Goal: Task Accomplishment & Management: Manage account settings

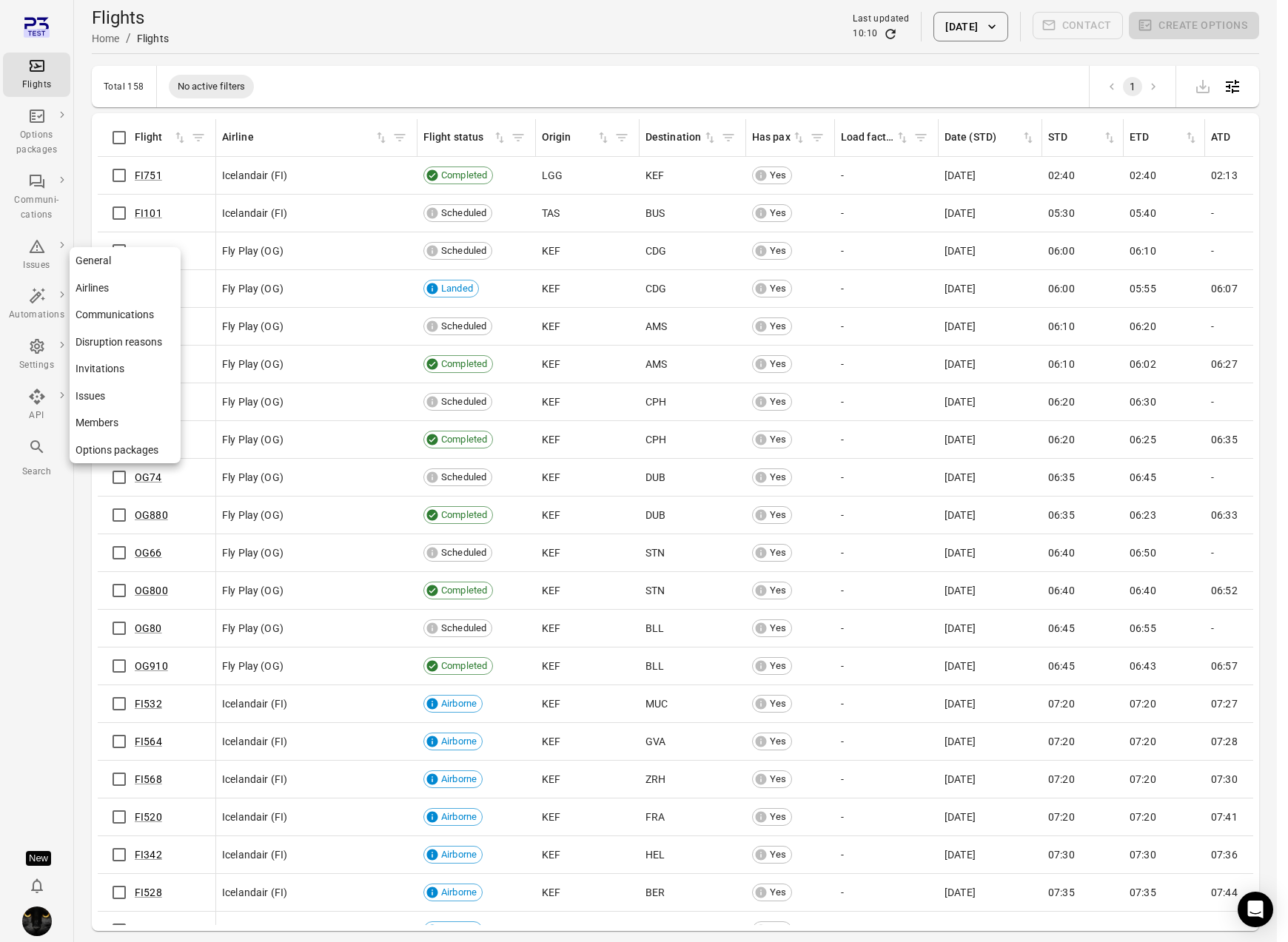
click at [36, 367] on div "Settings" at bounding box center [36, 365] width 55 height 14
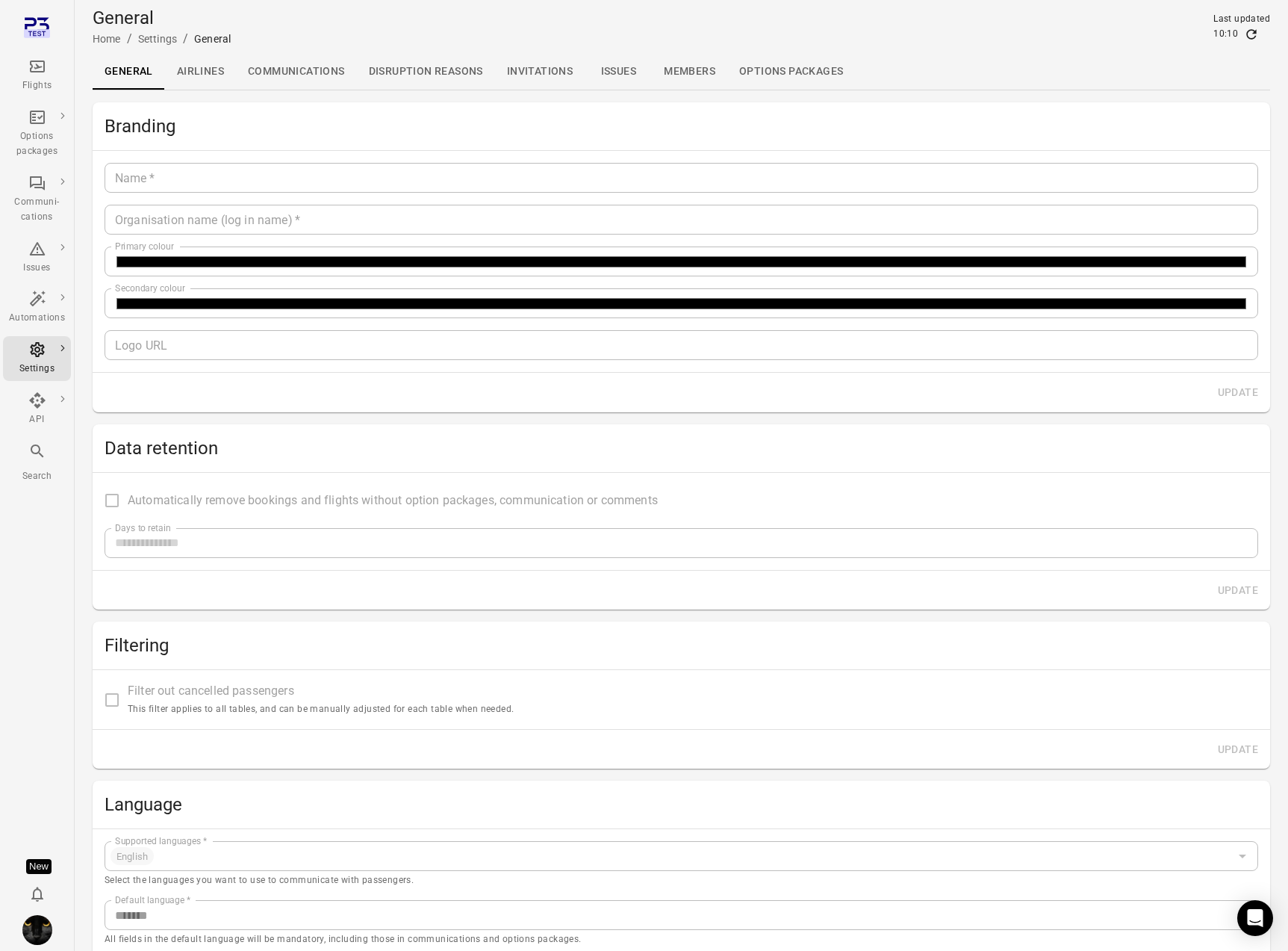
type input "*******"
type input "**********"
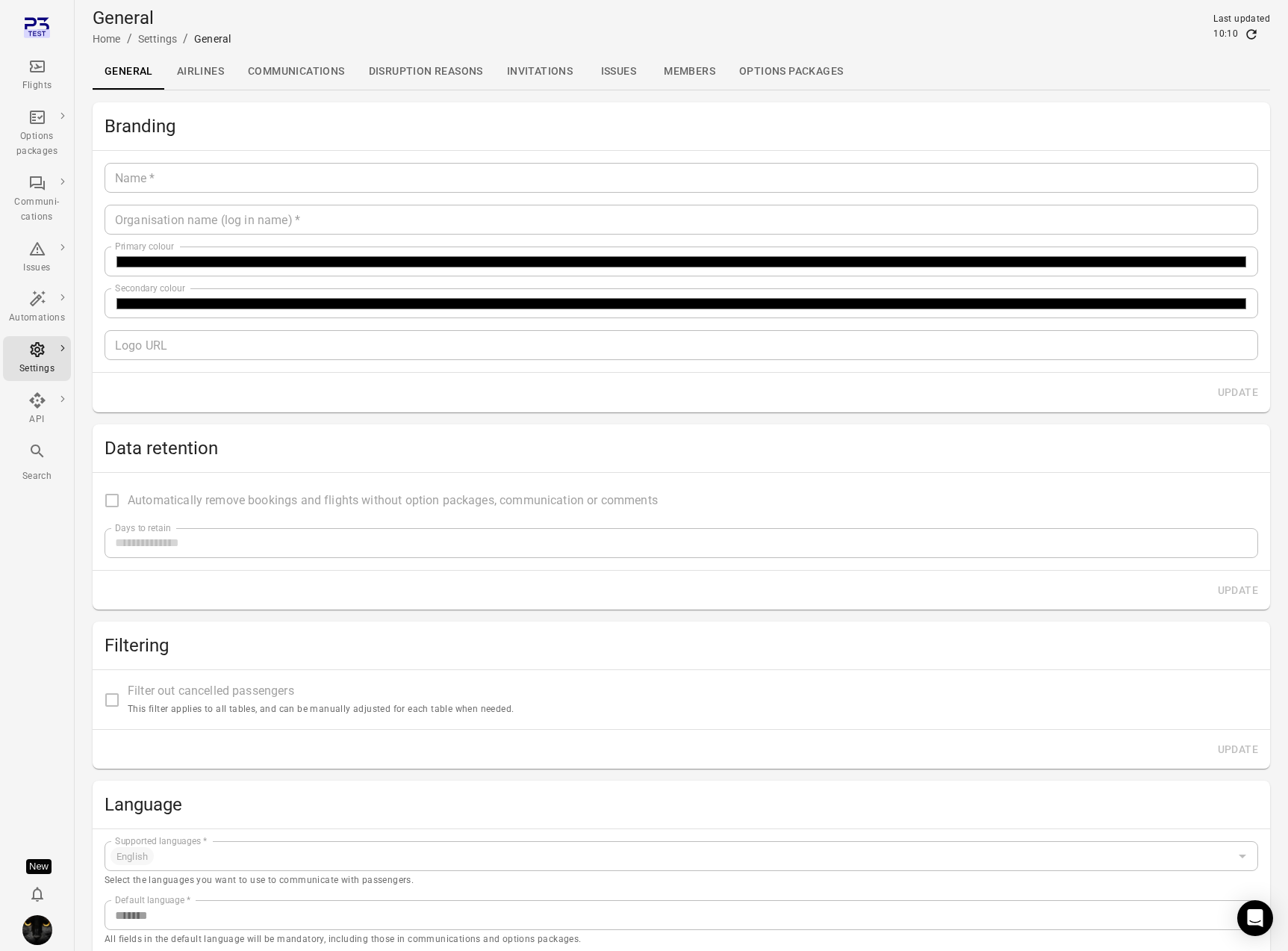
type input "**"
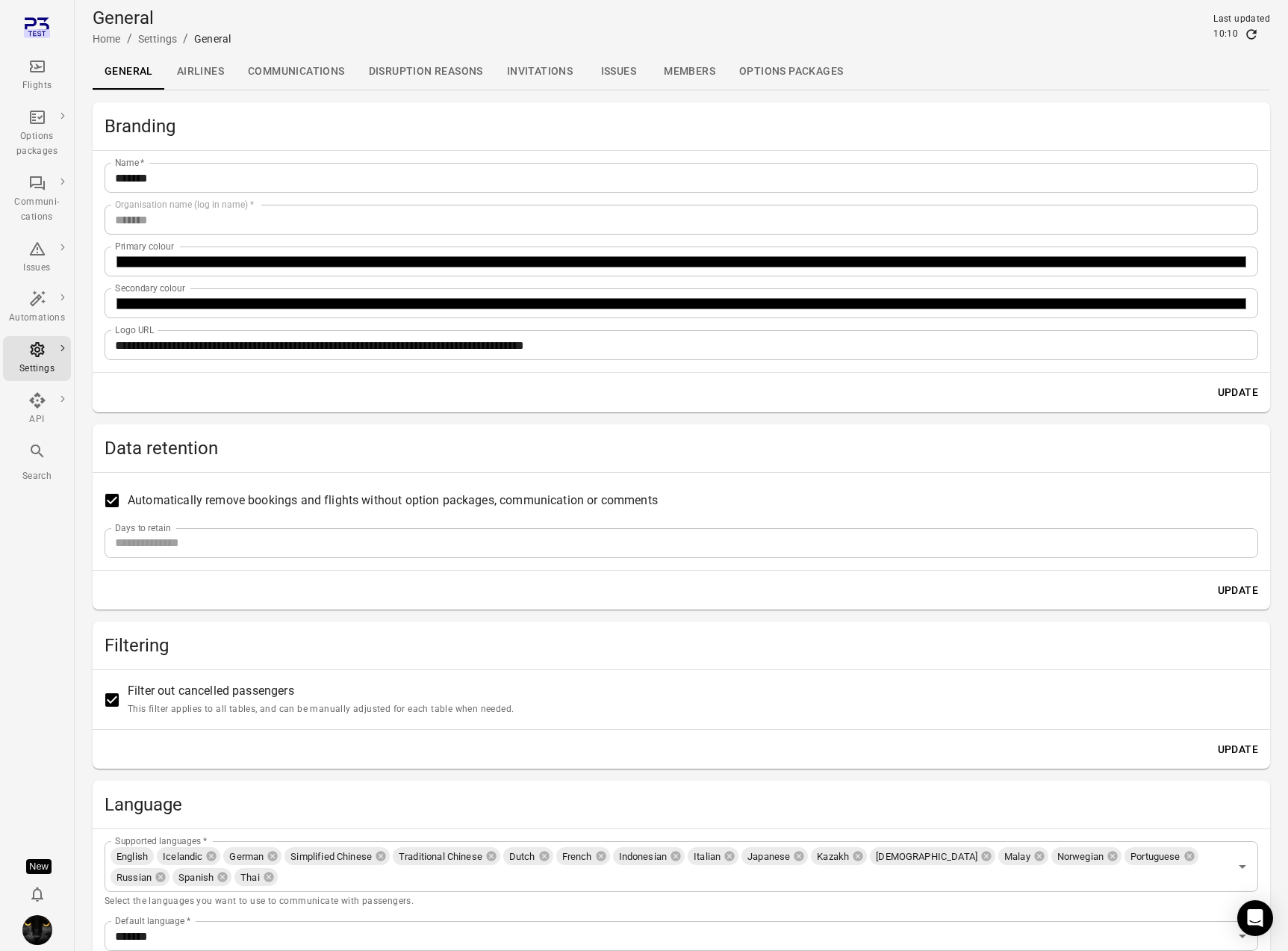
click at [270, 78] on link "Communications" at bounding box center [295, 72] width 121 height 36
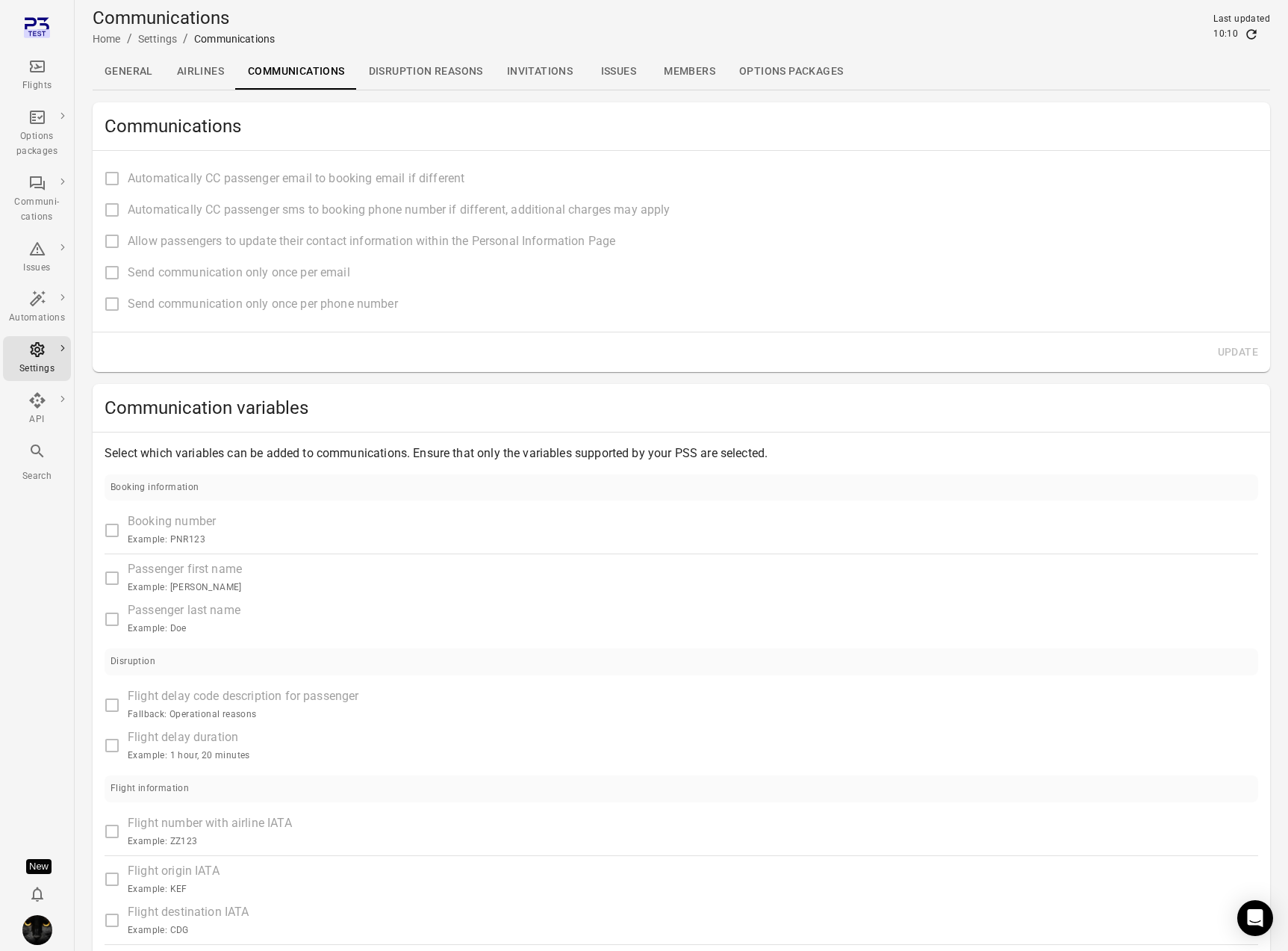
type input "**********"
type input "****"
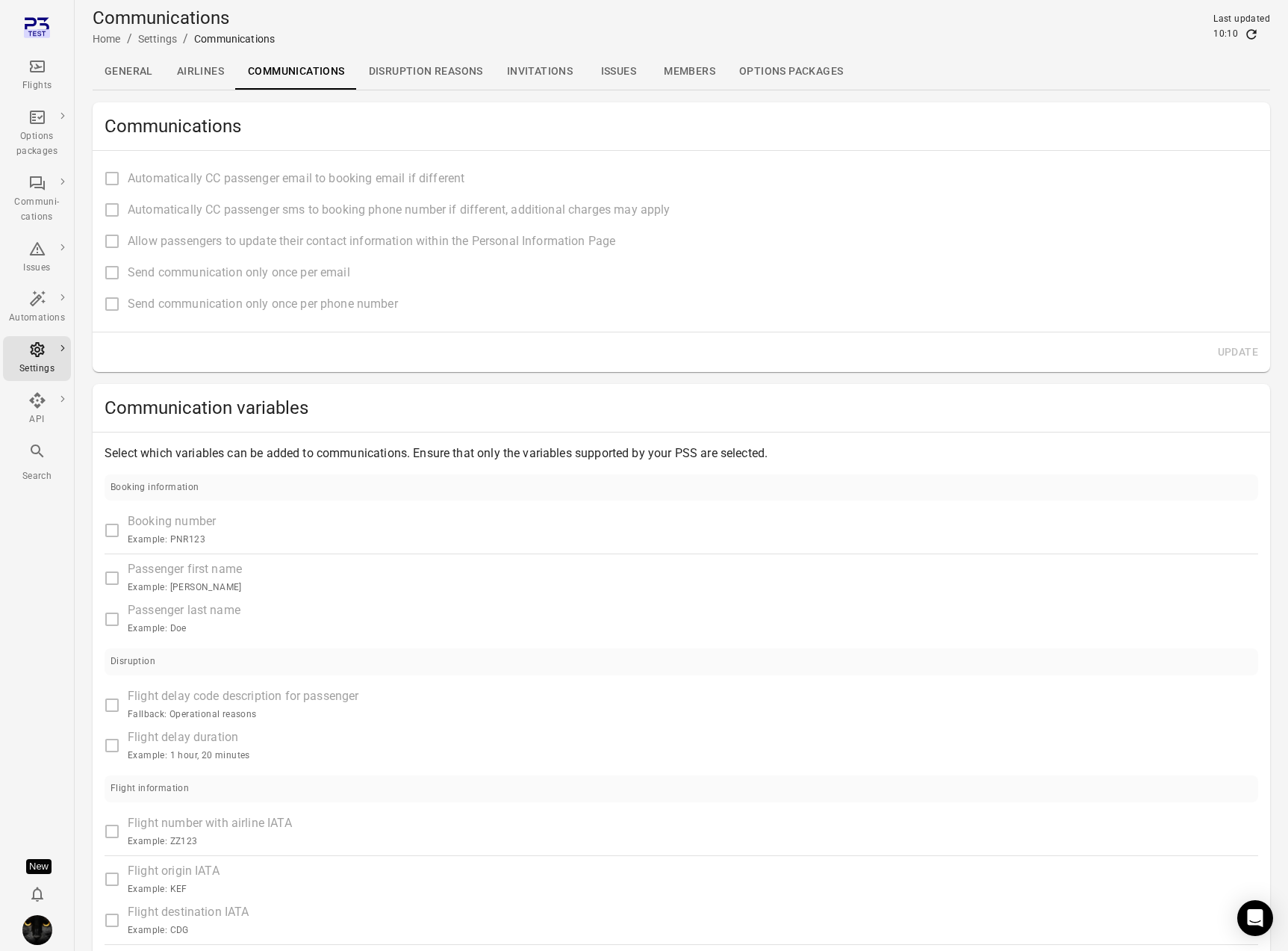
type input "**********"
type input "****"
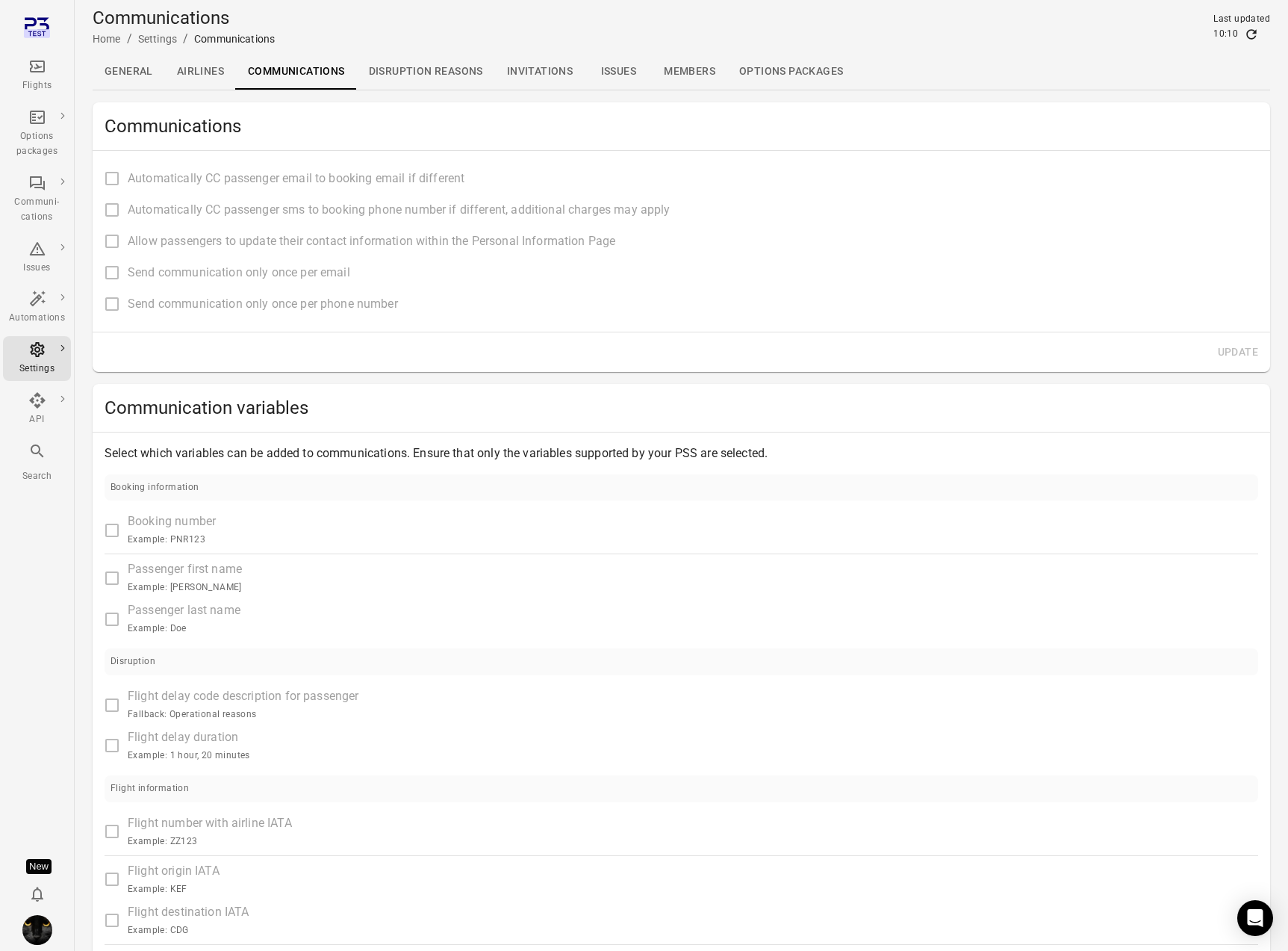
type input "**********"
type input "*******"
type input "**********"
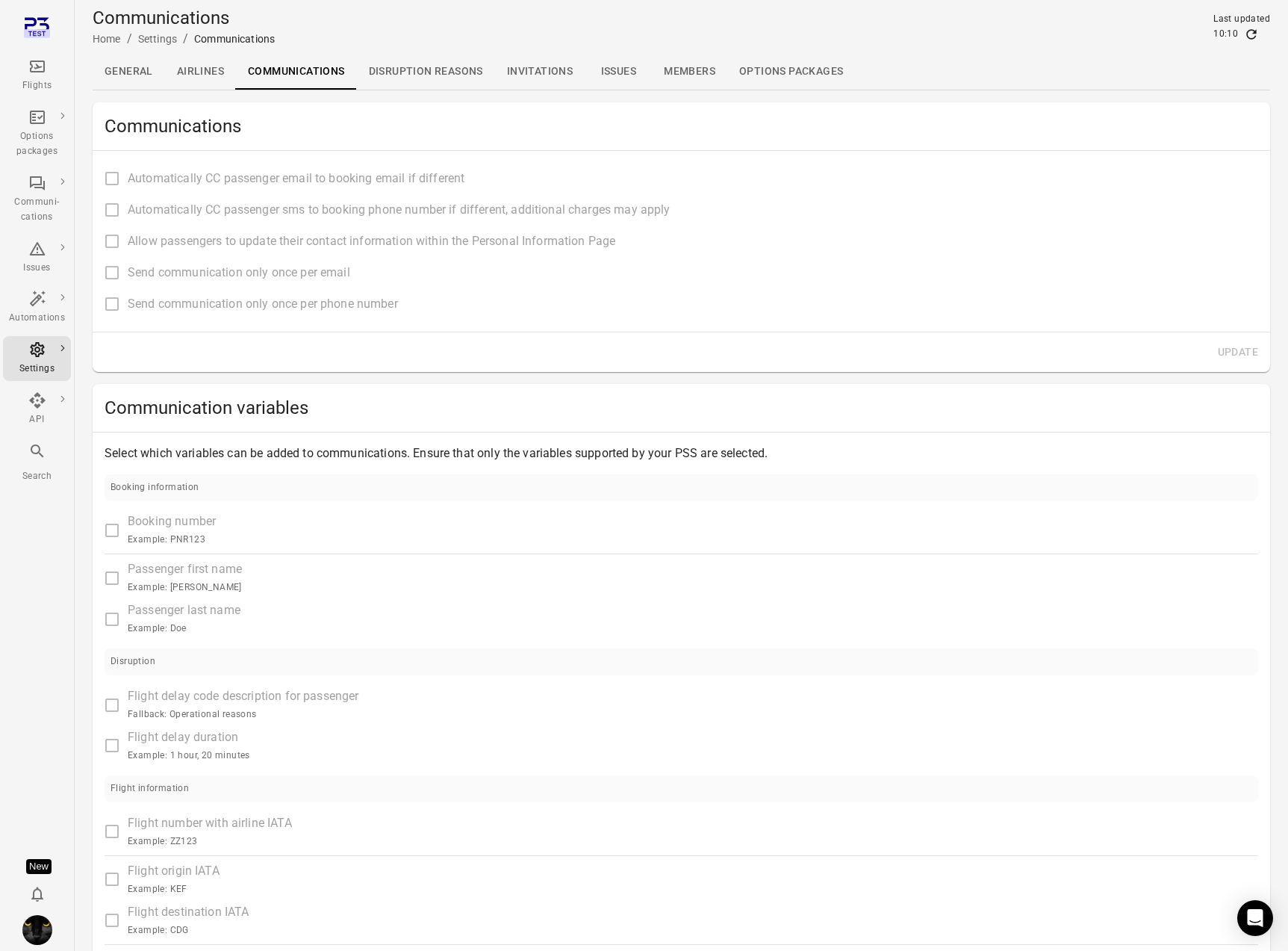
type input "**********"
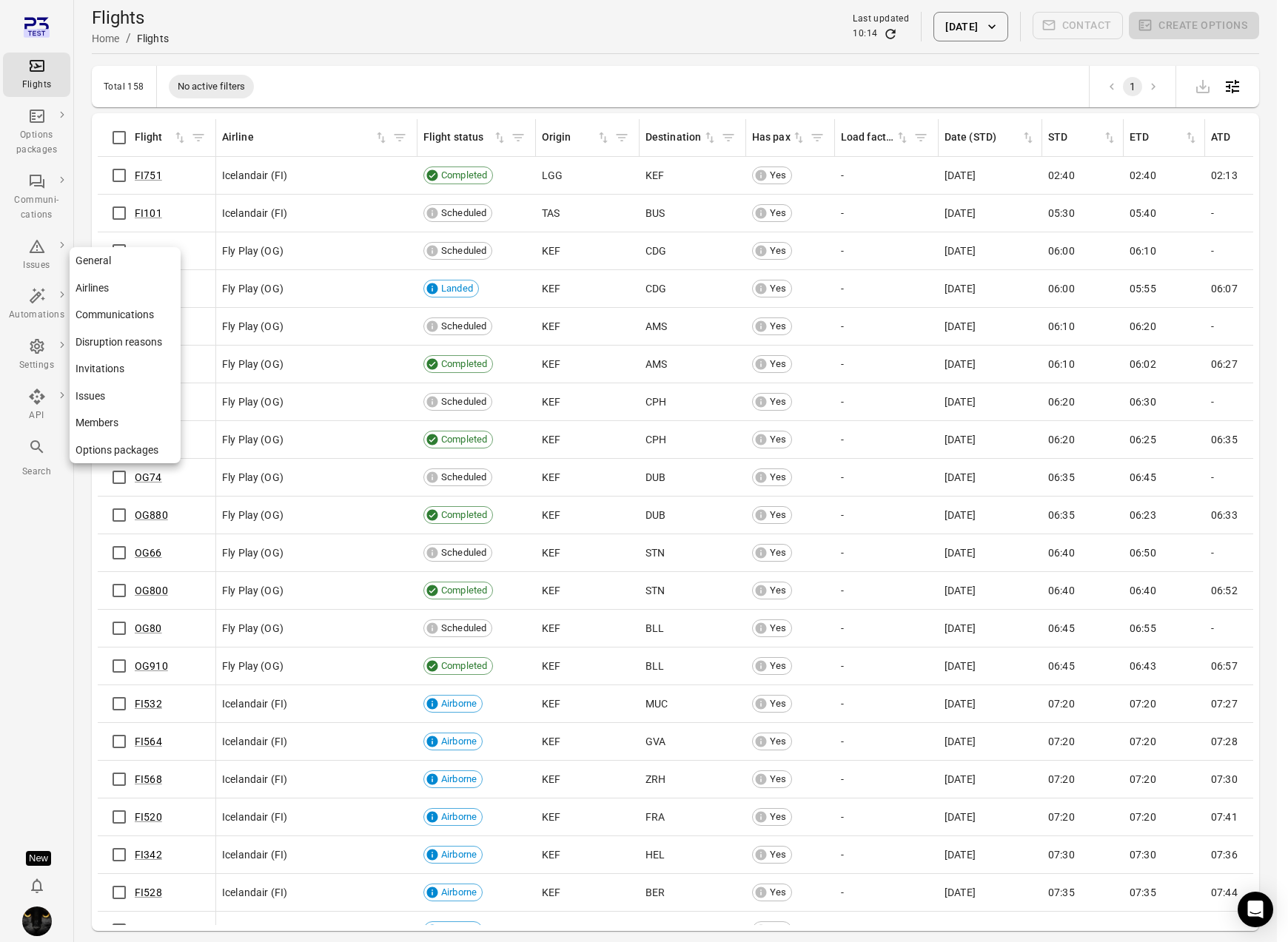
click at [40, 364] on div "Settings" at bounding box center [36, 365] width 55 height 14
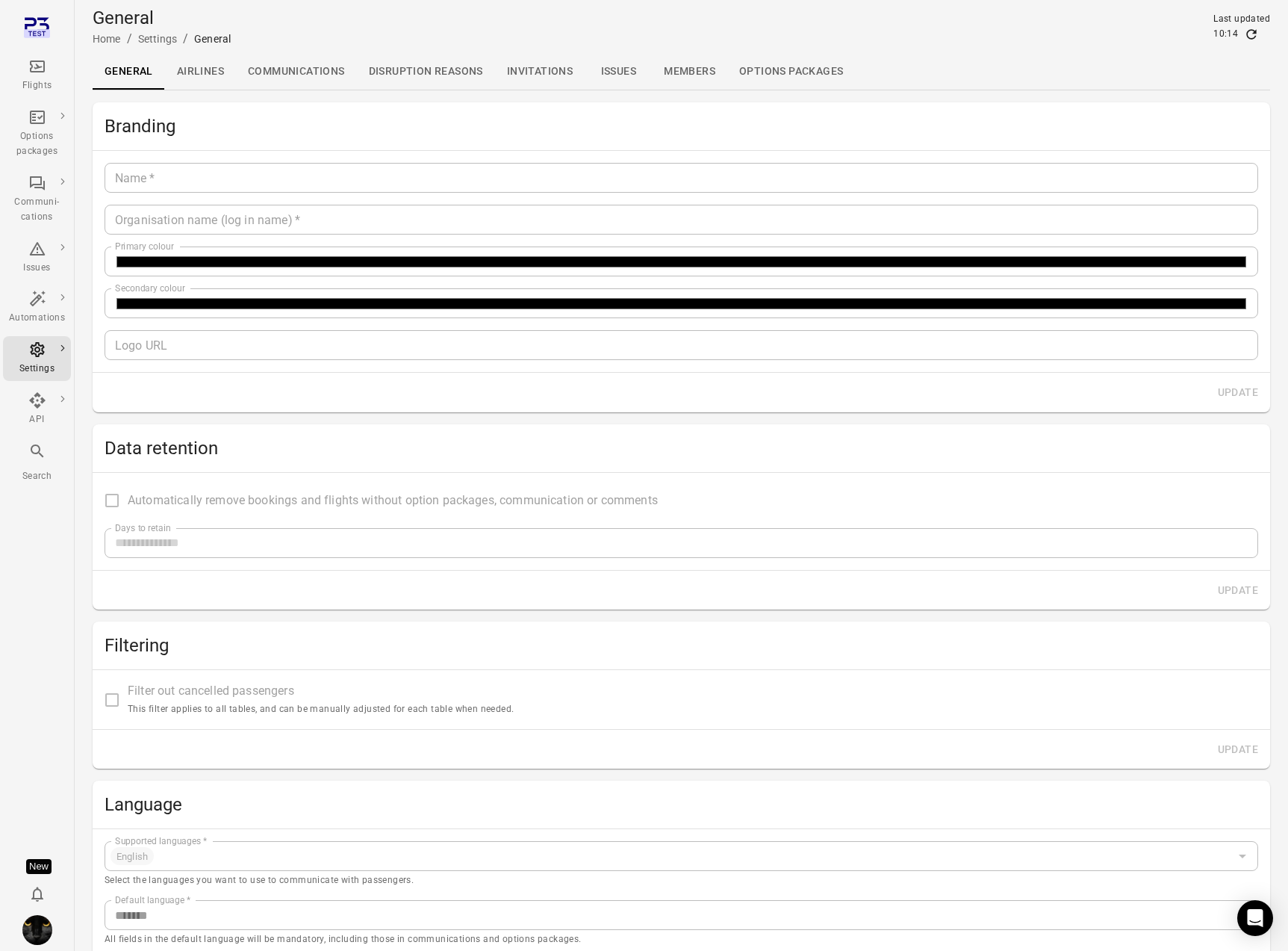
type input "*******"
type input "**********"
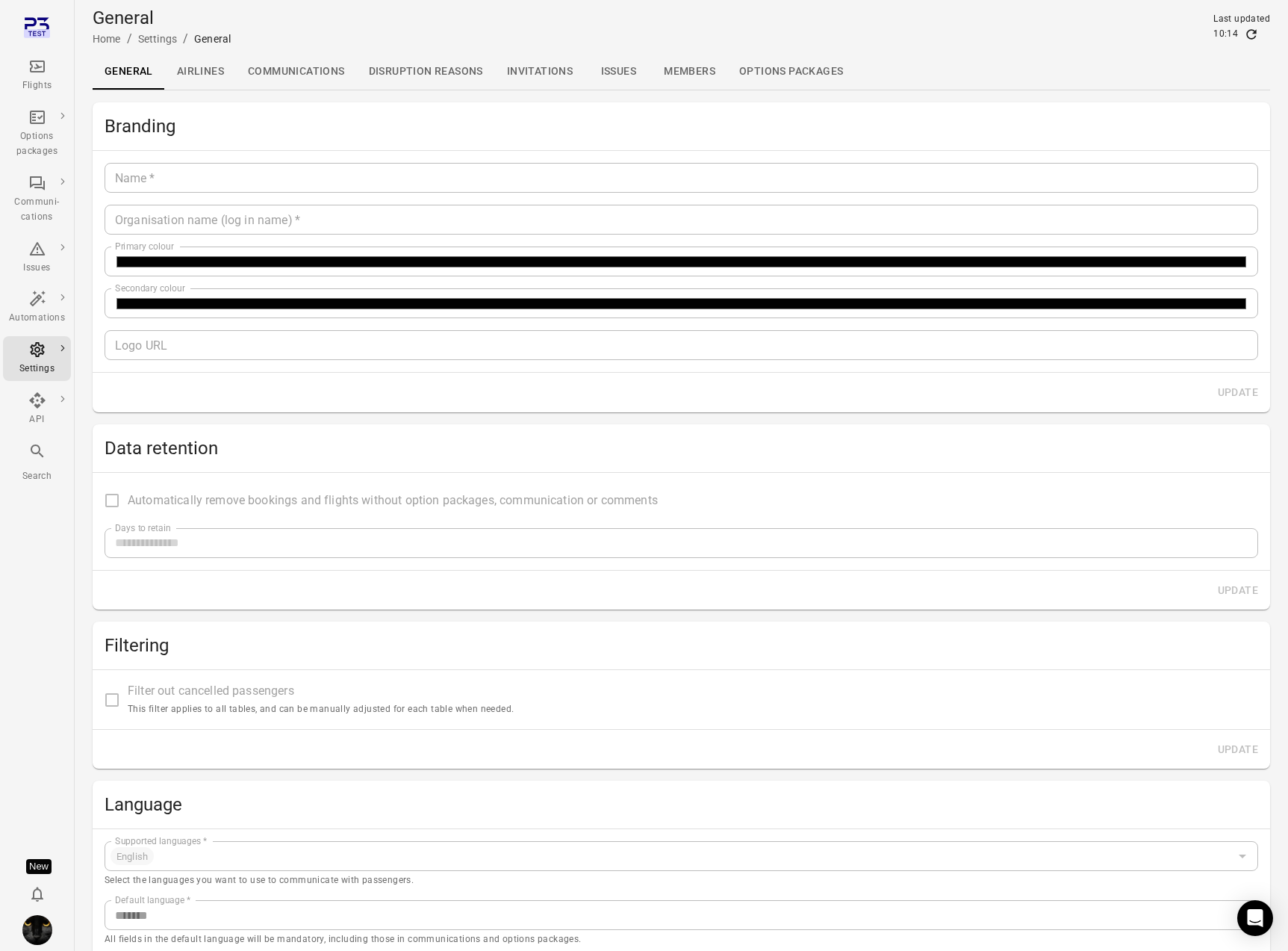
type input "**"
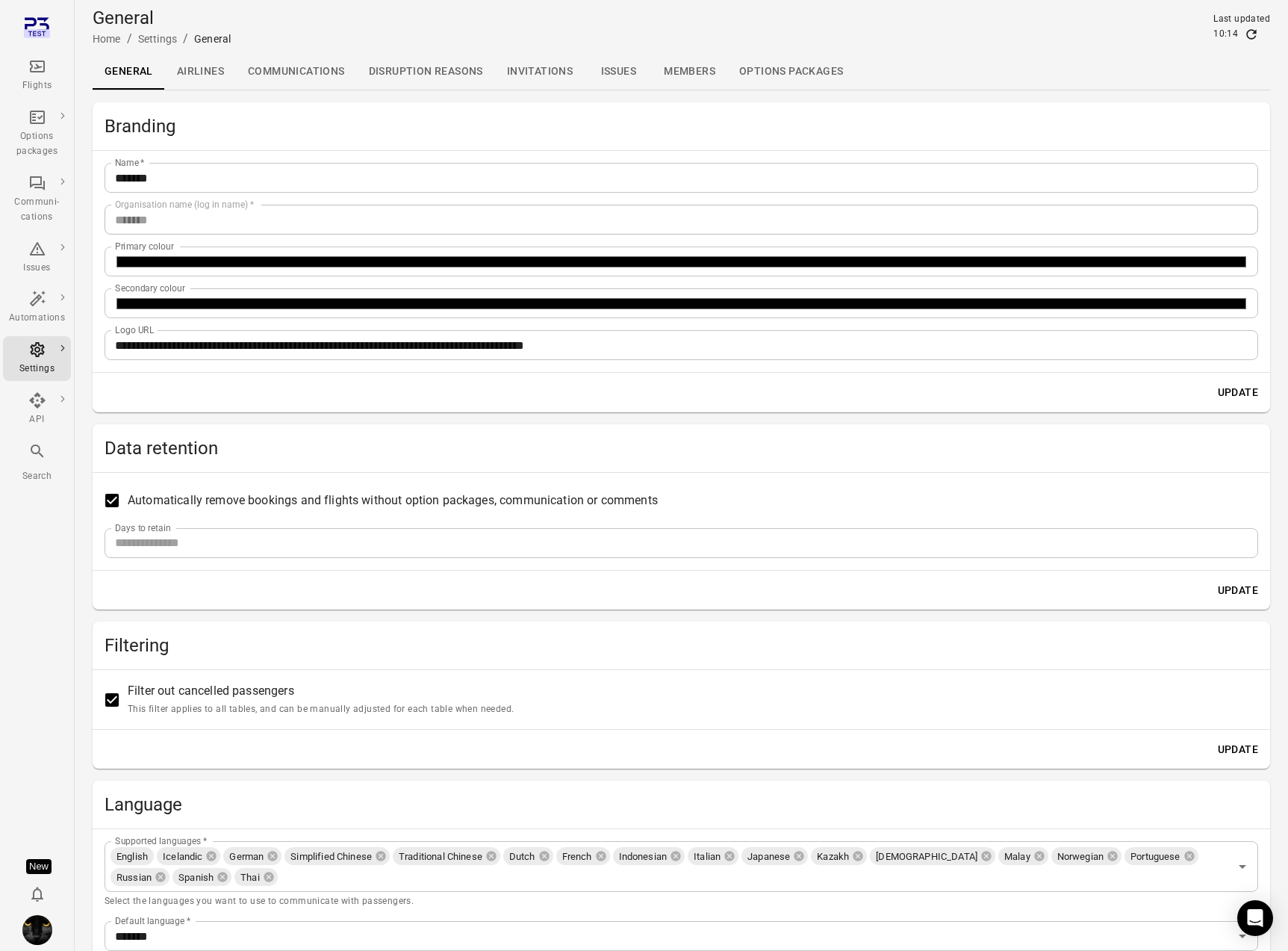
click at [966, 98] on main "**********" at bounding box center [681, 540] width 1213 height 1080
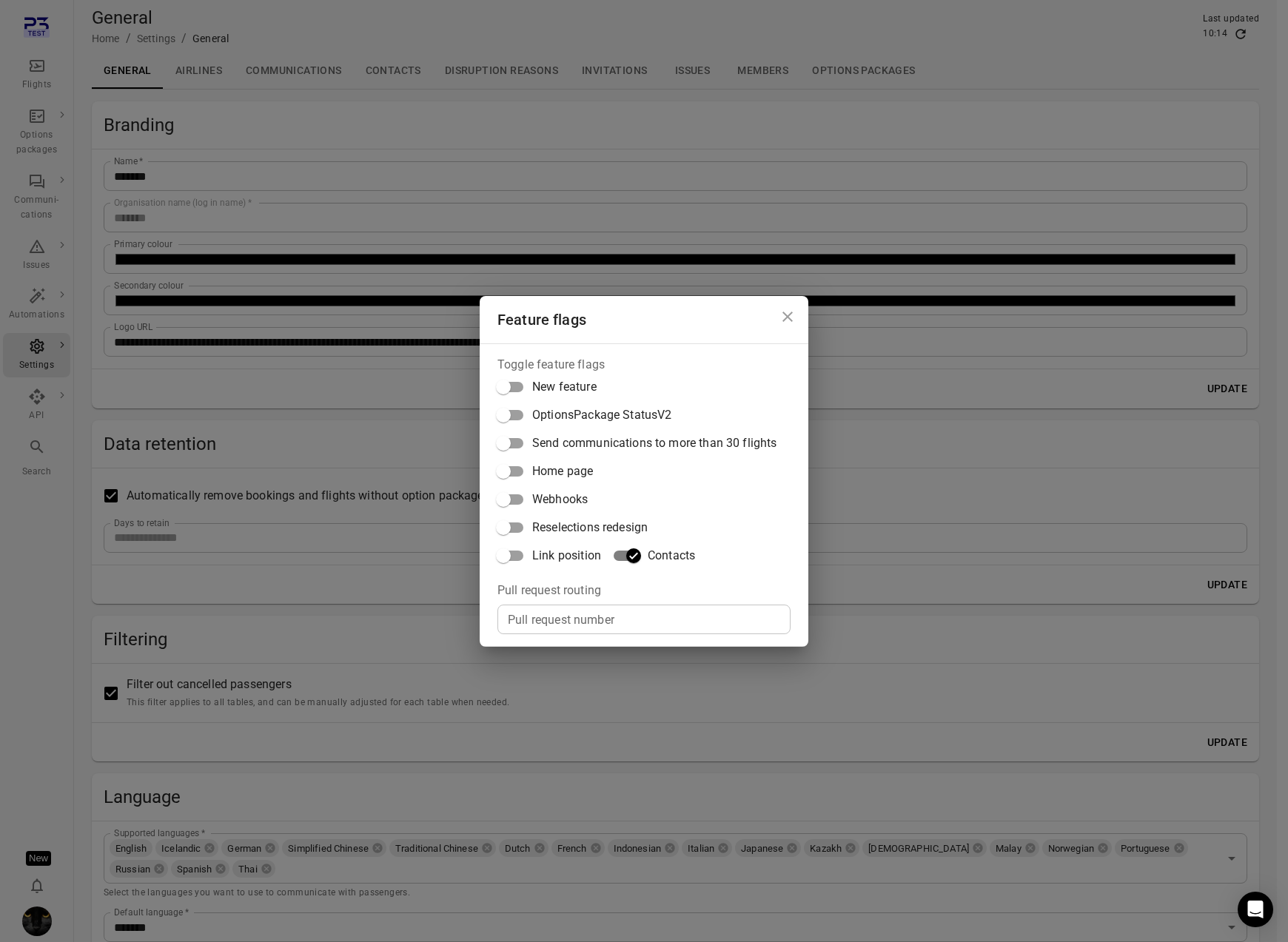
click at [407, 99] on div "Feature flags Toggle feature flags New feature OptionsPackage StatusV2 Send com…" at bounding box center [644, 471] width 1288 height 942
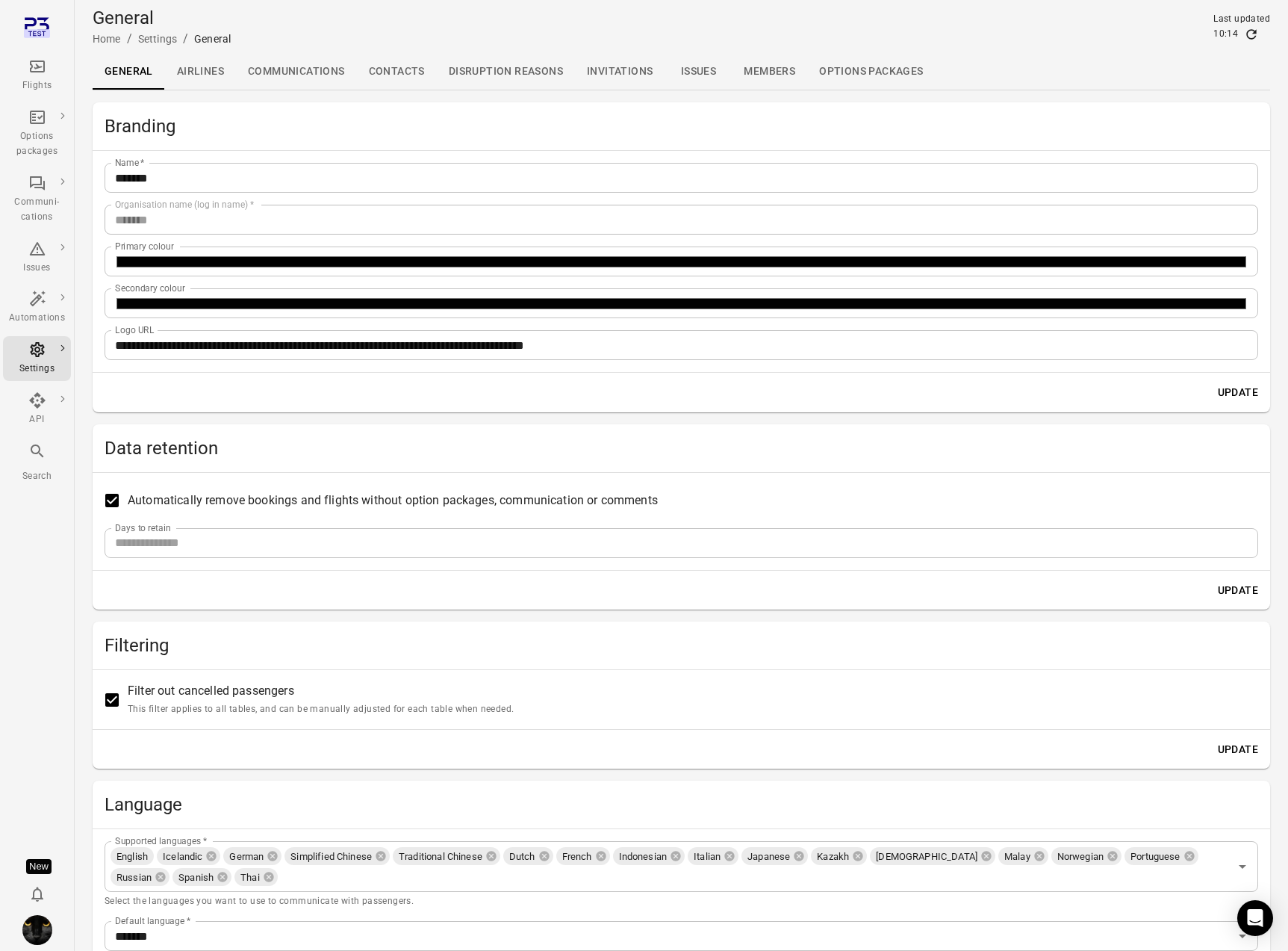
click at [408, 70] on link "Contacts" at bounding box center [397, 72] width 80 height 36
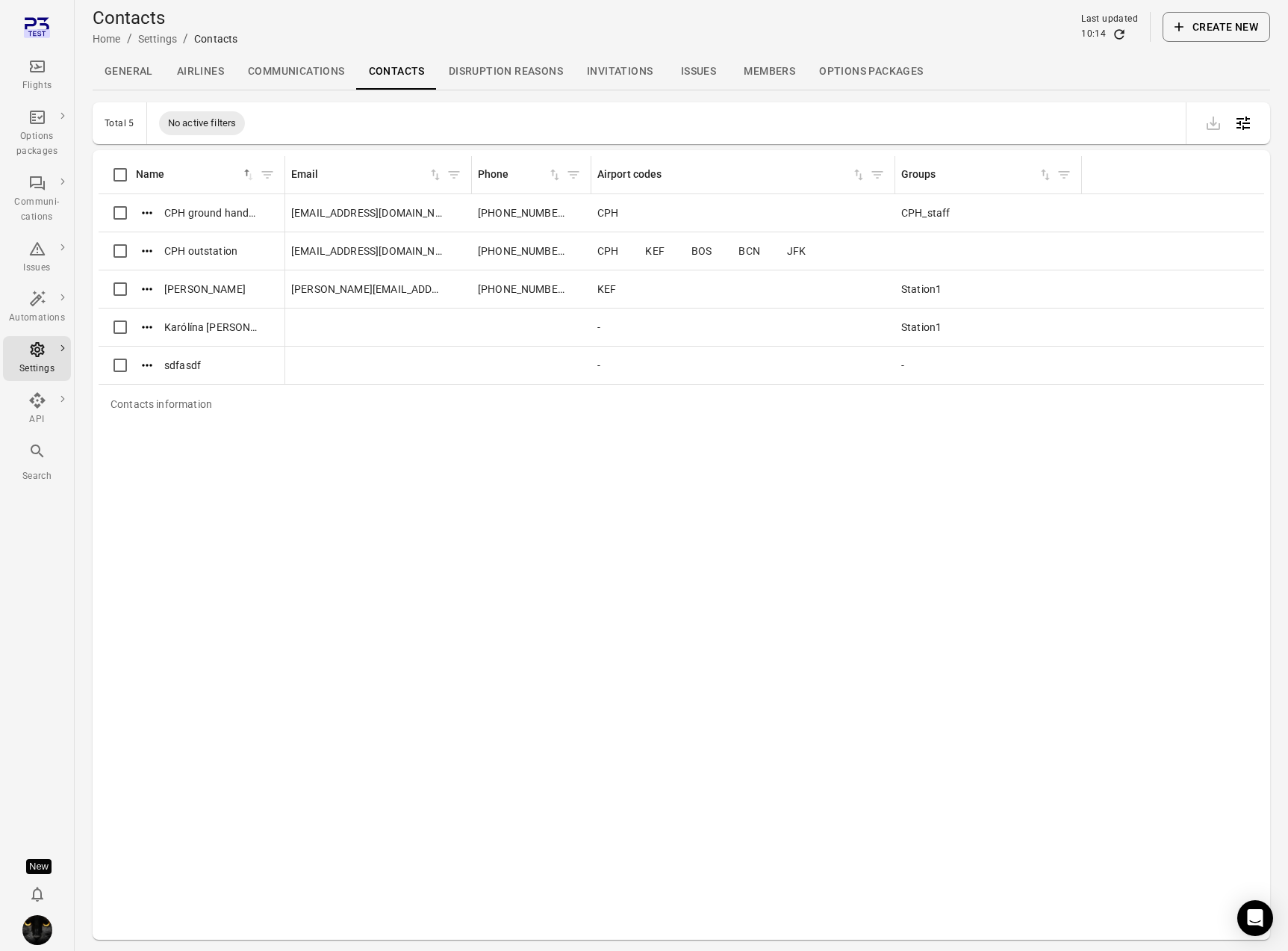
click at [1118, 39] on icon "Refresh data" at bounding box center [1118, 33] width 15 height 15
click at [148, 357] on button "Actions" at bounding box center [147, 365] width 22 height 22
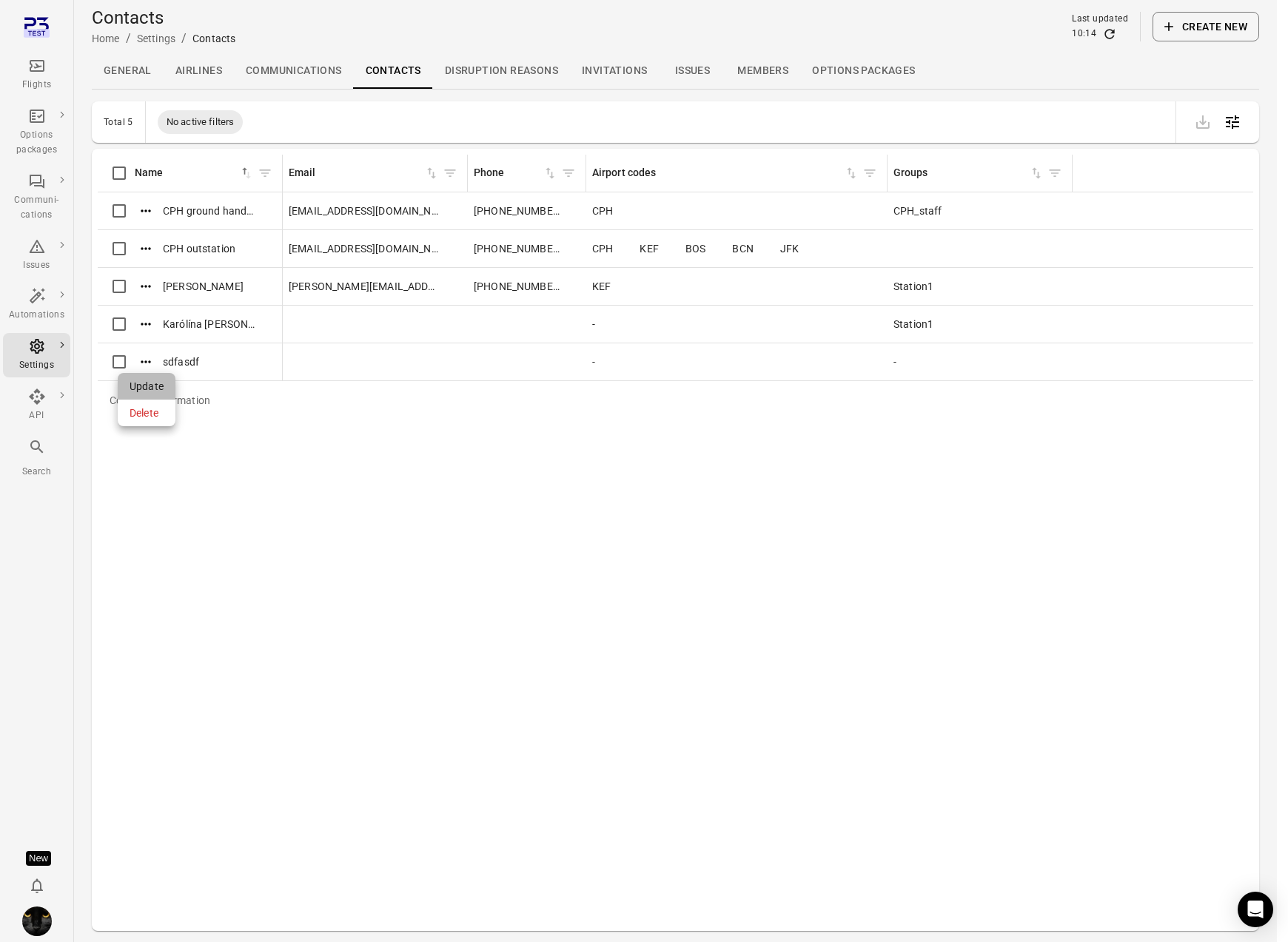
click at [149, 384] on span "Update" at bounding box center [147, 385] width 34 height 14
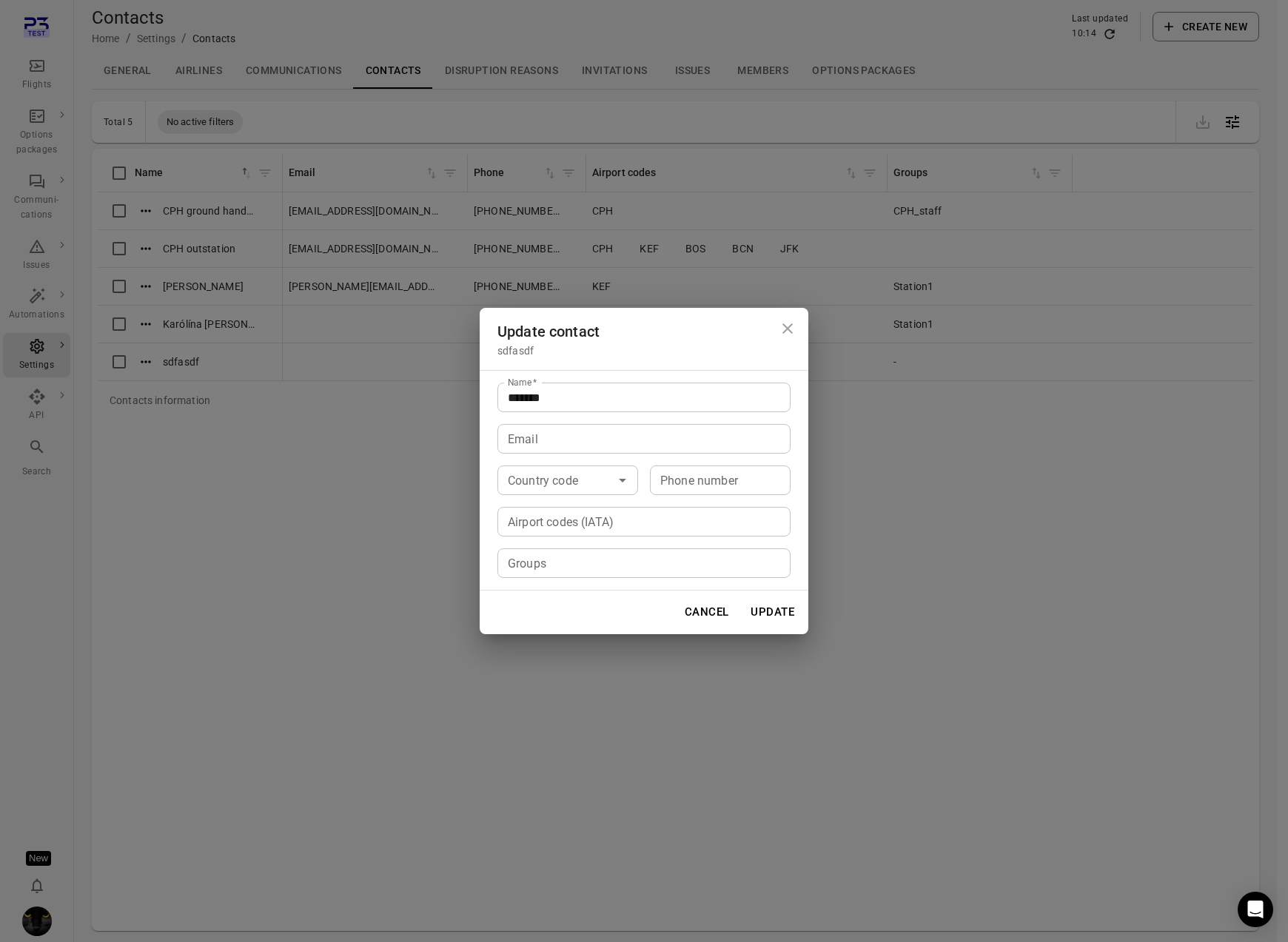
click at [583, 530] on input "Airport codes (IATA)" at bounding box center [643, 521] width 282 height 20
type input "**"
click at [530, 525] on icon at bounding box center [528, 521] width 9 height 9
click at [452, 523] on div "Update contact sdfasdf Name   * ******* Name   * Email Email Country code Count…" at bounding box center [644, 471] width 1288 height 942
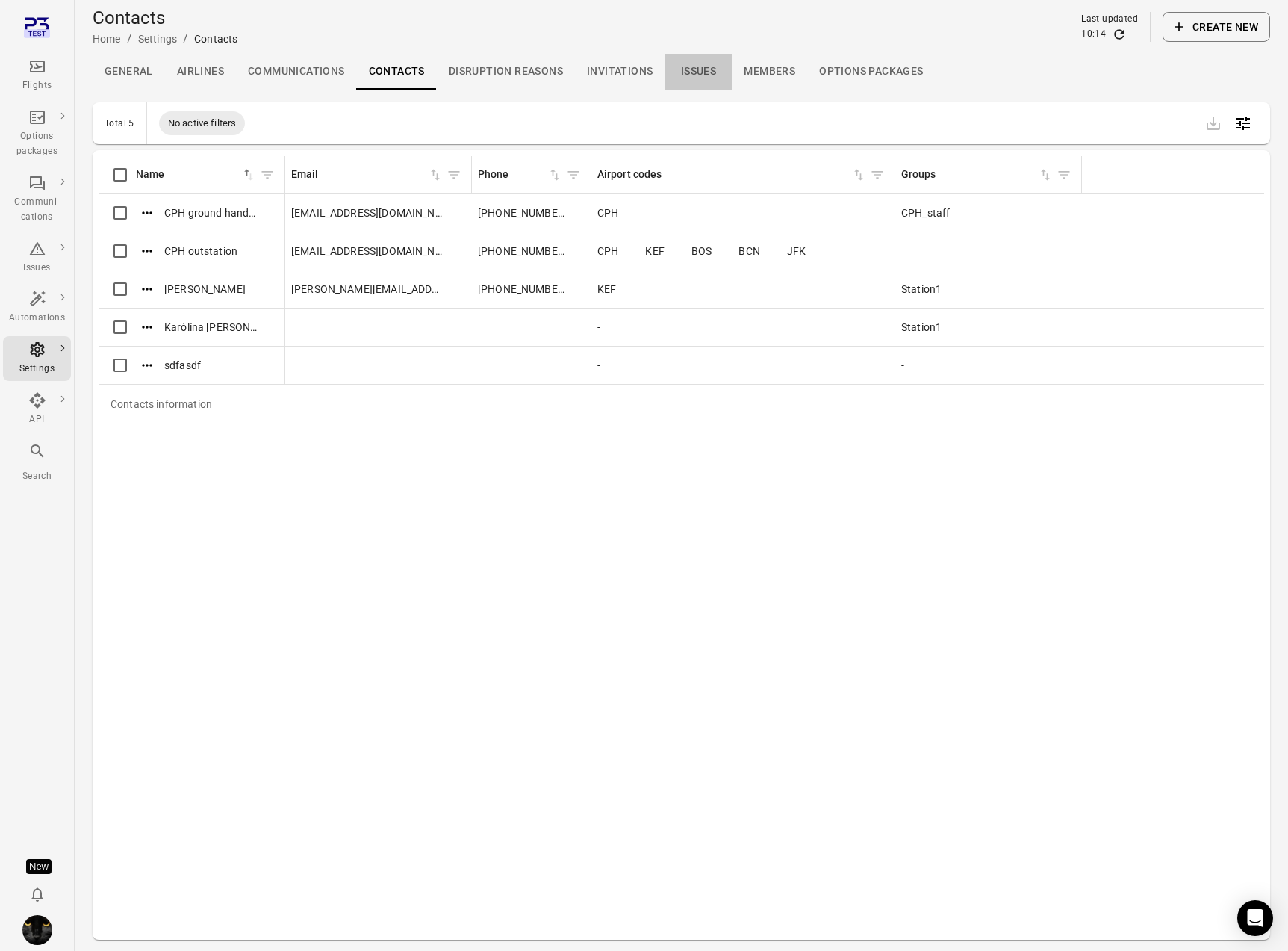
click at [684, 73] on link "Issues" at bounding box center [698, 72] width 67 height 36
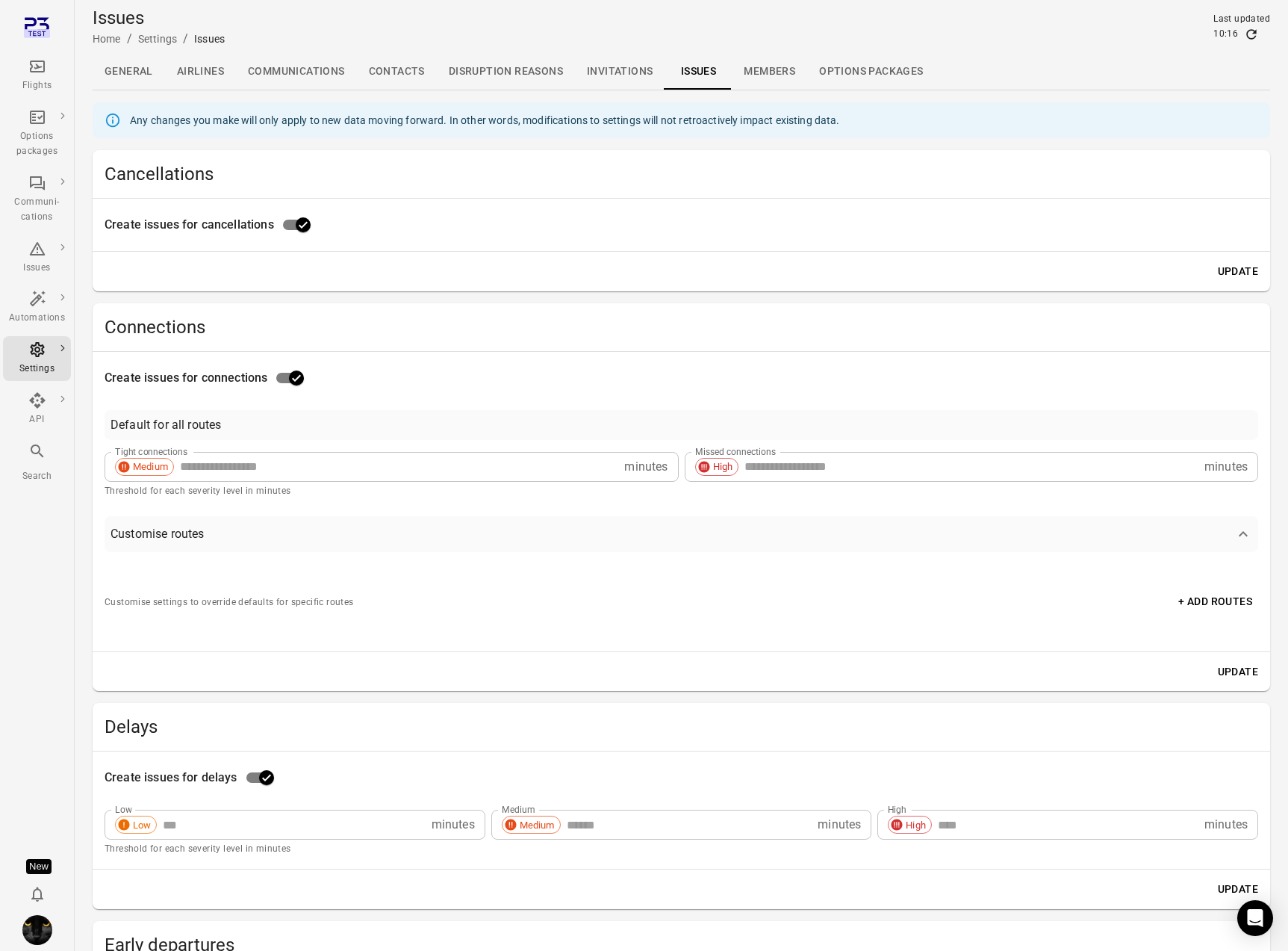
click at [614, 72] on link "Invitations" at bounding box center [619, 72] width 90 height 36
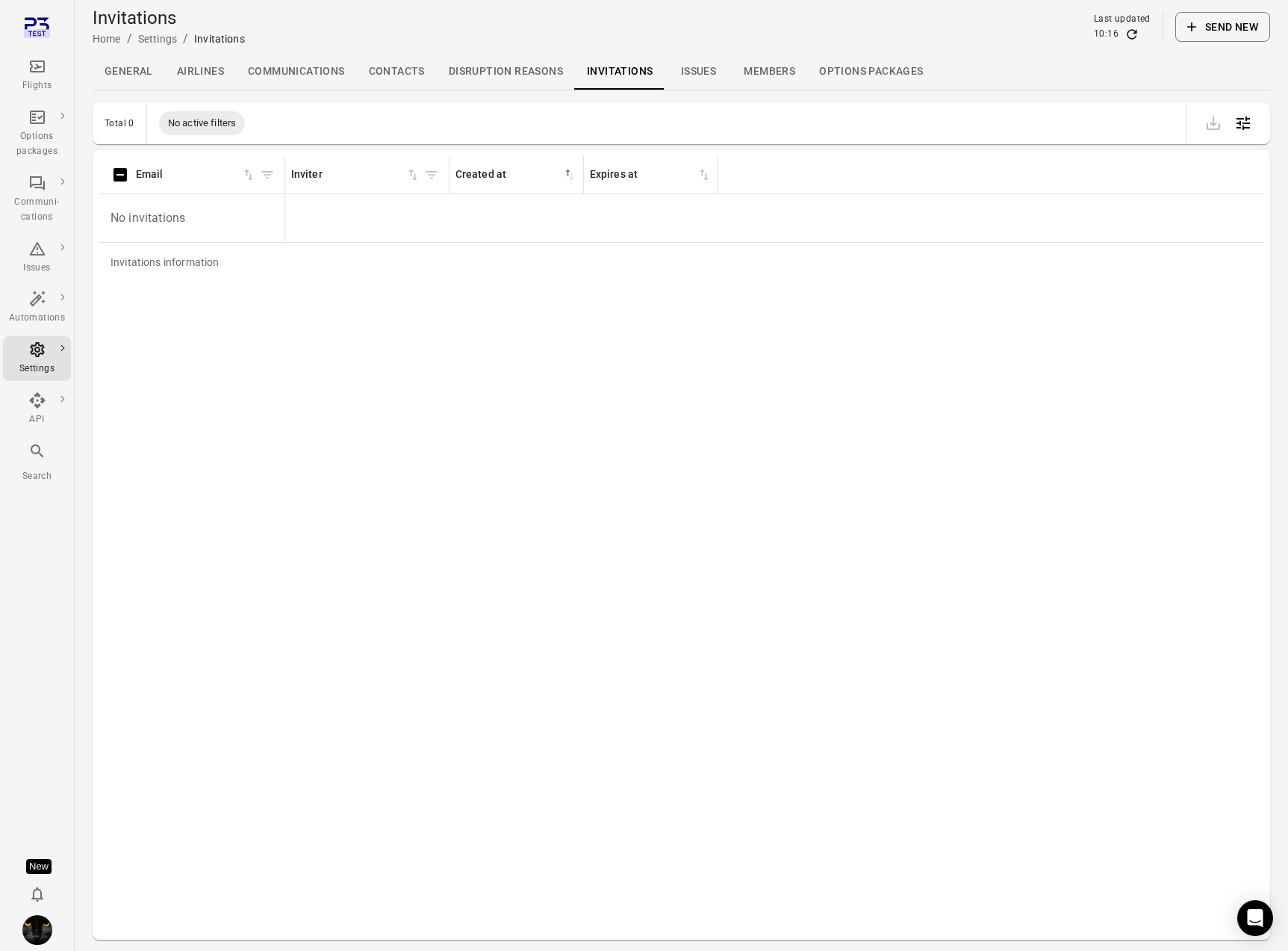
click at [379, 72] on link "Contacts" at bounding box center [397, 72] width 80 height 36
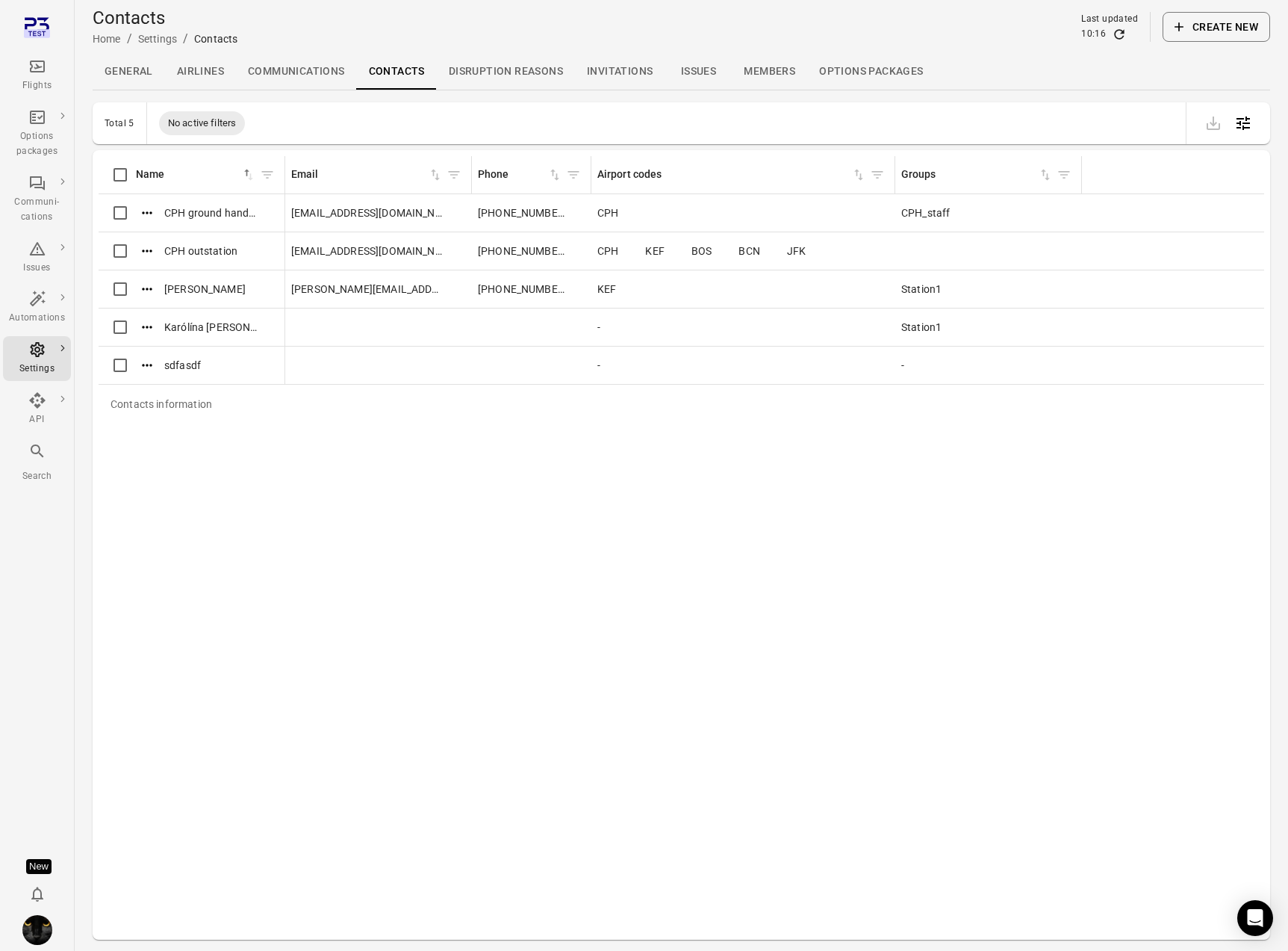
click at [304, 74] on link "Communications" at bounding box center [295, 72] width 121 height 36
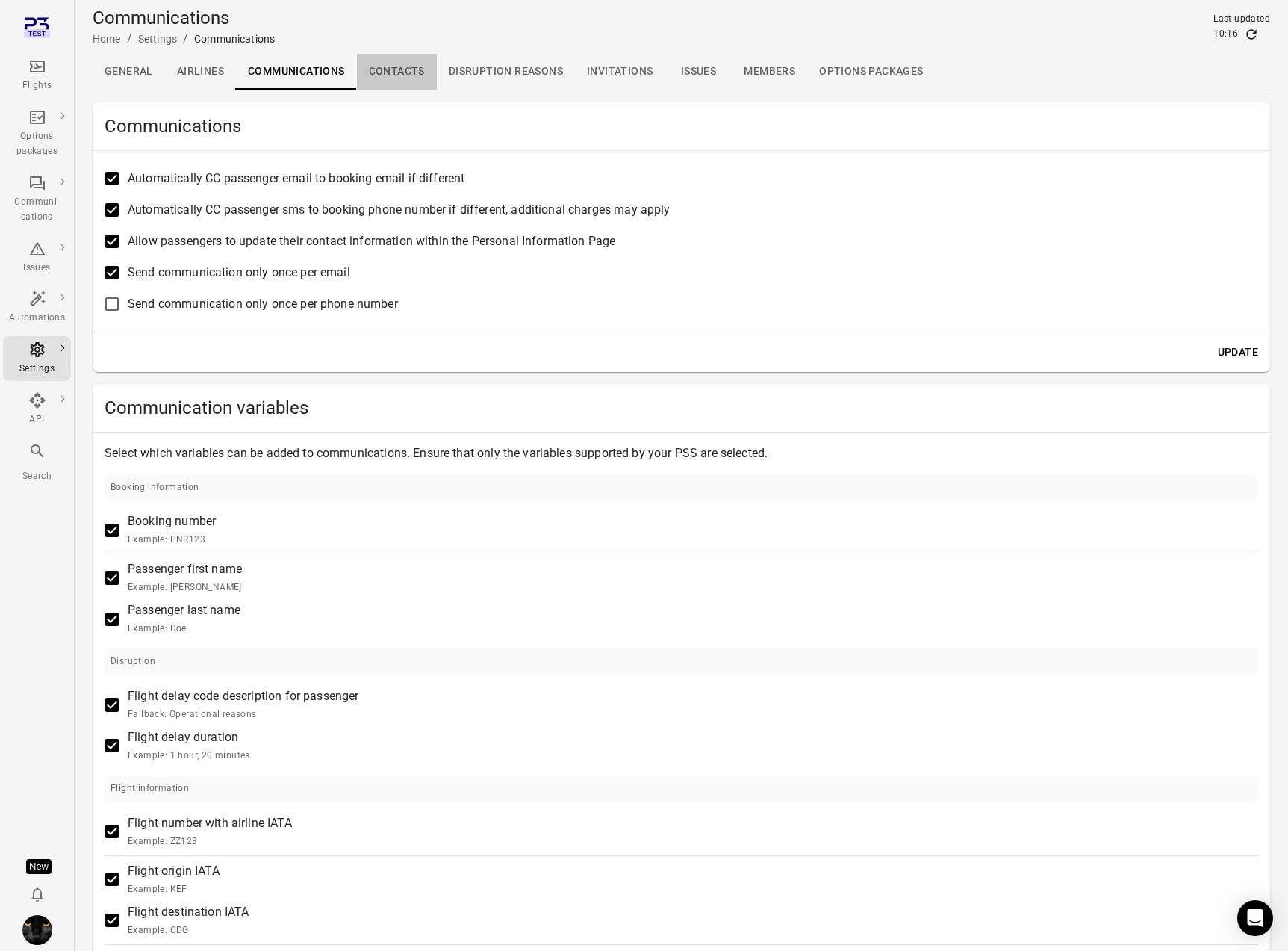
click at [424, 71] on link "Contacts" at bounding box center [397, 72] width 80 height 36
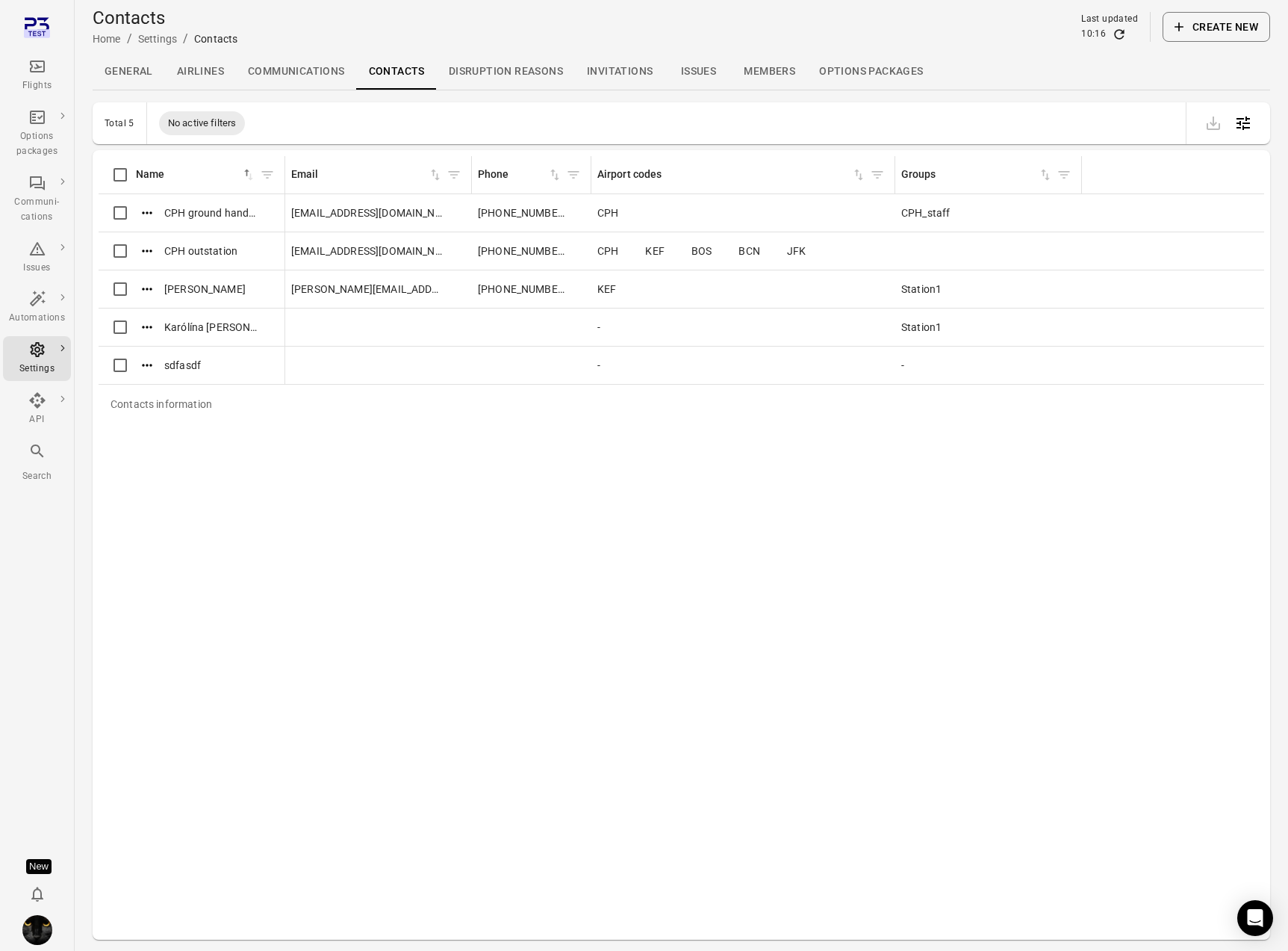
click at [1208, 27] on button "Create new" at bounding box center [1216, 27] width 108 height 30
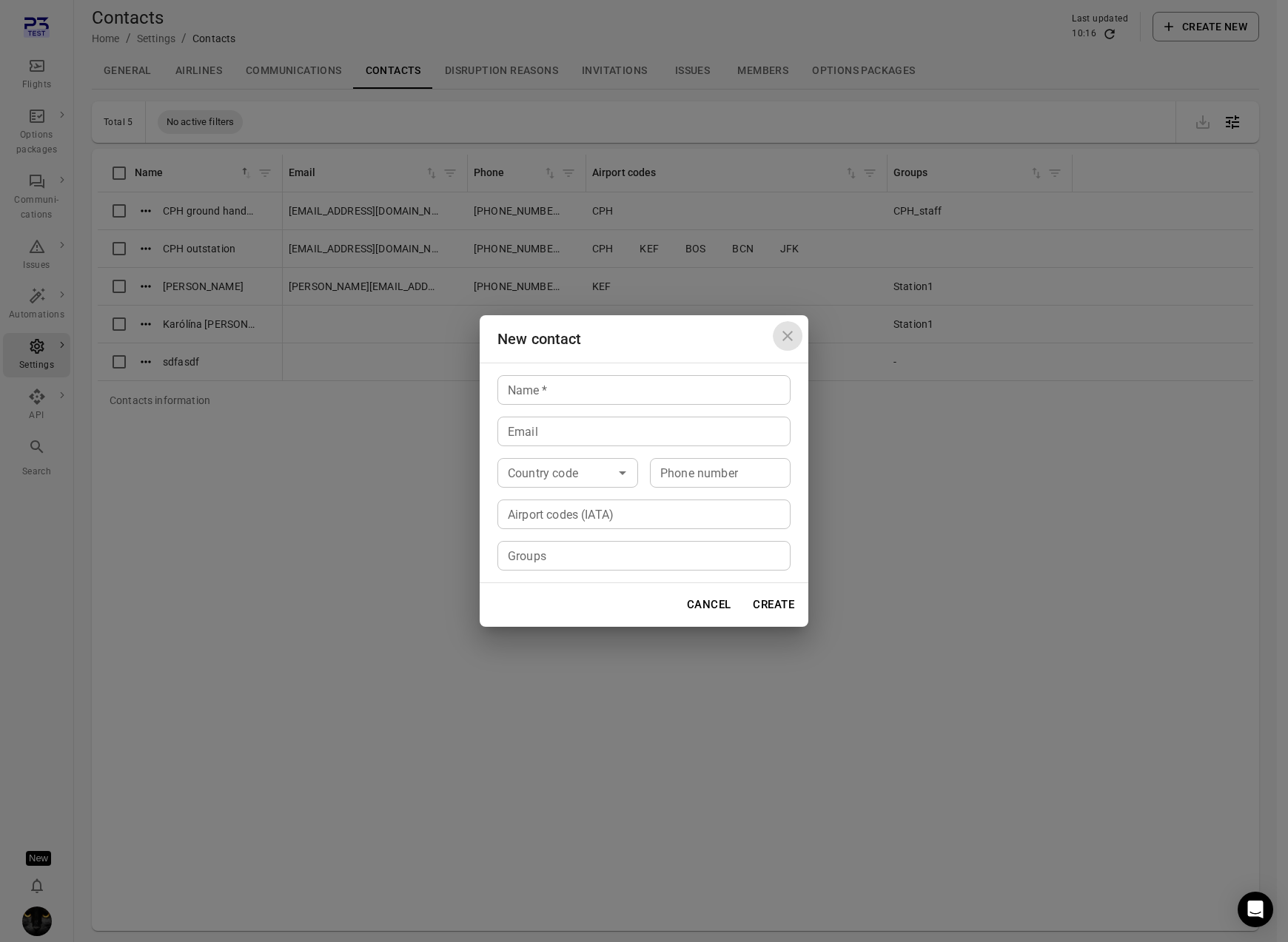
click at [787, 336] on icon "Close dialog" at bounding box center [787, 336] width 10 height 10
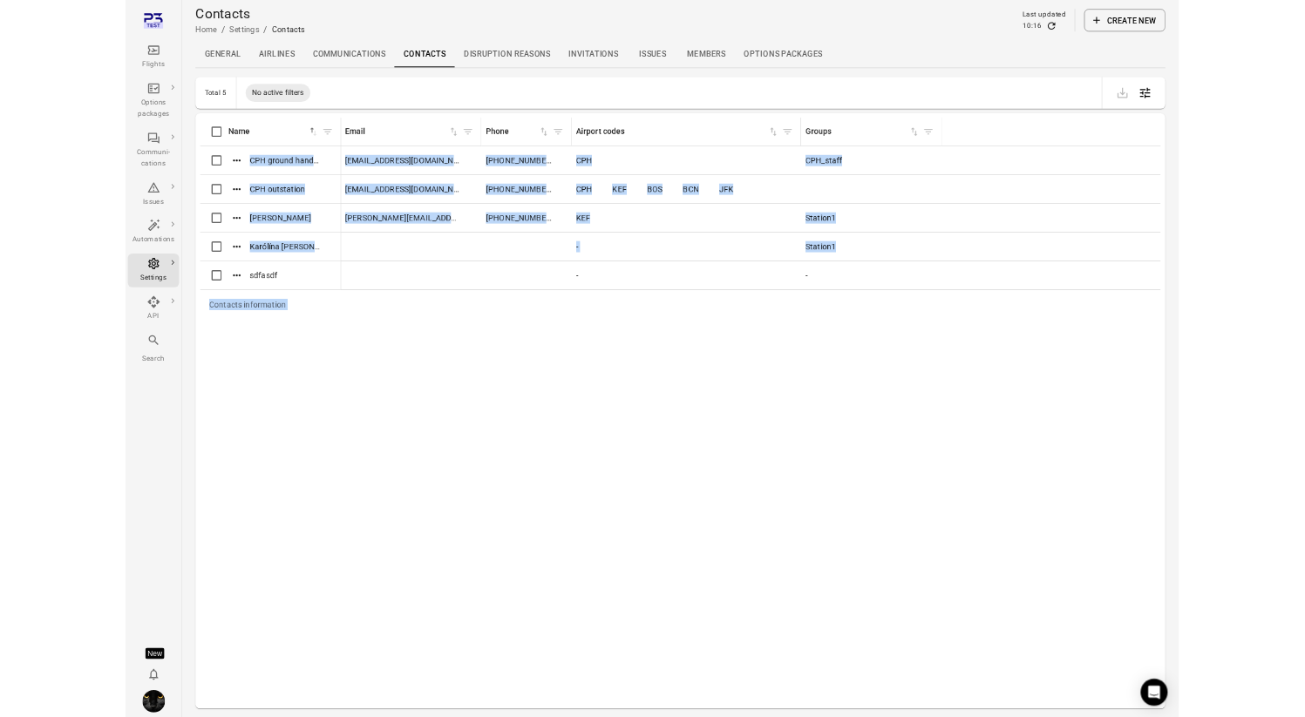
scroll to position [57, 0]
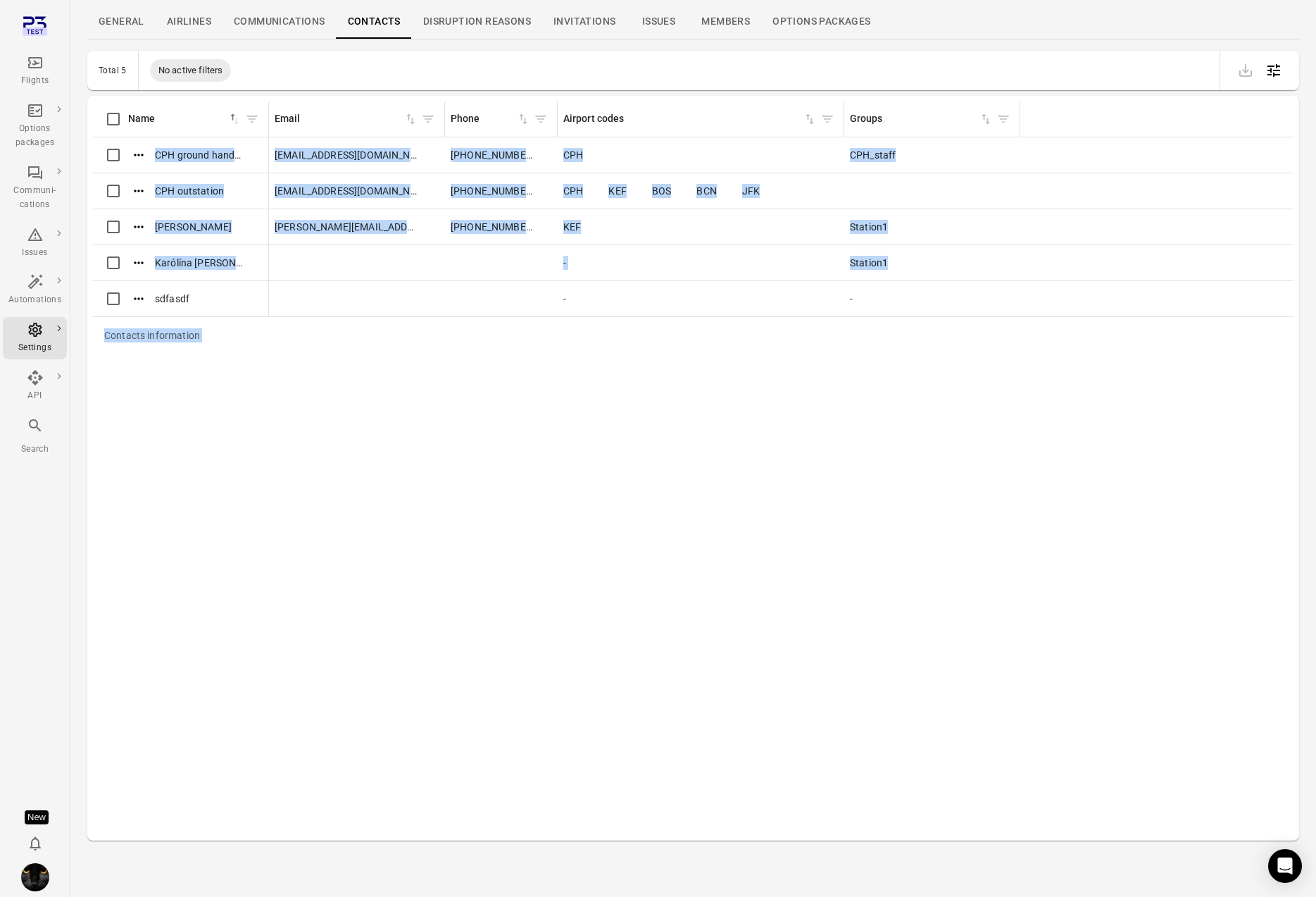
drag, startPoint x: 802, startPoint y: 1063, endPoint x: 757, endPoint y: 1383, distance: 323.1
click at [757, 896] on html "Flights Options packages Communi-cations Issues Automations Settings API Search…" at bounding box center [658, 425] width 1316 height 942
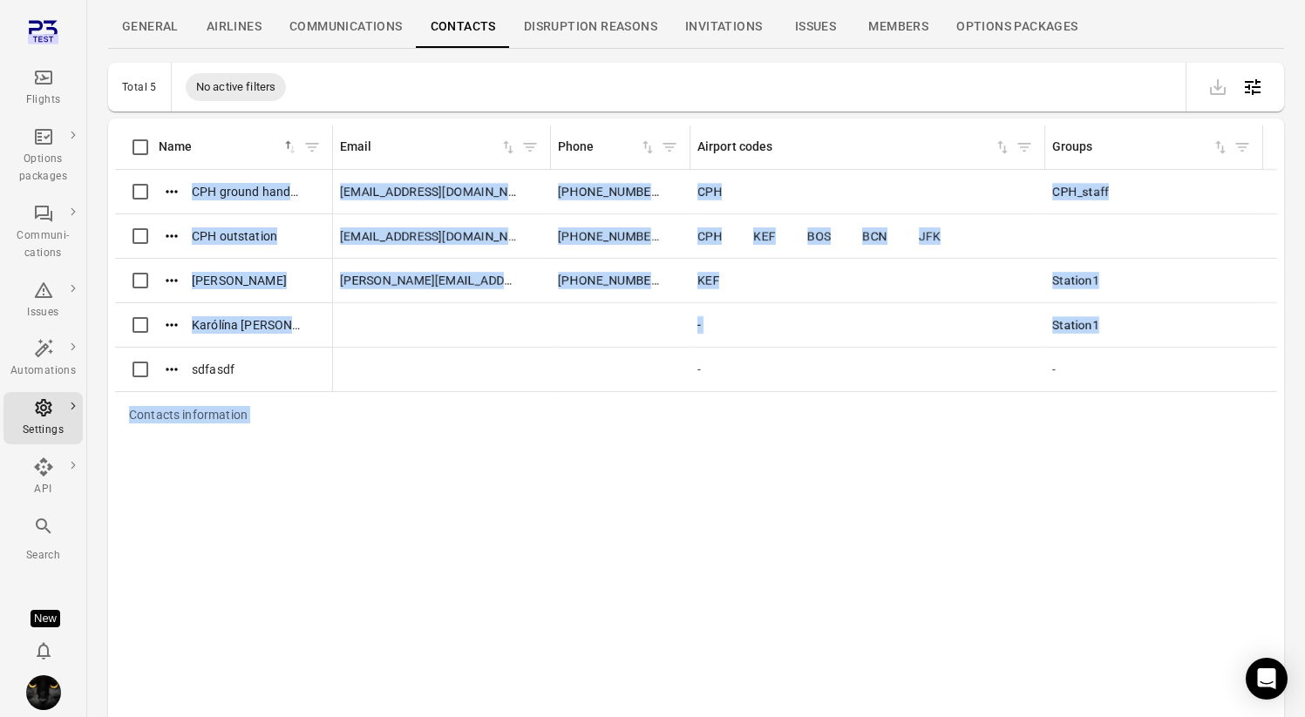
click at [1222, 70] on div at bounding box center [1235, 87] width 70 height 35
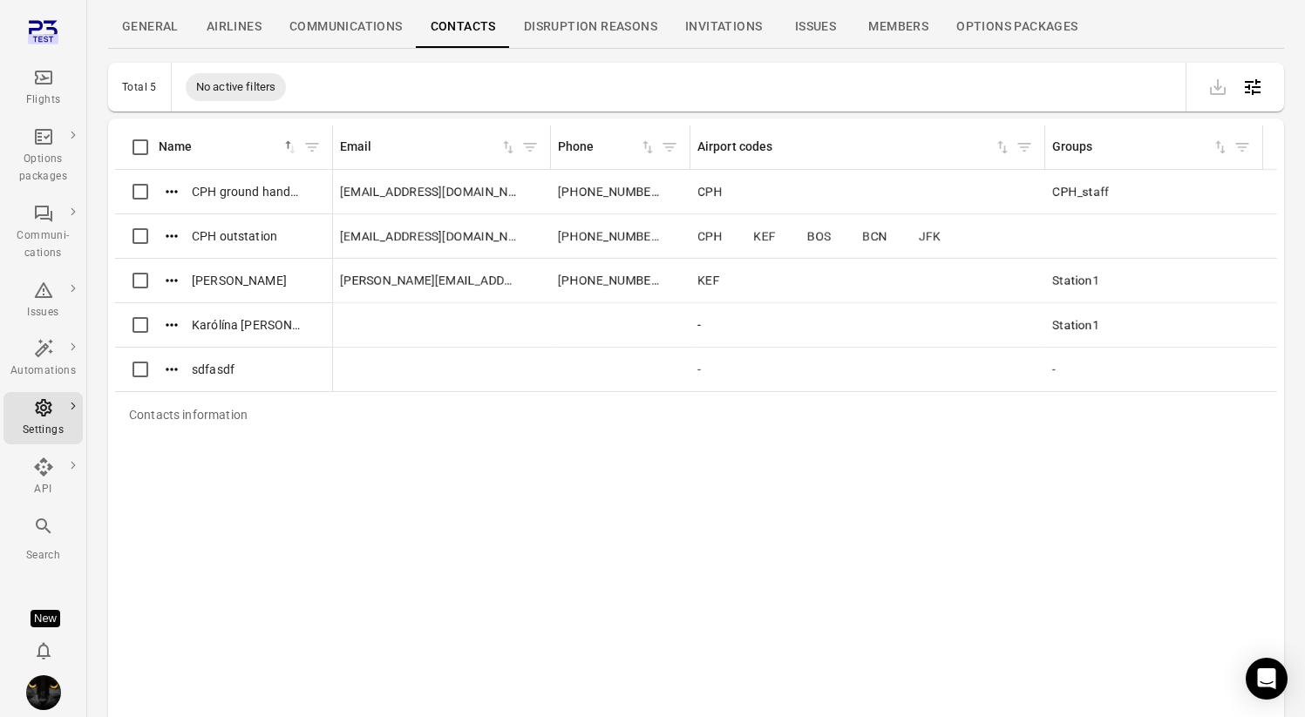
click at [1222, 70] on div at bounding box center [1235, 87] width 70 height 35
click at [1133, 345] on td "Station1" at bounding box center [1154, 325] width 218 height 44
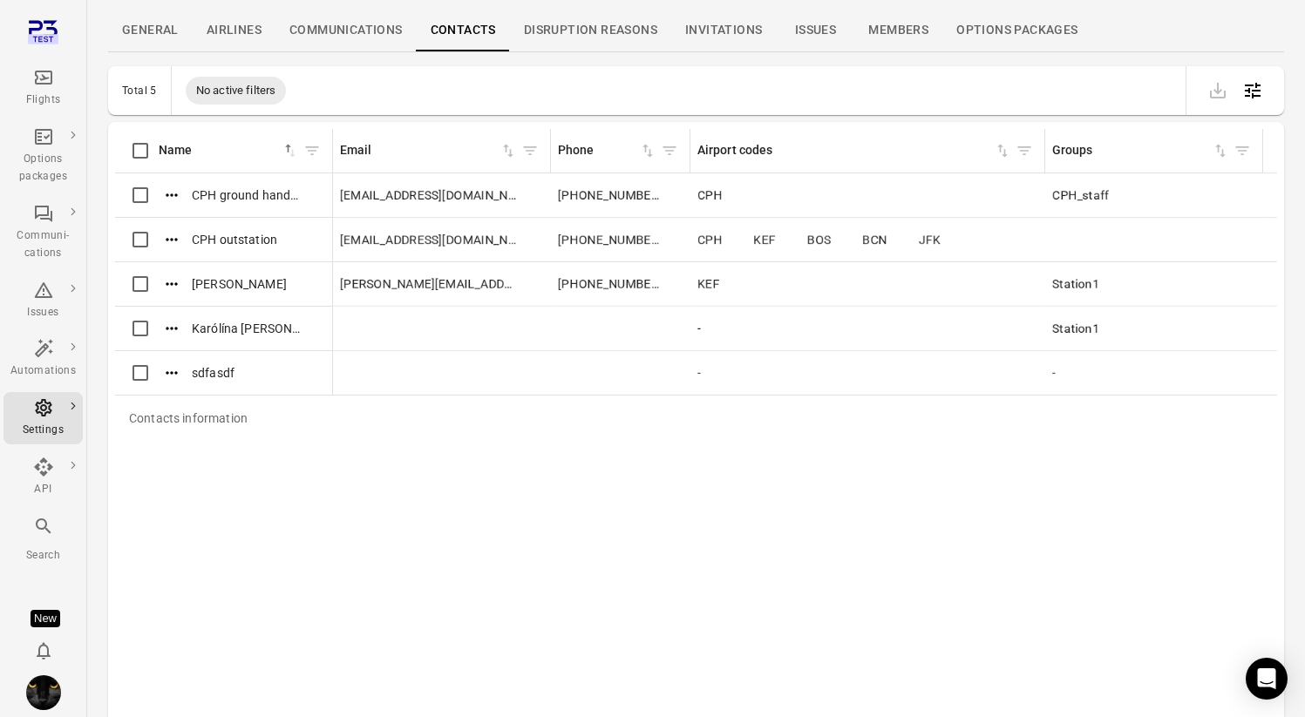
scroll to position [0, 0]
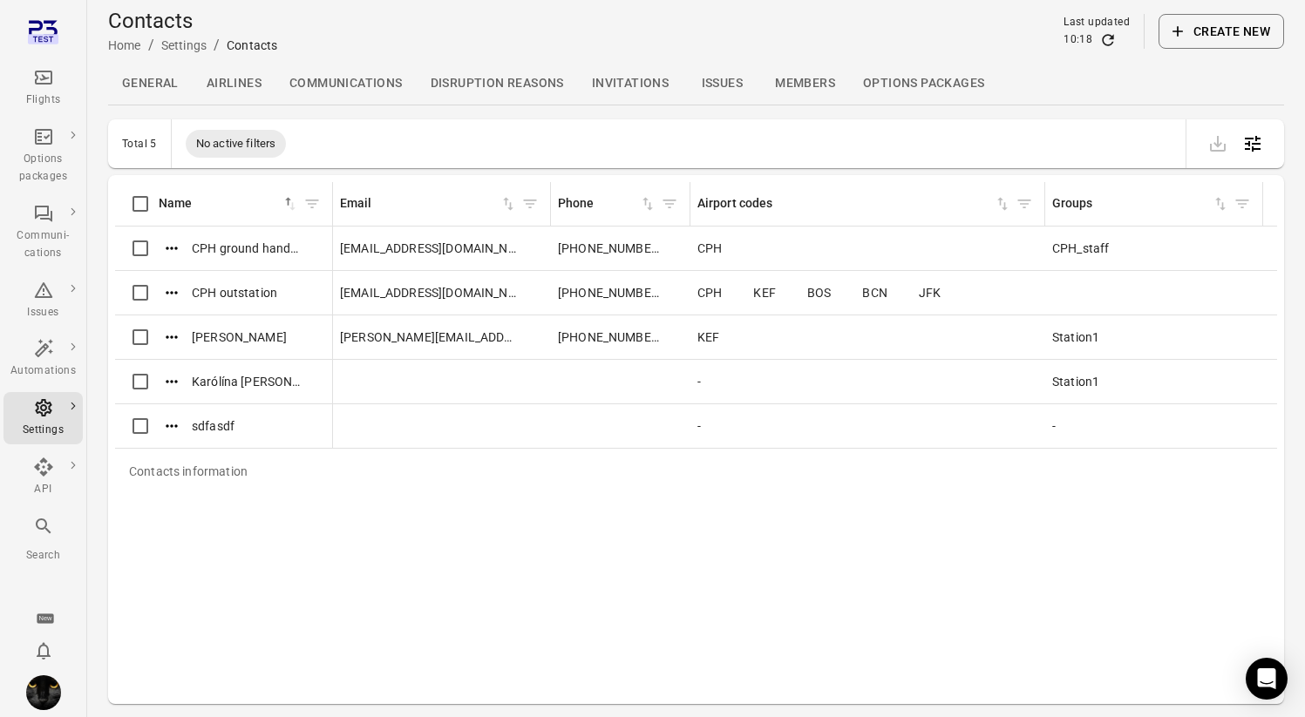
click at [1195, 31] on button "Create new" at bounding box center [1222, 31] width 126 height 35
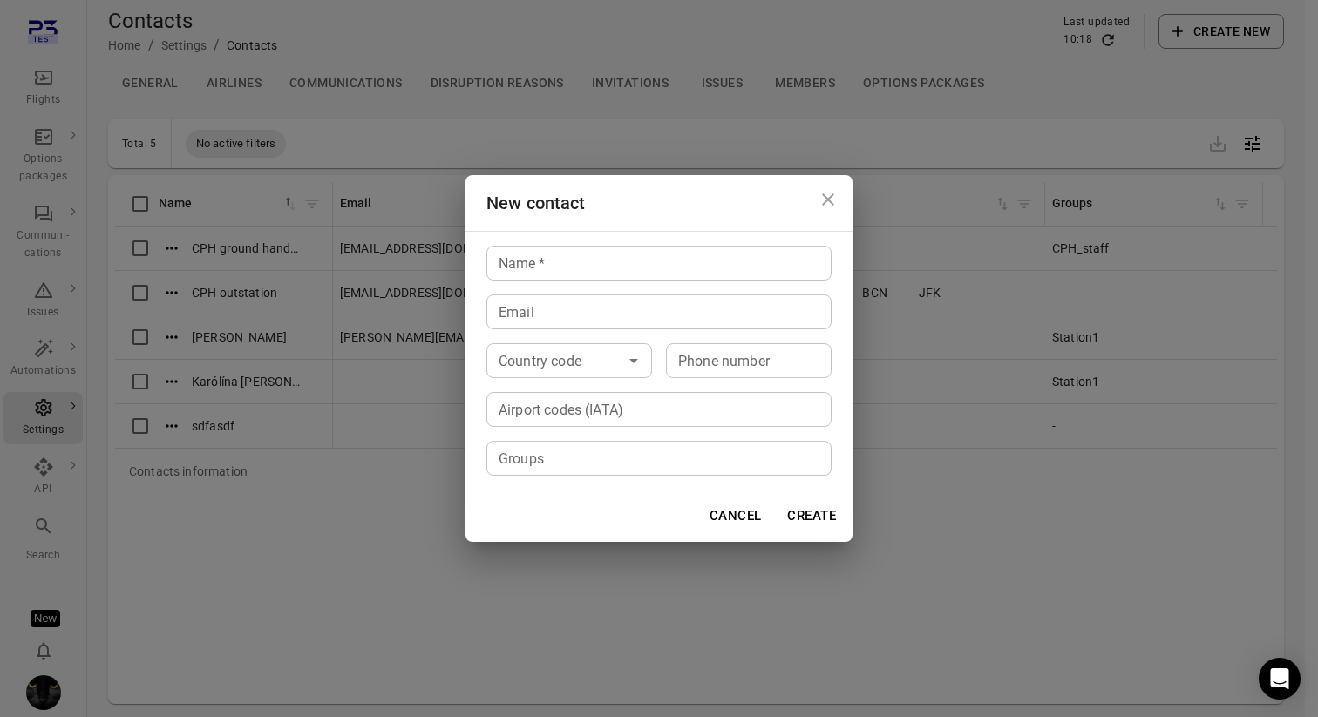
click at [538, 416] on div "Airport codes (IATA) Airport codes (IATA)" at bounding box center [658, 409] width 345 height 35
type input "*"
click at [520, 411] on icon at bounding box center [516, 409] width 11 height 11
click at [471, 612] on div "New contact Name   * Name   * Email Email Country code Country code Phone numbe…" at bounding box center [659, 358] width 1318 height 717
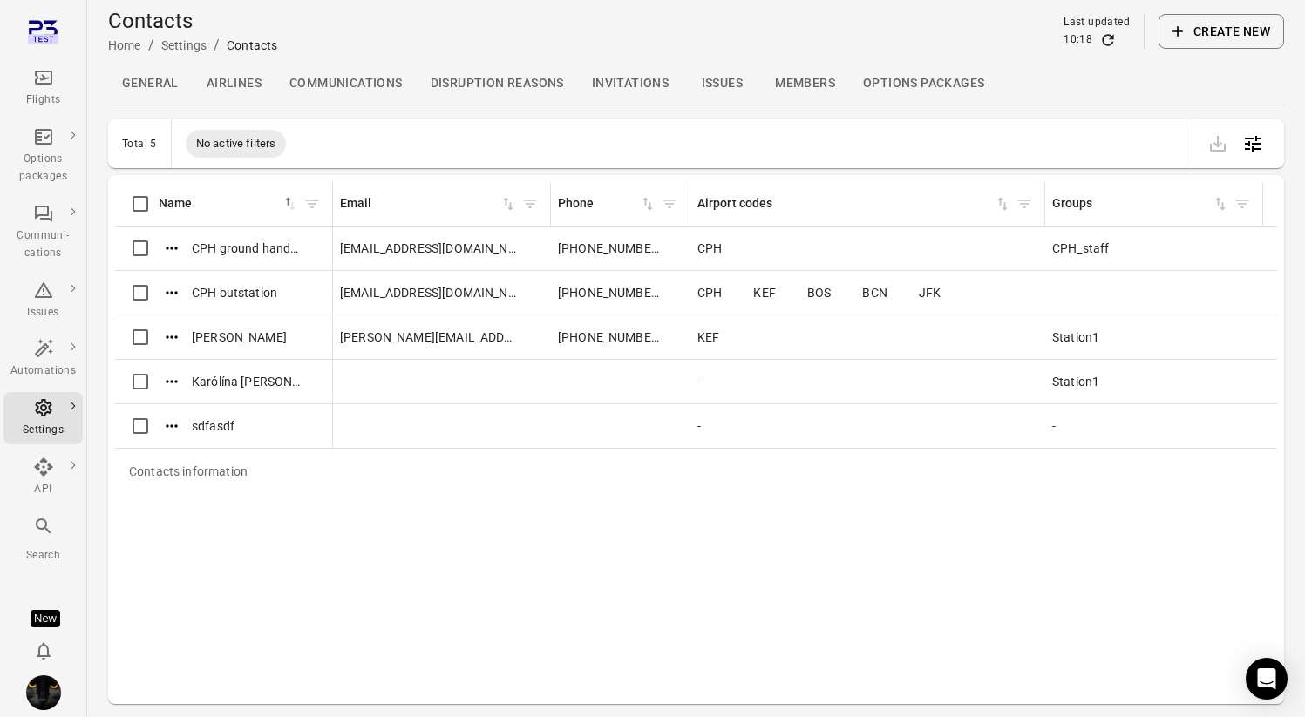
scroll to position [57, 0]
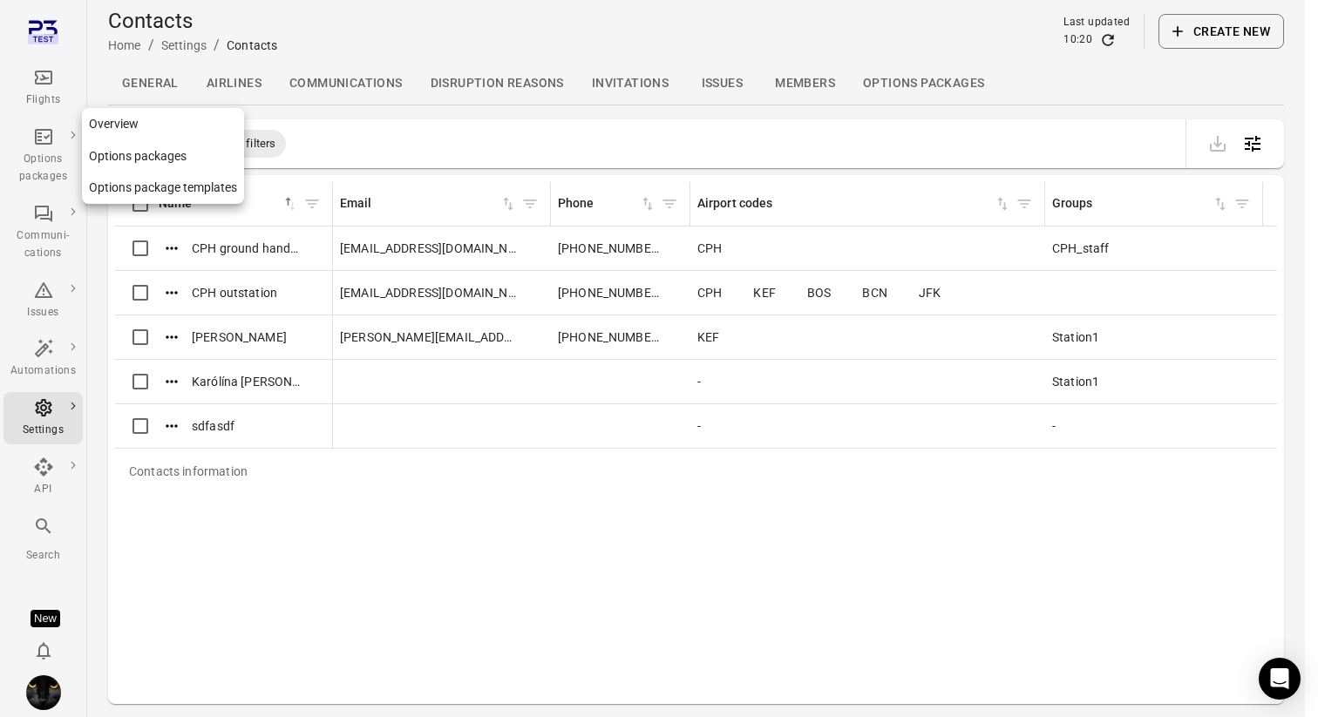
click at [34, 153] on div "Options packages" at bounding box center [42, 168] width 65 height 35
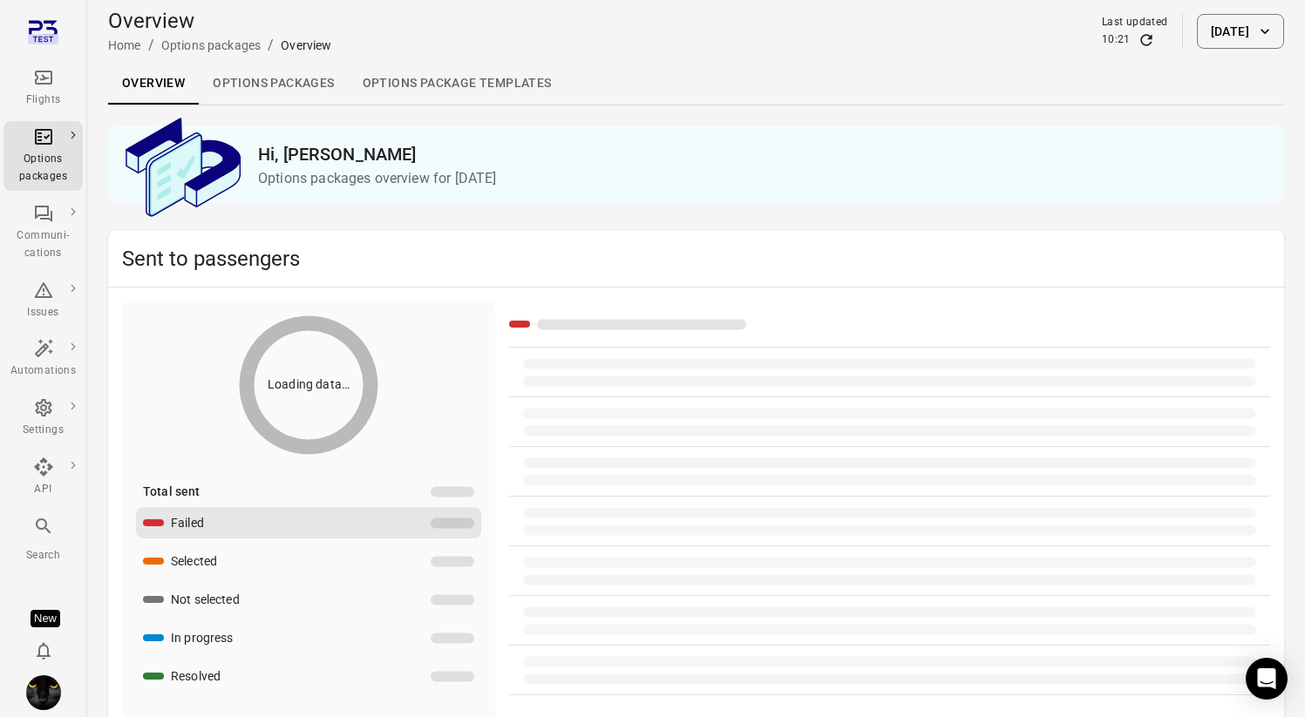
click at [317, 78] on link "Options packages" at bounding box center [273, 84] width 149 height 42
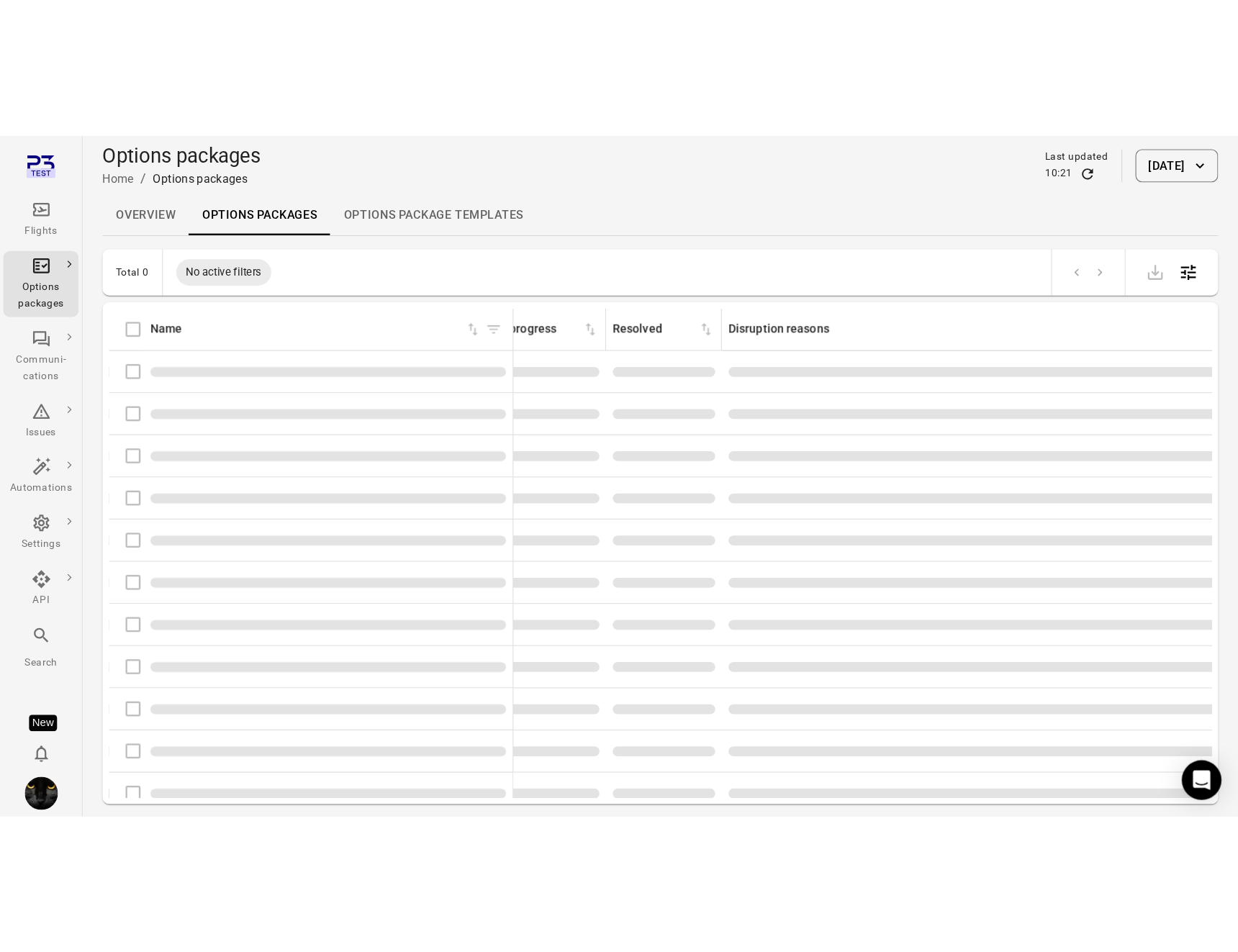
scroll to position [0, 1686]
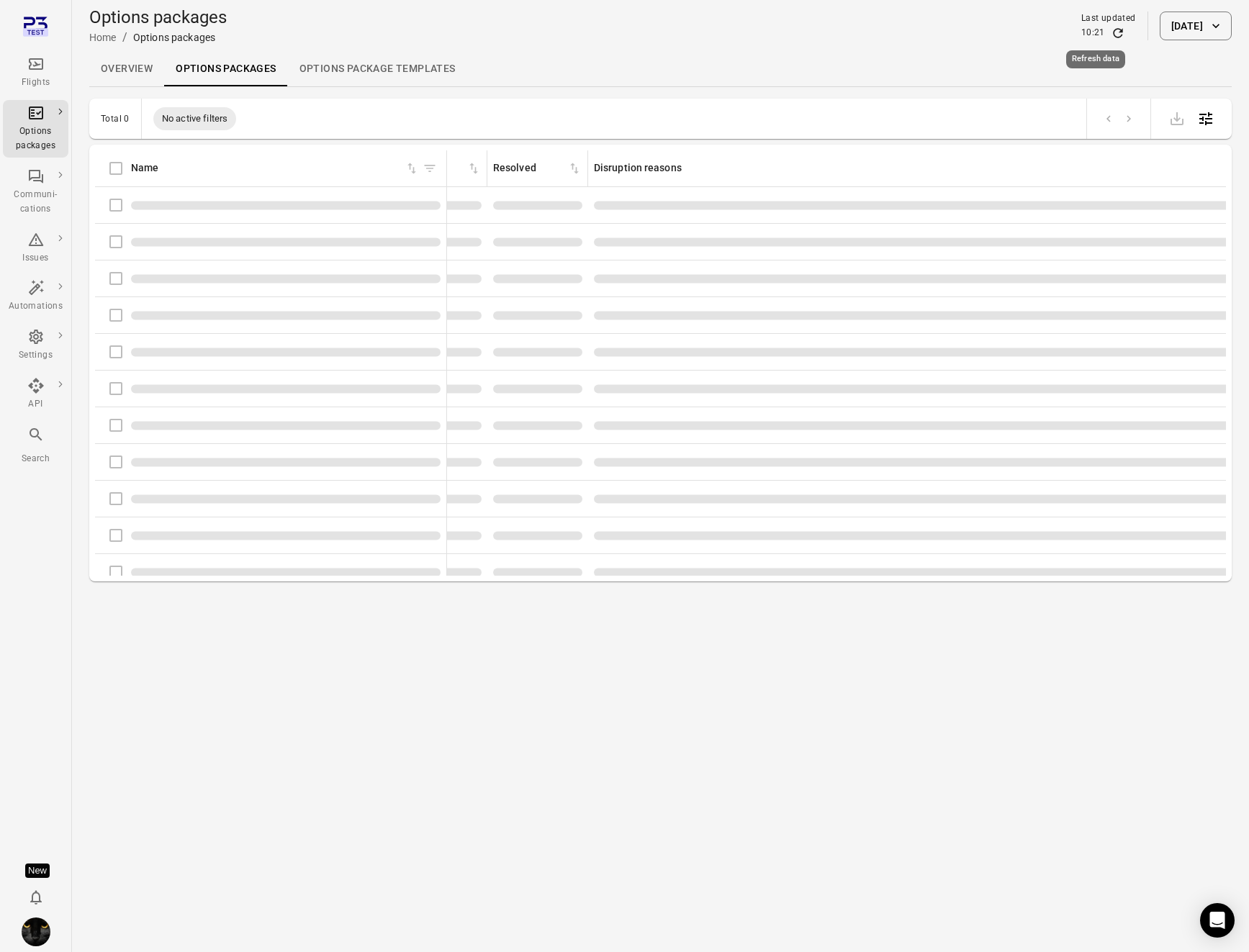
click at [1076, 26] on icon "Refresh data" at bounding box center [1117, 32] width 14 height 14
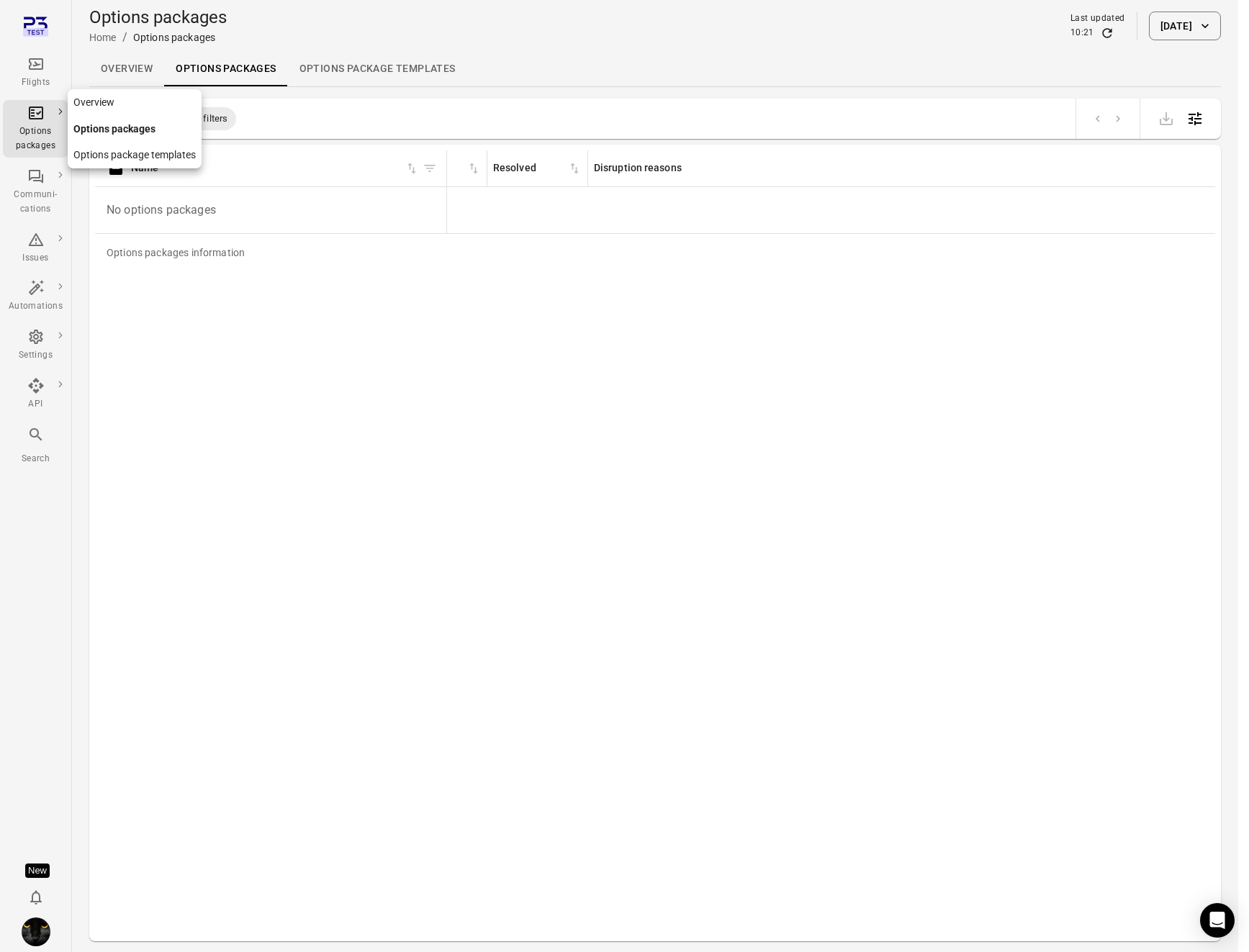
click at [59, 128] on div "Options packages" at bounding box center [35, 139] width 54 height 29
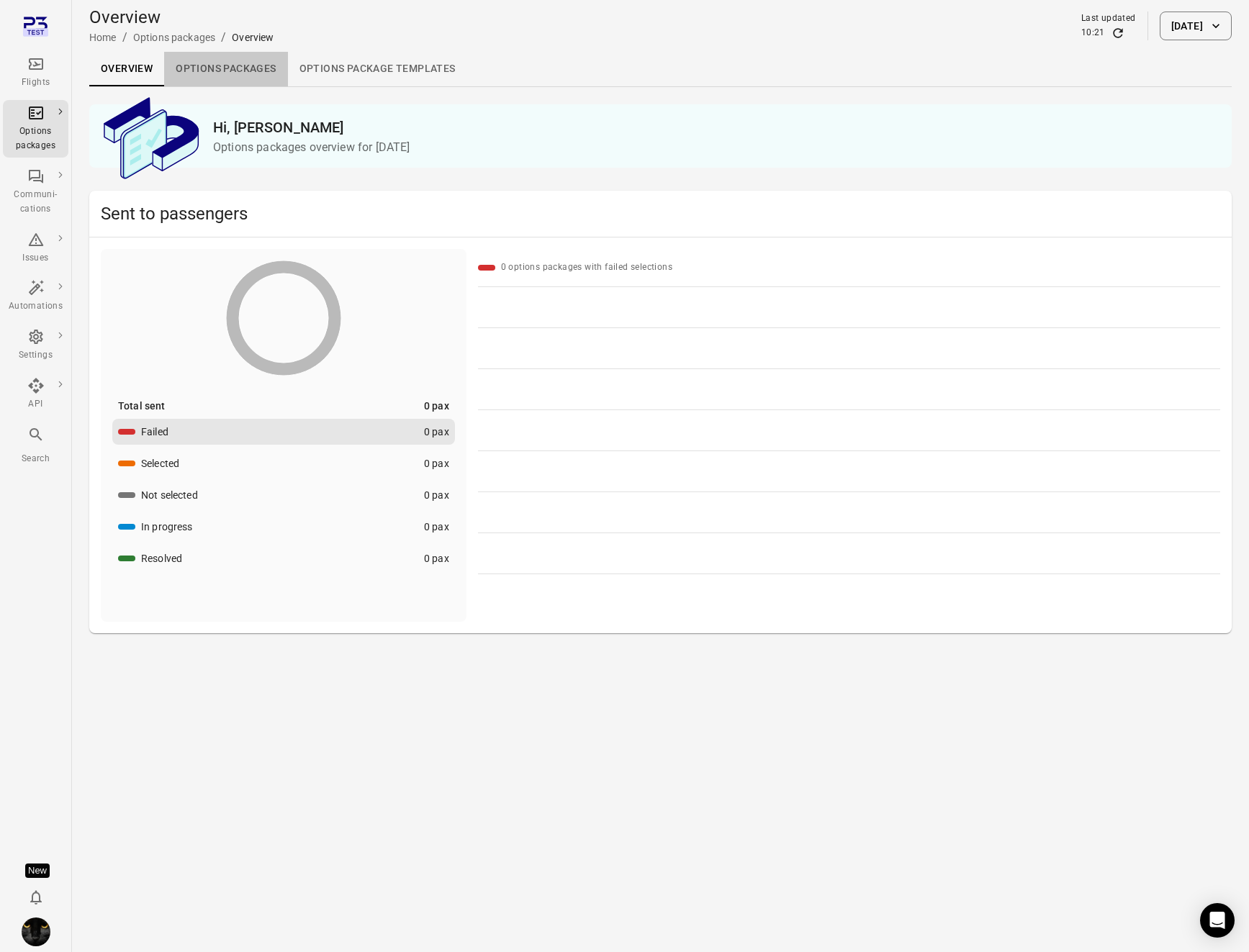
click at [225, 73] on link "Options packages" at bounding box center [225, 69] width 123 height 35
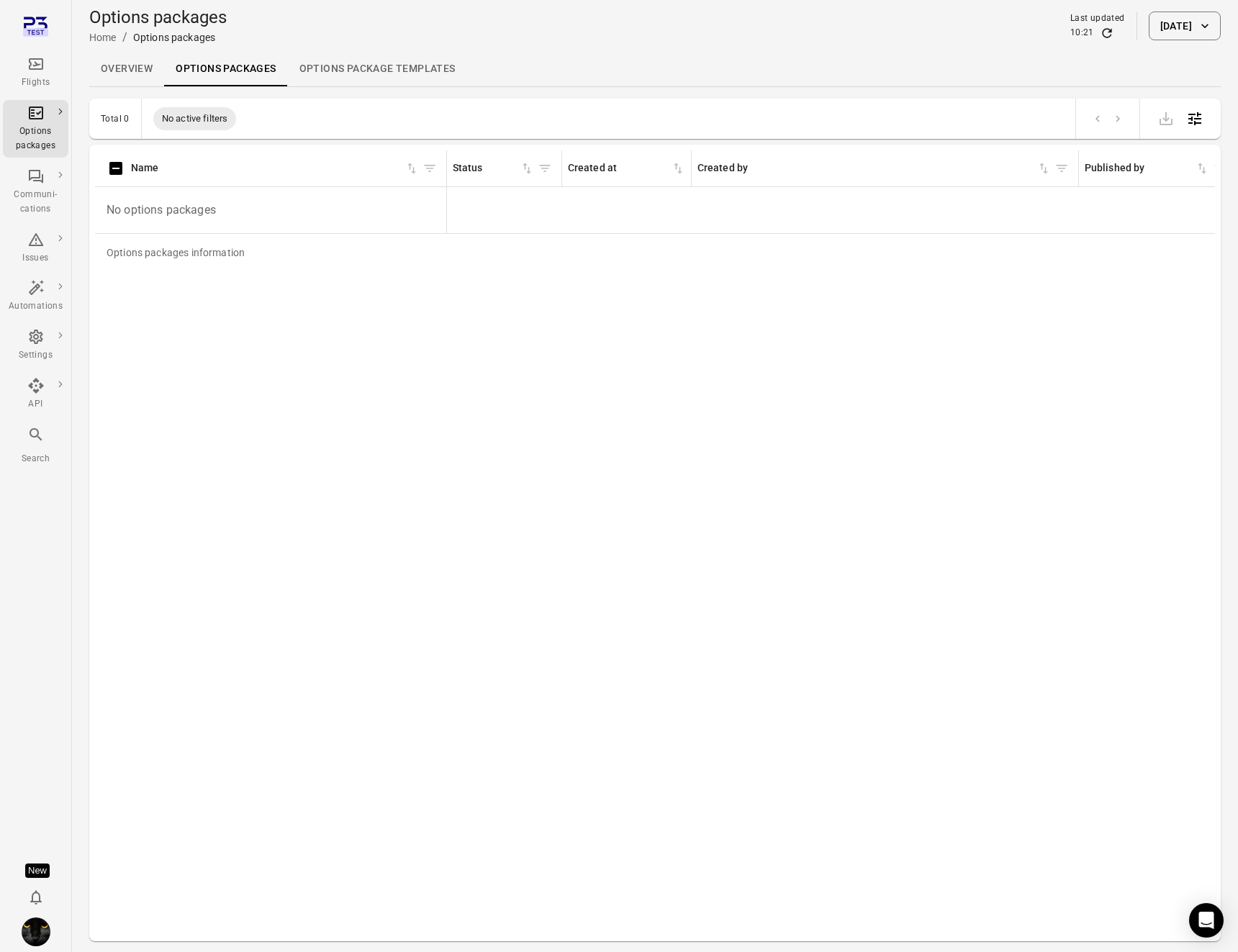
click at [1077, 38] on button "4 Sep 2025" at bounding box center [1184, 26] width 72 height 29
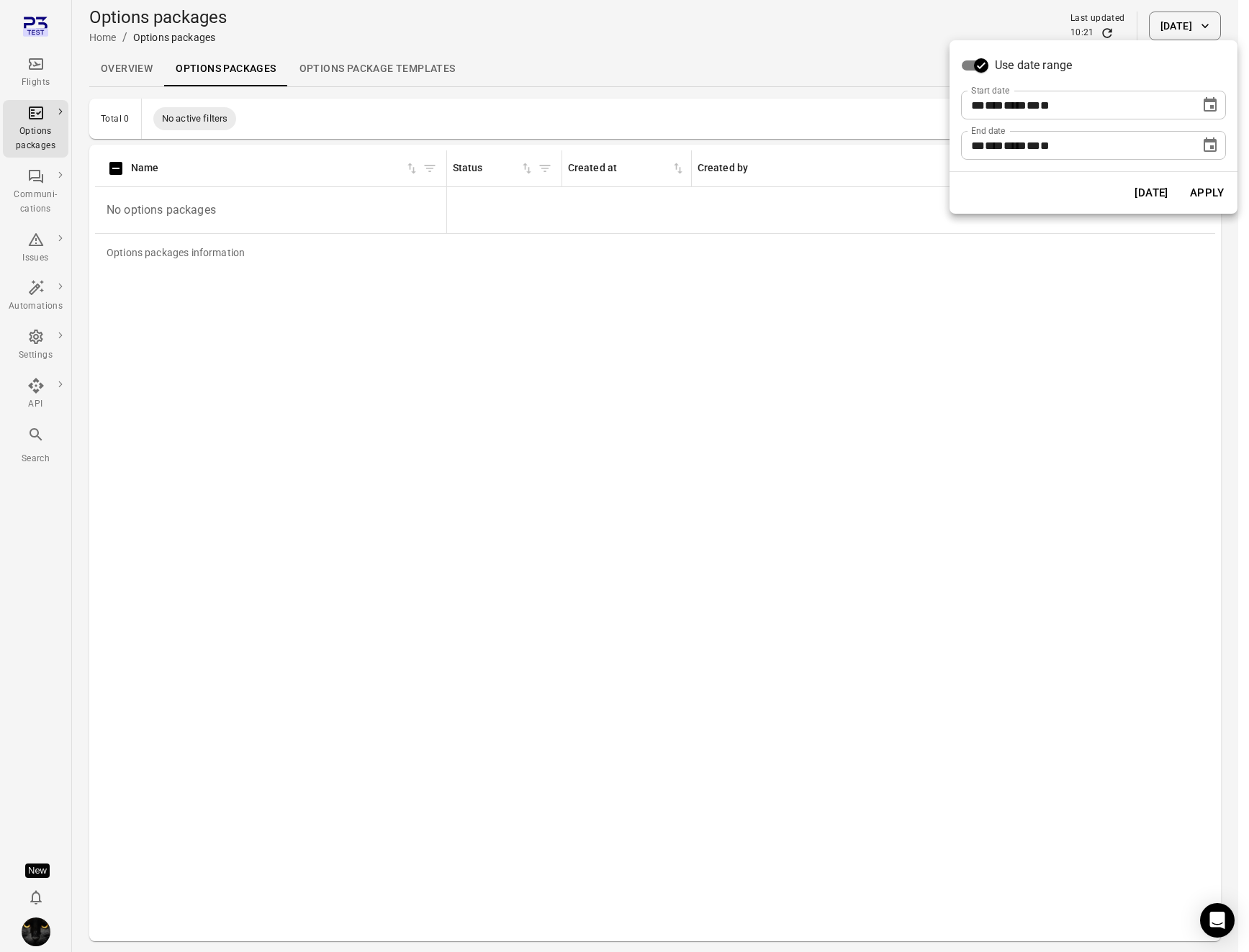
click at [1076, 105] on div "**********" at bounding box center [1093, 105] width 265 height 29
click at [1076, 105] on icon "Choose date, selected date is Sep 4, 2025" at bounding box center [1209, 105] width 17 height 17
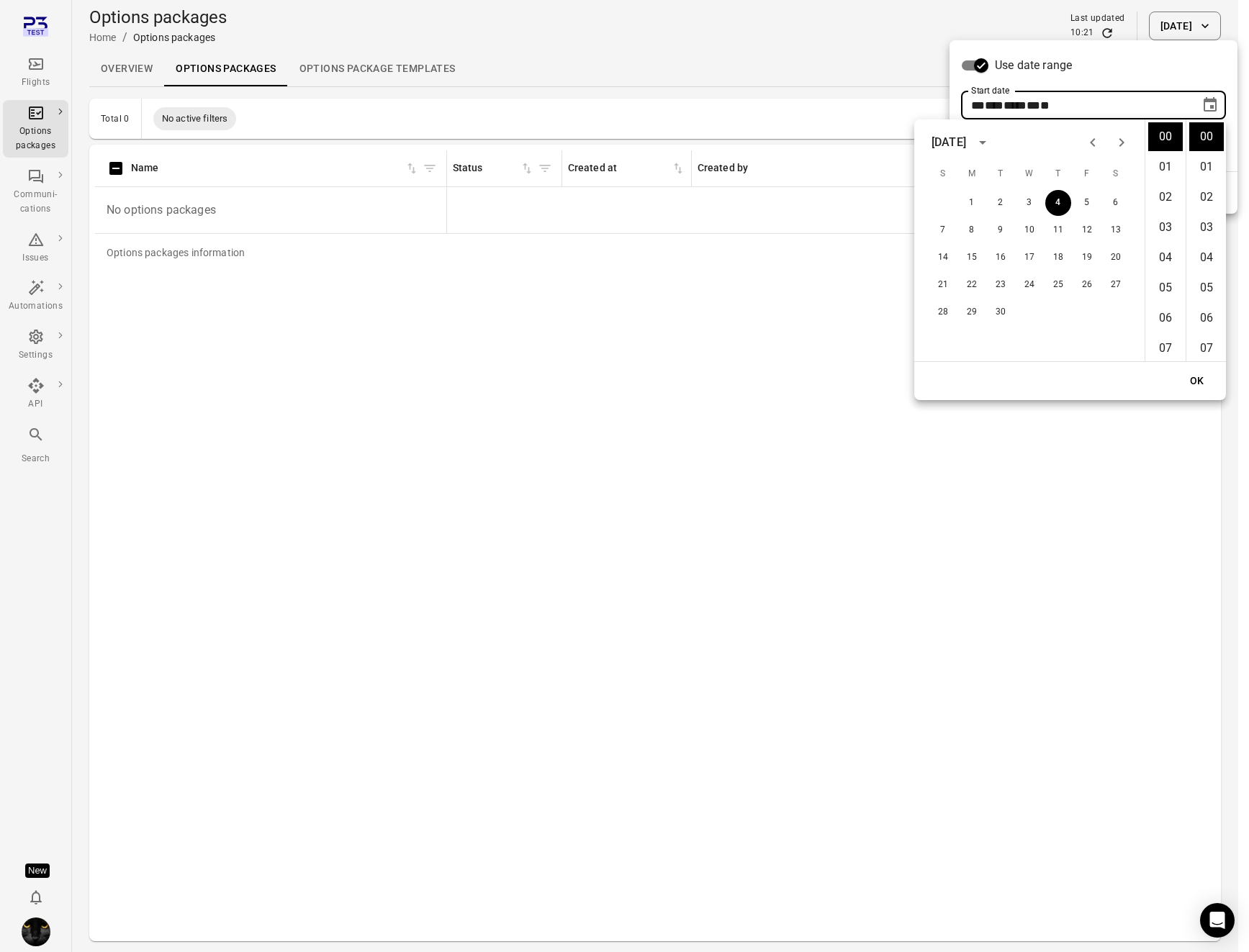
click at [295, 125] on div at bounding box center [624, 476] width 1249 height 952
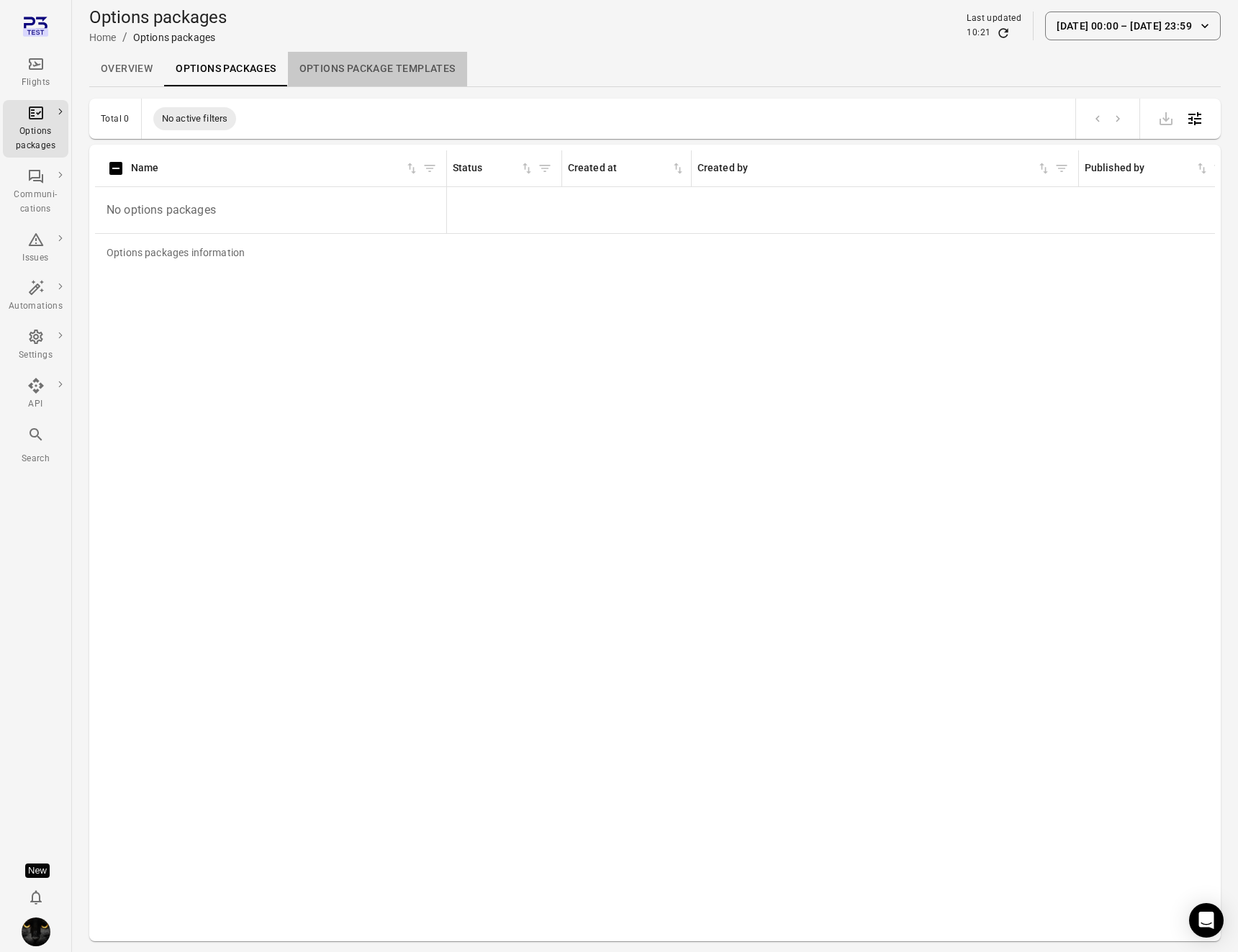
click at [345, 68] on link "Options package Templates" at bounding box center [377, 69] width 179 height 35
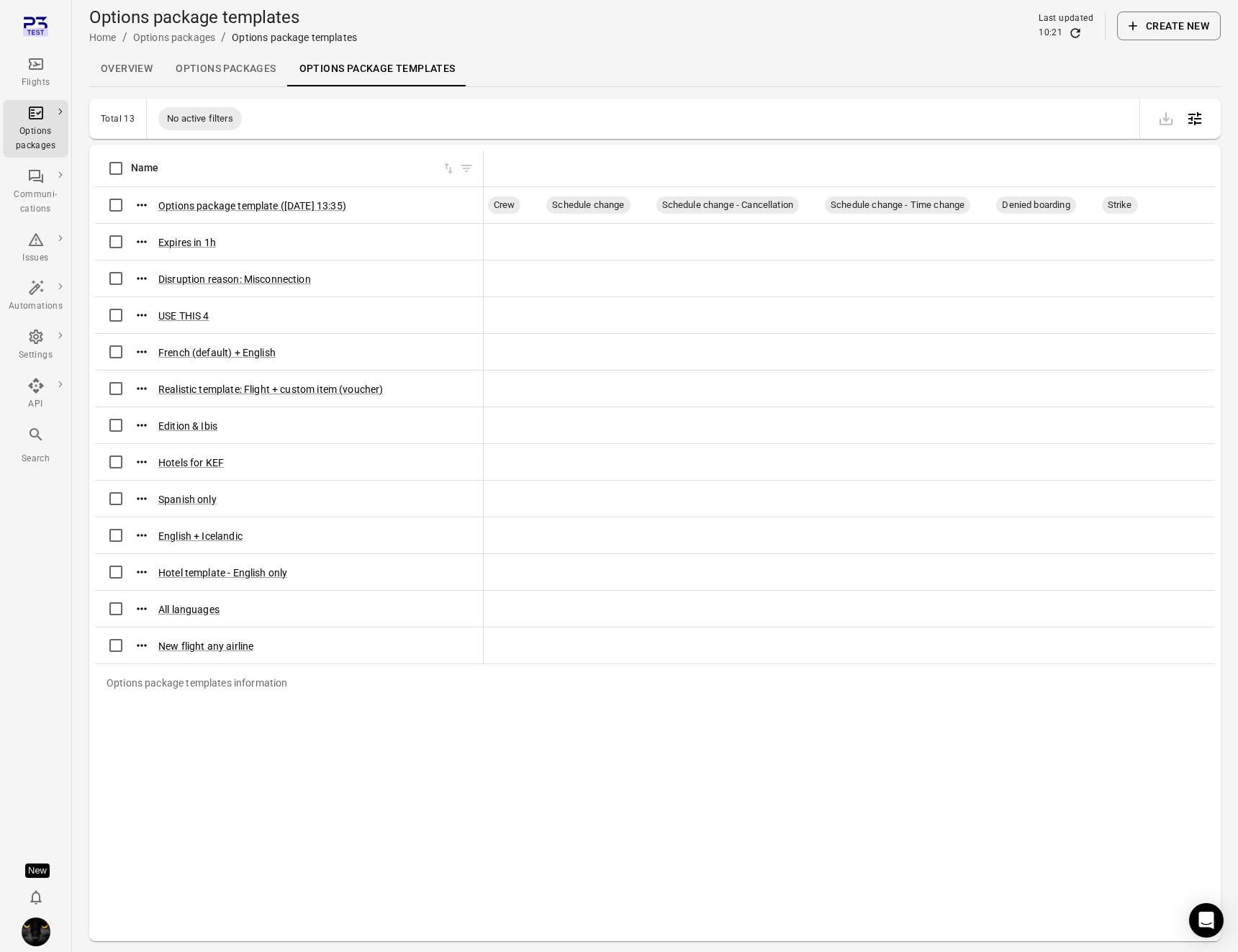
scroll to position [0, 1681]
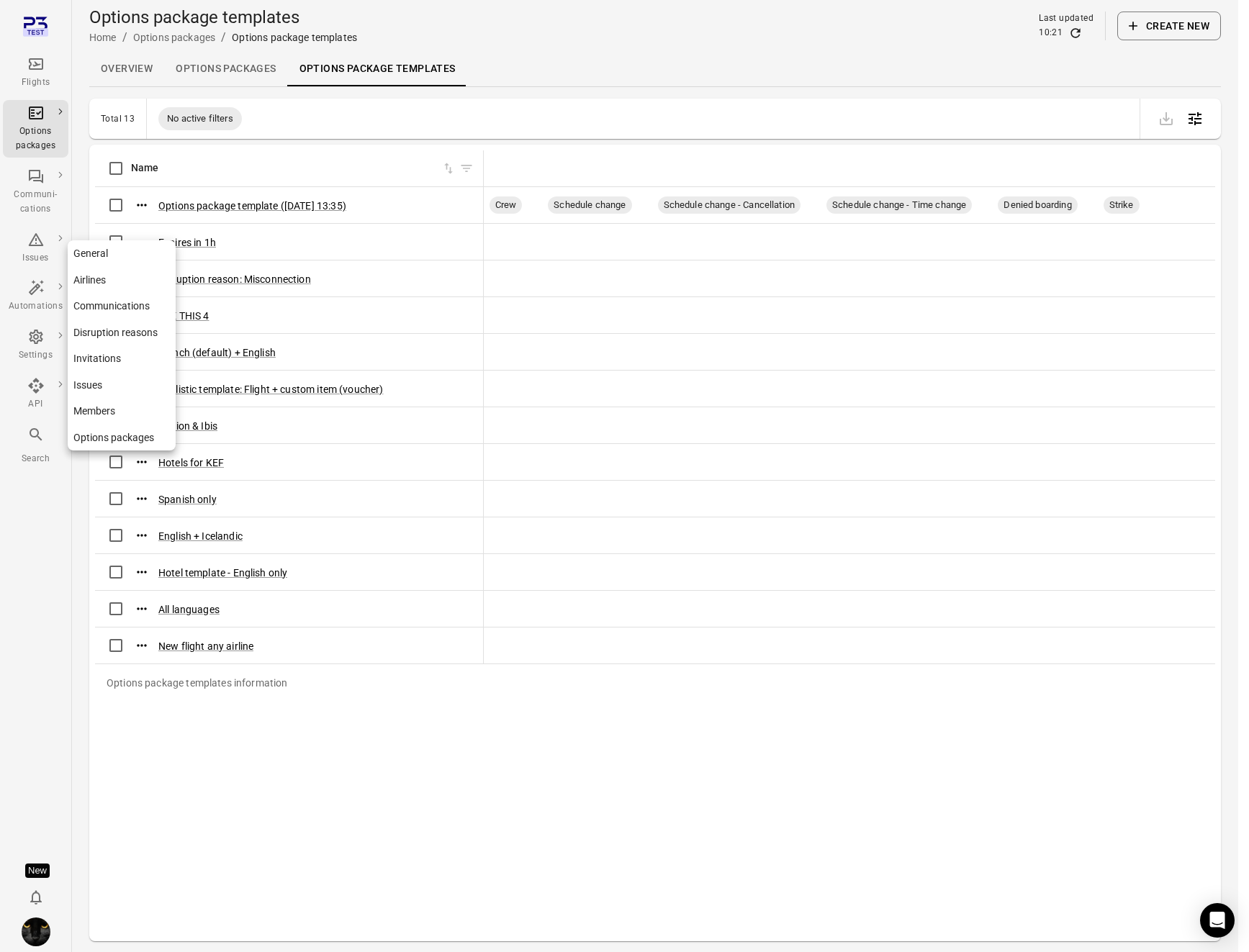
click at [37, 350] on div "Settings" at bounding box center [35, 355] width 54 height 14
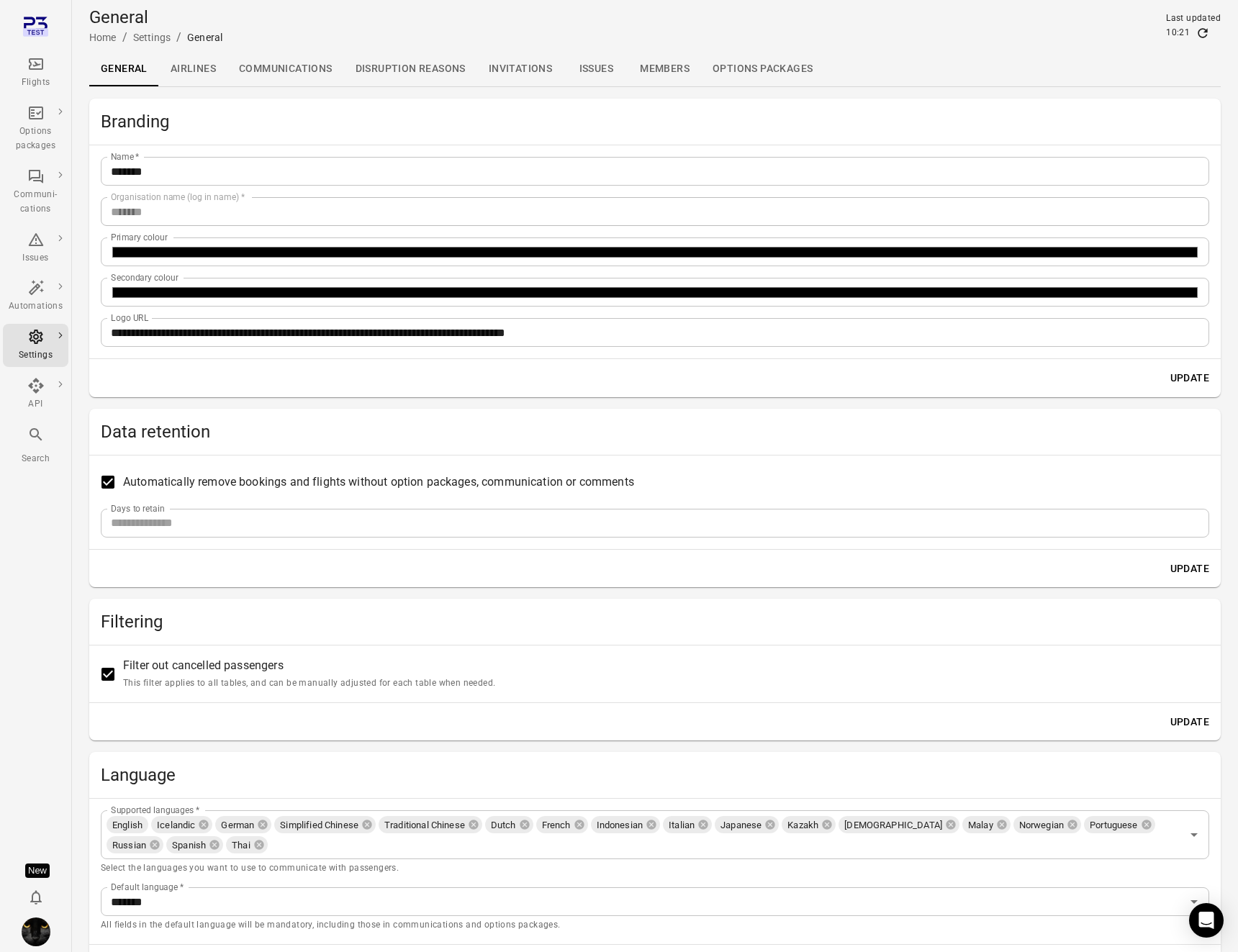
click at [207, 101] on div "Branding" at bounding box center [655, 121] width 1131 height 46
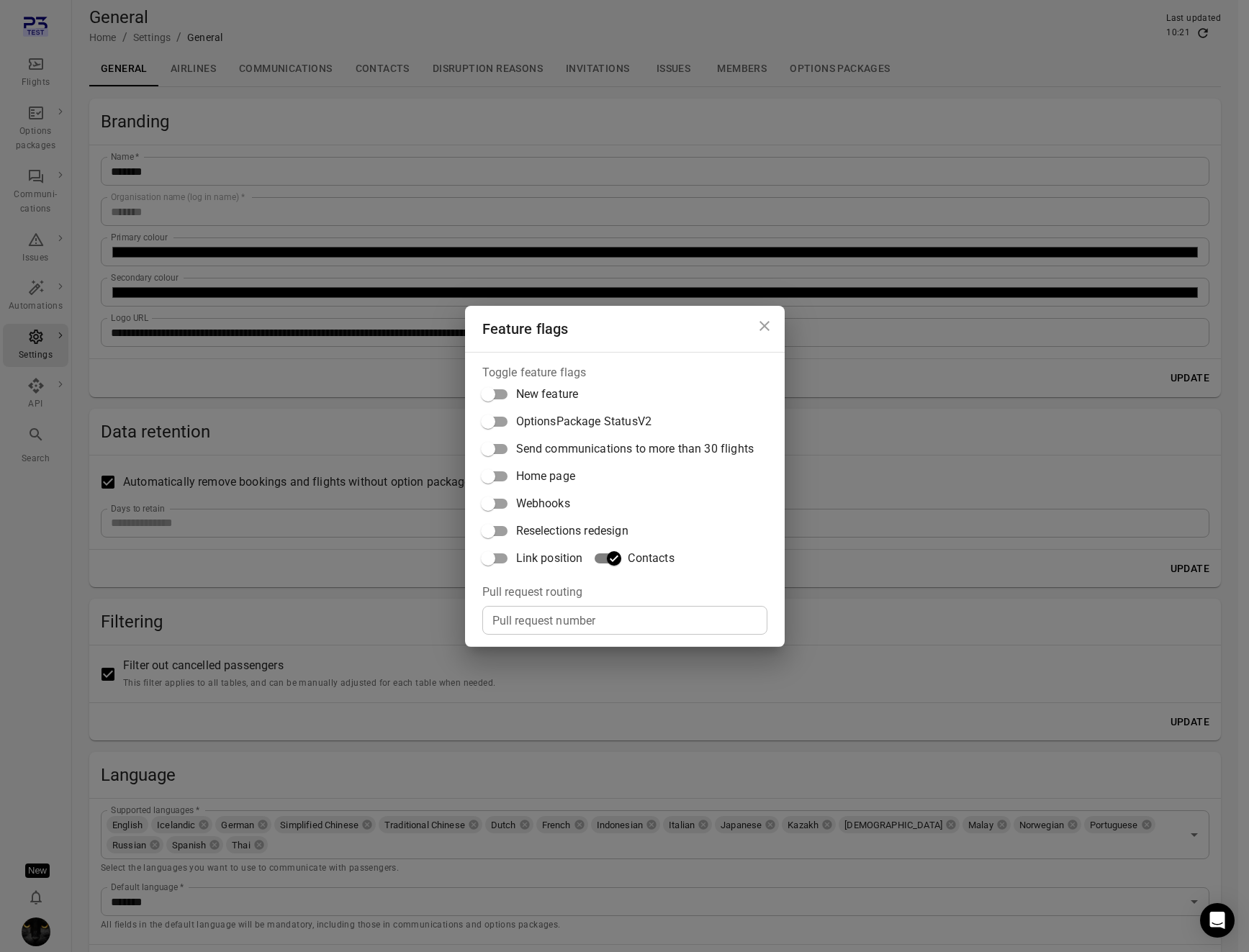
click at [48, 571] on div "Feature flags Toggle feature flags New feature OptionsPackage StatusV2 Send com…" at bounding box center [624, 476] width 1249 height 952
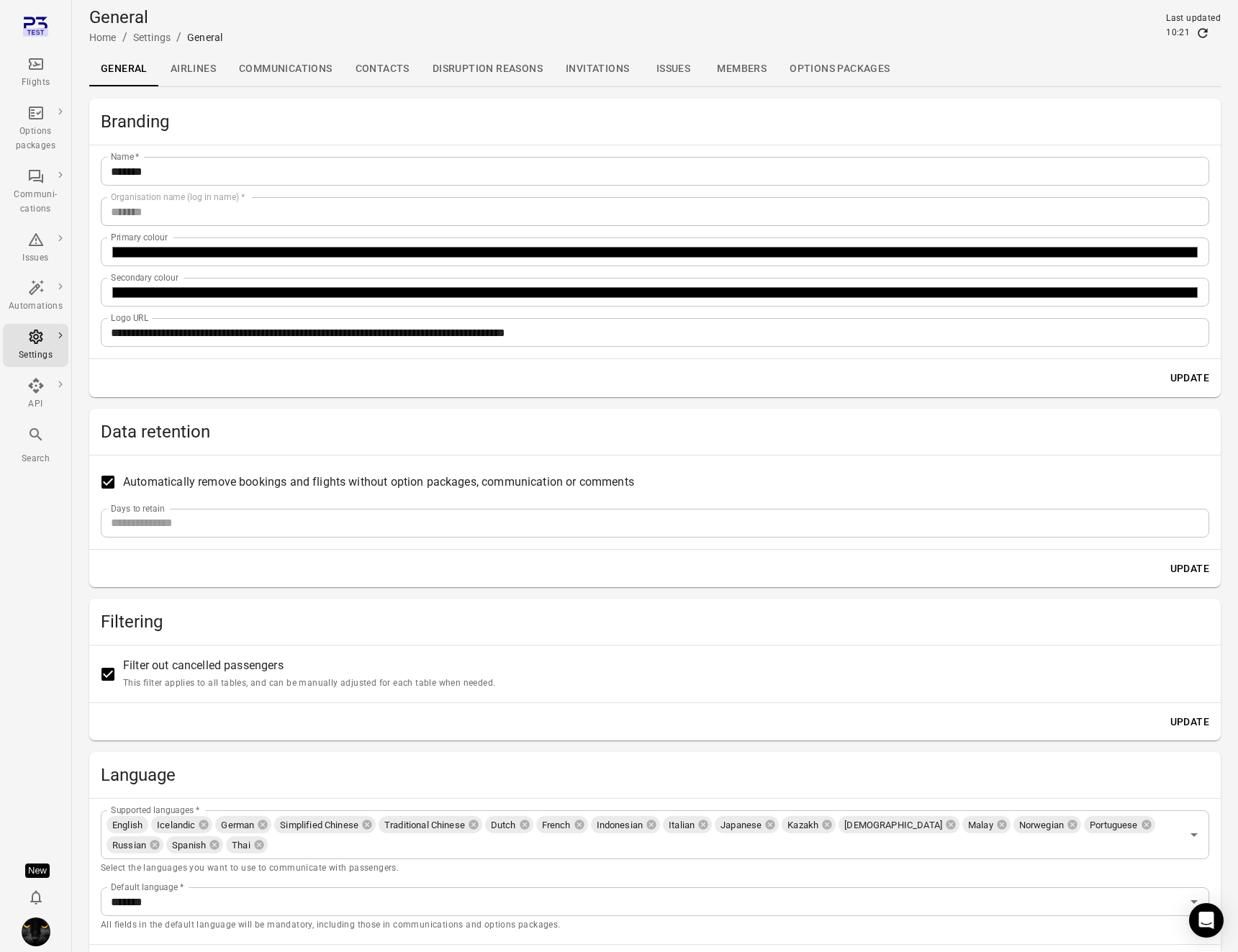
click at [397, 67] on link "Contacts" at bounding box center [382, 69] width 77 height 35
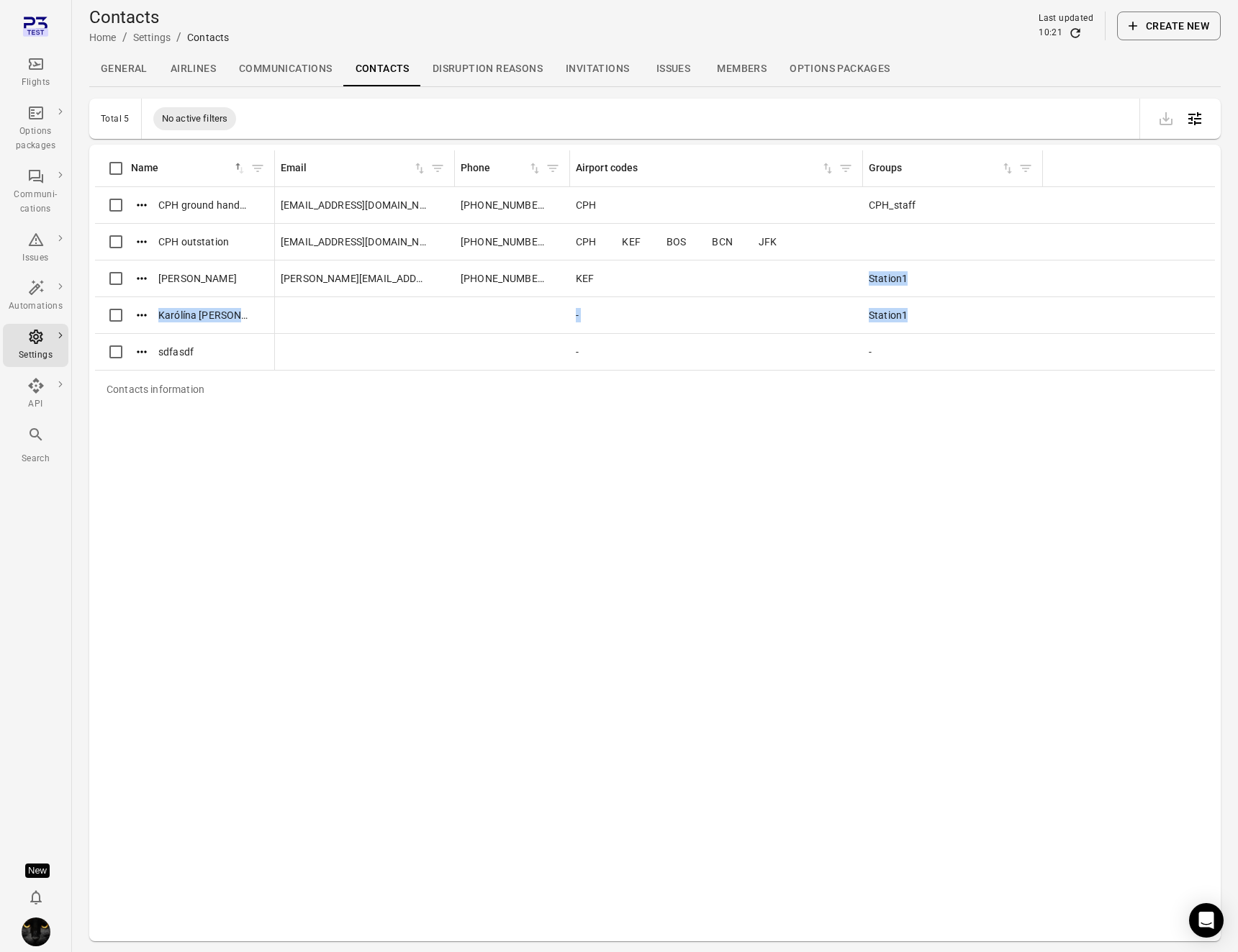
drag, startPoint x: 878, startPoint y: 272, endPoint x: 910, endPoint y: 324, distance: 61.1
click at [910, 324] on tbody "CPH ground handling iris@avilabs.is +3548660886 CPH CPH_staff CPH outstation ir…" at bounding box center [655, 279] width 1120 height 183
drag, startPoint x: 894, startPoint y: 399, endPoint x: 895, endPoint y: 430, distance: 31.0
click at [894, 400] on caption "Contacts information" at bounding box center [655, 389] width 1120 height 37
click at [274, 477] on div "Contacts information Name sorted ascending Email Phone Airport codes Groups CPH…" at bounding box center [655, 542] width 1120 height 785
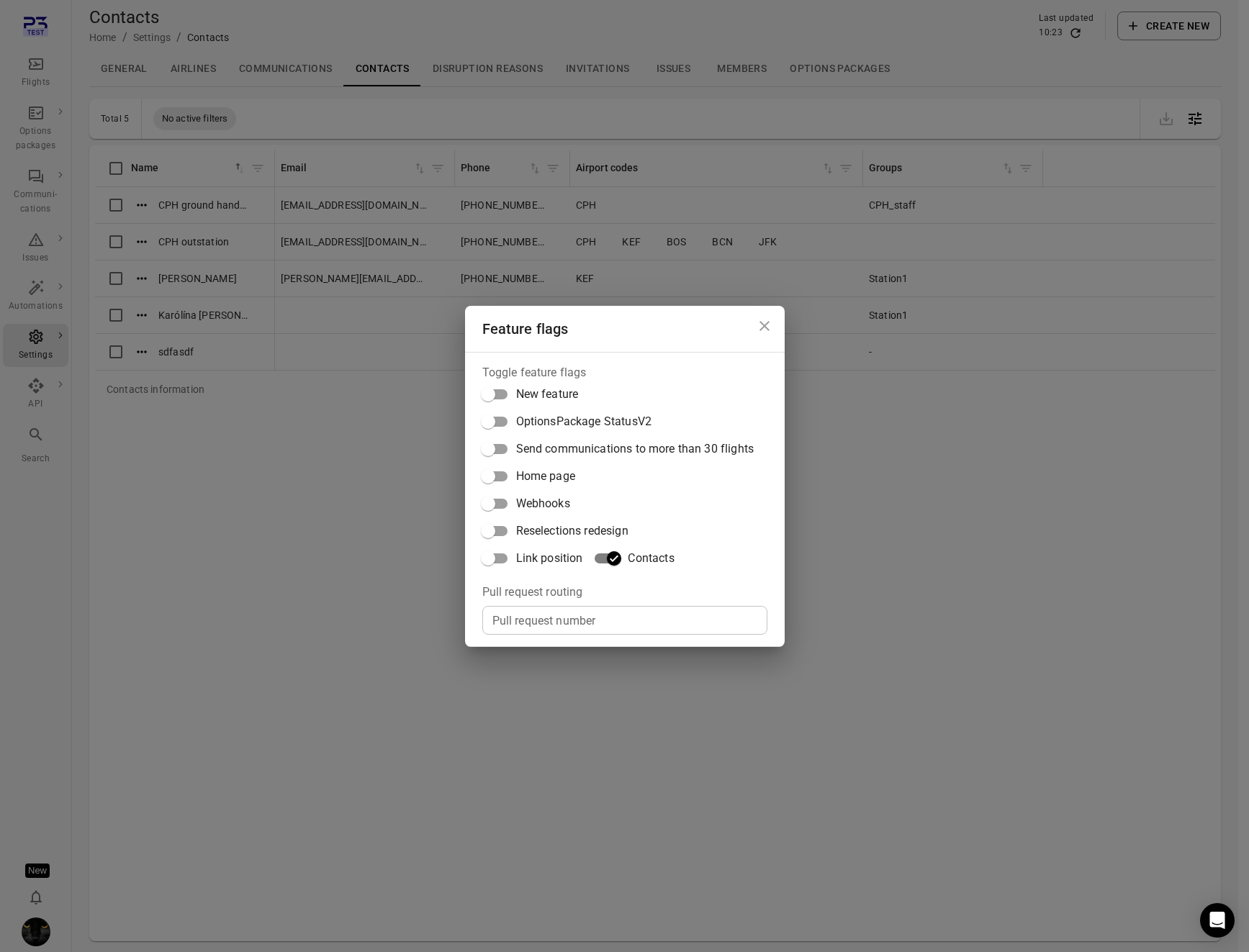
click at [1011, 358] on div "Feature flags Toggle feature flags New feature OptionsPackage StatusV2 Send com…" at bounding box center [624, 476] width 1249 height 952
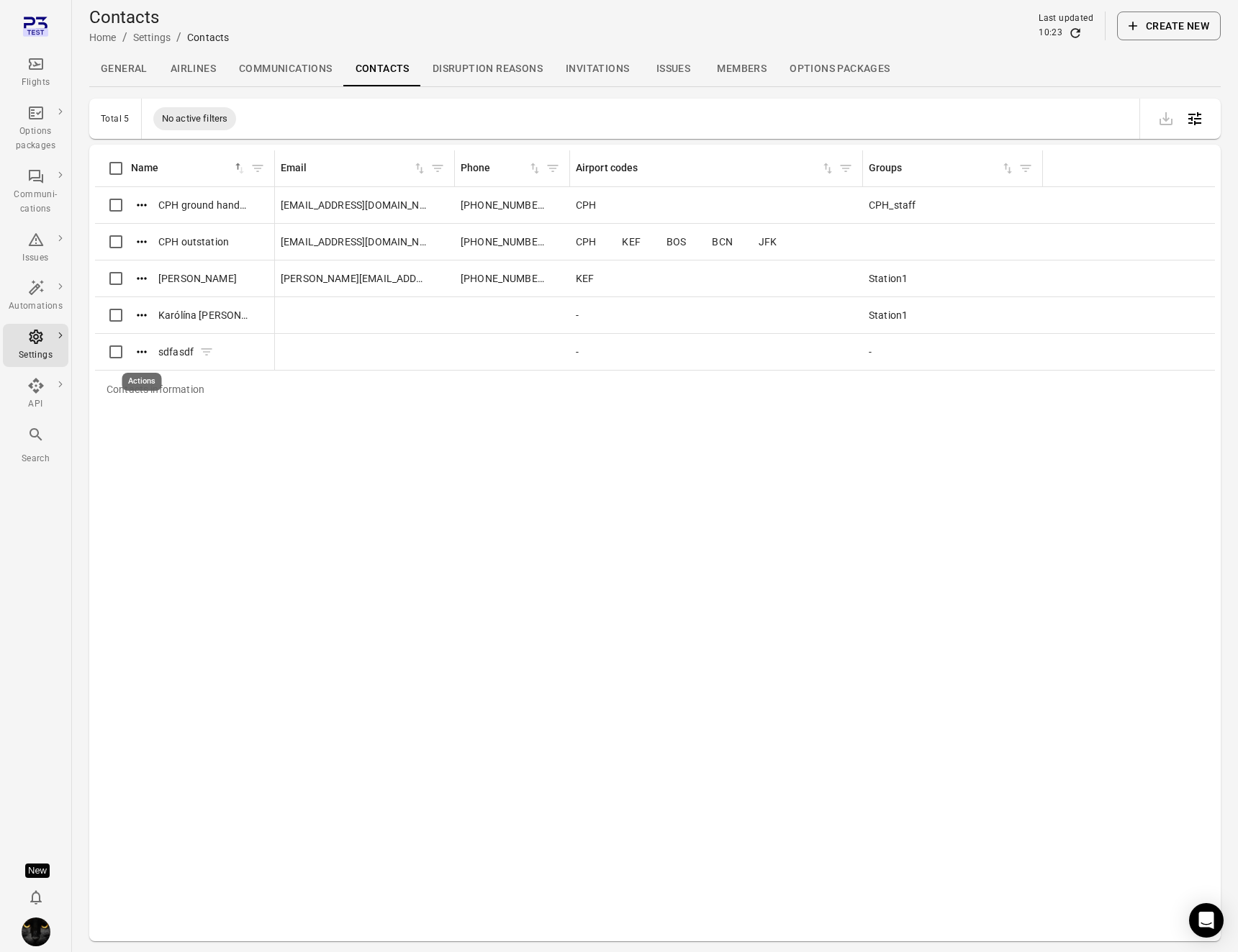
click at [136, 352] on icon "Actions" at bounding box center [141, 352] width 14 height 14
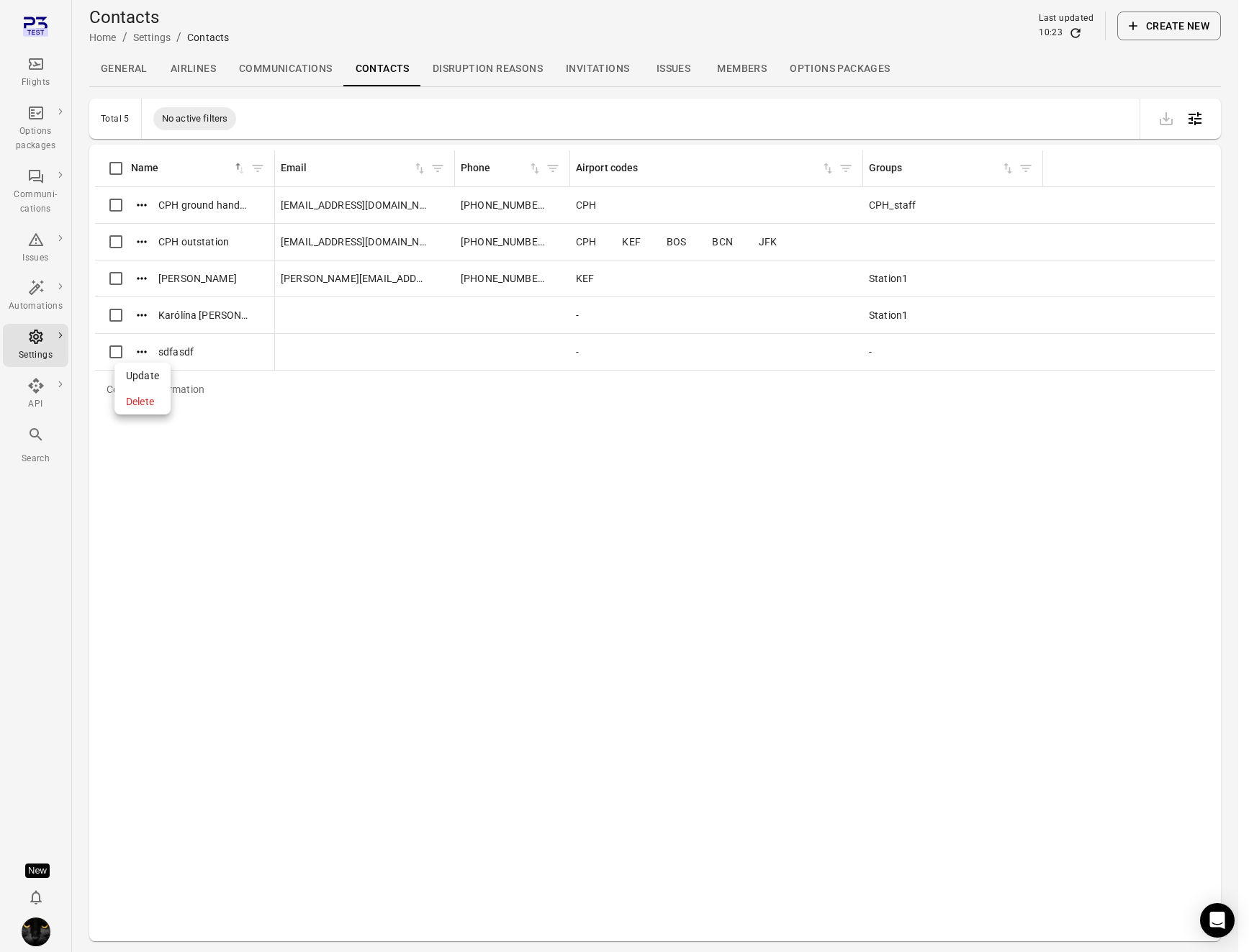
click at [145, 378] on span "Update" at bounding box center [143, 375] width 33 height 14
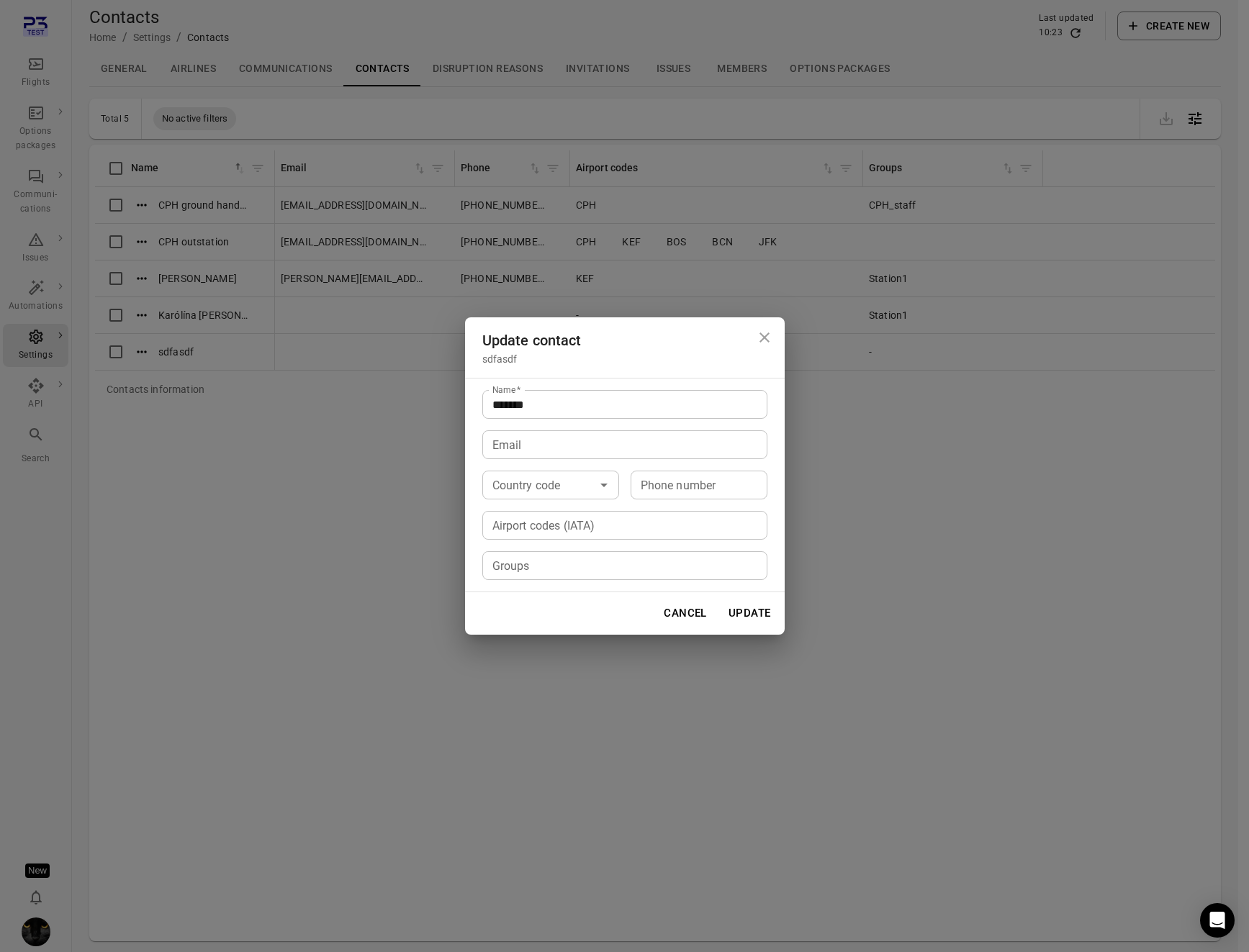
click at [607, 524] on input "Airport codes (IATA)" at bounding box center [623, 525] width 274 height 20
type input "*"
click at [509, 526] on icon at bounding box center [509, 525] width 12 height 12
click at [1032, 588] on div "Update contact sdfasdf Name   * ******* Name   * Email Email Country code Count…" at bounding box center [624, 476] width 1249 height 952
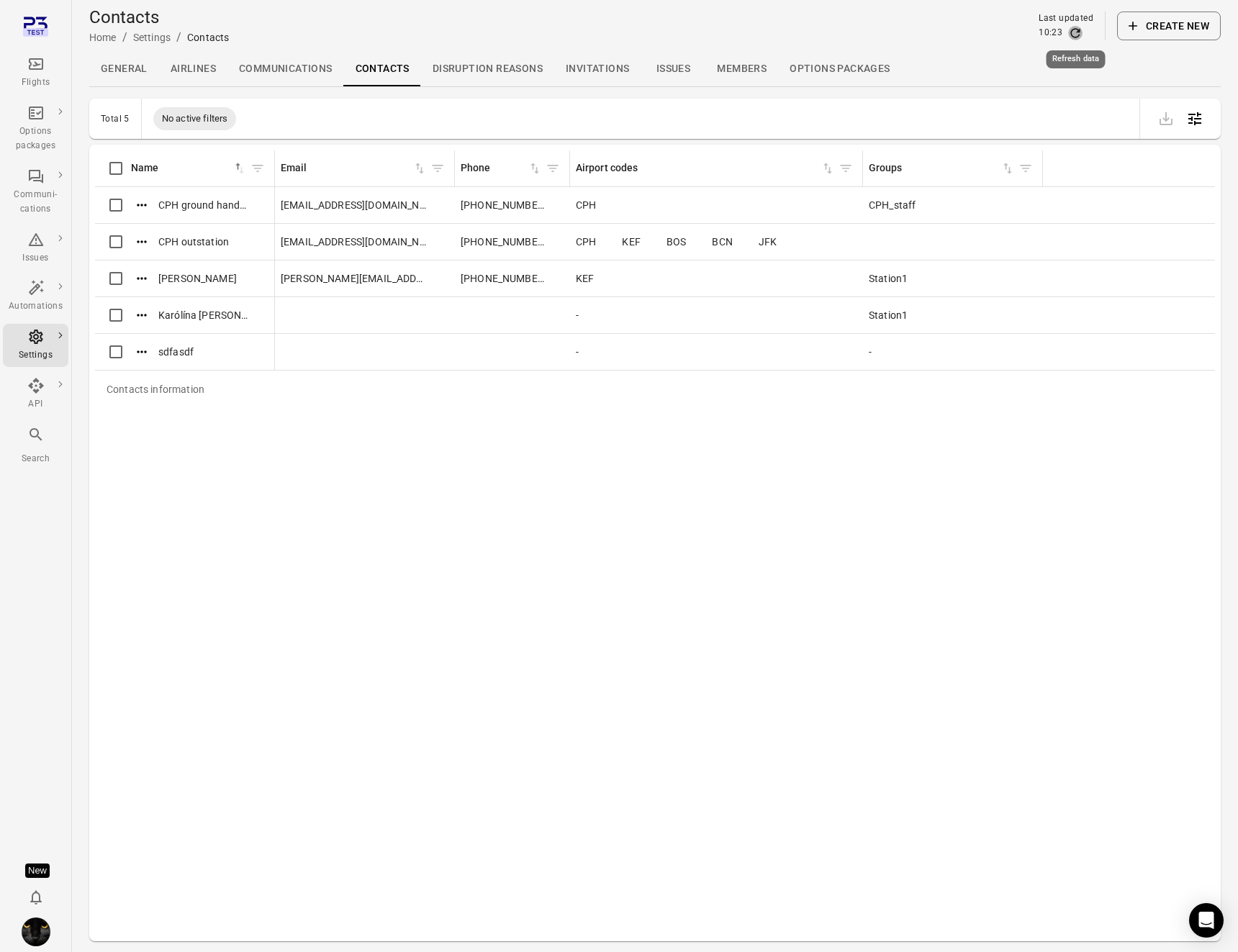
click at [1075, 32] on icon "Refresh data" at bounding box center [1075, 32] width 14 height 14
click at [1081, 31] on icon "Refresh data" at bounding box center [1075, 32] width 14 height 14
click at [191, 690] on div "Contacts information Name sorted ascending Email Phone Airport codes Groups CPH…" at bounding box center [655, 542] width 1120 height 785
click at [149, 345] on icon "Actions" at bounding box center [141, 352] width 14 height 14
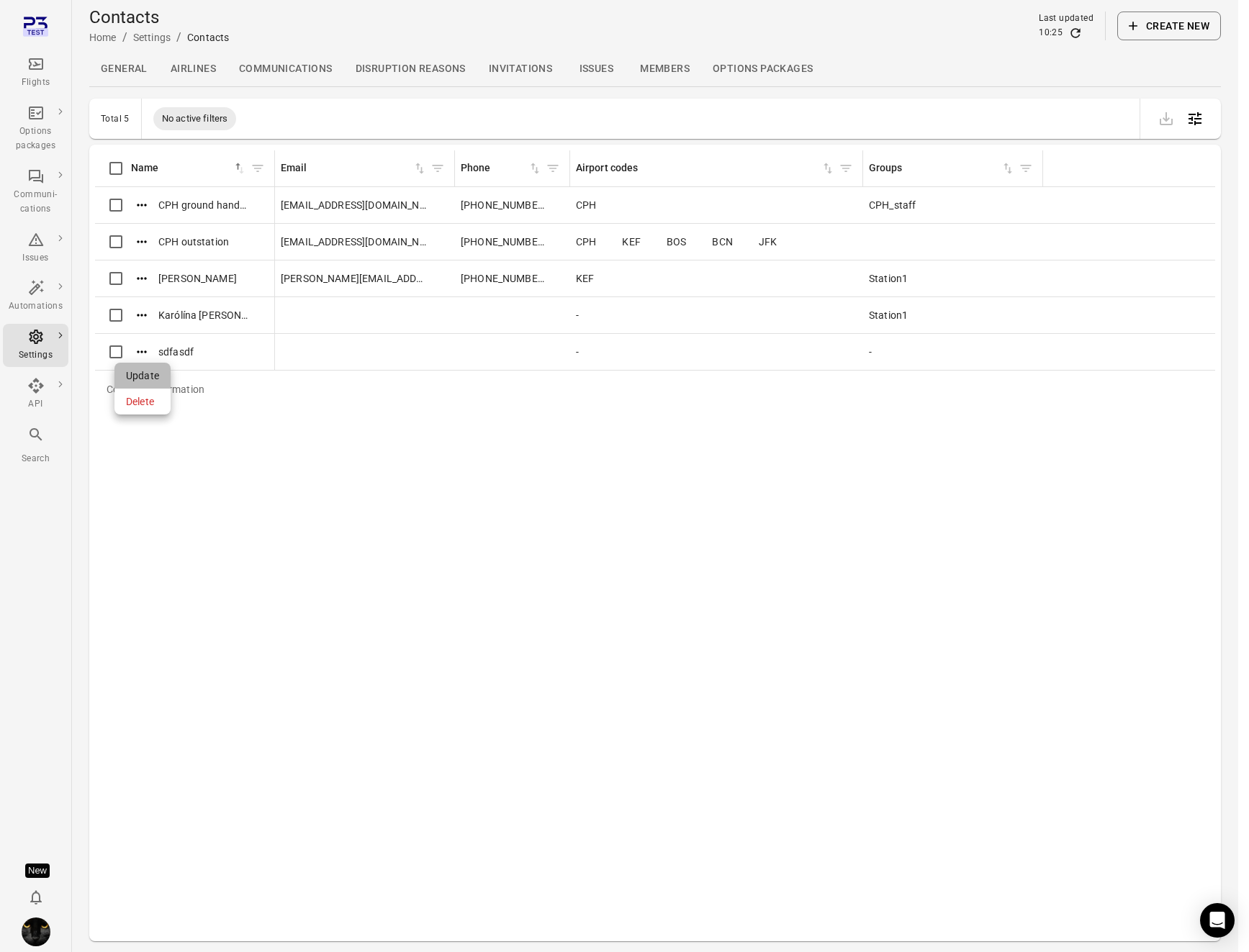
click at [146, 377] on span "Update" at bounding box center [143, 375] width 33 height 14
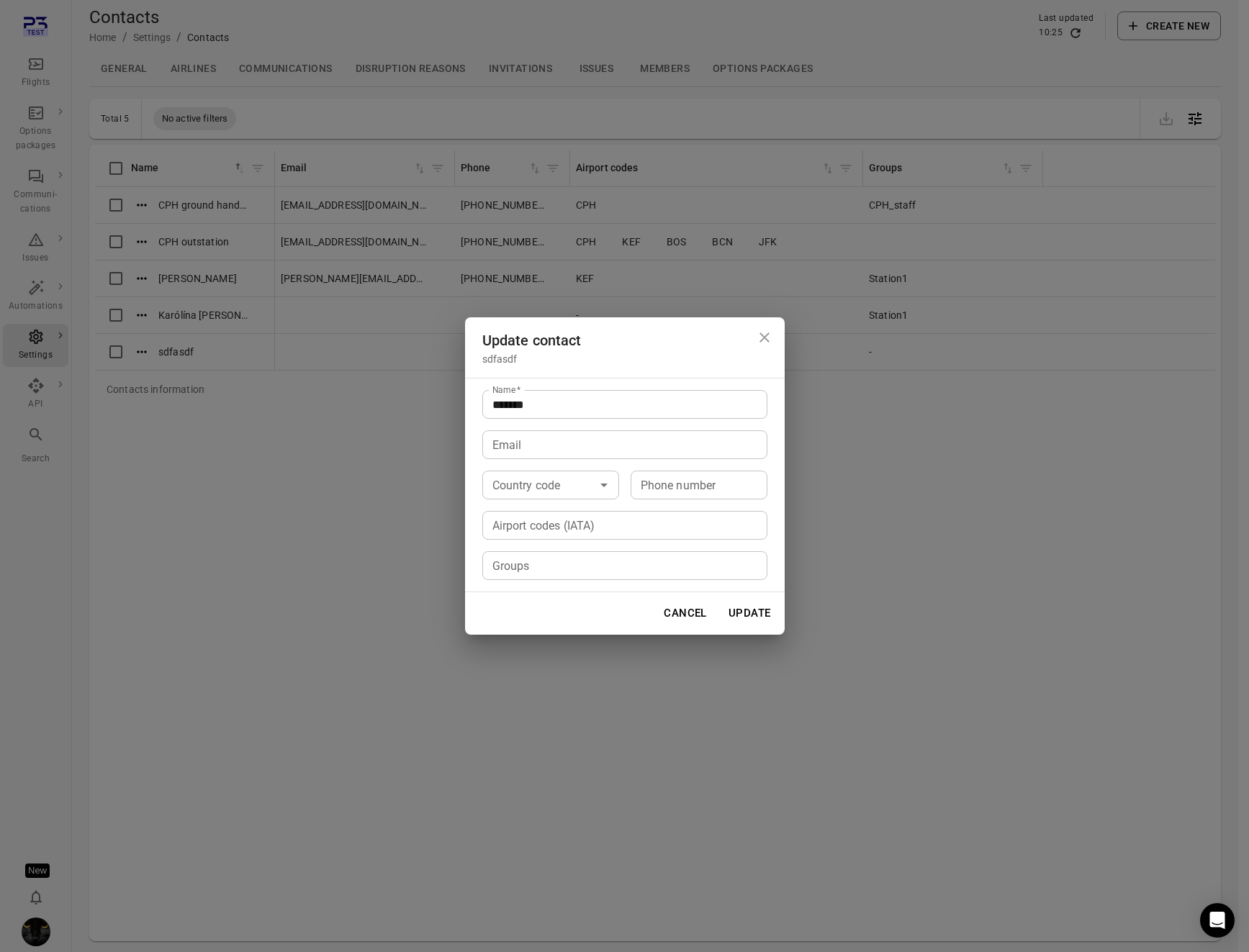
click at [518, 519] on div "Airport codes (IATA) Airport codes (IATA)" at bounding box center [624, 525] width 285 height 29
type input "*"
click at [509, 525] on icon at bounding box center [507, 525] width 9 height 9
click at [767, 338] on icon "Close dialog" at bounding box center [764, 337] width 17 height 17
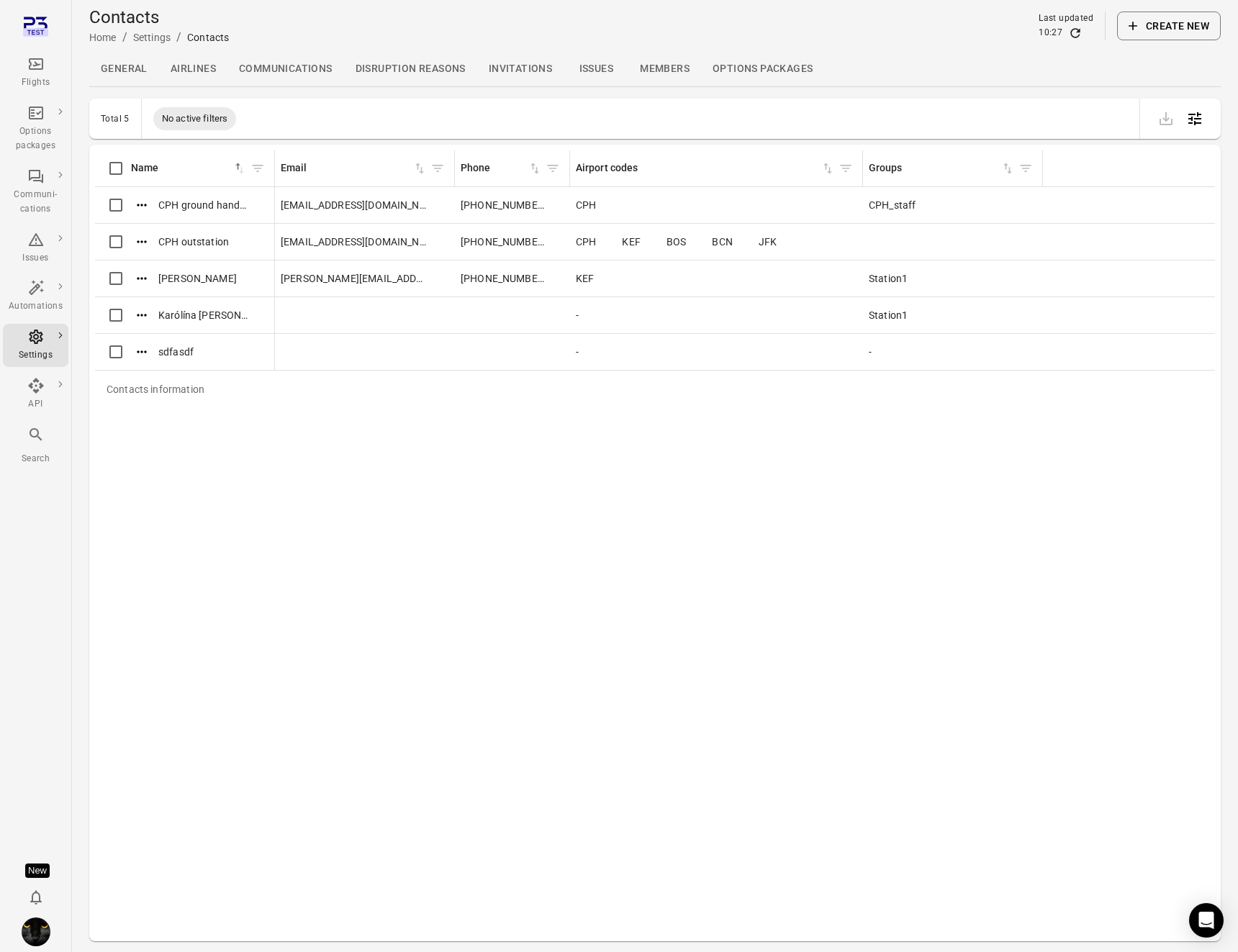
click at [37, 940] on img "Iris" at bounding box center [36, 932] width 29 height 29
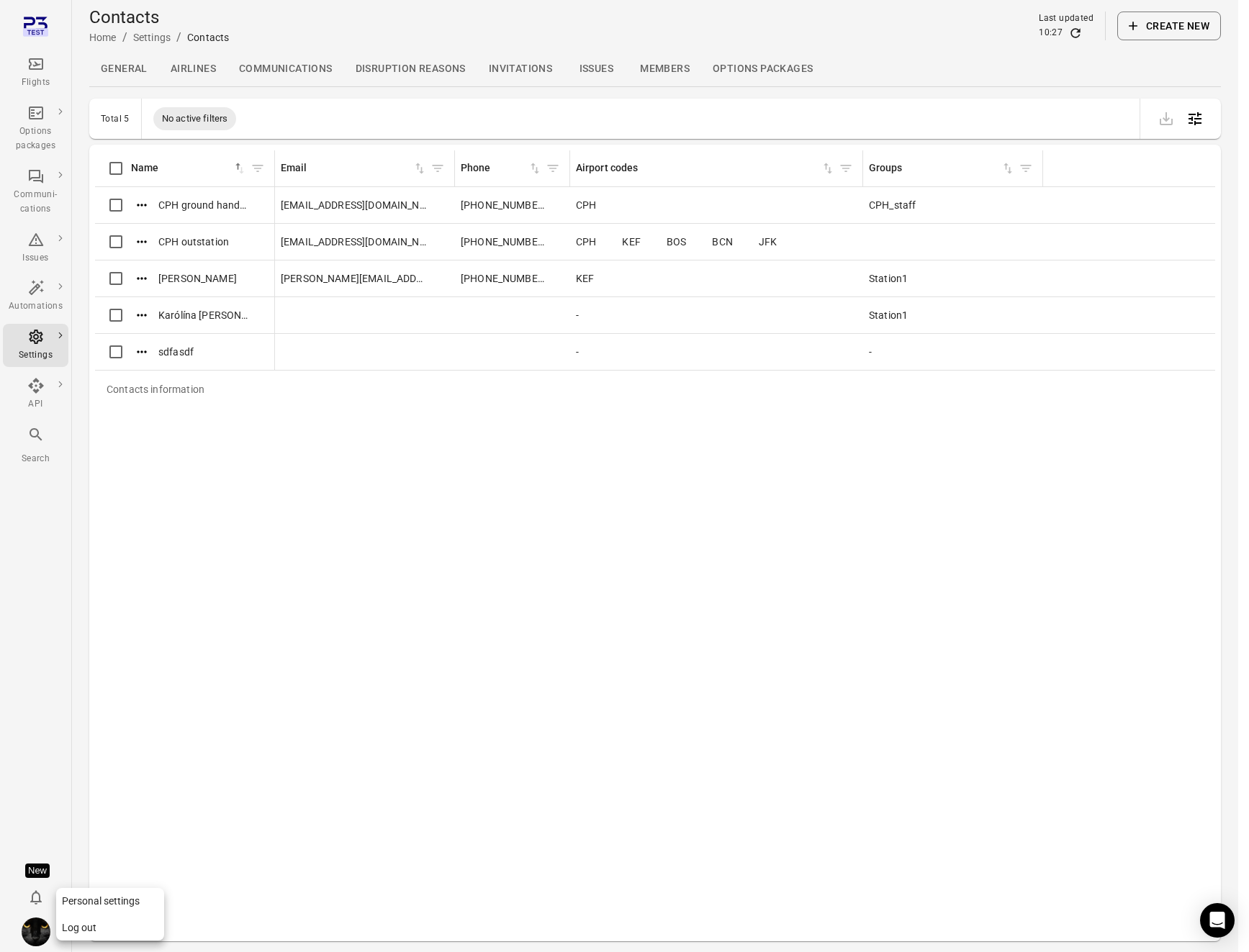
click at [137, 928] on button "Log out" at bounding box center [110, 928] width 108 height 26
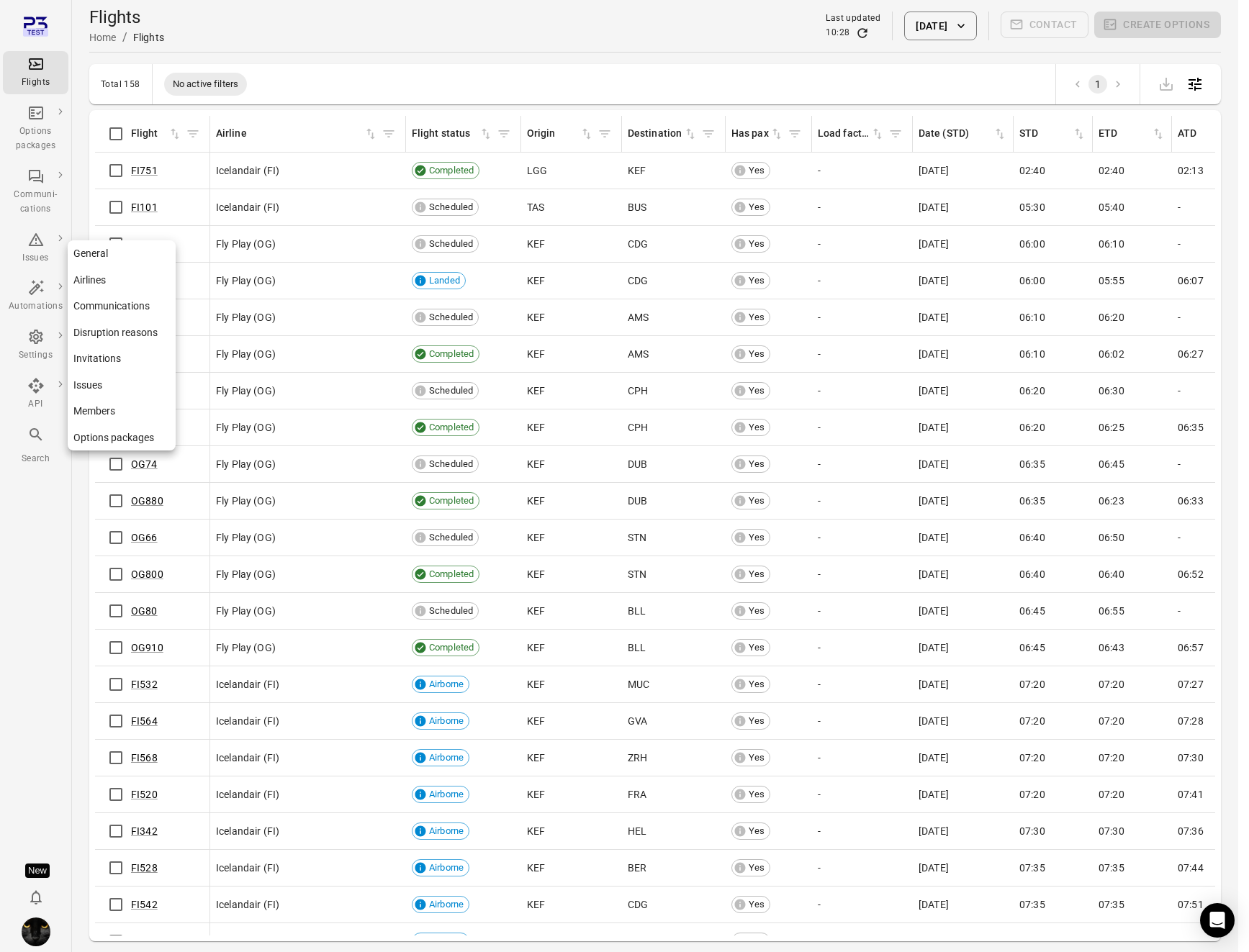
click at [50, 343] on div "Settings" at bounding box center [35, 346] width 54 height 35
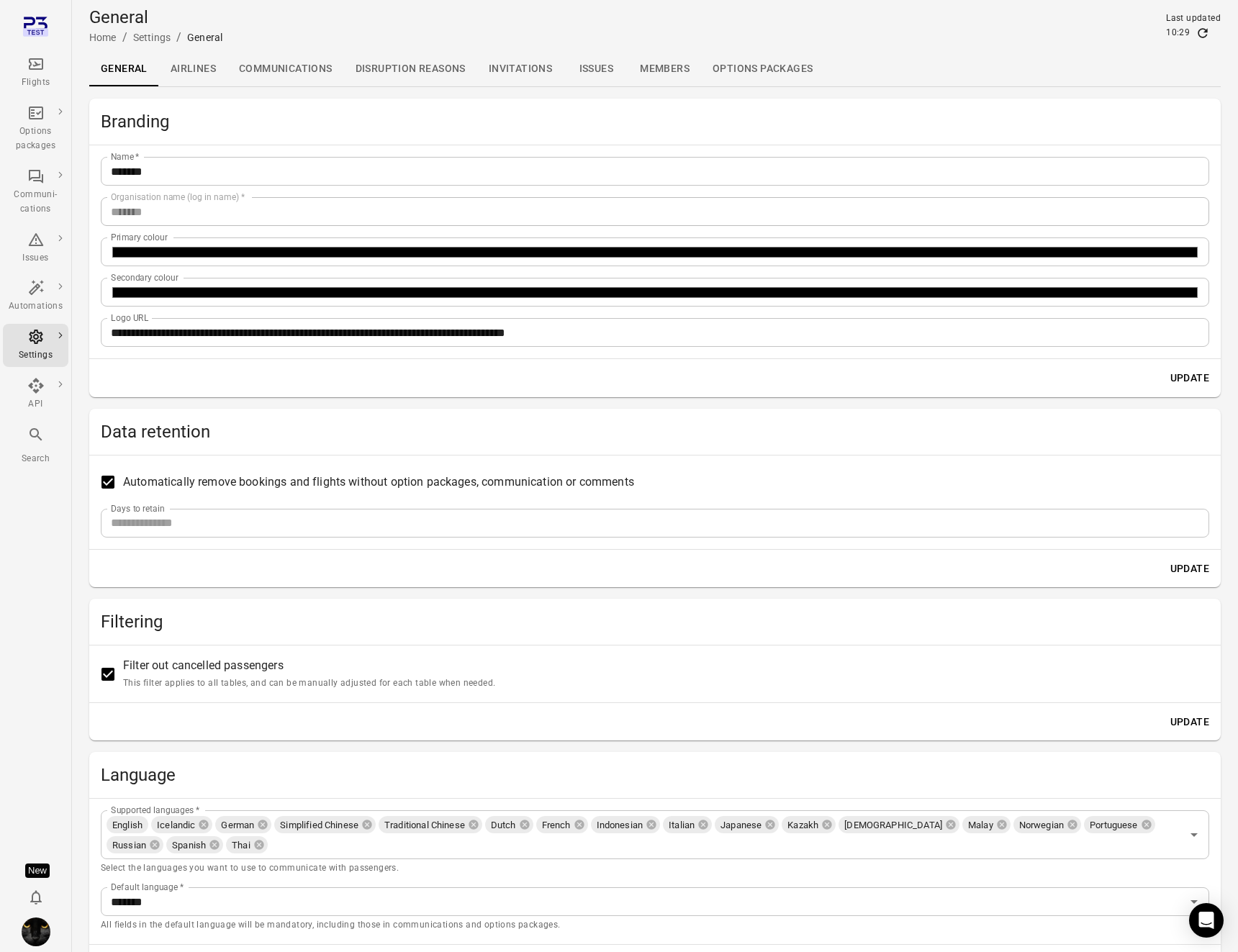
click at [219, 119] on h2 "Branding" at bounding box center [655, 121] width 1109 height 23
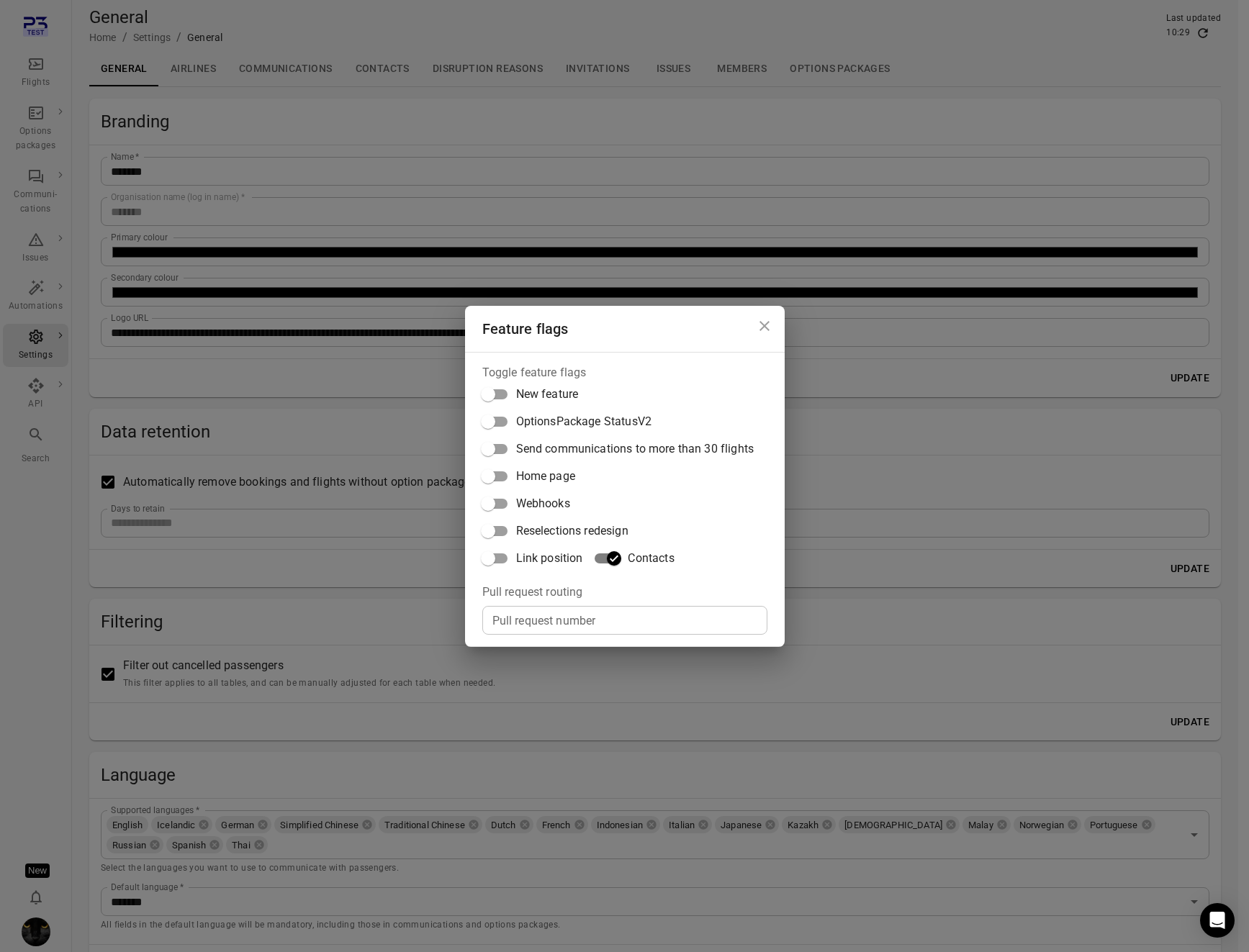
drag, startPoint x: 484, startPoint y: 79, endPoint x: 444, endPoint y: 80, distance: 40.0
click at [484, 76] on div "Feature flags Toggle feature flags New feature OptionsPackage StatusV2 Send com…" at bounding box center [624, 476] width 1249 height 952
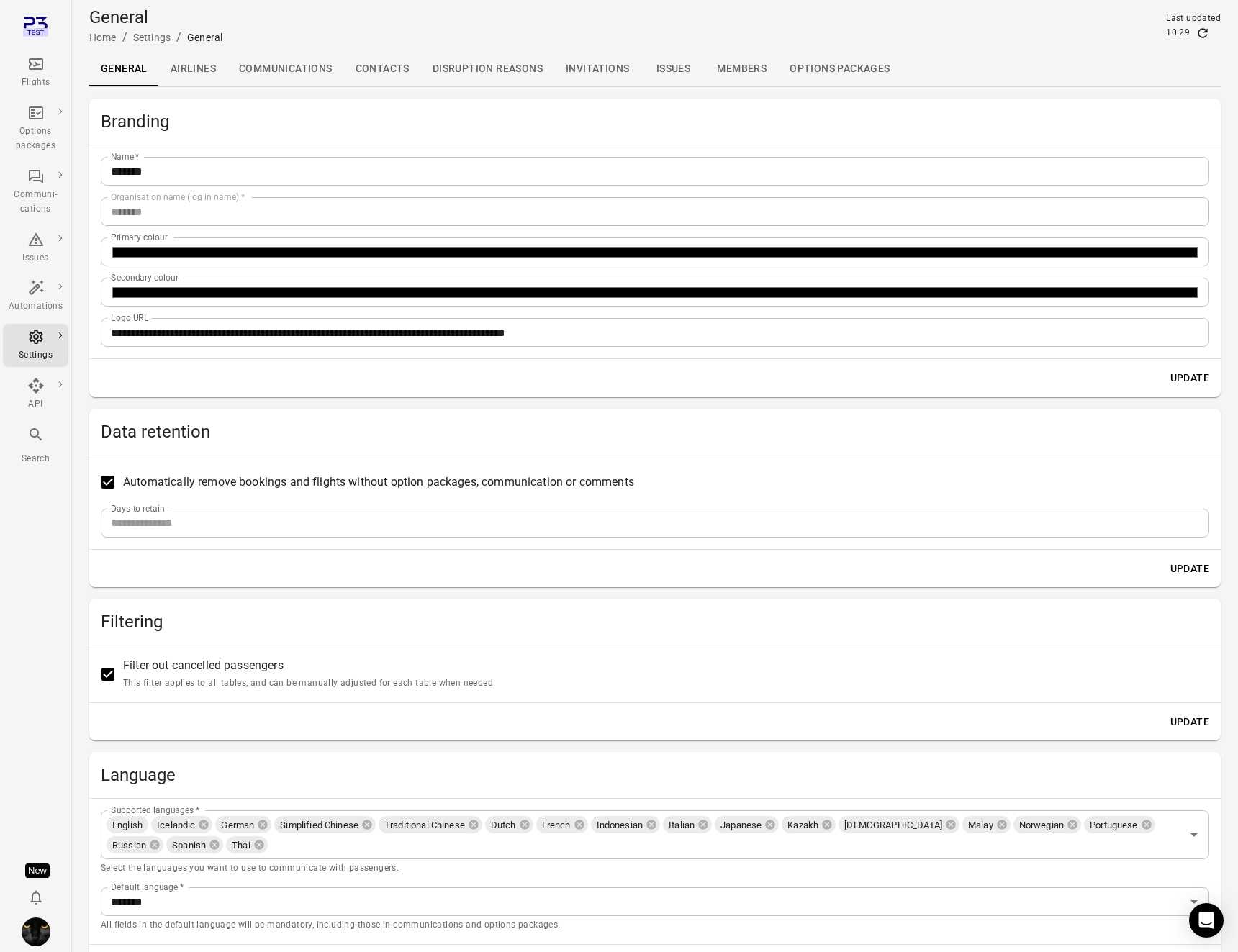
click at [401, 69] on link "Contacts" at bounding box center [382, 69] width 77 height 35
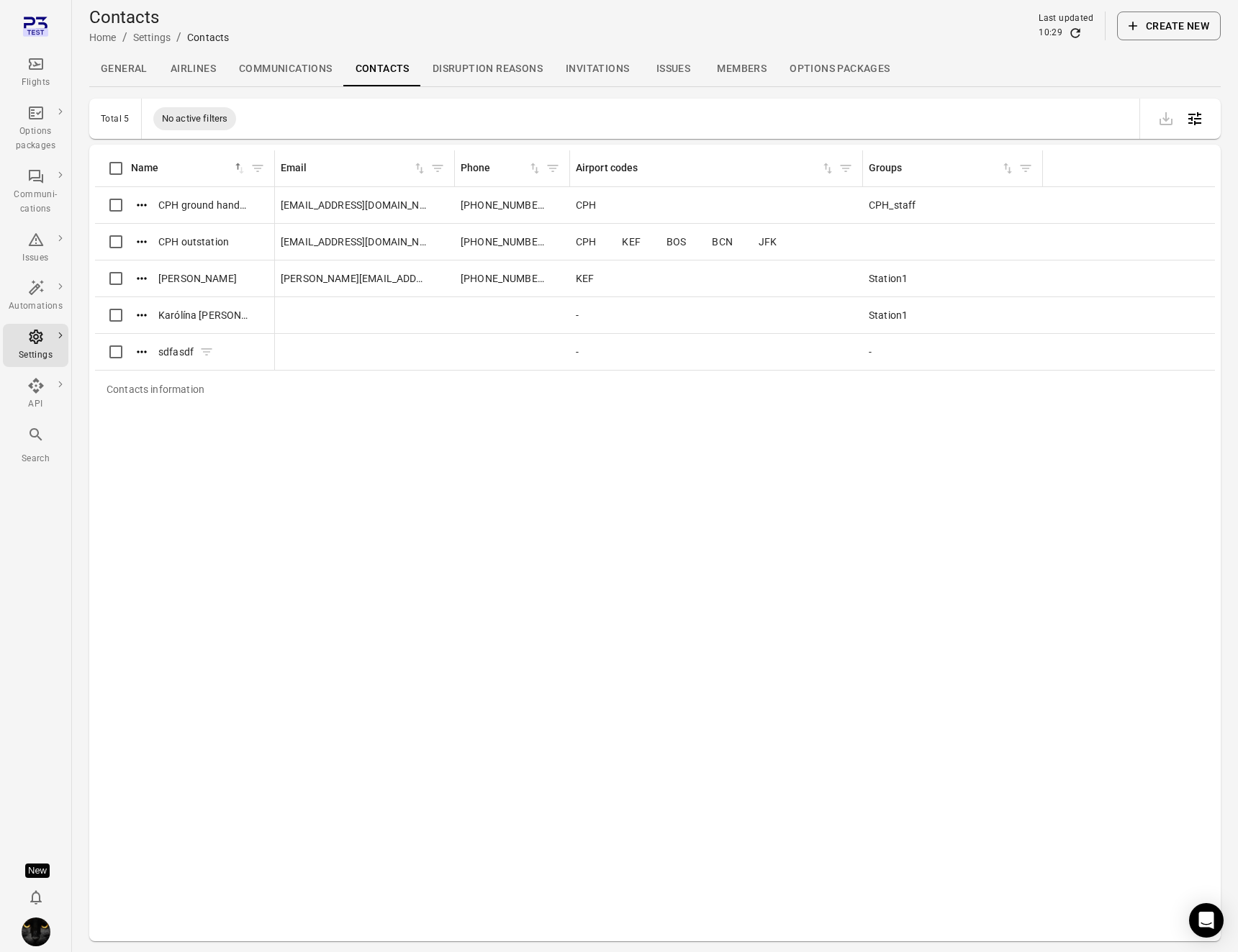
click at [138, 353] on icon "Actions" at bounding box center [141, 352] width 14 height 14
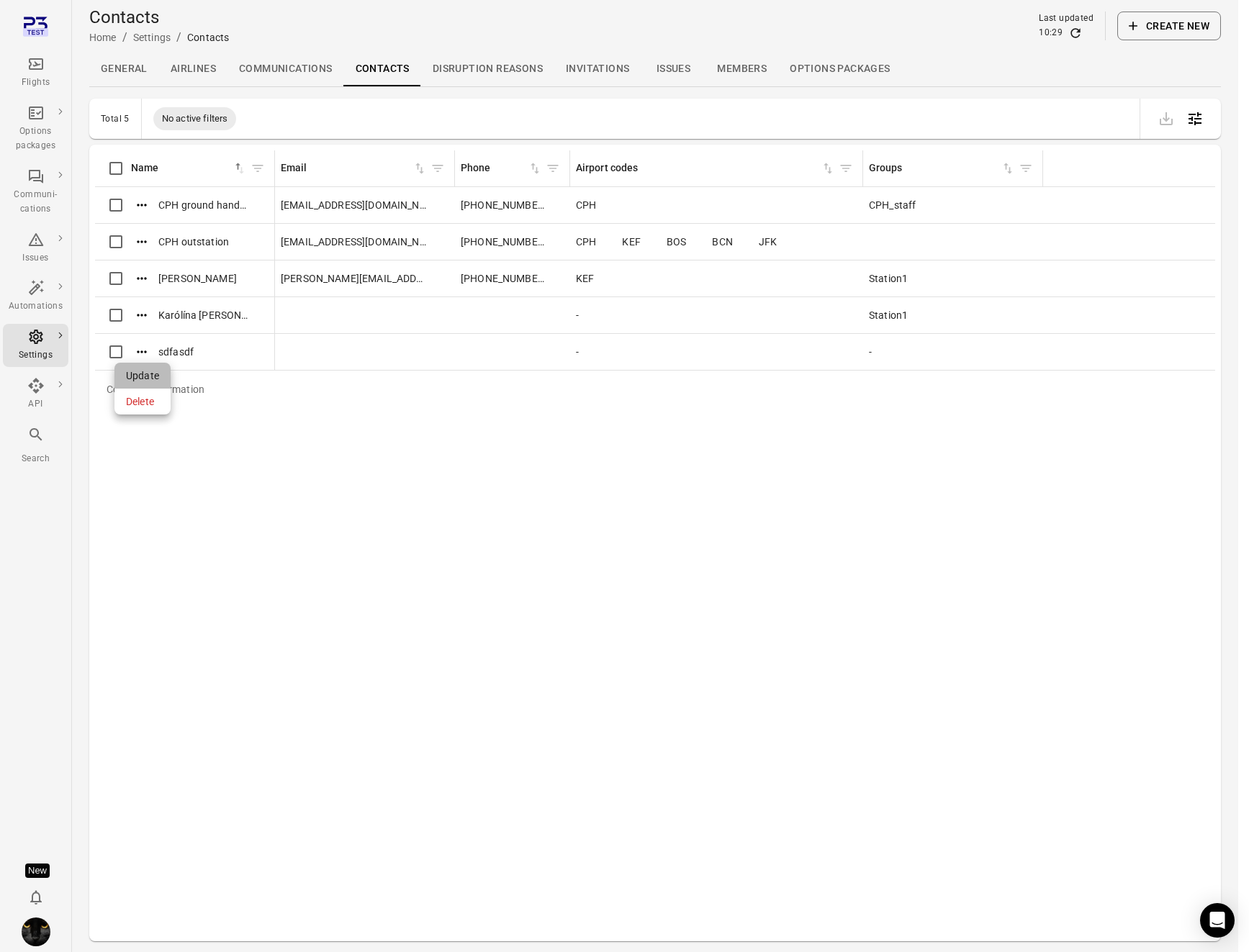
click at [157, 373] on span "Update" at bounding box center [143, 375] width 33 height 14
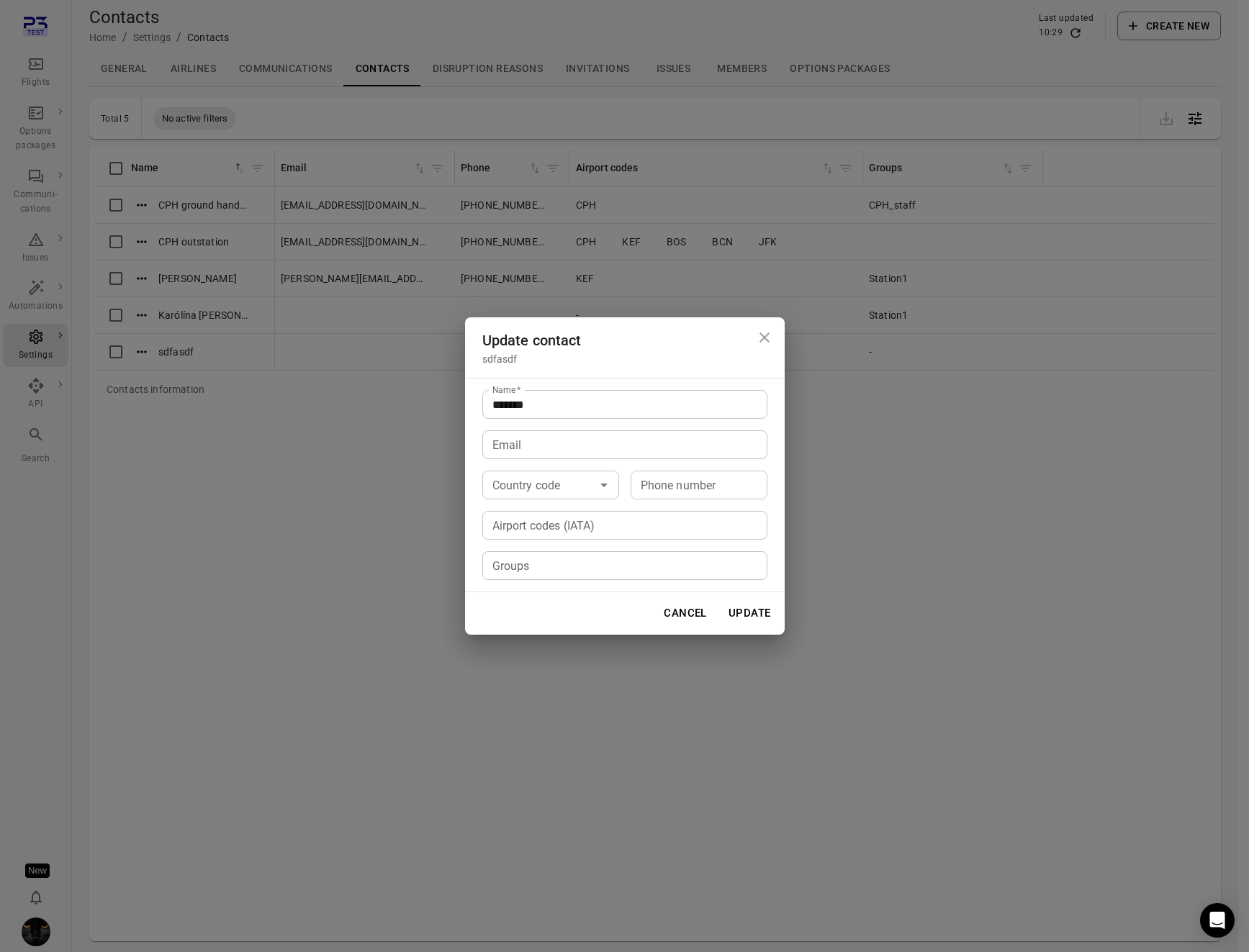
click at [499, 516] on div "Airport codes (IATA) Airport codes (IATA)" at bounding box center [624, 525] width 285 height 29
type input "*"
click at [510, 527] on icon at bounding box center [506, 525] width 9 height 9
click at [691, 618] on button "Cancel" at bounding box center [684, 613] width 59 height 31
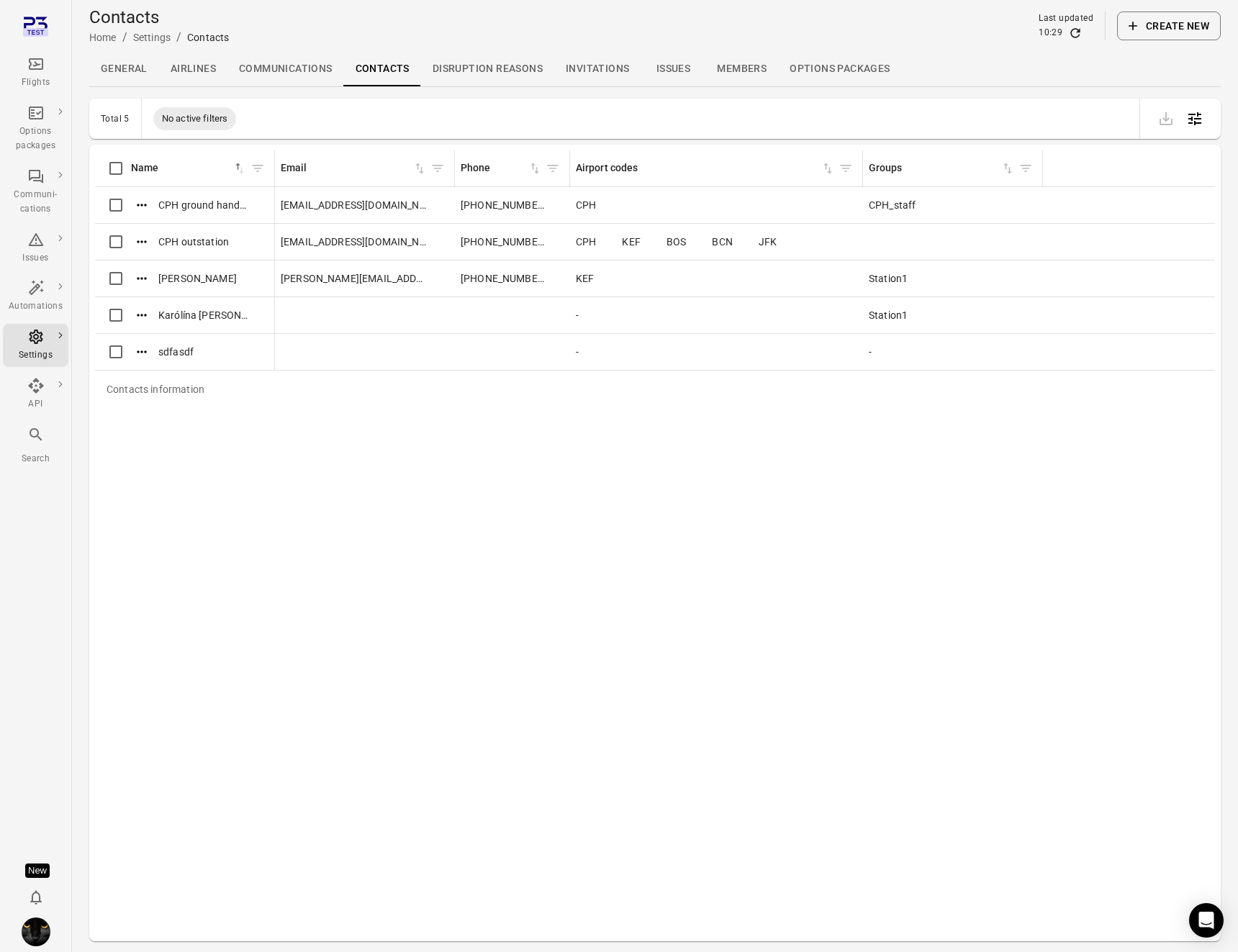
click at [1084, 22] on div "Last updated" at bounding box center [1066, 18] width 55 height 14
click at [1081, 33] on icon "Refresh data" at bounding box center [1075, 32] width 14 height 14
click at [1079, 31] on icon "Refresh data" at bounding box center [1075, 32] width 9 height 9
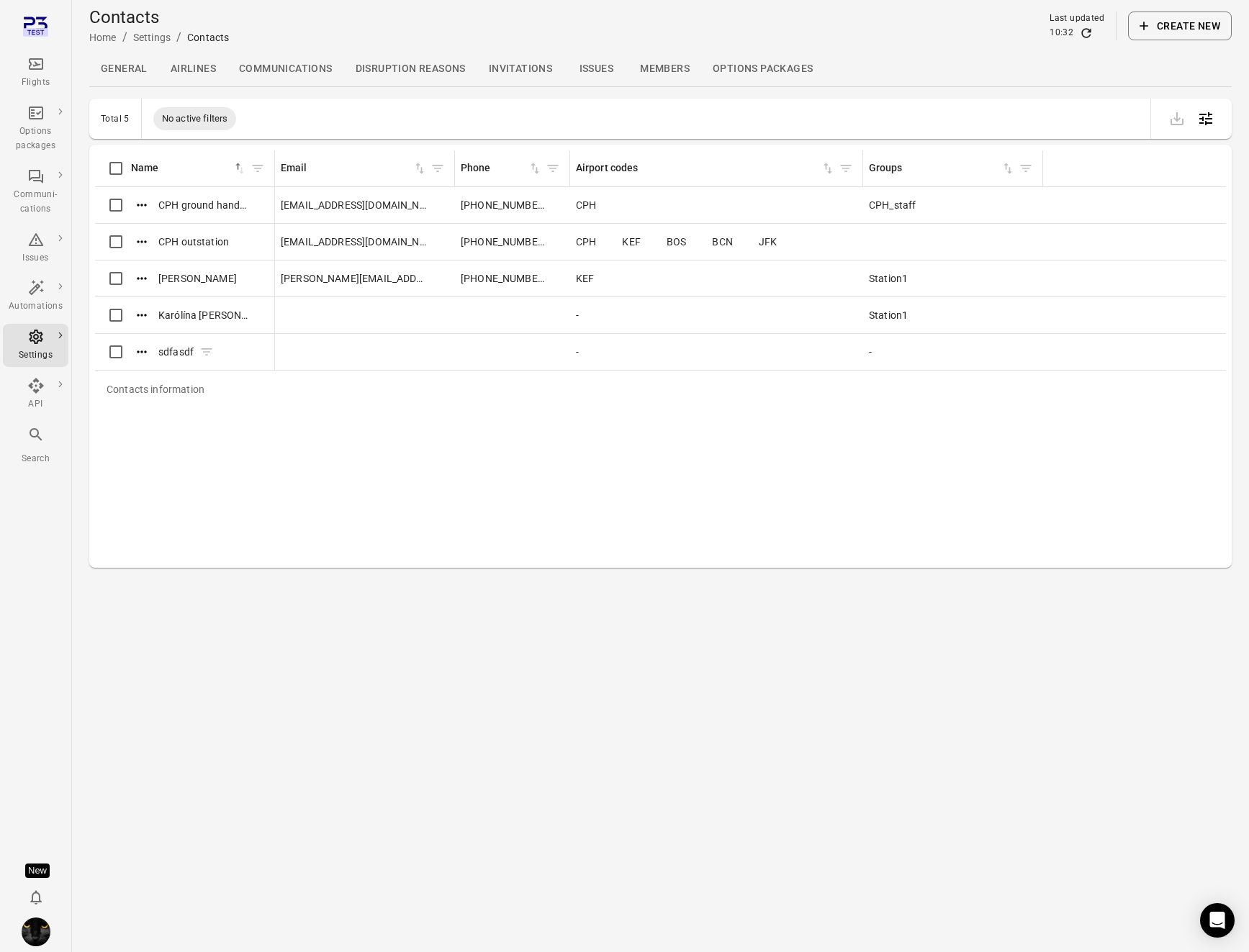
click at [131, 354] on button "Actions" at bounding box center [142, 352] width 21 height 21
drag, startPoint x: 491, startPoint y: 499, endPoint x: 474, endPoint y: 487, distance: 20.8
click at [485, 497] on div at bounding box center [624, 476] width 1249 height 952
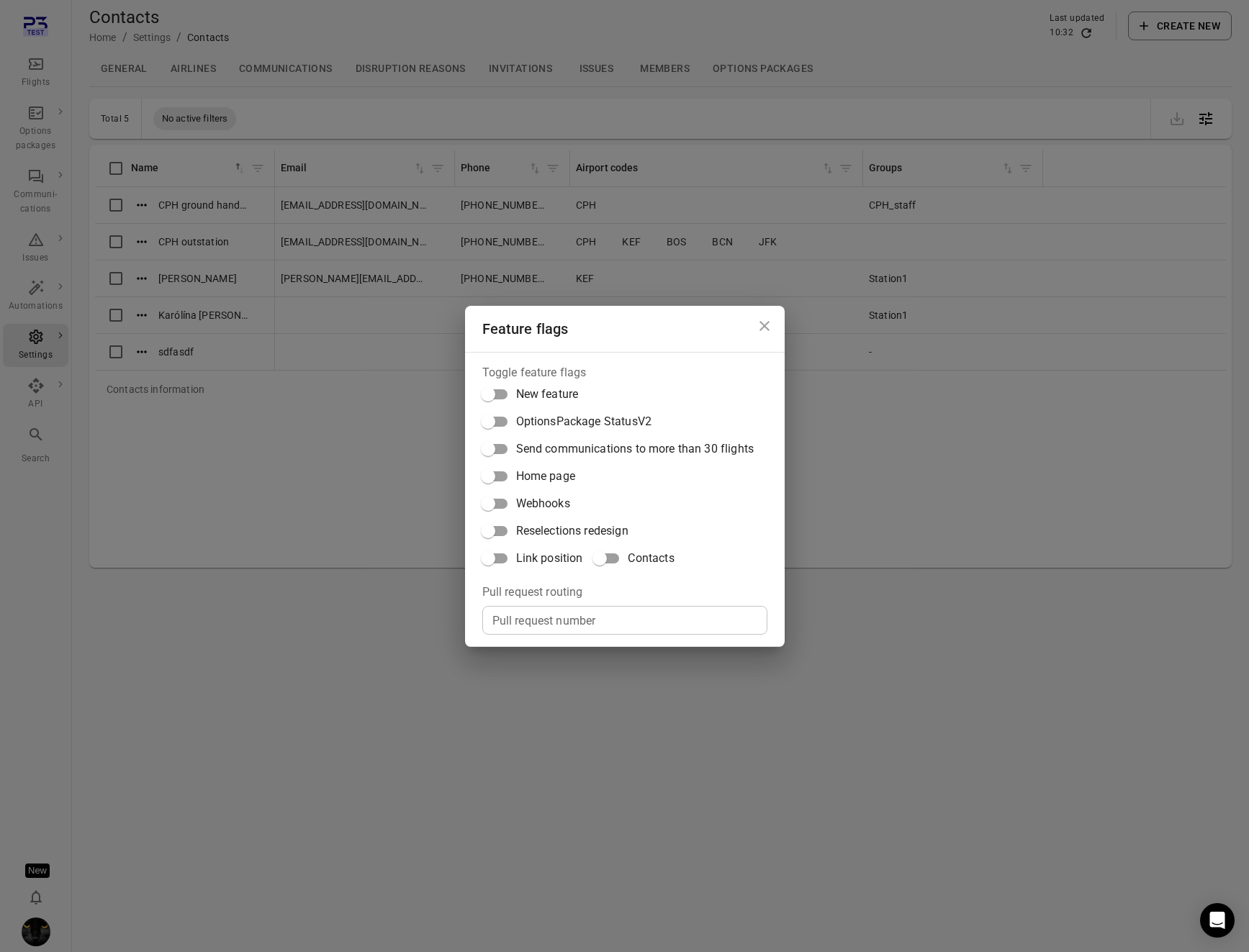
click at [629, 556] on span "Contacts" at bounding box center [651, 558] width 46 height 17
click at [275, 434] on div "Feature flags Toggle feature flags New feature OptionsPackage StatusV2 Send com…" at bounding box center [624, 476] width 1249 height 952
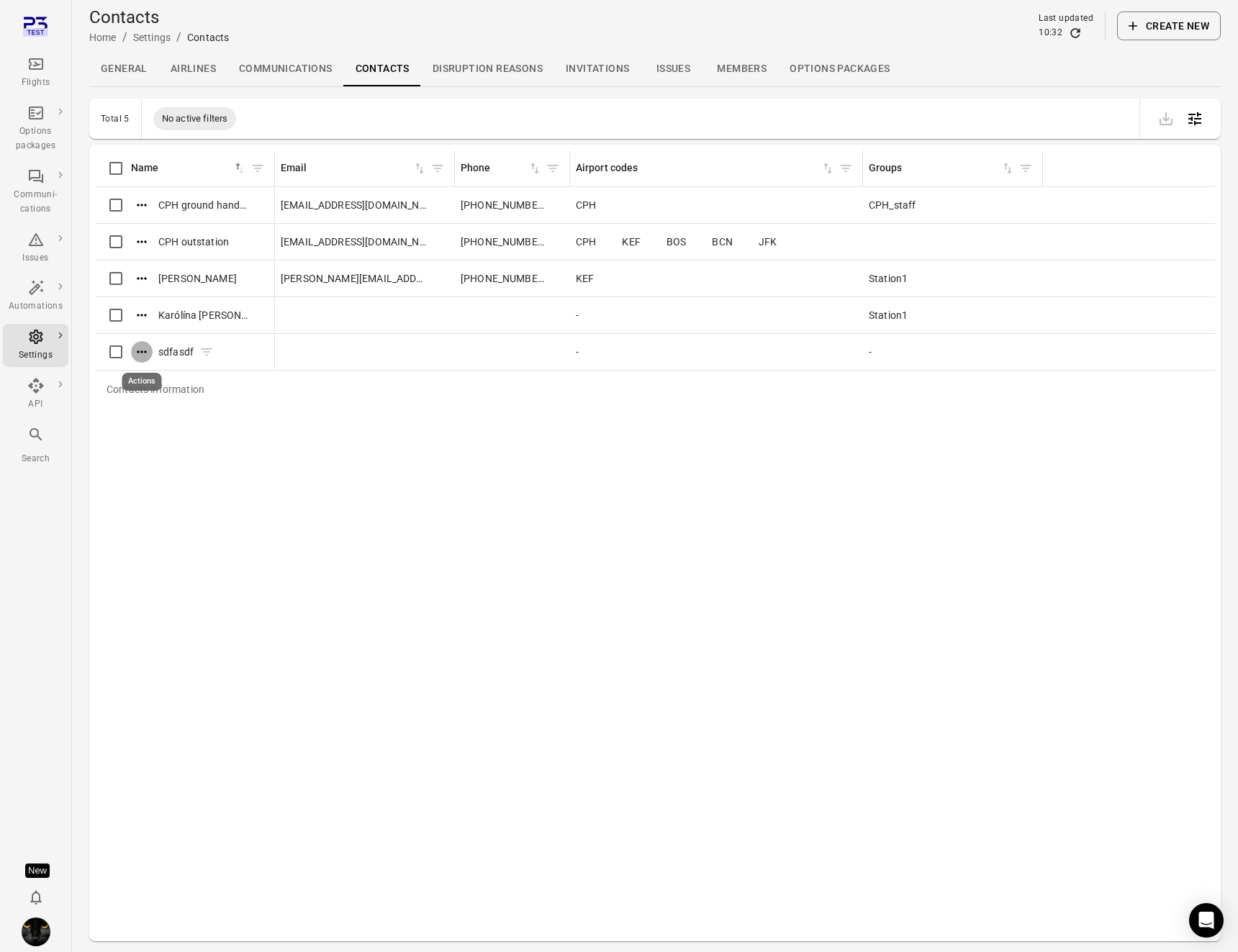
click at [140, 357] on icon "Actions" at bounding box center [141, 352] width 14 height 14
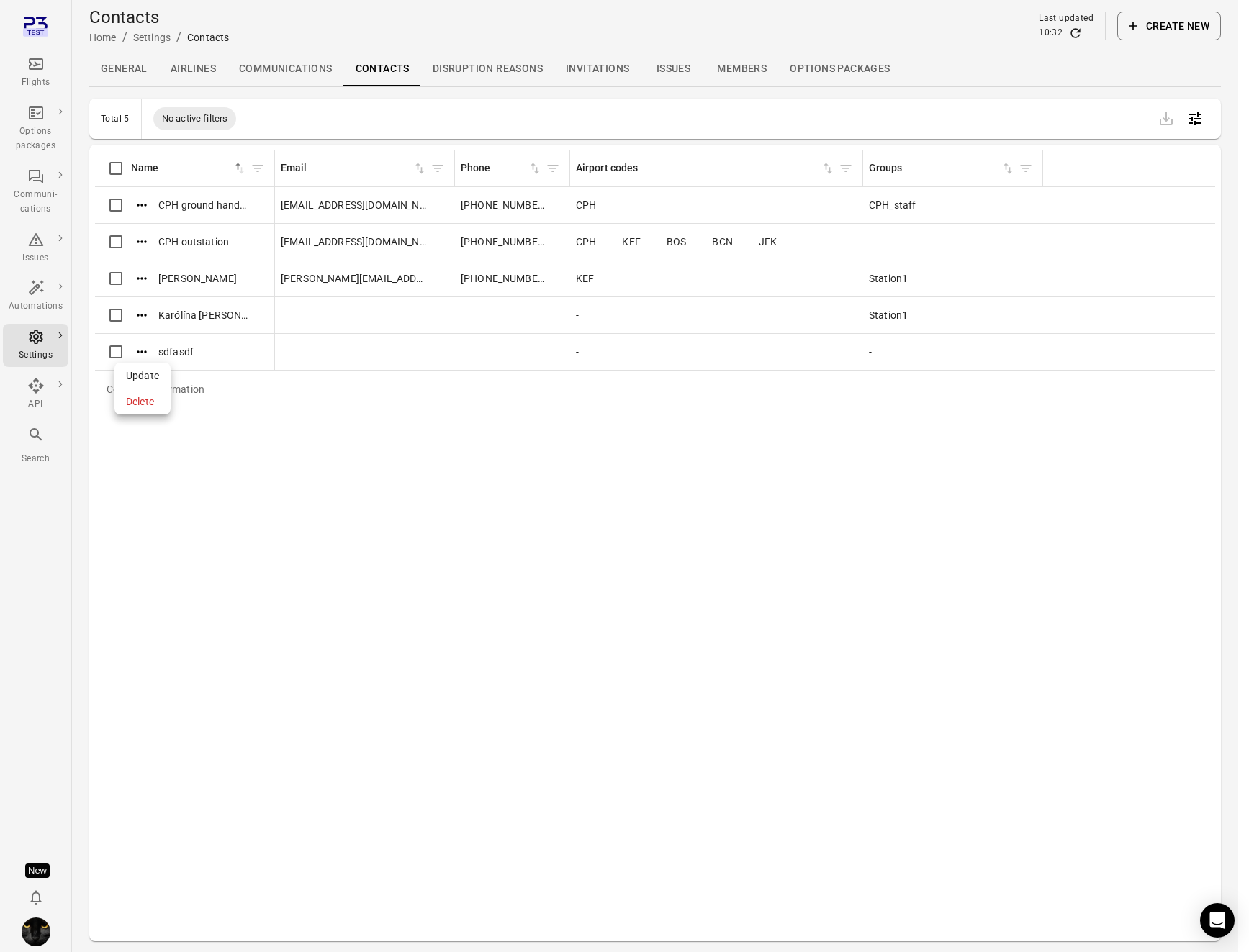
click at [140, 377] on span "Update" at bounding box center [143, 375] width 33 height 14
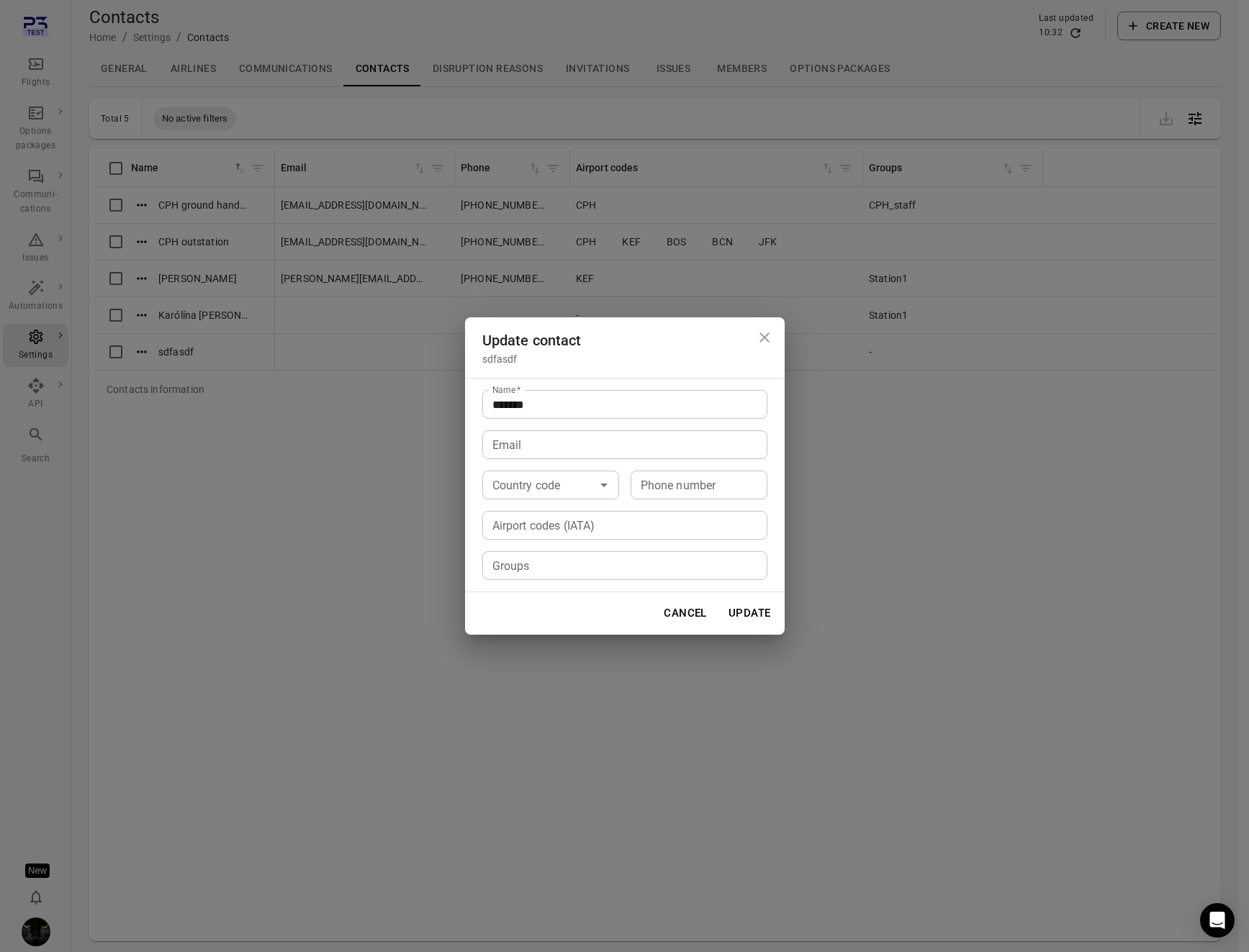
click at [563, 485] on input "Country code" at bounding box center [538, 485] width 104 height 20
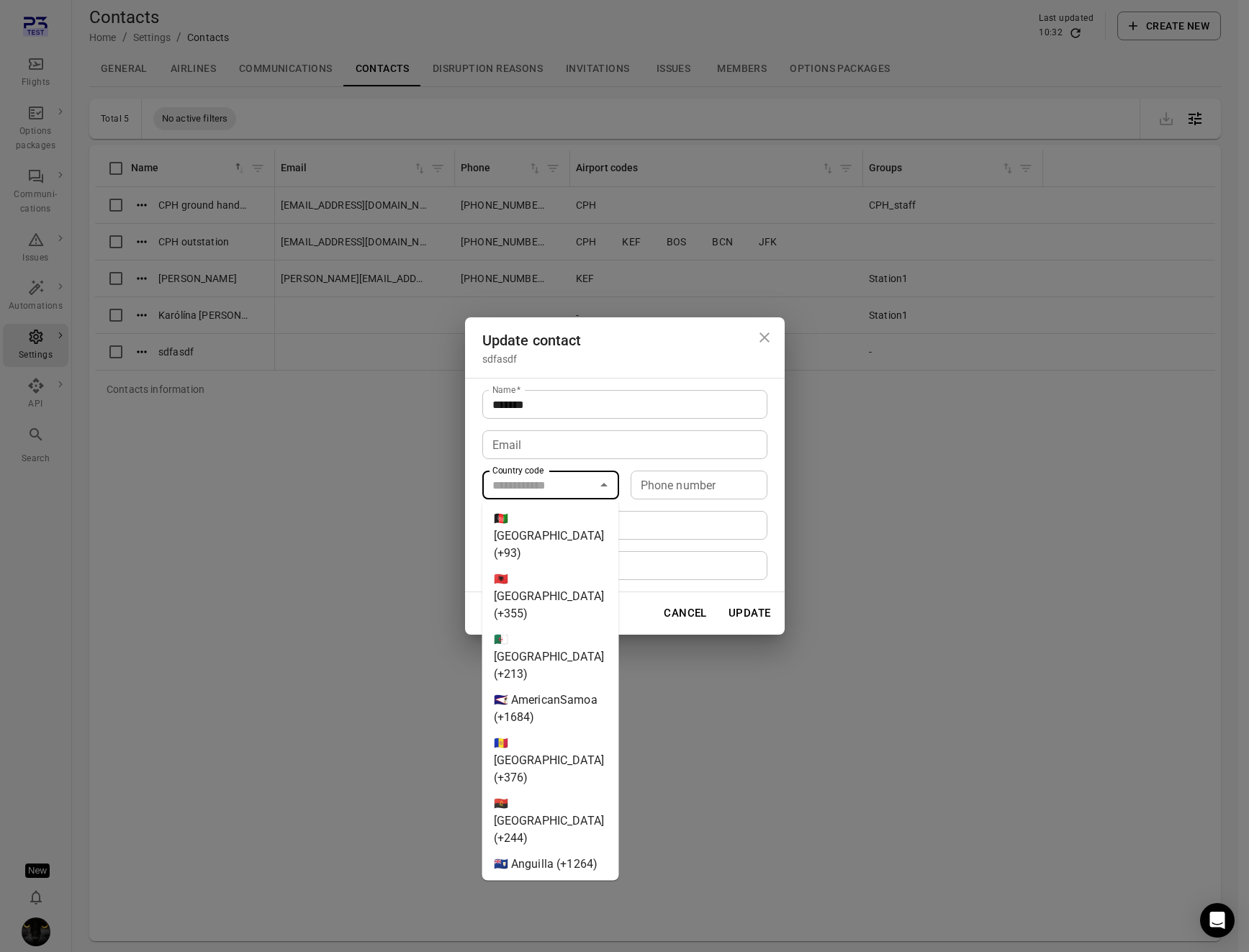
type input "********"
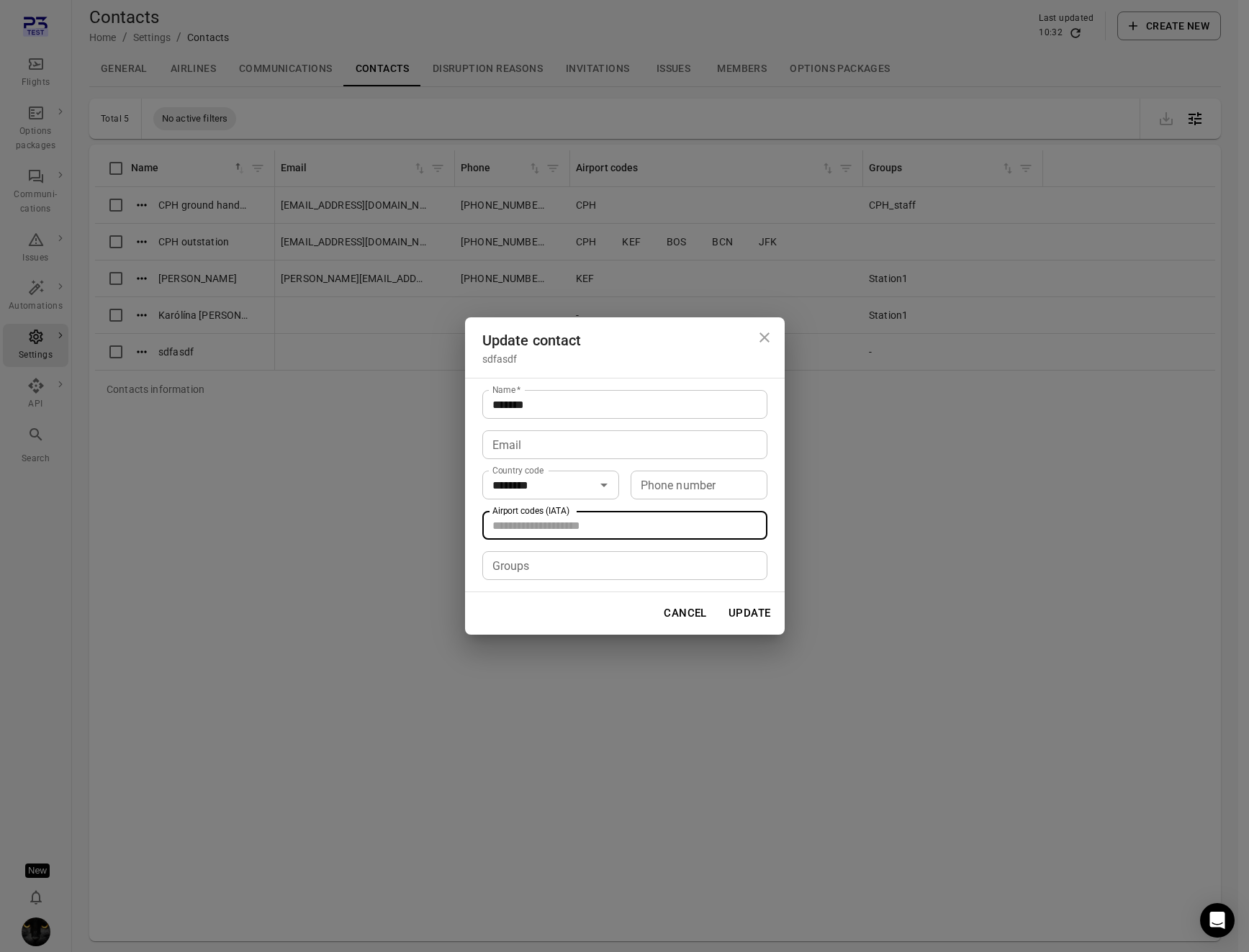
click at [650, 527] on input "Airport codes (IATA)" at bounding box center [623, 525] width 274 height 20
type input "*"
click at [509, 522] on icon at bounding box center [506, 525] width 9 height 9
click at [760, 335] on icon "Close dialog" at bounding box center [764, 337] width 17 height 17
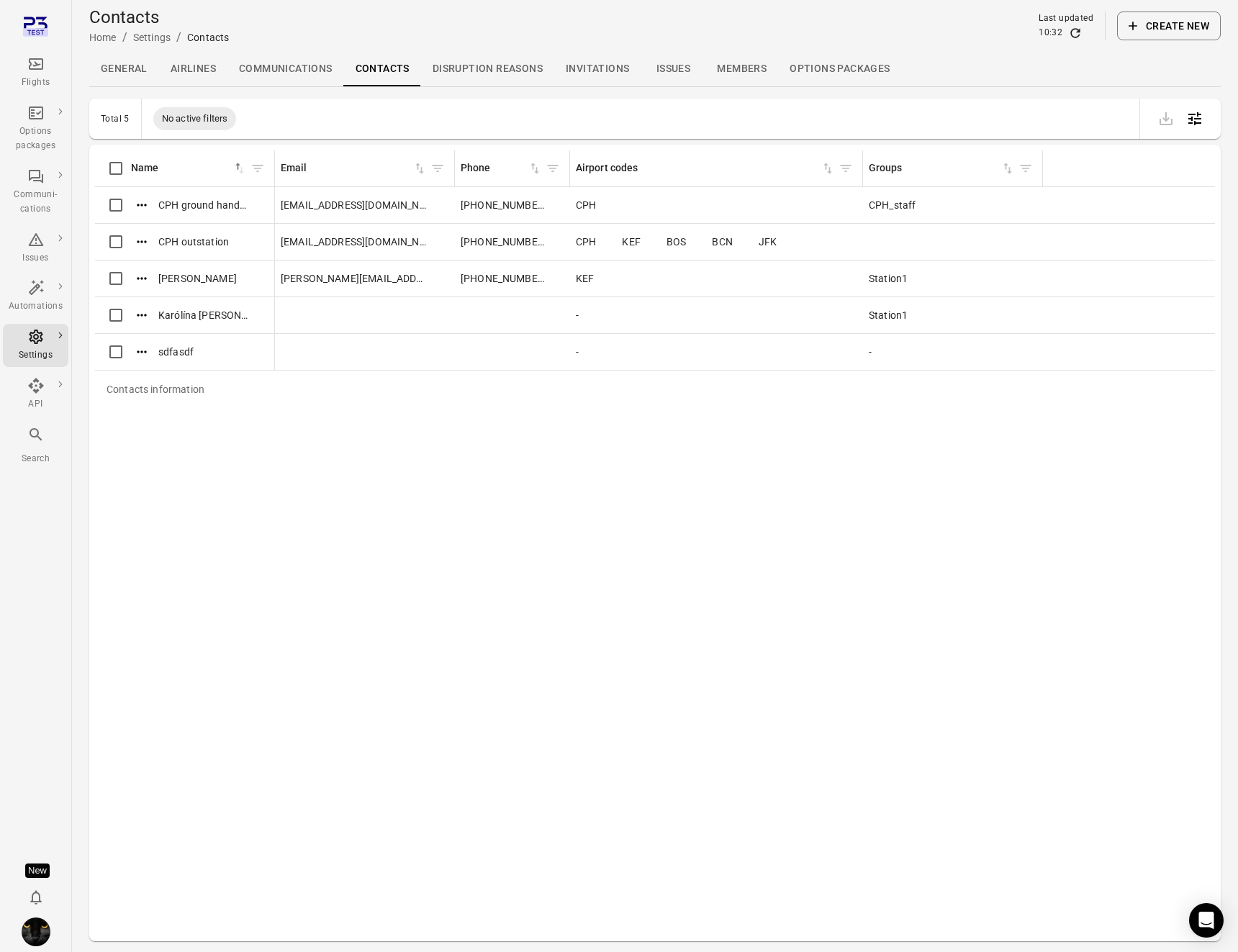
click at [36, 70] on icon "Main navigation" at bounding box center [36, 64] width 17 height 17
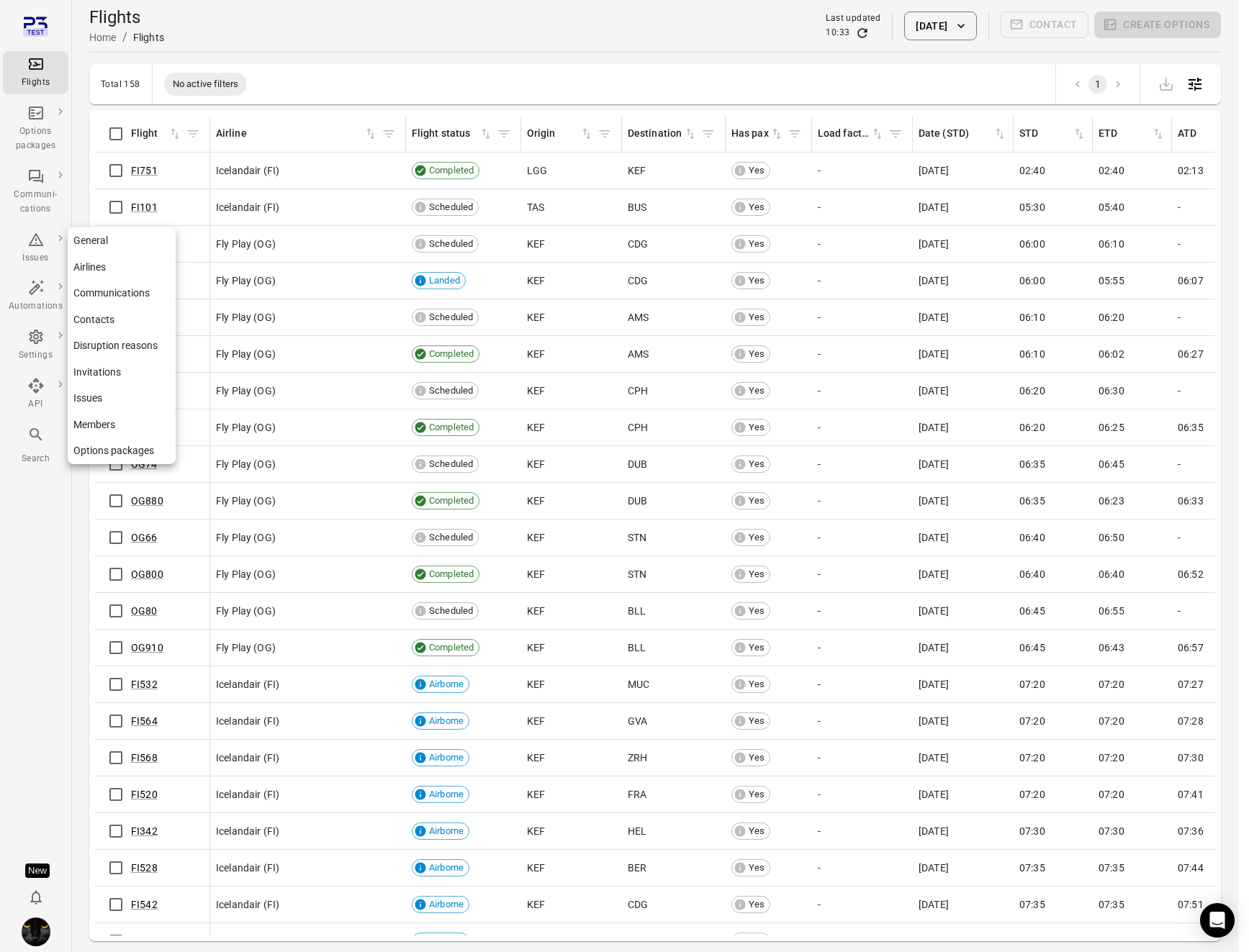
click at [36, 352] on div "Settings" at bounding box center [35, 355] width 54 height 14
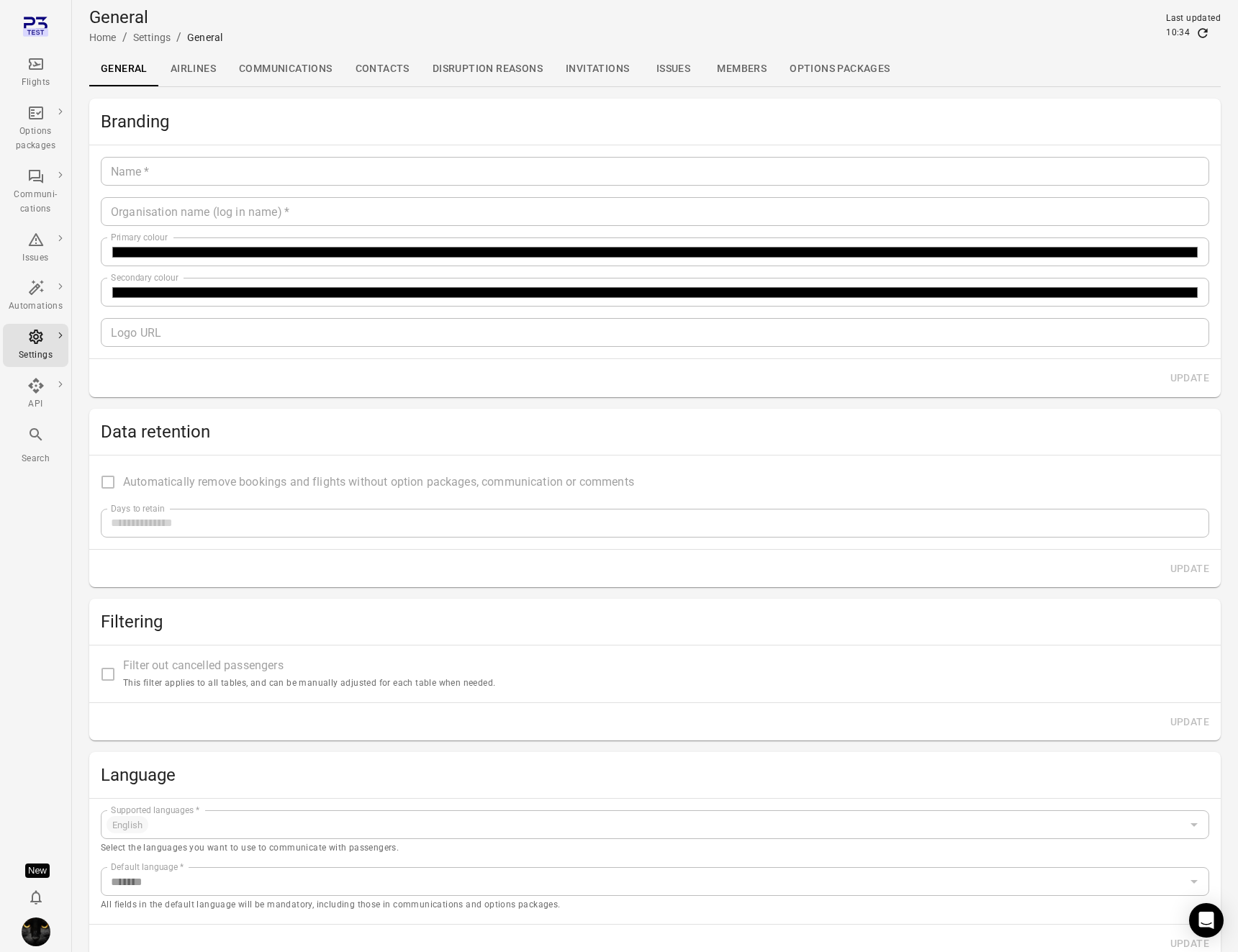
type input "*******"
type input "**********"
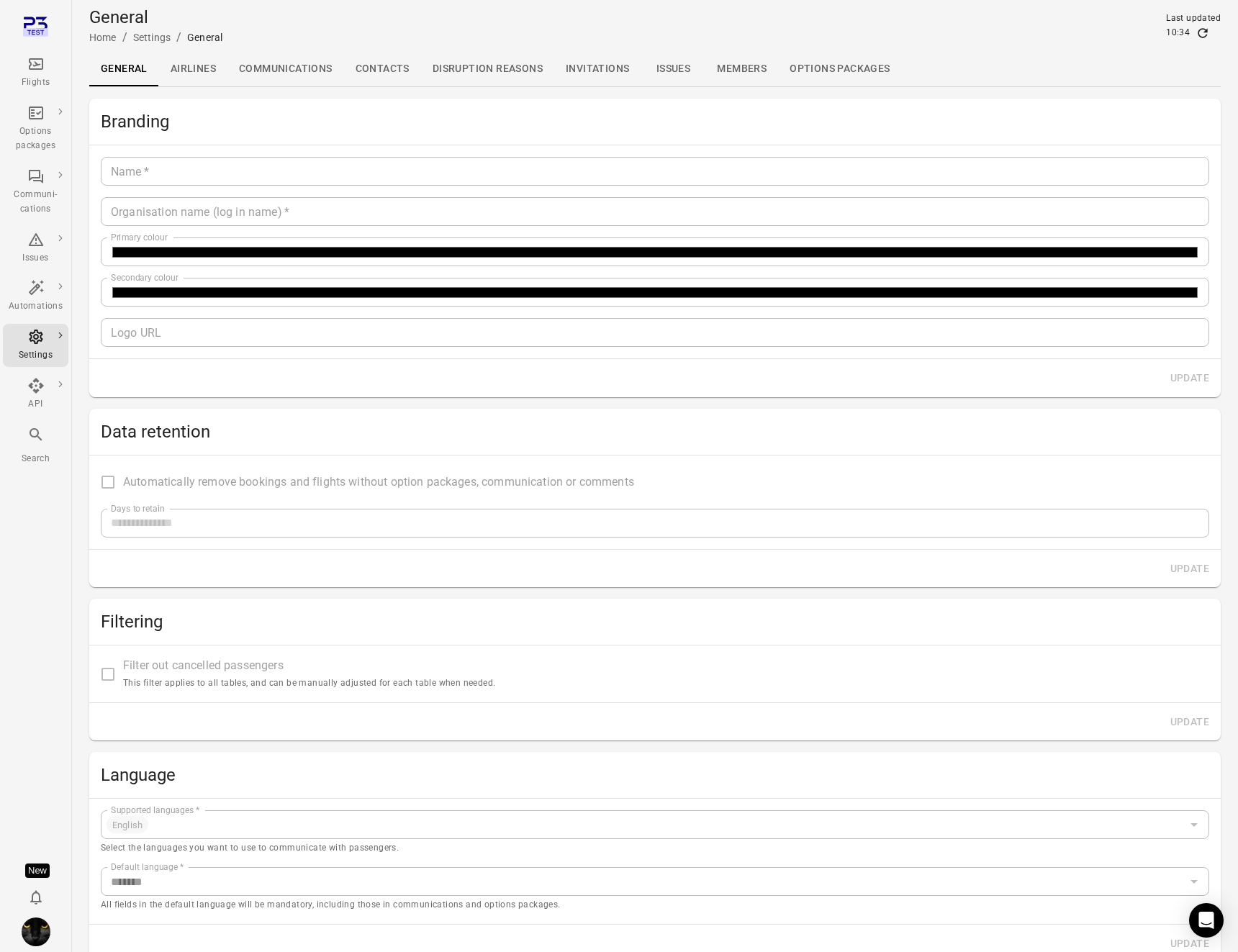
type input "**"
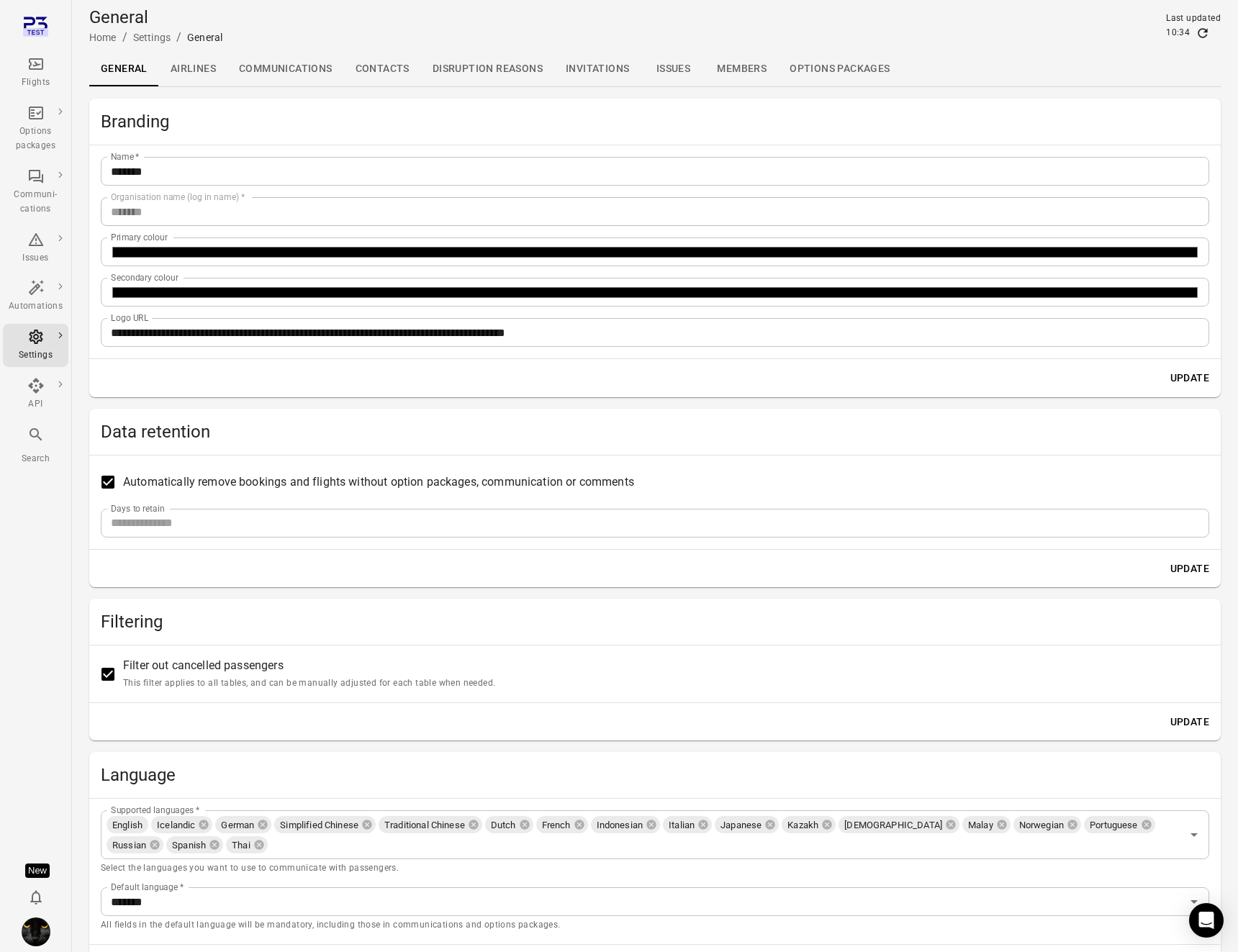
click at [386, 64] on link "Contacts" at bounding box center [382, 69] width 77 height 35
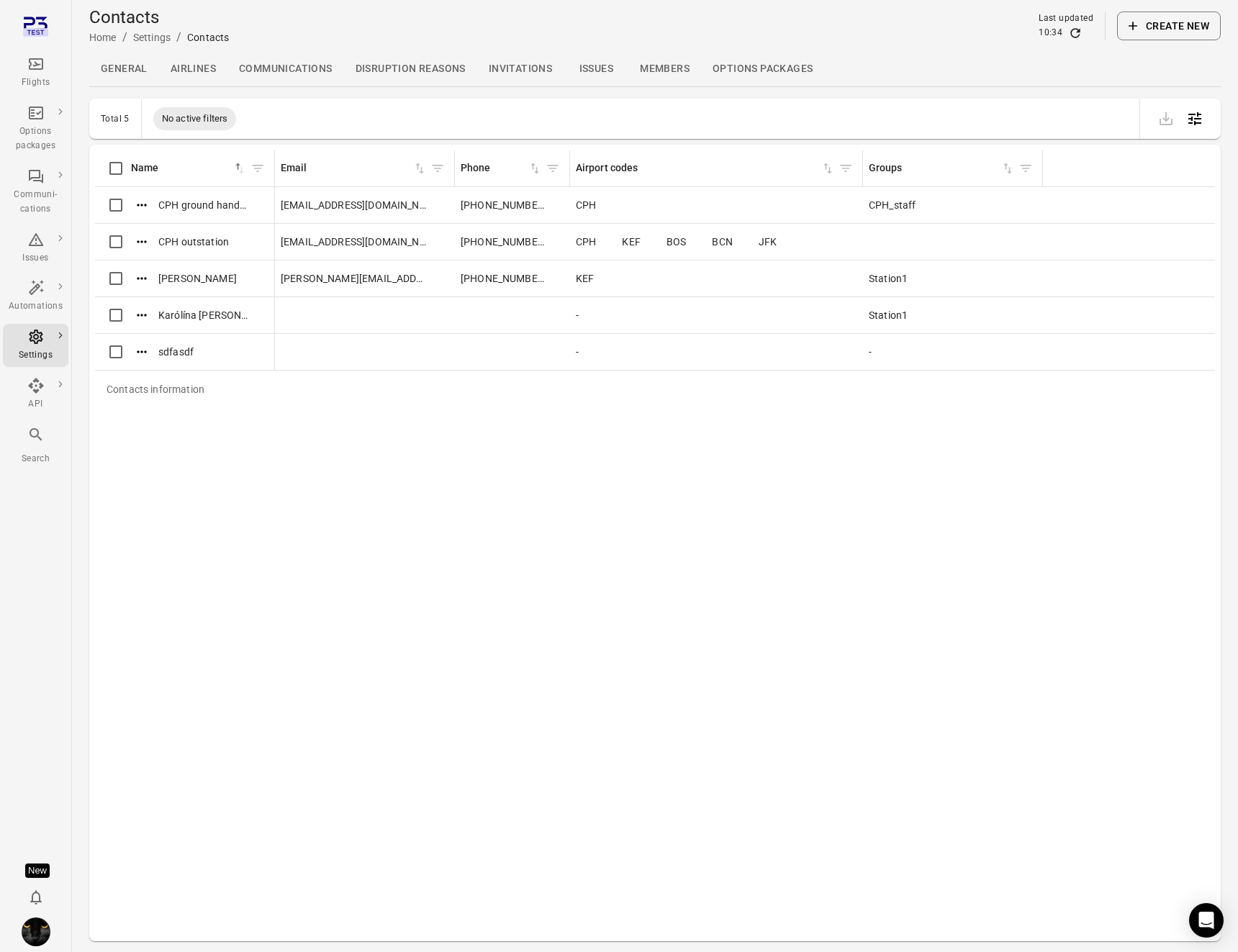
click at [410, 36] on div "Contacts Home / Settings / Contacts Last updated 10:34 Create new" at bounding box center [655, 26] width 1131 height 40
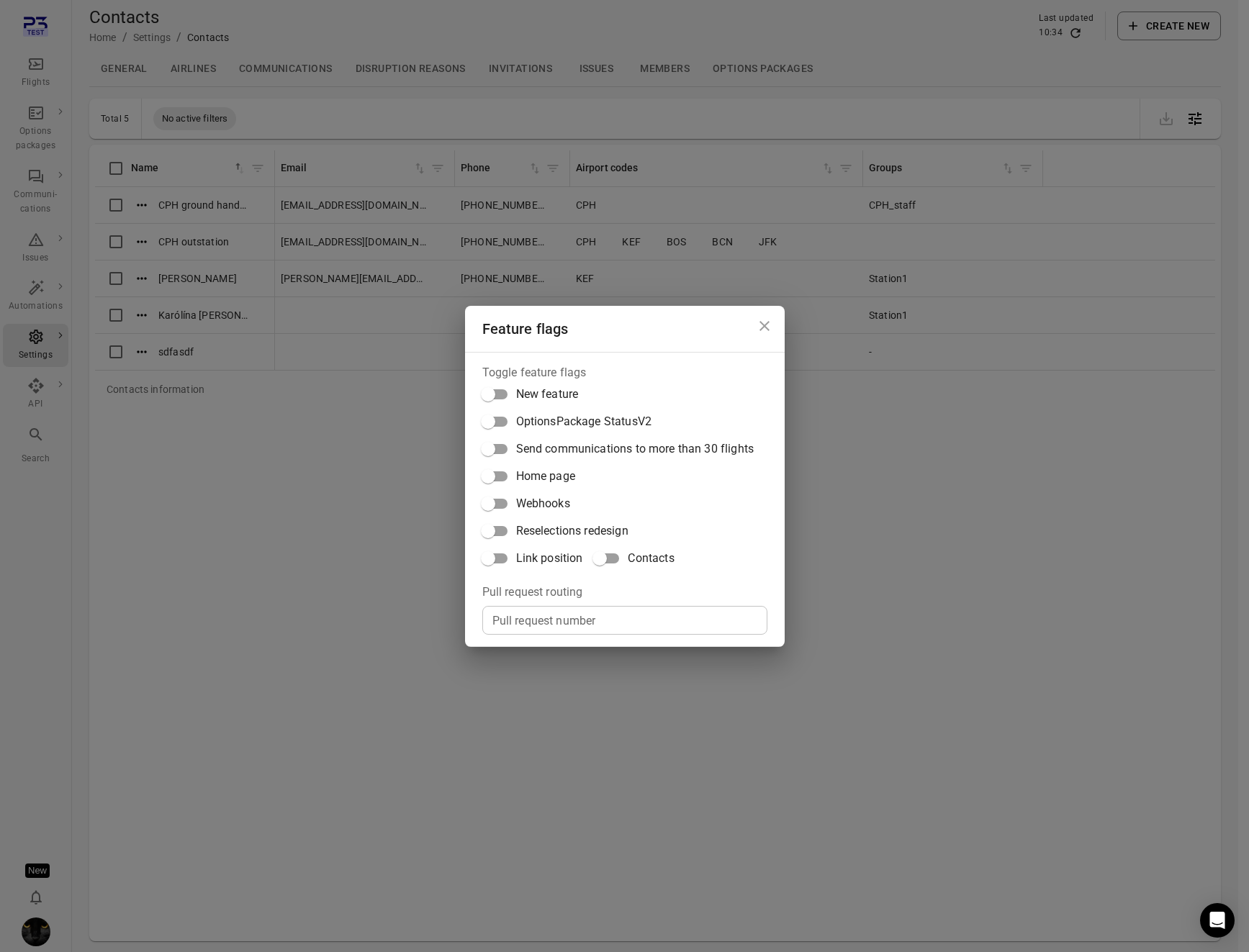
click at [642, 558] on span "Contacts" at bounding box center [651, 558] width 46 height 17
click at [286, 469] on div "Feature flags Toggle feature flags New feature OptionsPackage StatusV2 Send com…" at bounding box center [624, 476] width 1249 height 952
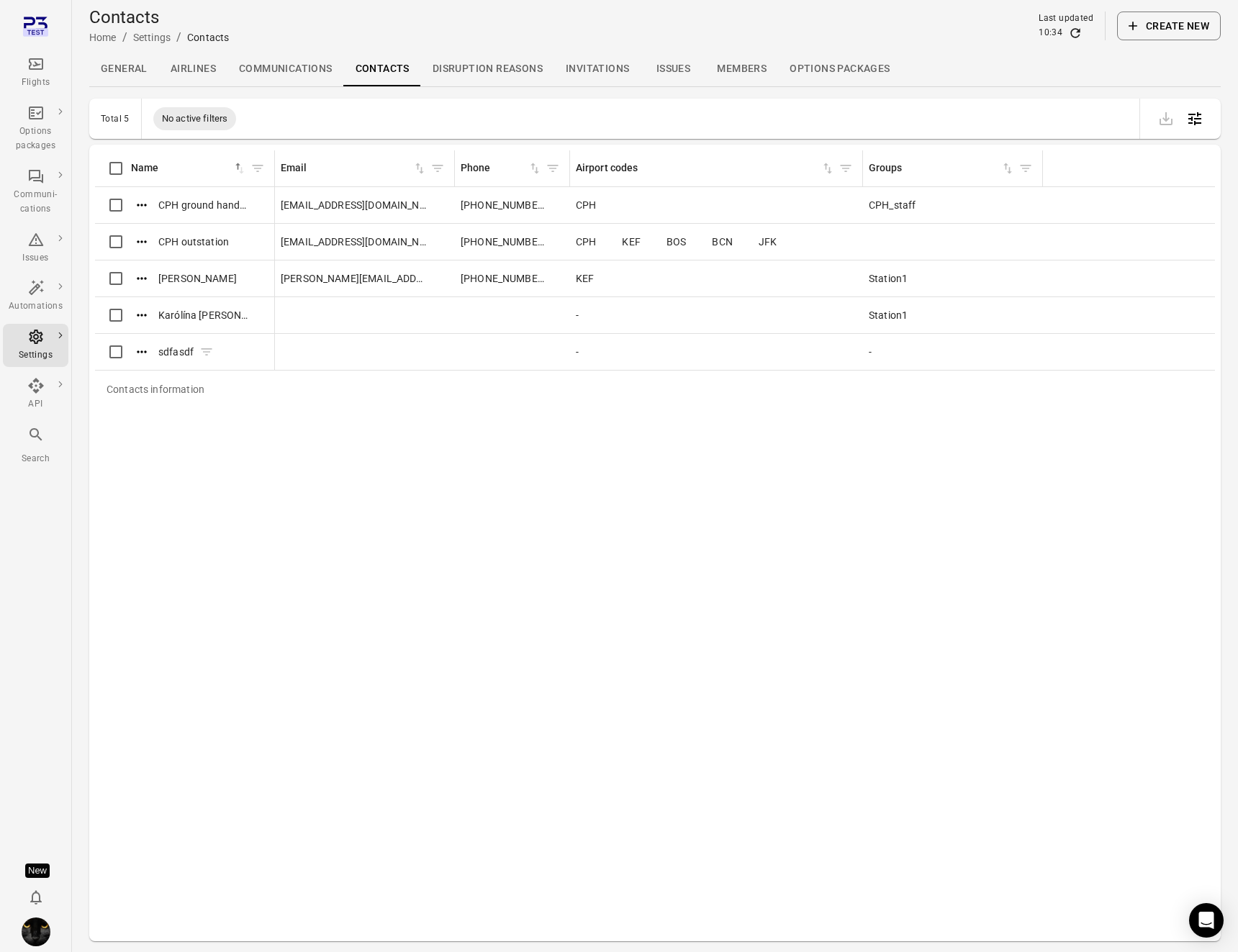
click at [140, 354] on icon "Actions" at bounding box center [141, 352] width 14 height 14
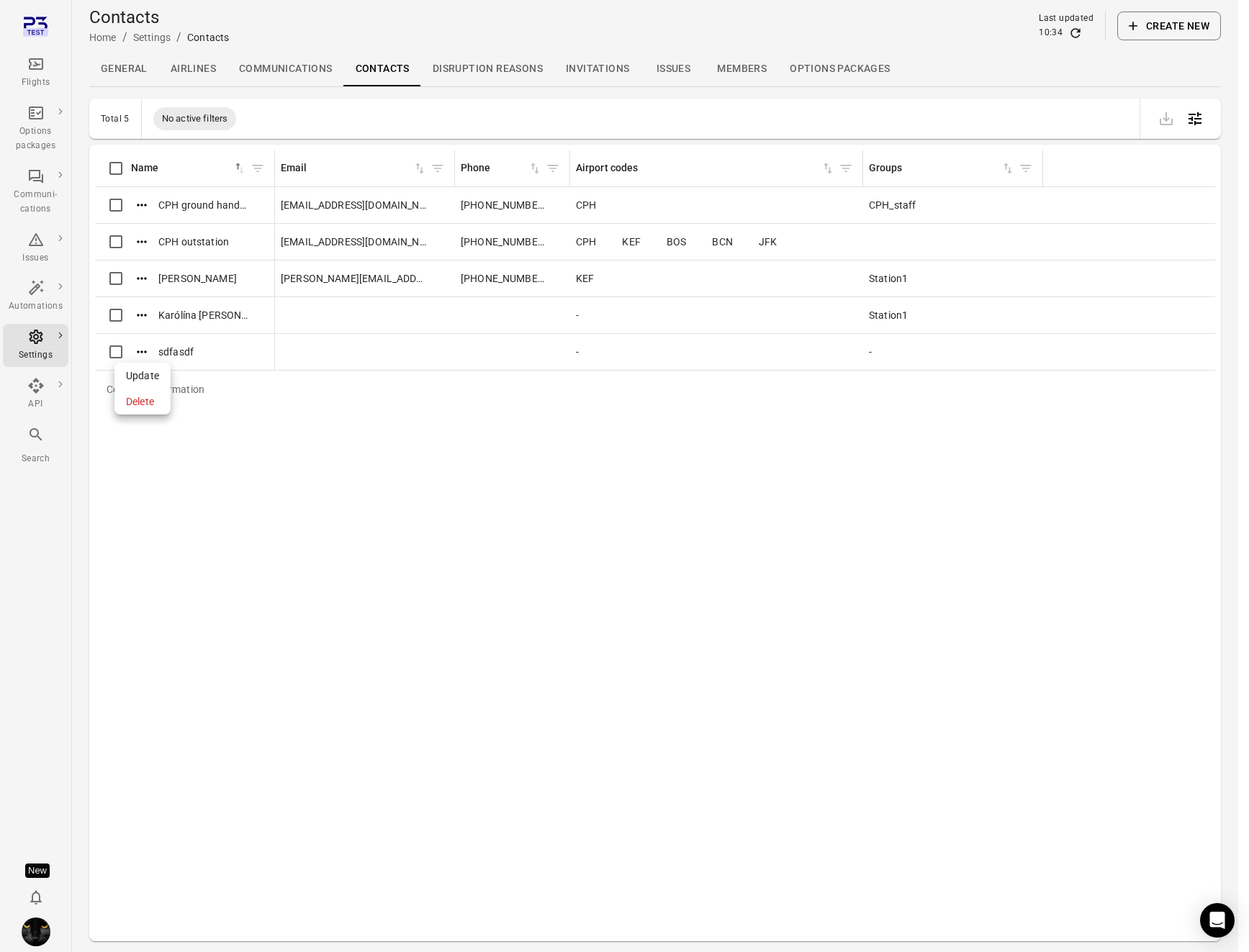
click at [138, 373] on span "Update" at bounding box center [143, 375] width 33 height 14
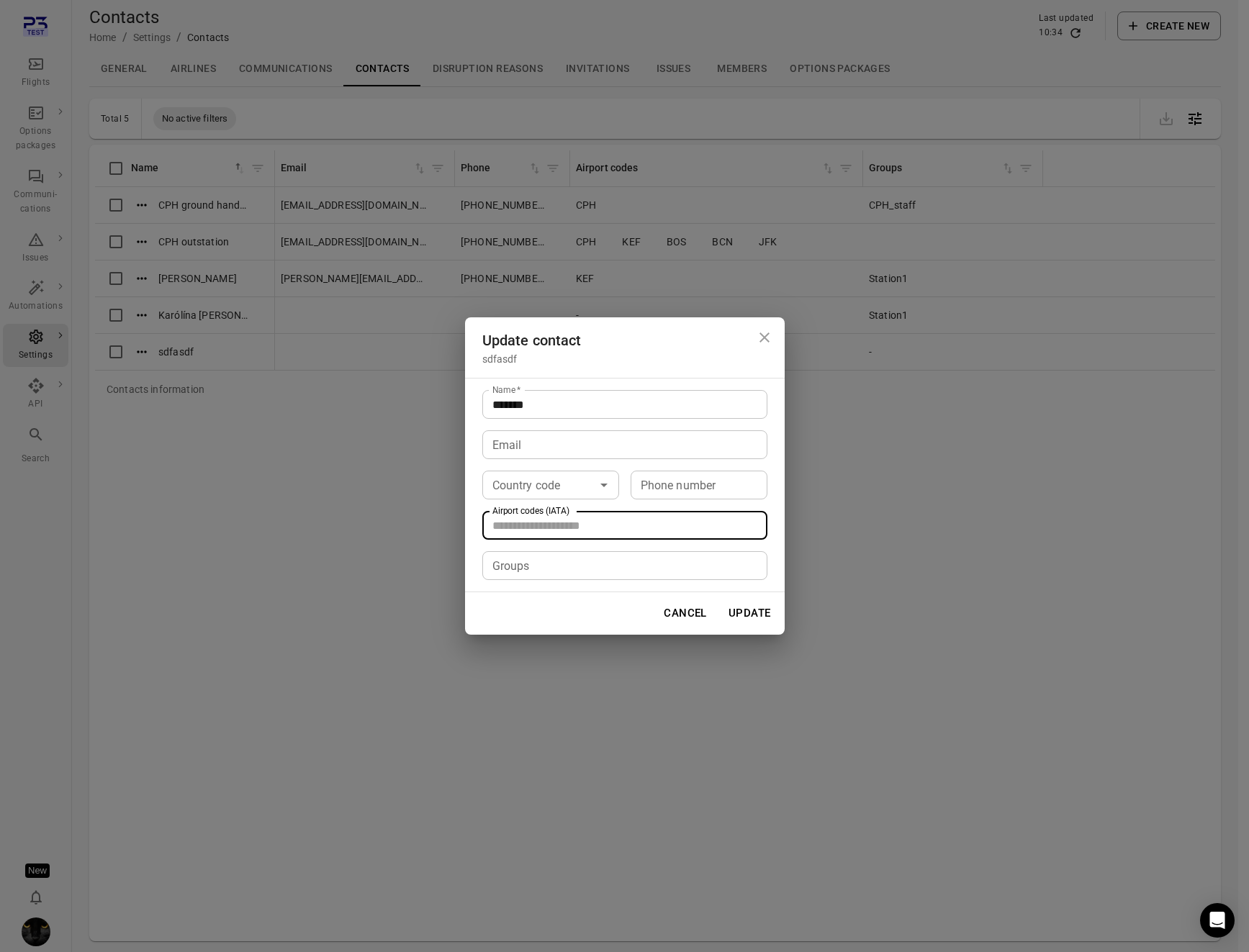
click at [513, 523] on input "Airport codes (IATA)" at bounding box center [623, 525] width 274 height 20
type input "*"
click at [509, 524] on icon at bounding box center [507, 525] width 9 height 9
click at [760, 343] on icon "Close dialog" at bounding box center [764, 337] width 17 height 17
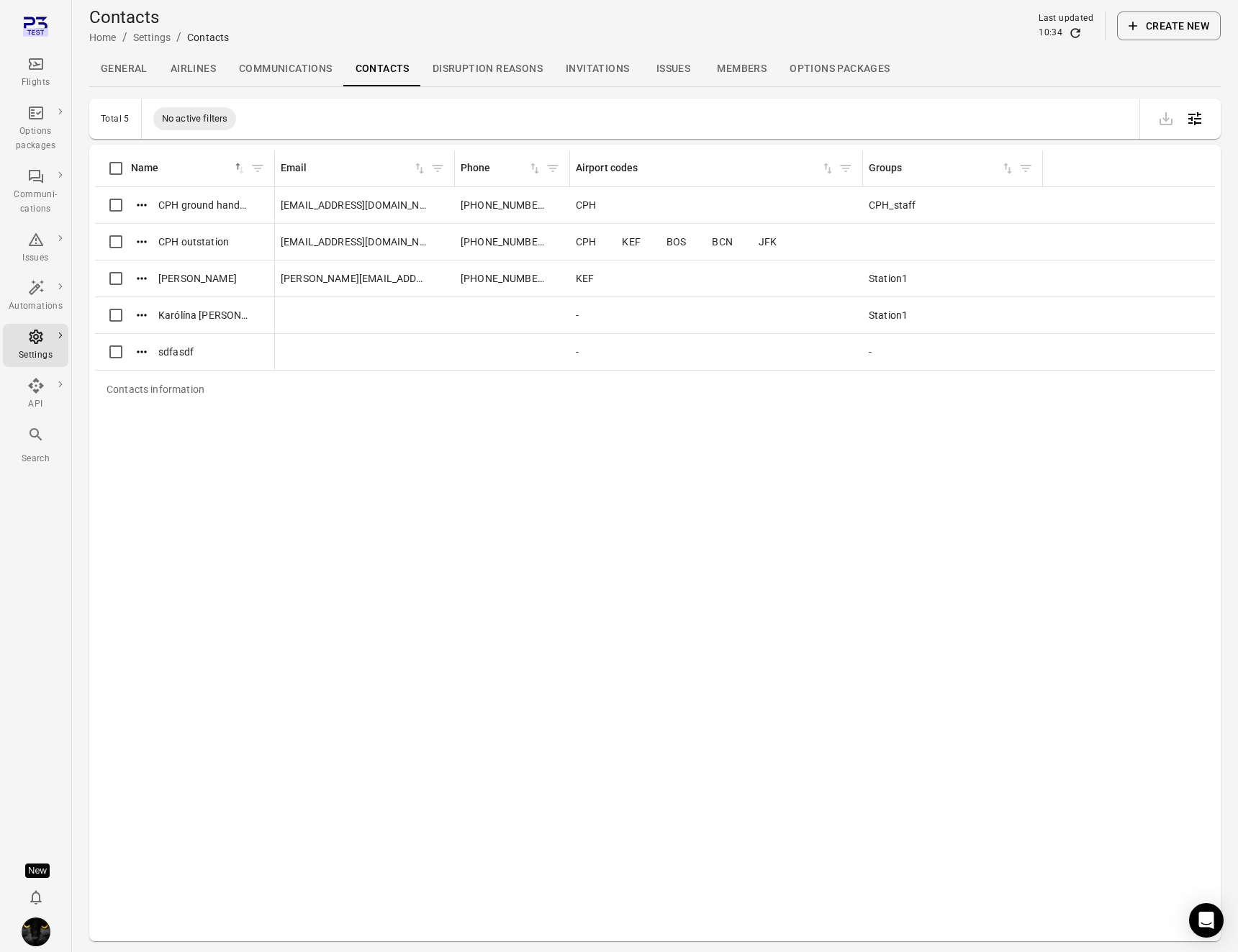
click at [1158, 32] on button "Create new" at bounding box center [1169, 26] width 104 height 29
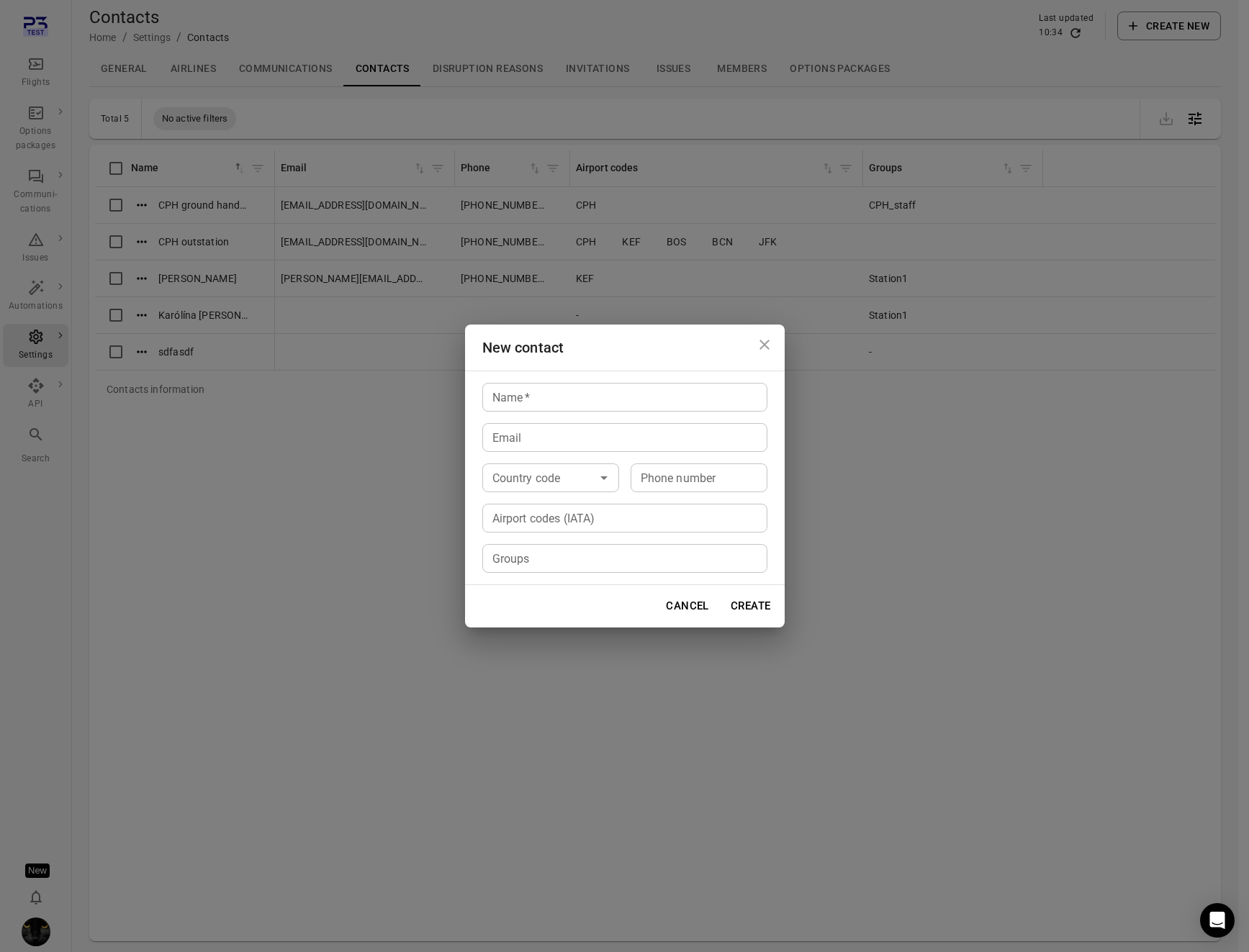
click at [675, 504] on div "Airport codes (IATA)" at bounding box center [624, 518] width 285 height 29
type input "*"
click at [508, 522] on icon at bounding box center [506, 518] width 9 height 9
click at [266, 502] on div "New contact Name   * Name   * Email Email Country code Country code Phone numbe…" at bounding box center [624, 476] width 1249 height 952
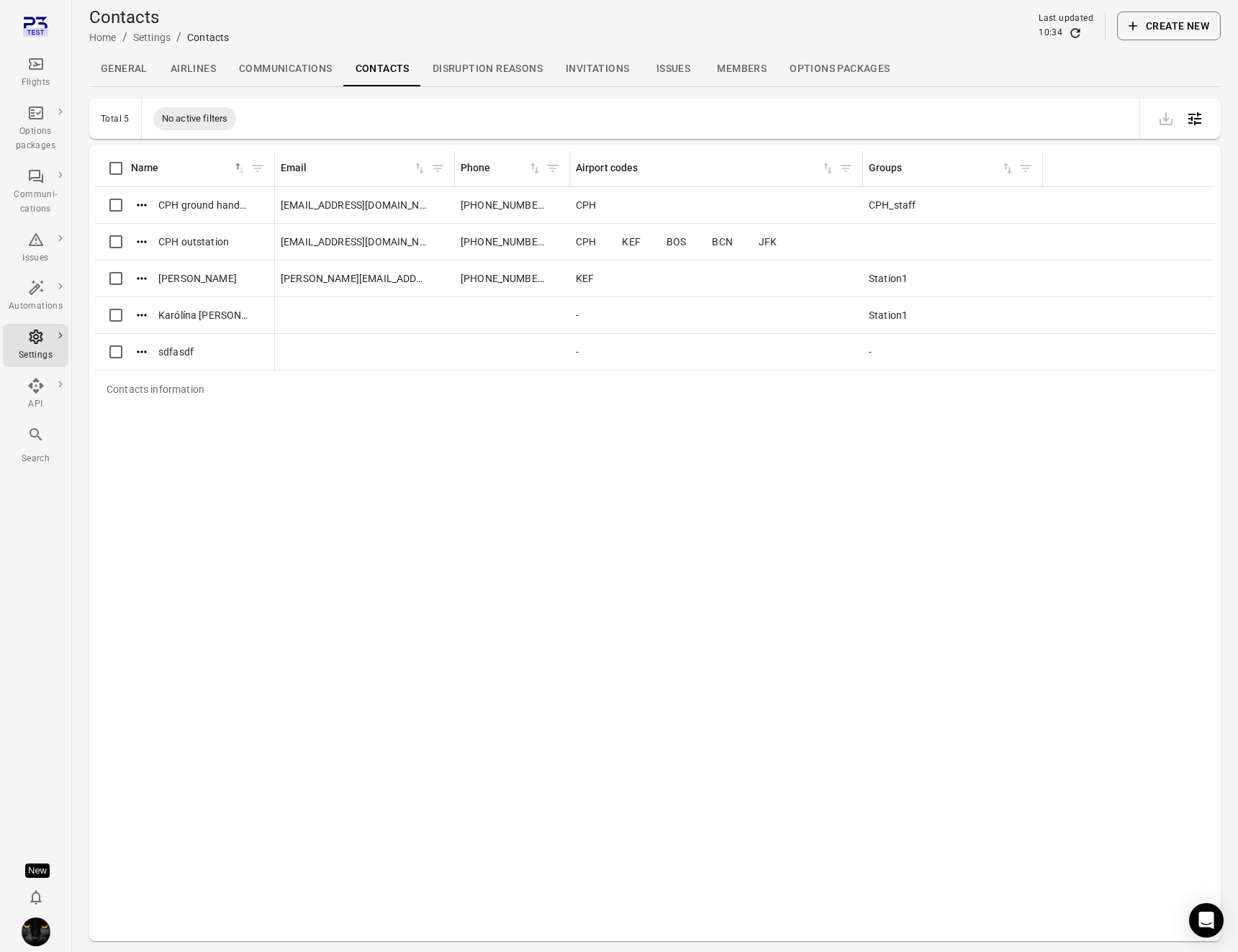
click at [46, 65] on div "Flights" at bounding box center [35, 73] width 54 height 35
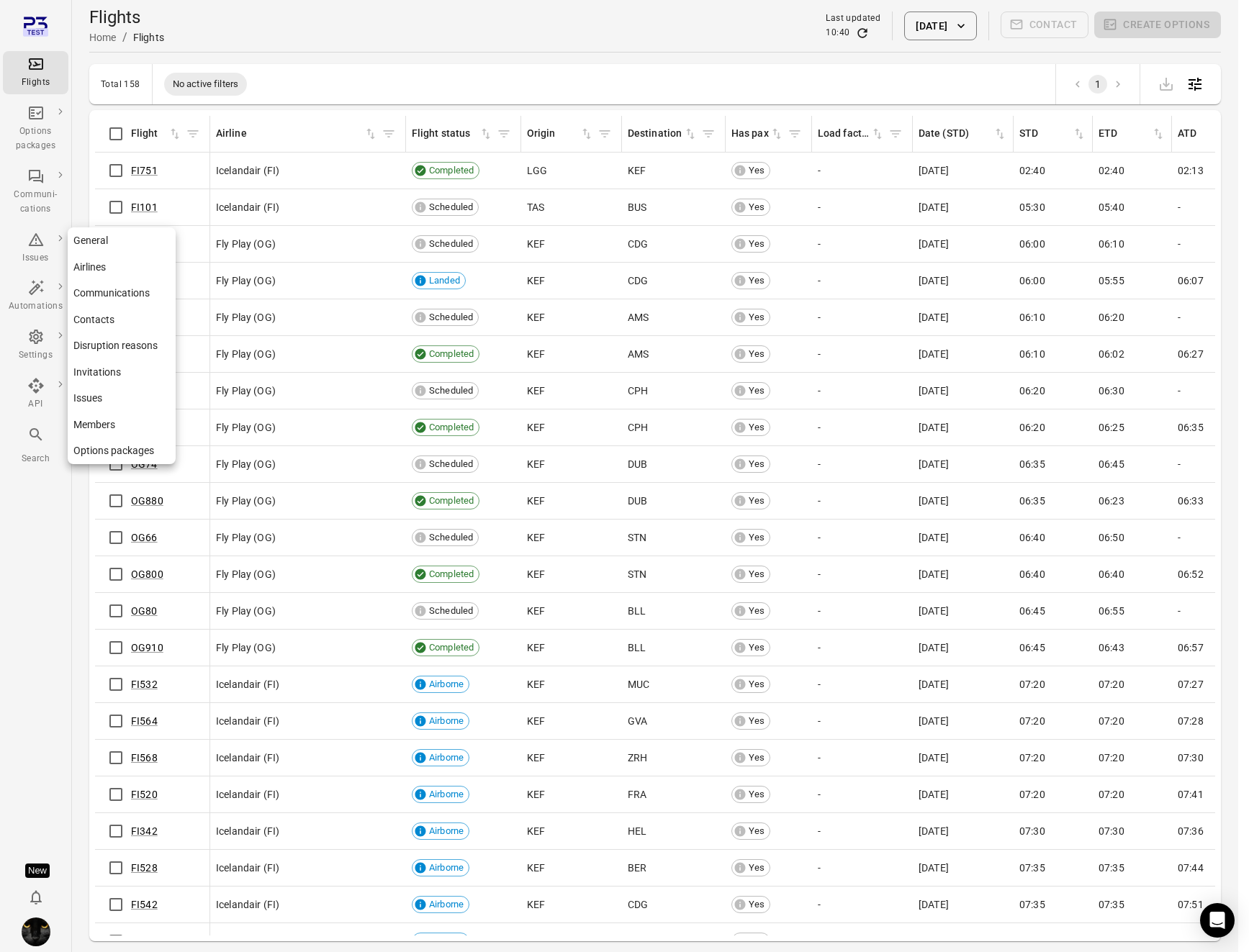
click at [20, 355] on div "Settings" at bounding box center [35, 355] width 54 height 14
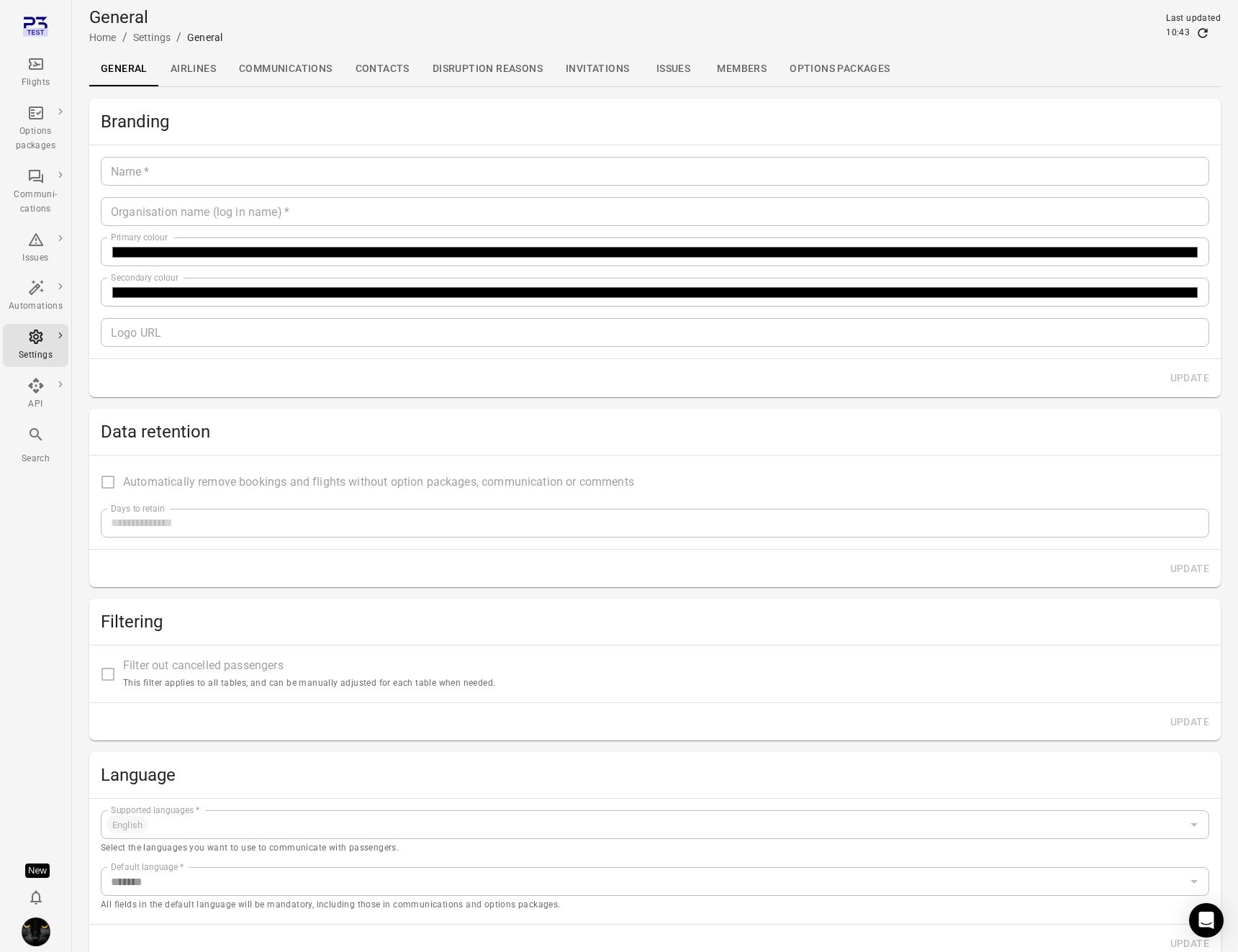
type input "*******"
type input "**********"
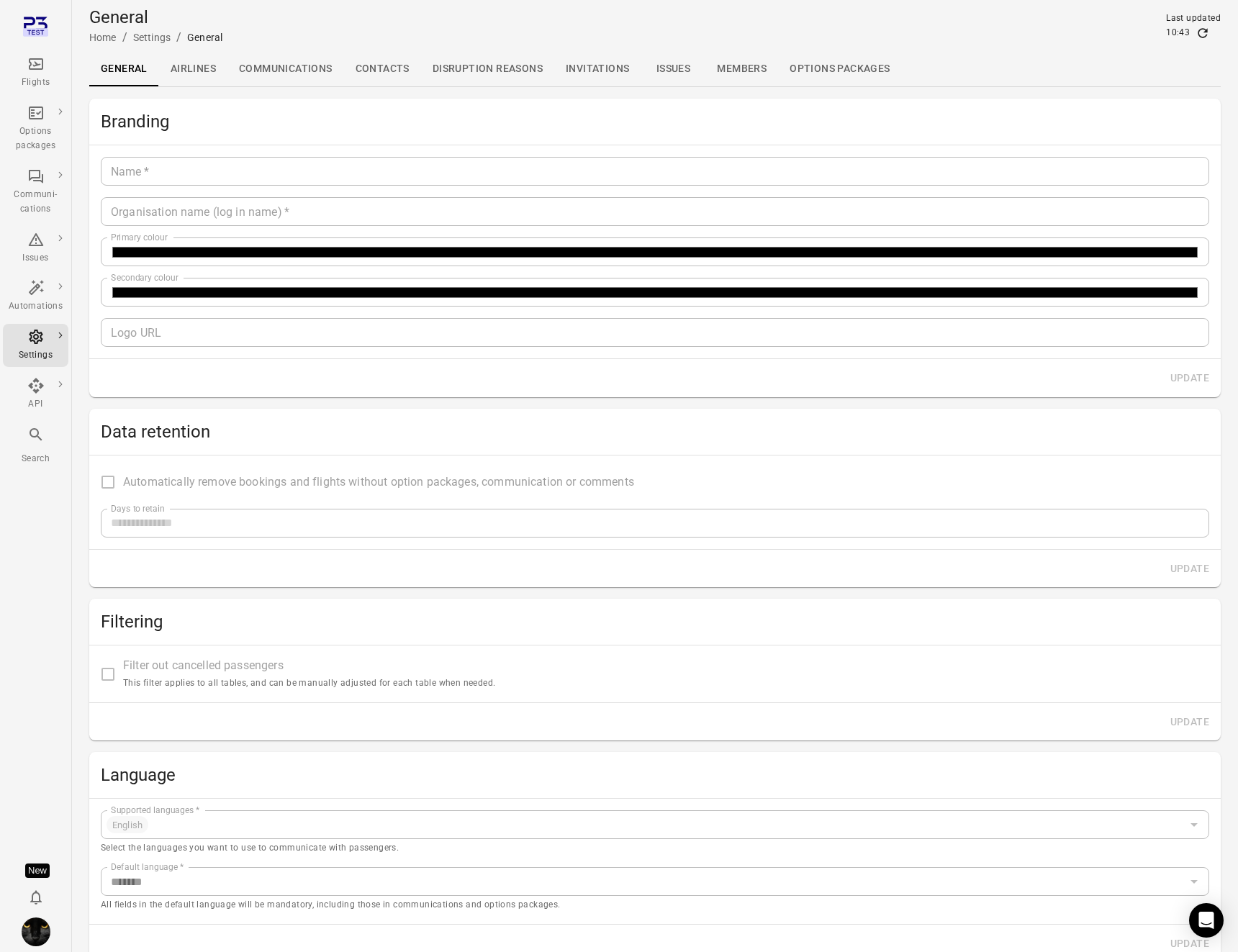
type input "**"
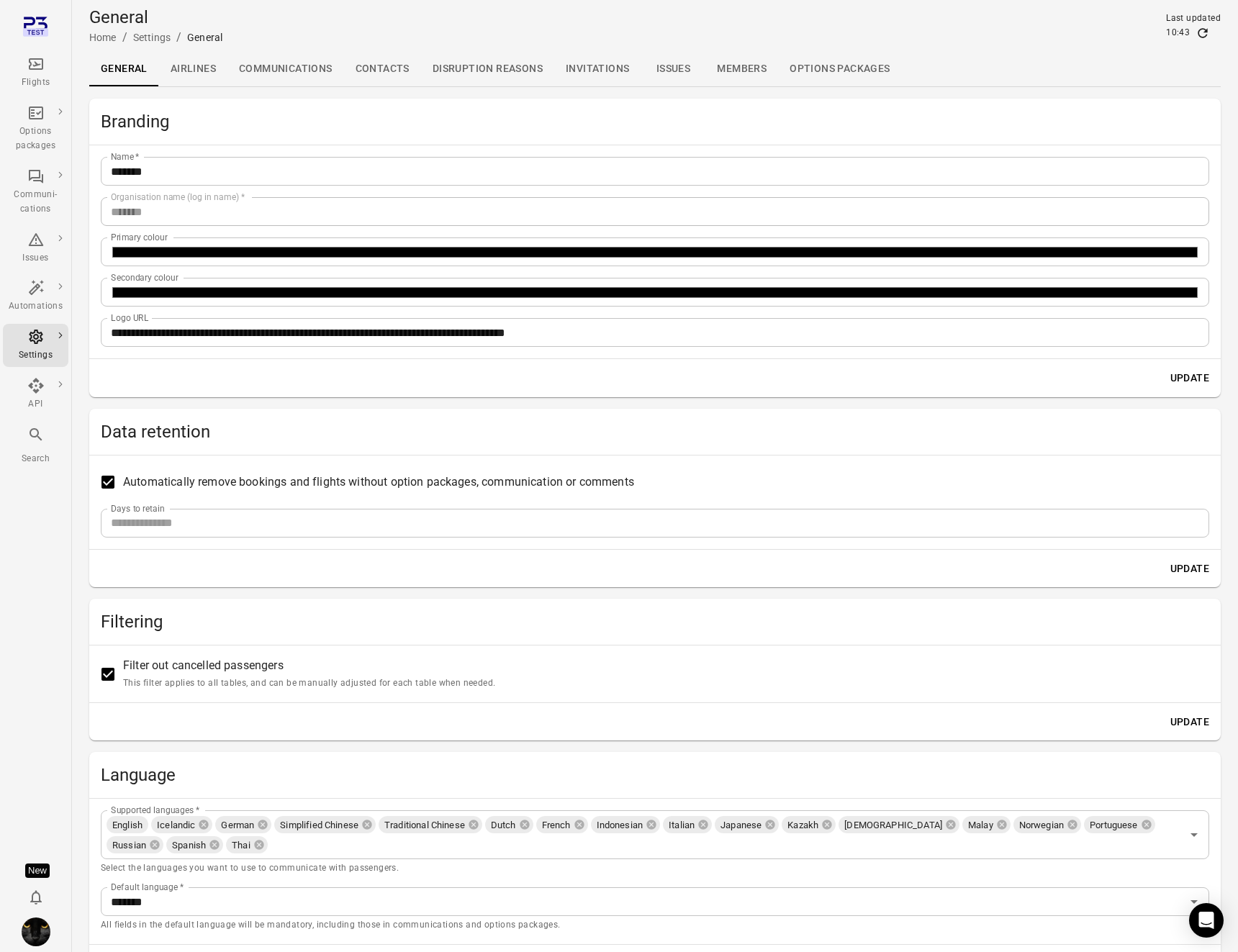
click at [361, 64] on link "Contacts" at bounding box center [382, 69] width 77 height 35
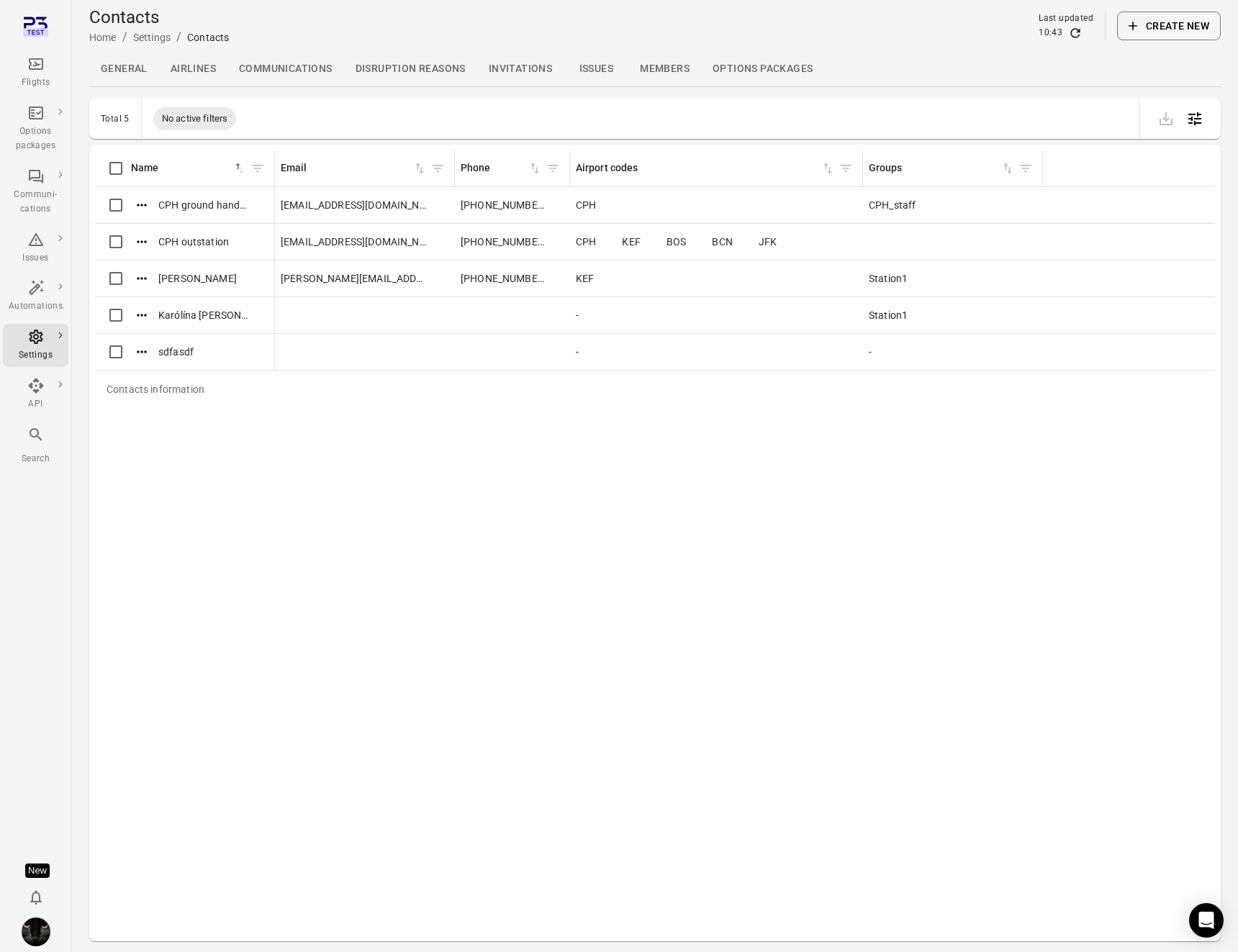
click at [345, 456] on div "Contacts information Name sorted ascending Email Phone Airport codes Groups CPH…" at bounding box center [655, 542] width 1120 height 785
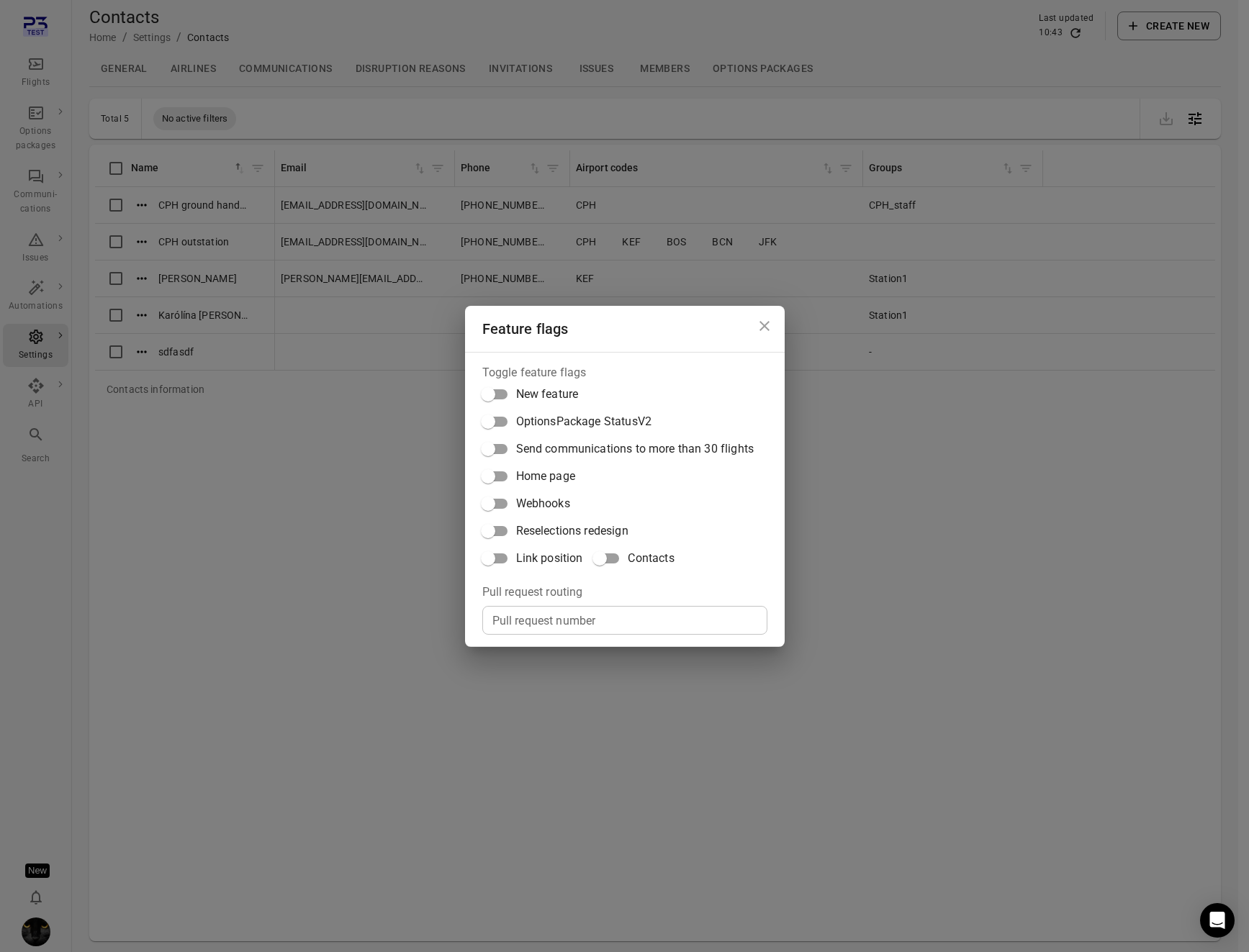
click at [663, 559] on span "Contacts" at bounding box center [651, 558] width 46 height 17
click at [409, 477] on div "Feature flags Toggle feature flags New feature OptionsPackage StatusV2 Send com…" at bounding box center [624, 476] width 1249 height 952
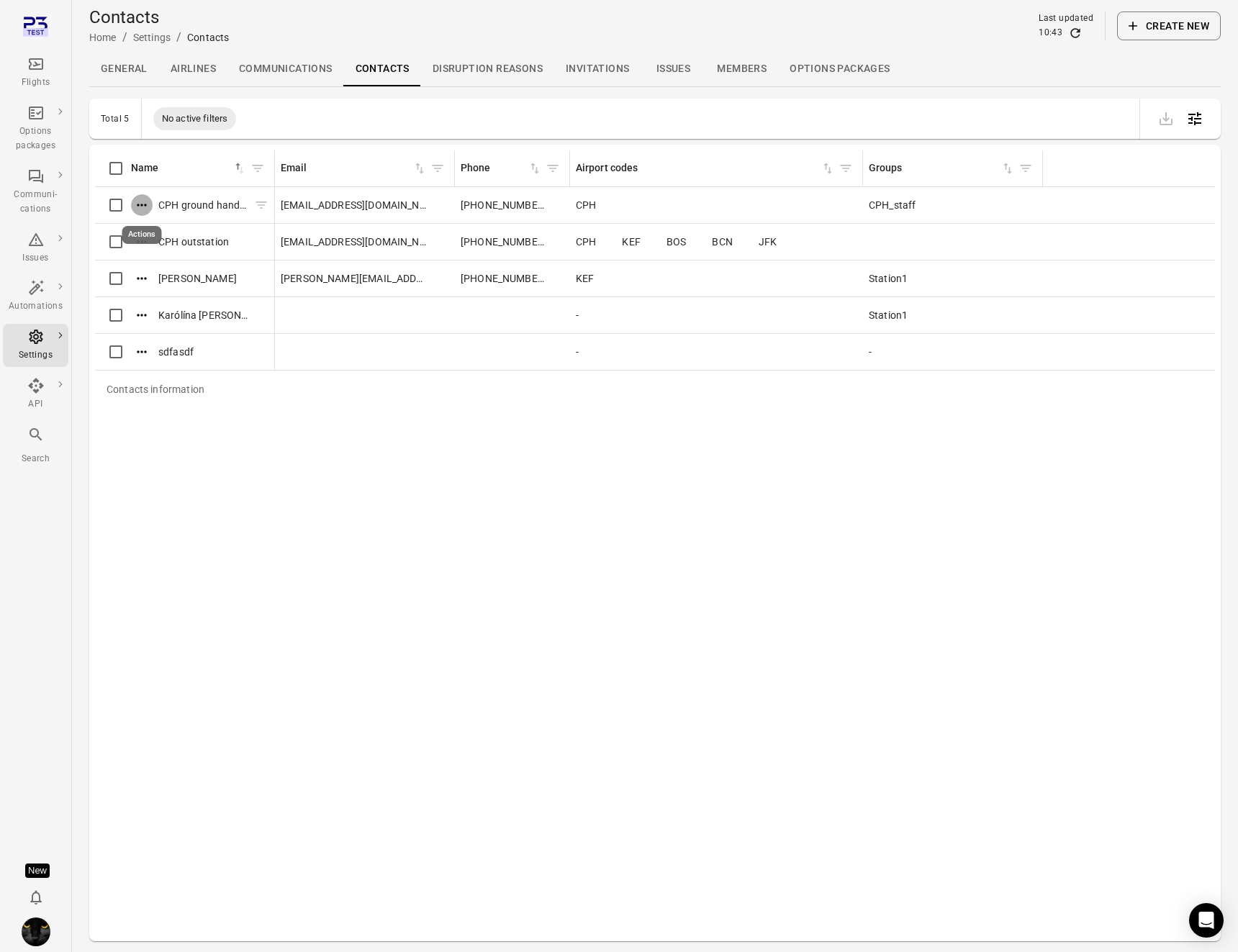
click at [144, 202] on icon "Actions" at bounding box center [141, 205] width 14 height 14
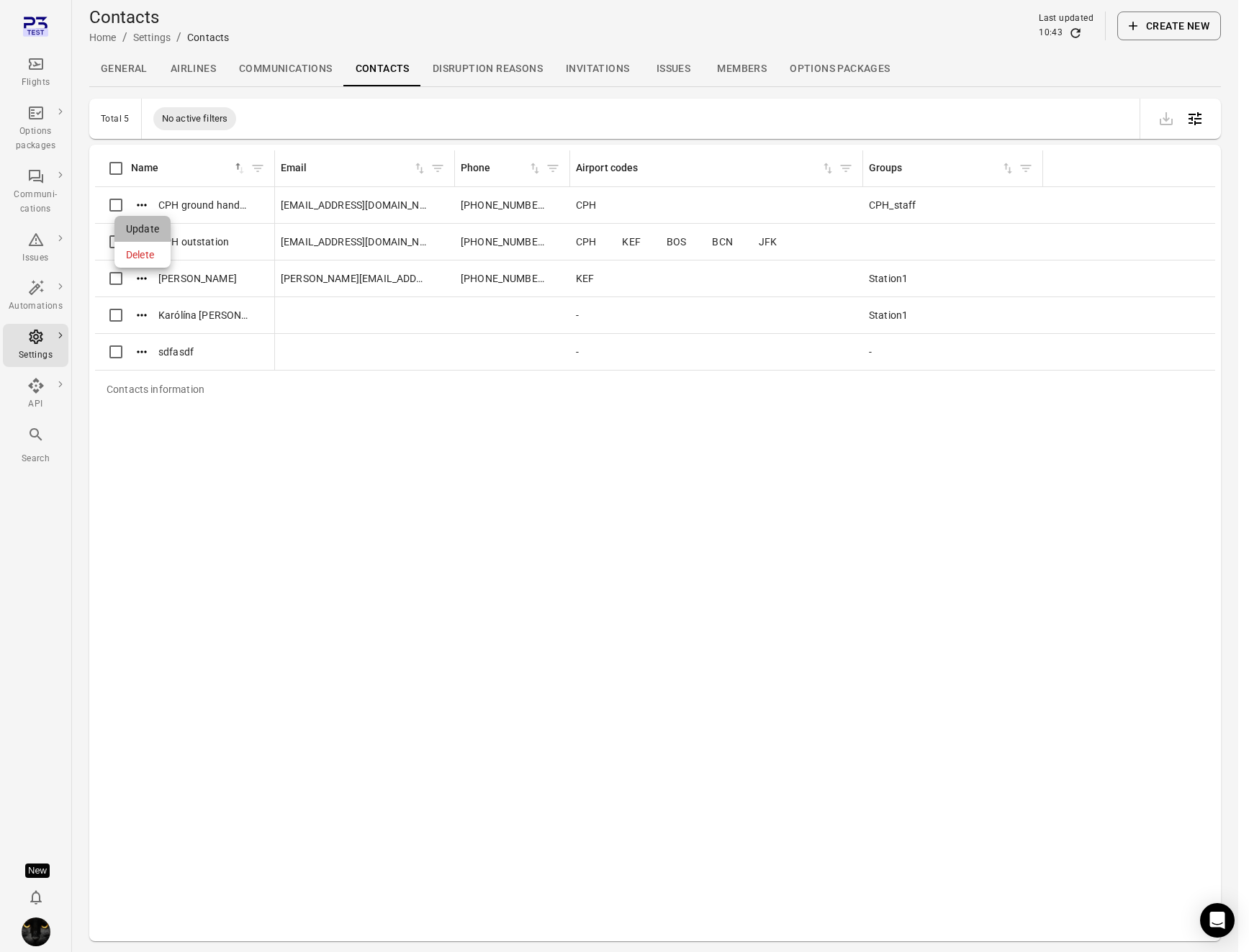
click at [143, 224] on span "Update" at bounding box center [143, 229] width 33 height 14
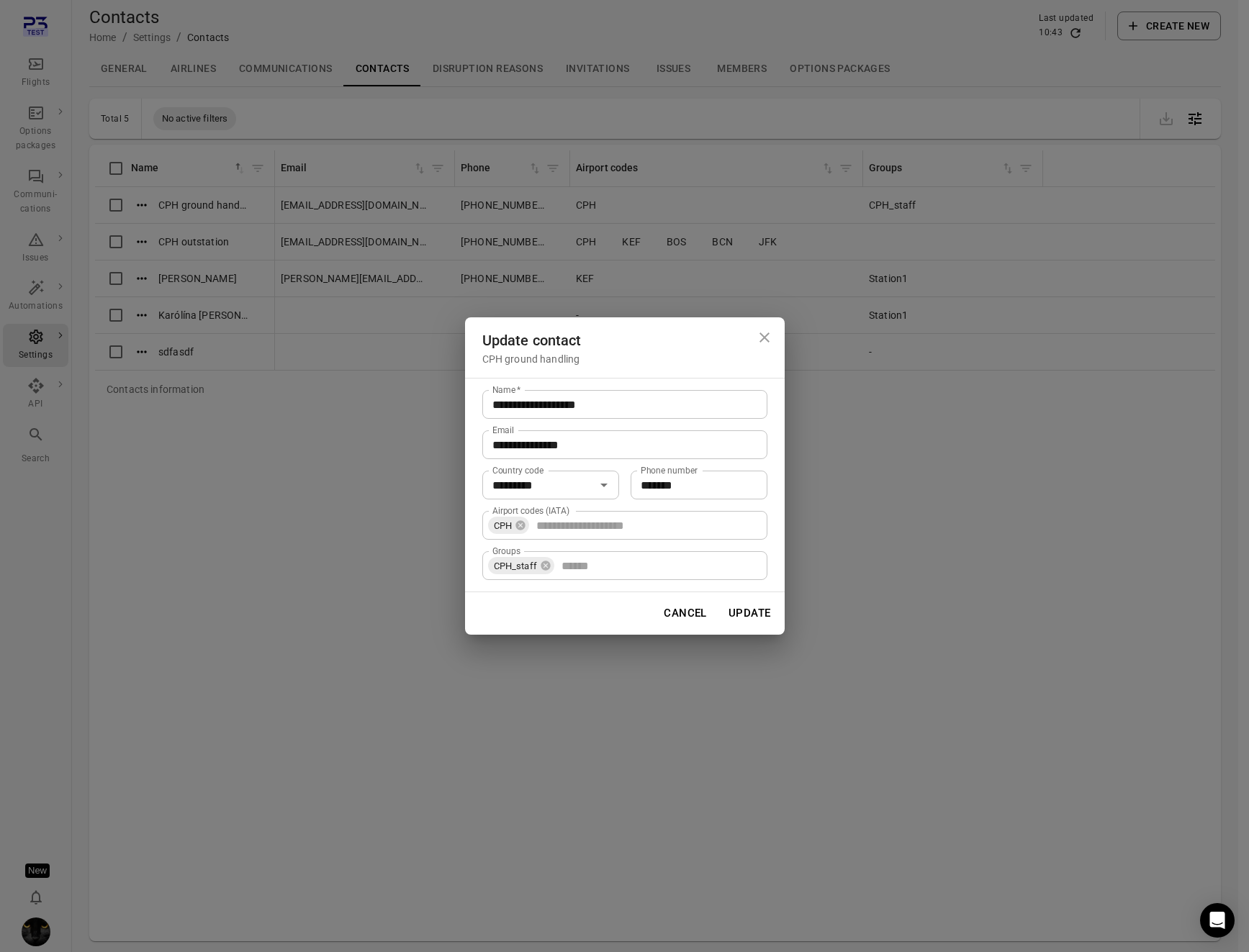
click at [382, 513] on div "**********" at bounding box center [624, 476] width 1249 height 952
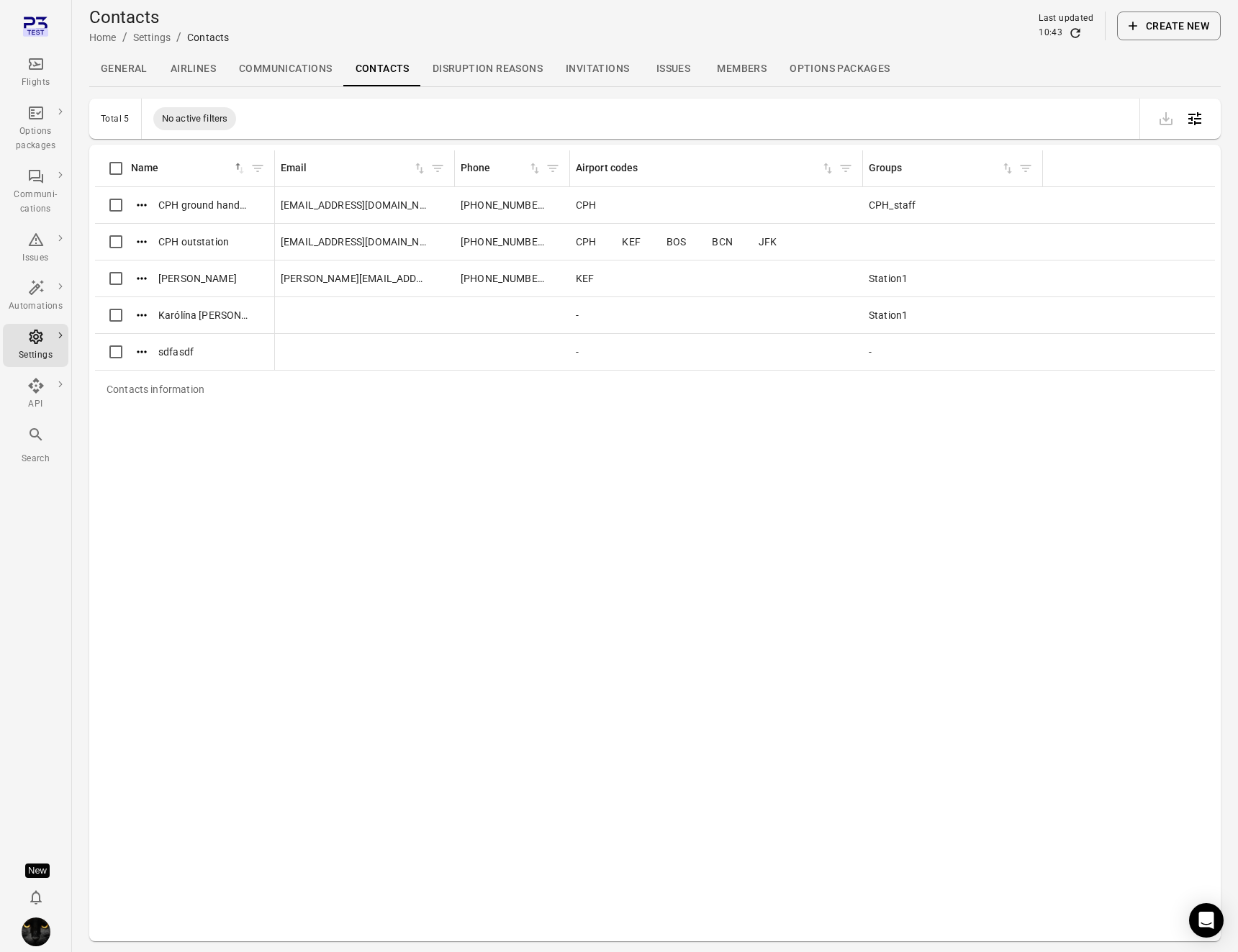
click at [1073, 31] on icon "Refresh data" at bounding box center [1075, 32] width 14 height 14
click at [142, 358] on icon "Actions" at bounding box center [141, 352] width 14 height 14
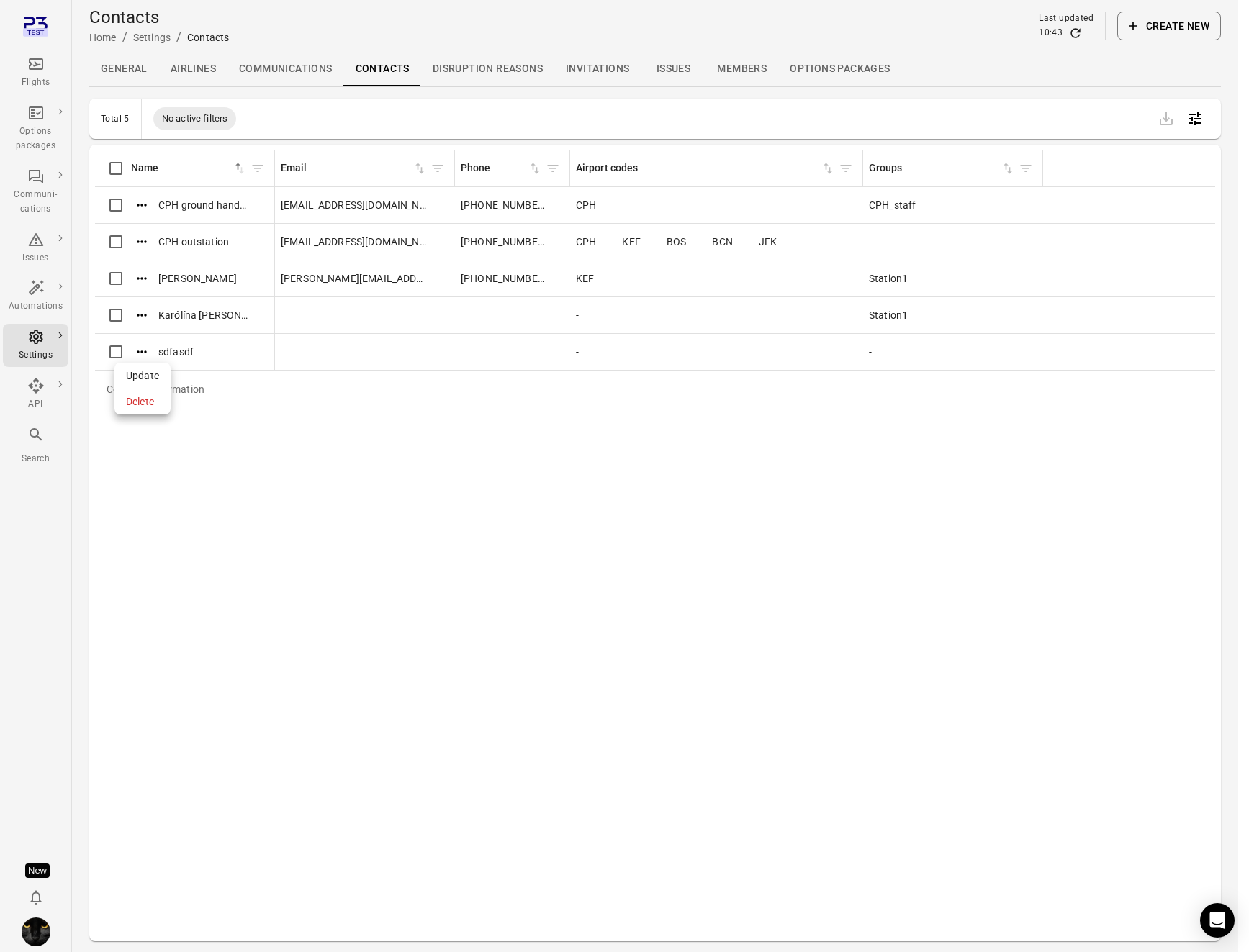
click at [143, 374] on span "Update" at bounding box center [143, 375] width 33 height 14
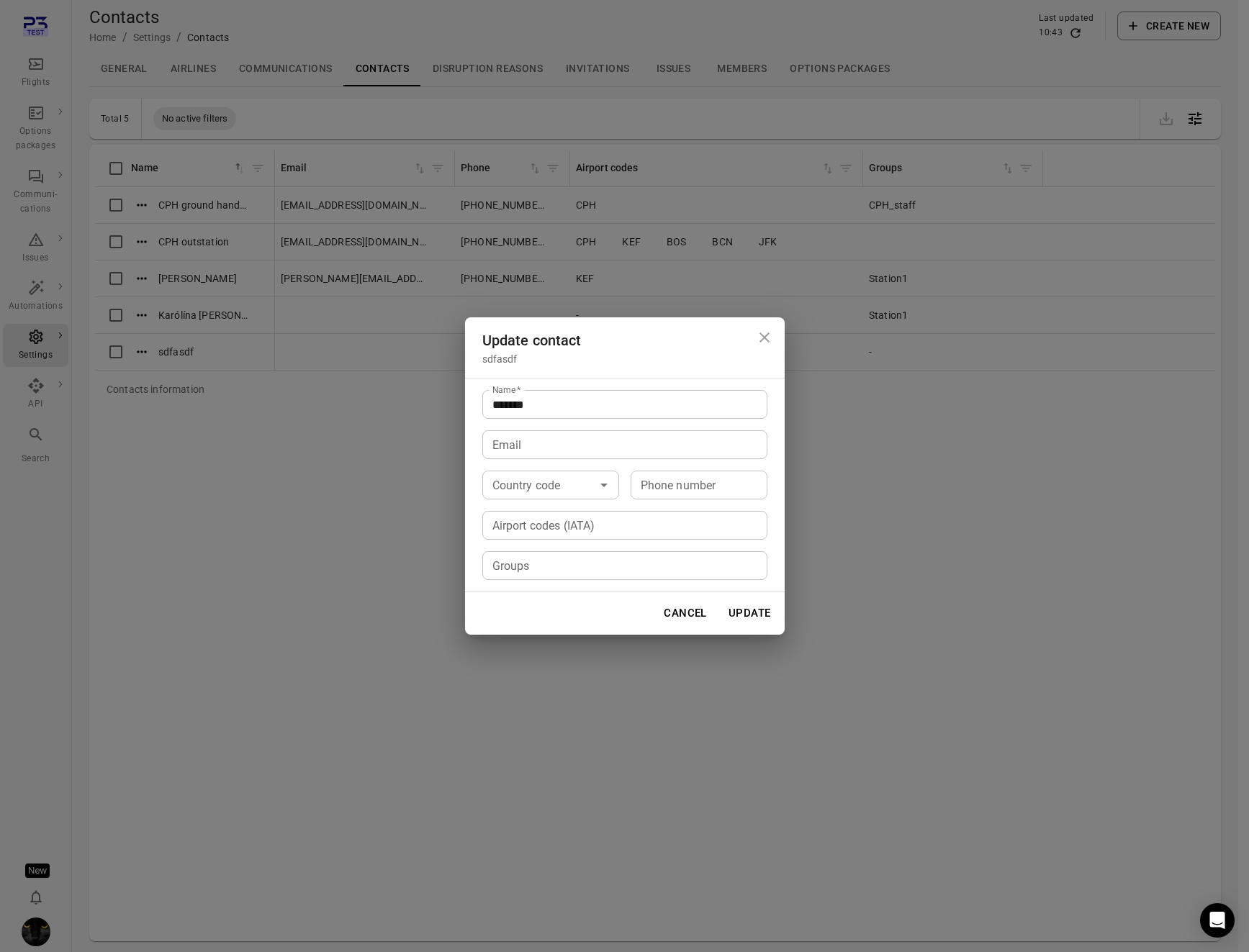
click at [533, 542] on div "Name   * ******* Name   * Email Email Country code Country code Phone number Ph…" at bounding box center [624, 485] width 319 height 215
click at [536, 530] on input "Airport codes (IATA)" at bounding box center [623, 525] width 274 height 20
type input "*"
click at [513, 524] on icon at bounding box center [508, 525] width 12 height 12
click at [379, 538] on div "Update contact sdfasdf Name   * ******* Name   * Email Email Country code Count…" at bounding box center [624, 476] width 1249 height 952
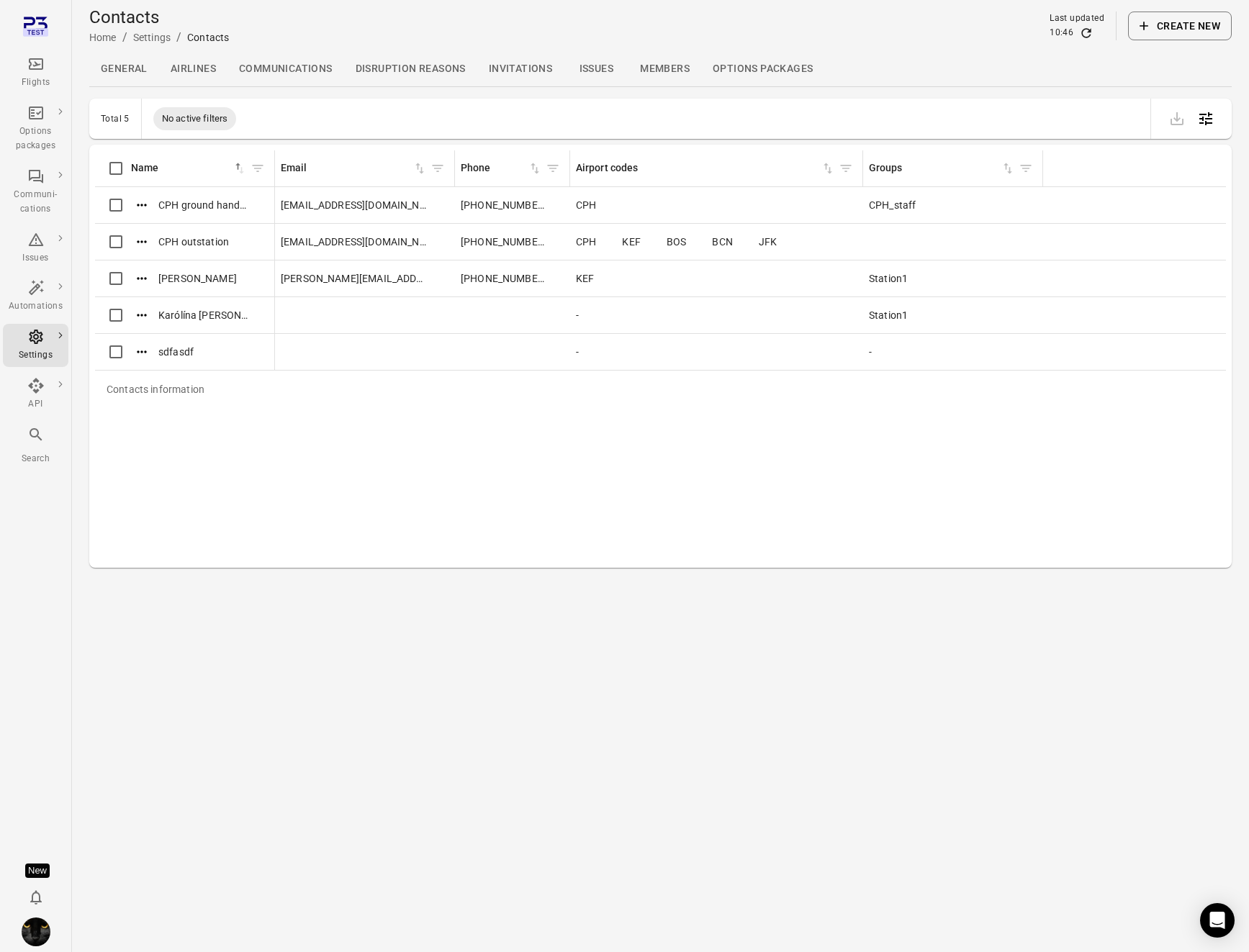
click at [272, 578] on main "Contacts Home / Settings / Contacts Last updated 10:46 Create new General Airli…" at bounding box center [660, 476] width 1176 height 952
drag, startPoint x: 303, startPoint y: 671, endPoint x: 296, endPoint y: 625, distance: 46.5
click at [314, 578] on main "Contacts Home / Settings / Contacts Last updated 10:46 Create new General Airli…" at bounding box center [660, 476] width 1176 height 952
click at [313, 578] on main "Contacts Home / Settings / Contacts Last updated 10:46 Create new General Airli…" at bounding box center [660, 476] width 1176 height 952
click at [31, 276] on link "Automations" at bounding box center [35, 296] width 65 height 43
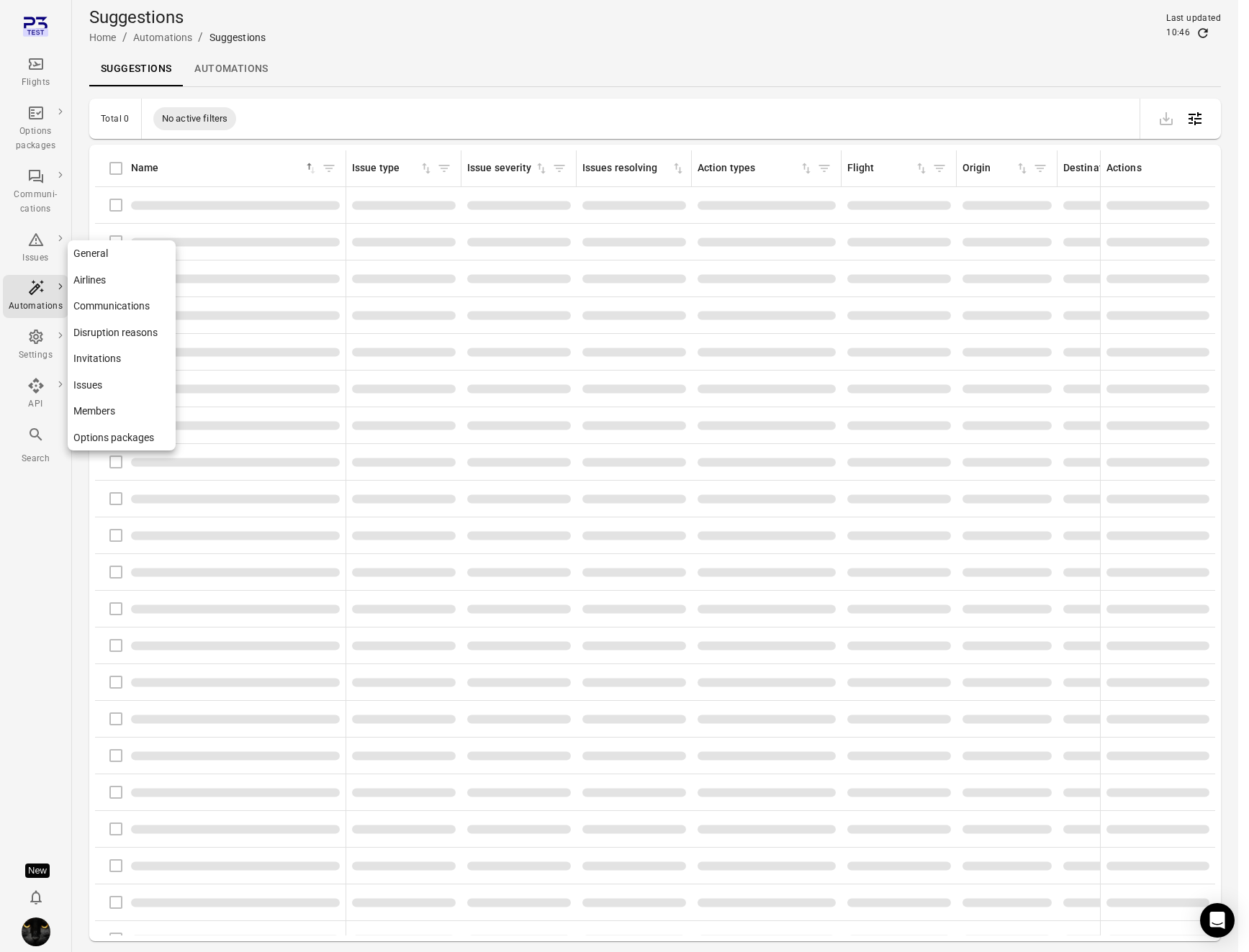
click at [42, 351] on div "Settings" at bounding box center [35, 355] width 54 height 14
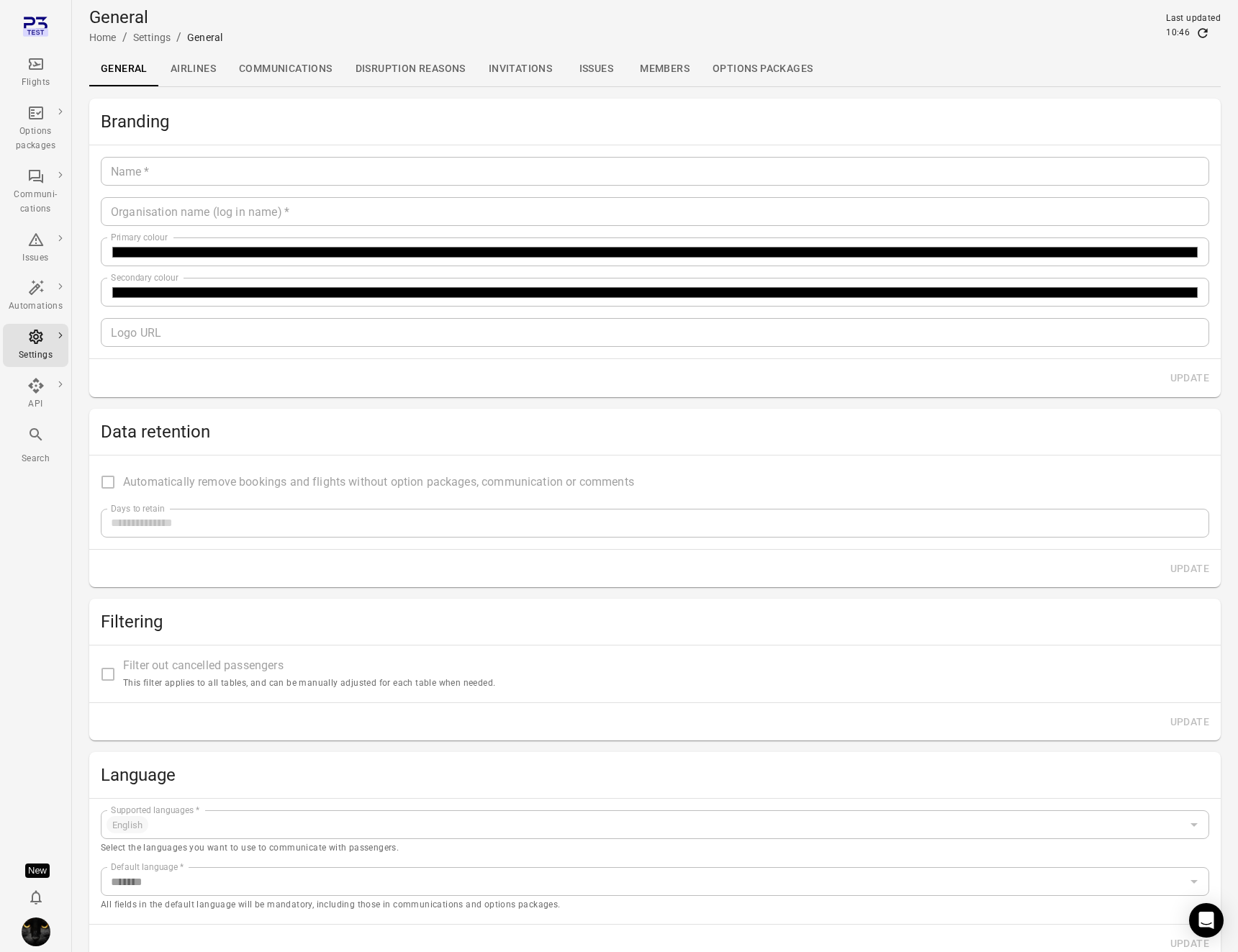
type input "*******"
type input "**********"
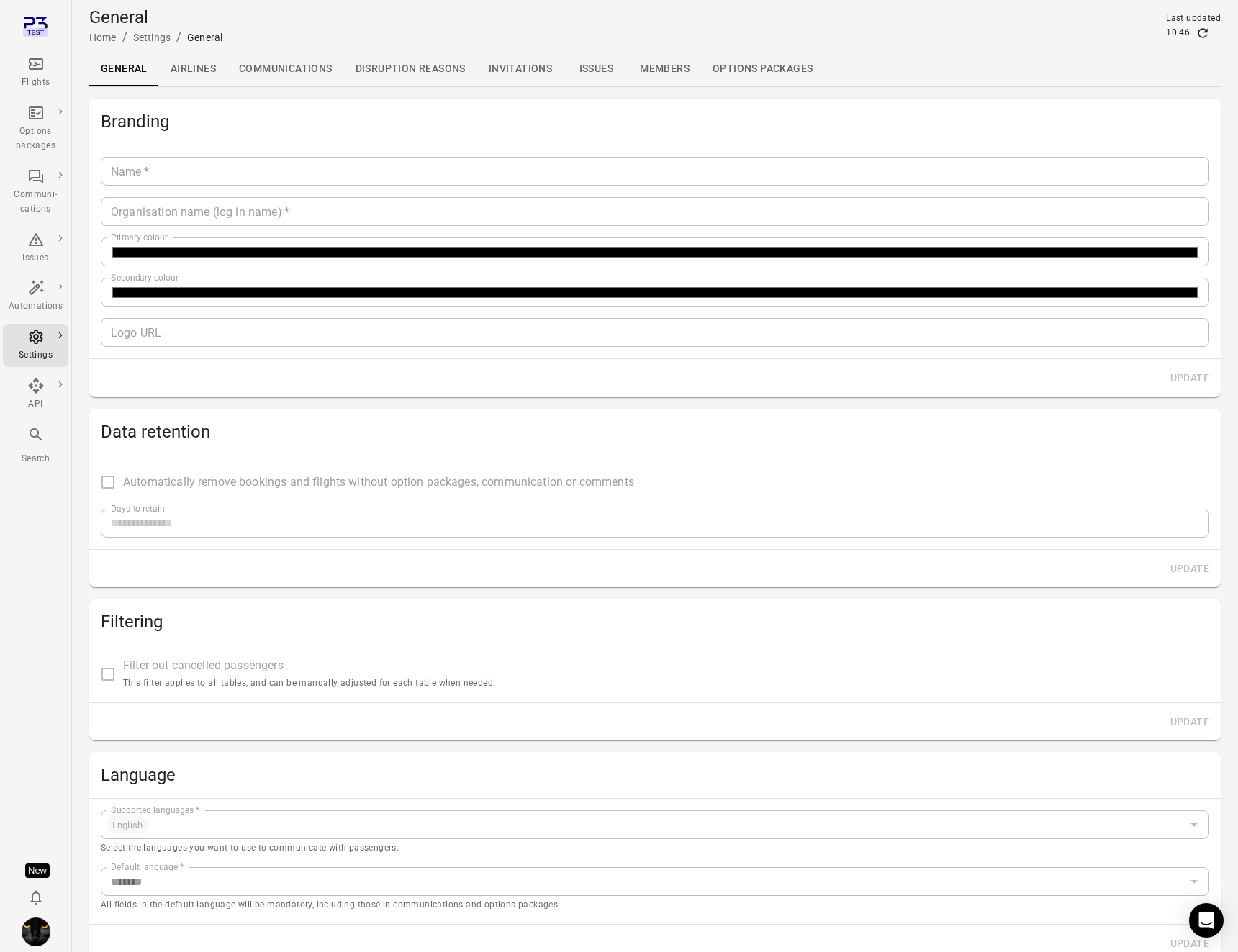
type input "**"
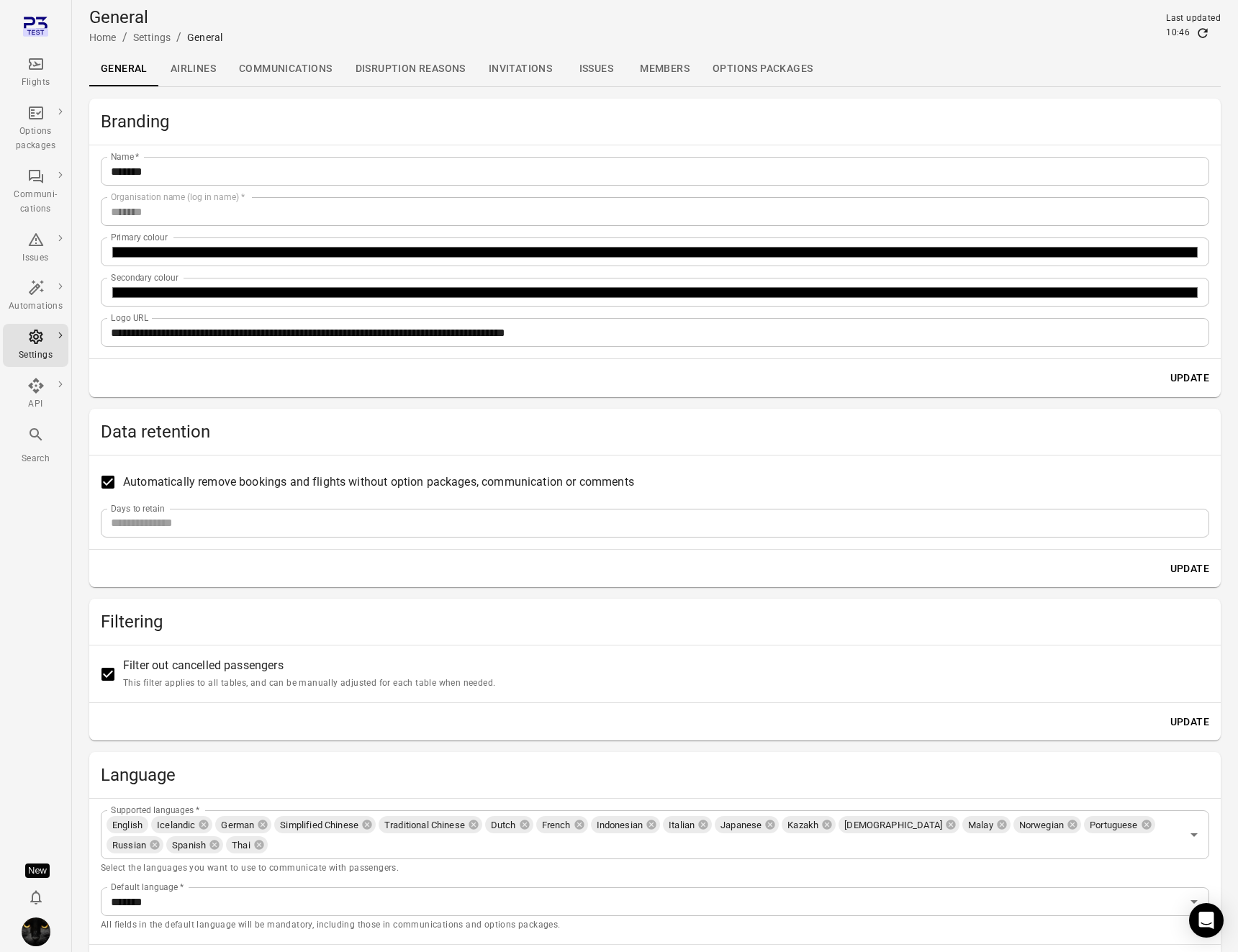
click at [154, 578] on div "**********" at bounding box center [655, 540] width 1131 height 884
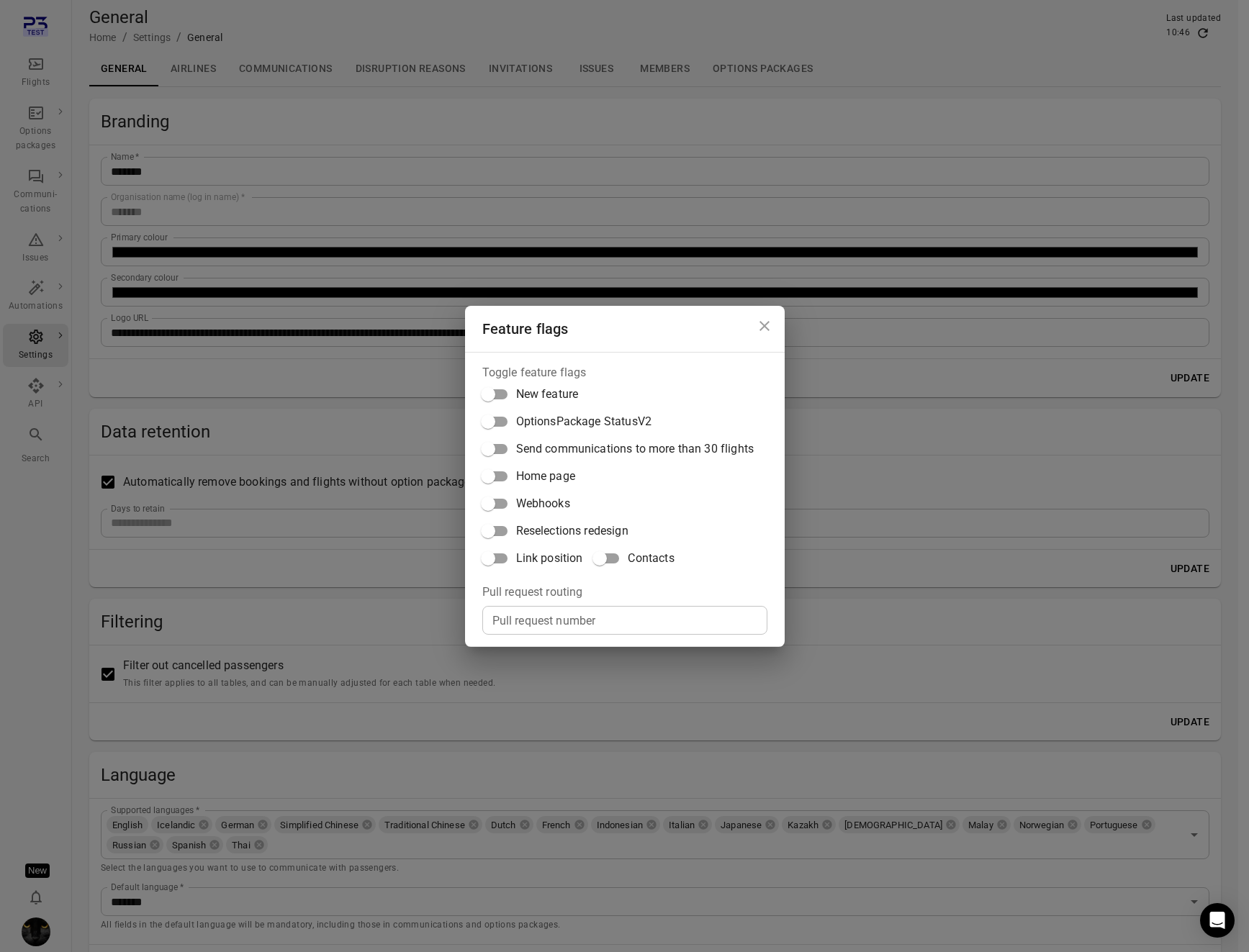
click at [663, 561] on span "Contacts" at bounding box center [651, 558] width 46 height 17
click at [343, 64] on div "Feature flags Toggle feature flags New feature OptionsPackage StatusV2 Send com…" at bounding box center [624, 476] width 1249 height 952
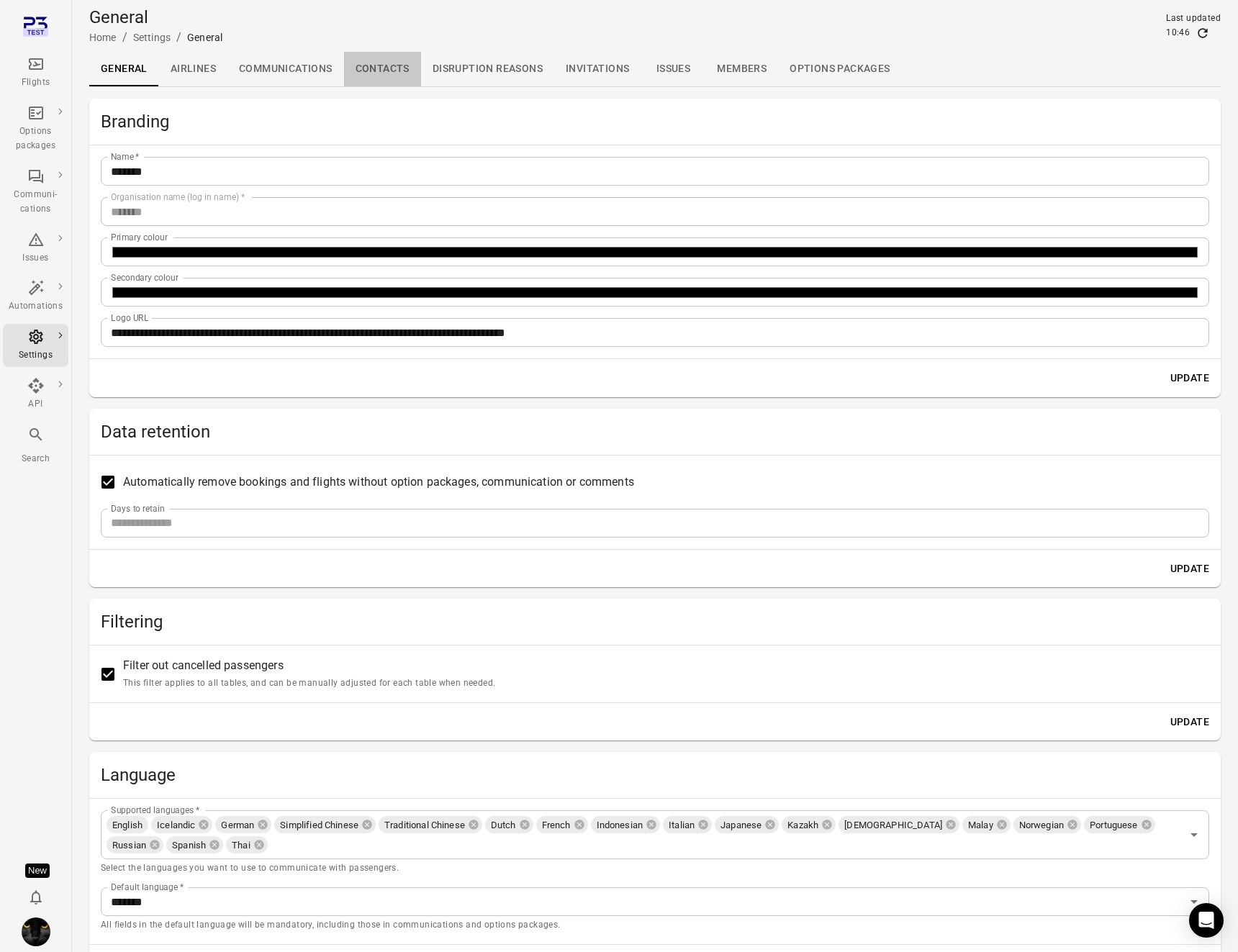
click at [368, 68] on link "Contacts" at bounding box center [382, 69] width 77 height 35
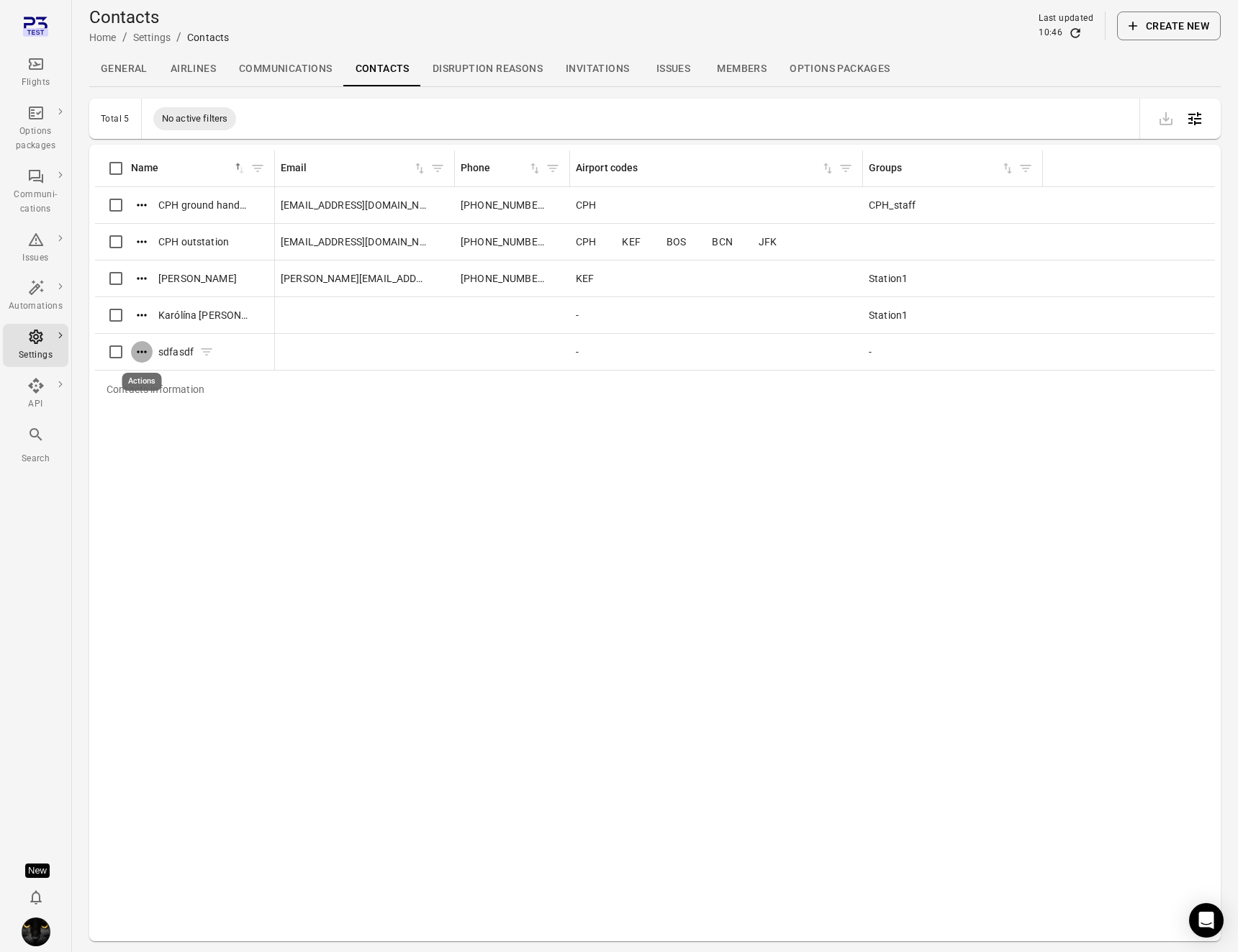
click at [141, 349] on icon "Actions" at bounding box center [141, 352] width 14 height 14
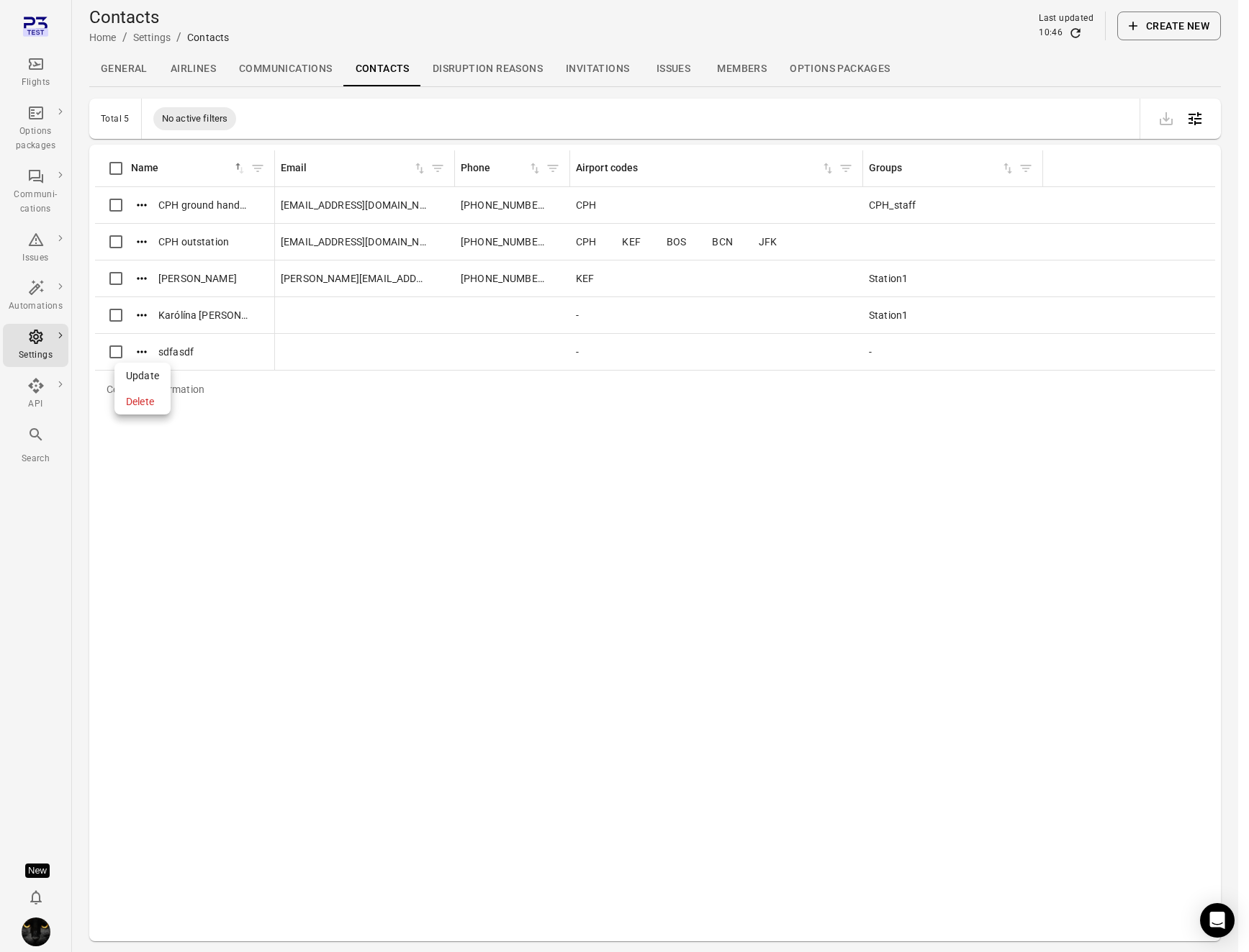
click at [146, 375] on span "Update" at bounding box center [143, 375] width 33 height 14
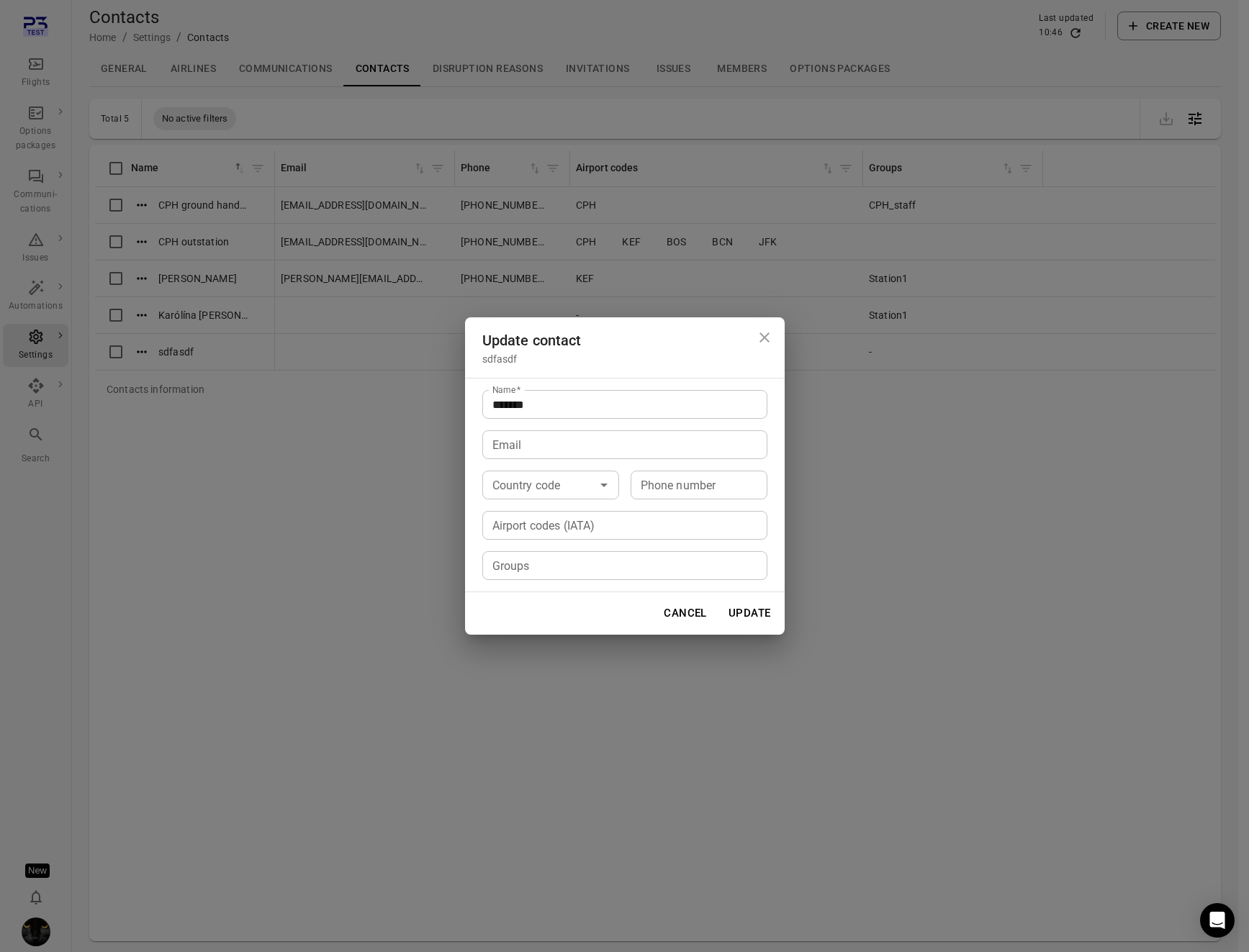
click at [533, 534] on input "Airport codes (IATA)" at bounding box center [623, 525] width 274 height 20
type input "*"
click at [766, 333] on icon "Close dialog" at bounding box center [764, 337] width 17 height 17
click at [766, 340] on td "-" at bounding box center [716, 352] width 293 height 36
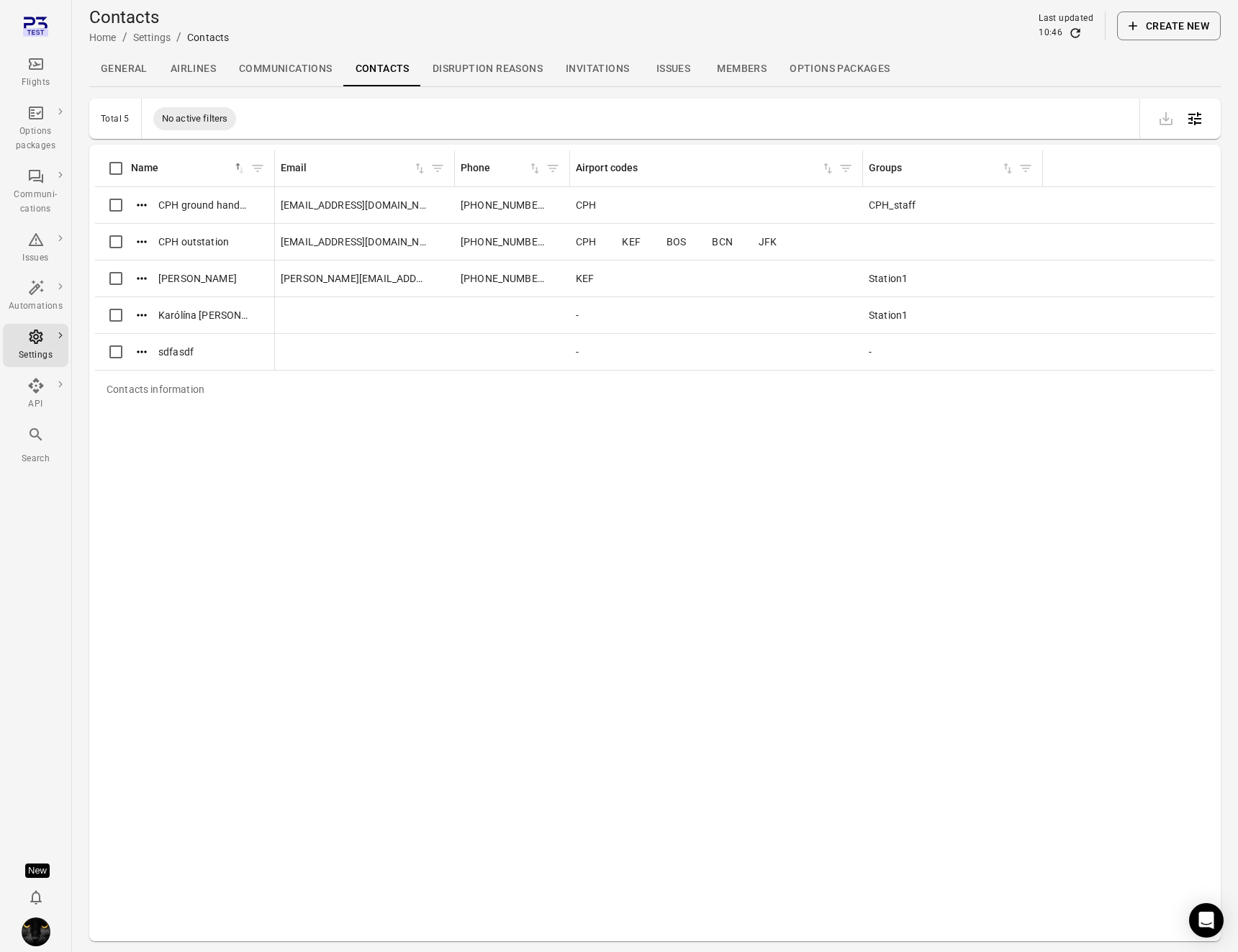
click at [41, 69] on icon "Main navigation" at bounding box center [36, 64] width 14 height 12
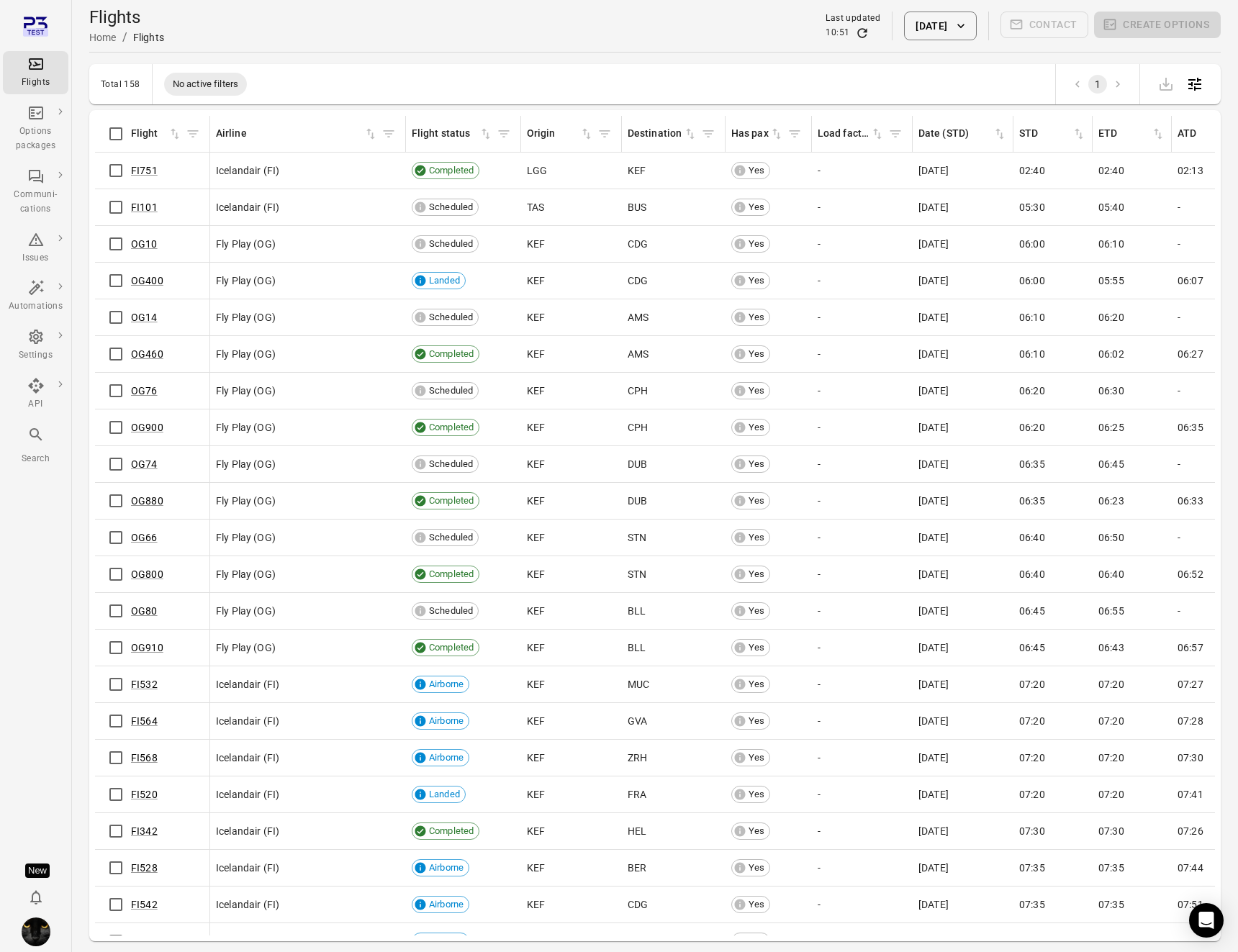
click at [220, 46] on div "Flights Home / Flights Last updated 10:51 4 Sep 2025 Contact Create options" at bounding box center [655, 26] width 1131 height 52
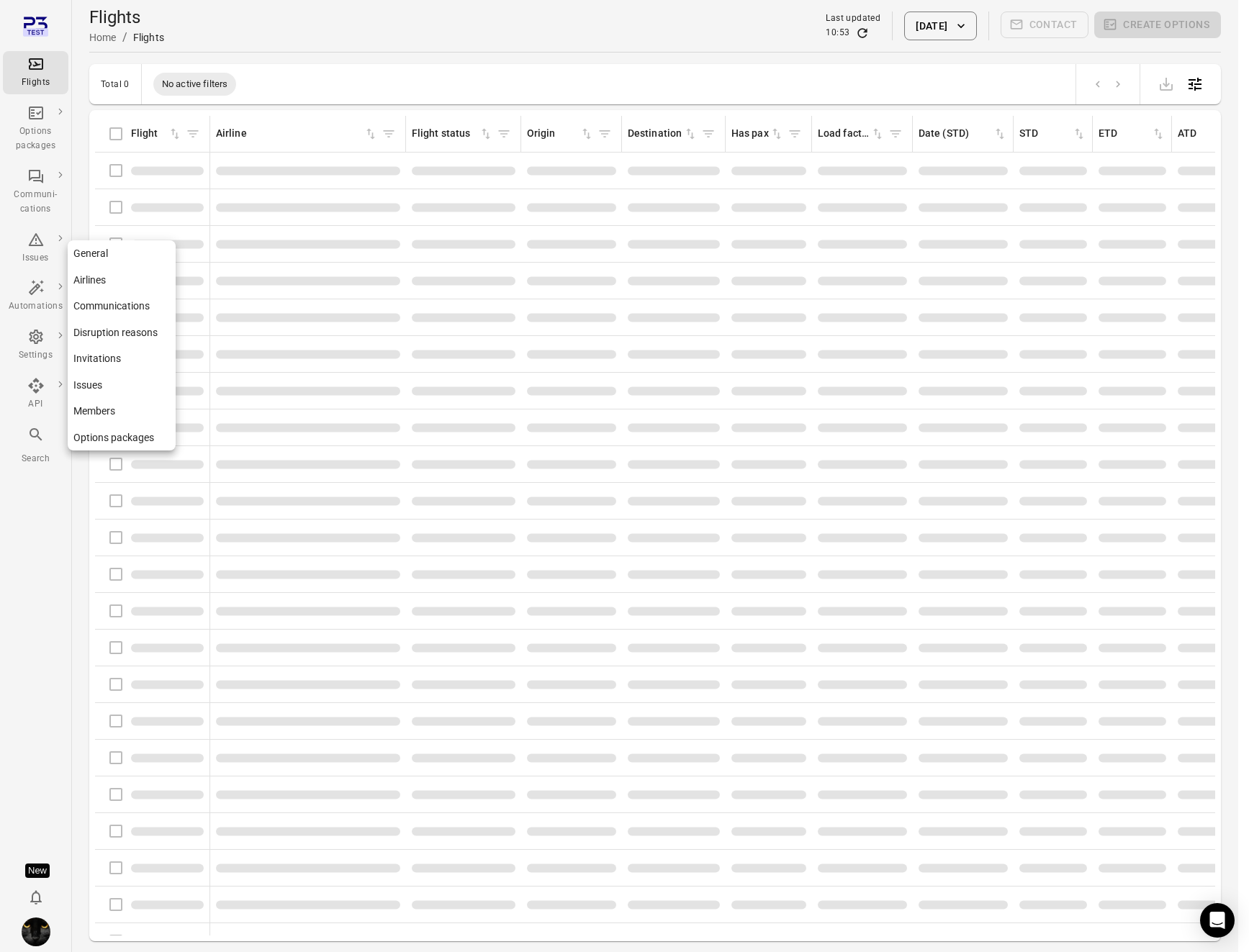
click at [37, 351] on div "Settings" at bounding box center [35, 355] width 54 height 14
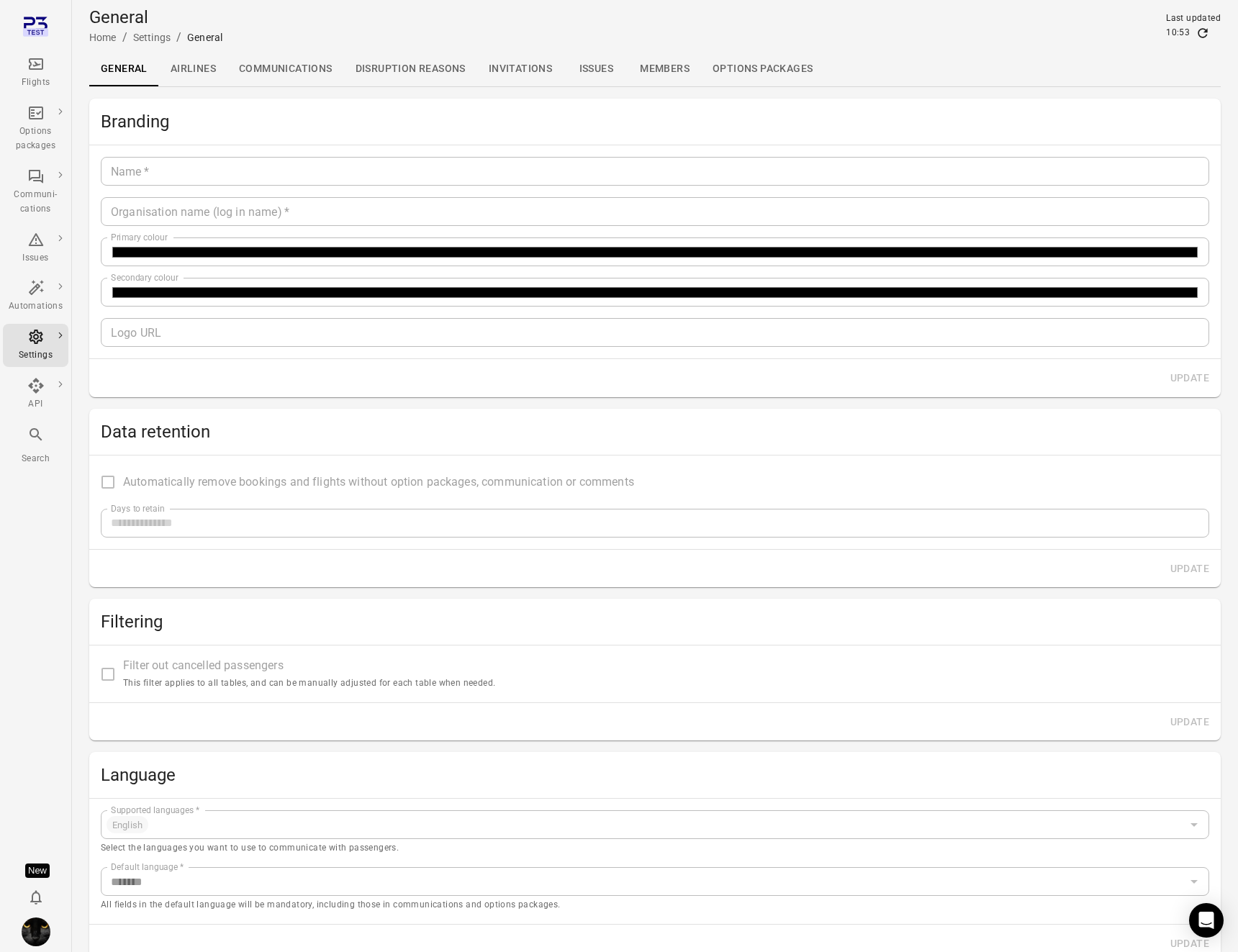
type input "*******"
type input "**********"
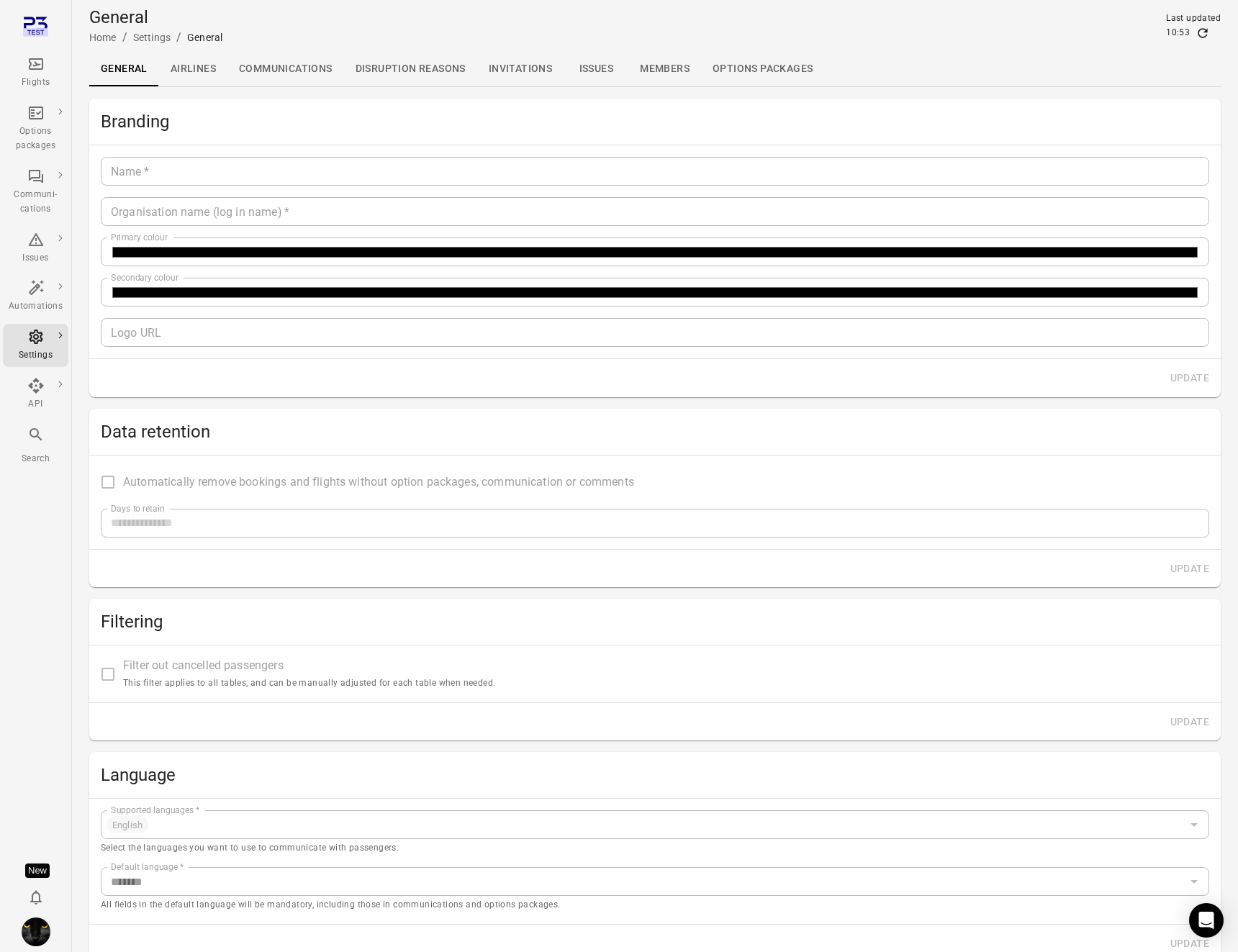
type input "**"
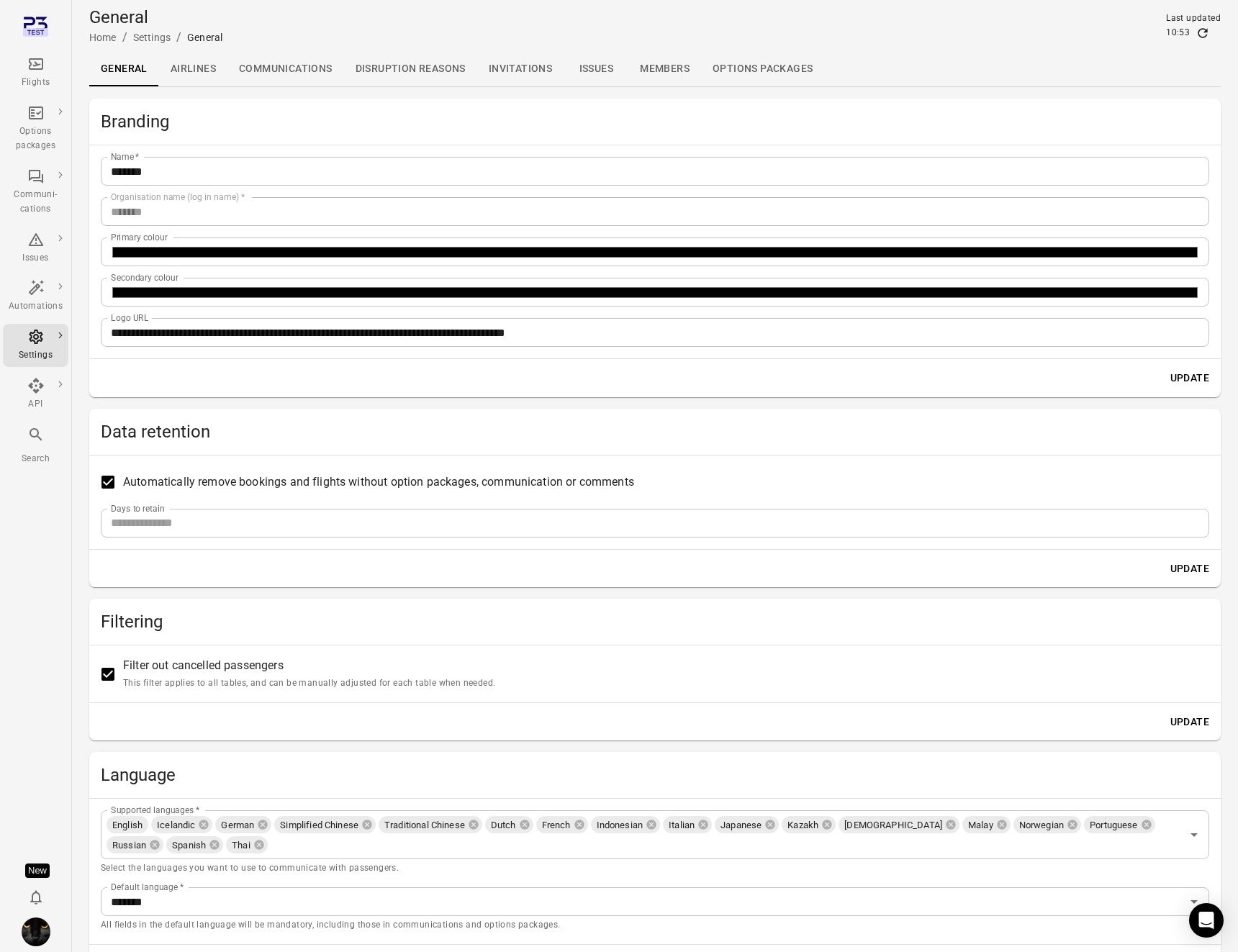
click at [255, 22] on div "General Home / Settings / General Last updated 10:53" at bounding box center [655, 26] width 1131 height 40
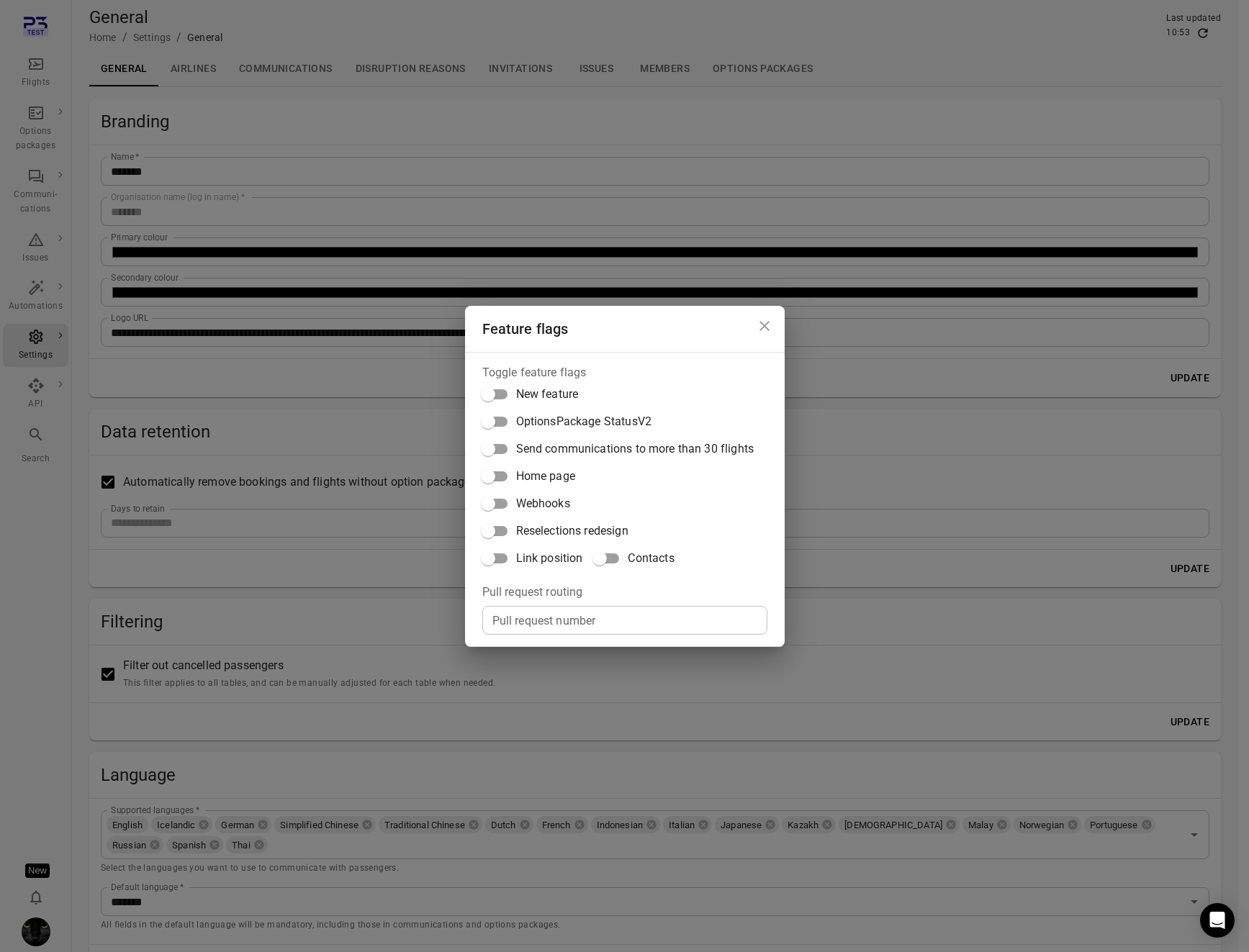
click at [655, 554] on span "Contacts" at bounding box center [651, 558] width 46 height 17
click at [438, 170] on div "Feature flags Toggle feature flags New feature OptionsPackage StatusV2 Send com…" at bounding box center [624, 476] width 1249 height 952
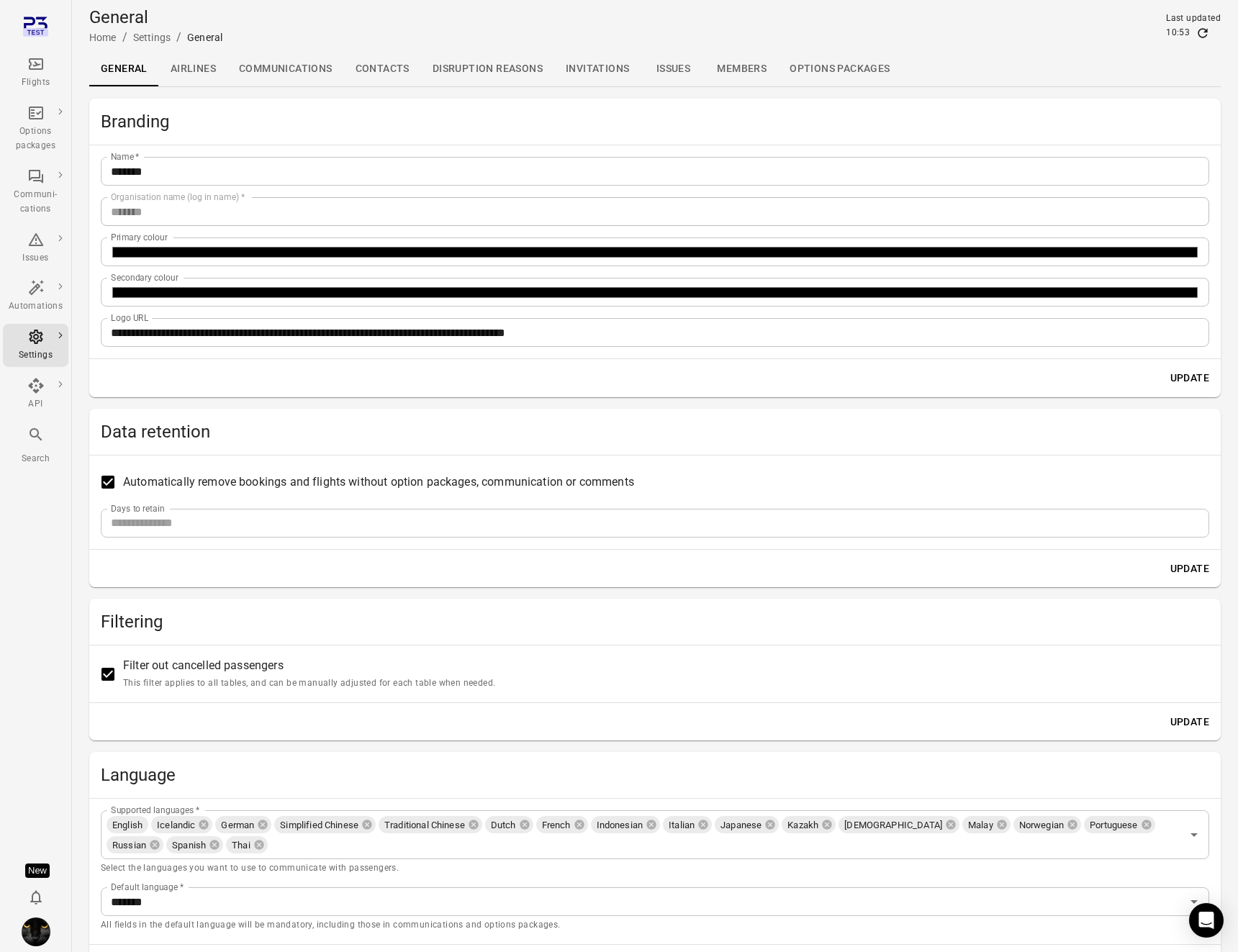
click at [392, 76] on link "Contacts" at bounding box center [382, 69] width 77 height 35
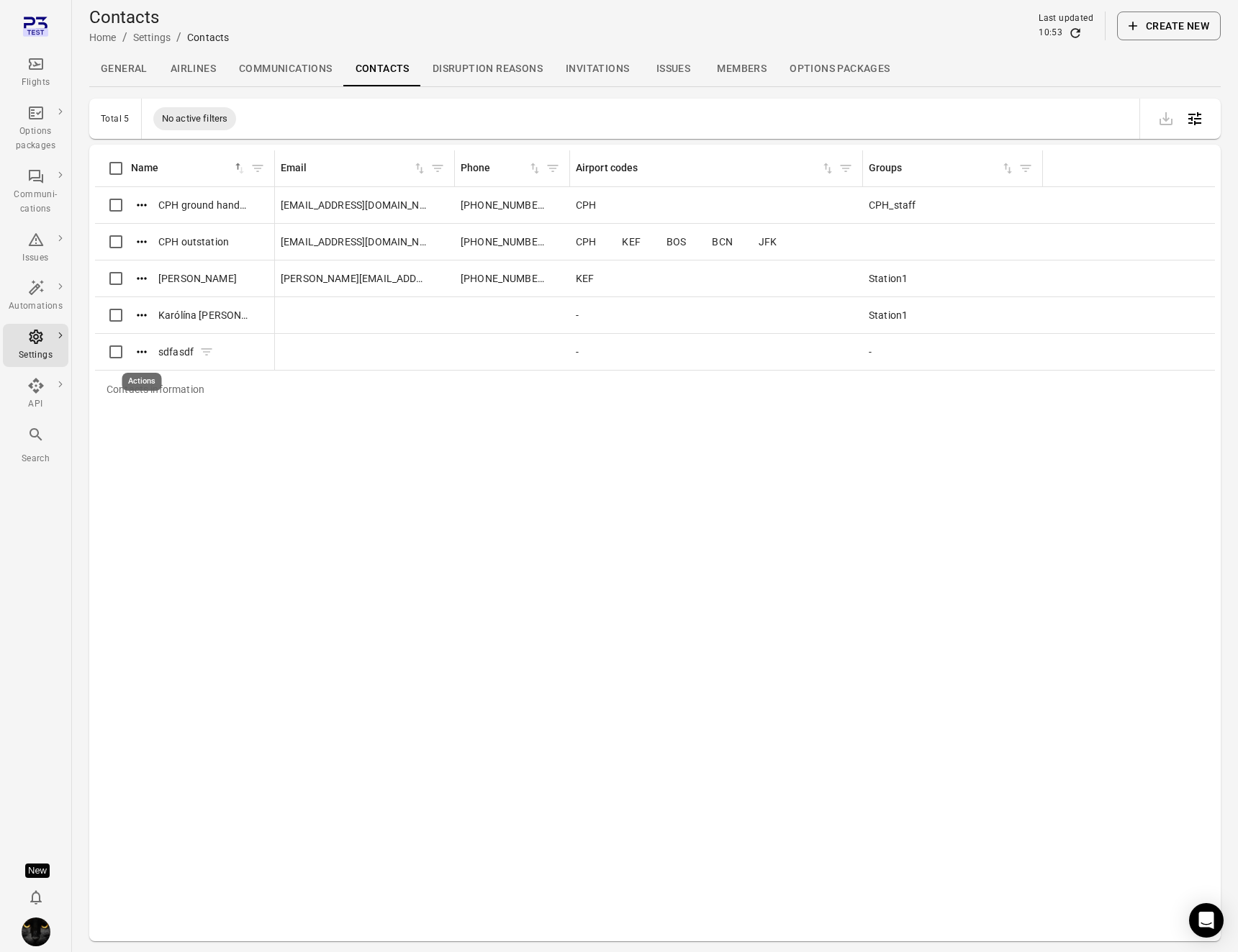
click at [140, 357] on icon "Actions" at bounding box center [141, 352] width 14 height 14
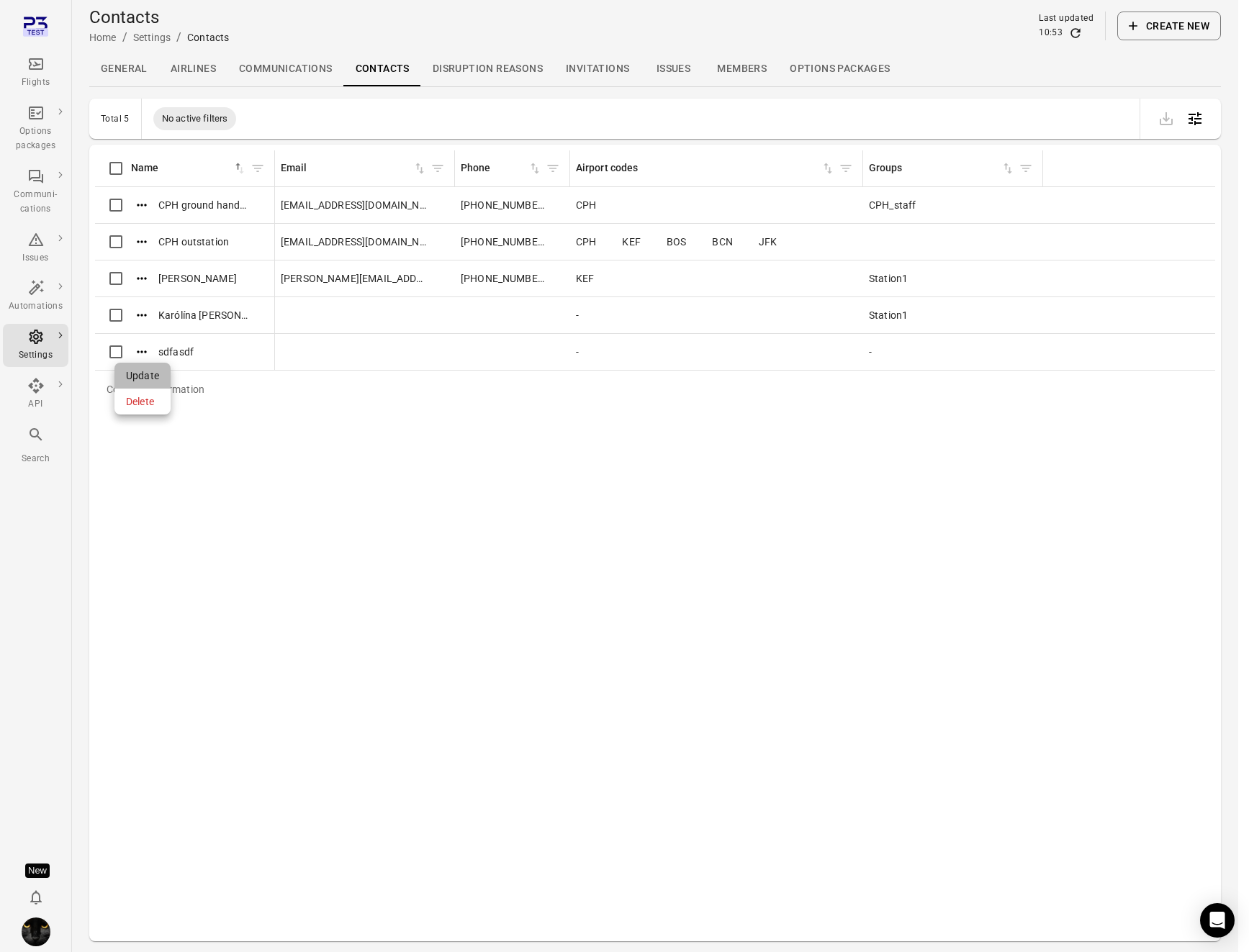
click at [144, 379] on span "Update" at bounding box center [143, 375] width 33 height 14
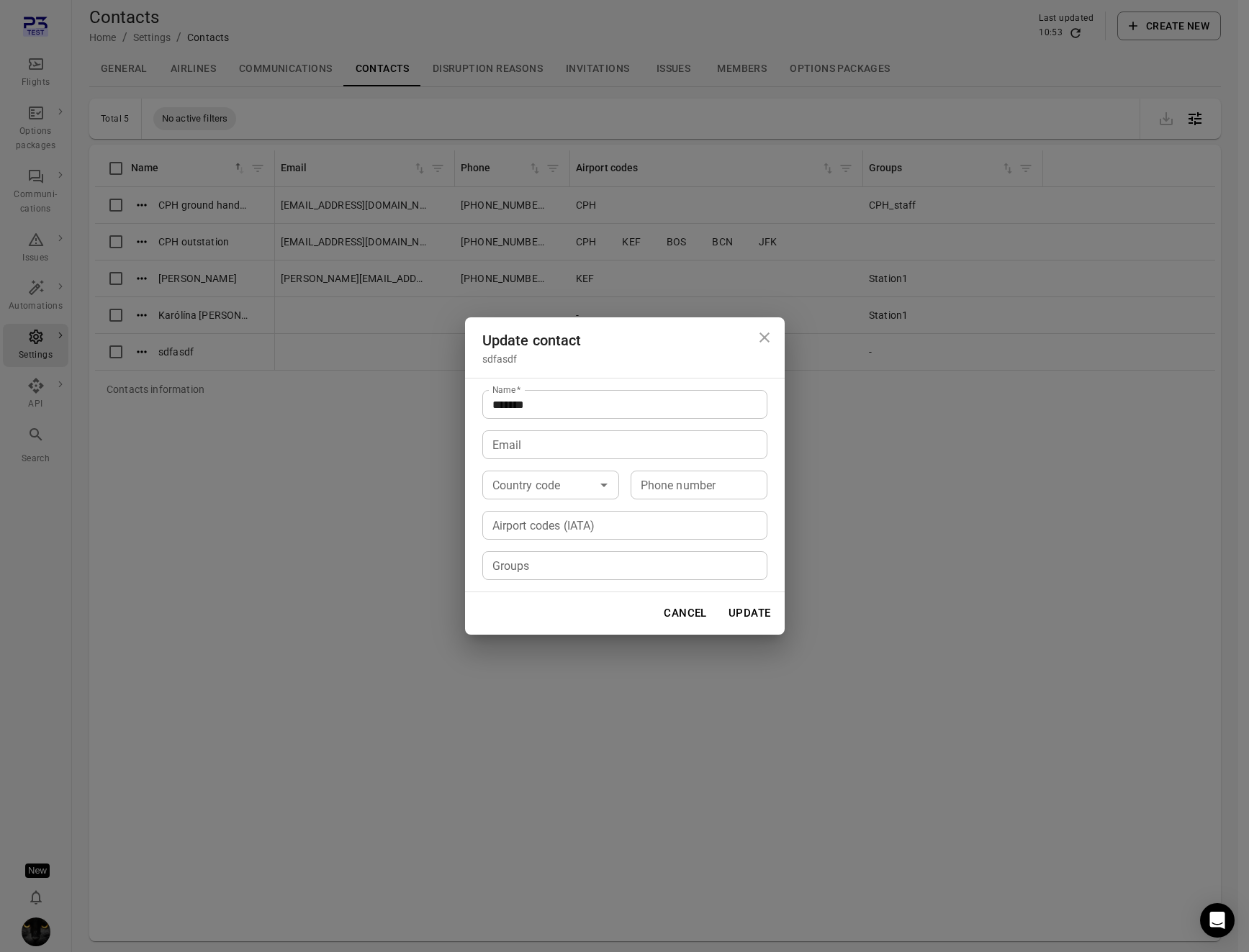
click at [639, 538] on div "Airport codes (IATA)" at bounding box center [624, 525] width 285 height 29
type input "*"
click at [508, 527] on icon at bounding box center [507, 525] width 9 height 9
click at [192, 530] on div "Update contact sdfasdf Name   * ******* Name   * Email Email Country code Count…" at bounding box center [624, 476] width 1249 height 952
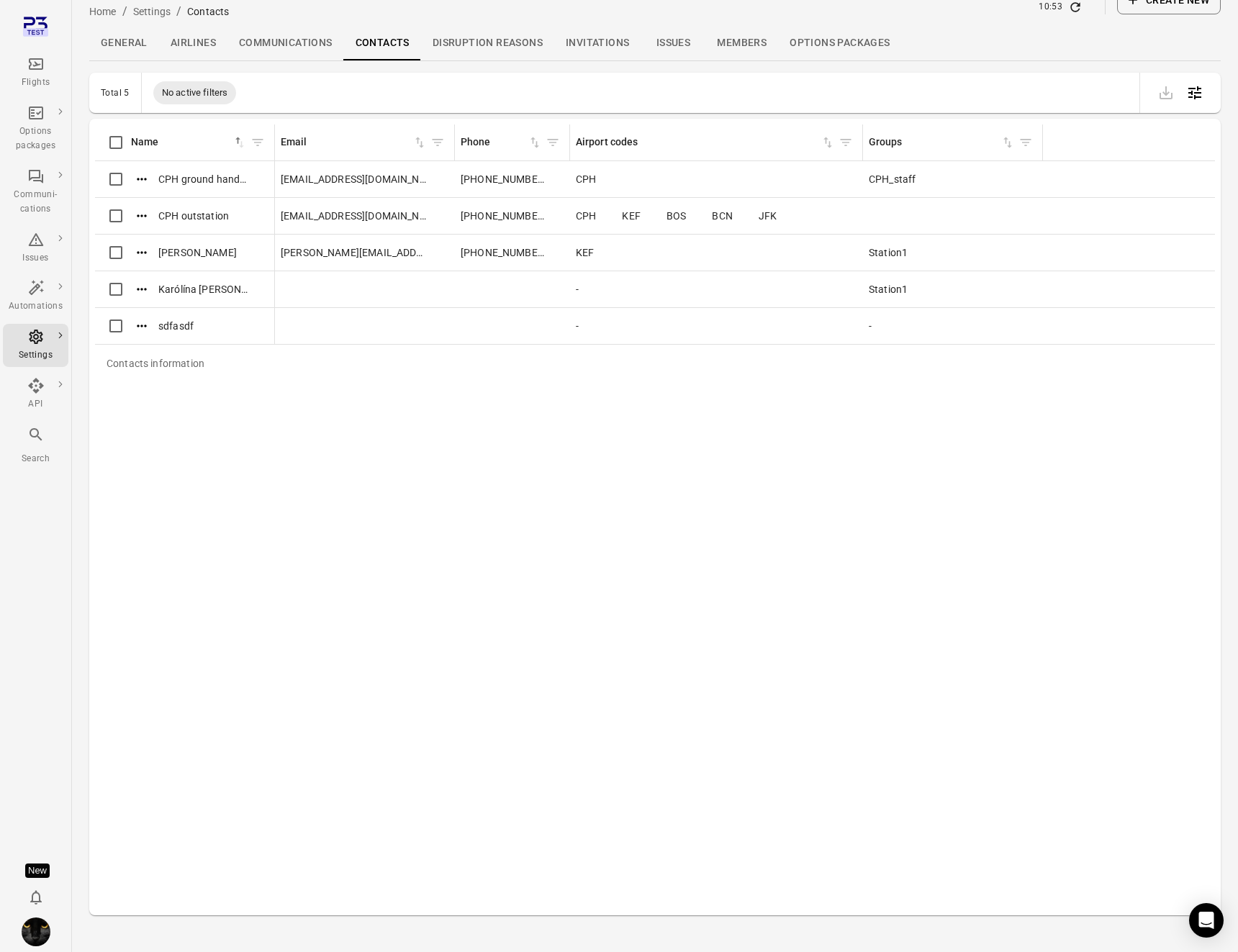
scroll to position [47, 0]
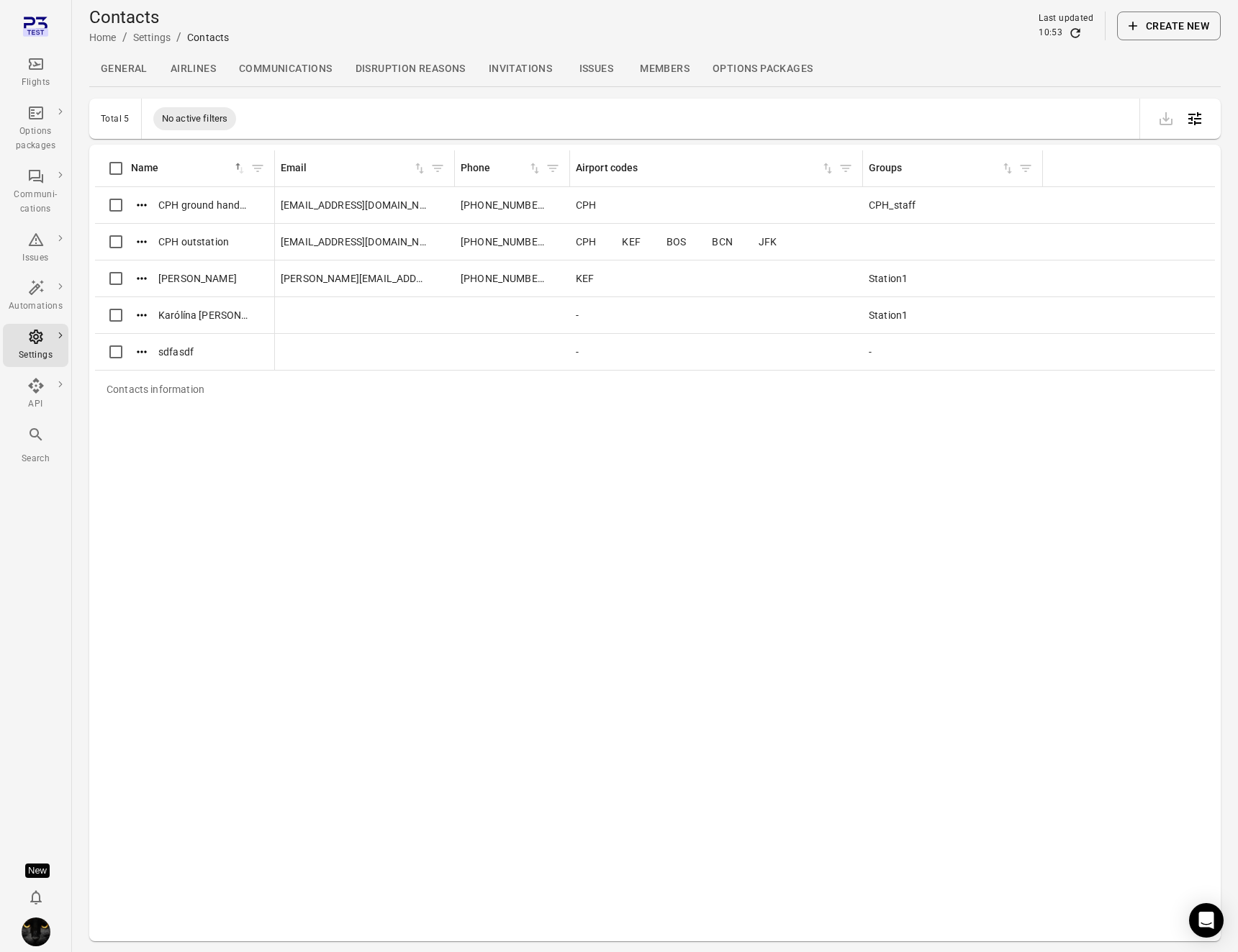
click at [388, 520] on div "Contacts information Name sorted ascending Email Phone Airport codes Groups CPH…" at bounding box center [655, 542] width 1120 height 785
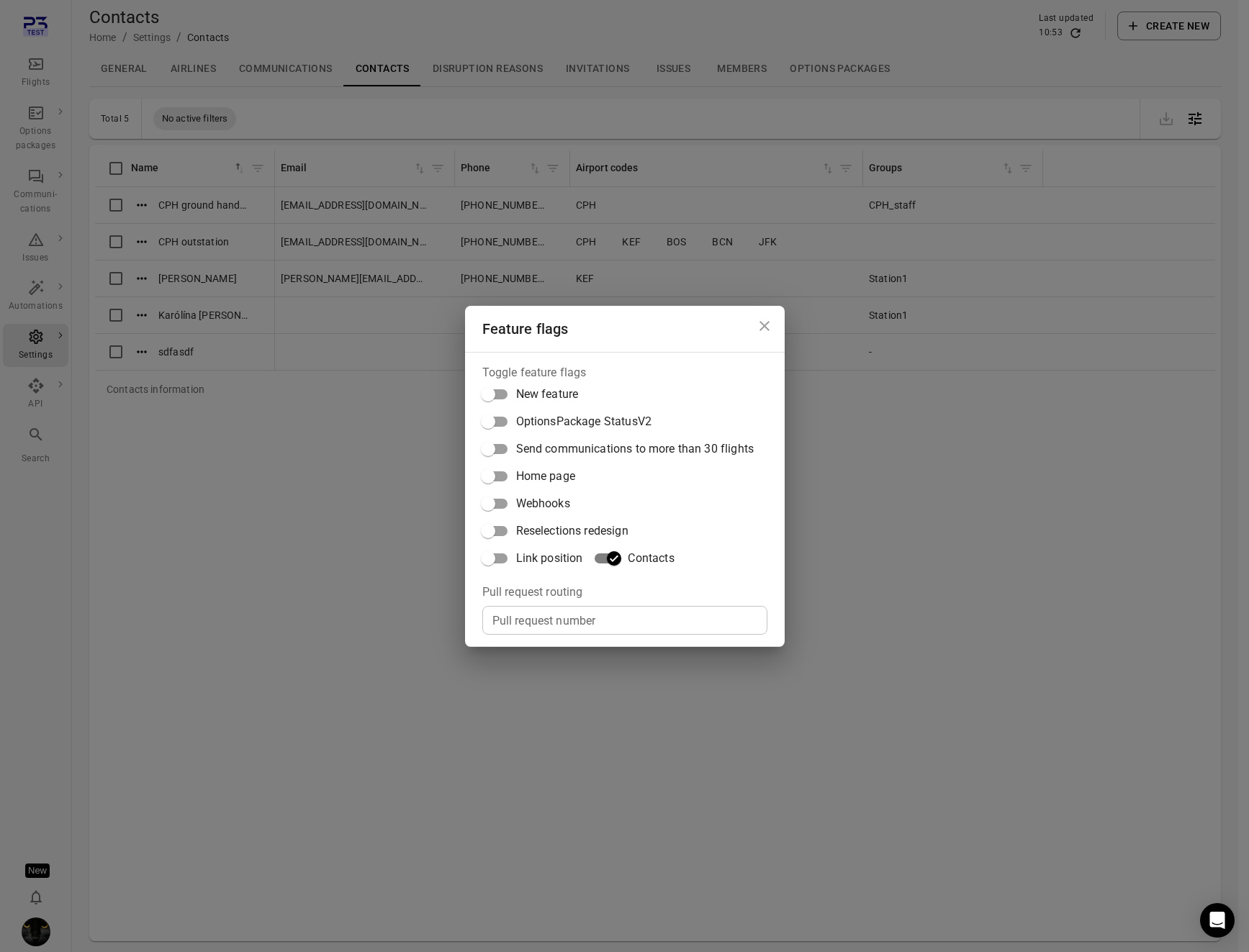
click at [454, 69] on div "Feature flags Toggle feature flags New feature OptionsPackage StatusV2 Send com…" at bounding box center [624, 476] width 1249 height 952
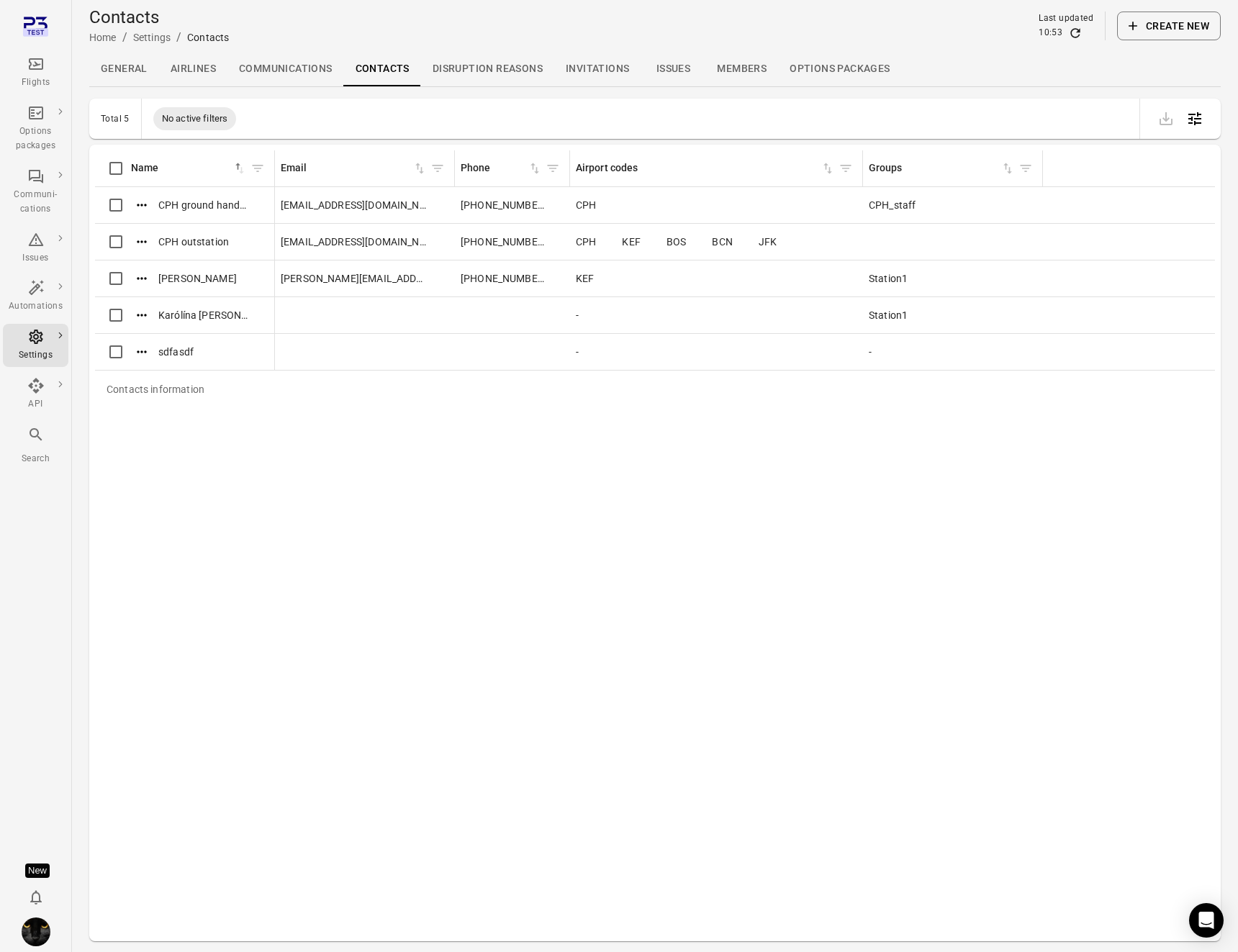
click at [443, 64] on link "Disruption reasons" at bounding box center [487, 69] width 133 height 35
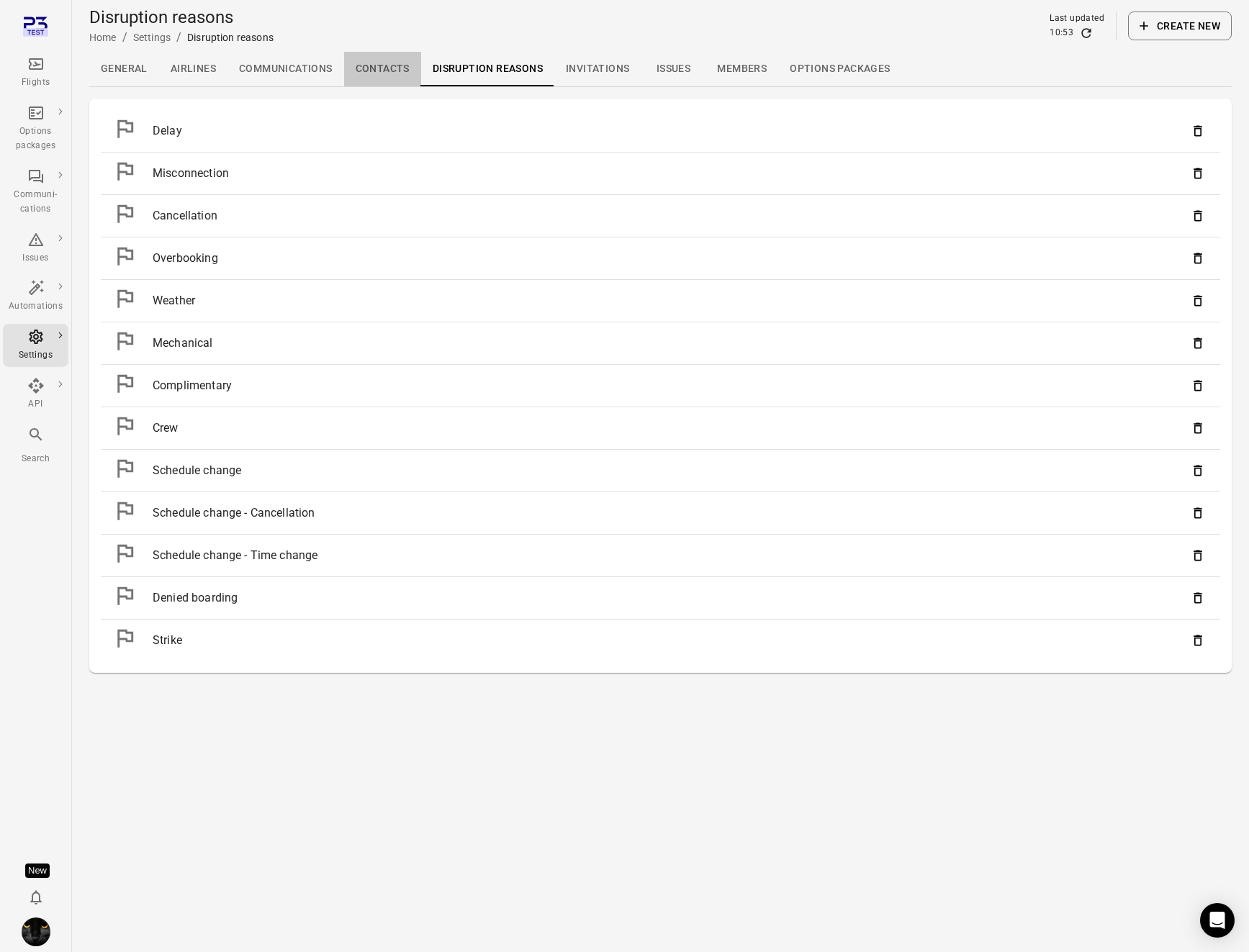
click at [397, 66] on link "Contacts" at bounding box center [382, 69] width 77 height 35
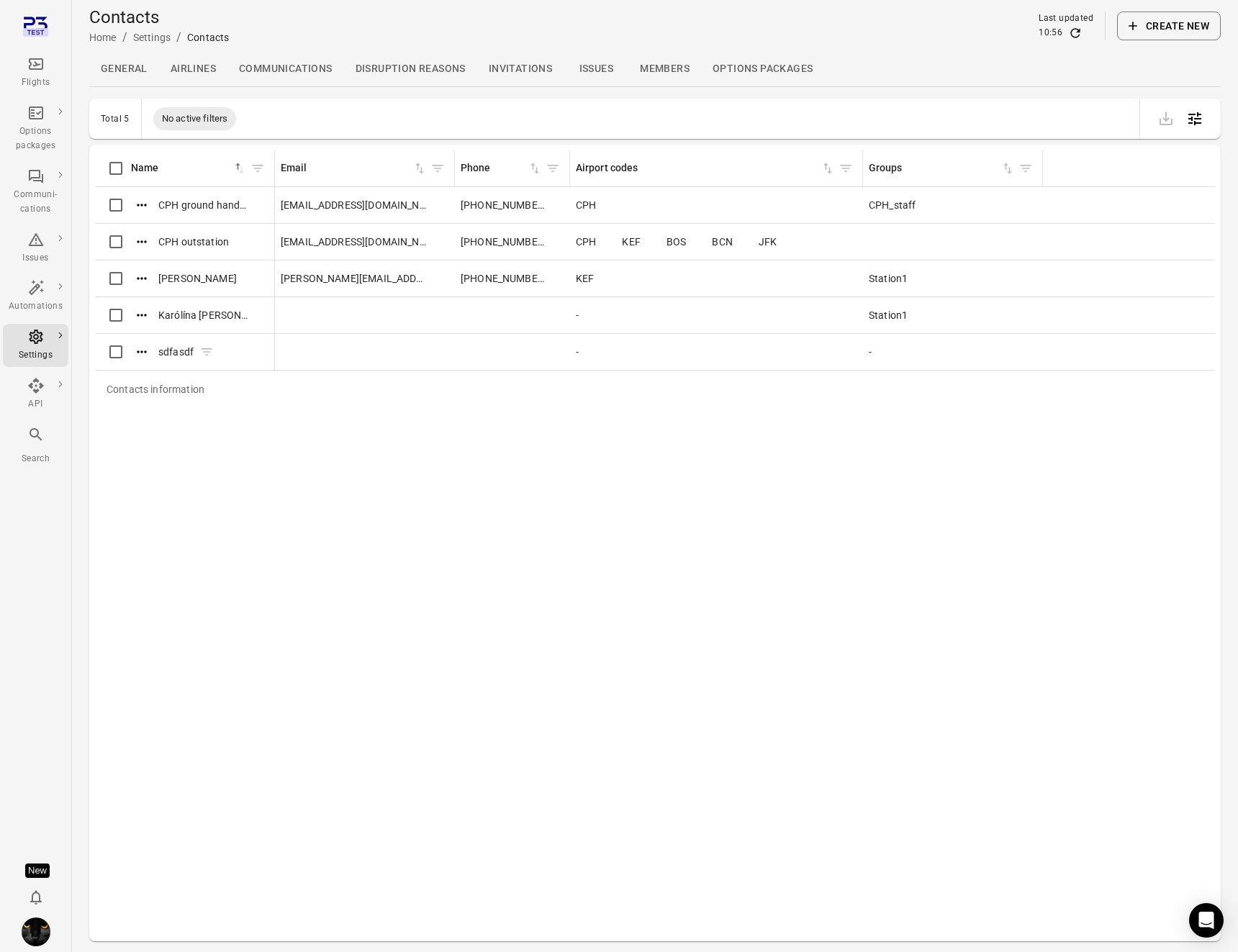
click at [145, 348] on icon "Actions" at bounding box center [141, 352] width 14 height 14
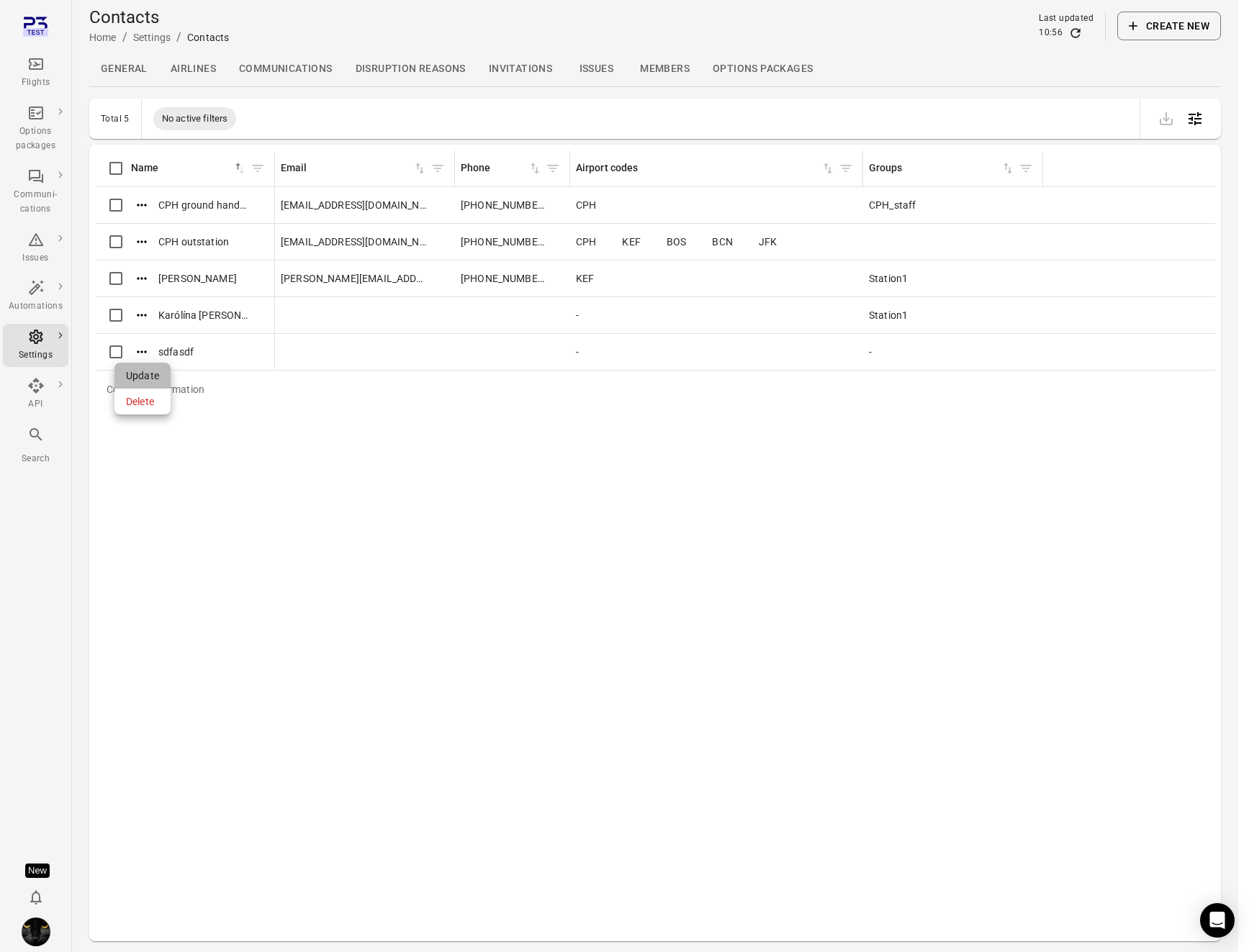
click at [140, 373] on span "Update" at bounding box center [143, 375] width 33 height 14
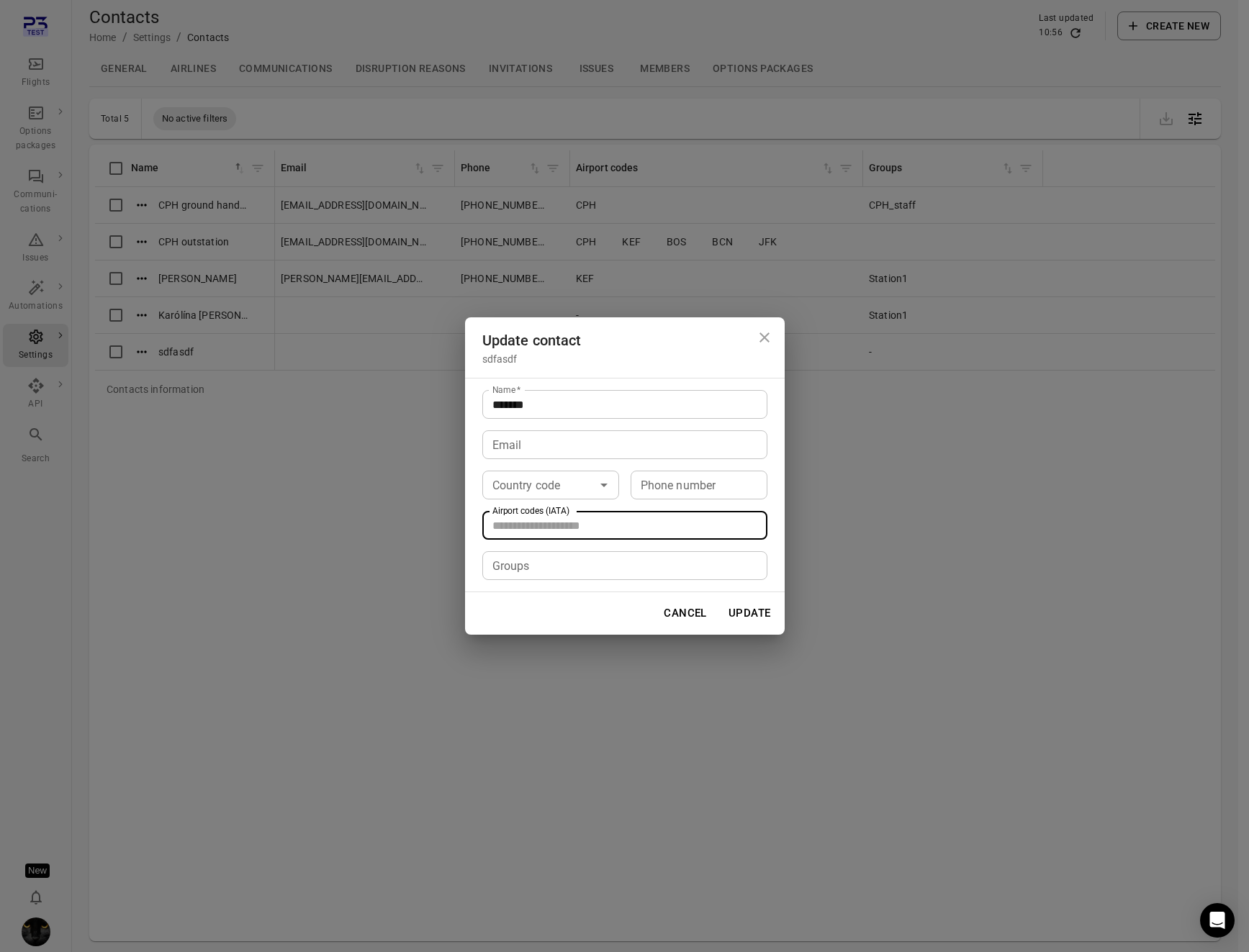
click at [513, 526] on input "Airport codes (IATA)" at bounding box center [623, 525] width 274 height 20
type input "*"
click at [511, 519] on div "F" at bounding box center [502, 525] width 28 height 17
click at [511, 525] on icon at bounding box center [506, 525] width 9 height 9
click at [168, 466] on div "Update contact sdfasdf Name   * ******* Name   * Email Email Country code Count…" at bounding box center [624, 476] width 1249 height 952
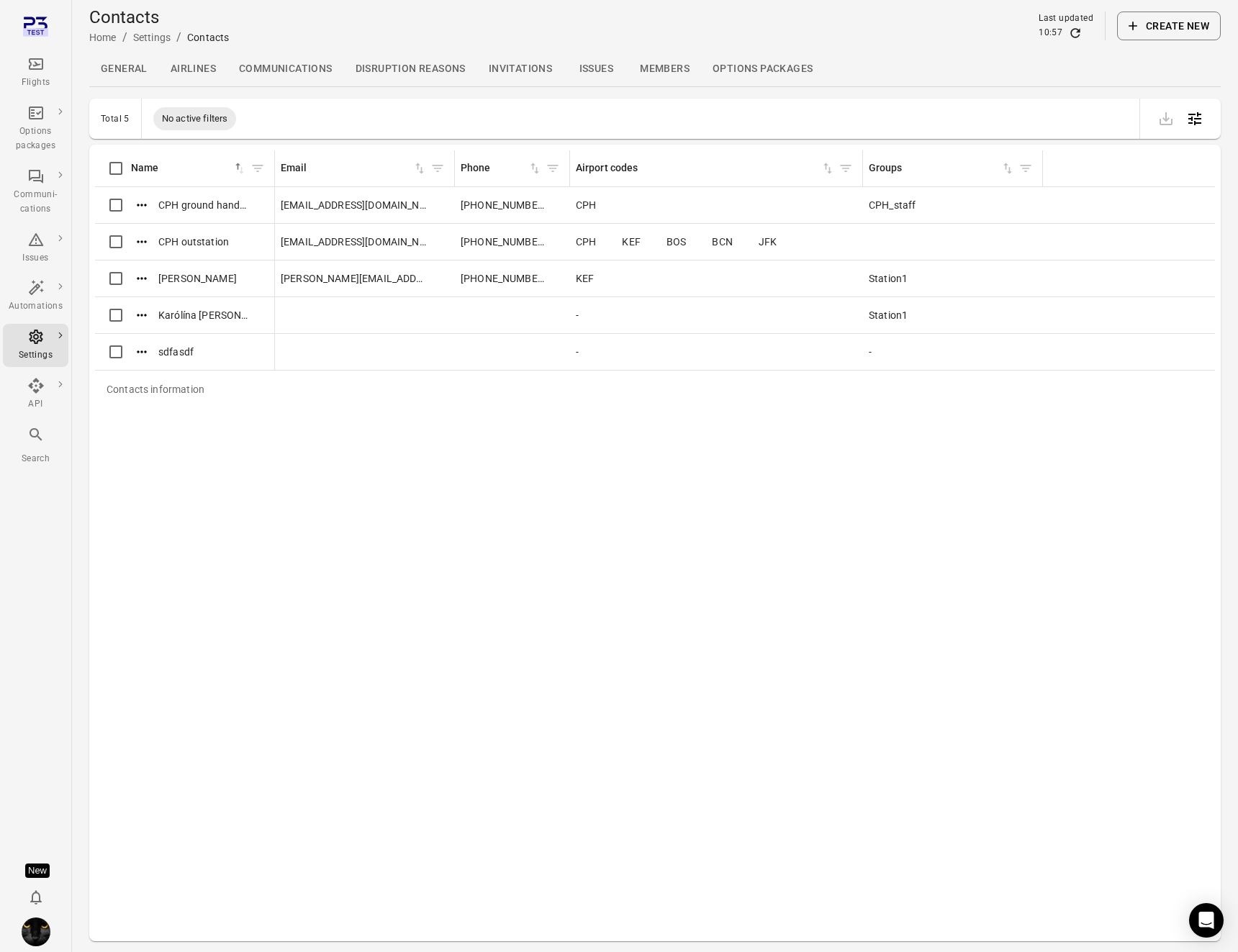
click at [435, 93] on main "Contacts Home / Settings / Contacts Last updated 10:57 Create new General Airli…" at bounding box center [655, 500] width 1166 height 999
click at [590, 580] on div "Contacts information Name sorted ascending Email Phone Airport codes Groups CPH…" at bounding box center [655, 542] width 1120 height 785
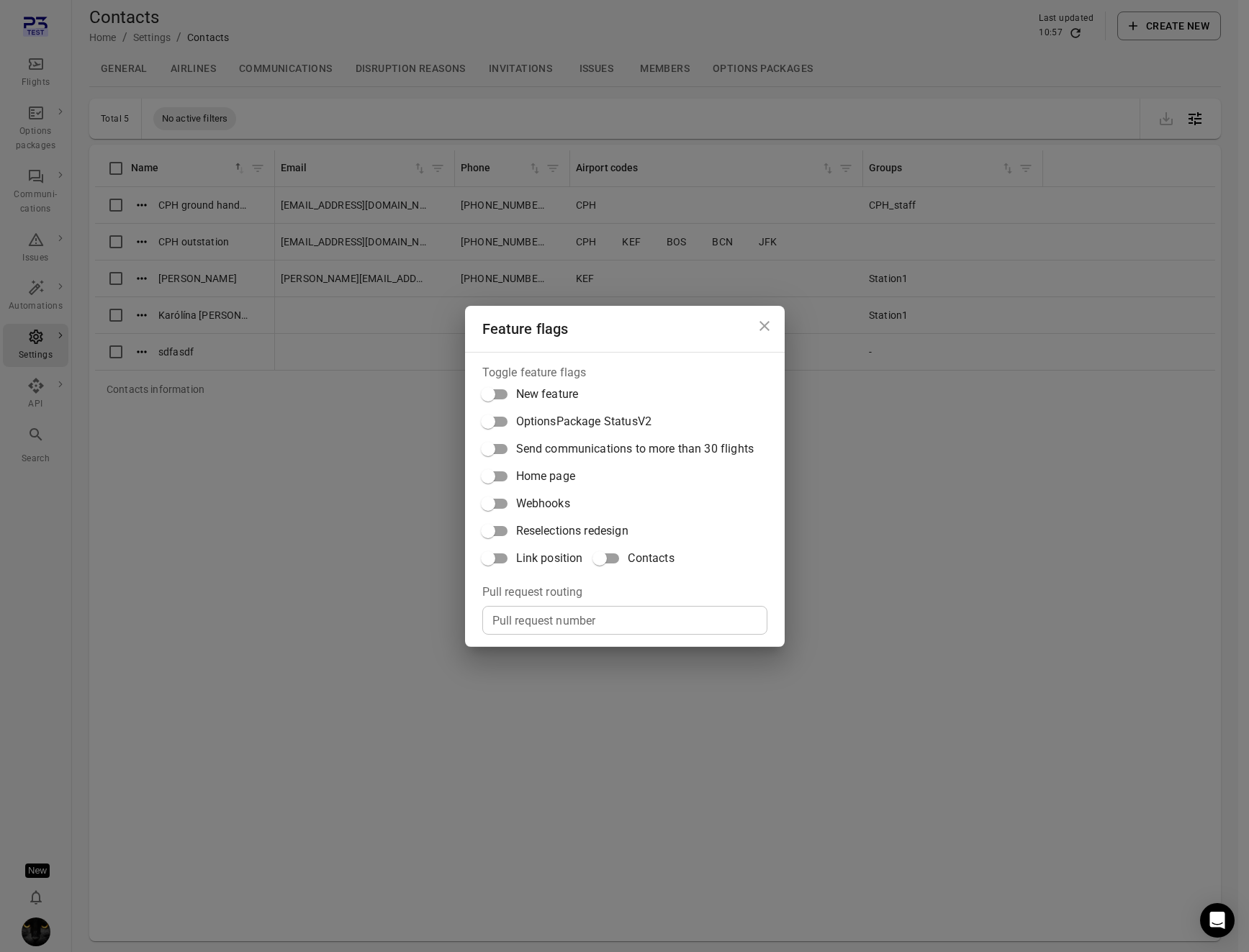
click at [565, 557] on span "Link position" at bounding box center [549, 558] width 67 height 17
click at [214, 448] on div "Feature flags Toggle feature flags New feature OptionsPackage StatusV2 Send com…" at bounding box center [624, 476] width 1249 height 952
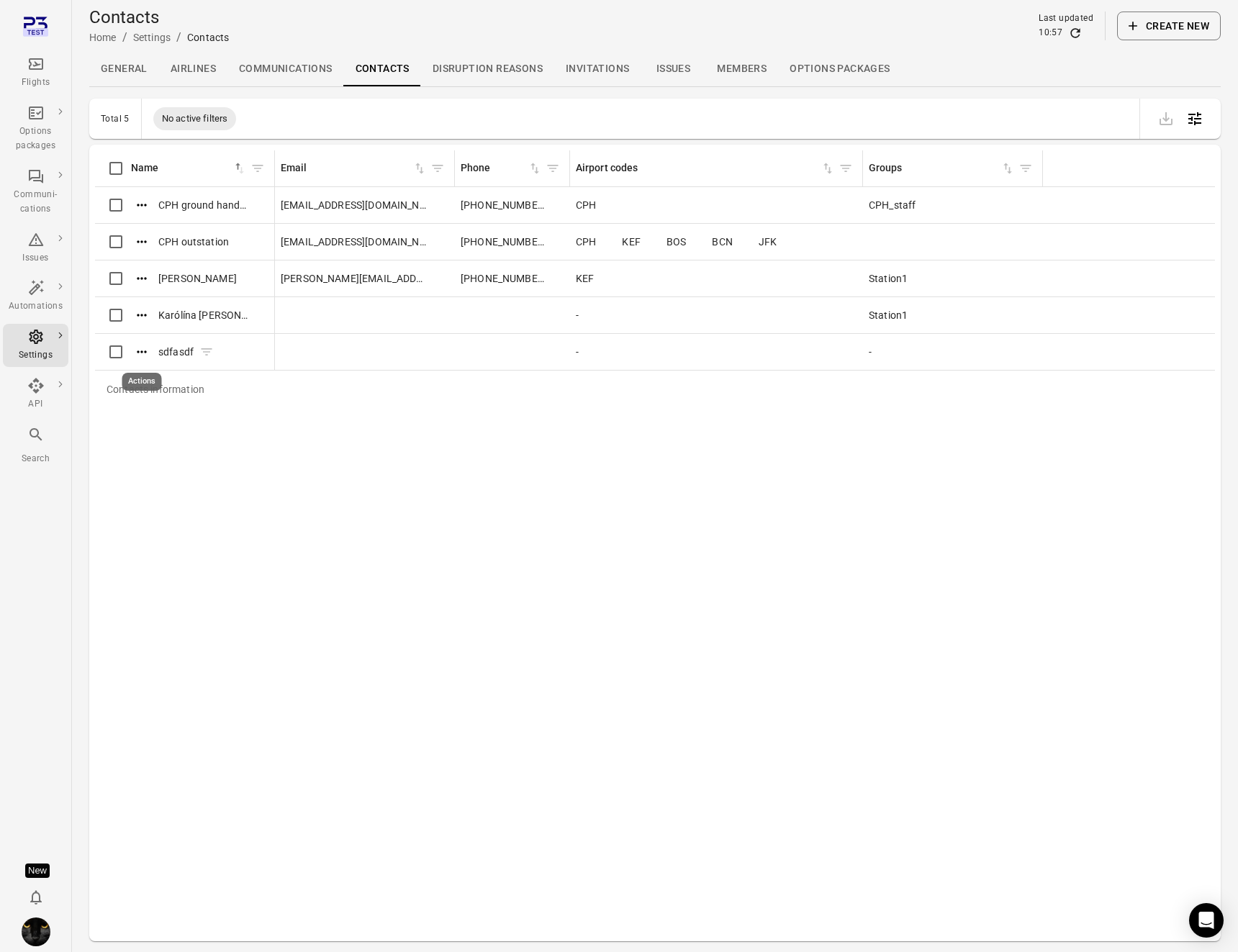
click at [143, 351] on icon "Actions" at bounding box center [141, 352] width 14 height 14
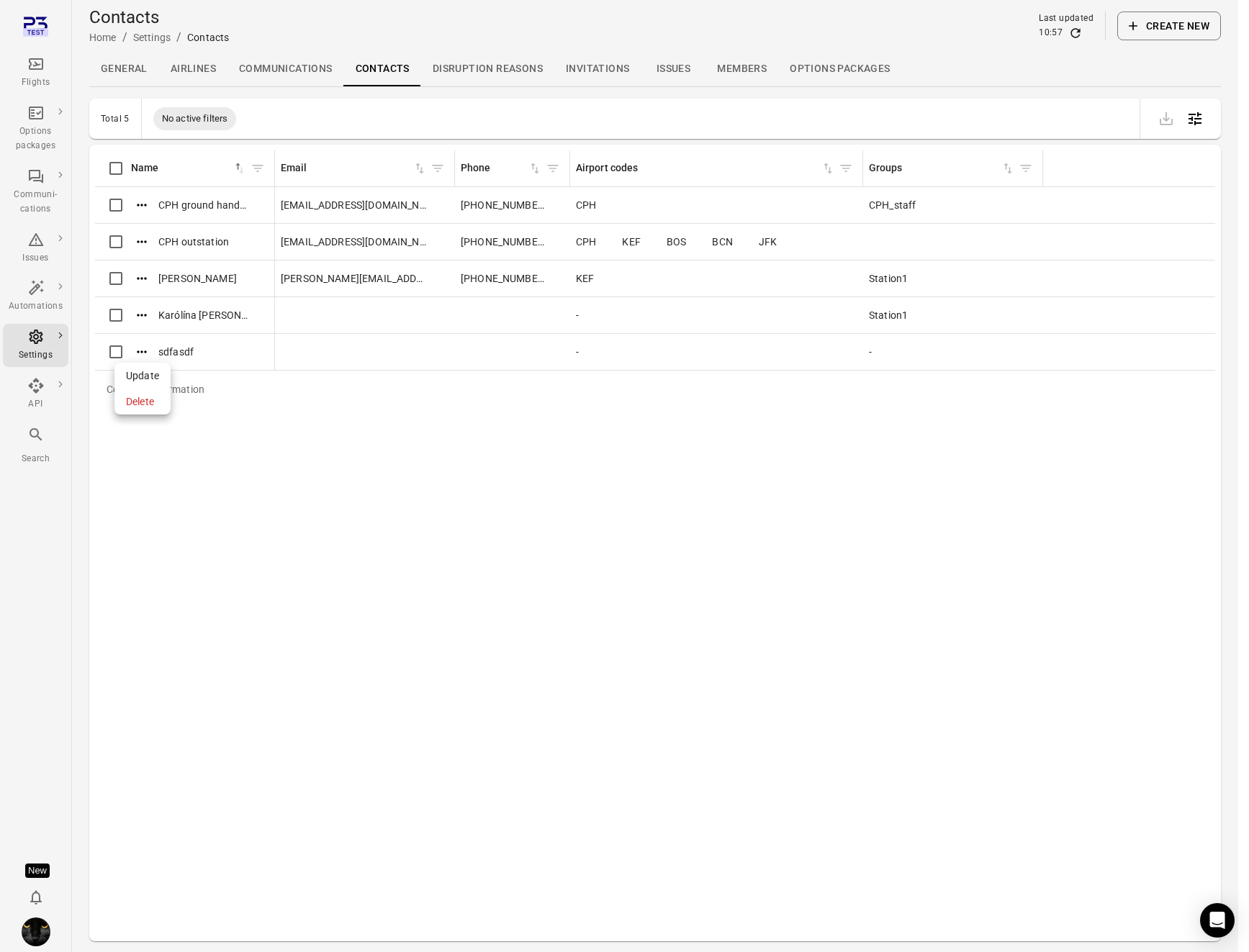
click at [1061, 55] on div at bounding box center [624, 476] width 1249 height 952
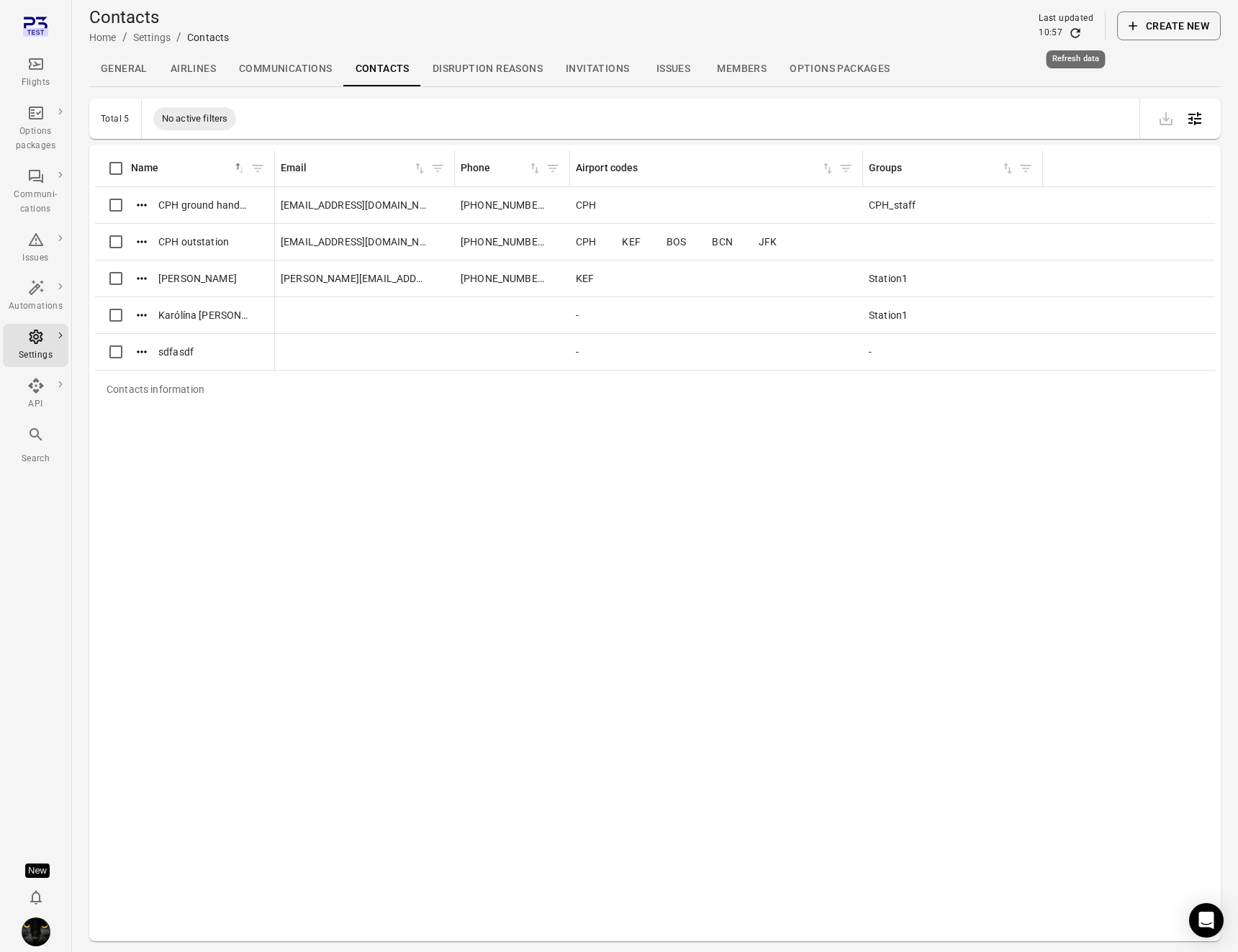
click at [1077, 29] on icon "Refresh data" at bounding box center [1075, 32] width 9 height 9
click at [138, 357] on icon "Actions" at bounding box center [141, 352] width 14 height 14
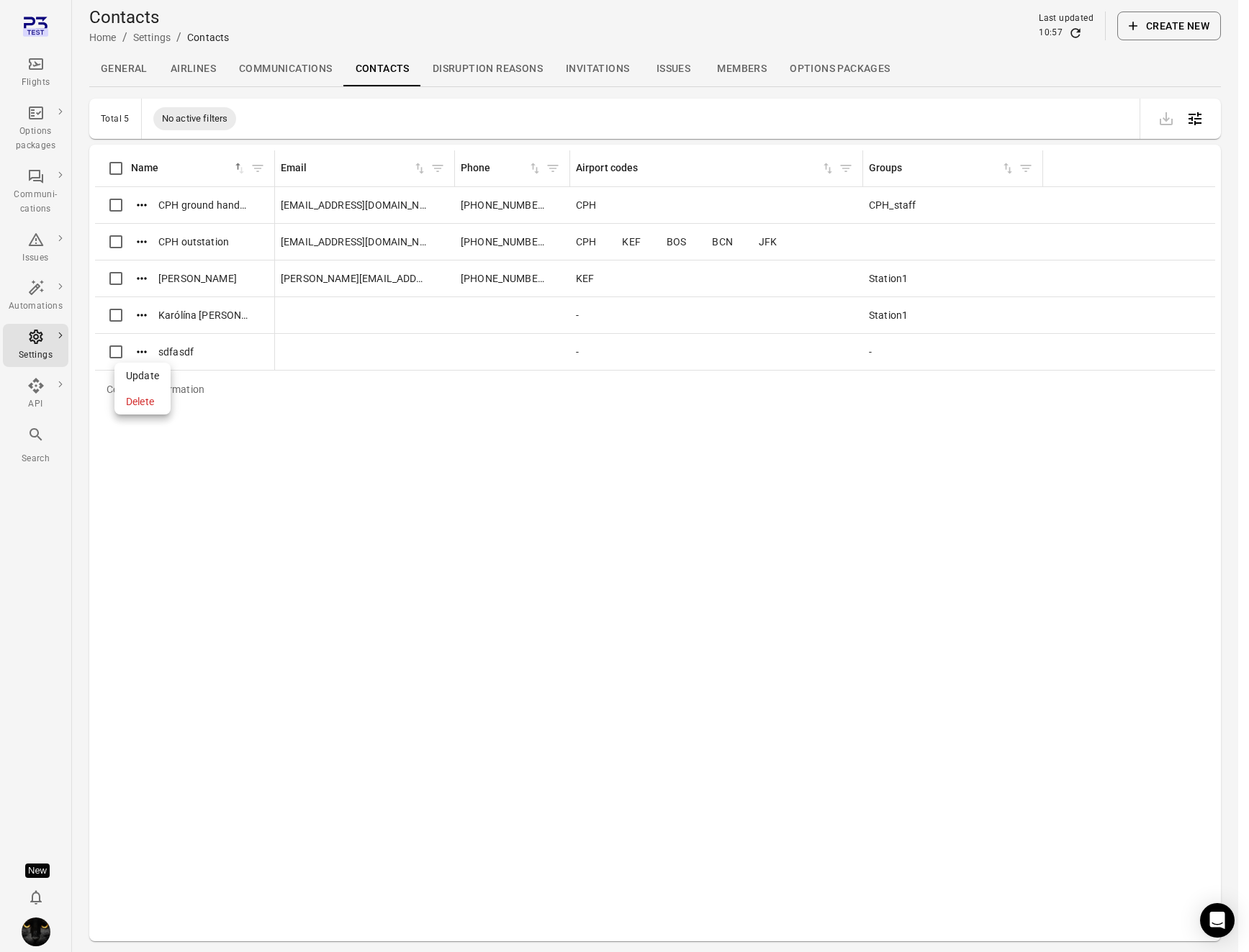
click at [143, 377] on span "Update" at bounding box center [143, 375] width 33 height 14
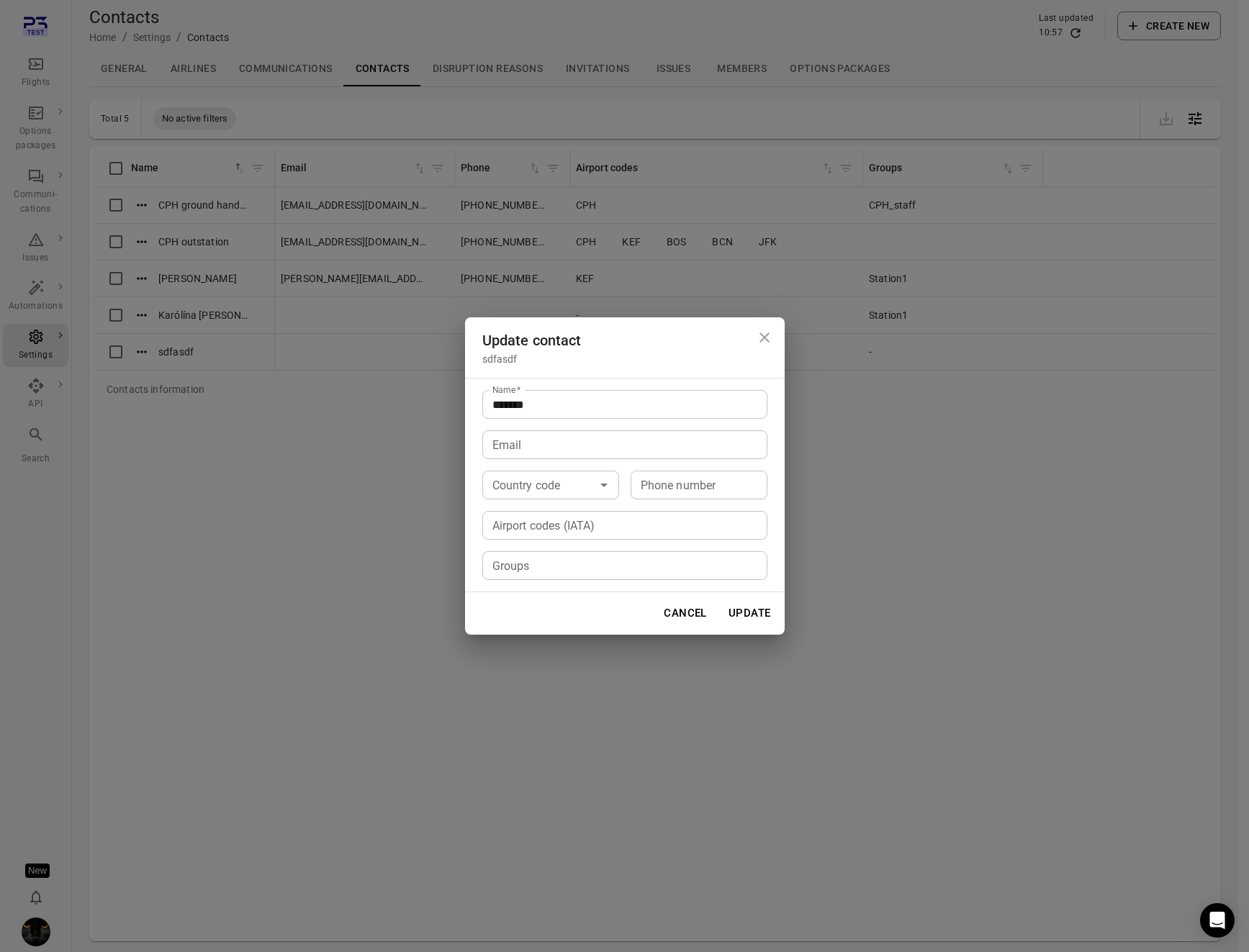
click at [581, 535] on input "Airport codes (IATA)" at bounding box center [623, 525] width 274 height 20
type input "*"
drag, startPoint x: 511, startPoint y: 522, endPoint x: 598, endPoint y: 461, distance: 106.3
click at [511, 522] on icon at bounding box center [508, 525] width 12 height 12
click at [759, 338] on icon "Close dialog" at bounding box center [764, 337] width 17 height 17
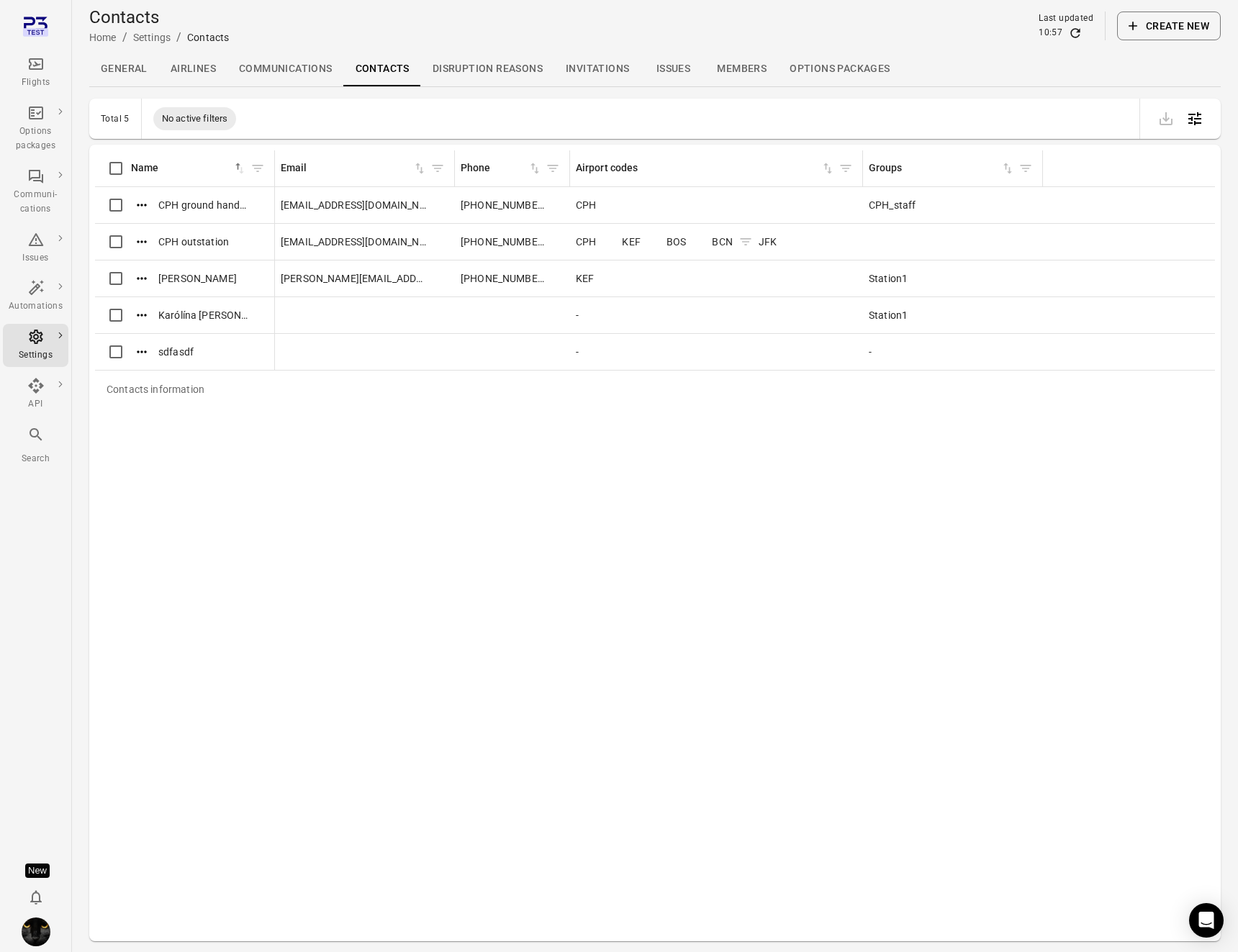
click at [714, 247] on span "BCN" at bounding box center [722, 241] width 20 height 14
click at [41, 82] on div "Flights" at bounding box center [35, 83] width 54 height 14
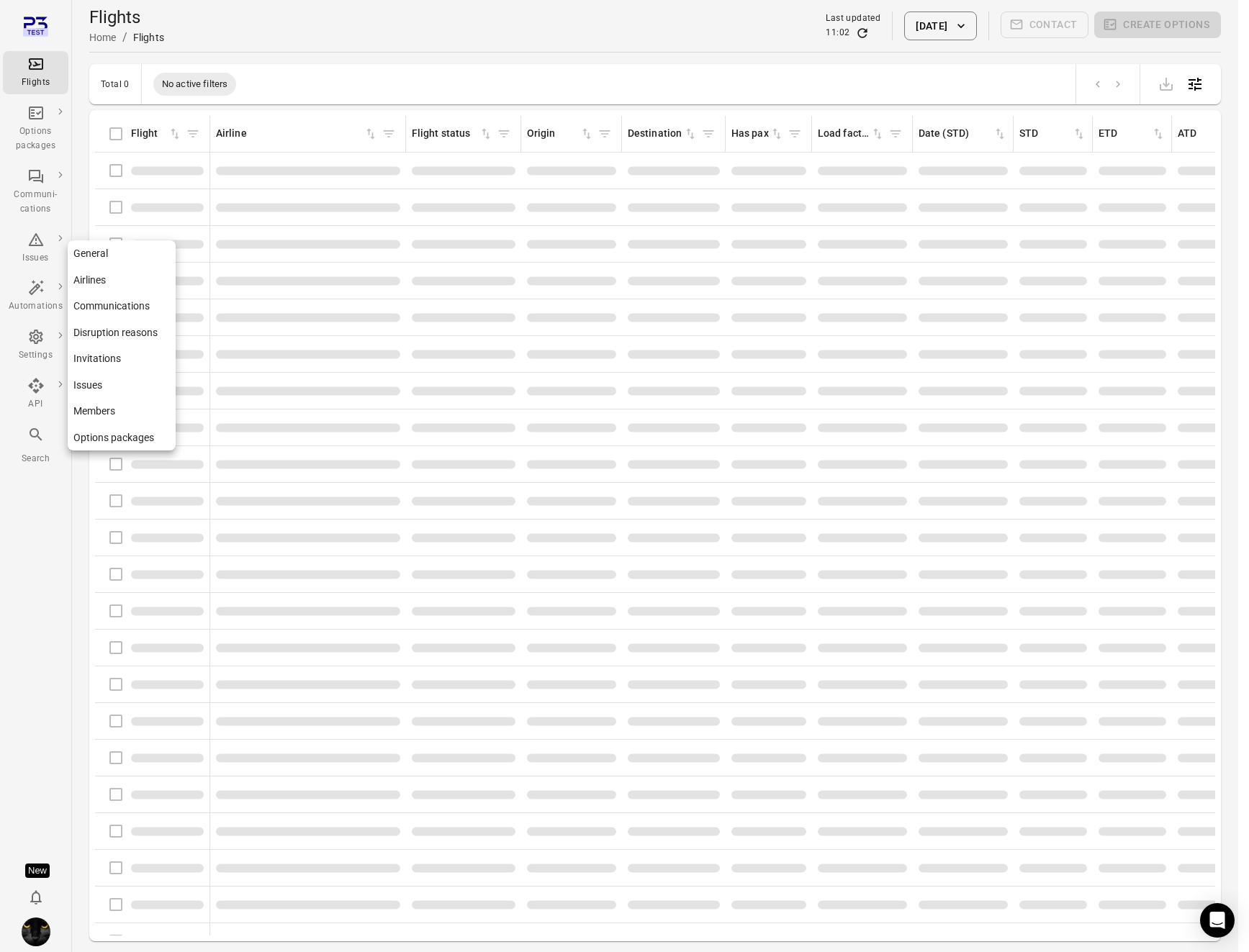
click at [38, 348] on div "Settings" at bounding box center [35, 355] width 54 height 14
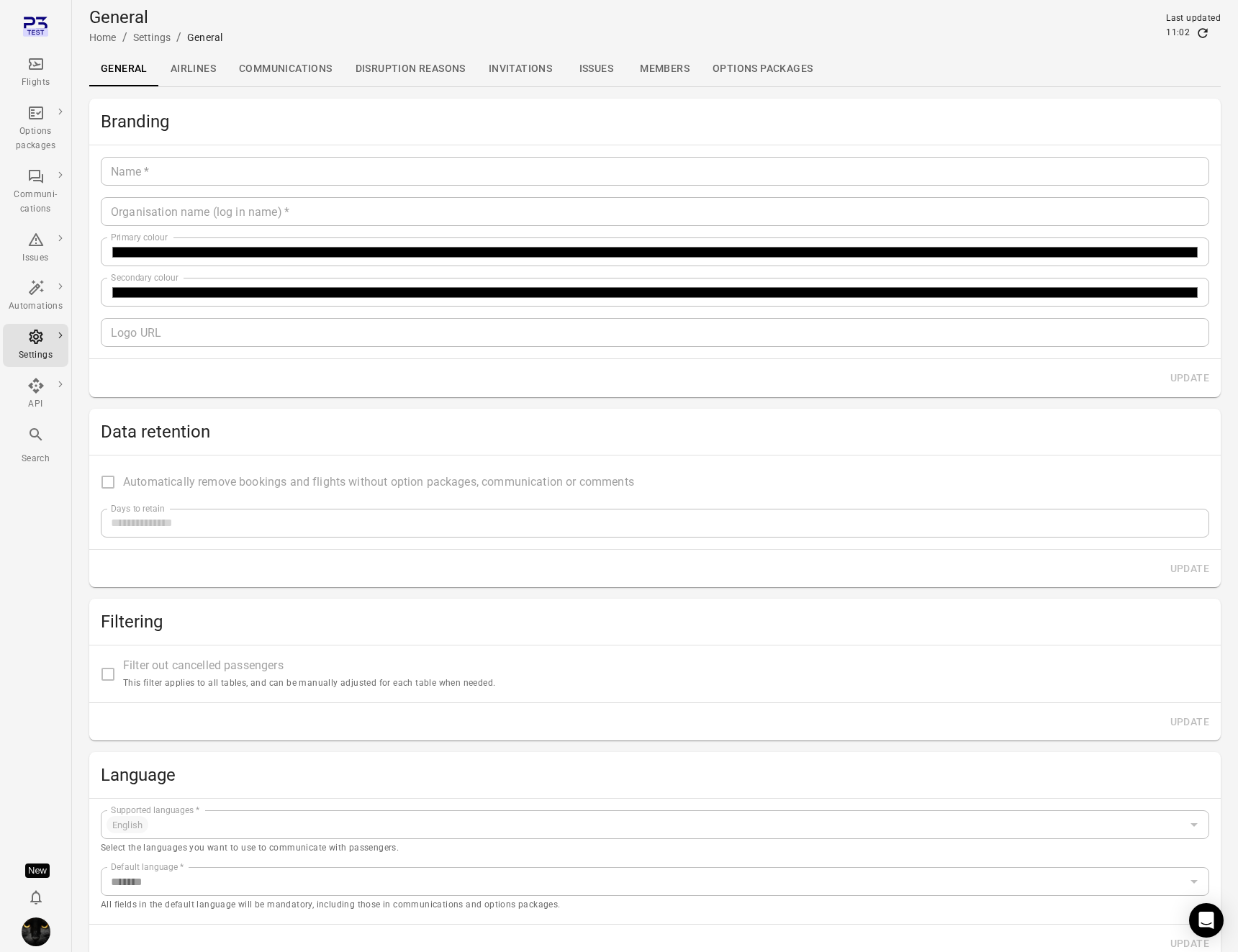
type input "*******"
type input "**********"
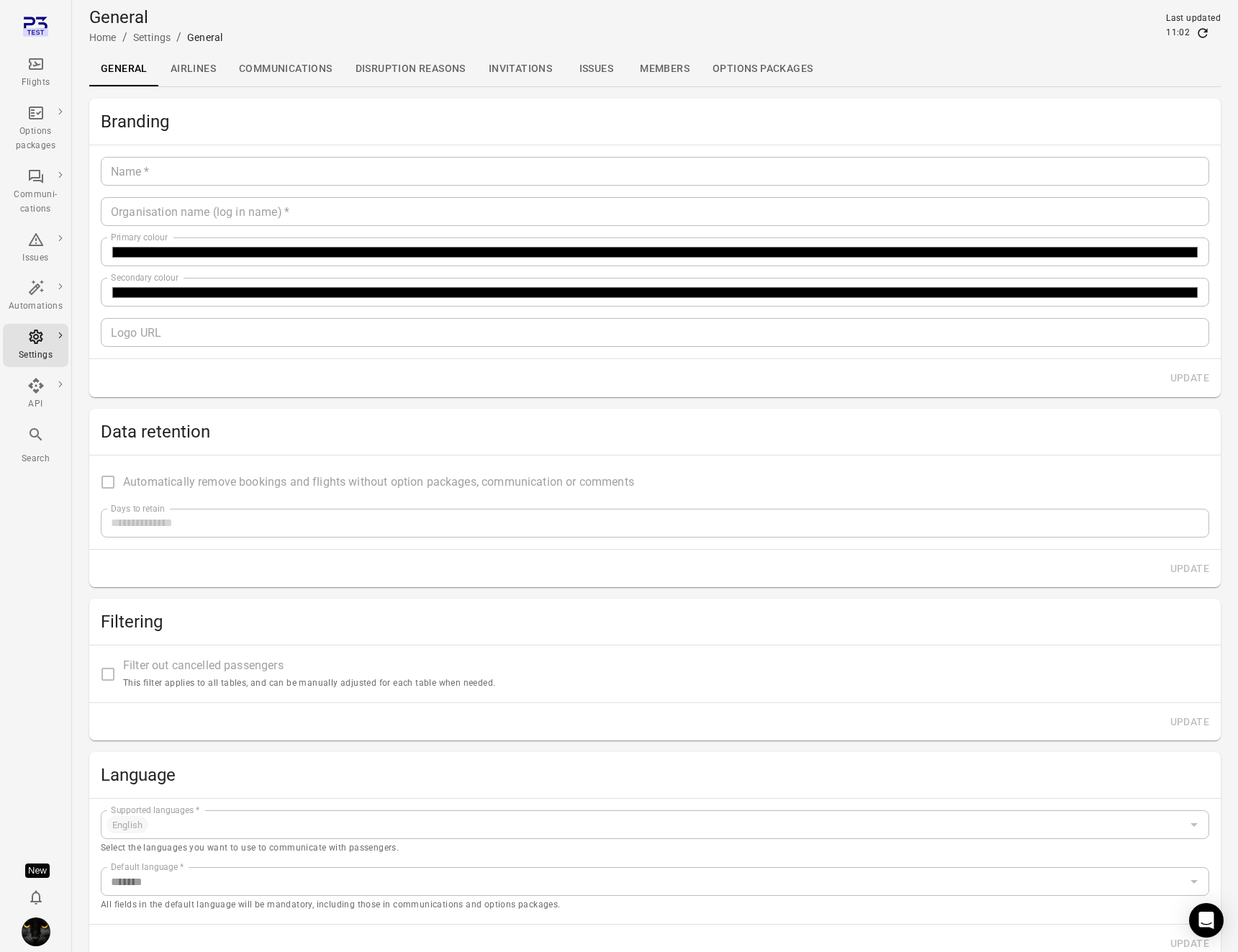
type input "**"
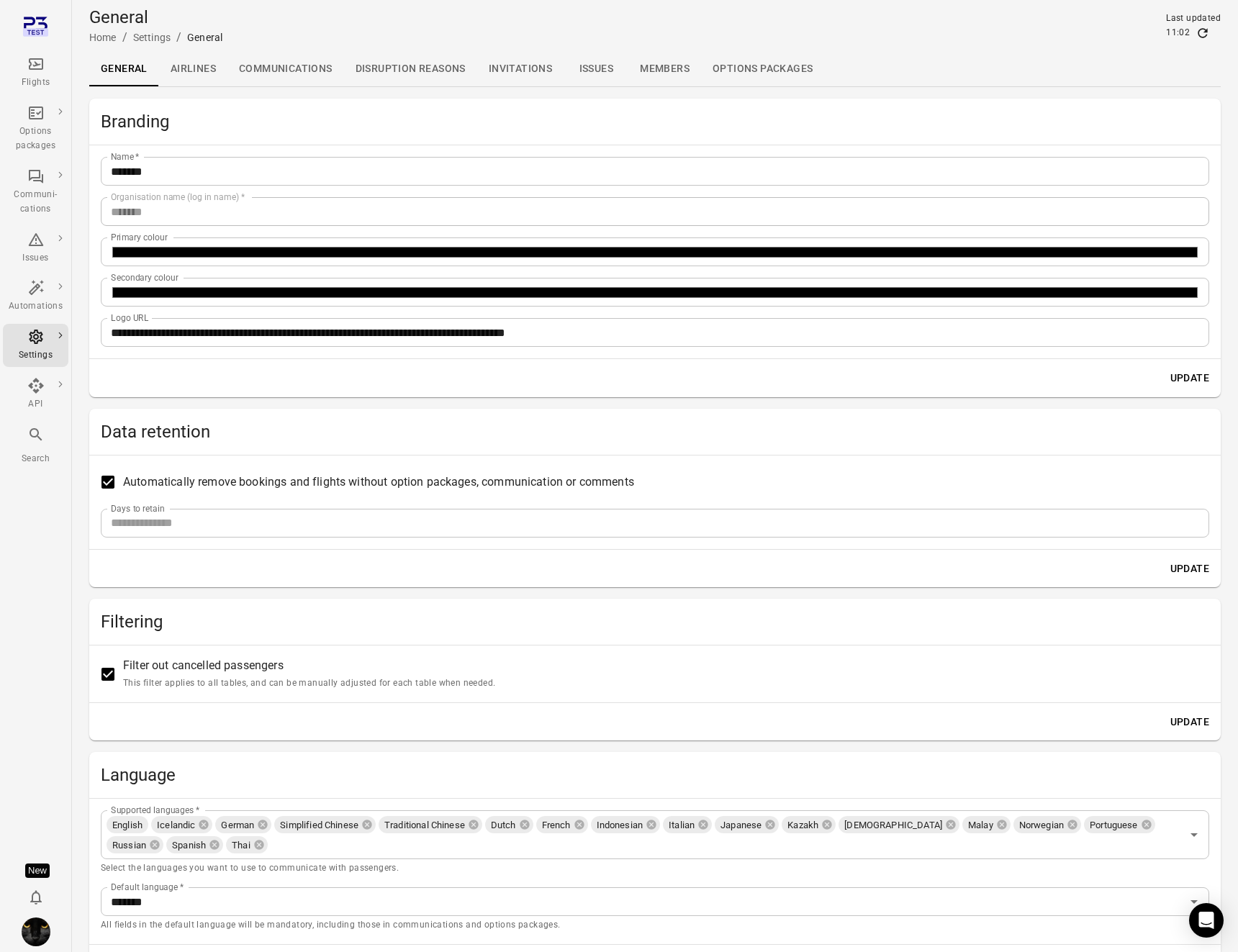
click at [469, 31] on div "General Home / Settings / General Last updated 11:02" at bounding box center [655, 26] width 1131 height 40
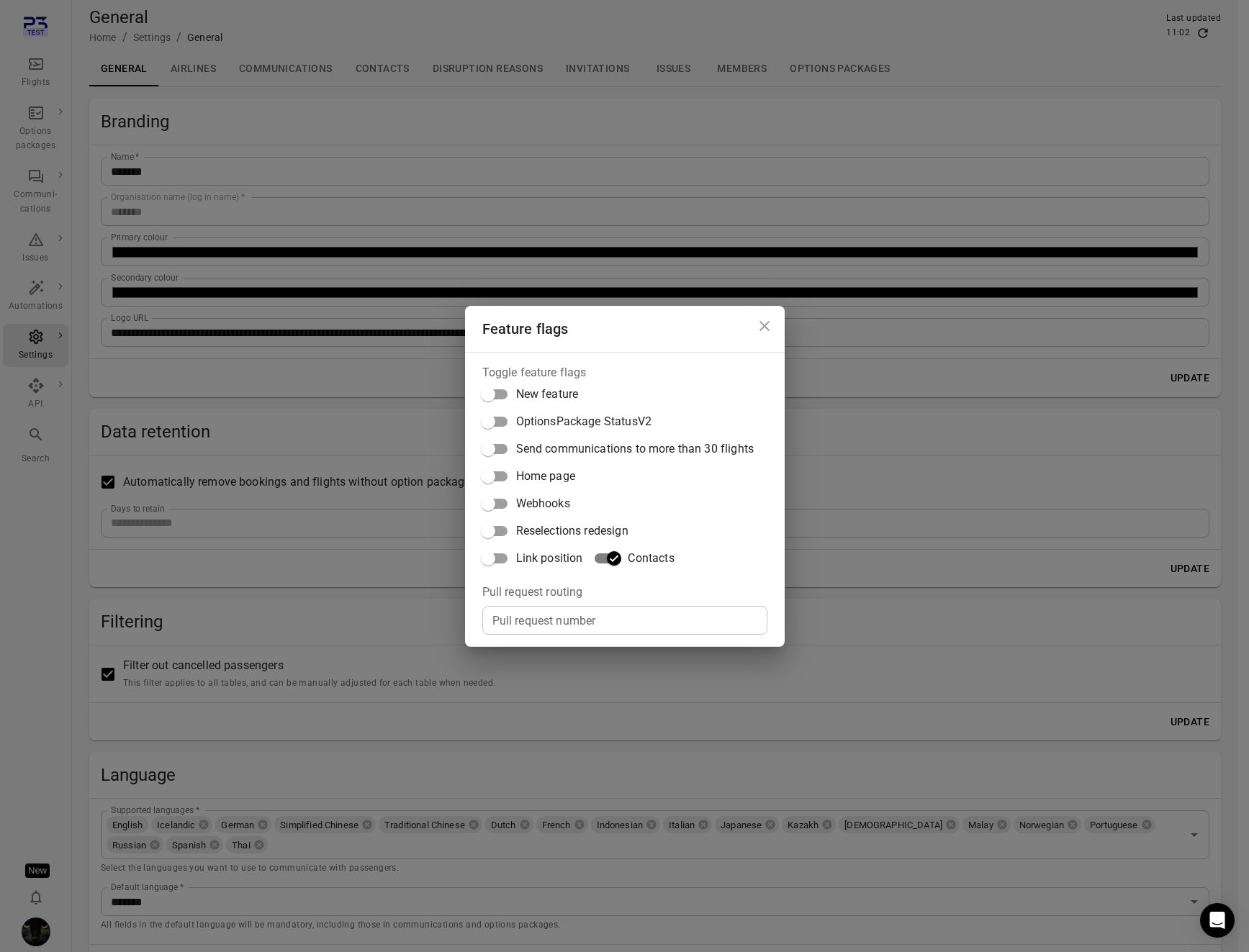
click at [404, 84] on div "Feature flags Toggle feature flags New feature OptionsPackage StatusV2 Send com…" at bounding box center [624, 476] width 1249 height 952
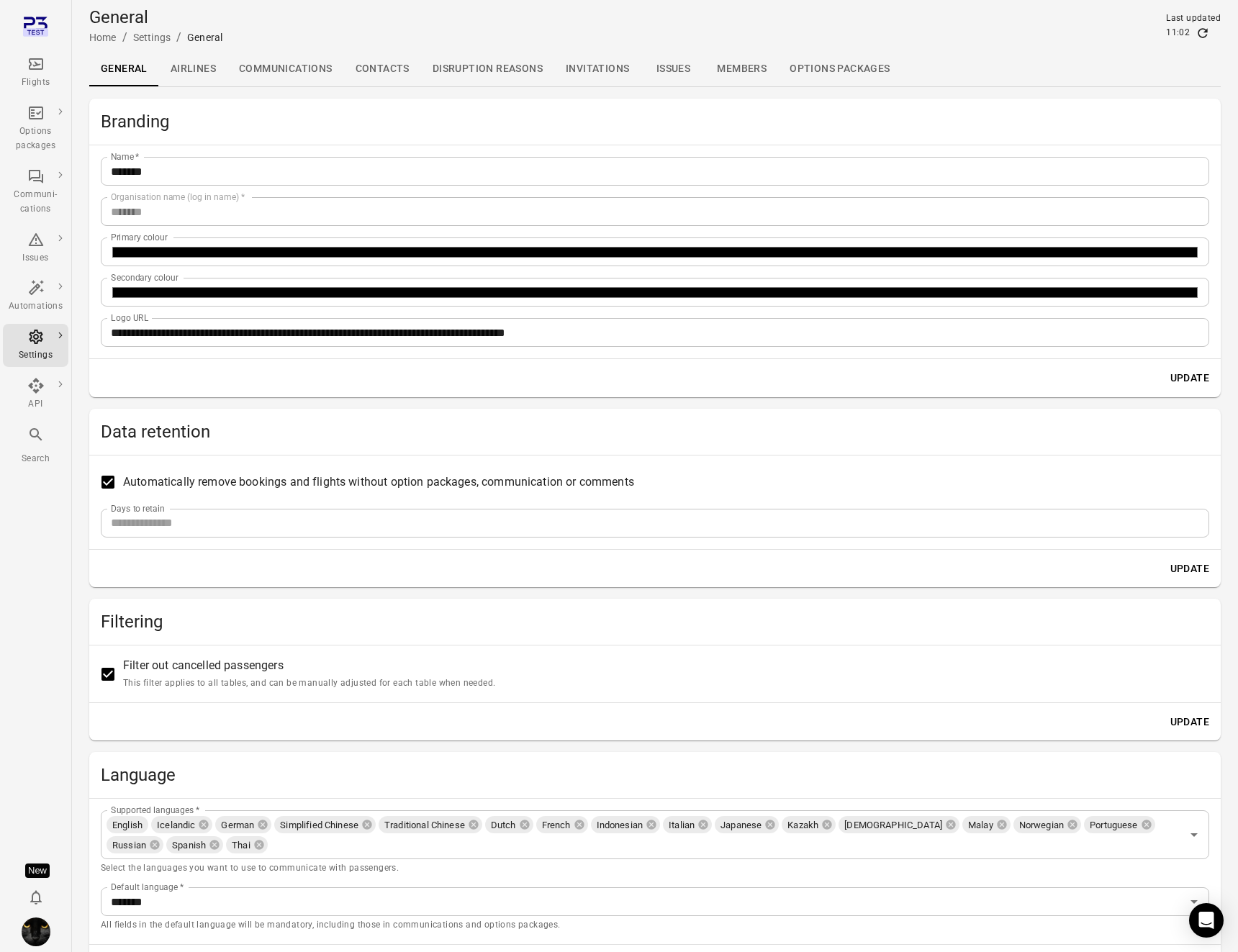
click at [396, 68] on link "Contacts" at bounding box center [382, 69] width 77 height 35
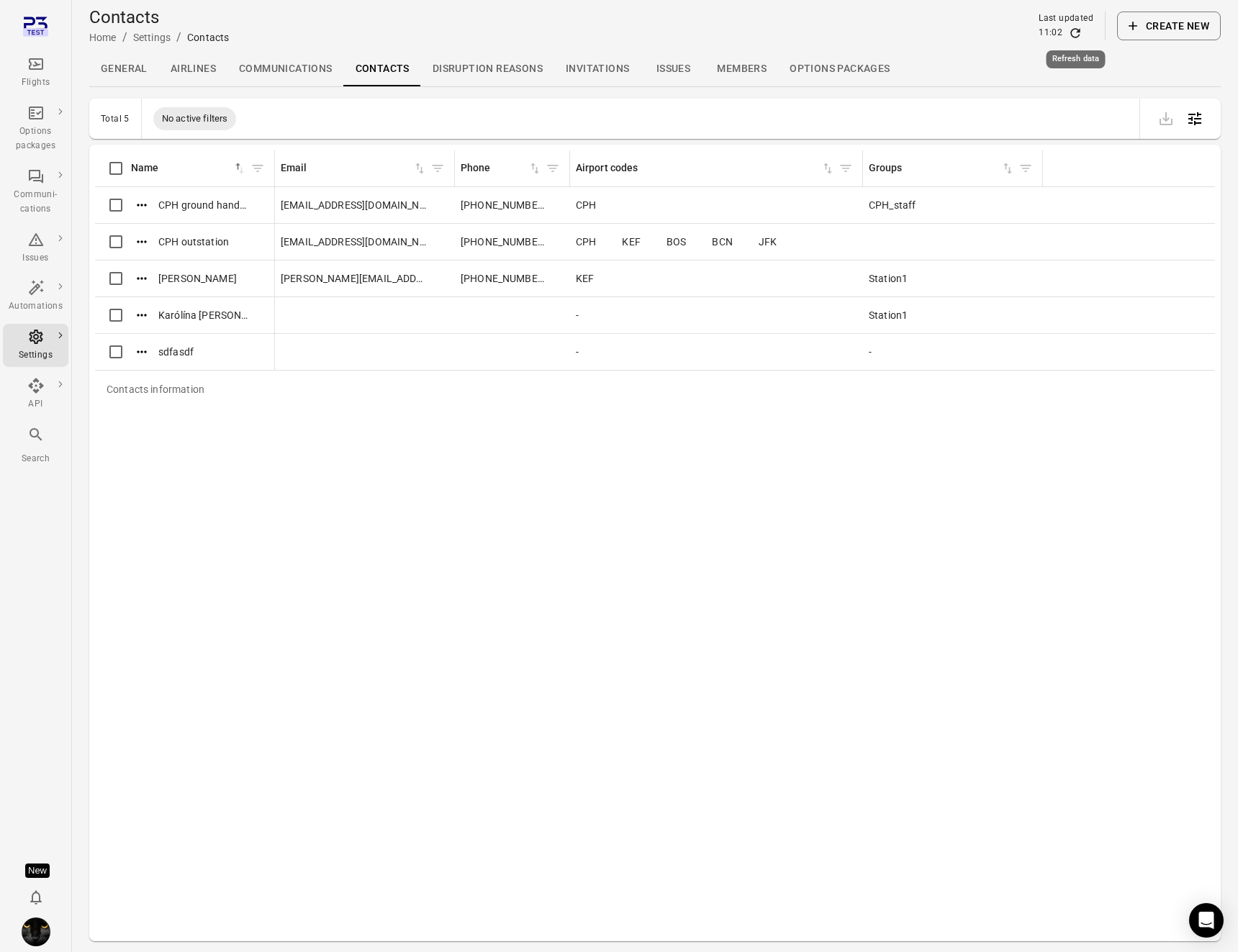
click at [1074, 31] on icon "Refresh data" at bounding box center [1075, 32] width 14 height 14
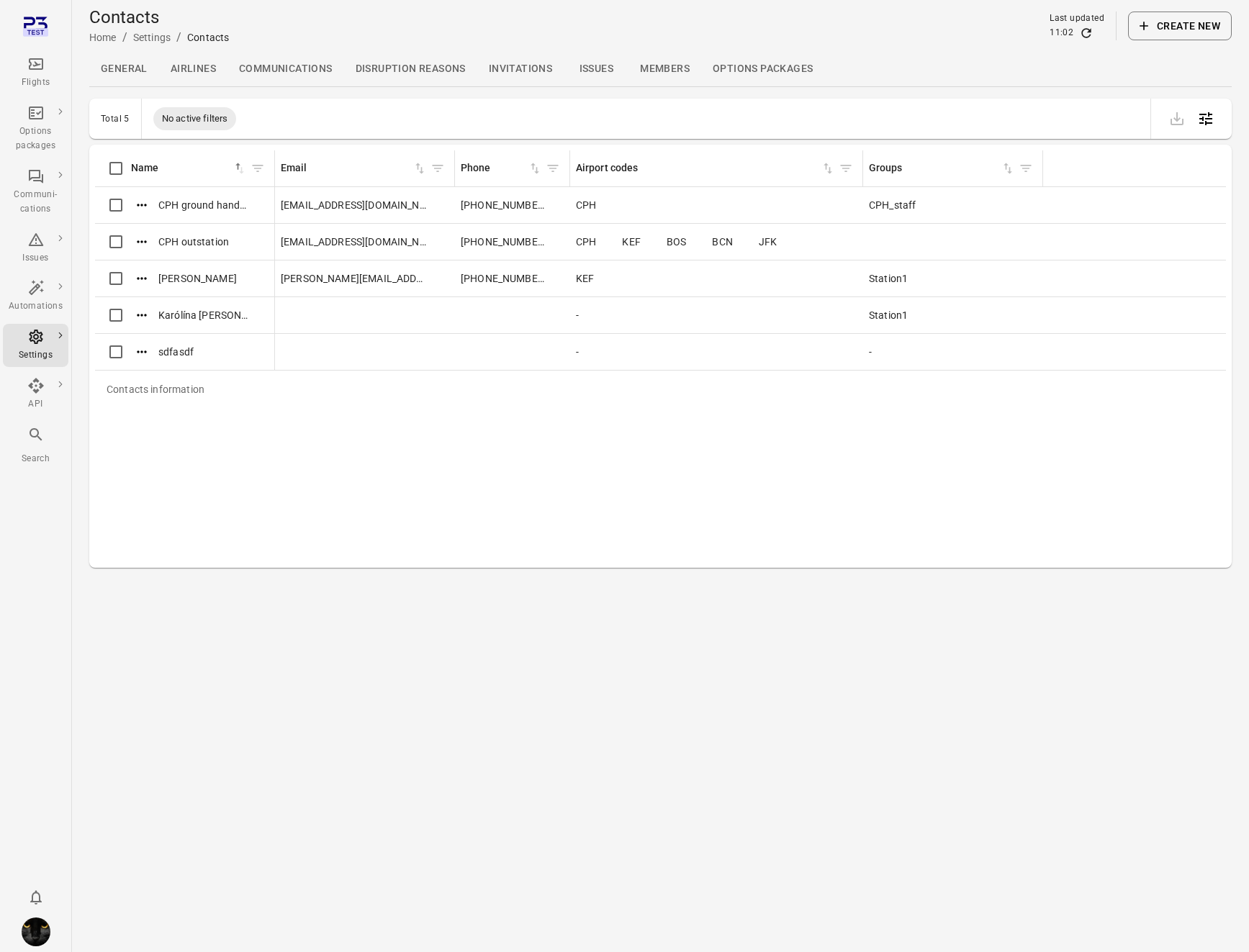
click at [726, 31] on div "Contacts Home / Settings / Contacts Last updated 11:02 Create new" at bounding box center [660, 26] width 1142 height 40
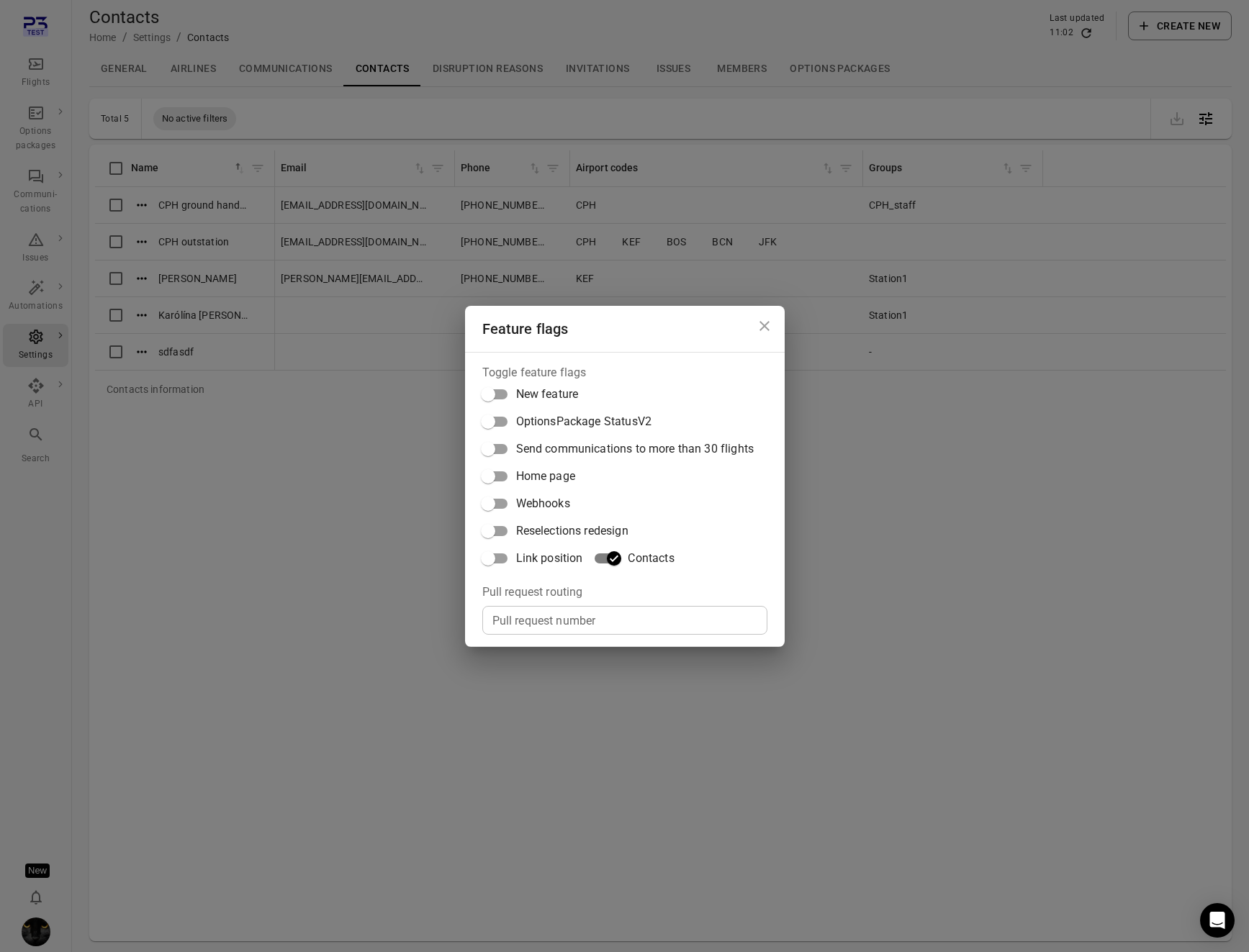
click at [319, 334] on div "Feature flags Toggle feature flags New feature OptionsPackage StatusV2 Send com…" at bounding box center [624, 476] width 1249 height 952
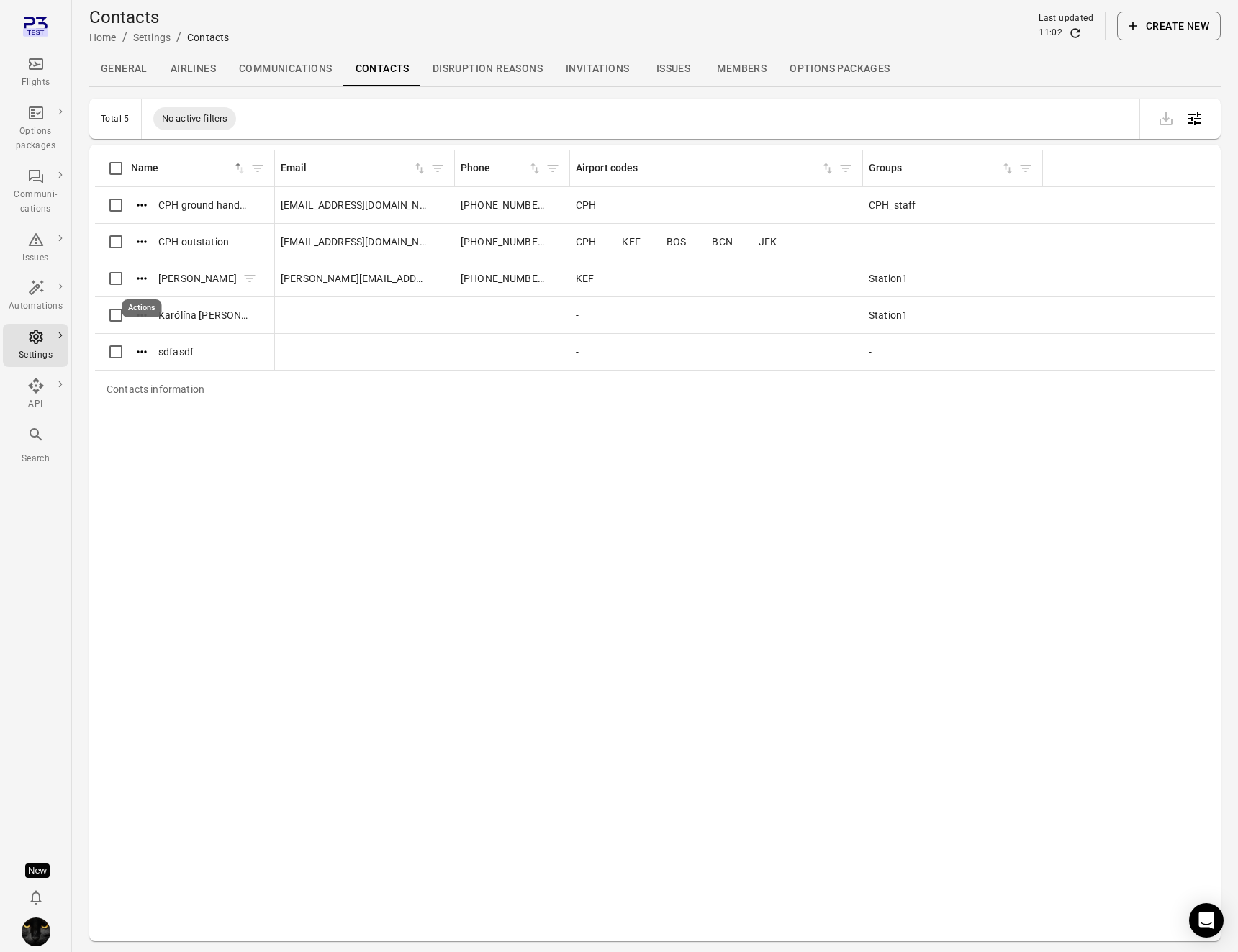
click at [143, 280] on icon "Actions" at bounding box center [141, 278] width 14 height 14
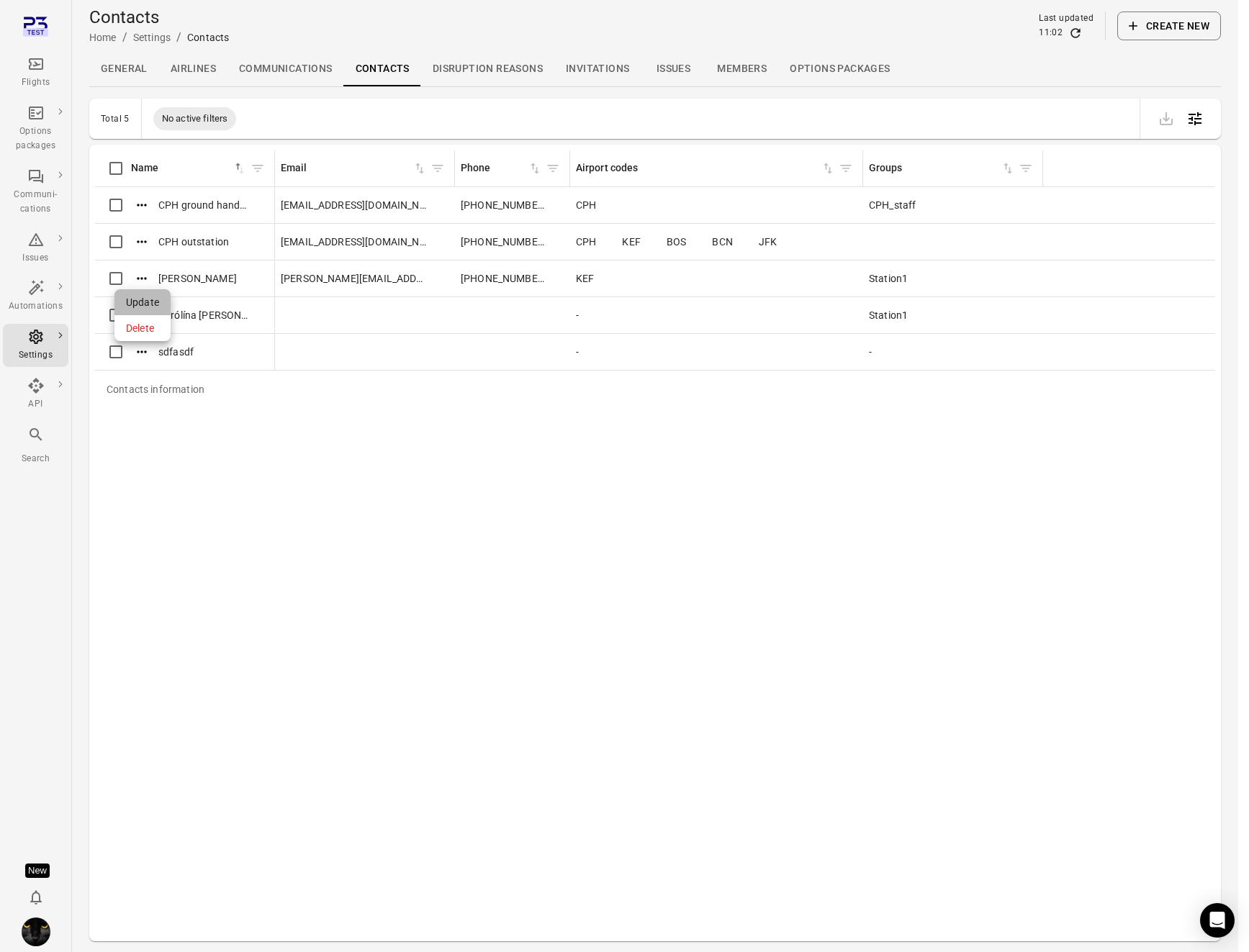
click at [145, 305] on span "Update" at bounding box center [143, 301] width 33 height 14
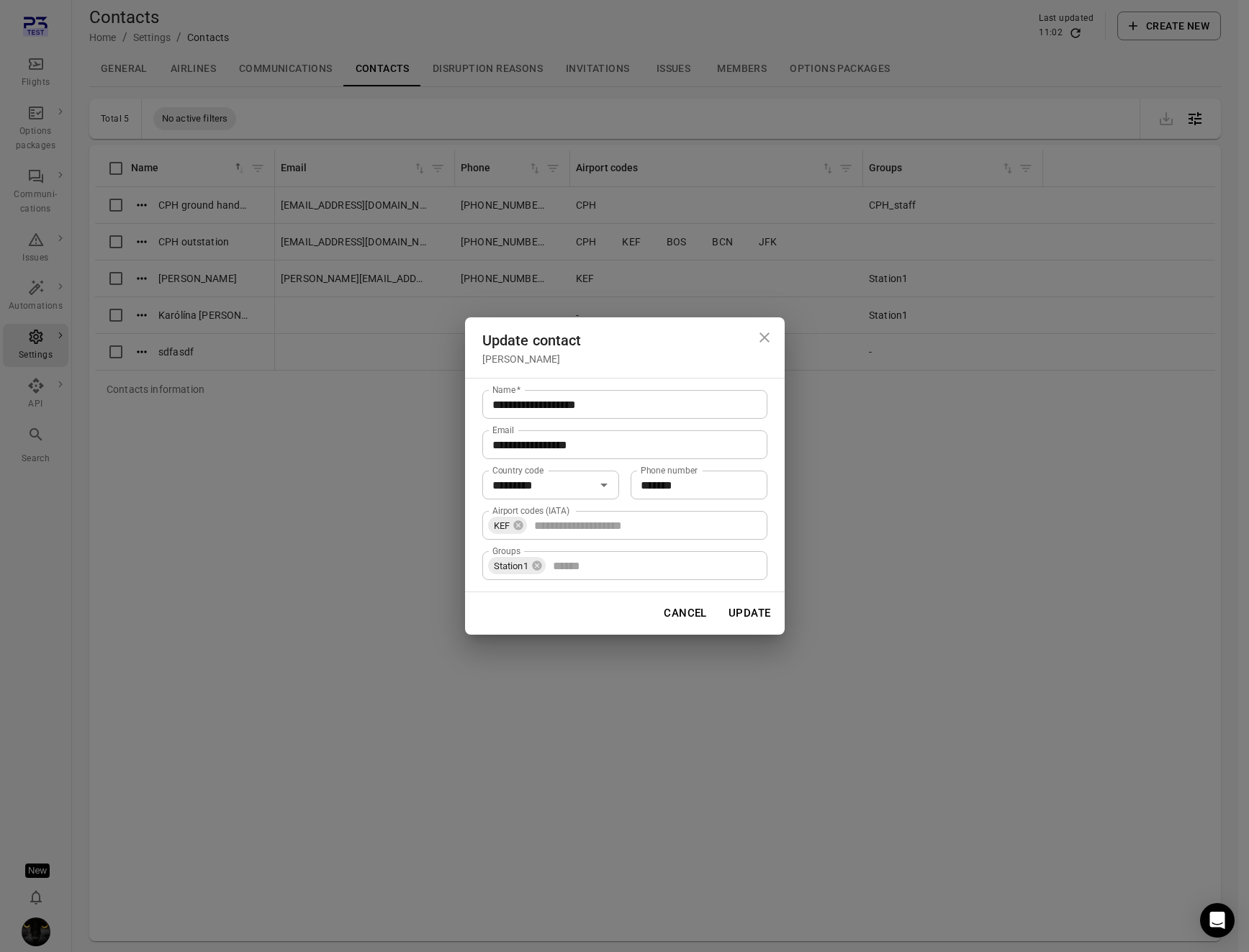
click at [362, 578] on div "**********" at bounding box center [624, 476] width 1249 height 952
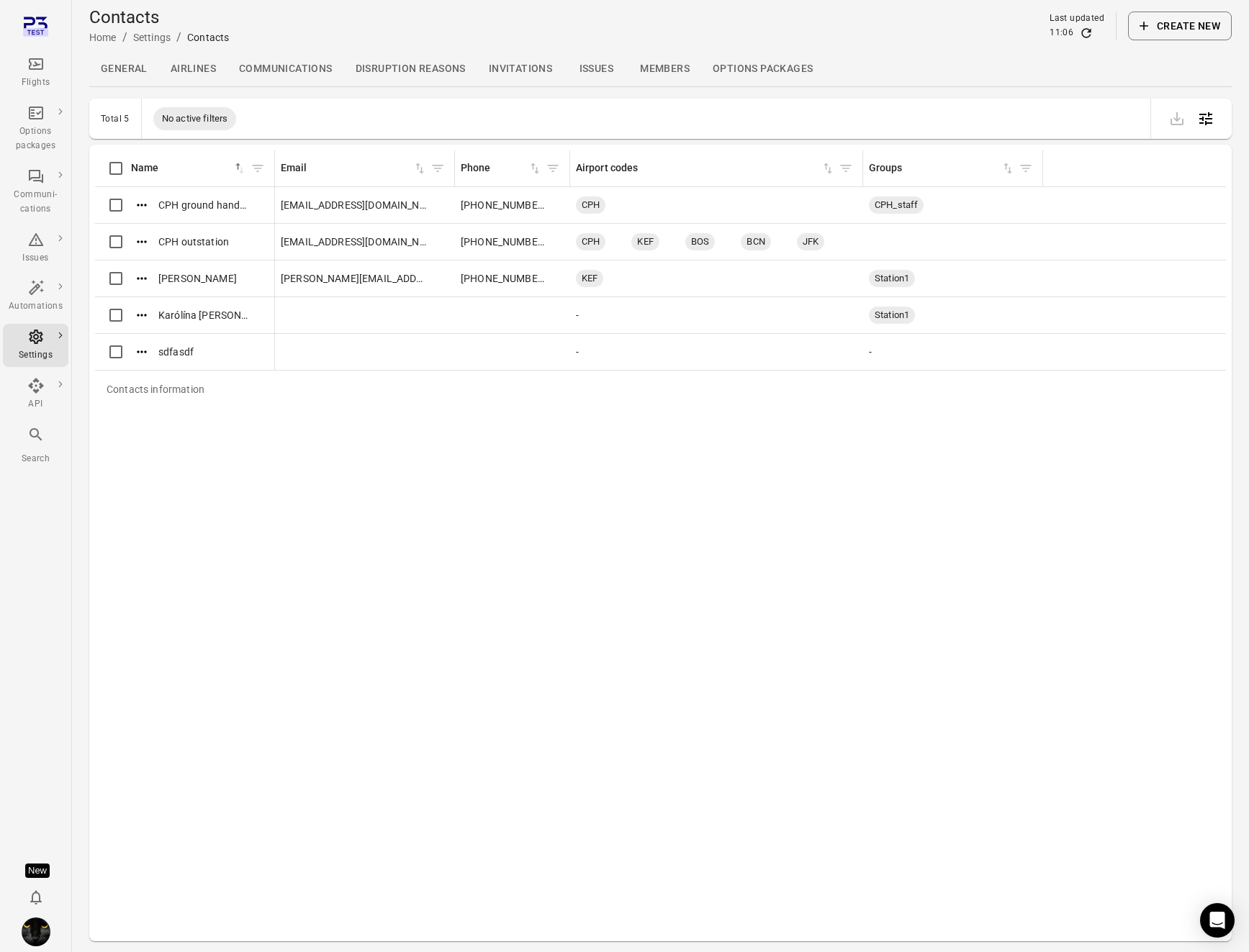
click at [36, 295] on icon "Main navigation" at bounding box center [35, 287] width 17 height 17
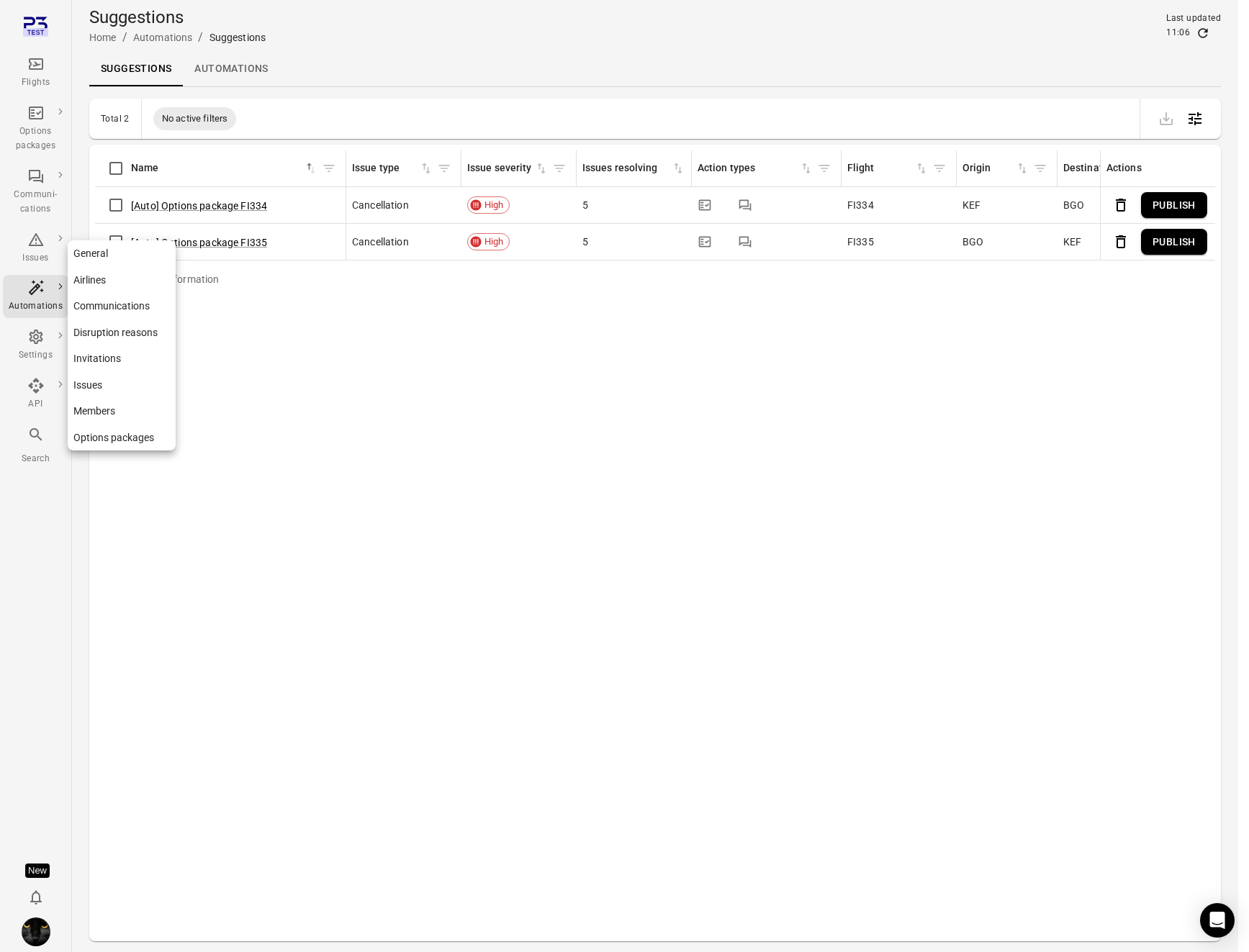
click at [35, 345] on icon "Main navigation" at bounding box center [35, 337] width 17 height 17
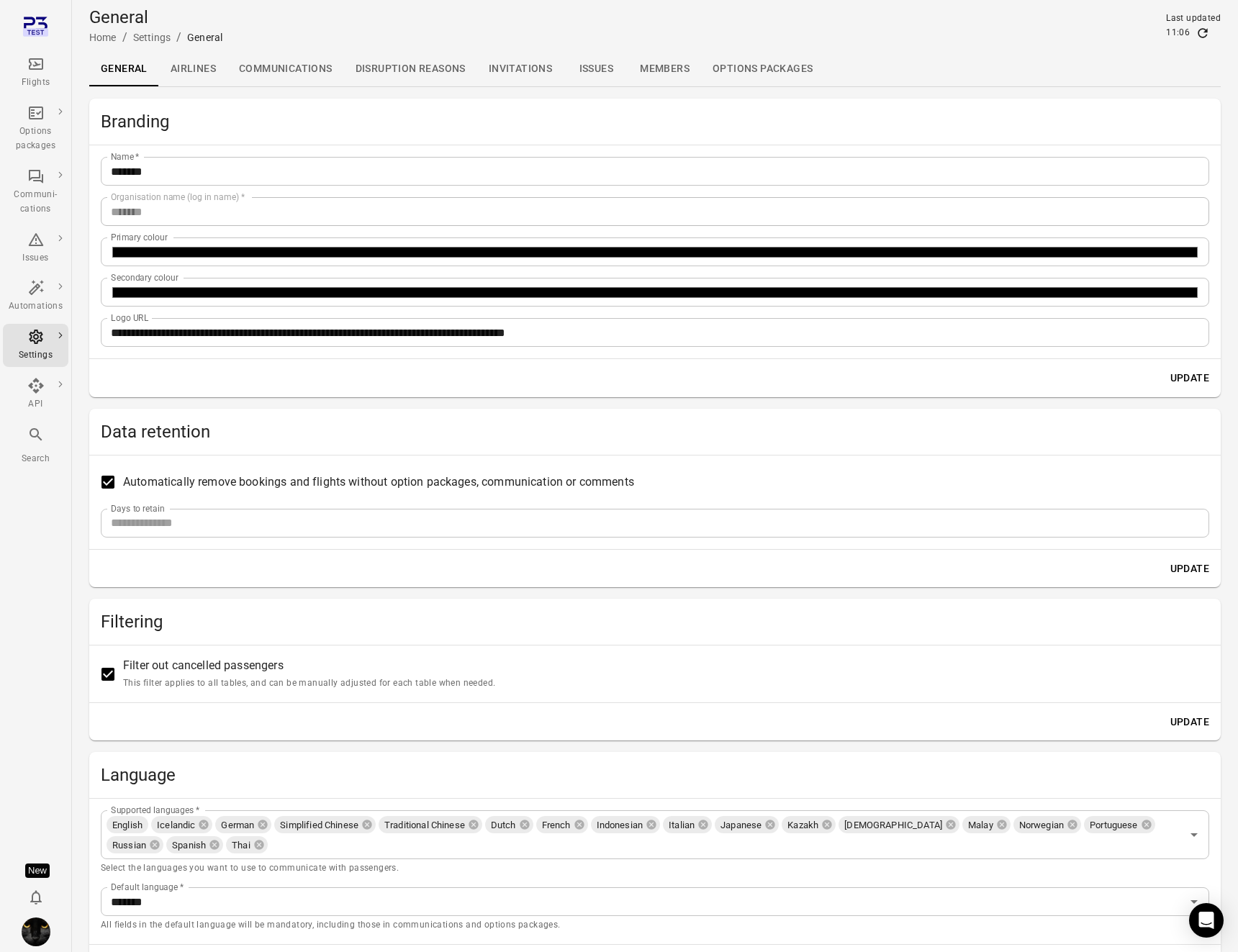
click at [121, 400] on div "**********" at bounding box center [655, 540] width 1131 height 884
click at [203, 403] on div "**********" at bounding box center [655, 540] width 1131 height 884
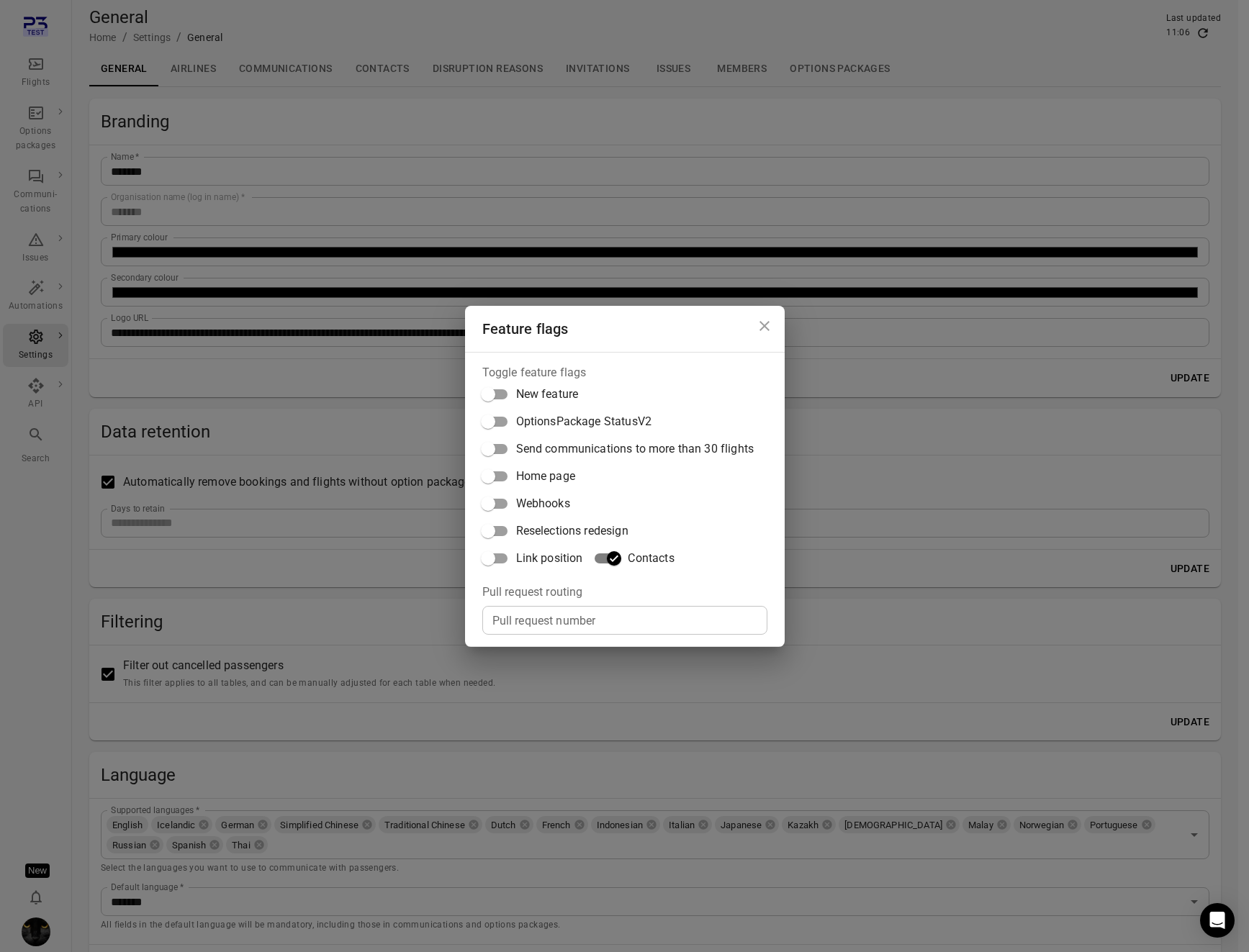
click at [391, 77] on div "Feature flags Toggle feature flags New feature OptionsPackage StatusV2 Send com…" at bounding box center [624, 476] width 1249 height 952
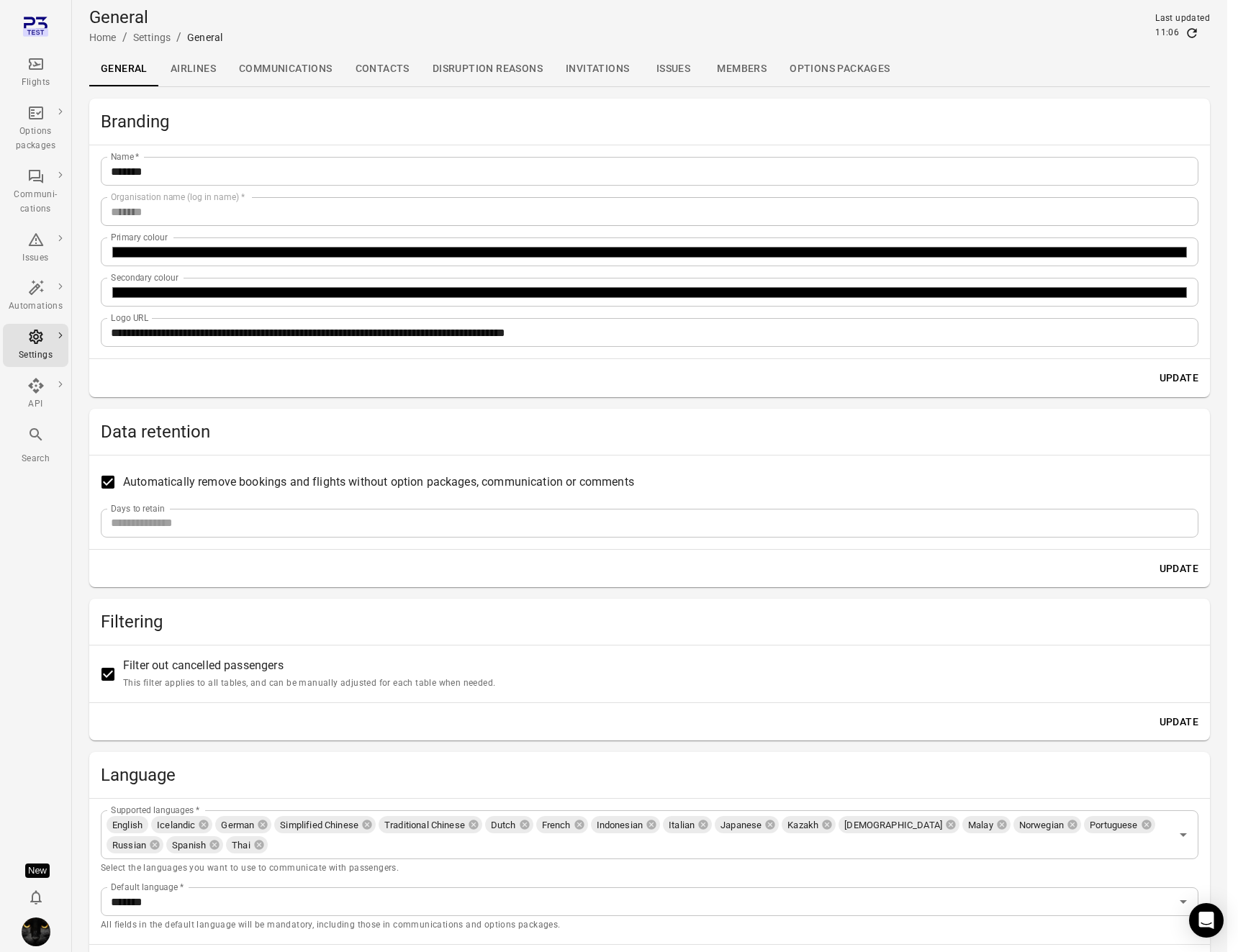
click at [392, 67] on link "Contacts" at bounding box center [382, 69] width 77 height 35
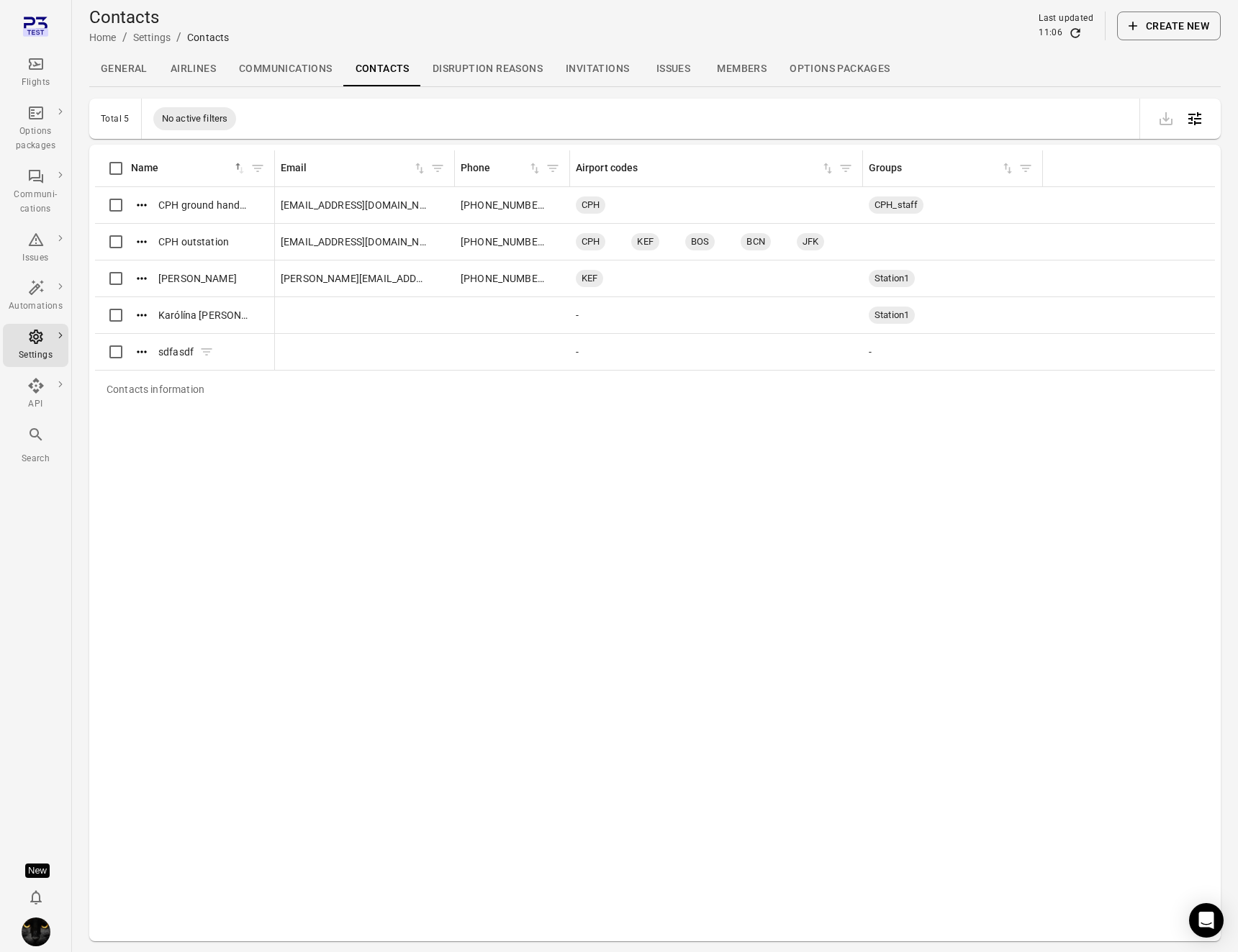
click at [143, 351] on icon "Actions" at bounding box center [141, 352] width 14 height 14
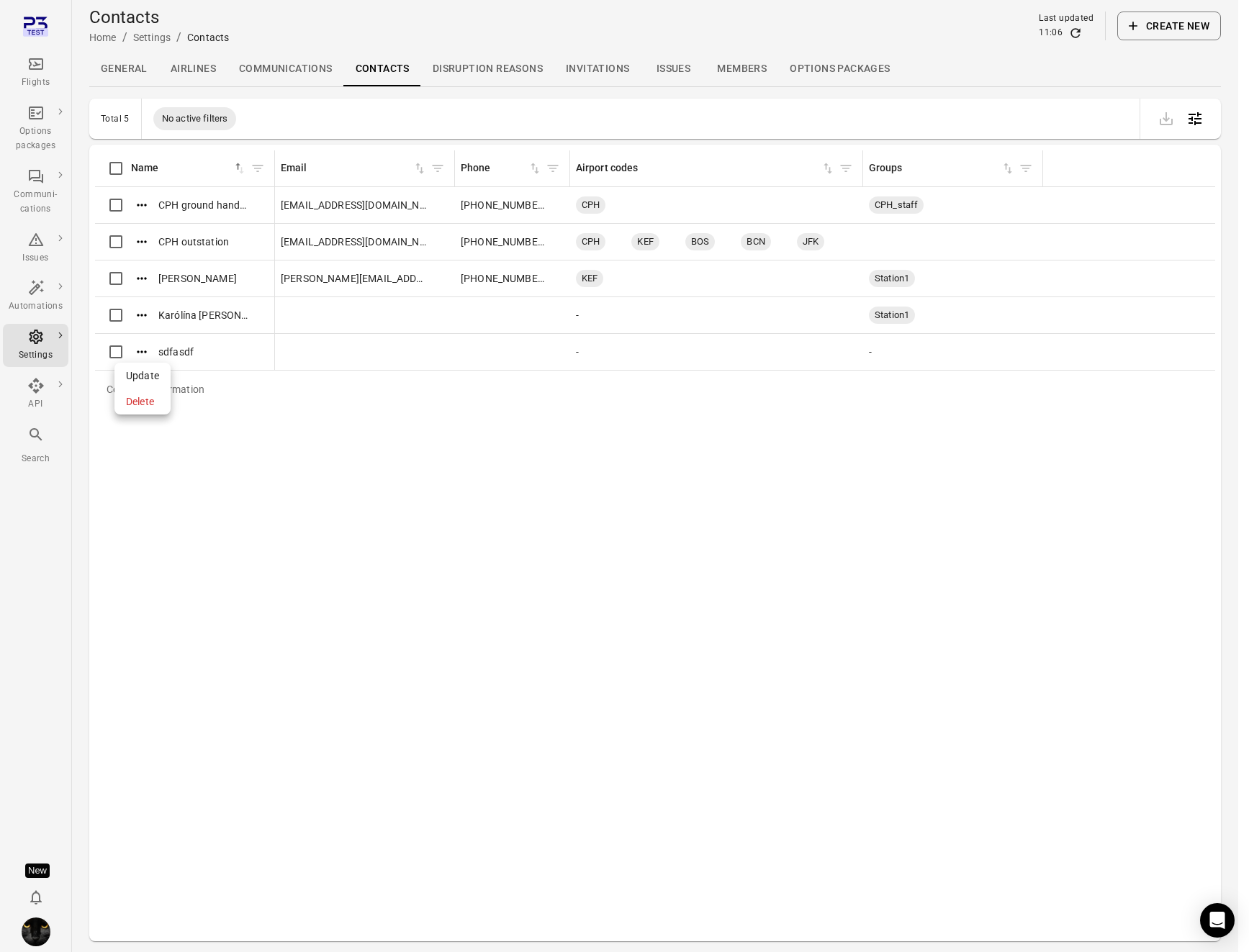
click at [148, 375] on span "Update" at bounding box center [143, 375] width 33 height 14
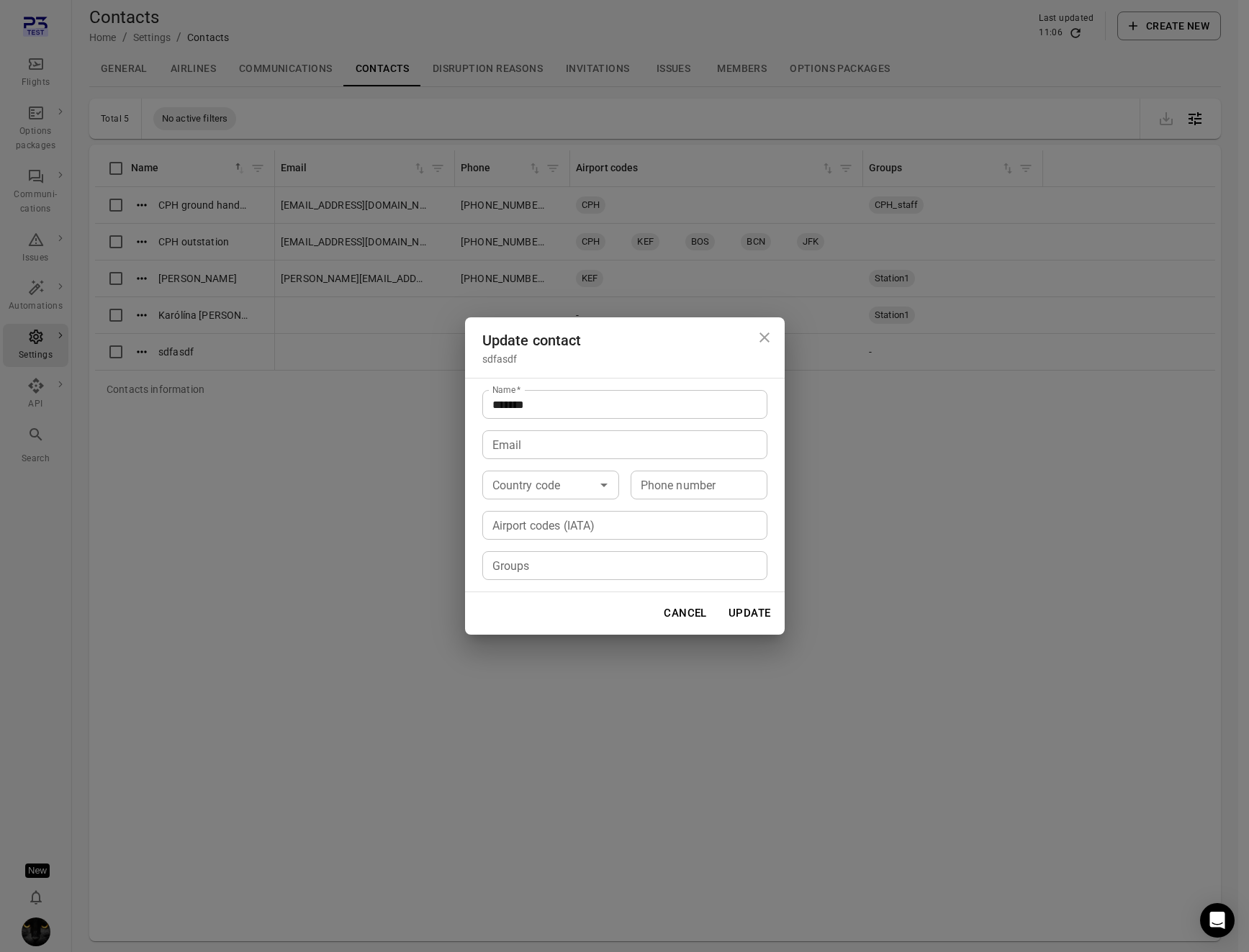
click at [604, 534] on input "Airport codes (IATA)" at bounding box center [623, 525] width 274 height 20
type input "*"
click at [562, 689] on div "Update contact sdfasdf Name   * ******* Name   * Email Email Country code Count…" at bounding box center [624, 476] width 1249 height 952
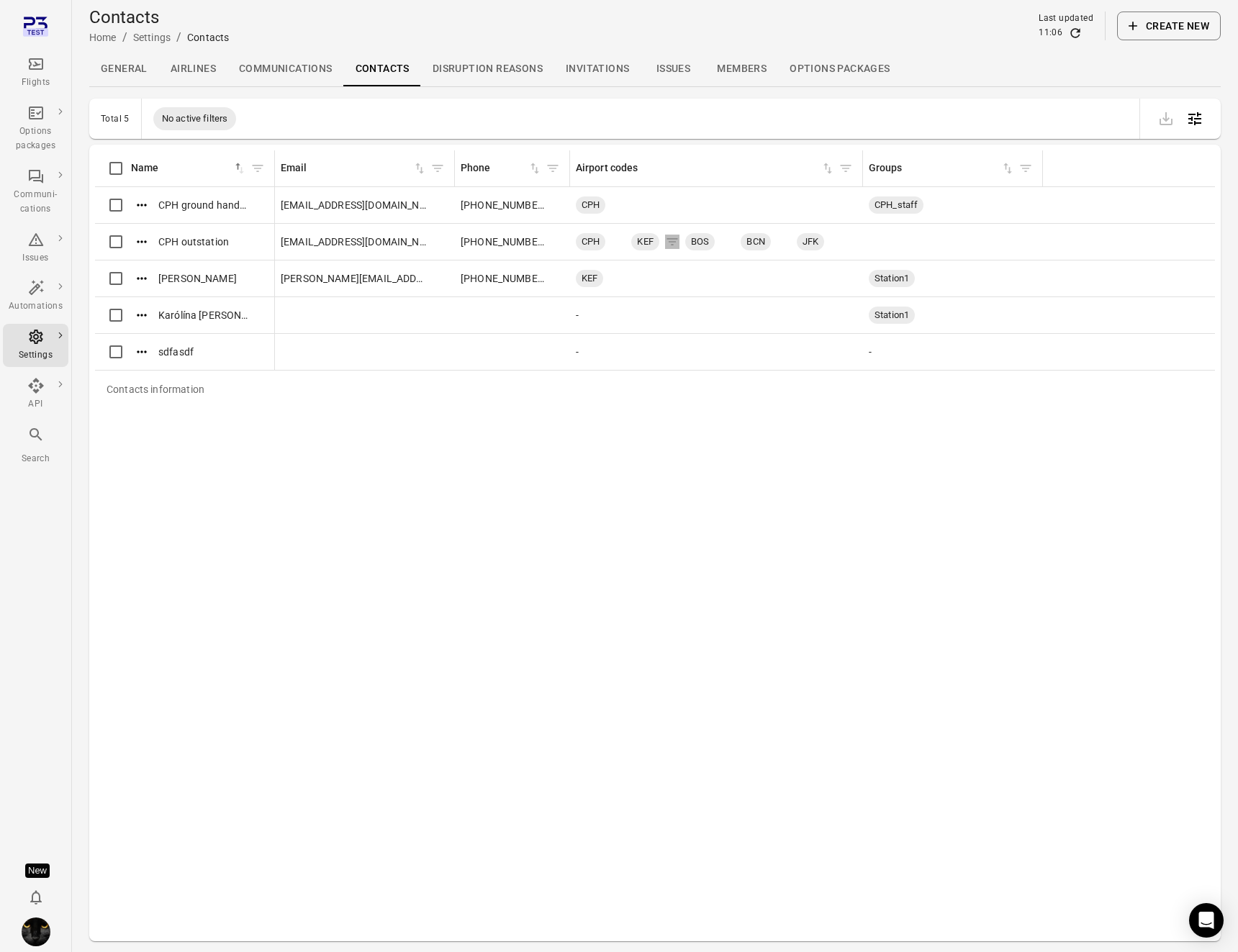
click at [676, 242] on icon "Contacts information" at bounding box center [672, 241] width 14 height 14
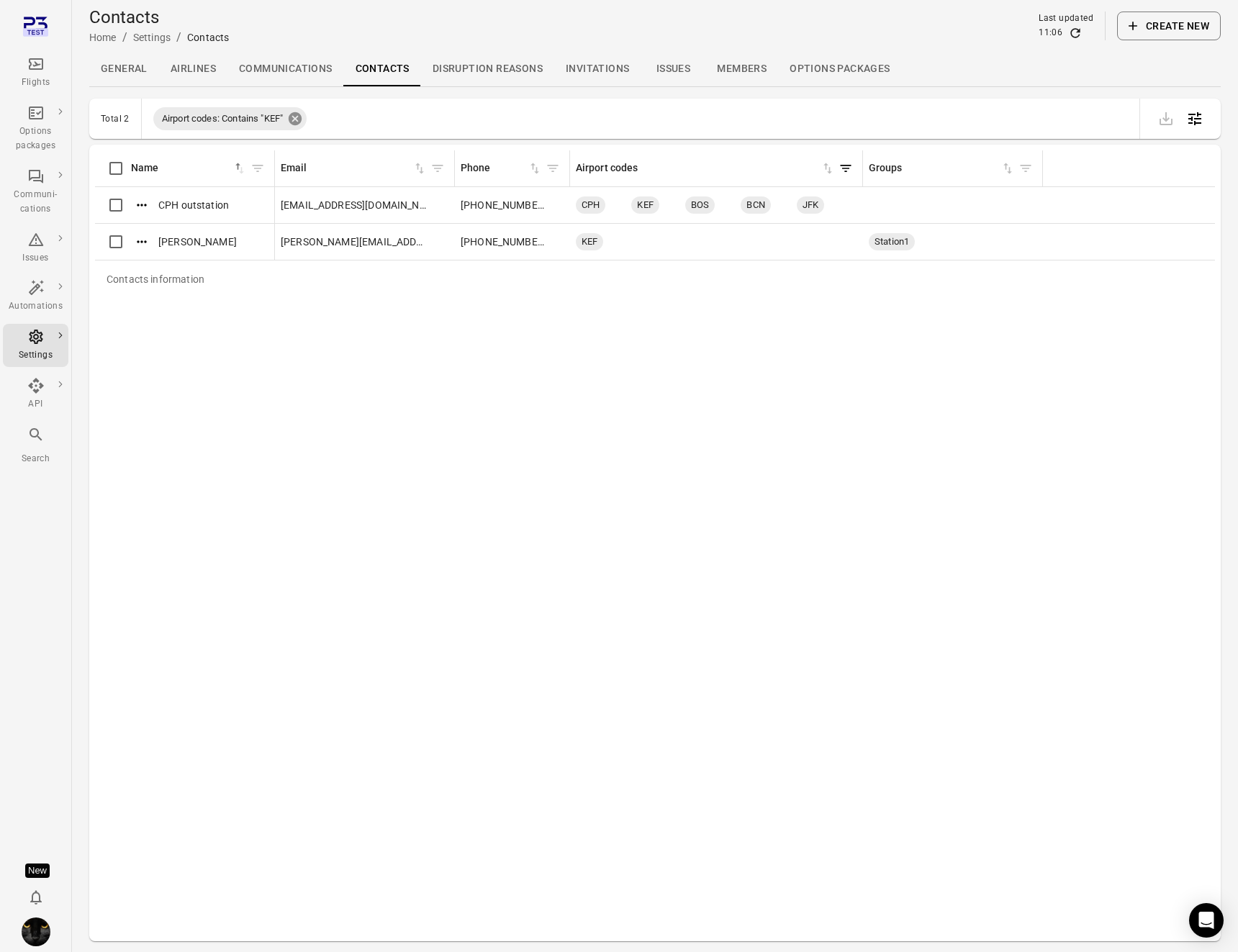
click at [299, 117] on icon at bounding box center [295, 118] width 16 height 16
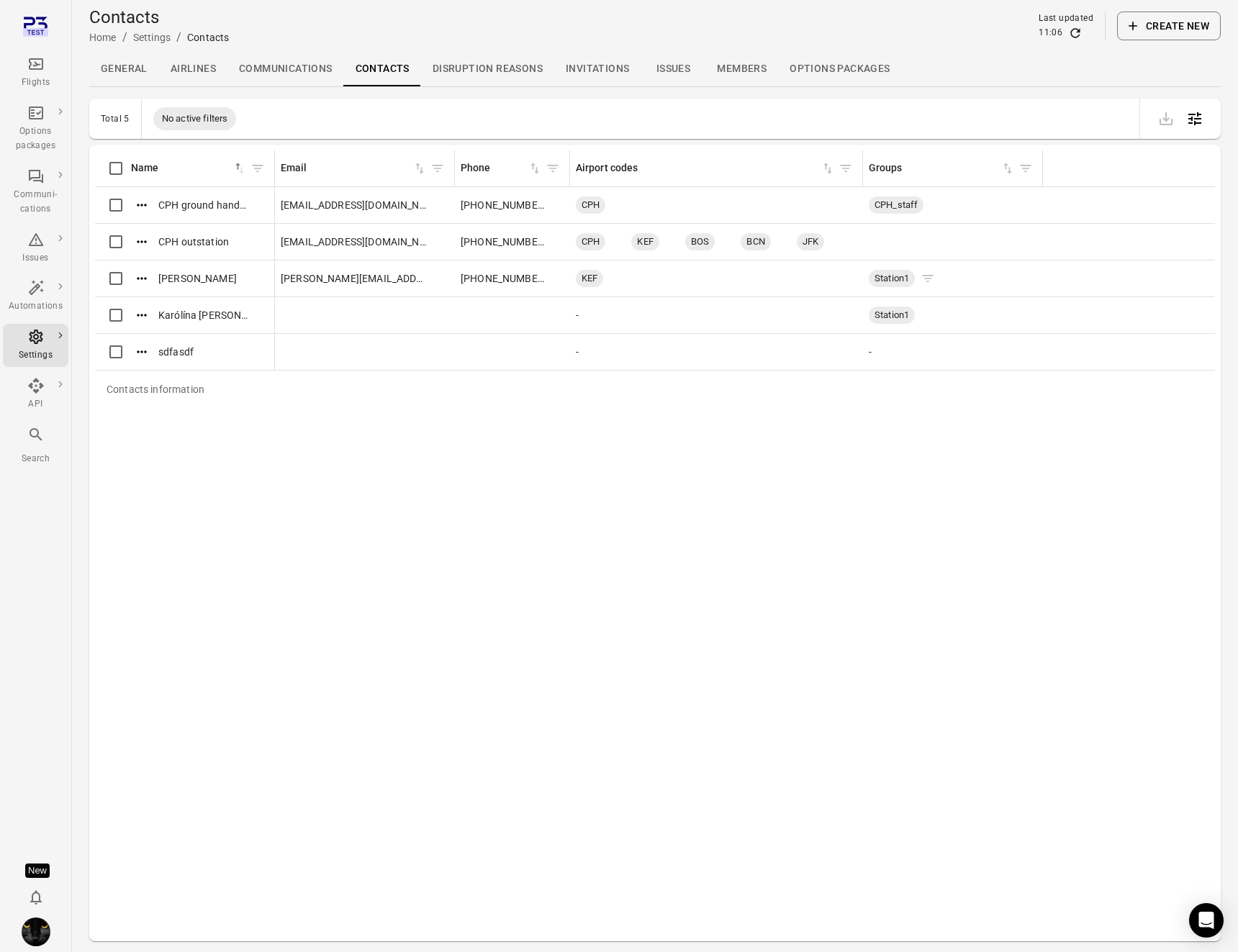
click at [926, 277] on icon "Contacts information" at bounding box center [927, 278] width 14 height 14
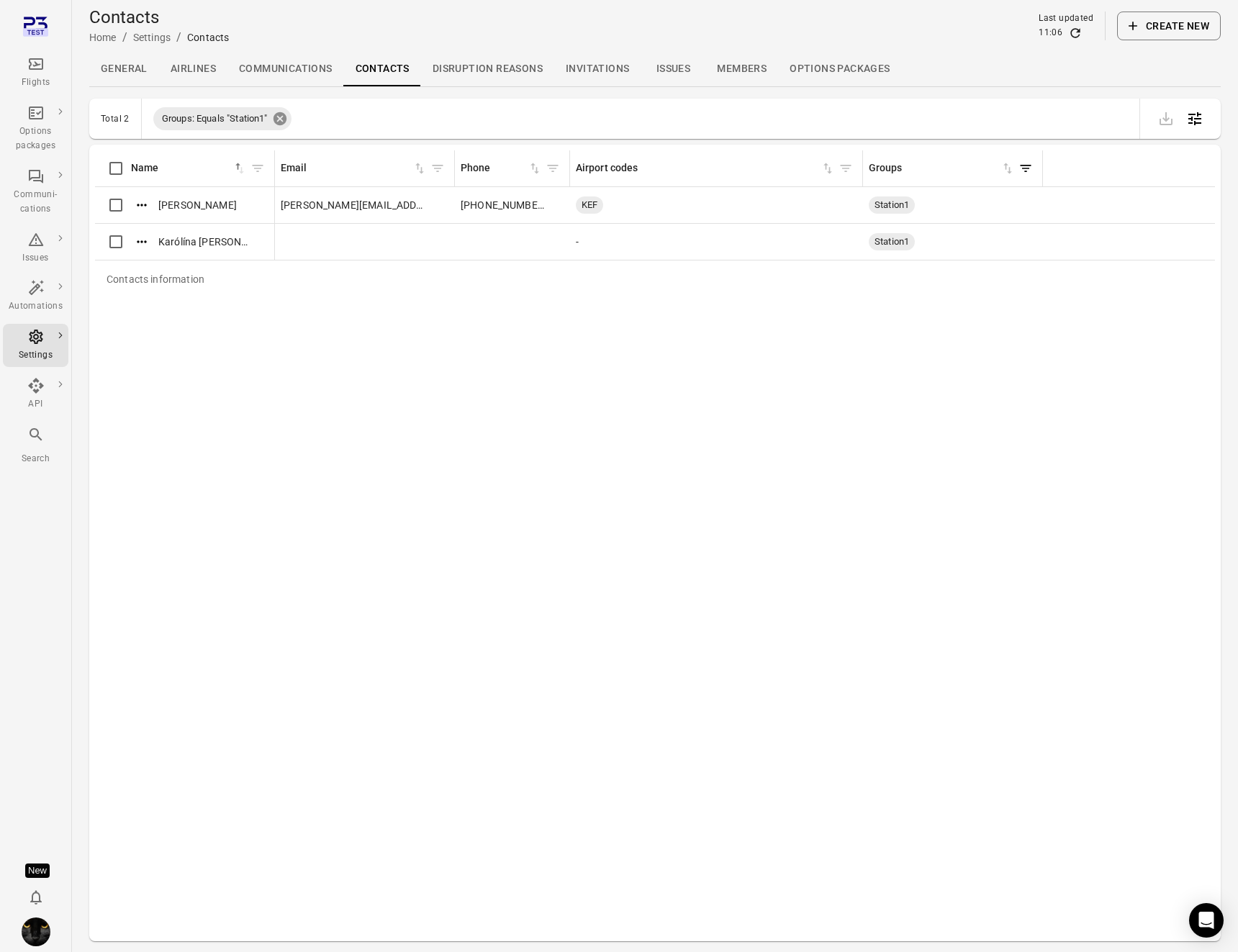
click at [278, 117] on icon at bounding box center [279, 119] width 13 height 13
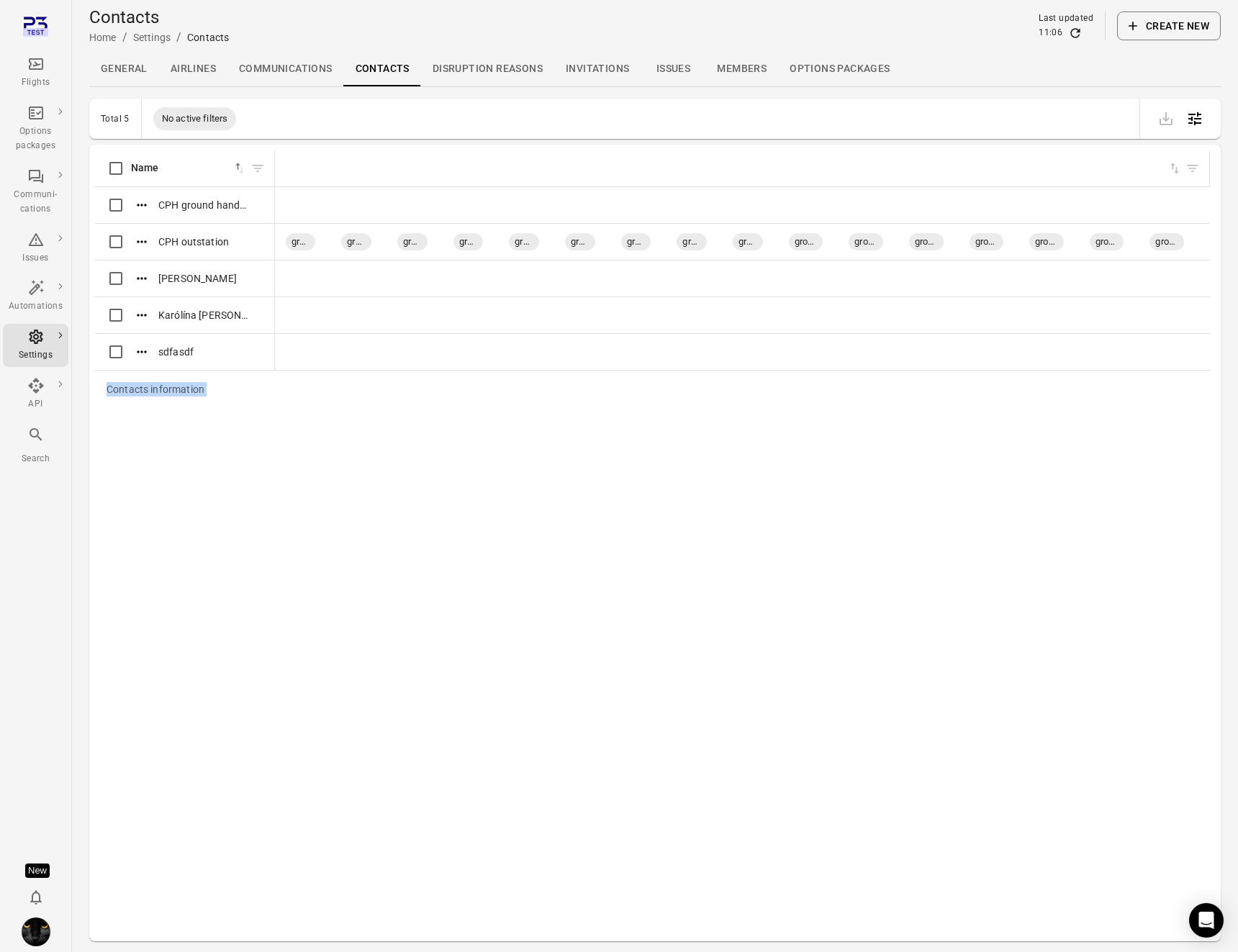
scroll to position [0, 972]
drag, startPoint x: 1041, startPoint y: 163, endPoint x: 1157, endPoint y: 180, distance: 117.2
click at [1148, 182] on div "Contacts information" at bounding box center [1143, 168] width 12 height 36
click at [568, 239] on icon "Contacts information" at bounding box center [560, 241] width 14 height 14
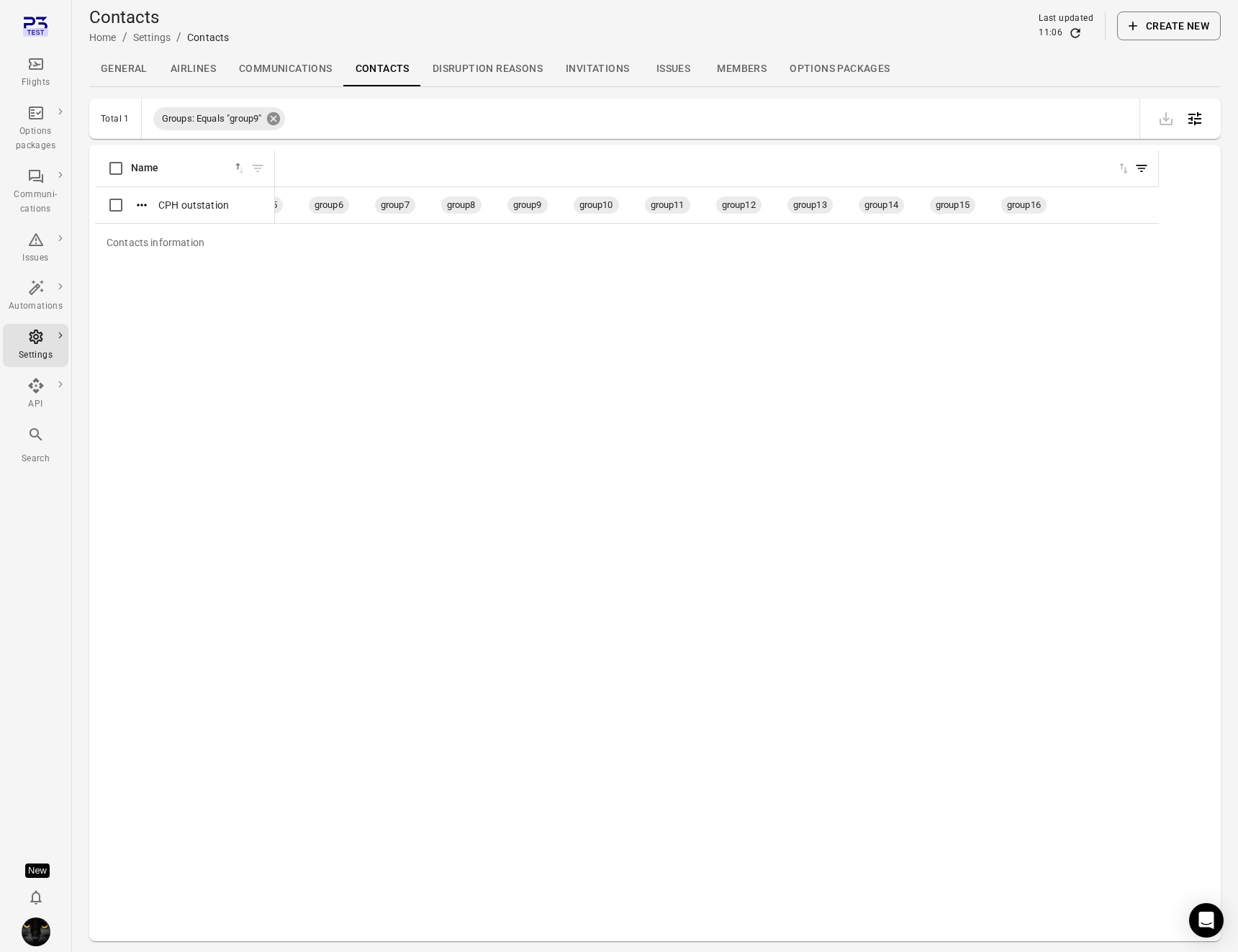
click at [270, 113] on icon at bounding box center [273, 118] width 16 height 16
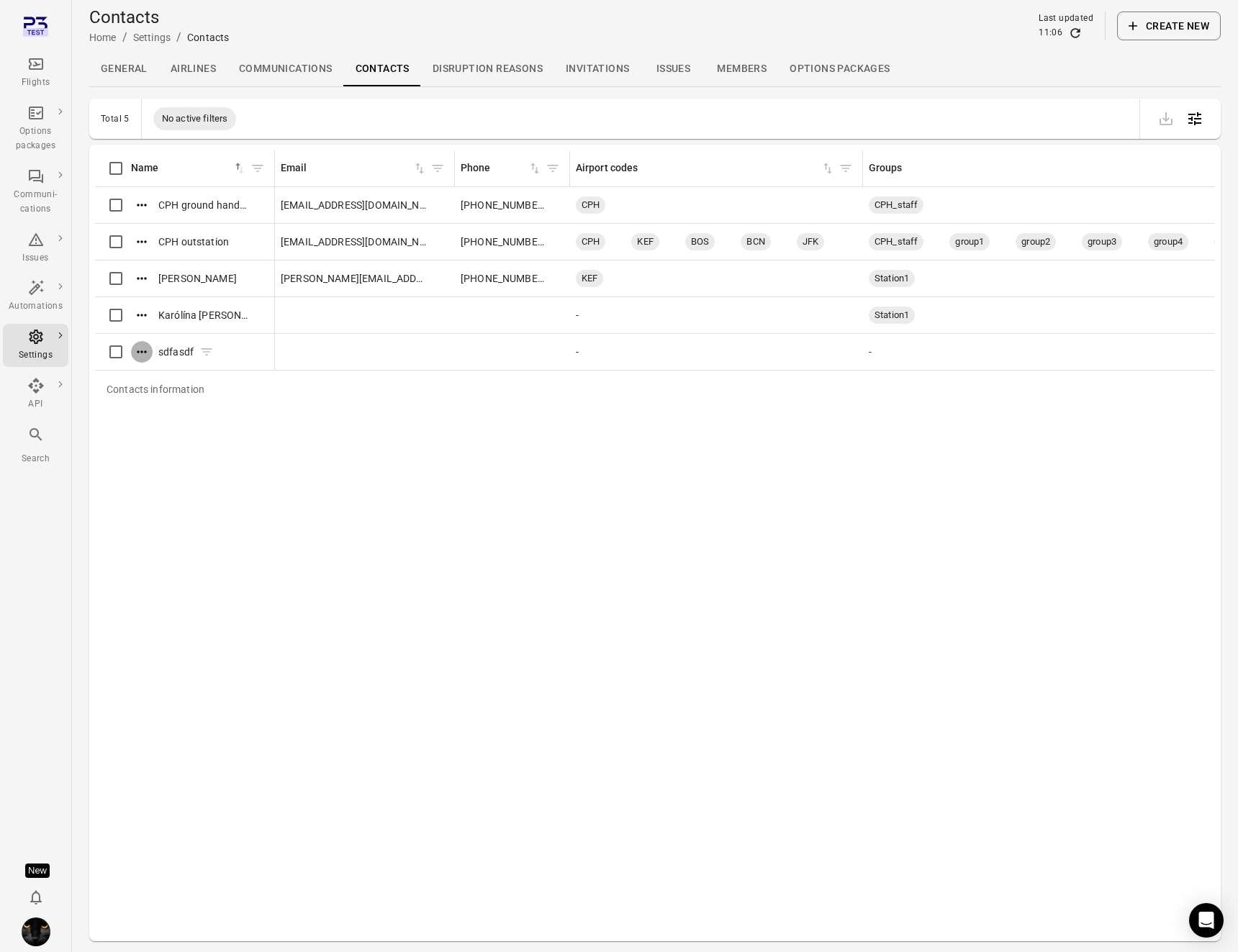
click at [145, 348] on icon "Actions" at bounding box center [141, 352] width 14 height 14
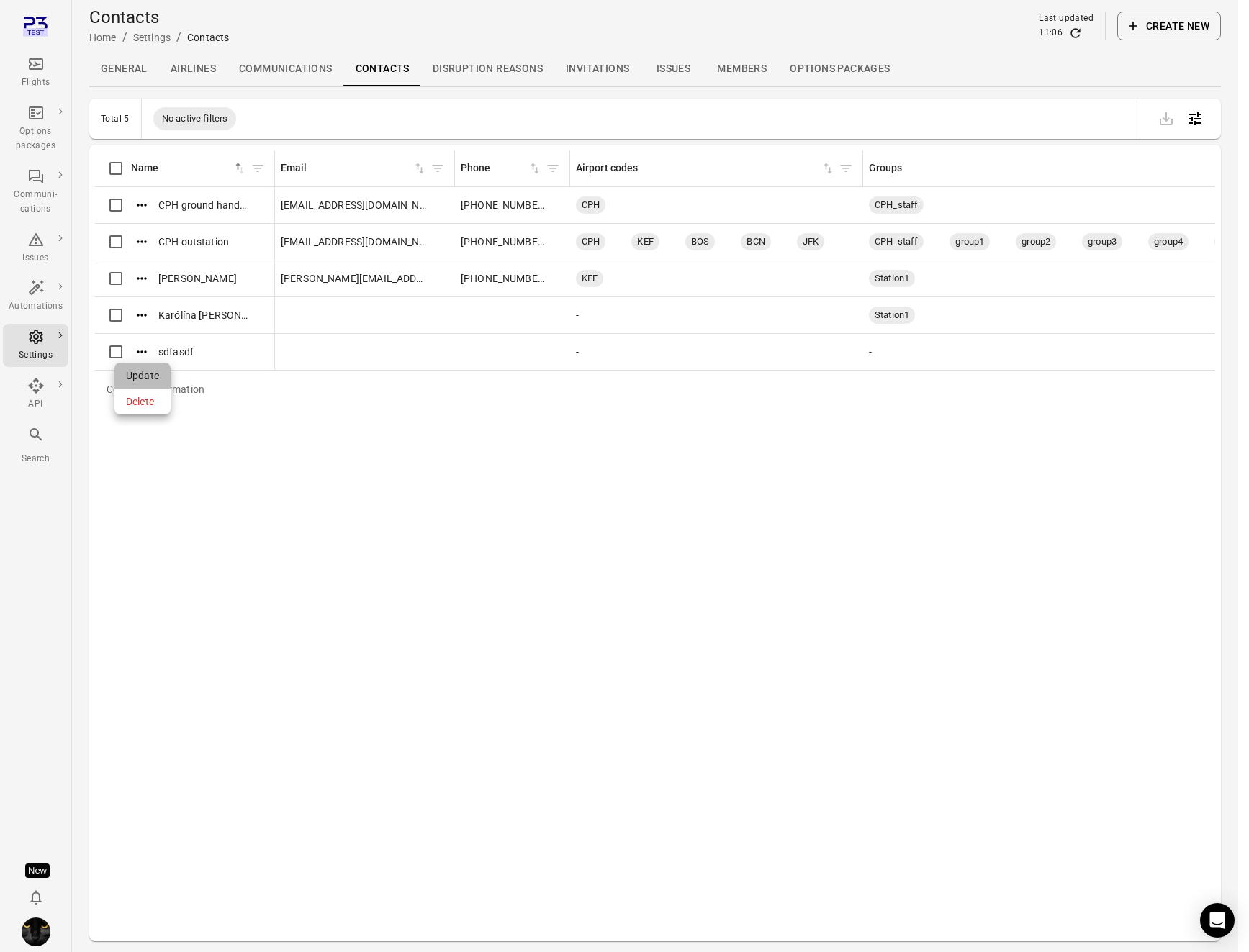
click at [149, 369] on span "Update" at bounding box center [143, 375] width 33 height 14
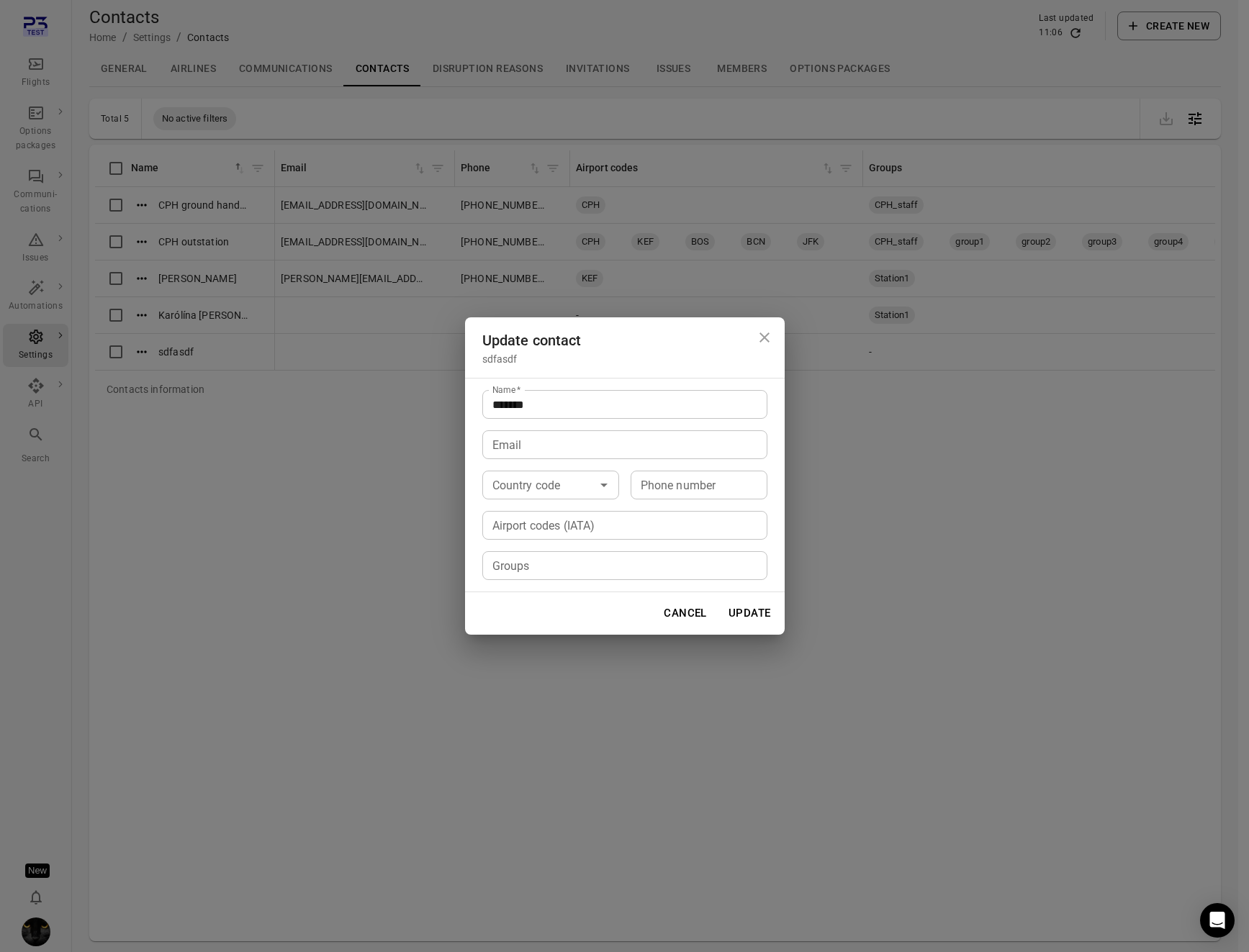
click at [558, 515] on div "Airport codes (IATA) Airport codes (IATA)" at bounding box center [624, 525] width 285 height 29
type input "*"
click at [550, 575] on input "Groups" at bounding box center [623, 566] width 274 height 20
type input "*"
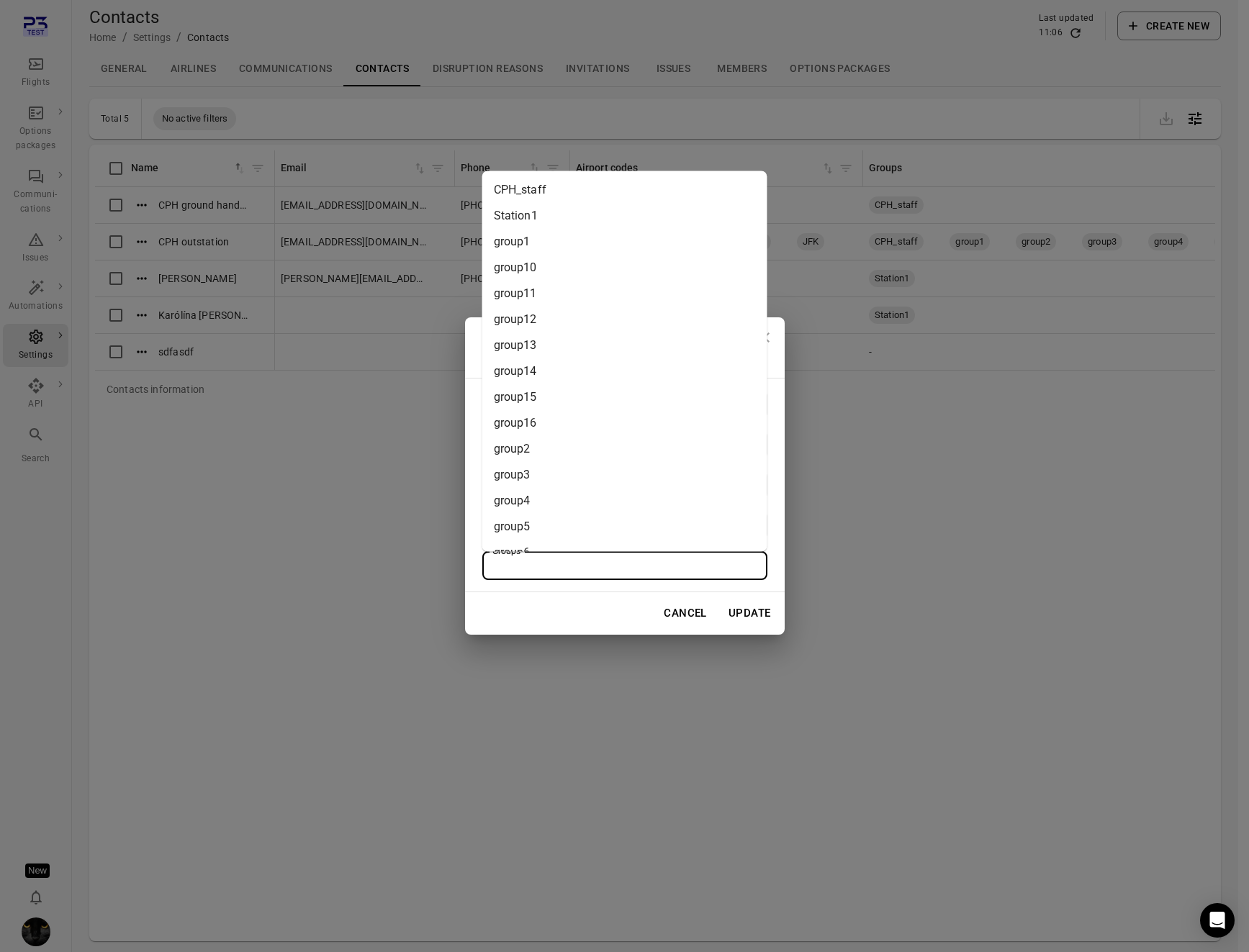
click at [564, 503] on li "group4" at bounding box center [624, 500] width 285 height 26
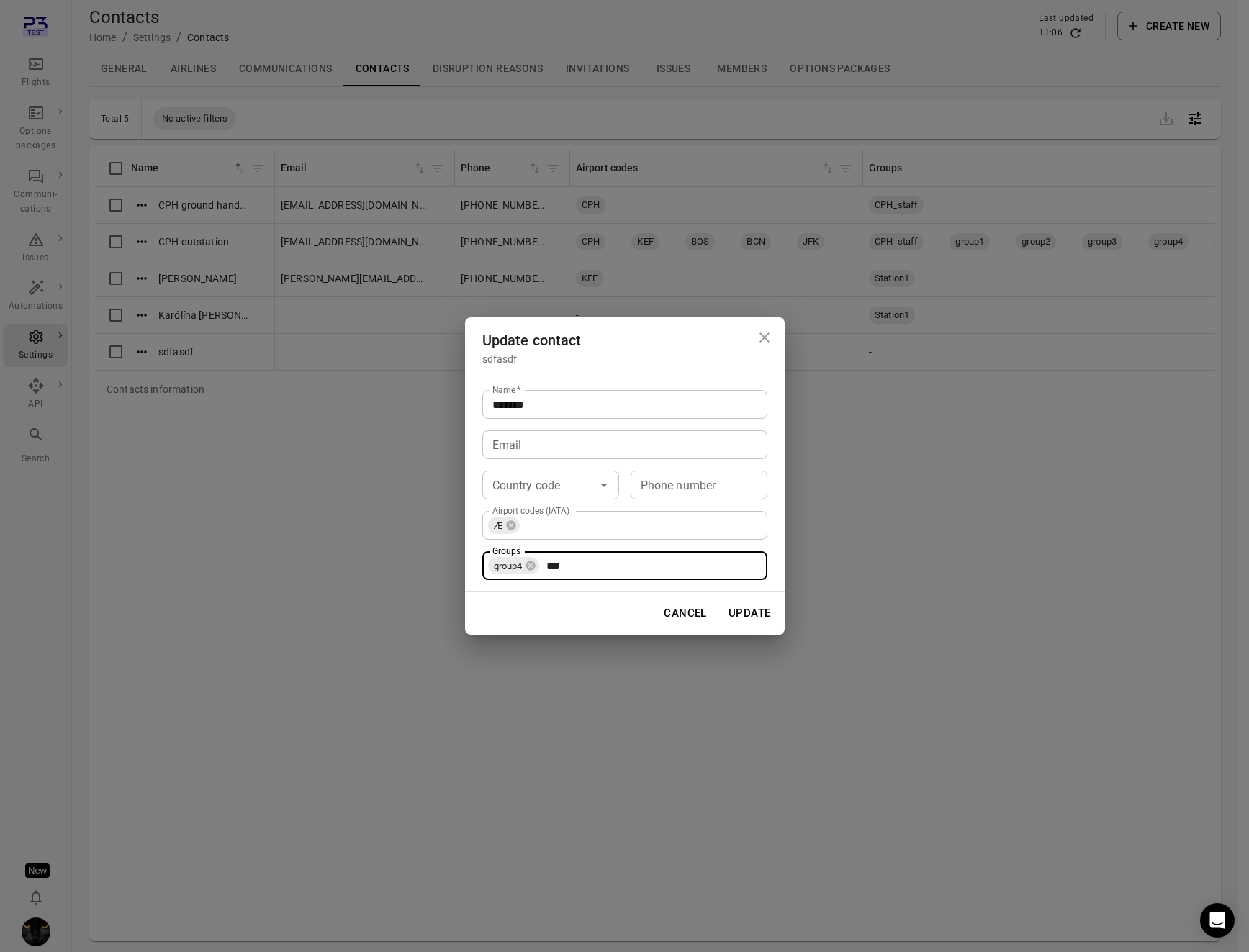
type input "****"
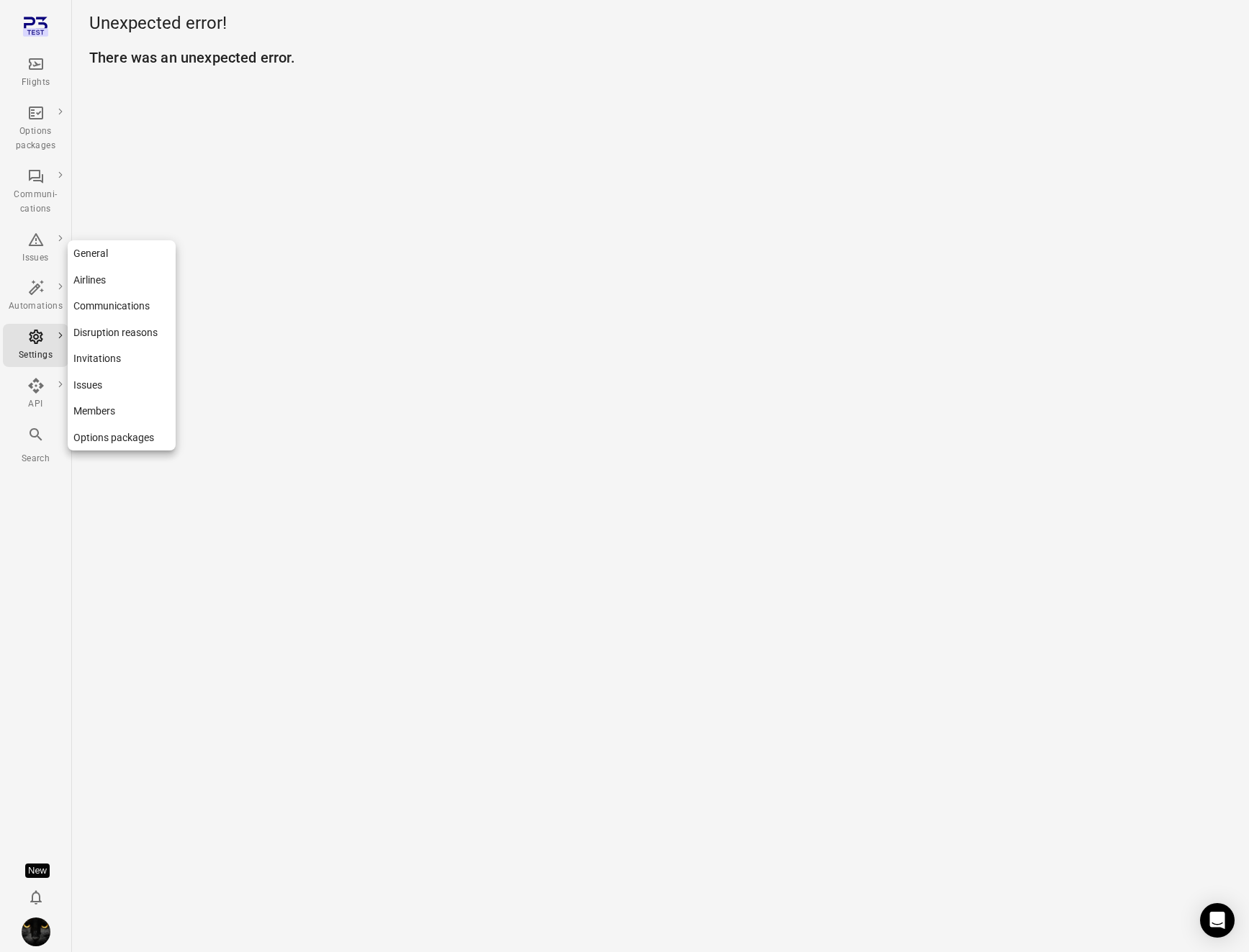
click at [48, 344] on div "Settings" at bounding box center [35, 346] width 54 height 35
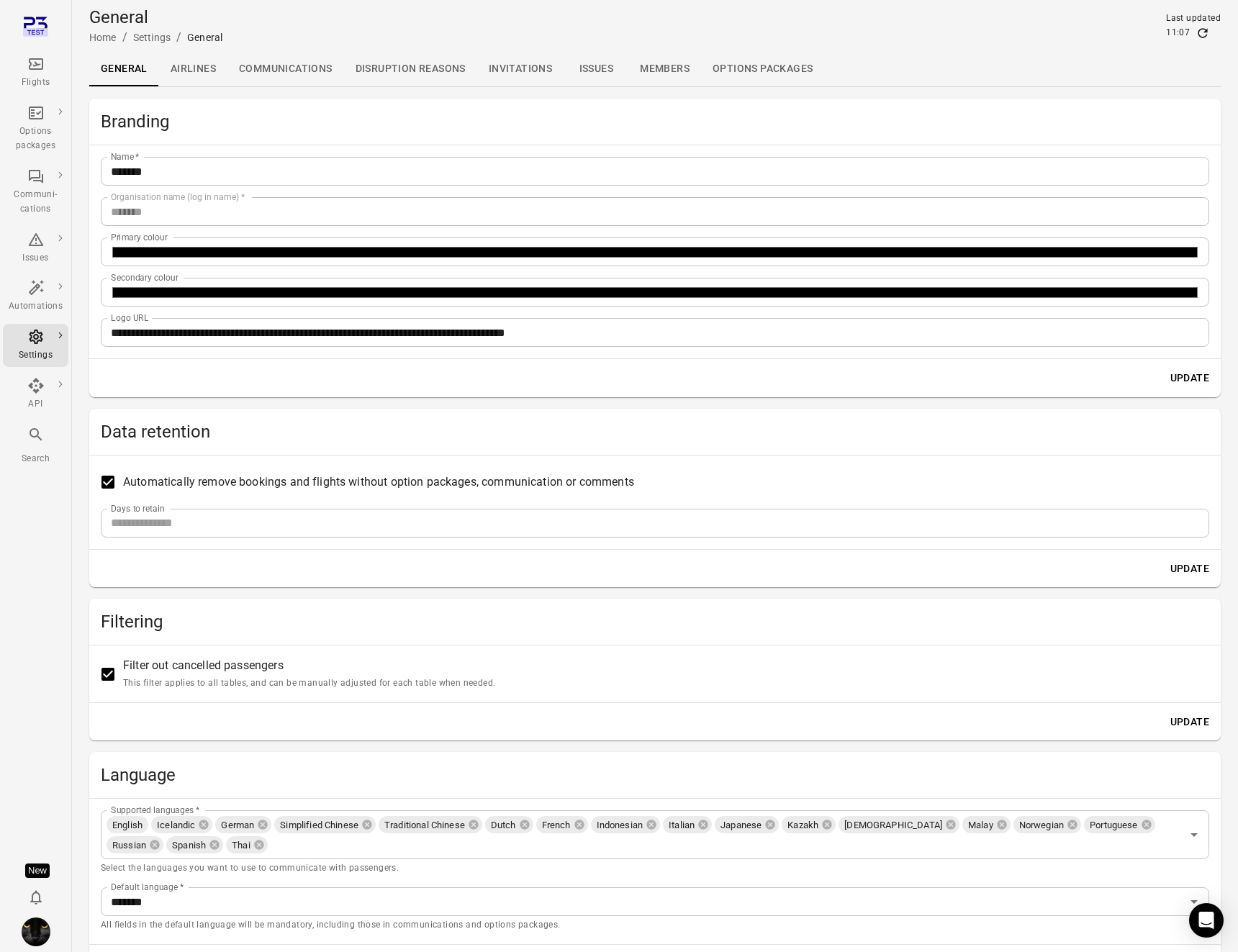
click at [211, 69] on link "Airlines" at bounding box center [193, 69] width 69 height 35
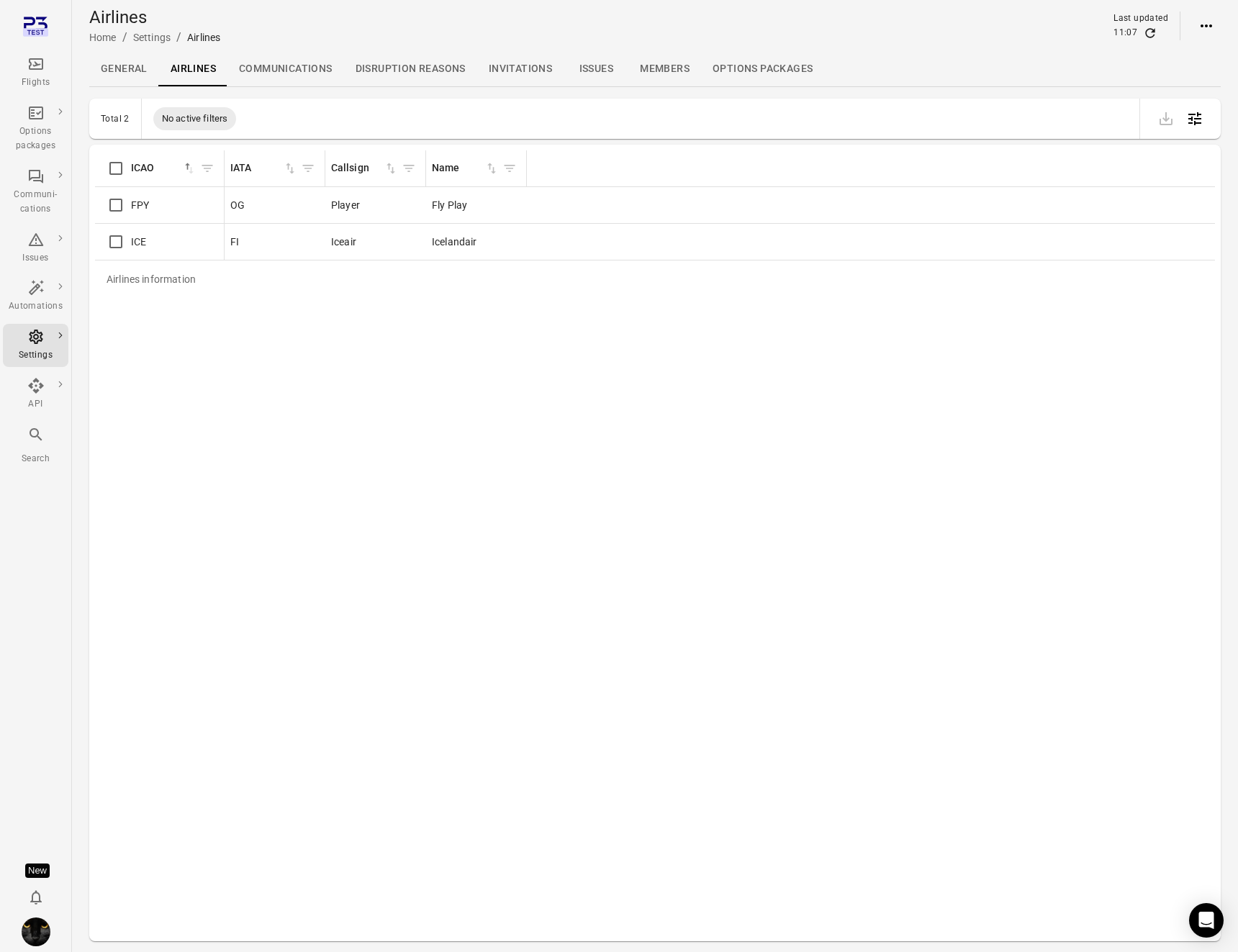
click at [482, 629] on div "Airlines information ICAO sorted ascending IATA Callsign Name FPY OG Player Fly…" at bounding box center [655, 542] width 1120 height 785
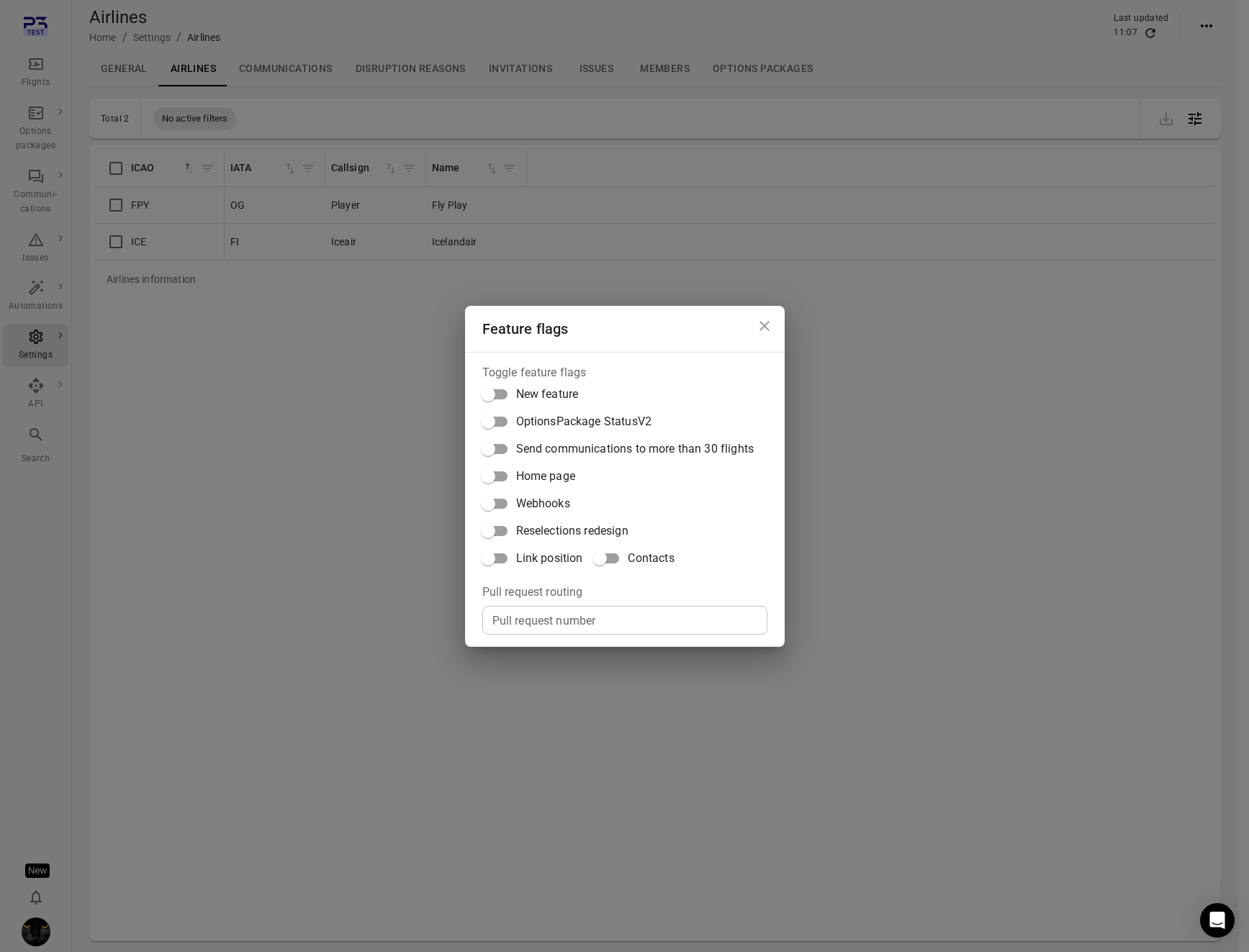
click at [643, 558] on span "Contacts" at bounding box center [651, 558] width 46 height 17
drag, startPoint x: 267, startPoint y: 492, endPoint x: 338, endPoint y: 83, distance: 415.1
click at [268, 492] on div "Feature flags Toggle feature flags New feature OptionsPackage StatusV2 Send com…" at bounding box center [624, 476] width 1249 height 952
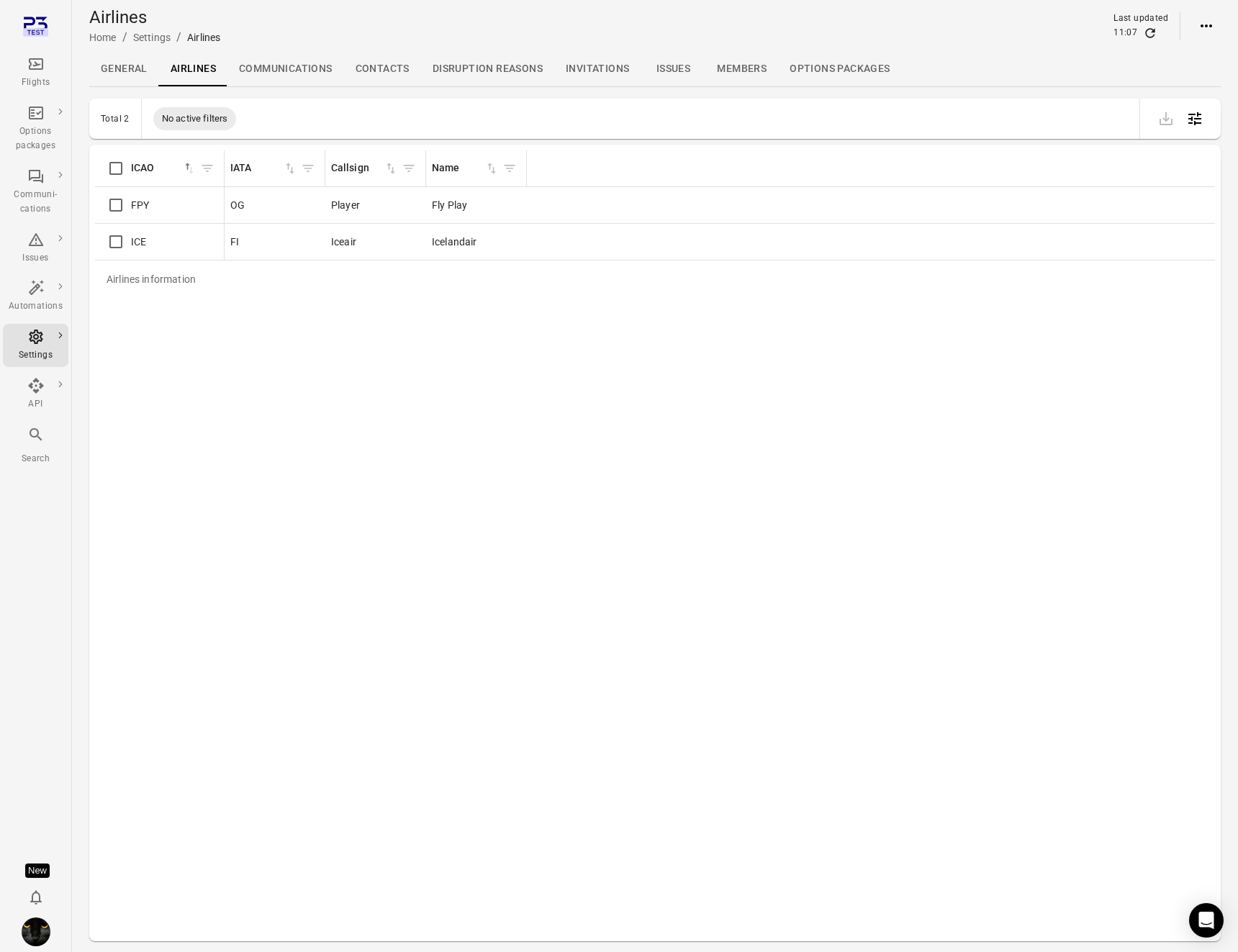
click at [377, 59] on link "Contacts" at bounding box center [382, 69] width 77 height 35
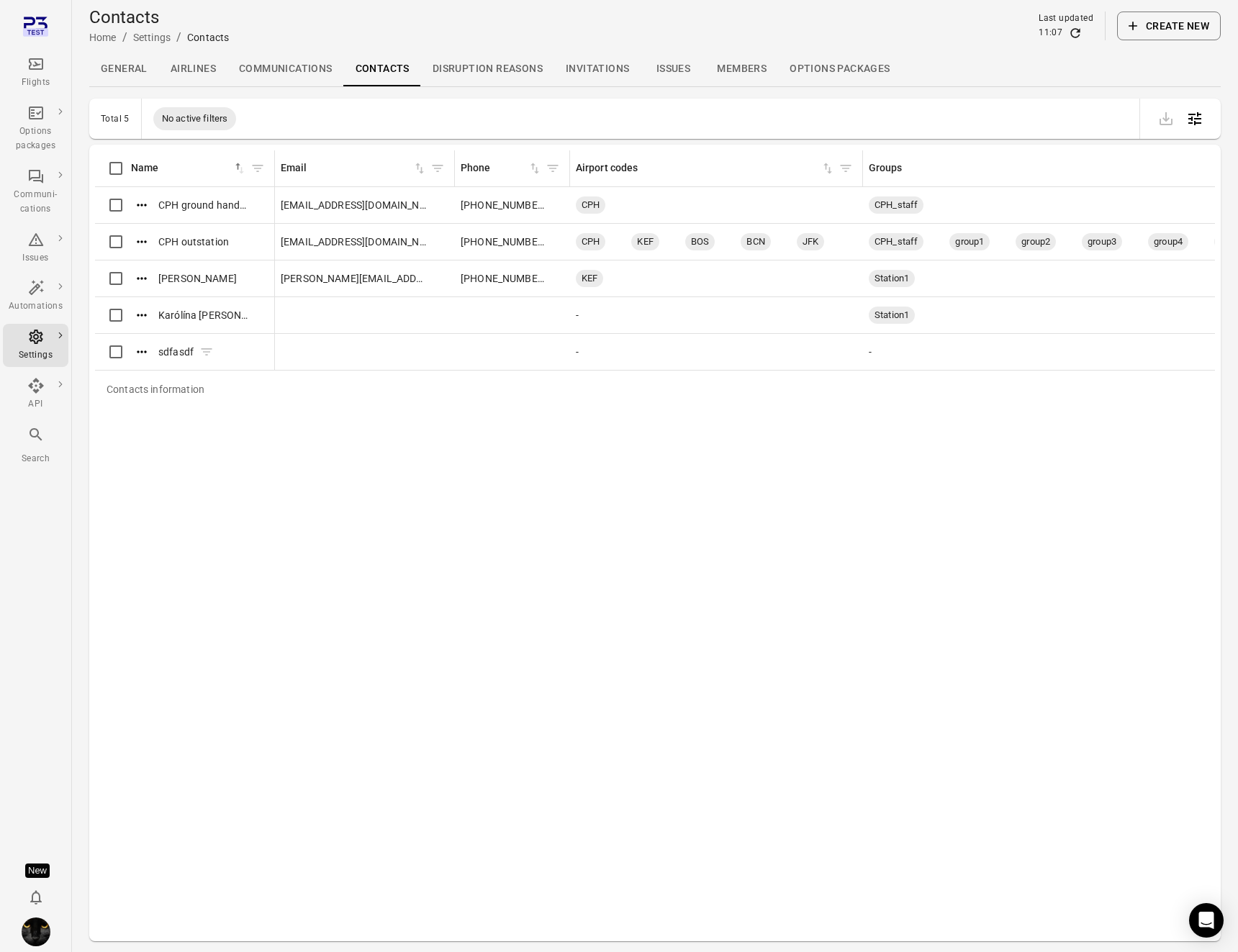
click at [143, 356] on icon "Actions" at bounding box center [141, 352] width 14 height 14
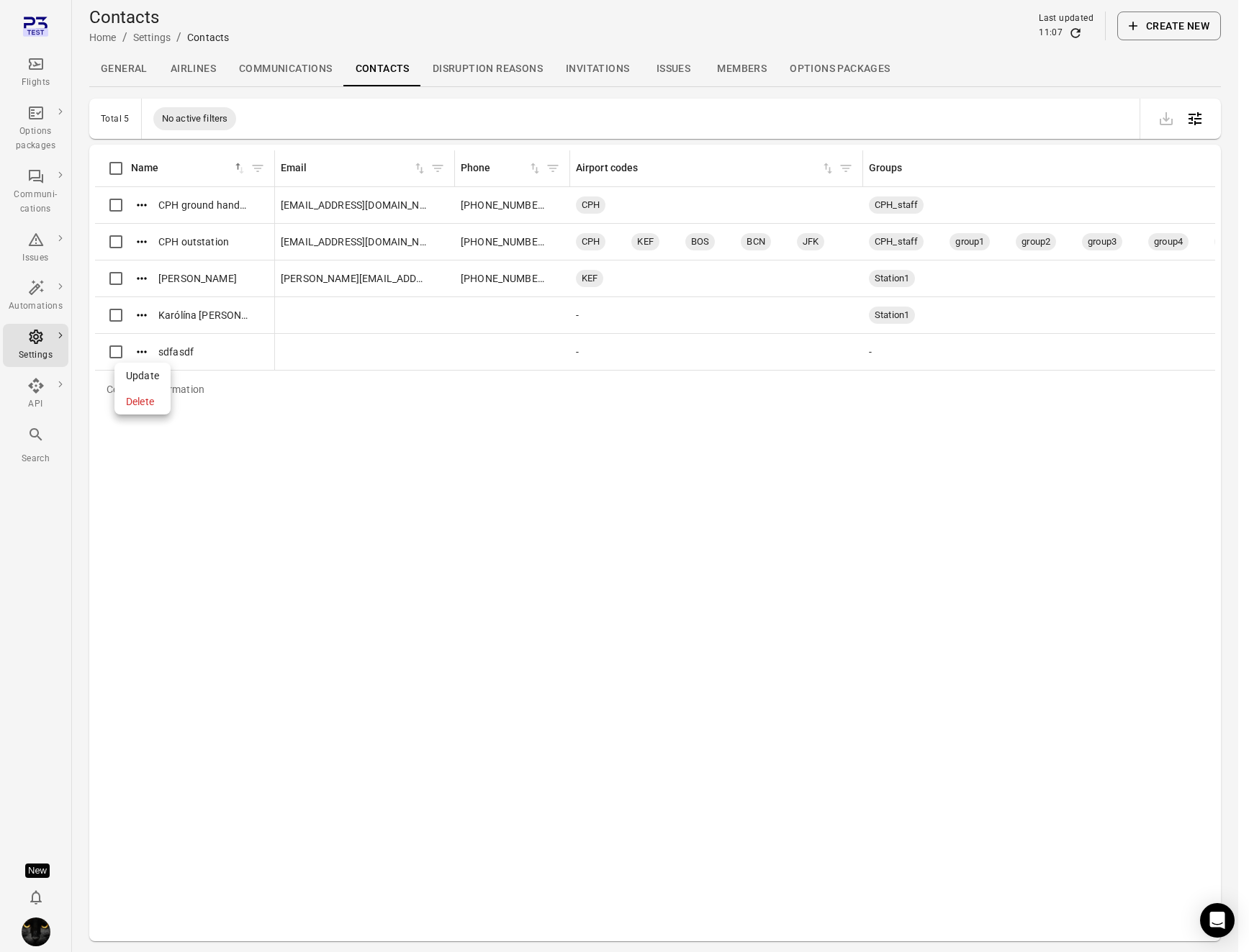
click at [146, 371] on span "Update" at bounding box center [143, 375] width 33 height 14
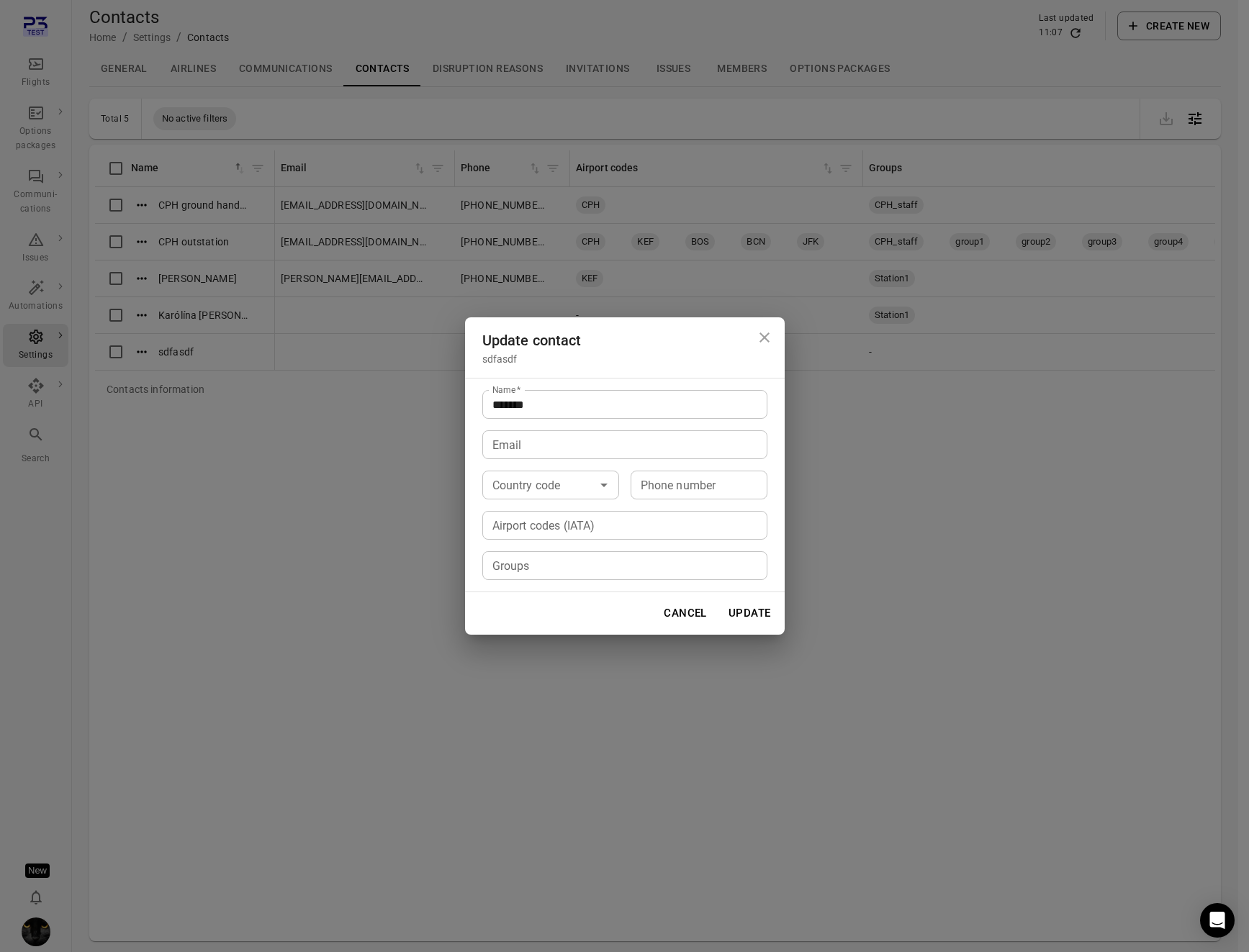
click at [516, 564] on input "Groups" at bounding box center [623, 566] width 274 height 20
type input "****"
click at [519, 570] on icon at bounding box center [516, 566] width 9 height 9
click at [530, 521] on input "Airport codes (IATA)" at bounding box center [623, 525] width 274 height 20
click at [686, 620] on button "Cancel" at bounding box center [684, 613] width 59 height 31
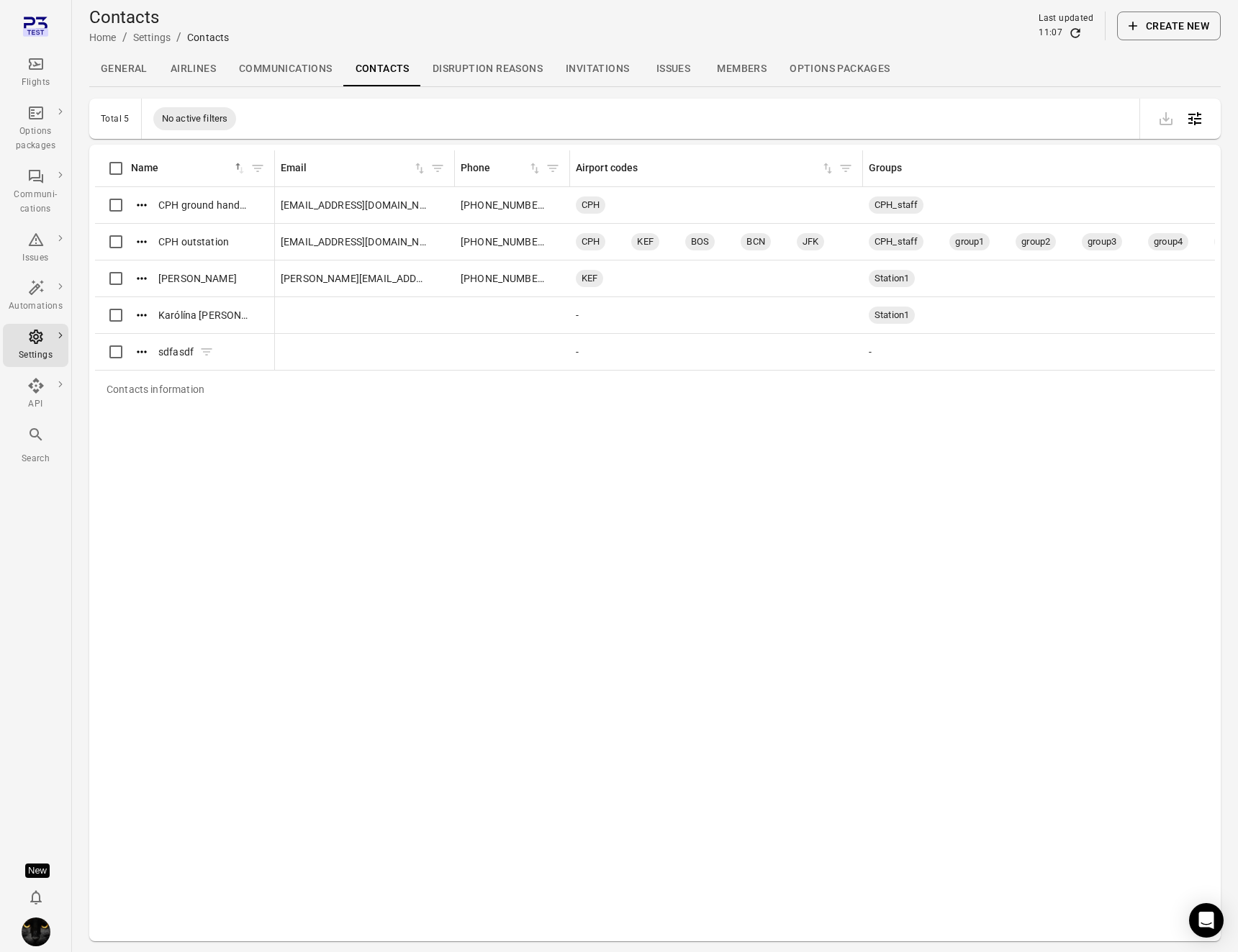
click at [143, 348] on icon "Actions" at bounding box center [141, 352] width 14 height 14
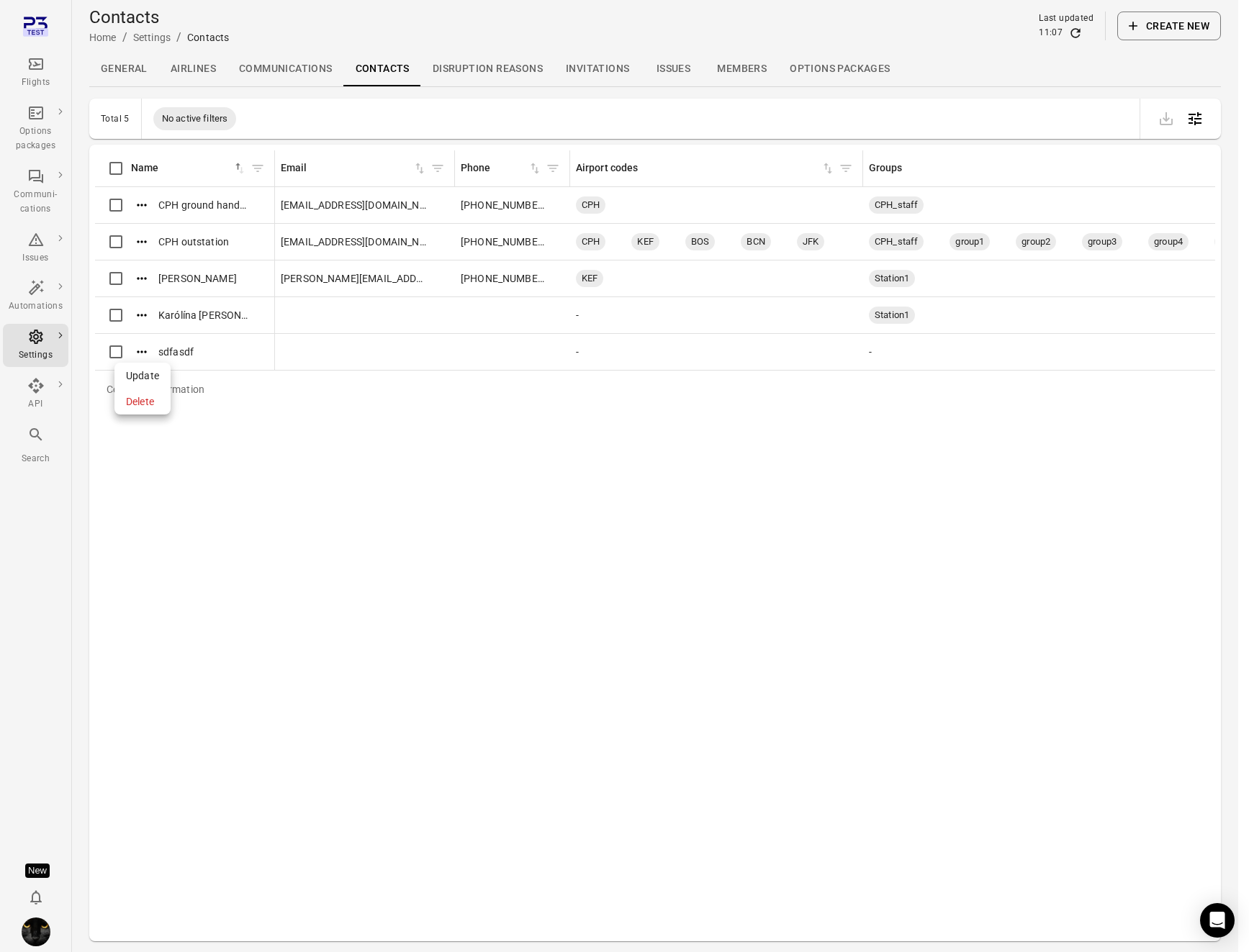
click at [149, 375] on span "Update" at bounding box center [143, 375] width 33 height 14
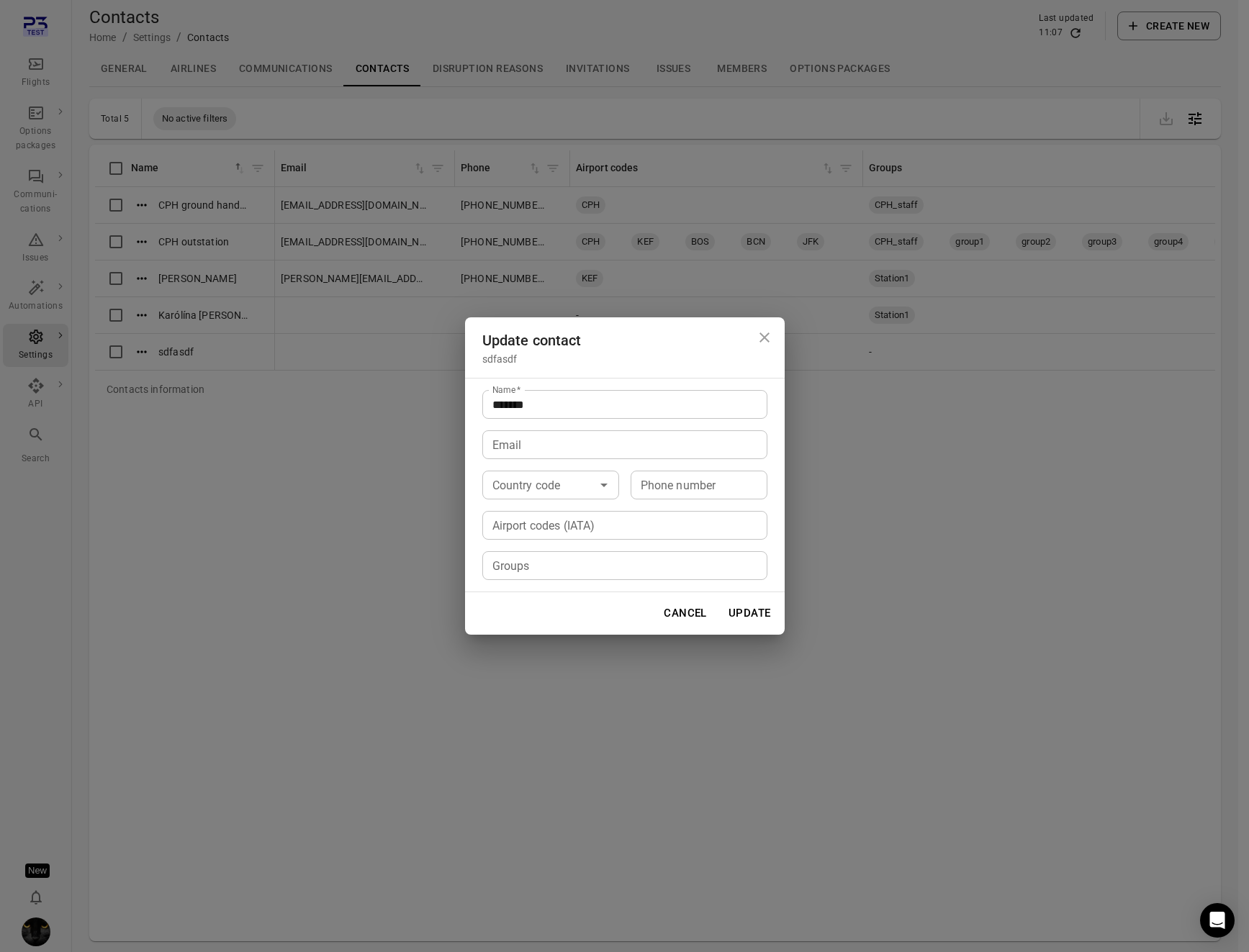
click at [571, 528] on input "Airport codes (IATA)" at bounding box center [623, 525] width 274 height 20
type input "****"
click at [561, 569] on input "Groups" at bounding box center [623, 566] width 274 height 20
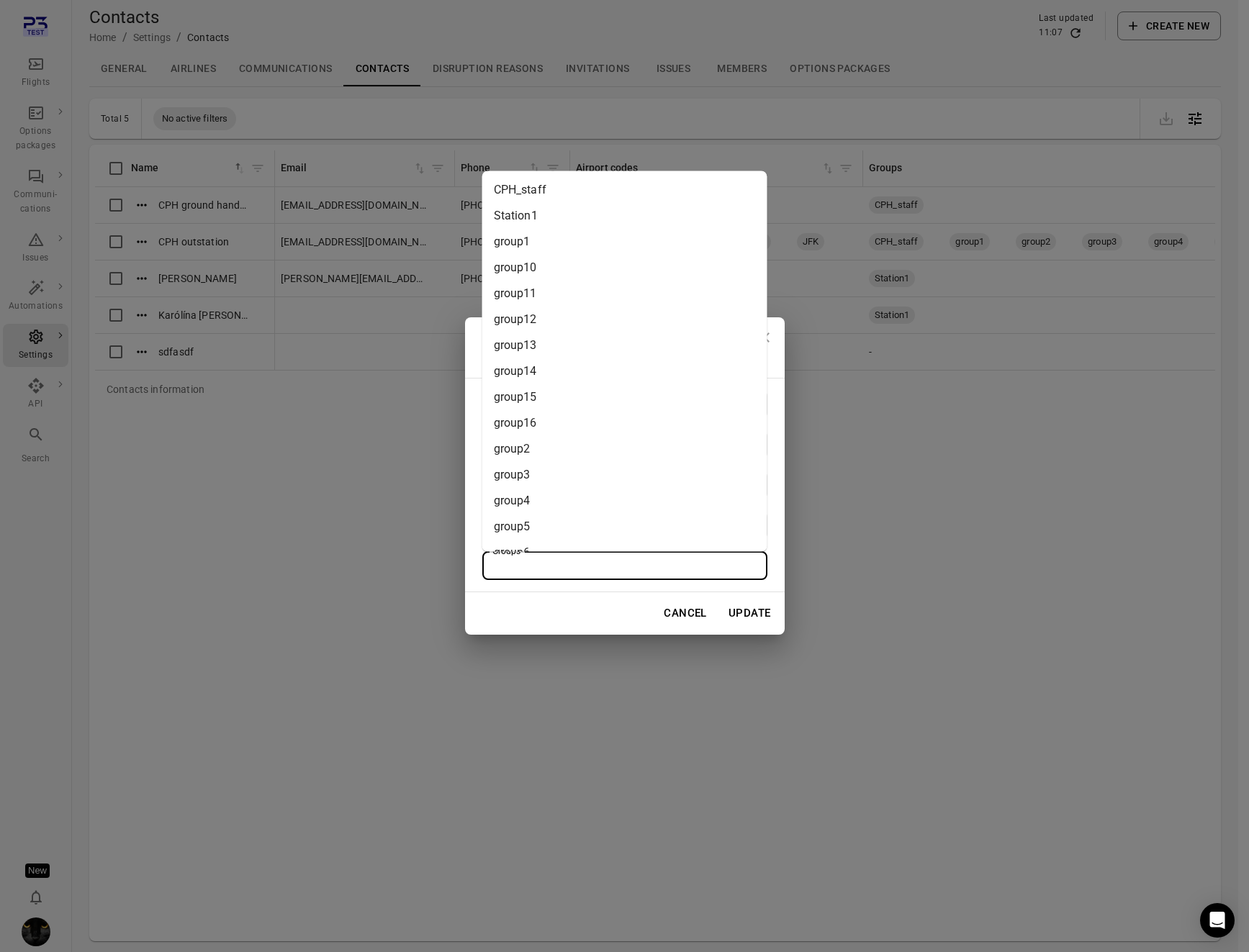
click at [541, 500] on li "group4" at bounding box center [624, 500] width 285 height 26
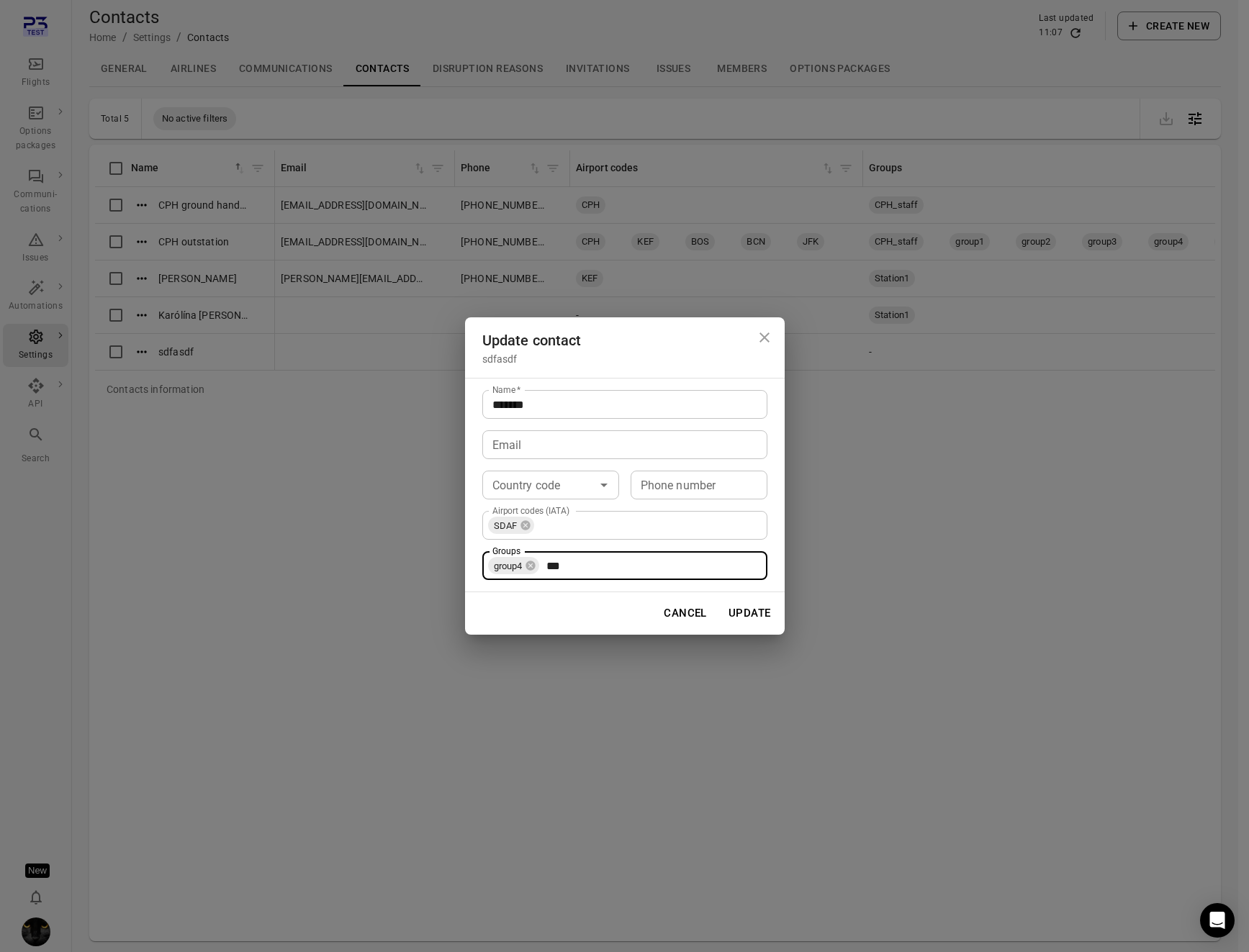
type input "****"
click at [764, 605] on button "Update" at bounding box center [750, 613] width 59 height 31
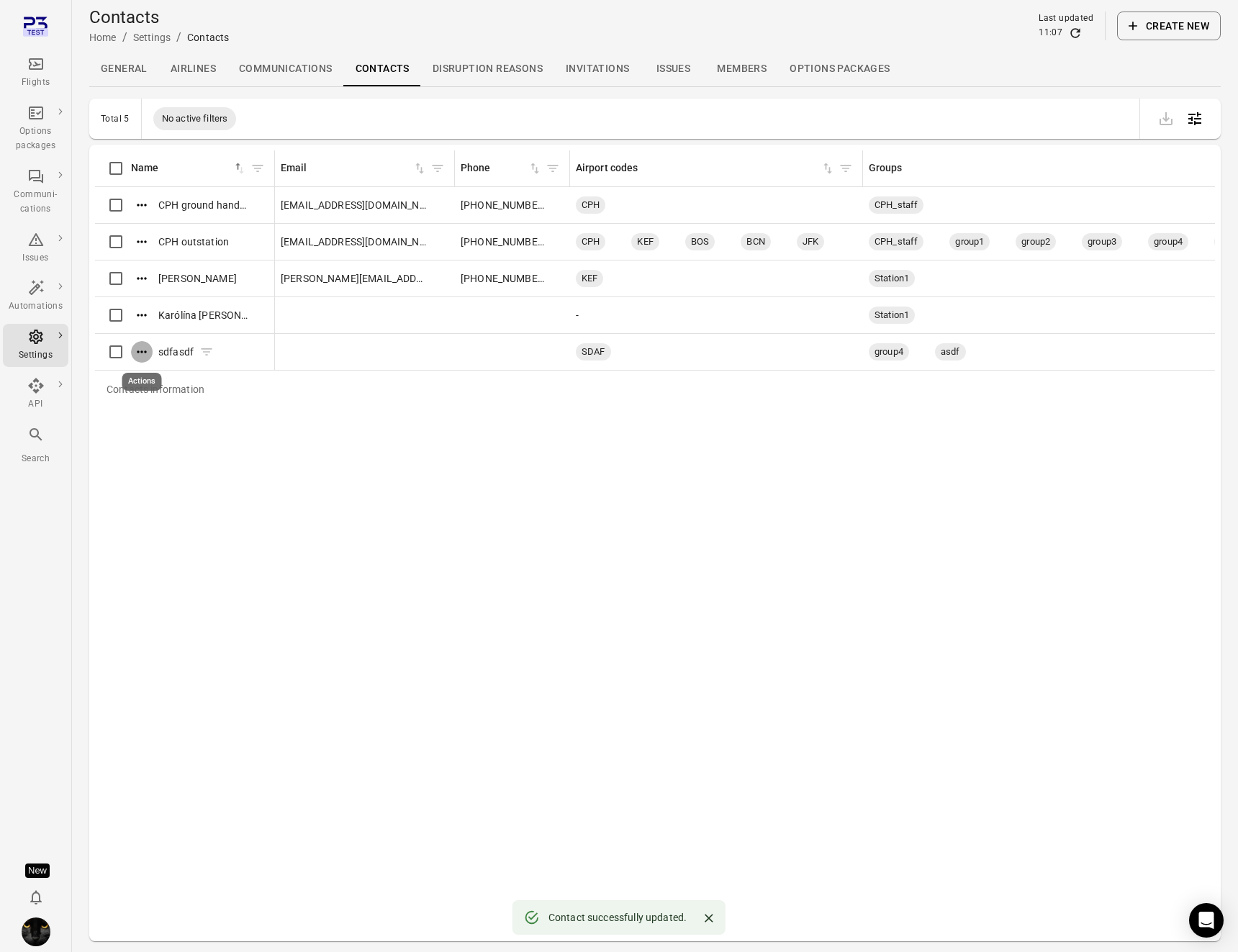
click at [148, 357] on icon "Actions" at bounding box center [141, 352] width 14 height 14
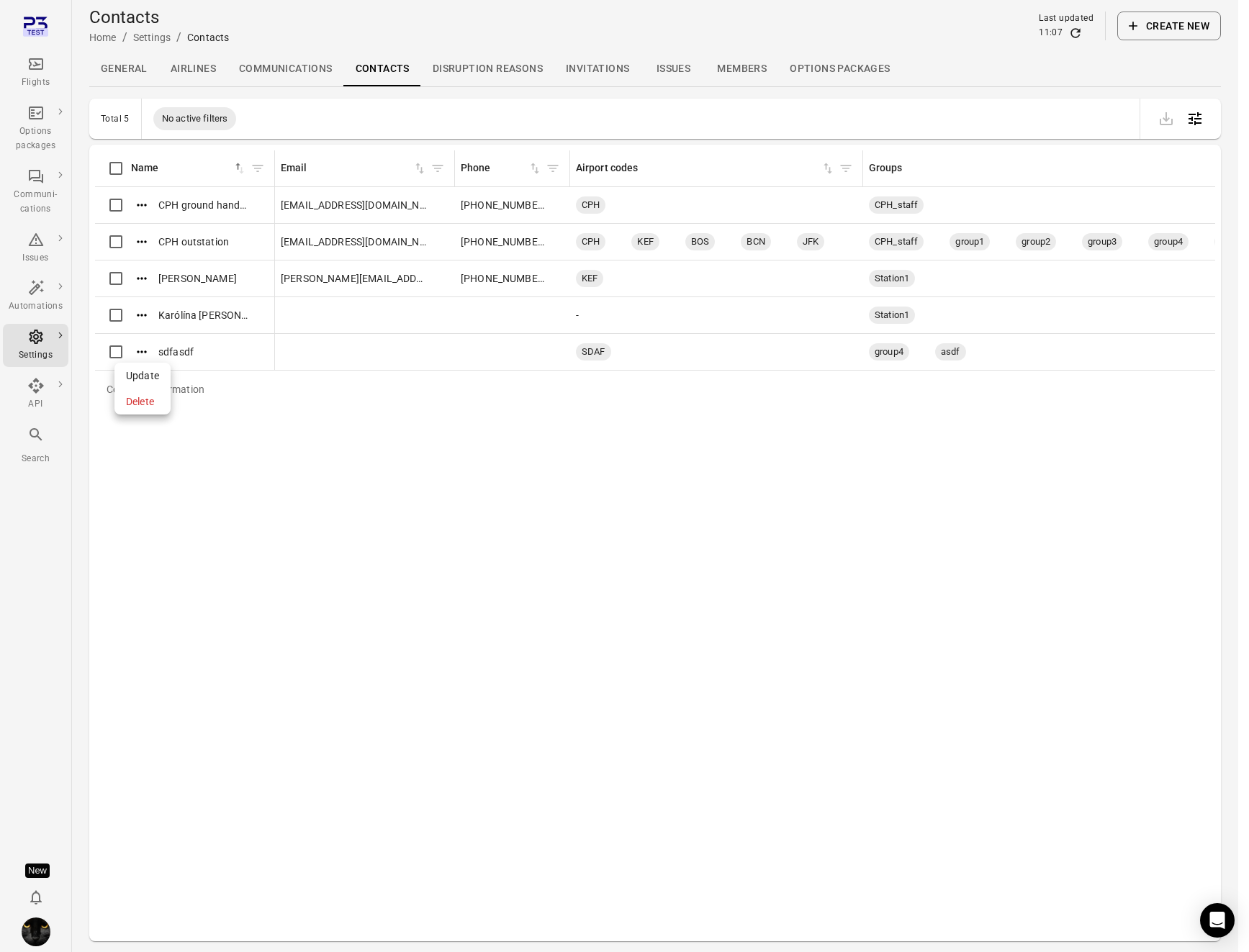
click at [1201, 20] on div at bounding box center [624, 476] width 1249 height 952
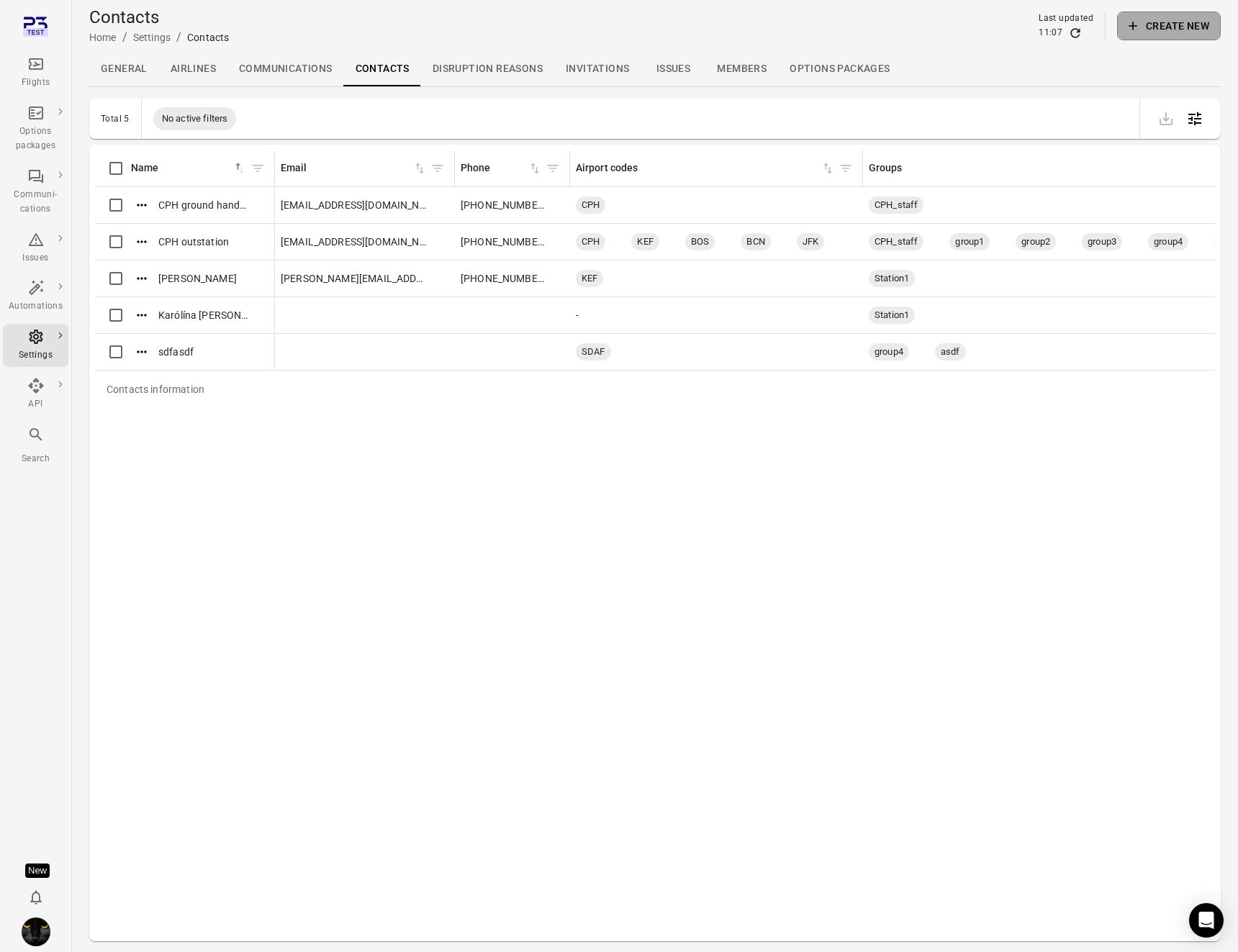
click at [1191, 31] on button "Create new" at bounding box center [1169, 26] width 104 height 29
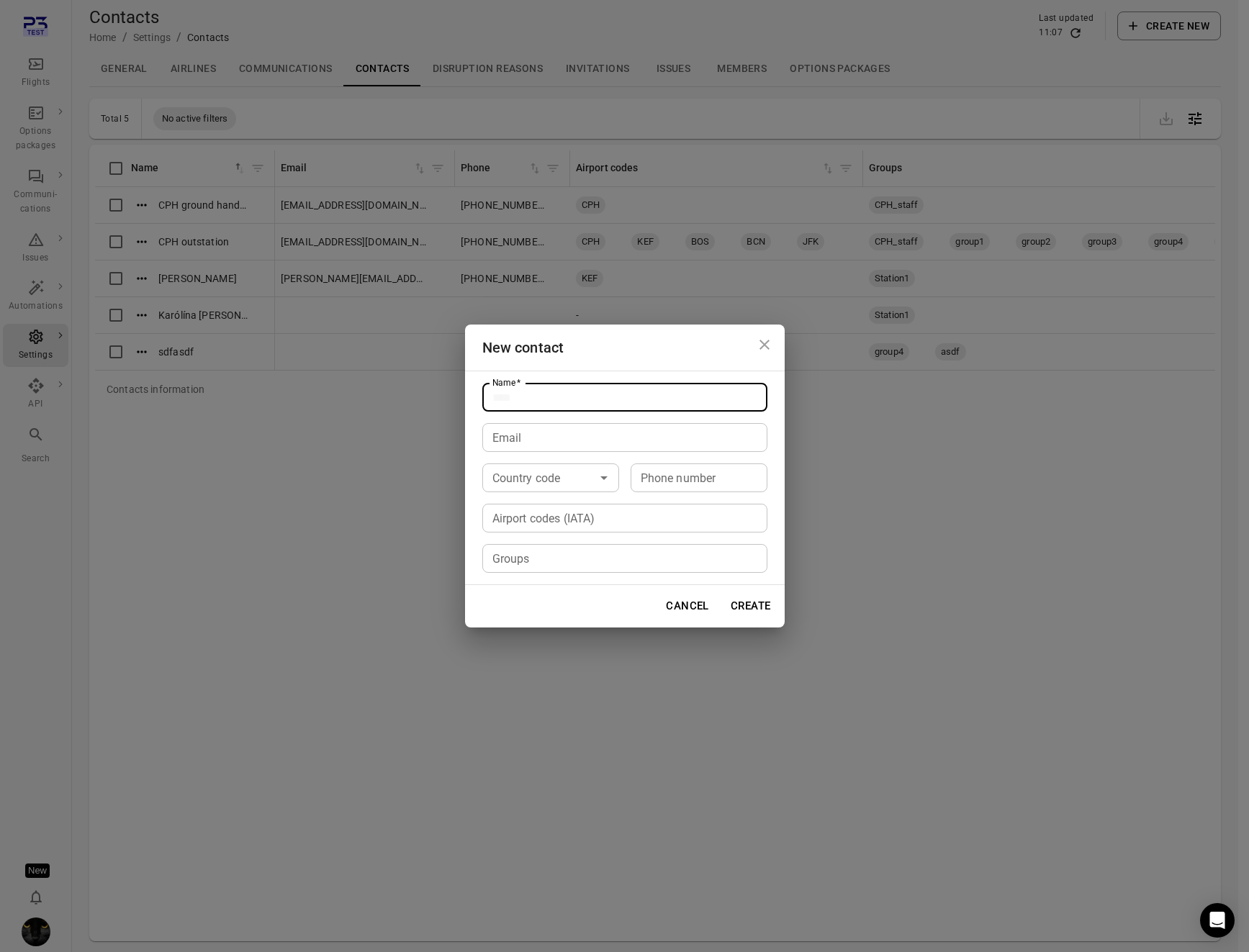
click at [503, 406] on input "Name   *" at bounding box center [624, 397] width 285 height 29
type input "****"
click at [519, 437] on input "Email" at bounding box center [624, 438] width 285 height 29
type input "****"
click at [547, 523] on input "Airport codes (IATA)" at bounding box center [623, 518] width 274 height 20
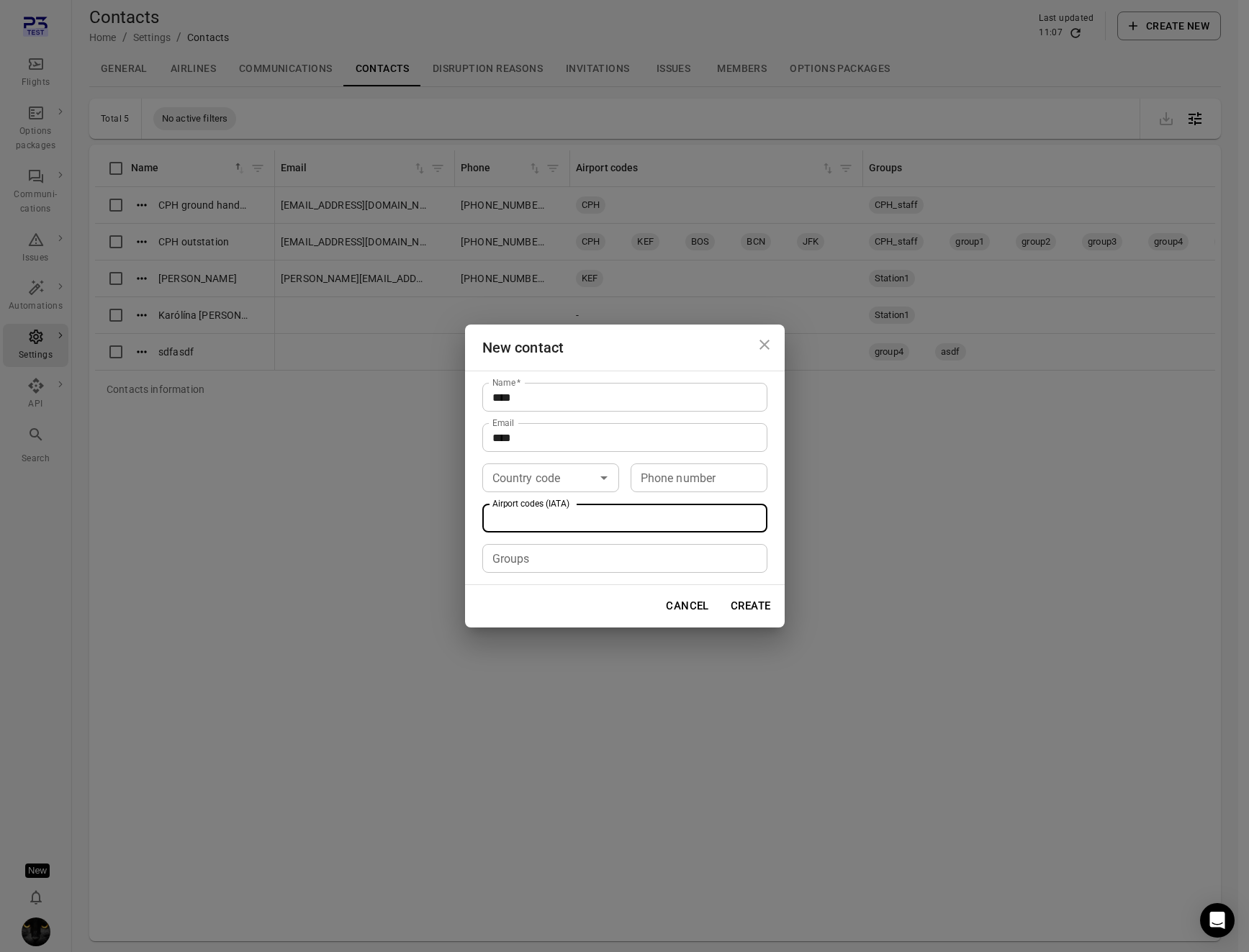
click at [385, 429] on div "New contact Name   * **** Name   * Email **** Email Country code Country code P…" at bounding box center [624, 476] width 1249 height 952
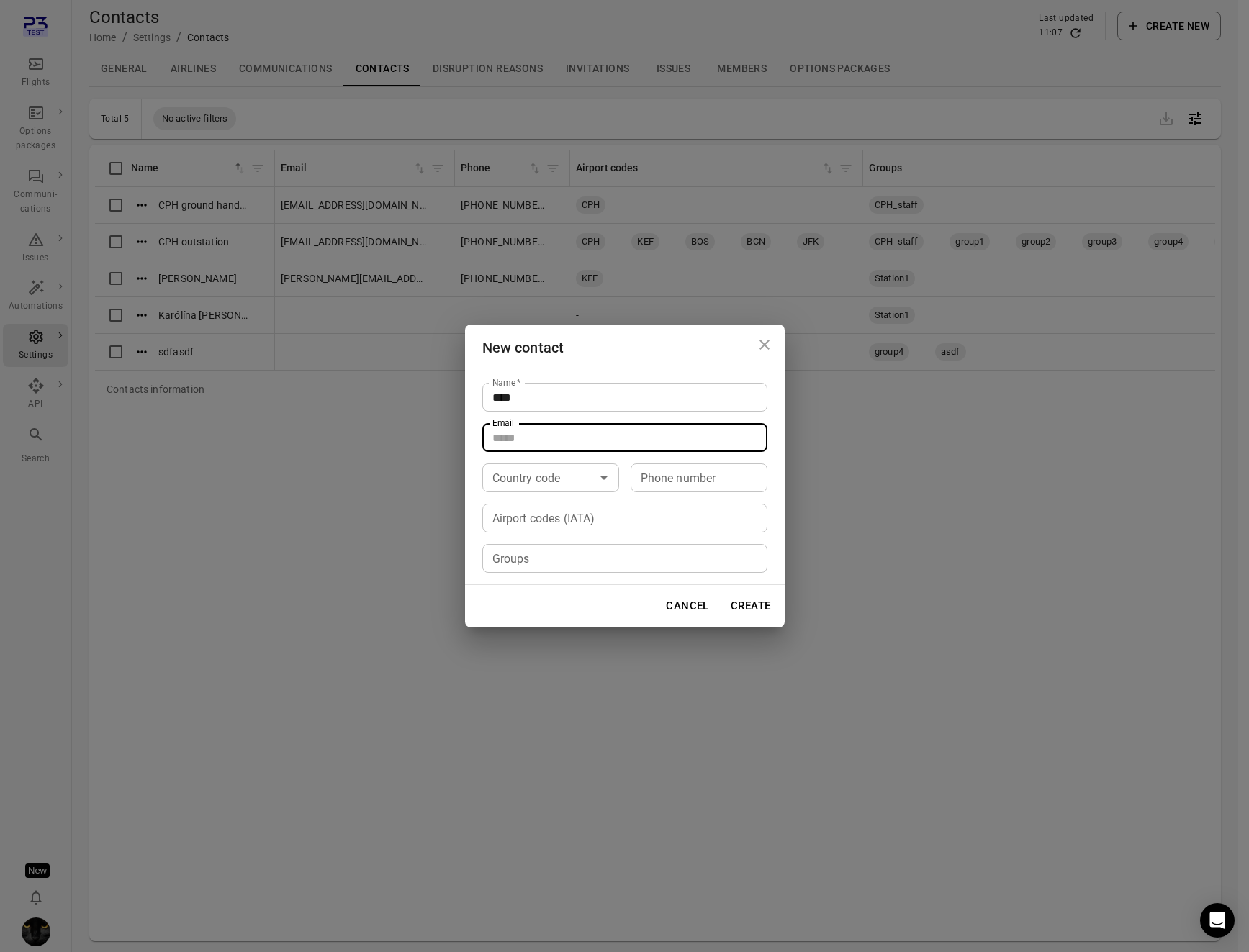
click at [527, 531] on div "Airport codes (IATA)" at bounding box center [624, 518] width 285 height 29
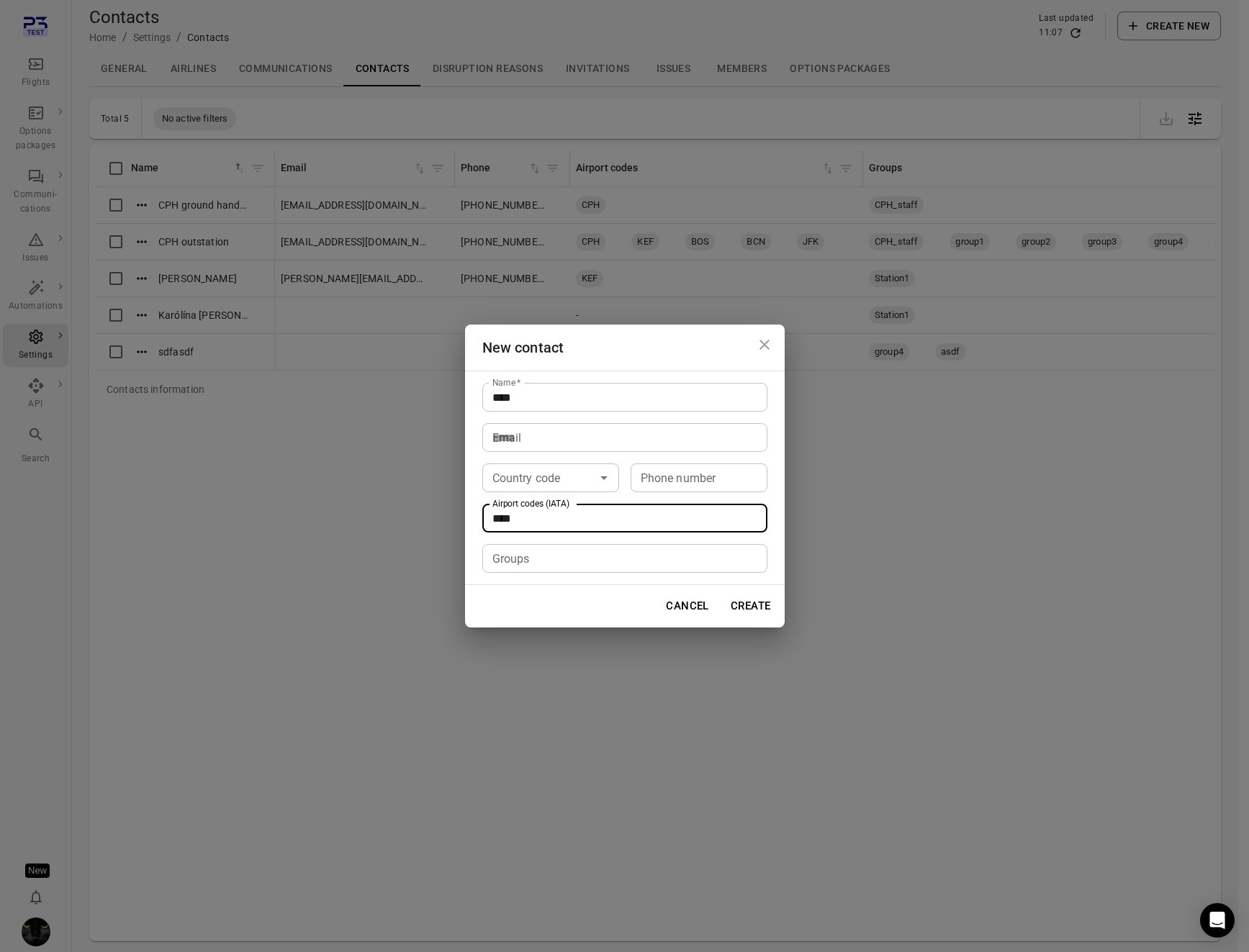
type input "***"
type input "****"
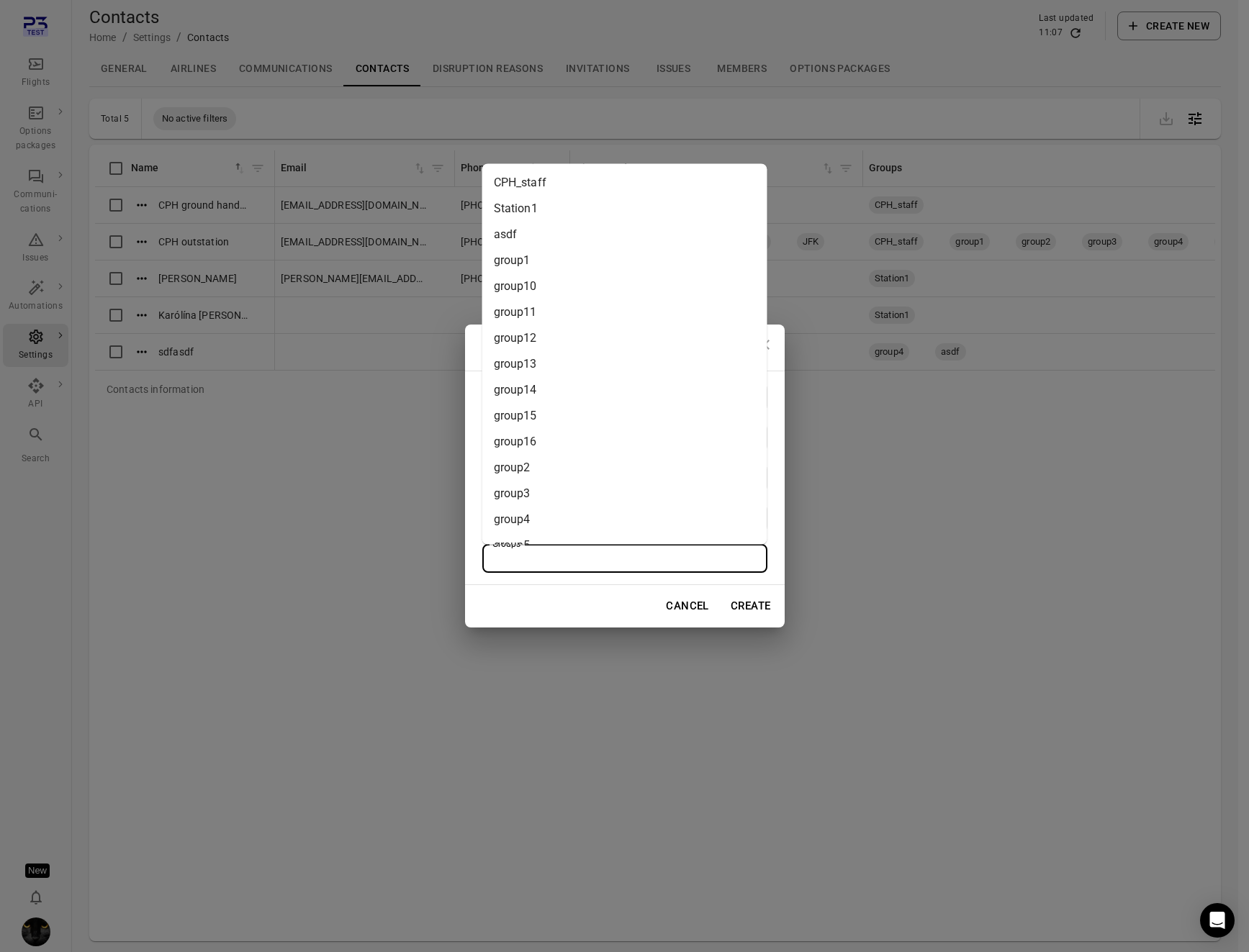
click at [532, 554] on input "Groups" at bounding box center [623, 558] width 274 height 20
click at [536, 239] on li "asdf" at bounding box center [624, 234] width 285 height 26
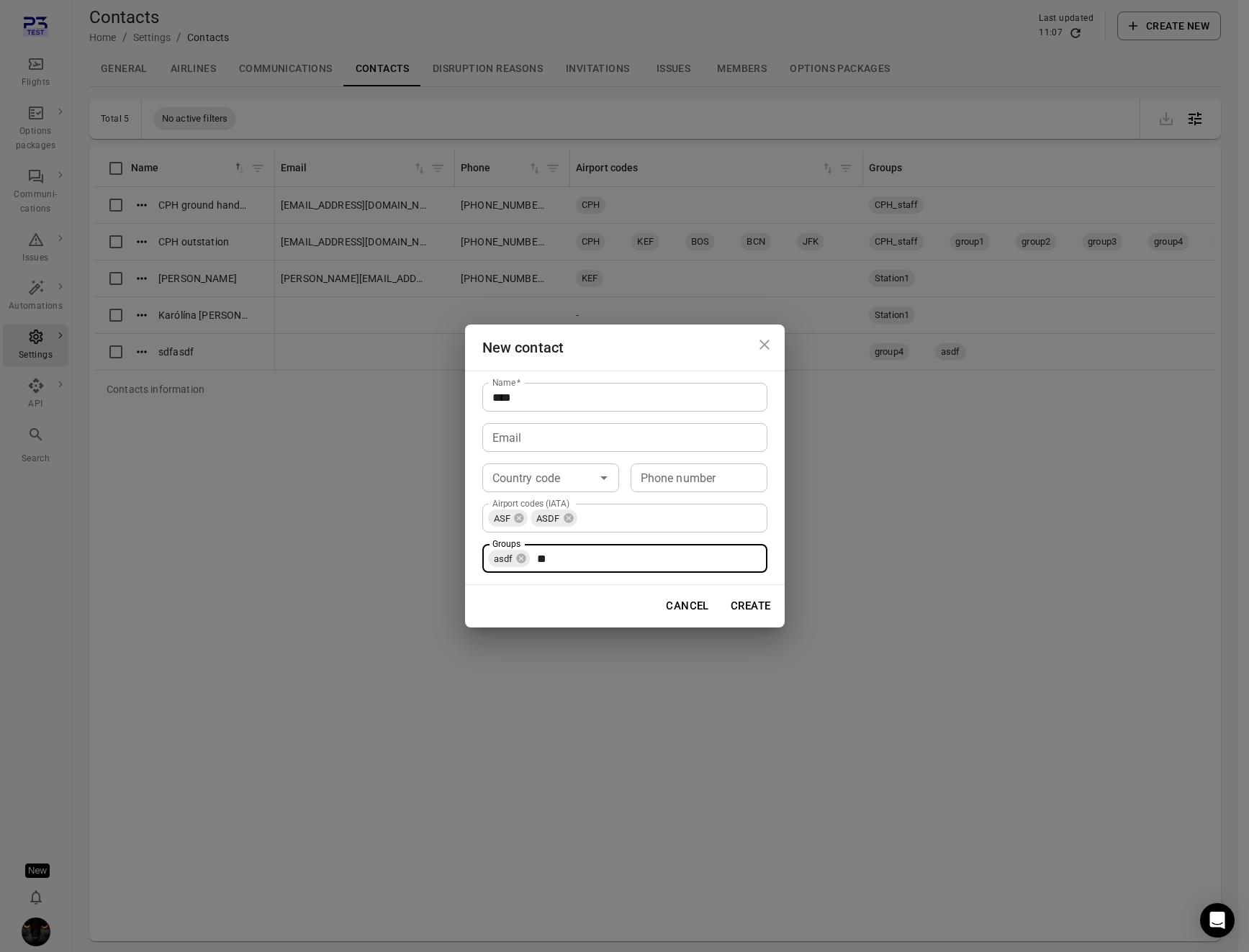
type input "*"
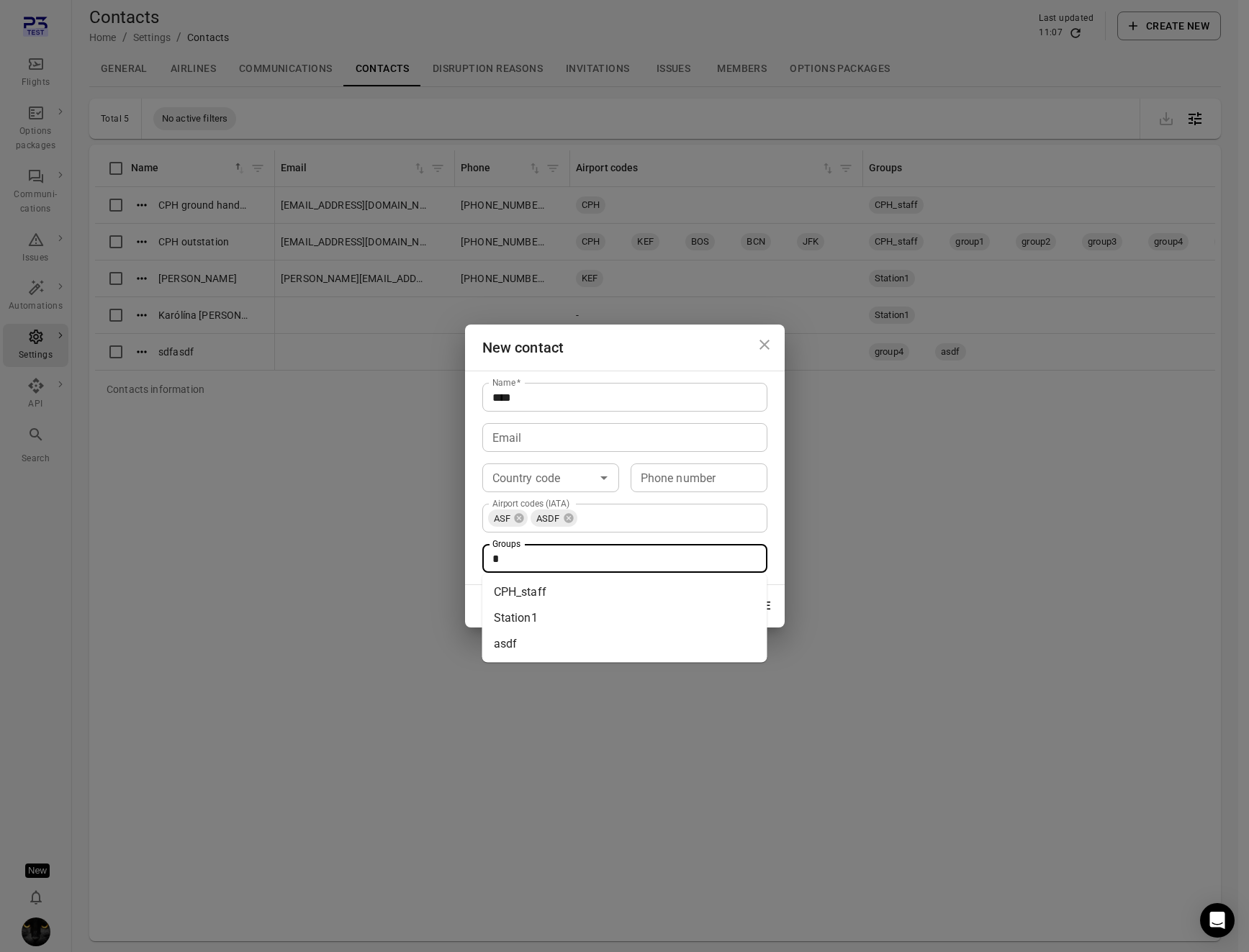
type input "**"
click at [529, 623] on li "Station1" at bounding box center [624, 618] width 285 height 26
type input "*"
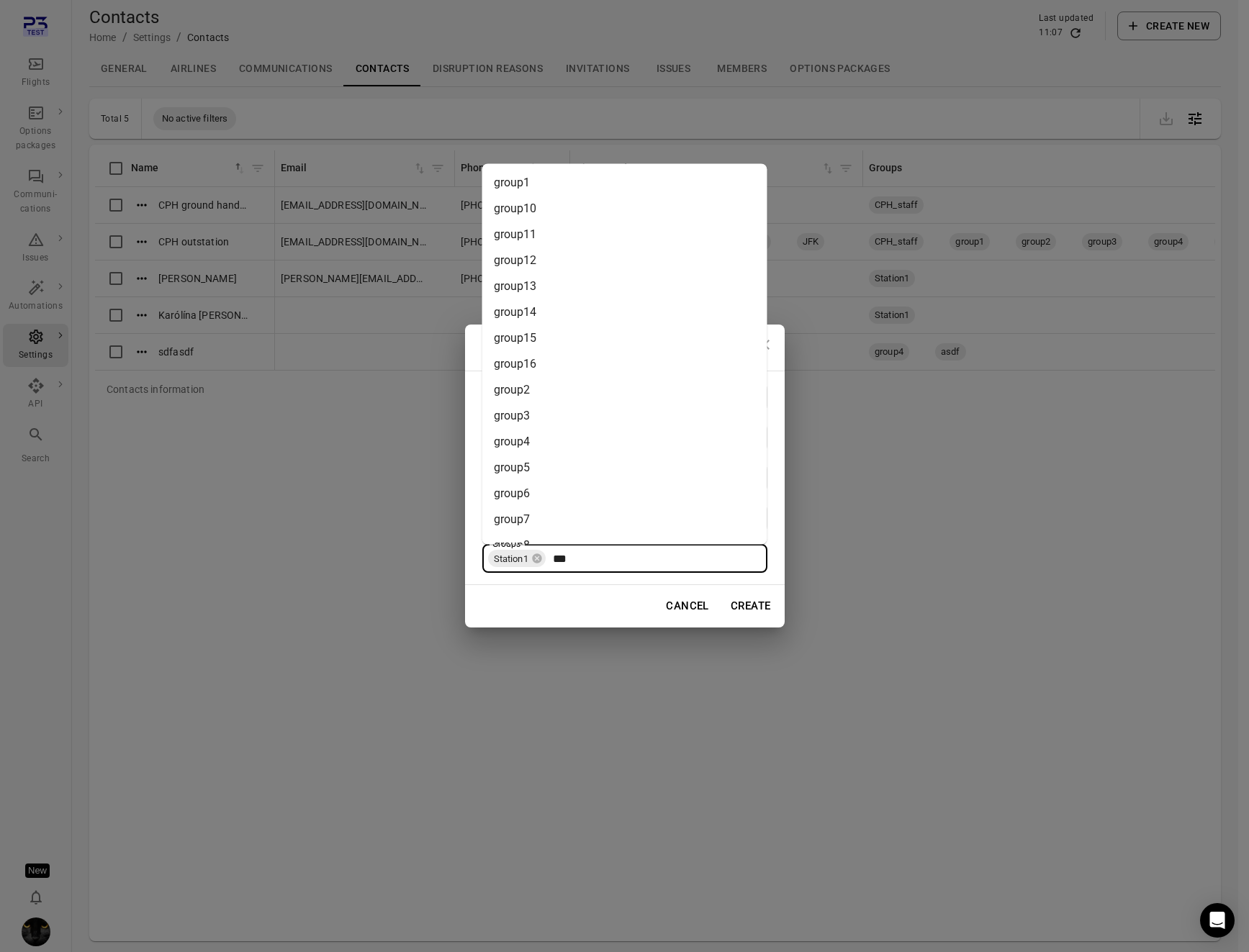
type input "****"
click at [553, 324] on li "group15" at bounding box center [624, 337] width 285 height 26
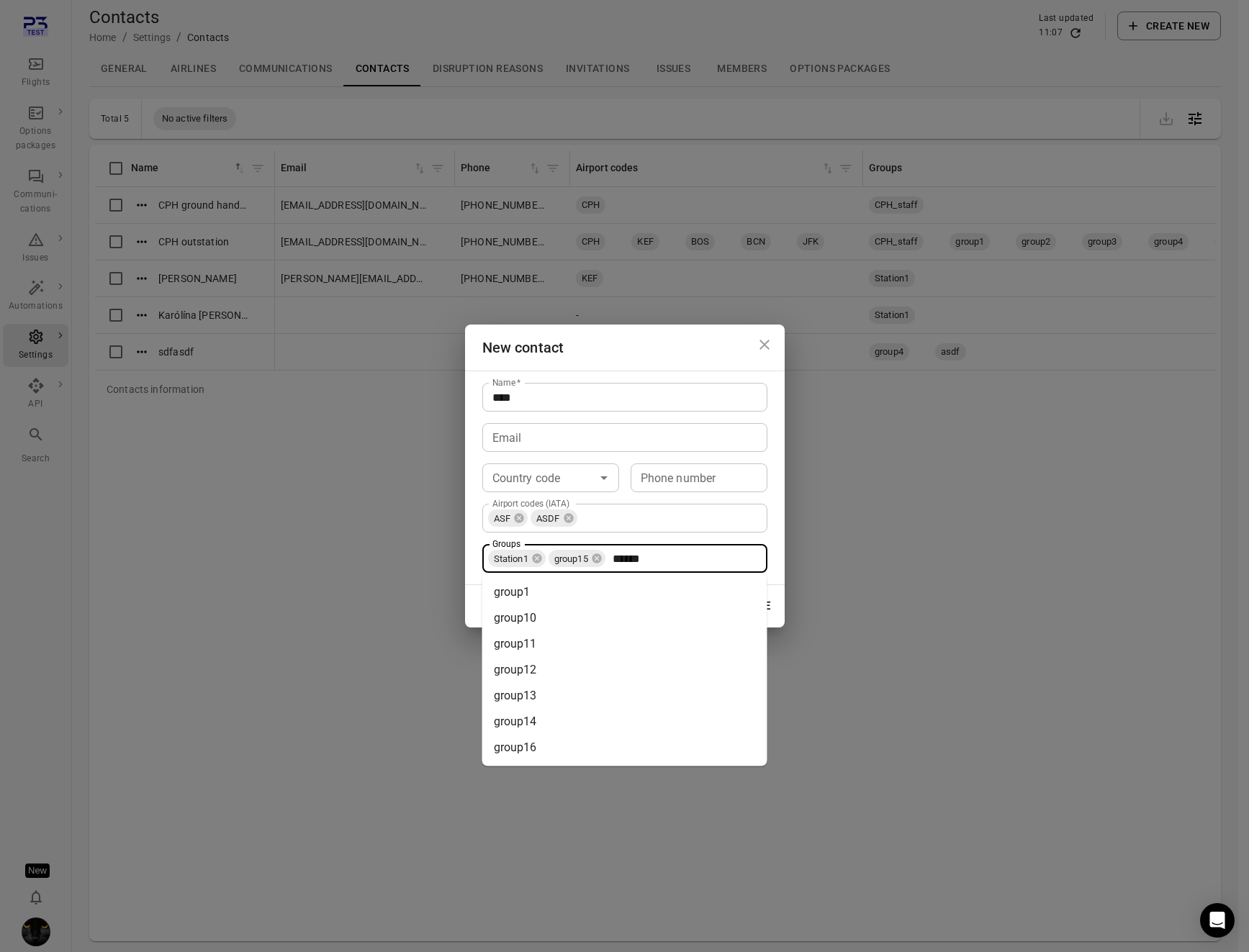
type input "*******"
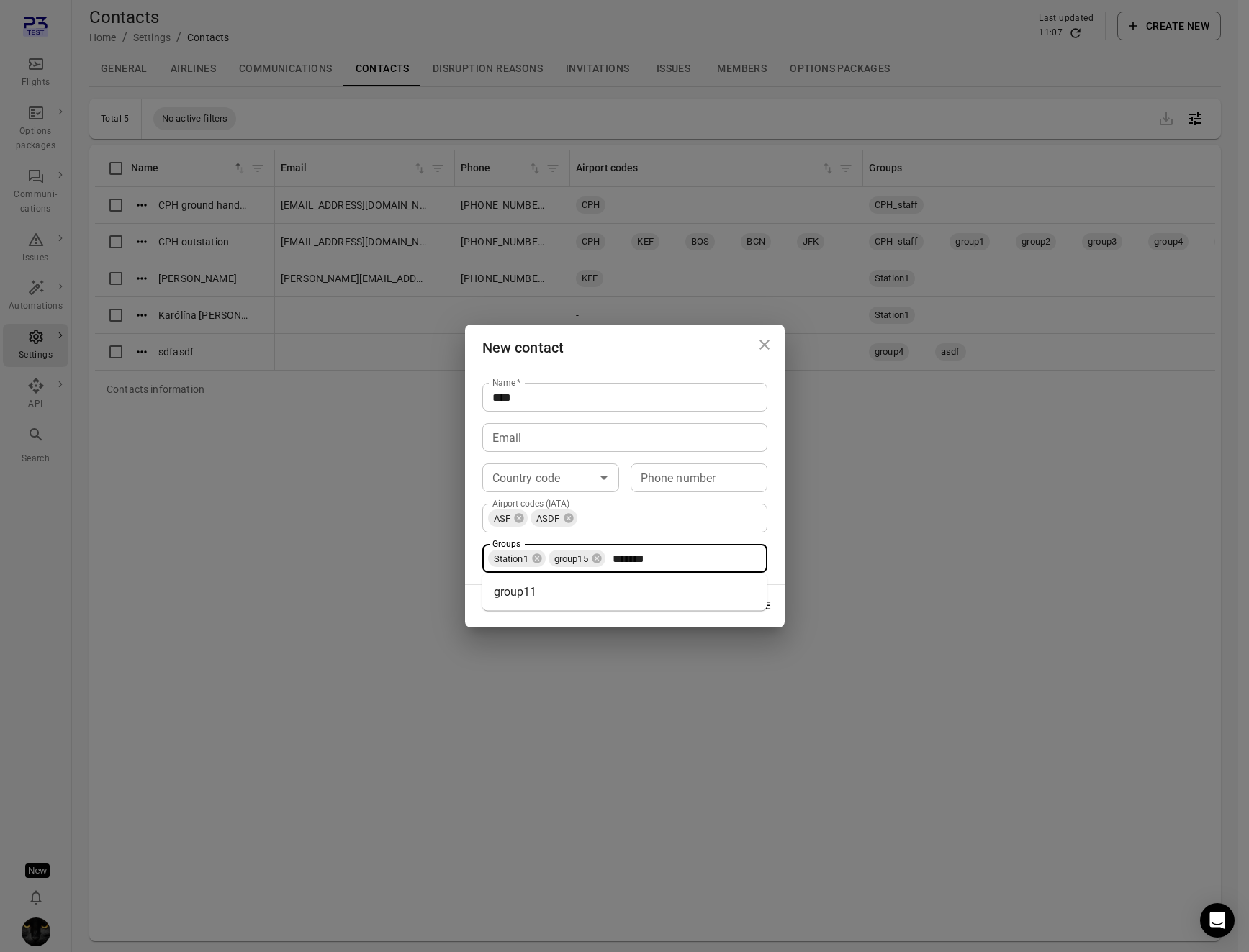
click at [536, 602] on li "group11" at bounding box center [624, 592] width 285 height 26
type input "********"
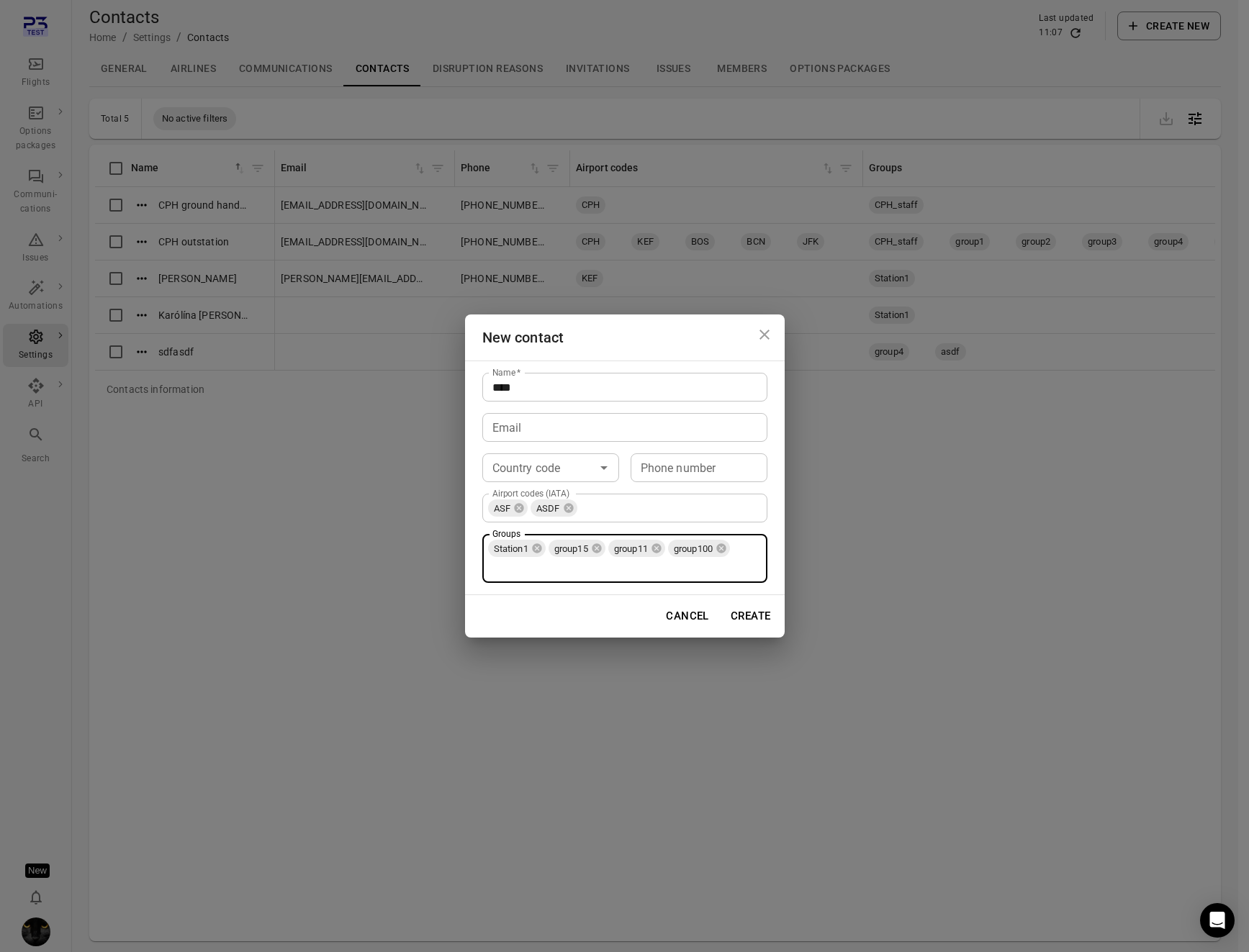
click at [756, 613] on button "Create" at bounding box center [750, 616] width 56 height 31
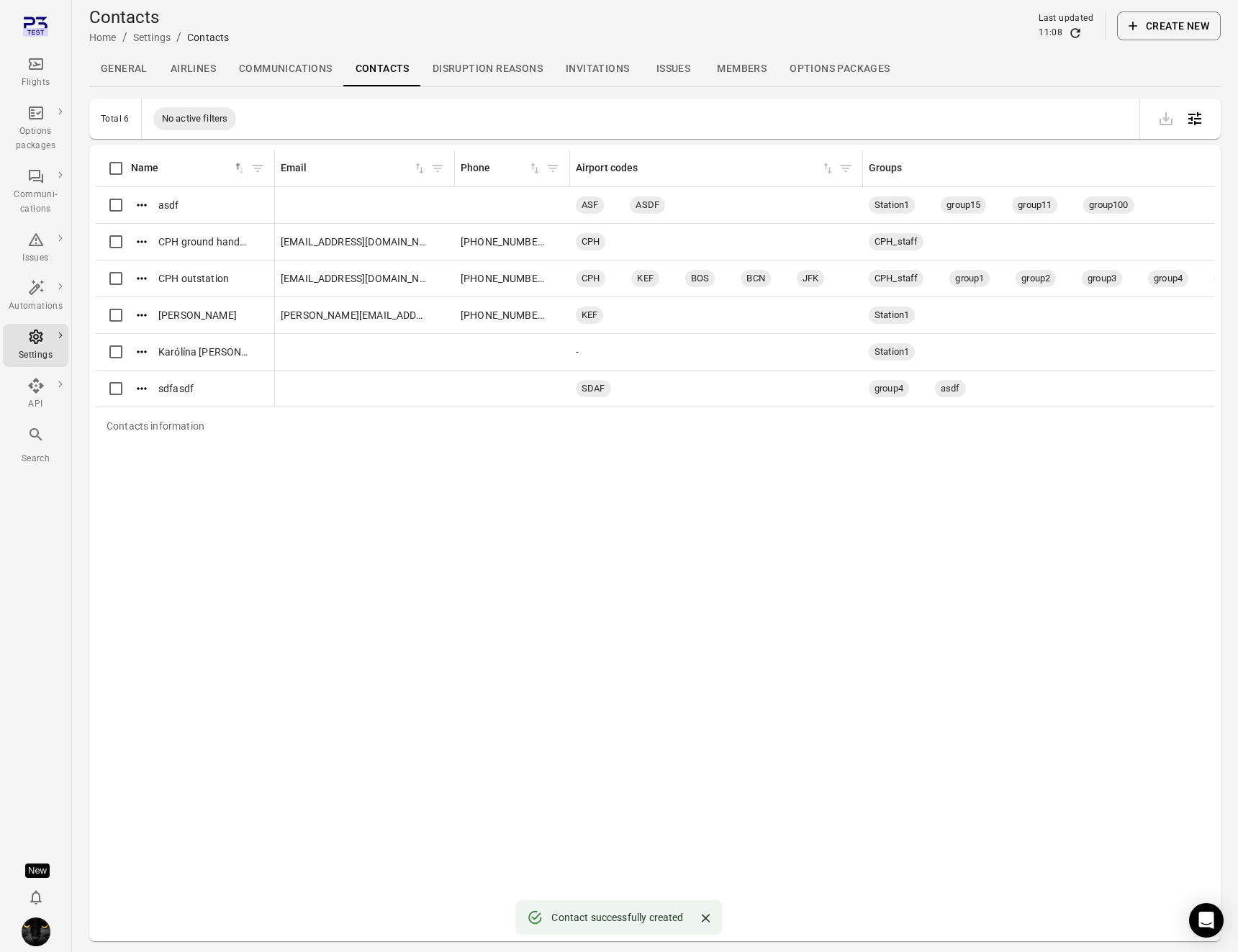
drag, startPoint x: 684, startPoint y: 495, endPoint x: 643, endPoint y: 480, distance: 43.7
click at [684, 496] on div "Contacts information Name sorted ascending Email Phone Airport codes Groups asd…" at bounding box center [655, 542] width 1120 height 785
click at [25, 70] on div "Flights" at bounding box center [35, 73] width 54 height 35
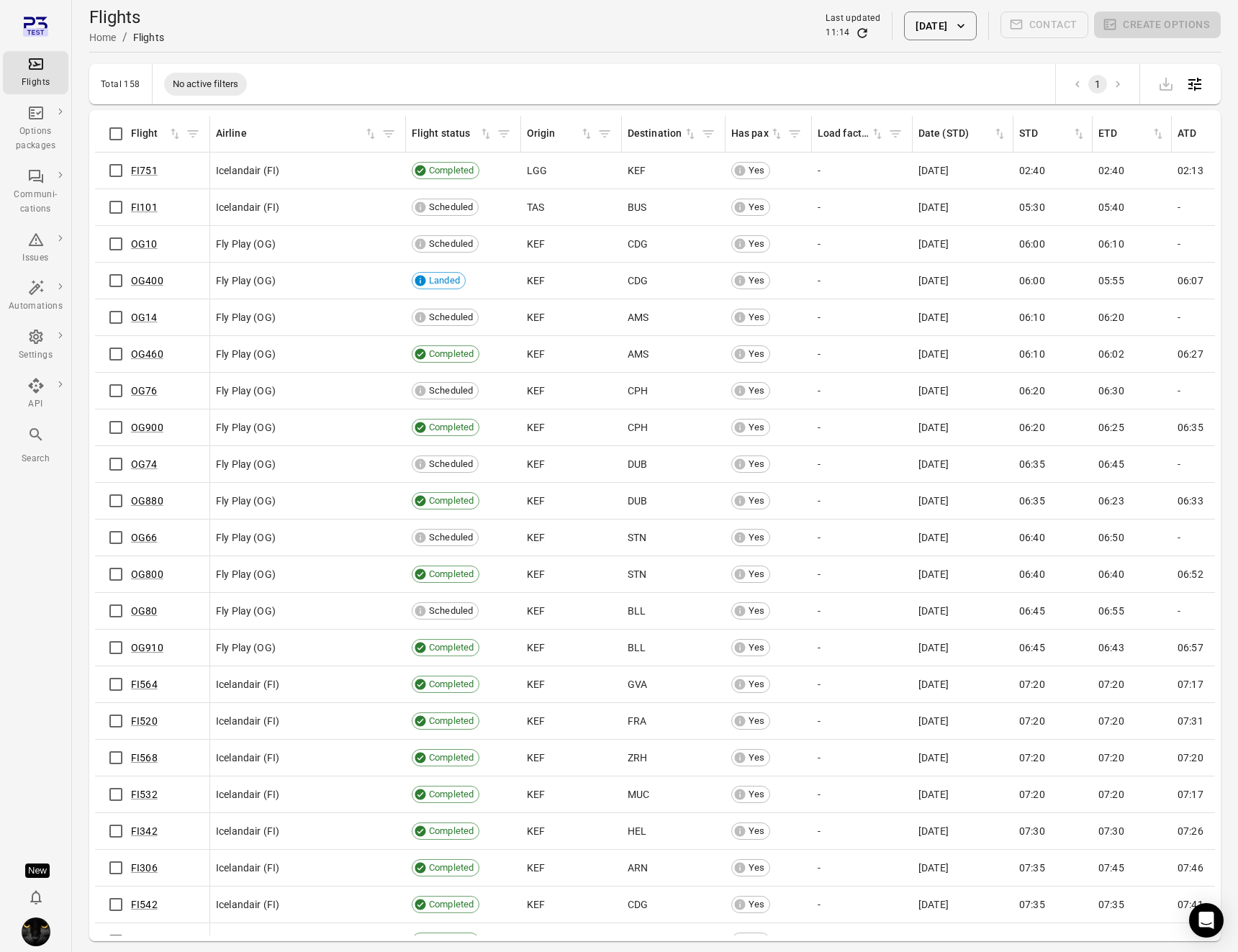
click at [295, 27] on div "Flights Home / Flights Last updated 11:14 4 Sep 2025 Contact Create options" at bounding box center [655, 26] width 1131 height 40
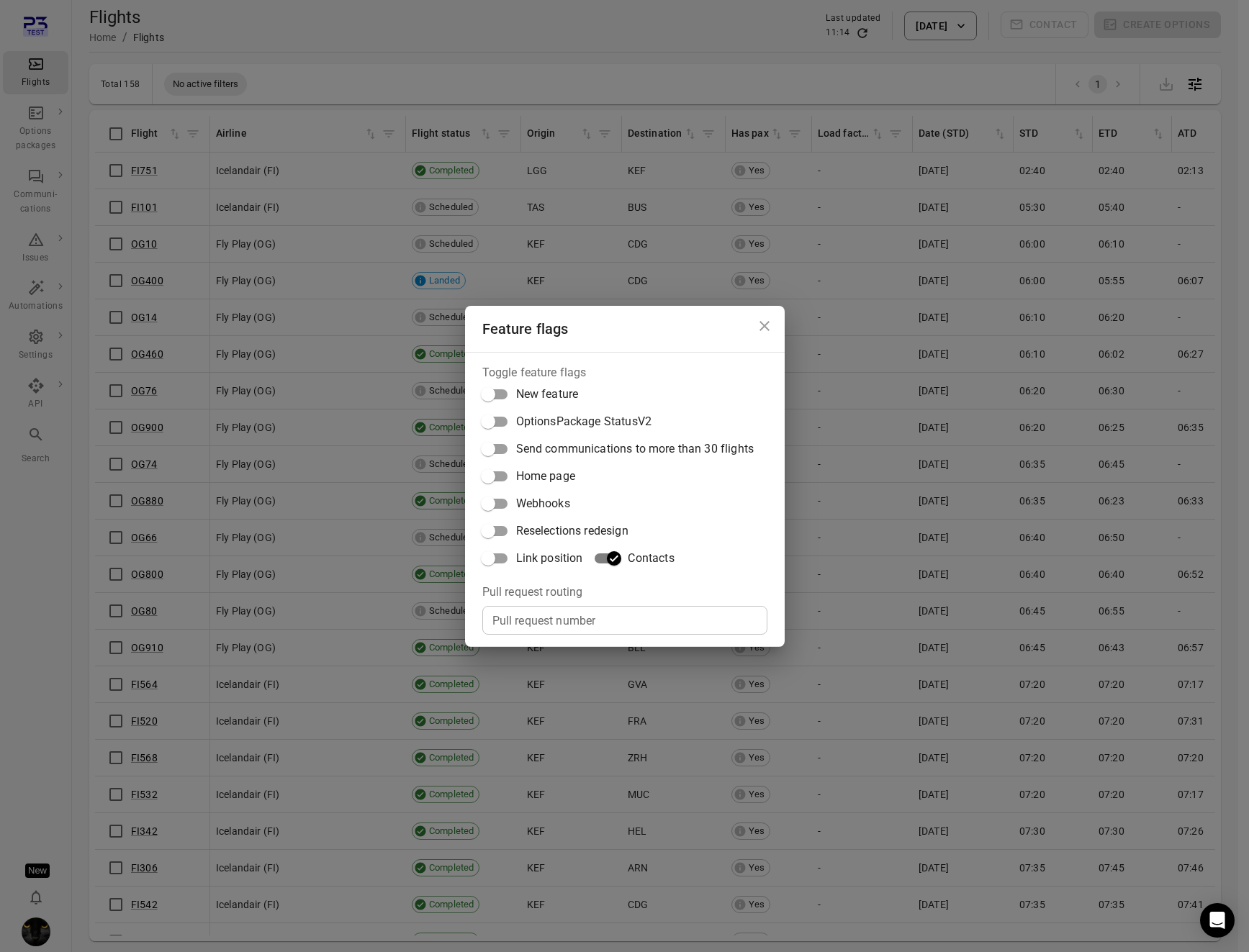
click at [355, 232] on div "Feature flags Toggle feature flags New feature OptionsPackage StatusV2 Send com…" at bounding box center [624, 476] width 1249 height 952
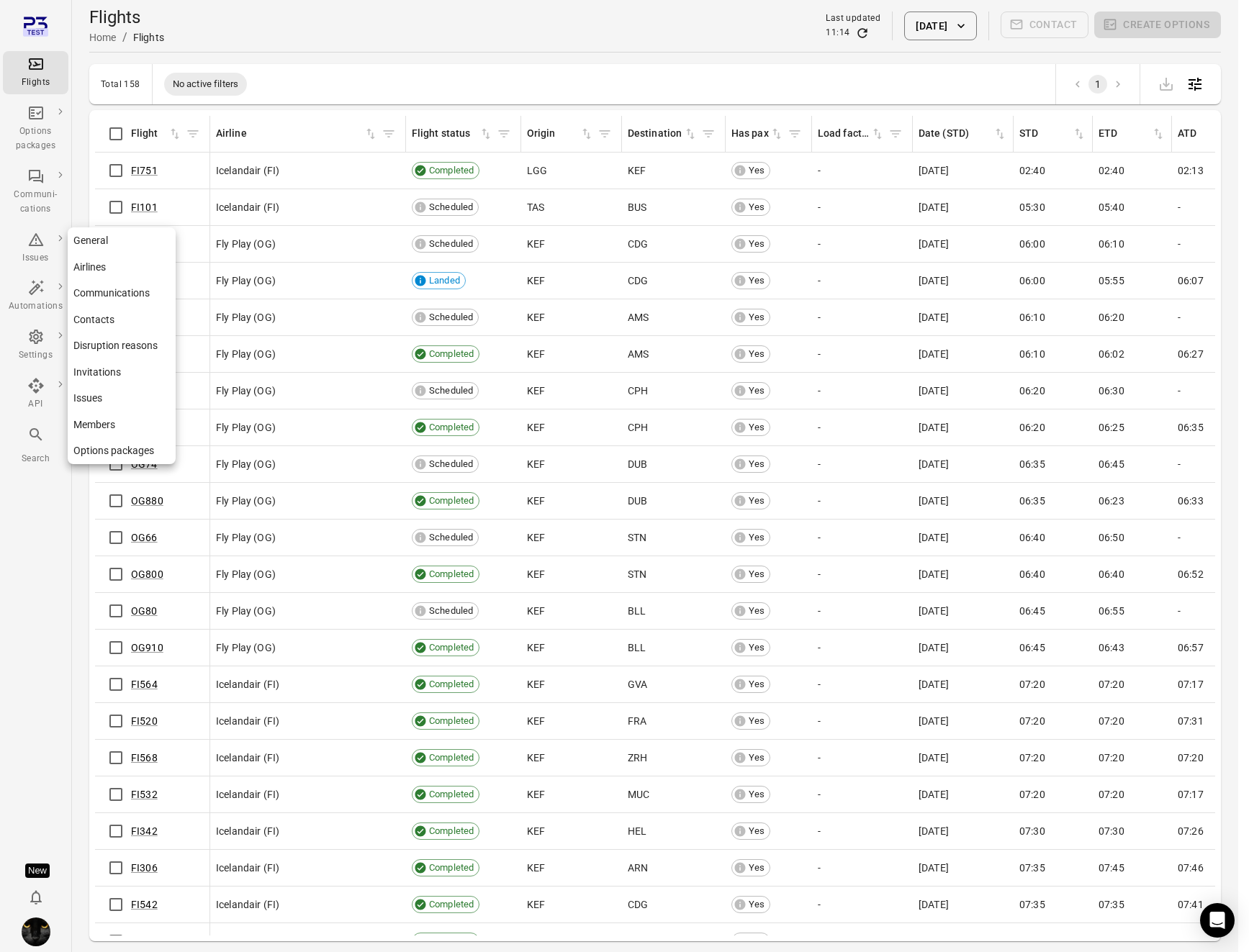
click at [37, 339] on icon "Main navigation" at bounding box center [35, 336] width 14 height 14
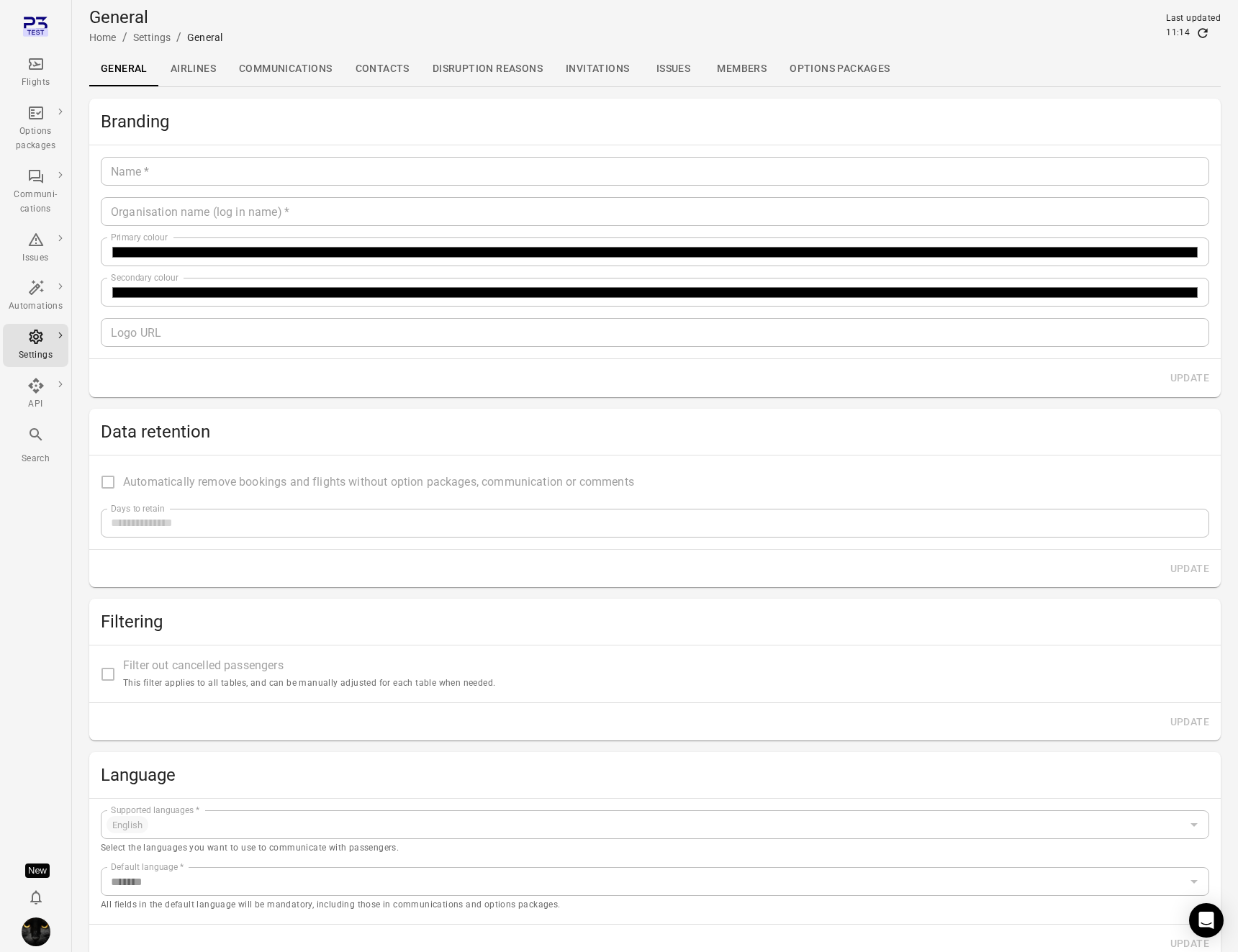
type input "*******"
type input "**********"
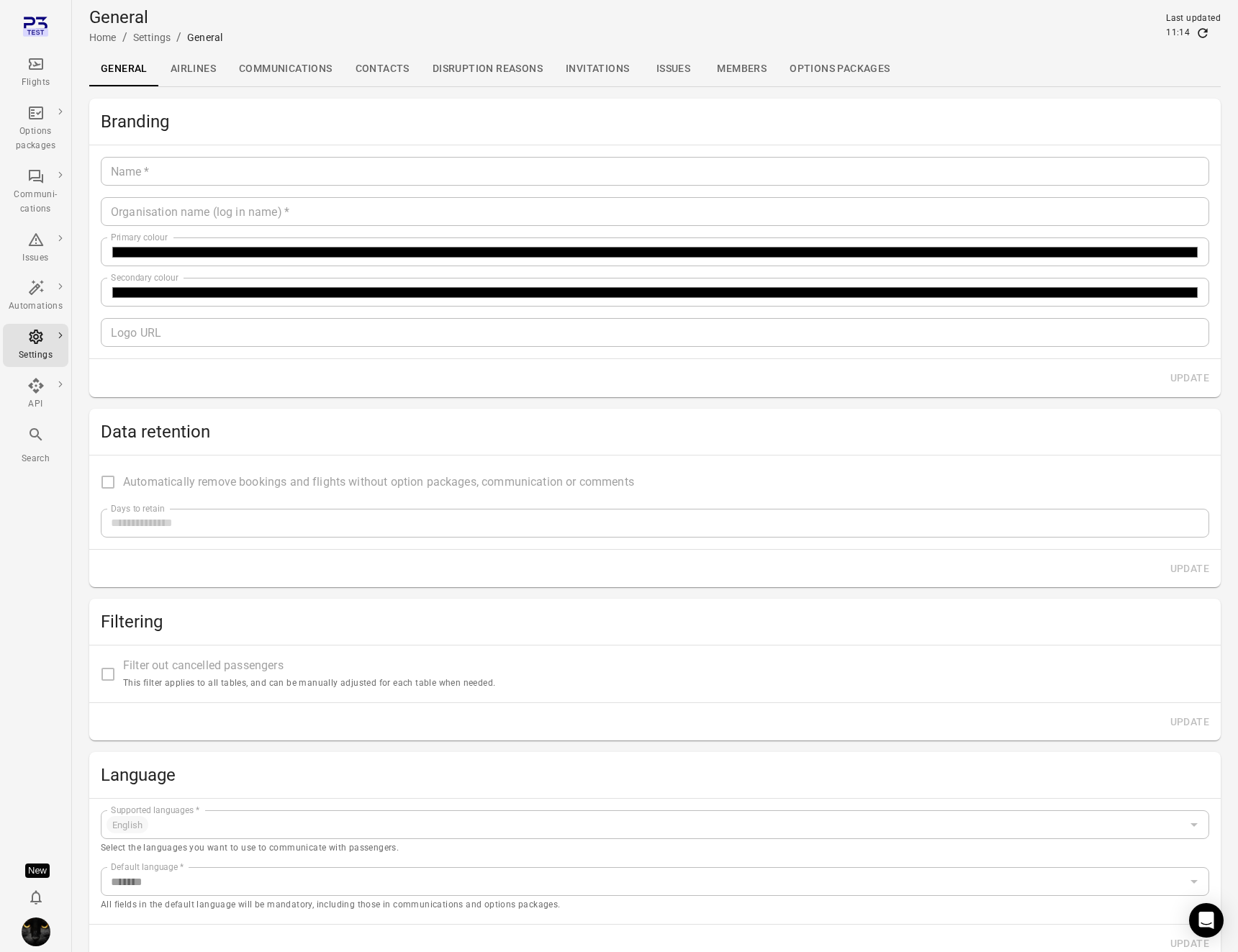
type input "**"
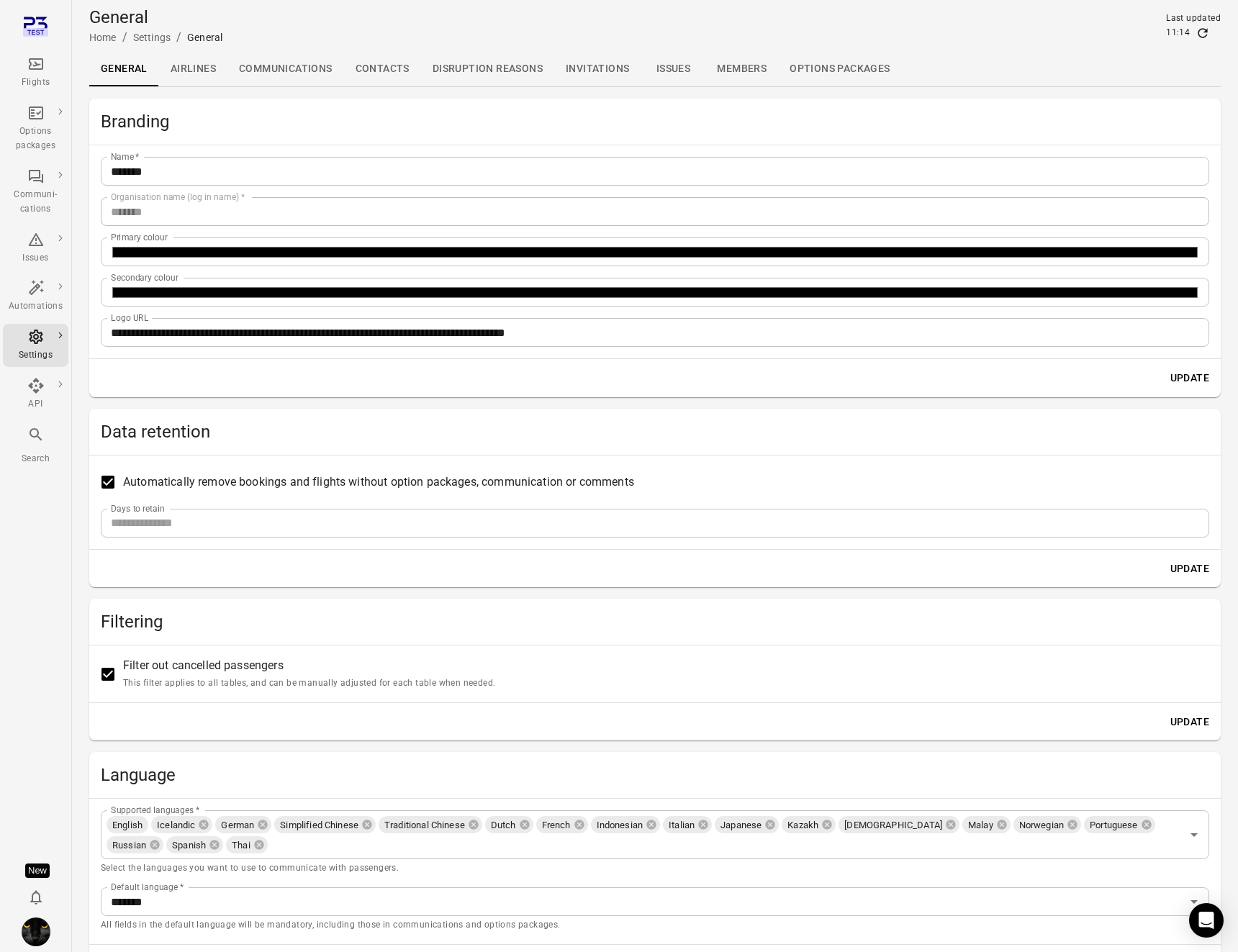
click at [382, 71] on link "Contacts" at bounding box center [382, 69] width 77 height 35
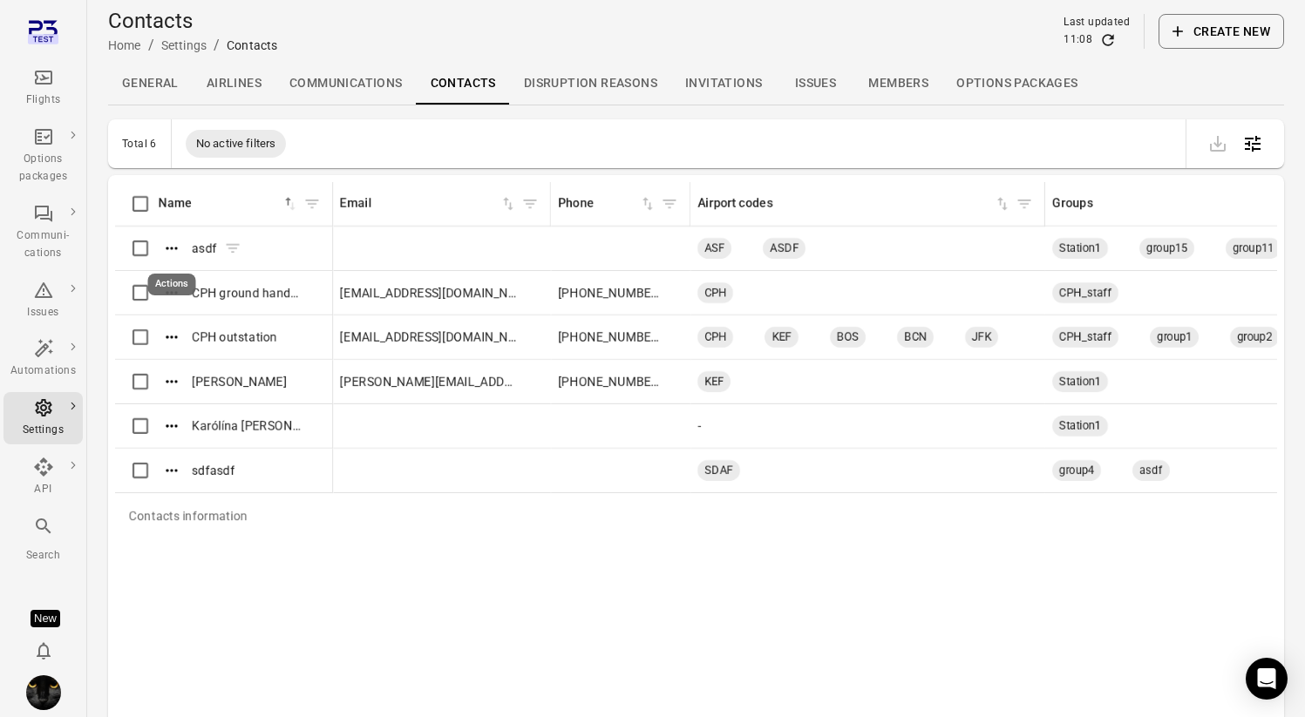
click at [173, 247] on icon "Actions" at bounding box center [171, 248] width 17 height 17
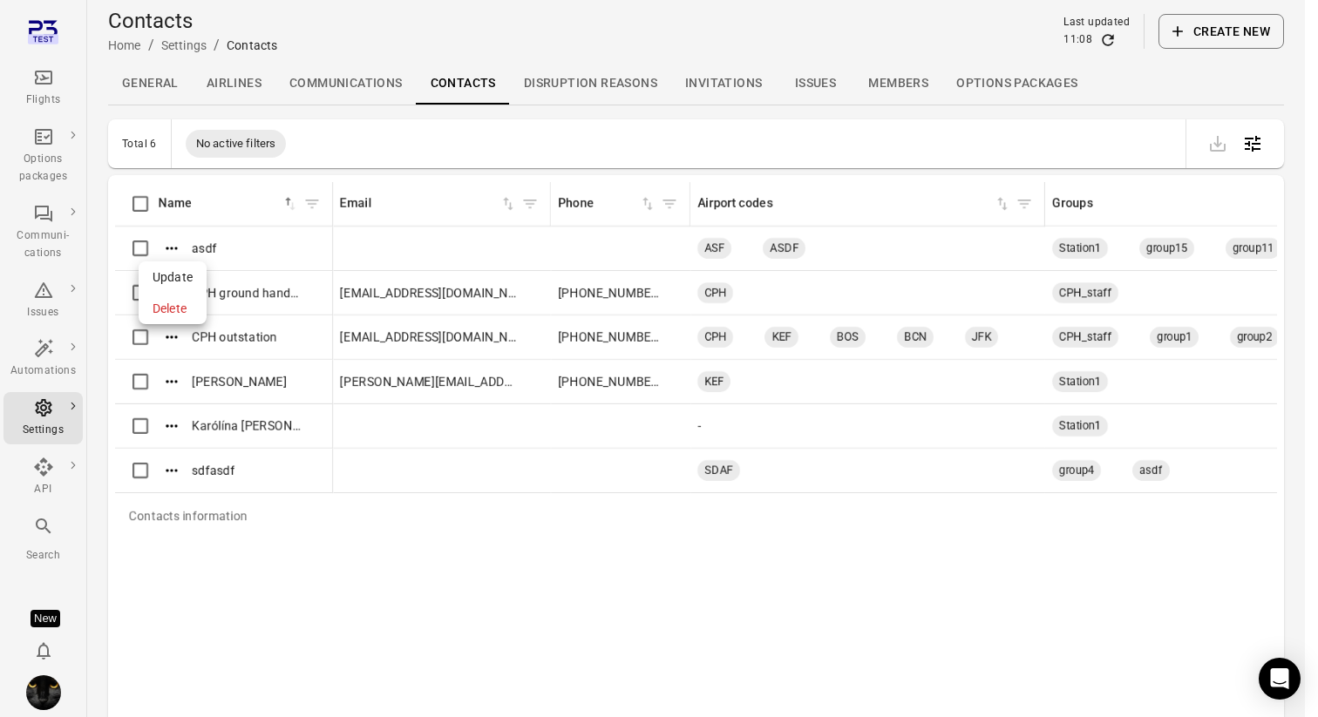
click at [173, 313] on span "Delete" at bounding box center [173, 308] width 40 height 17
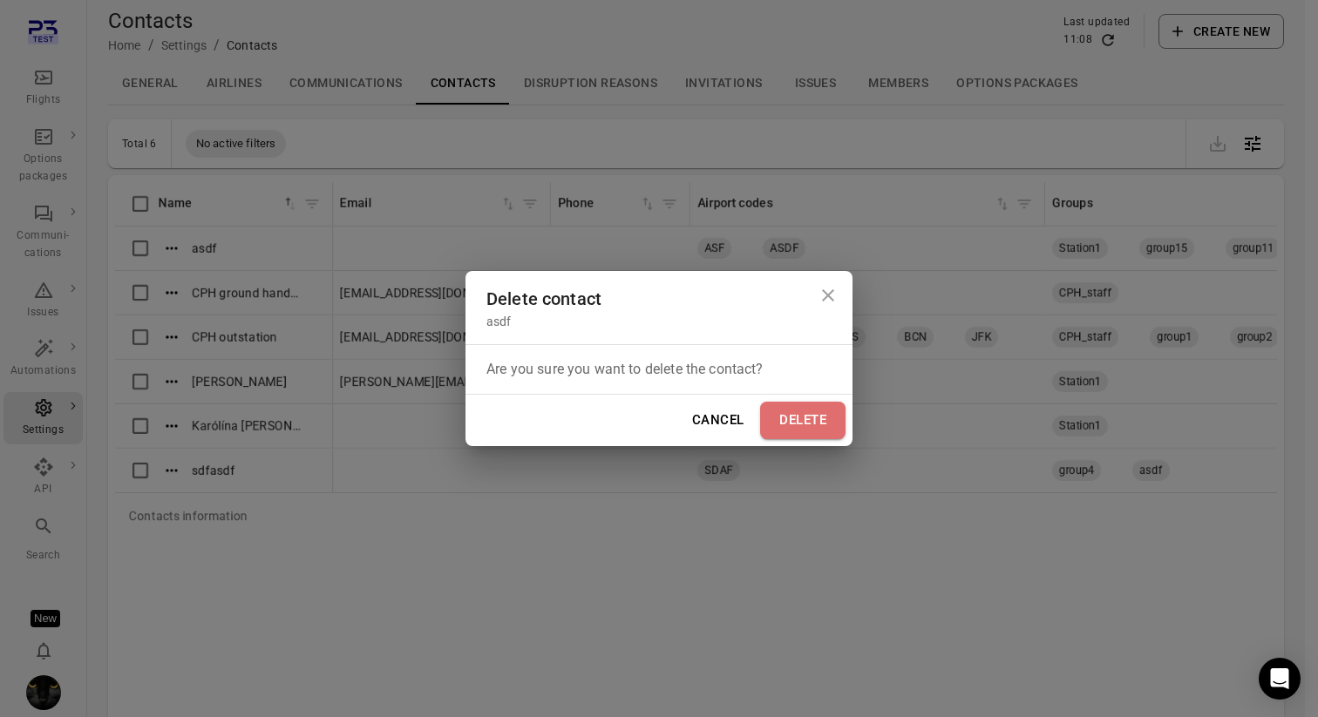
click at [779, 412] on button "Delete" at bounding box center [802, 420] width 85 height 37
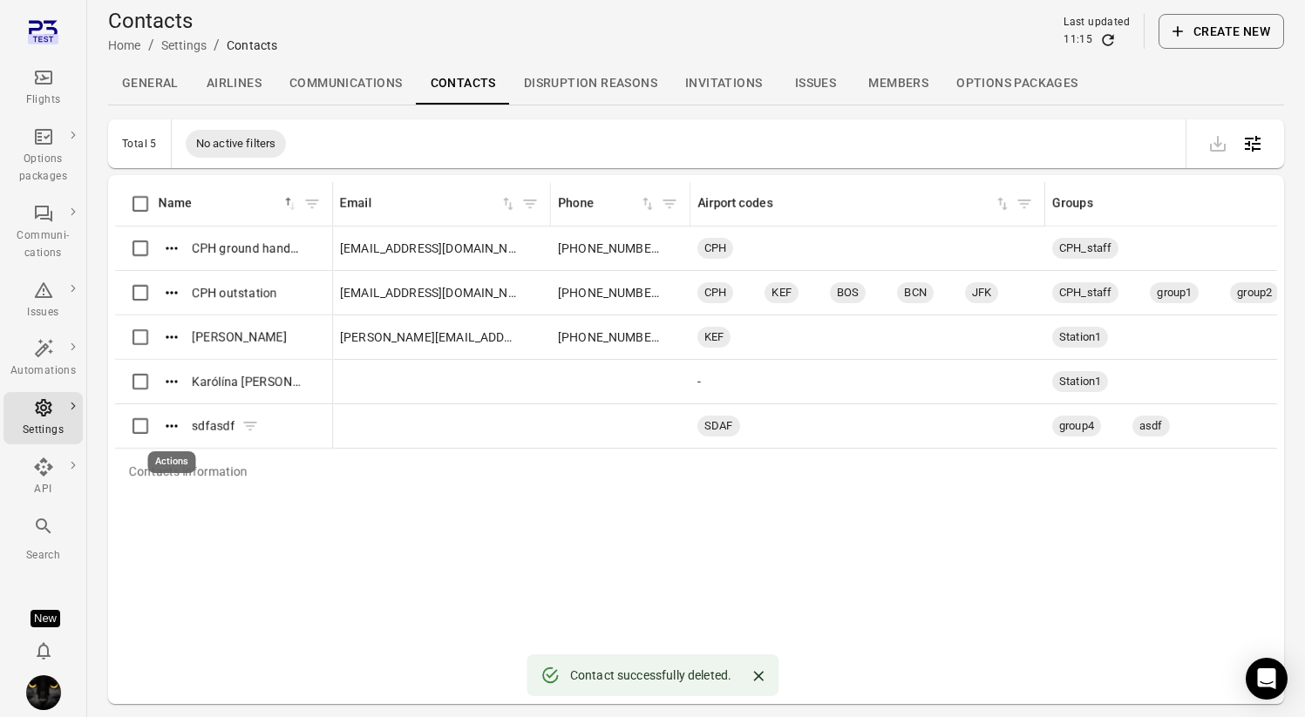
click at [176, 432] on icon "Actions" at bounding box center [171, 426] width 17 height 17
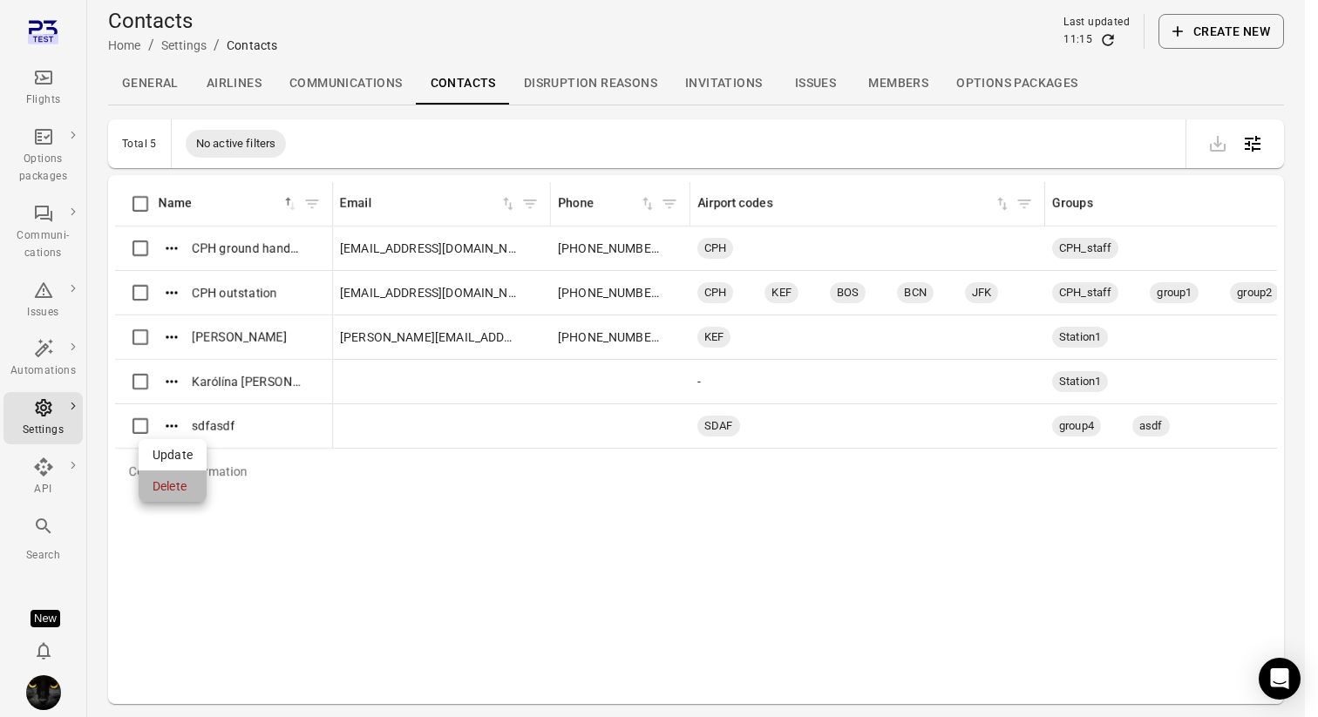
click at [194, 486] on div "Delete" at bounding box center [173, 486] width 68 height 31
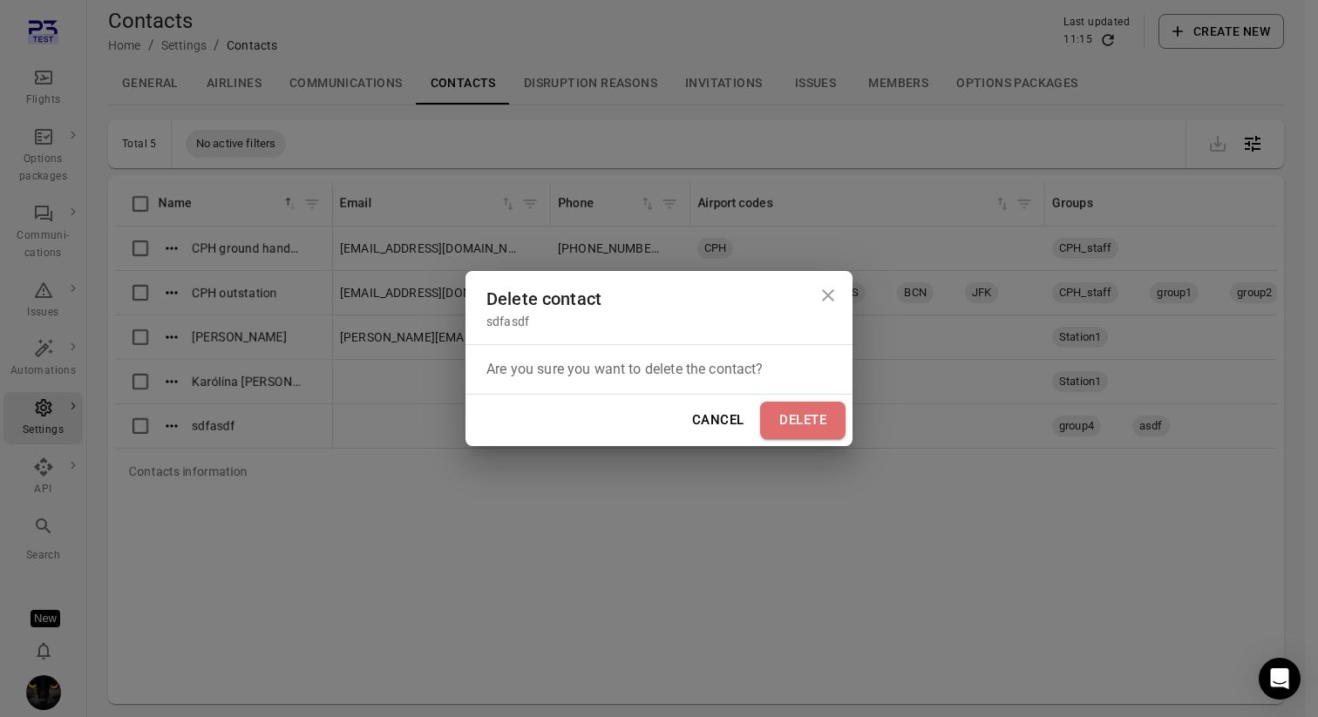
click at [793, 414] on button "Delete" at bounding box center [802, 420] width 85 height 37
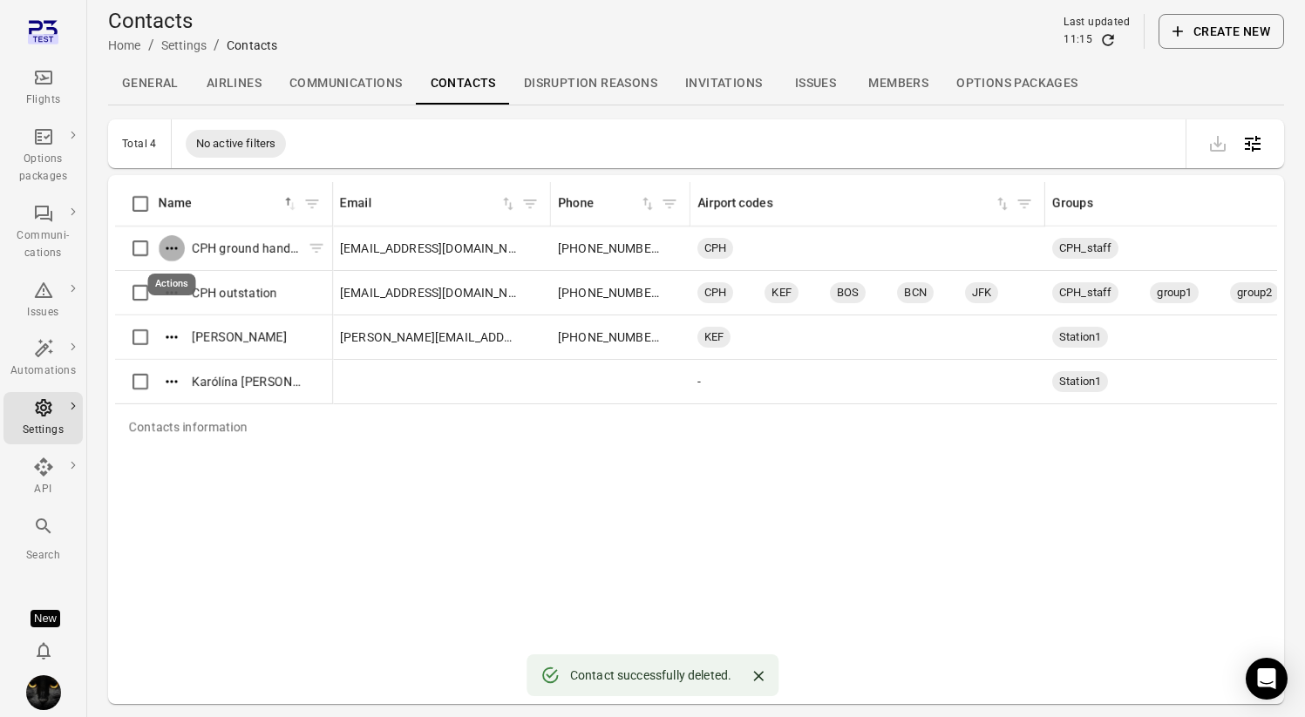
click at [174, 259] on button "Actions" at bounding box center [172, 248] width 26 height 26
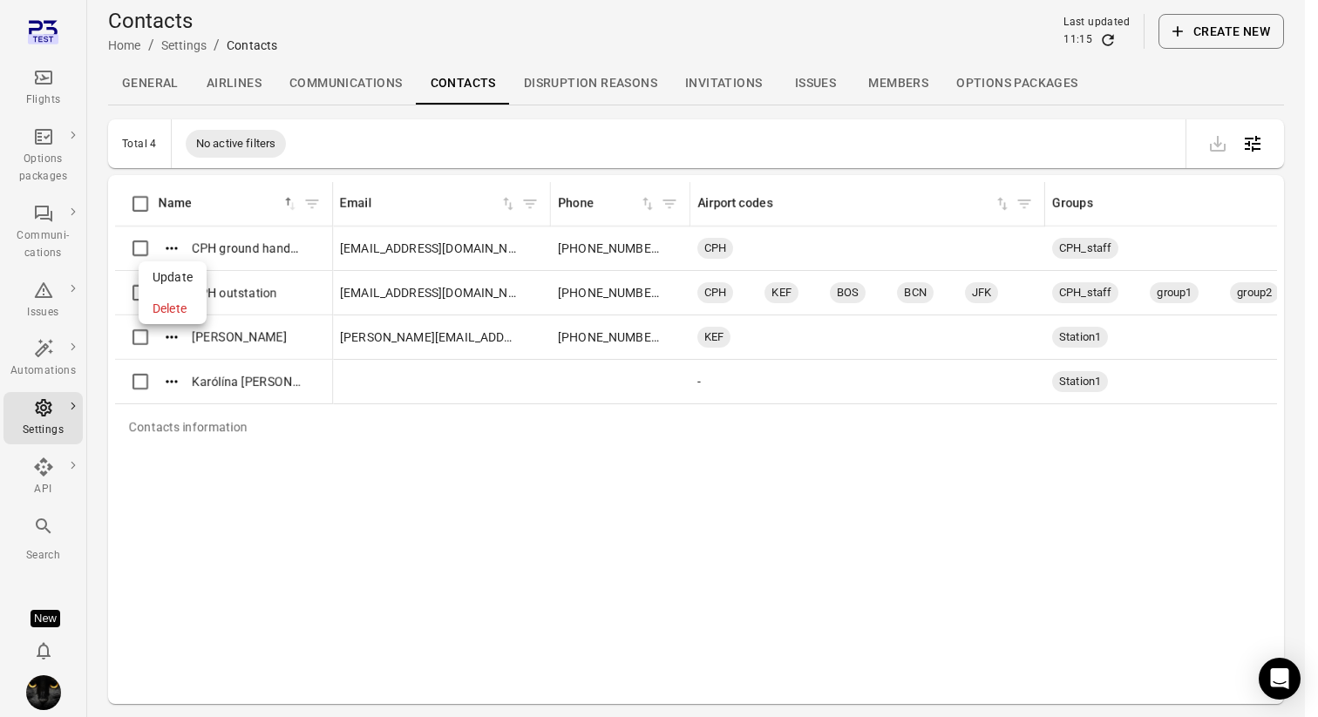
click at [174, 279] on span "Update" at bounding box center [173, 277] width 40 height 17
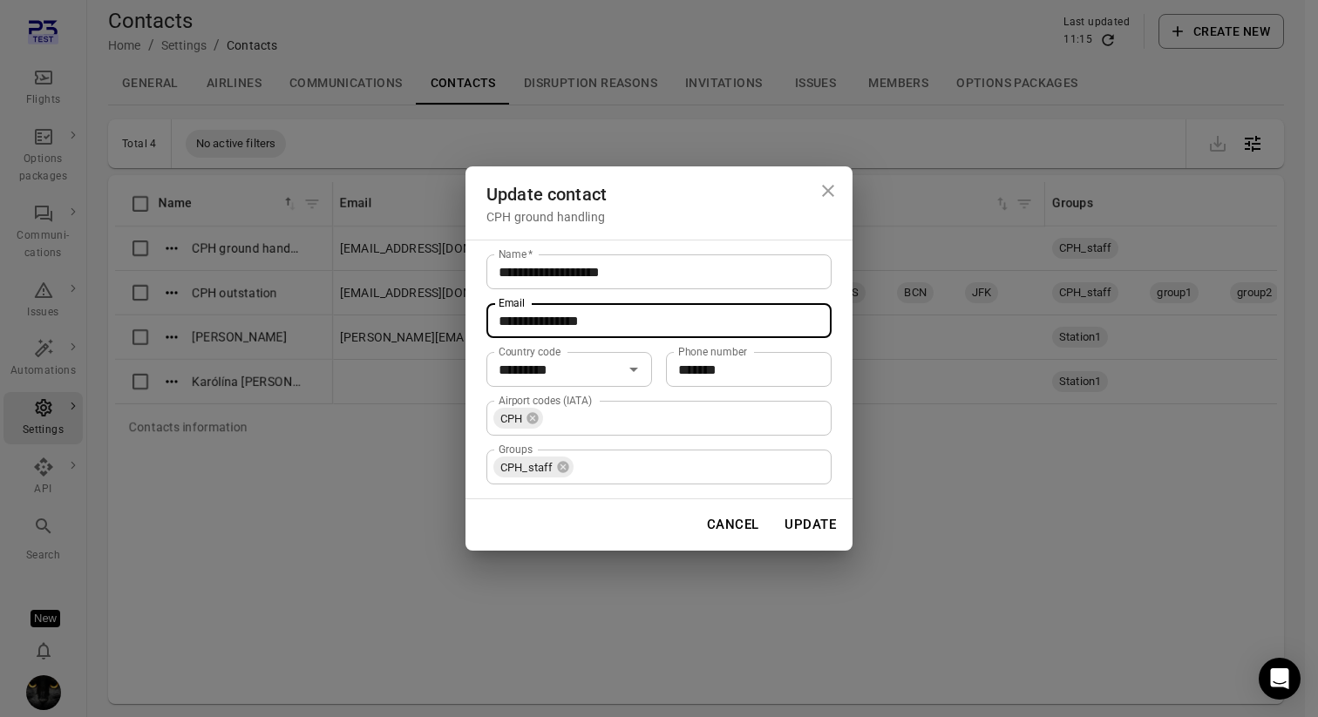
drag, startPoint x: 605, startPoint y: 318, endPoint x: 380, endPoint y: 313, distance: 225.0
click at [379, 313] on div "**********" at bounding box center [659, 358] width 1318 height 717
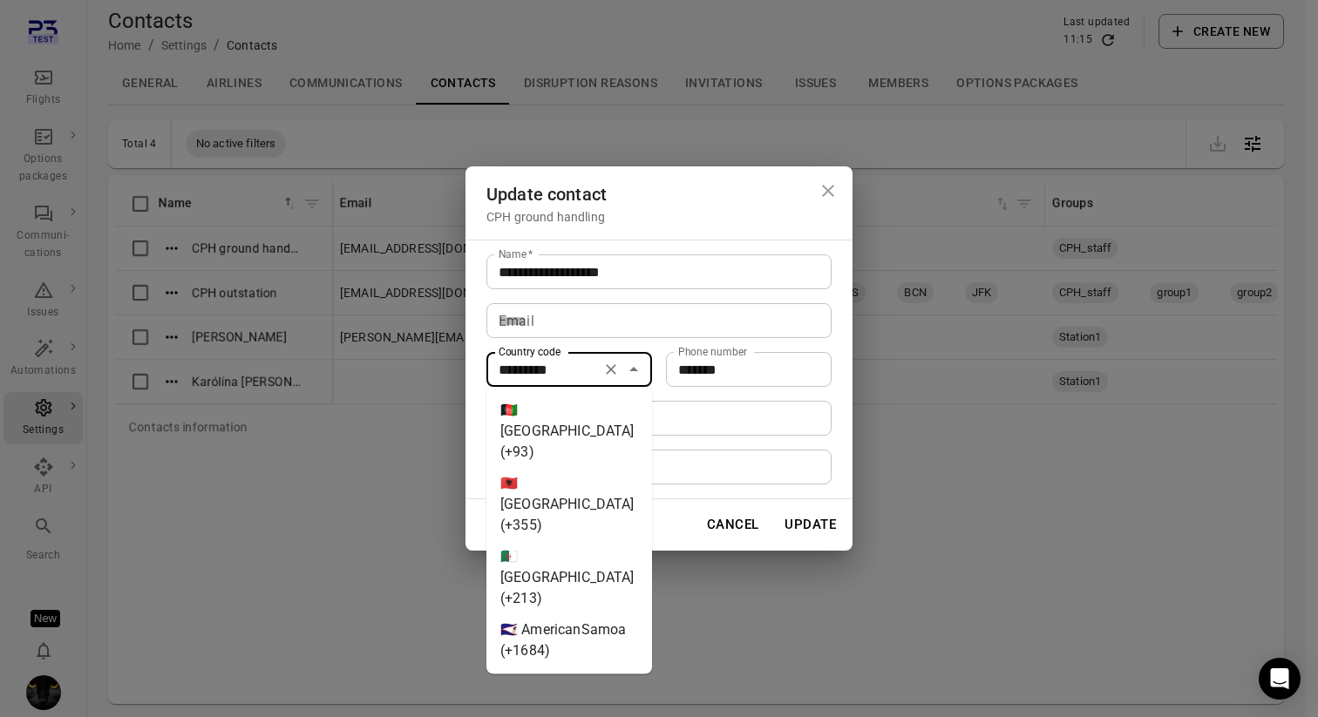
drag, startPoint x: 576, startPoint y: 369, endPoint x: 476, endPoint y: 364, distance: 100.4
click at [476, 364] on div "**********" at bounding box center [659, 370] width 387 height 260
type input "********"
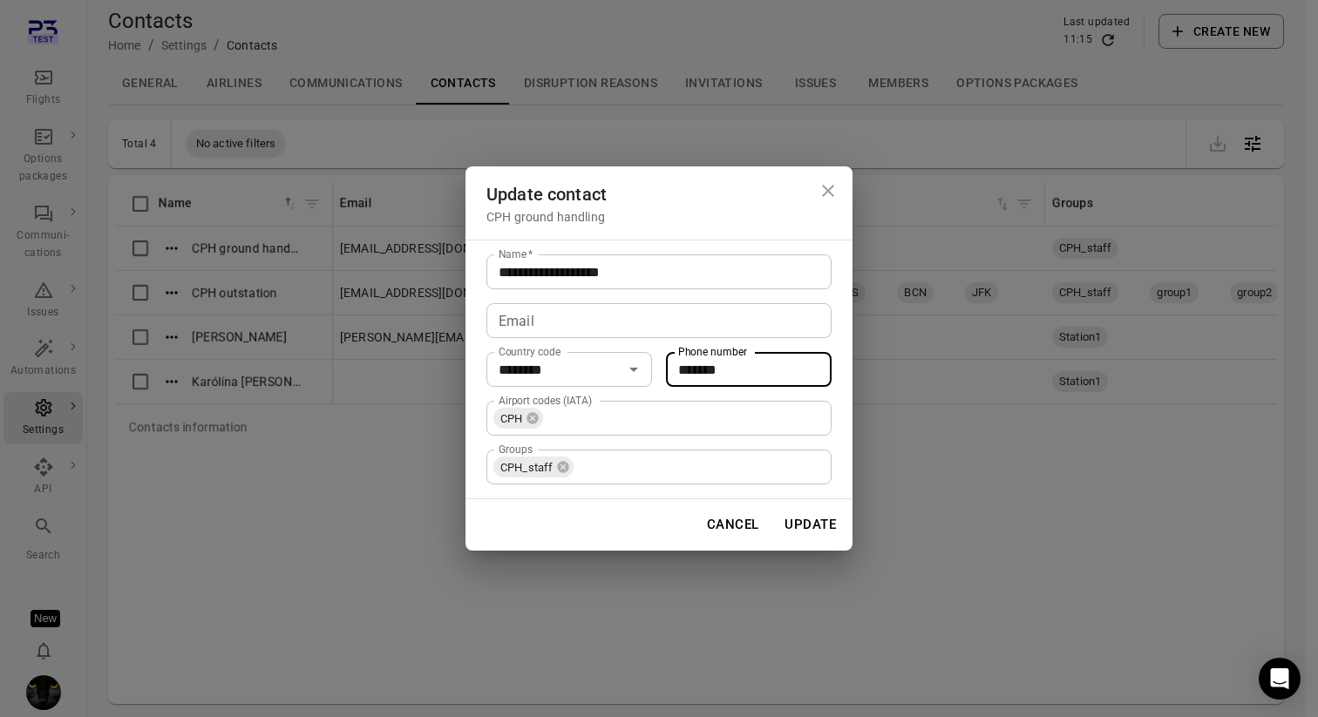
click at [705, 370] on input "*******" at bounding box center [749, 369] width 166 height 35
click at [610, 370] on icon "Clear" at bounding box center [611, 370] width 10 height 10
drag, startPoint x: 766, startPoint y: 371, endPoint x: 636, endPoint y: 370, distance: 129.9
click at [636, 370] on div "Country code Country code Phone number ******* Phone number" at bounding box center [658, 369] width 345 height 35
type input "******"
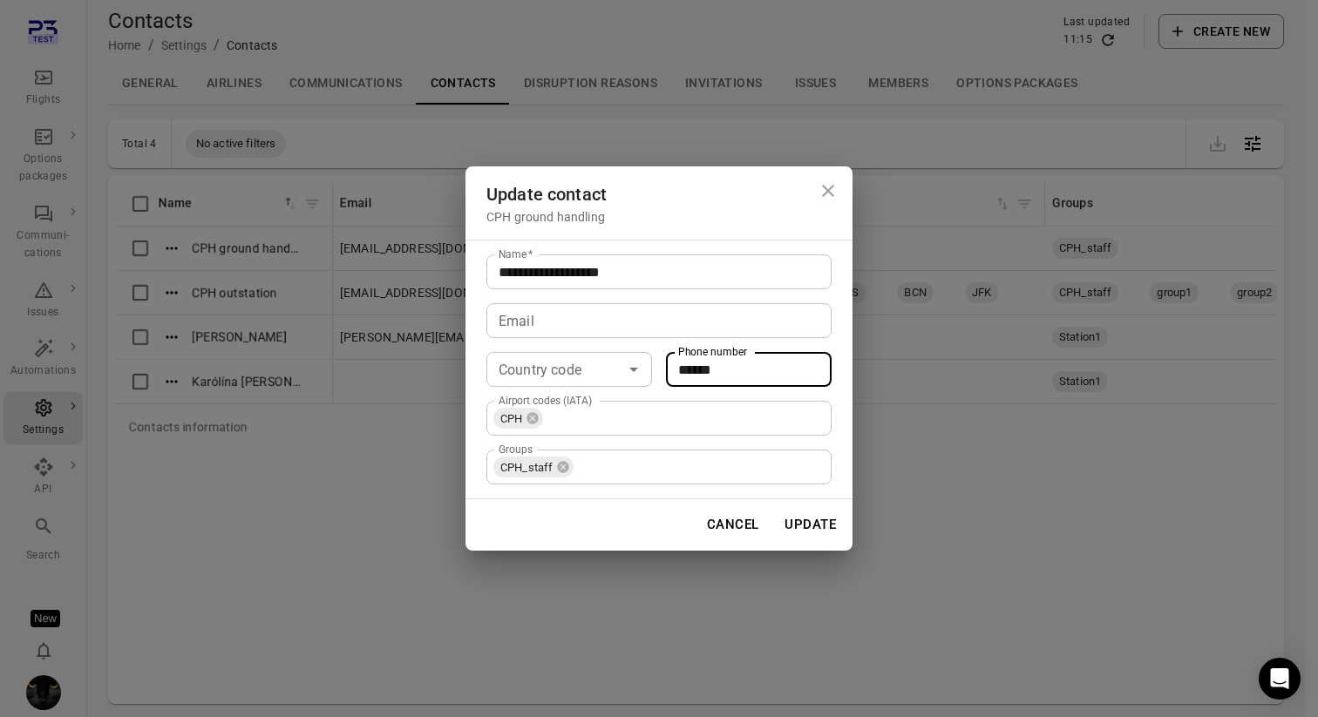
drag, startPoint x: 740, startPoint y: 372, endPoint x: 657, endPoint y: 364, distance: 83.2
click at [657, 364] on div "Country code Country code Phone number ****** Phone number" at bounding box center [658, 369] width 345 height 35
click at [807, 522] on button "Update" at bounding box center [810, 524] width 71 height 37
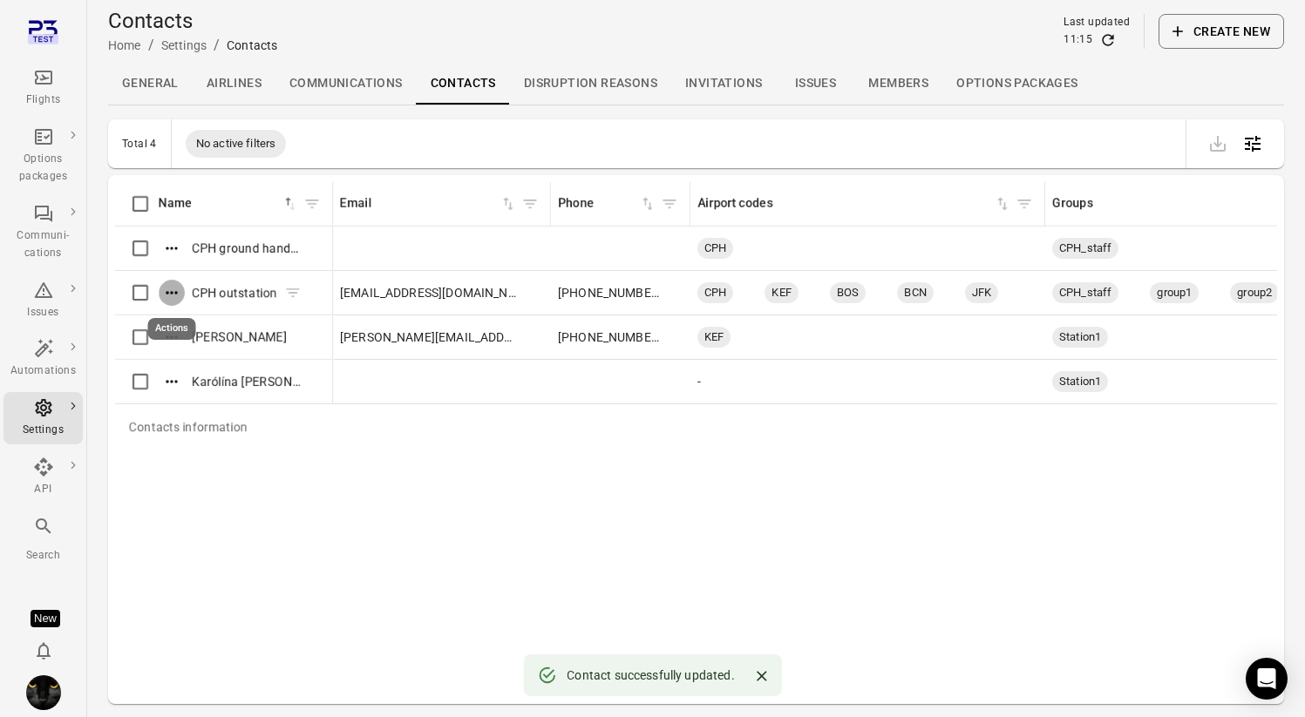
click at [178, 291] on icon "Actions" at bounding box center [171, 292] width 17 height 17
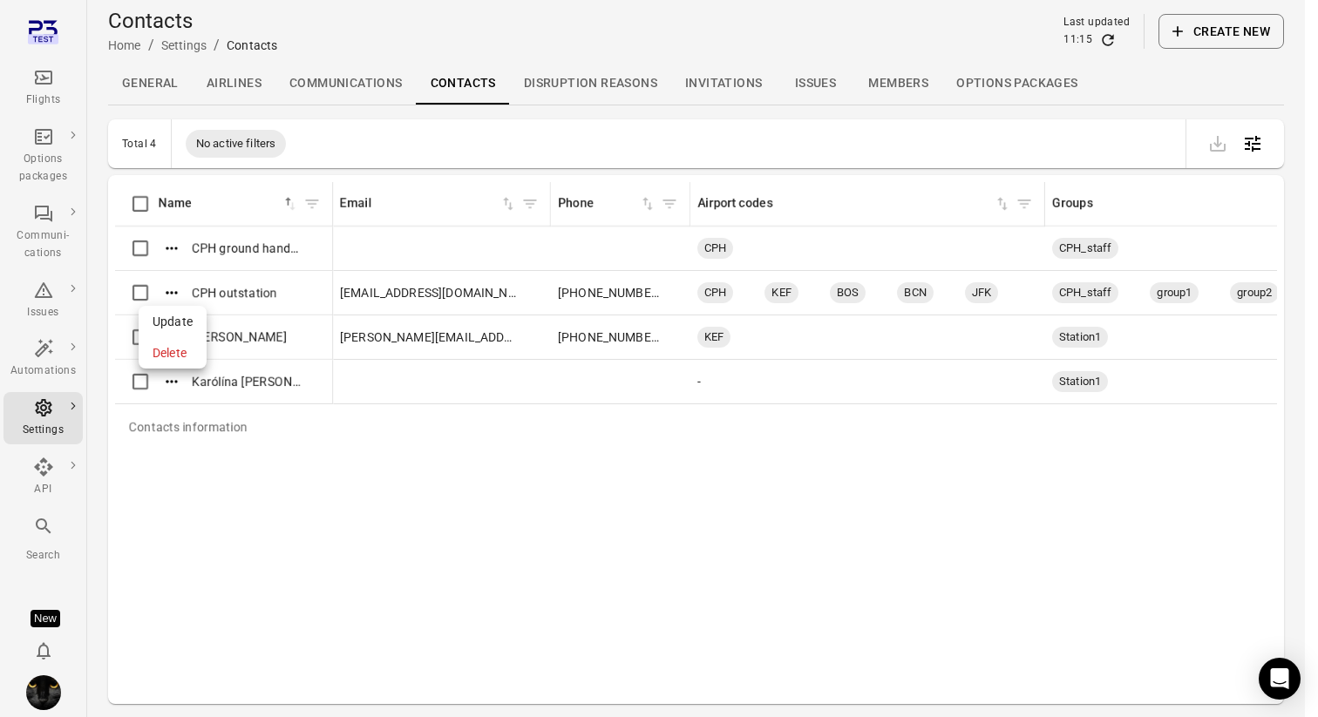
click at [179, 318] on span "Update" at bounding box center [173, 321] width 40 height 17
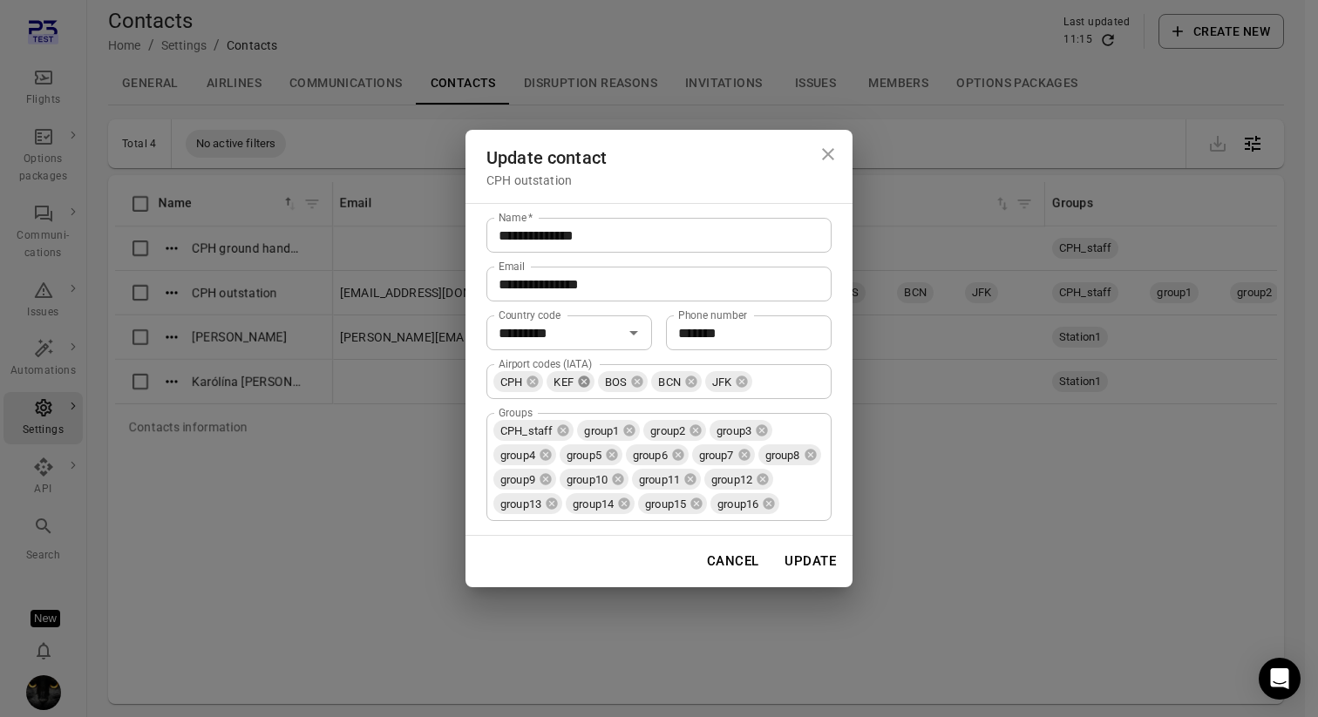
click at [583, 377] on icon at bounding box center [583, 382] width 11 height 11
click at [583, 377] on icon at bounding box center [586, 382] width 11 height 11
click at [585, 377] on icon at bounding box center [586, 382] width 11 height 11
click at [585, 377] on icon at bounding box center [583, 382] width 11 height 11
click at [630, 424] on icon at bounding box center [629, 431] width 14 height 14
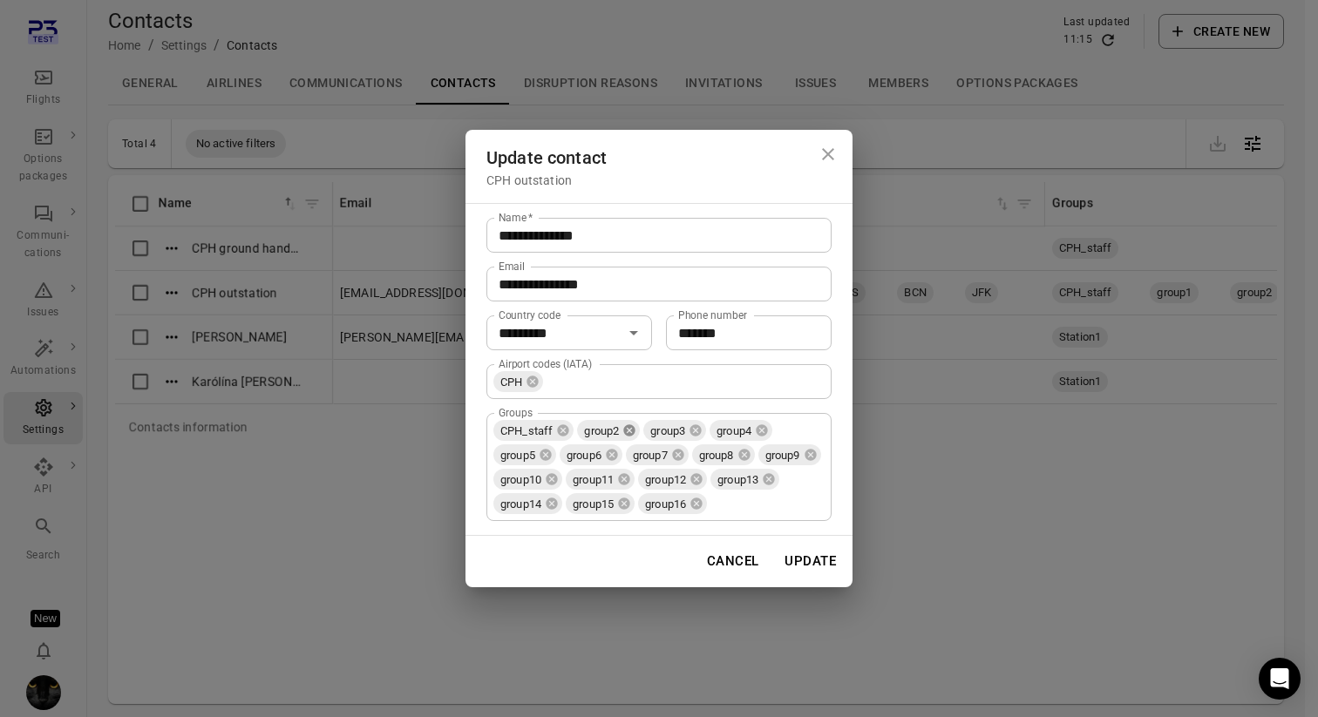
click at [630, 424] on icon at bounding box center [629, 431] width 14 height 14
click at [630, 417] on div "CPH_staff group3 group4 group5 group6 group7 group8 group9 group10 group11 grou…" at bounding box center [658, 467] width 345 height 108
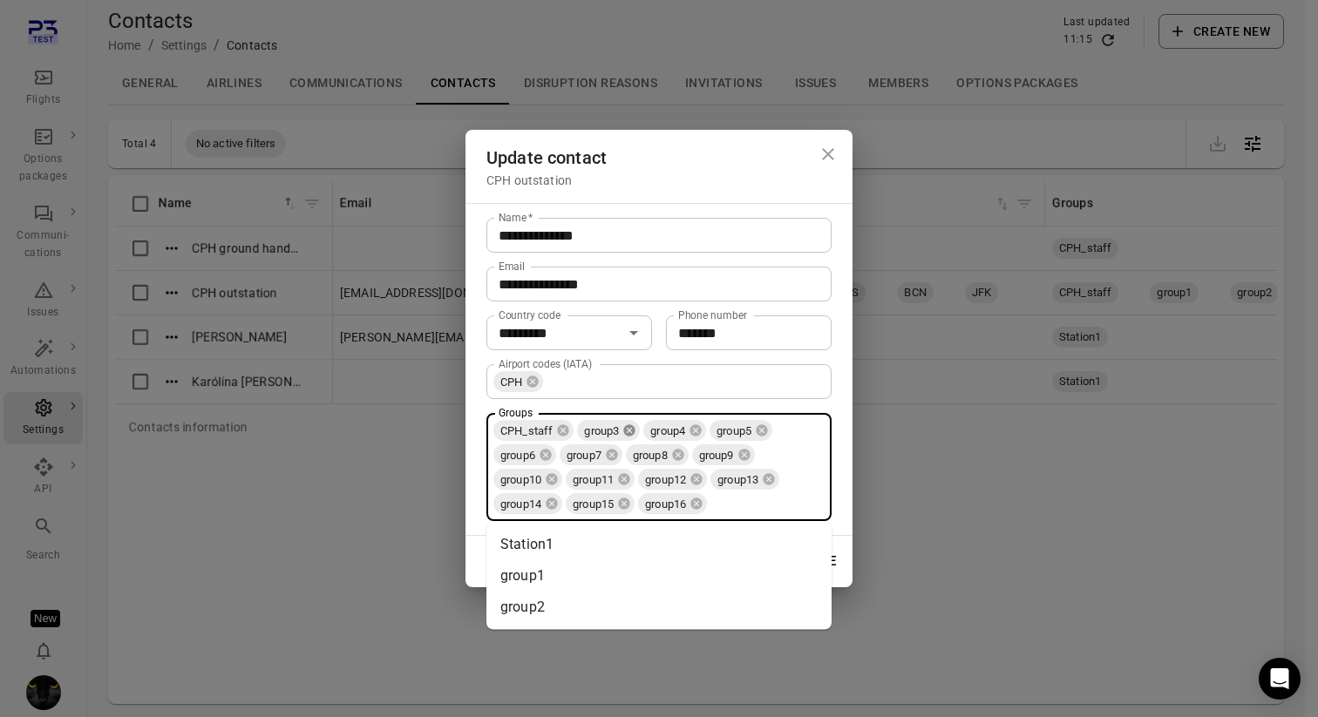
click at [633, 431] on icon at bounding box center [629, 430] width 11 height 11
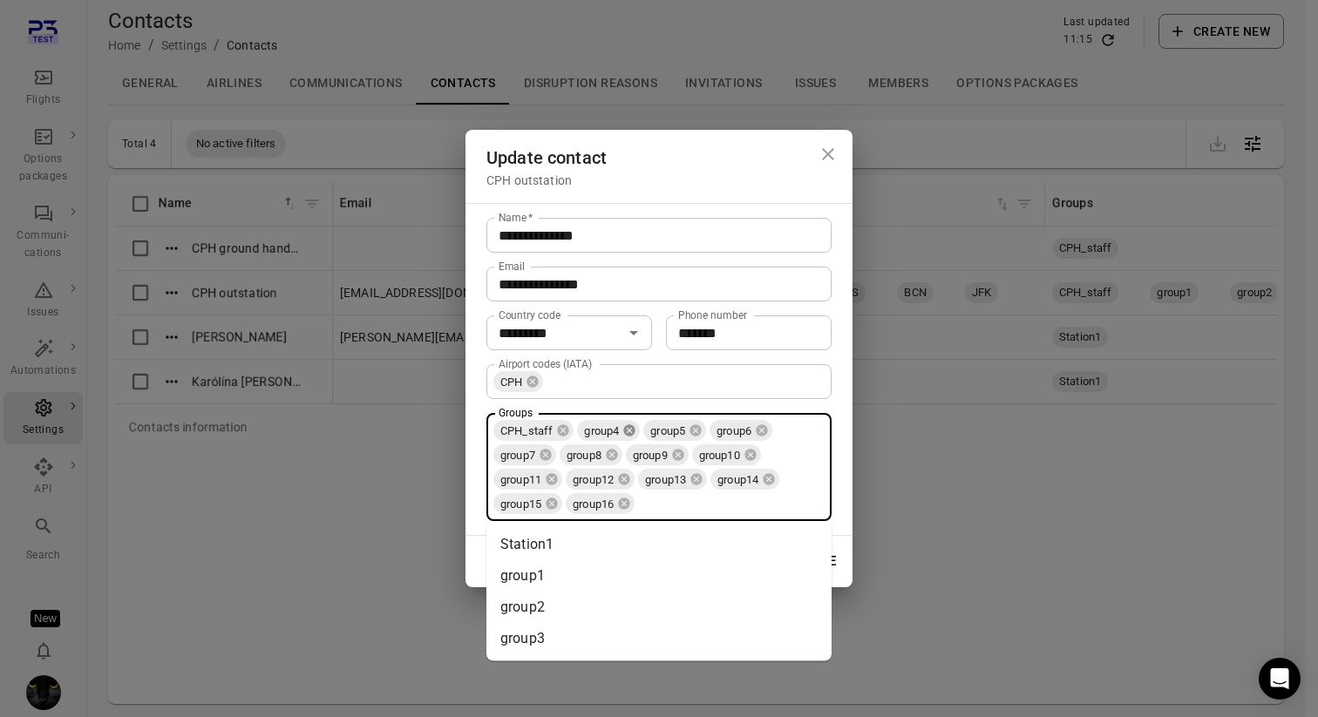
click at [633, 431] on icon at bounding box center [629, 430] width 11 height 11
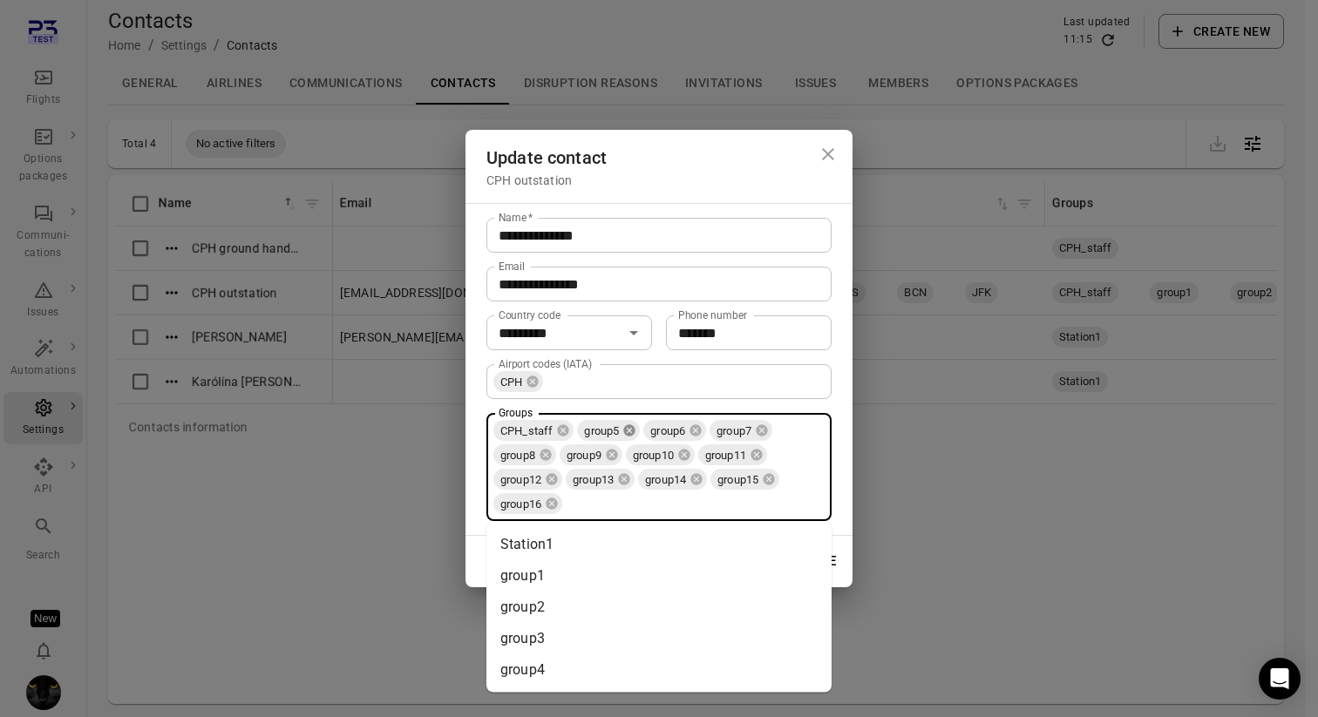
click at [633, 431] on icon at bounding box center [629, 430] width 11 height 11
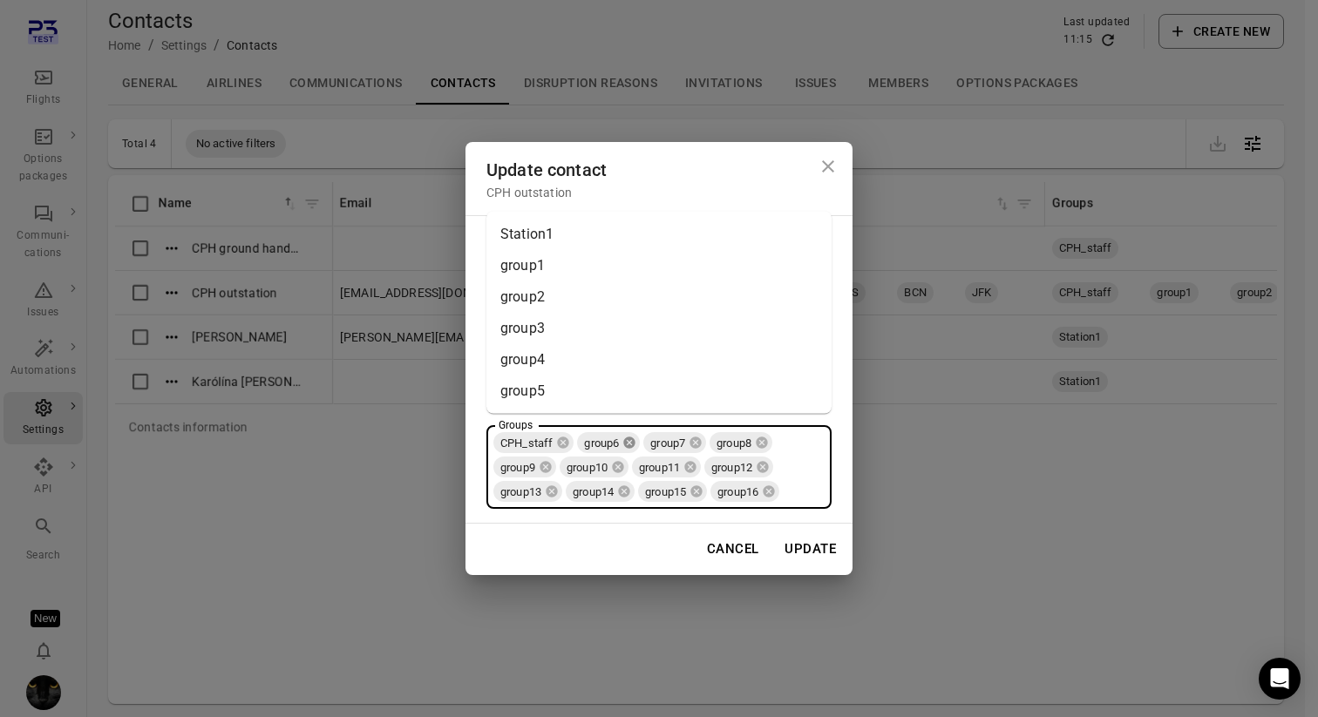
click at [633, 438] on icon at bounding box center [629, 443] width 11 height 11
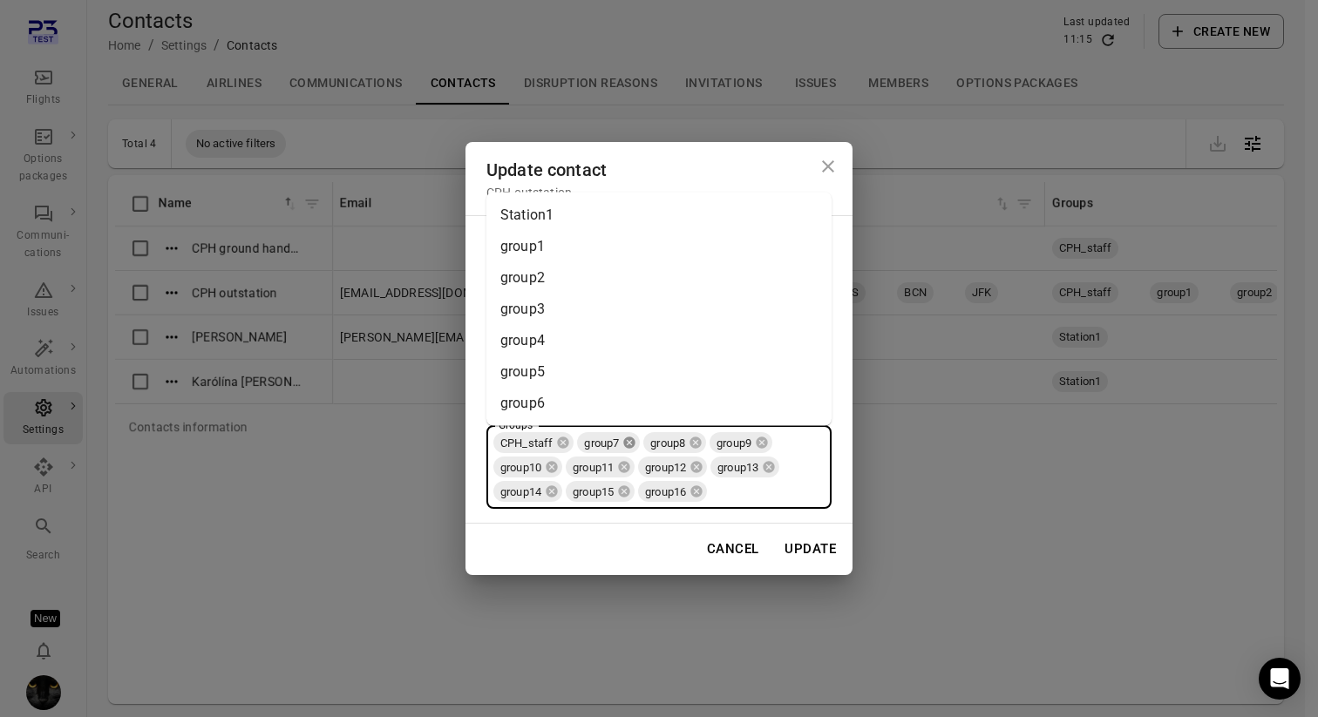
click at [633, 431] on div "CPH_staff group7 group8 group9 group10 group11 group12 group13 group14 group15 …" at bounding box center [658, 467] width 345 height 84
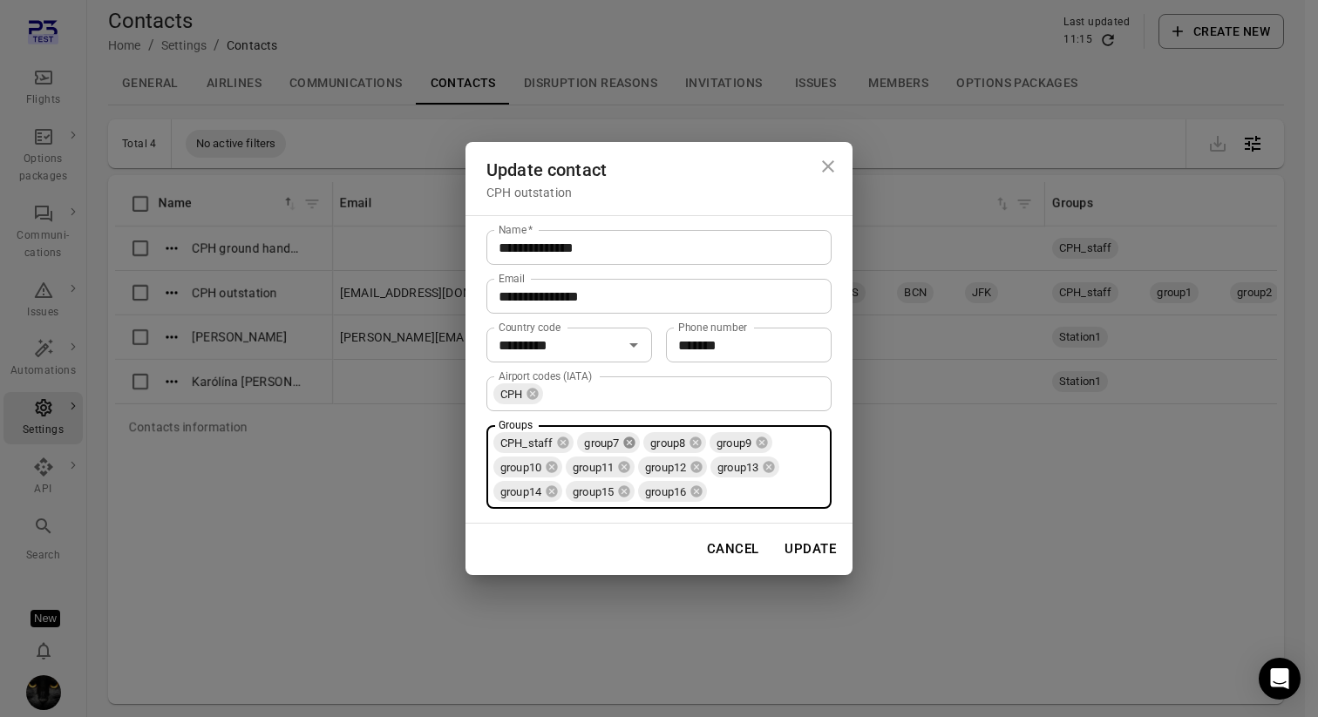
click at [633, 444] on icon at bounding box center [629, 443] width 11 height 11
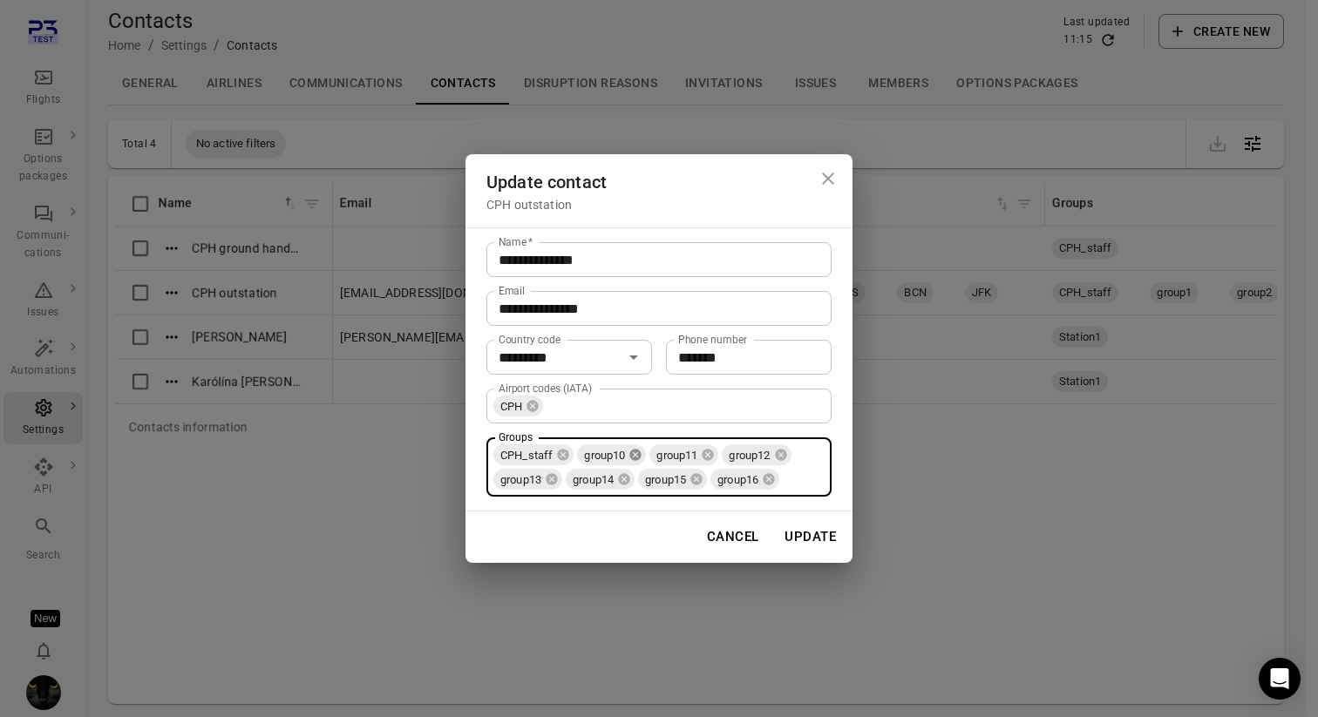
click at [633, 450] on icon at bounding box center [635, 455] width 11 height 11
click at [633, 444] on div "CPH_staff group11 group12 group13 group14 group15 group16 Groups" at bounding box center [658, 467] width 345 height 59
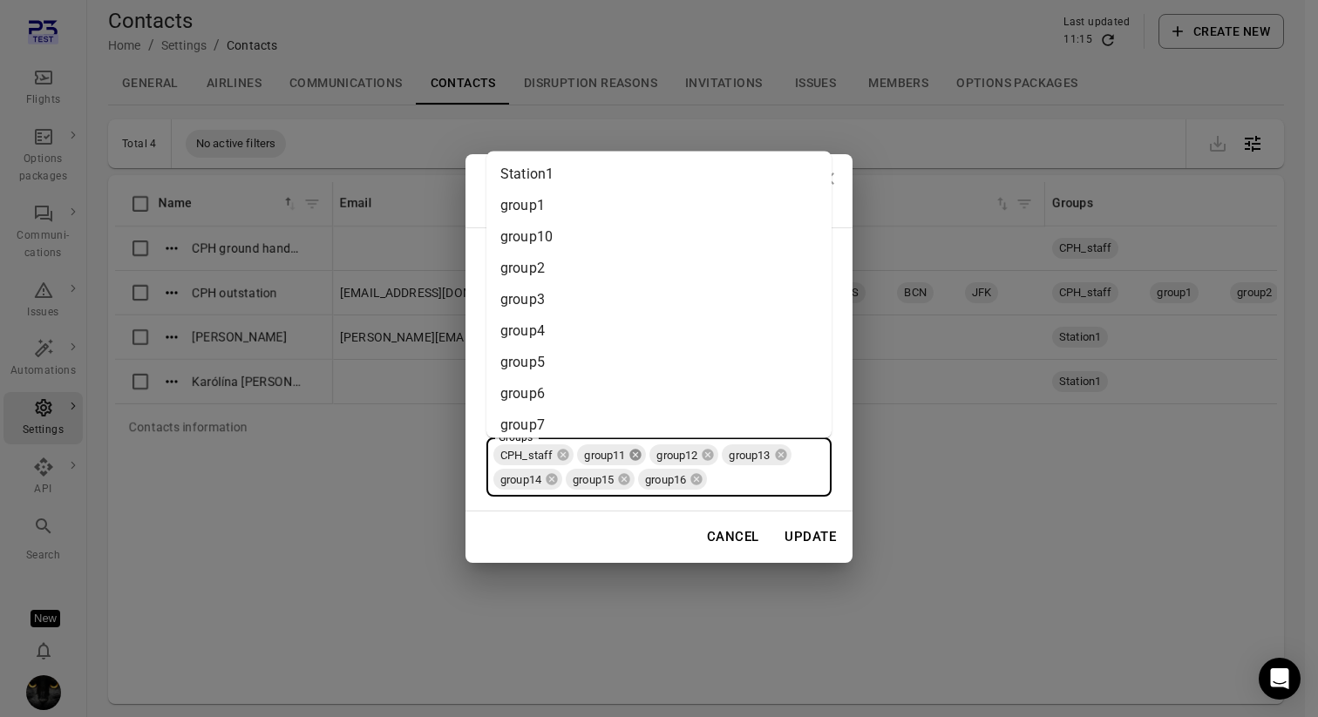
click at [636, 452] on icon at bounding box center [635, 455] width 11 height 11
click at [638, 455] on icon at bounding box center [636, 455] width 14 height 14
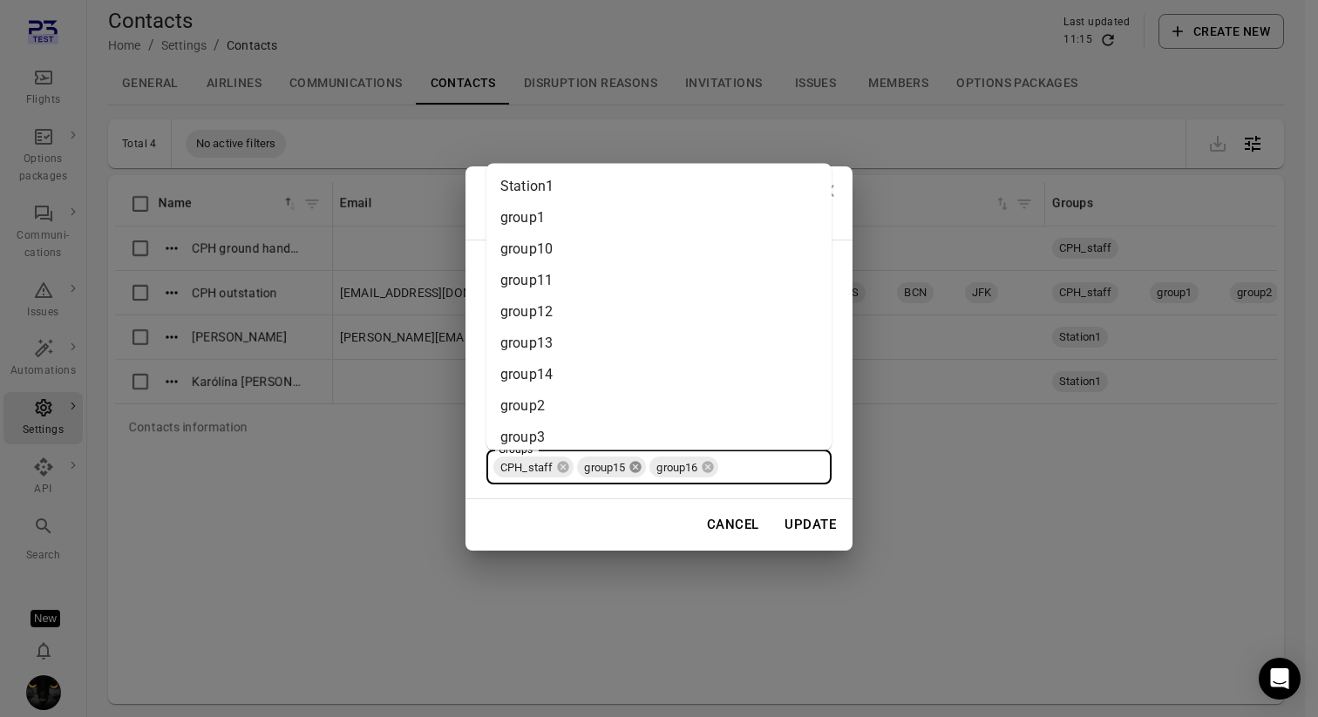
click at [638, 464] on icon at bounding box center [635, 467] width 11 height 11
click at [638, 465] on icon at bounding box center [635, 467] width 11 height 11
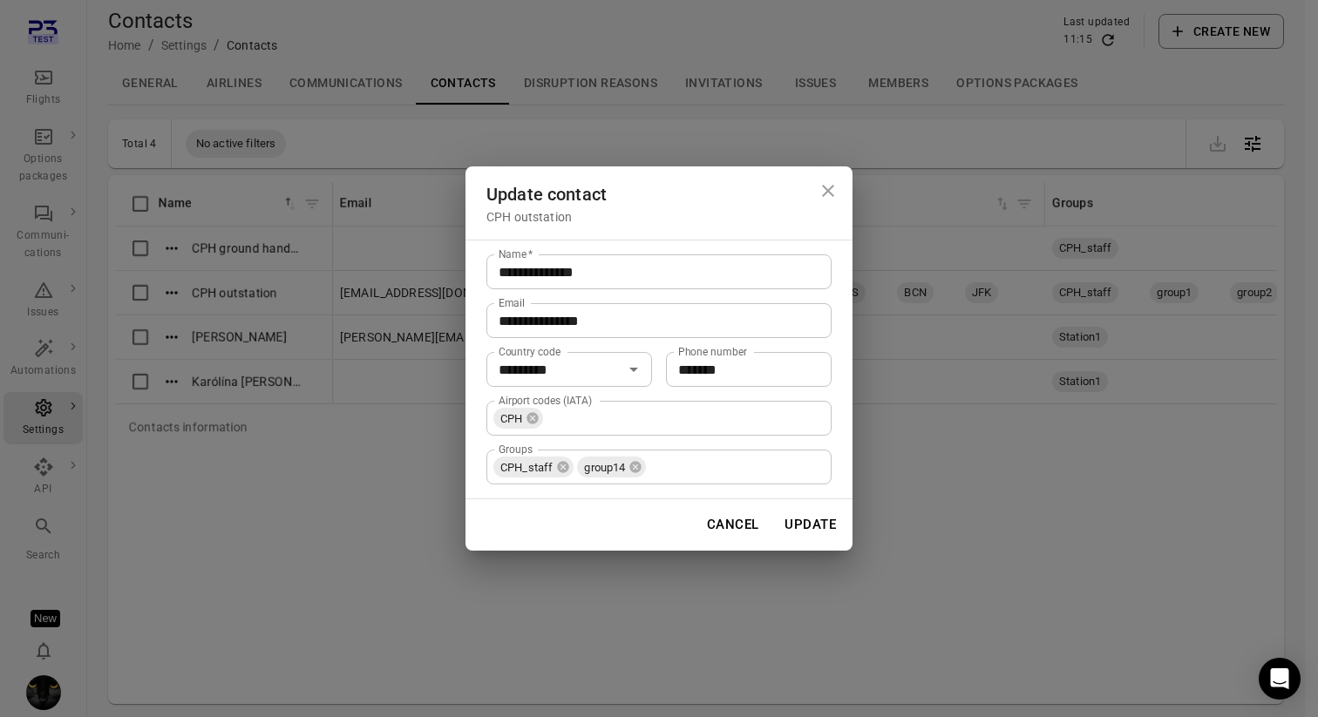
click at [632, 528] on div "Cancel Update" at bounding box center [659, 525] width 387 height 51
click at [637, 469] on icon at bounding box center [635, 467] width 11 height 11
click at [636, 519] on div "Cancel Update" at bounding box center [659, 525] width 387 height 51
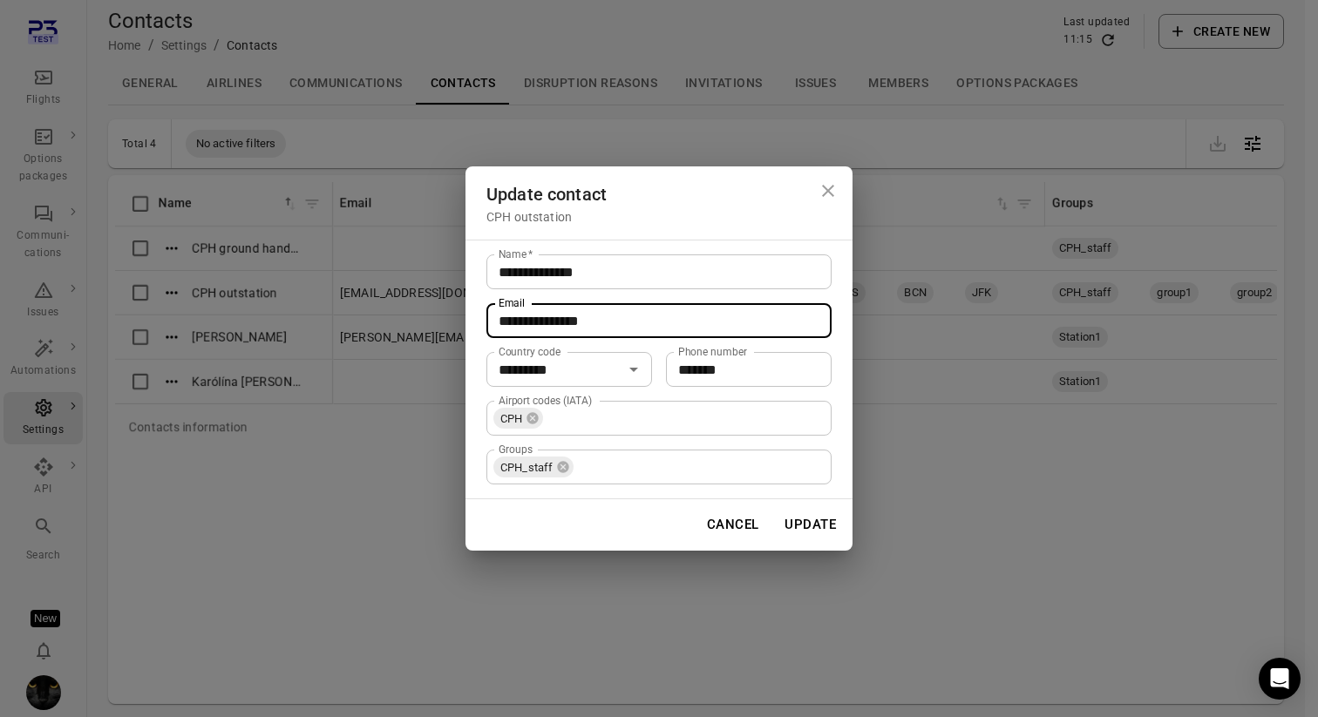
drag, startPoint x: 625, startPoint y: 316, endPoint x: 479, endPoint y: 314, distance: 146.5
click at [479, 314] on div "**********" at bounding box center [659, 370] width 387 height 260
click at [613, 371] on icon "Clear" at bounding box center [610, 369] width 17 height 17
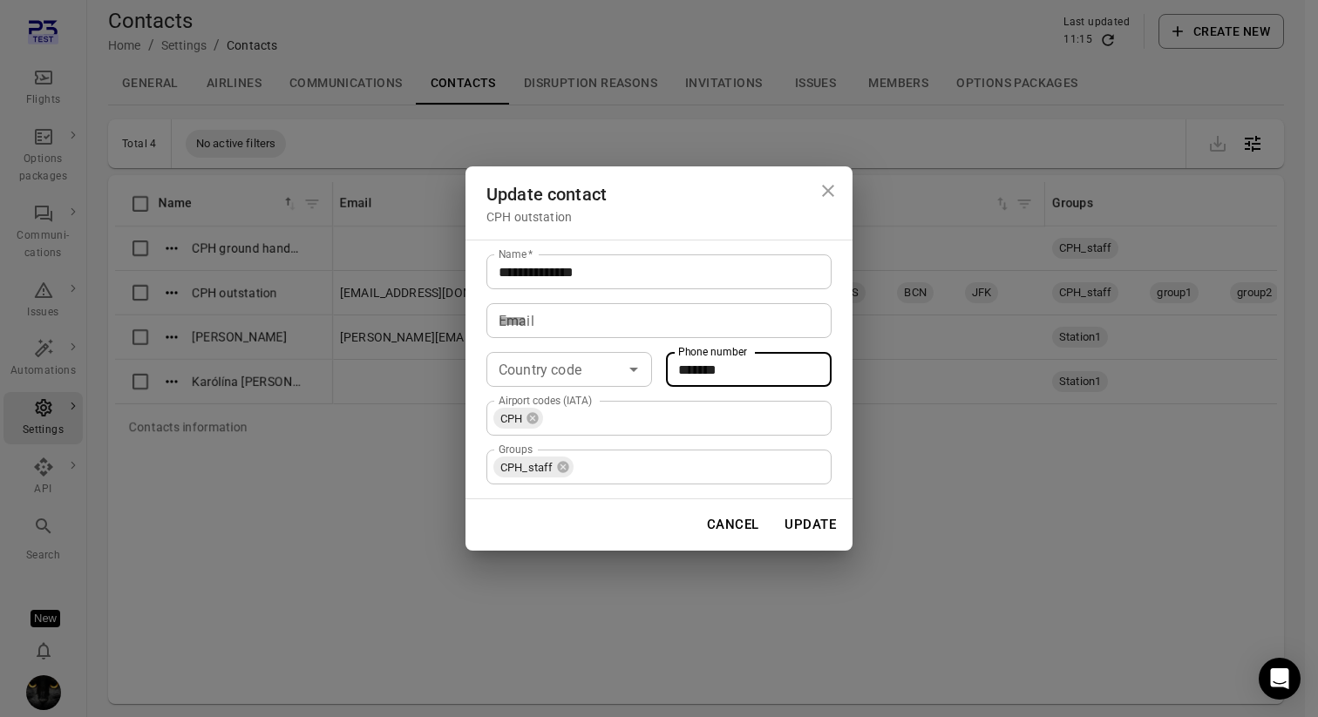
drag, startPoint x: 574, startPoint y: 359, endPoint x: 554, endPoint y: 357, distance: 20.1
click at [554, 357] on div "Country code Country code Phone number ******* Phone number" at bounding box center [658, 369] width 345 height 35
drag, startPoint x: 594, startPoint y: 529, endPoint x: 710, endPoint y: 524, distance: 116.1
click at [595, 529] on div "Cancel Update" at bounding box center [659, 525] width 387 height 51
click at [789, 517] on button "Update" at bounding box center [810, 524] width 71 height 37
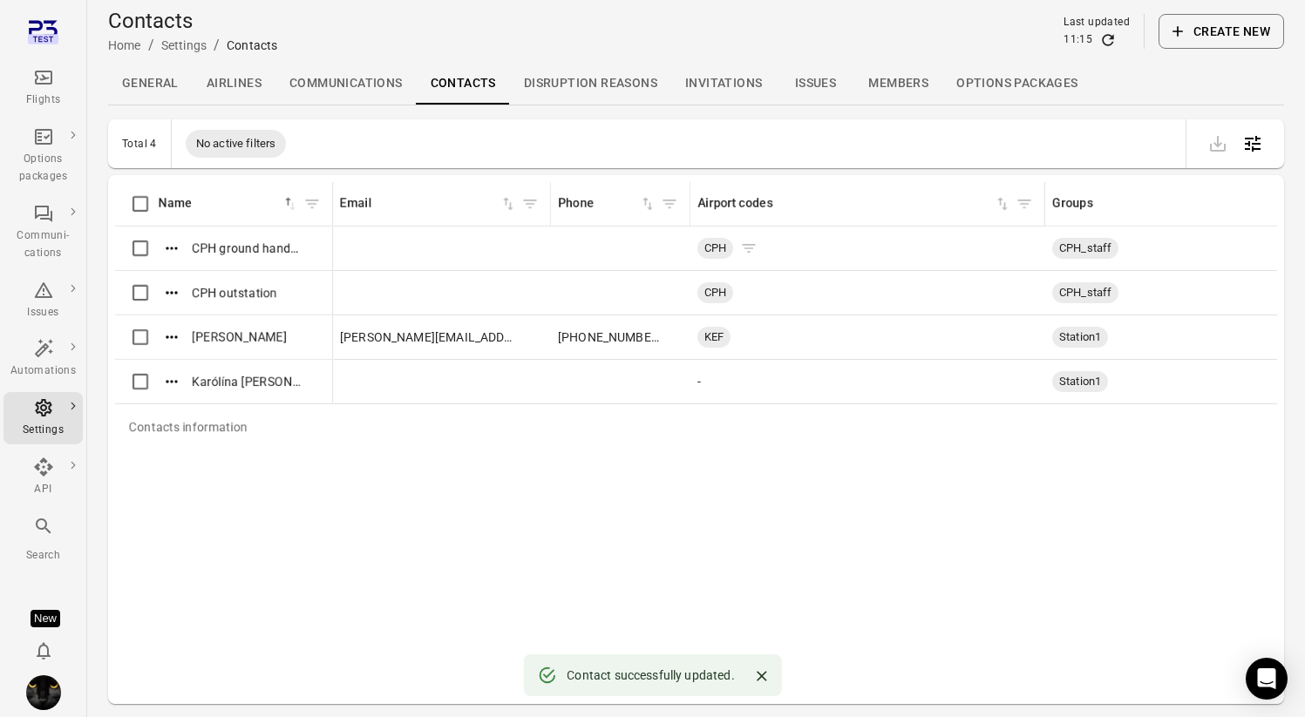
click at [751, 249] on icon "Contacts information" at bounding box center [748, 248] width 17 height 17
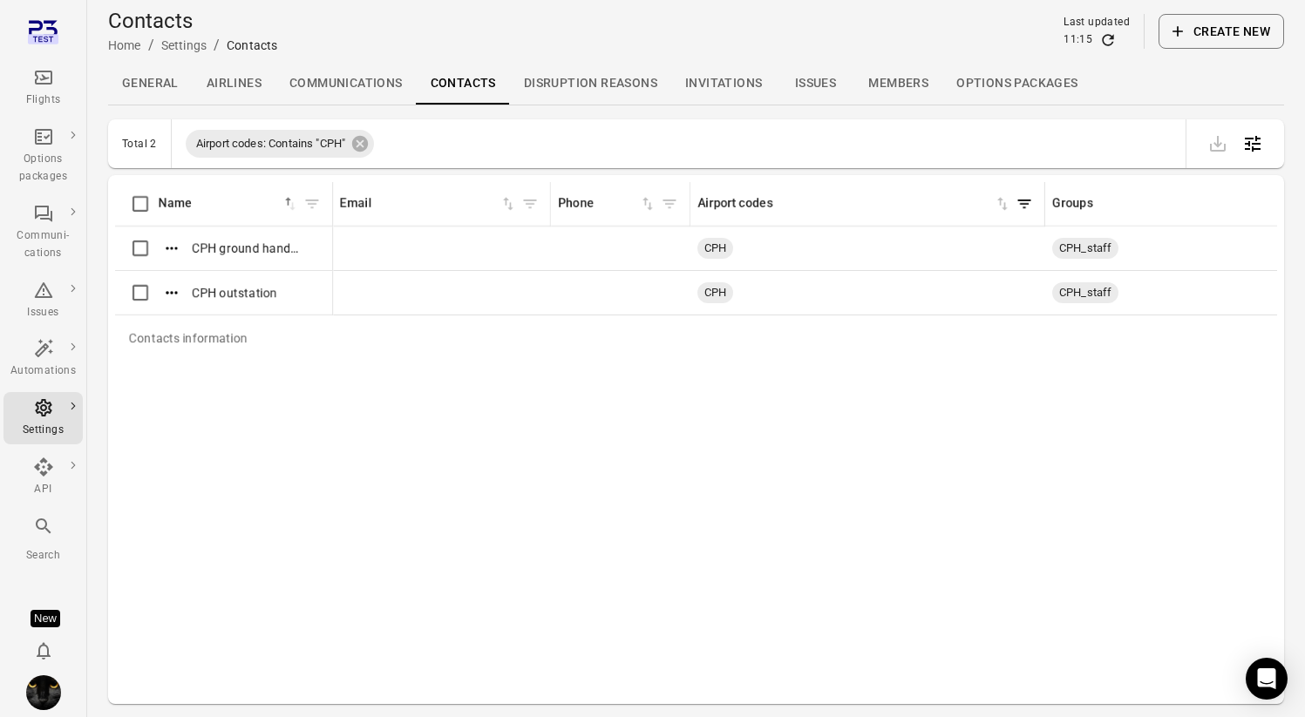
click at [354, 498] on div "Contacts information Name sorted ascending Email Phone Airport codes Groups CPH…" at bounding box center [696, 439] width 1162 height 515
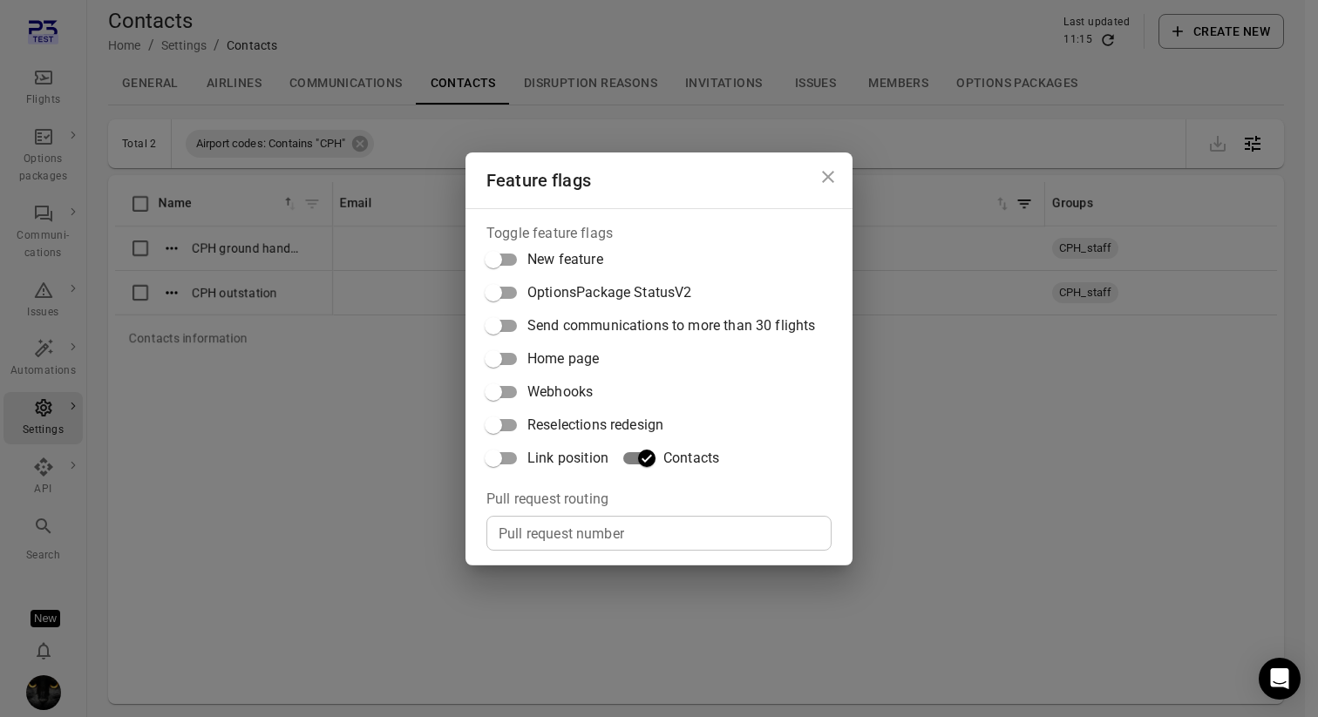
click at [1013, 385] on div "Feature flags Toggle feature flags New feature OptionsPackage StatusV2 Send com…" at bounding box center [659, 358] width 1318 height 717
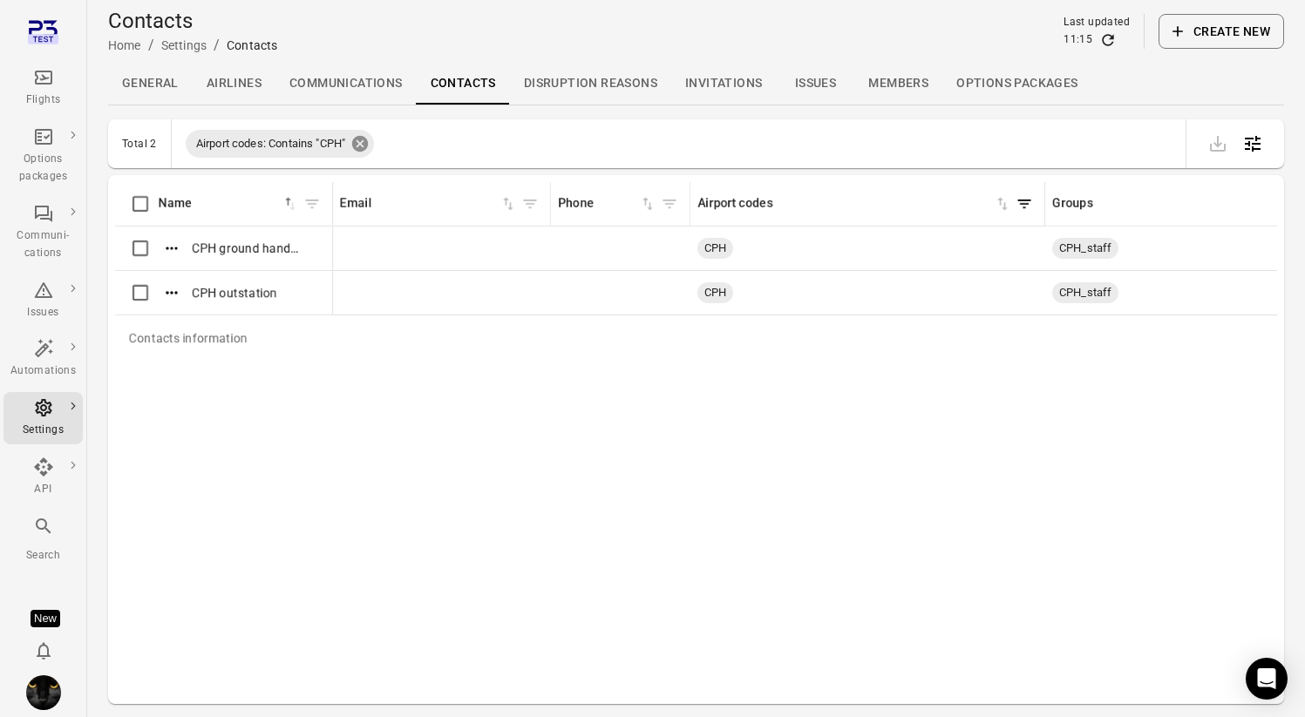
click at [358, 142] on icon at bounding box center [360, 144] width 16 height 16
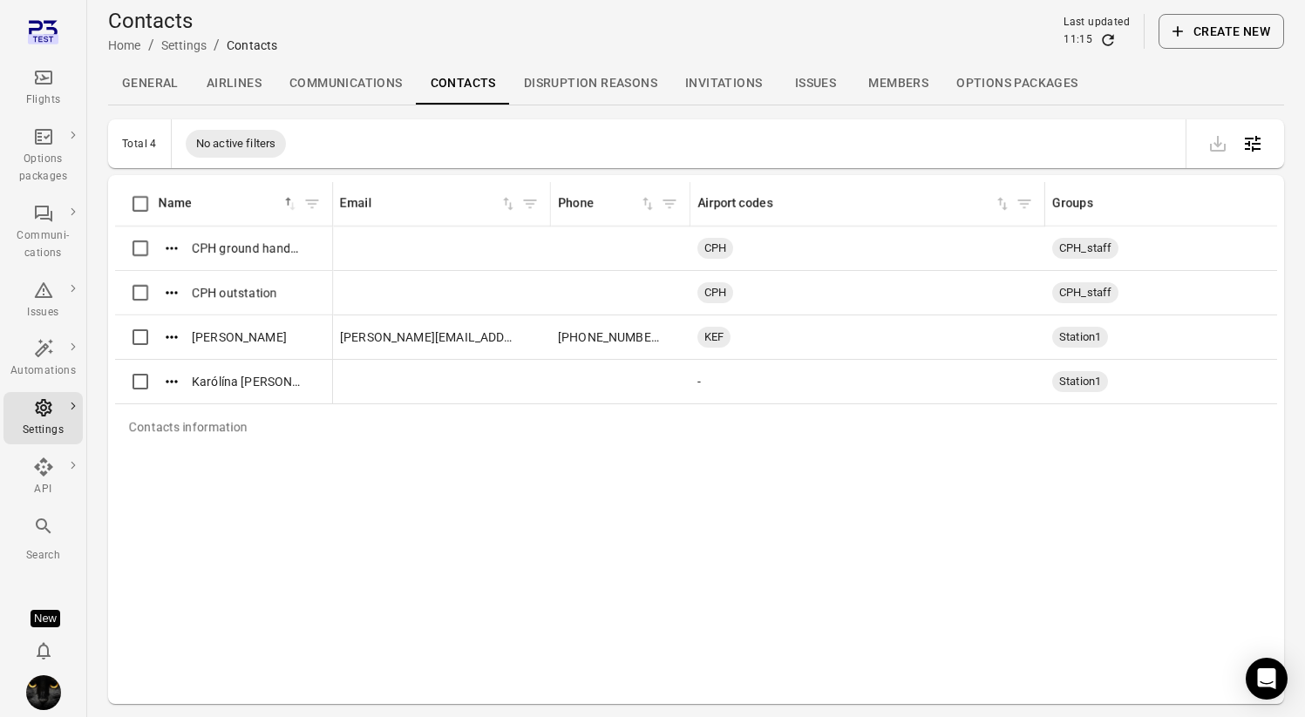
click at [265, 479] on div "Contacts information Name sorted ascending Email Phone Airport codes Groups CPH…" at bounding box center [696, 439] width 1162 height 515
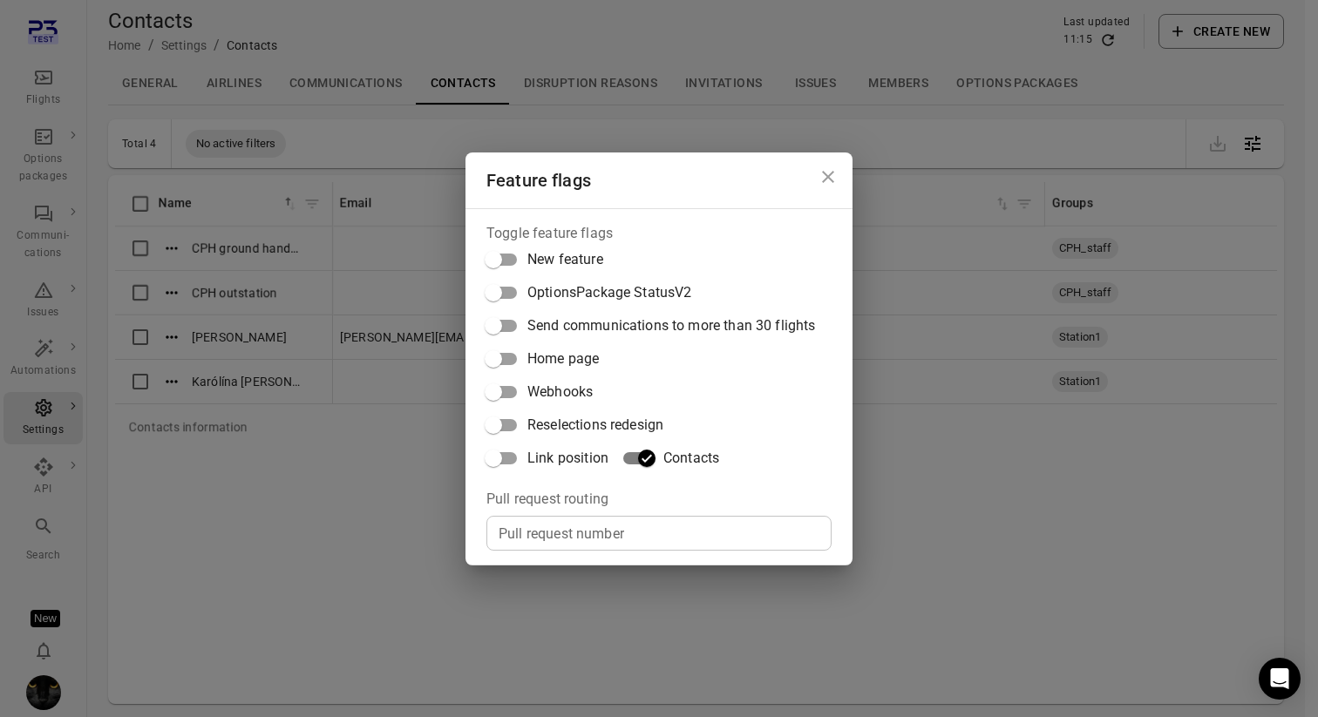
click at [385, 558] on div "Feature flags Toggle feature flags New feature OptionsPackage StatusV2 Send com…" at bounding box center [659, 358] width 1318 height 717
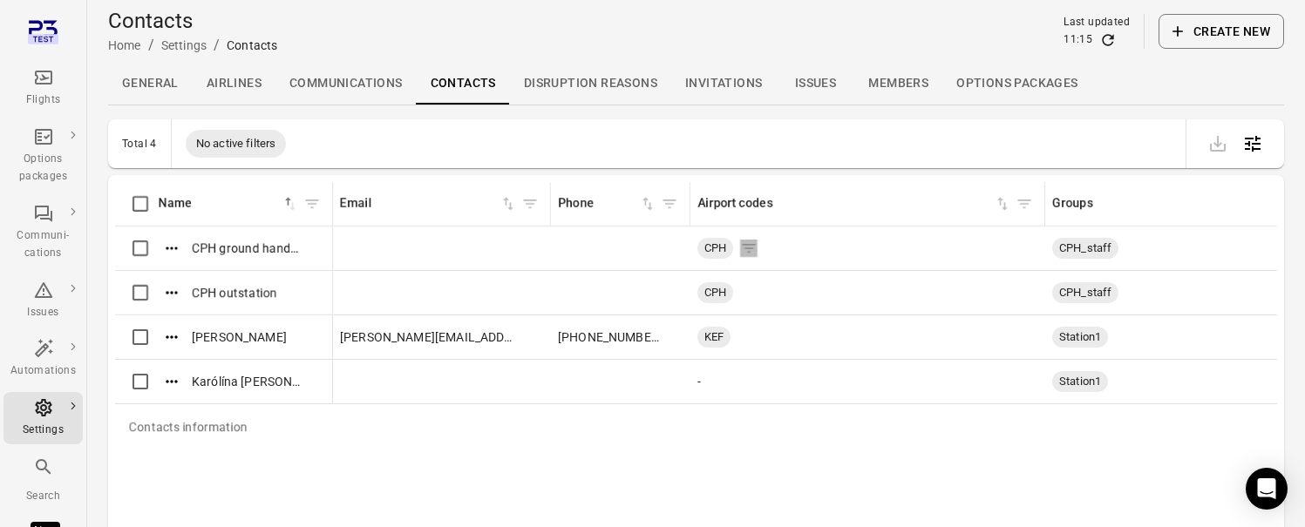
click at [754, 248] on icon "Contacts information" at bounding box center [749, 248] width 13 height 9
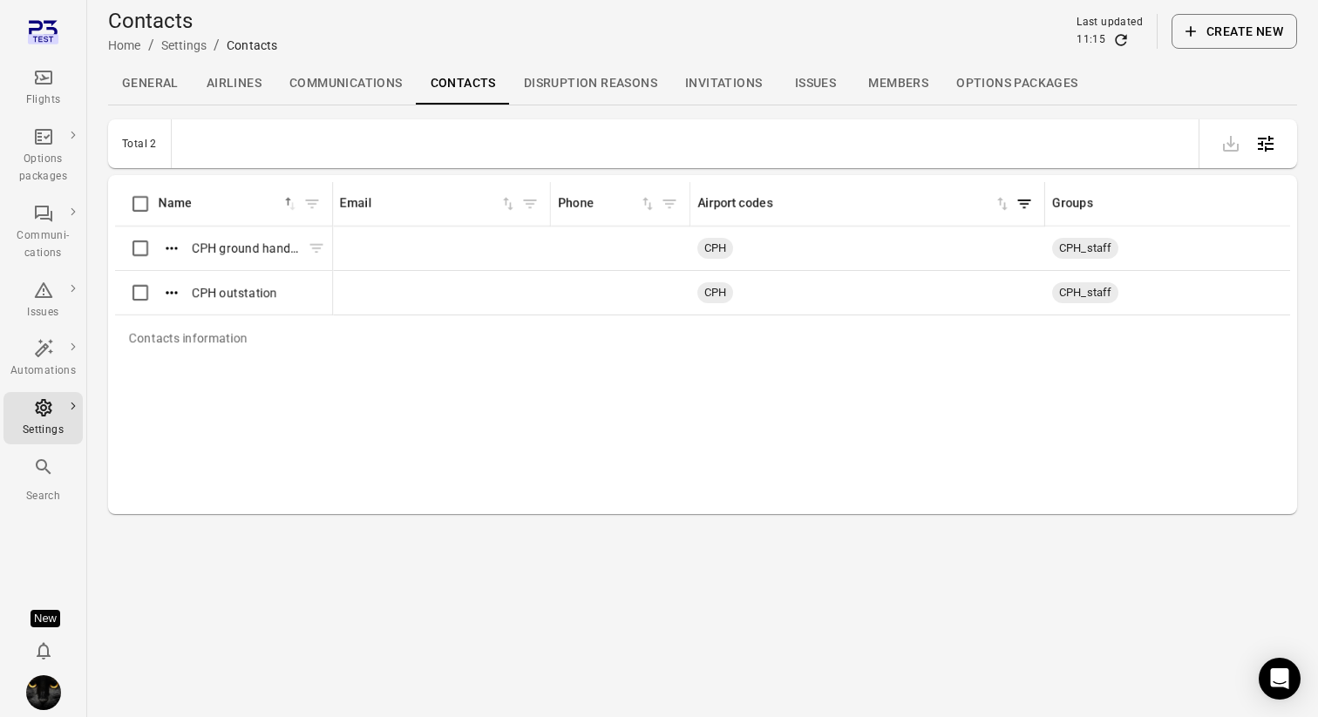
click at [311, 245] on icon "Contacts information" at bounding box center [316, 248] width 17 height 17
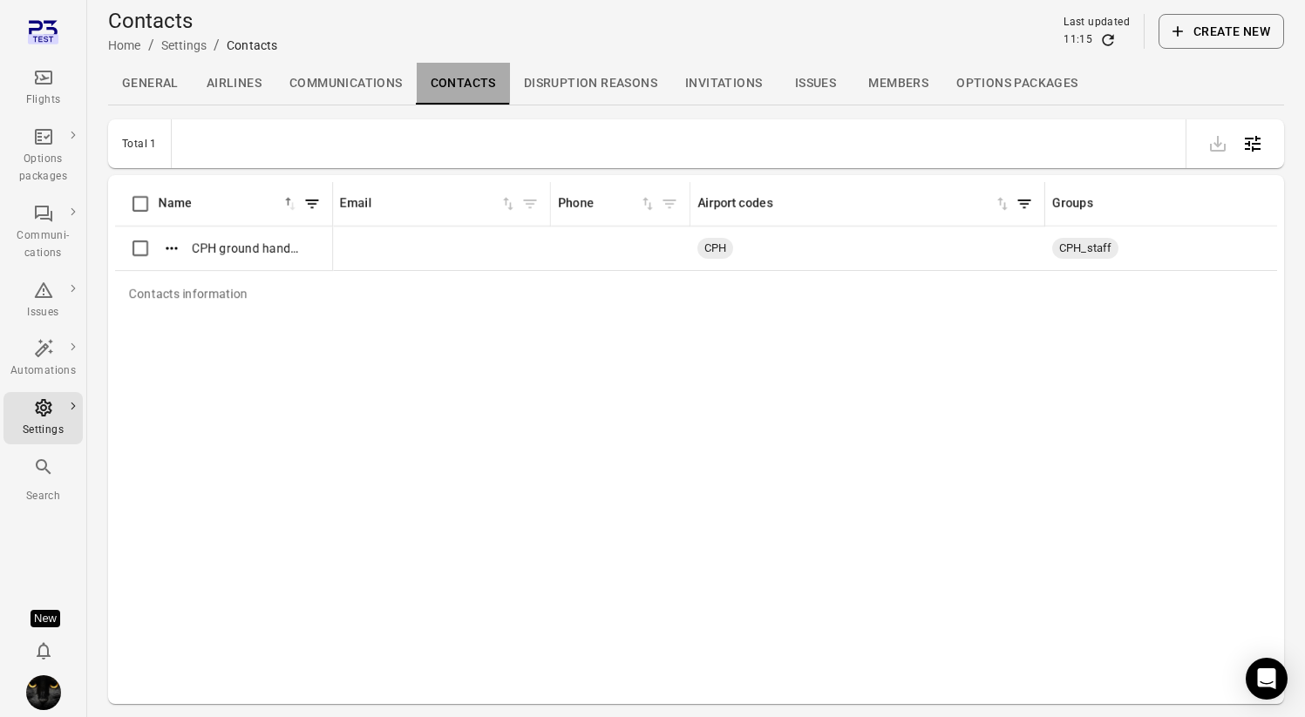
click at [448, 92] on link "Contacts" at bounding box center [463, 84] width 93 height 42
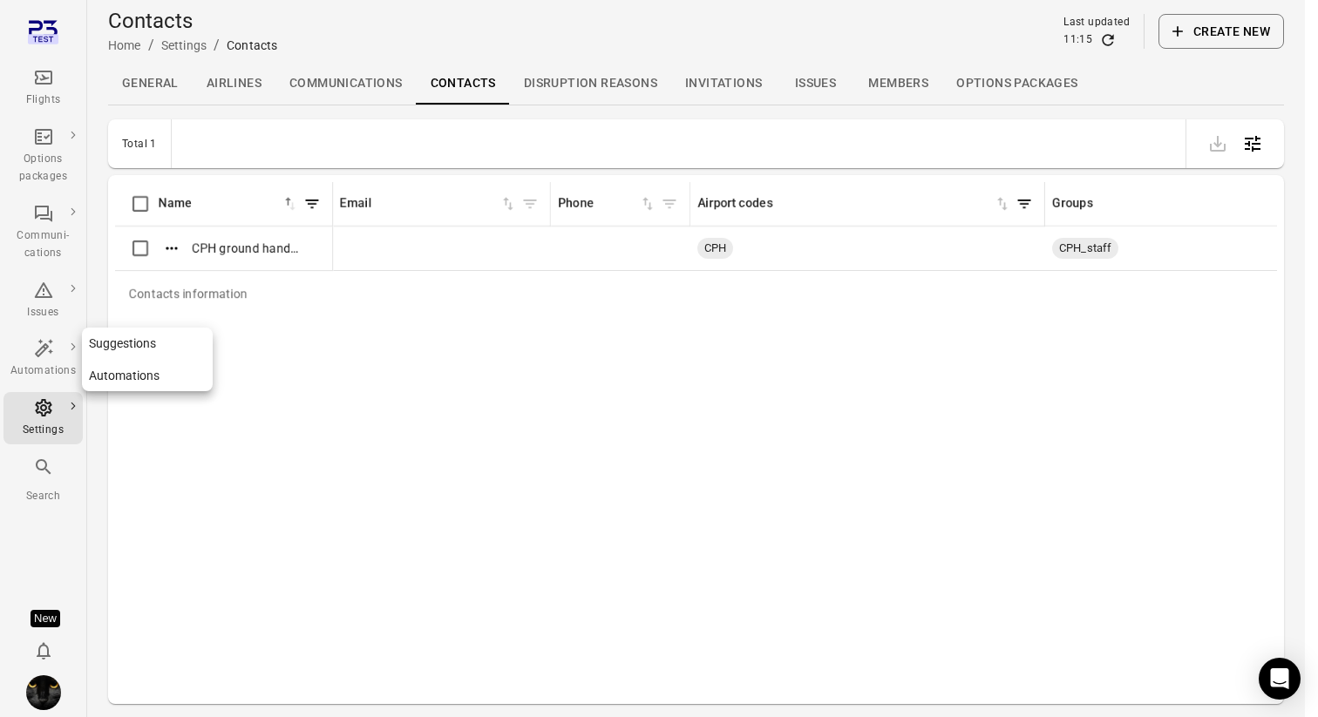
click at [40, 362] on div "Automations" at bounding box center [42, 359] width 65 height 42
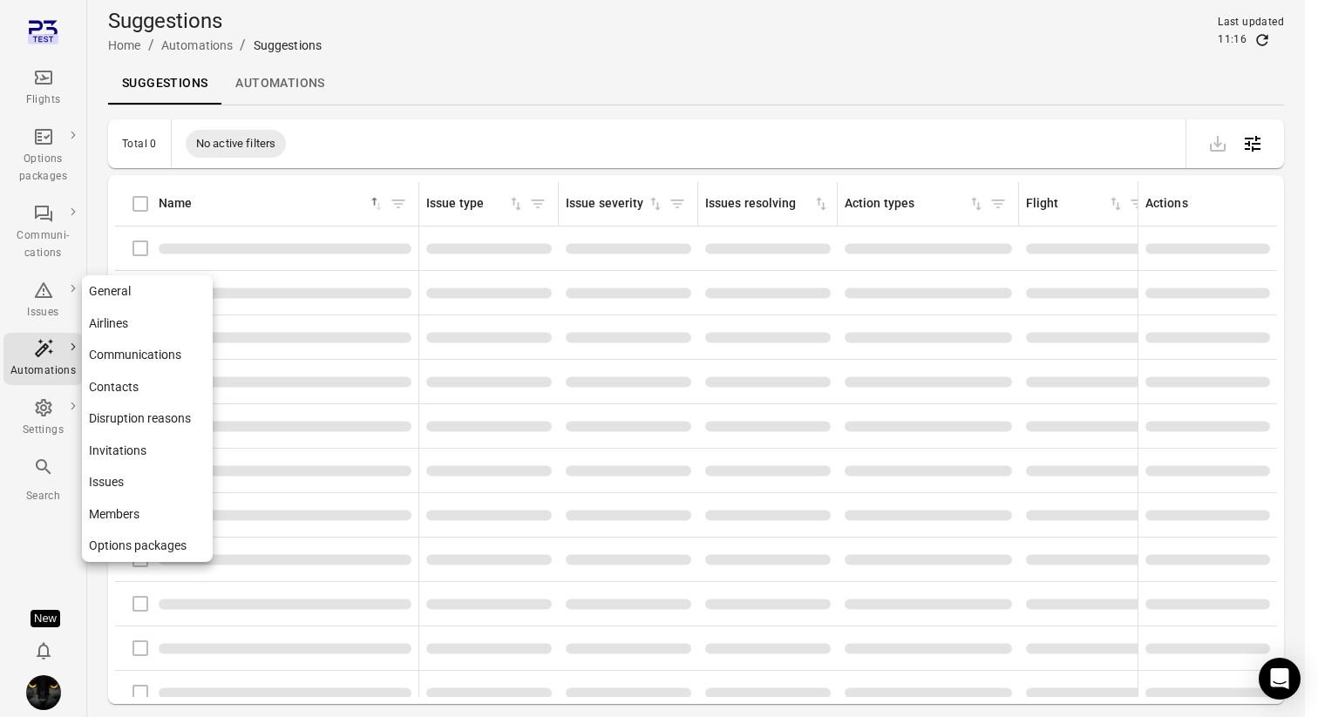
click at [42, 412] on icon "Main navigation" at bounding box center [43, 408] width 21 height 21
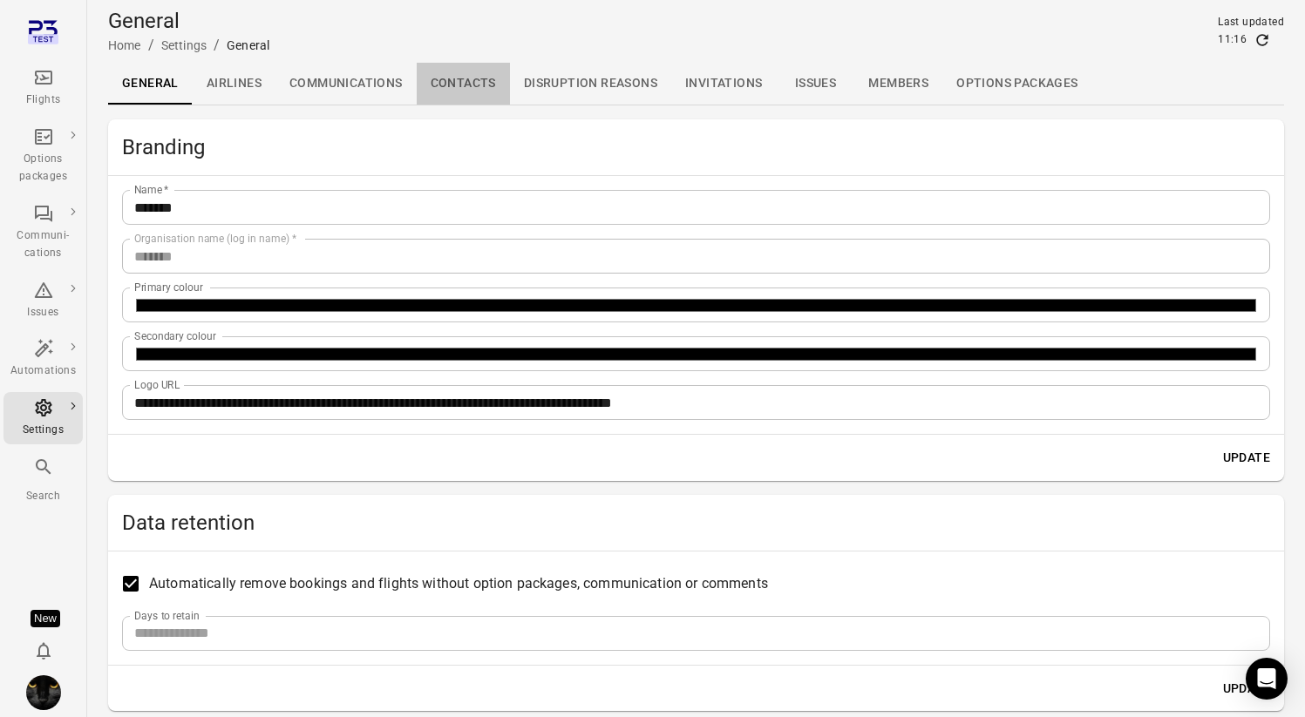
click at [463, 79] on link "Contacts" at bounding box center [463, 84] width 93 height 42
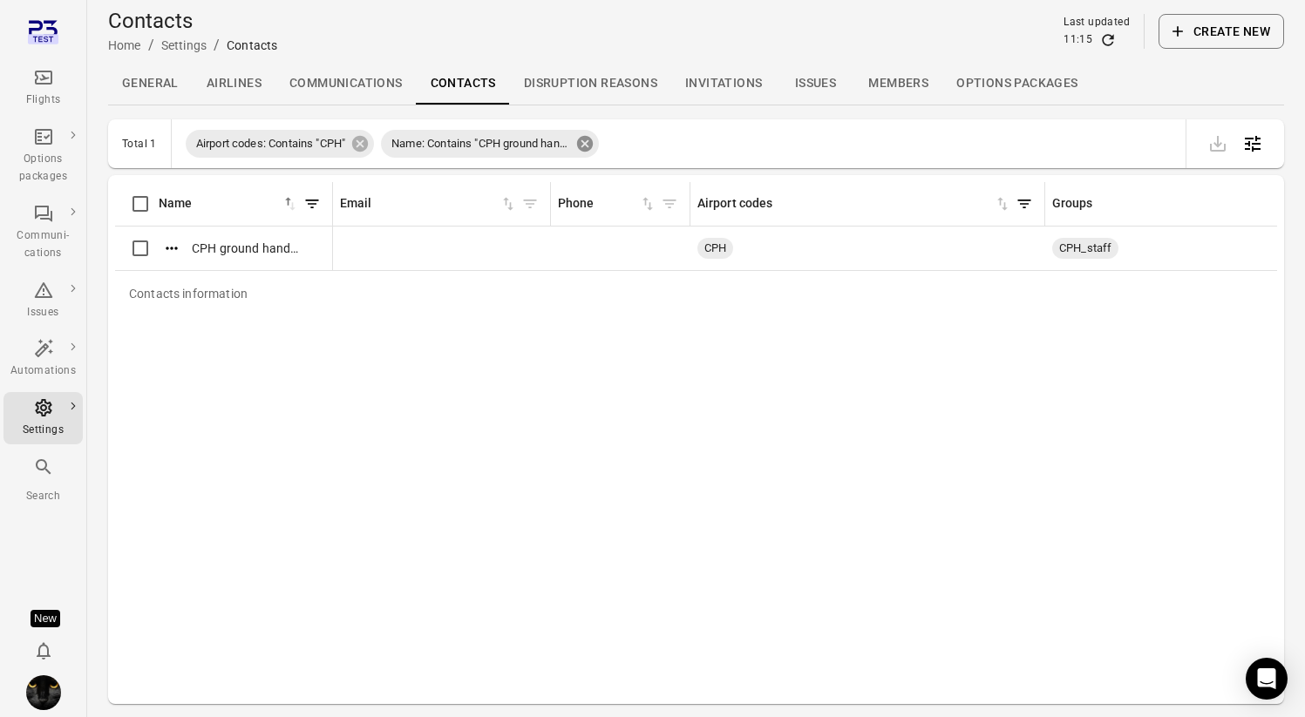
click at [593, 140] on icon at bounding box center [585, 144] width 16 height 16
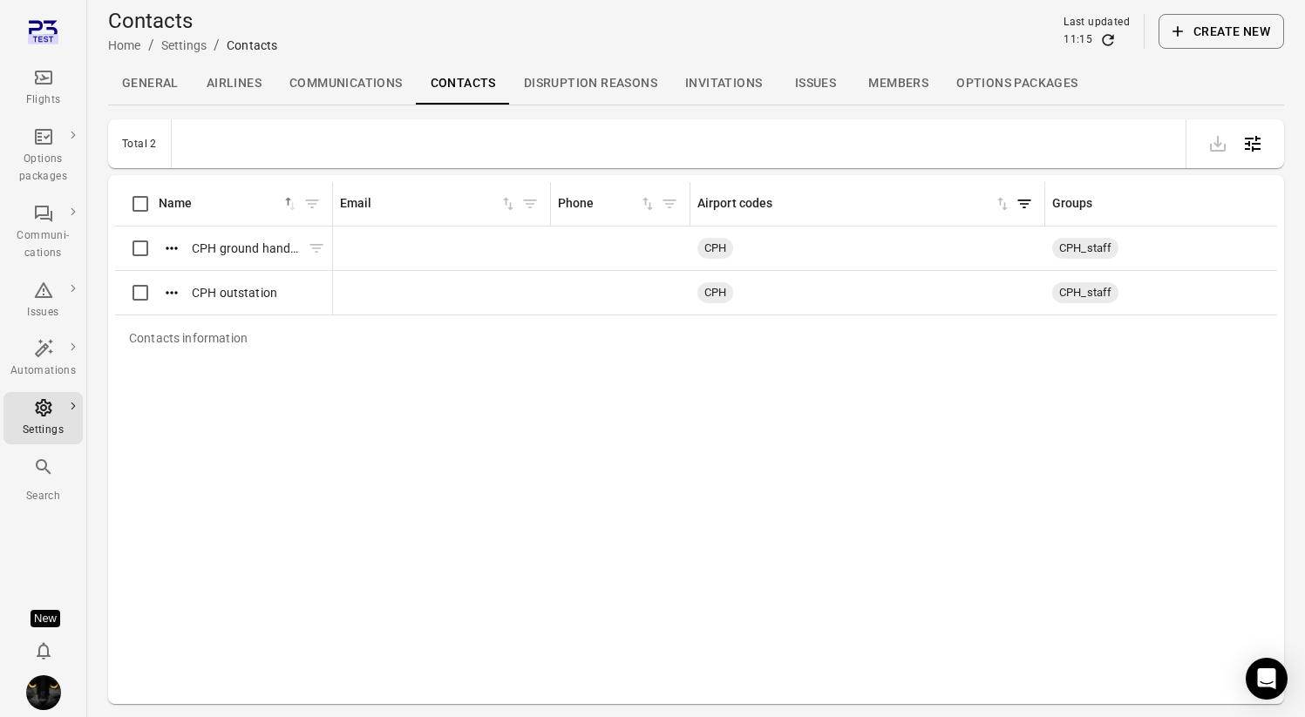
click at [177, 248] on icon "Actions" at bounding box center [171, 248] width 17 height 17
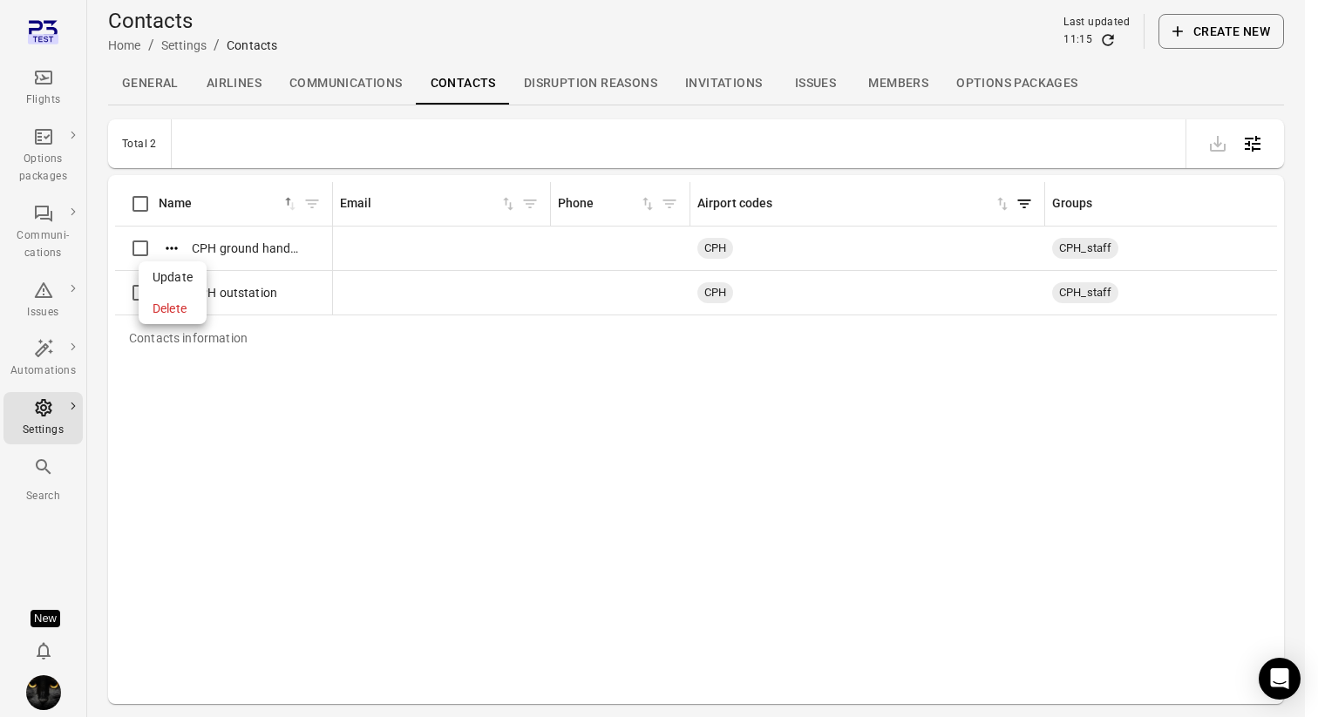
click at [182, 274] on span "Update" at bounding box center [173, 277] width 40 height 17
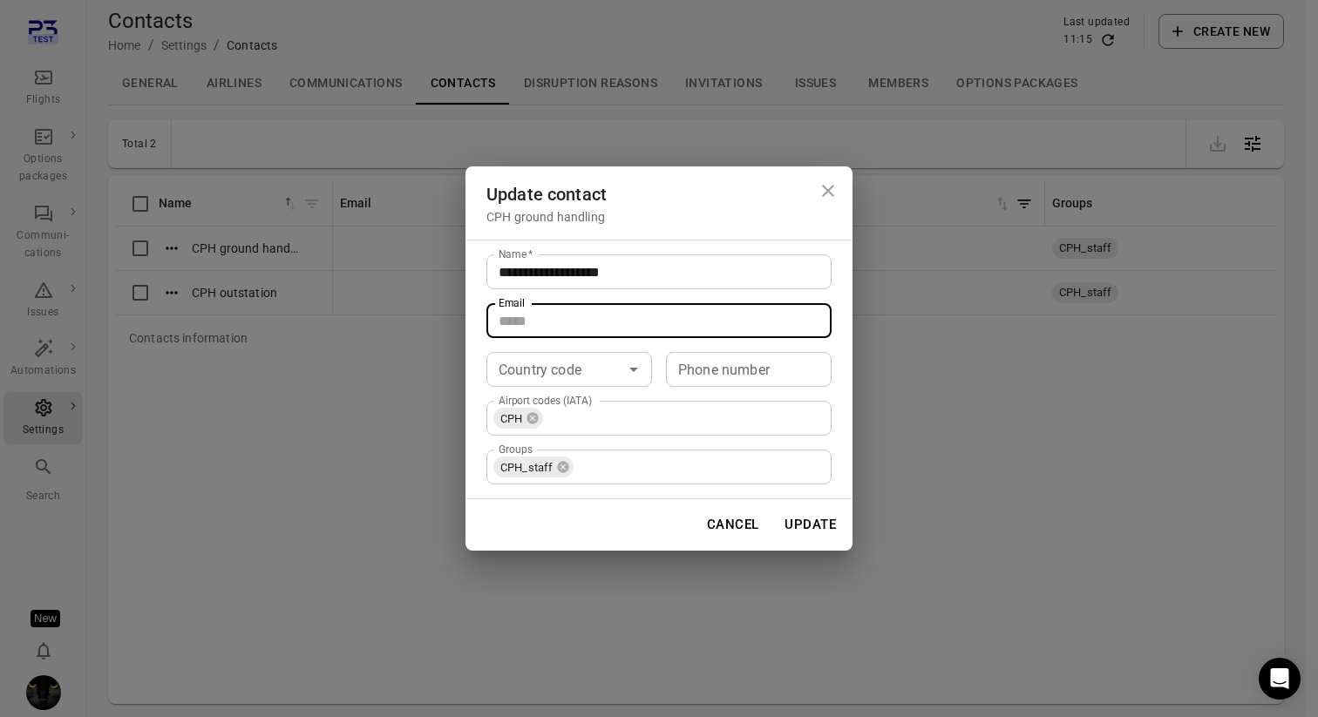
click at [515, 328] on input "Email" at bounding box center [658, 320] width 345 height 35
click at [556, 323] on input "**********" at bounding box center [658, 320] width 345 height 35
click at [555, 323] on input "**********" at bounding box center [658, 320] width 345 height 35
type input "**********"
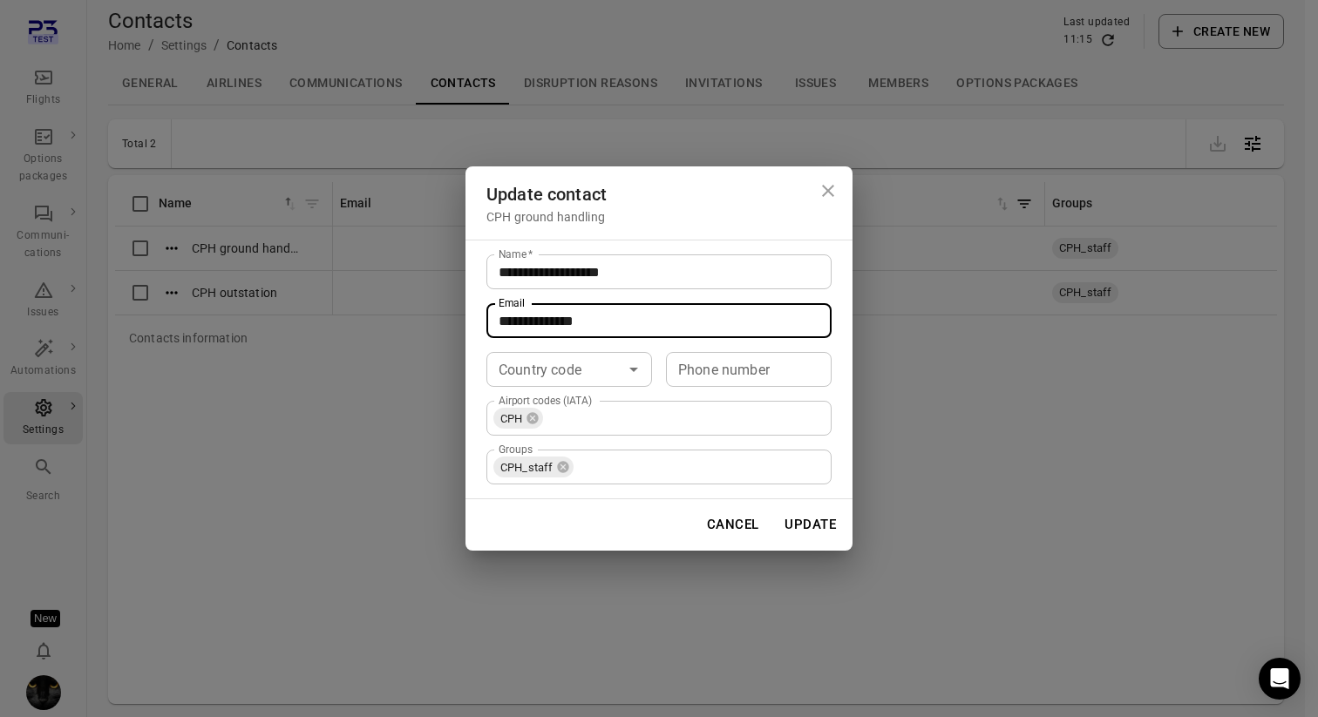
click at [815, 529] on button "Update" at bounding box center [810, 524] width 71 height 37
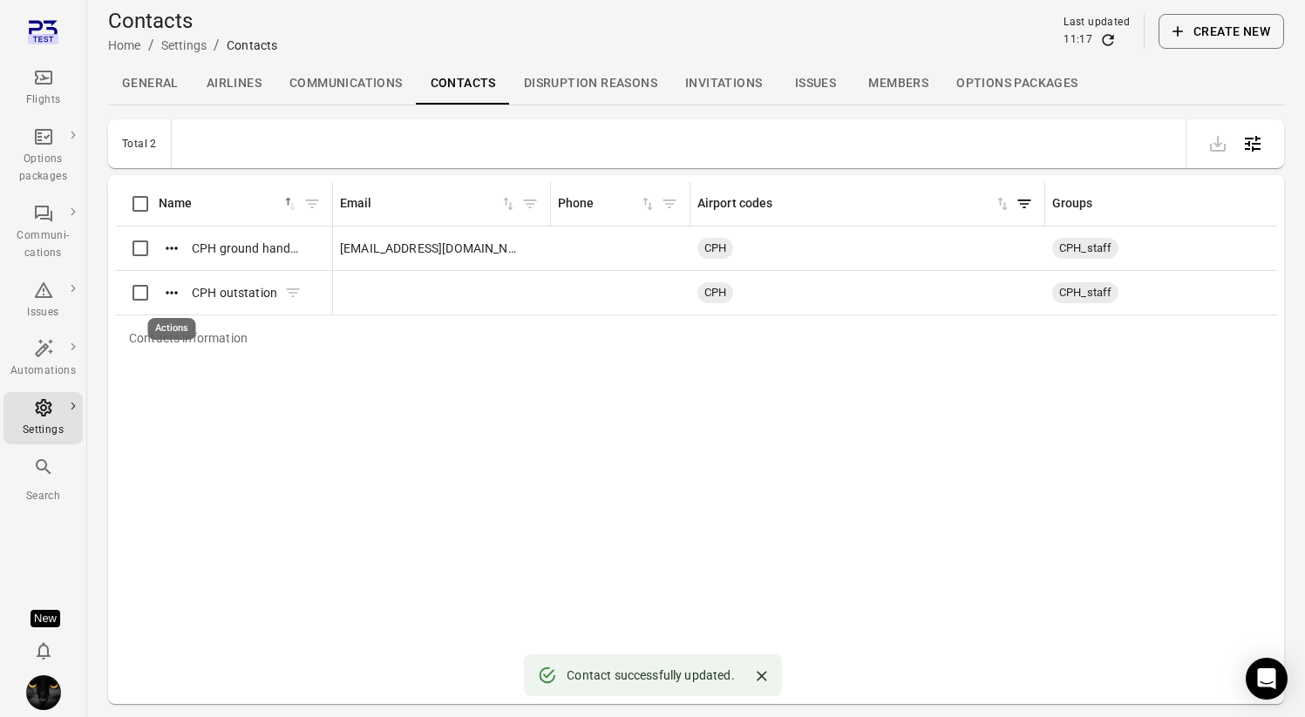
click at [172, 291] on icon "Actions" at bounding box center [171, 292] width 11 height 3
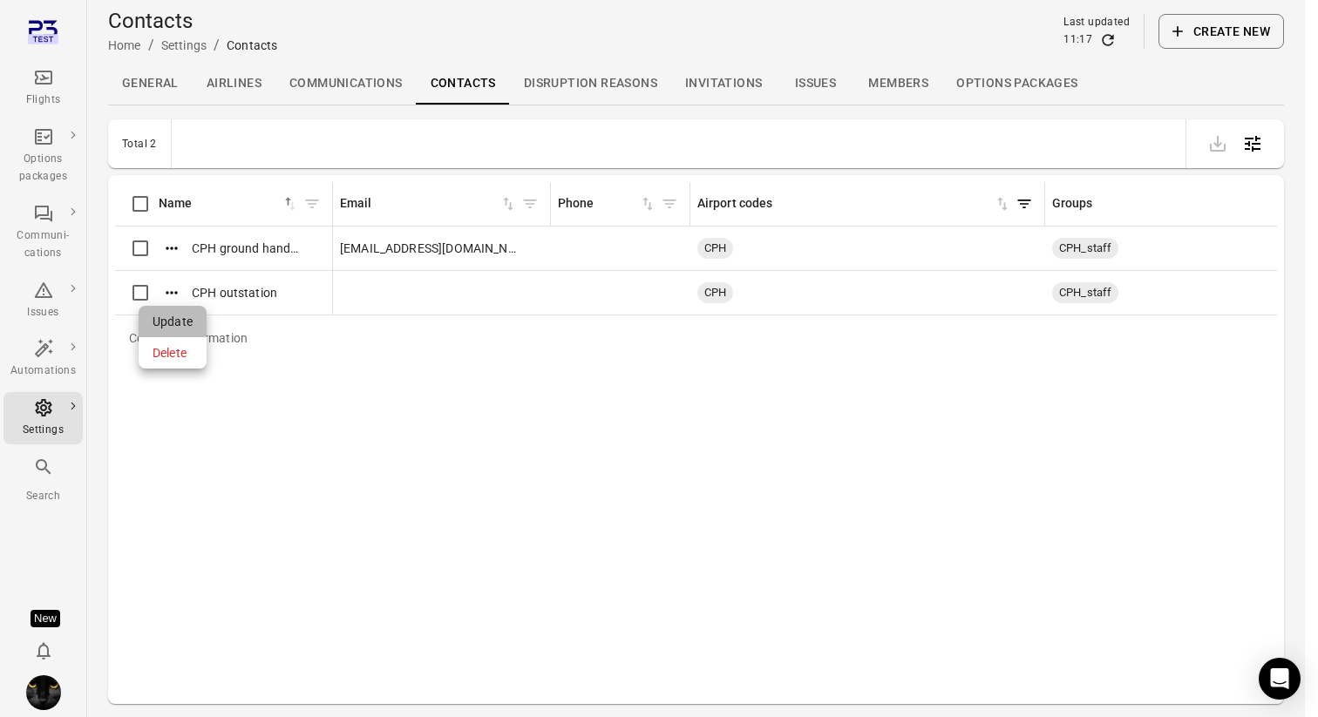
click at [179, 324] on span "Update" at bounding box center [173, 321] width 40 height 17
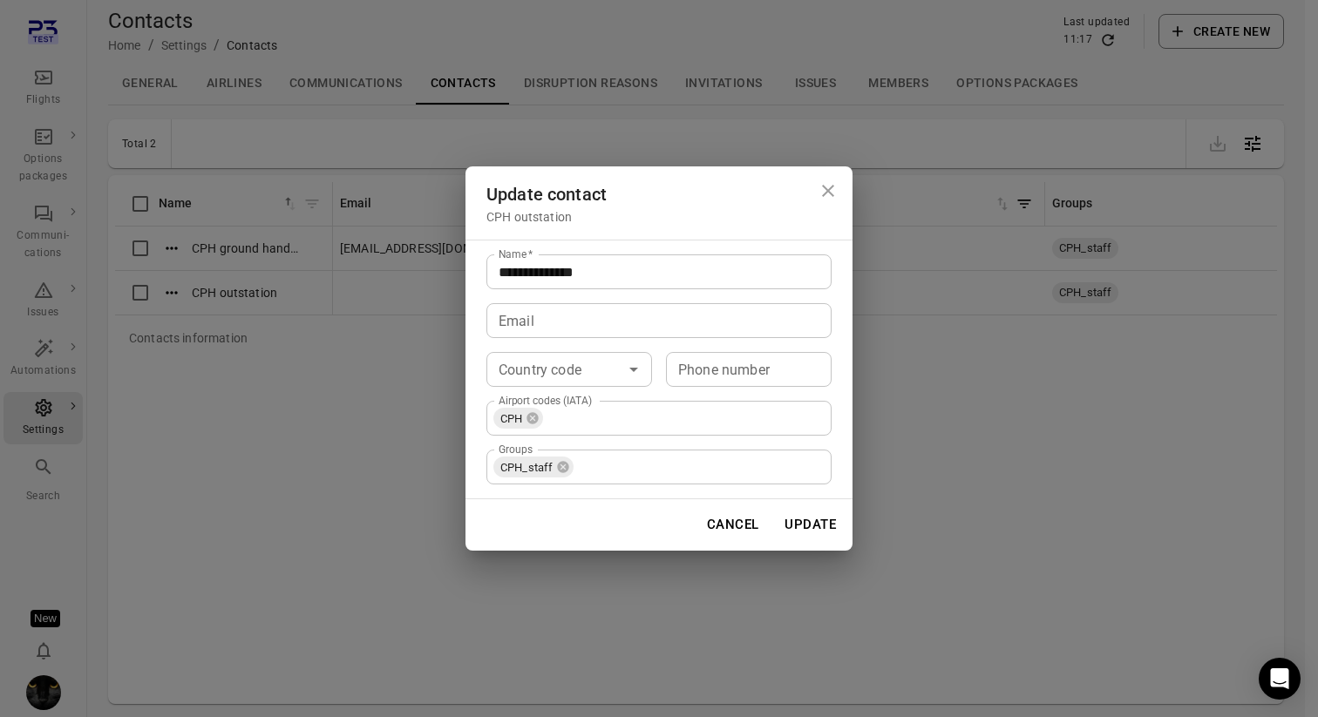
click at [539, 317] on input "Email" at bounding box center [658, 320] width 345 height 35
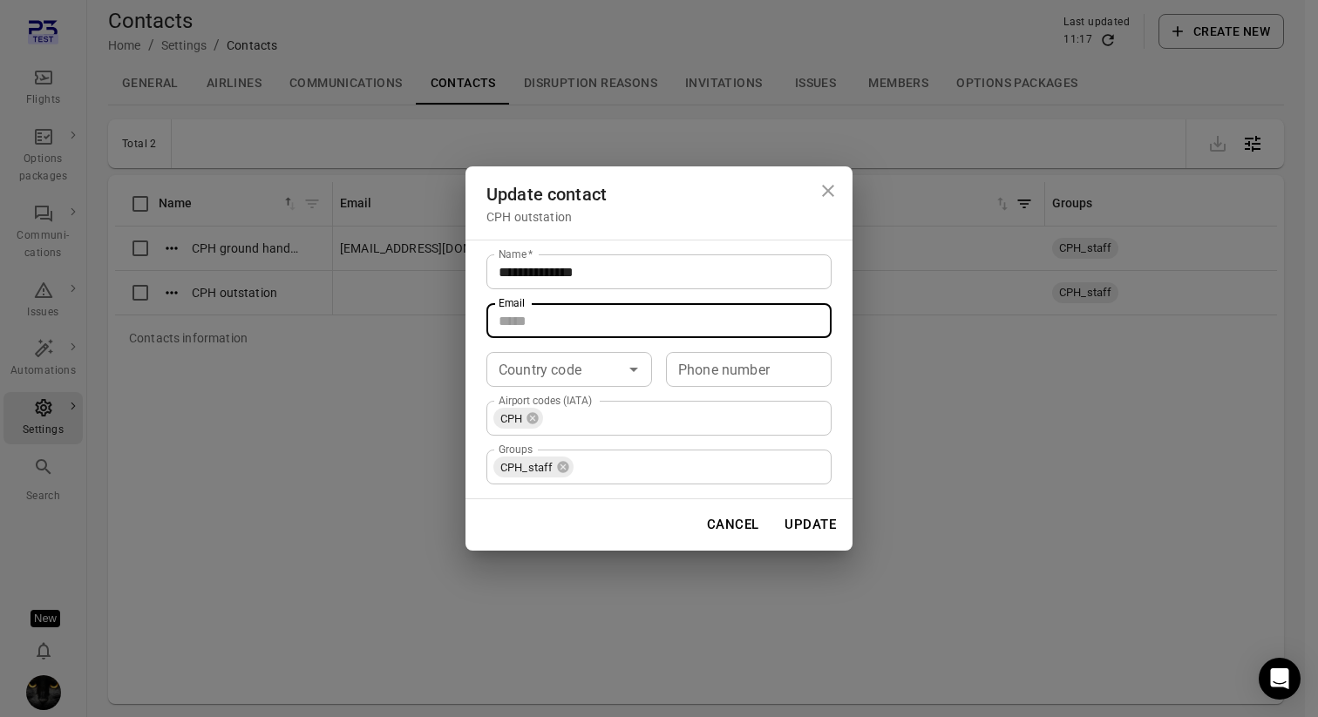
click at [509, 371] on input "Country code" at bounding box center [555, 369] width 126 height 24
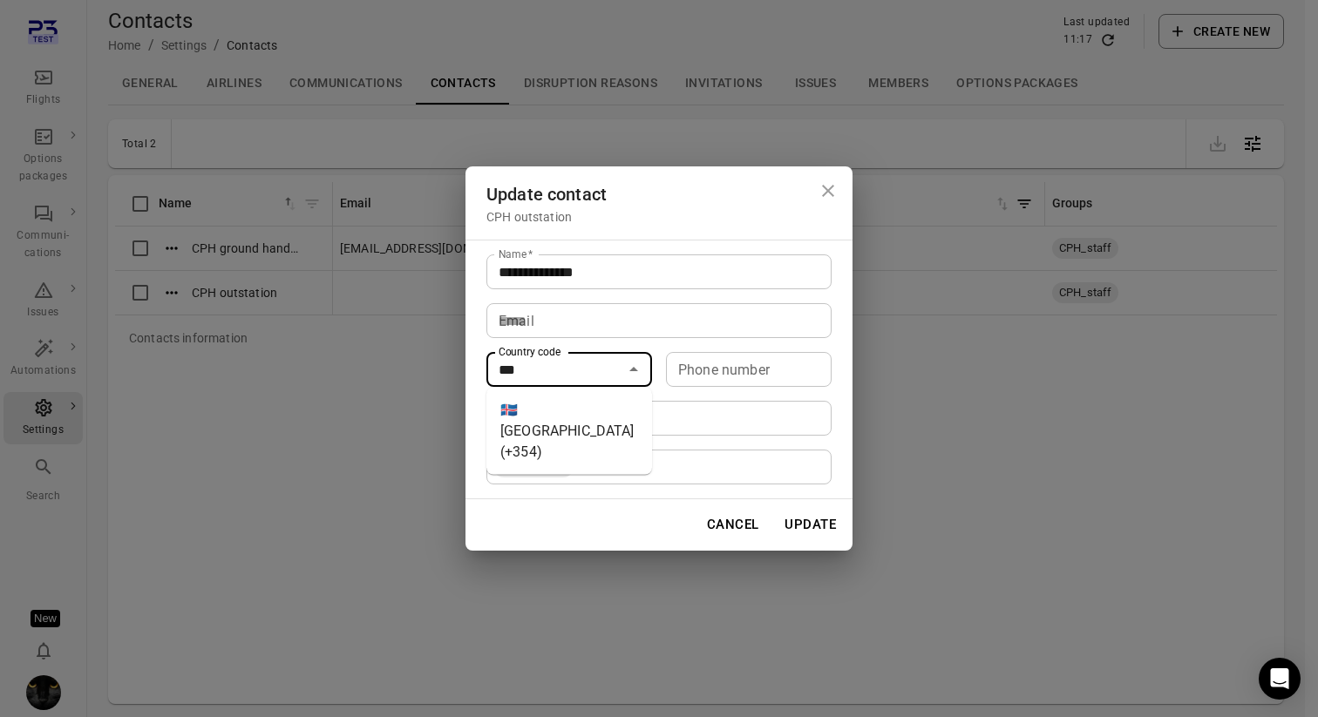
click at [553, 418] on li "🇮🇸 Iceland (+354)" at bounding box center [569, 431] width 166 height 73
type input "*********"
click at [711, 374] on input "Phone number" at bounding box center [749, 369] width 166 height 35
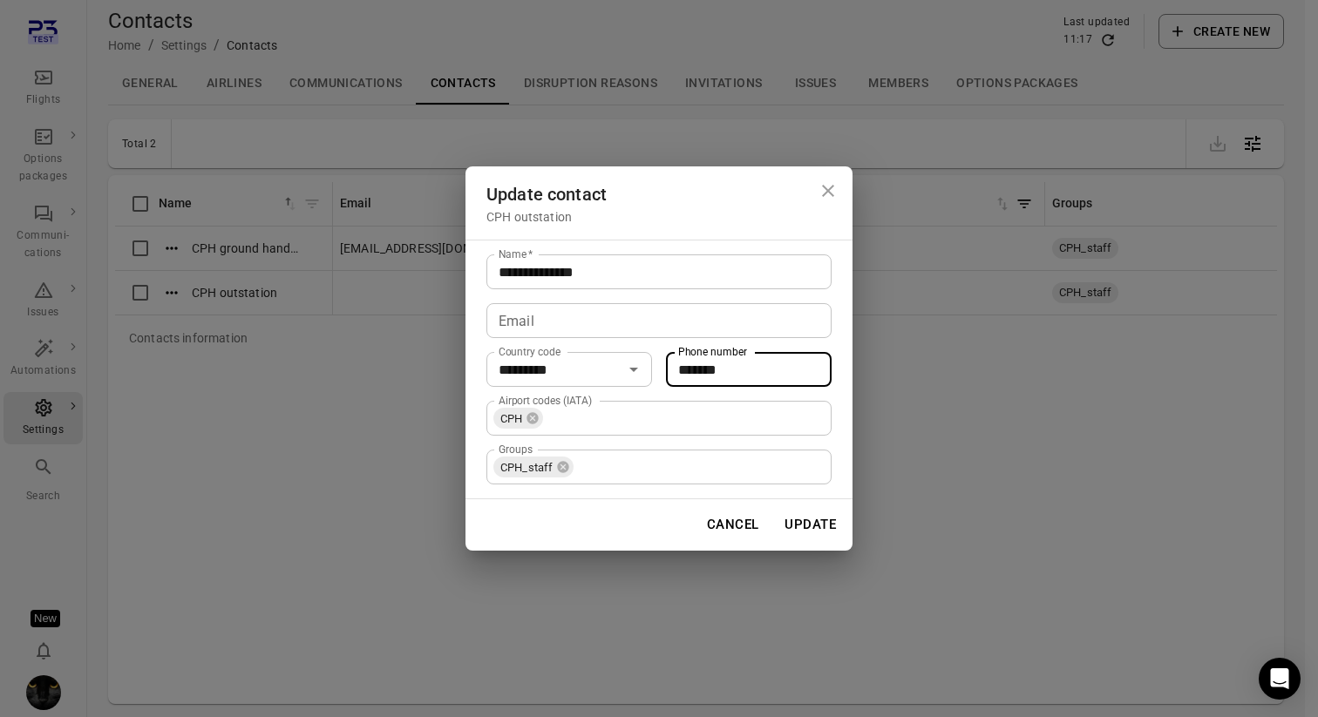
click at [822, 512] on button "Update" at bounding box center [810, 524] width 71 height 37
click at [780, 370] on input "*******" at bounding box center [749, 369] width 166 height 35
drag, startPoint x: 780, startPoint y: 370, endPoint x: 622, endPoint y: 362, distance: 158.9
click at [622, 362] on div "Country code ********* Country code Phone number ******* Phone number" at bounding box center [658, 369] width 345 height 35
type input "*******"
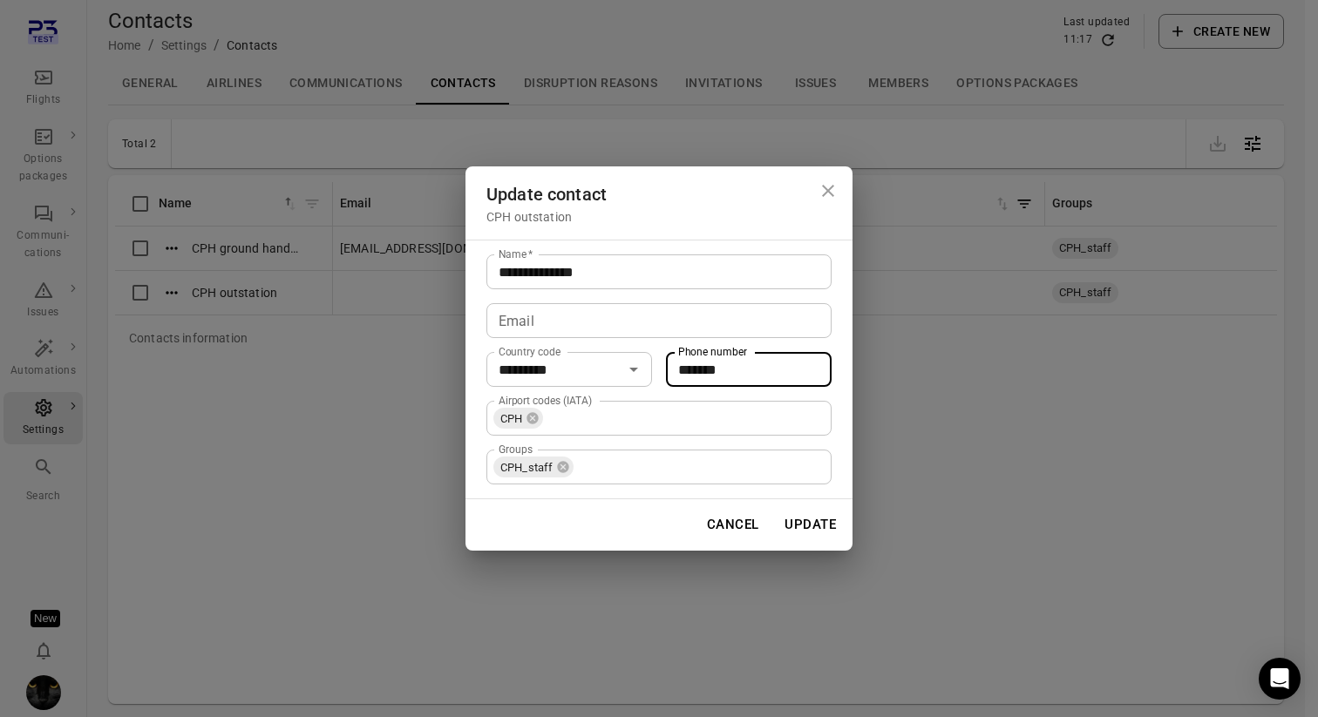
click at [820, 524] on button "Update" at bounding box center [810, 524] width 71 height 37
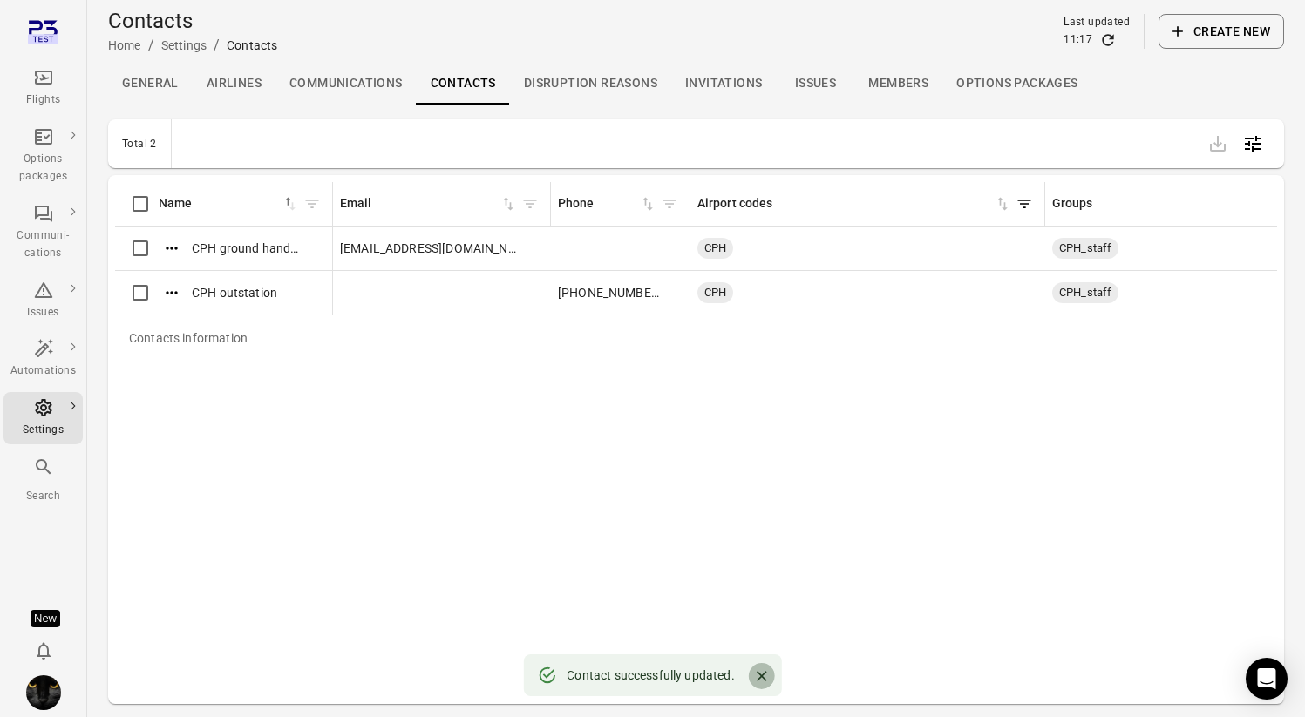
click at [764, 674] on icon "Close" at bounding box center [762, 676] width 10 height 10
click at [1271, 516] on div "Contacts information Name sorted ascending Email Phone Airport codes Groups CPH…" at bounding box center [696, 439] width 1162 height 515
drag, startPoint x: 264, startPoint y: 427, endPoint x: 190, endPoint y: 316, distance: 133.9
click at [264, 426] on div "Contacts information Name sorted ascending Email Phone Airport codes Groups CPH…" at bounding box center [696, 439] width 1162 height 515
click at [167, 247] on icon "Actions" at bounding box center [171, 248] width 17 height 17
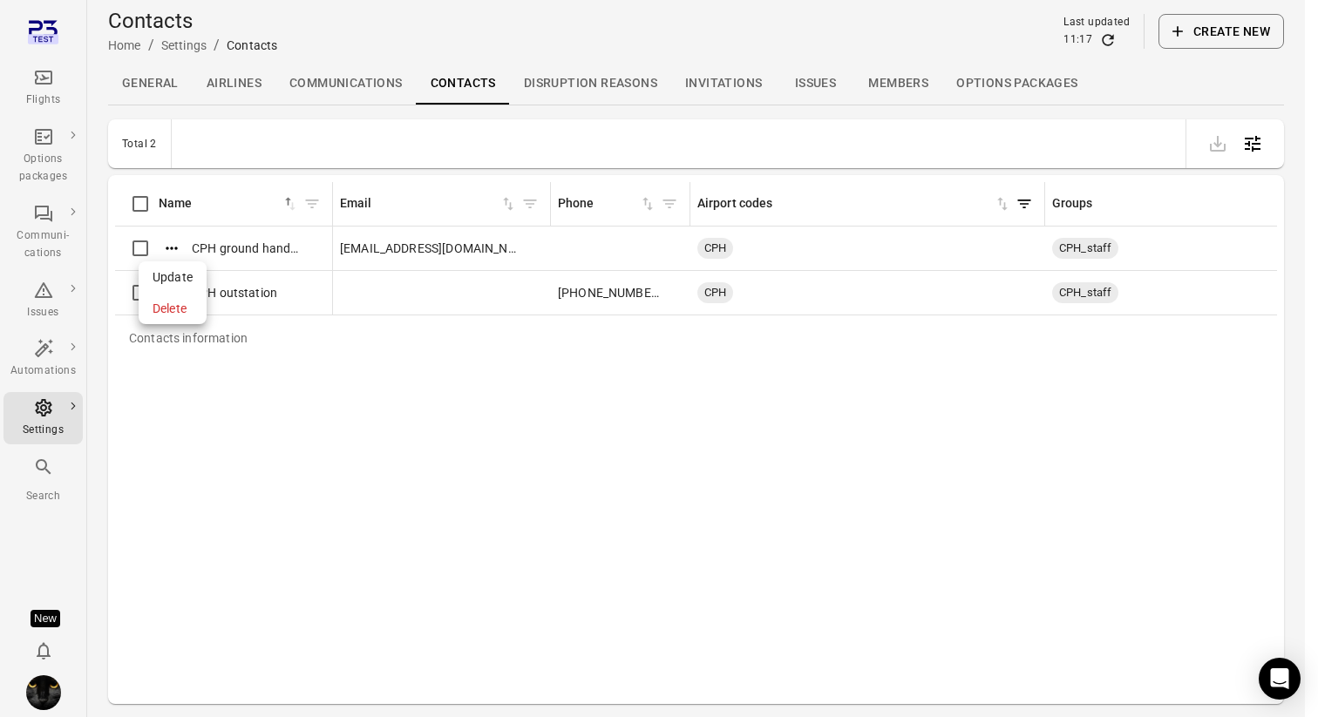
click at [174, 270] on span "Update" at bounding box center [173, 277] width 40 height 17
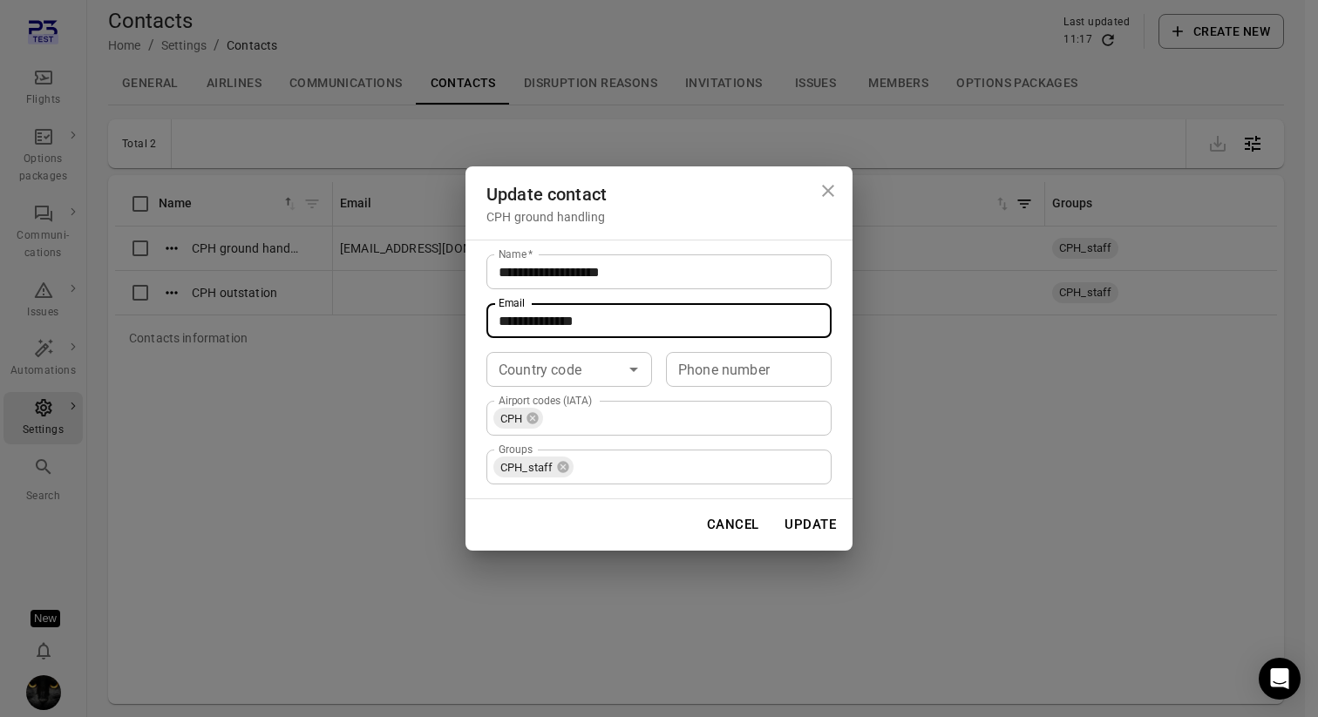
drag, startPoint x: 405, startPoint y: 320, endPoint x: 391, endPoint y: 319, distance: 14.8
click at [391, 319] on div "**********" at bounding box center [659, 358] width 1318 height 717
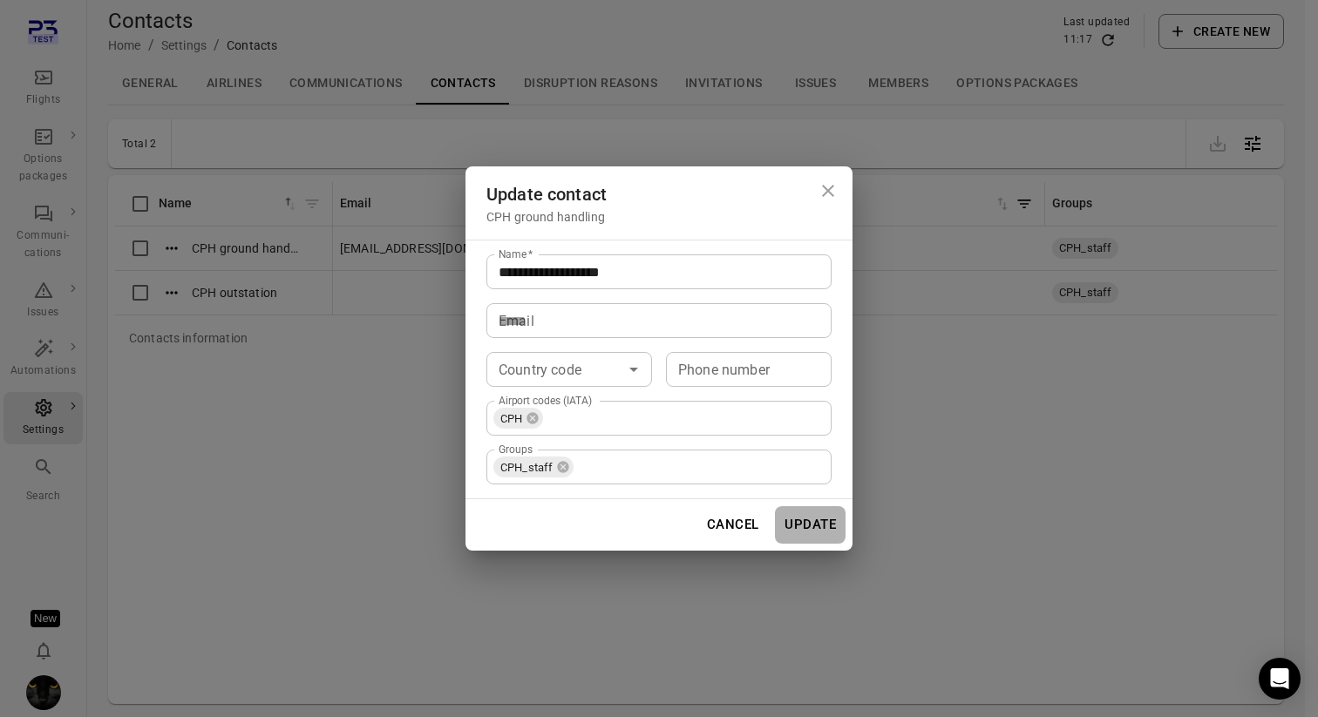
drag, startPoint x: 817, startPoint y: 527, endPoint x: 353, endPoint y: 471, distance: 467.2
click at [816, 527] on button "Update" at bounding box center [810, 524] width 71 height 37
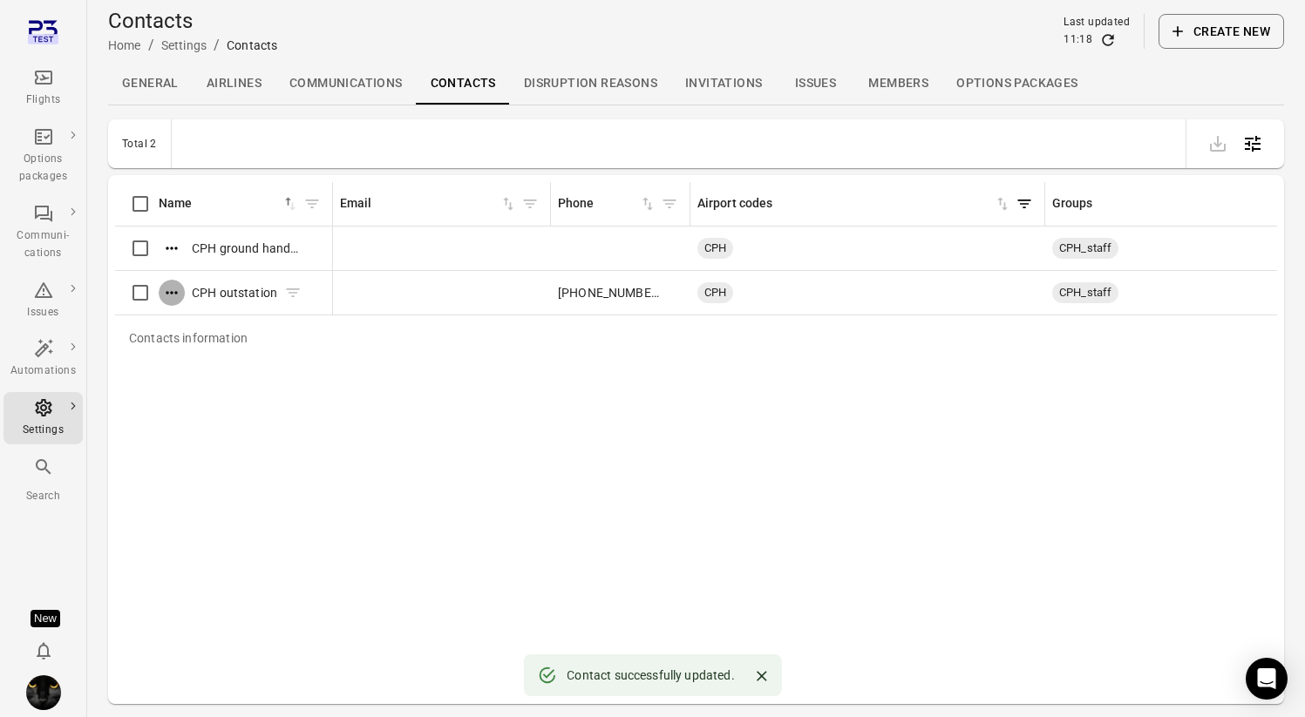
click at [167, 290] on icon "Actions" at bounding box center [171, 292] width 17 height 17
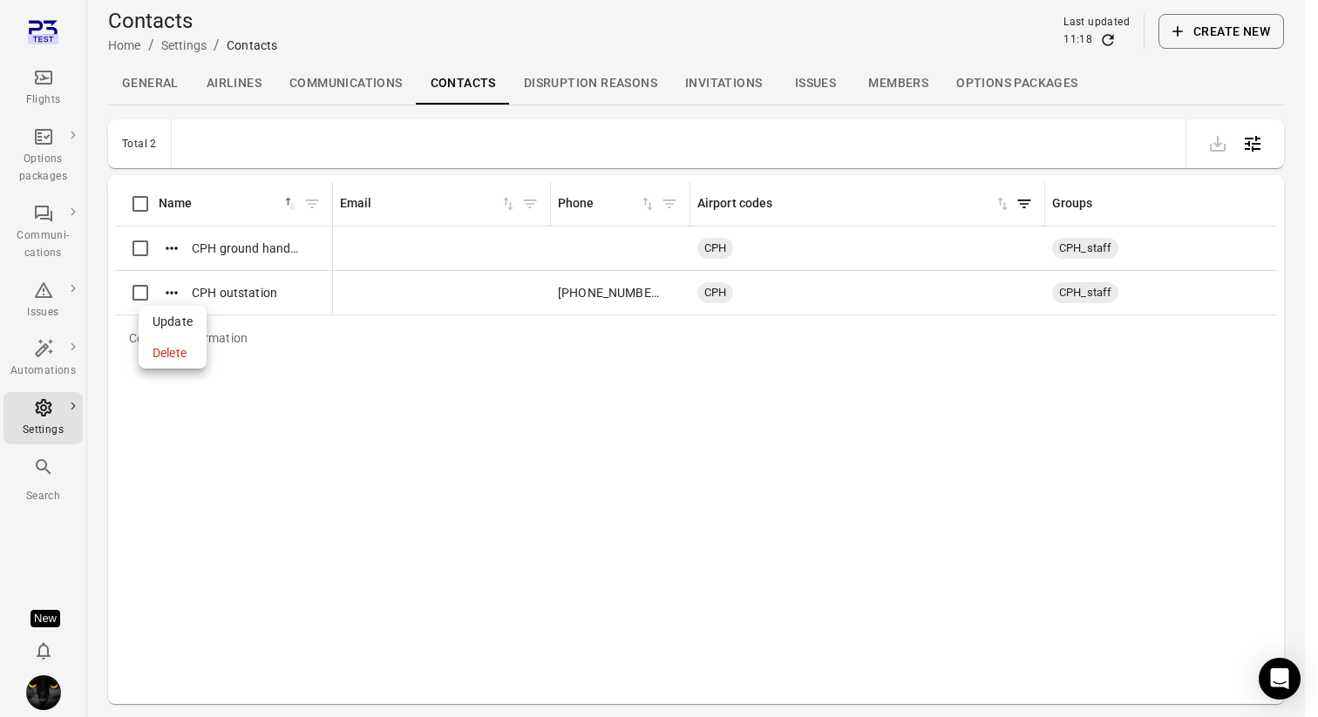
click at [170, 319] on span "Update" at bounding box center [173, 321] width 40 height 17
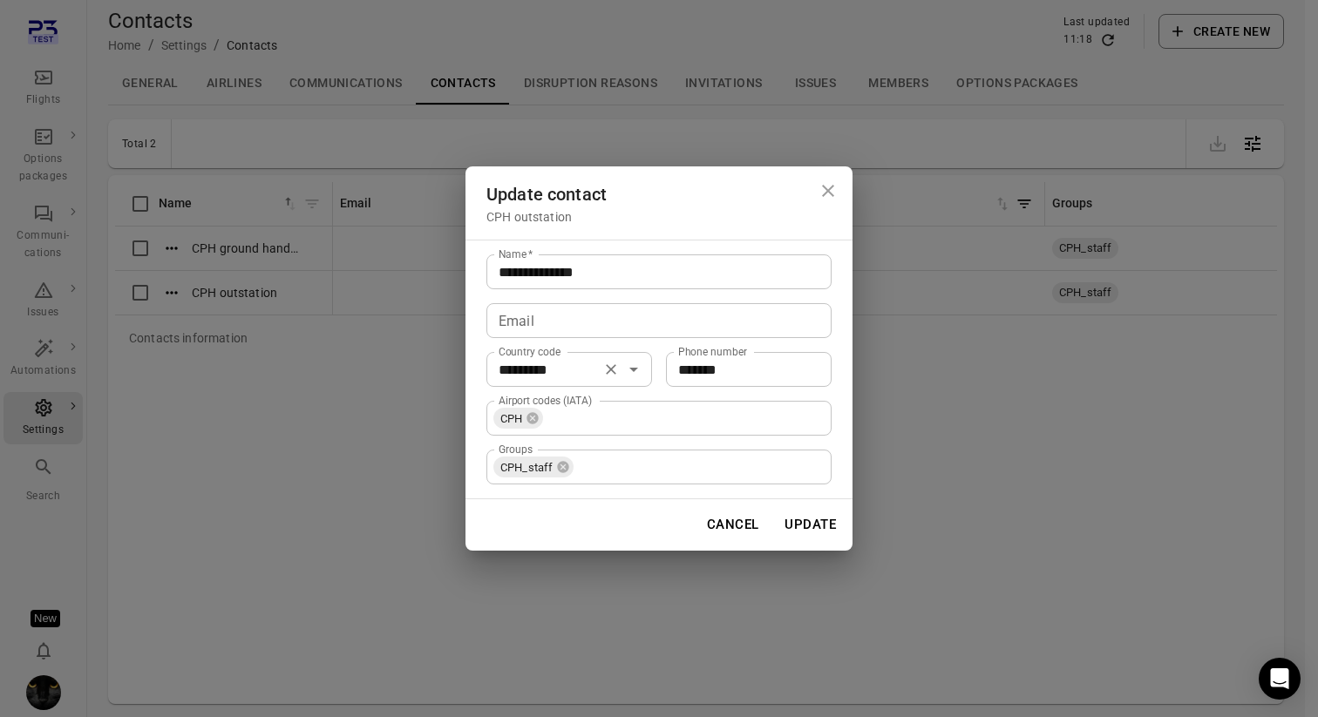
click at [612, 370] on icon "Clear" at bounding box center [611, 370] width 10 height 10
drag, startPoint x: 724, startPoint y: 371, endPoint x: 661, endPoint y: 371, distance: 62.8
click at [661, 371] on div "Country code Country code Phone number ******* Phone number" at bounding box center [658, 369] width 345 height 35
click at [829, 528] on button "Update" at bounding box center [810, 524] width 71 height 37
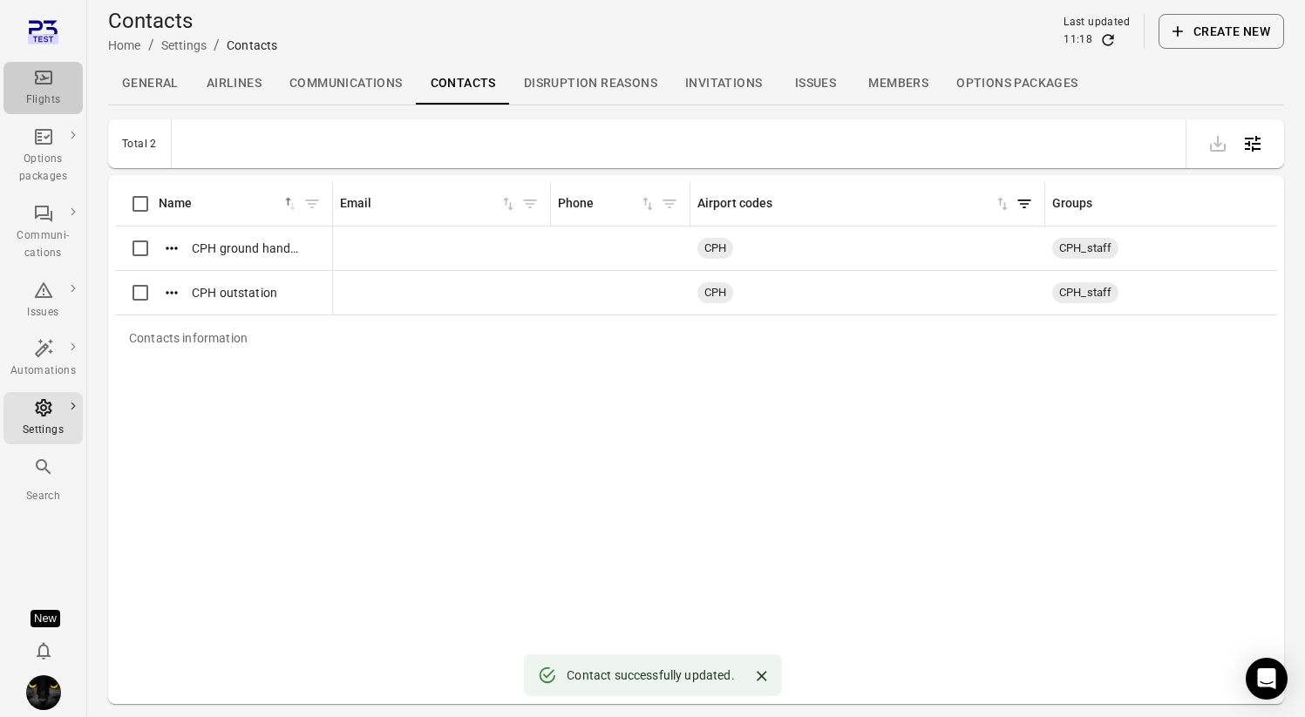
click at [47, 83] on icon "Main navigation" at bounding box center [43, 78] width 17 height 14
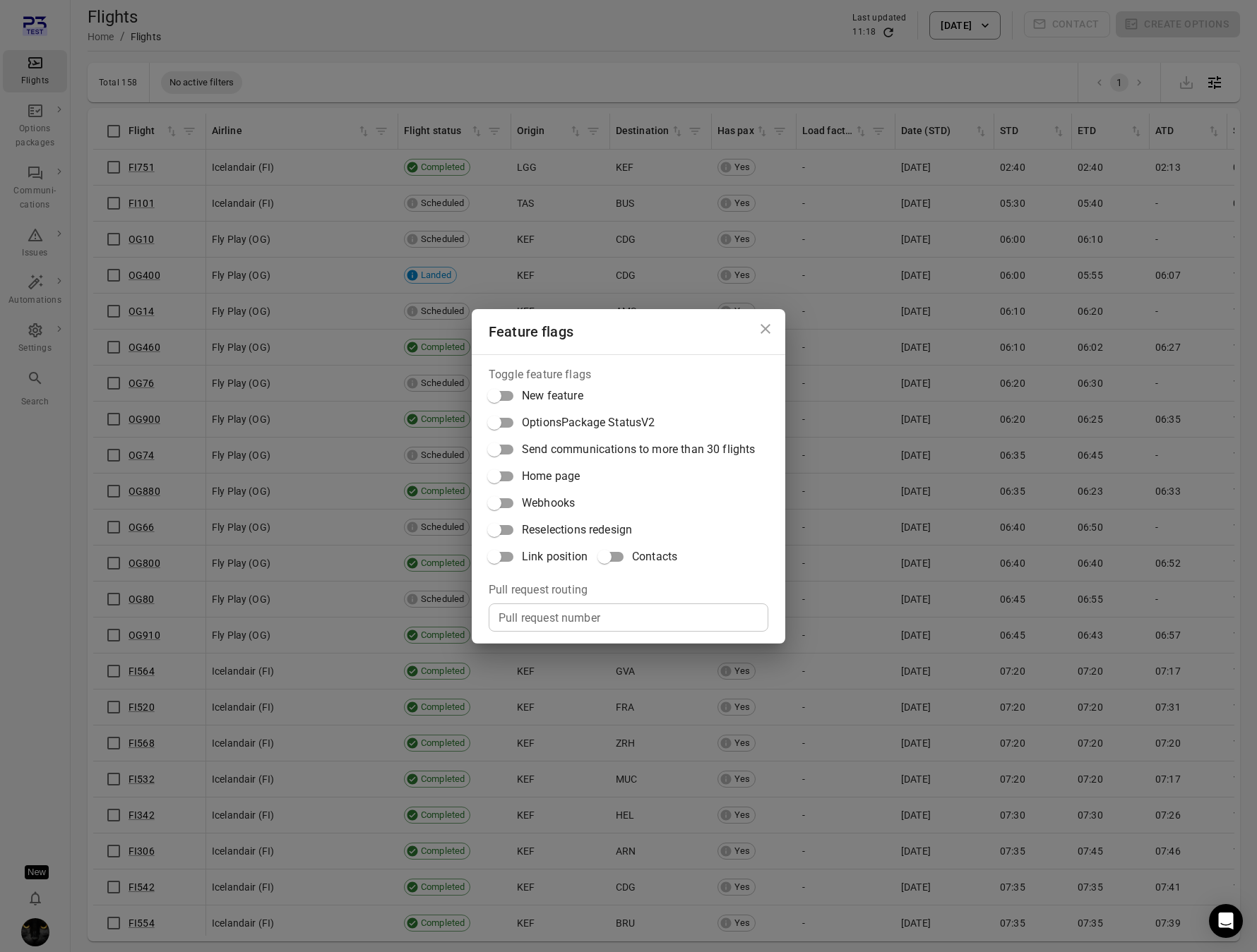
click at [567, 535] on span "Reselections redesign" at bounding box center [577, 529] width 110 height 17
click at [312, 41] on div "Feature flags Toggle feature flags New feature OptionsPackage StatusV2 Send com…" at bounding box center [628, 476] width 1257 height 952
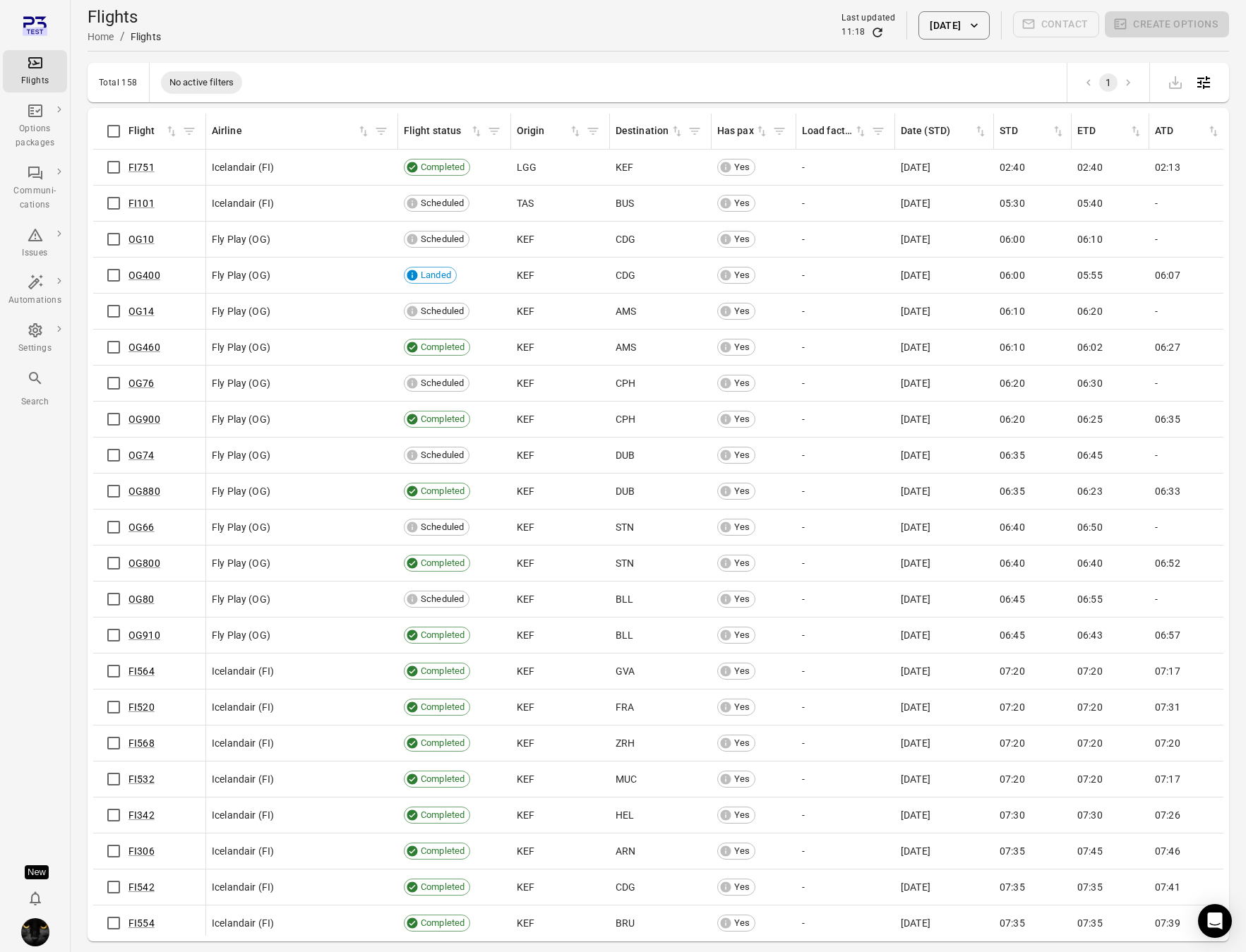
click at [38, 931] on img "Iris" at bounding box center [35, 932] width 28 height 28
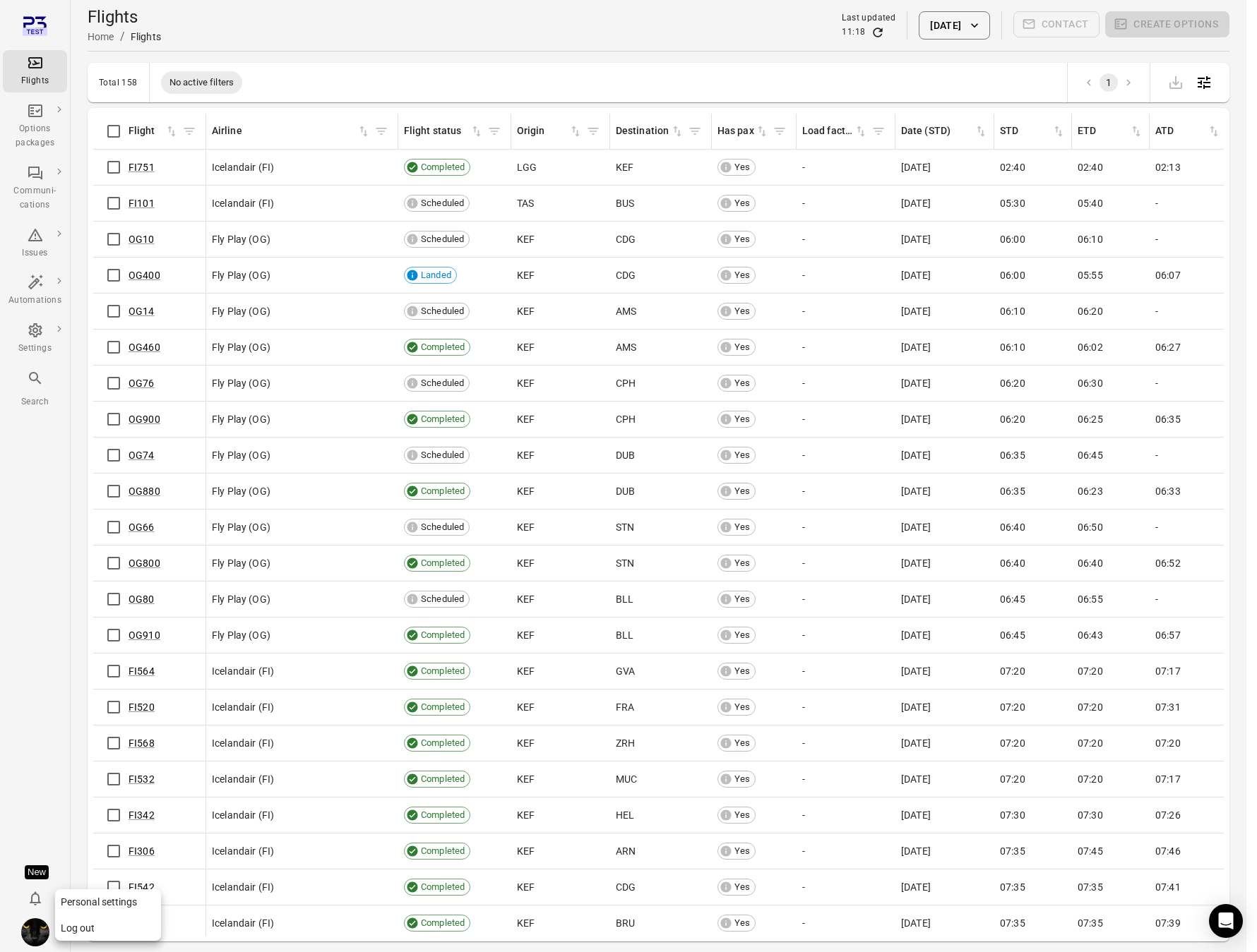
click at [85, 932] on button "Log out" at bounding box center [108, 929] width 106 height 26
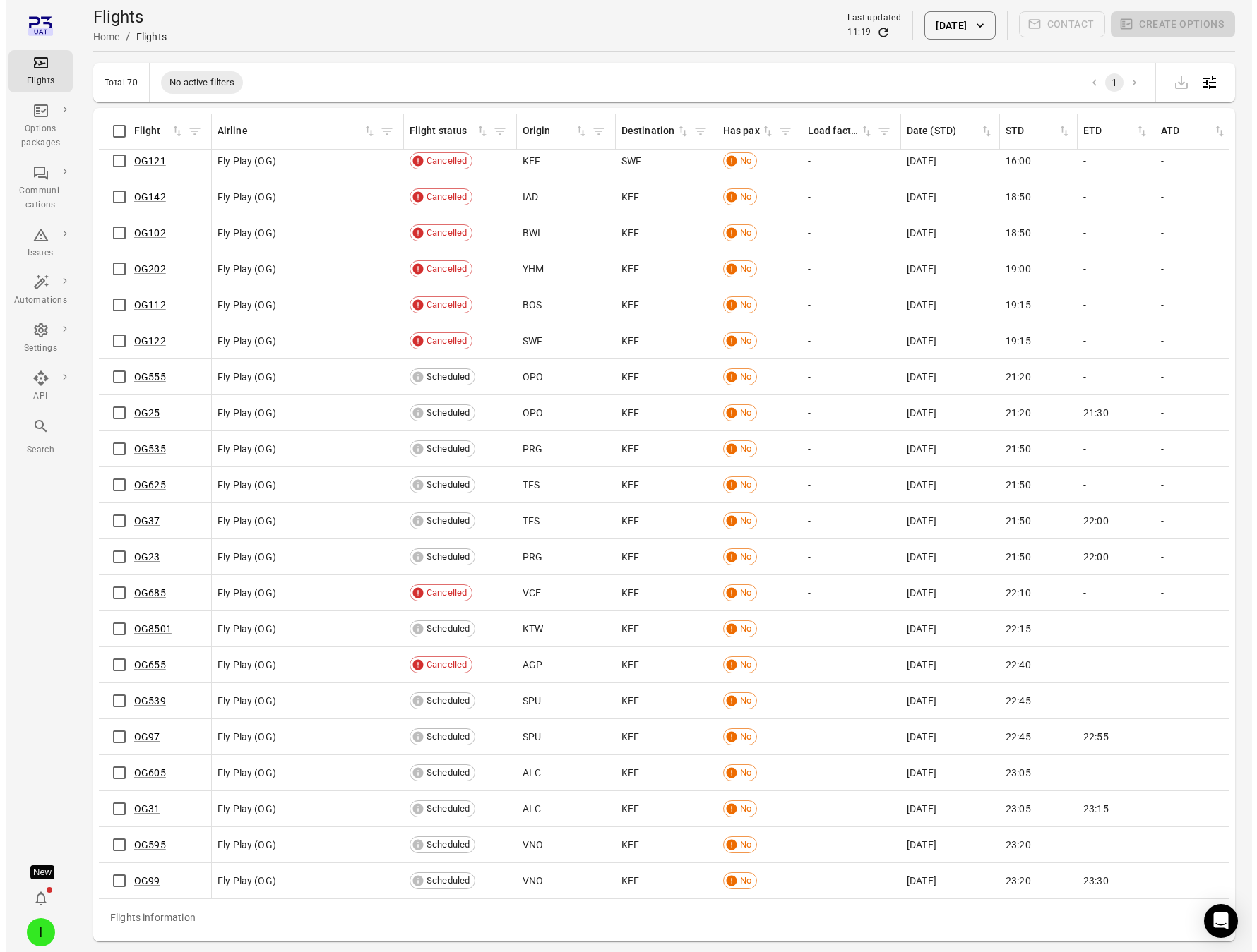
scroll to position [1747, 0]
click at [143, 875] on link "OG99" at bounding box center [142, 881] width 26 height 11
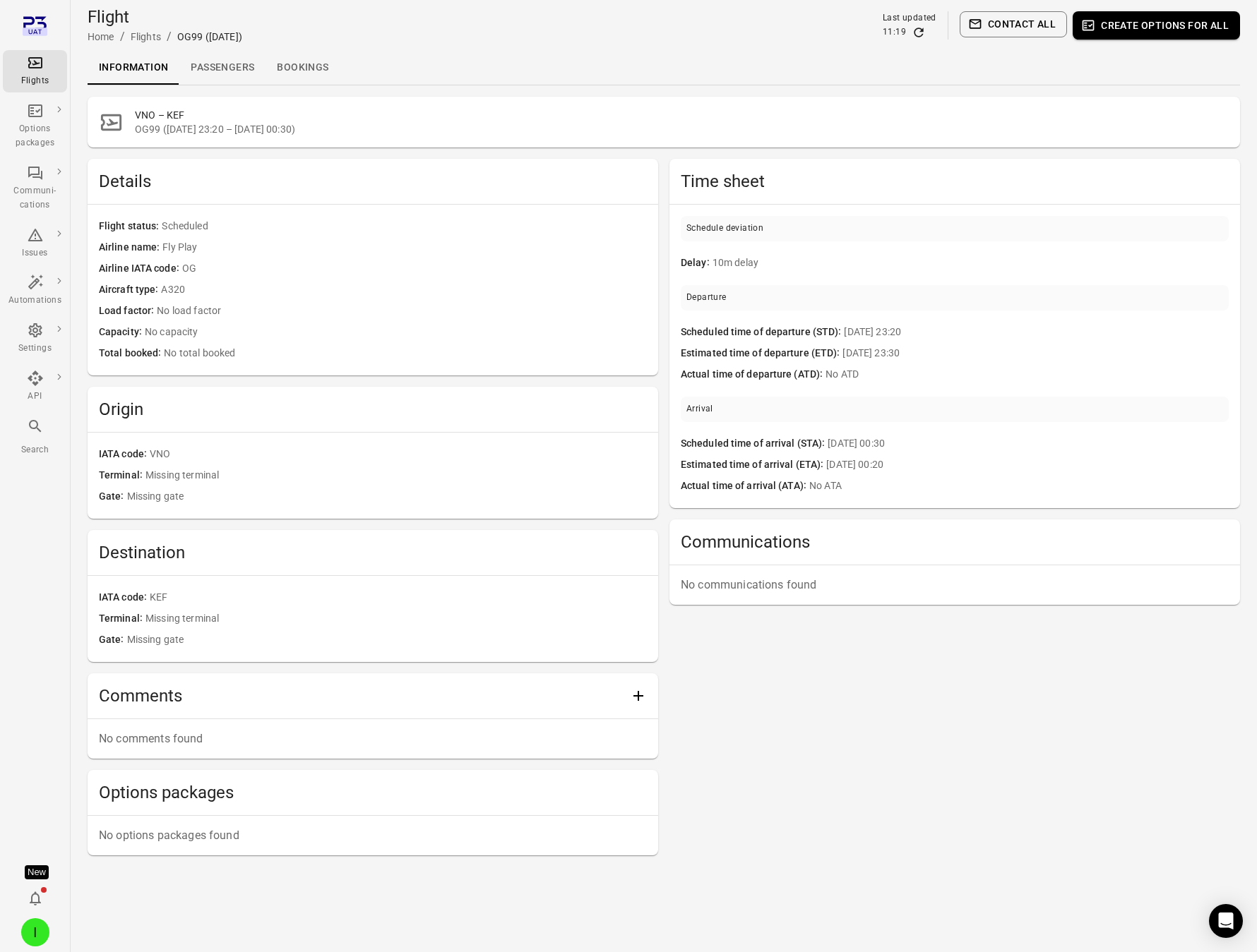
click at [212, 69] on link "Passengers" at bounding box center [222, 68] width 86 height 34
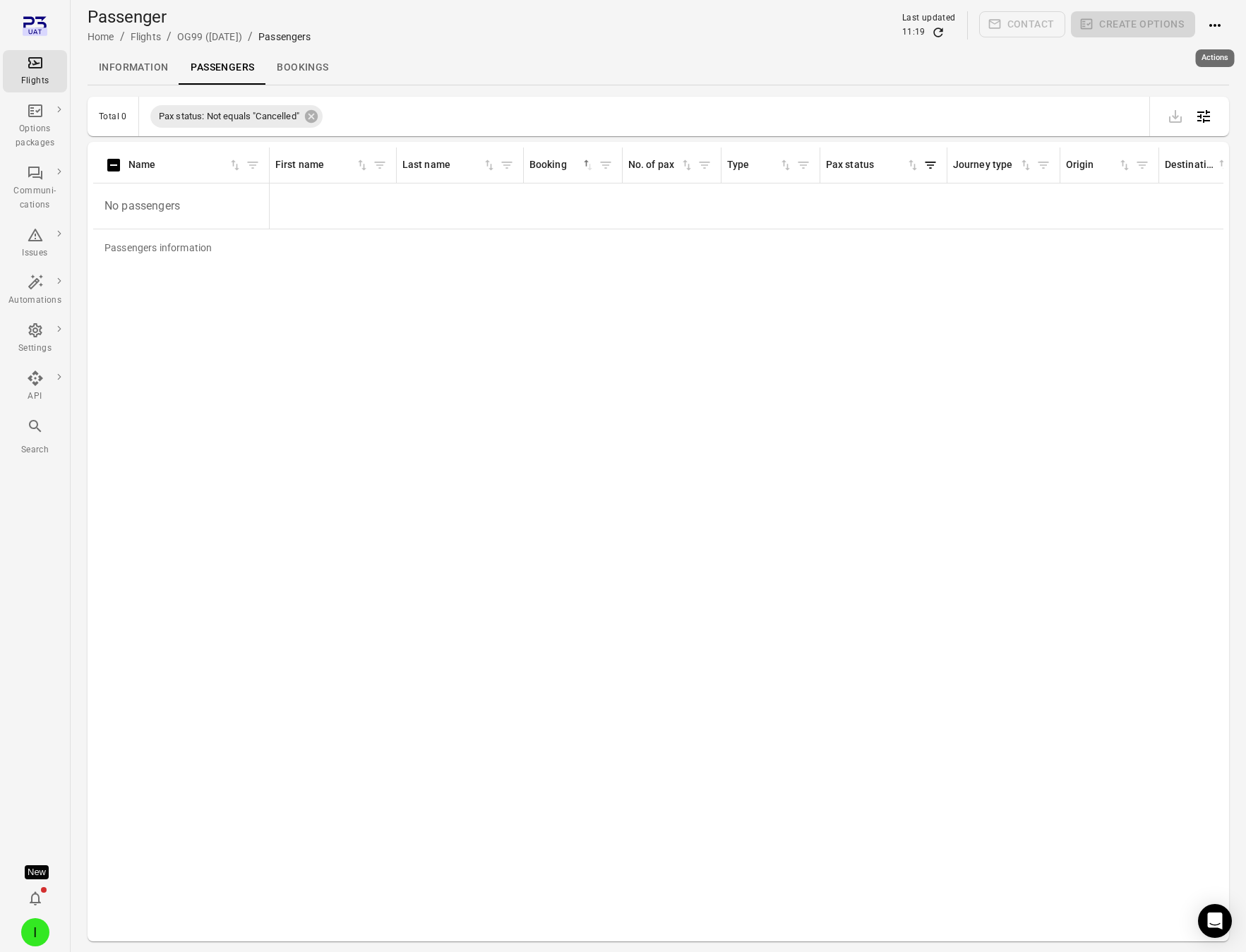
click at [1214, 27] on icon "Actions" at bounding box center [1214, 25] width 17 height 17
click at [1183, 48] on span "Add booking to flight" at bounding box center [1186, 52] width 93 height 14
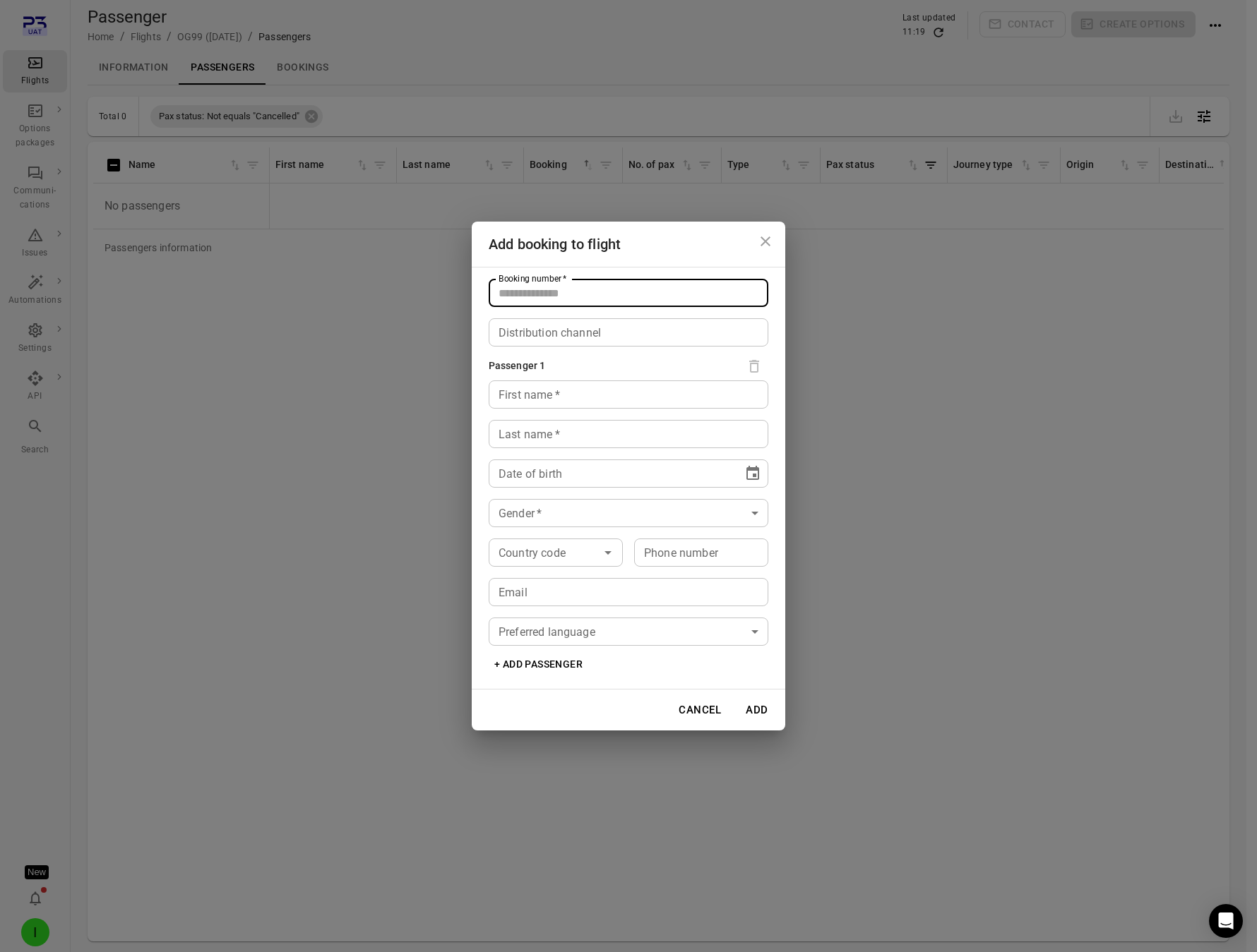
click at [620, 298] on input "Booking number   *" at bounding box center [628, 292] width 279 height 28
type input "*****"
click at [557, 392] on input "First name   *" at bounding box center [628, 394] width 279 height 28
type input "****"
click at [526, 429] on input "Last name   *" at bounding box center [628, 434] width 279 height 28
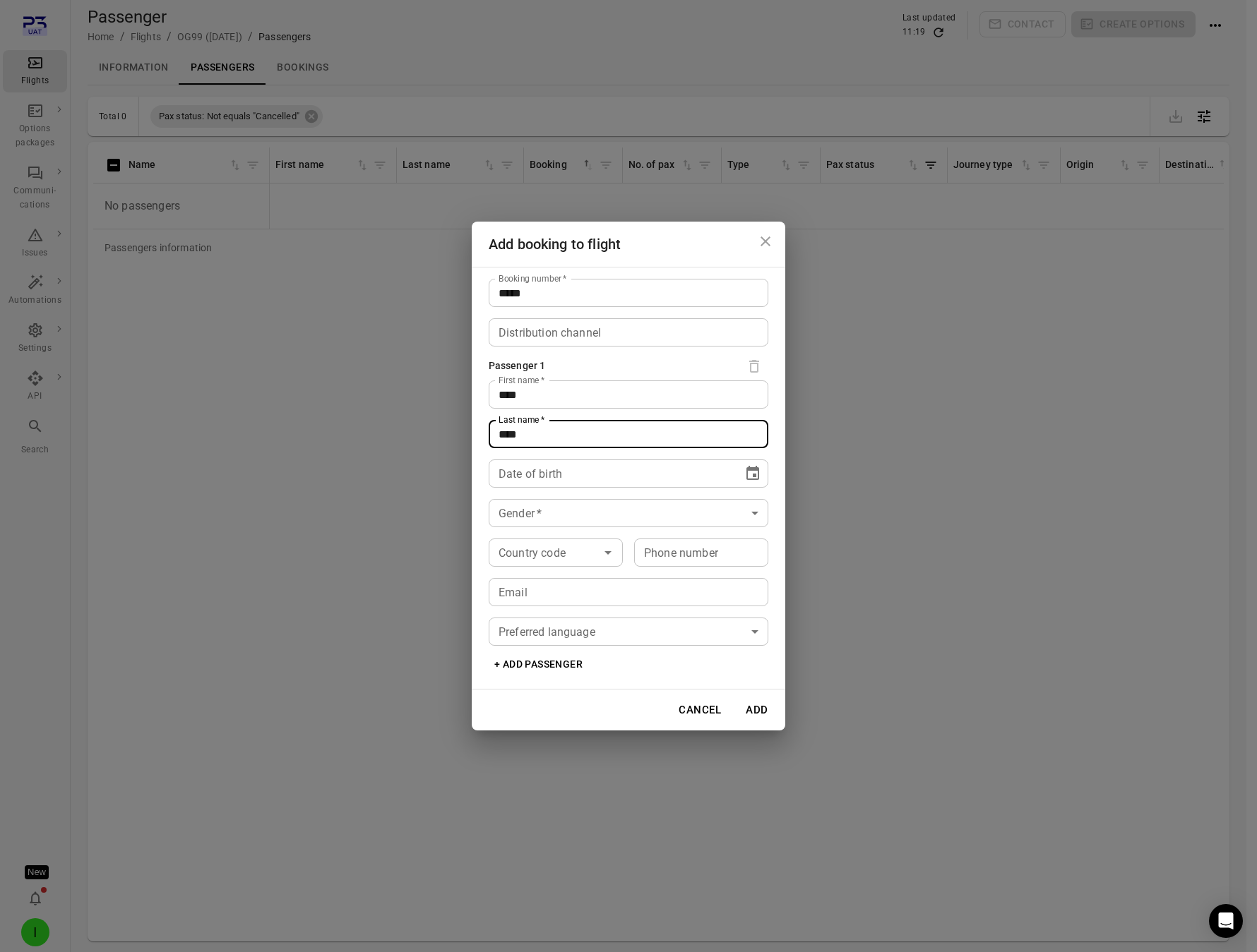
type input "****"
click at [761, 477] on button "Choose date" at bounding box center [752, 474] width 28 height 28
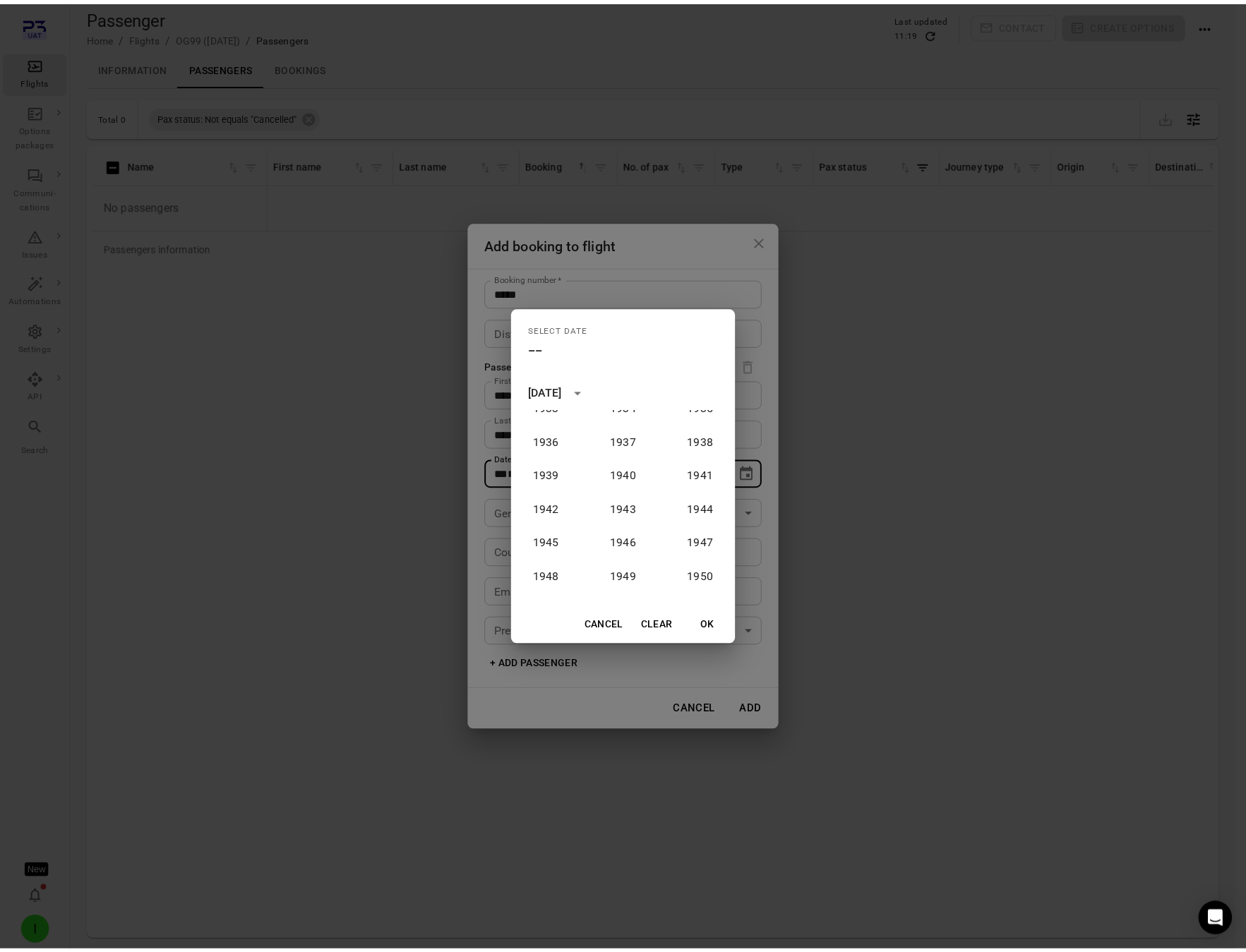
scroll to position [109, 0]
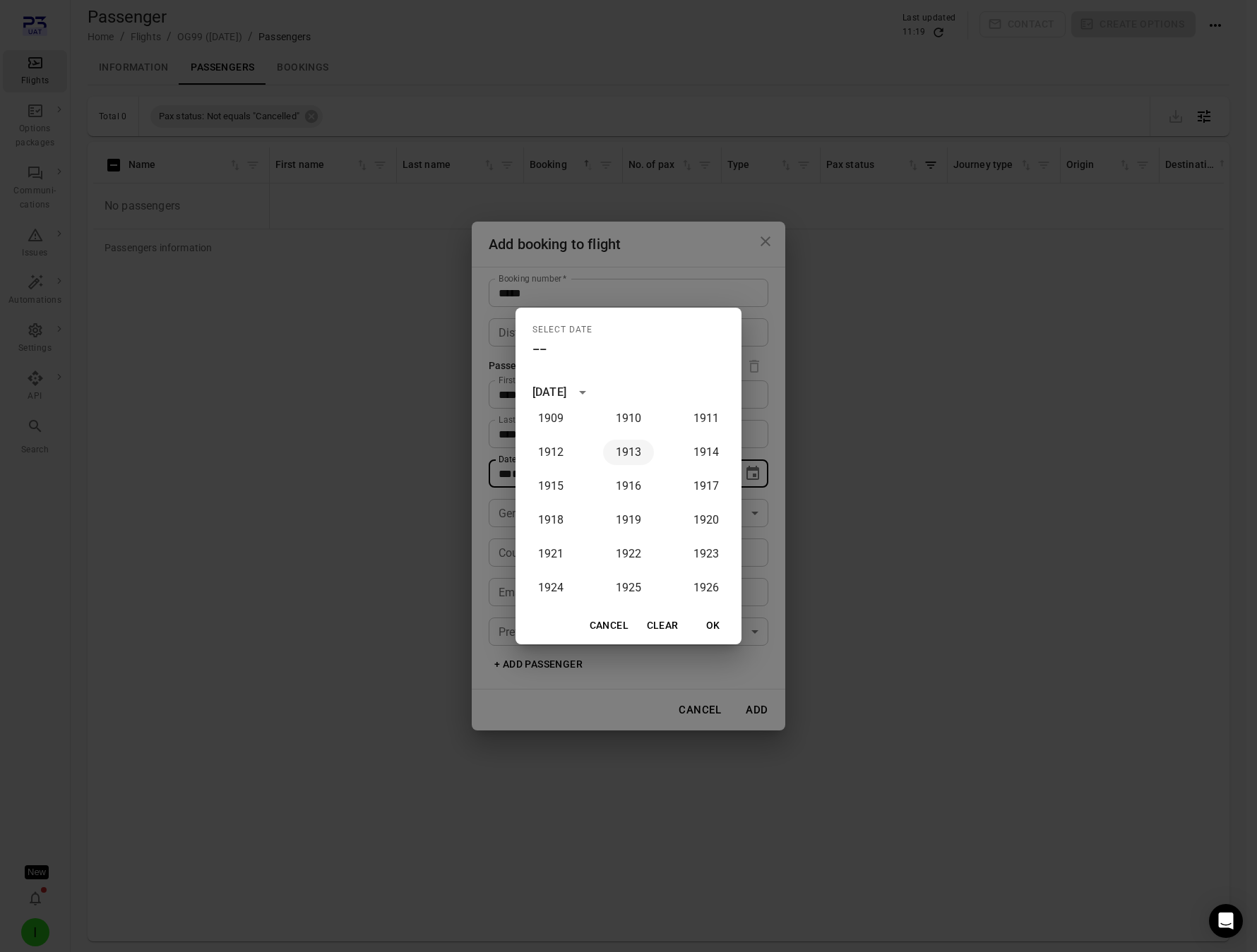
click at [623, 450] on button "1913" at bounding box center [628, 452] width 51 height 25
type input "**********"
click at [708, 626] on button "OK" at bounding box center [714, 626] width 45 height 26
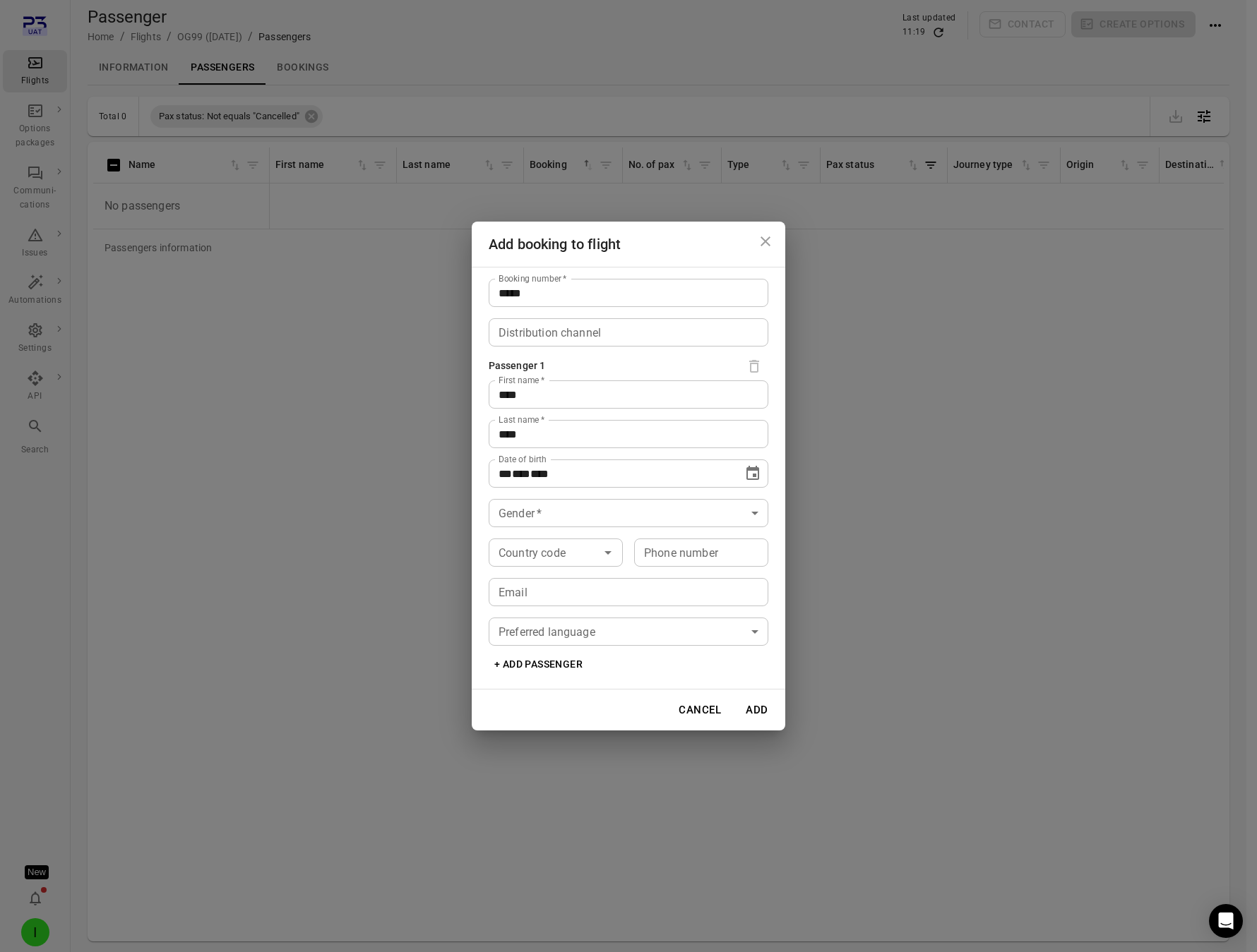
click at [570, 520] on body "**********" at bounding box center [628, 499] width 1257 height 998
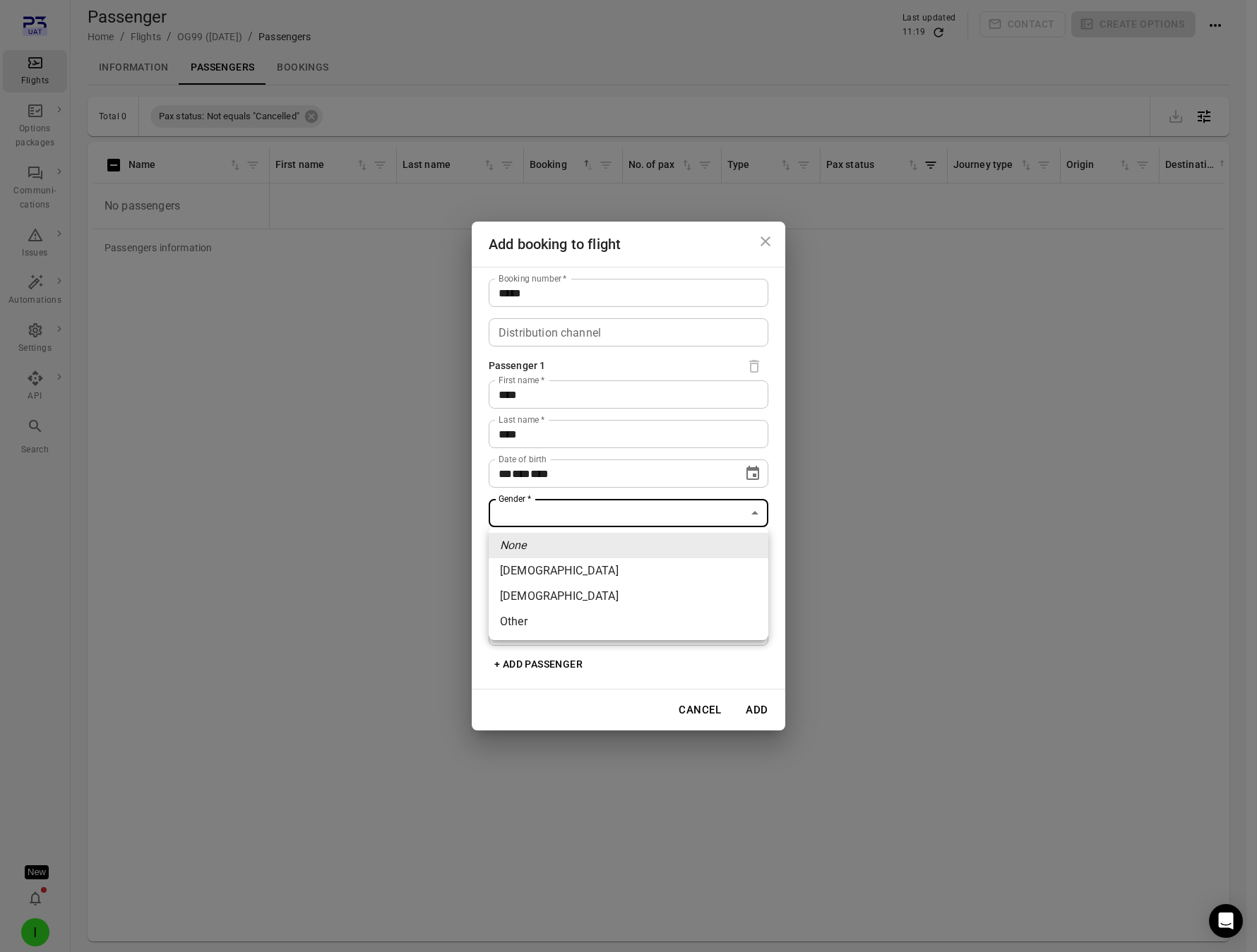
click at [561, 575] on li "[DEMOGRAPHIC_DATA]" at bounding box center [628, 571] width 279 height 25
type input "******"
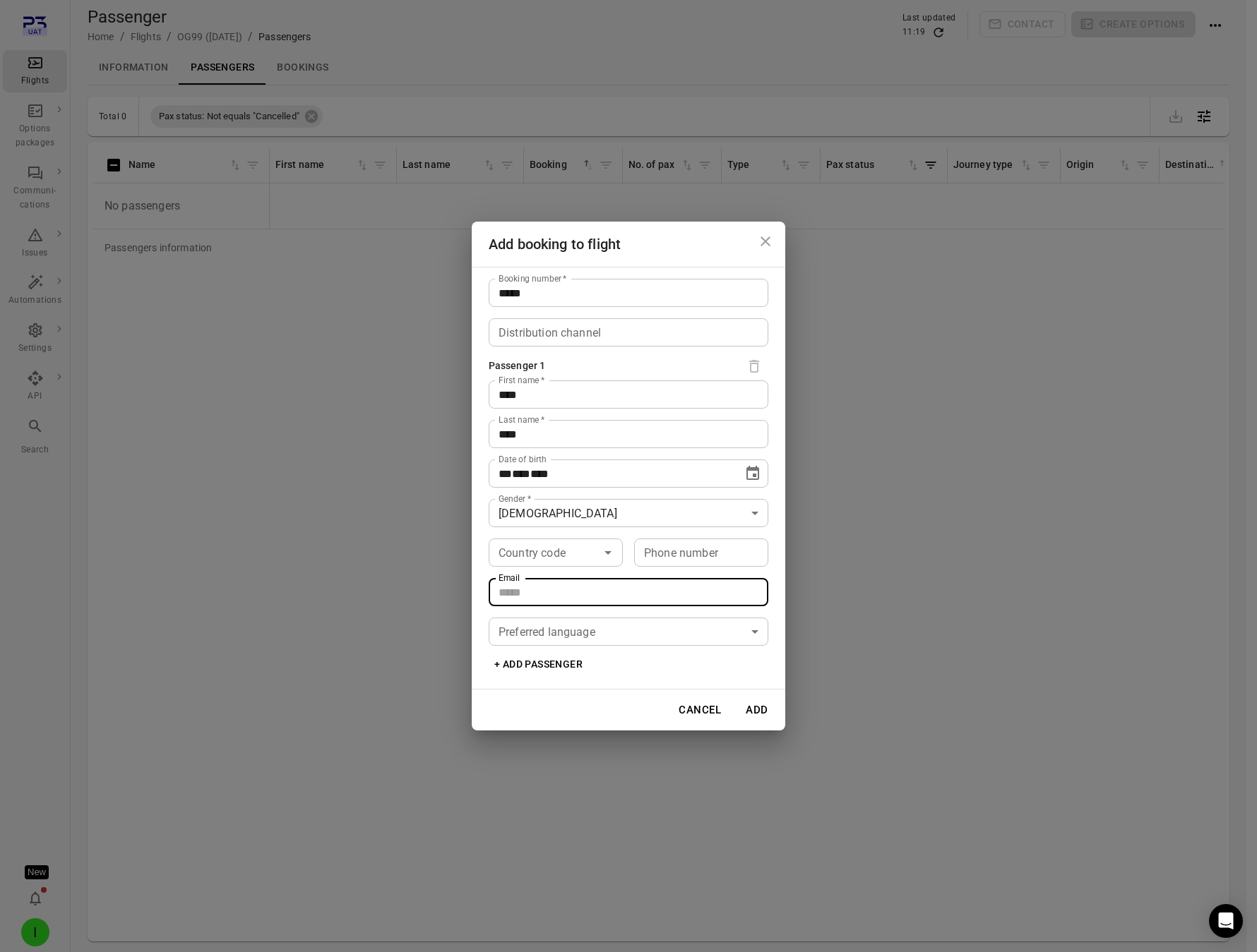
click at [569, 604] on input "Email" at bounding box center [628, 592] width 279 height 28
type input "**********"
click at [607, 635] on body "**********" at bounding box center [628, 499] width 1257 height 998
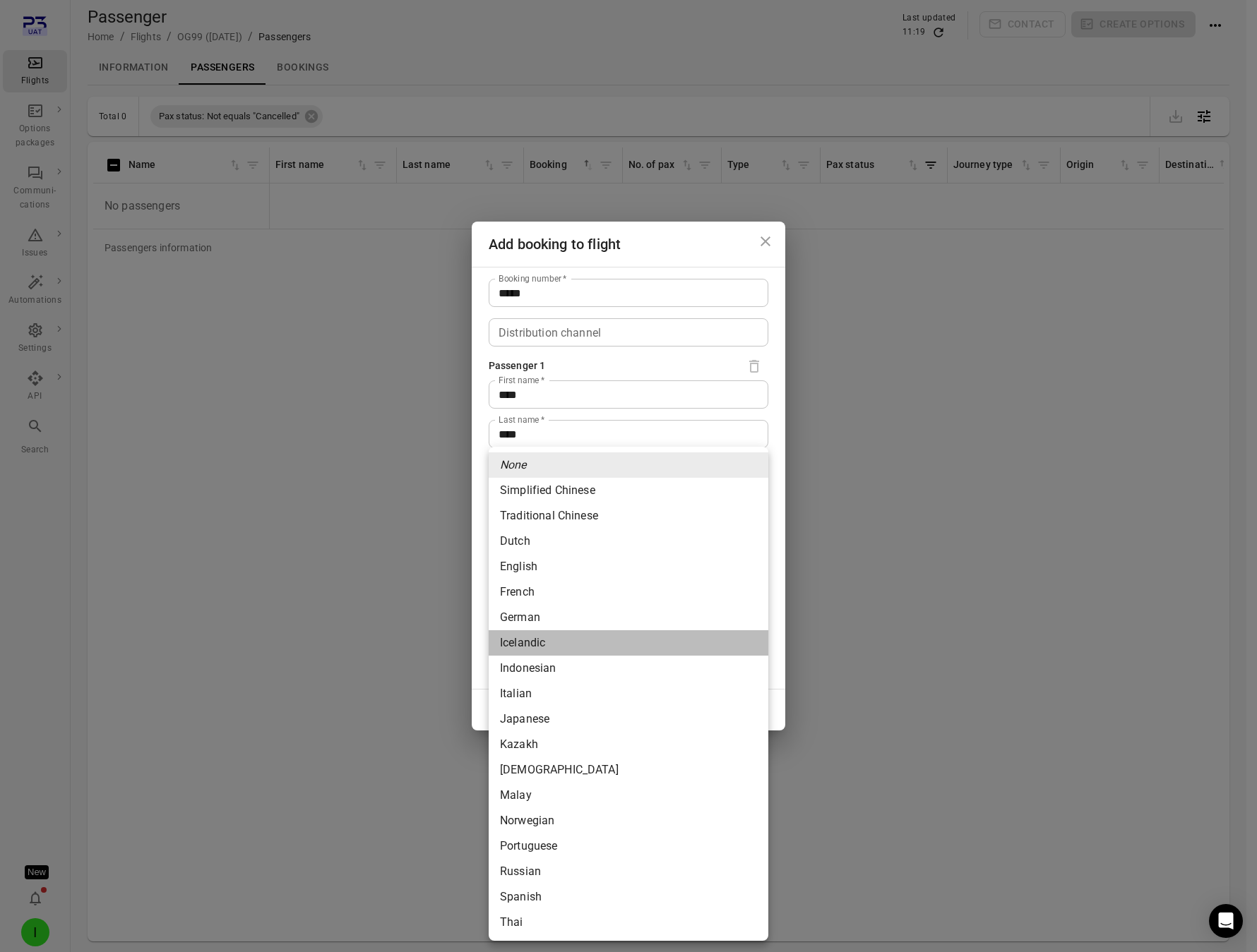
click at [607, 635] on li "Icelandic" at bounding box center [628, 642] width 279 height 25
type input "*********"
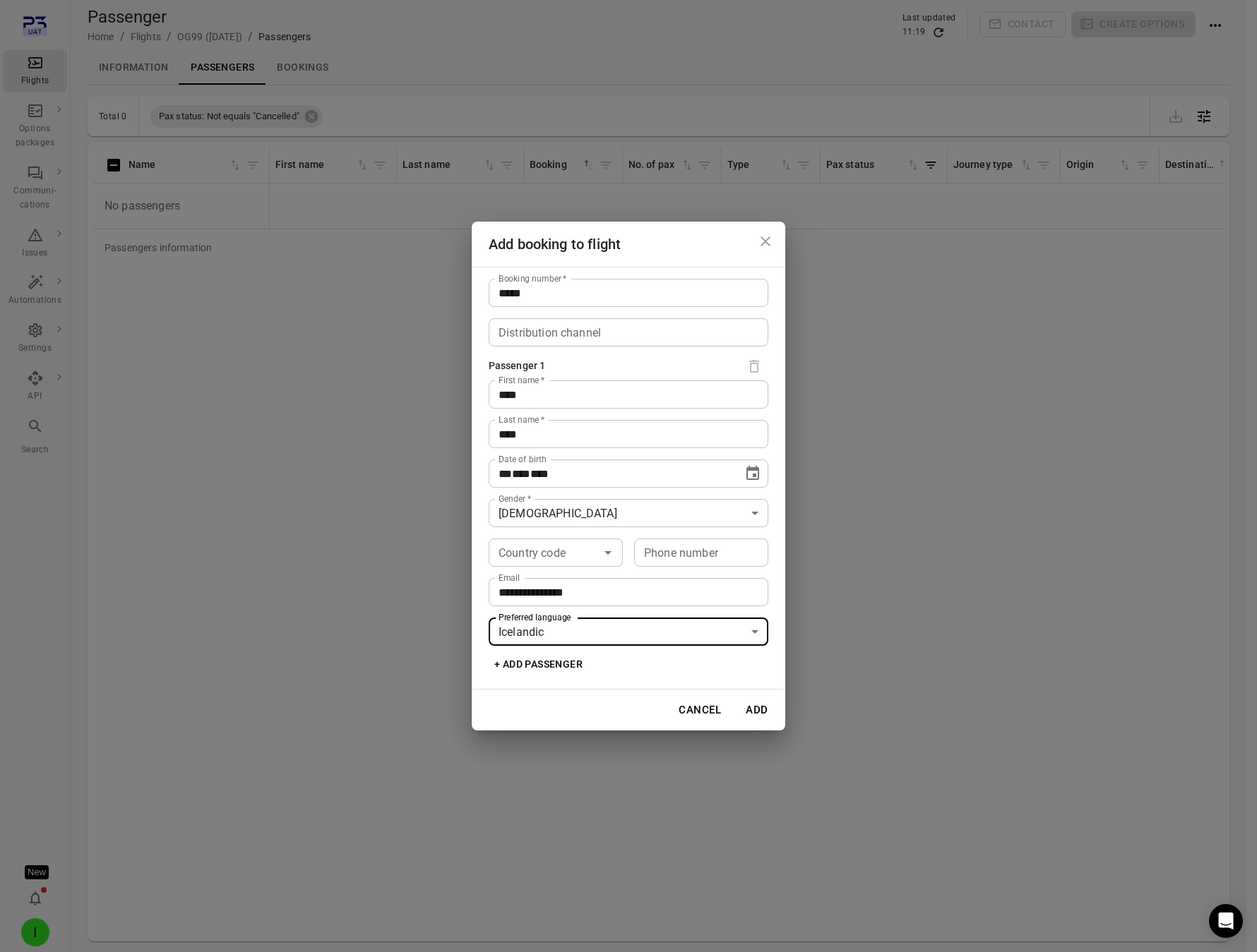
click at [611, 644] on body "**********" at bounding box center [628, 499] width 1257 height 998
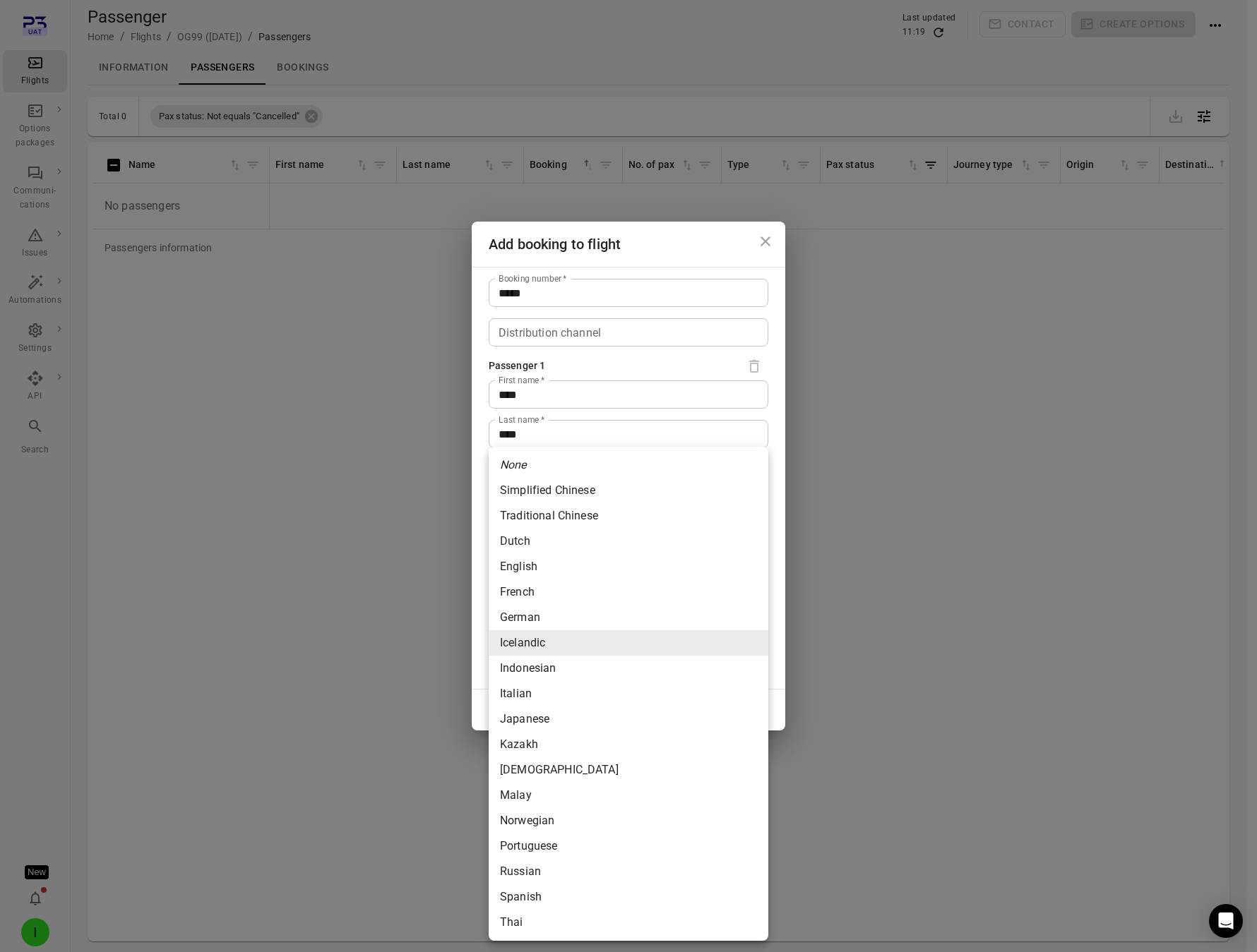
drag, startPoint x: 555, startPoint y: 470, endPoint x: 559, endPoint y: 480, distance: 10.8
click at [556, 470] on li "None" at bounding box center [628, 465] width 279 height 25
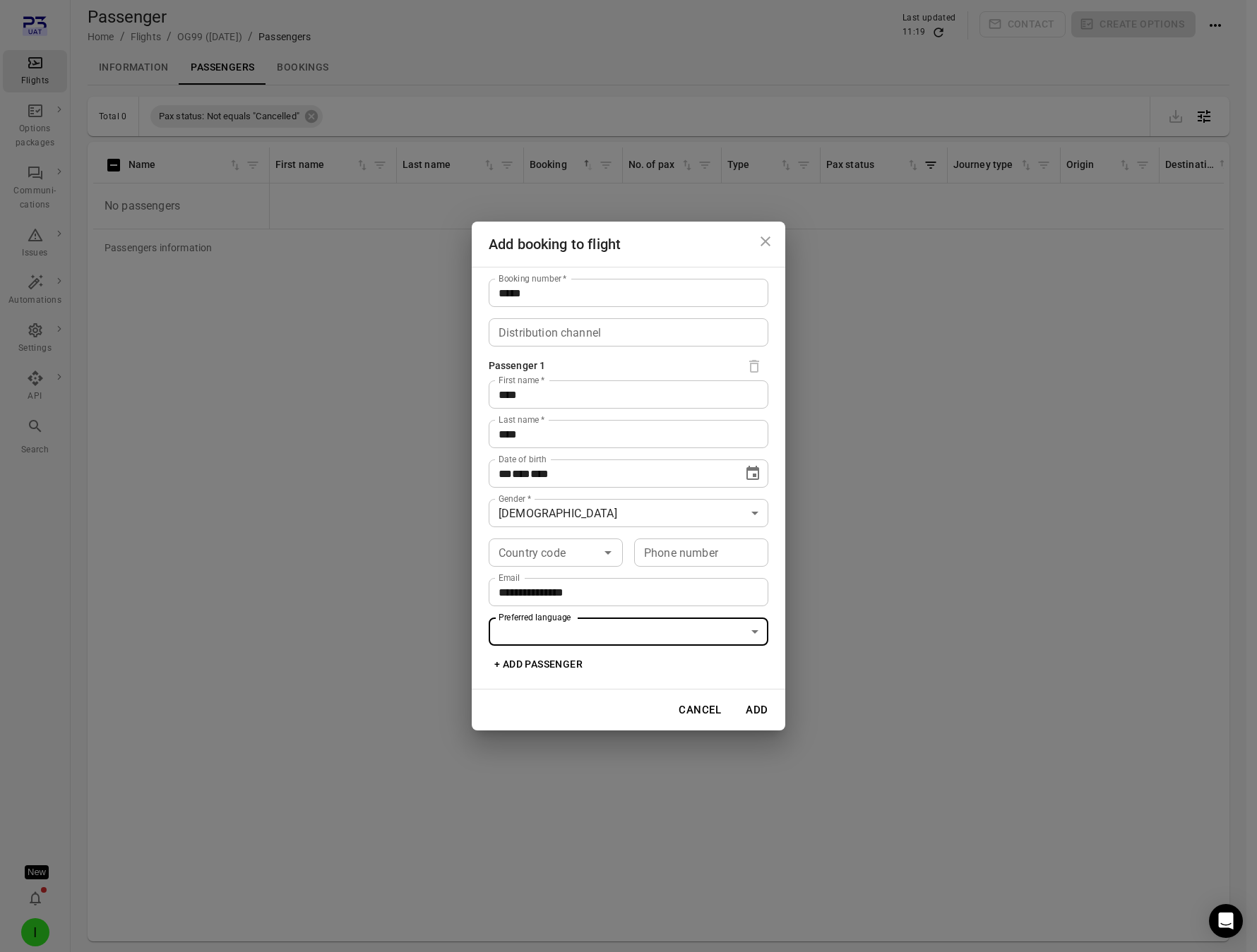
click at [757, 706] on button "Add" at bounding box center [757, 710] width 45 height 30
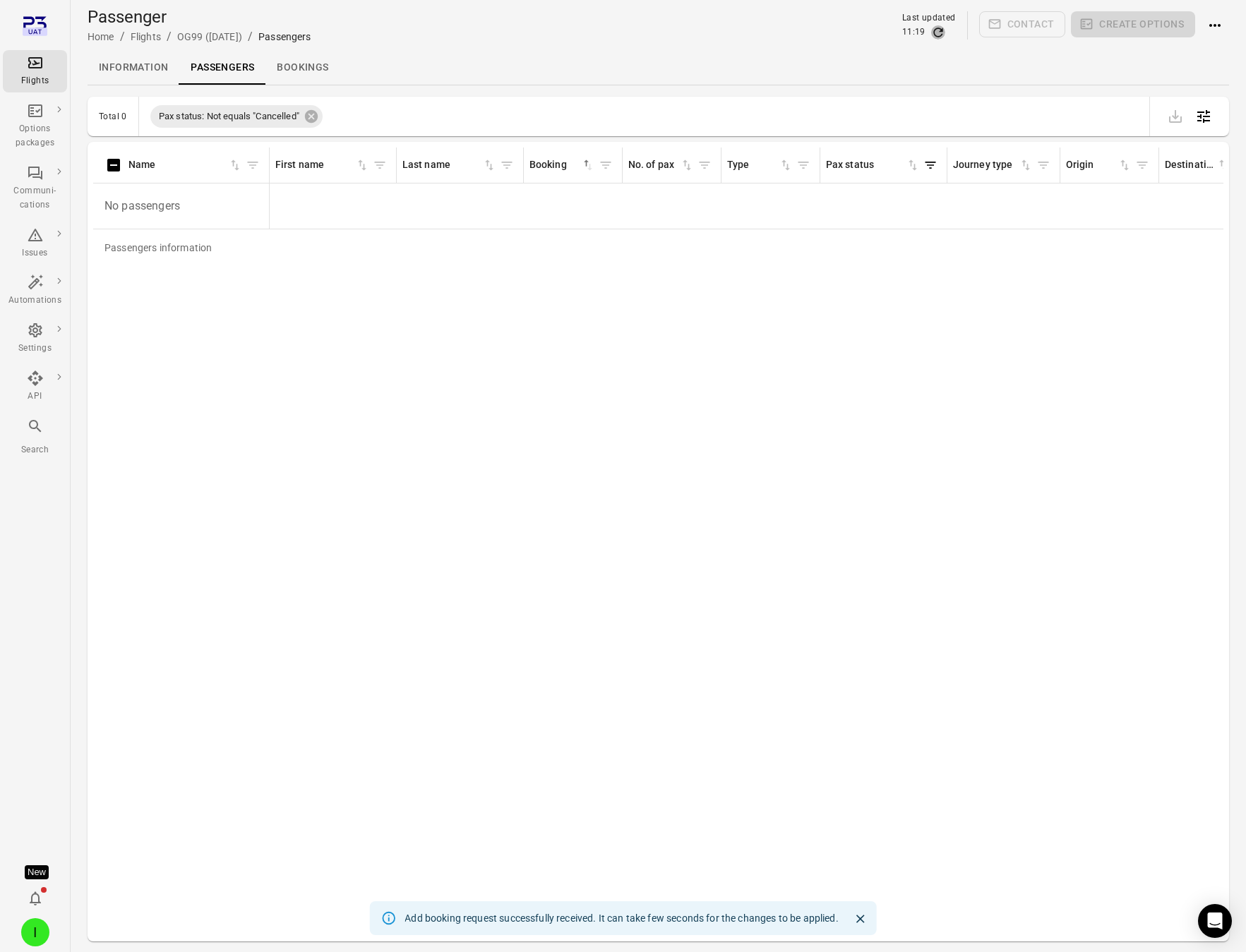
click at [941, 31] on icon "Refresh data" at bounding box center [937, 32] width 9 height 9
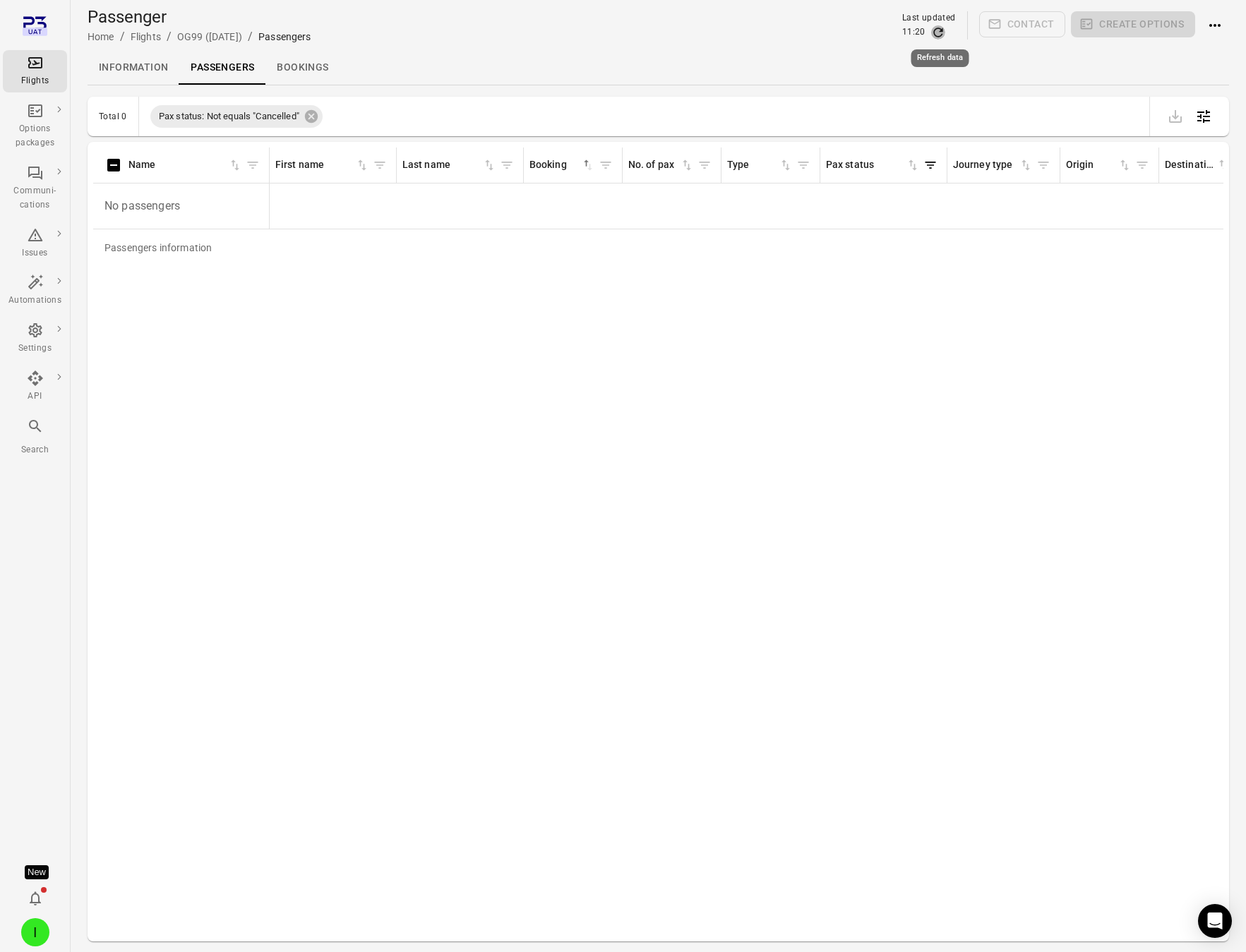
click at [939, 33] on icon "Refresh data" at bounding box center [938, 32] width 14 height 14
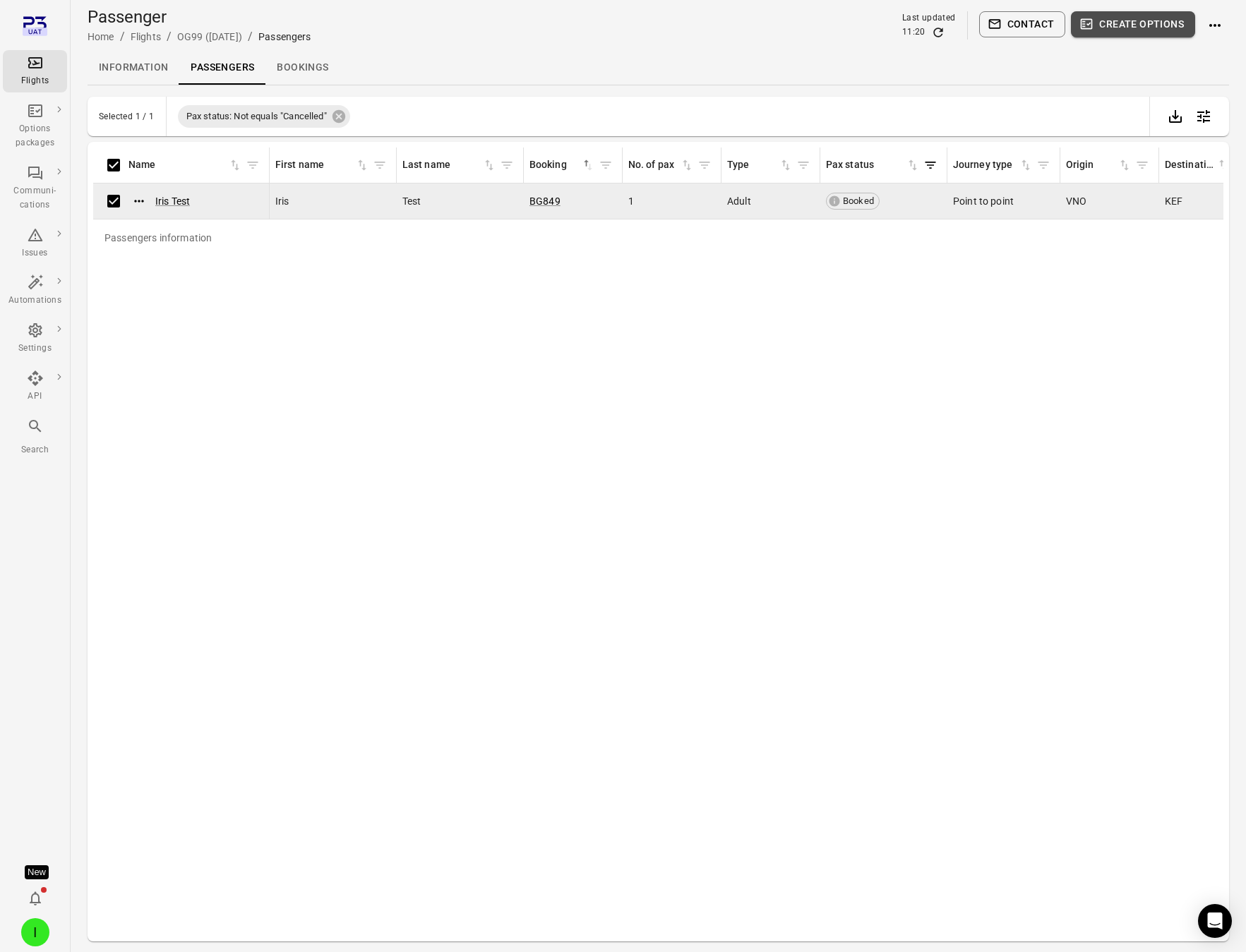
click at [1146, 25] on button "Create options" at bounding box center [1132, 24] width 124 height 26
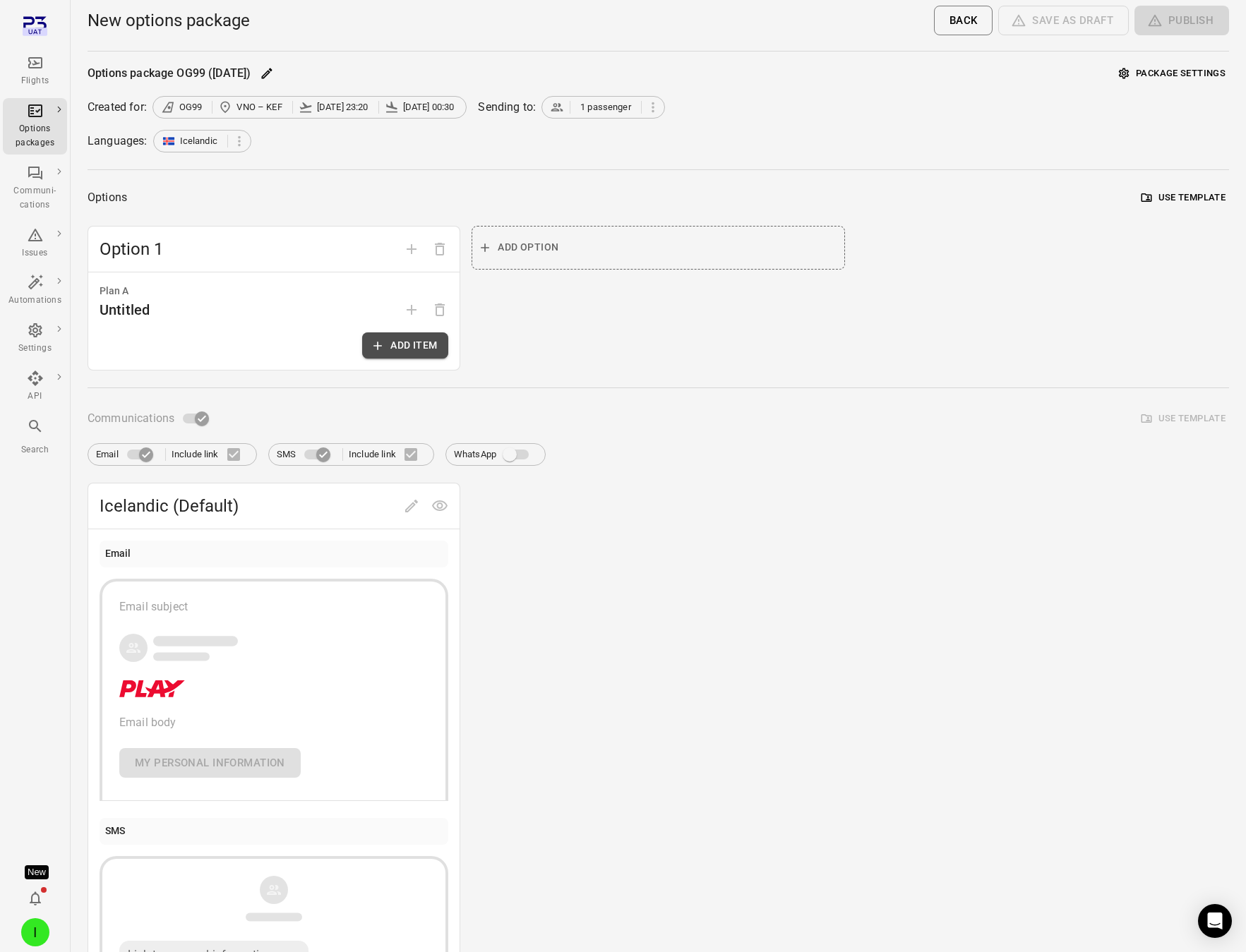
click at [398, 344] on button "Add item" at bounding box center [405, 346] width 86 height 26
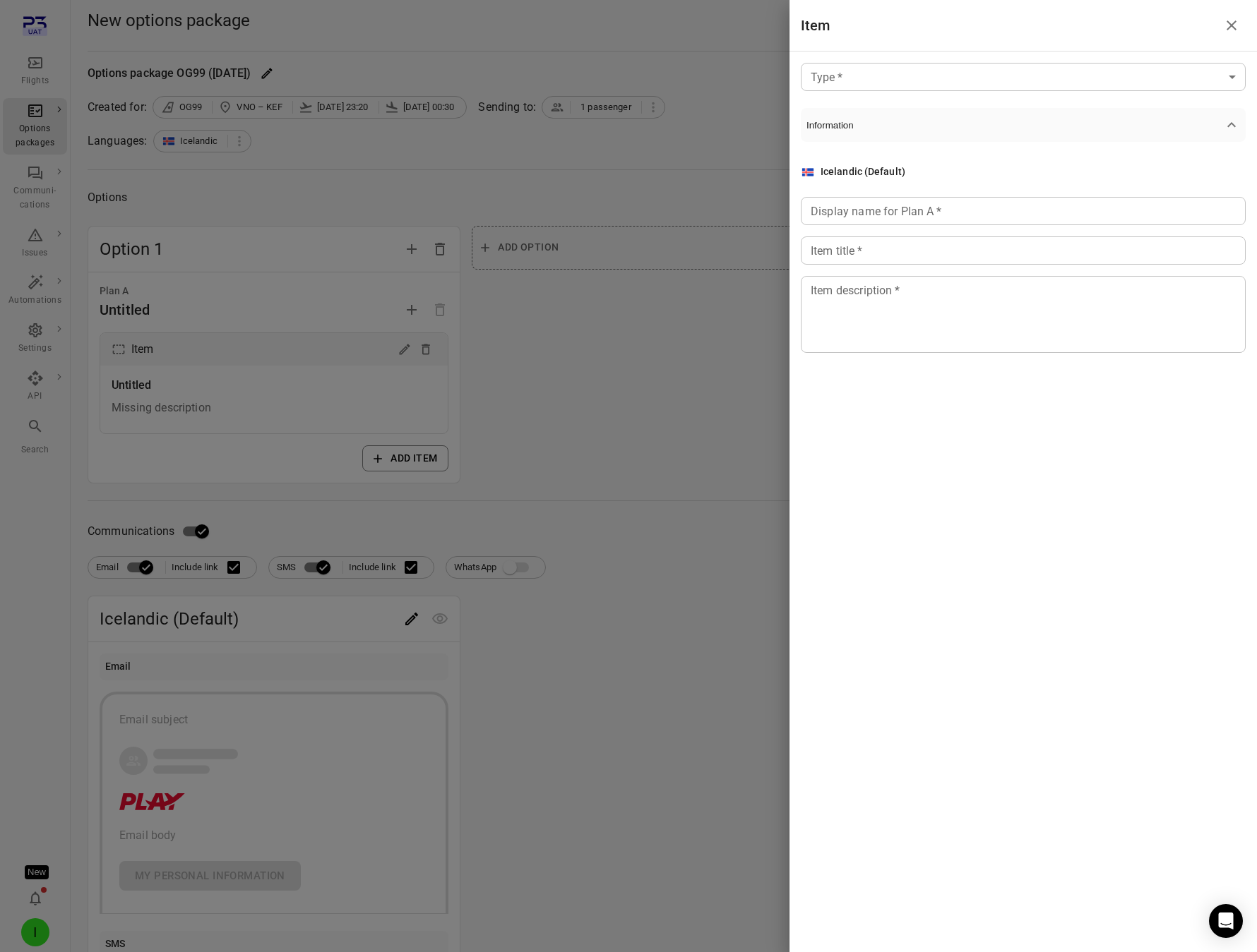
click at [1018, 84] on body "Flights Options packages Communi-cations Issues Automations Settings API Search…" at bounding box center [628, 604] width 1257 height 1208
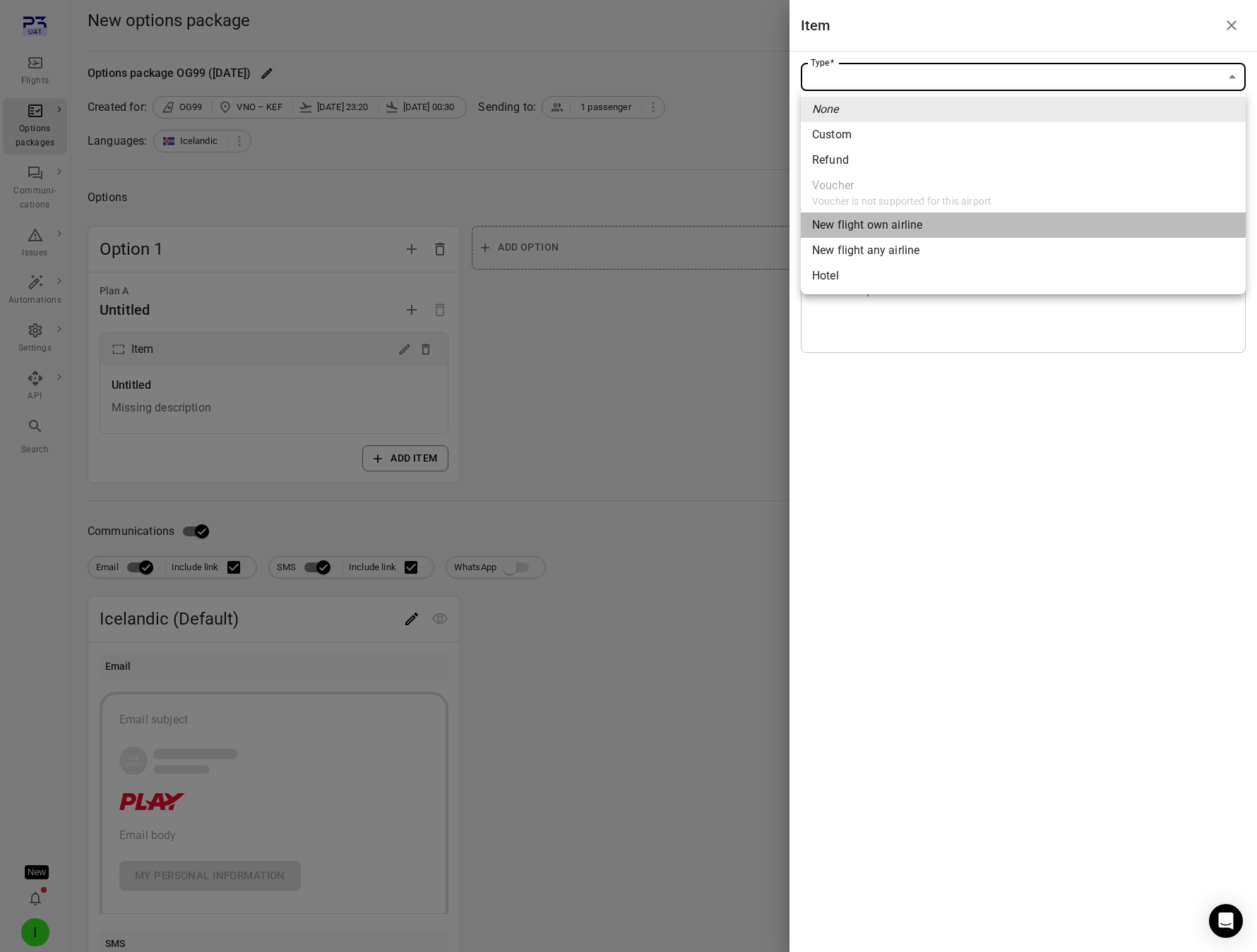
click at [948, 224] on span "New flight own airline" at bounding box center [1023, 225] width 422 height 17
type input "**********"
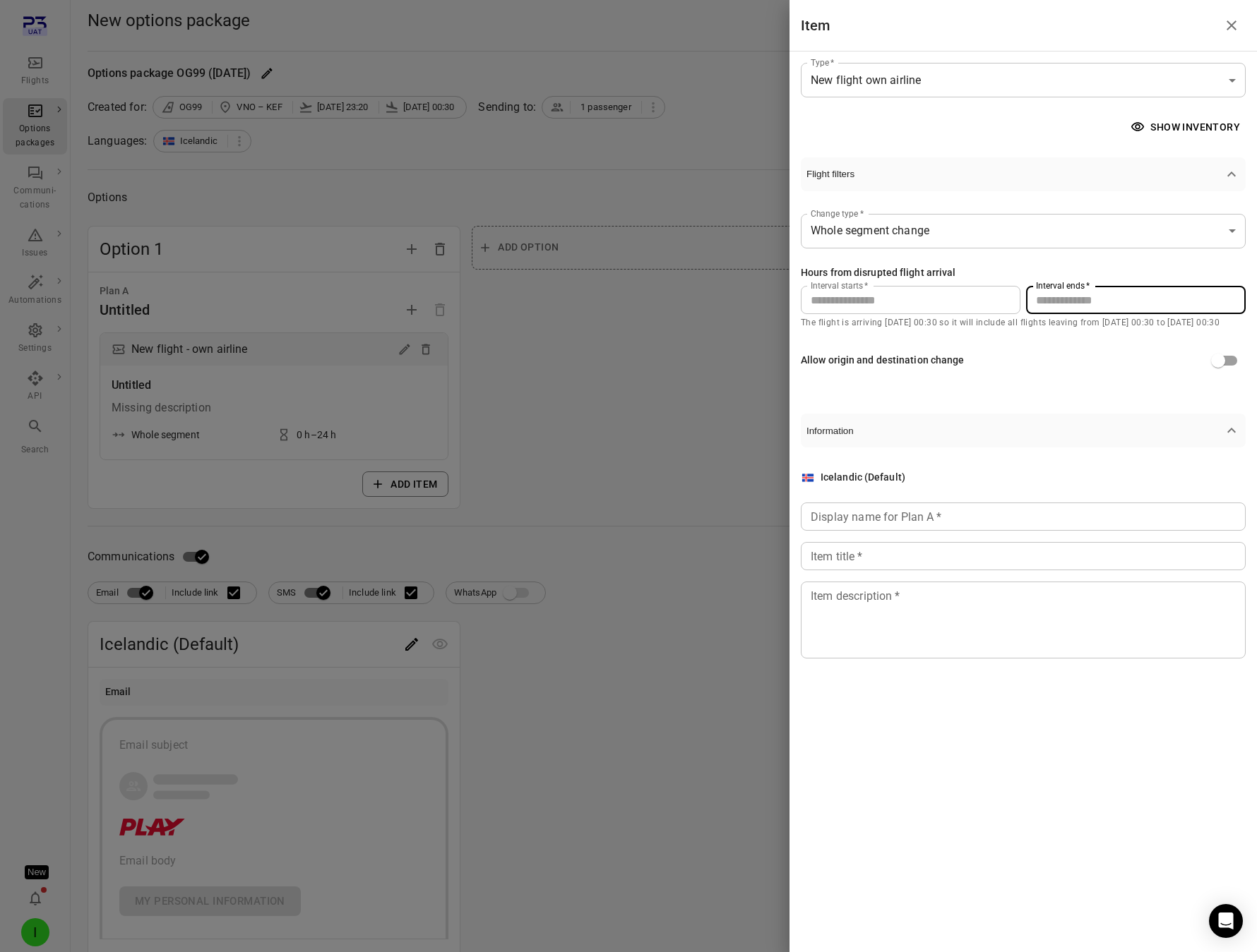
drag, startPoint x: 1041, startPoint y: 300, endPoint x: 1021, endPoint y: 299, distance: 20.0
click at [1021, 299] on div "Interval starts   * * Interval starts   * Interval ends   * ** Interval ends   *" at bounding box center [1023, 300] width 445 height 28
type input "**"
click at [876, 515] on input "Display name for Plan A   *" at bounding box center [1023, 516] width 445 height 28
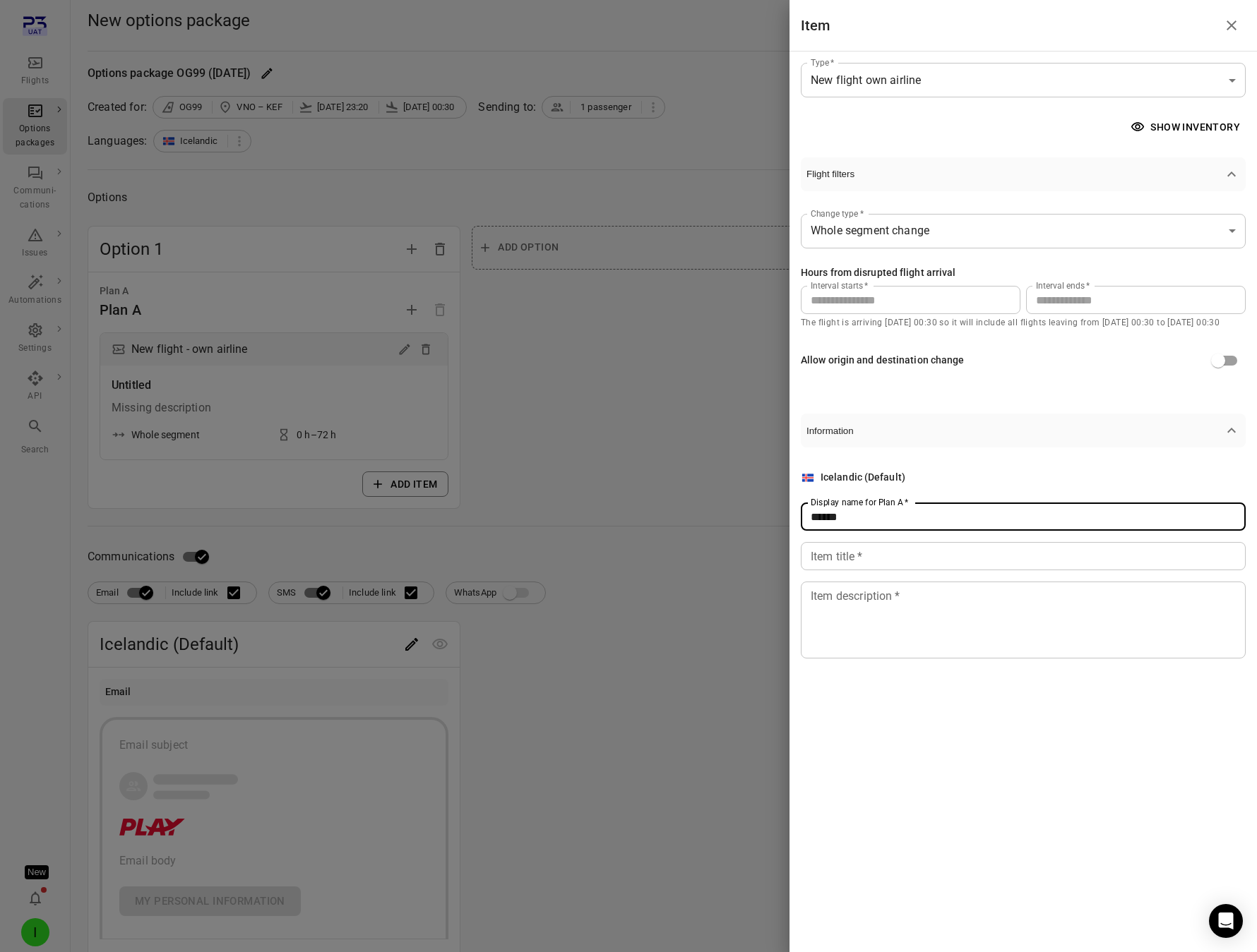
type input "******"
click at [862, 541] on div "Icelandic (Default) Display name for Plan A   * ****** Display name for Plan A …" at bounding box center [1023, 564] width 445 height 189
click at [861, 560] on input "Item title   *" at bounding box center [1023, 556] width 445 height 28
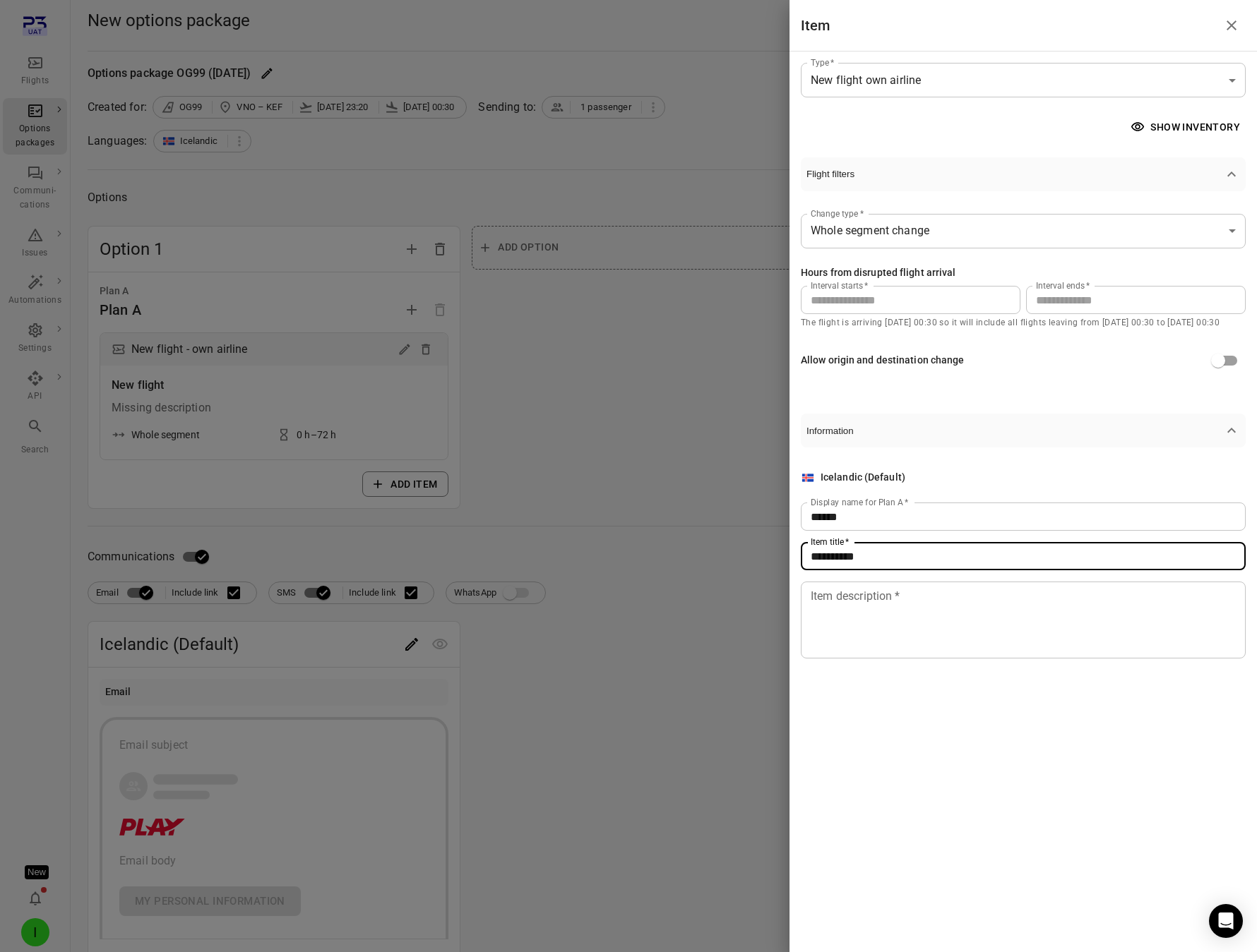
type input "**********"
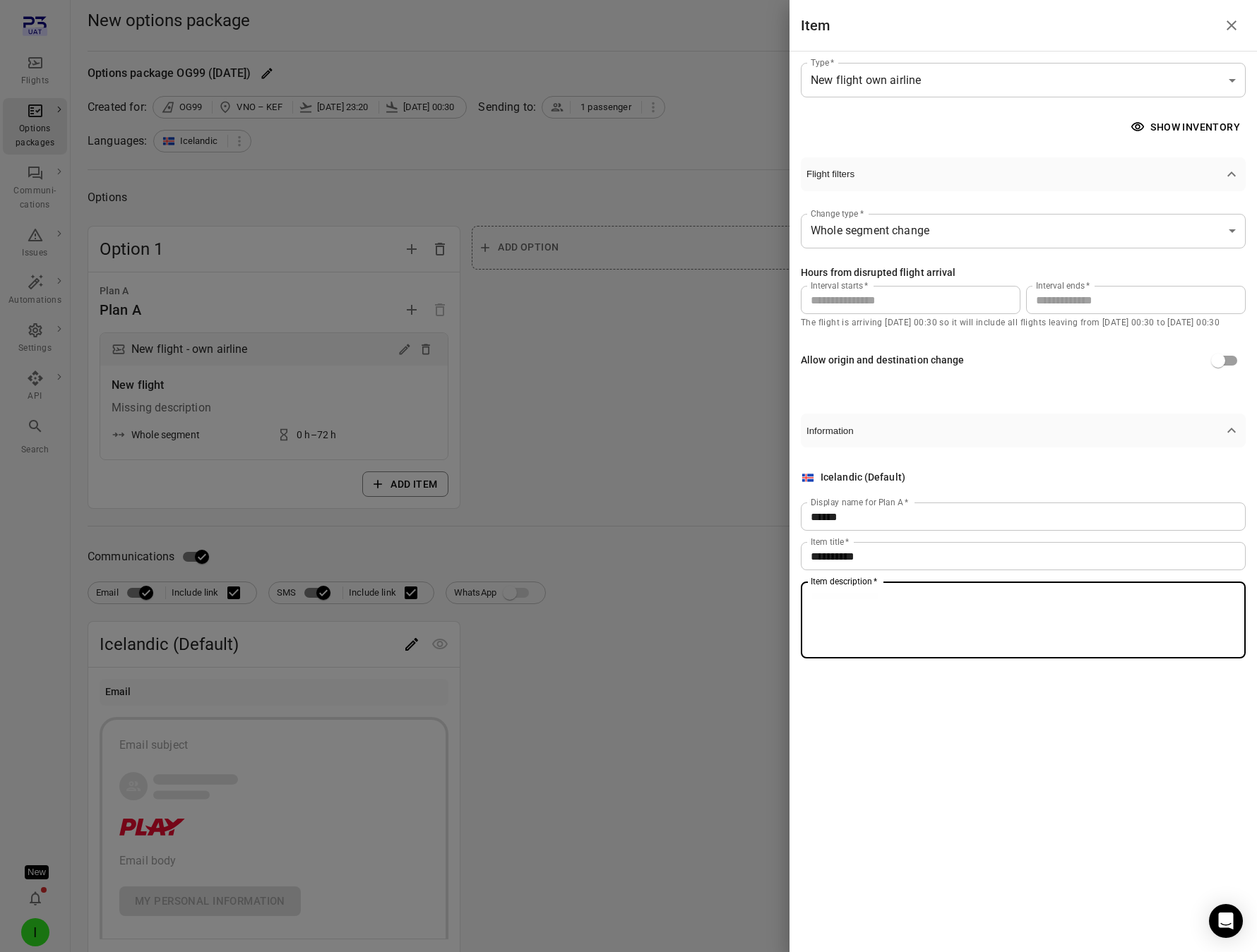
drag, startPoint x: 846, startPoint y: 614, endPoint x: 846, endPoint y: 602, distance: 12.0
click at [846, 613] on textarea "Item description   *" at bounding box center [1023, 620] width 425 height 65
type textarea "**********"
drag, startPoint x: 746, startPoint y: 554, endPoint x: 732, endPoint y: 555, distance: 14.0
click at [742, 554] on div at bounding box center [628, 476] width 1257 height 952
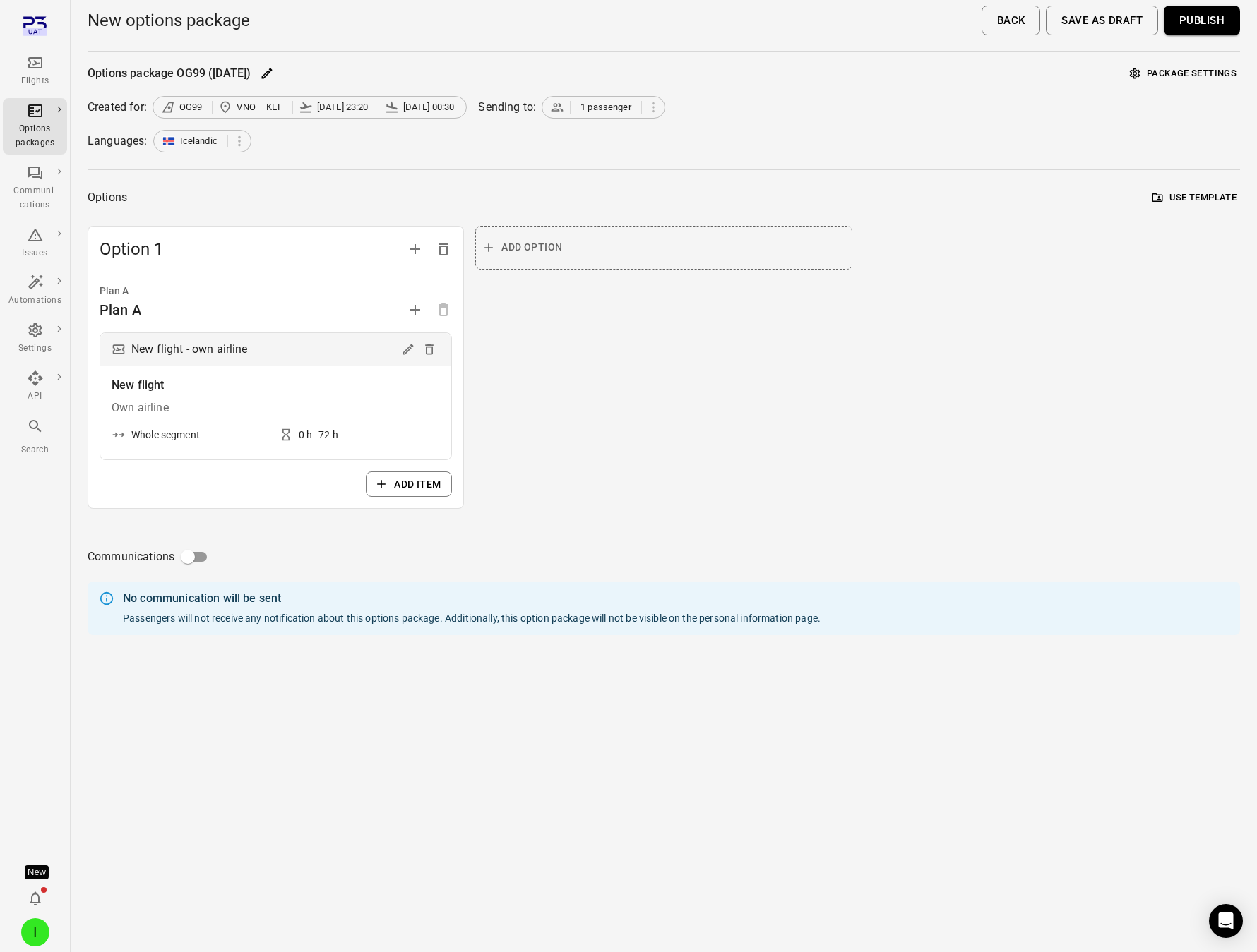
click at [1194, 31] on button "Publish" at bounding box center [1202, 20] width 76 height 30
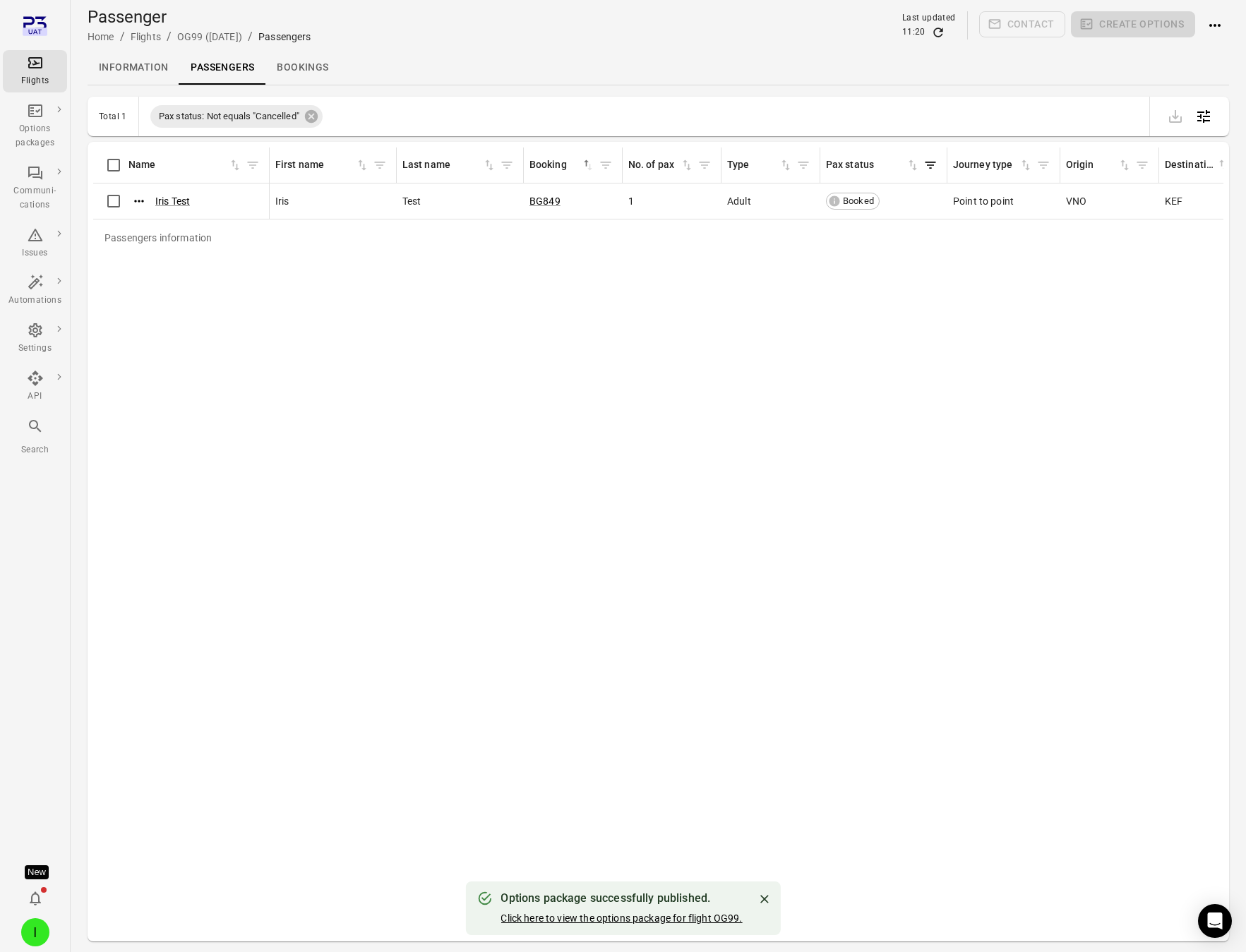
click at [692, 912] on link "Click here to view the options package for flight OG99." at bounding box center [621, 918] width 241 height 11
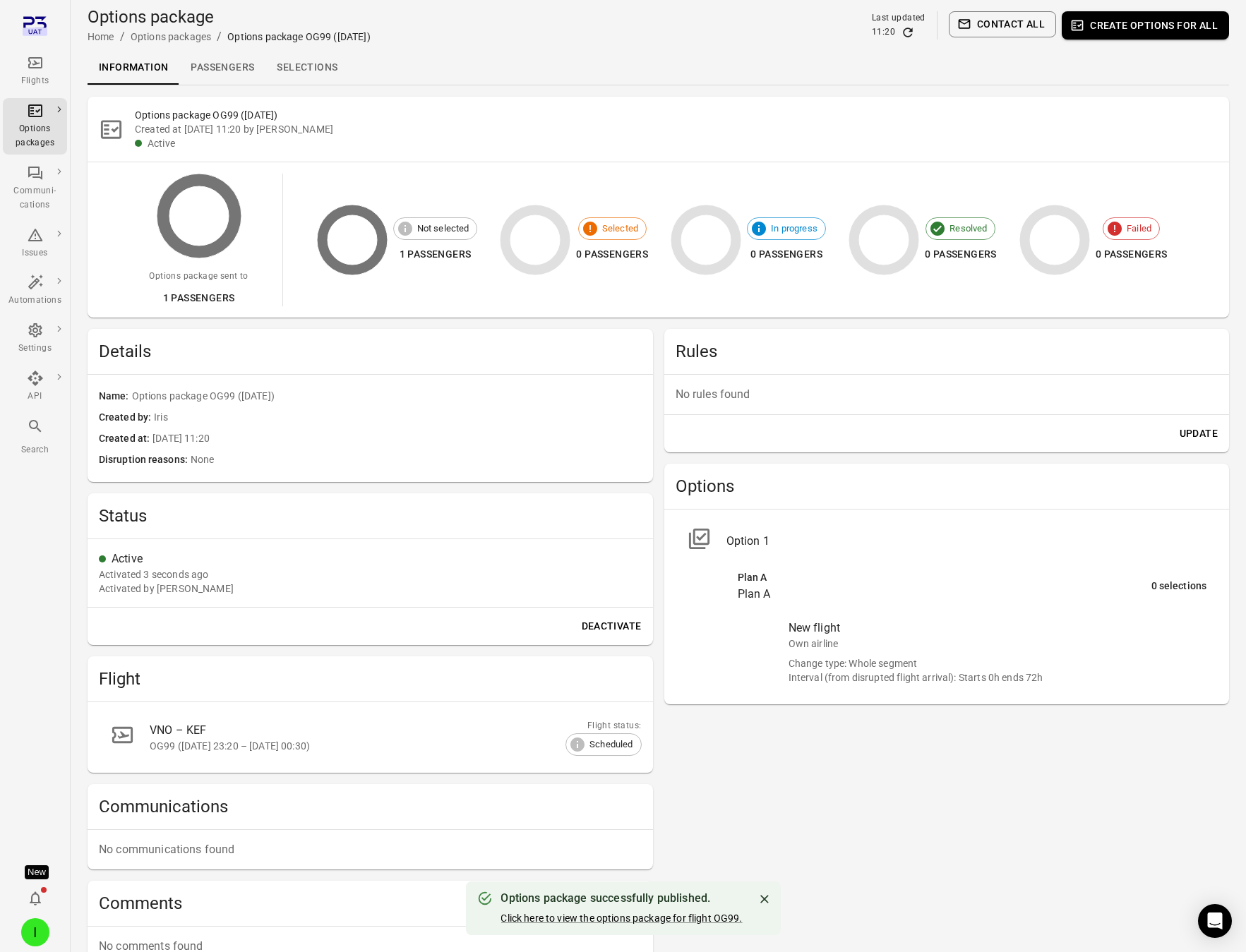
click at [317, 65] on link "Selections" at bounding box center [307, 68] width 83 height 34
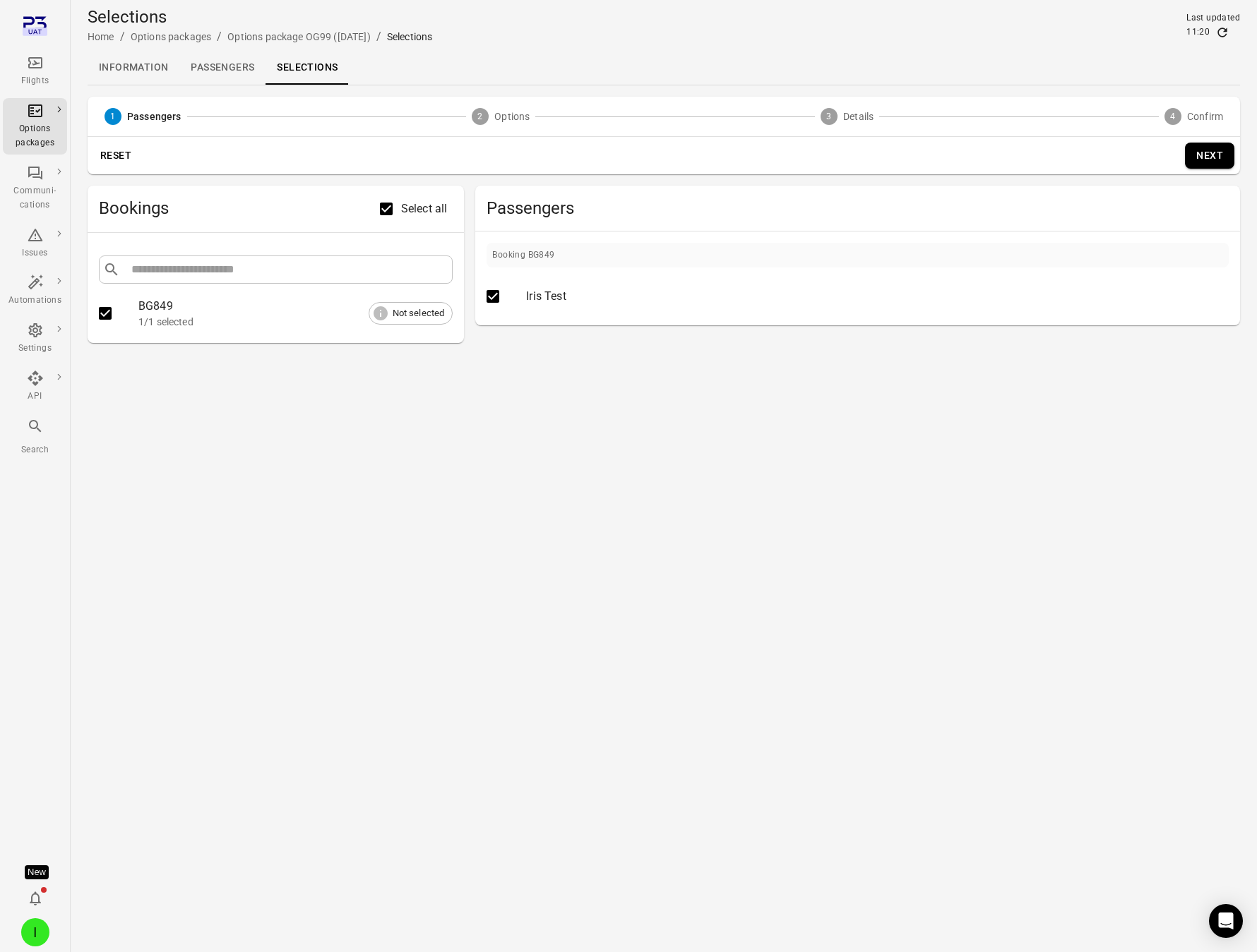
click at [1200, 141] on div "Reset Next" at bounding box center [663, 155] width 1153 height 37
click at [1204, 158] on button "Next" at bounding box center [1209, 155] width 49 height 26
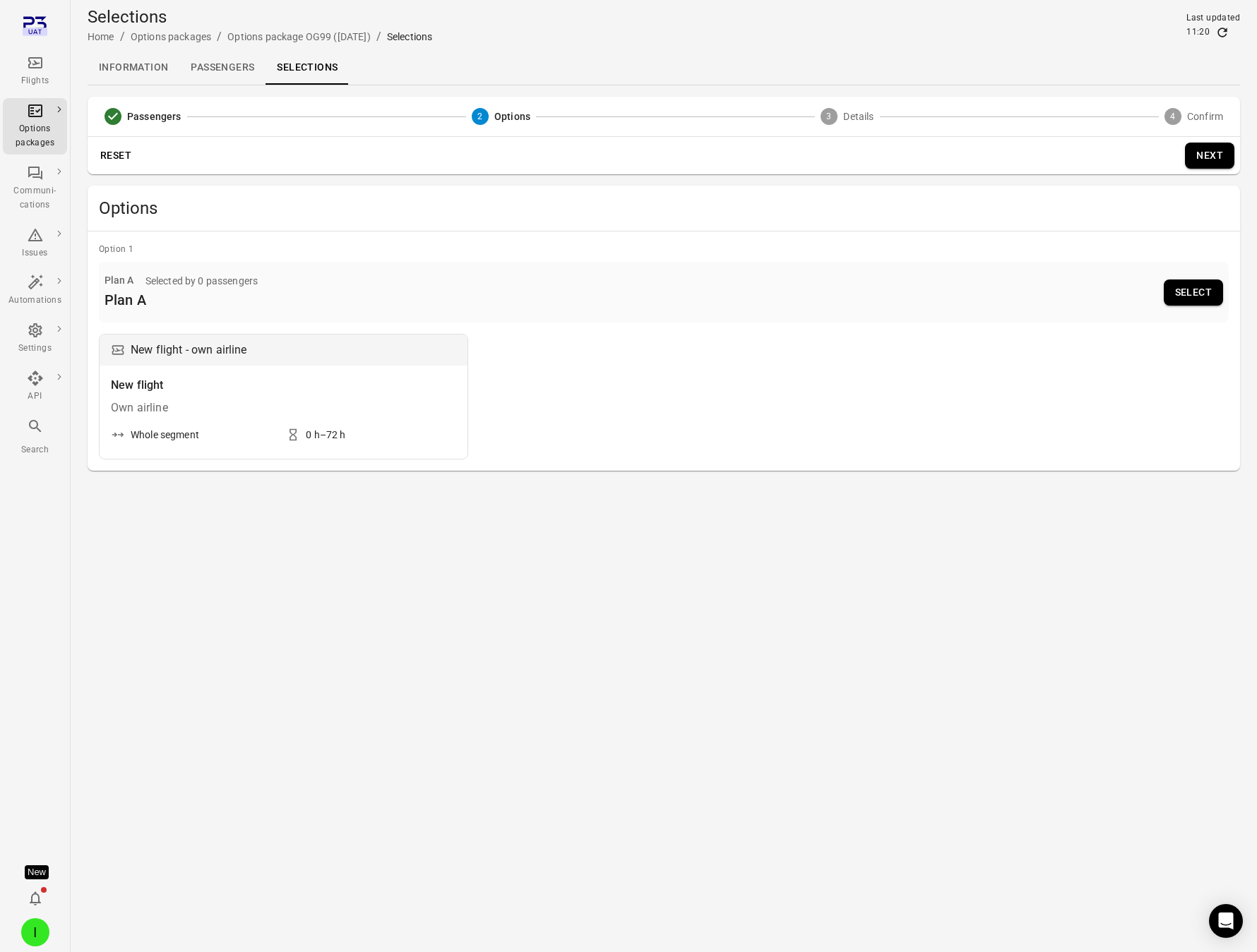
click at [1186, 293] on button "Select" at bounding box center [1193, 292] width 59 height 26
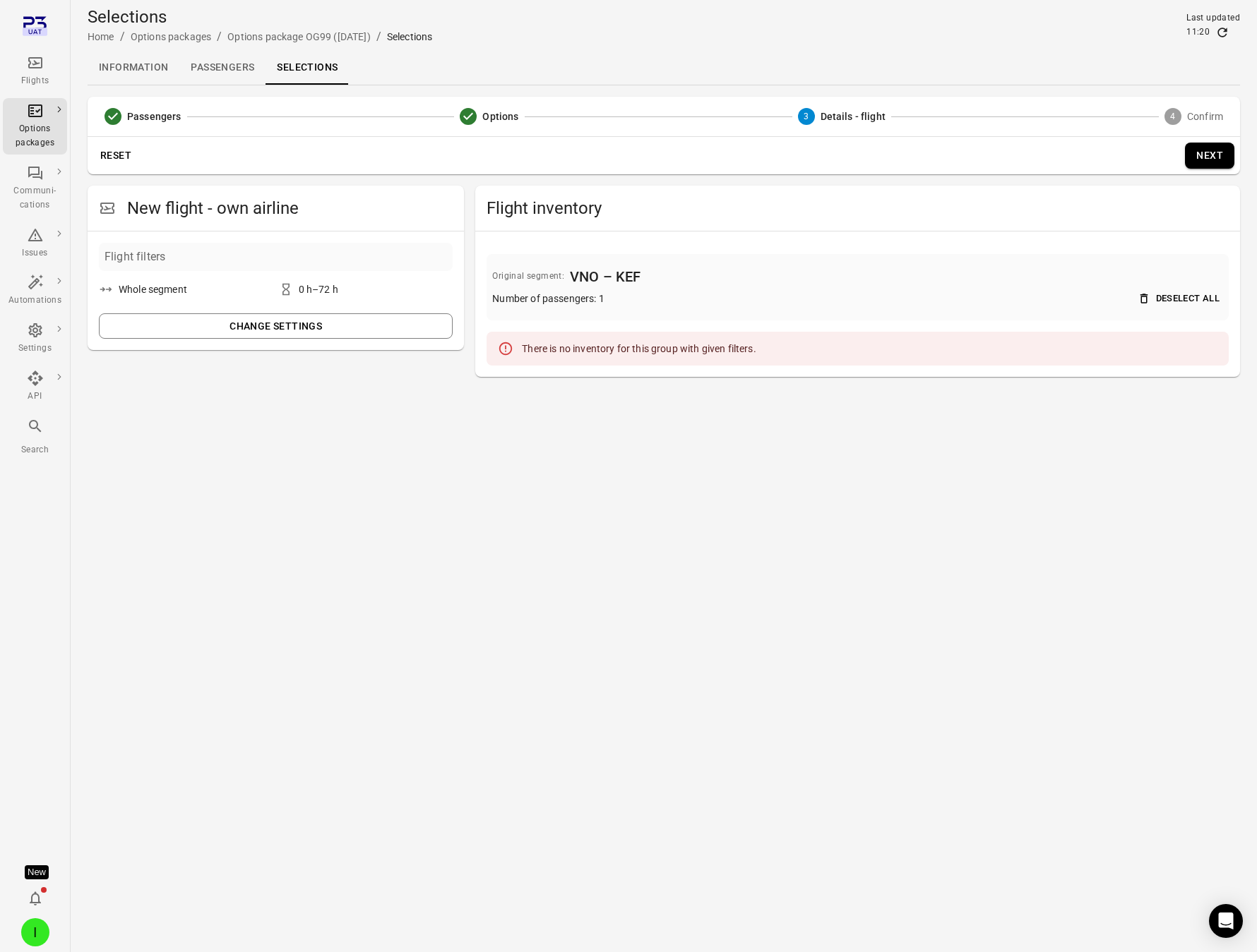
click at [1174, 289] on button "Deselect all" at bounding box center [1179, 299] width 87 height 22
click at [40, 53] on link "Flights" at bounding box center [34, 71] width 64 height 42
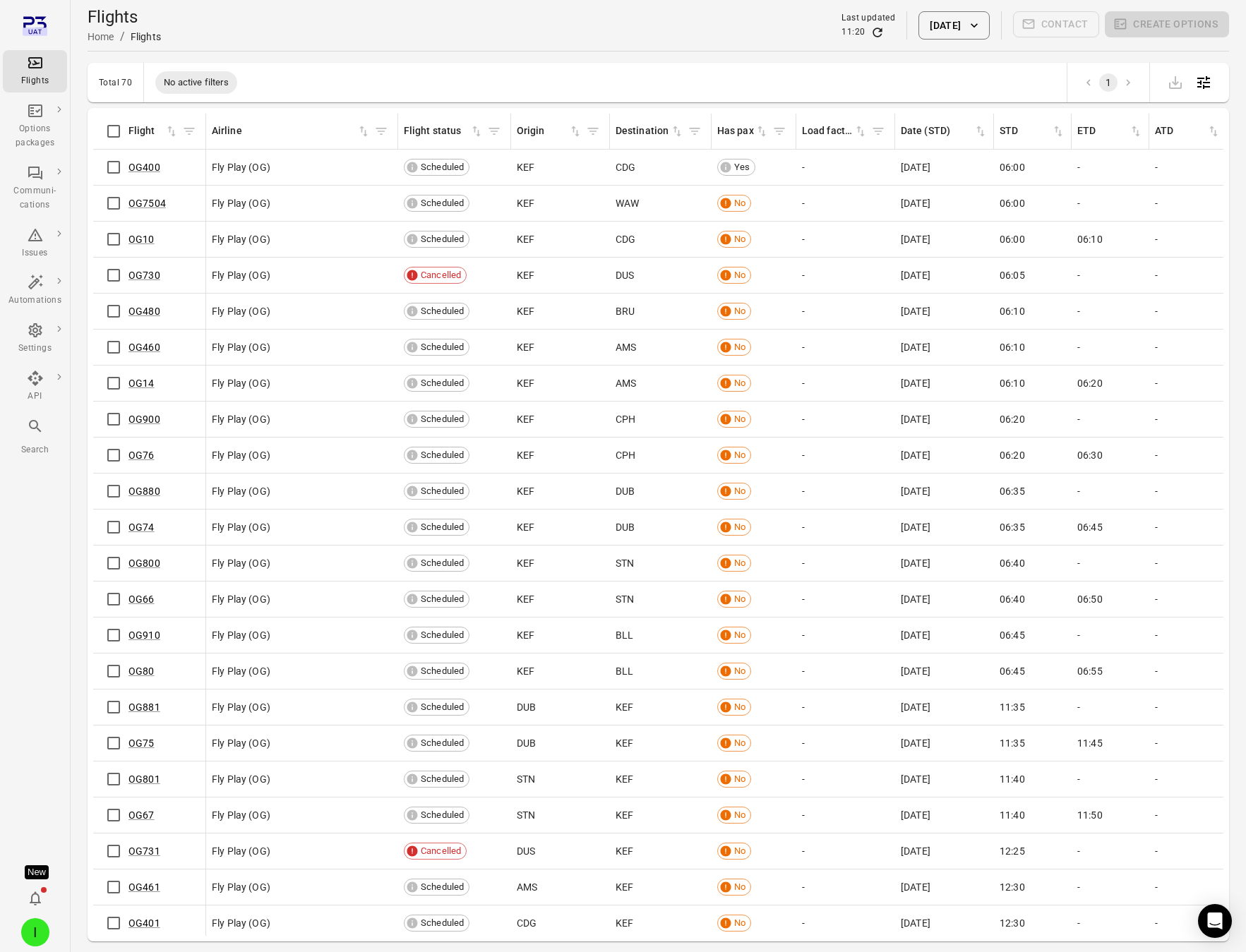
click at [946, 40] on div "Flights Home / Flights Last updated 11:20 [DATE] Contact Create options" at bounding box center [658, 25] width 1142 height 40
click at [941, 27] on button "[DATE]" at bounding box center [953, 25] width 70 height 28
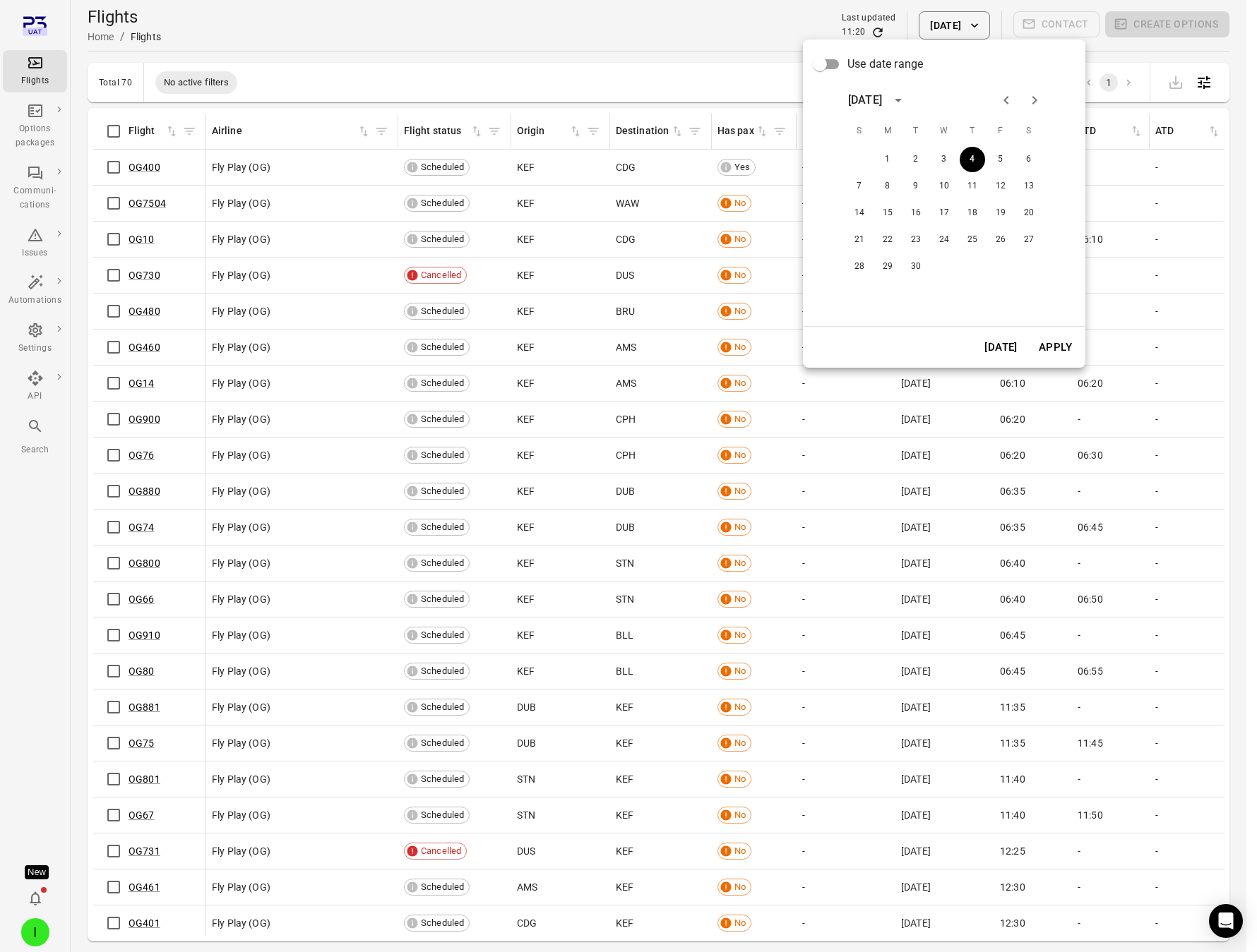
click at [1012, 350] on button "[DATE]" at bounding box center [1001, 347] width 49 height 30
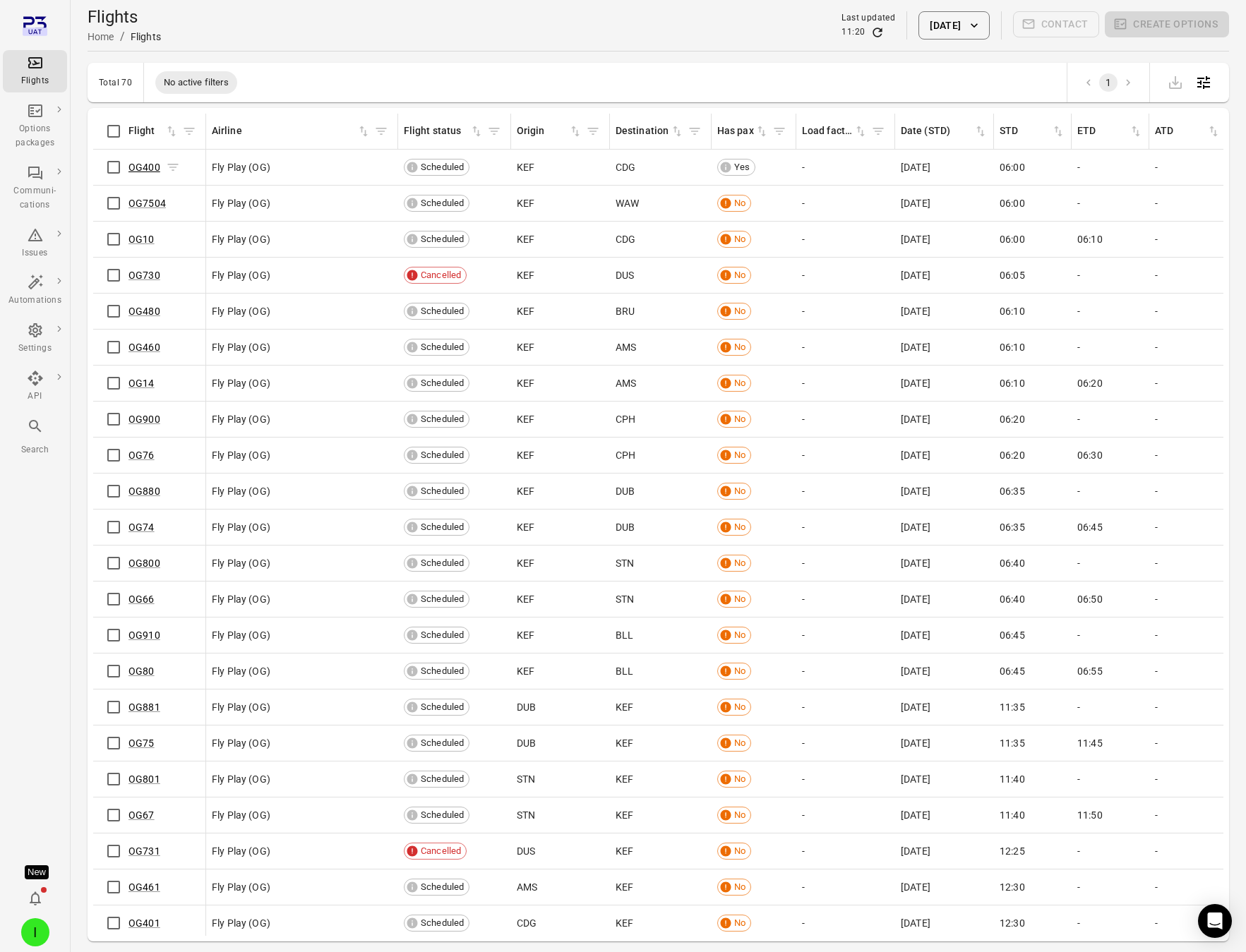
click at [142, 168] on link "OG400" at bounding box center [144, 168] width 32 height 11
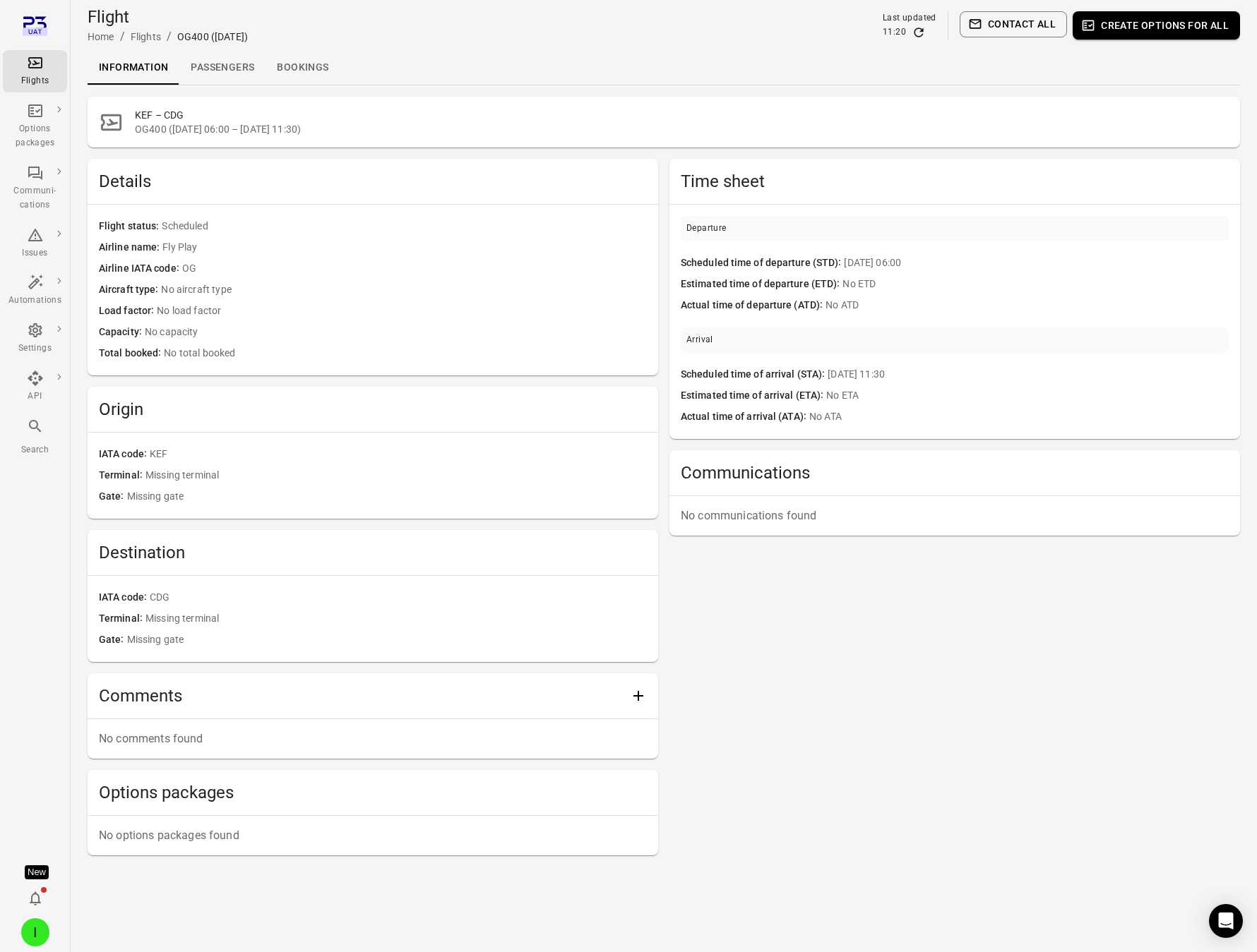
click at [232, 67] on link "Passengers" at bounding box center [222, 68] width 86 height 34
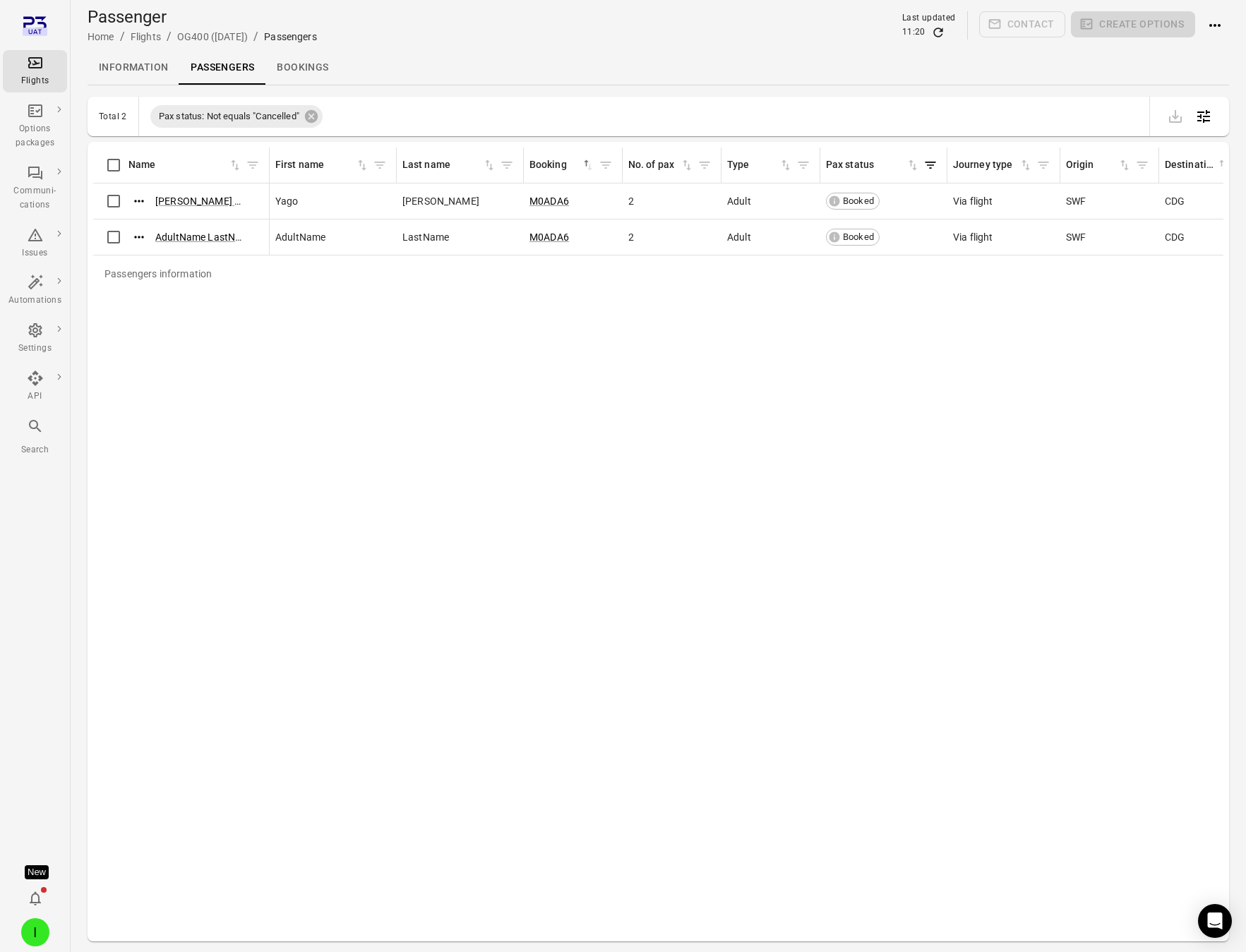
click at [49, 70] on div "Flights" at bounding box center [34, 71] width 53 height 34
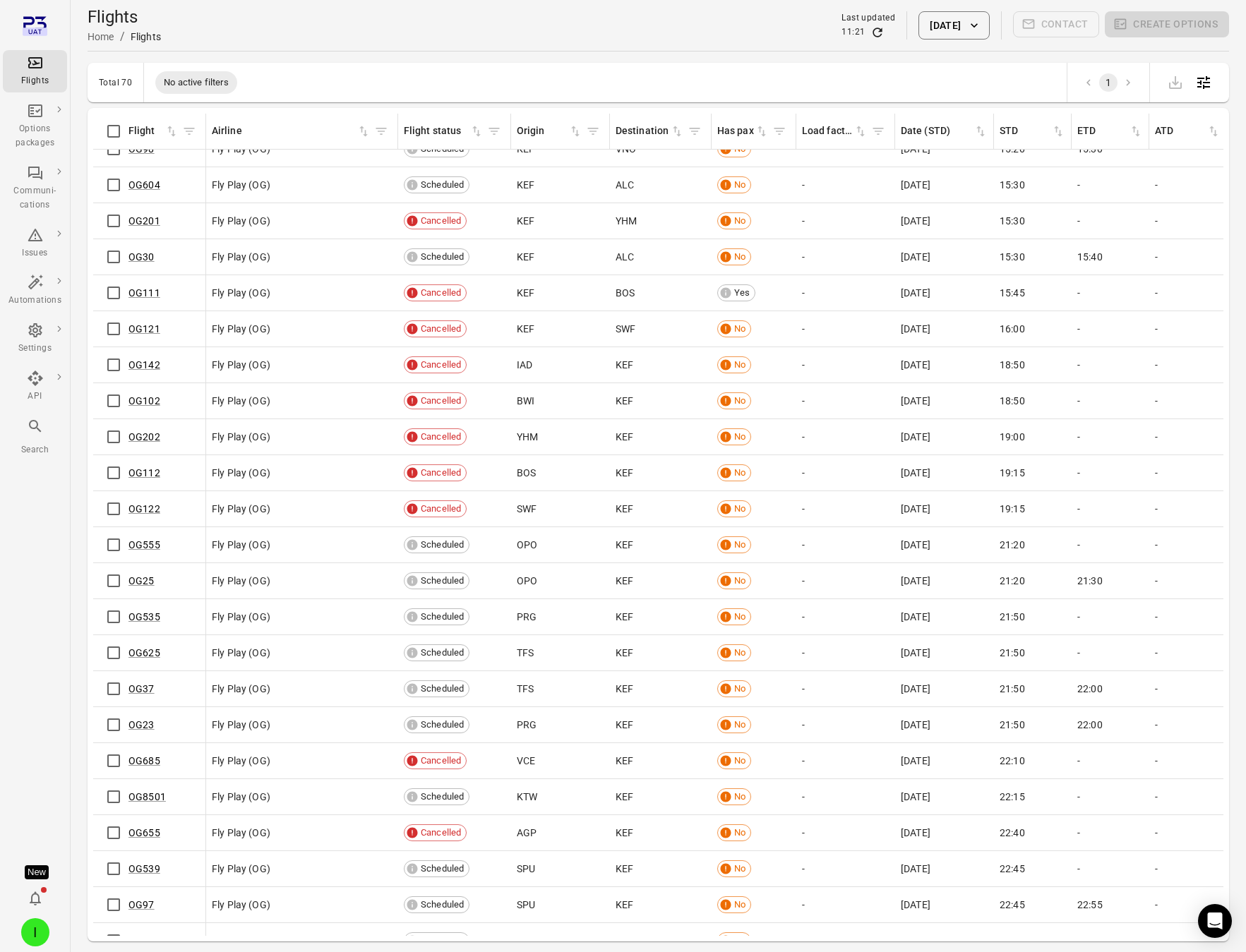
scroll to position [1466, 0]
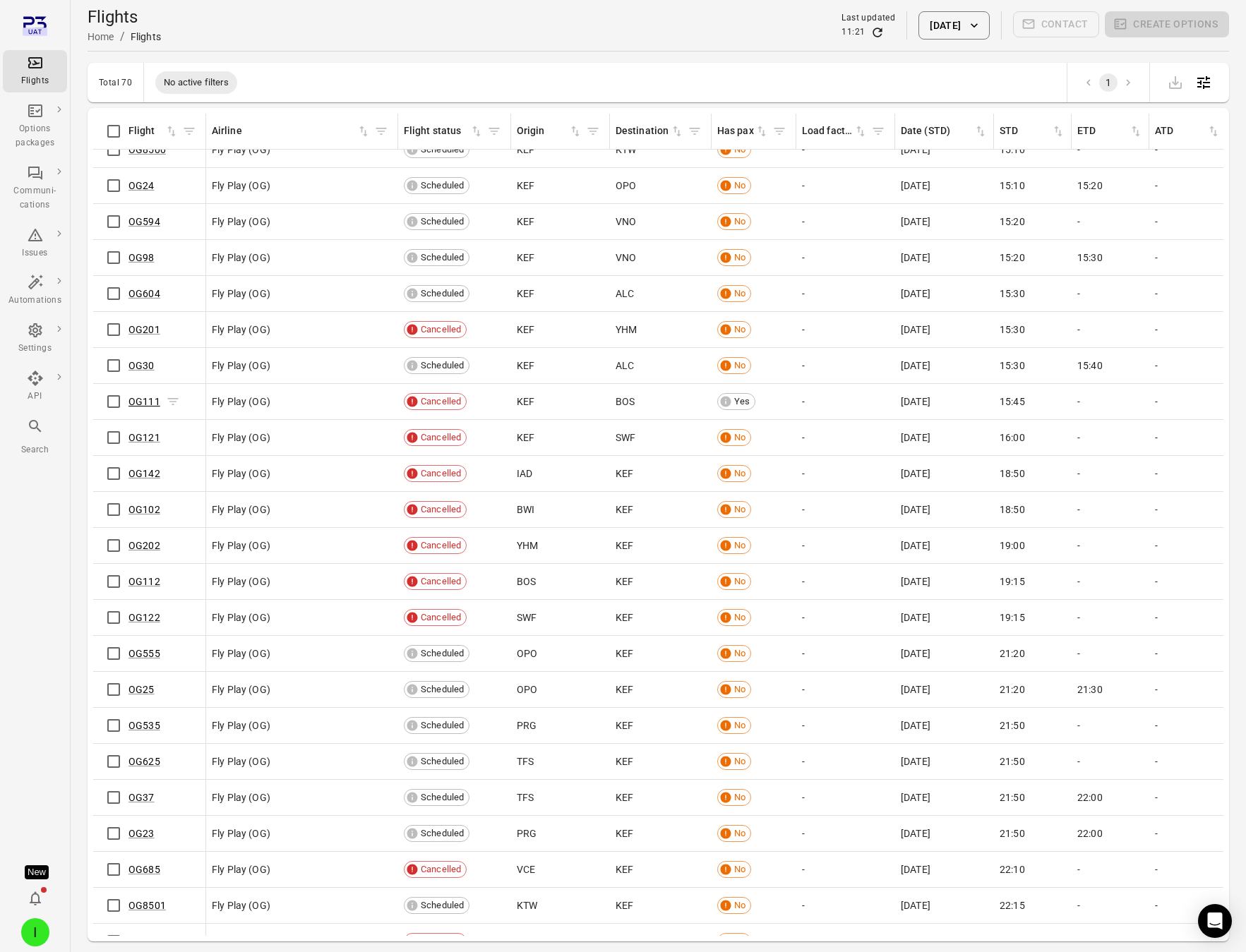
click at [140, 398] on link "OG111" at bounding box center [144, 402] width 32 height 11
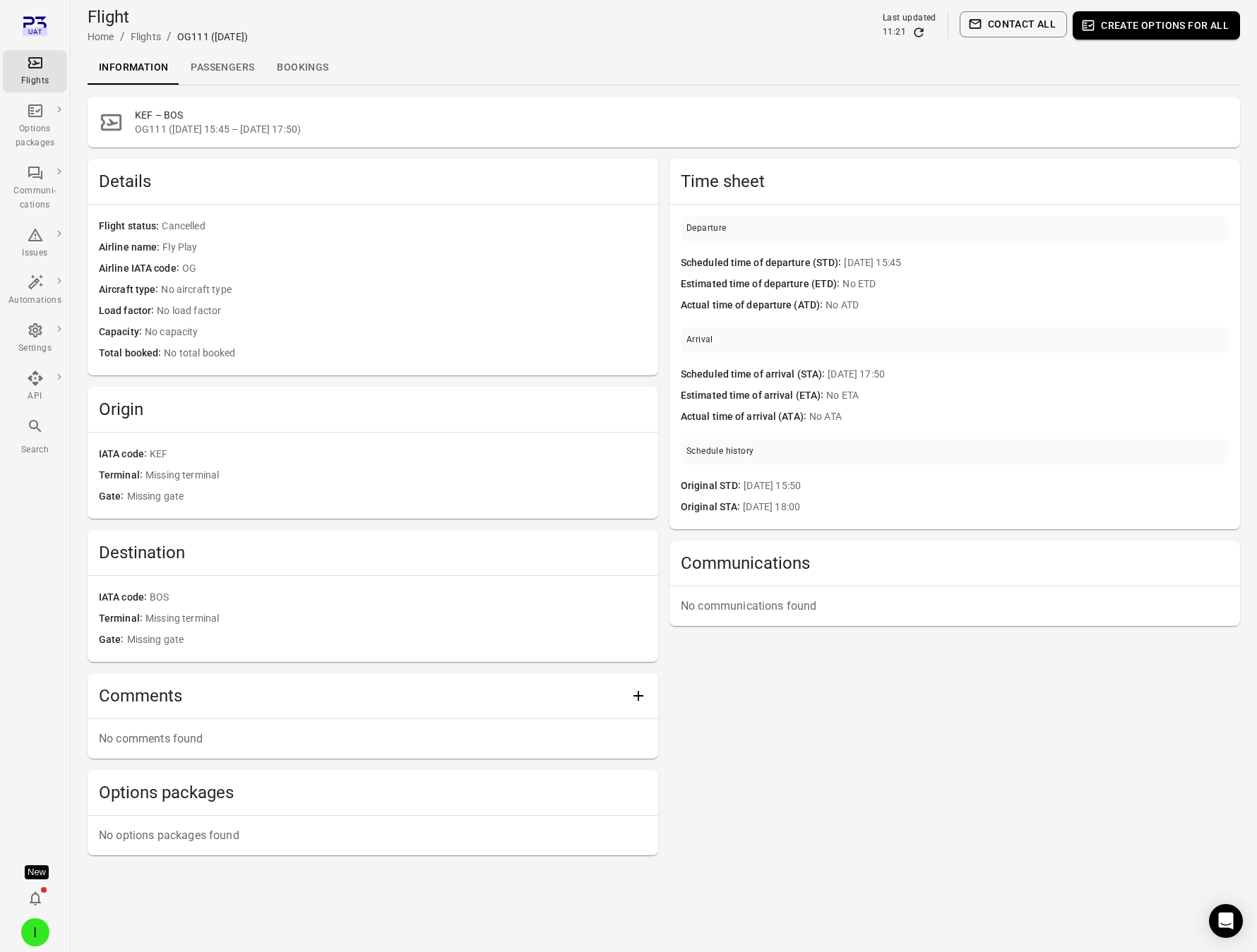
click at [216, 64] on link "Passengers" at bounding box center [222, 68] width 86 height 34
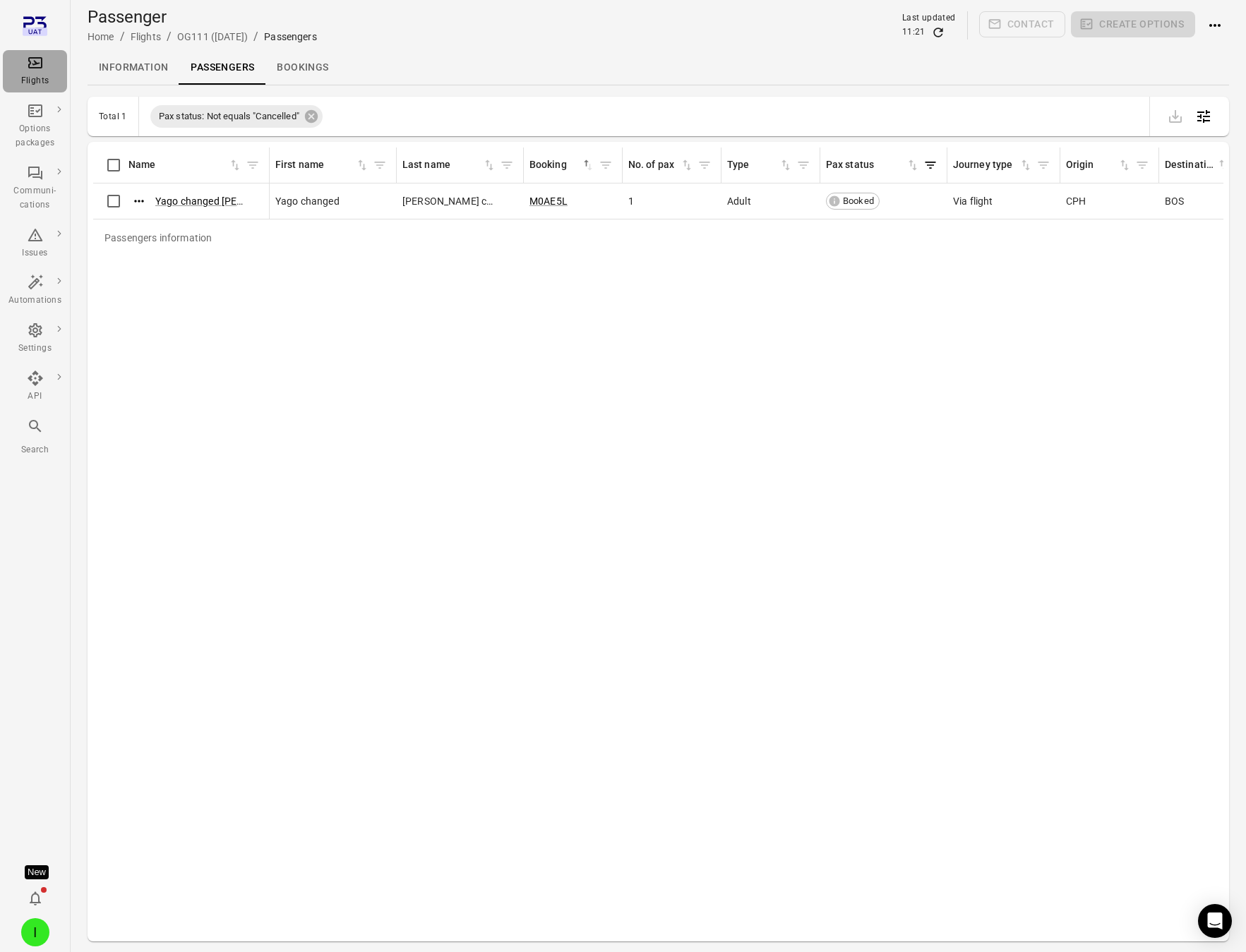
click at [39, 69] on icon "Main navigation" at bounding box center [35, 62] width 17 height 17
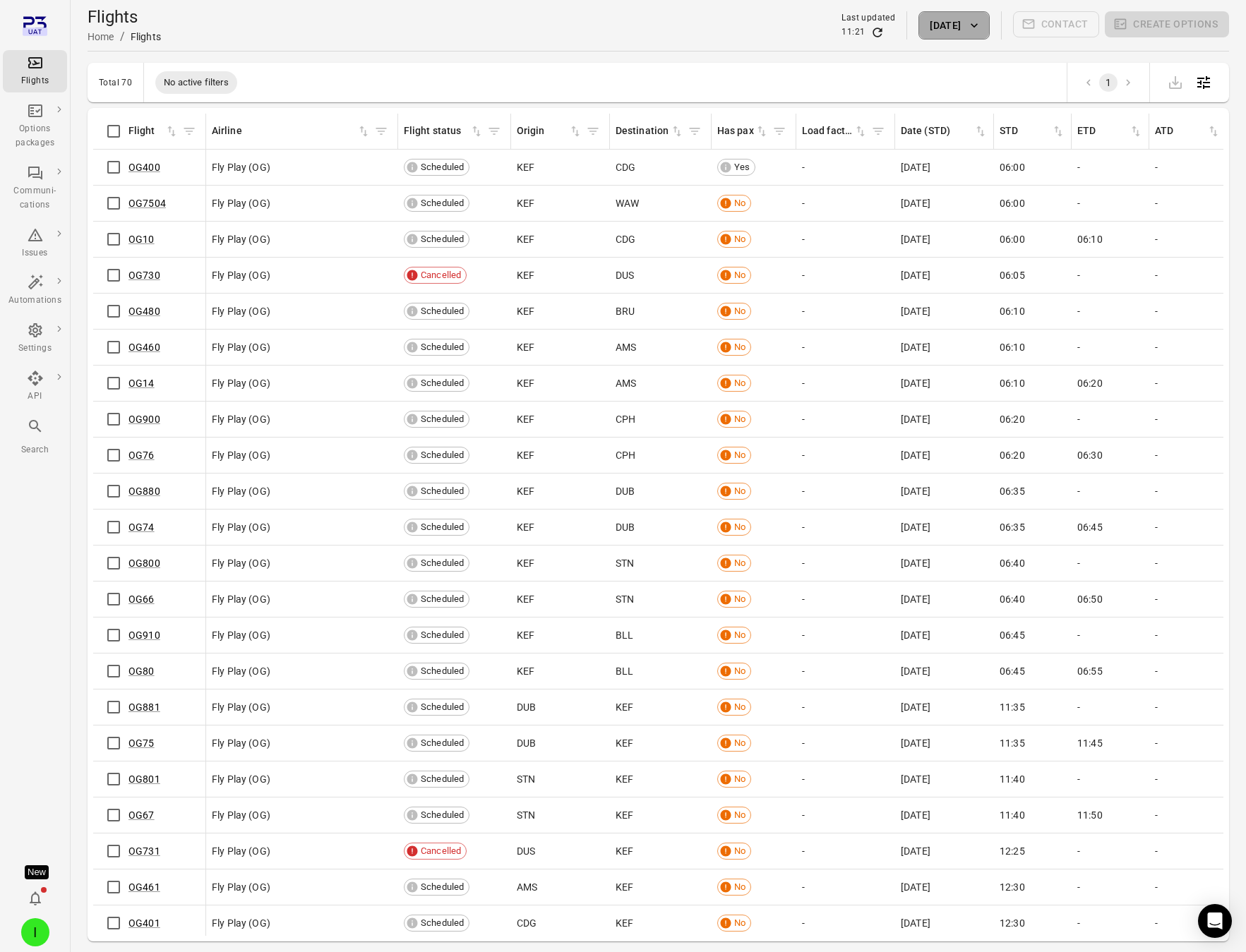
click at [956, 28] on button "[DATE]" at bounding box center [953, 25] width 70 height 28
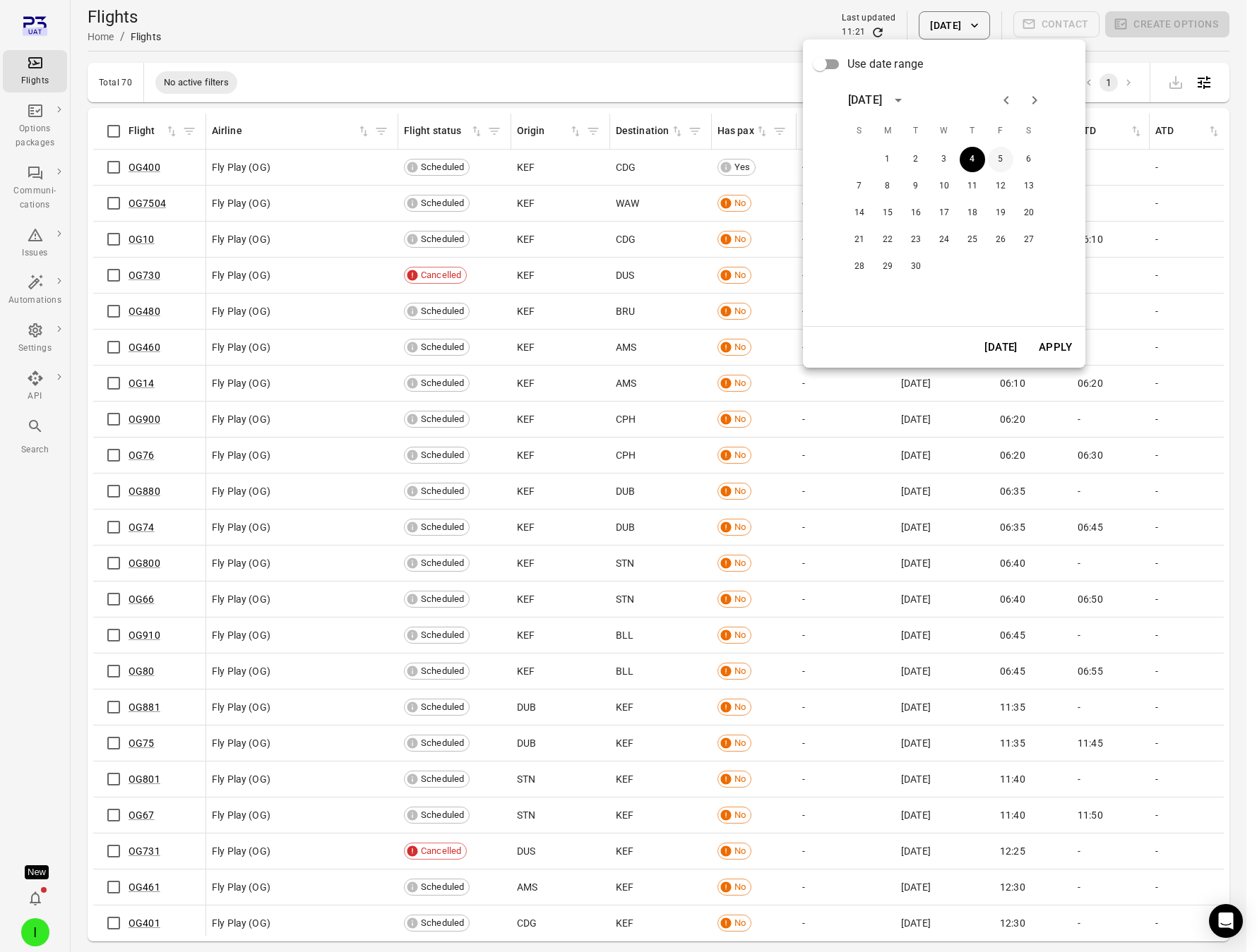
click at [1006, 166] on button "5" at bounding box center [1000, 159] width 25 height 25
click at [1060, 345] on button "Apply" at bounding box center [1055, 347] width 49 height 30
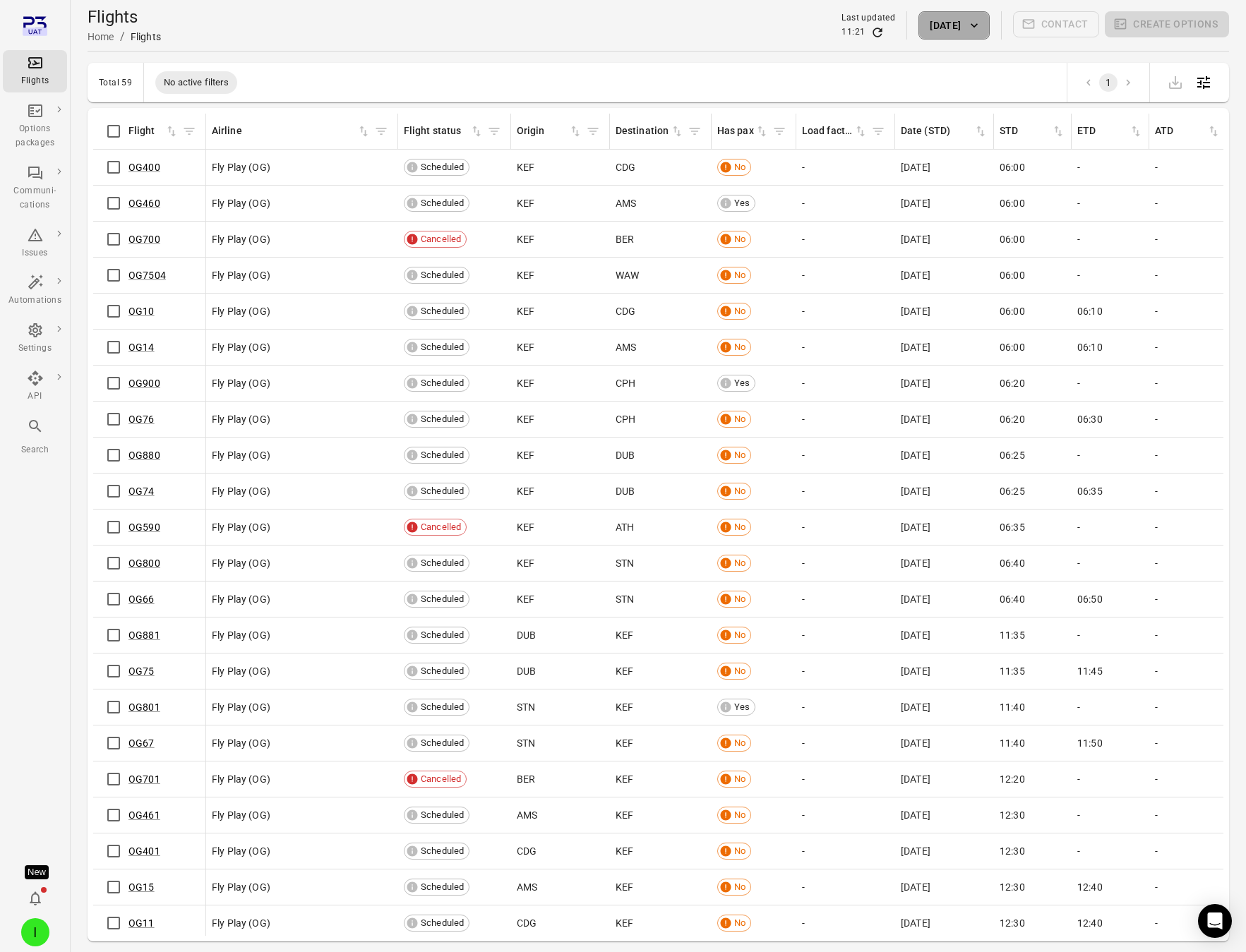
click at [959, 32] on button "[DATE]" at bounding box center [953, 25] width 70 height 28
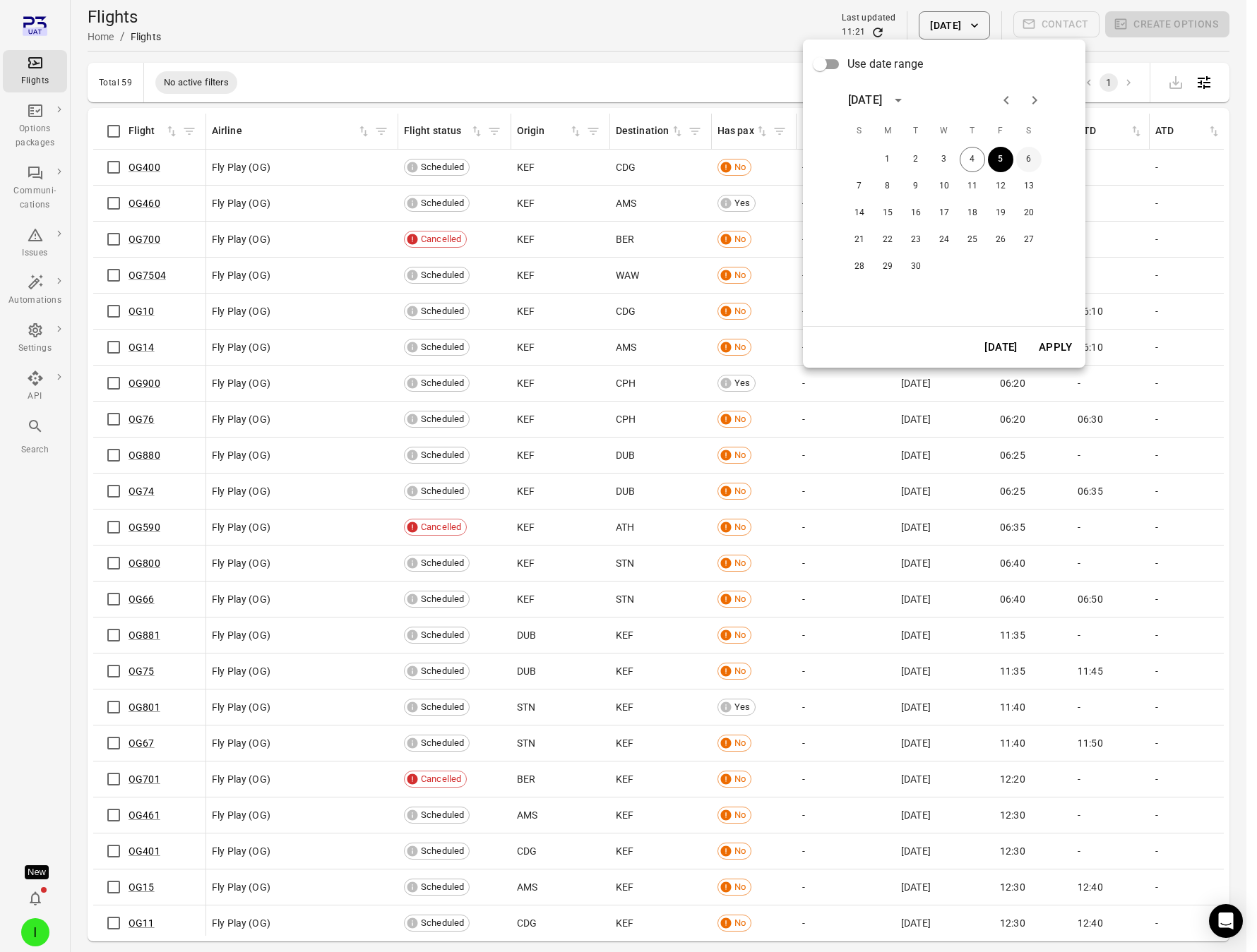
click at [1034, 151] on button "6" at bounding box center [1028, 159] width 25 height 25
click at [1060, 359] on button "Apply" at bounding box center [1055, 347] width 49 height 30
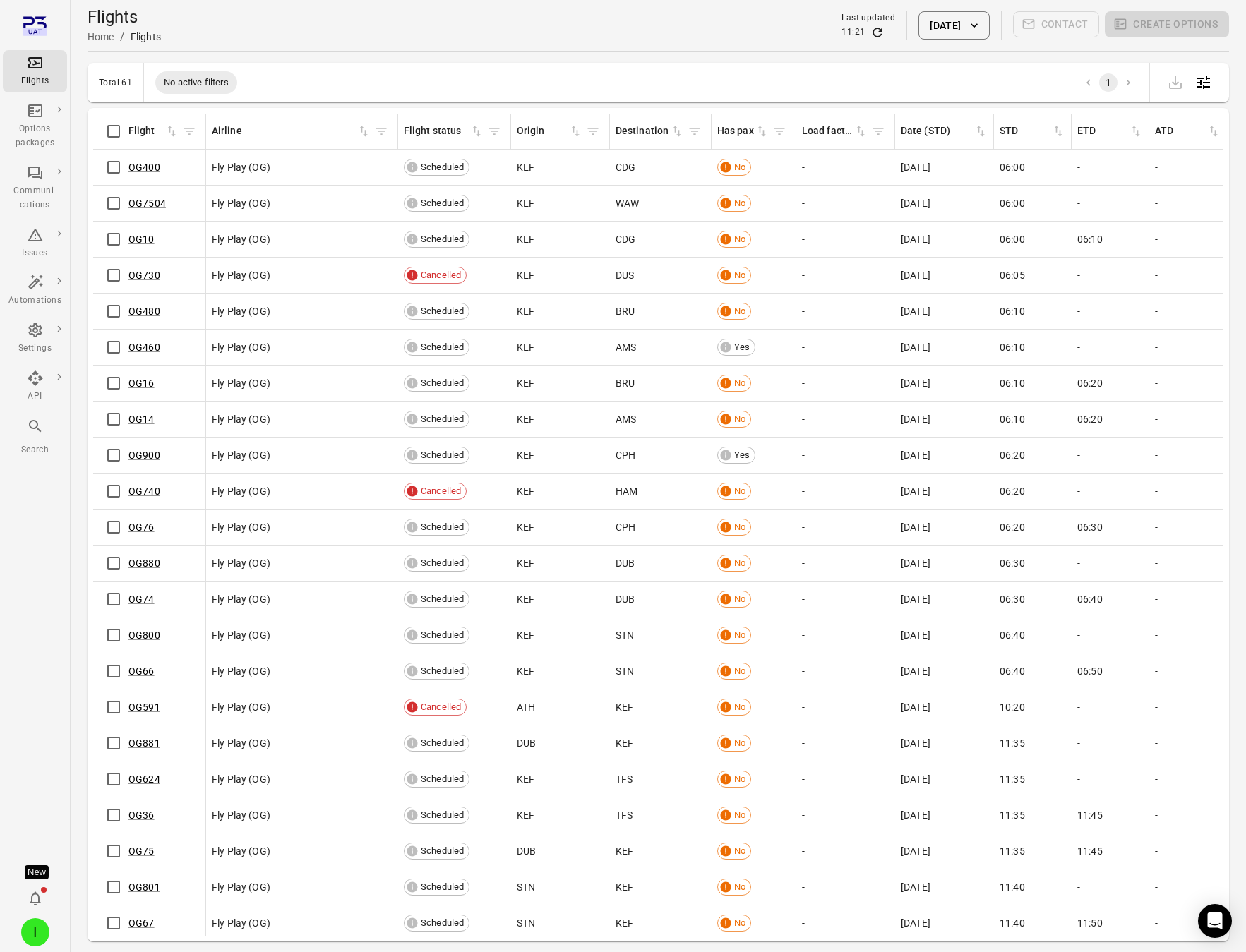
click at [918, 25] on button "6 Sep 2025" at bounding box center [953, 25] width 70 height 28
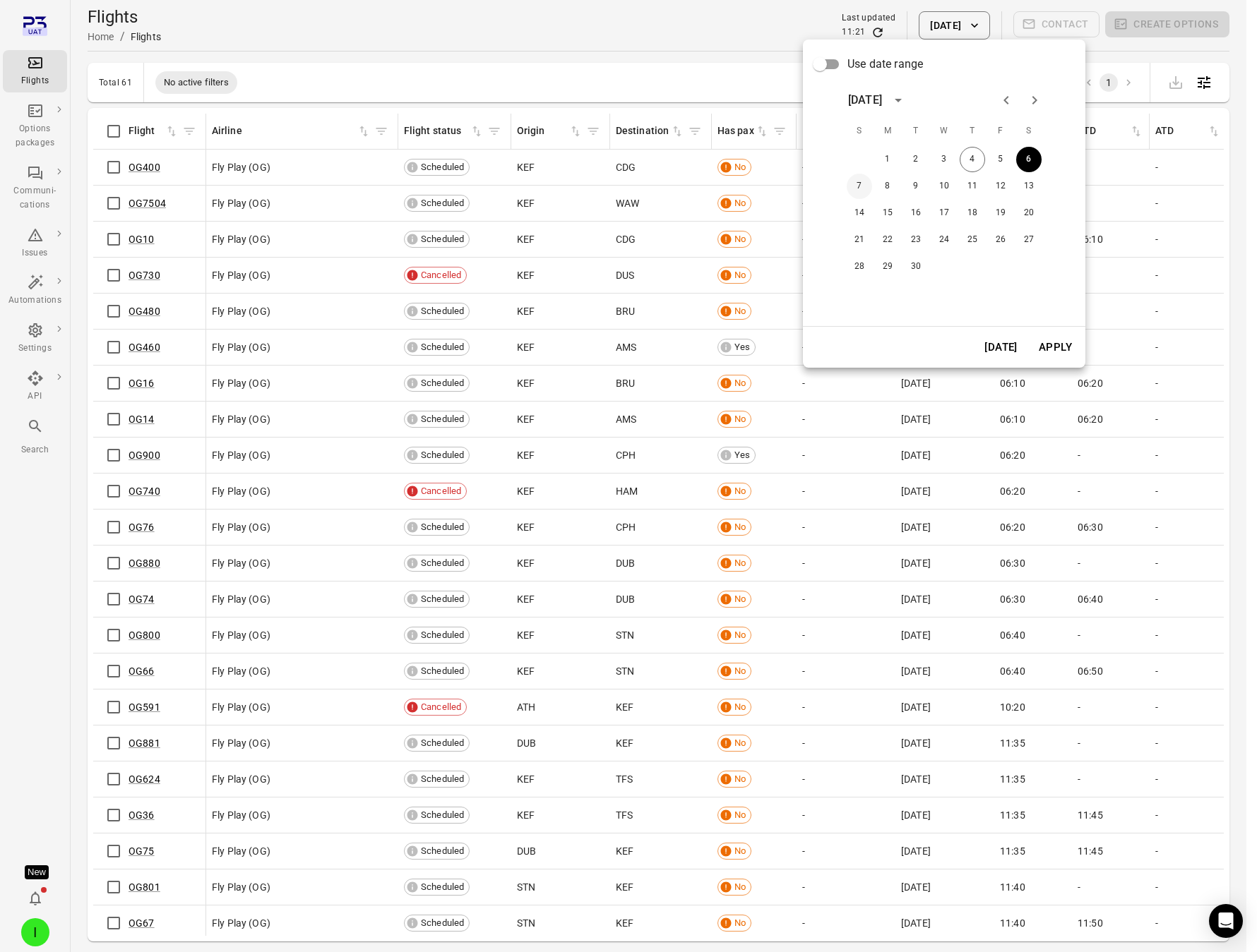
click at [855, 191] on button "7" at bounding box center [859, 185] width 25 height 25
click at [1050, 342] on button "Apply" at bounding box center [1055, 347] width 49 height 30
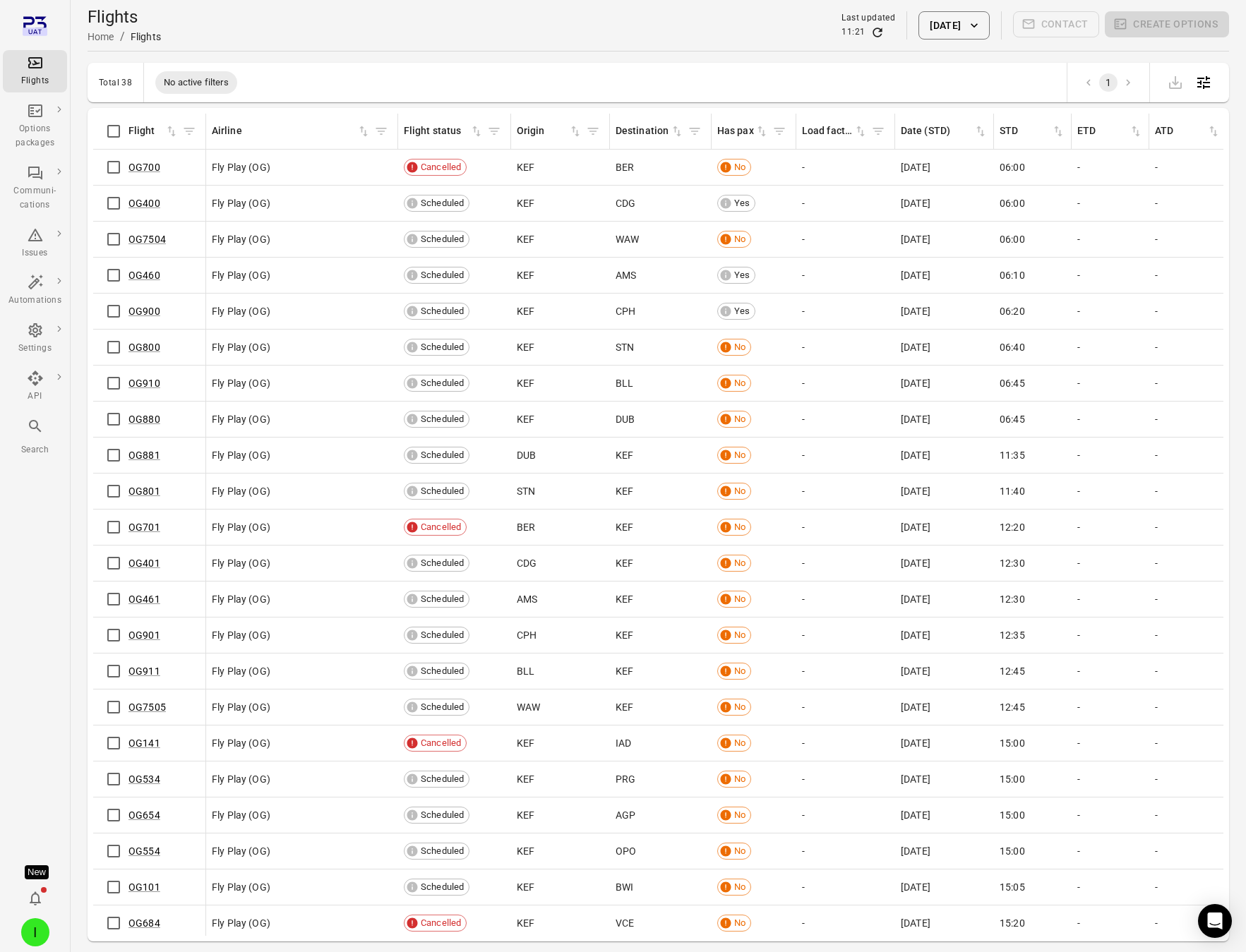
click at [966, 28] on button "7 Sep 2025" at bounding box center [953, 25] width 70 height 28
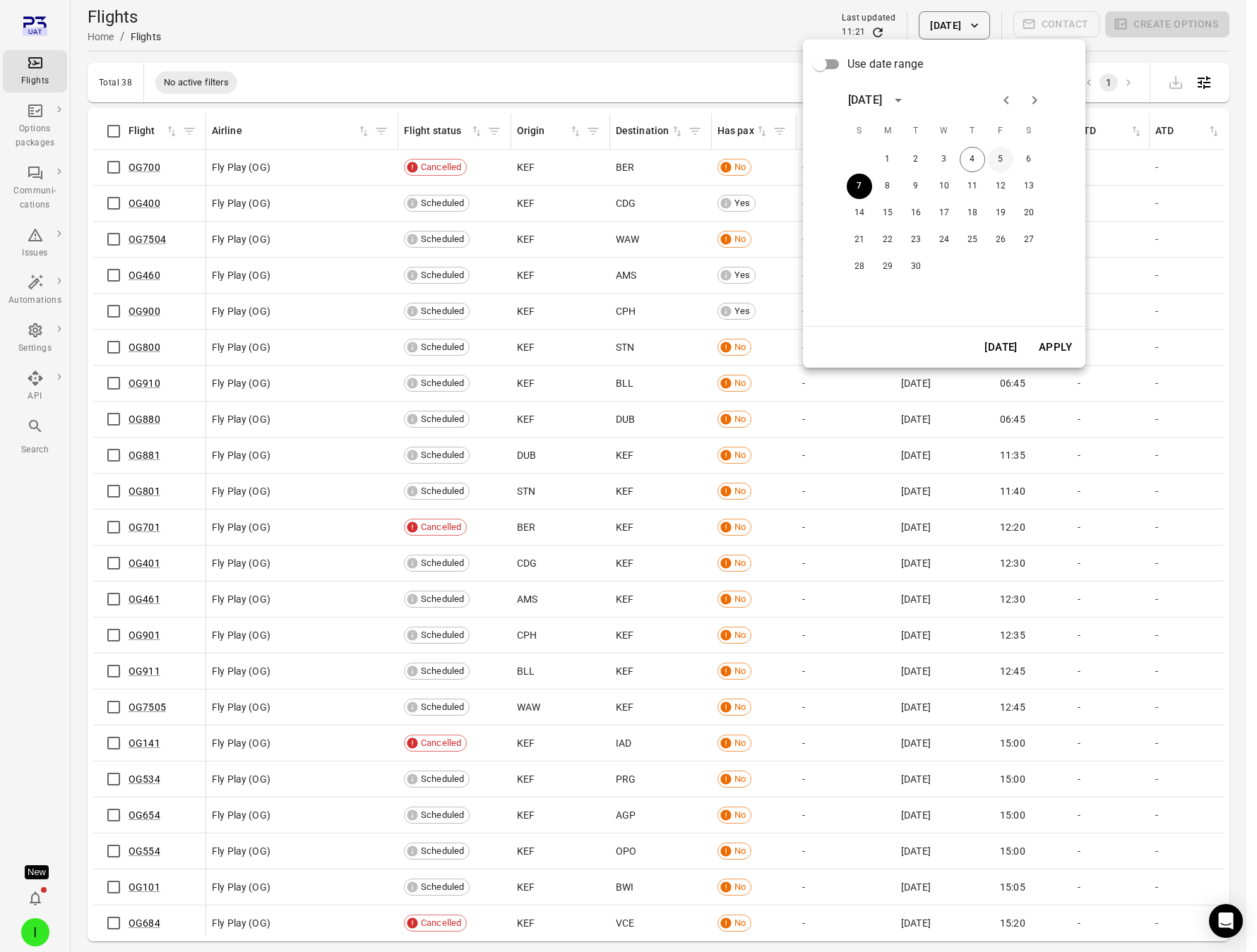
click at [999, 157] on button "5" at bounding box center [1000, 159] width 25 height 25
click at [1063, 336] on button "Apply" at bounding box center [1055, 347] width 49 height 30
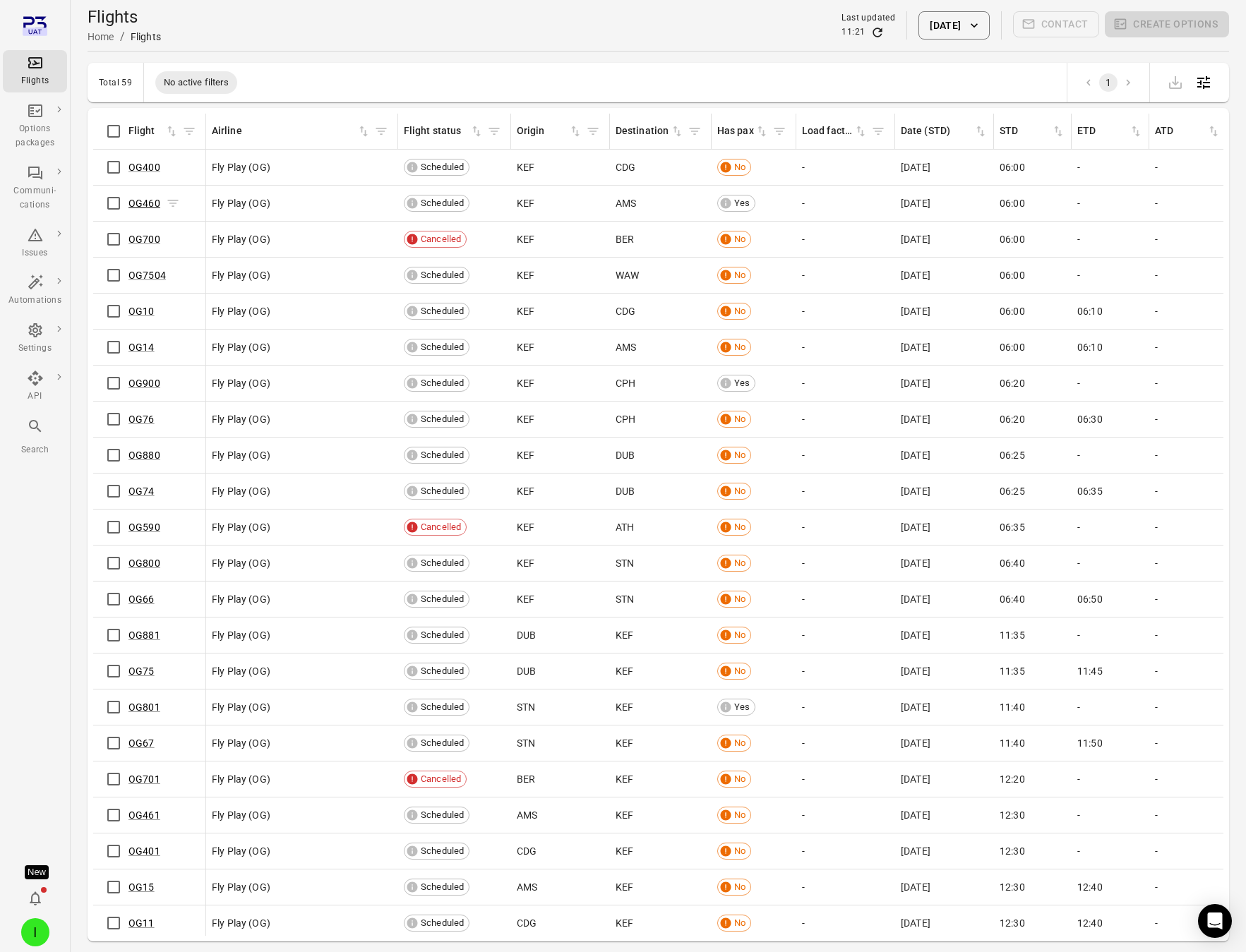
click at [139, 200] on link "OG460" at bounding box center [144, 203] width 32 height 11
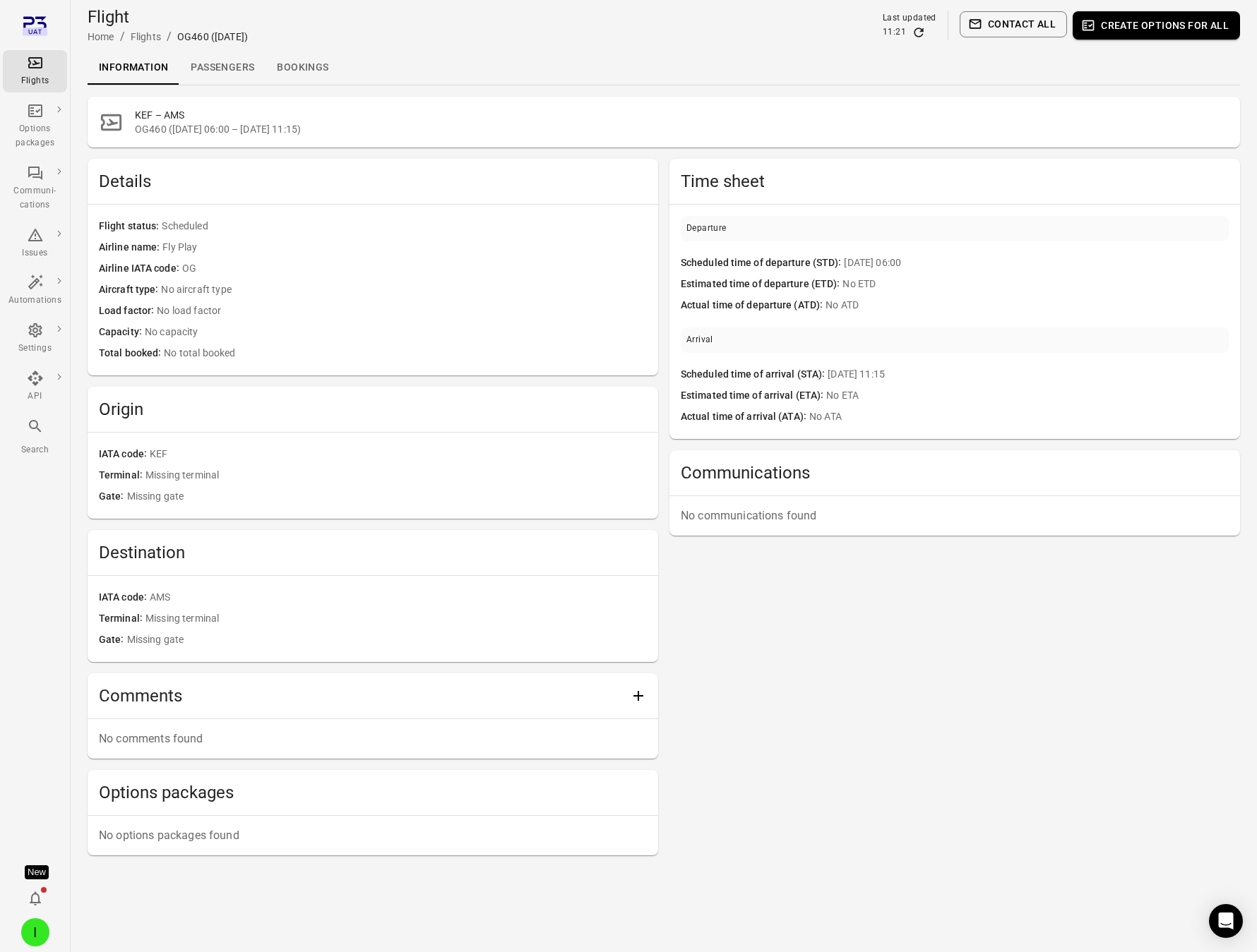
click at [209, 57] on link "Passengers" at bounding box center [222, 68] width 86 height 34
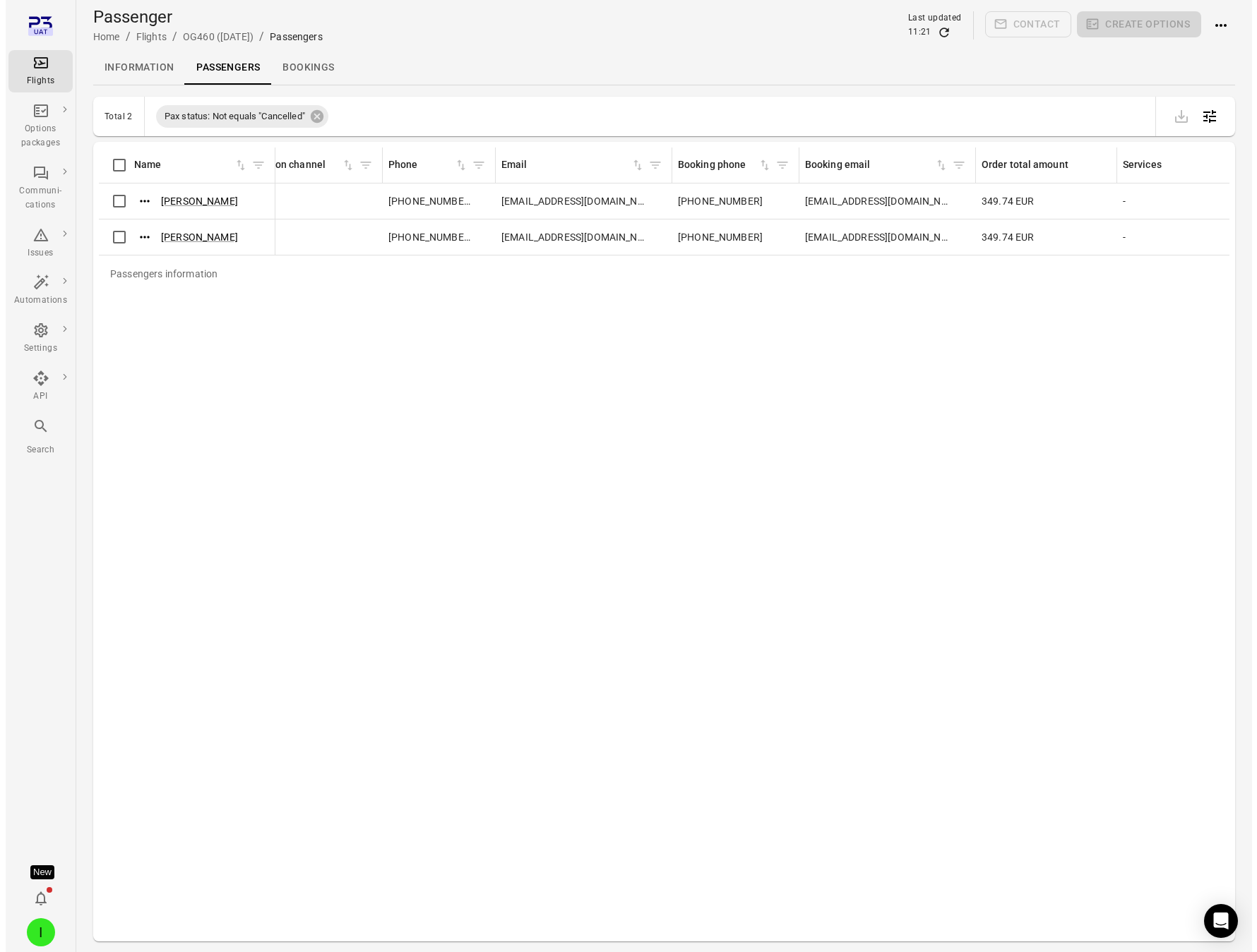
scroll to position [0, 1555]
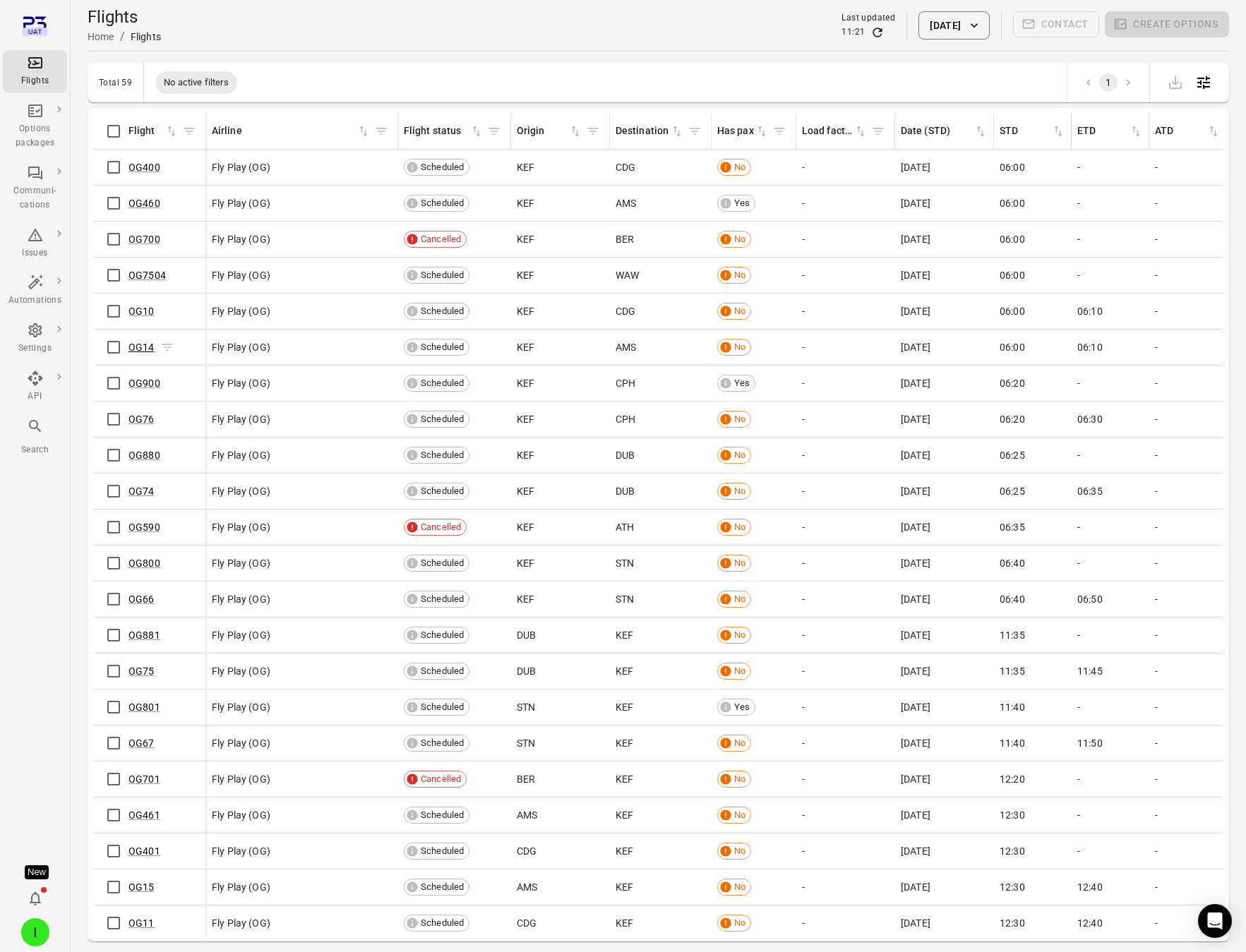
click at [140, 346] on link "OG14" at bounding box center [142, 347] width 26 height 11
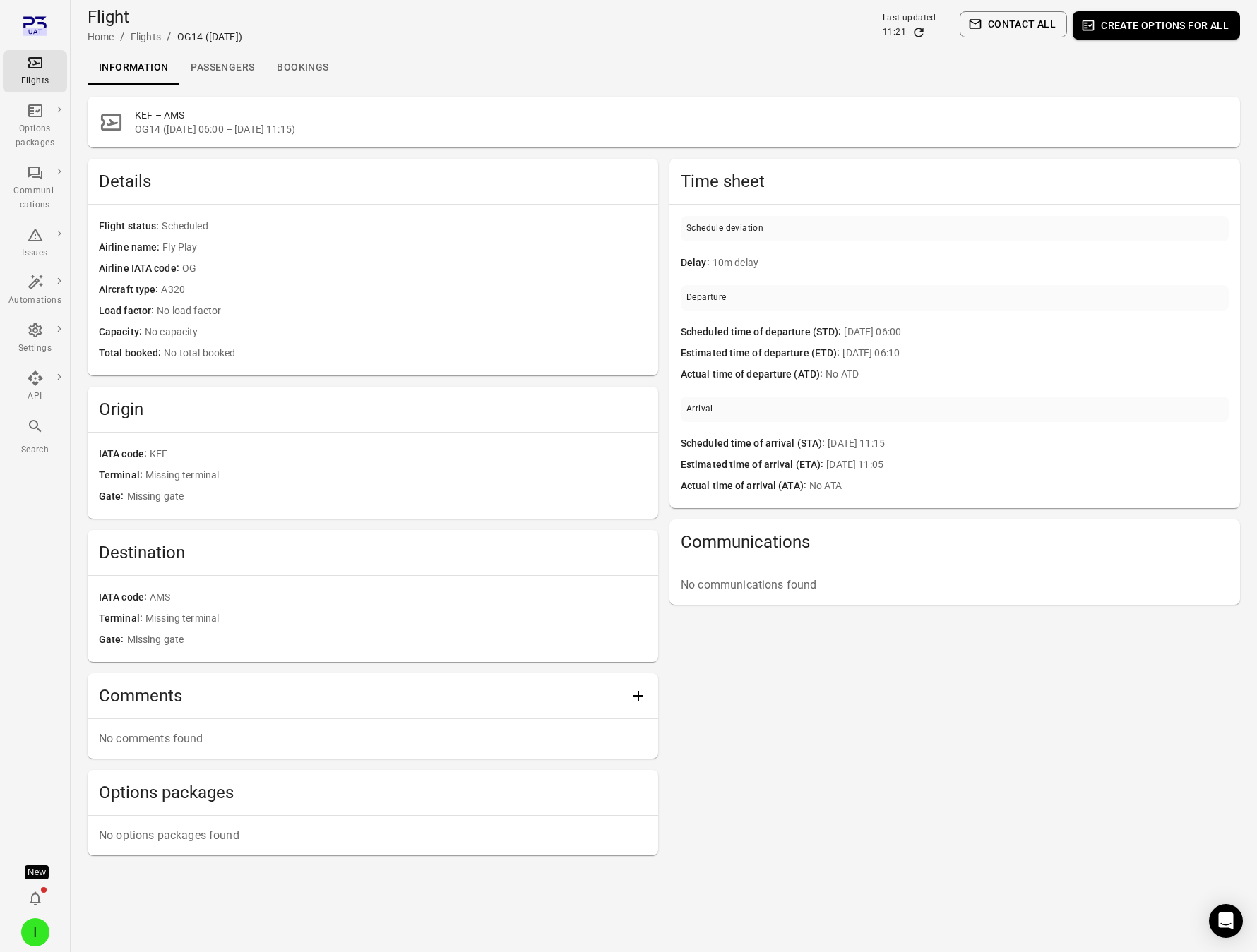
click at [256, 62] on link "Passengers" at bounding box center [222, 68] width 86 height 34
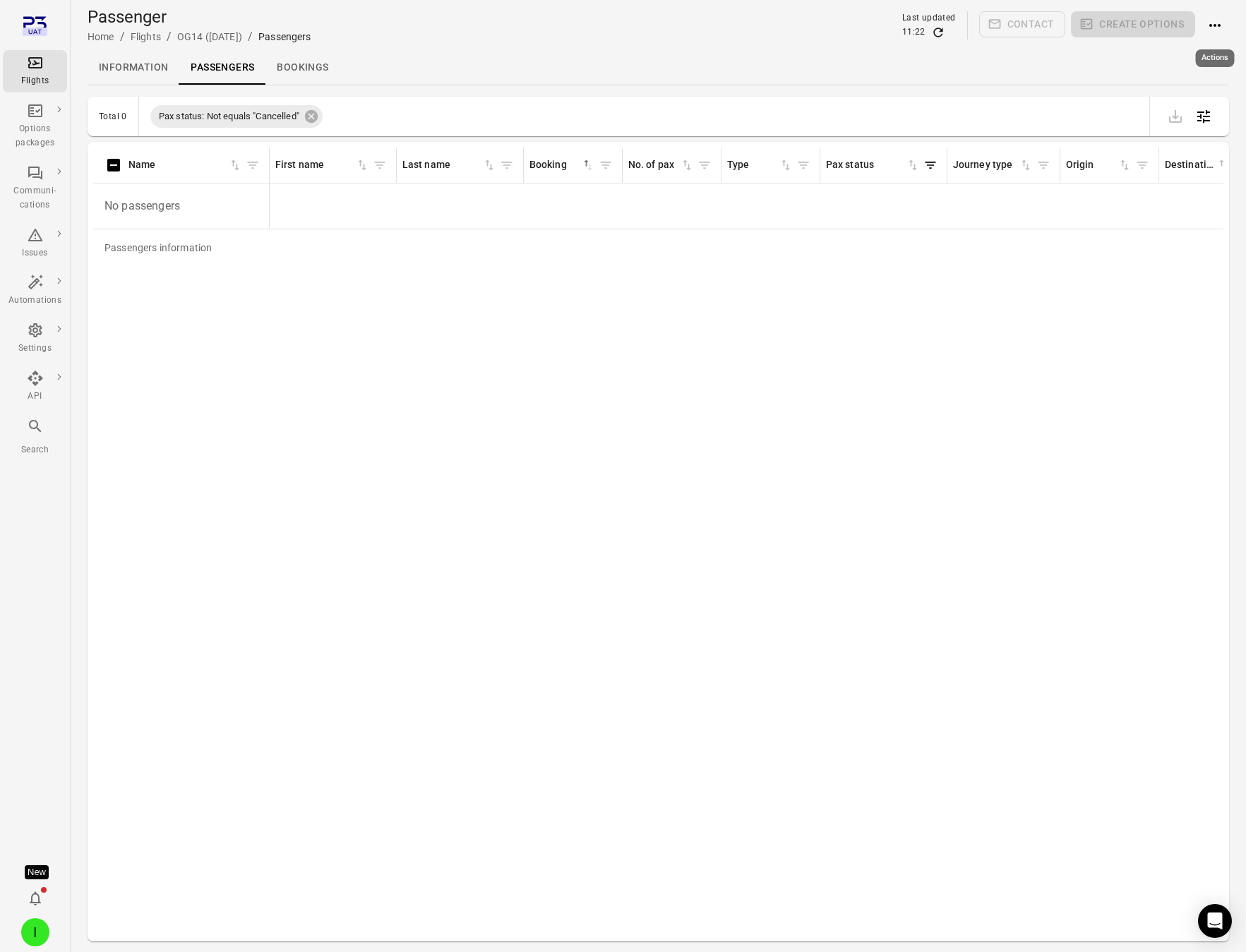
click at [1208, 25] on icon "Actions" at bounding box center [1214, 25] width 17 height 17
click at [1159, 49] on span "Add booking to flight" at bounding box center [1186, 52] width 93 height 14
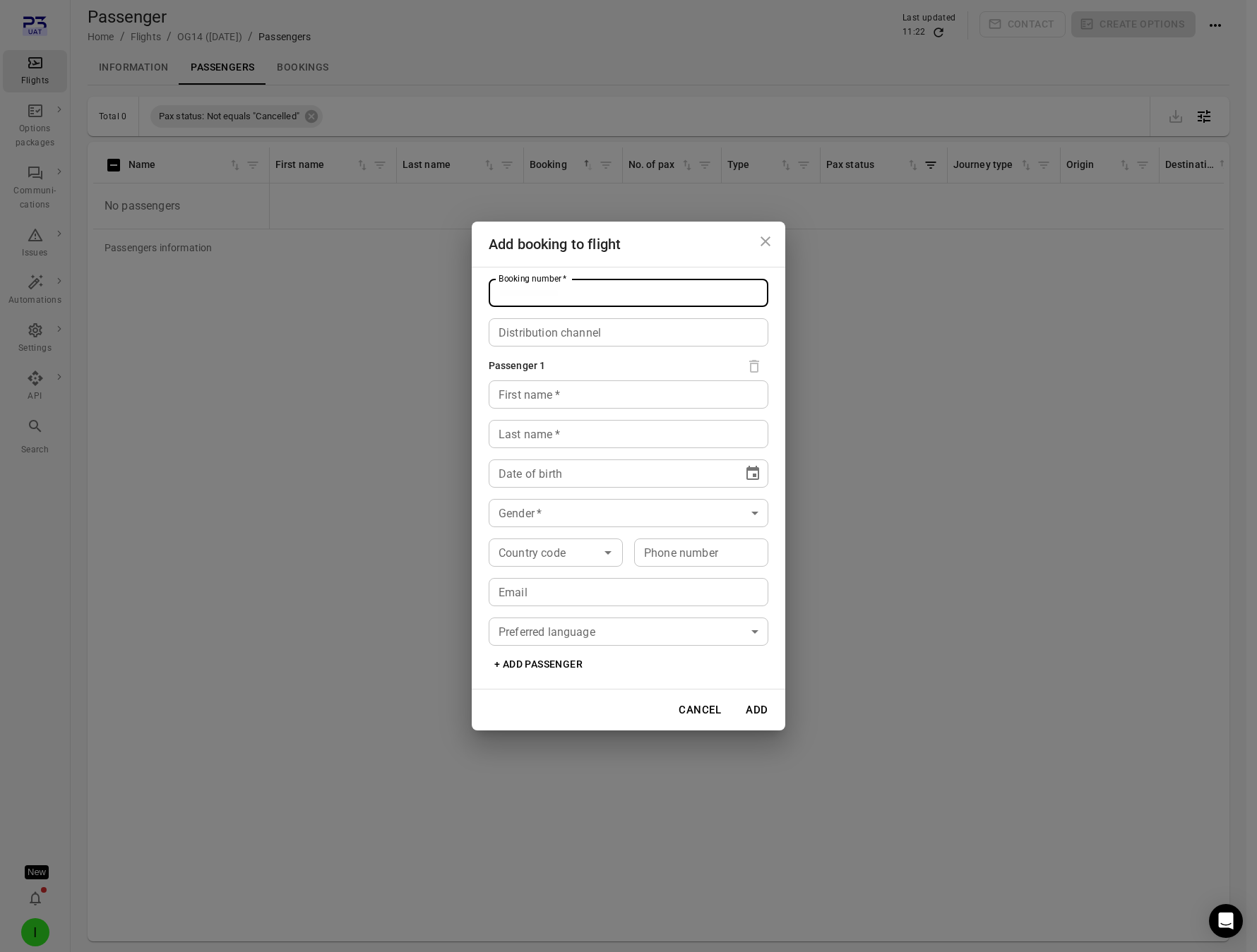
click at [547, 293] on input "Booking number   *" at bounding box center [628, 292] width 279 height 28
type input "*****"
click at [504, 395] on div "First name   * First name   *" at bounding box center [628, 394] width 279 height 28
type input "****"
click at [506, 430] on div "Last name   * Last name   *" at bounding box center [628, 434] width 279 height 28
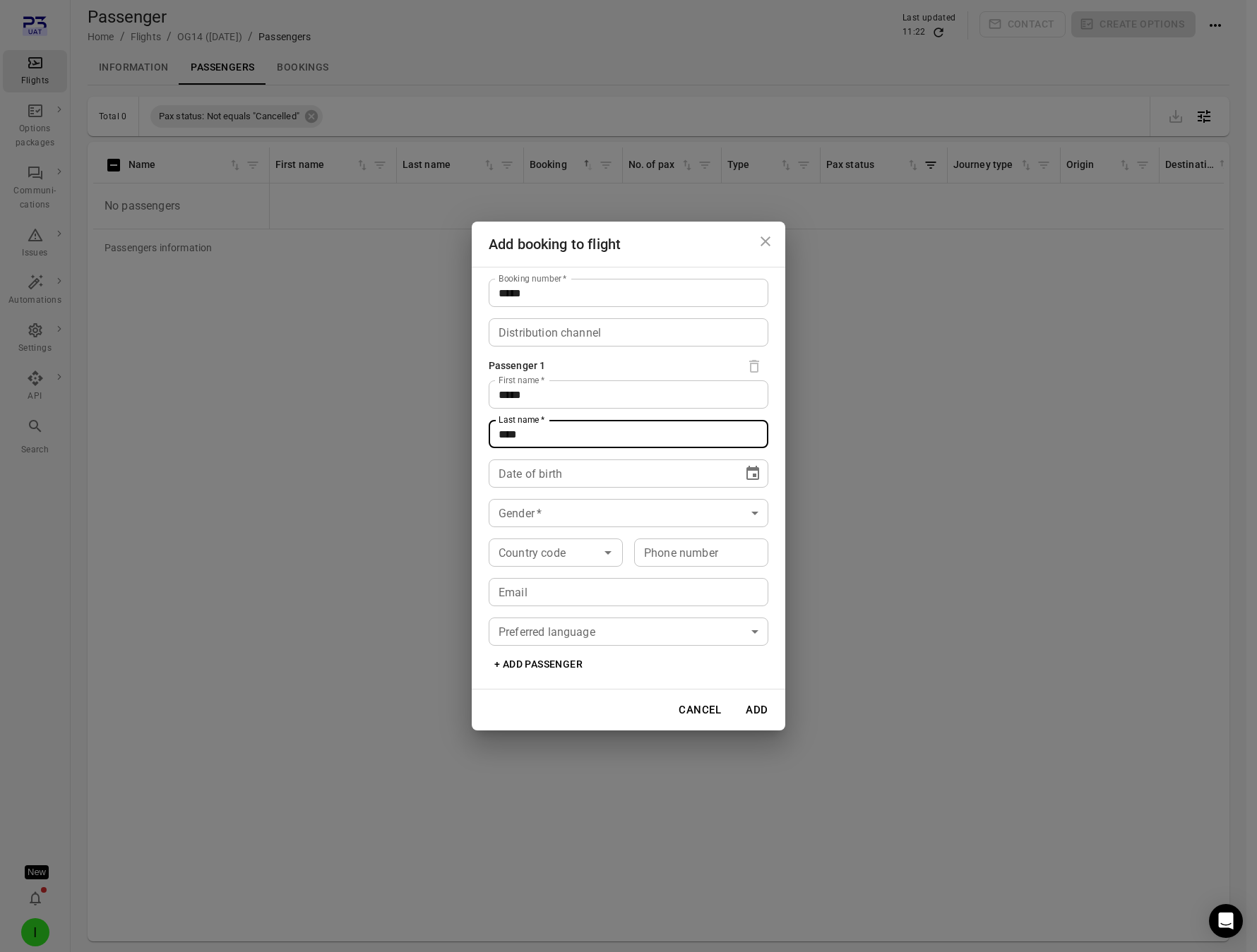
type input "****"
click at [518, 473] on span "****" at bounding box center [523, 474] width 23 height 11
click at [748, 470] on icon "Choose date" at bounding box center [752, 472] width 13 height 14
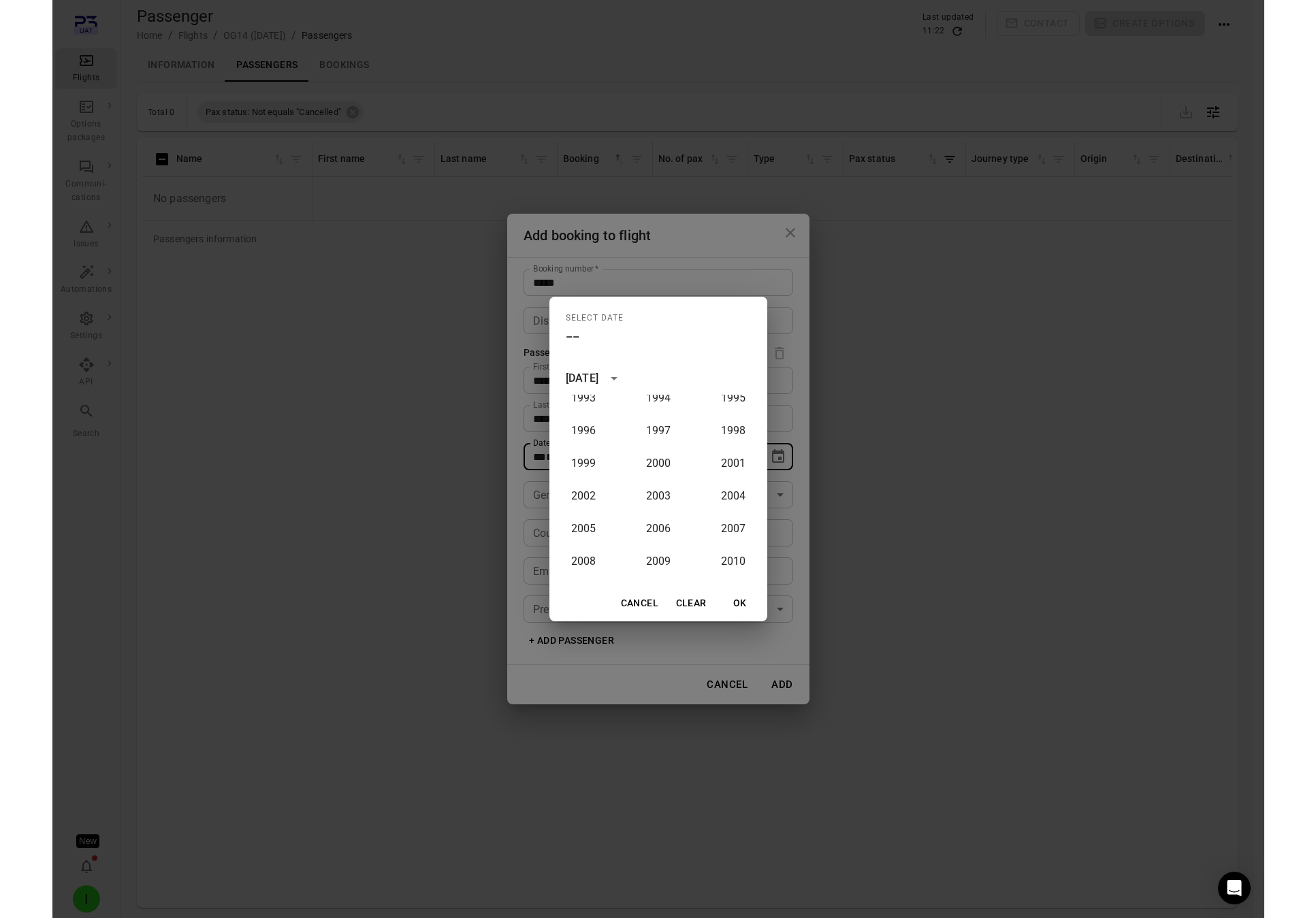
scroll to position [959, 0]
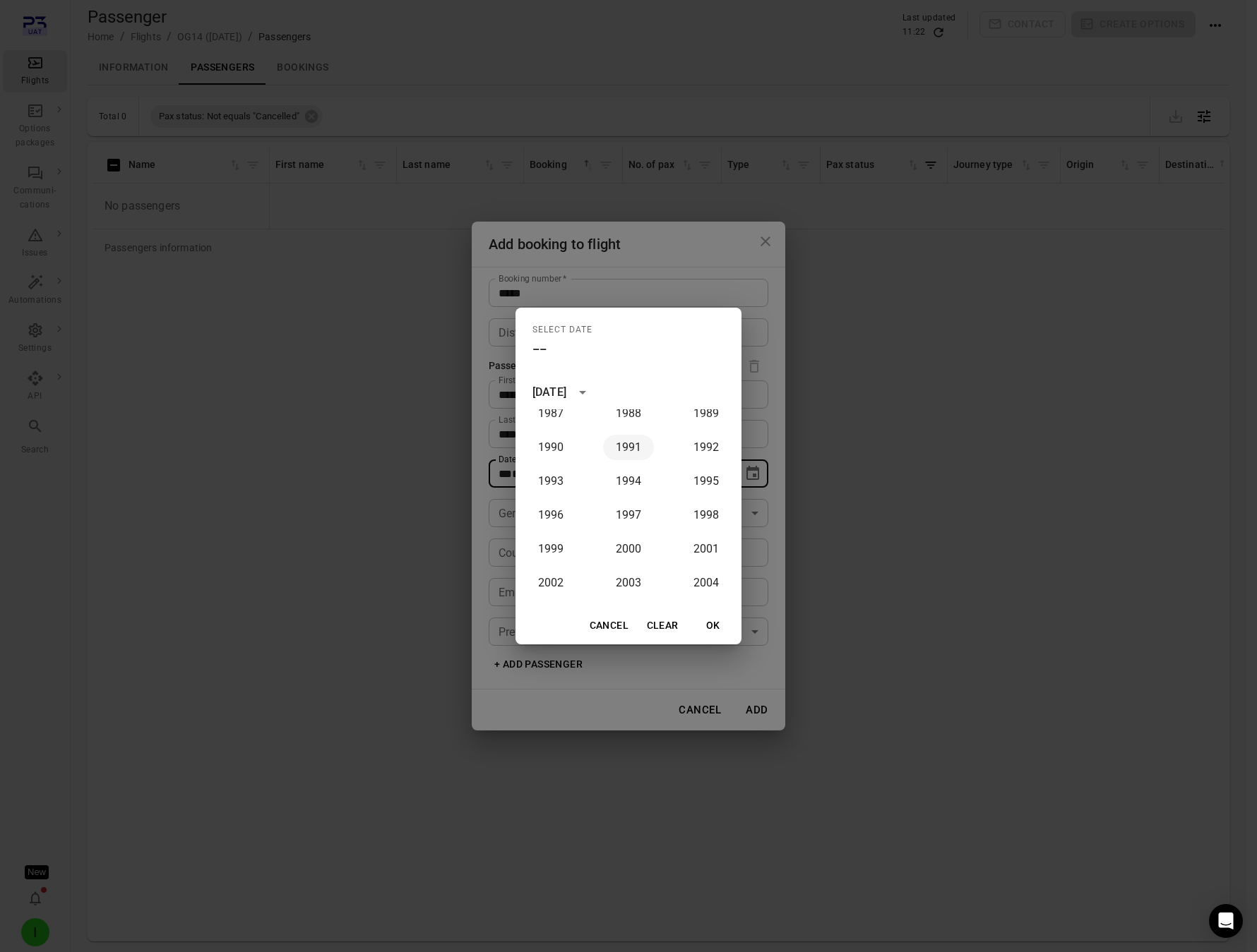
click at [627, 448] on button "1991" at bounding box center [628, 447] width 51 height 25
type input "**********"
click at [707, 627] on button "OK" at bounding box center [714, 626] width 45 height 26
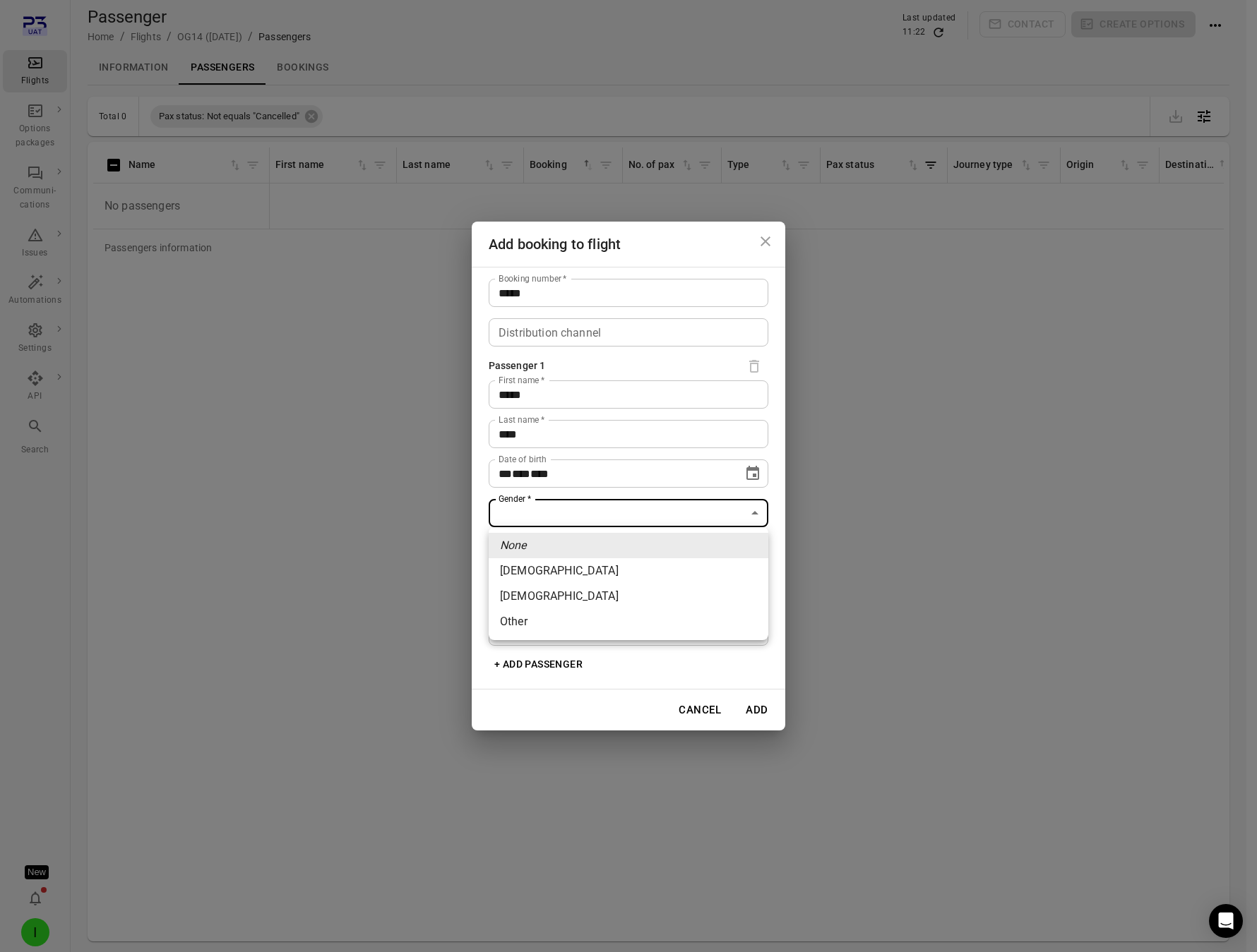
click at [580, 514] on body "**********" at bounding box center [628, 499] width 1257 height 998
click at [573, 573] on li "Female" at bounding box center [628, 571] width 279 height 25
type input "******"
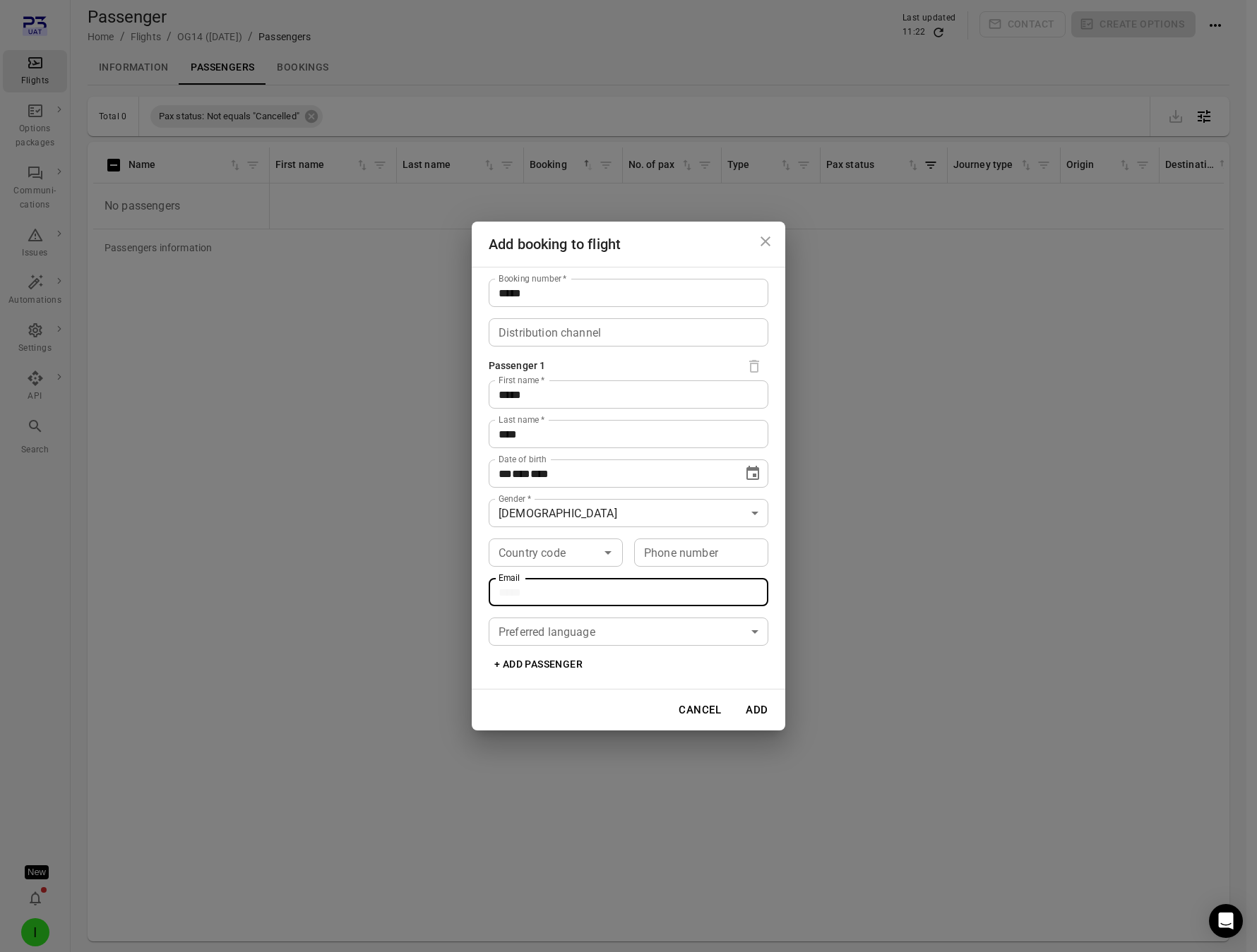
click at [577, 578] on input "Email" at bounding box center [628, 592] width 279 height 28
type input "**********"
click at [755, 710] on button "Add" at bounding box center [757, 710] width 45 height 30
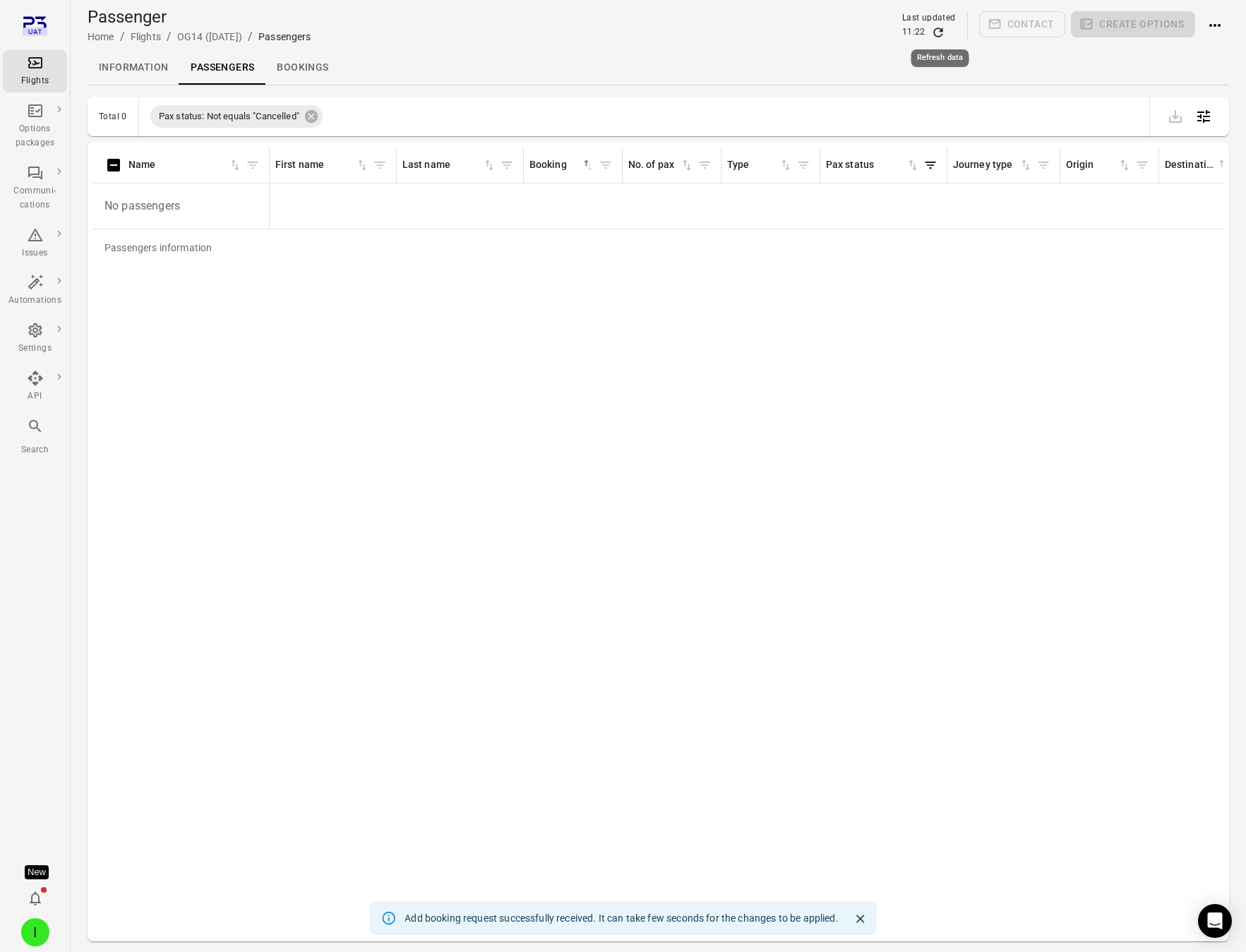
click at [938, 31] on icon "Refresh data" at bounding box center [938, 32] width 14 height 14
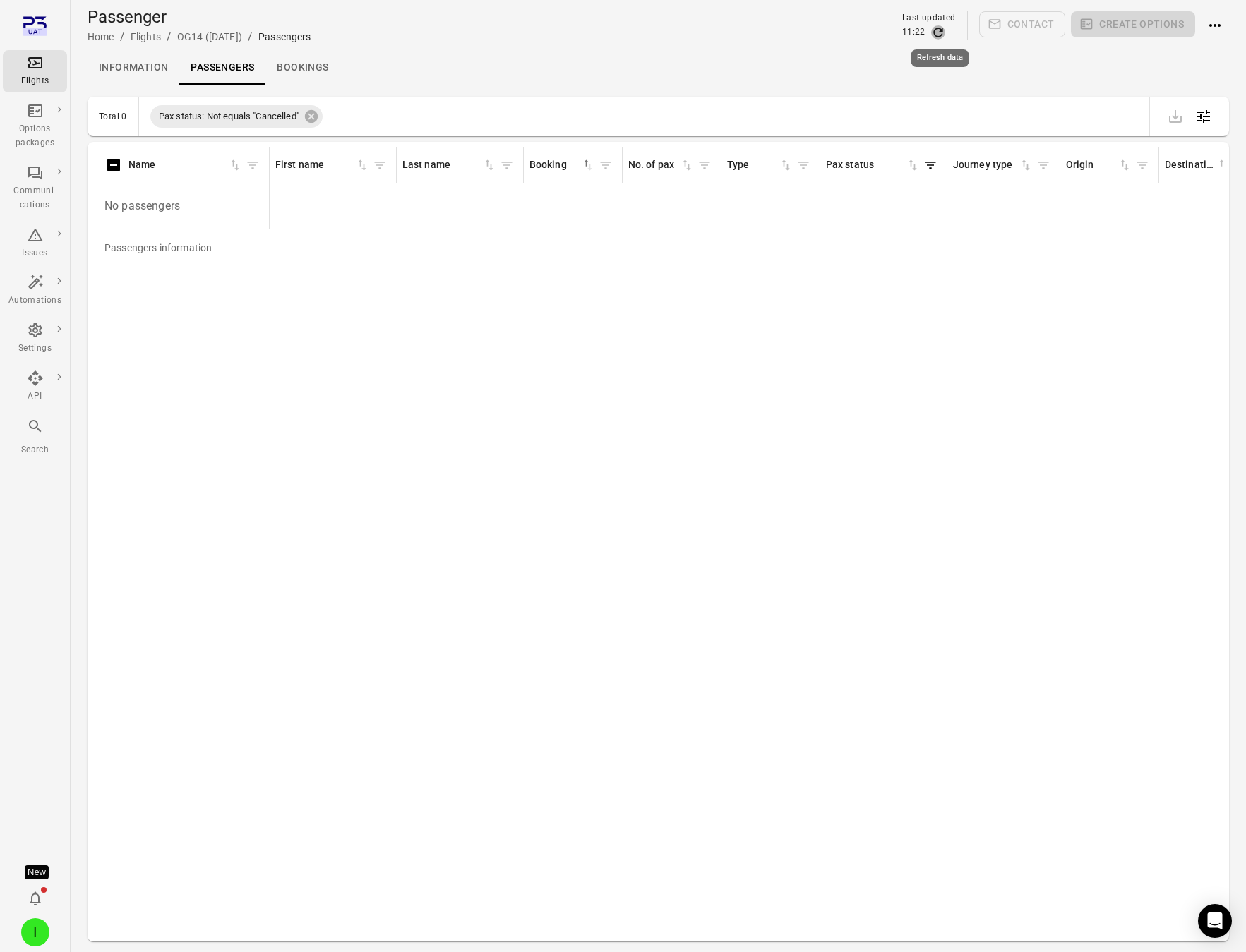
click at [938, 31] on icon "Refresh data" at bounding box center [938, 32] width 14 height 14
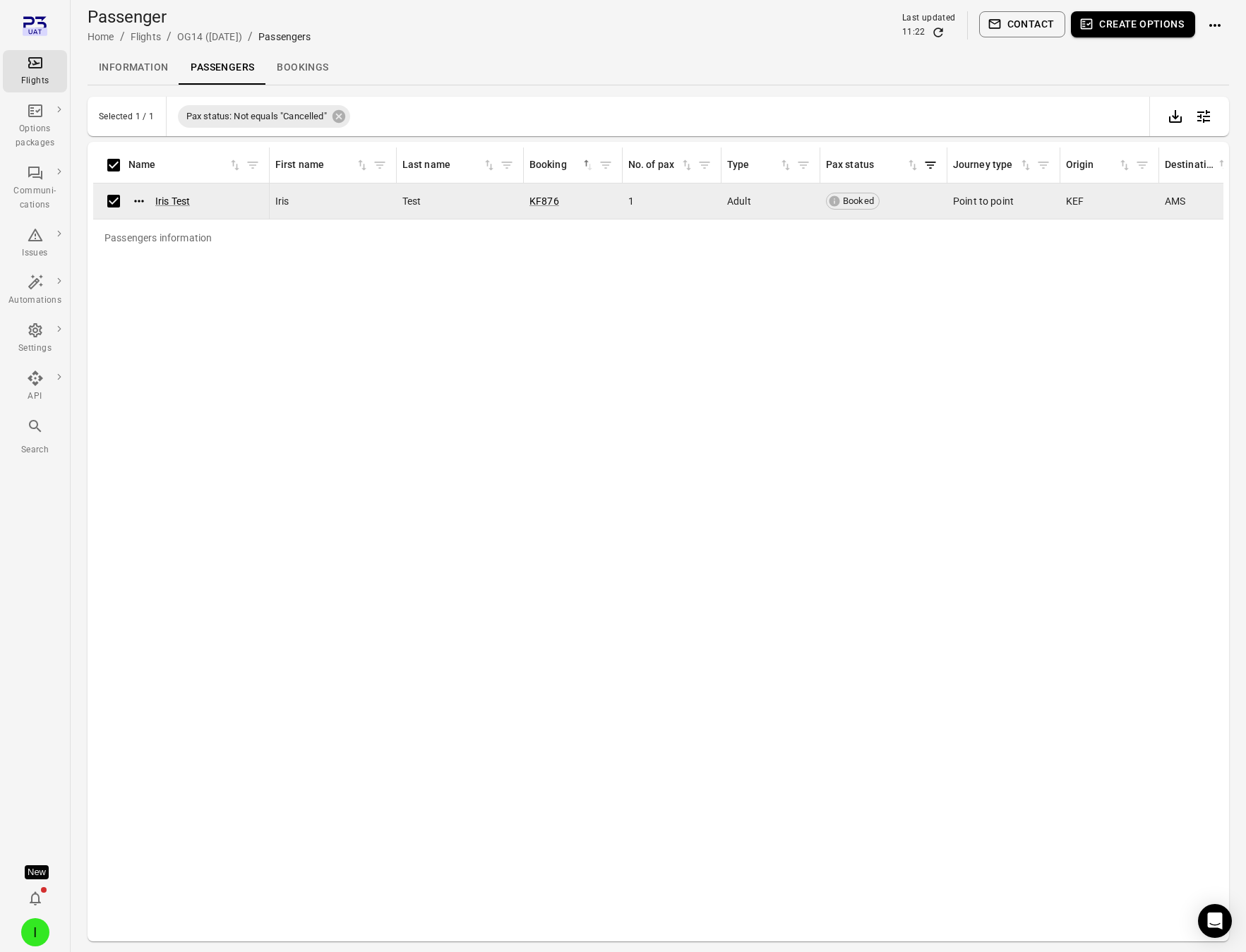
click at [1186, 26] on button "Create options" at bounding box center [1132, 24] width 124 height 26
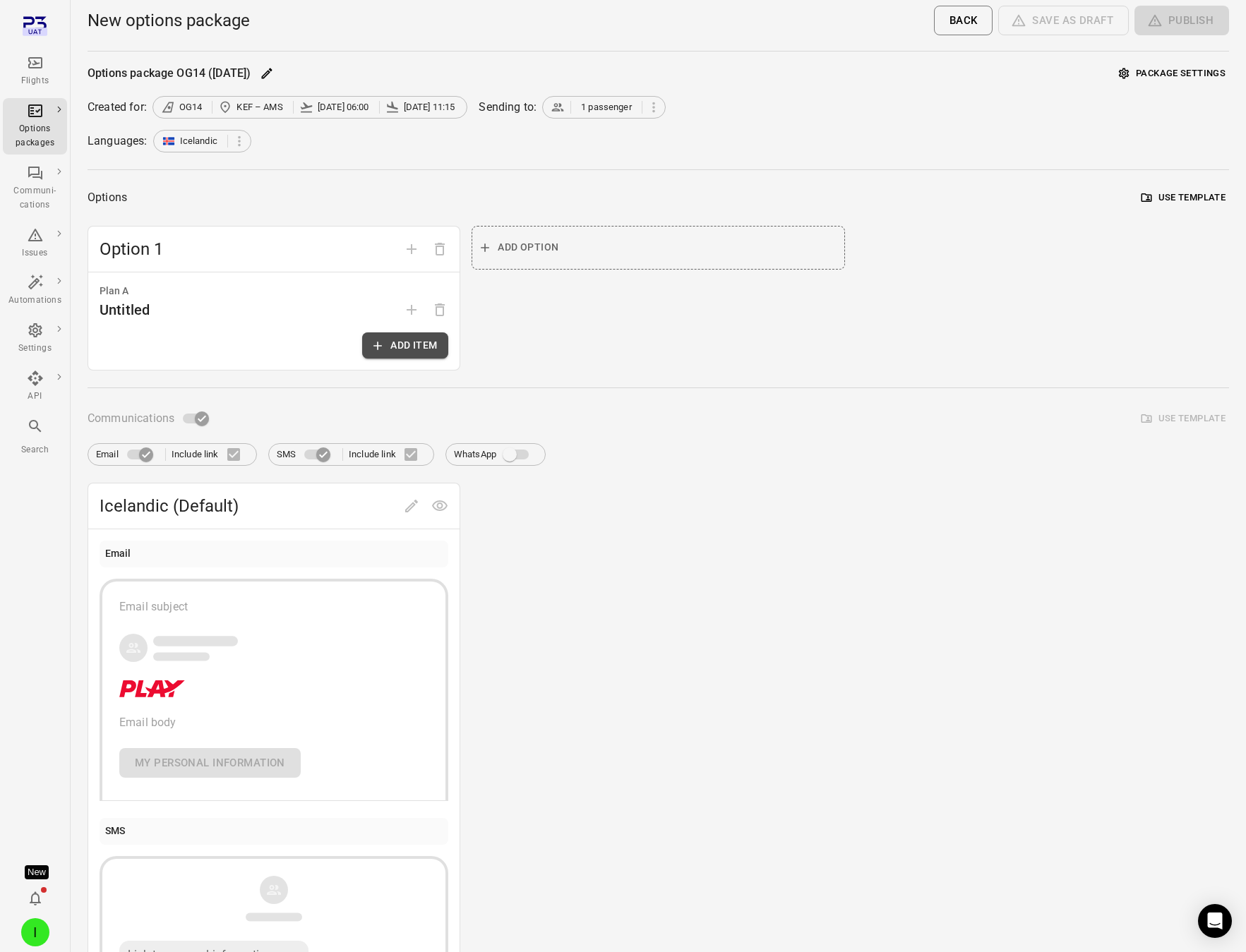
click at [407, 346] on button "Add item" at bounding box center [405, 346] width 86 height 26
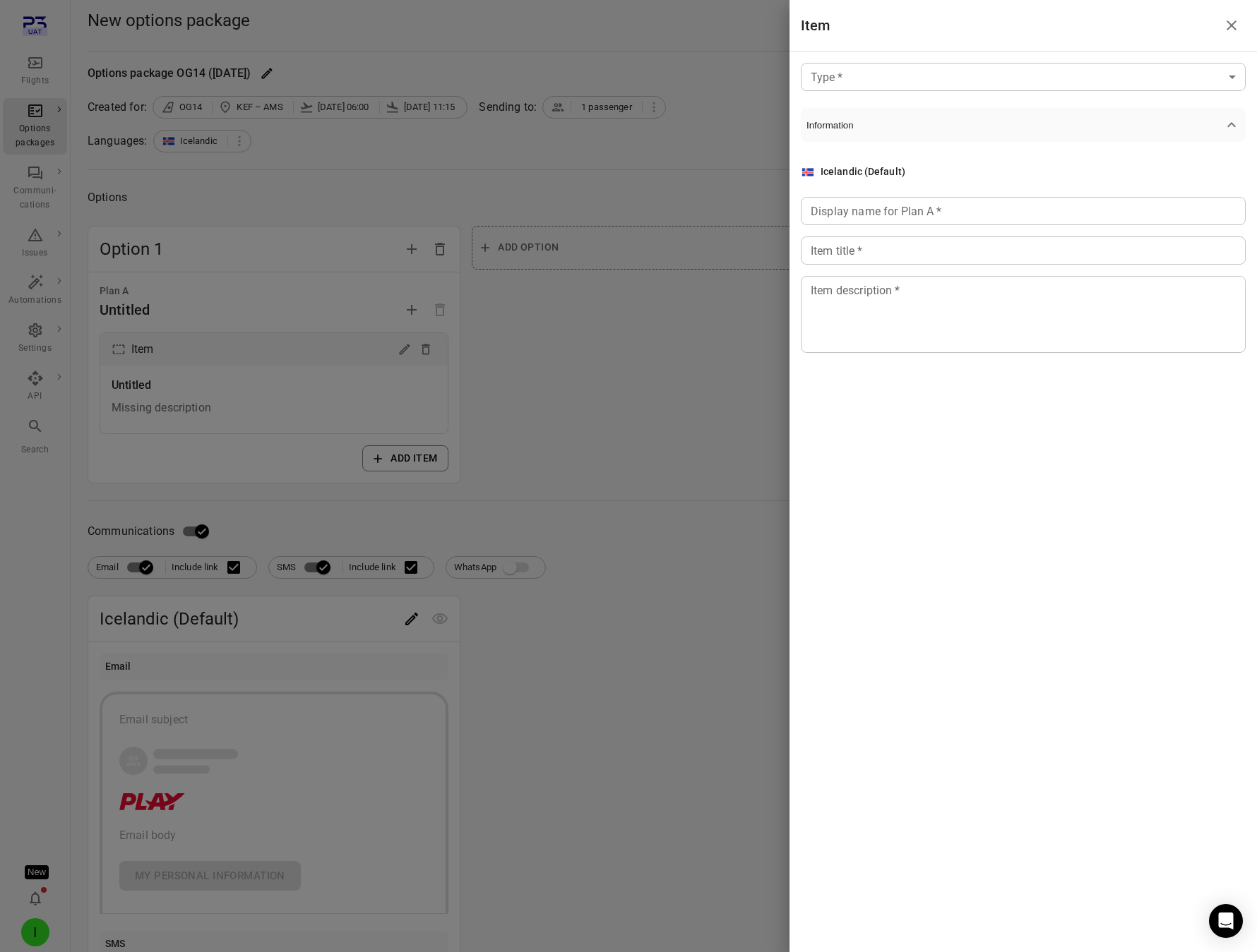
click at [877, 82] on body "Flights Options packages Communi-cations Issues Automations Settings API Search…" at bounding box center [628, 604] width 1257 height 1208
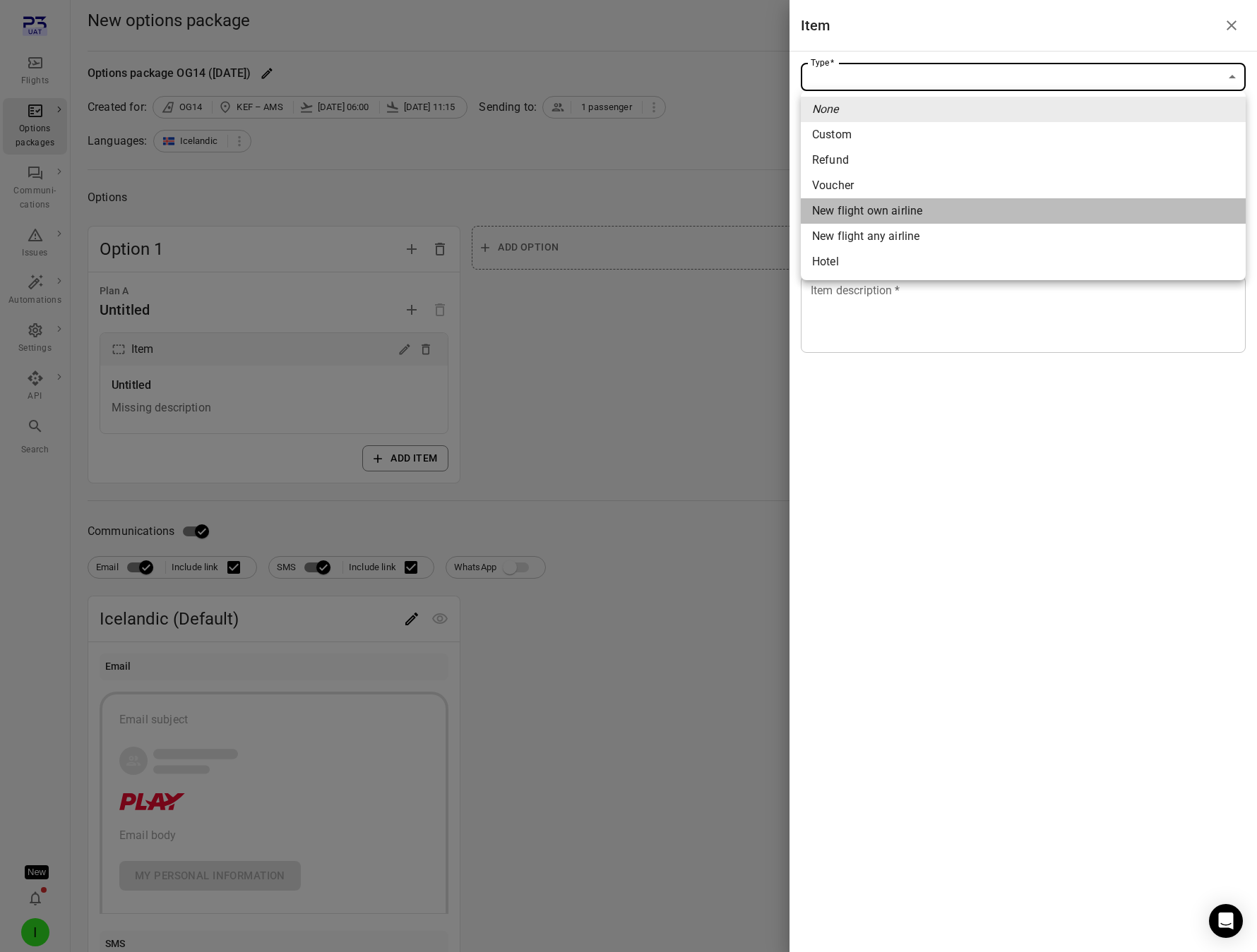
click at [882, 213] on span "New flight own airline" at bounding box center [1023, 210] width 422 height 17
type input "**********"
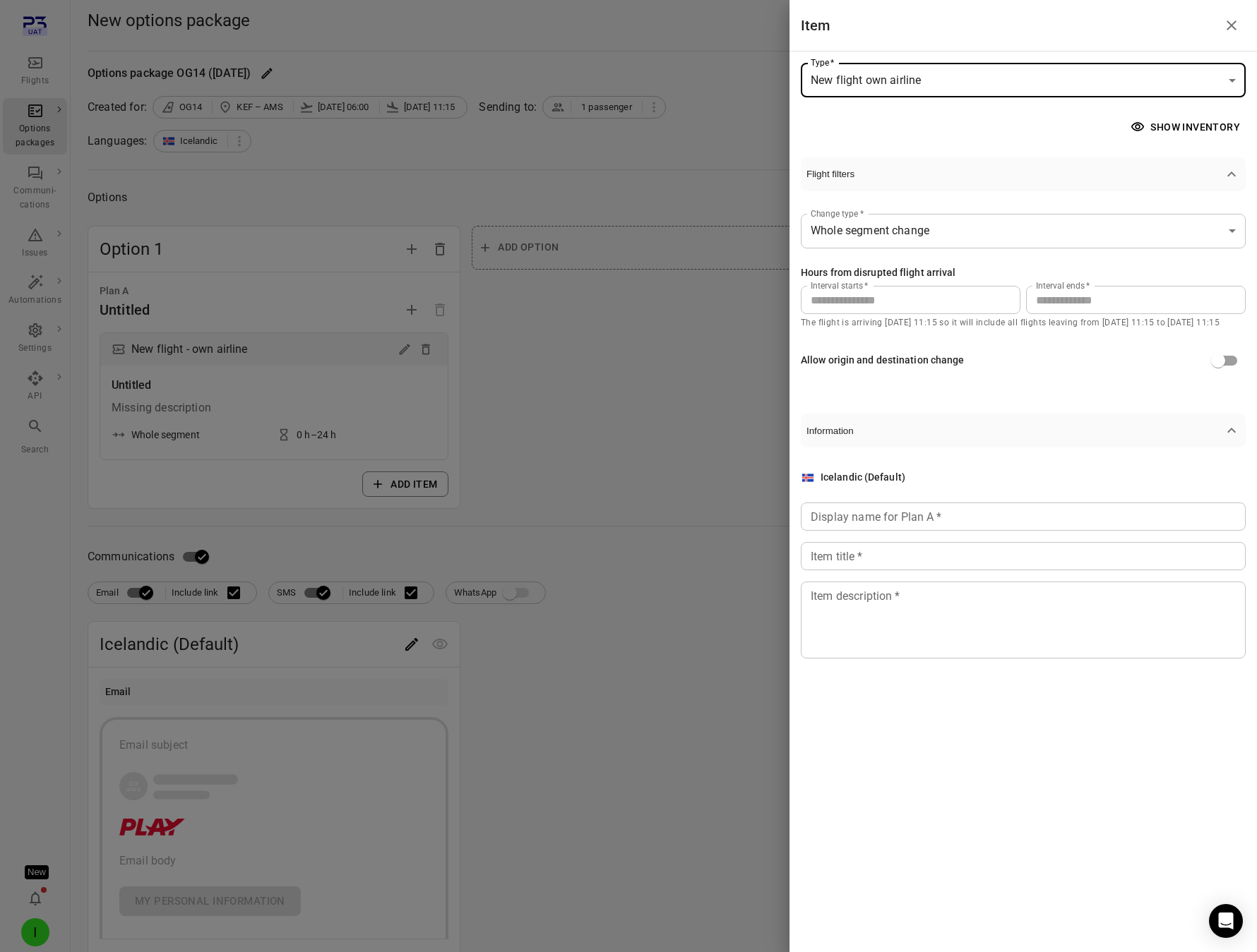
click at [1020, 295] on div "Interval starts   * * Interval starts   * Interval ends   * ** Interval ends   *" at bounding box center [1023, 300] width 445 height 28
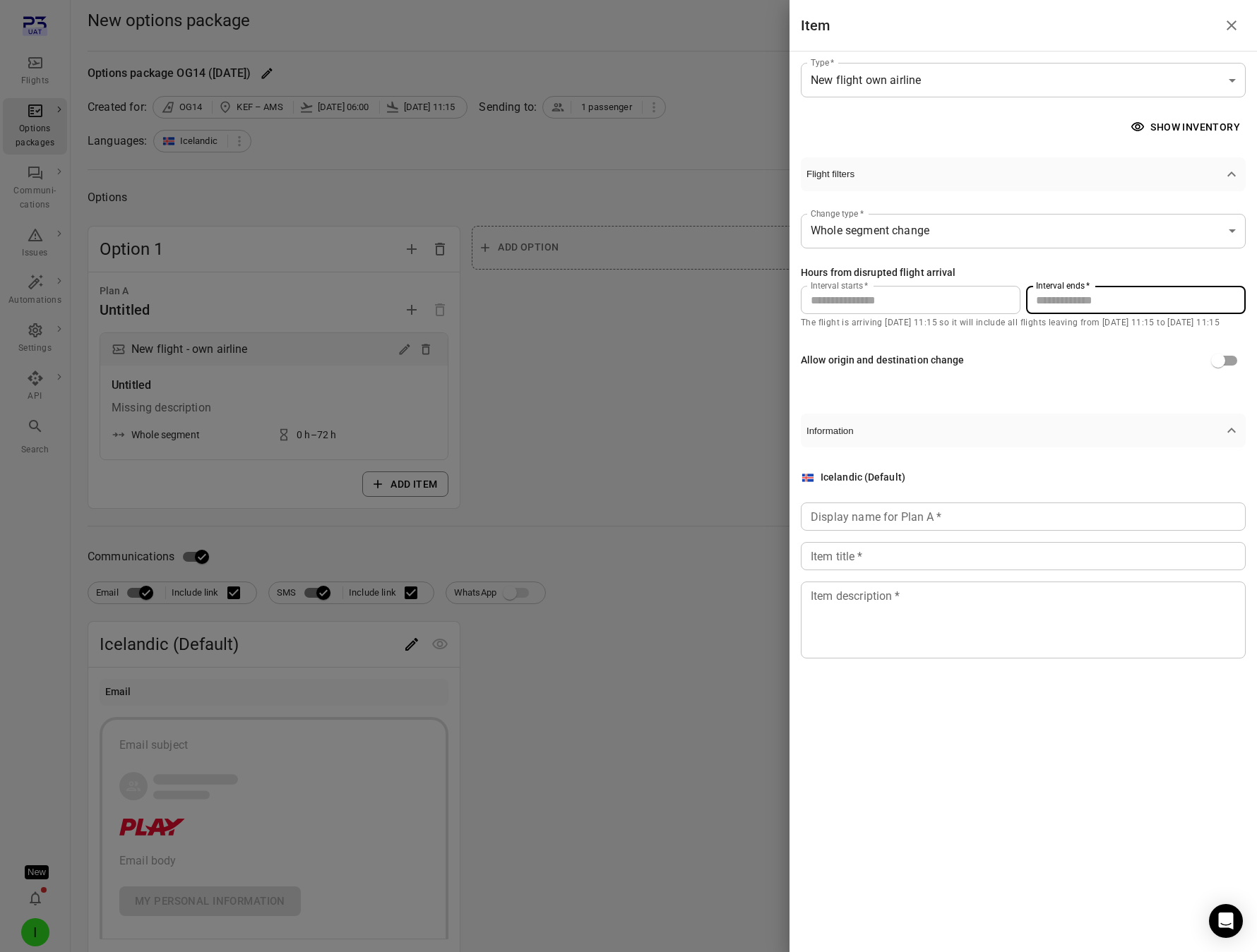
type input "**"
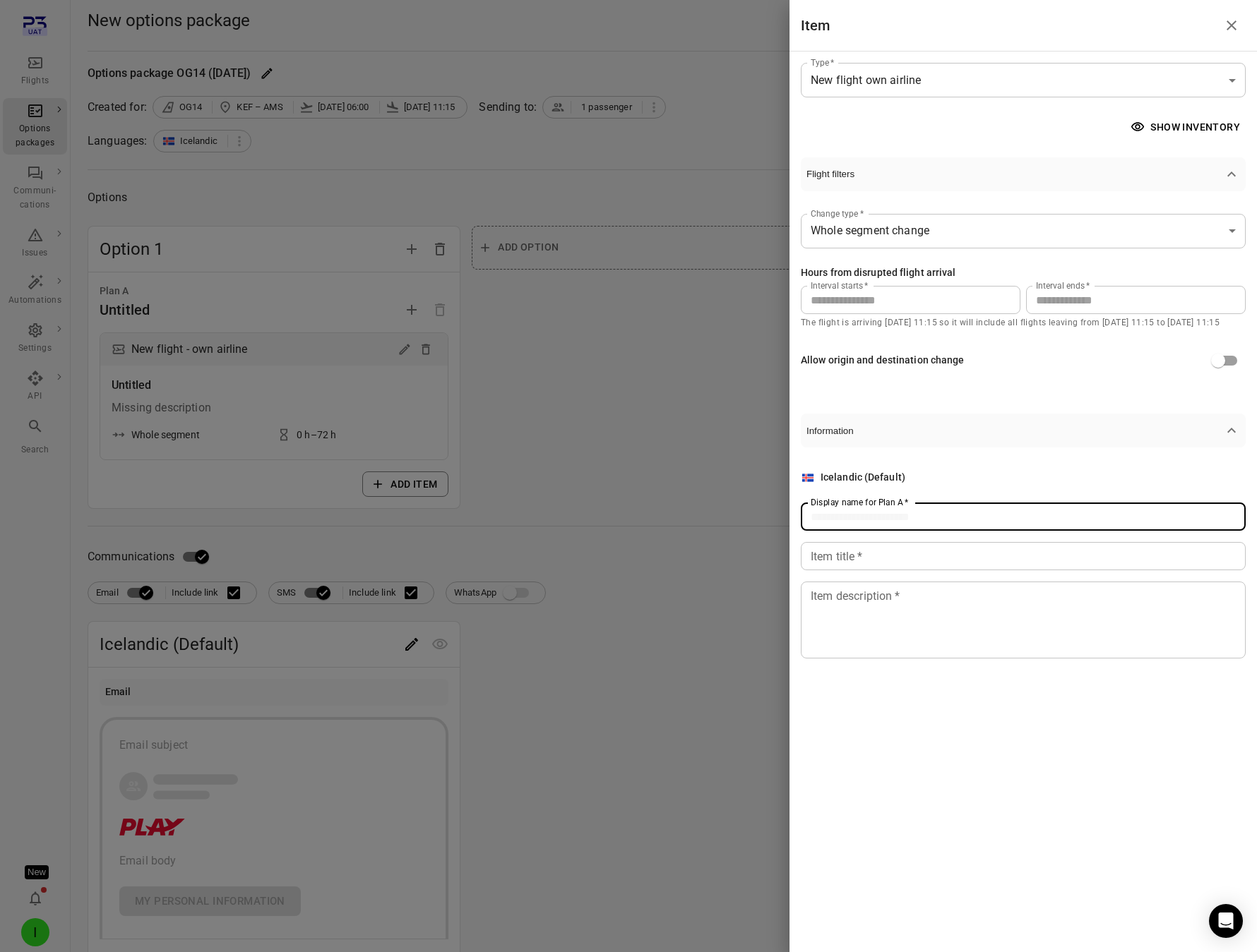
click at [922, 509] on input "Display name for Plan A   *" at bounding box center [1023, 516] width 445 height 28
type input "******"
click at [894, 559] on input "Item title   *" at bounding box center [1023, 556] width 445 height 28
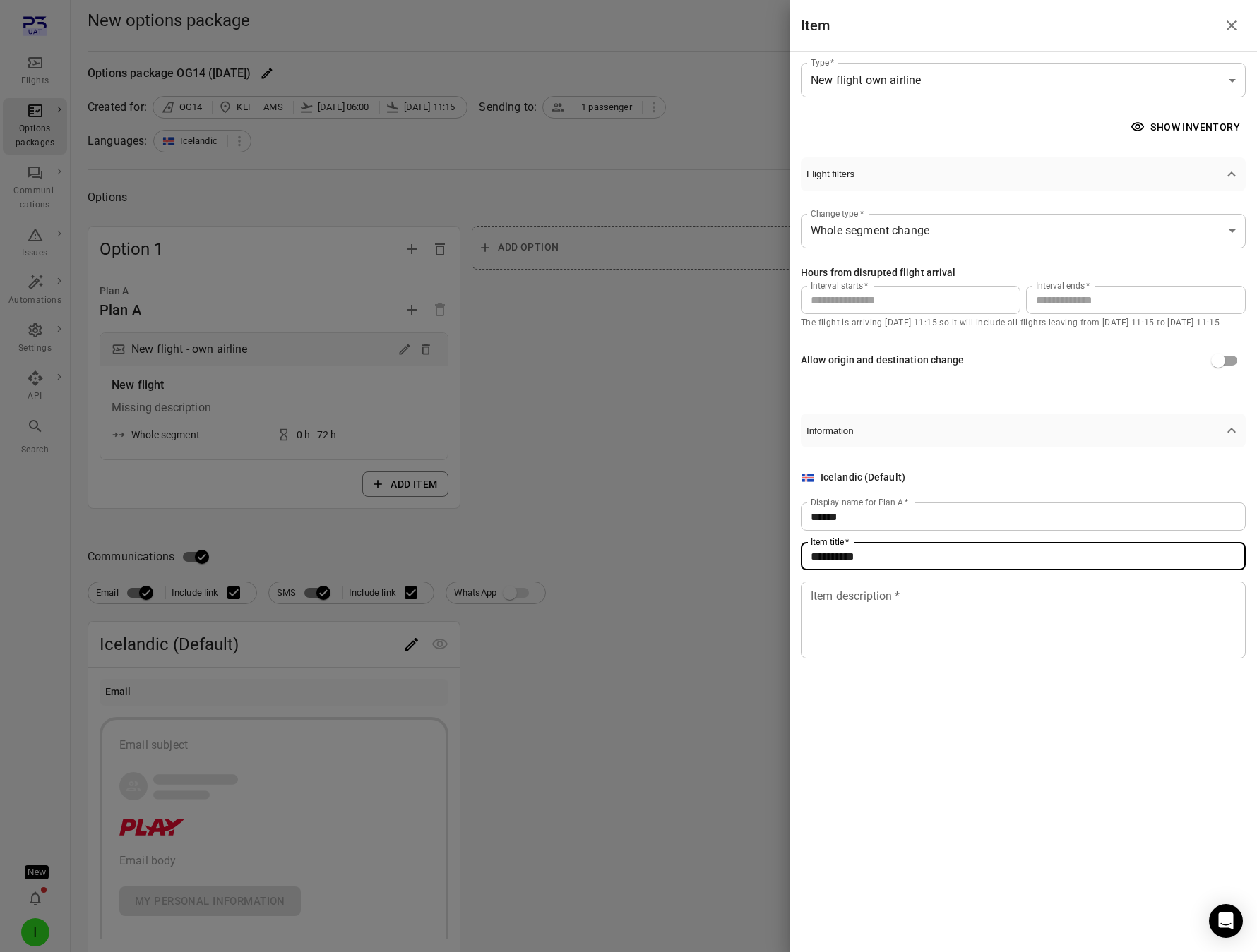
type input "**********"
drag, startPoint x: 889, startPoint y: 634, endPoint x: 889, endPoint y: 626, distance: 8.0
click at [889, 635] on textarea "Item description   *" at bounding box center [1023, 620] width 425 height 65
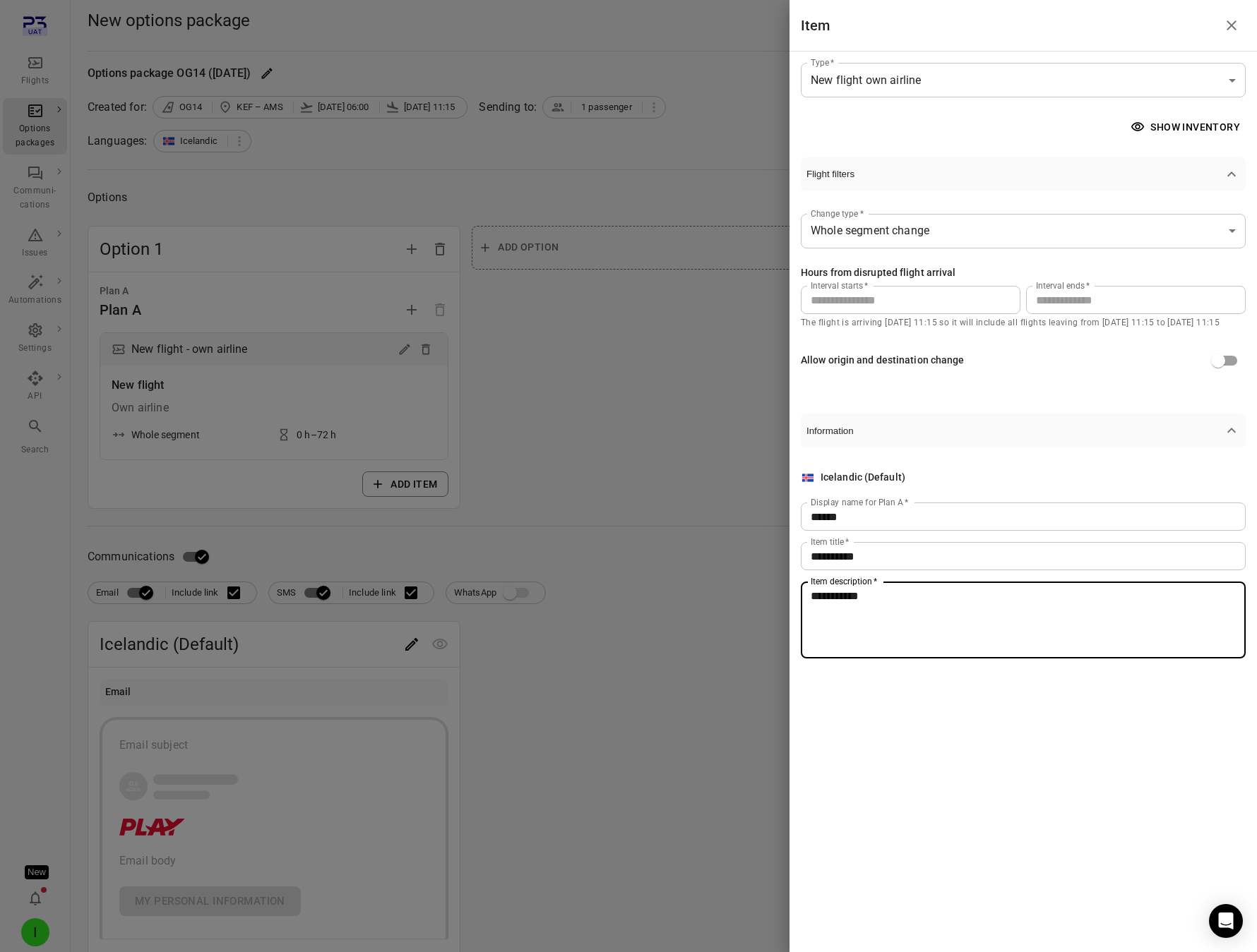
type textarea "**********"
click at [730, 474] on div at bounding box center [628, 476] width 1257 height 952
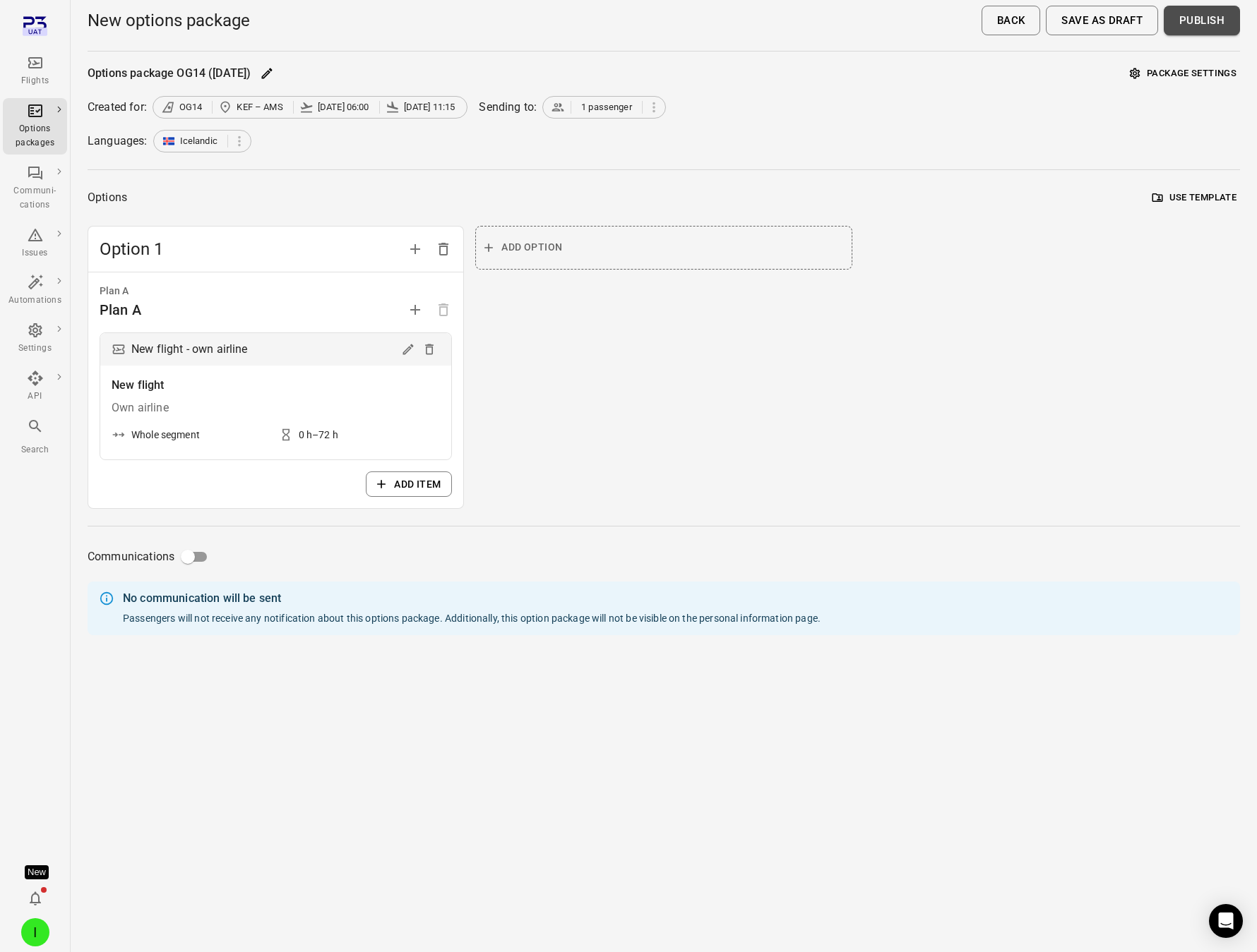
click at [1218, 14] on button "Publish" at bounding box center [1202, 20] width 76 height 30
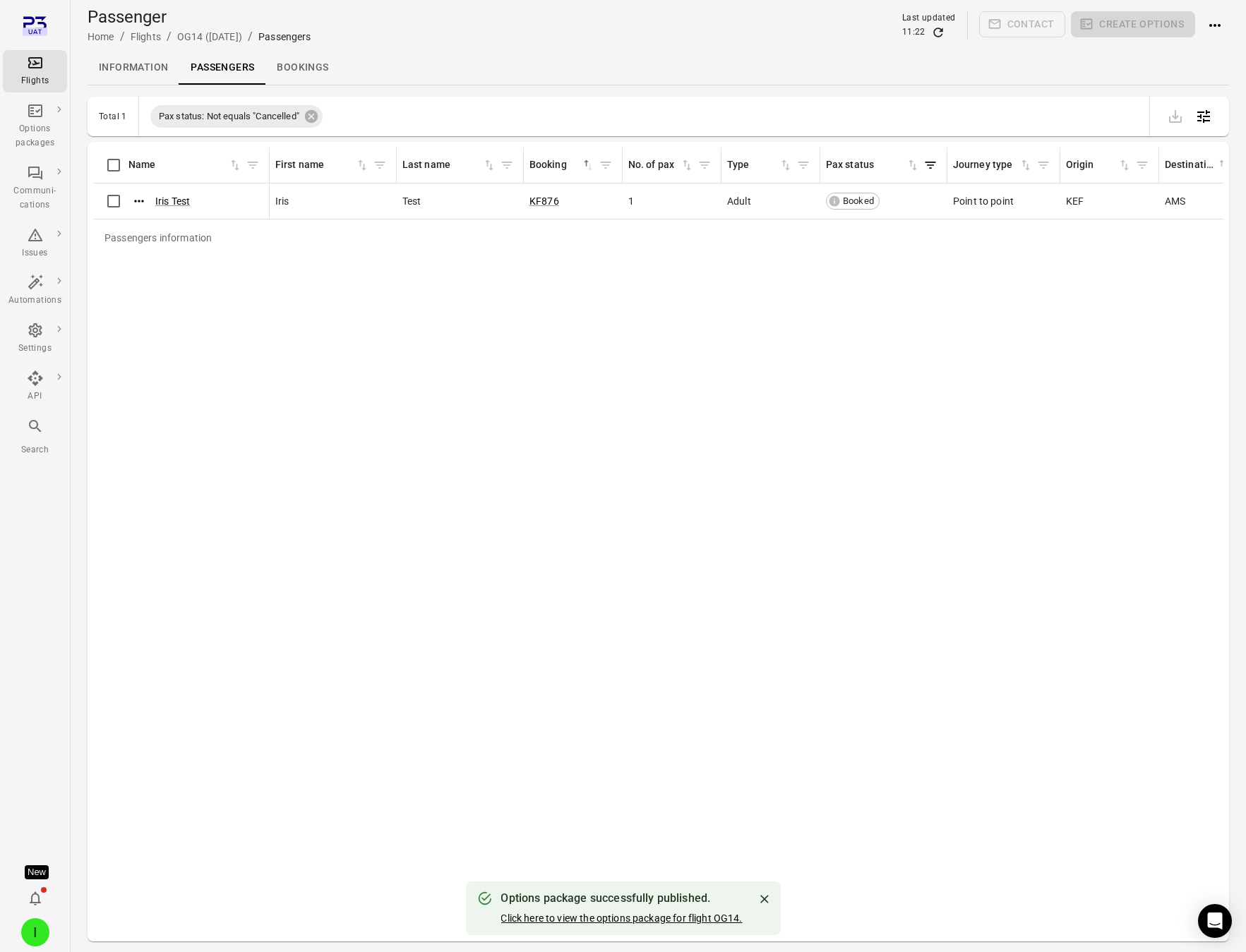
click at [641, 921] on link "Click here to view the options package for flight OG14." at bounding box center [621, 918] width 241 height 11
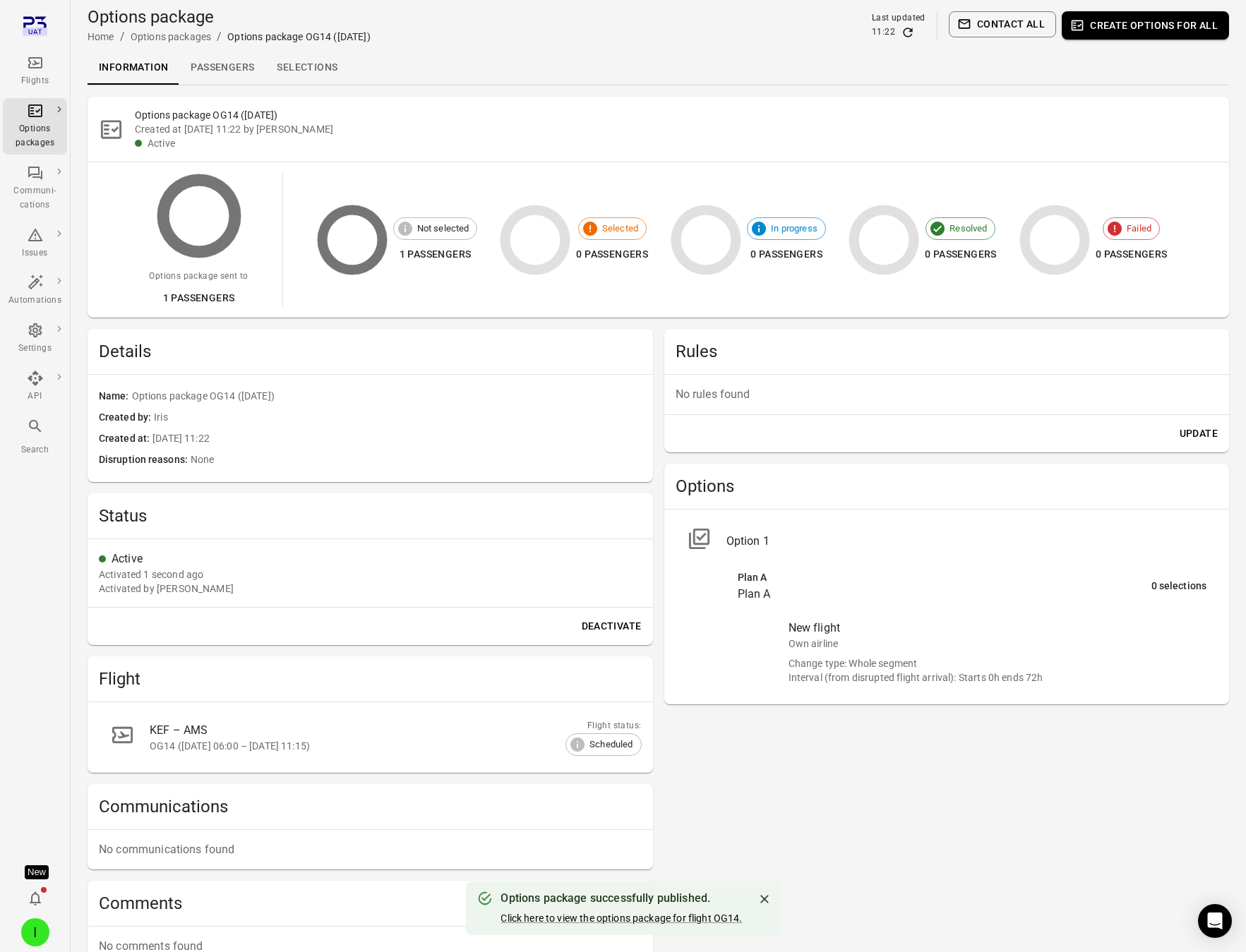
click at [296, 66] on link "Selections" at bounding box center [307, 68] width 83 height 34
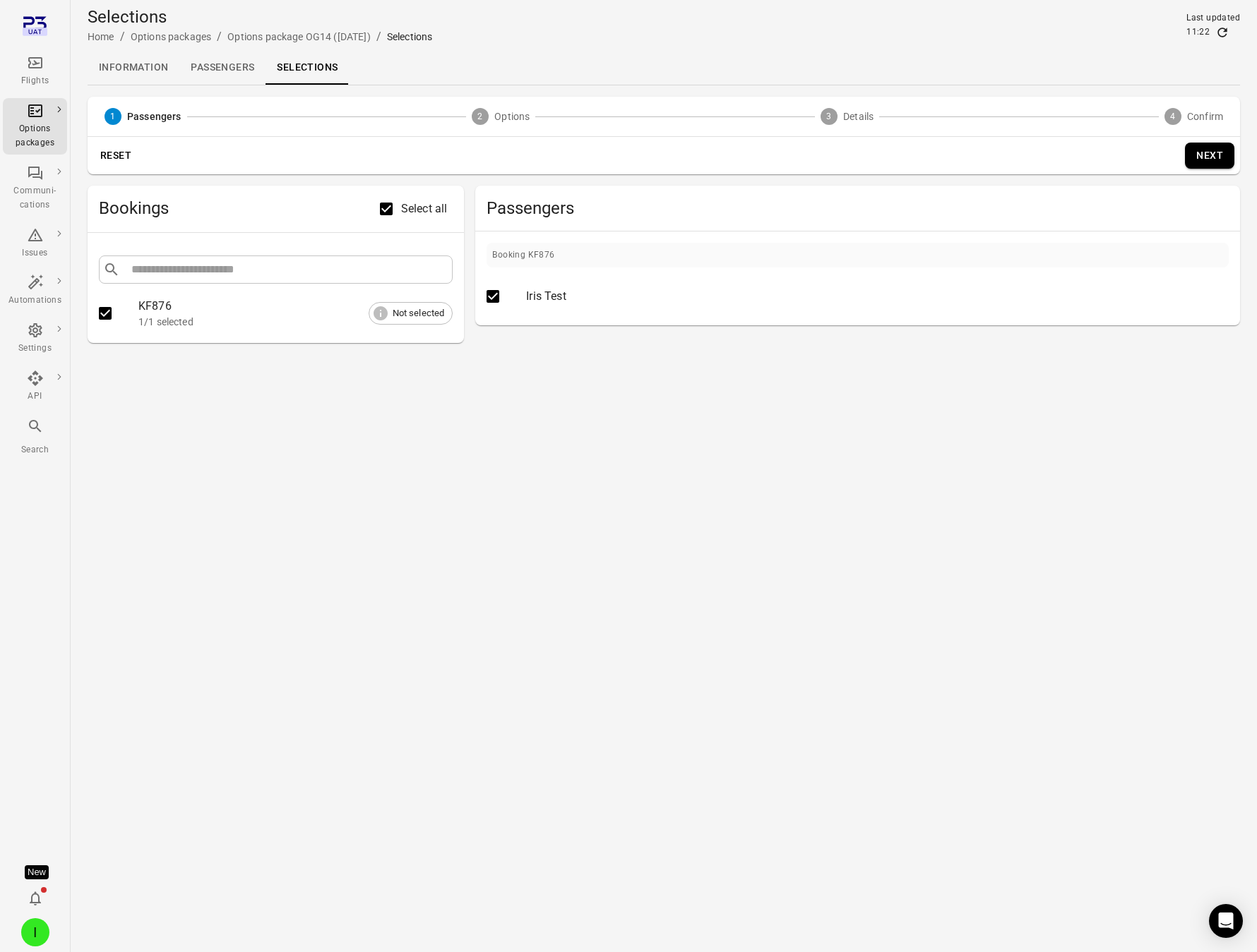
click at [1220, 151] on button "Next" at bounding box center [1209, 155] width 49 height 26
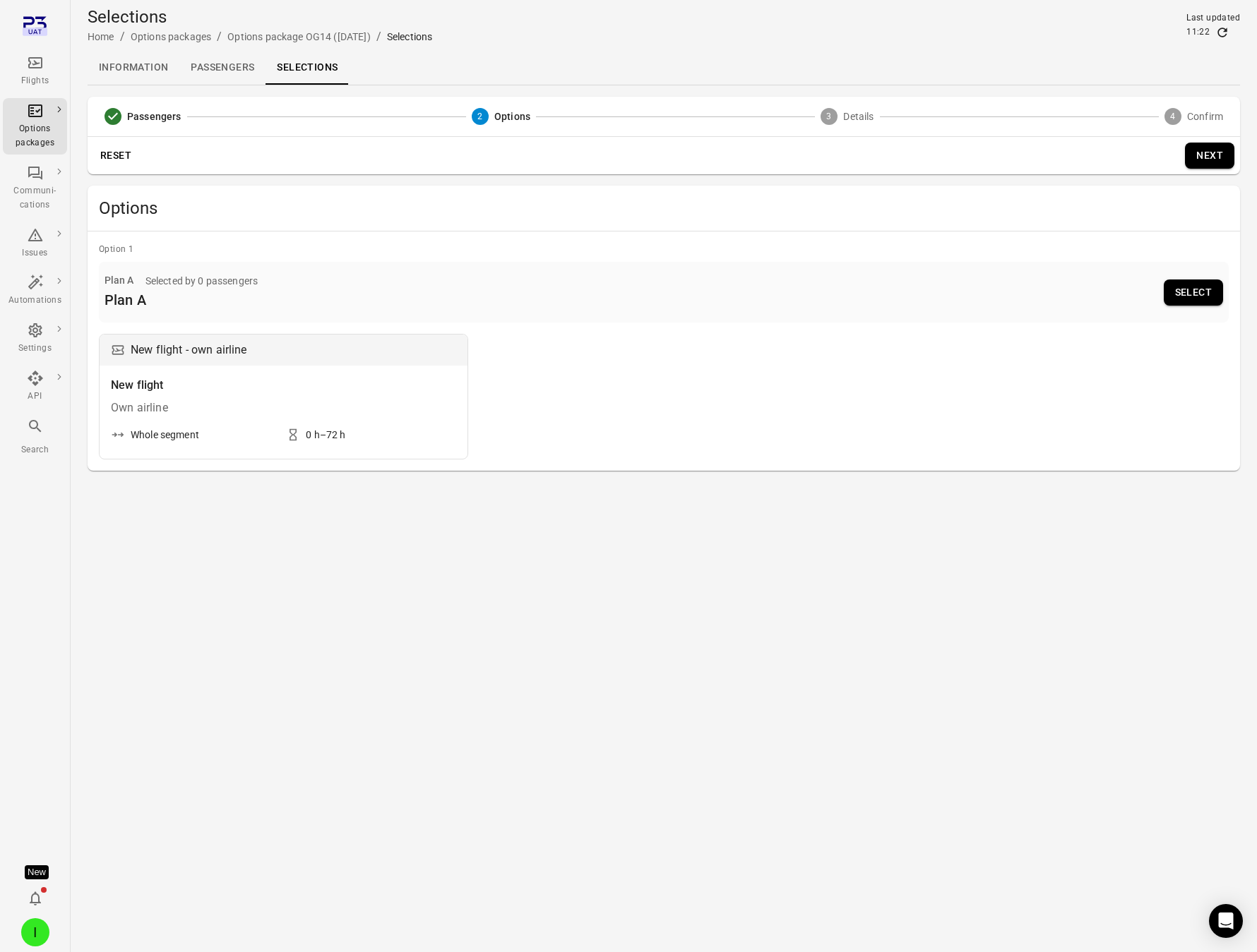
click at [1208, 295] on button "Select" at bounding box center [1193, 292] width 59 height 26
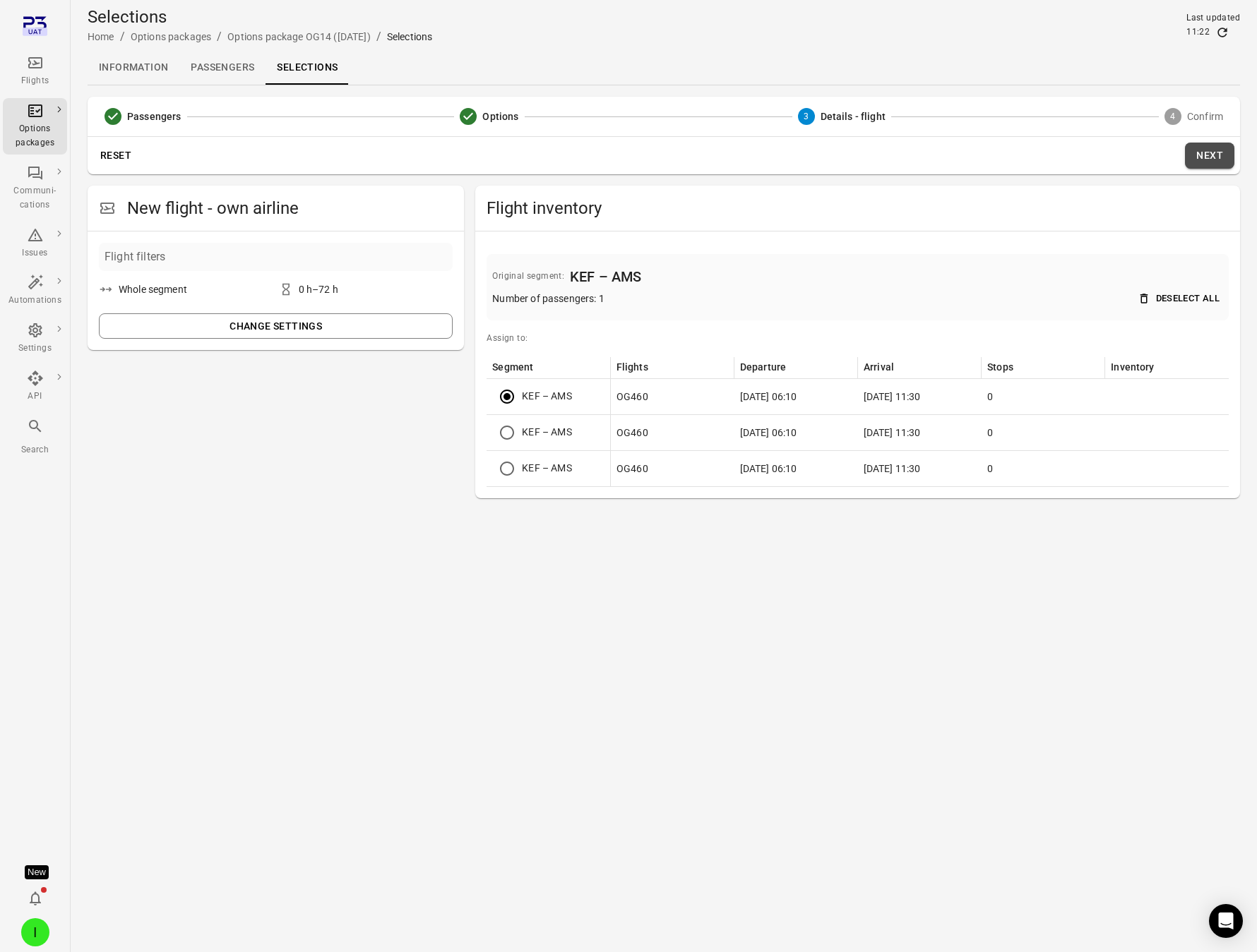
click at [1208, 153] on button "Next" at bounding box center [1209, 155] width 49 height 26
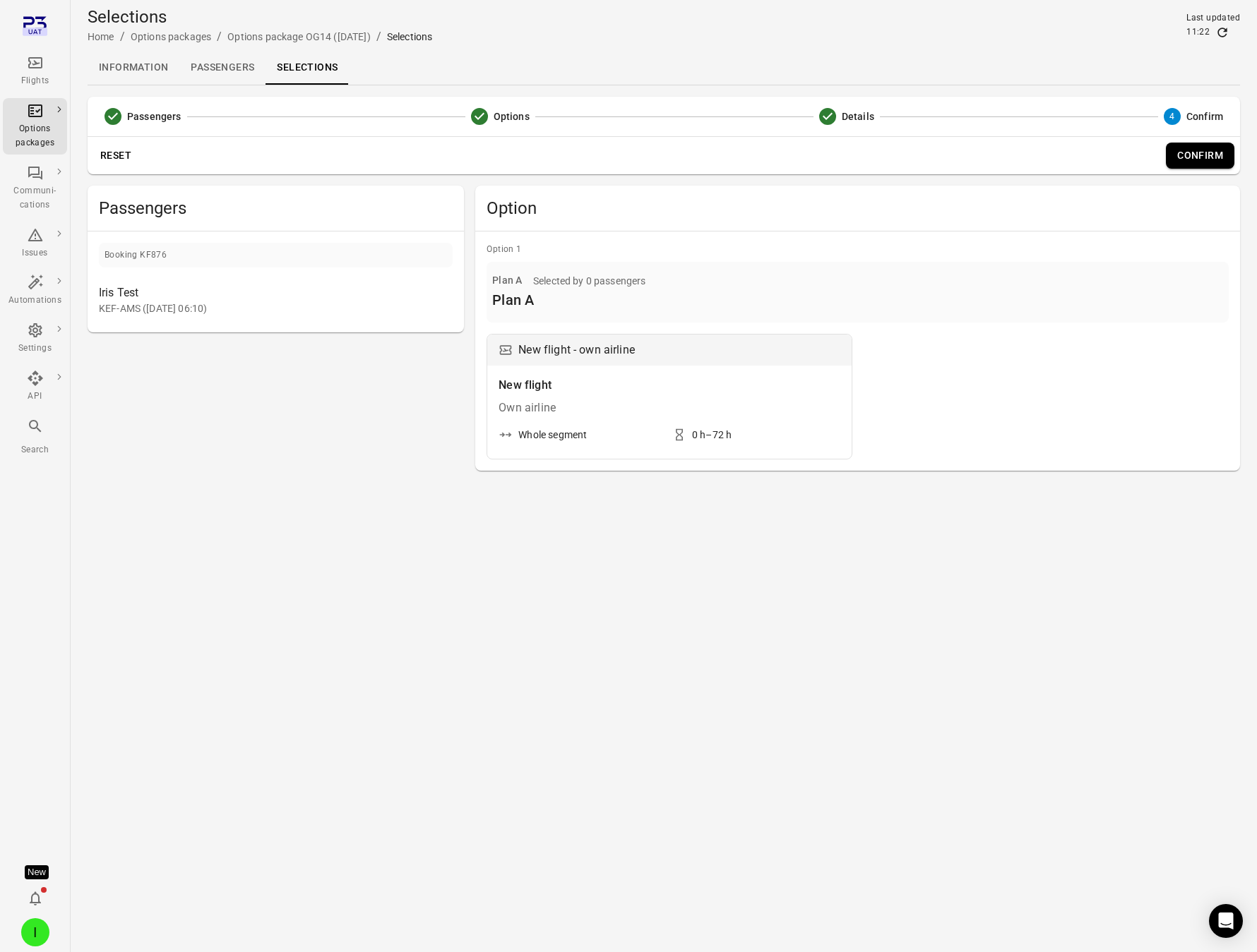
click at [1211, 159] on button "Confirm" at bounding box center [1199, 155] width 69 height 26
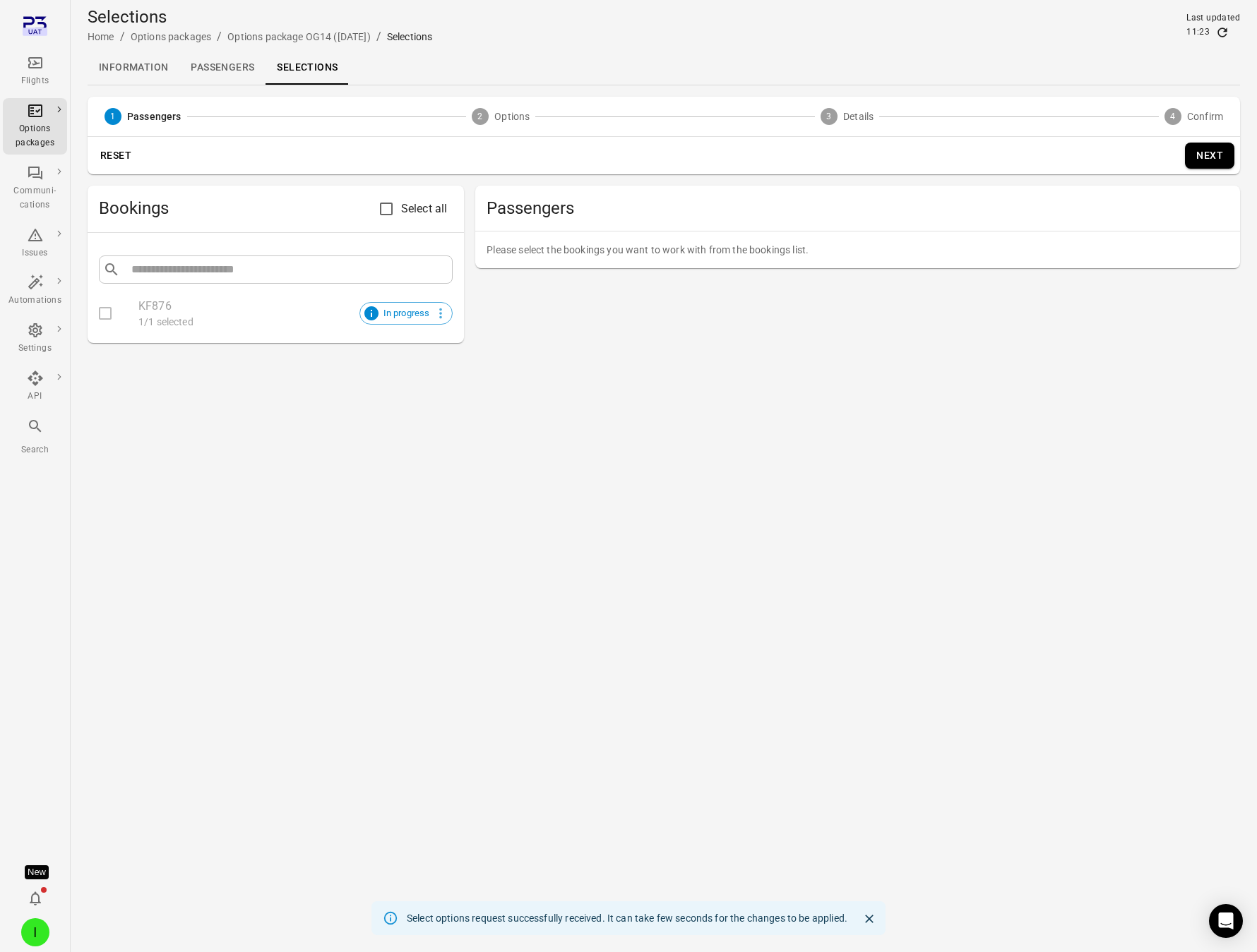
click at [231, 66] on link "Passengers" at bounding box center [222, 68] width 86 height 34
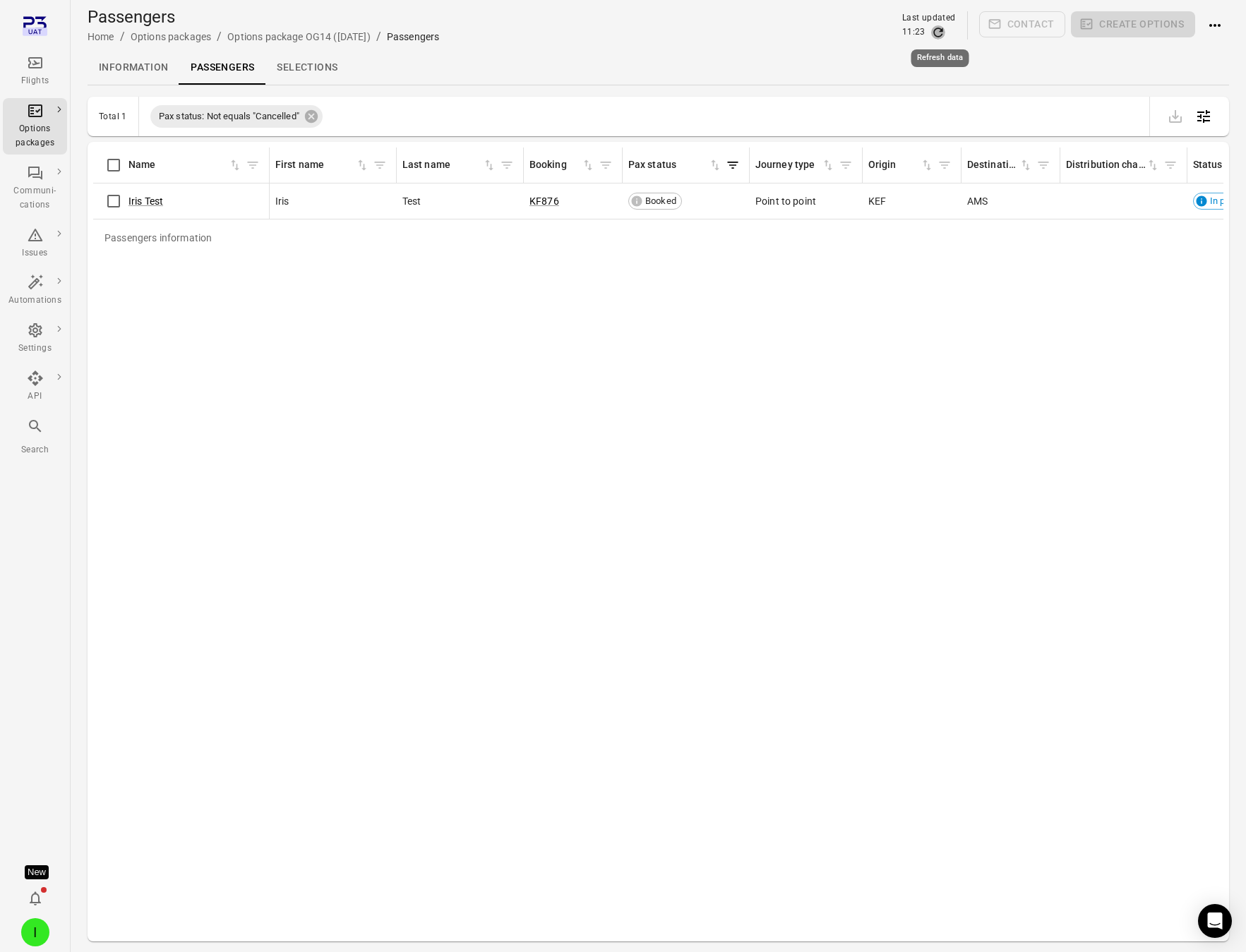
click at [938, 30] on icon "Refresh data" at bounding box center [938, 32] width 14 height 14
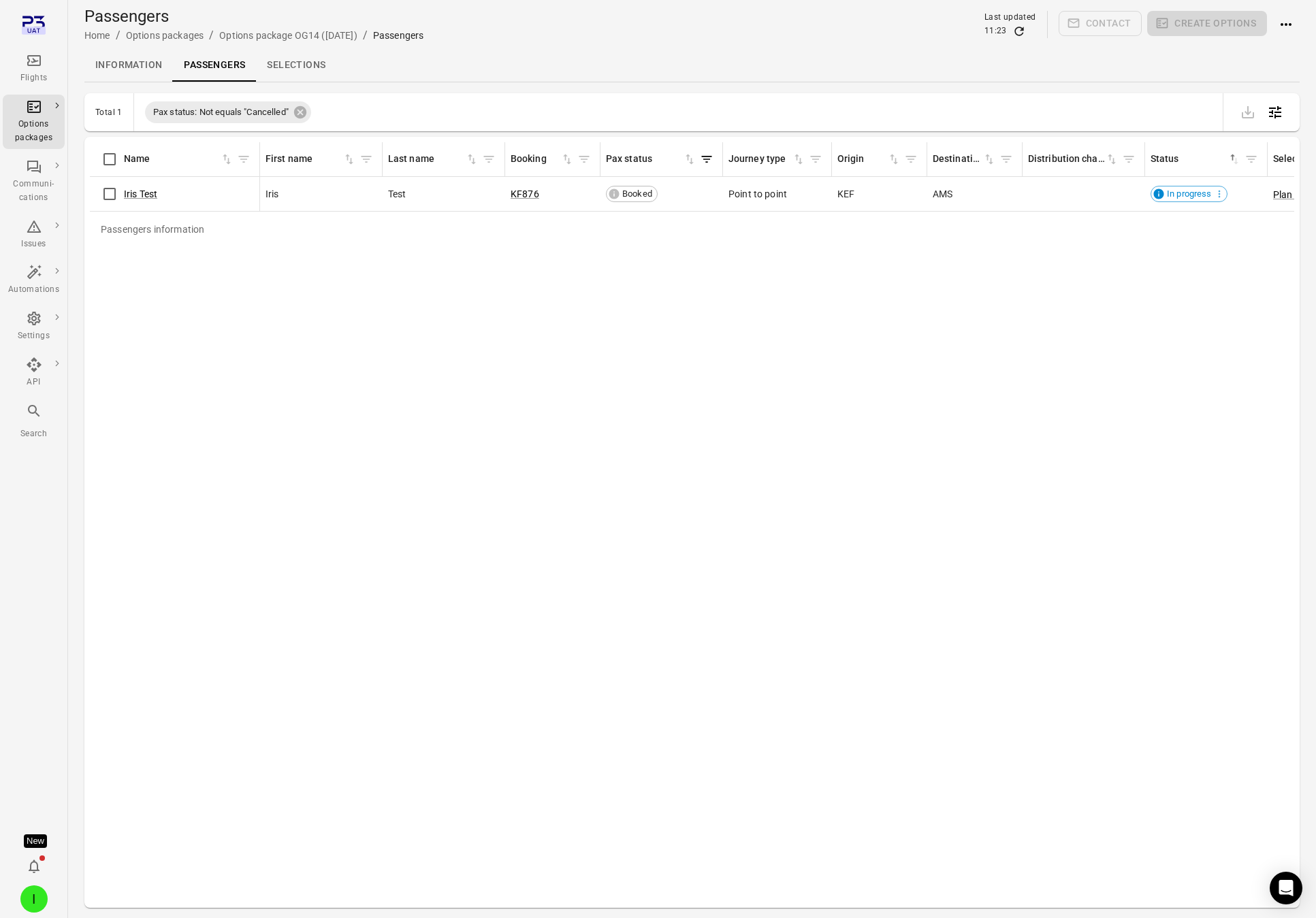
click at [1017, 23] on div "Last updated" at bounding box center [1011, 17] width 52 height 13
click at [1019, 26] on icon "Refresh data" at bounding box center [1018, 30] width 13 height 13
click at [1193, 195] on icon "Passengers information" at bounding box center [1198, 194] width 11 height 11
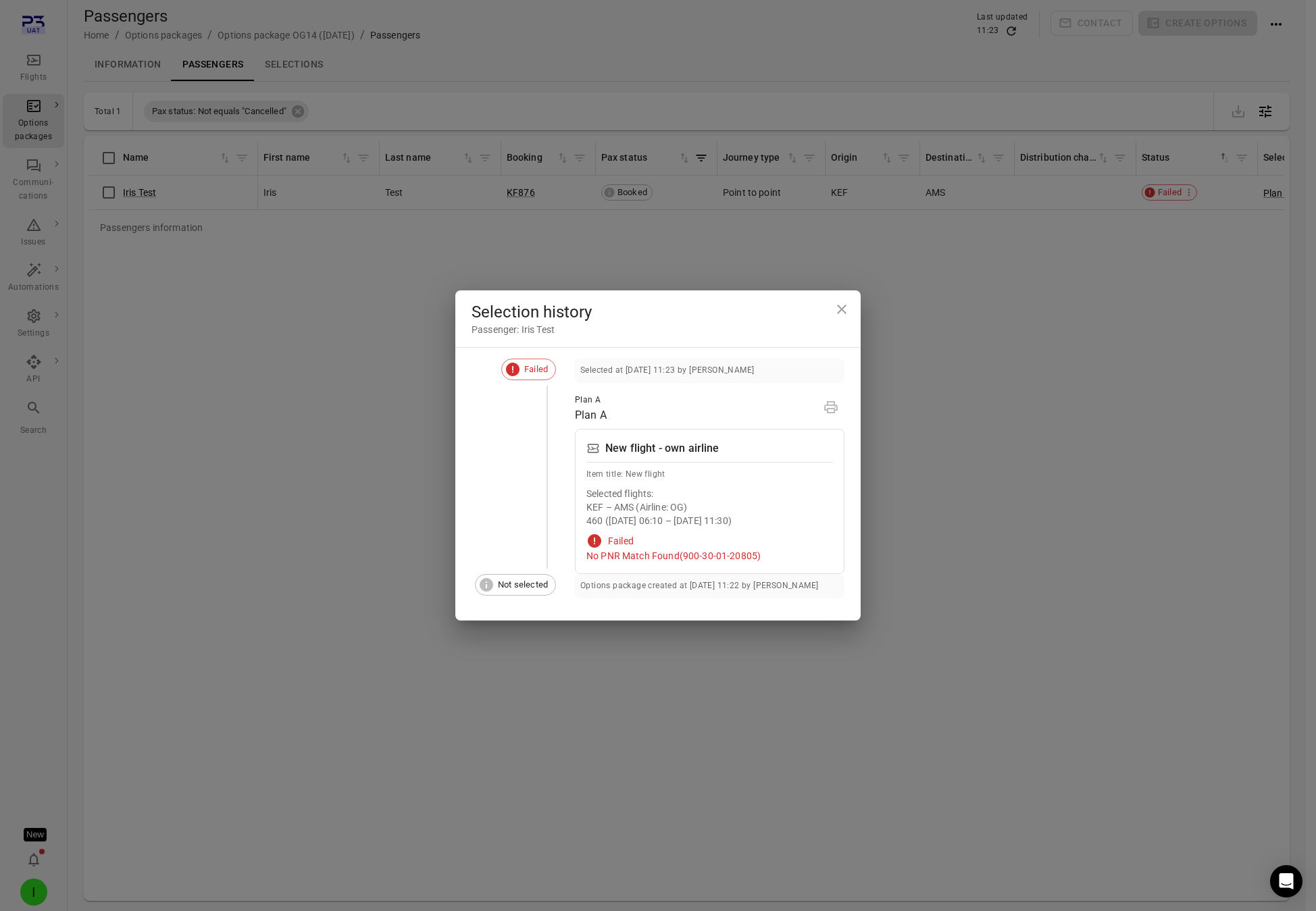
click at [973, 392] on div "Selection history Passenger: Iris Test Failed Selected at 4 Sep 2025 11:23 by I…" at bounding box center [658, 456] width 1316 height 911
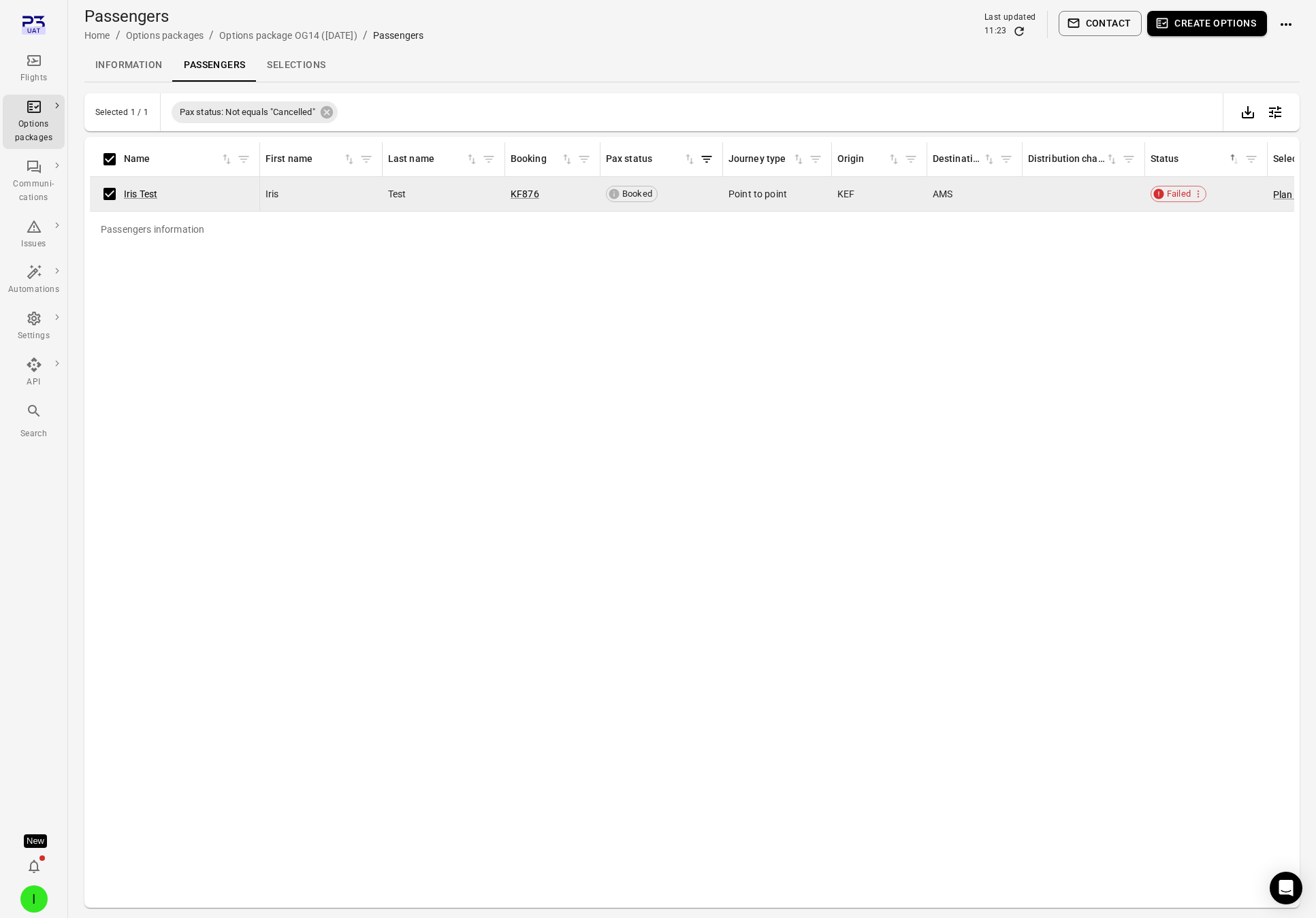
click at [1201, 25] on icon "Actions" at bounding box center [1286, 24] width 16 height 16
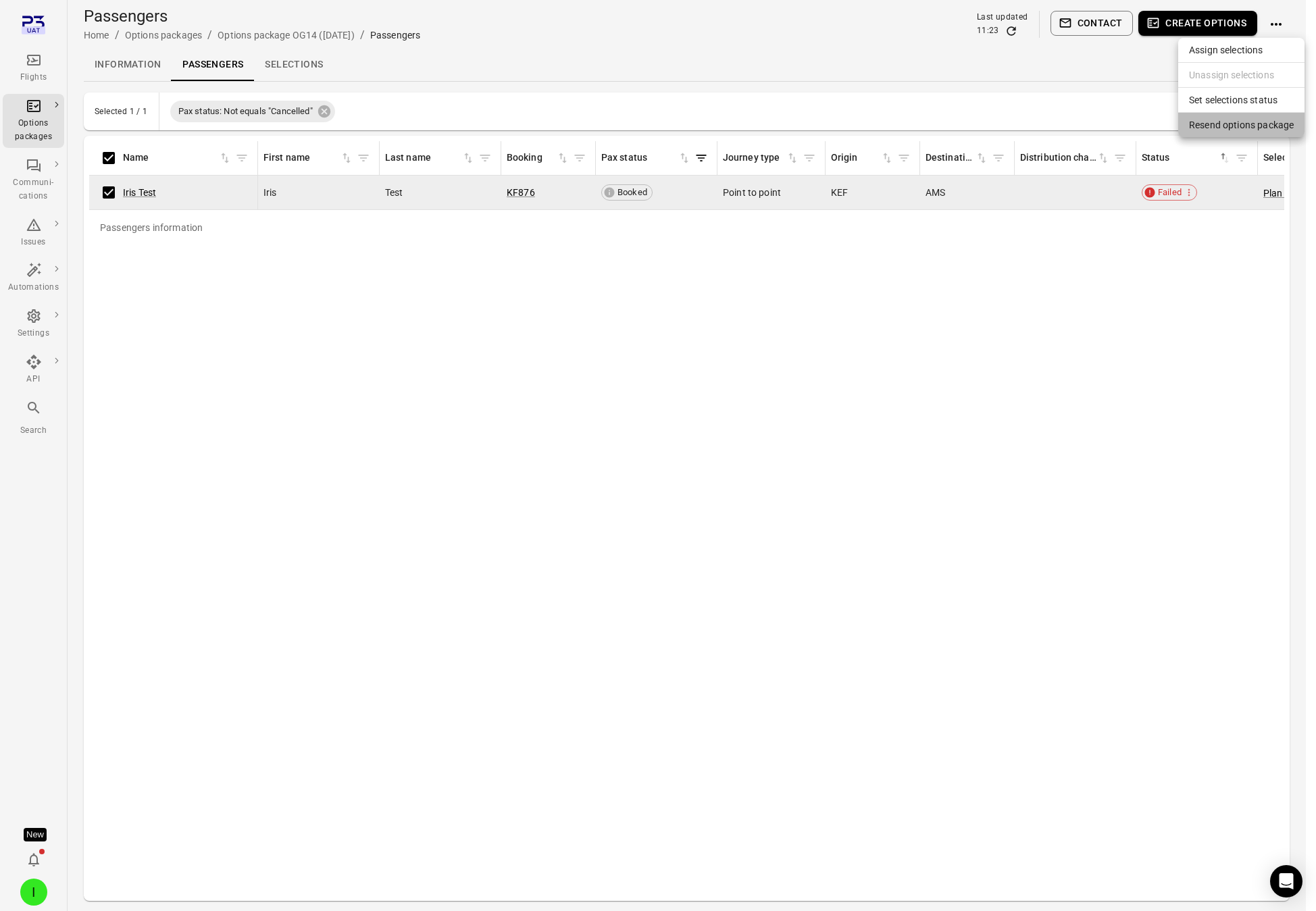
click at [1192, 126] on span "Resend options package" at bounding box center [1241, 125] width 105 height 13
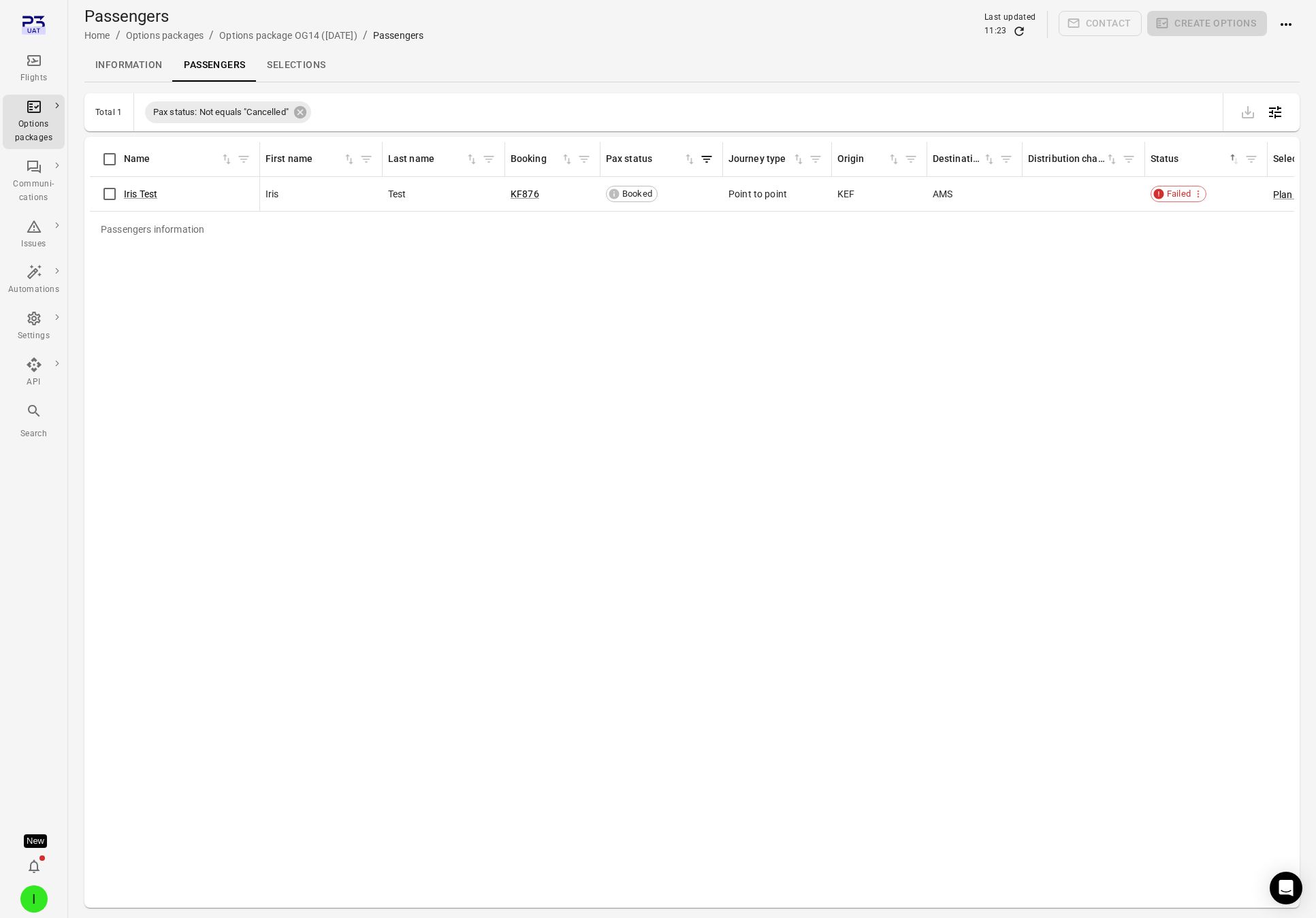
click at [750, 624] on div "Passengers information Name First name Last name Booking Pax status Journey typ…" at bounding box center [692, 522] width 1204 height 760
click at [639, 550] on div "Passengers information Name First name Last name Booking Pax status Journey typ…" at bounding box center [692, 522] width 1204 height 760
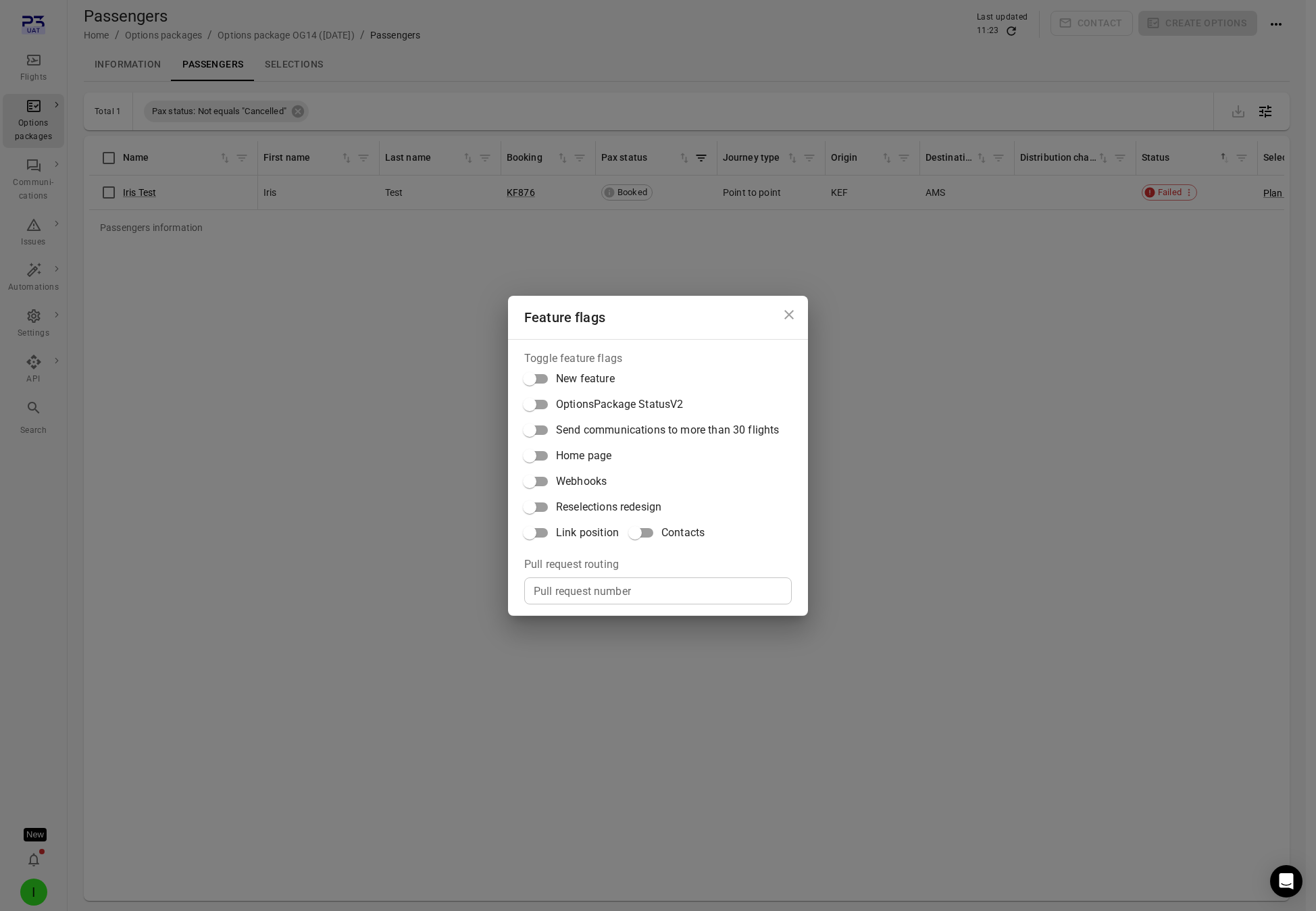
click at [612, 512] on span "Reselections redesign" at bounding box center [608, 507] width 105 height 16
click at [1034, 400] on div "Feature flags Toggle feature flags New feature OptionsPackage StatusV2 Send com…" at bounding box center [658, 456] width 1316 height 911
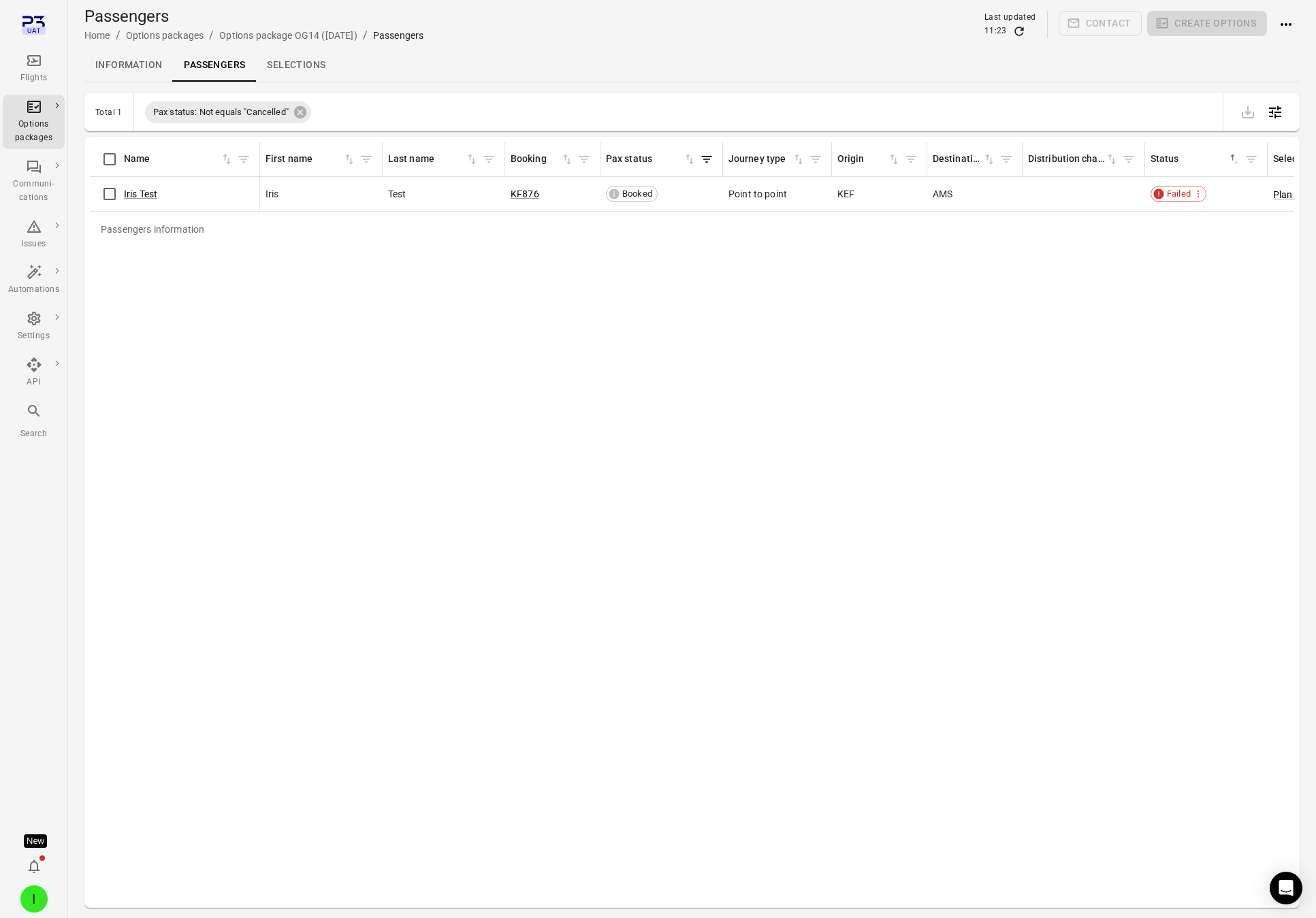
click at [1201, 24] on icon "Actions" at bounding box center [1286, 24] width 16 height 16
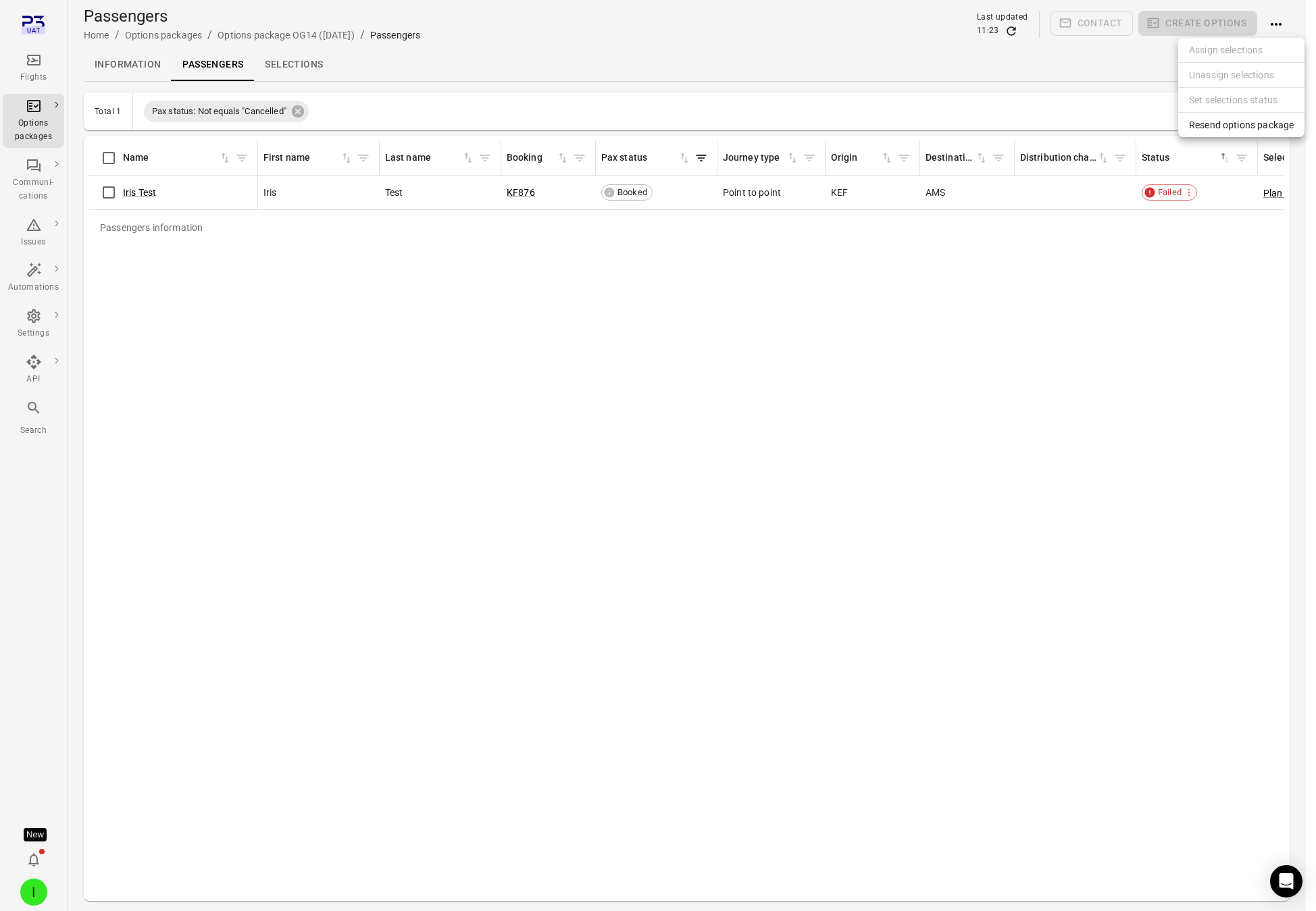
click at [1192, 130] on span "Resend options package" at bounding box center [1241, 125] width 105 height 13
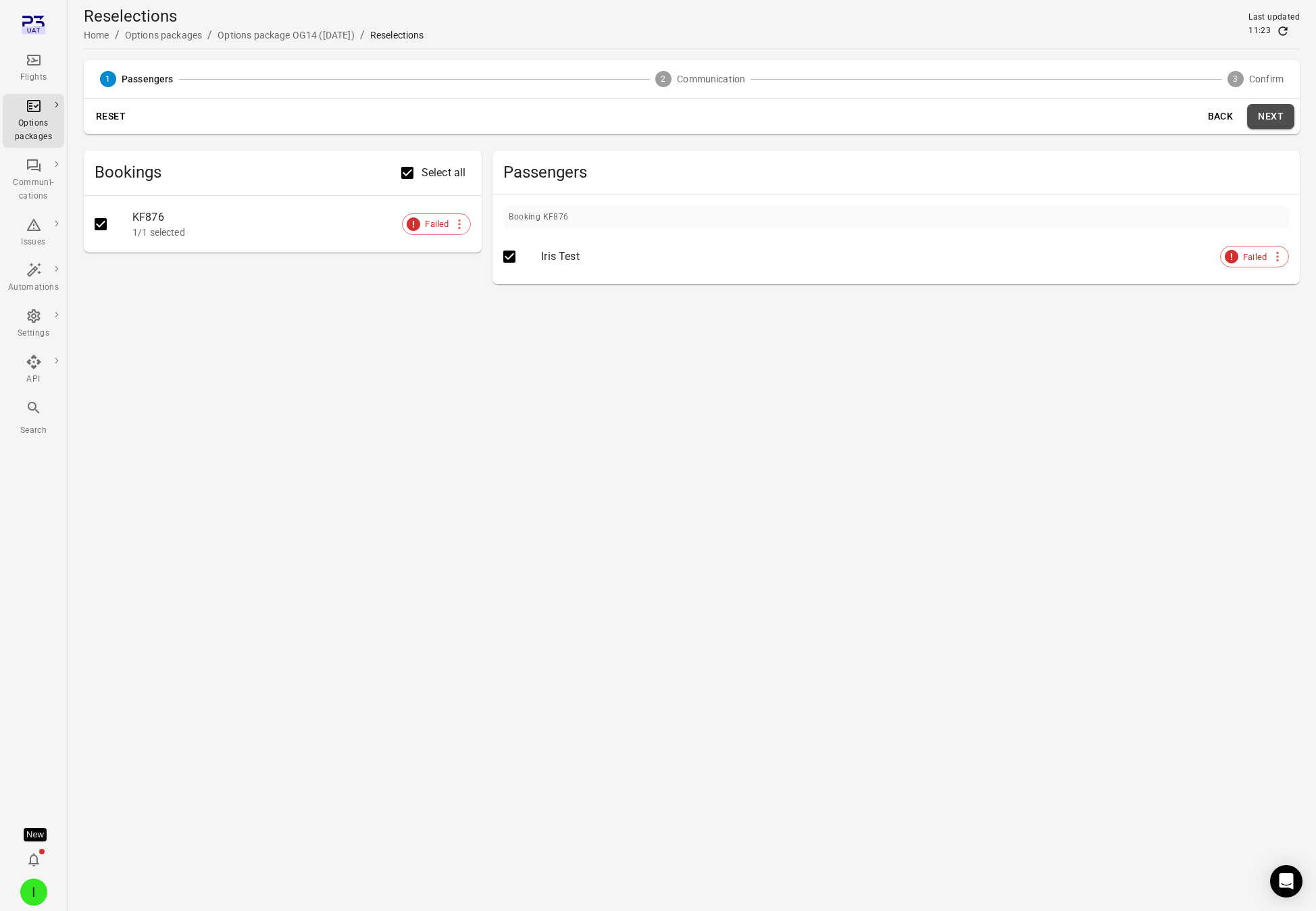
click at [1192, 115] on button "Next" at bounding box center [1270, 116] width 47 height 25
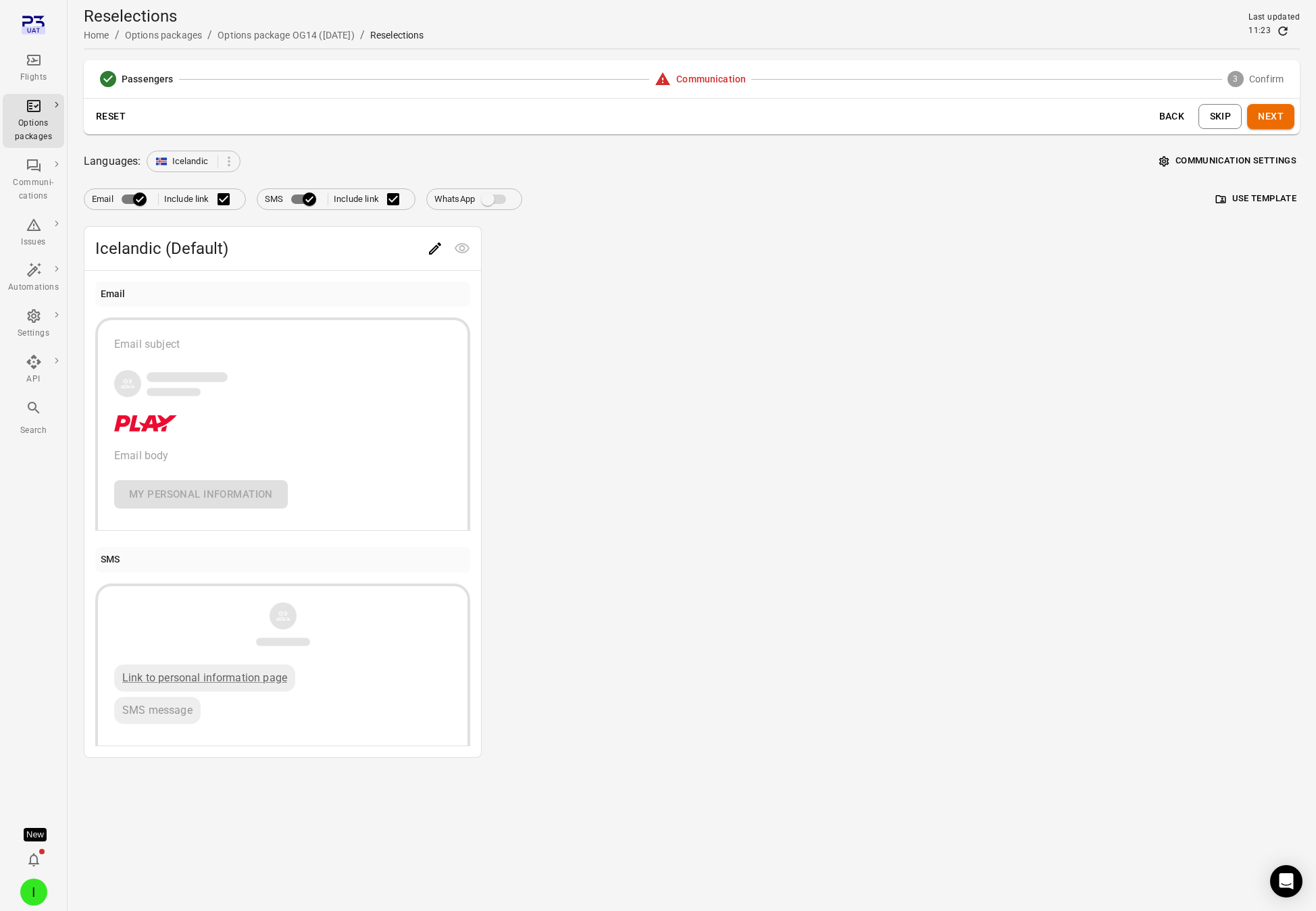
click at [707, 81] on span "Communication" at bounding box center [711, 78] width 70 height 13
click at [1192, 109] on button "Next" at bounding box center [1270, 116] width 47 height 25
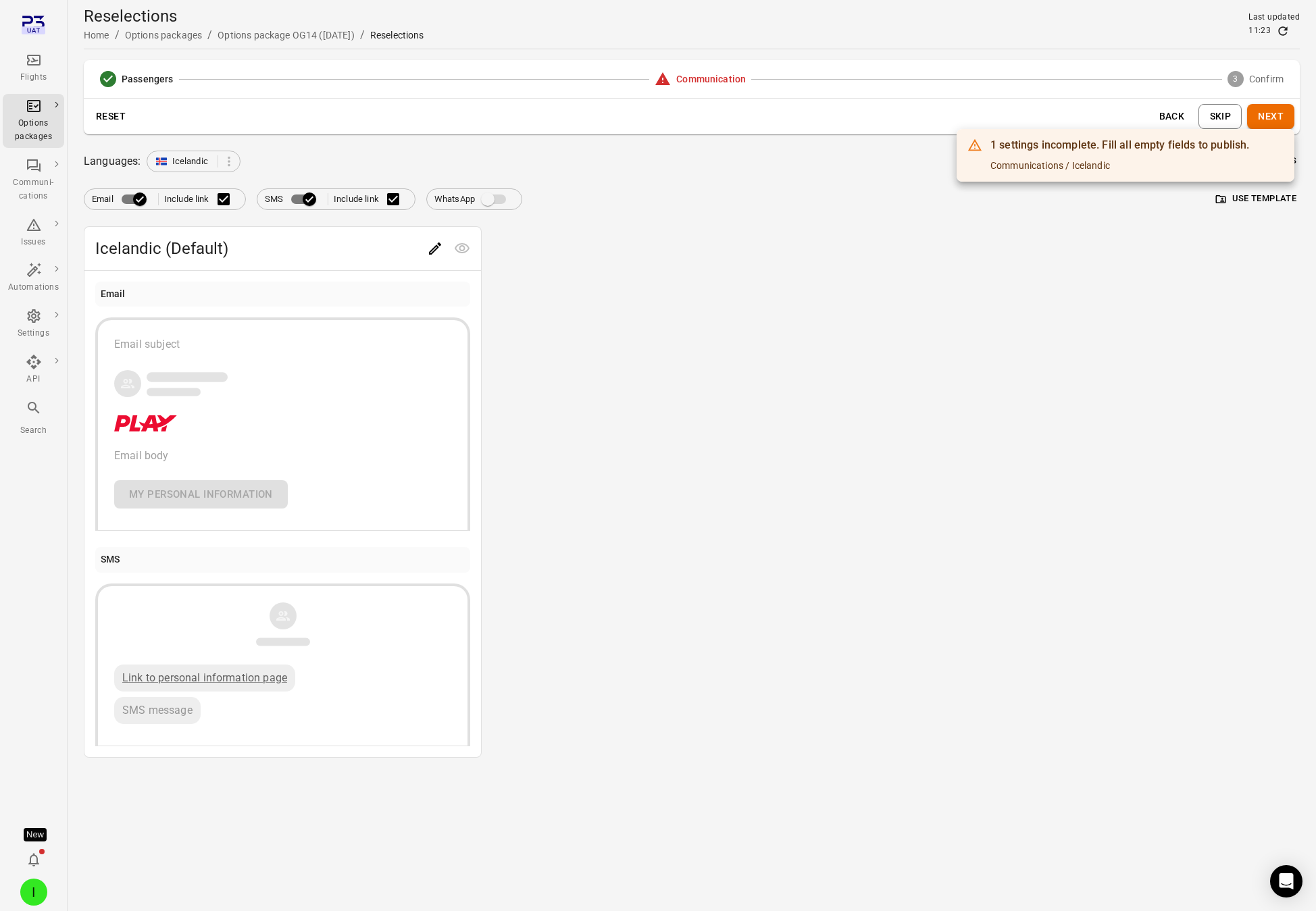
click at [1192, 110] on div at bounding box center [658, 456] width 1316 height 911
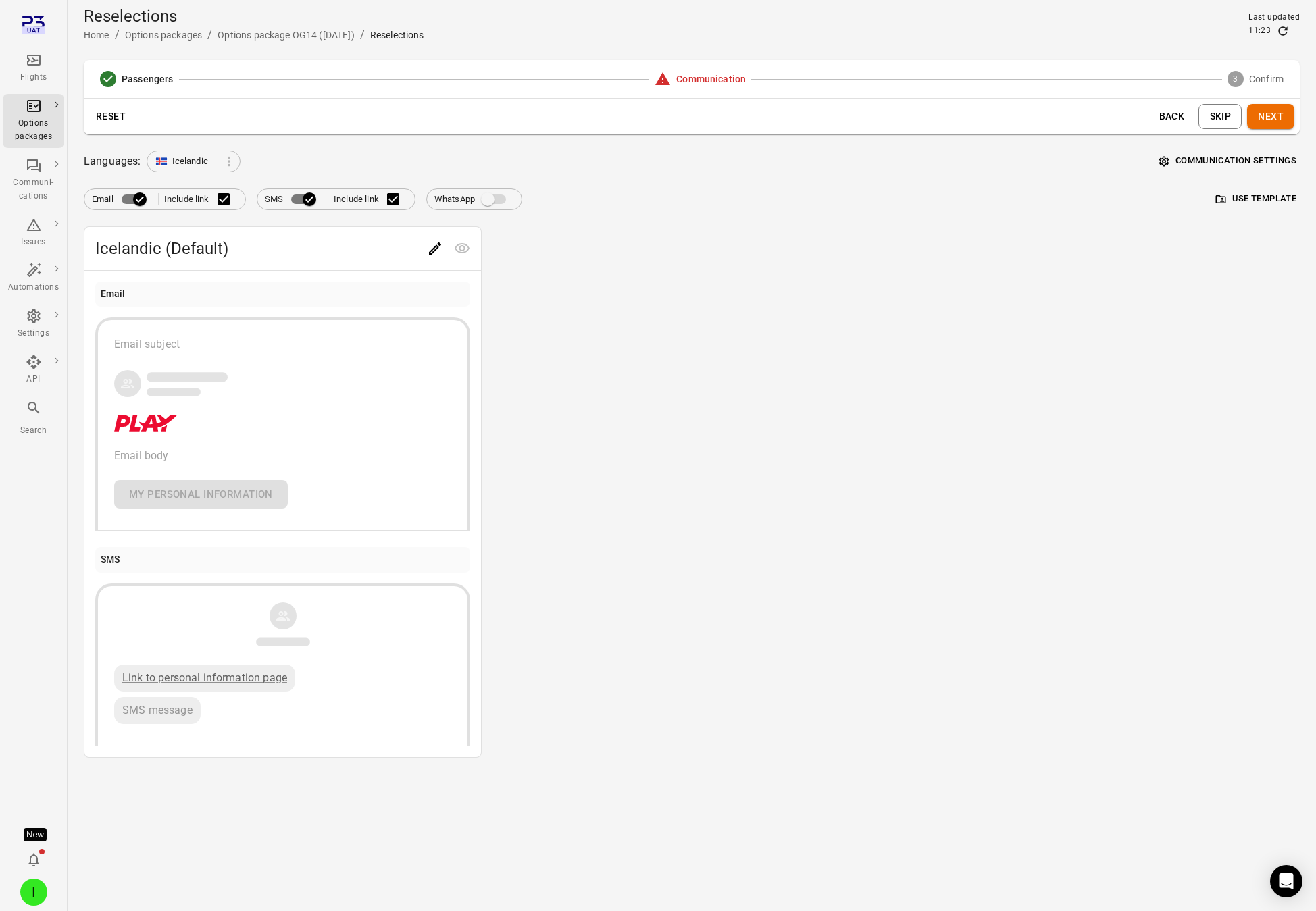
click at [1192, 200] on button "Use template" at bounding box center [1256, 198] width 87 height 21
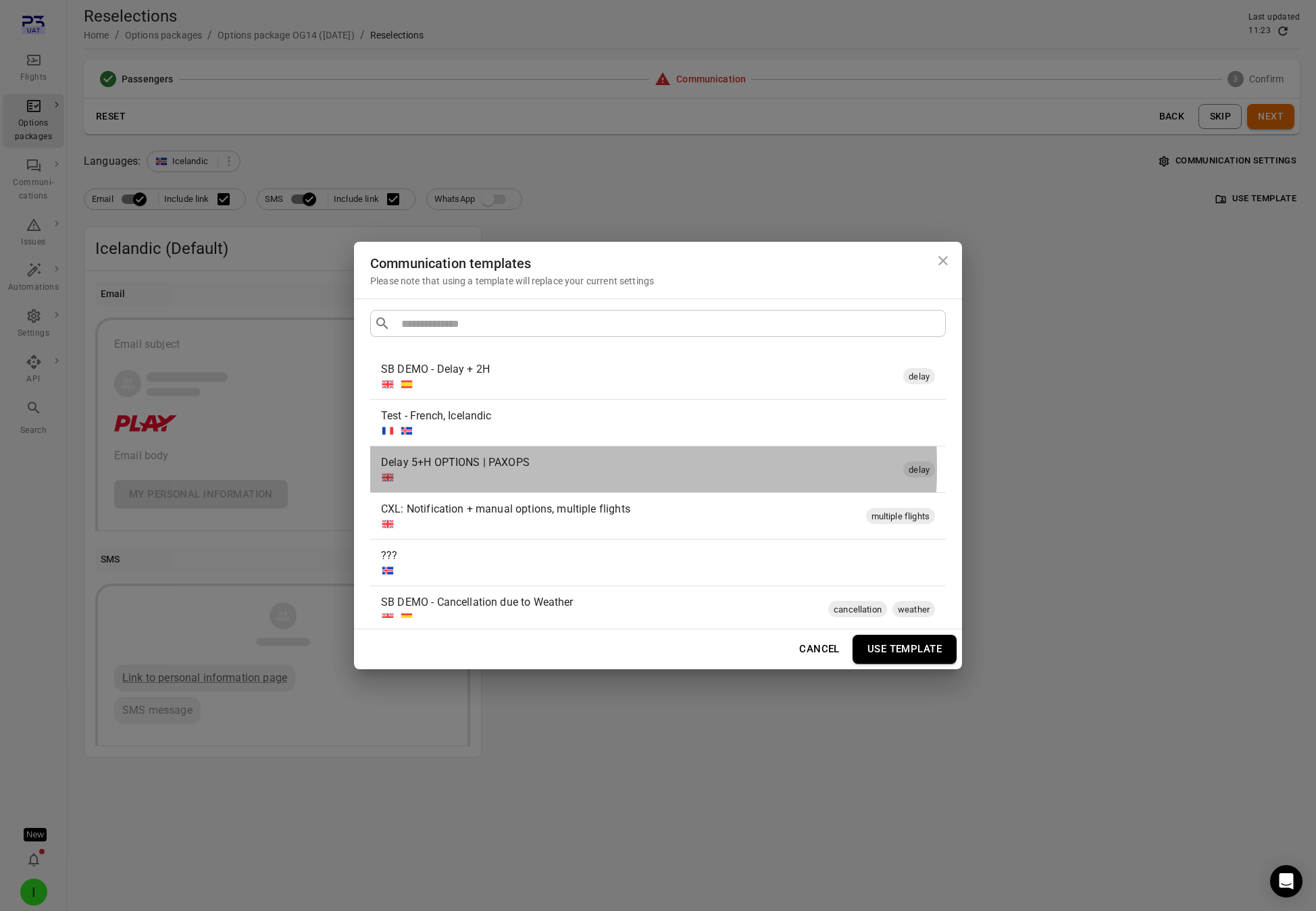
click at [439, 467] on div "Delay 5+H OPTIONS | PAXOPS" at bounding box center [639, 462] width 517 height 16
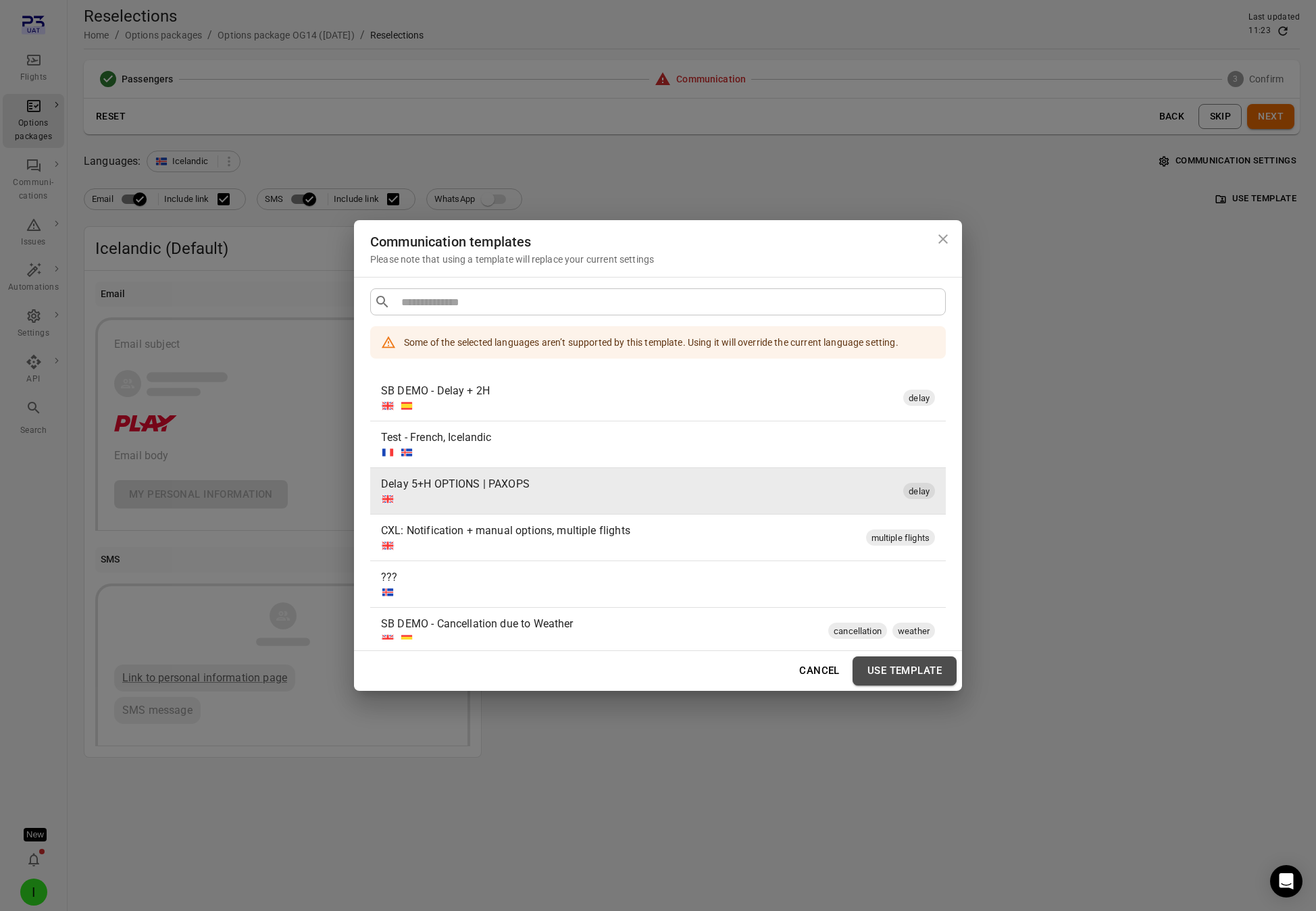
click at [915, 668] on button "Use template" at bounding box center [904, 670] width 104 height 29
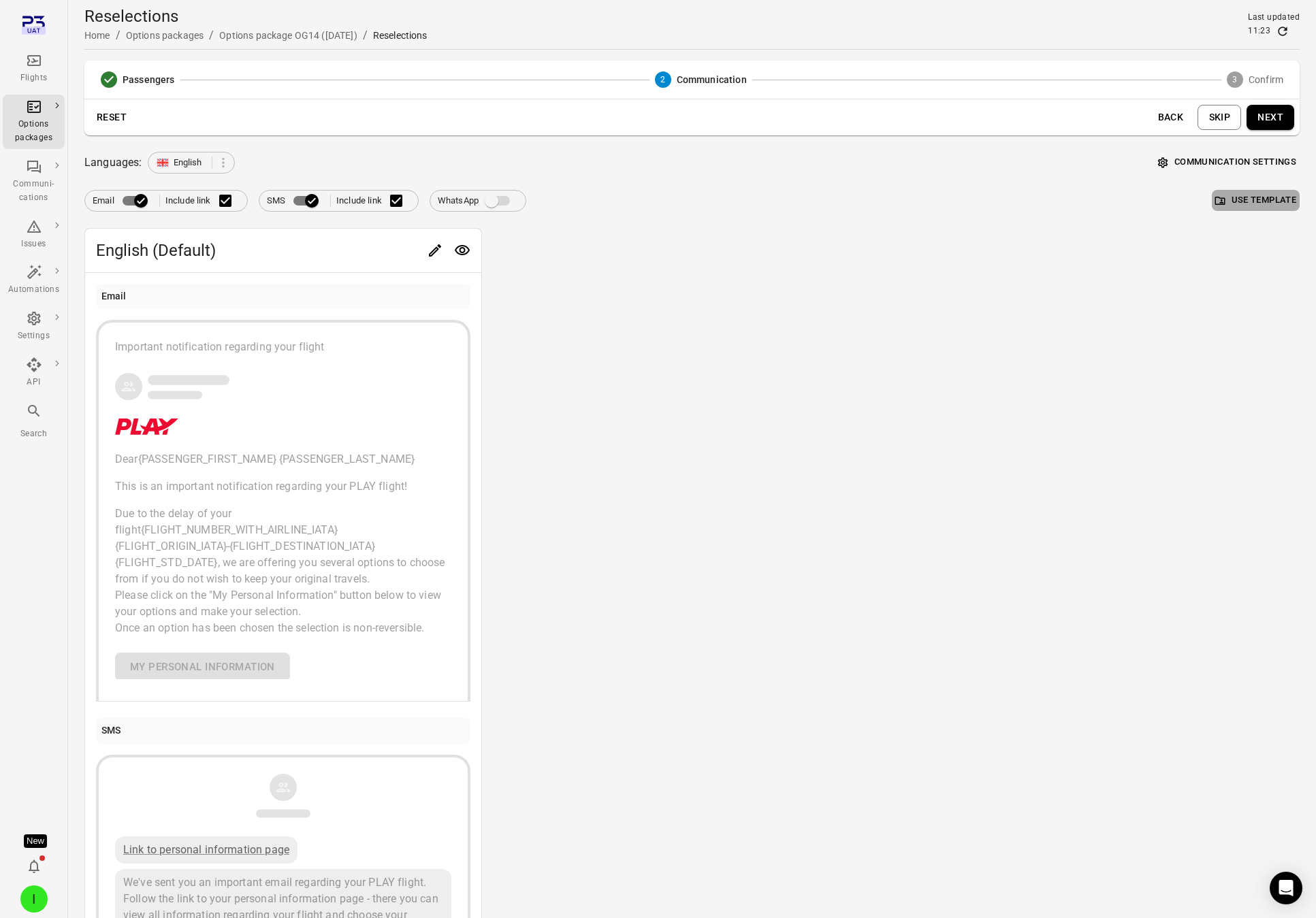
click at [1201, 194] on button "Use template" at bounding box center [1256, 200] width 87 height 21
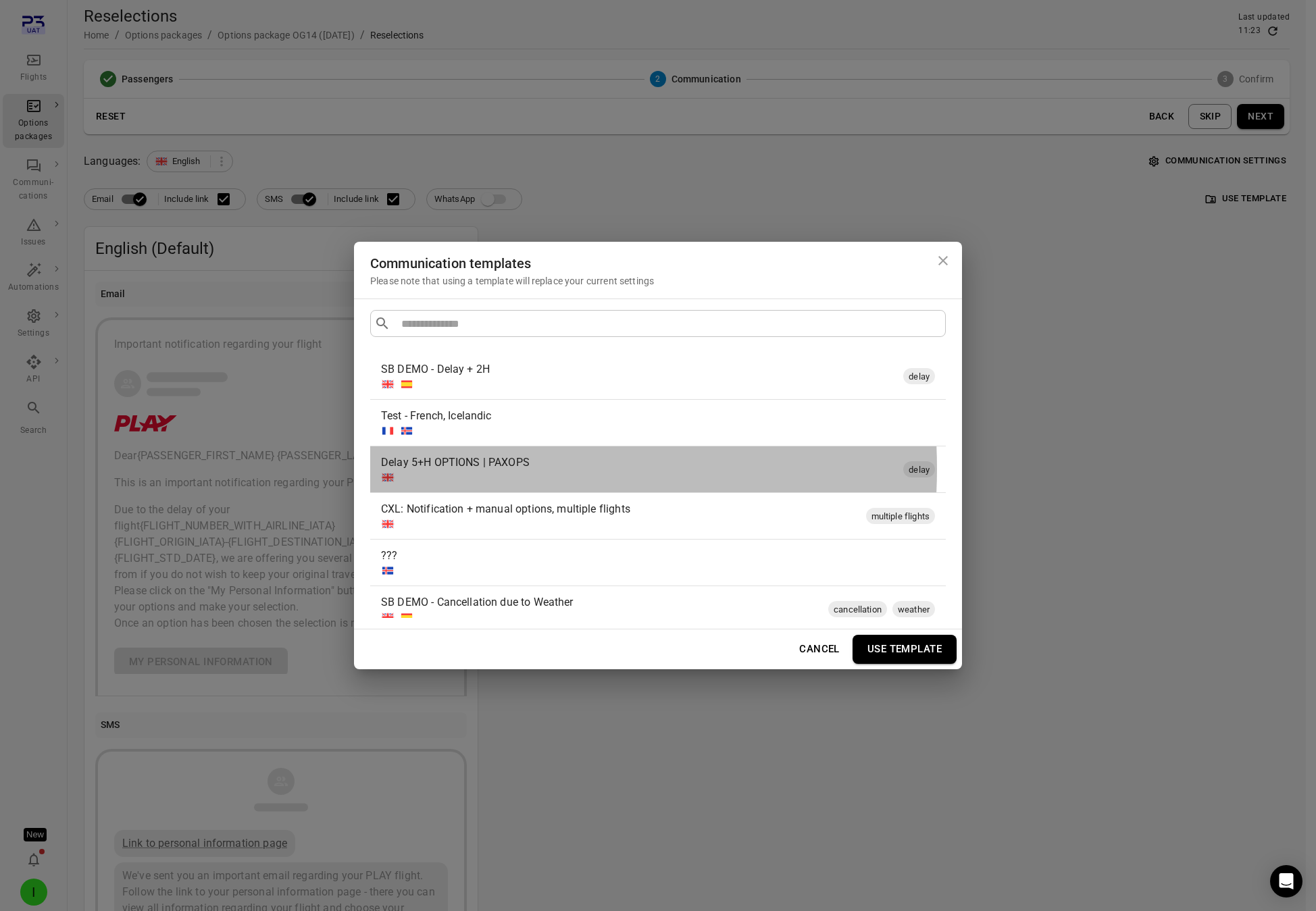
click at [447, 469] on div "Delay 5+H OPTIONS | PAXOPS" at bounding box center [639, 462] width 517 height 16
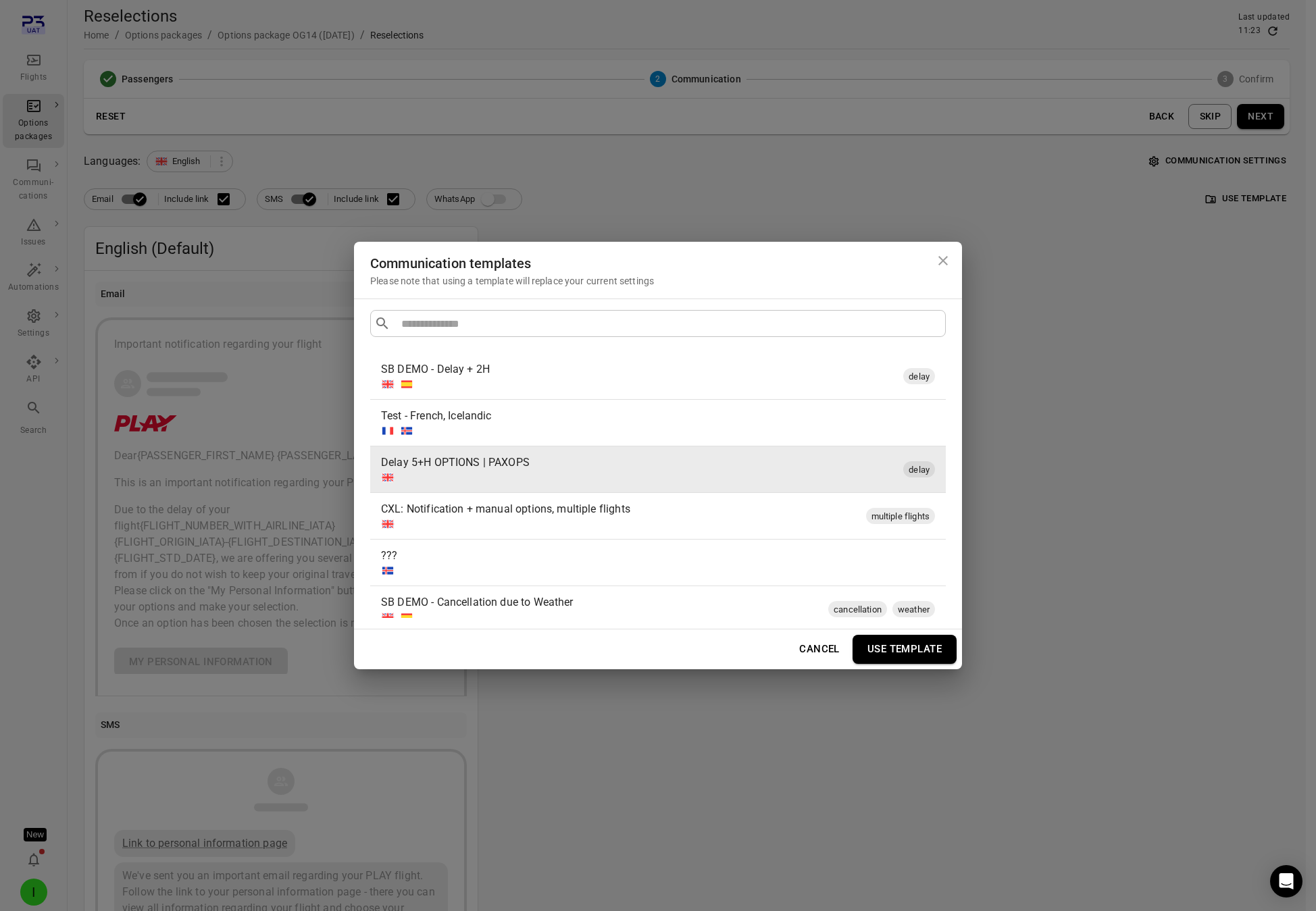
click at [422, 554] on div "???" at bounding box center [656, 555] width 549 height 16
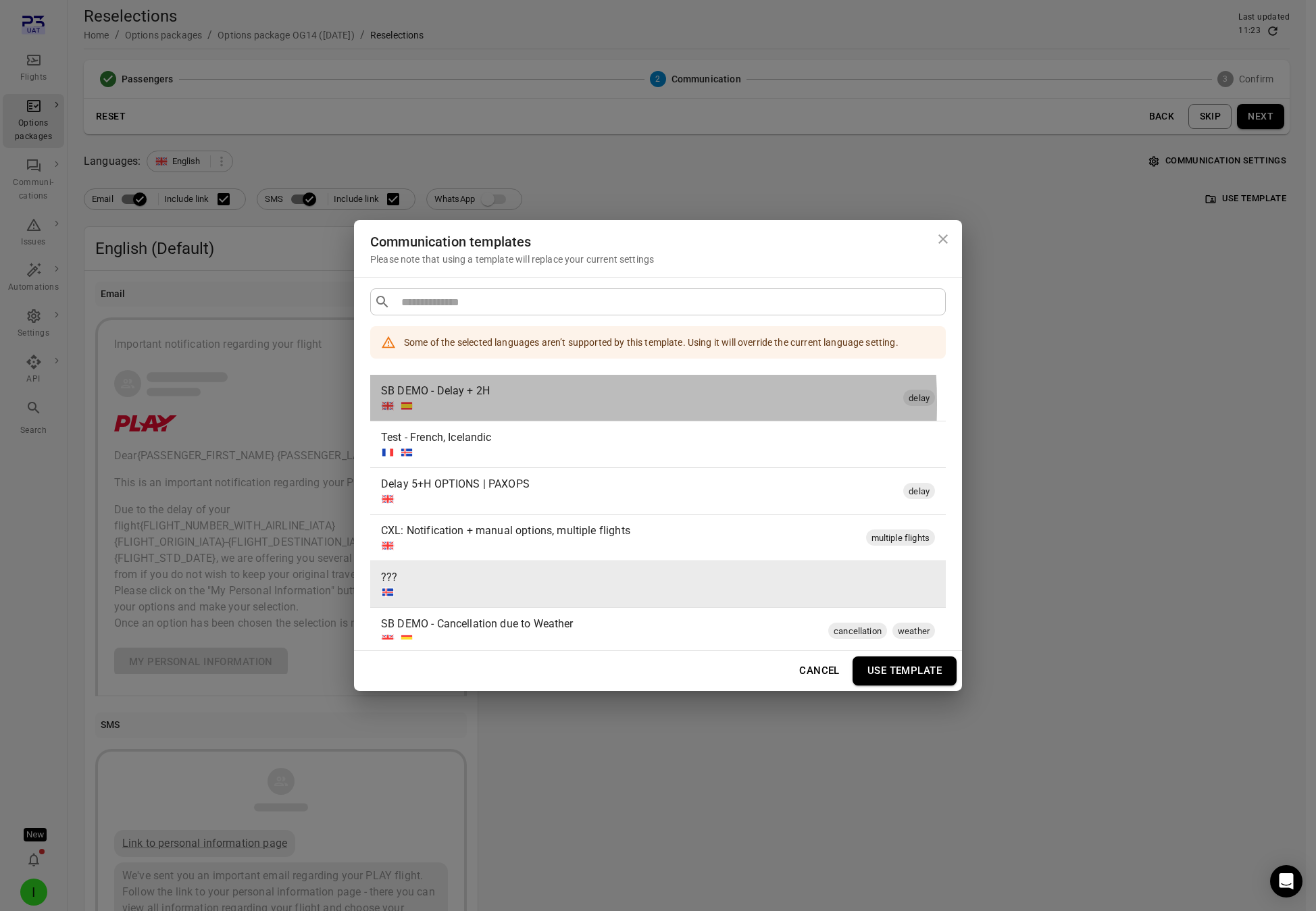
click at [436, 403] on div at bounding box center [639, 405] width 517 height 13
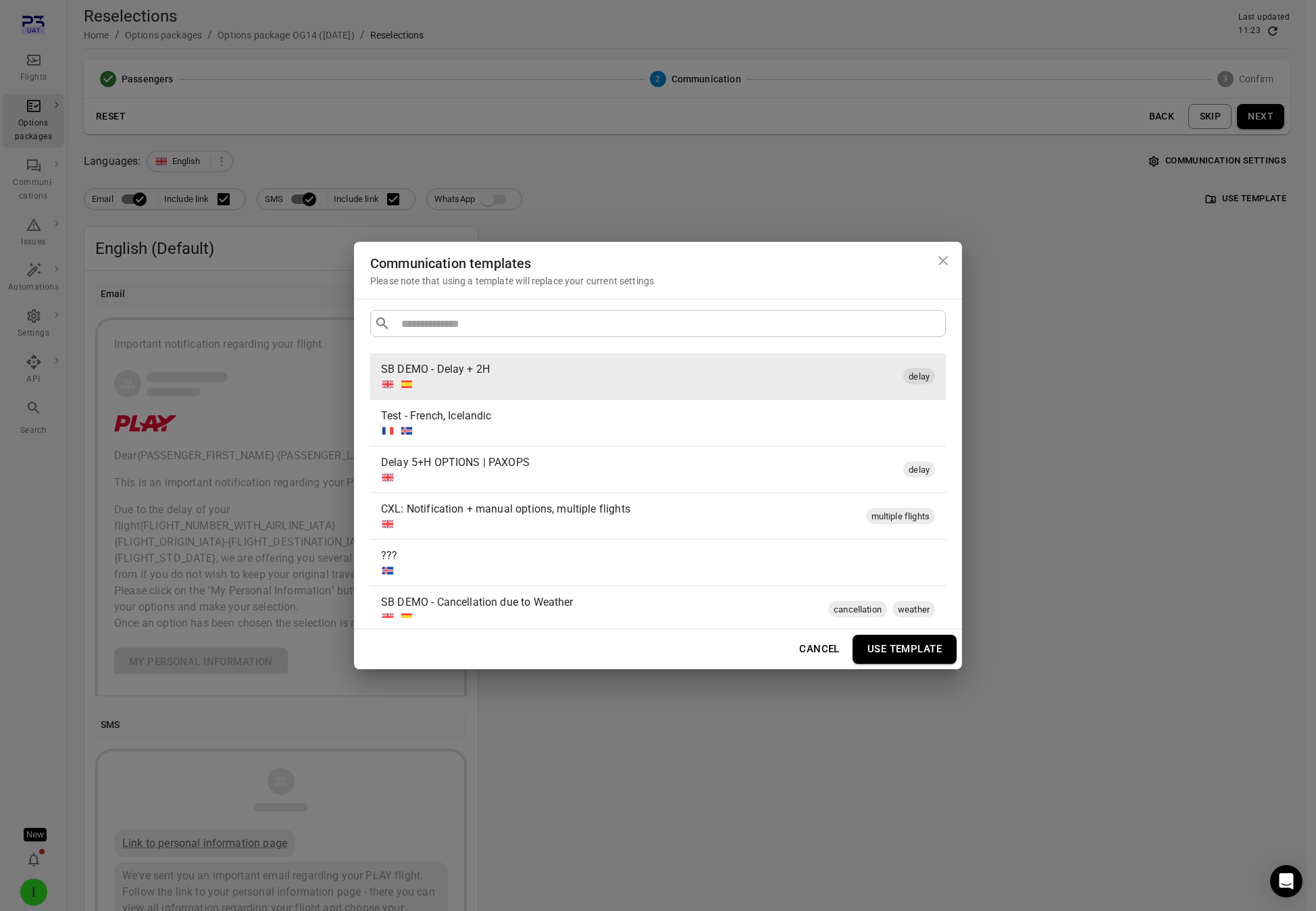
click at [911, 639] on button "Use template" at bounding box center [904, 648] width 104 height 29
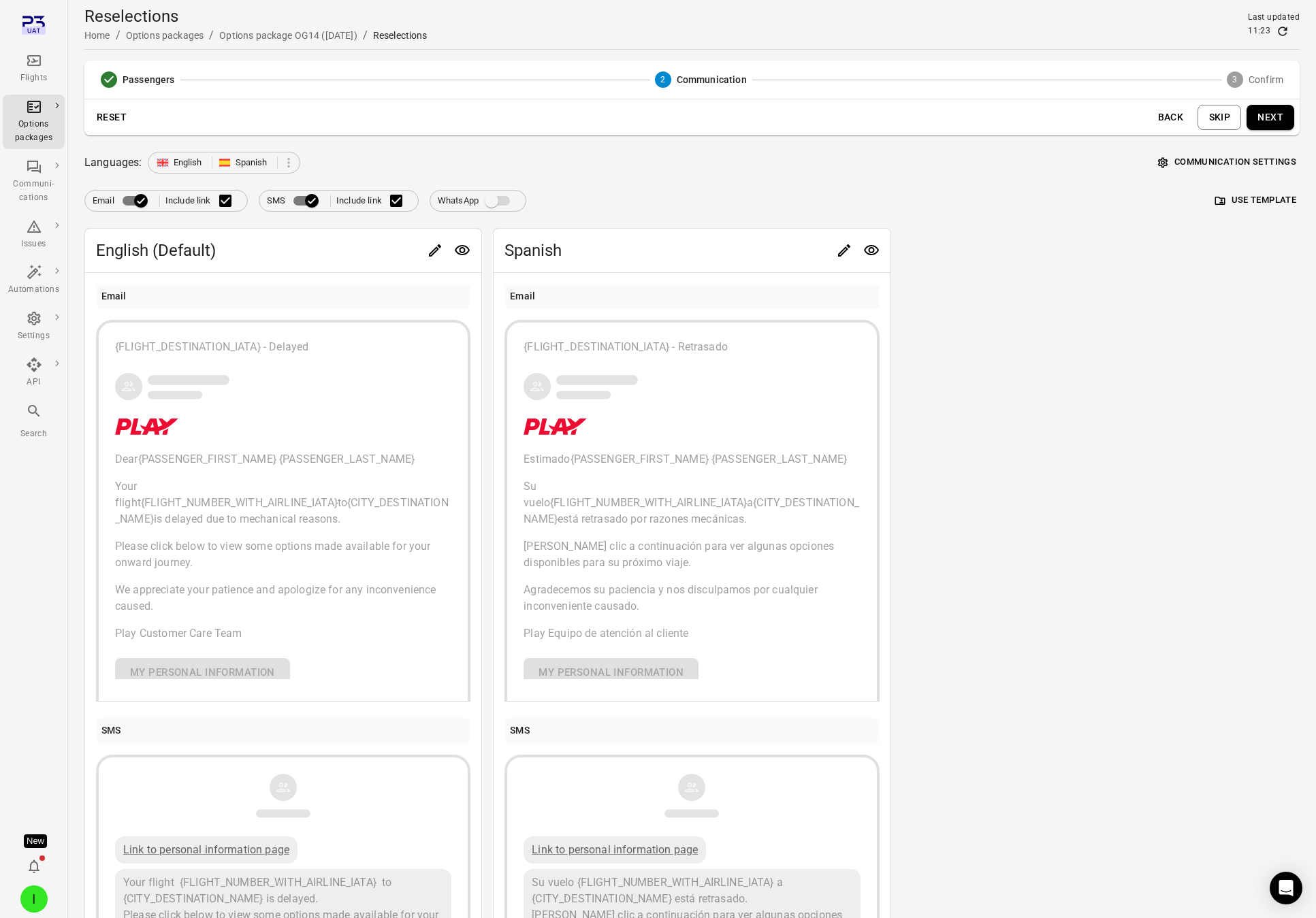
click at [1201, 152] on button "Communication settings" at bounding box center [1228, 162] width 145 height 21
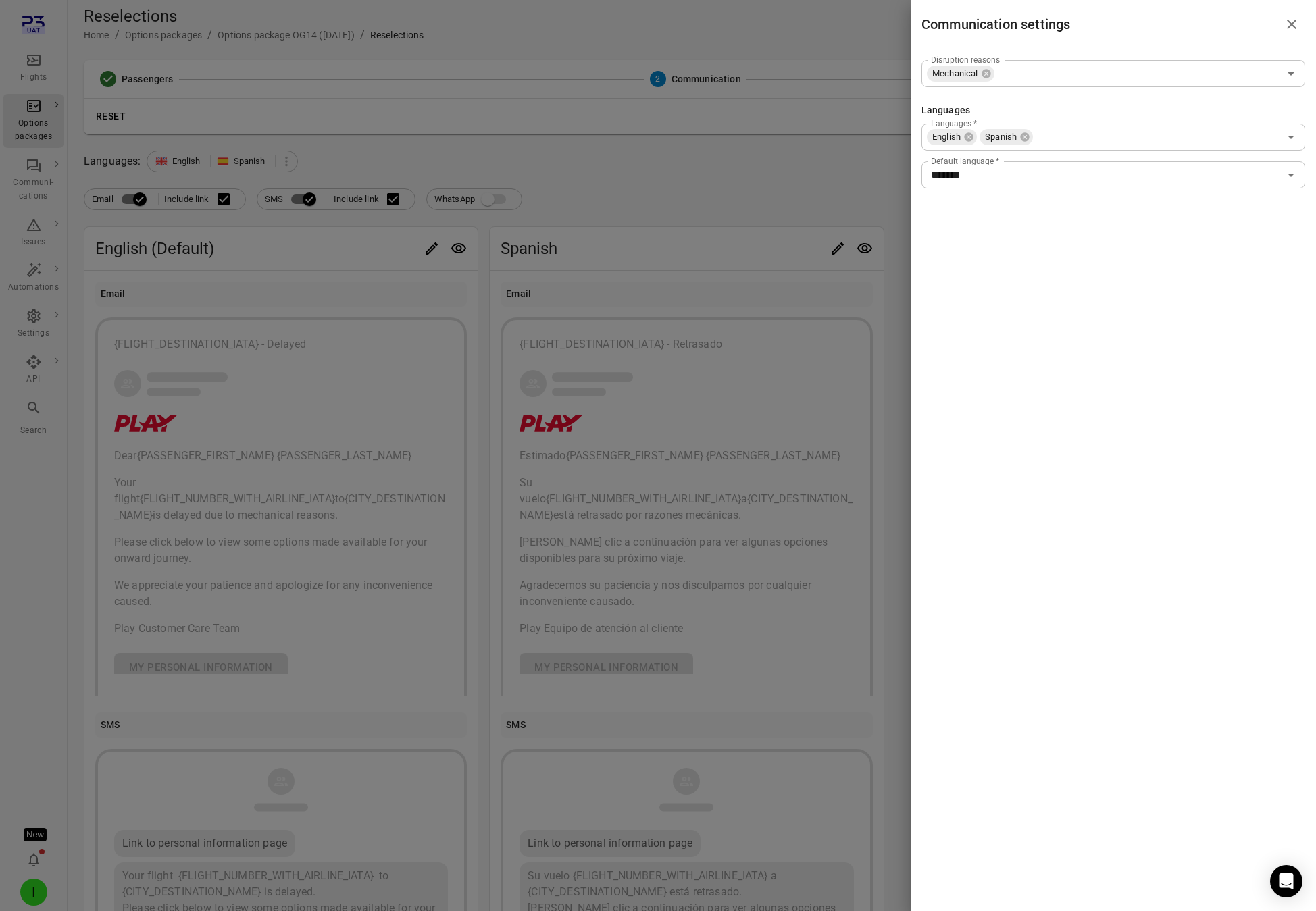
click at [760, 180] on div at bounding box center [658, 456] width 1316 height 911
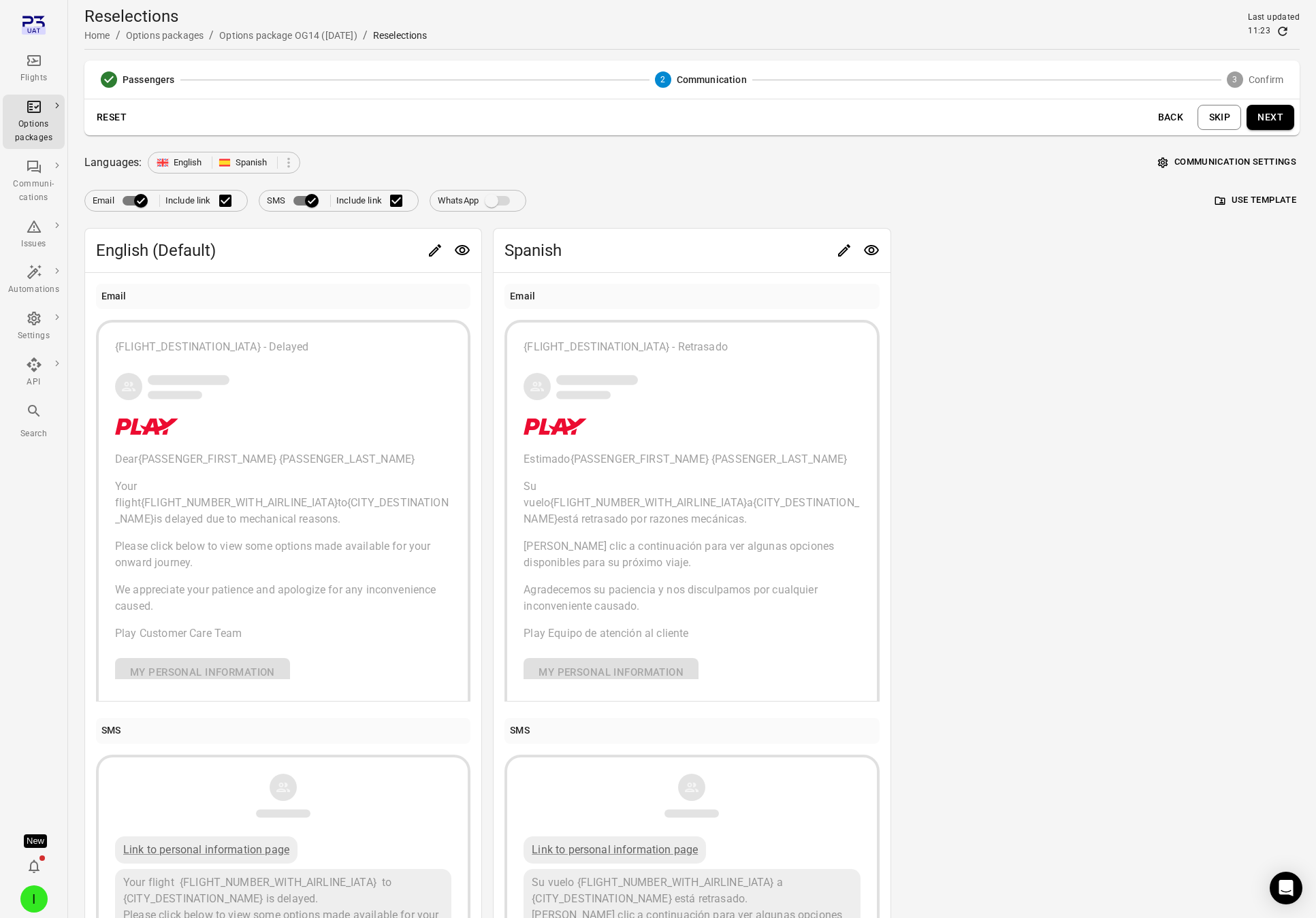
click at [1201, 199] on button "Use template" at bounding box center [1256, 200] width 87 height 21
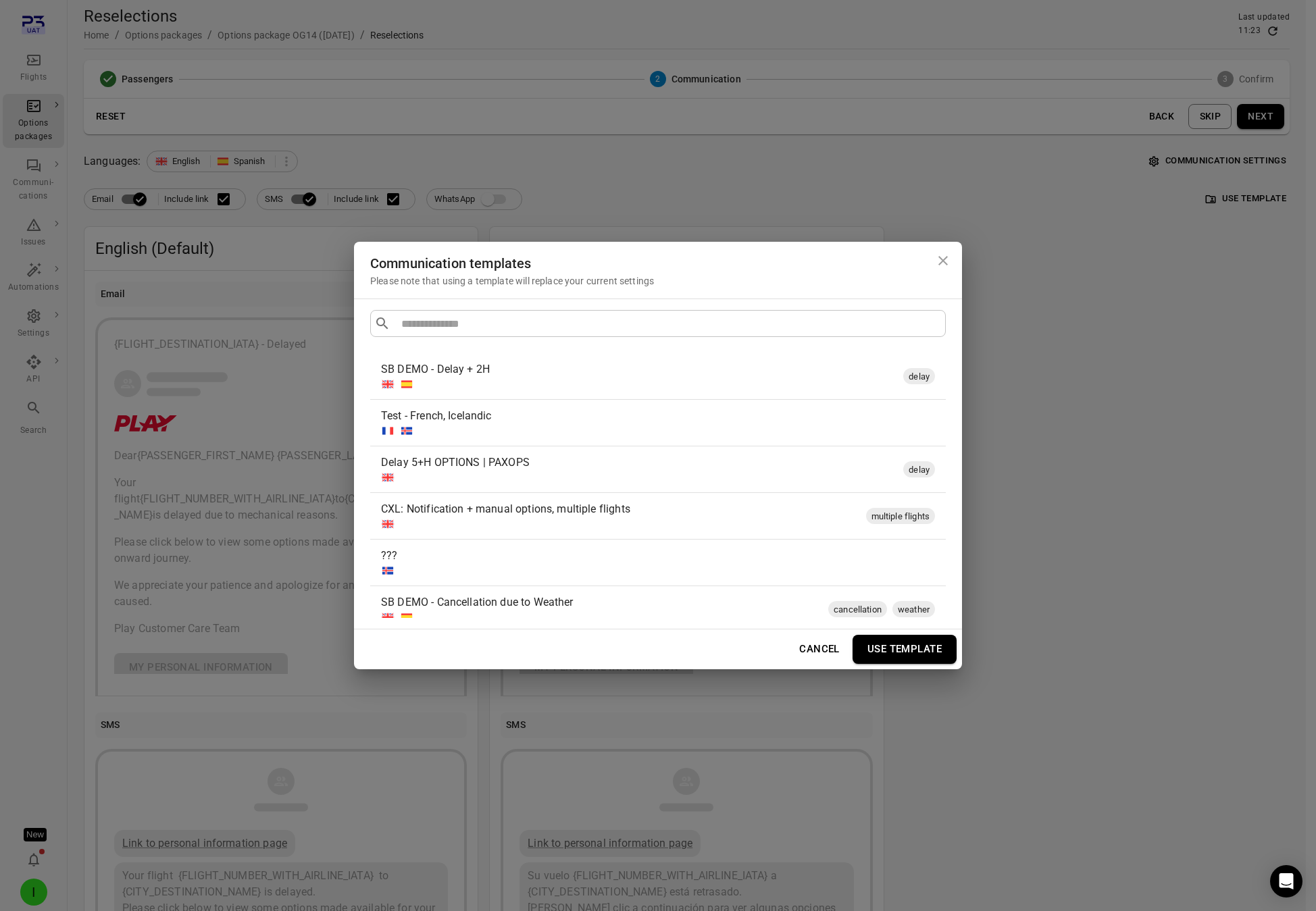
drag, startPoint x: 205, startPoint y: 137, endPoint x: 134, endPoint y: 132, distance: 71.2
click at [204, 137] on div "Communication templates Please note that using a template will replace your cur…" at bounding box center [658, 456] width 1316 height 911
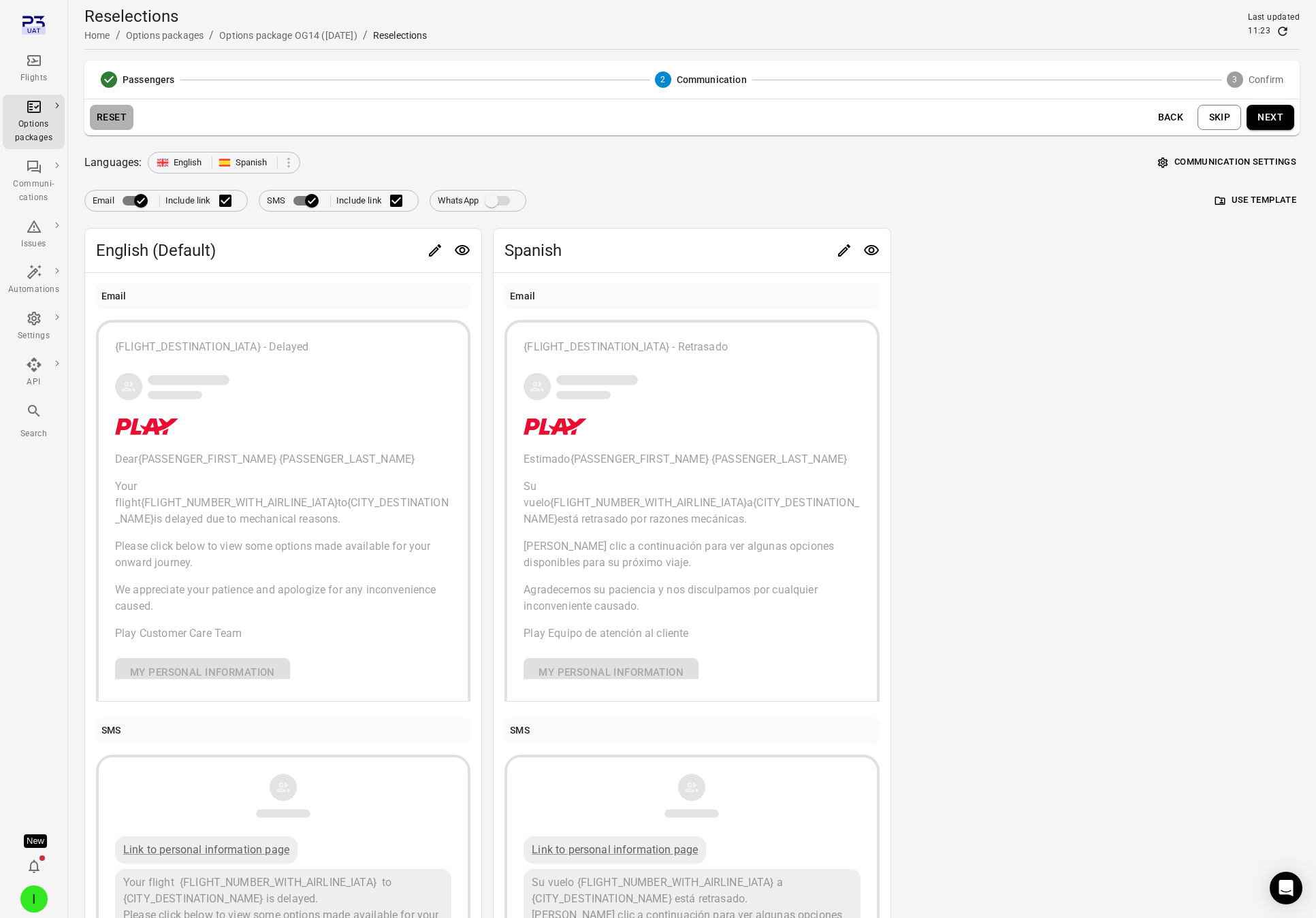
click at [112, 119] on button "Reset" at bounding box center [112, 117] width 44 height 25
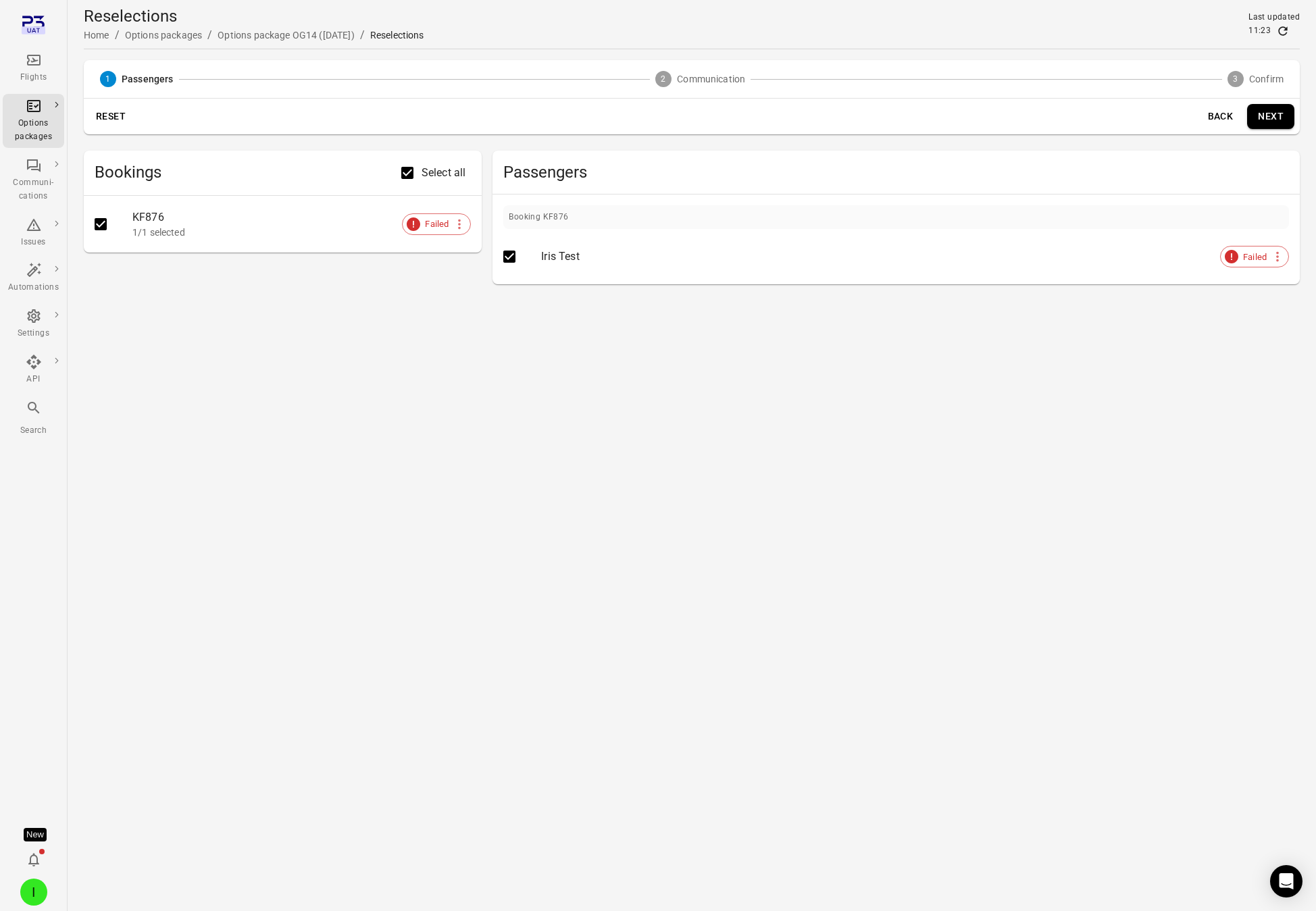
click at [1192, 113] on button "Next" at bounding box center [1270, 116] width 47 height 25
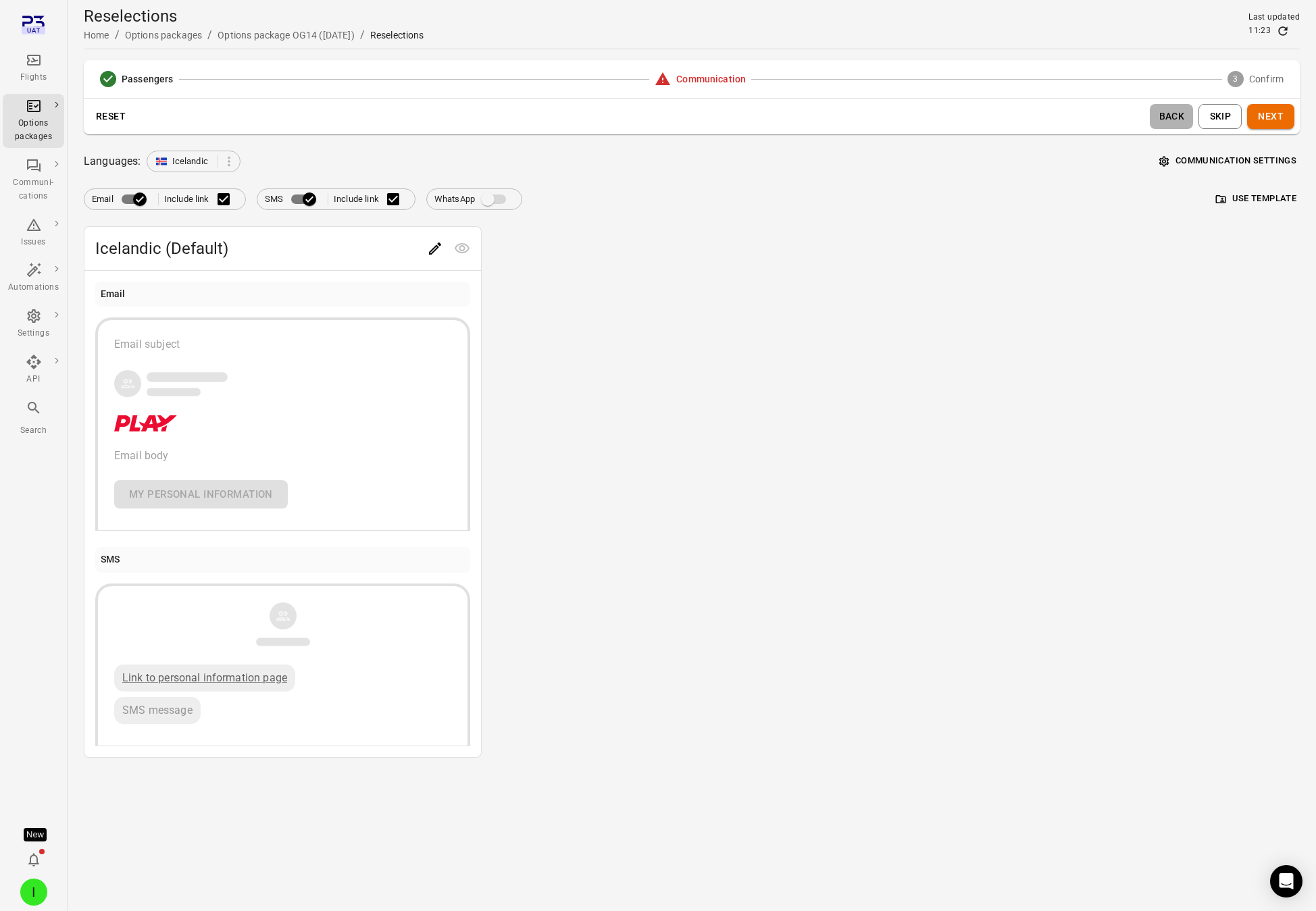
click at [1166, 124] on button "Back" at bounding box center [1172, 116] width 43 height 25
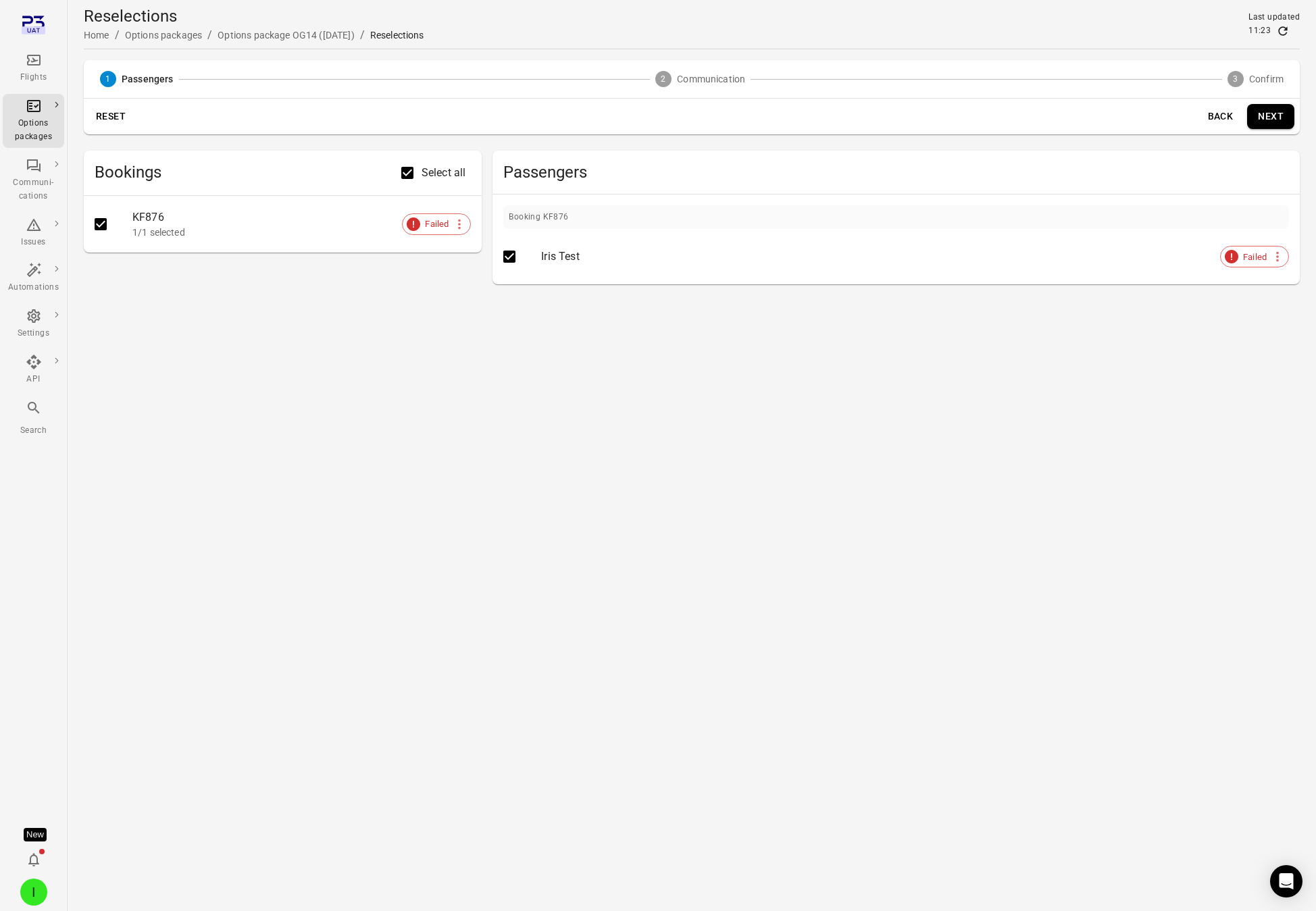
click at [1192, 114] on button "Next" at bounding box center [1270, 116] width 47 height 25
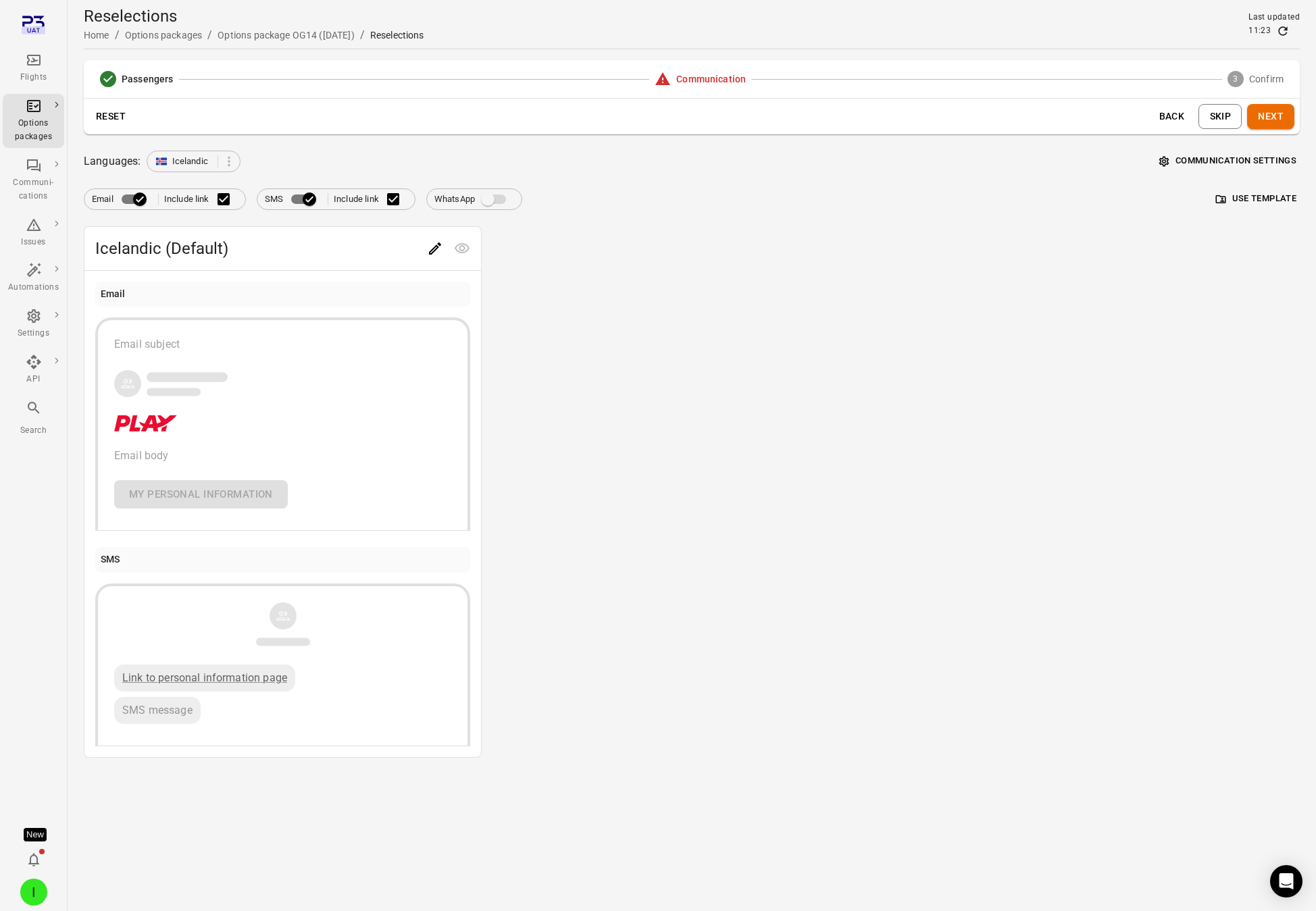
click at [1192, 114] on button "Next" at bounding box center [1270, 116] width 47 height 25
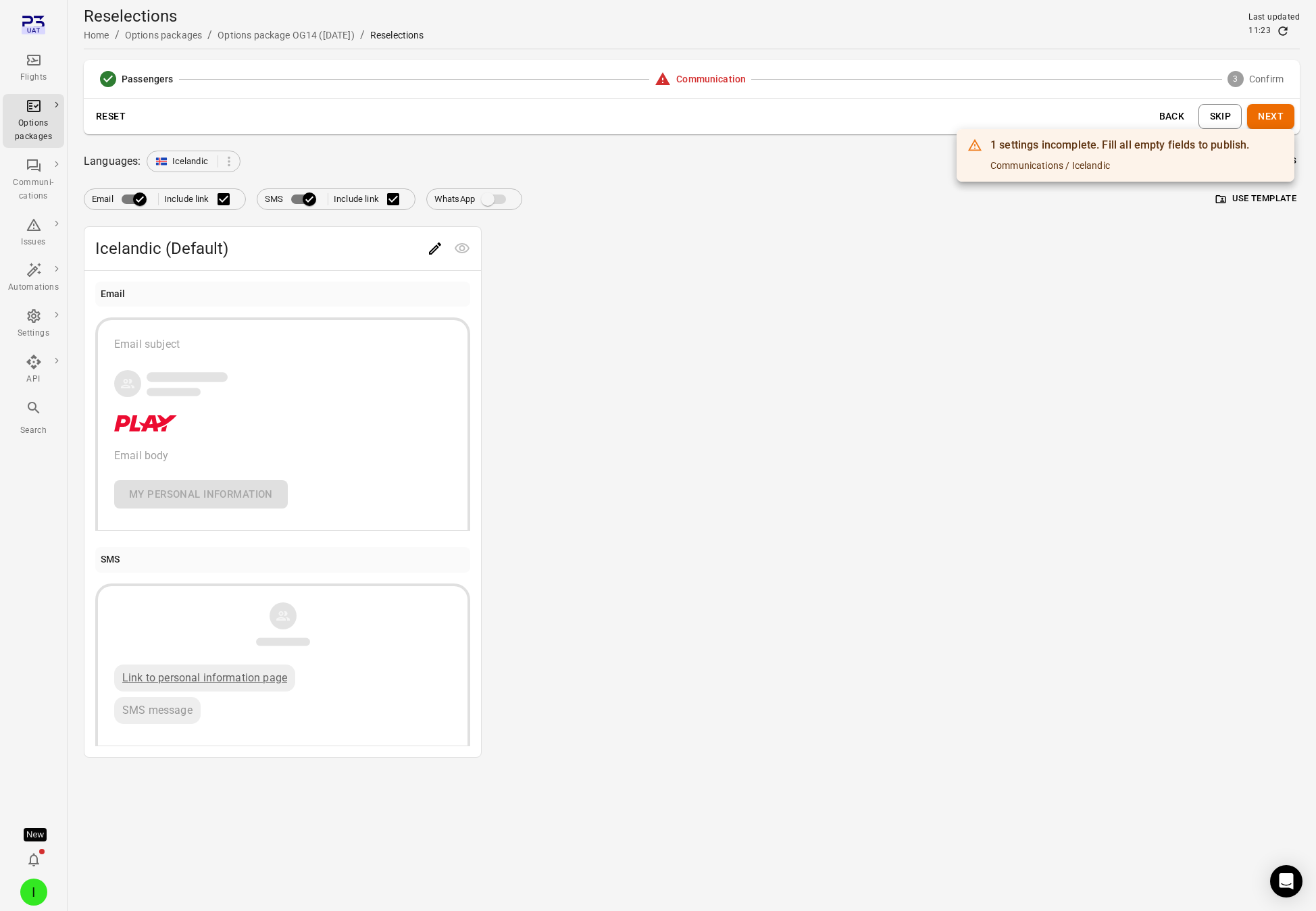
drag, startPoint x: 422, startPoint y: 256, endPoint x: 436, endPoint y: 245, distance: 17.8
click at [423, 256] on div at bounding box center [658, 456] width 1316 height 911
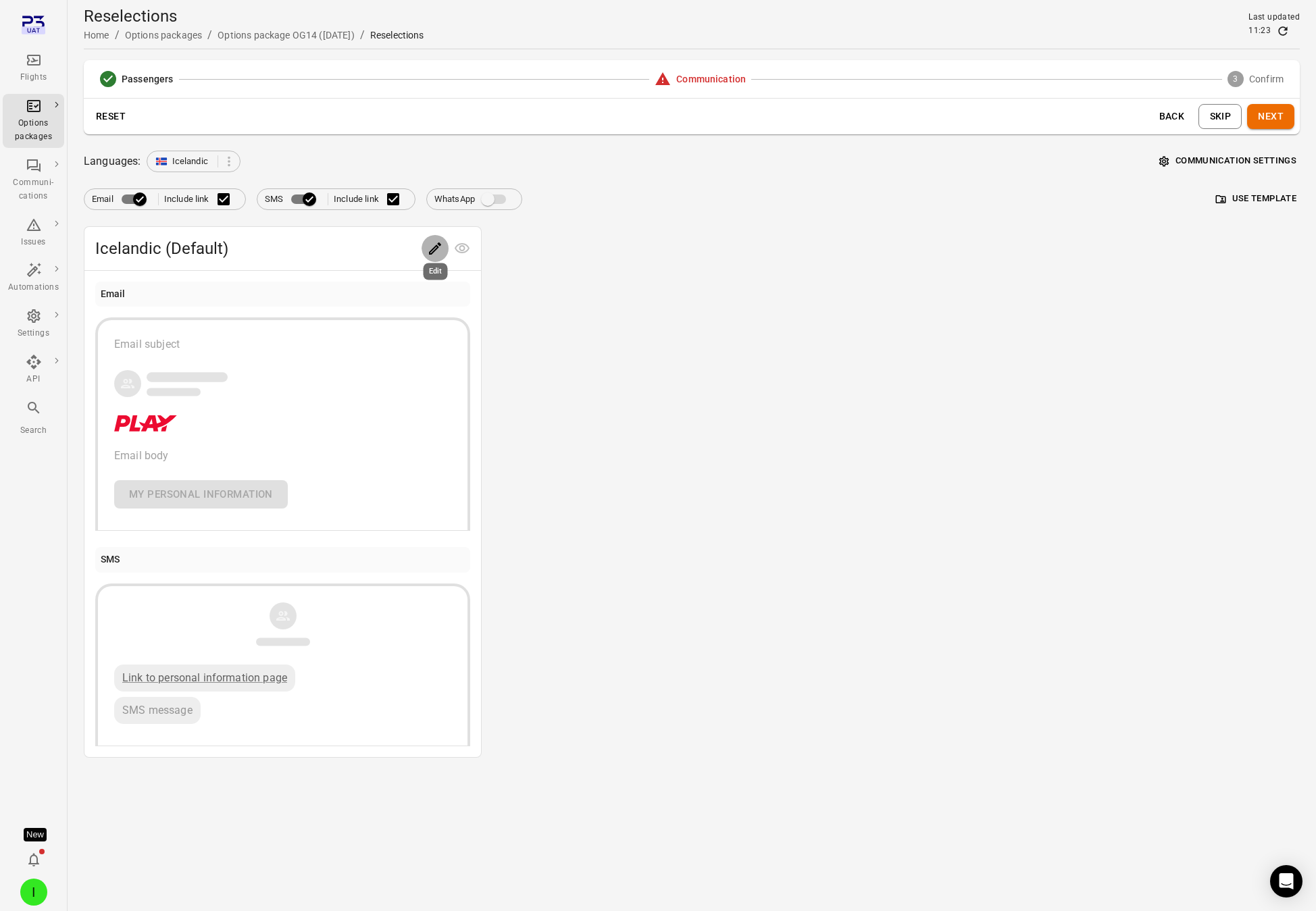
click at [434, 250] on icon "Edit" at bounding box center [436, 249] width 12 height 12
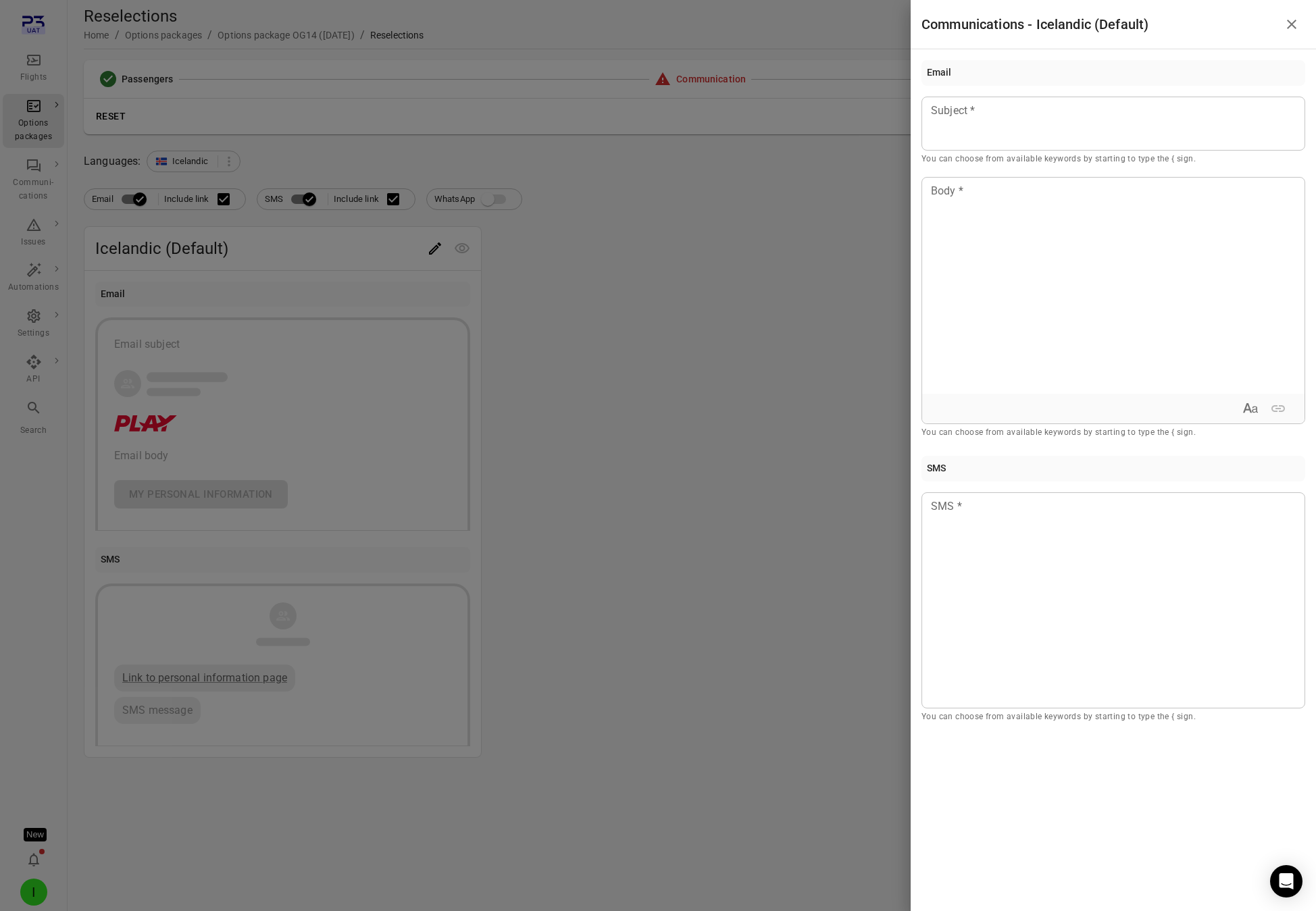
click at [434, 250] on div at bounding box center [658, 456] width 1316 height 911
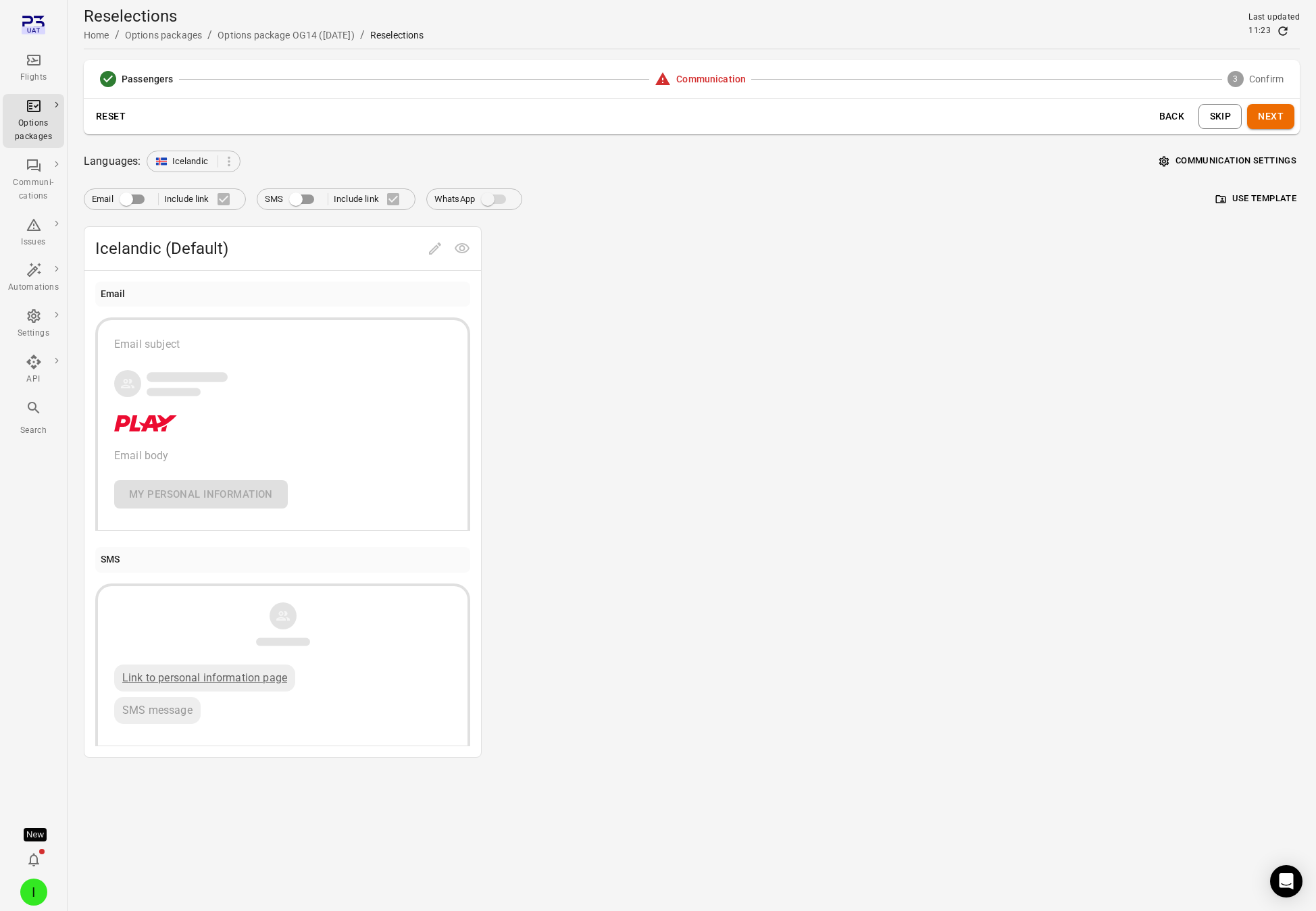
click at [1192, 118] on button "Next" at bounding box center [1270, 116] width 47 height 25
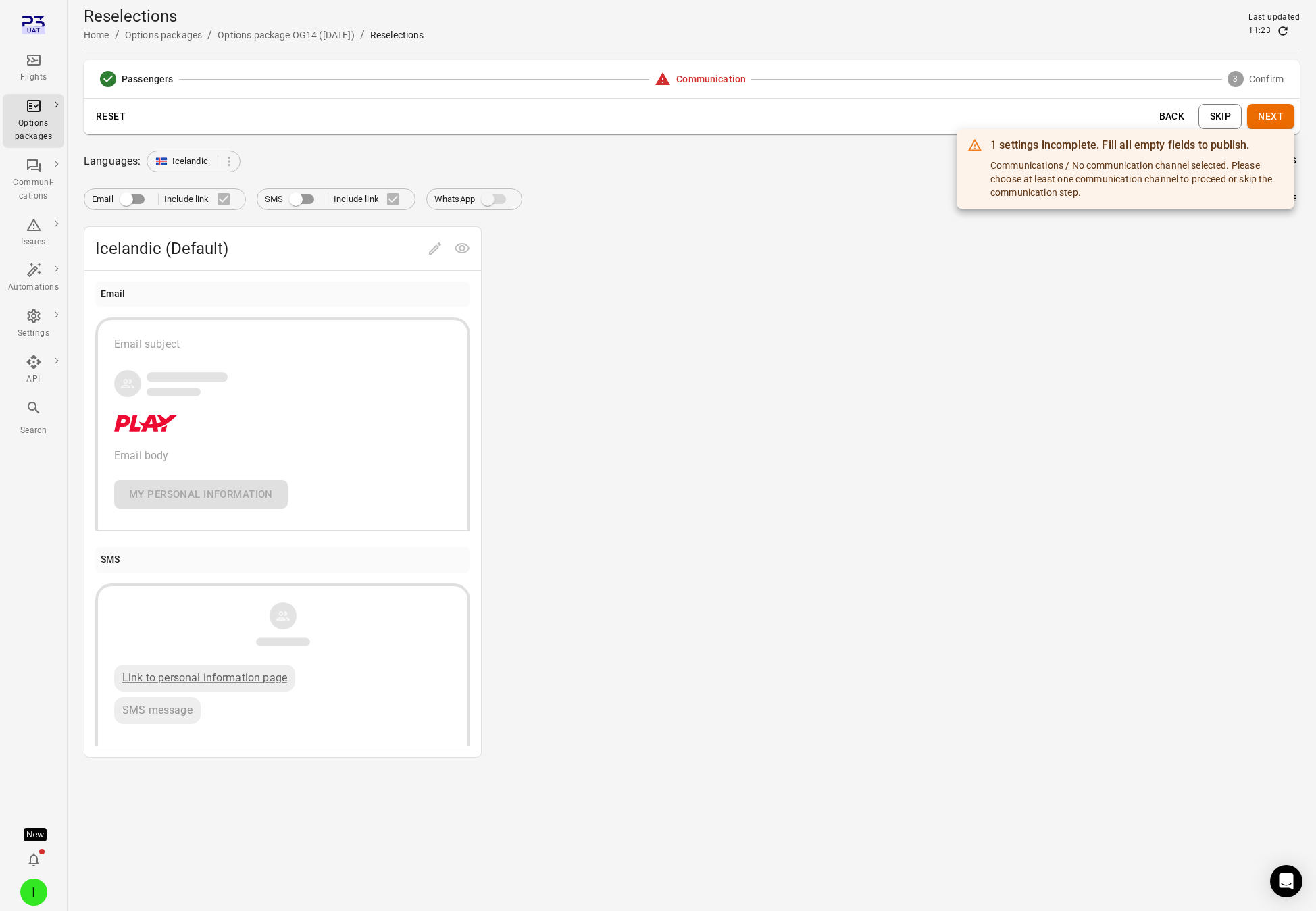
click at [1053, 372] on div at bounding box center [658, 456] width 1316 height 911
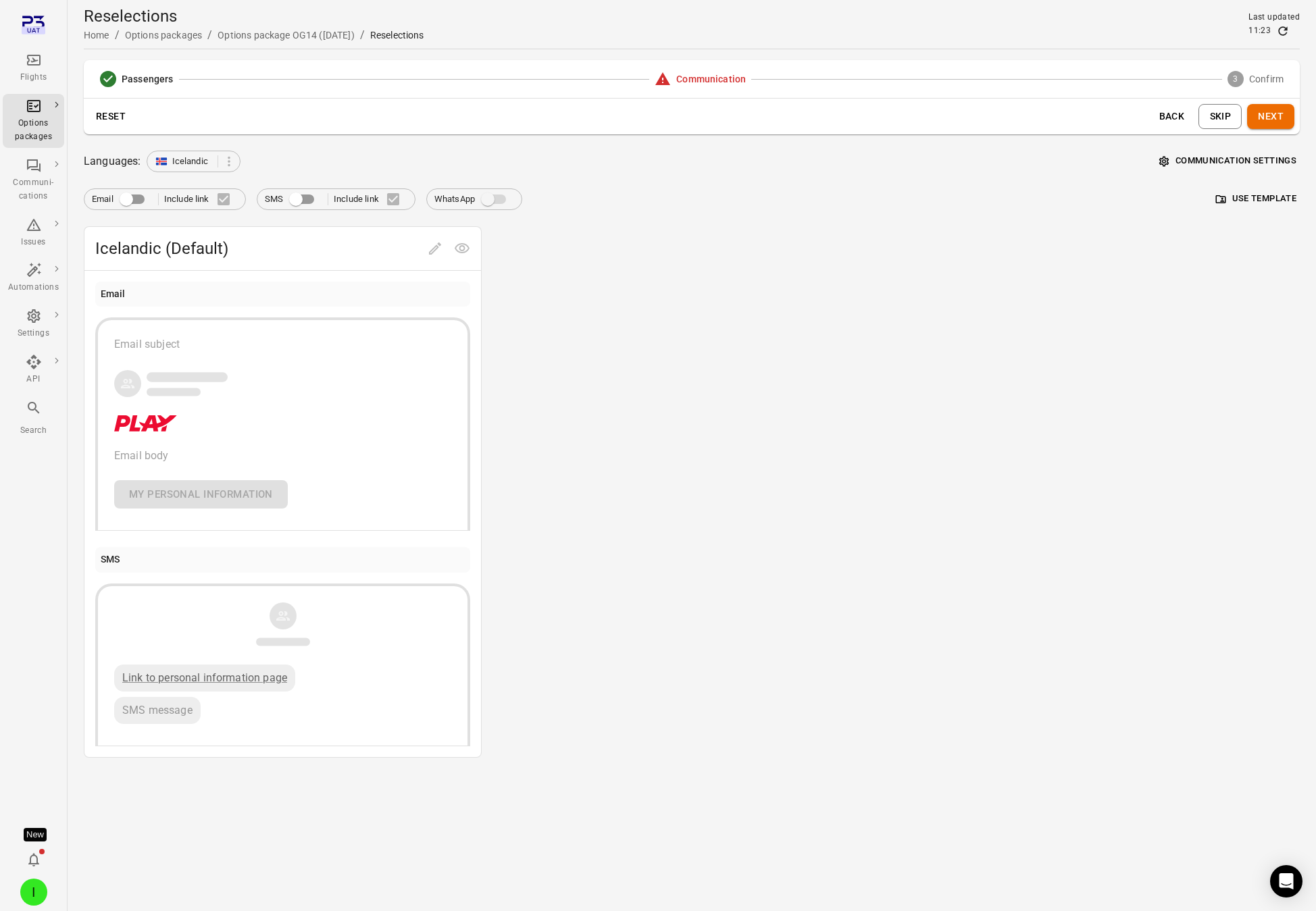
click at [1192, 112] on button "Skip" at bounding box center [1221, 116] width 43 height 25
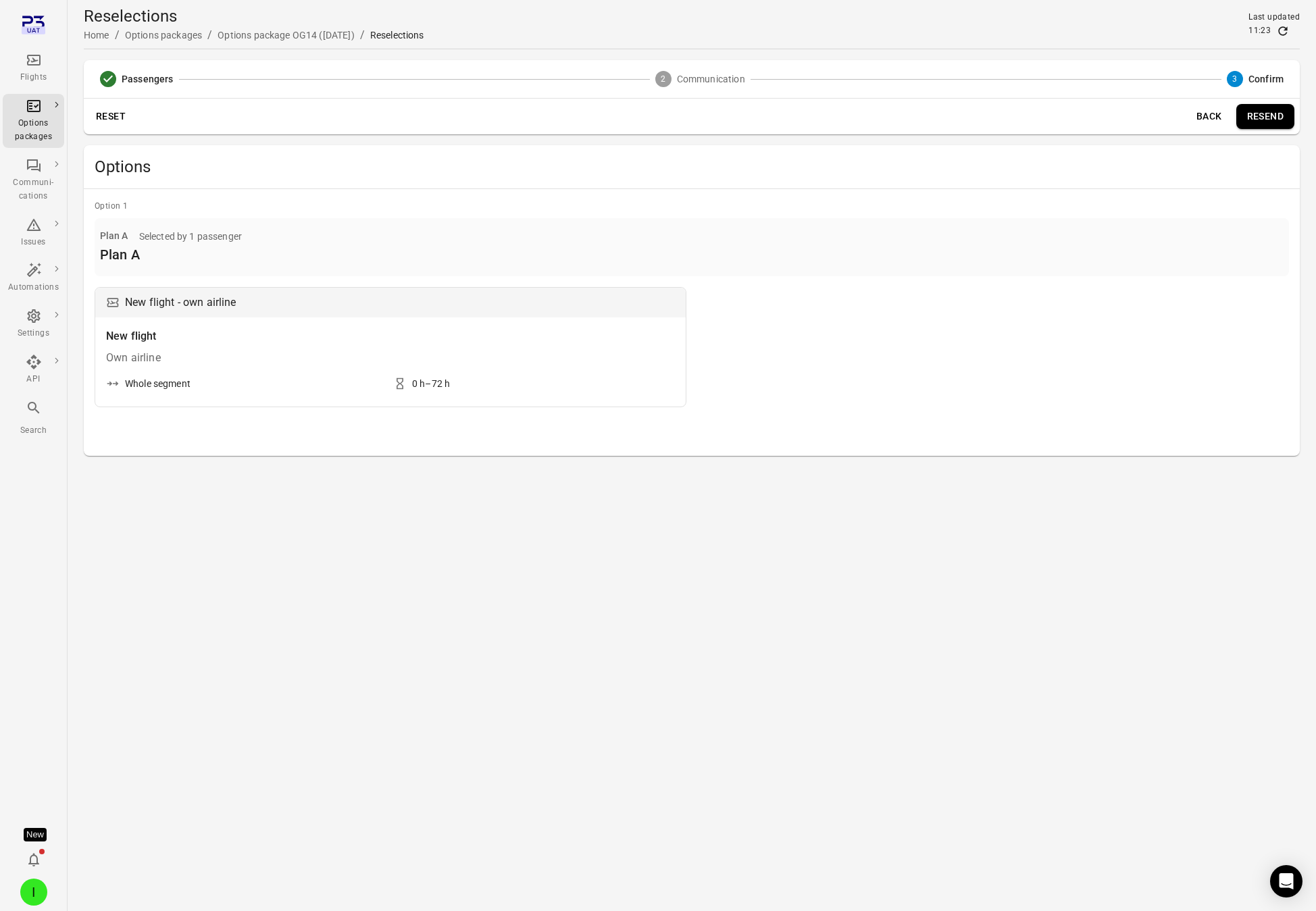
click at [1192, 110] on button "Back" at bounding box center [1210, 116] width 43 height 25
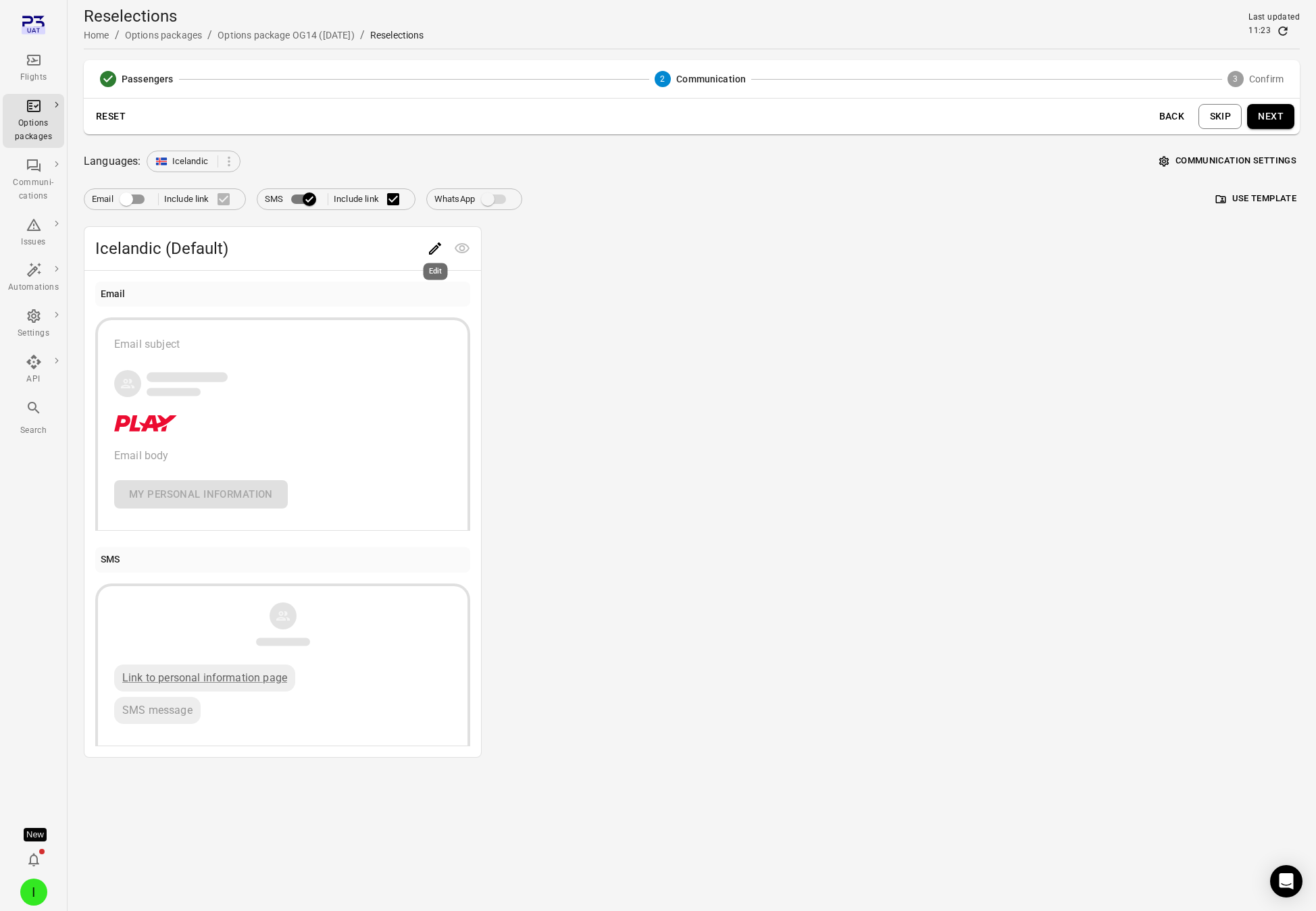
click at [439, 250] on icon "Edit" at bounding box center [435, 248] width 16 height 16
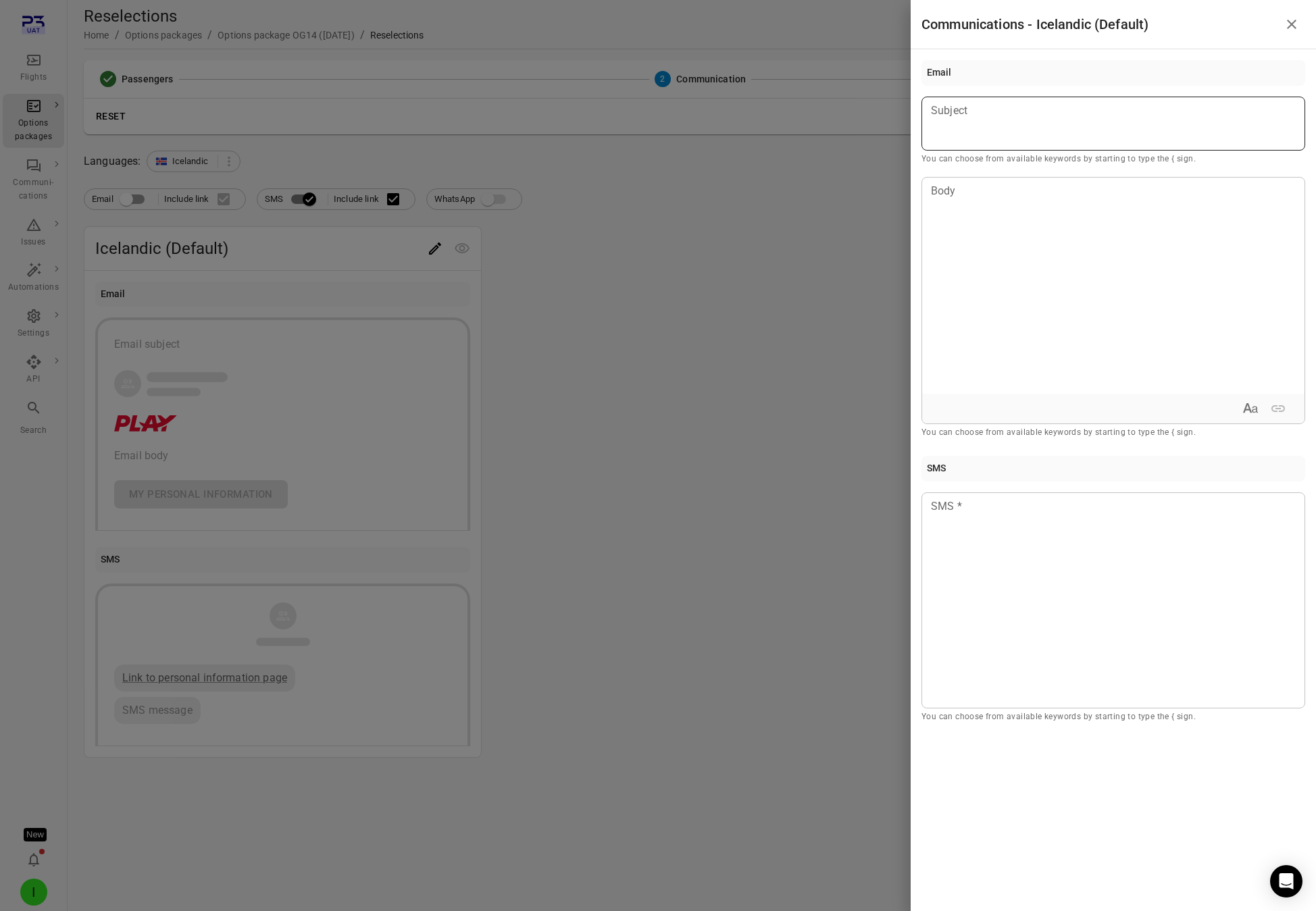
click at [1041, 132] on div at bounding box center [1113, 124] width 384 height 54
click at [736, 235] on div at bounding box center [658, 456] width 1316 height 911
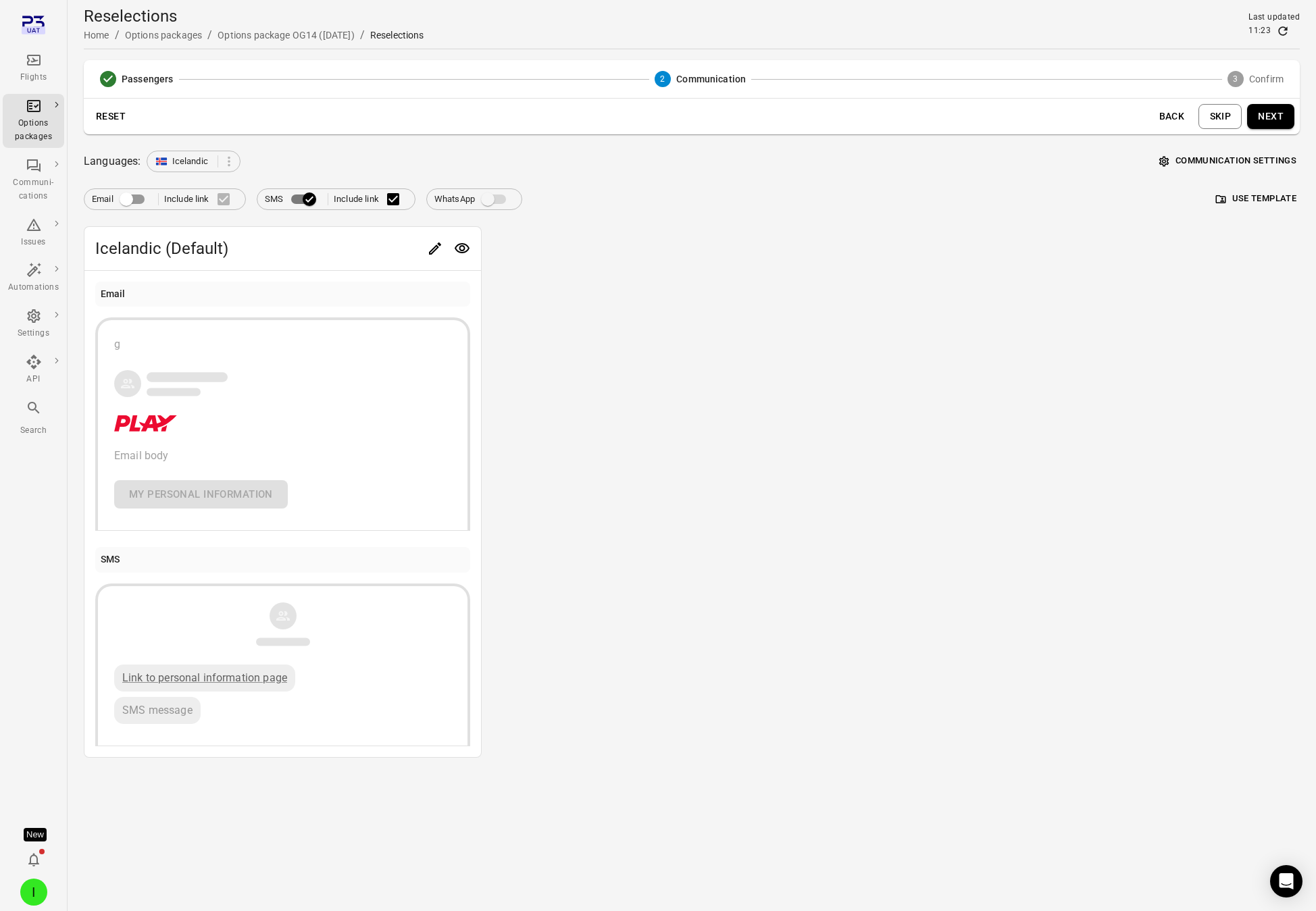
click at [1192, 123] on button "Next" at bounding box center [1270, 116] width 47 height 25
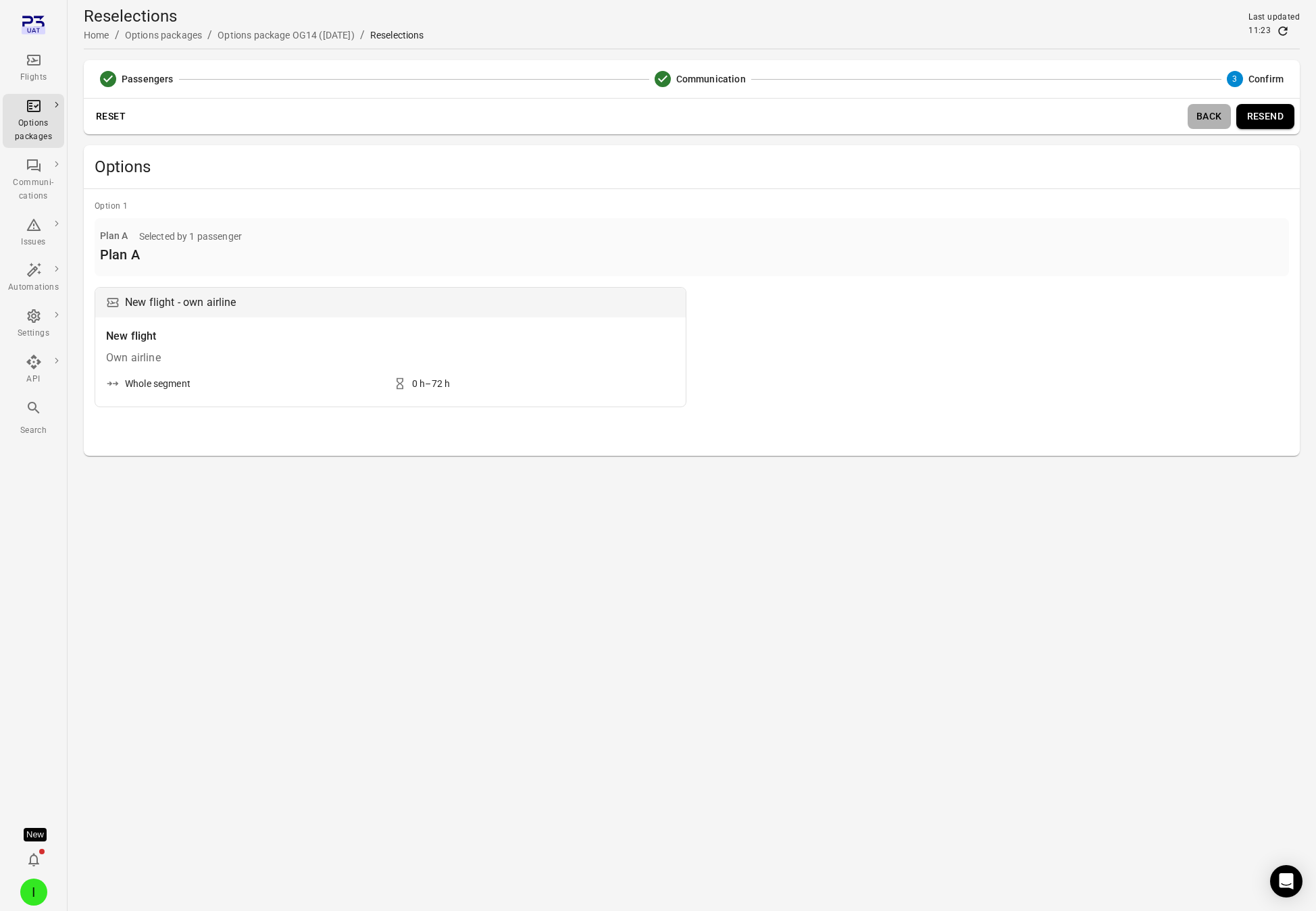
click at [1192, 119] on button "Back" at bounding box center [1210, 116] width 43 height 25
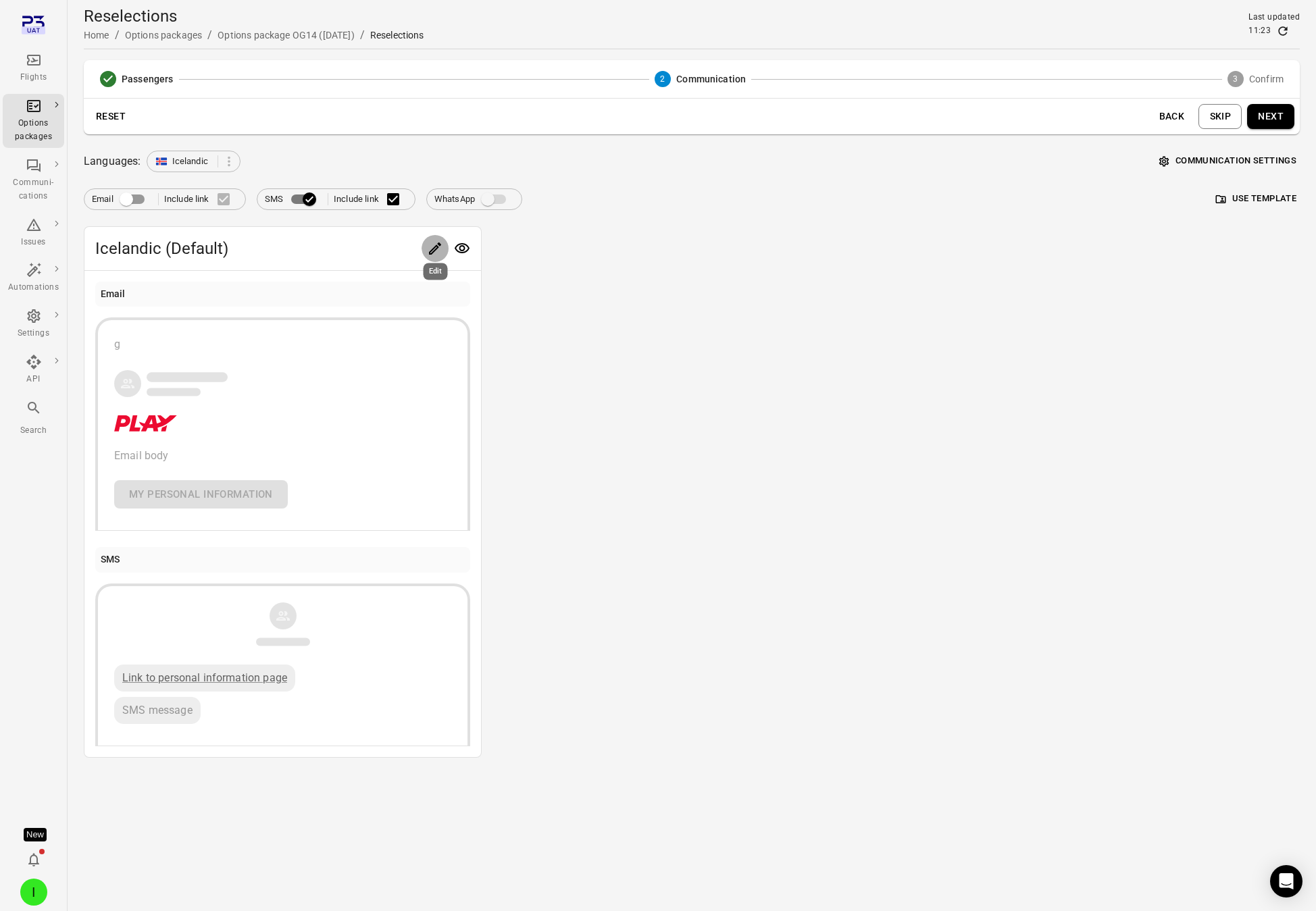
click at [437, 249] on icon "Edit" at bounding box center [435, 248] width 16 height 16
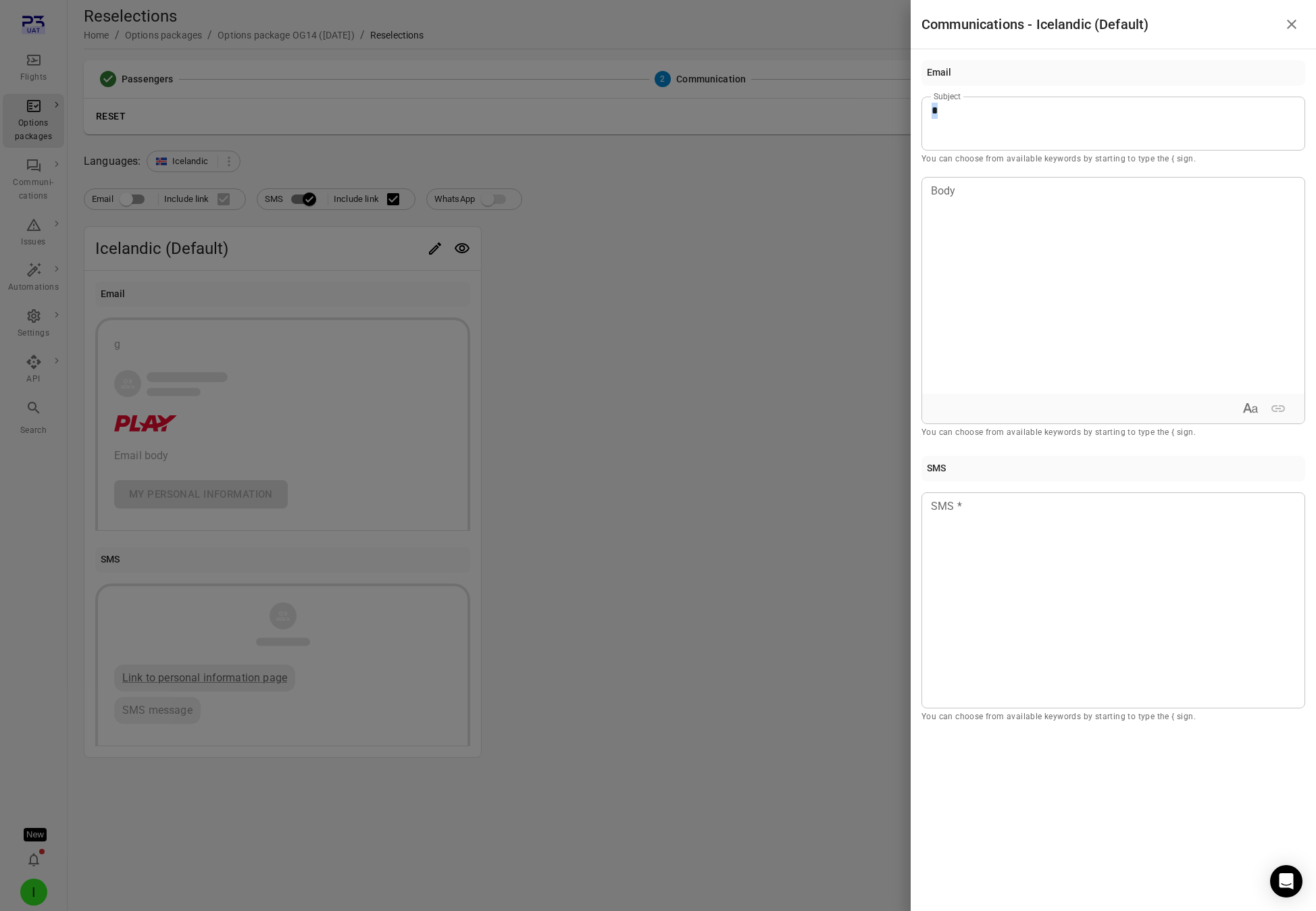
drag, startPoint x: 928, startPoint y: 115, endPoint x: 901, endPoint y: 113, distance: 27.1
click at [901, 113] on div "Communications - Icelandic (Default) Email * Subject You can choose from availa…" at bounding box center [658, 456] width 1316 height 911
click at [786, 242] on div at bounding box center [658, 456] width 1316 height 911
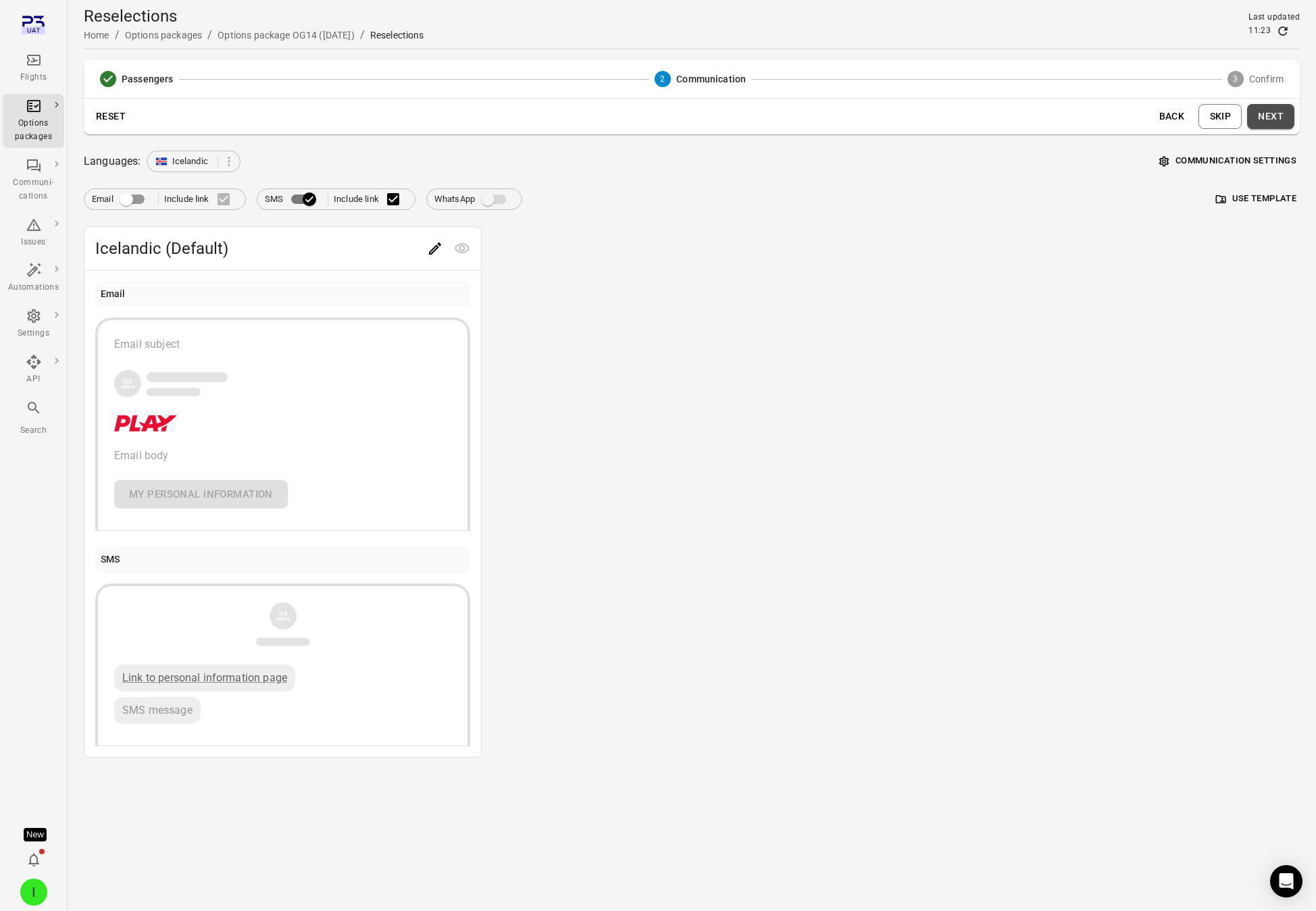
click at [1192, 109] on button "Next" at bounding box center [1270, 116] width 47 height 25
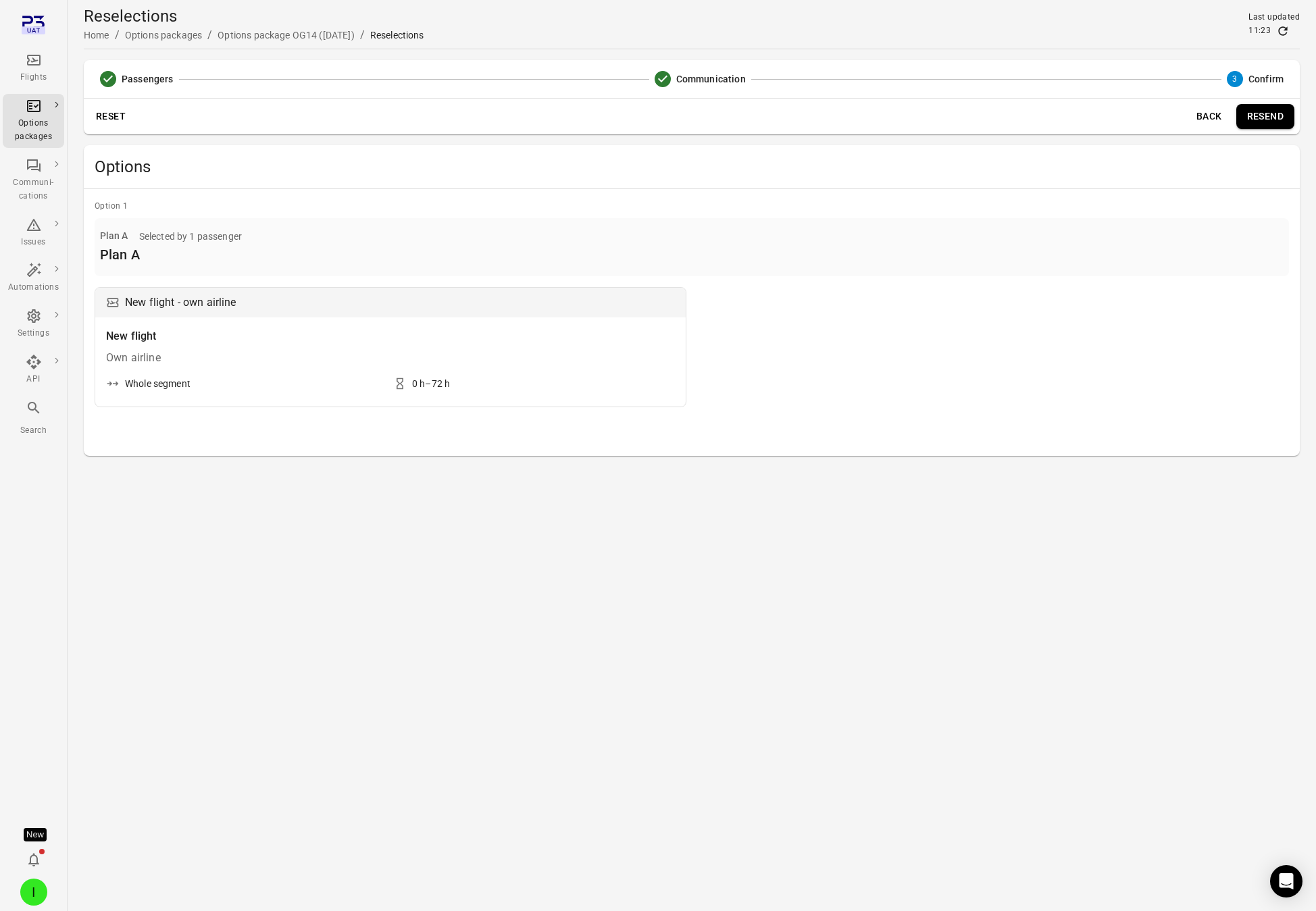
click at [1192, 119] on button "Back" at bounding box center [1210, 116] width 43 height 25
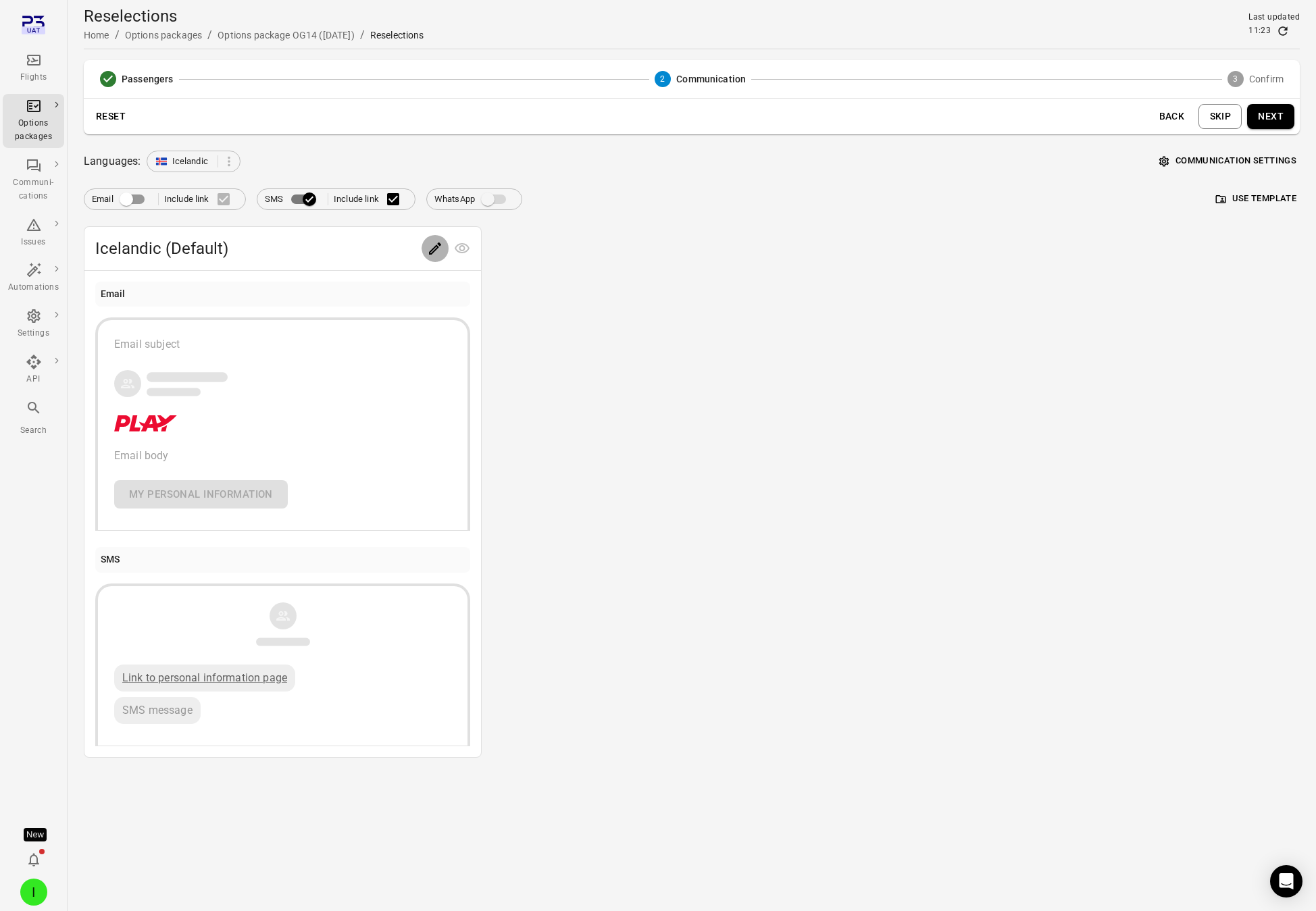
click at [432, 245] on icon "Edit" at bounding box center [435, 248] width 16 height 16
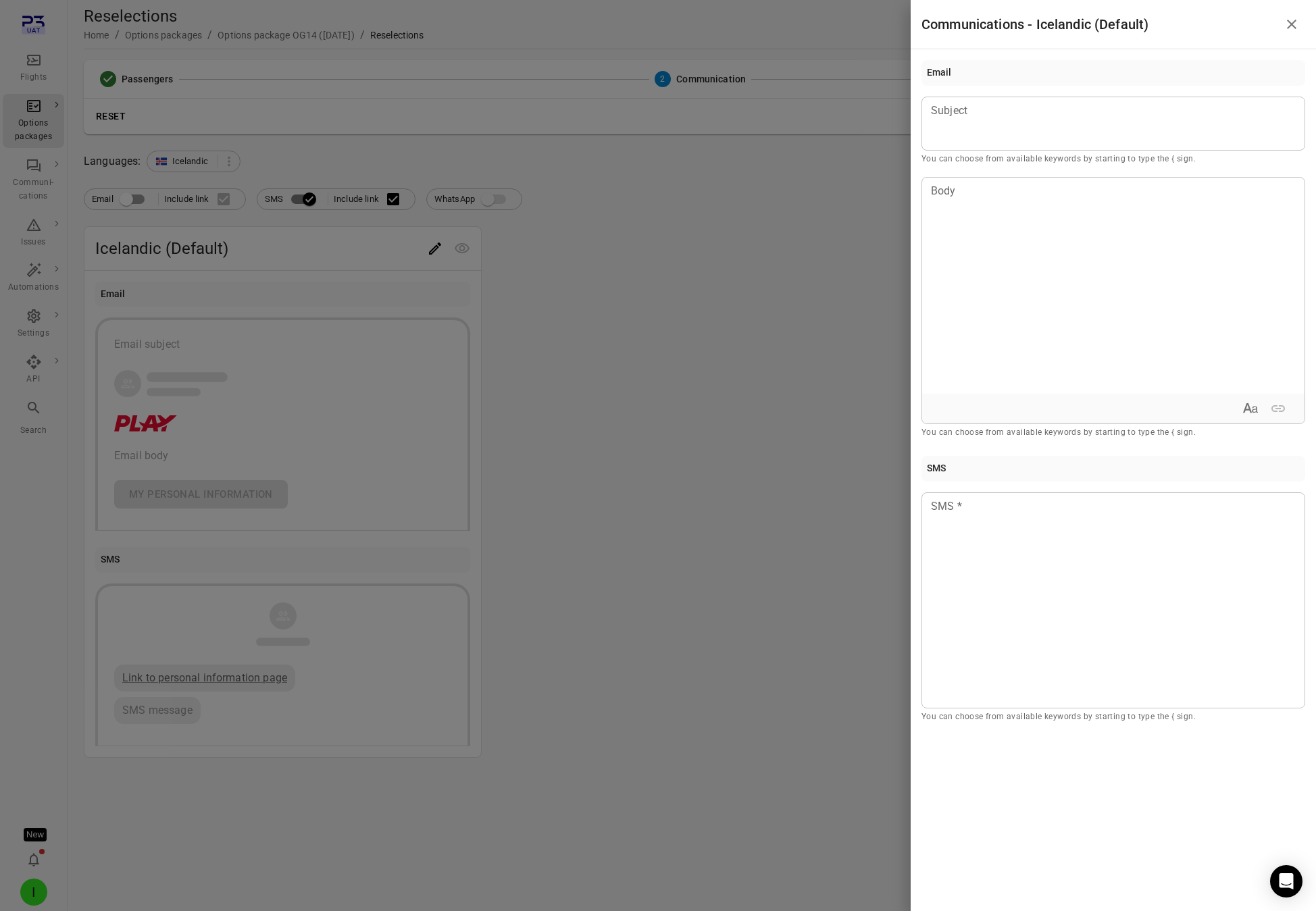
click at [487, 239] on div at bounding box center [658, 456] width 1316 height 911
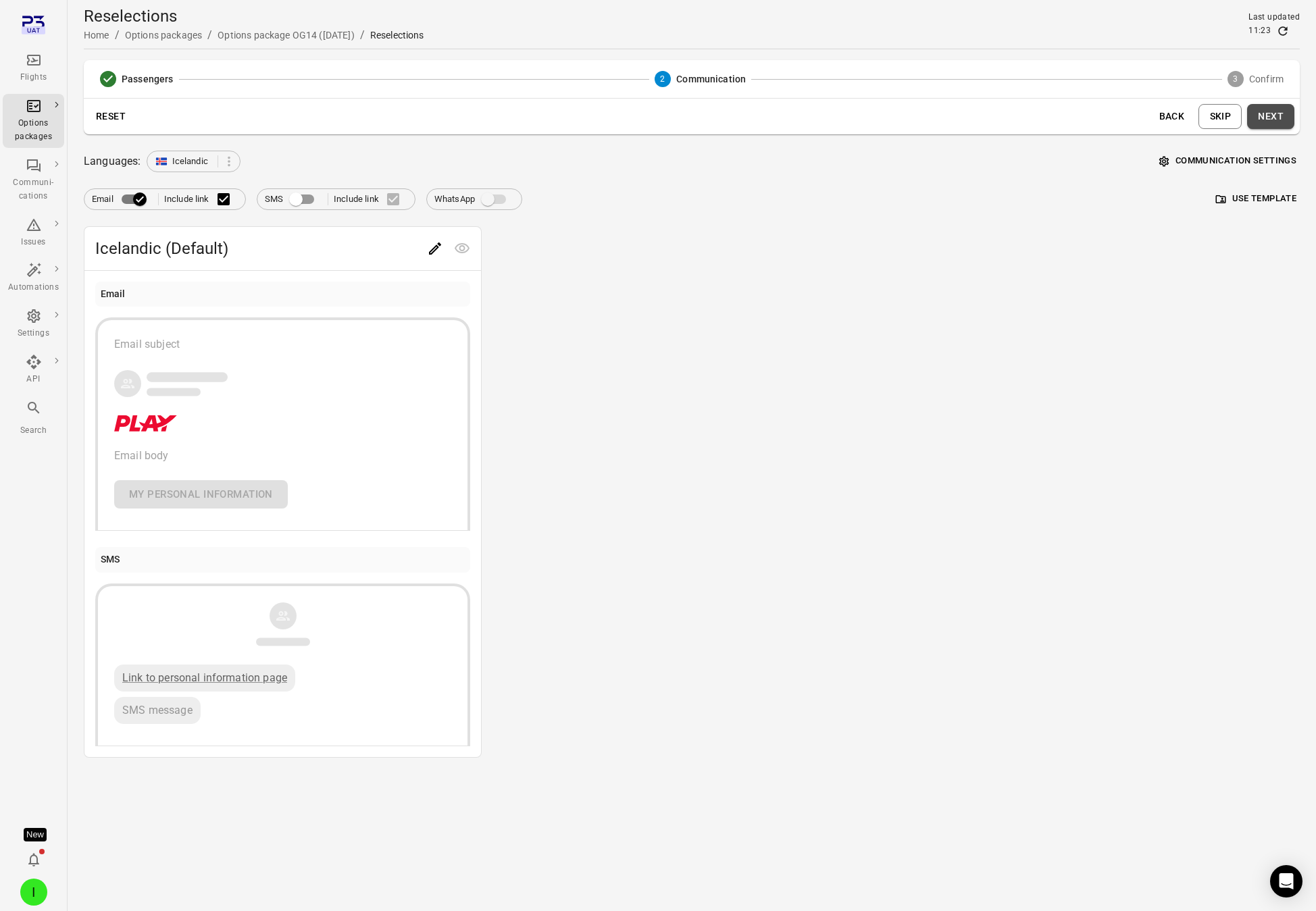
click at [1192, 107] on button "Next" at bounding box center [1270, 116] width 47 height 25
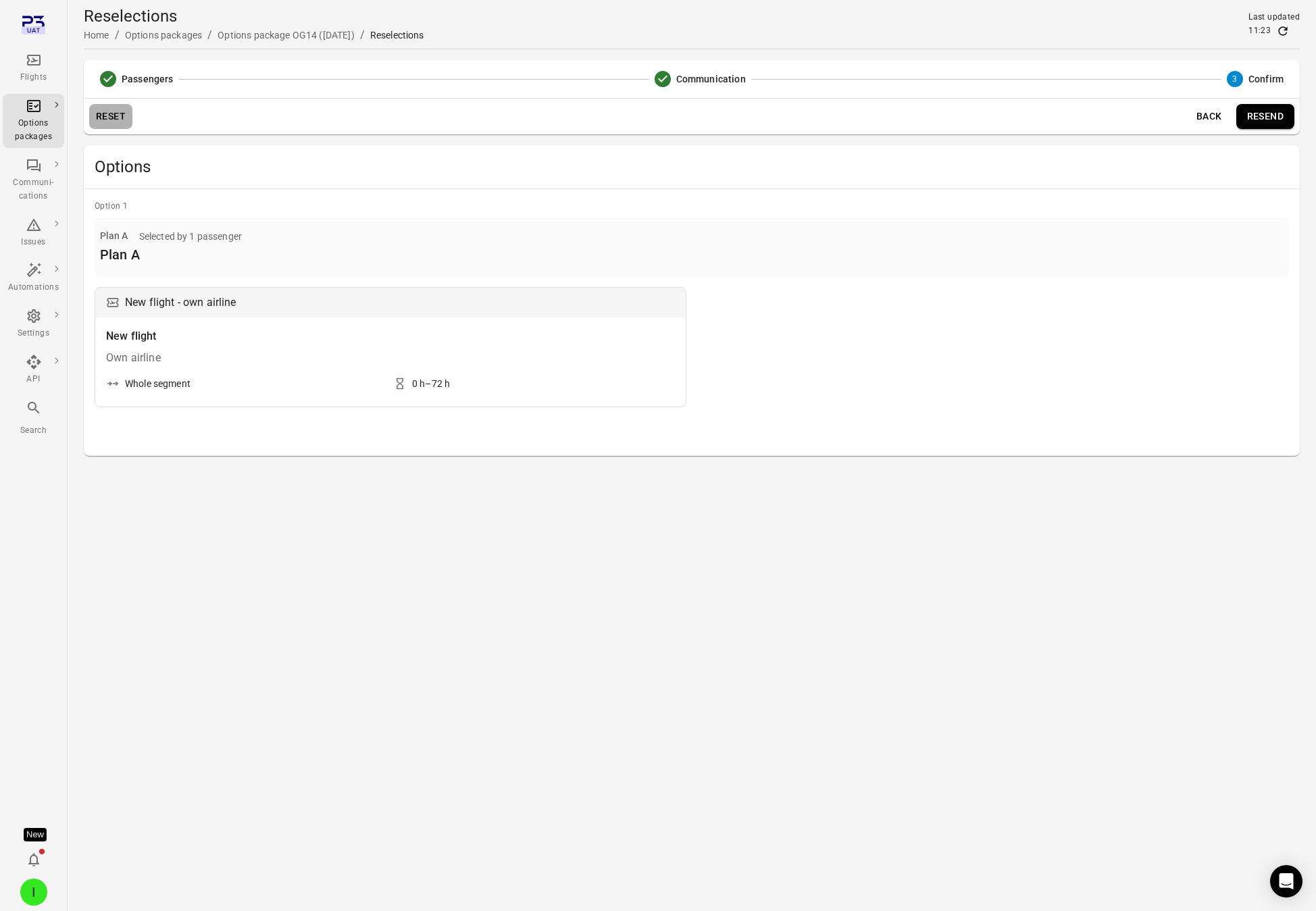
click at [115, 111] on button "Reset" at bounding box center [111, 116] width 43 height 25
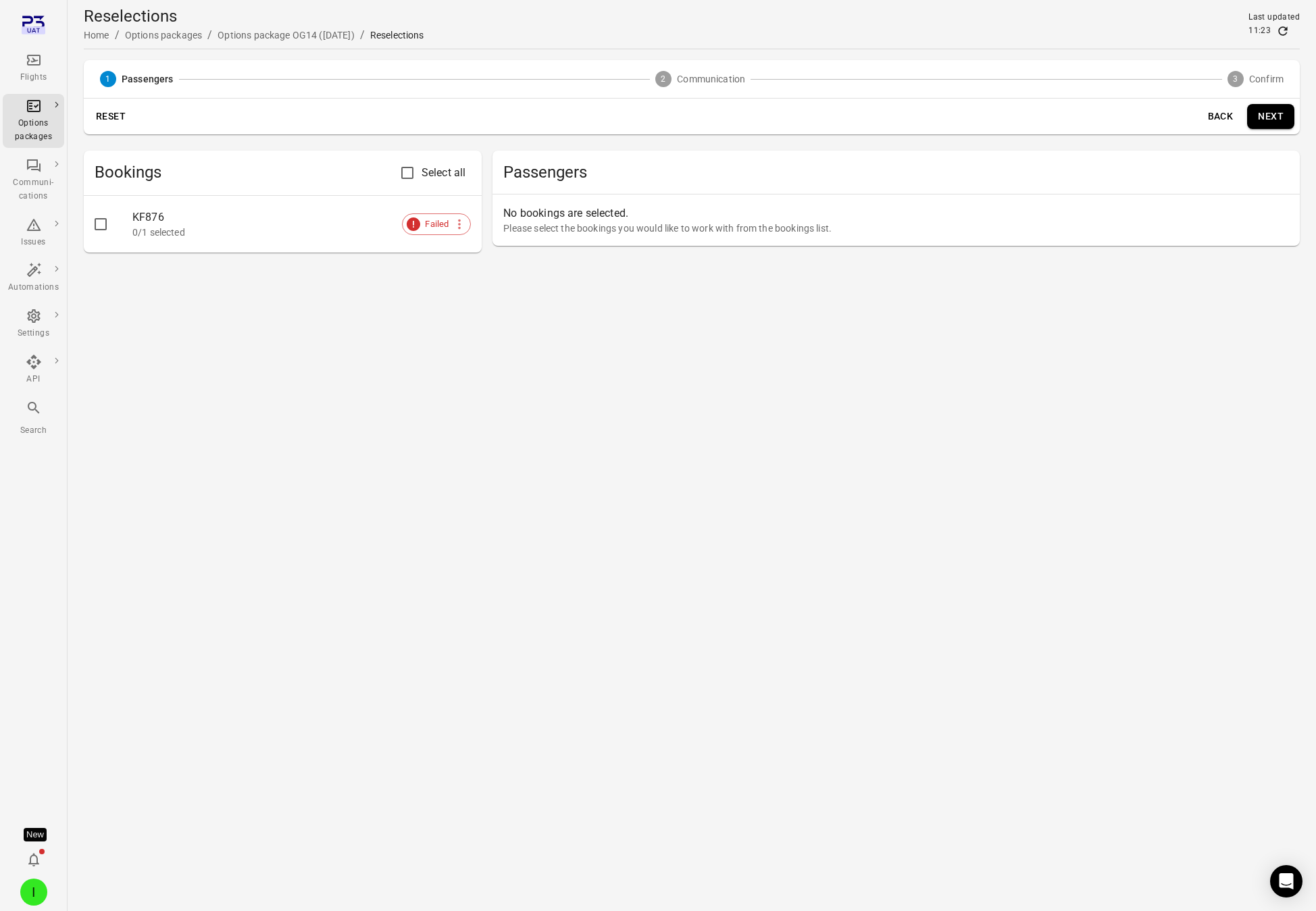
click at [489, 368] on main "Reselections Home / Options packages / Options package OG14 (5 Sep) / Reselecti…" at bounding box center [691, 456] width 1249 height 911
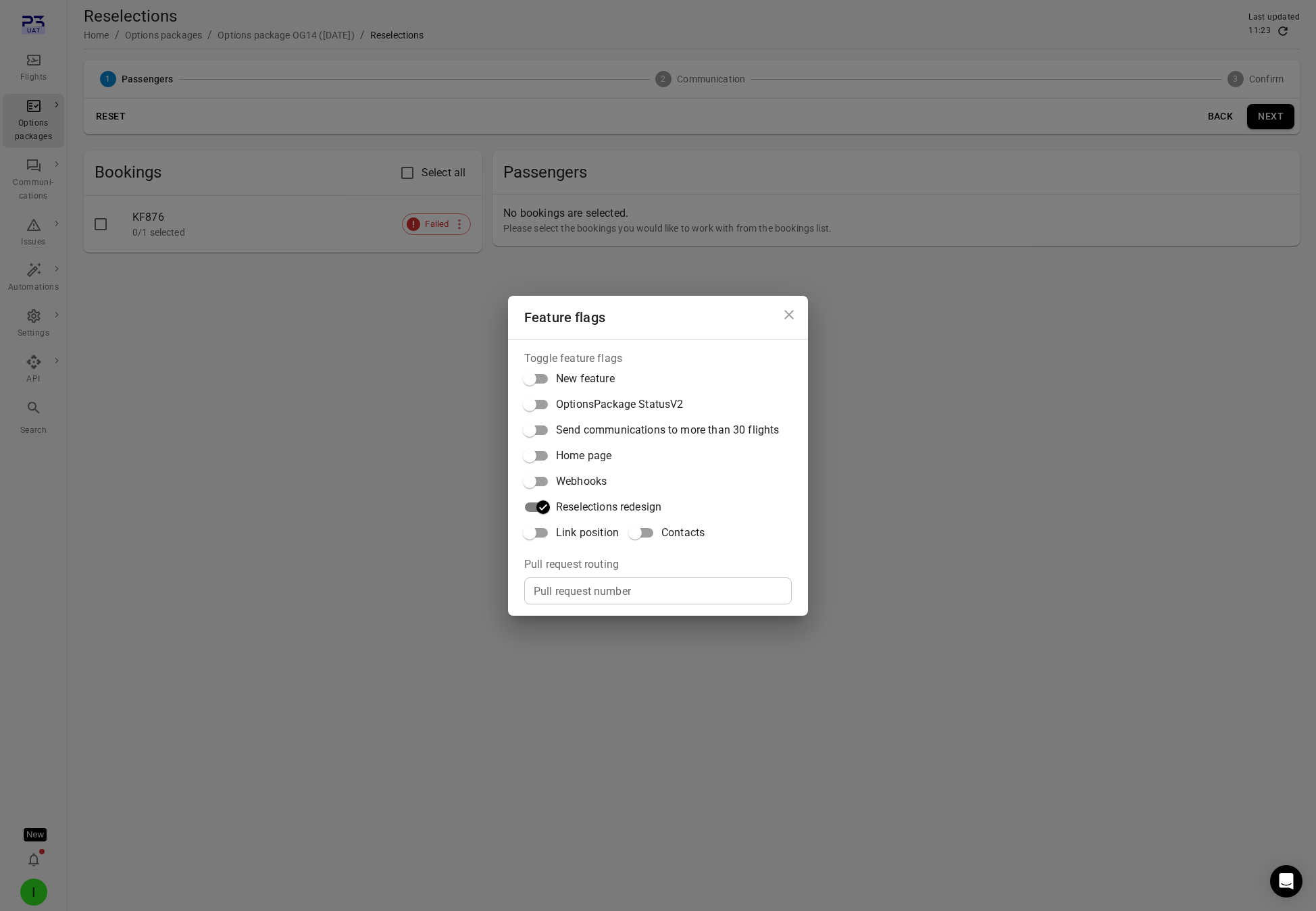
drag, startPoint x: 438, startPoint y: 371, endPoint x: 412, endPoint y: 366, distance: 26.5
click at [438, 371] on div "Feature flags Toggle feature flags New feature OptionsPackage StatusV2 Send com…" at bounding box center [658, 456] width 1316 height 911
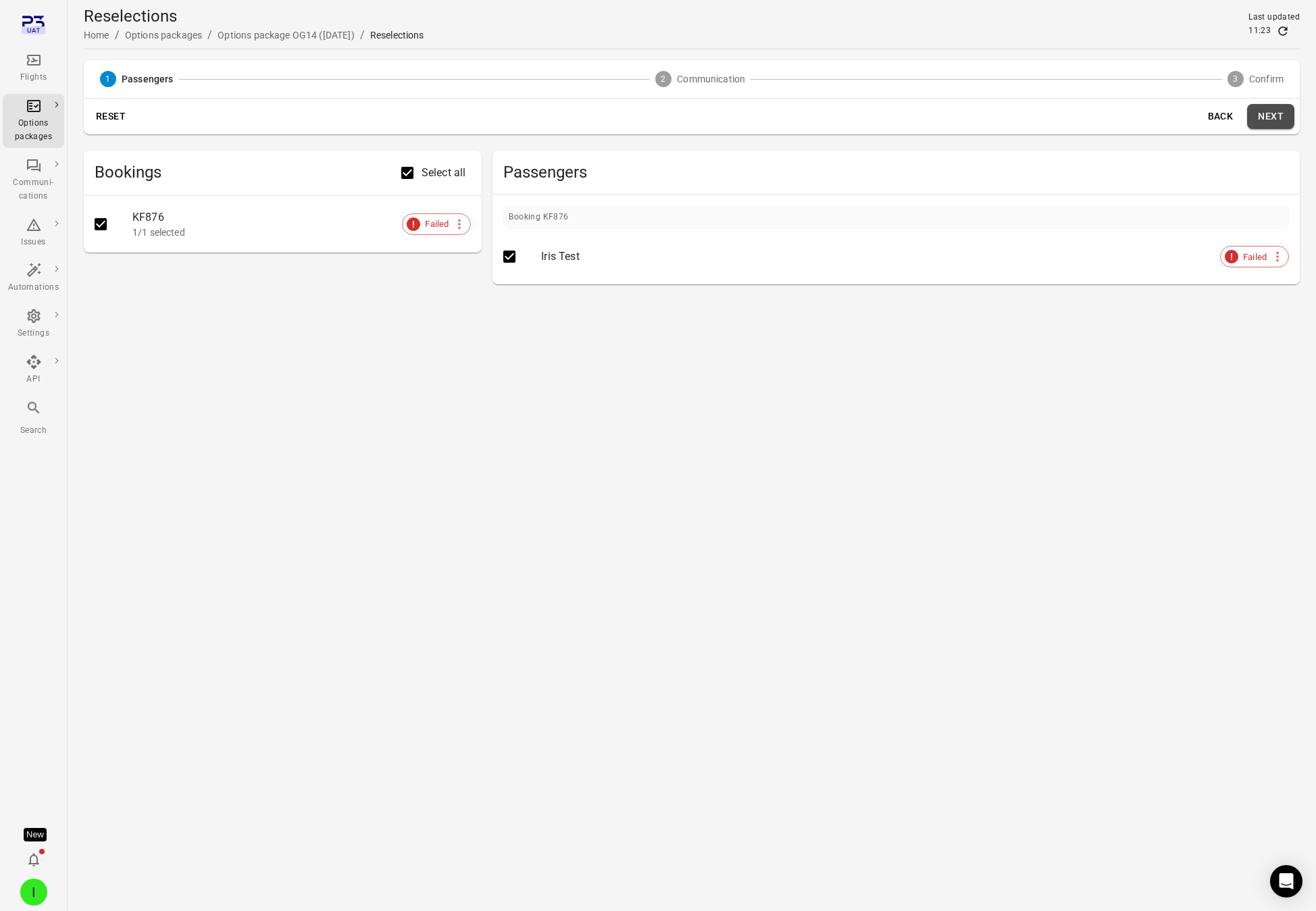
click at [1192, 112] on button "Next" at bounding box center [1270, 116] width 47 height 25
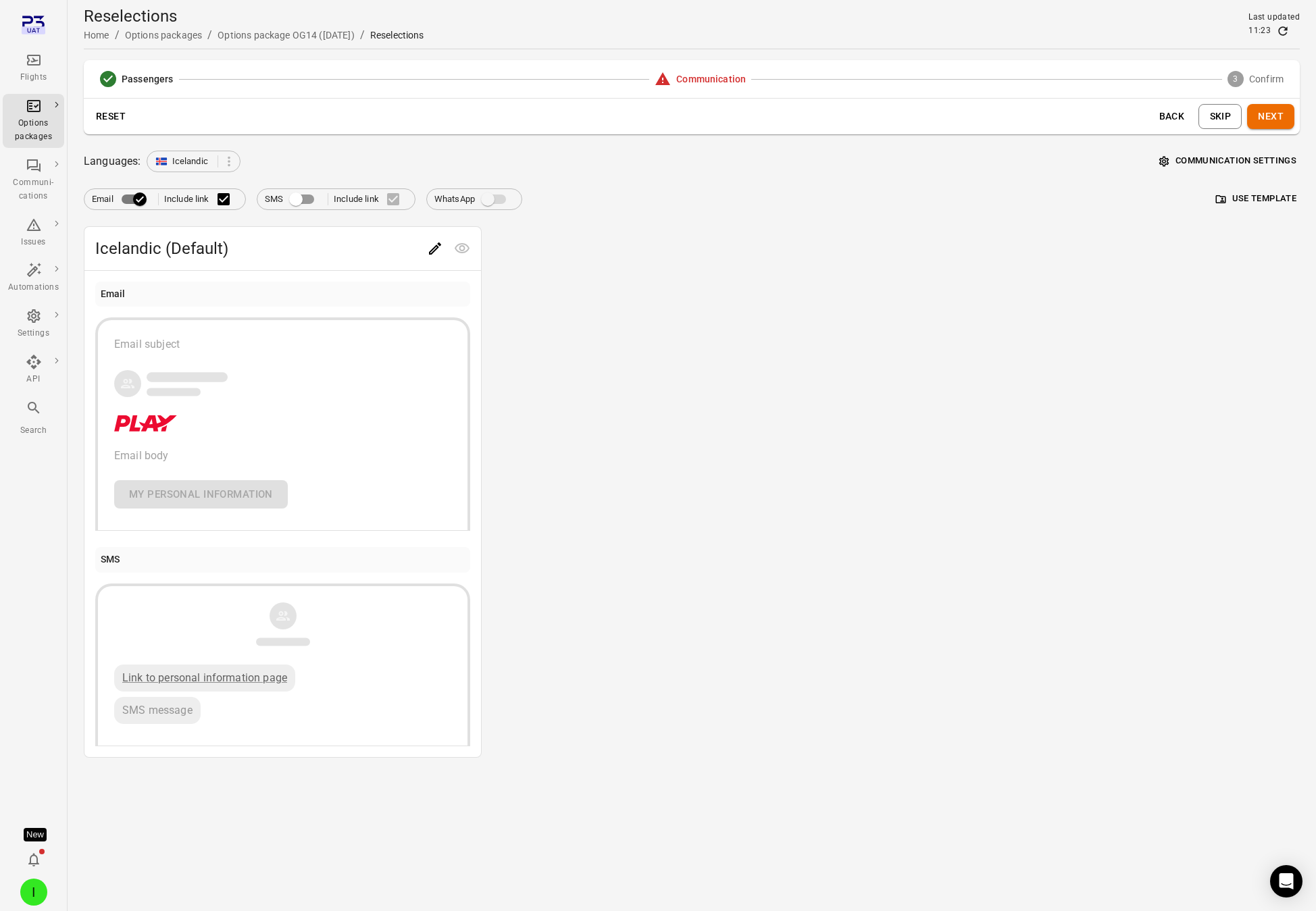
click at [1192, 120] on button "Next" at bounding box center [1270, 116] width 47 height 25
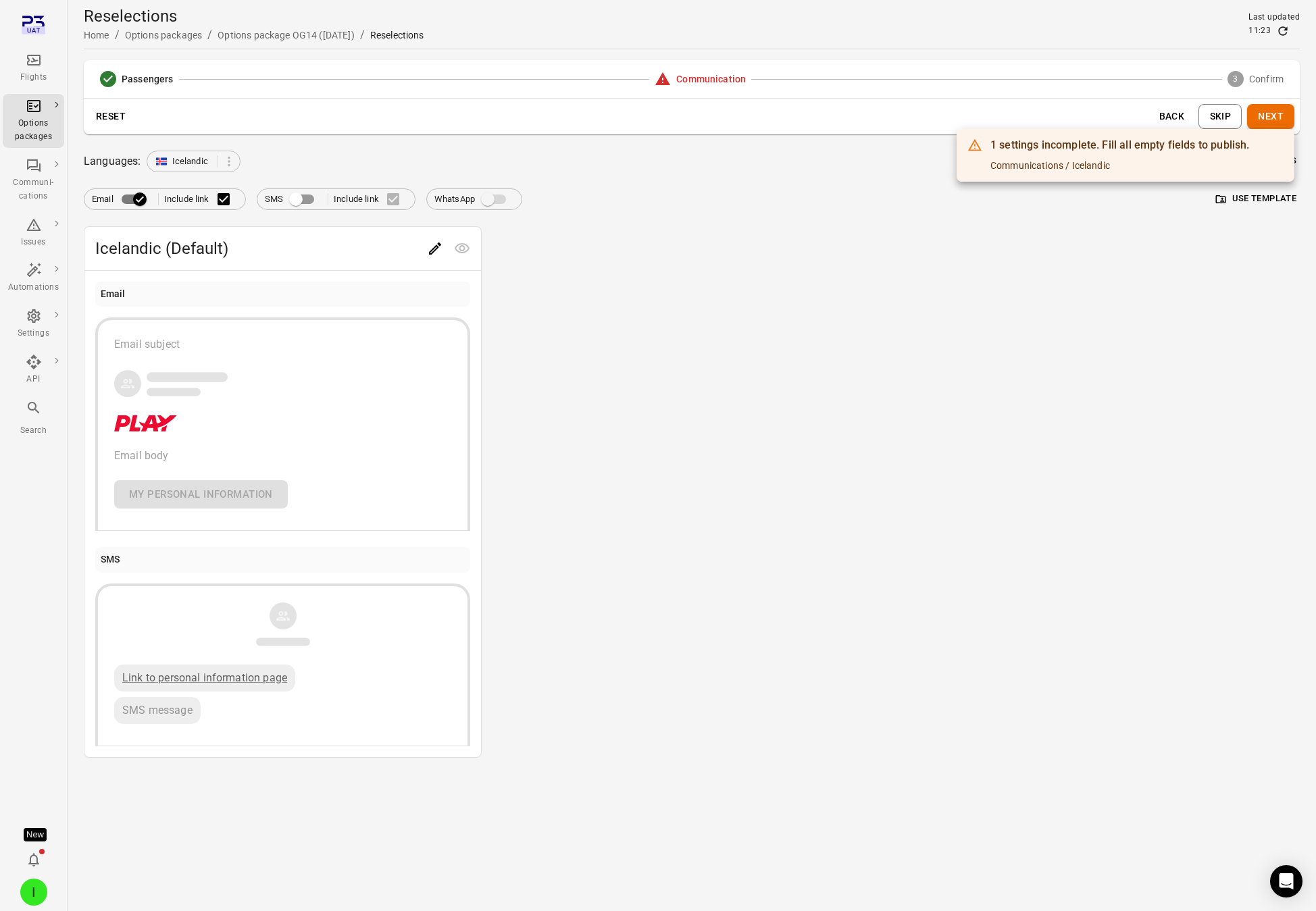
click at [1192, 281] on div at bounding box center [658, 456] width 1316 height 911
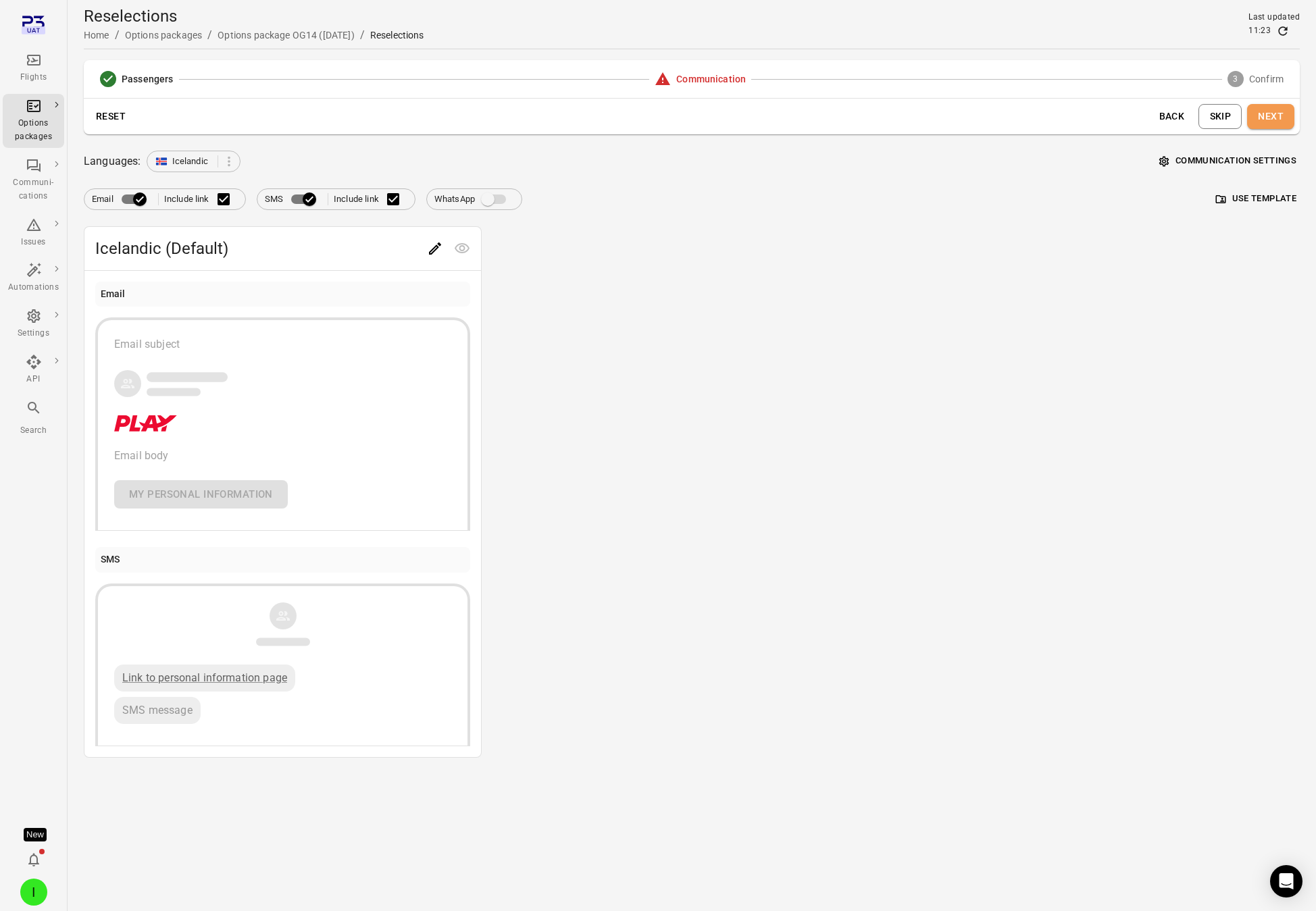
click at [1192, 121] on button "Next" at bounding box center [1270, 116] width 47 height 25
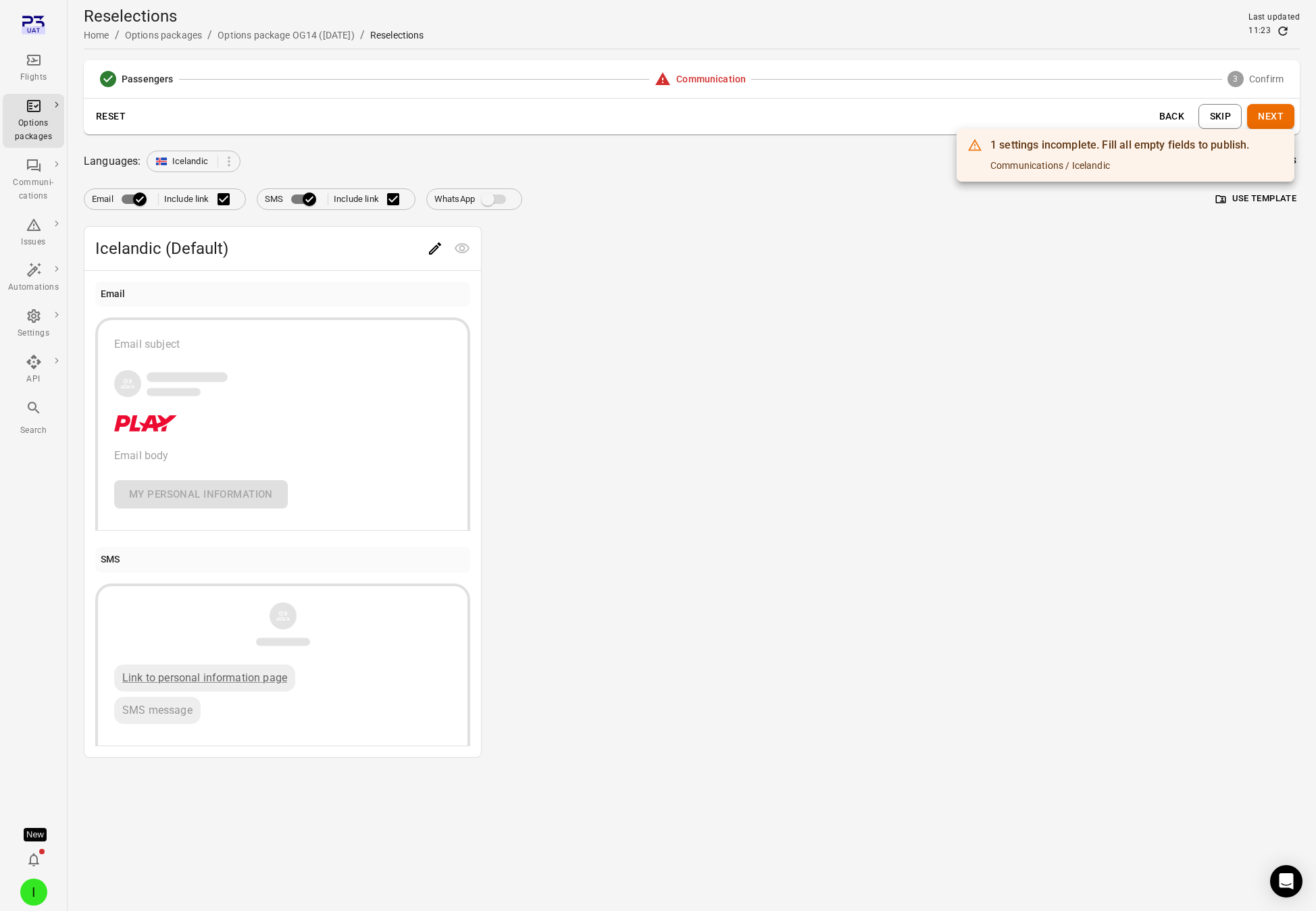
click at [1038, 266] on div at bounding box center [658, 456] width 1316 height 911
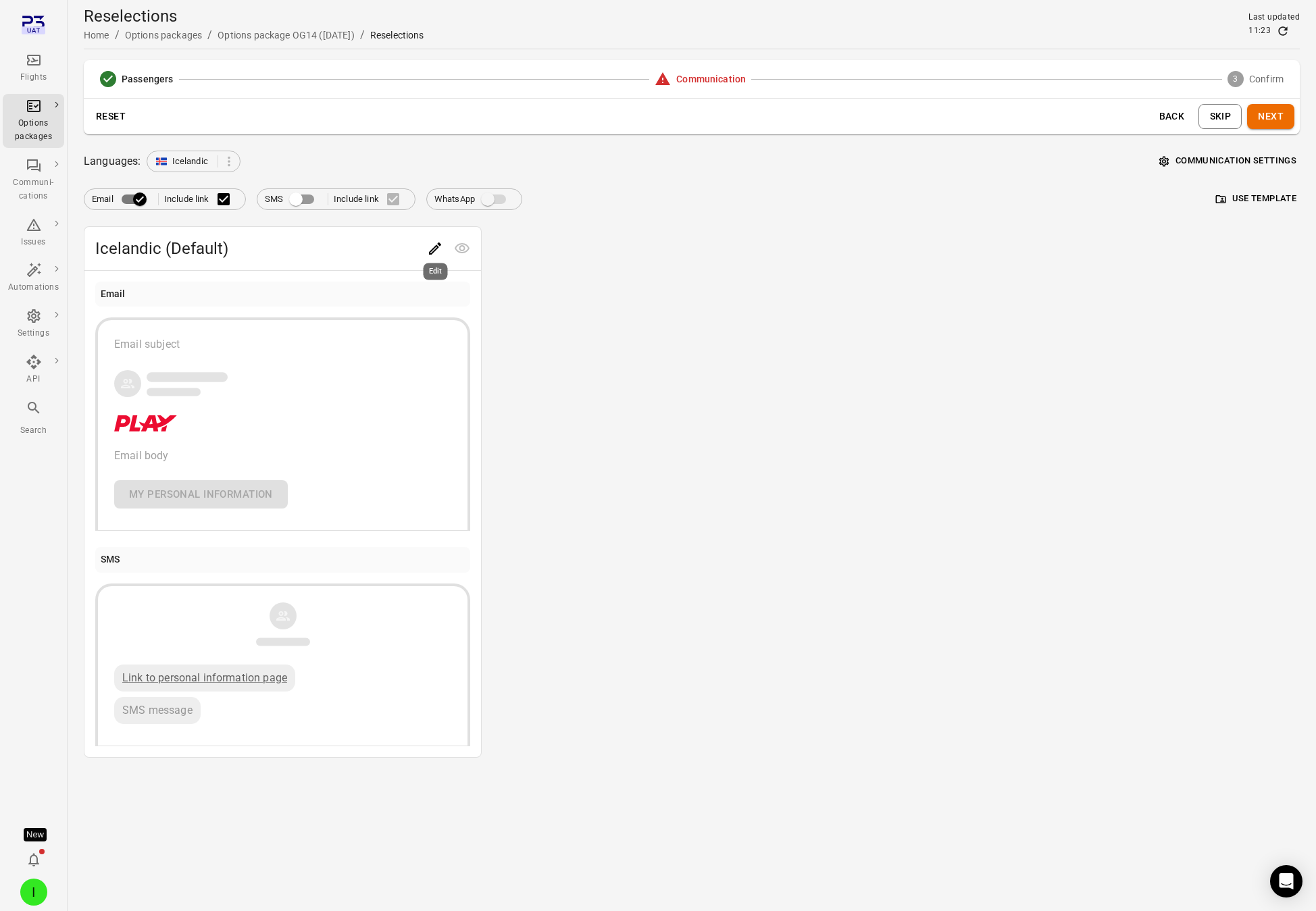
click at [432, 244] on icon "Edit" at bounding box center [435, 248] width 16 height 16
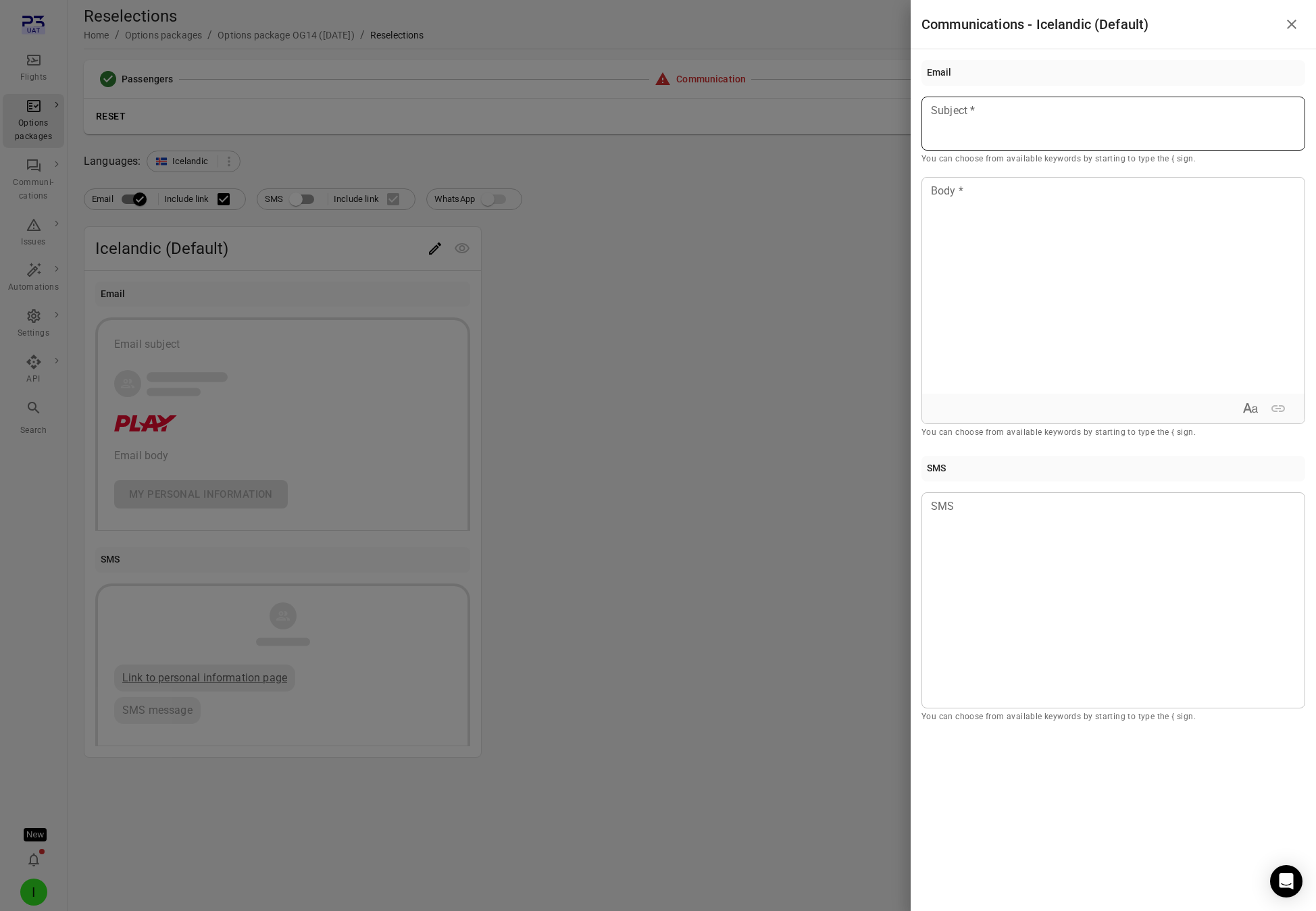
click at [1035, 132] on div at bounding box center [1113, 124] width 384 height 54
click at [784, 307] on div at bounding box center [658, 456] width 1316 height 911
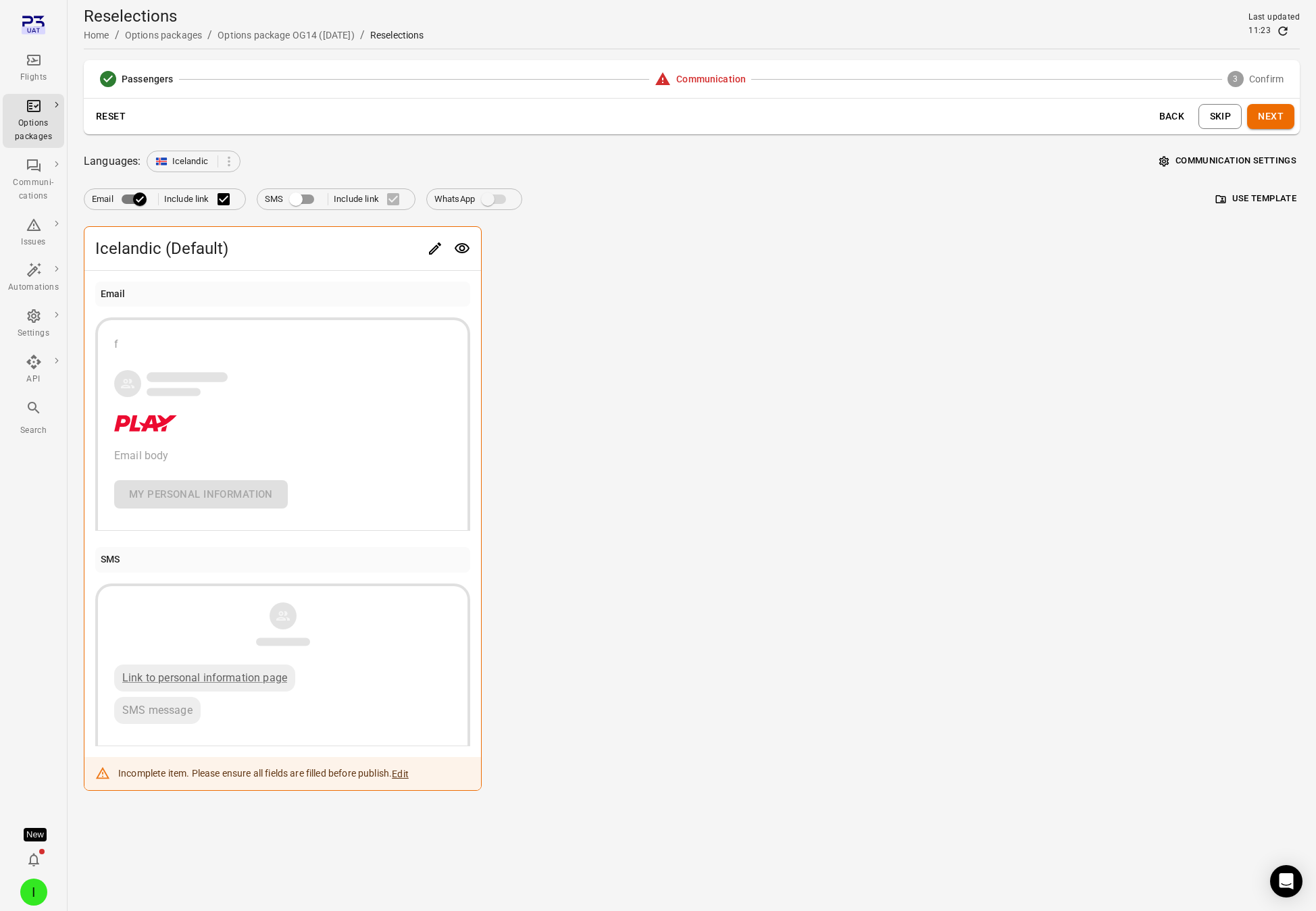
click at [1192, 117] on button "Next" at bounding box center [1270, 116] width 47 height 25
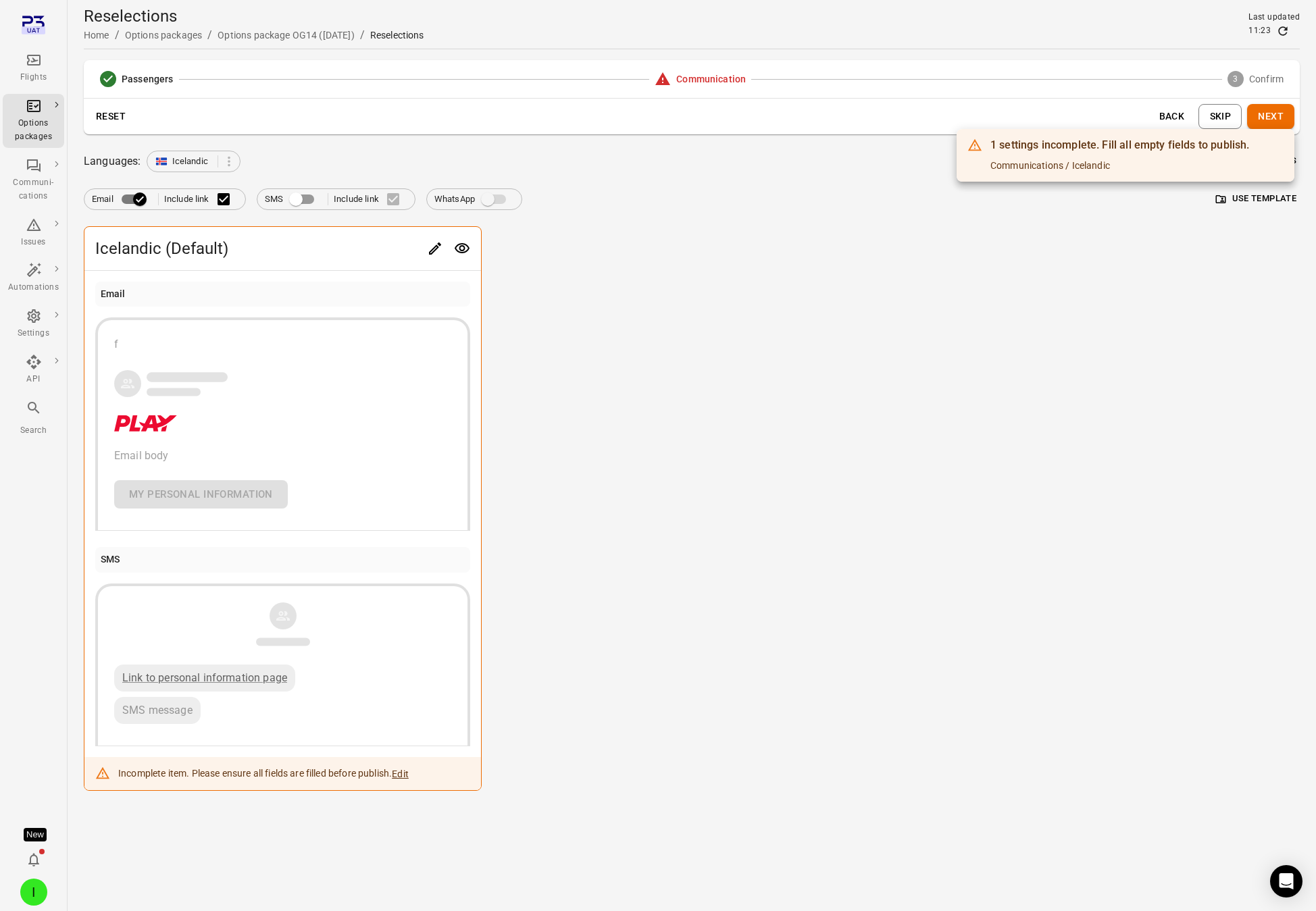
click at [698, 305] on div at bounding box center [658, 456] width 1316 height 911
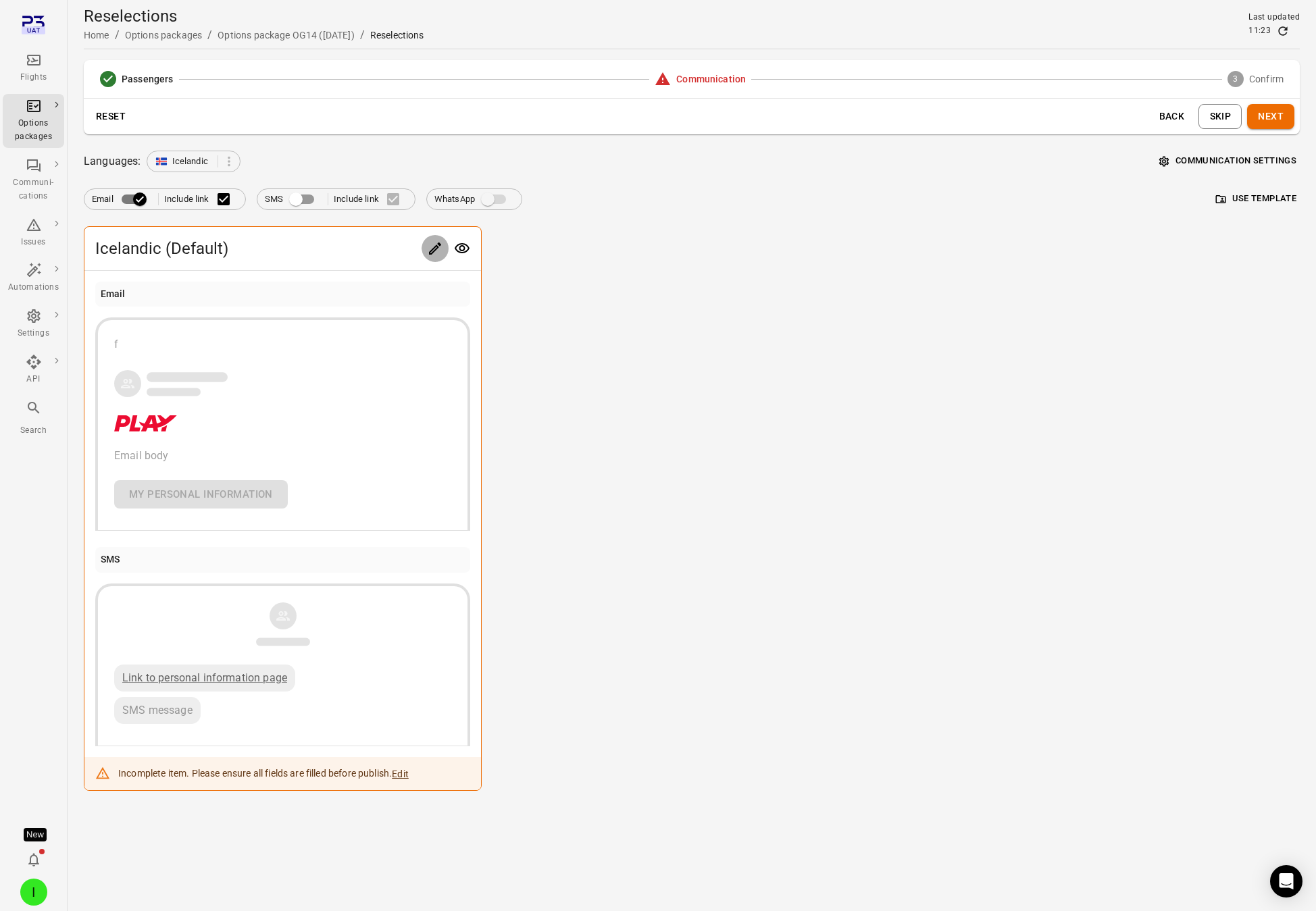
click at [439, 249] on icon "Edit" at bounding box center [435, 248] width 16 height 16
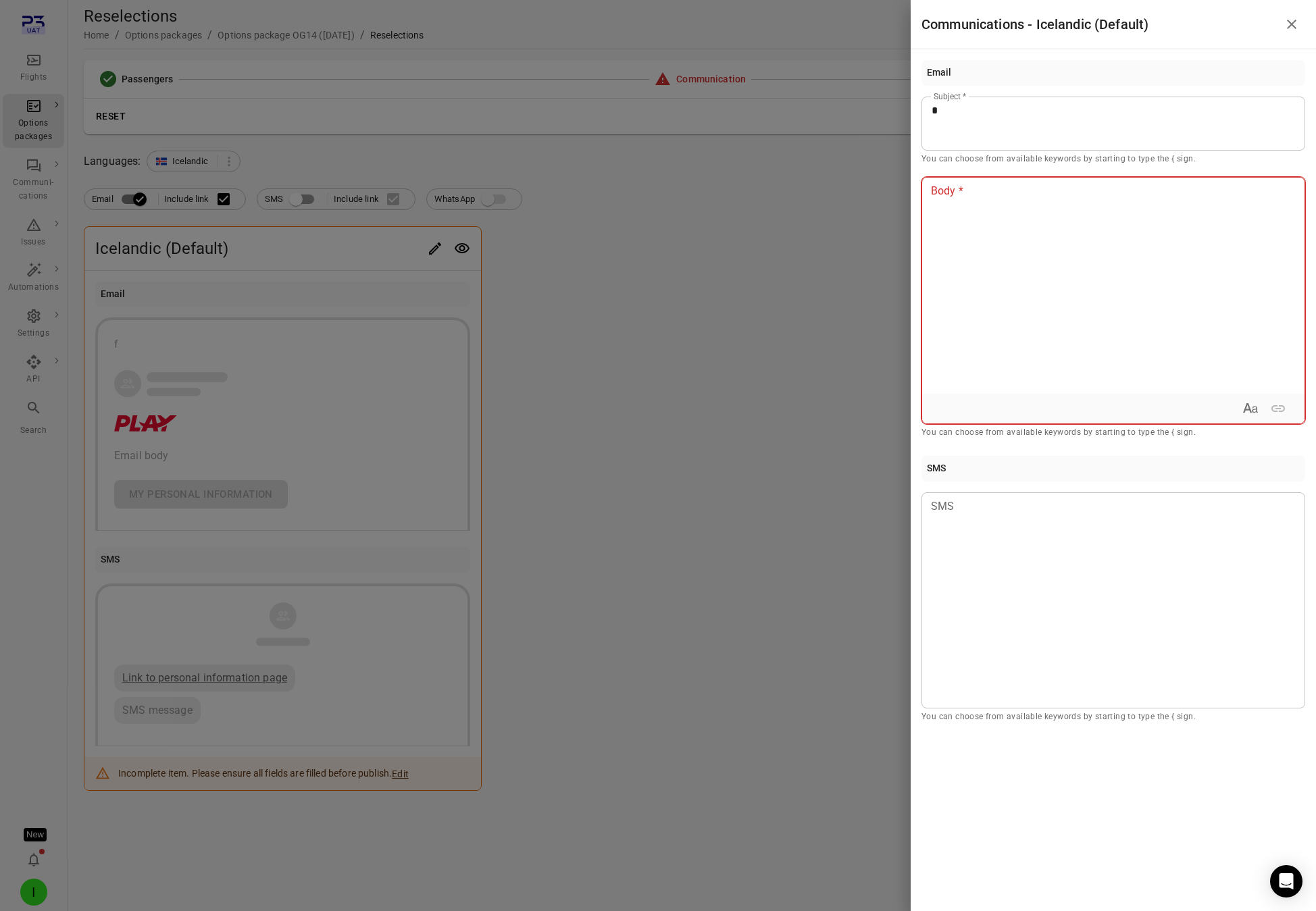
click at [1144, 228] on div at bounding box center [1113, 285] width 382 height 216
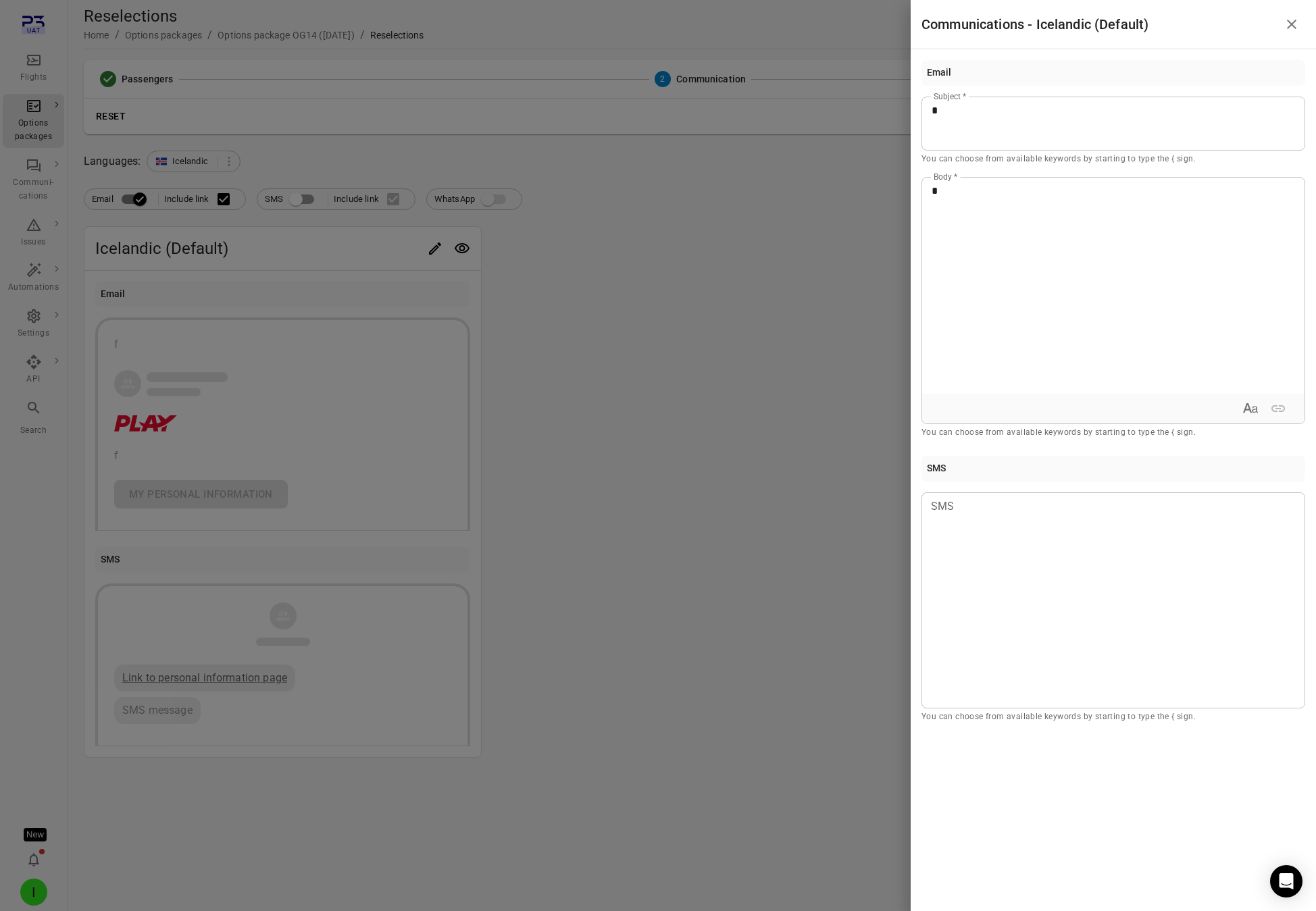
click at [730, 317] on div at bounding box center [658, 456] width 1316 height 911
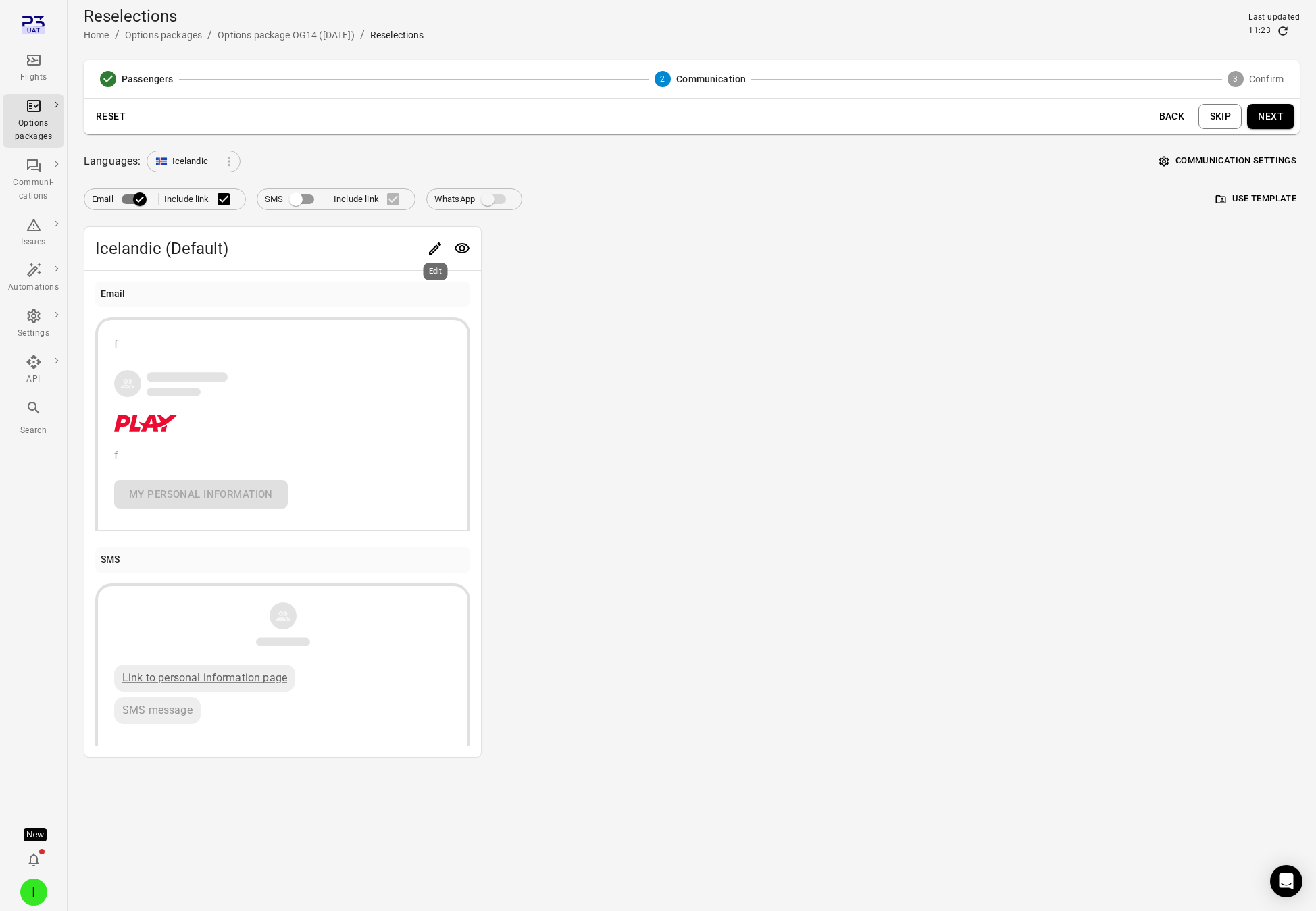
click at [436, 247] on icon "Edit" at bounding box center [435, 248] width 16 height 16
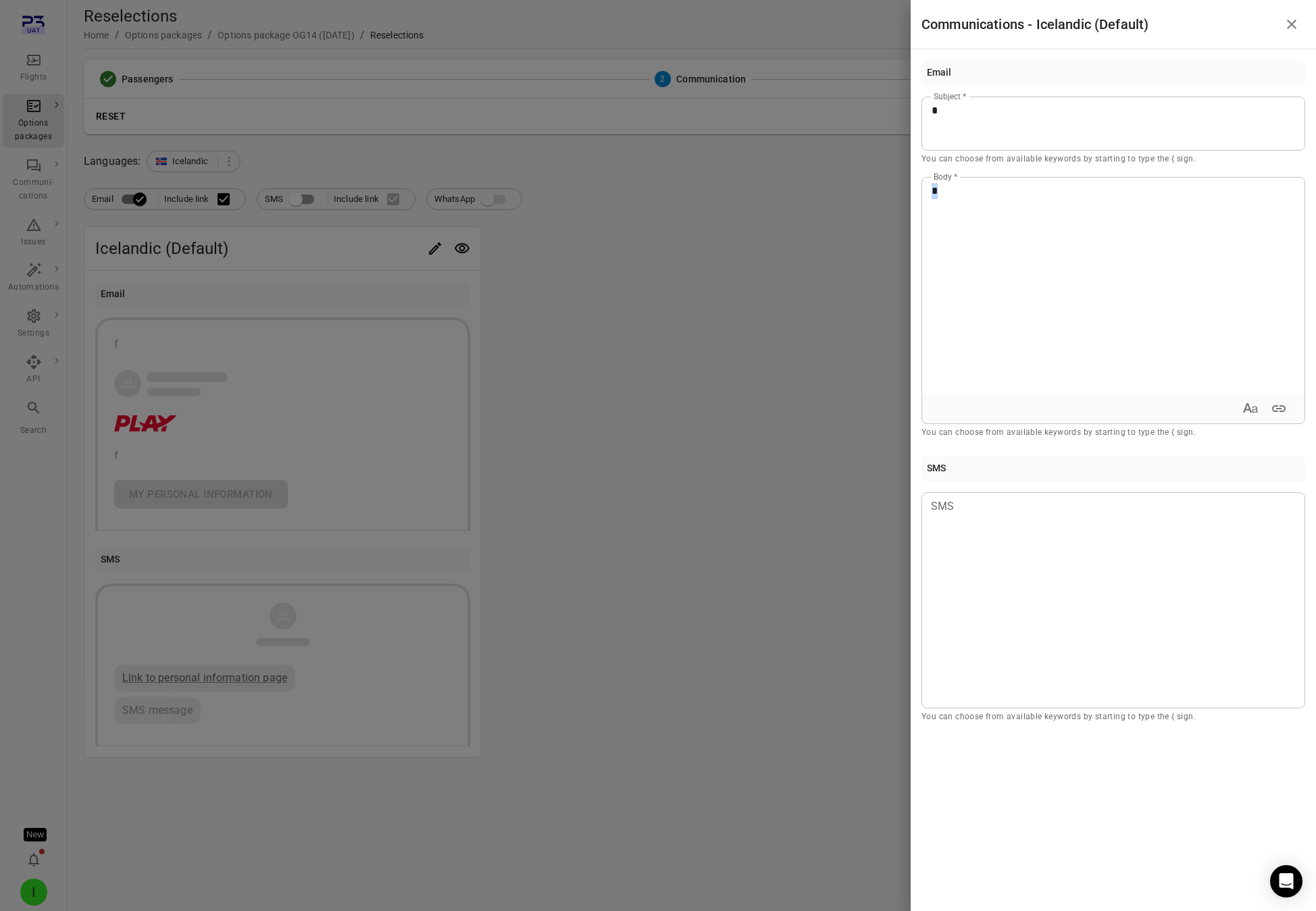
drag, startPoint x: 1004, startPoint y: 189, endPoint x: 863, endPoint y: 175, distance: 141.7
click at [863, 175] on div "Communications - Icelandic (Default) Email * Subject * You can choose from avai…" at bounding box center [658, 456] width 1316 height 911
click at [829, 214] on div at bounding box center [658, 456] width 1316 height 911
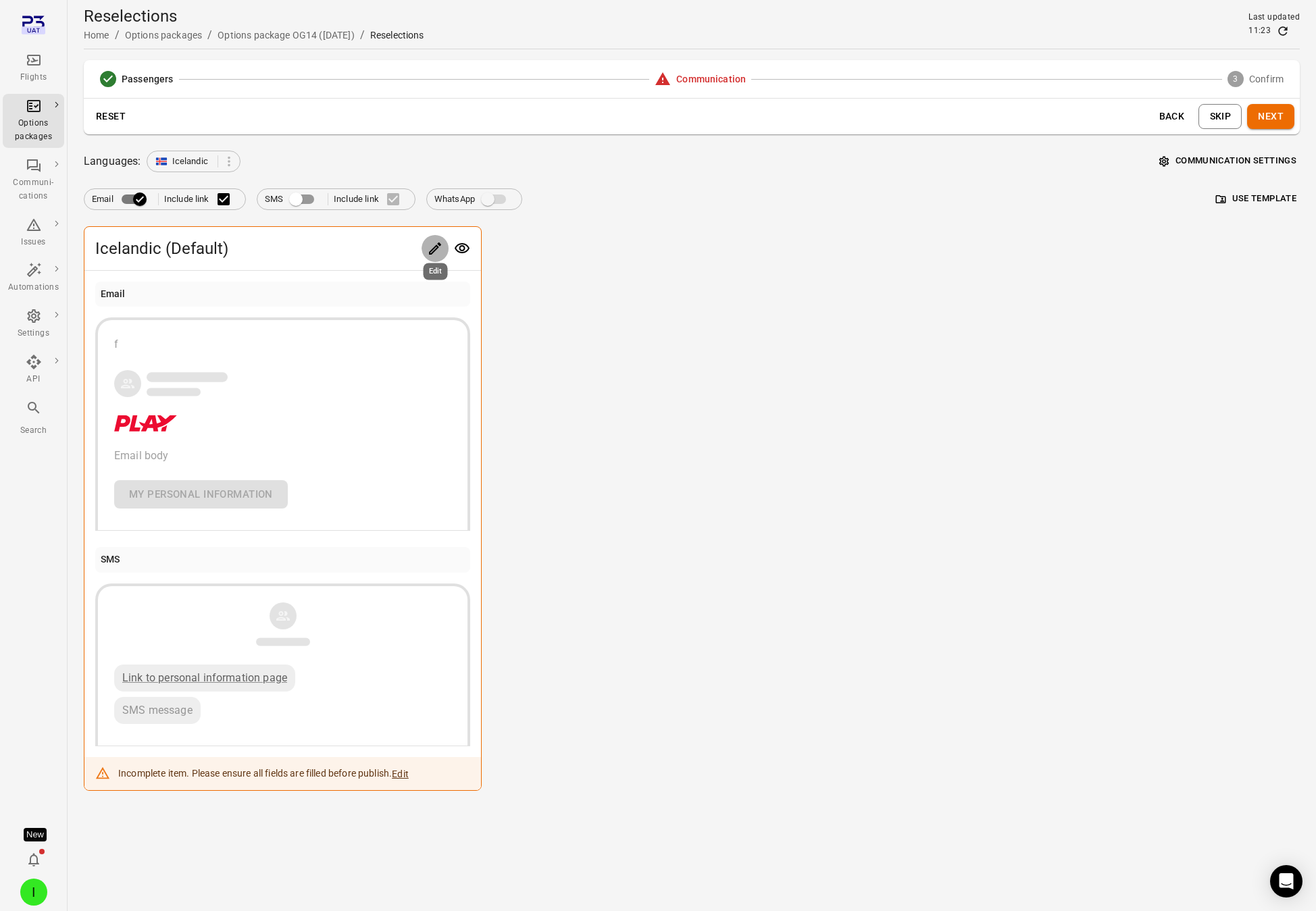
click at [430, 246] on icon "Edit" at bounding box center [435, 248] width 16 height 16
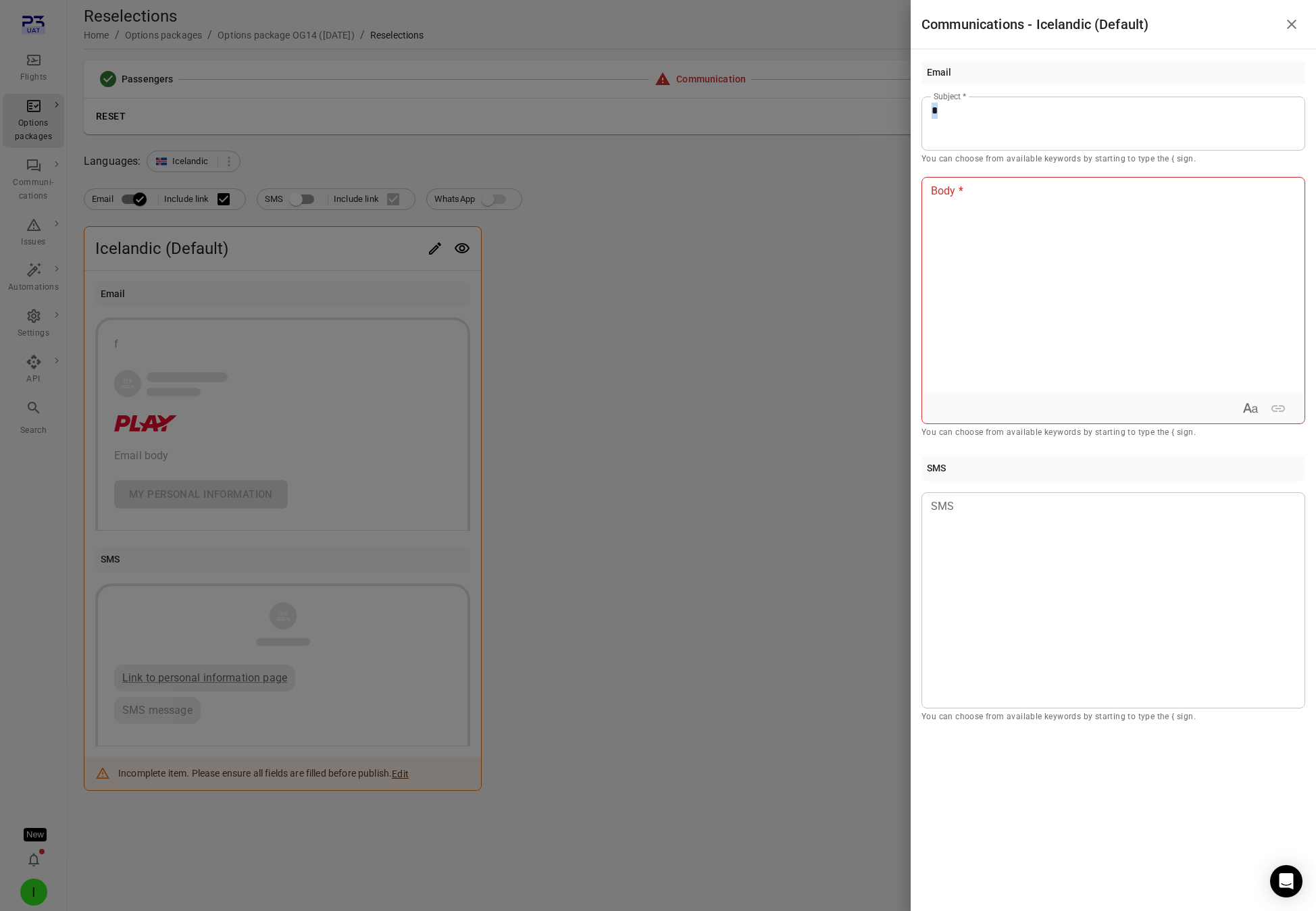
drag, startPoint x: 903, startPoint y: 104, endPoint x: 856, endPoint y: 98, distance: 47.4
click at [856, 98] on div "Communications - Icelandic (Default) Email * Subject * You can choose from avai…" at bounding box center [658, 456] width 1316 height 911
click at [748, 267] on div at bounding box center [658, 456] width 1316 height 911
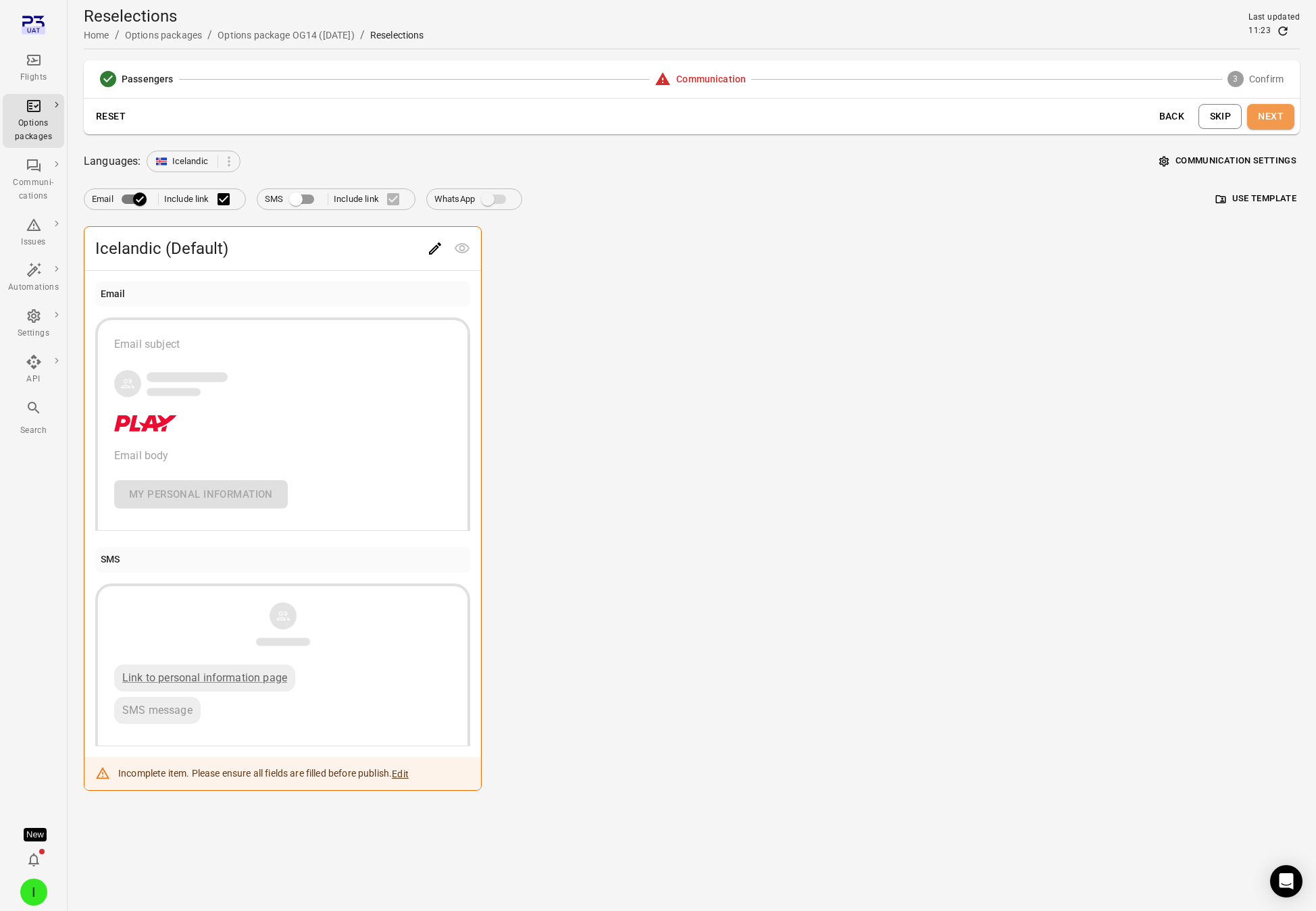
click at [1192, 121] on button "Next" at bounding box center [1270, 116] width 47 height 25
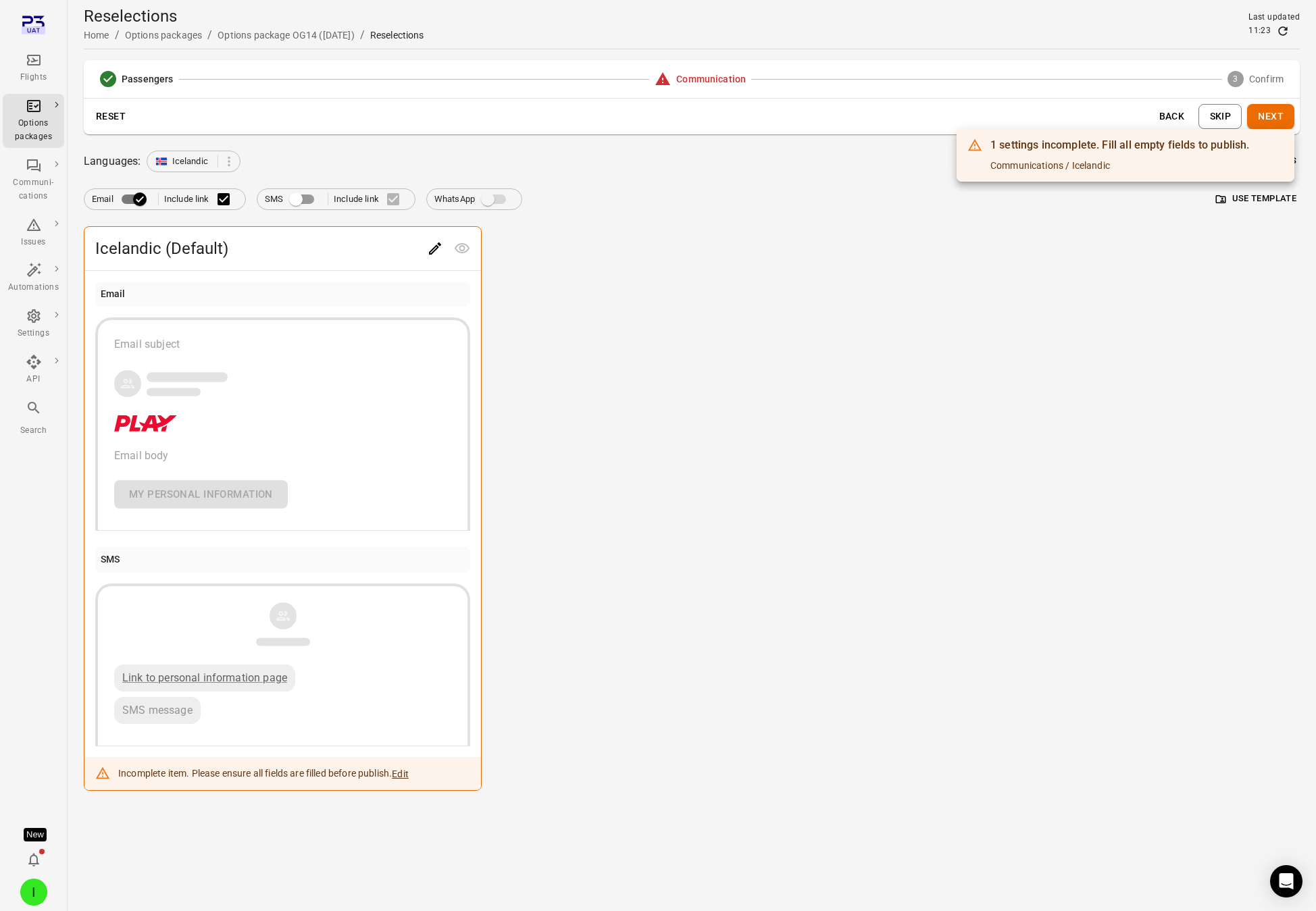
click at [1192, 125] on div at bounding box center [658, 456] width 1316 height 911
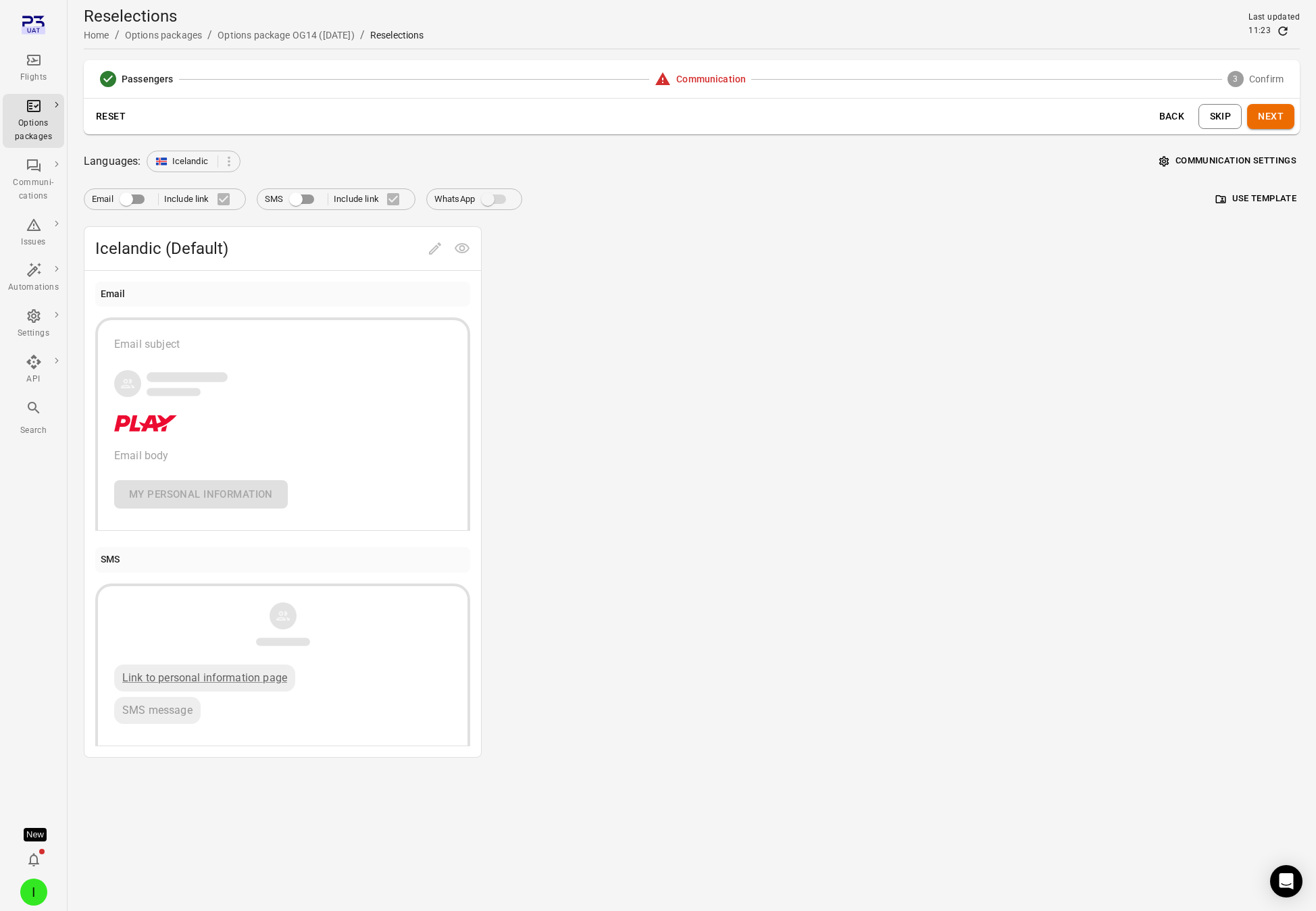
click at [1192, 121] on button "Next" at bounding box center [1270, 116] width 47 height 25
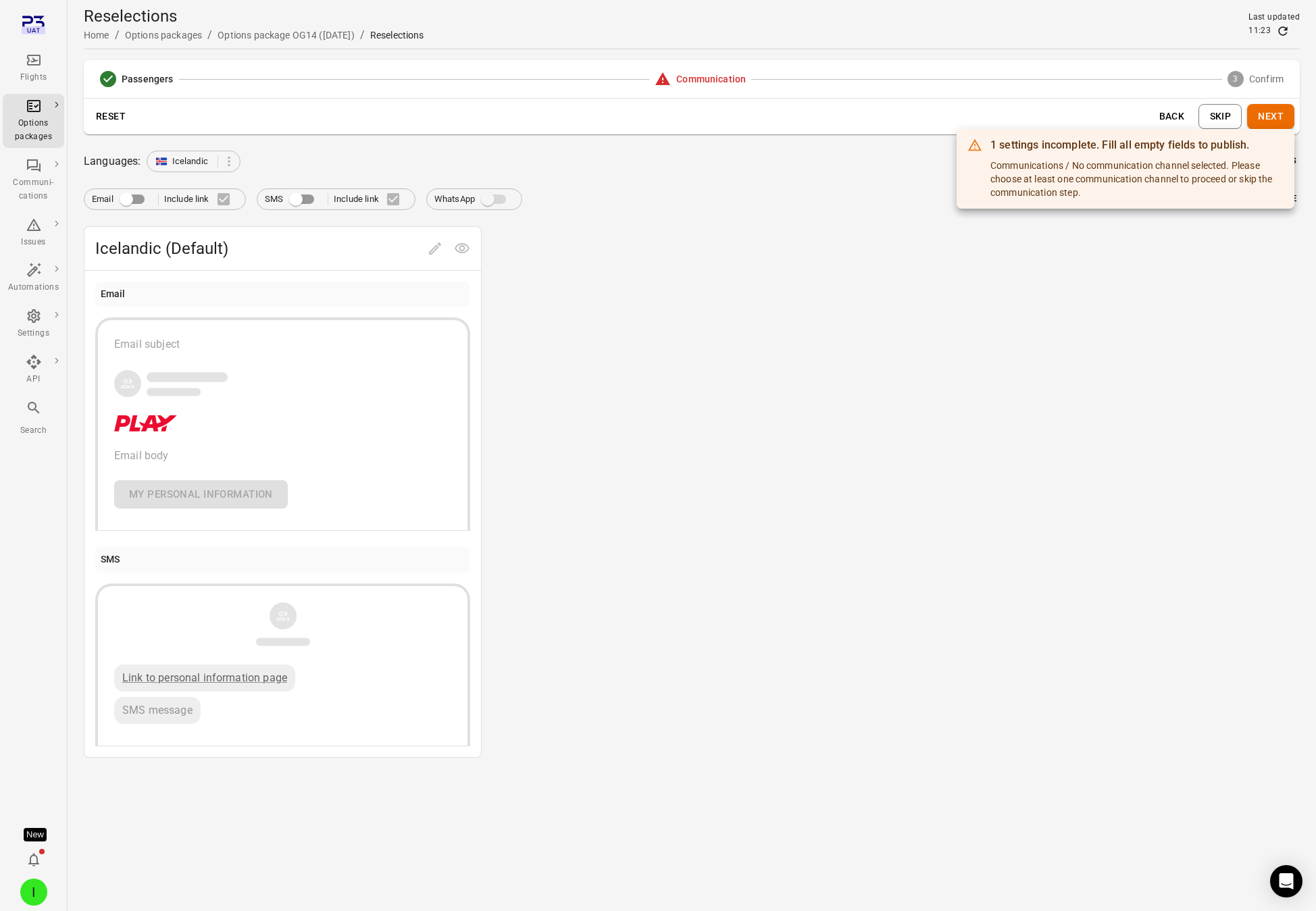
click at [301, 201] on div at bounding box center [658, 456] width 1316 height 911
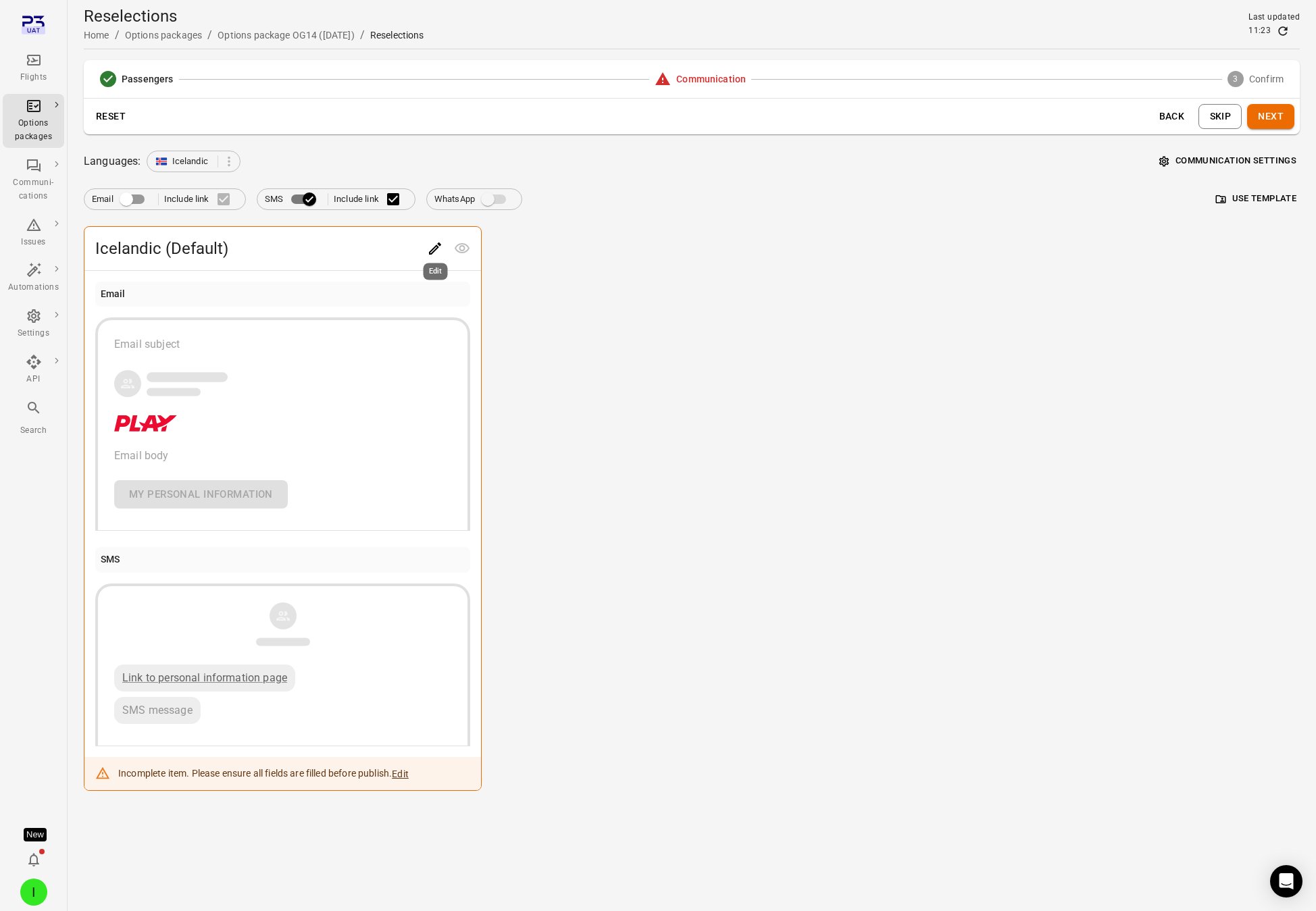
click at [429, 249] on icon "Edit" at bounding box center [435, 248] width 16 height 16
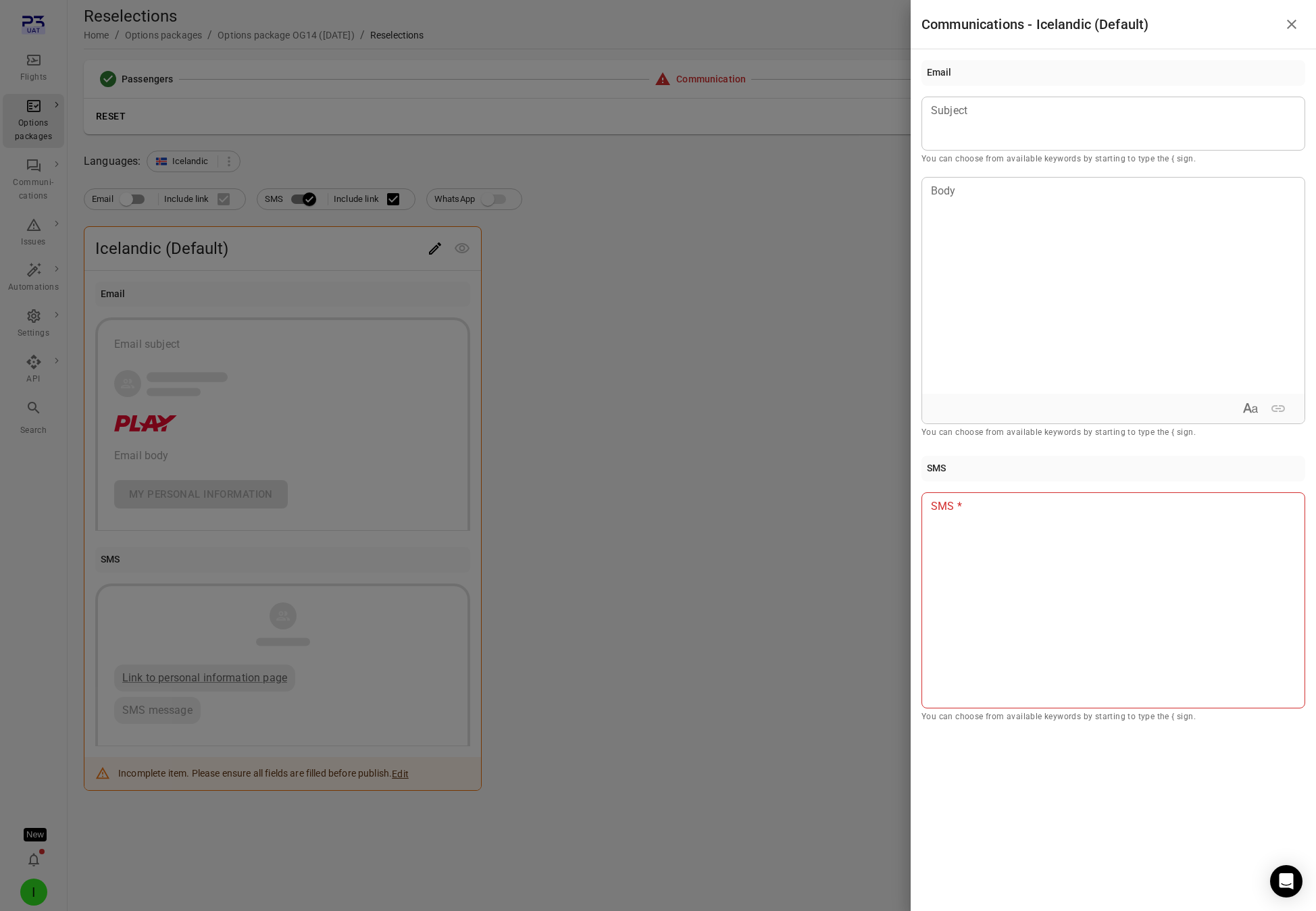
click at [966, 572] on div at bounding box center [1113, 600] width 384 height 216
drag, startPoint x: 810, startPoint y: 533, endPoint x: 822, endPoint y: 530, distance: 12.4
click at [810, 534] on div at bounding box center [658, 456] width 1316 height 911
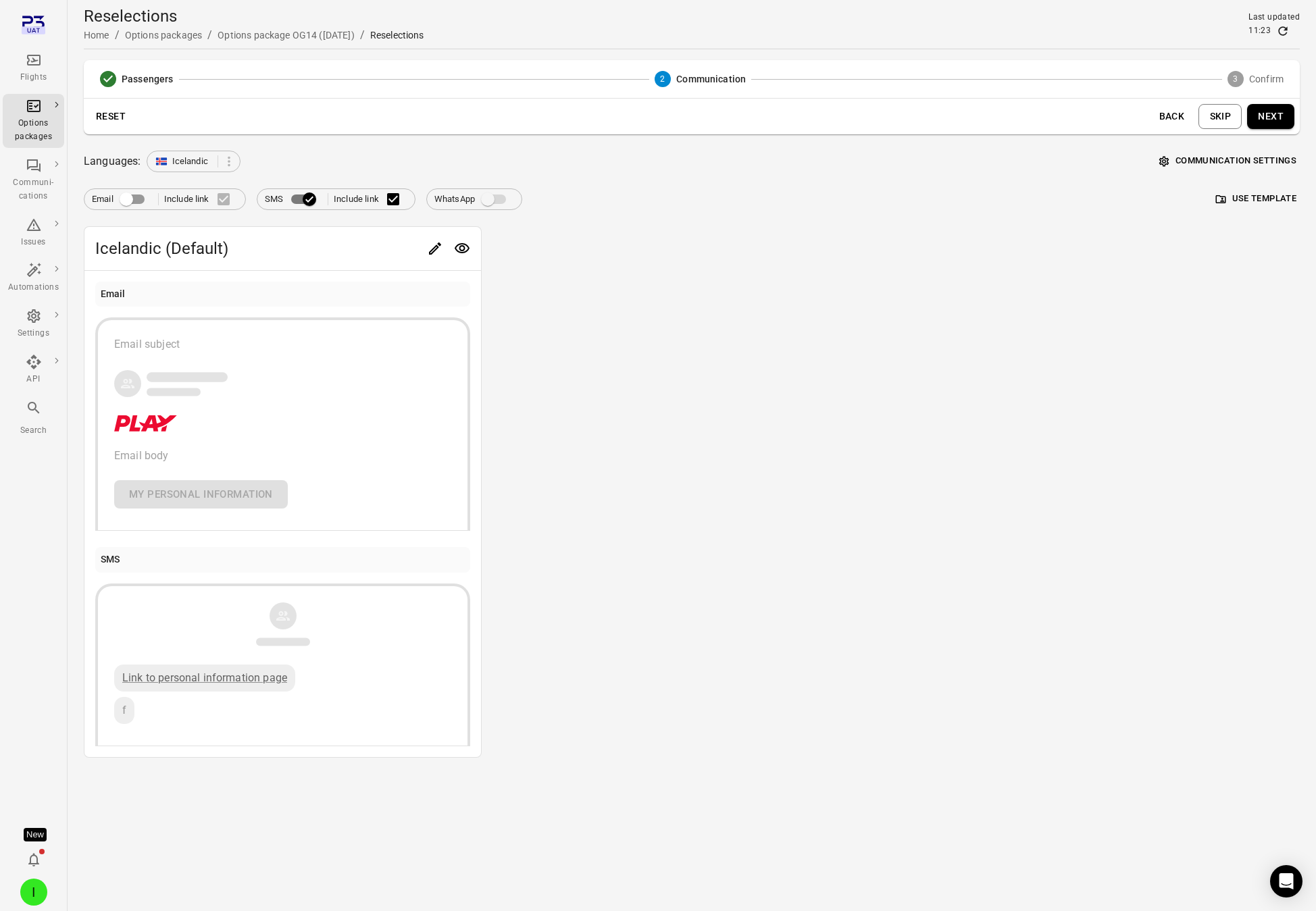
click at [1192, 114] on button "Next" at bounding box center [1270, 116] width 47 height 25
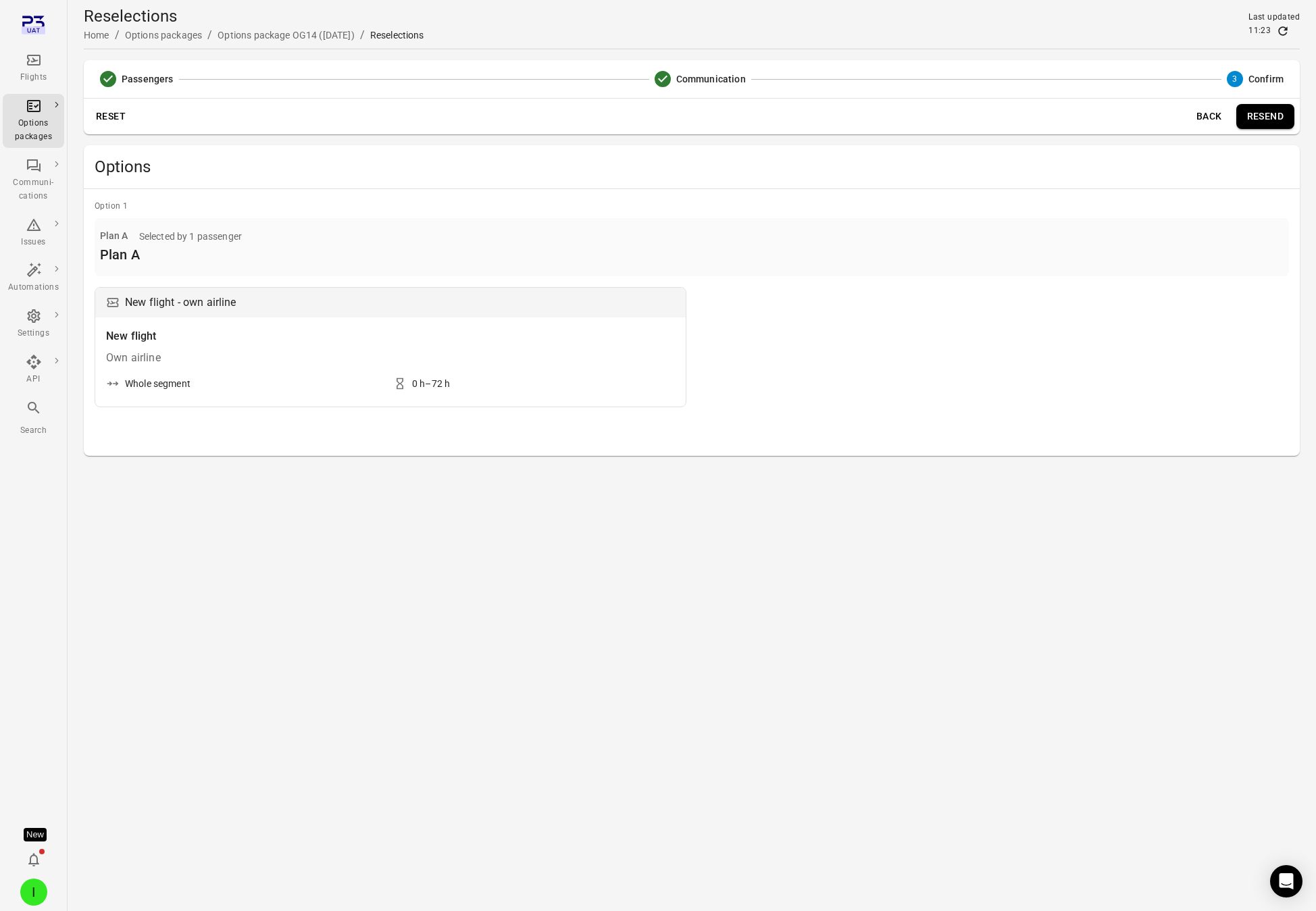
click at [1192, 118] on button "Back" at bounding box center [1210, 116] width 43 height 25
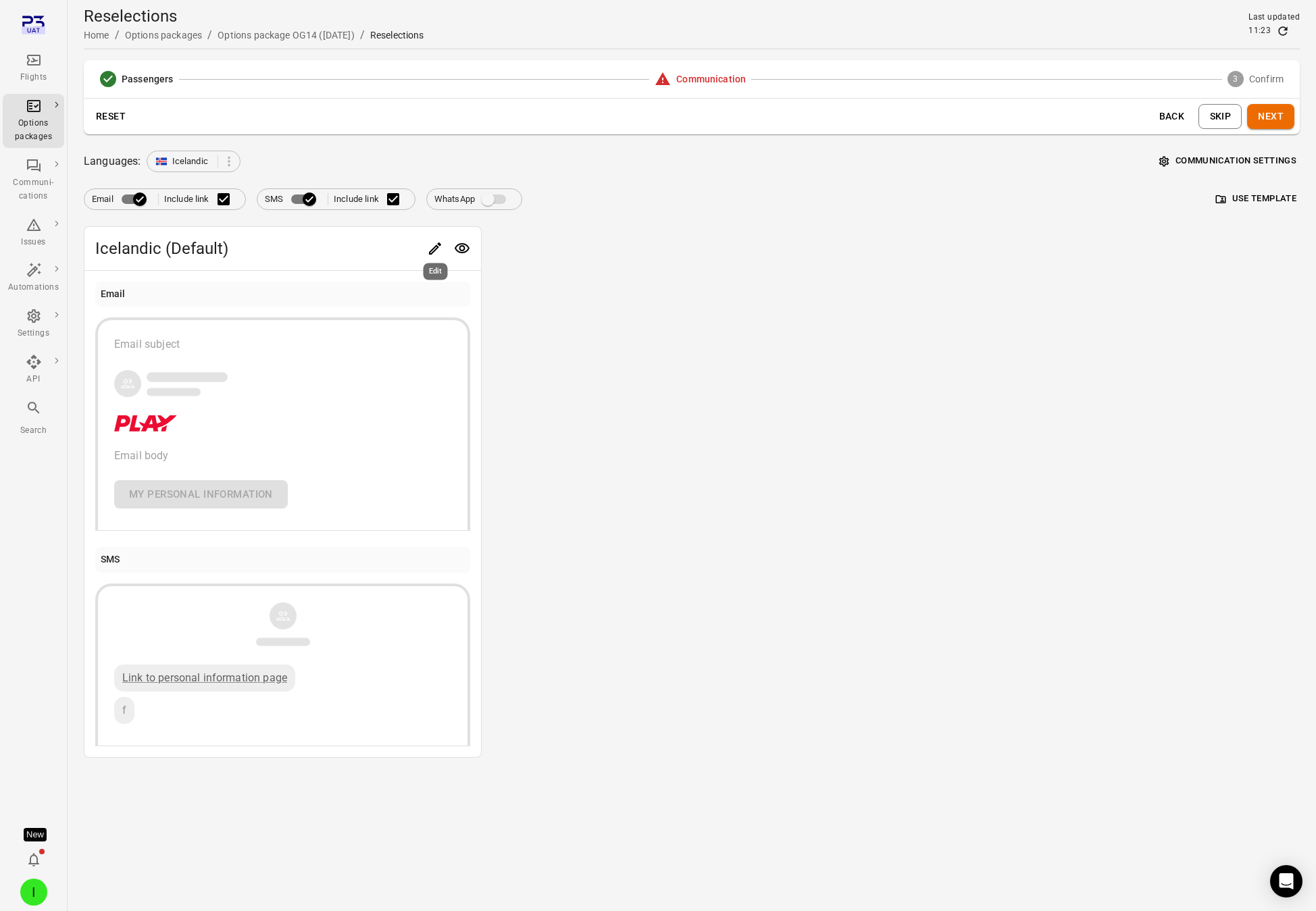
click at [434, 246] on icon "Edit" at bounding box center [435, 248] width 16 height 16
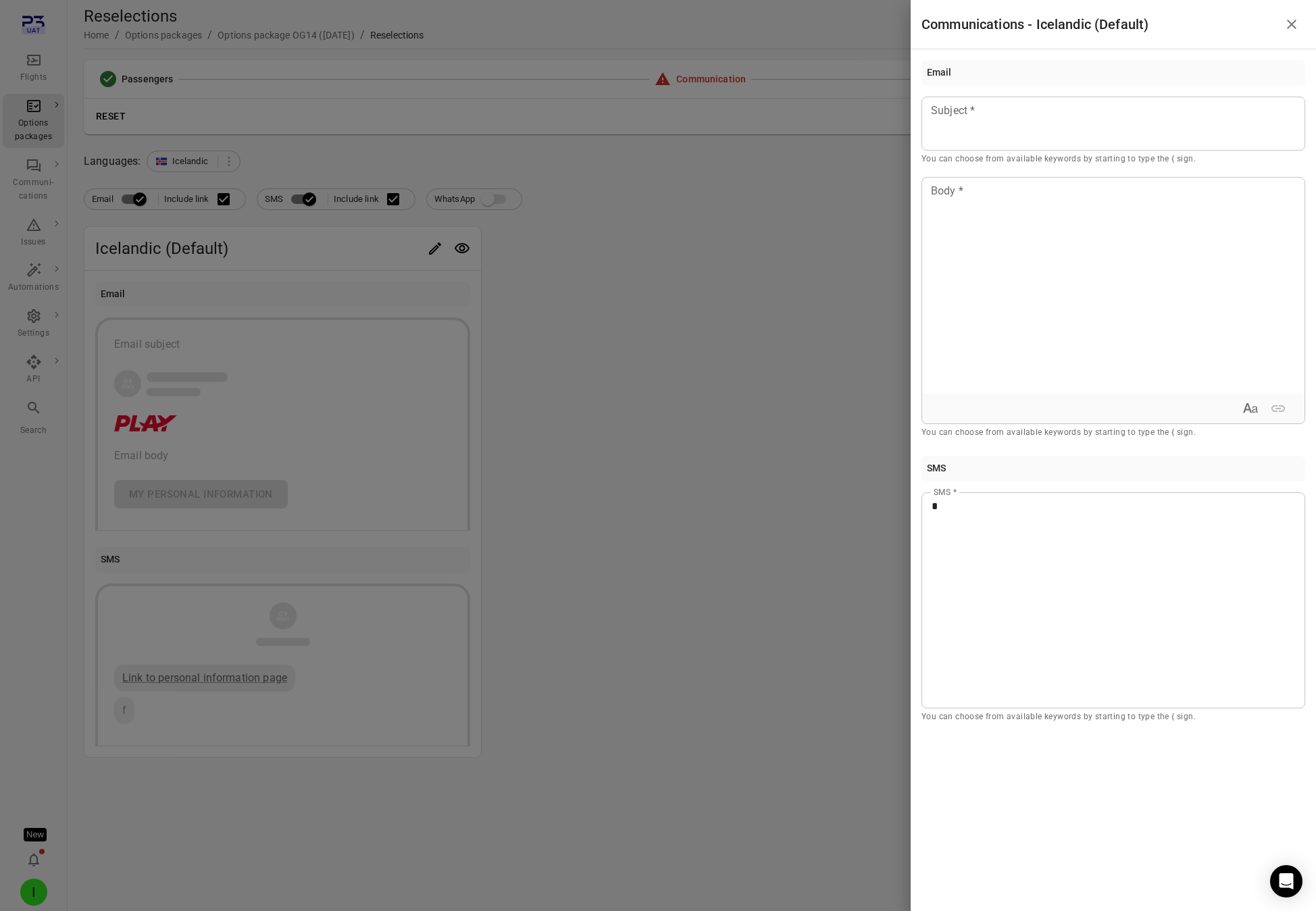
click at [752, 263] on div at bounding box center [658, 456] width 1316 height 911
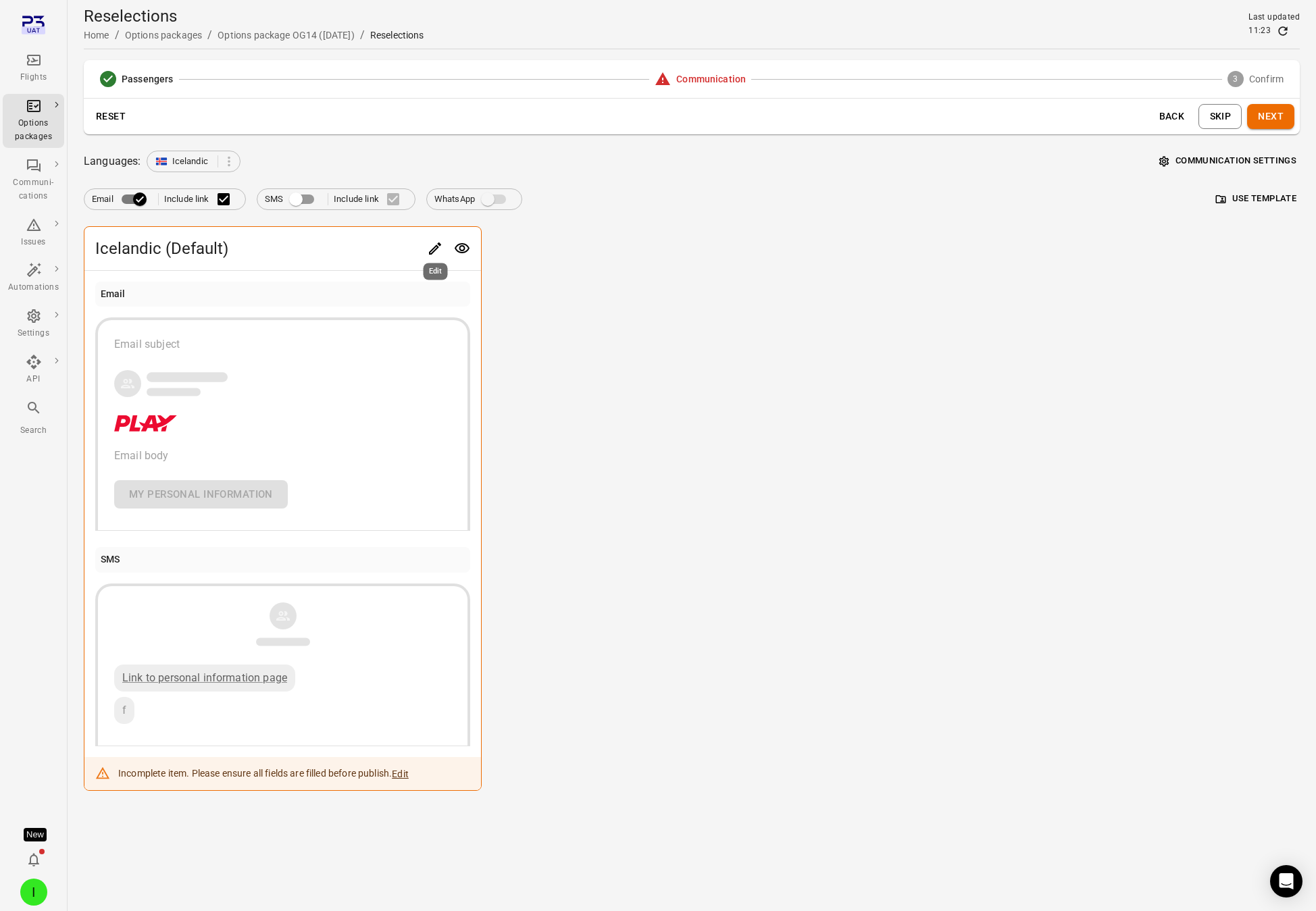
click at [433, 245] on icon "Edit" at bounding box center [435, 248] width 16 height 16
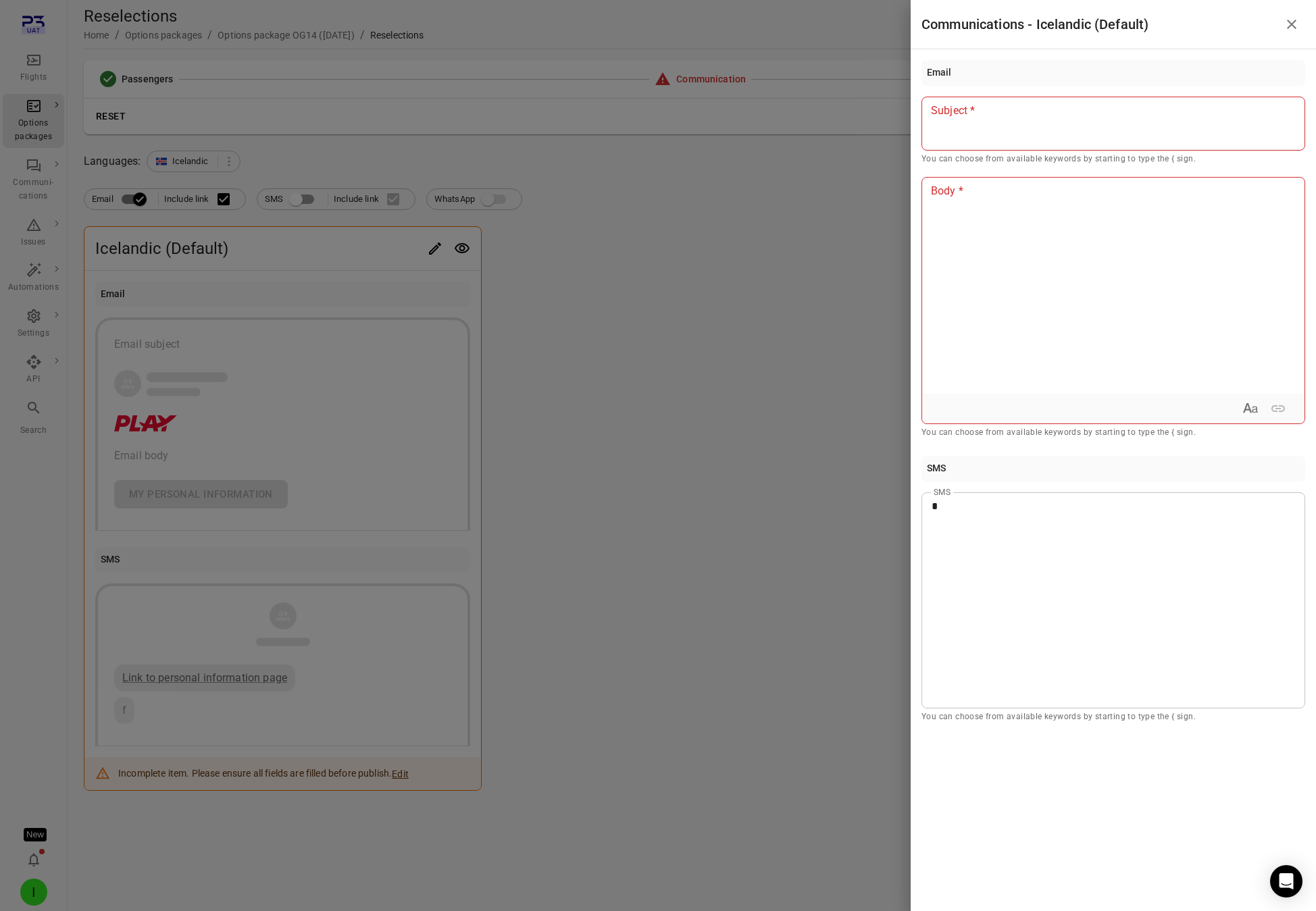
click at [1149, 141] on div at bounding box center [1113, 124] width 384 height 54
drag, startPoint x: 718, startPoint y: 376, endPoint x: 1214, endPoint y: 216, distance: 521.2
click at [725, 374] on div at bounding box center [658, 456] width 1316 height 911
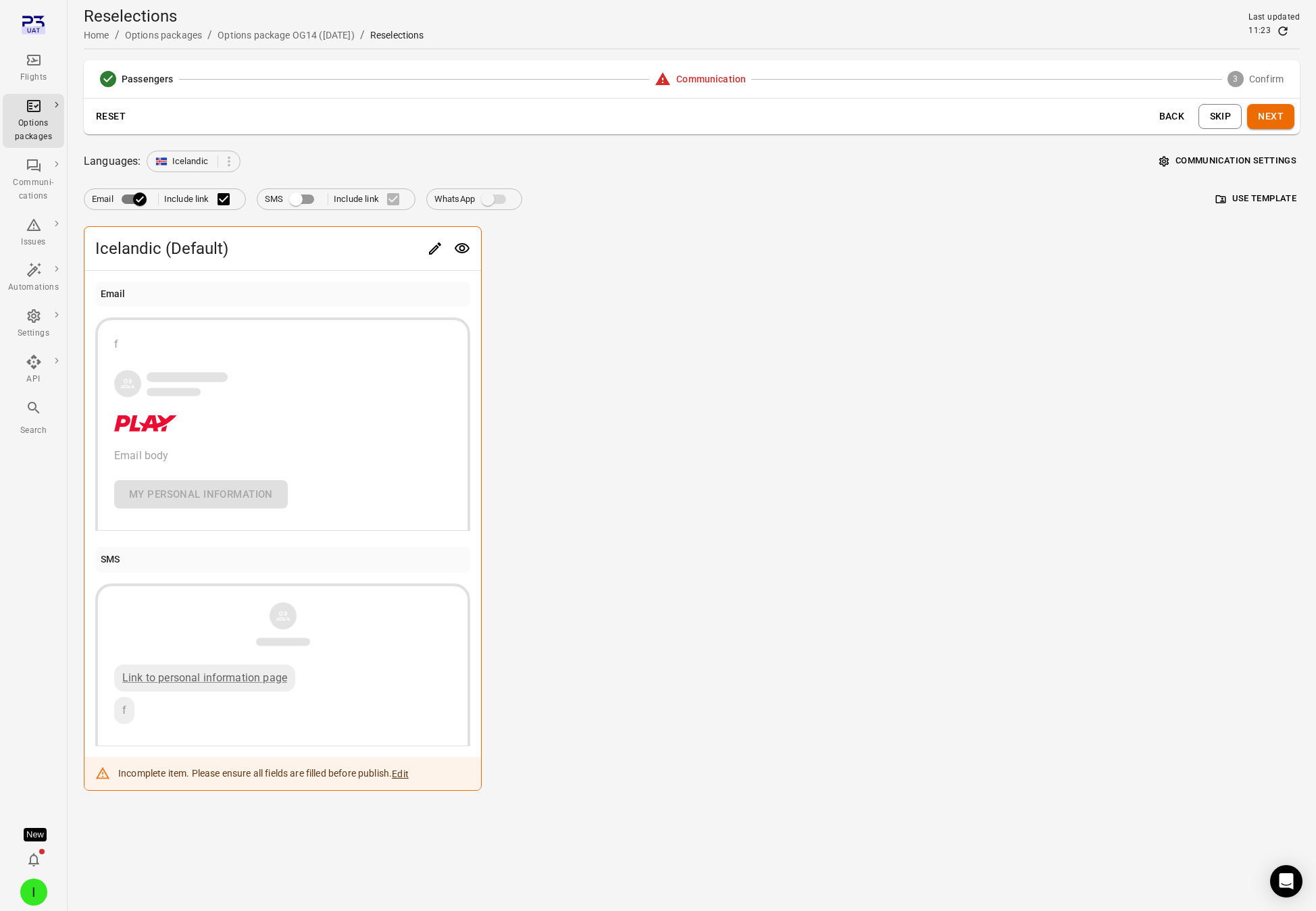
click at [1192, 117] on button "Next" at bounding box center [1270, 116] width 47 height 25
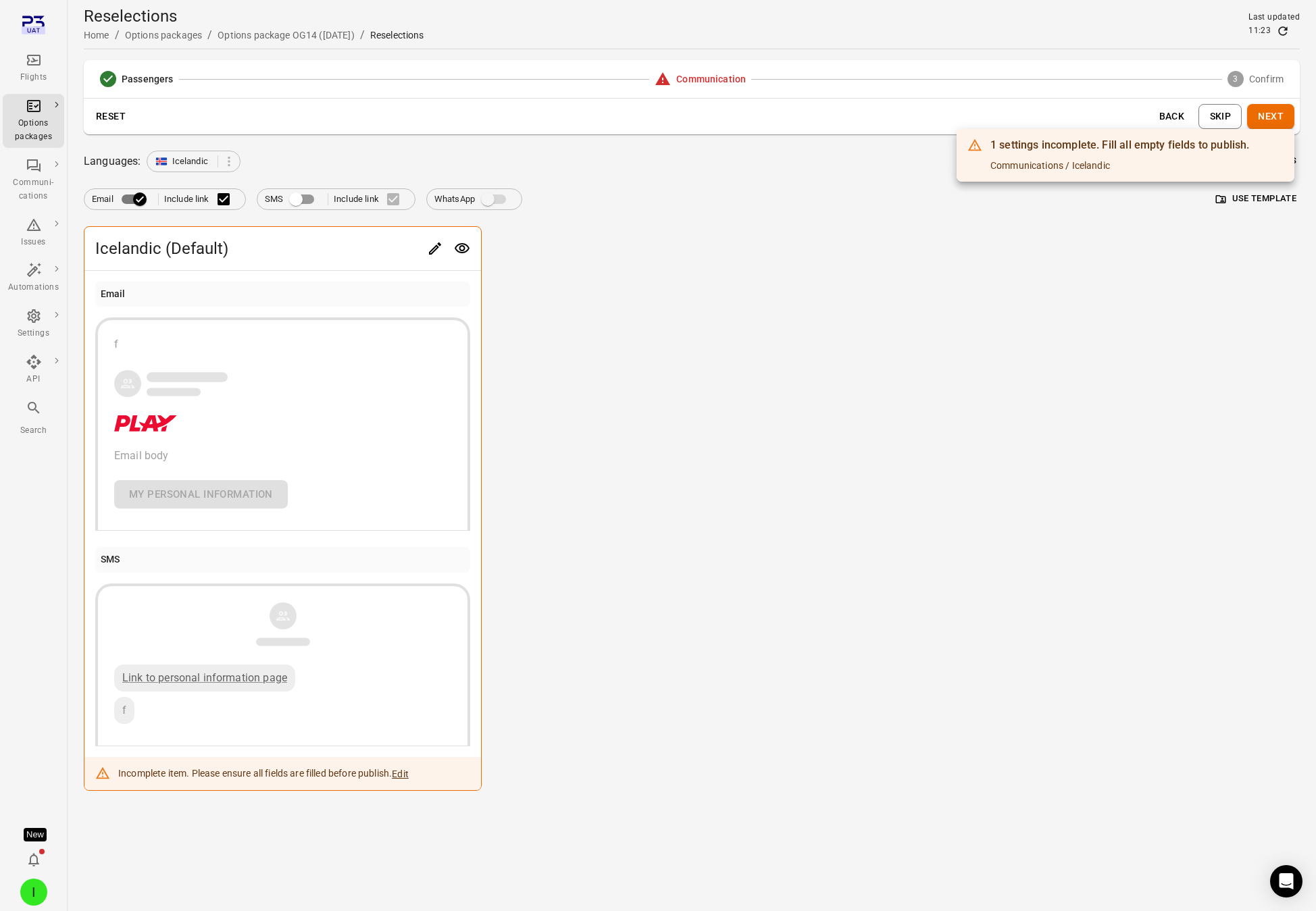
drag, startPoint x: 742, startPoint y: 211, endPoint x: 556, endPoint y: 222, distance: 186.3
click at [739, 213] on div at bounding box center [658, 456] width 1316 height 911
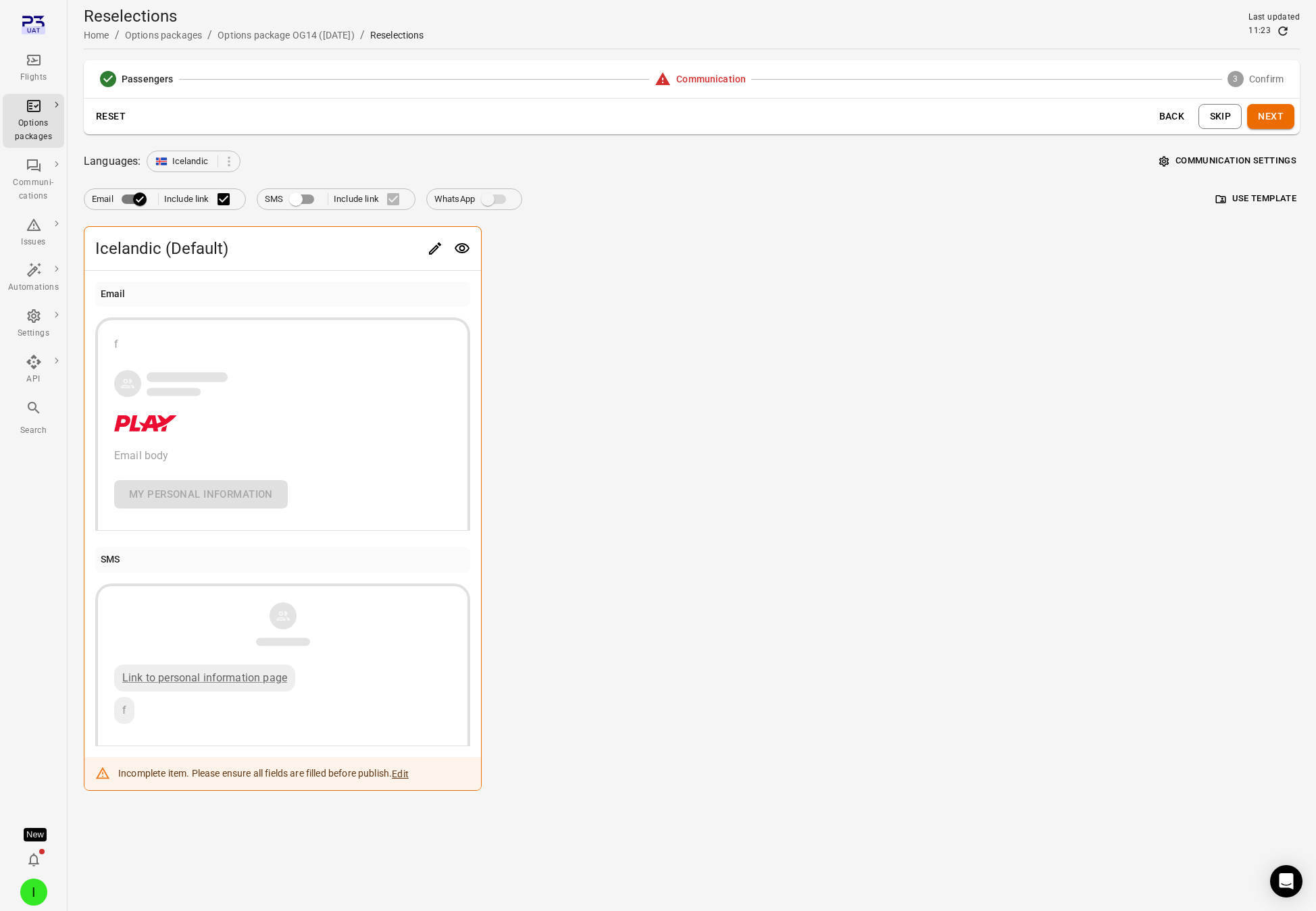
click at [432, 247] on icon "Edit" at bounding box center [435, 248] width 16 height 16
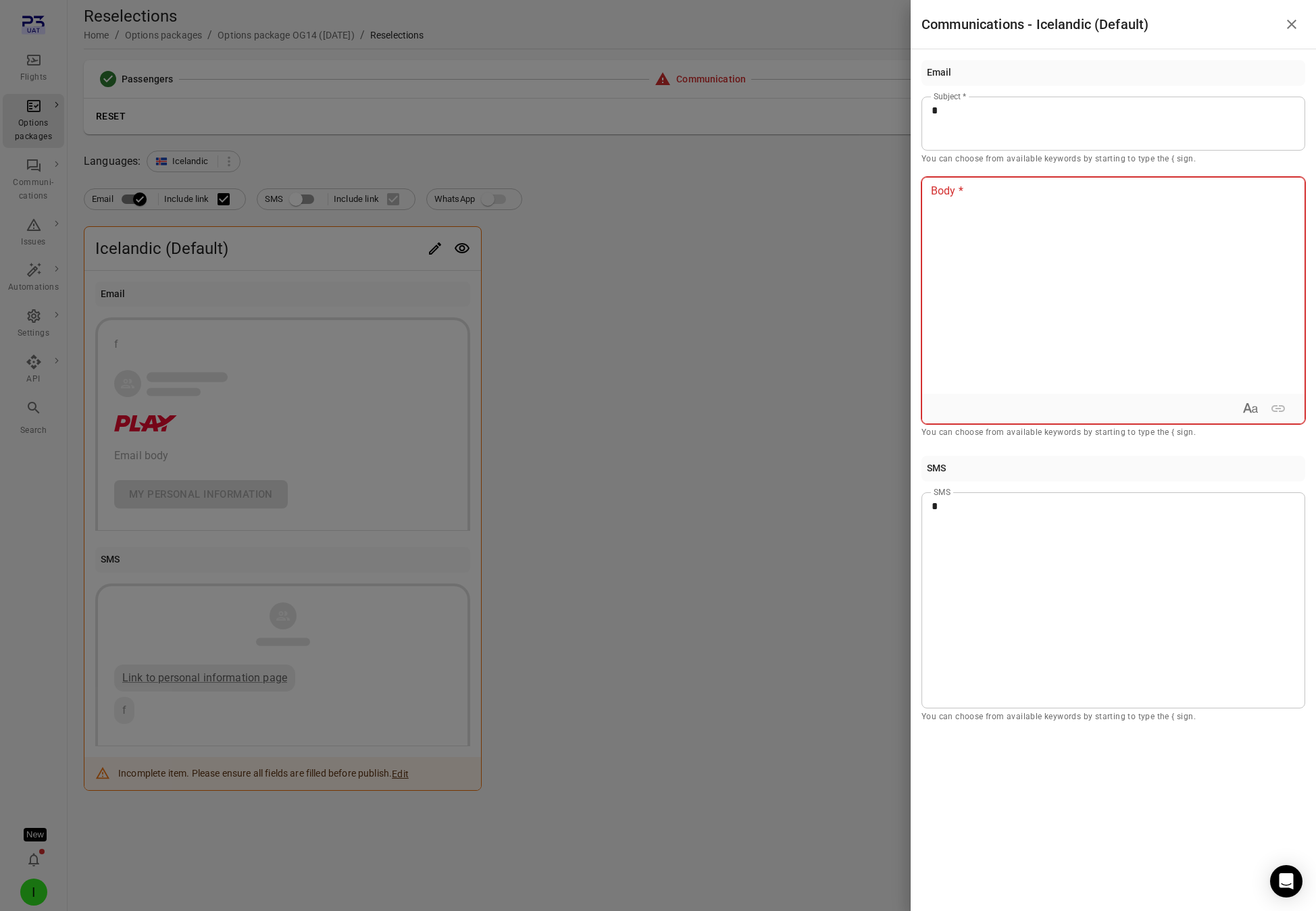
click at [977, 234] on div at bounding box center [1113, 285] width 382 height 216
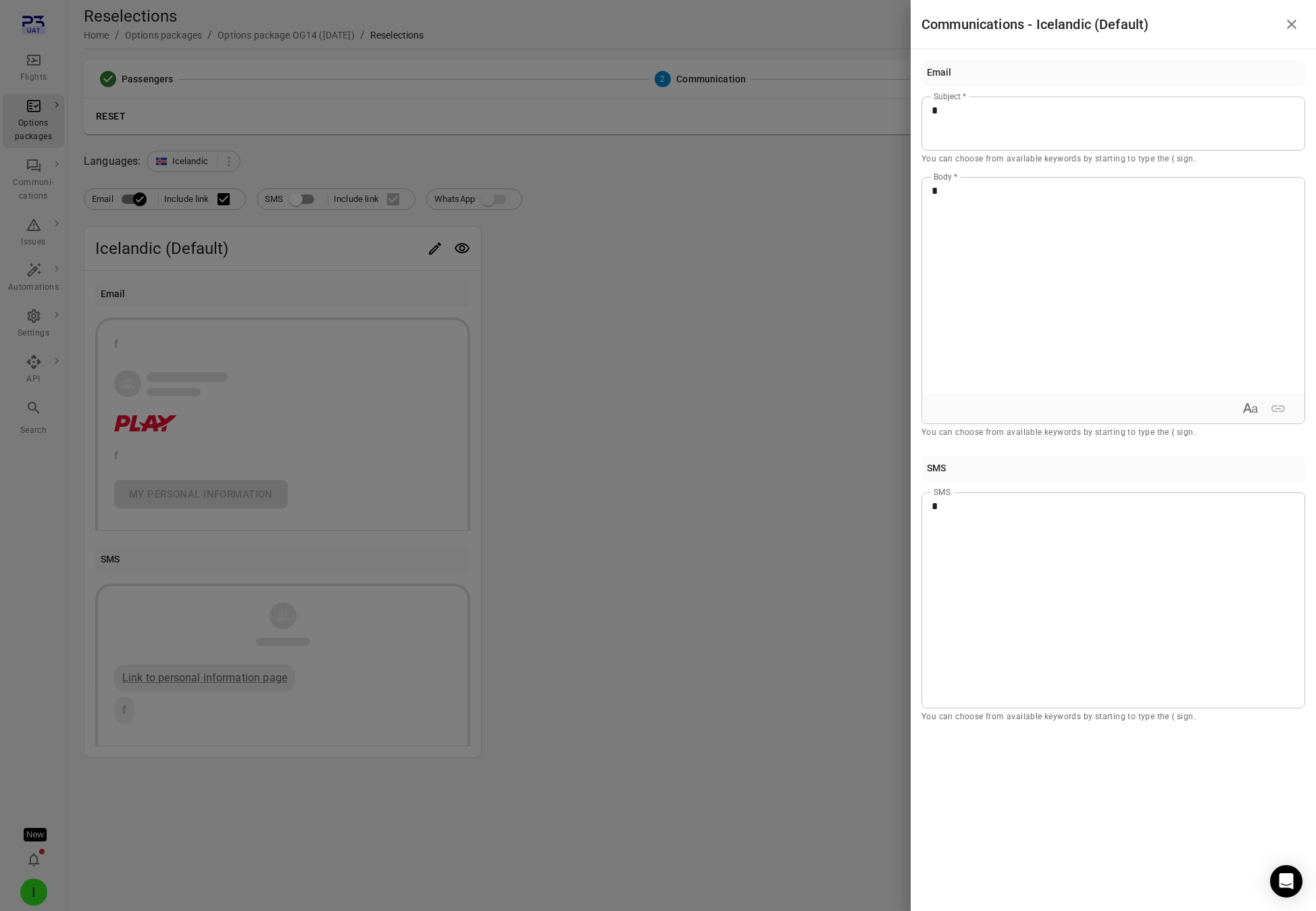
click at [712, 266] on div at bounding box center [658, 456] width 1316 height 911
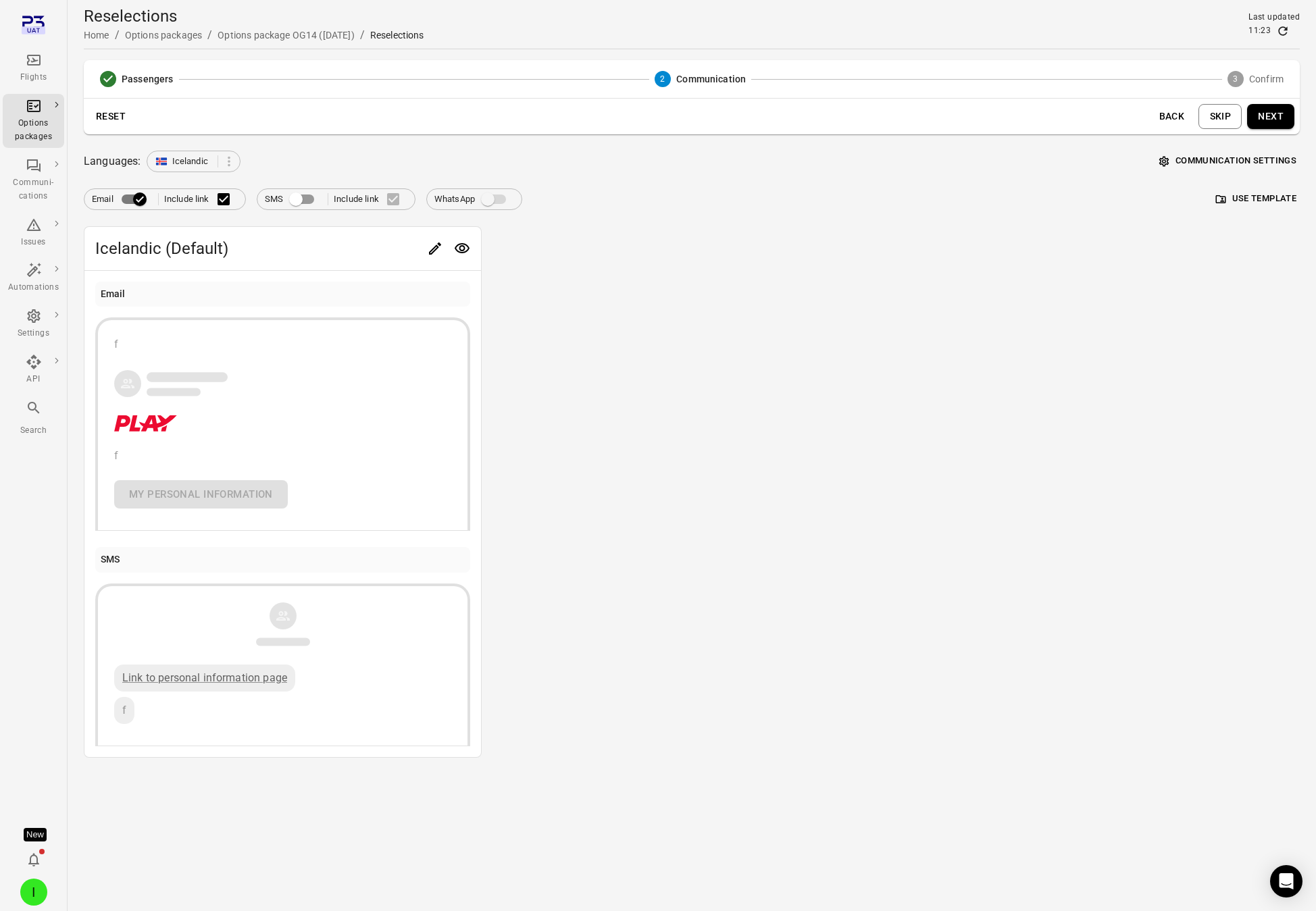
click at [432, 245] on icon "Edit" at bounding box center [435, 248] width 16 height 16
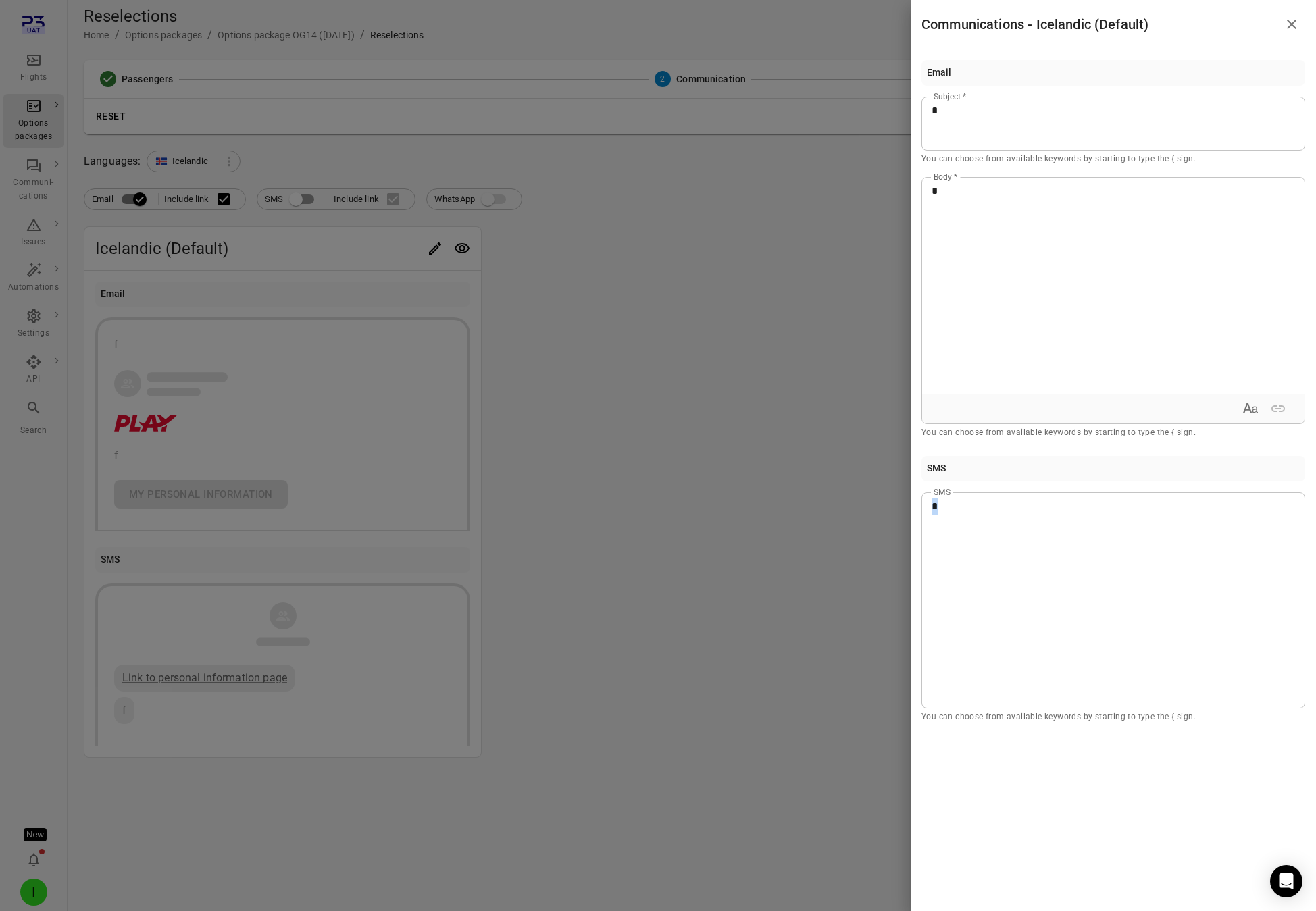
drag, startPoint x: 953, startPoint y: 513, endPoint x: 909, endPoint y: 504, distance: 44.9
click at [910, 505] on div "Communications - Icelandic (Default) Email * Subject * You can choose from avai…" at bounding box center [658, 456] width 1316 height 911
click at [840, 456] on div at bounding box center [658, 456] width 1316 height 911
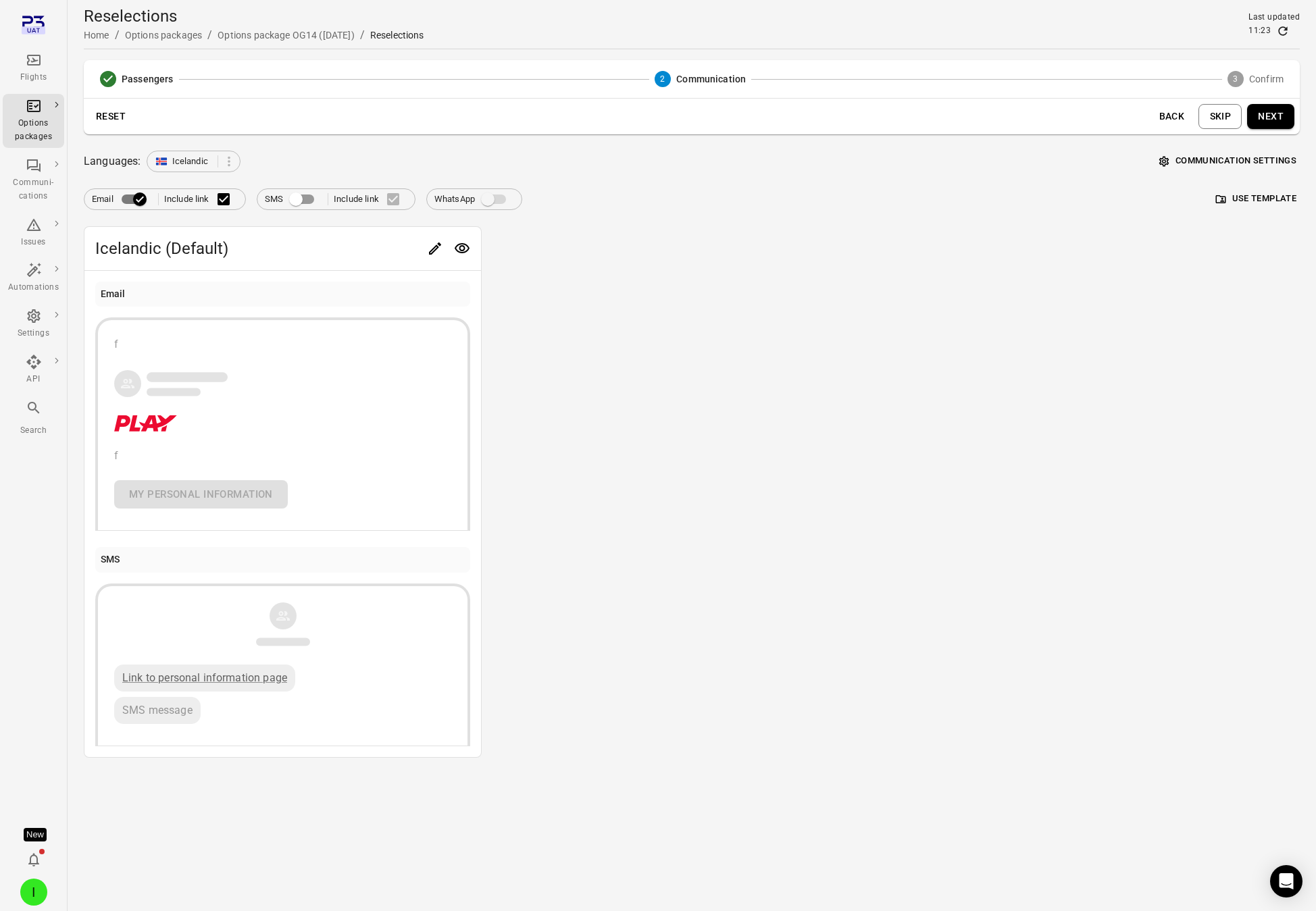
click at [1192, 113] on button "Next" at bounding box center [1270, 116] width 47 height 25
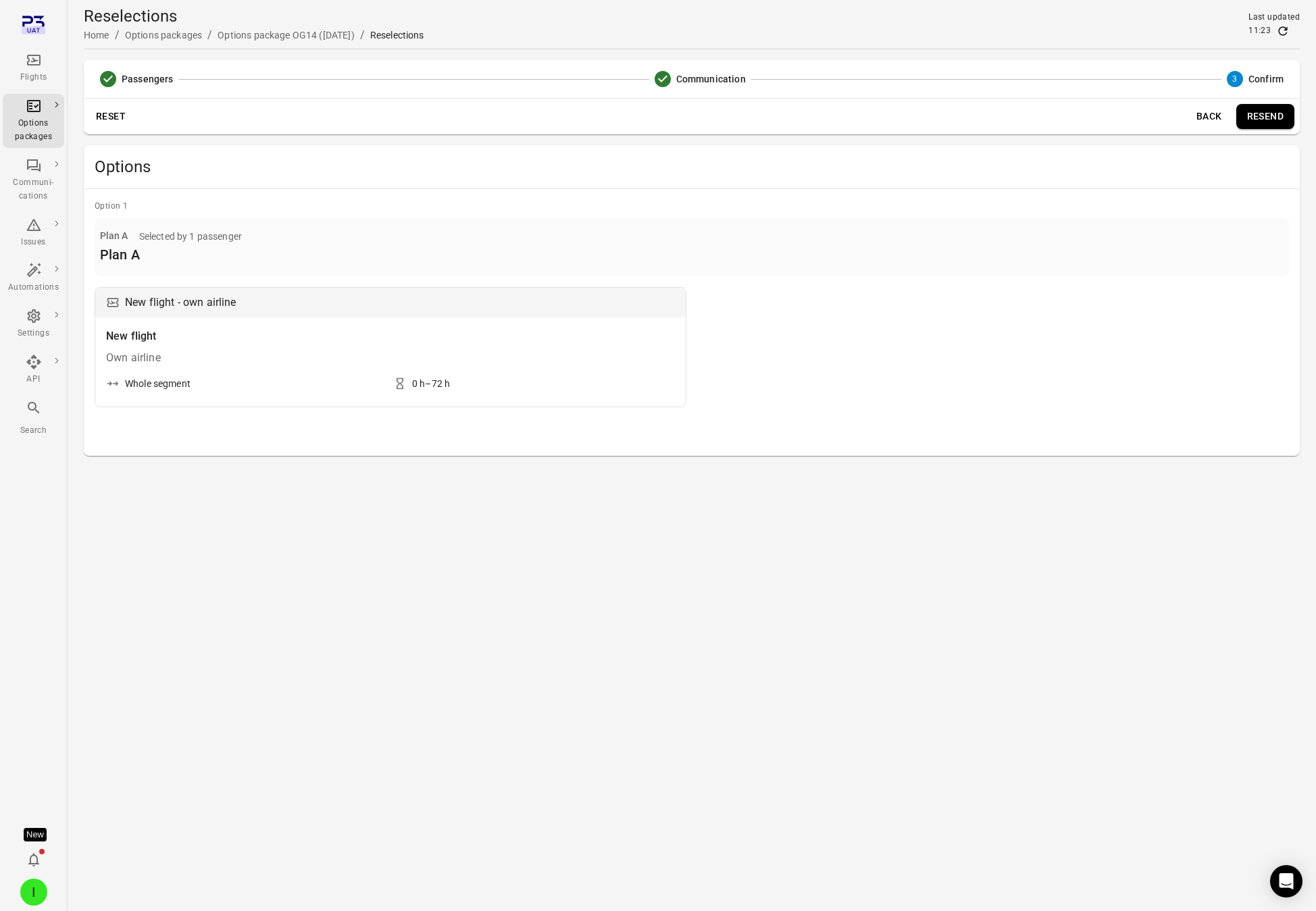
click at [1192, 115] on button "Back" at bounding box center [1210, 116] width 43 height 25
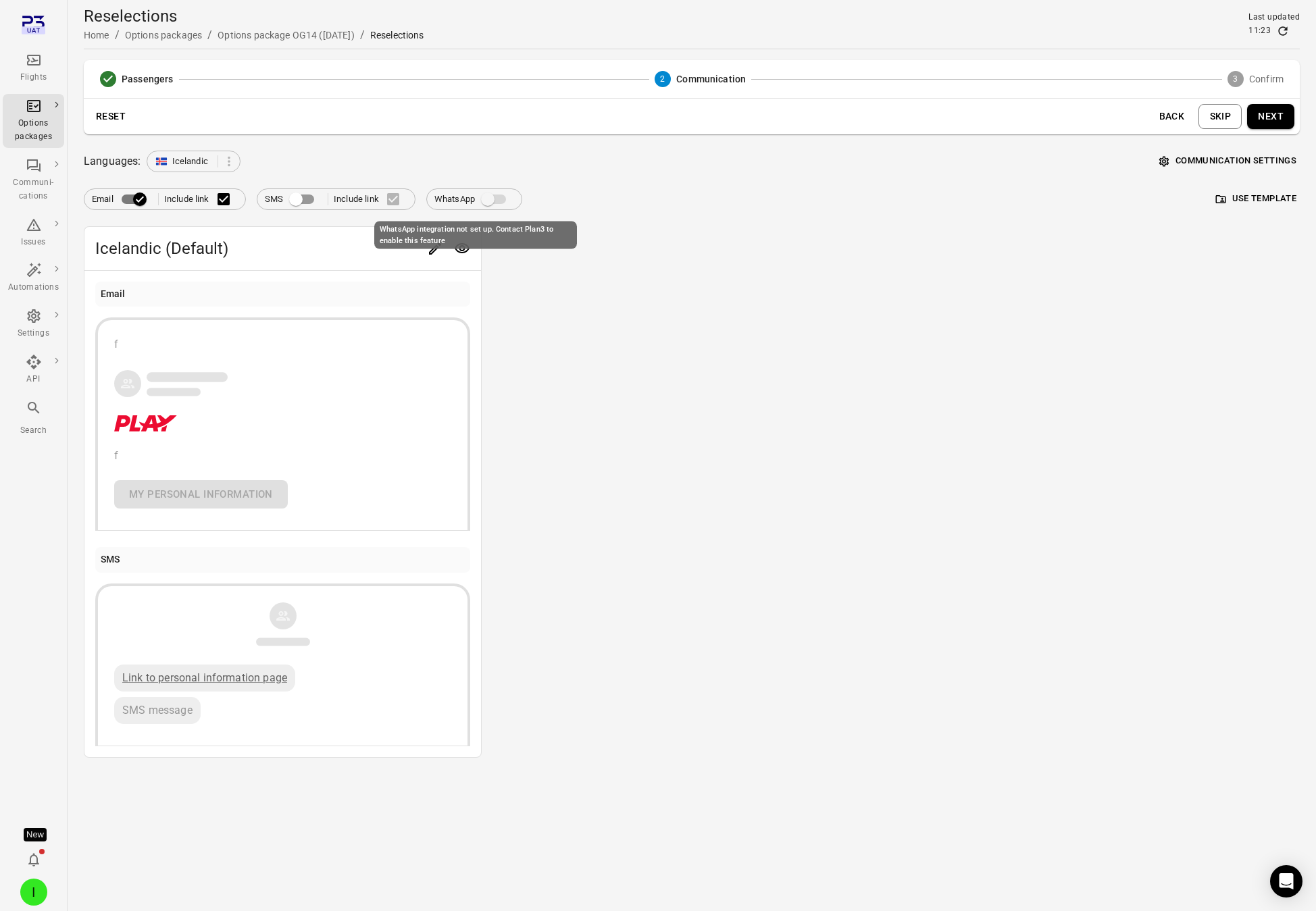
click at [492, 194] on span "WhatsApp integration not set up. Contact Plan3 to enable this feature" at bounding box center [494, 199] width 23 height 9
click at [494, 198] on span "WhatsApp integration not set up. Contact Plan3 to enable this feature" at bounding box center [494, 199] width 23 height 9
click at [844, 208] on div "Email Include link SMS Include link WhatsApp Use template" at bounding box center [691, 194] width 1216 height 33
click at [107, 119] on button "Reset" at bounding box center [111, 116] width 43 height 25
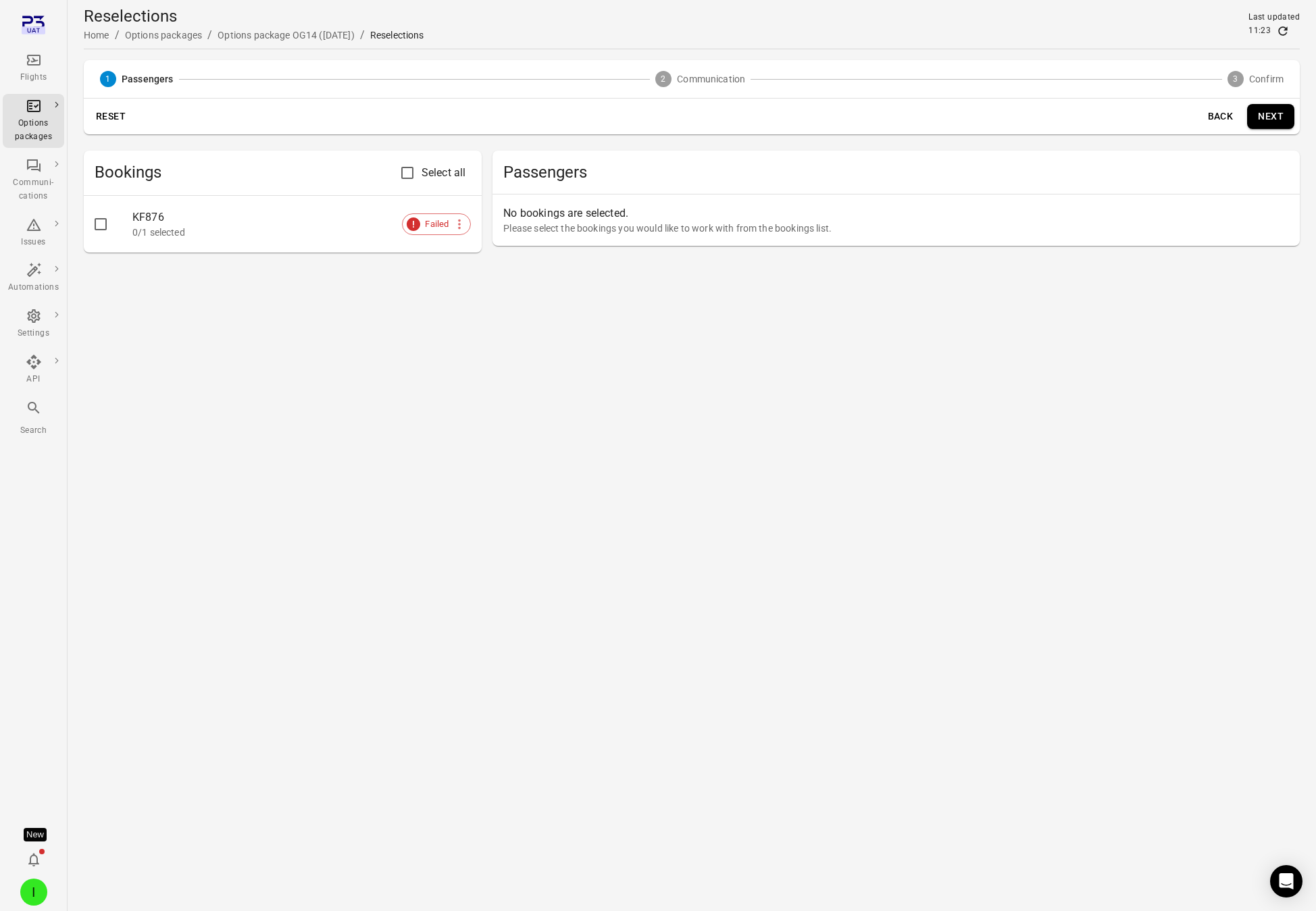
click at [430, 313] on main "Reselections Home / Options packages / Options package OG14 (5 Sep) / Reselecti…" at bounding box center [691, 456] width 1249 height 911
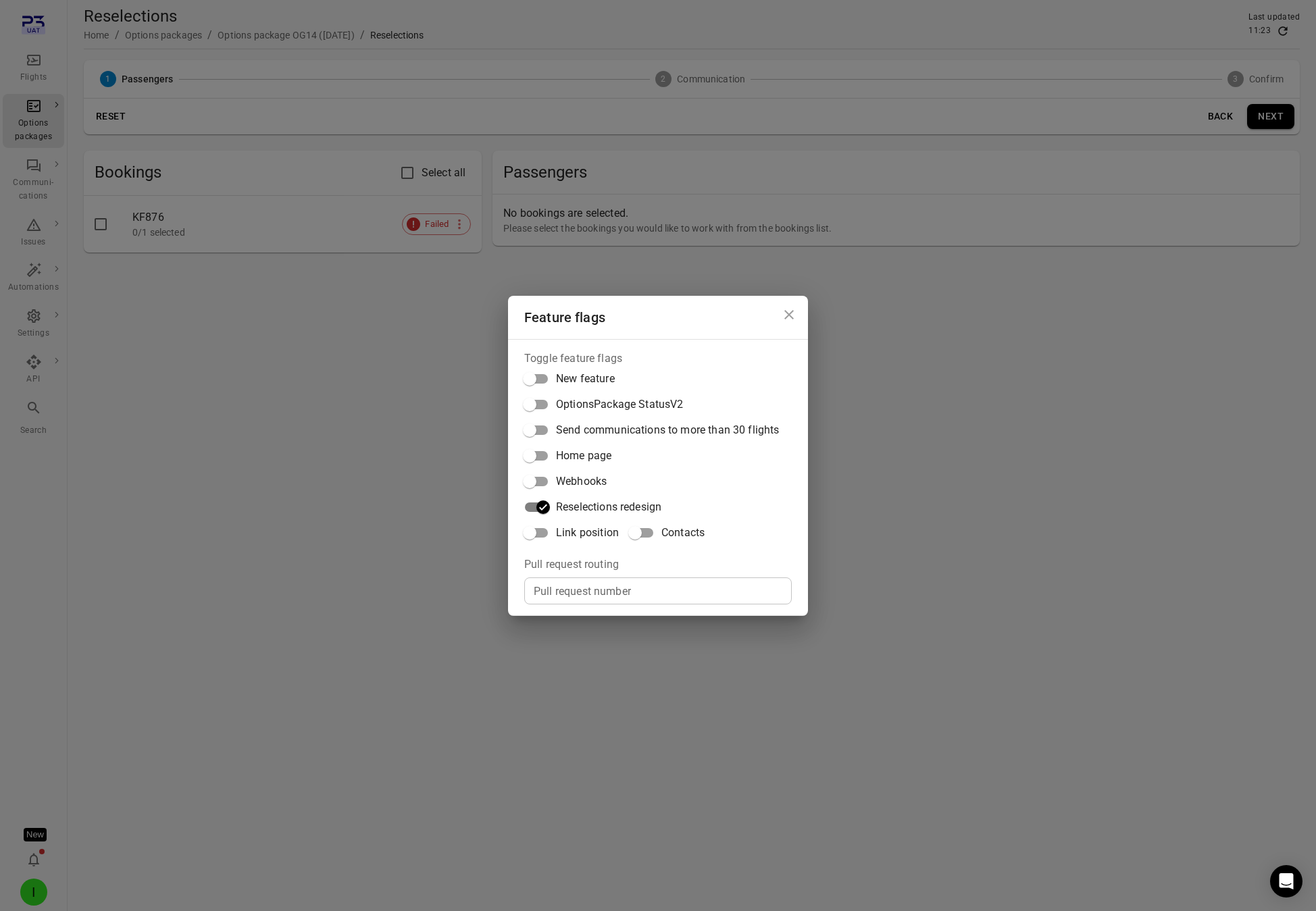
click at [558, 535] on span "Link position" at bounding box center [587, 532] width 63 height 16
click at [222, 416] on div "Feature flags Toggle feature flags New feature OptionsPackage StatusV2 Send com…" at bounding box center [658, 456] width 1316 height 911
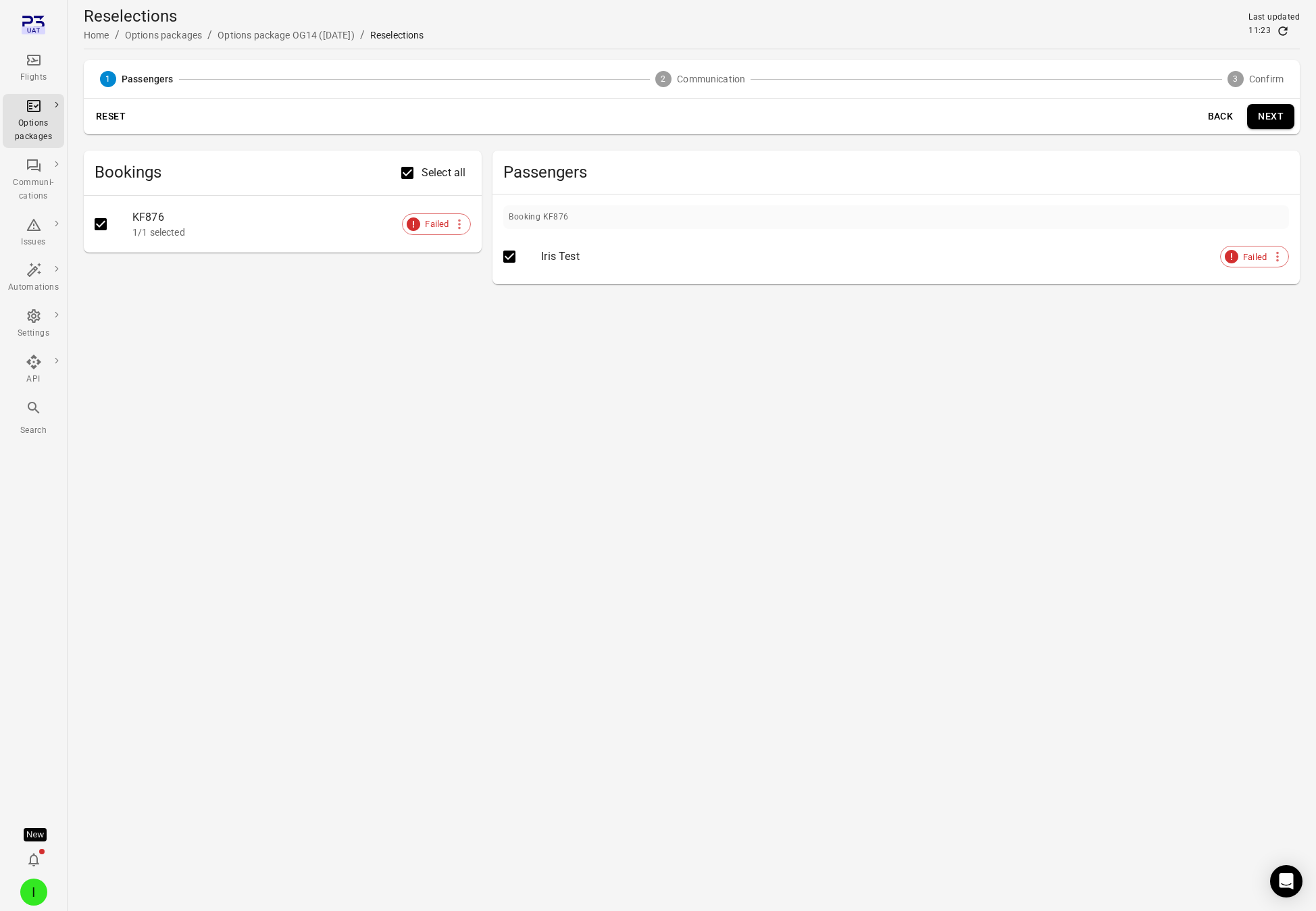
click at [1192, 115] on button "Next" at bounding box center [1270, 116] width 47 height 25
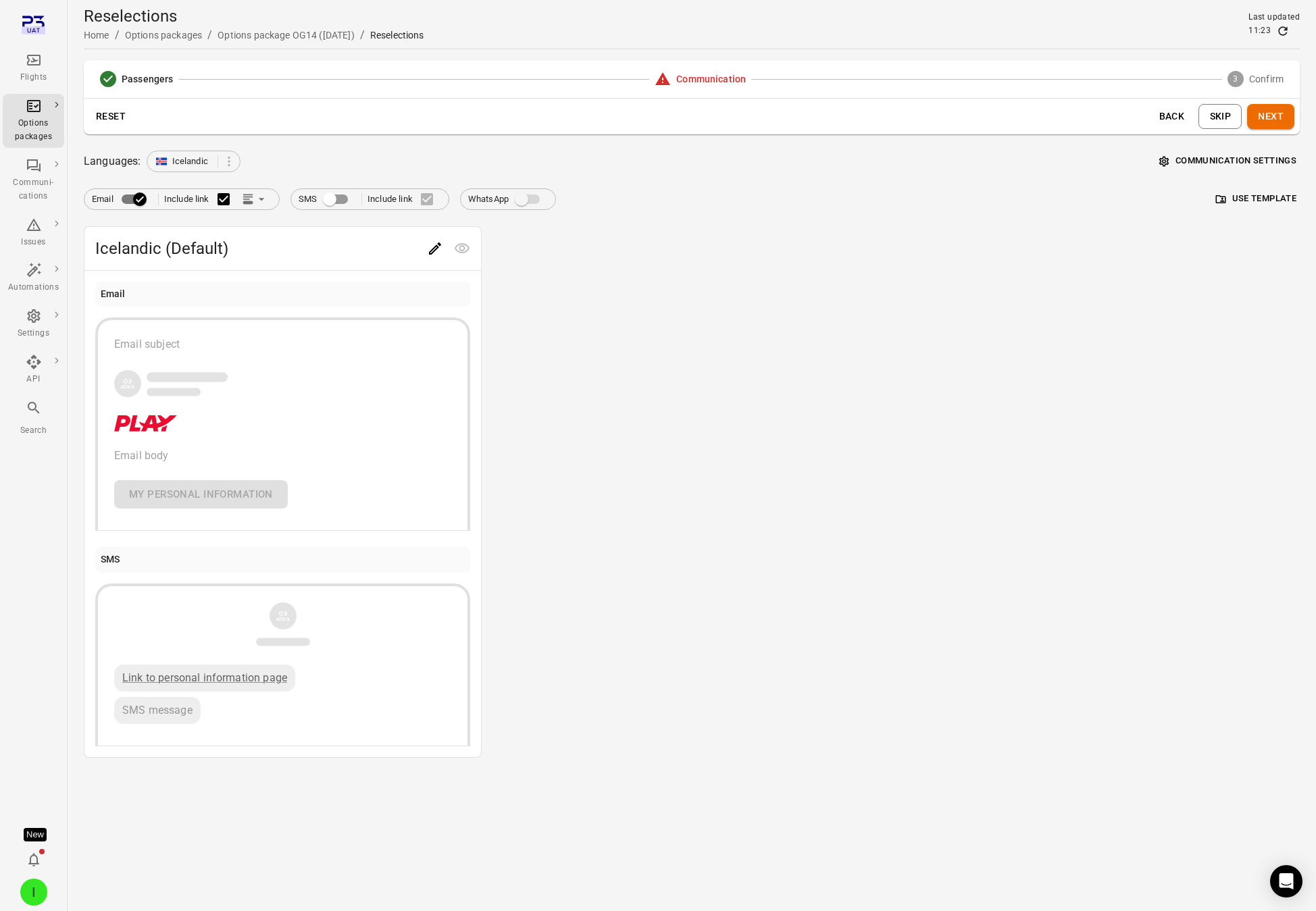
click at [1192, 114] on button "Next" at bounding box center [1270, 116] width 47 height 25
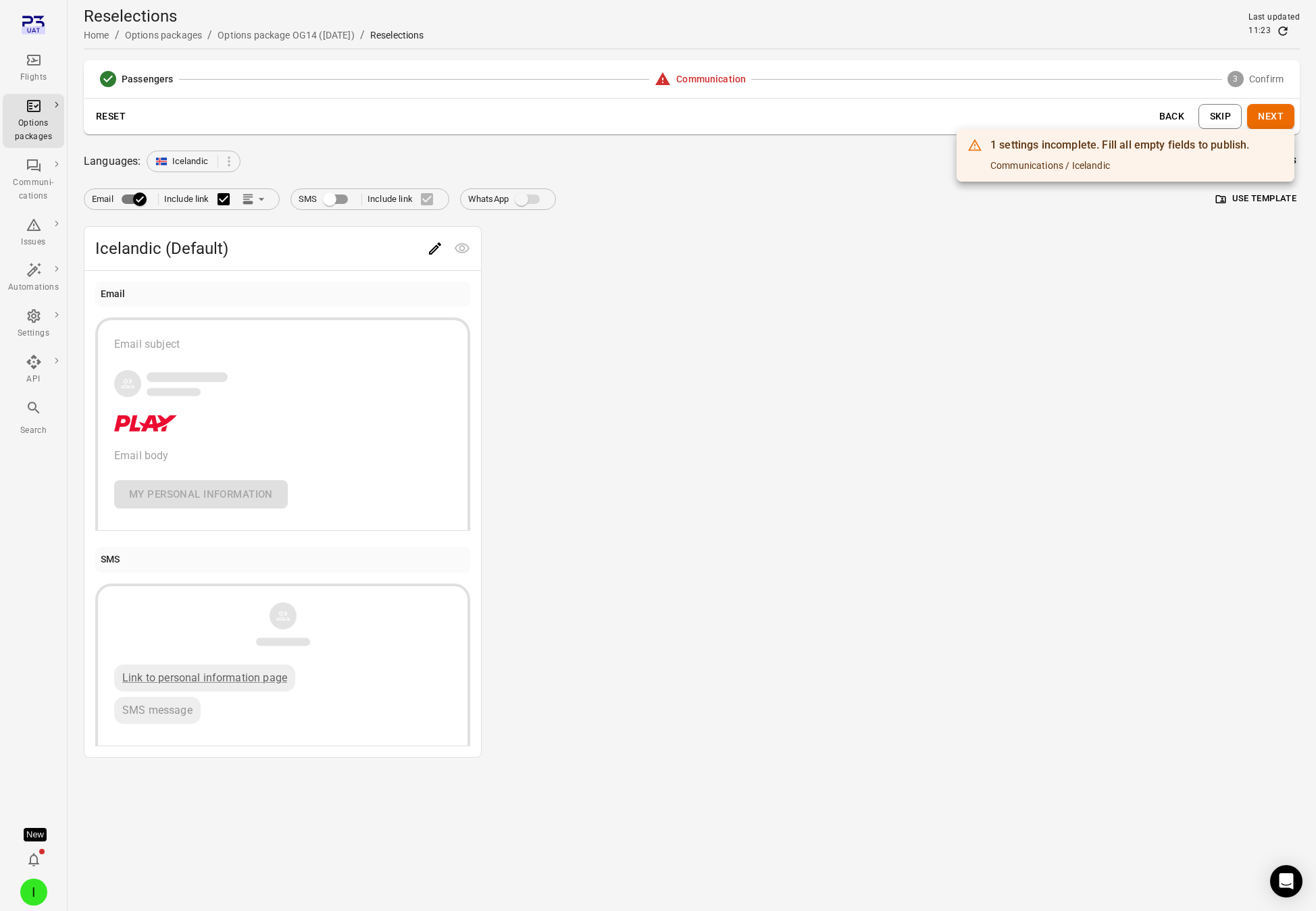
click at [887, 237] on div at bounding box center [658, 456] width 1316 height 911
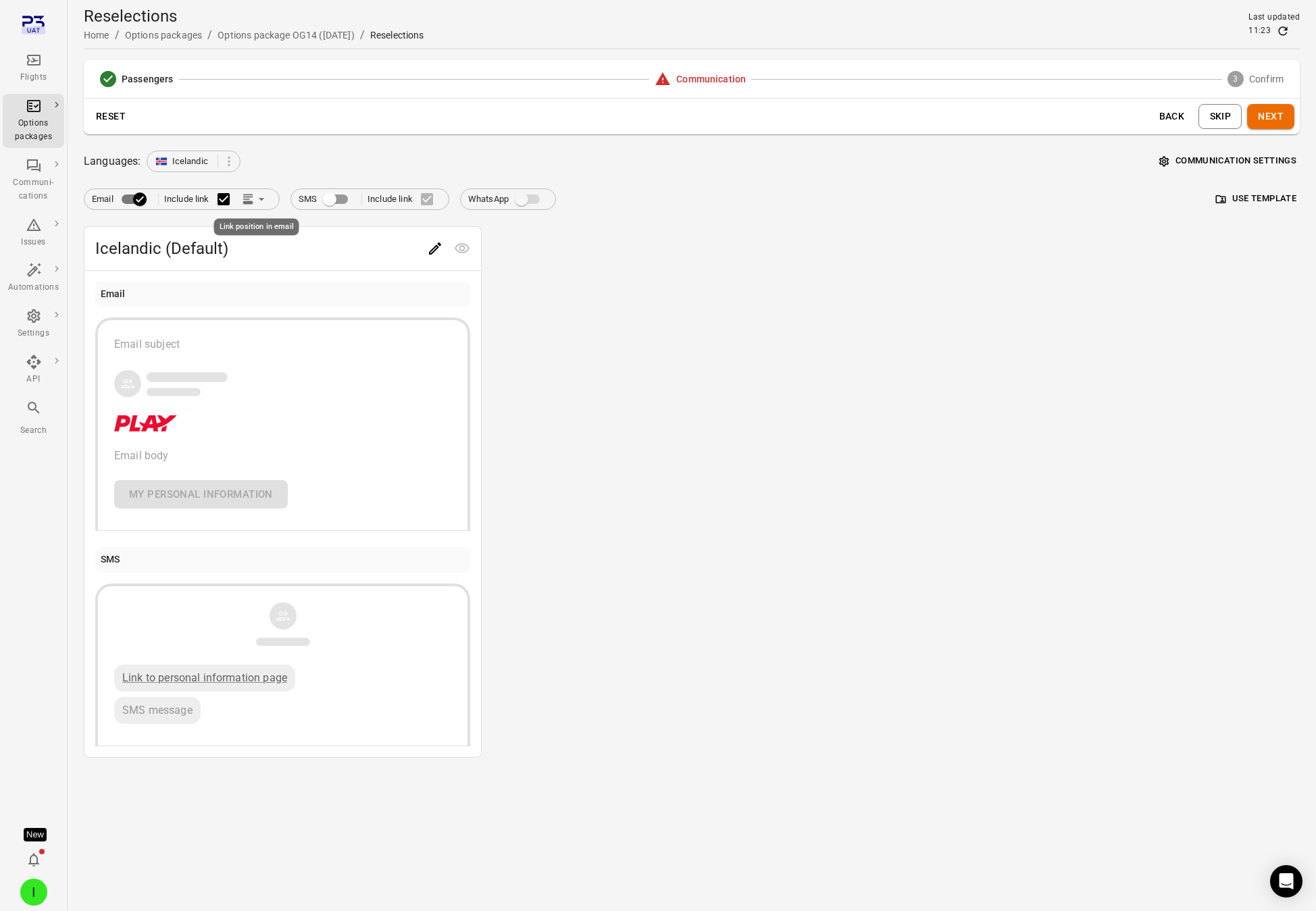
click at [257, 205] on icon "Link position in email" at bounding box center [261, 198] width 13 height 13
click at [259, 250] on icon at bounding box center [256, 250] width 10 height 3
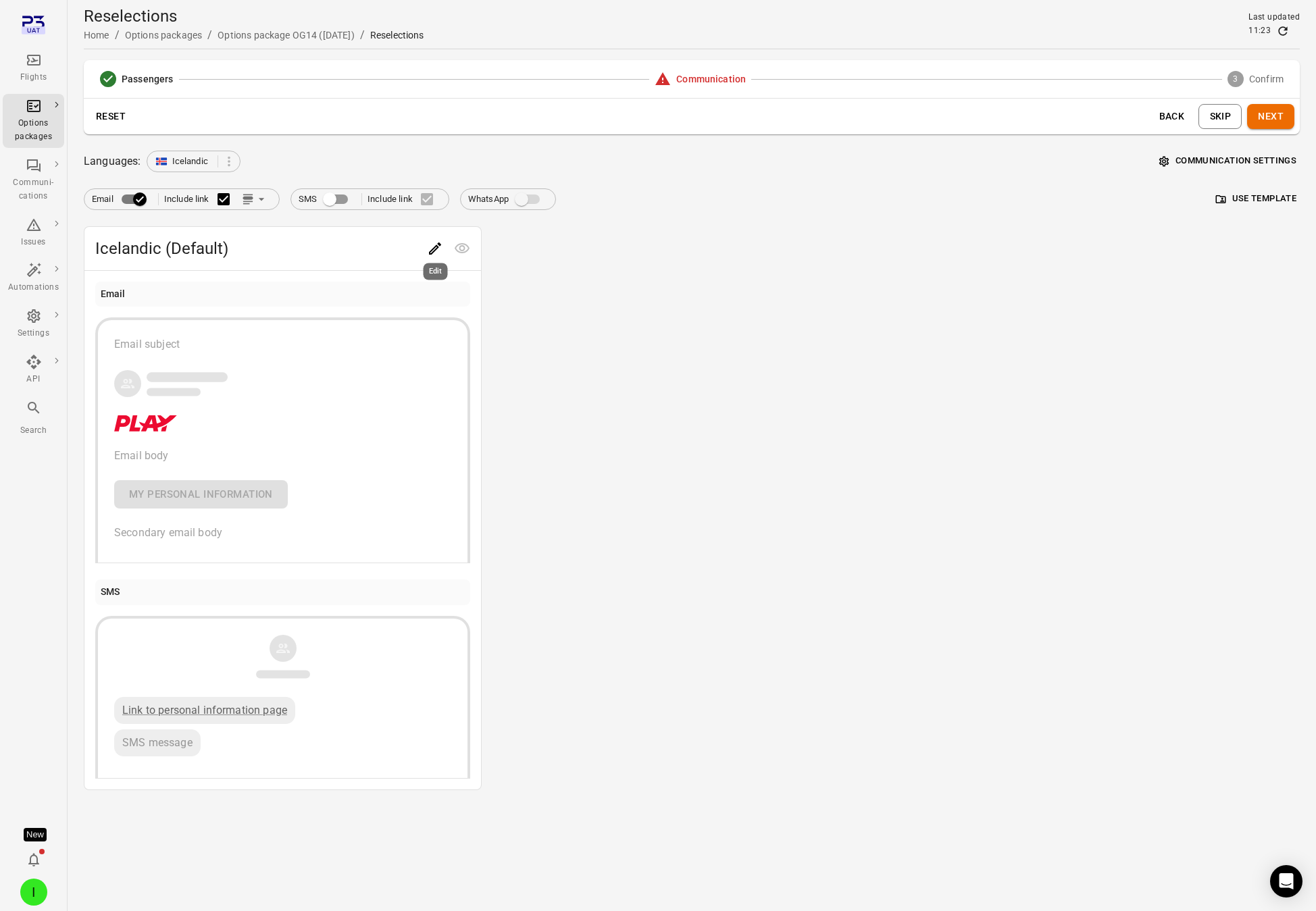
click at [432, 254] on div "Edit" at bounding box center [436, 268] width 27 height 28
click at [430, 249] on icon "Edit" at bounding box center [435, 248] width 16 height 16
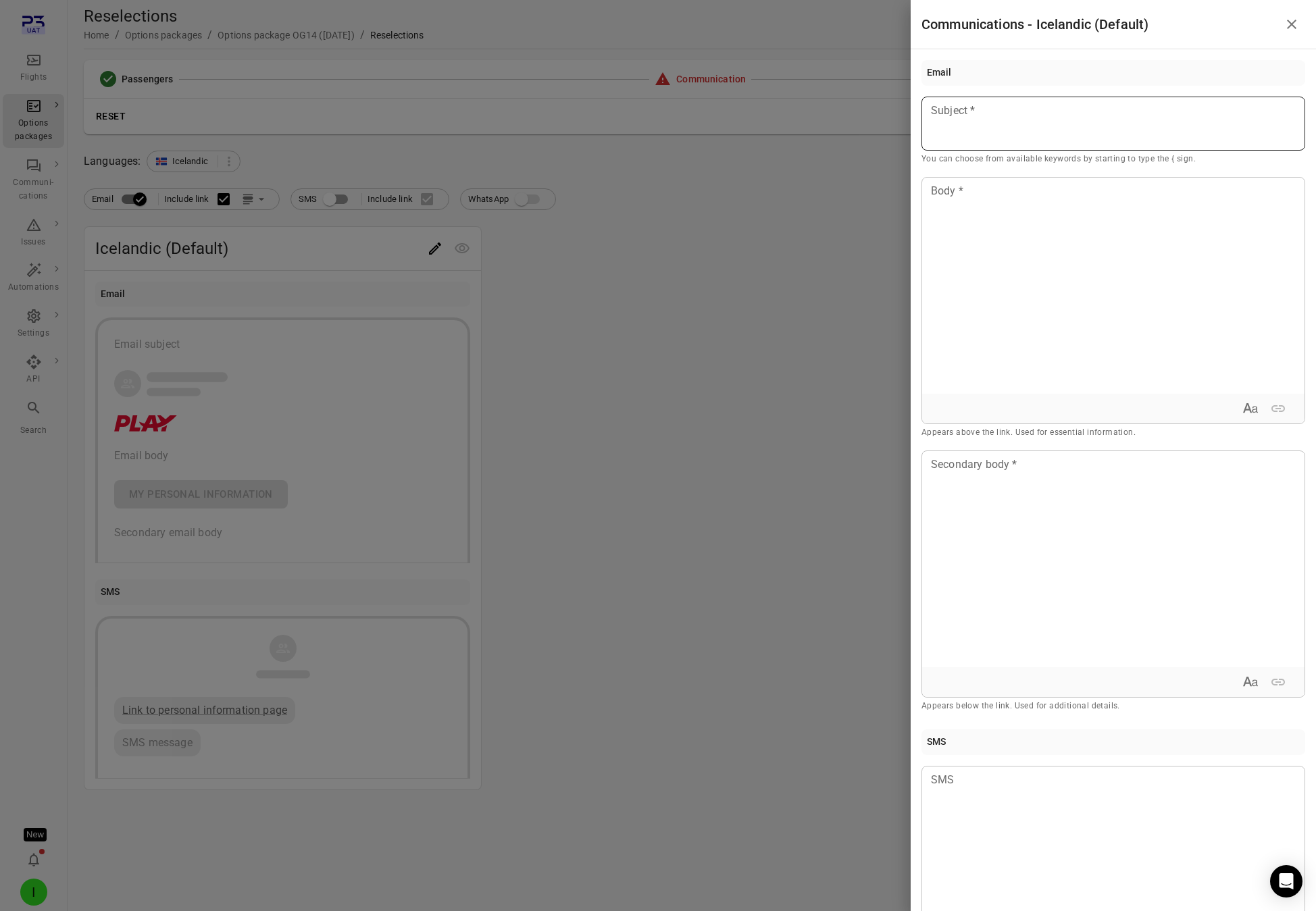
click at [1074, 136] on div at bounding box center [1113, 124] width 384 height 54
click at [681, 294] on div at bounding box center [658, 456] width 1316 height 911
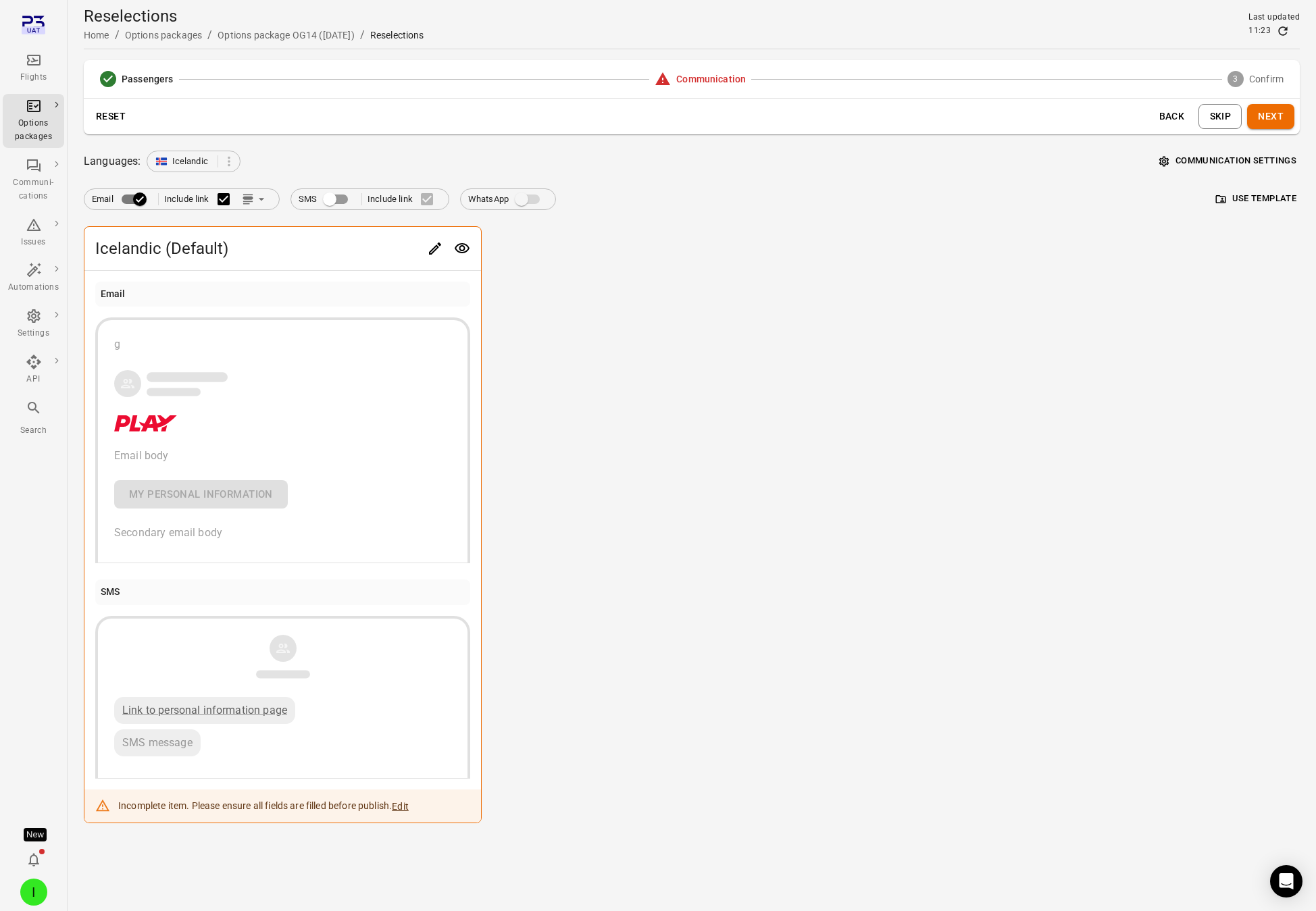
click at [1192, 119] on button "Next" at bounding box center [1270, 116] width 47 height 25
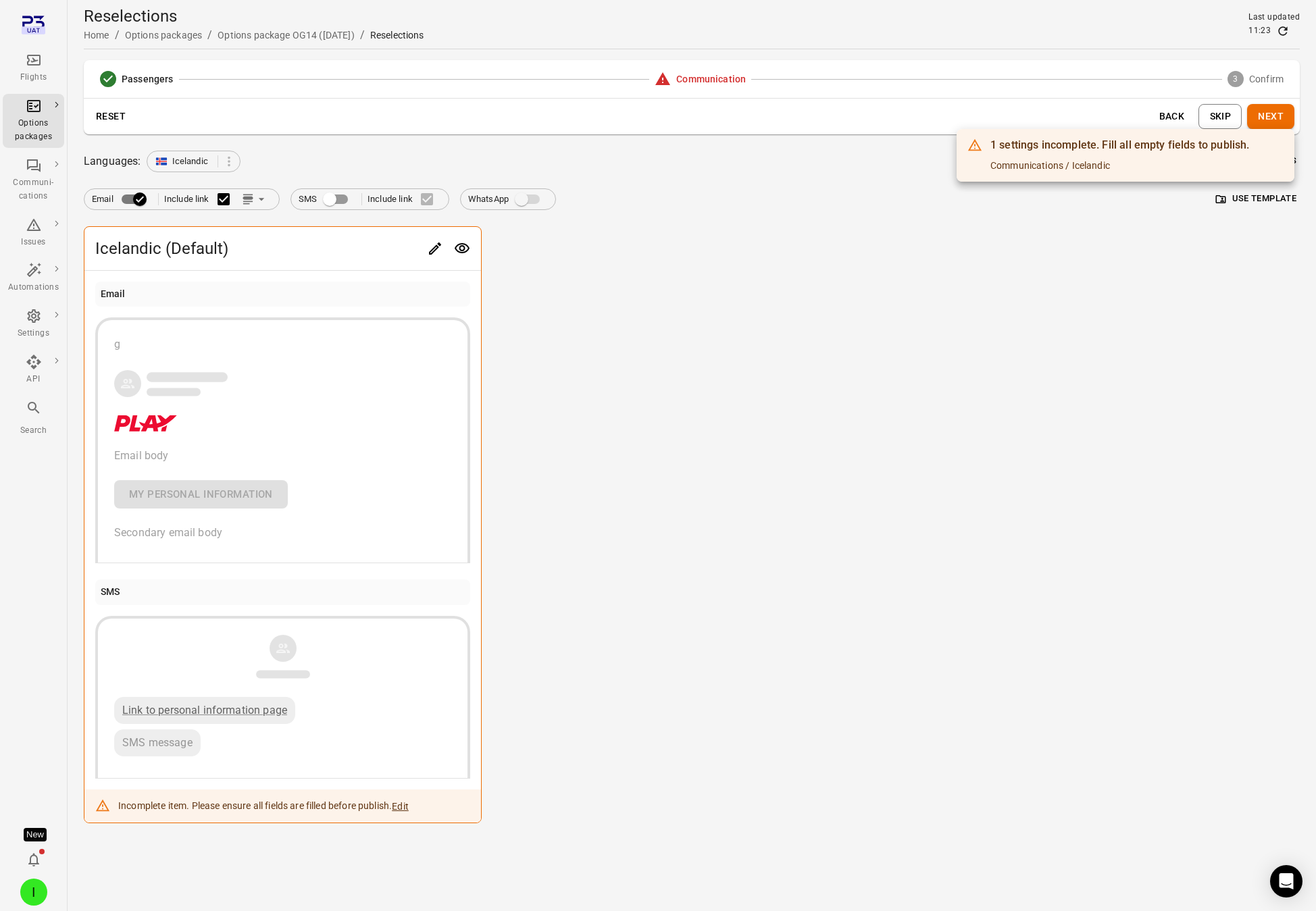
click at [429, 247] on div at bounding box center [658, 456] width 1316 height 911
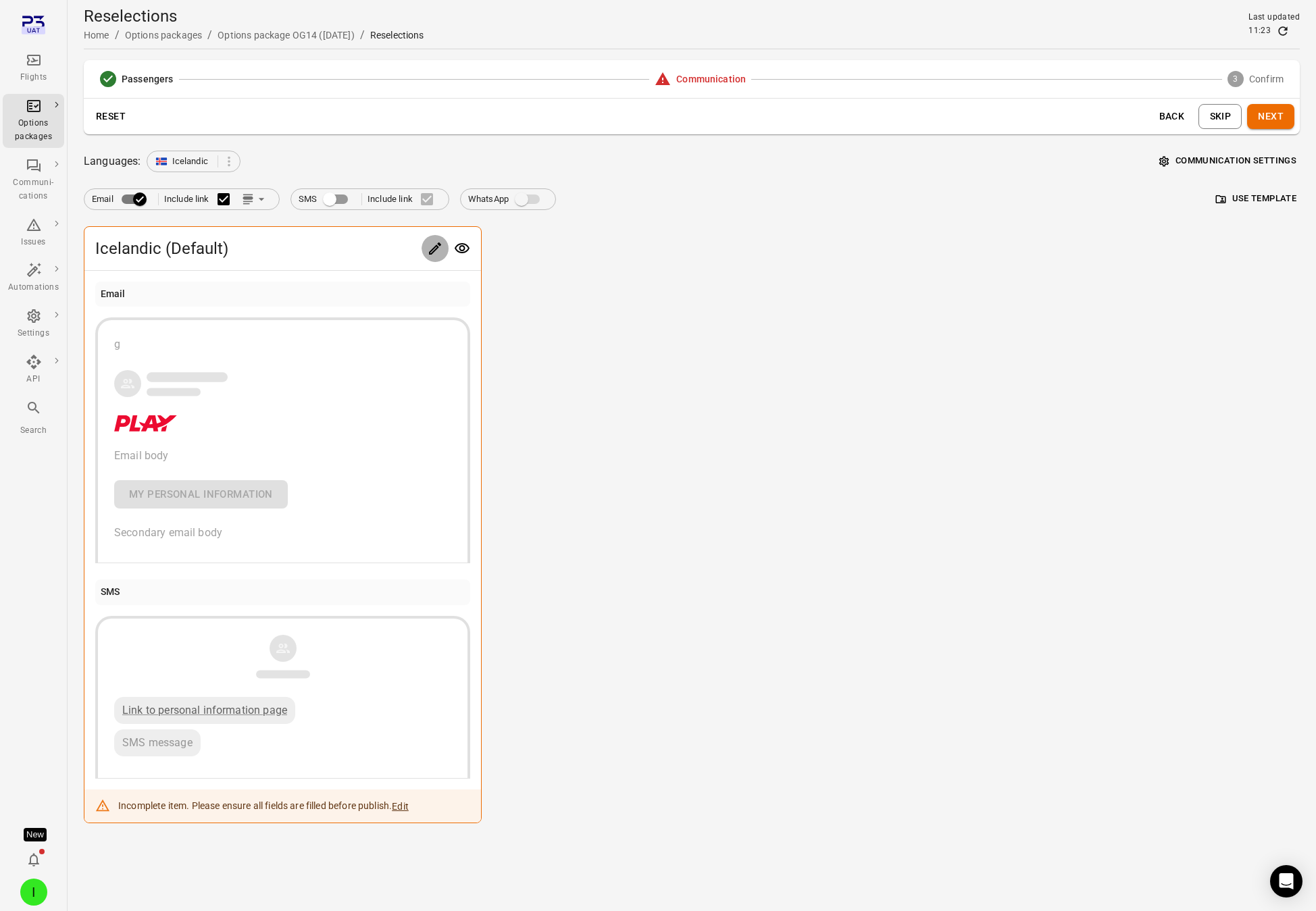
click at [435, 246] on icon "Edit" at bounding box center [436, 249] width 12 height 12
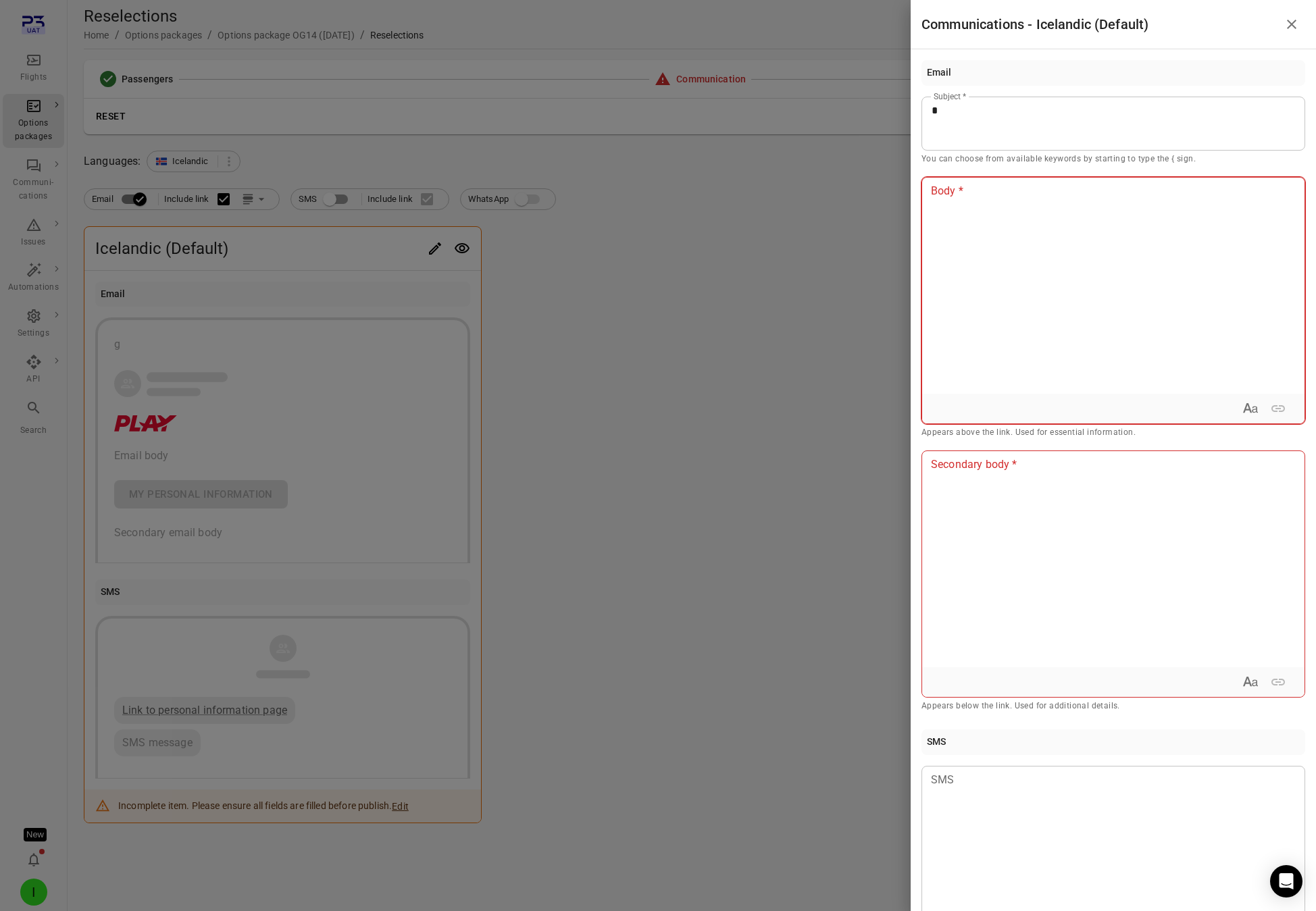
click at [947, 290] on div at bounding box center [1113, 285] width 382 height 216
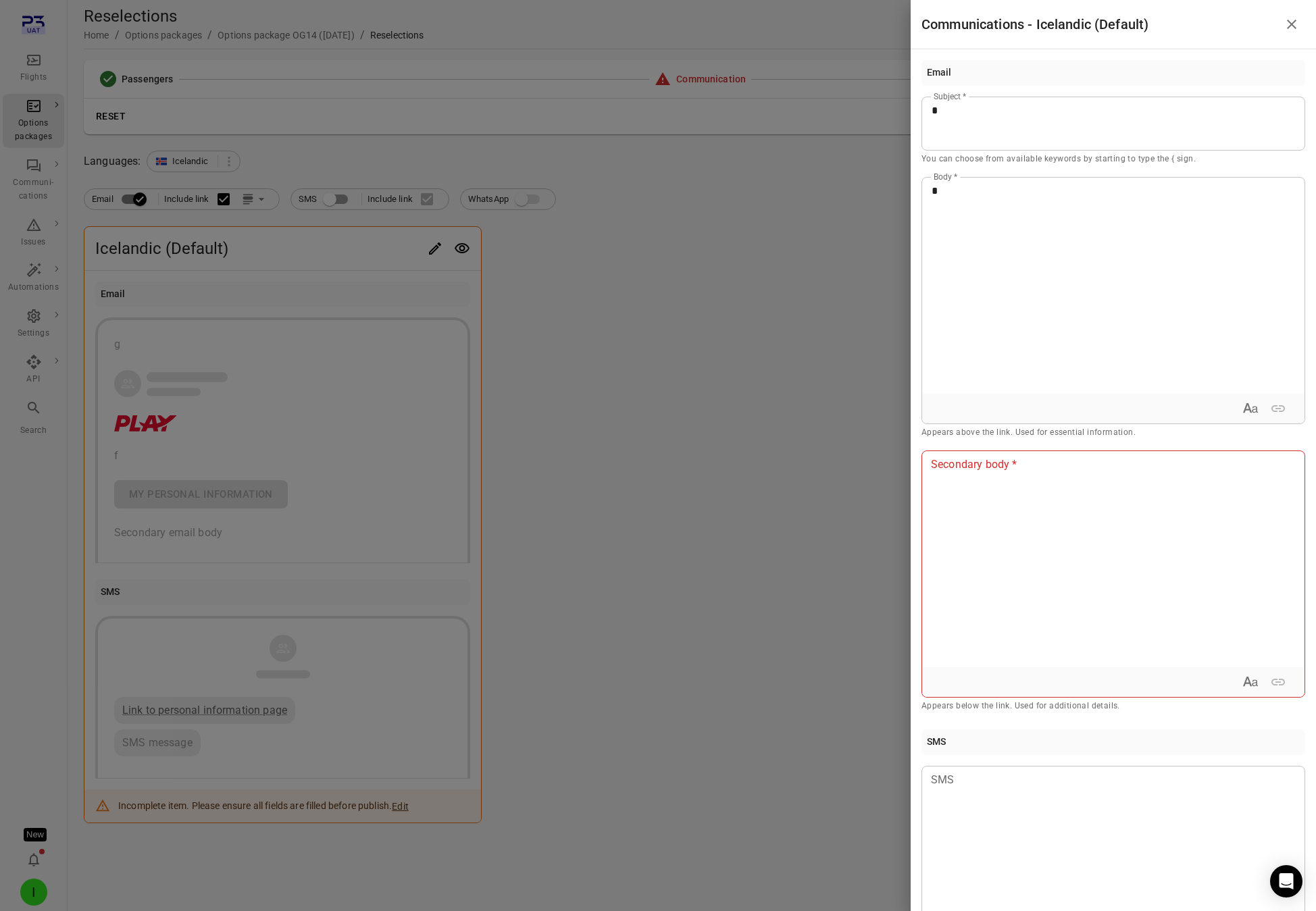
click at [836, 294] on div at bounding box center [658, 456] width 1316 height 911
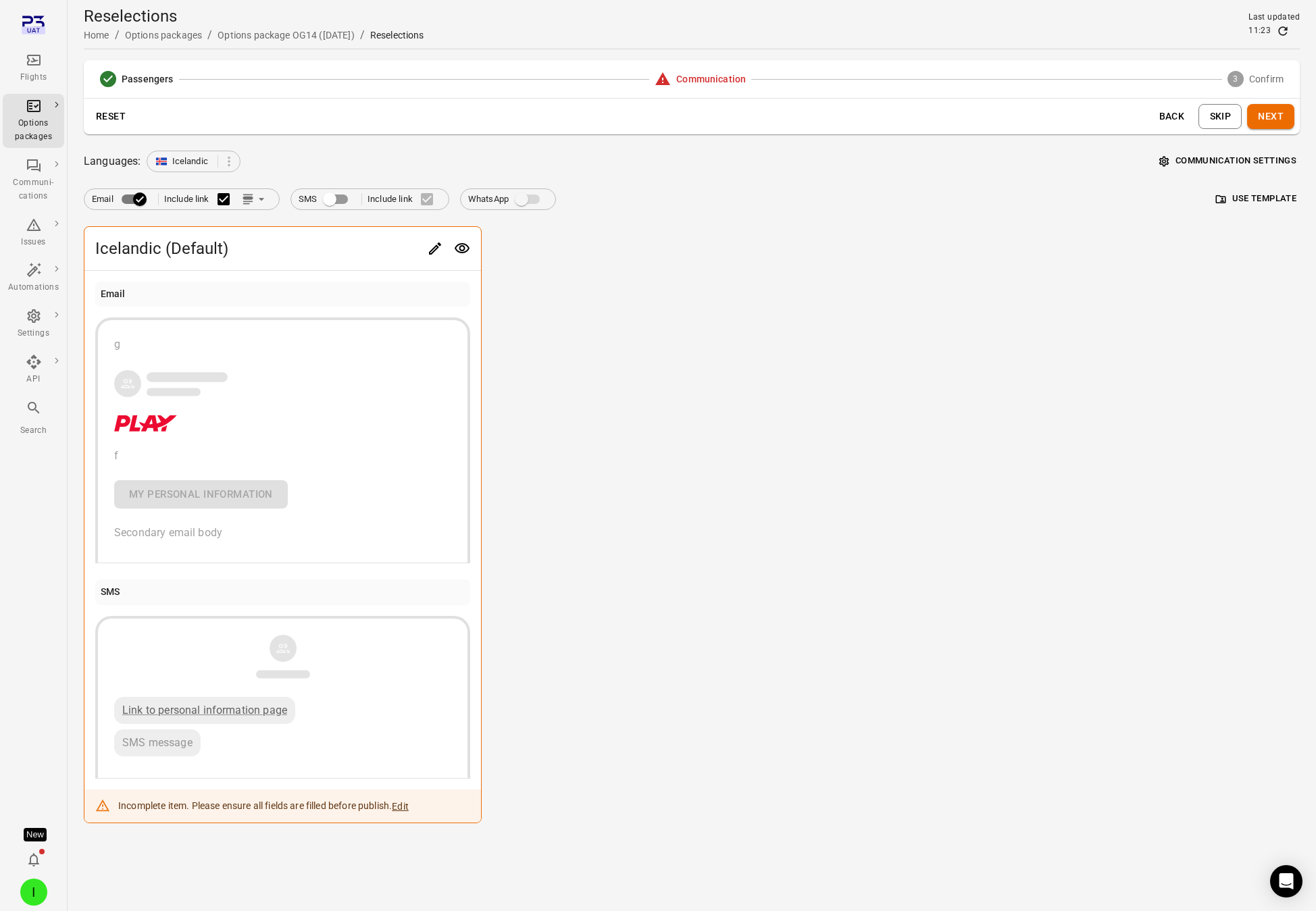
click at [1192, 119] on button "Next" at bounding box center [1270, 116] width 47 height 25
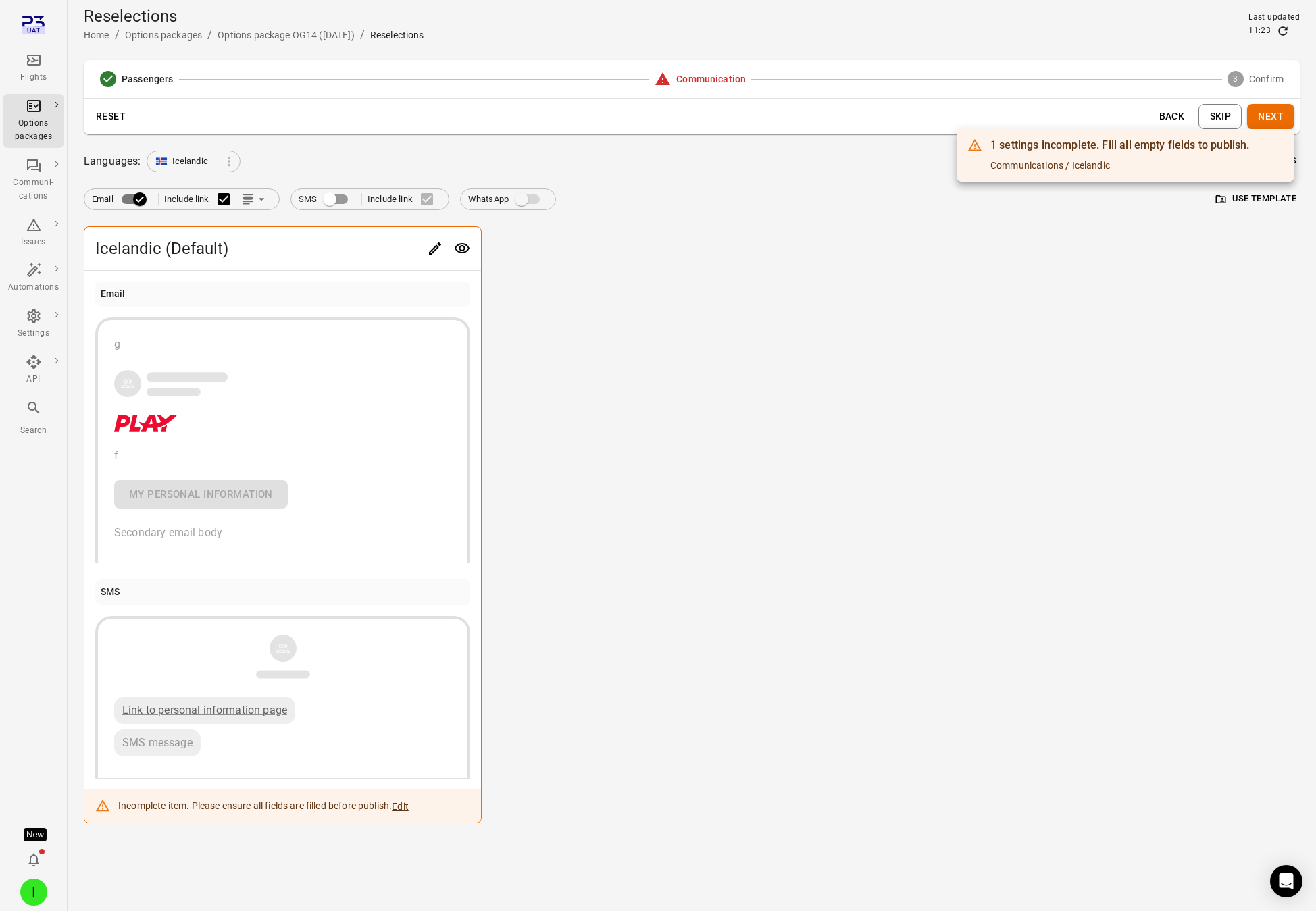
click at [429, 249] on div at bounding box center [658, 456] width 1316 height 911
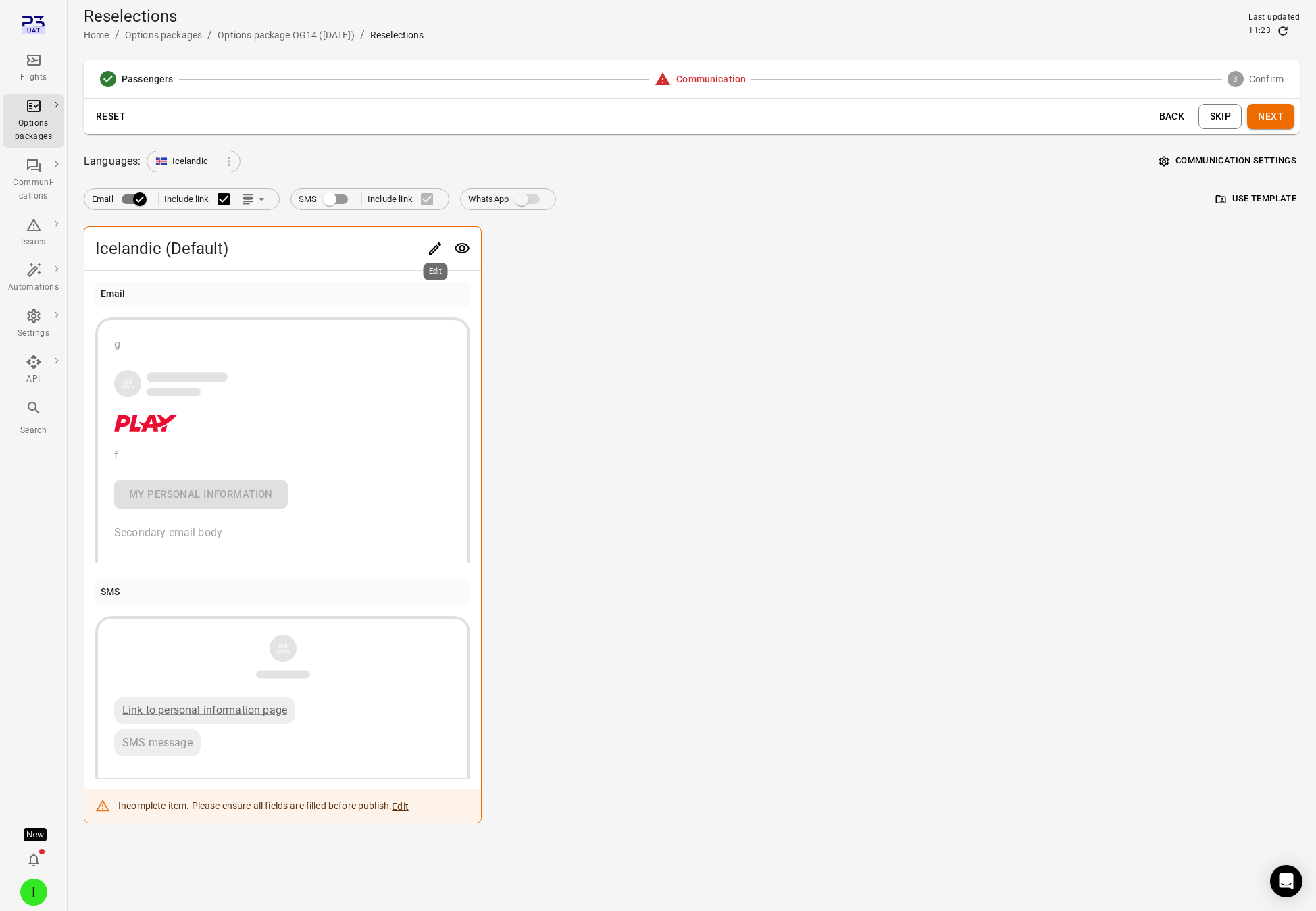
click at [436, 245] on icon "Edit" at bounding box center [435, 248] width 16 height 16
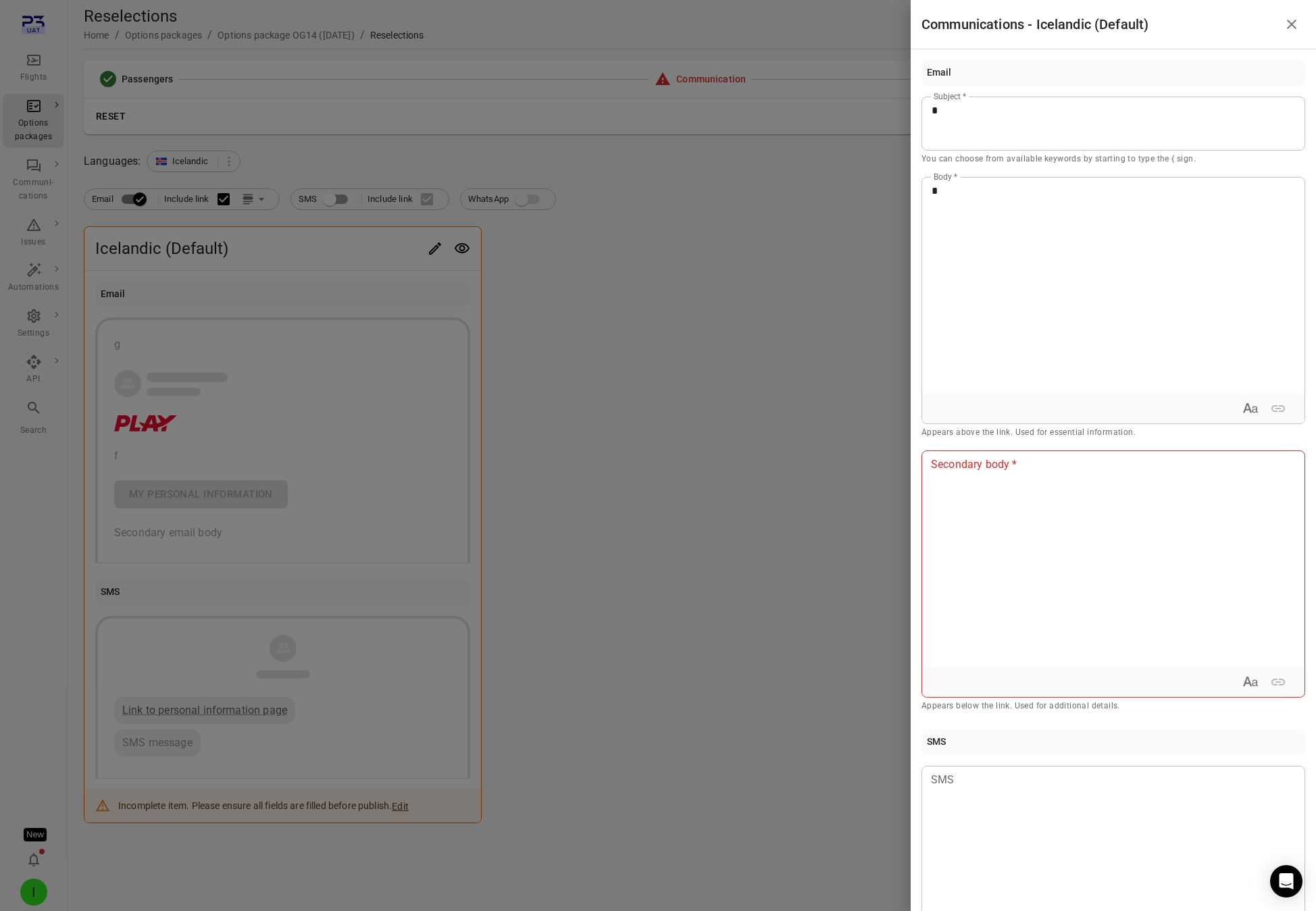
click at [1025, 437] on p "Appears above the link. Used for essential information." at bounding box center [1113, 432] width 384 height 13
click at [1010, 492] on div at bounding box center [1113, 559] width 382 height 216
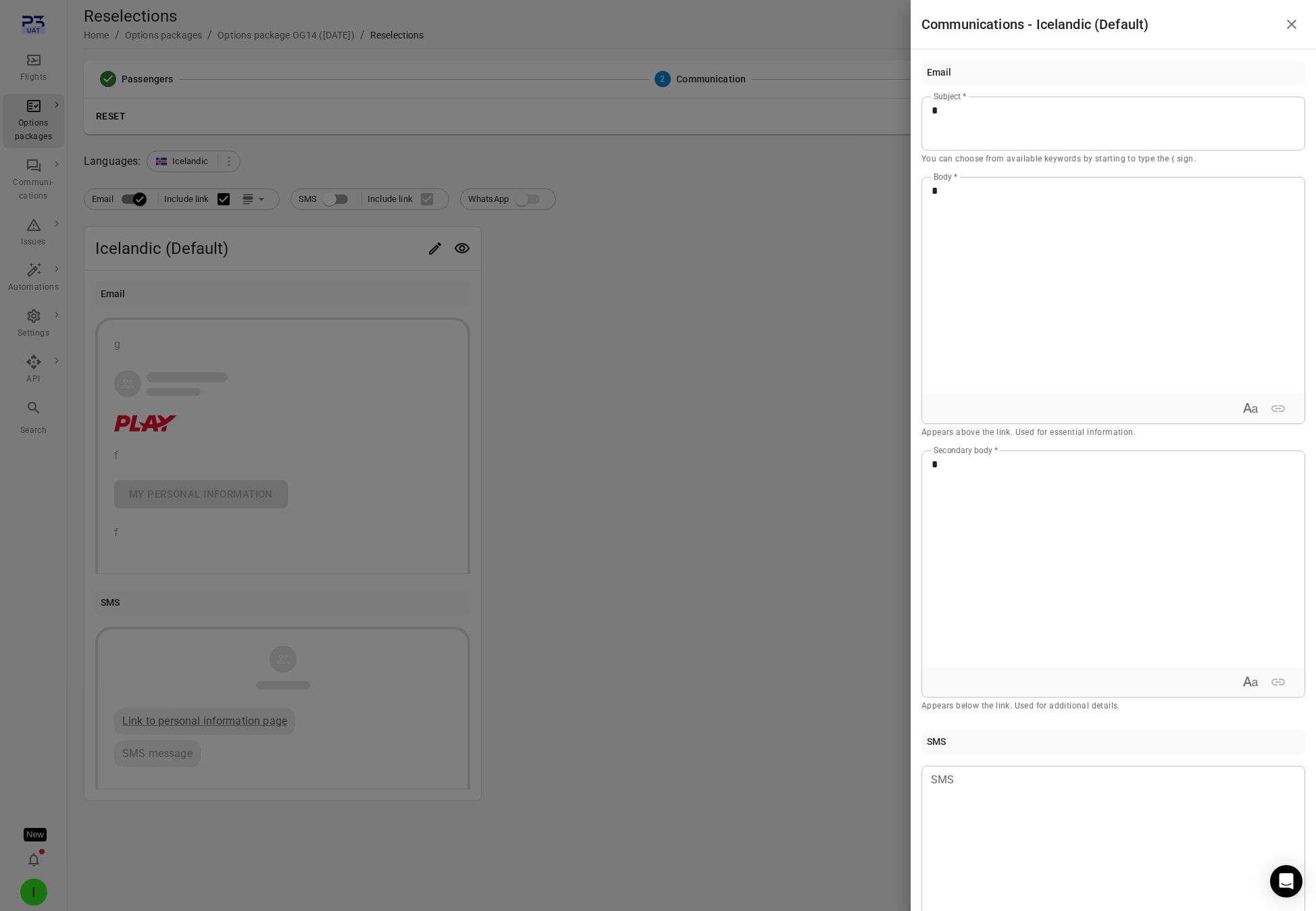
click at [818, 433] on div at bounding box center [658, 456] width 1316 height 911
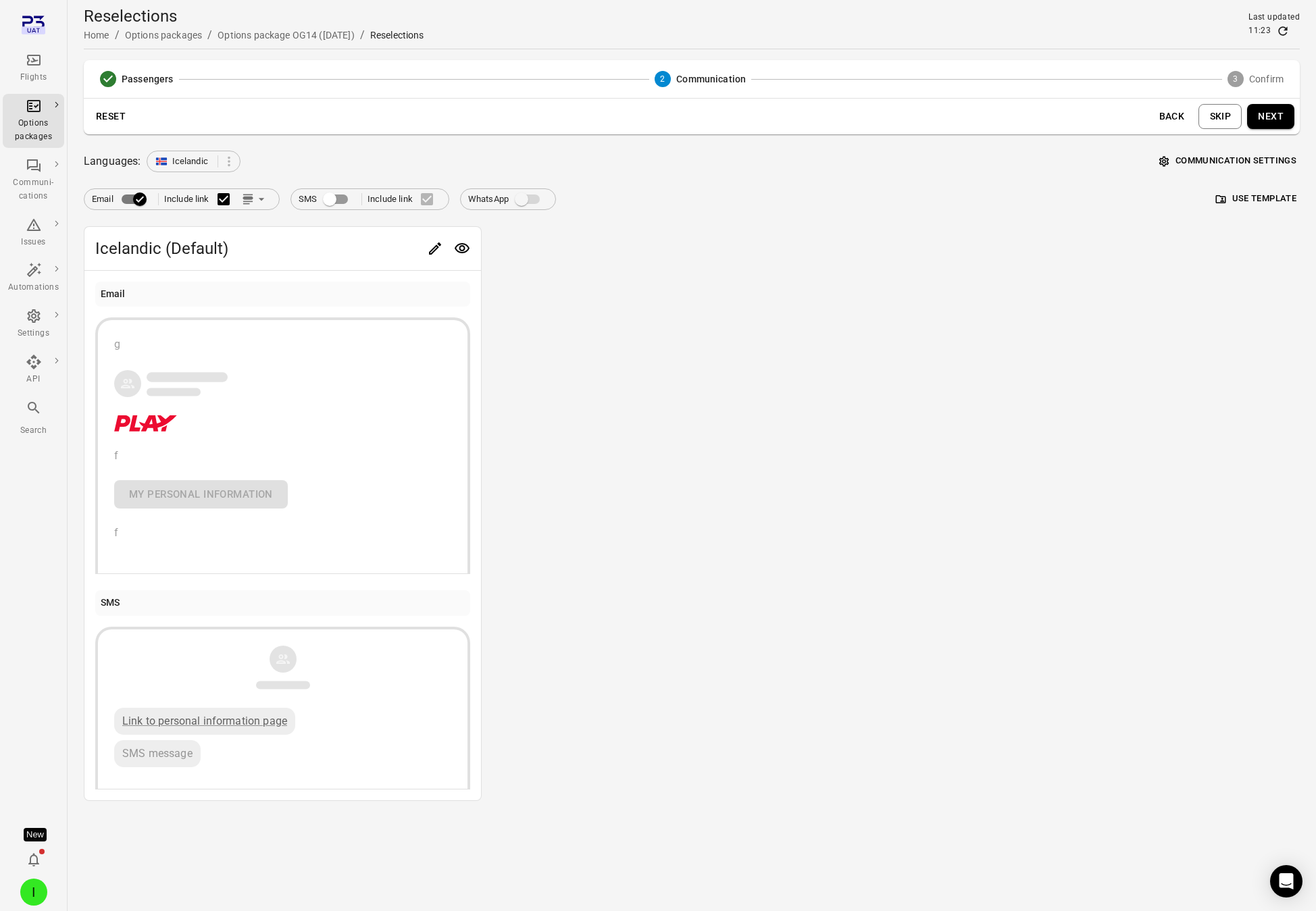
click at [1192, 124] on button "Next" at bounding box center [1270, 116] width 47 height 25
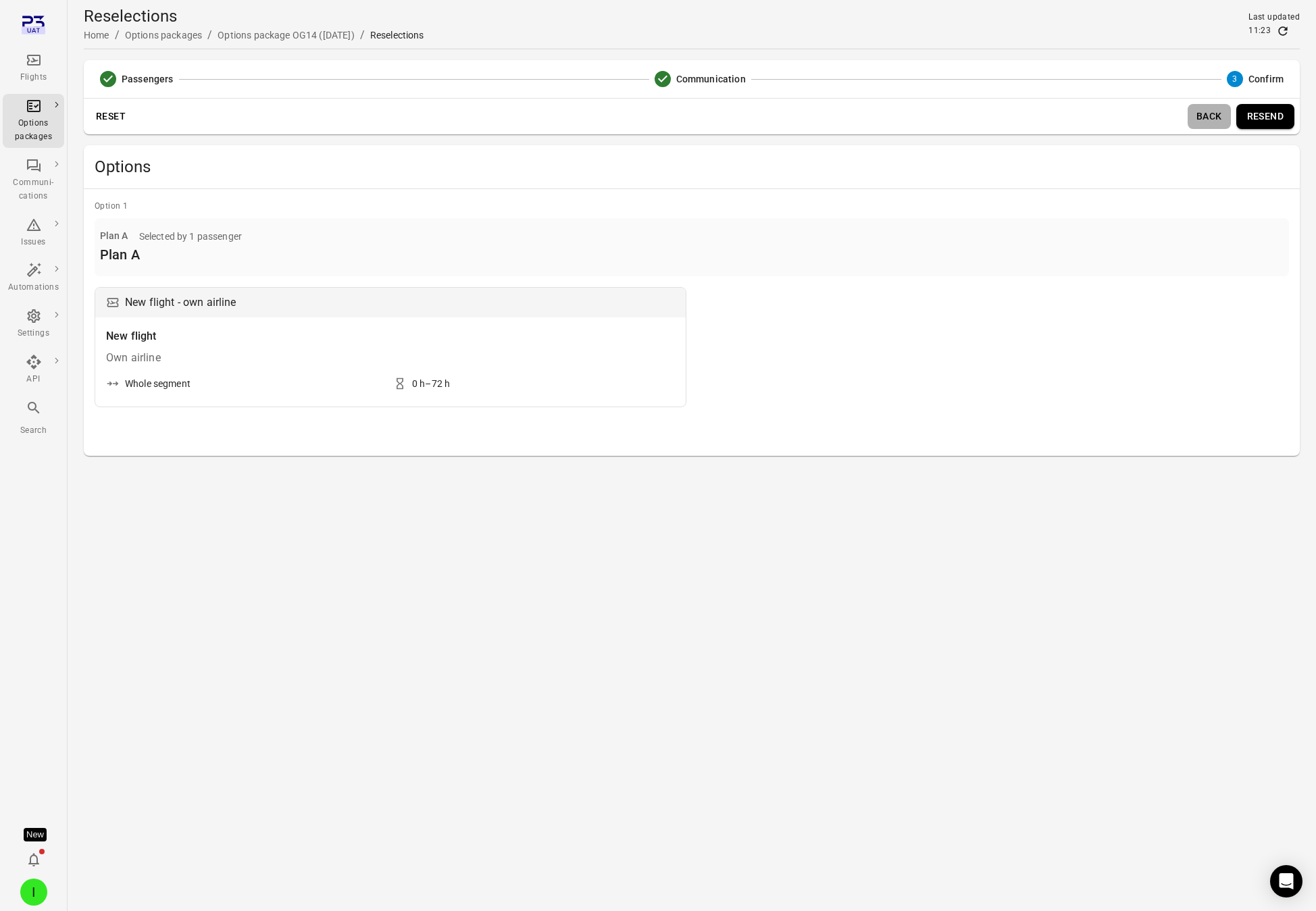
click at [1192, 124] on button "Back" at bounding box center [1210, 116] width 43 height 25
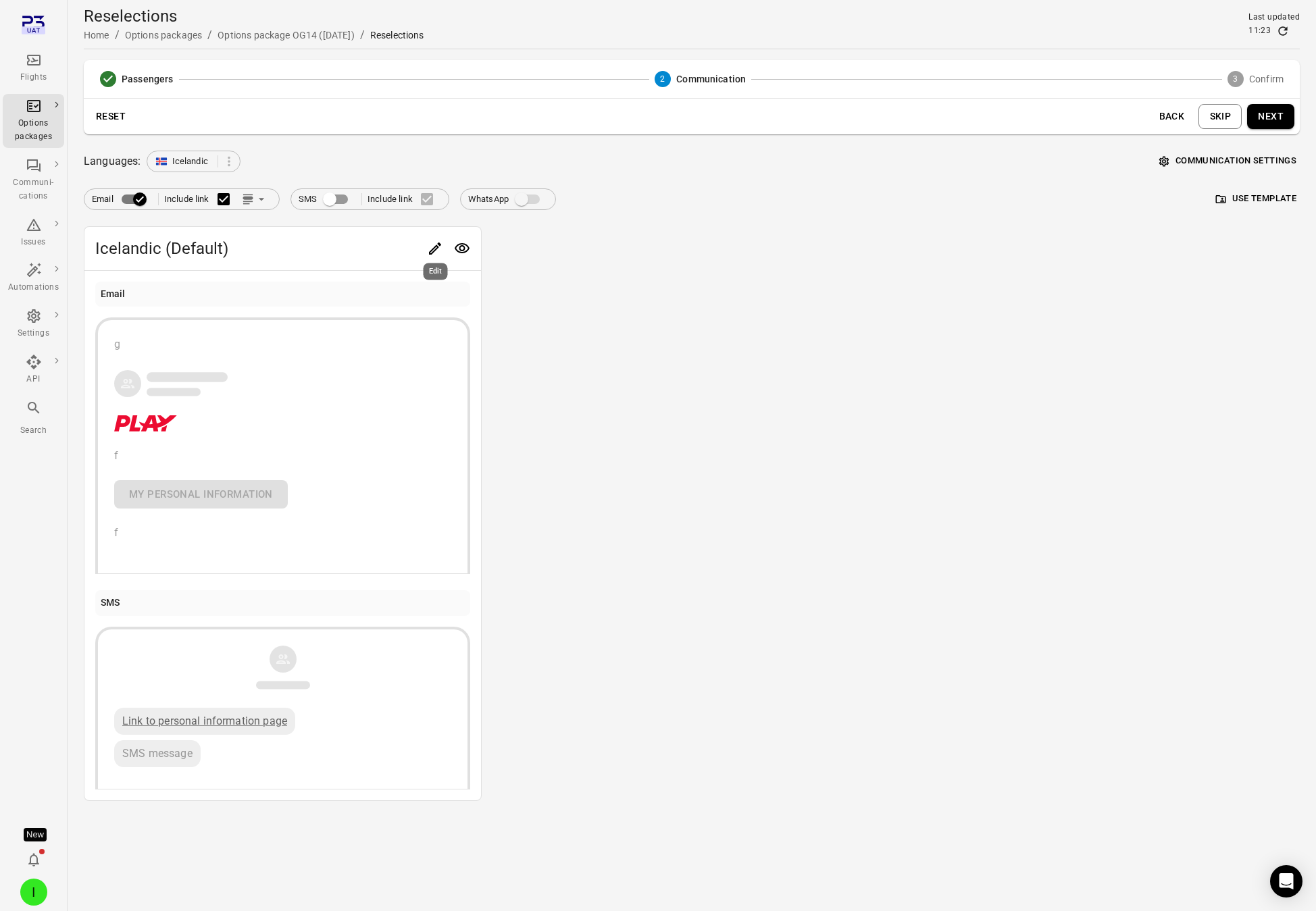
click at [432, 254] on body "Flights Options packages Communi-cations Issues Automations Settings API Search…" at bounding box center [658, 456] width 1316 height 911
click at [435, 247] on icon "Edit" at bounding box center [436, 249] width 12 height 12
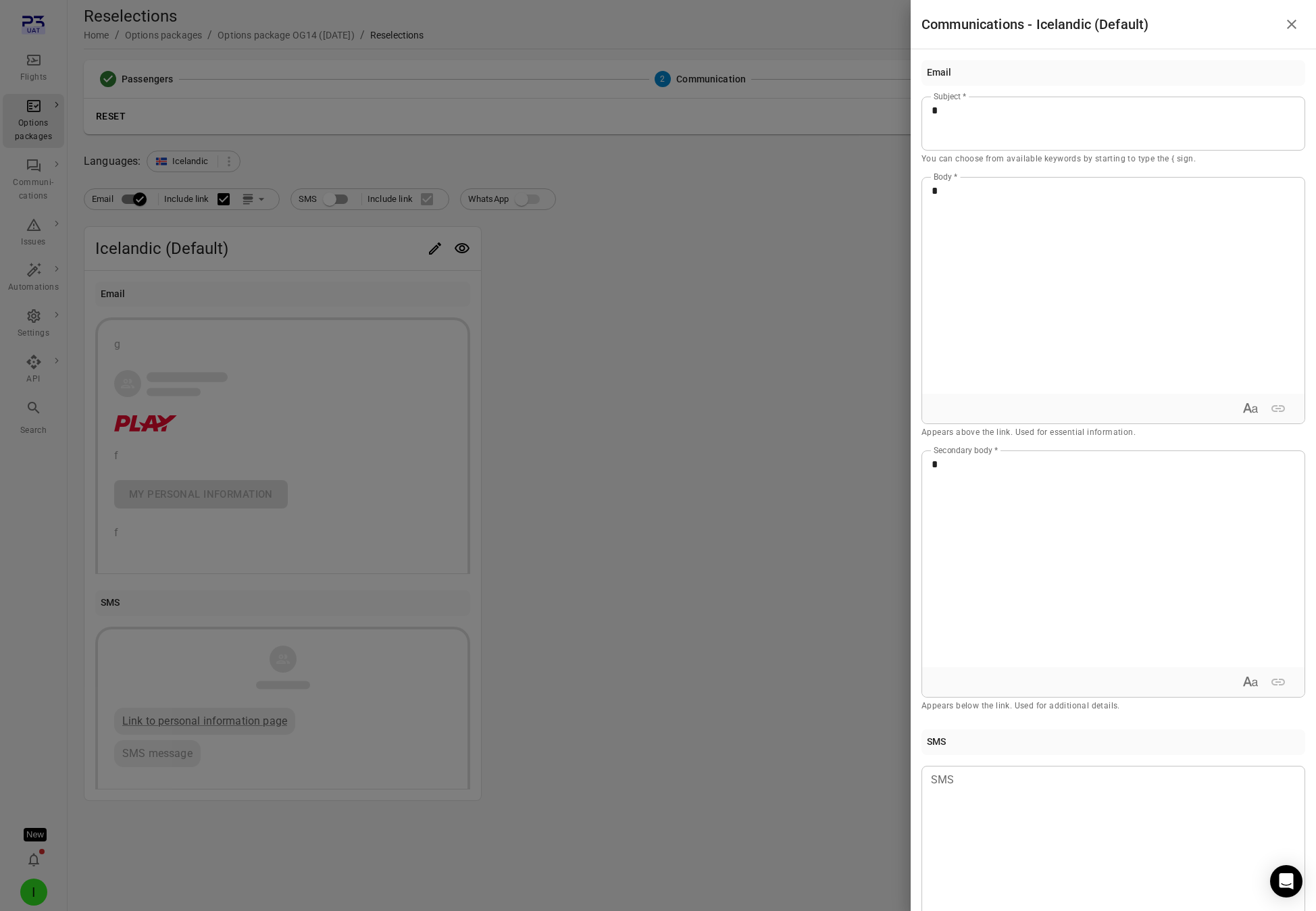
click at [342, 201] on div at bounding box center [658, 456] width 1316 height 911
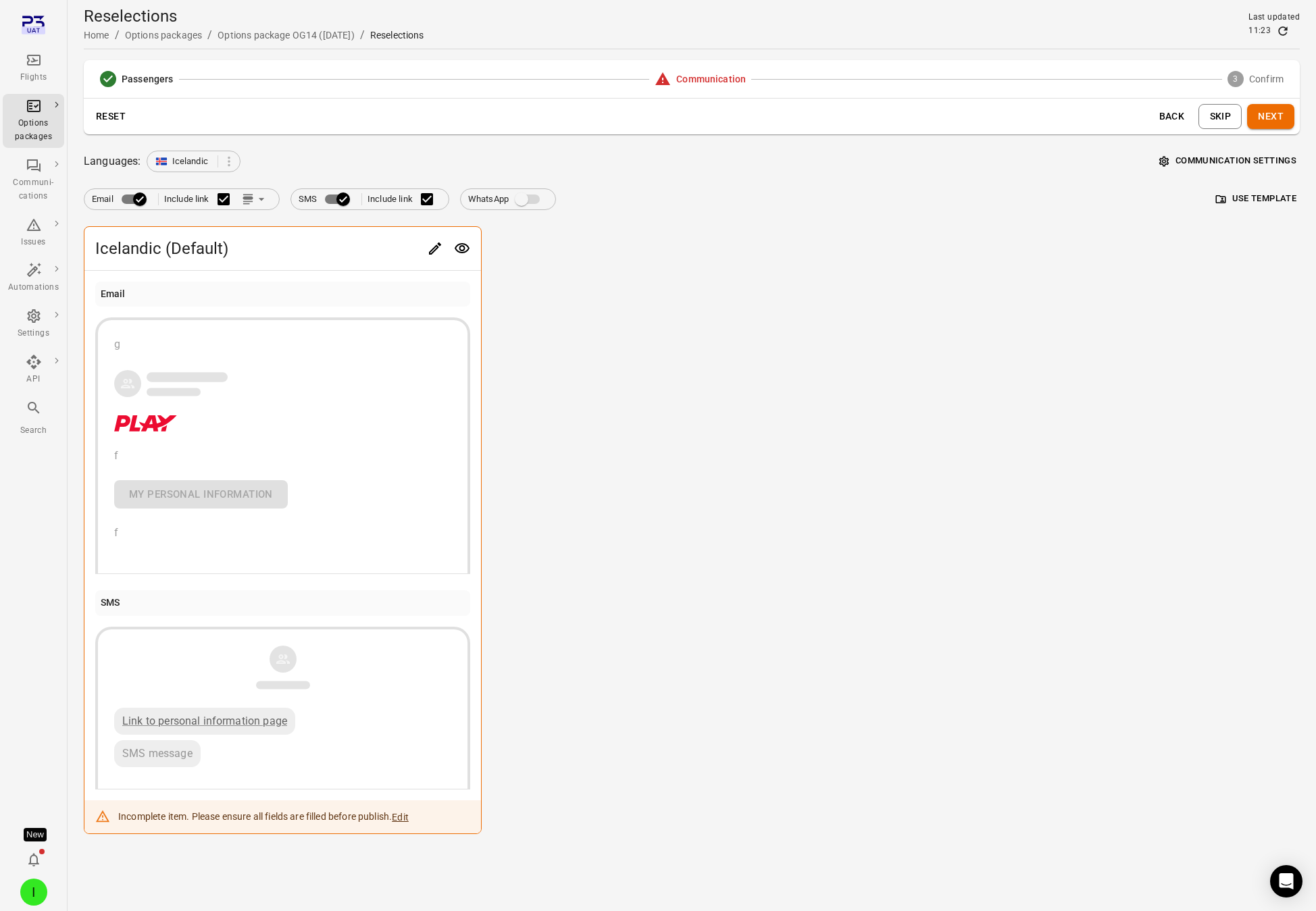
drag, startPoint x: 763, startPoint y: 260, endPoint x: 1311, endPoint y: 122, distance: 565.1
click at [766, 260] on div "Icelandic (Default) Email g f My personal information f SMS Link to personal in…" at bounding box center [691, 530] width 1216 height 608
click at [1192, 114] on div "Reset Back Skip Next" at bounding box center [691, 116] width 1216 height 36
click at [1192, 115] on button "Next" at bounding box center [1270, 116] width 47 height 25
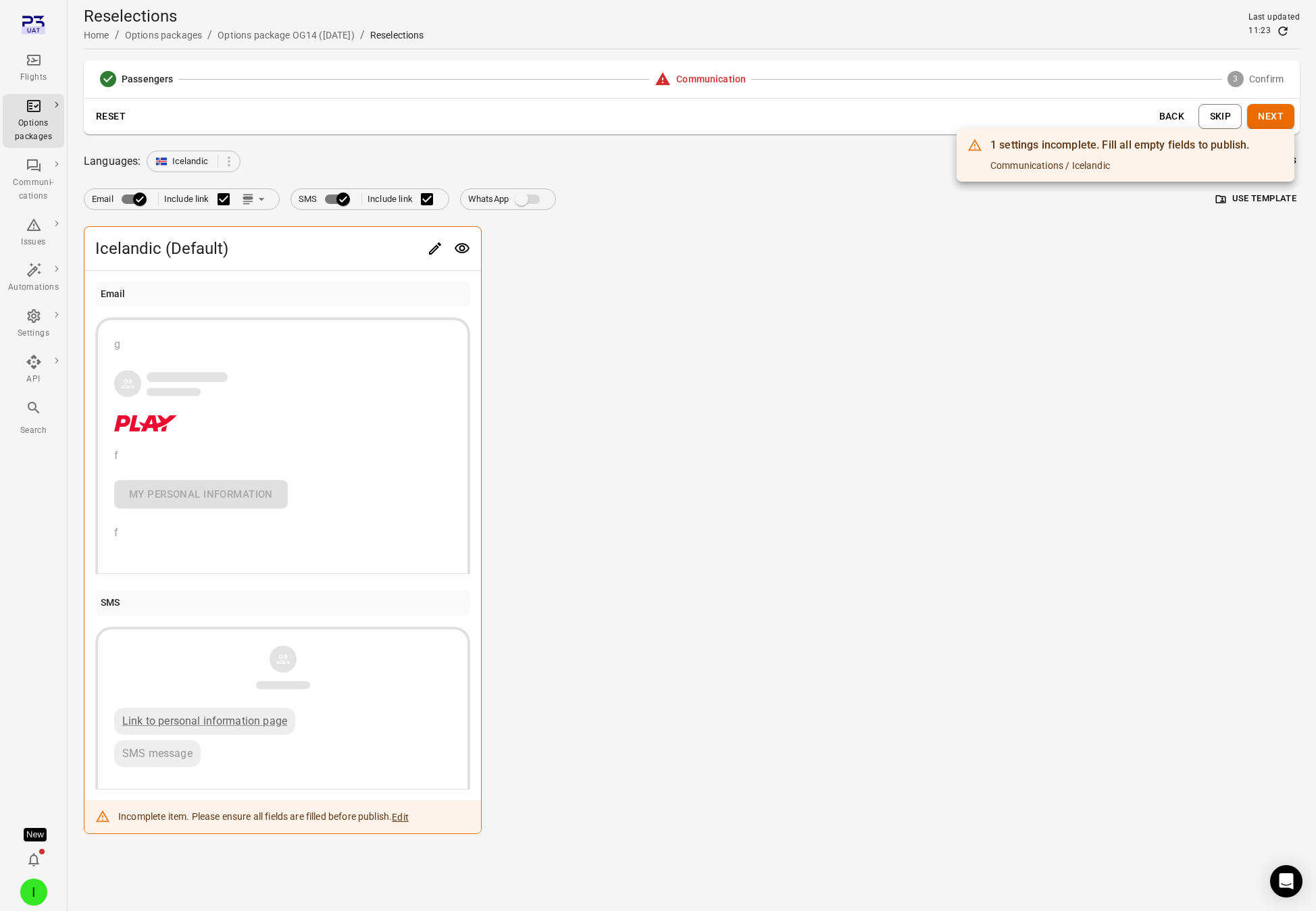
click at [320, 177] on div at bounding box center [658, 456] width 1316 height 911
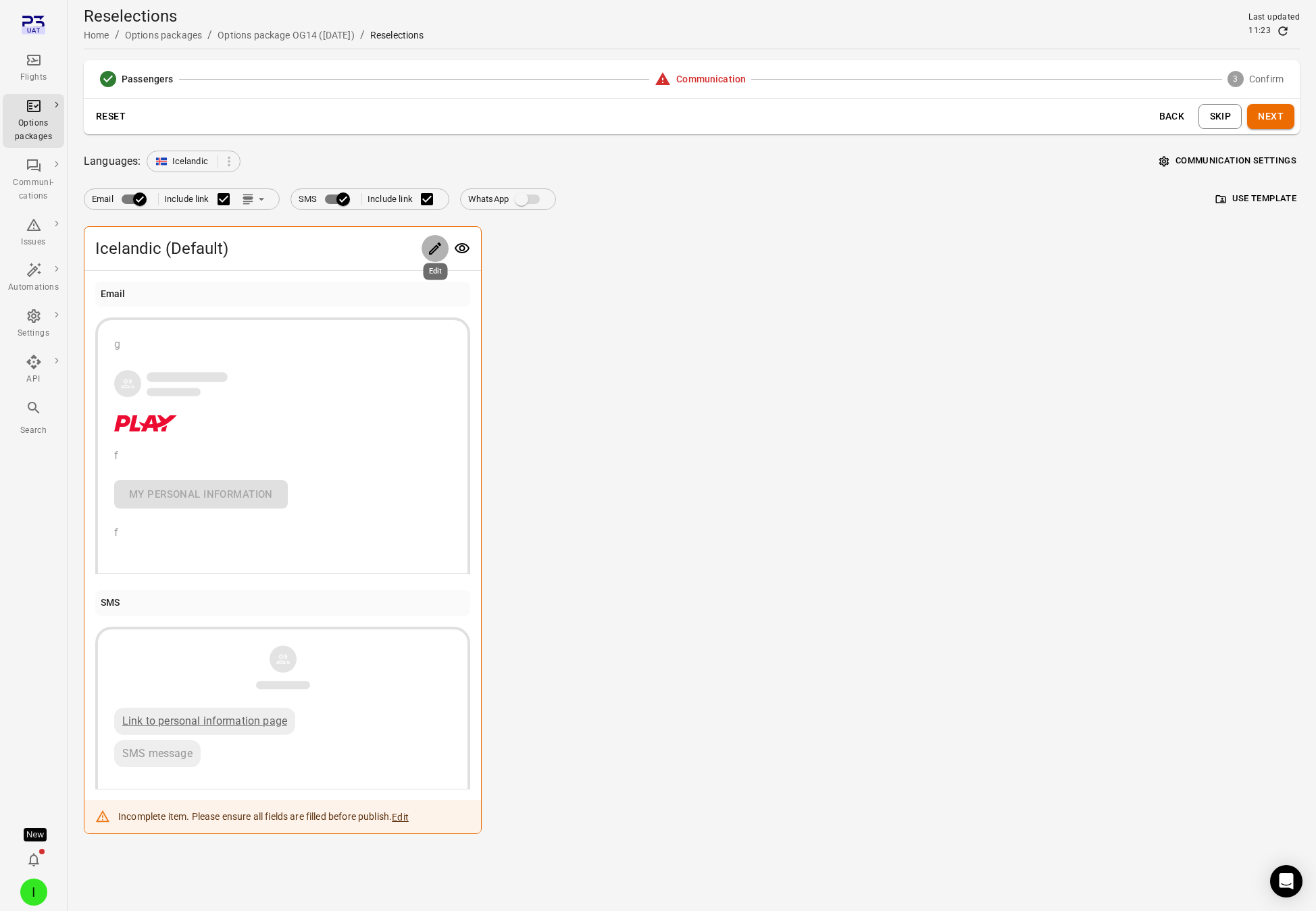
click at [434, 247] on icon "Edit" at bounding box center [435, 248] width 16 height 16
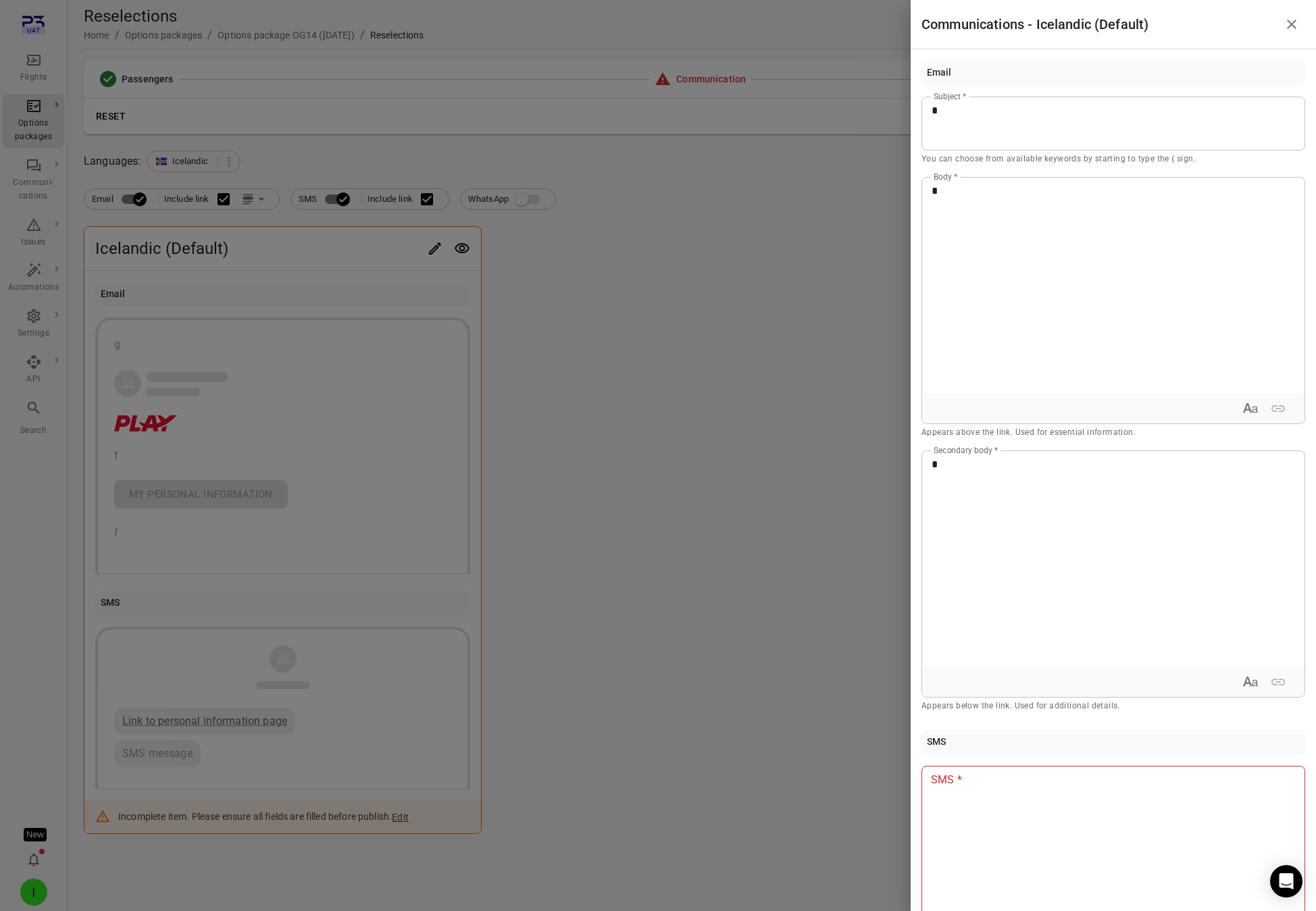
click at [946, 815] on div at bounding box center [1113, 874] width 384 height 216
click at [798, 607] on div at bounding box center [658, 456] width 1316 height 911
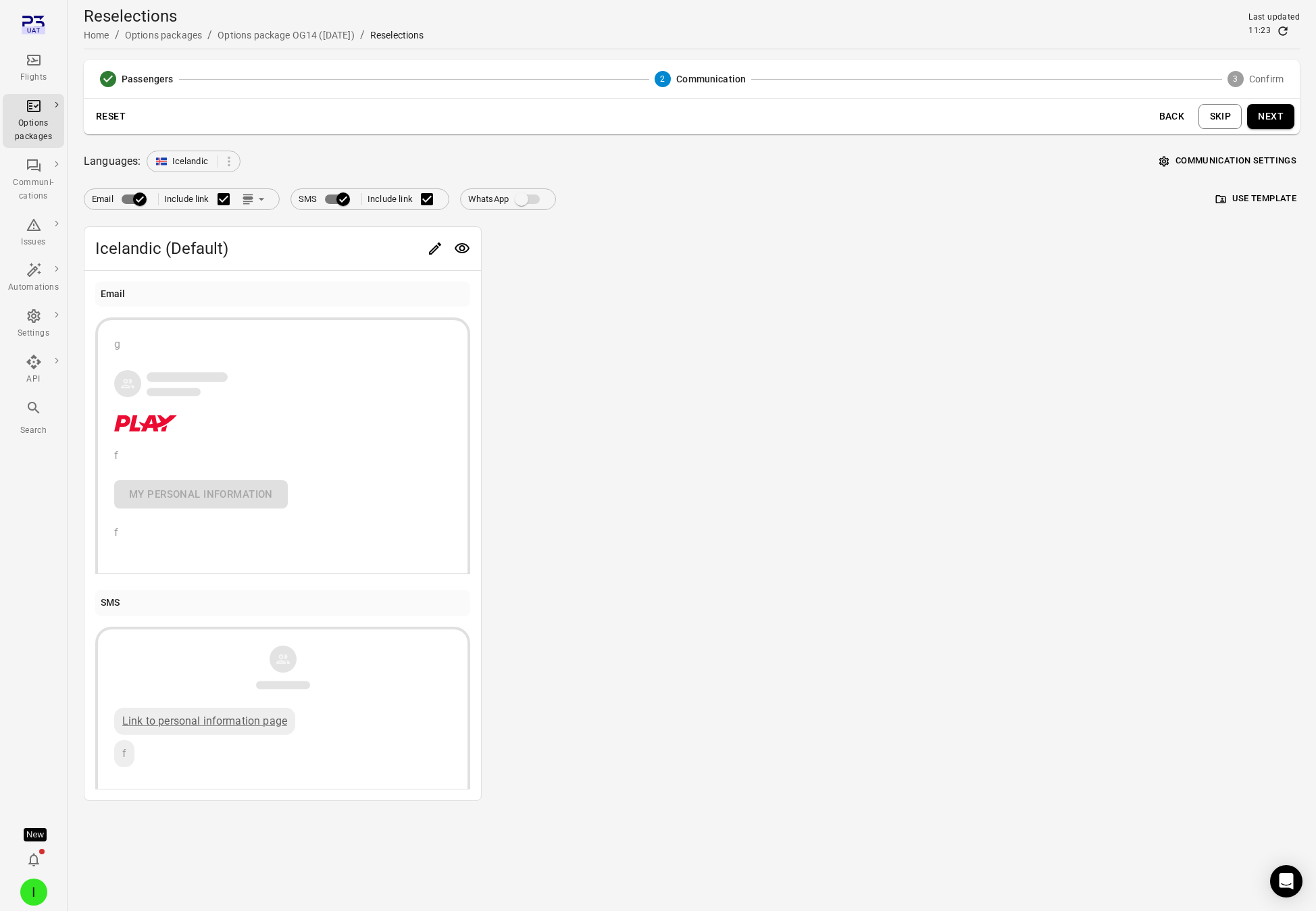
click at [109, 200] on label "Email" at bounding box center [122, 199] width 60 height 26
click at [925, 208] on div "Email Include link SMS Include link WhatsApp Use template" at bounding box center [691, 194] width 1216 height 33
click at [257, 198] on icon "Link position in email" at bounding box center [261, 198] width 13 height 13
click at [264, 252] on div at bounding box center [261, 251] width 24 height 13
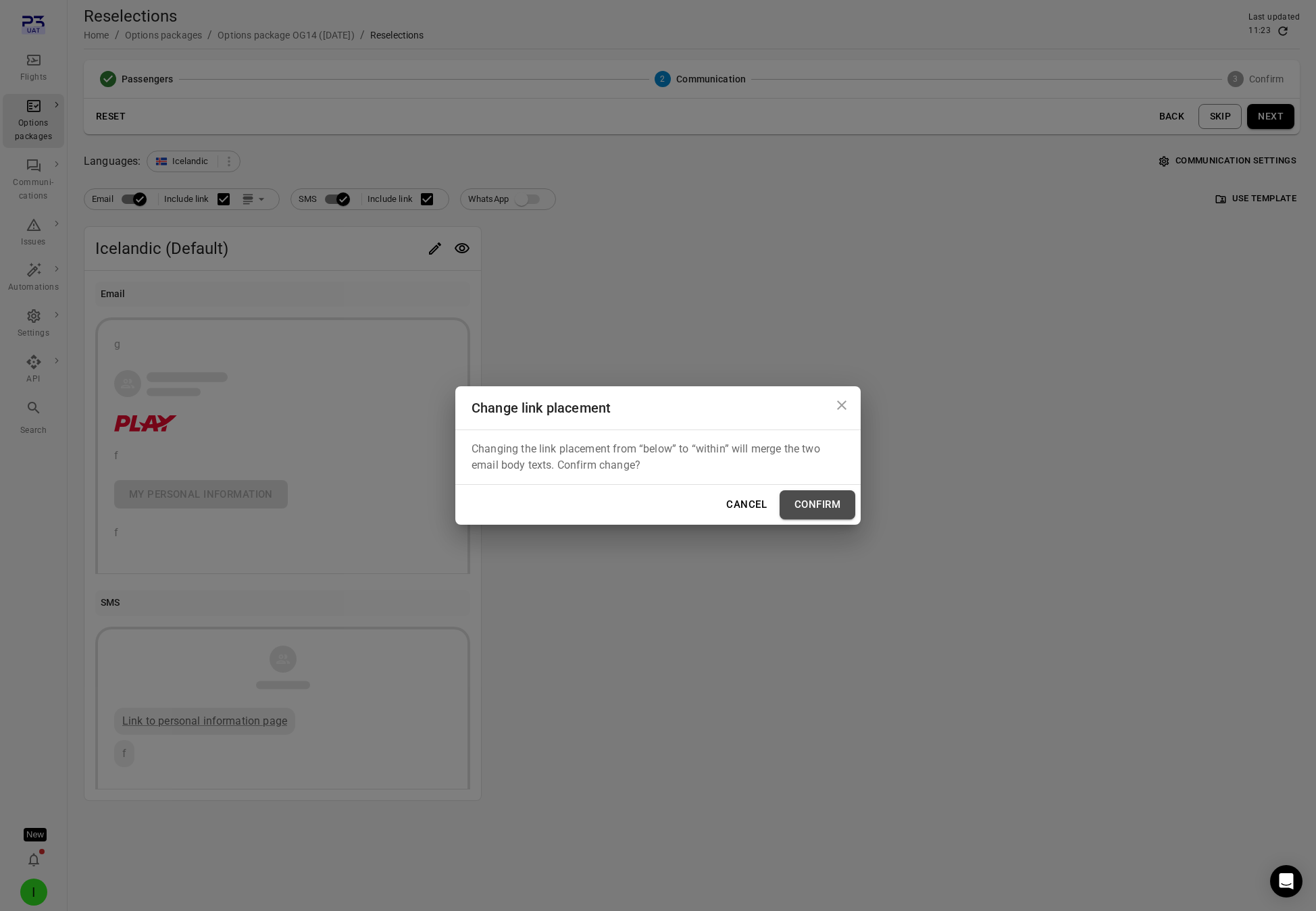
click at [820, 504] on button "Confirm" at bounding box center [818, 504] width 76 height 29
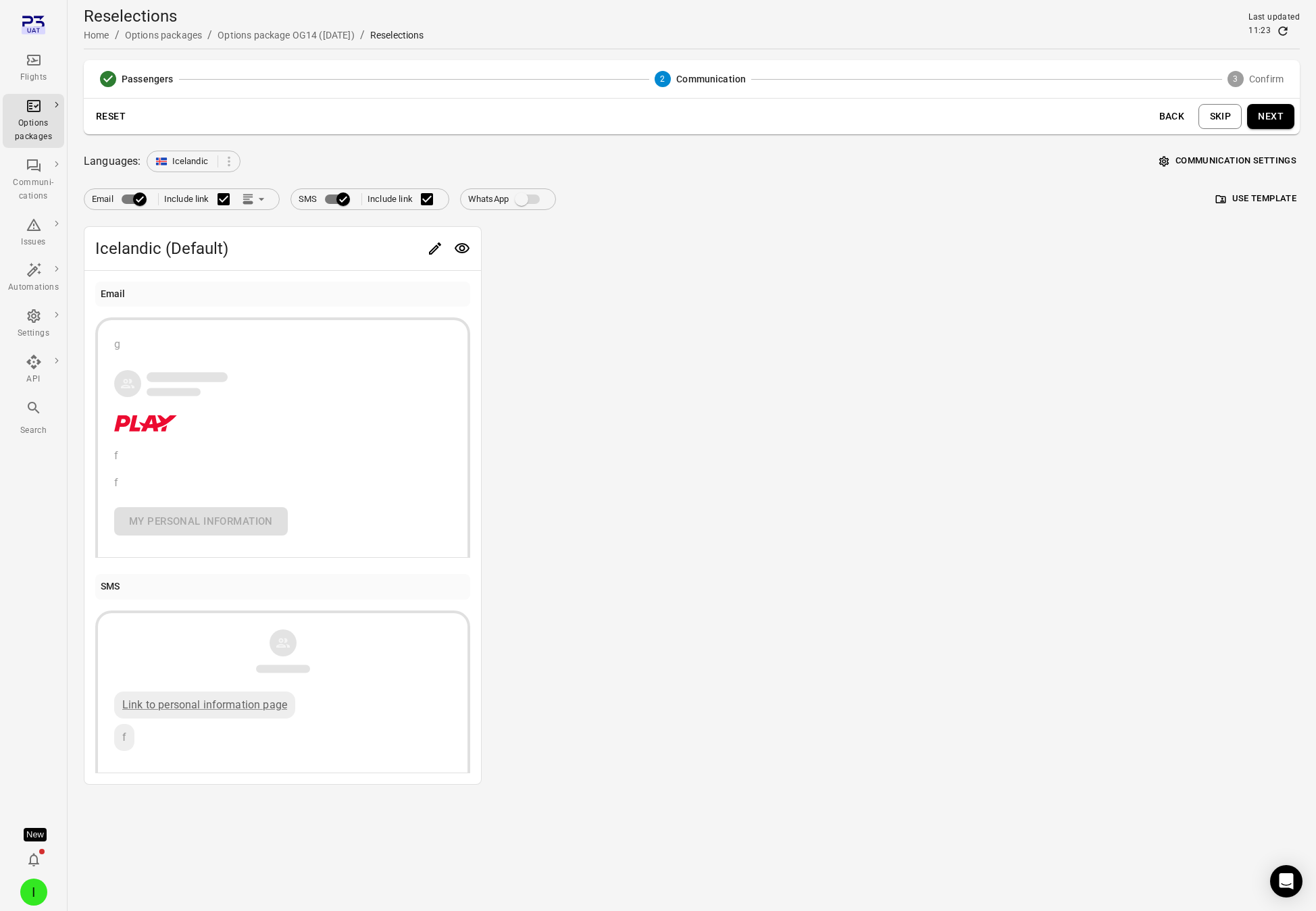
click at [258, 199] on icon "Link position in email" at bounding box center [261, 198] width 13 height 13
click at [266, 220] on div at bounding box center [261, 226] width 24 height 13
click at [437, 250] on icon "Edit" at bounding box center [435, 248] width 16 height 16
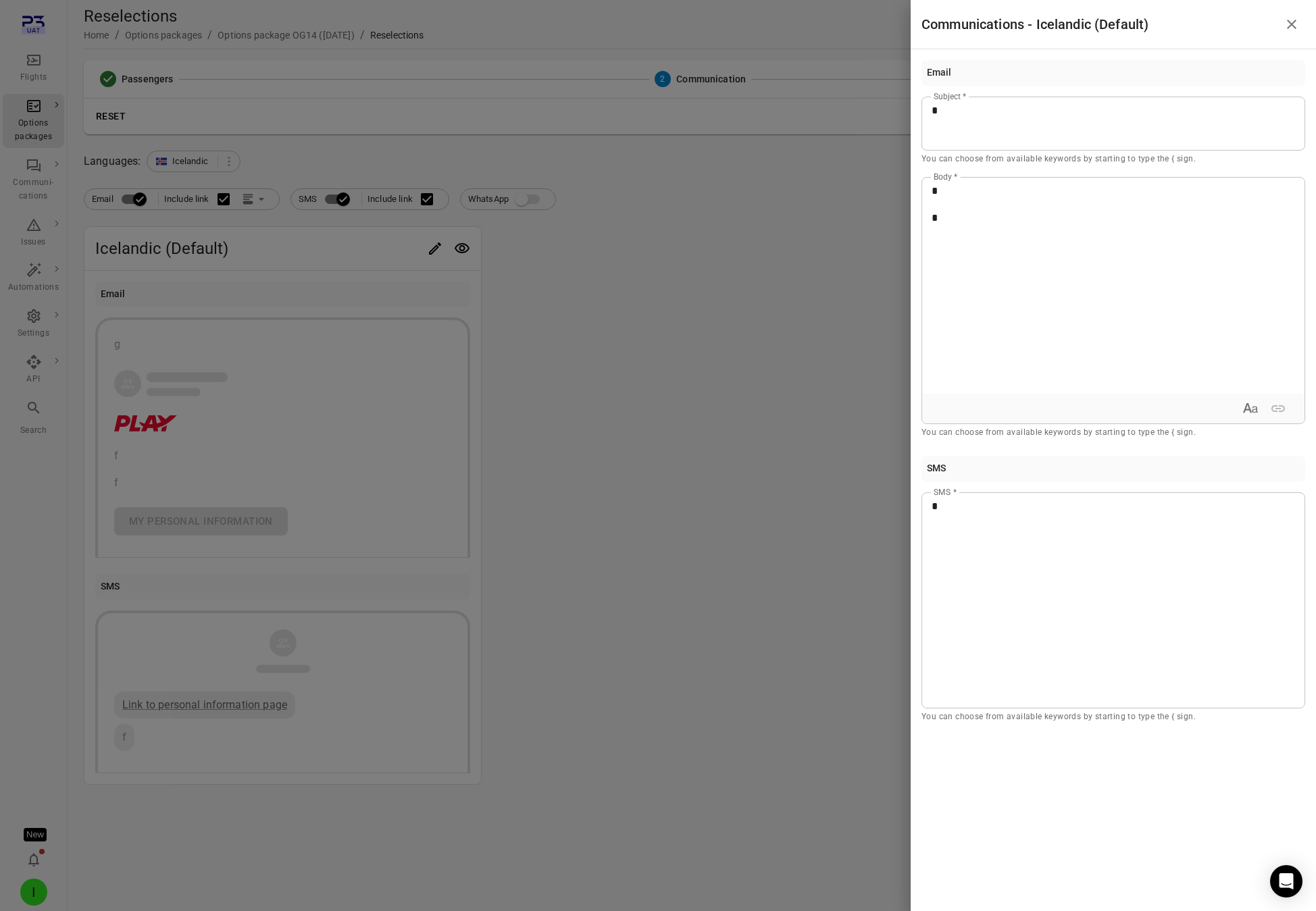
click at [235, 193] on div at bounding box center [658, 456] width 1316 height 911
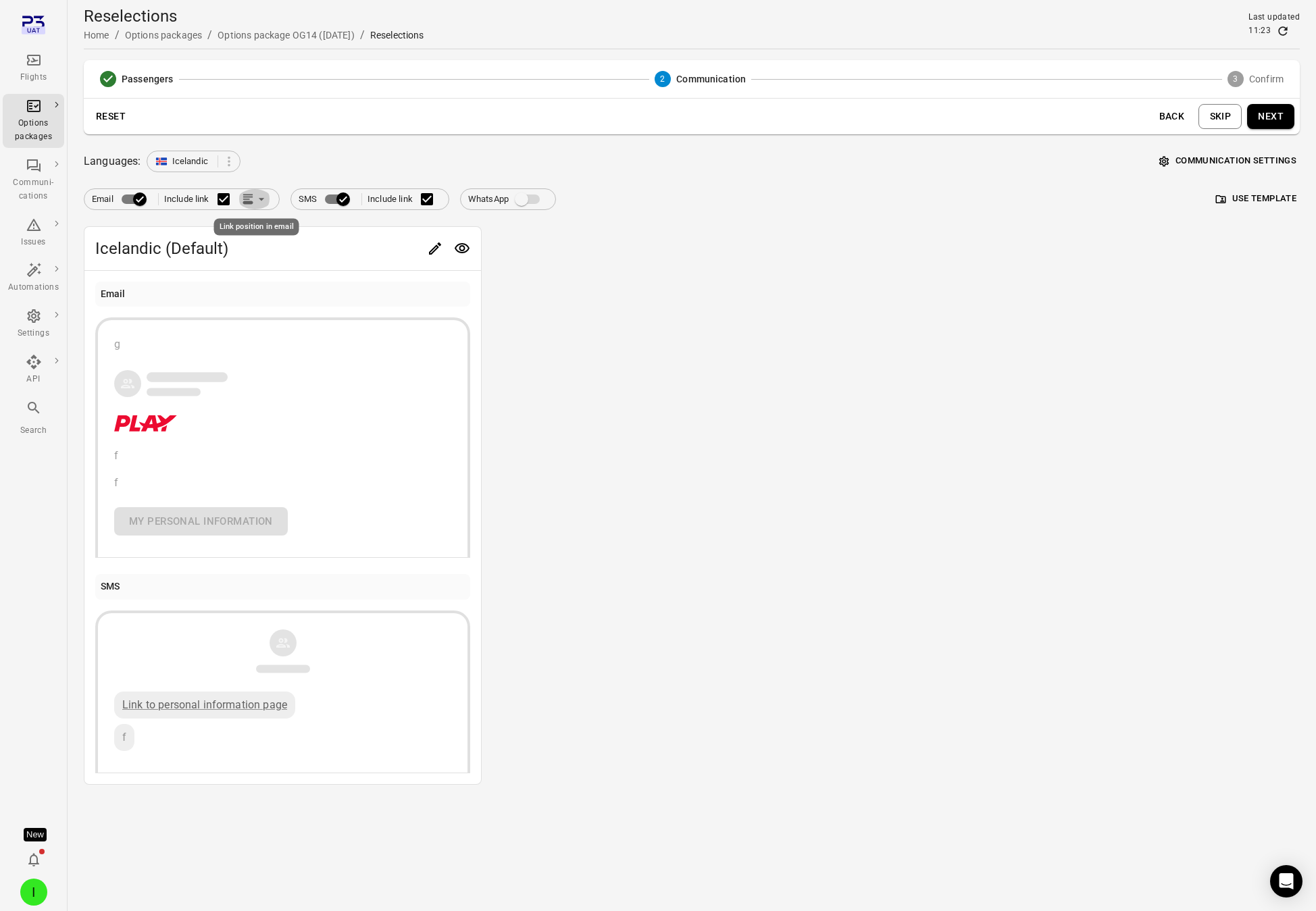
click at [254, 198] on icon "Link position in email" at bounding box center [247, 198] width 13 height 13
click at [277, 253] on li "Link within email body" at bounding box center [316, 251] width 156 height 24
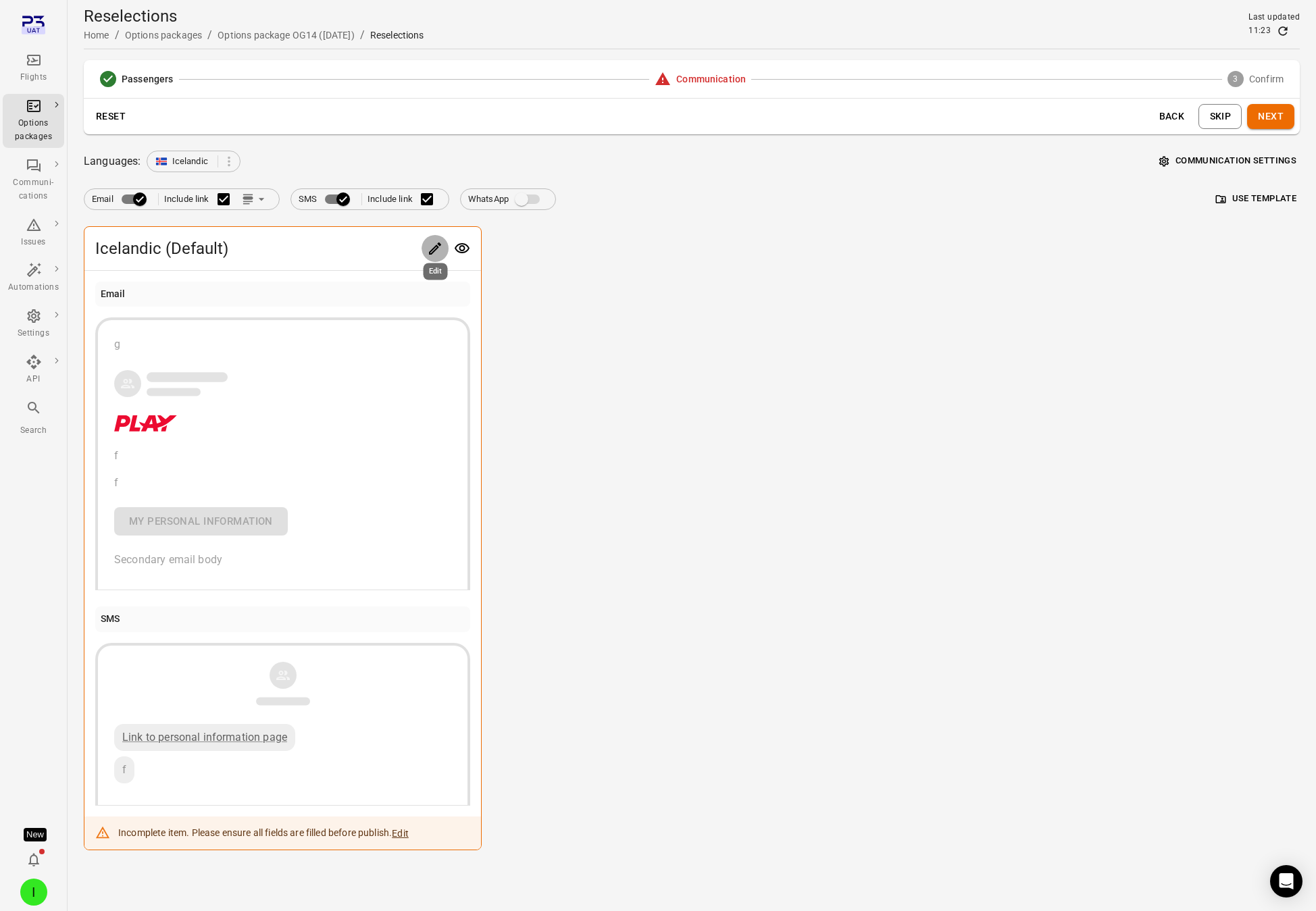
click at [429, 245] on icon "Edit" at bounding box center [435, 248] width 16 height 16
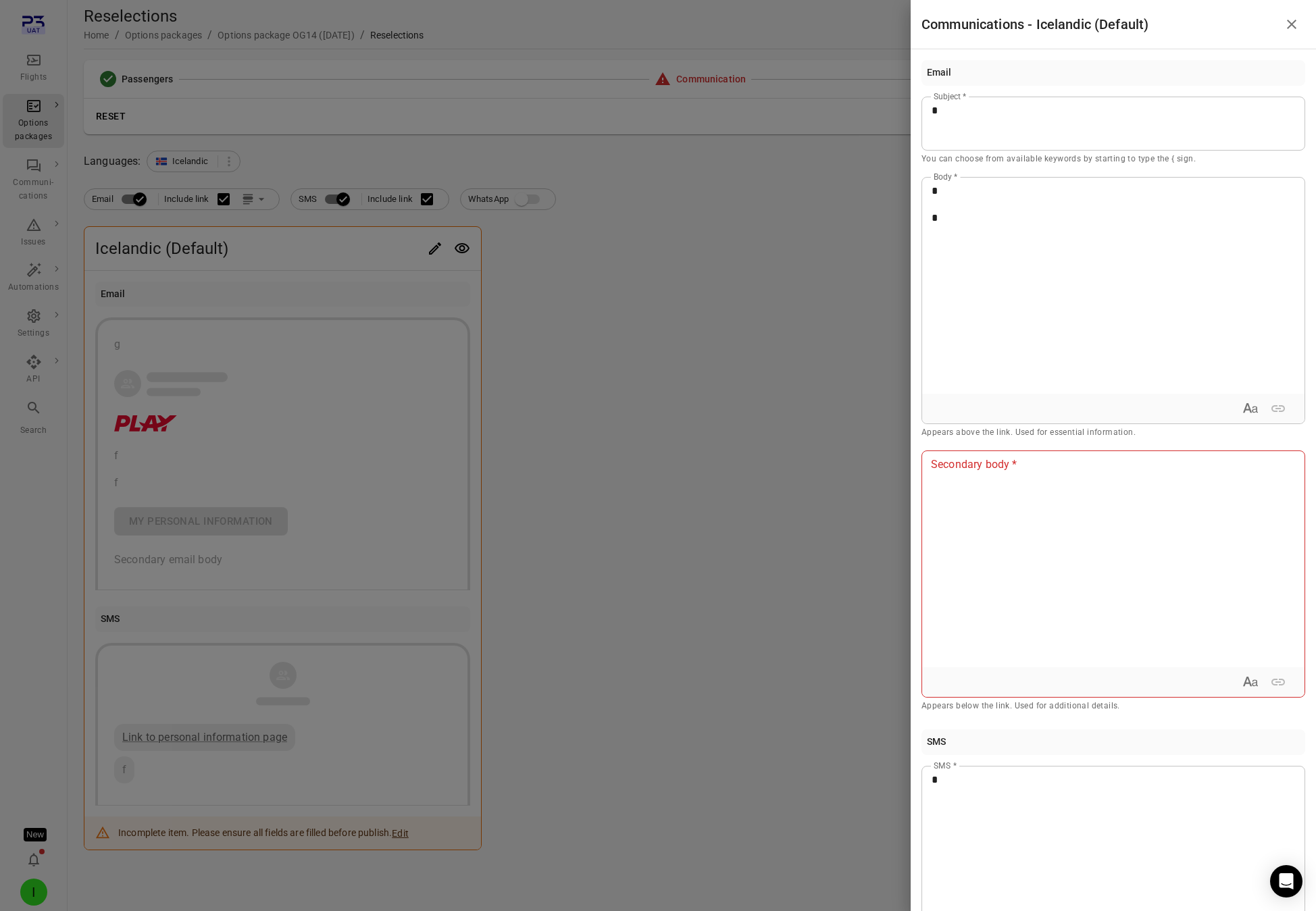
click at [549, 280] on div at bounding box center [658, 456] width 1316 height 911
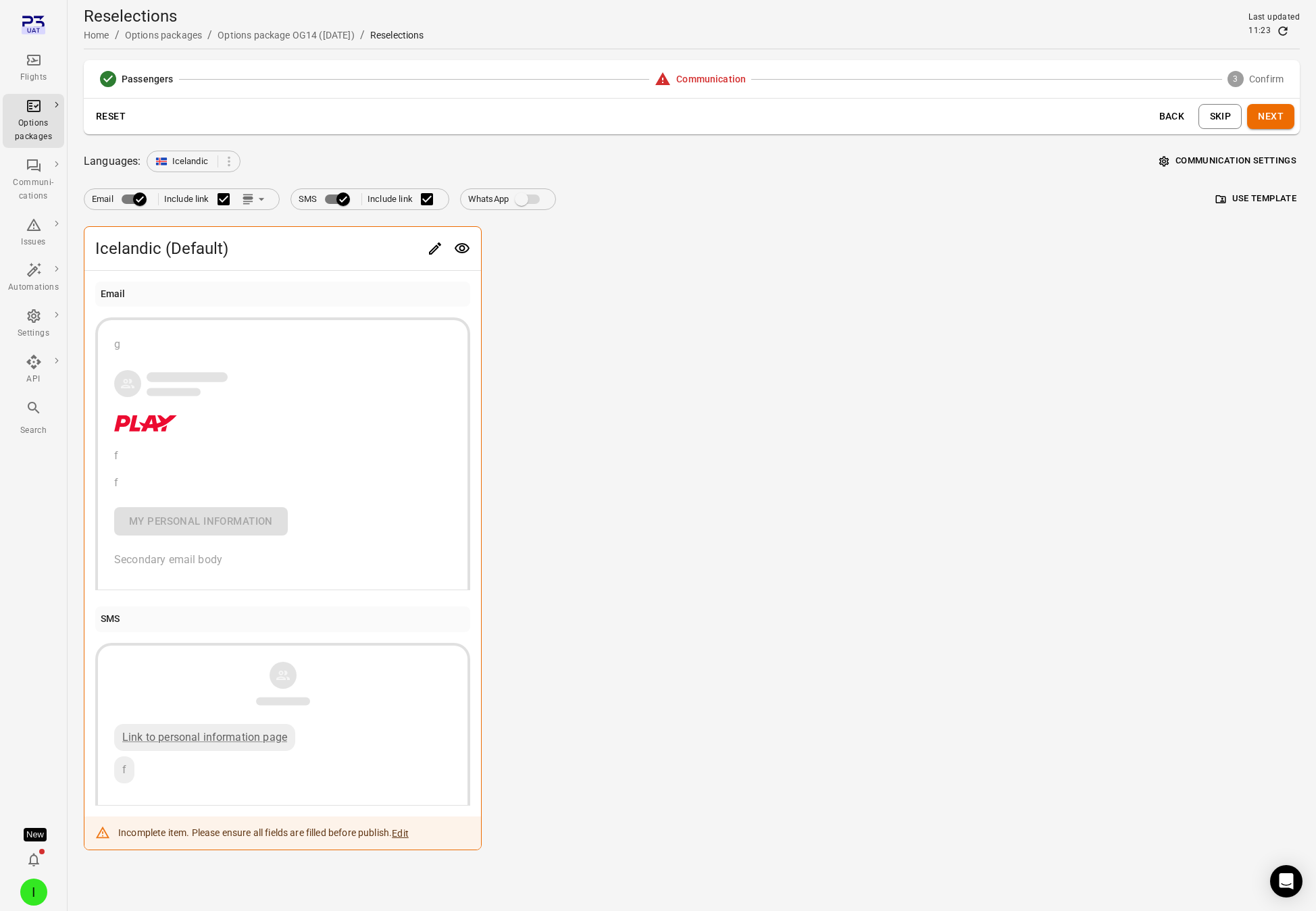
click at [249, 198] on icon "Link position in email" at bounding box center [247, 198] width 10 height 3
click at [269, 224] on div at bounding box center [261, 226] width 24 height 13
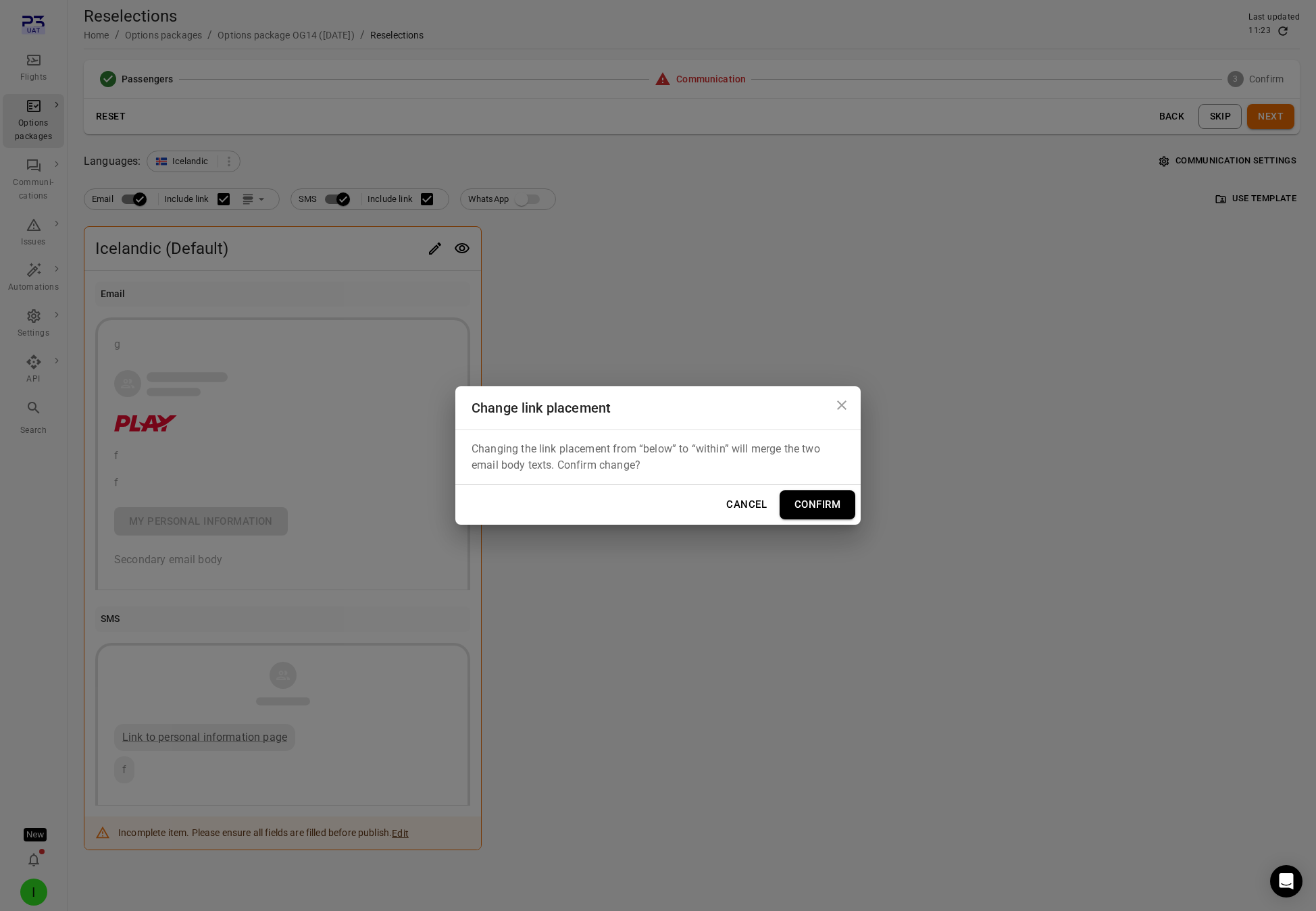
click at [822, 503] on button "Confirm" at bounding box center [818, 504] width 76 height 29
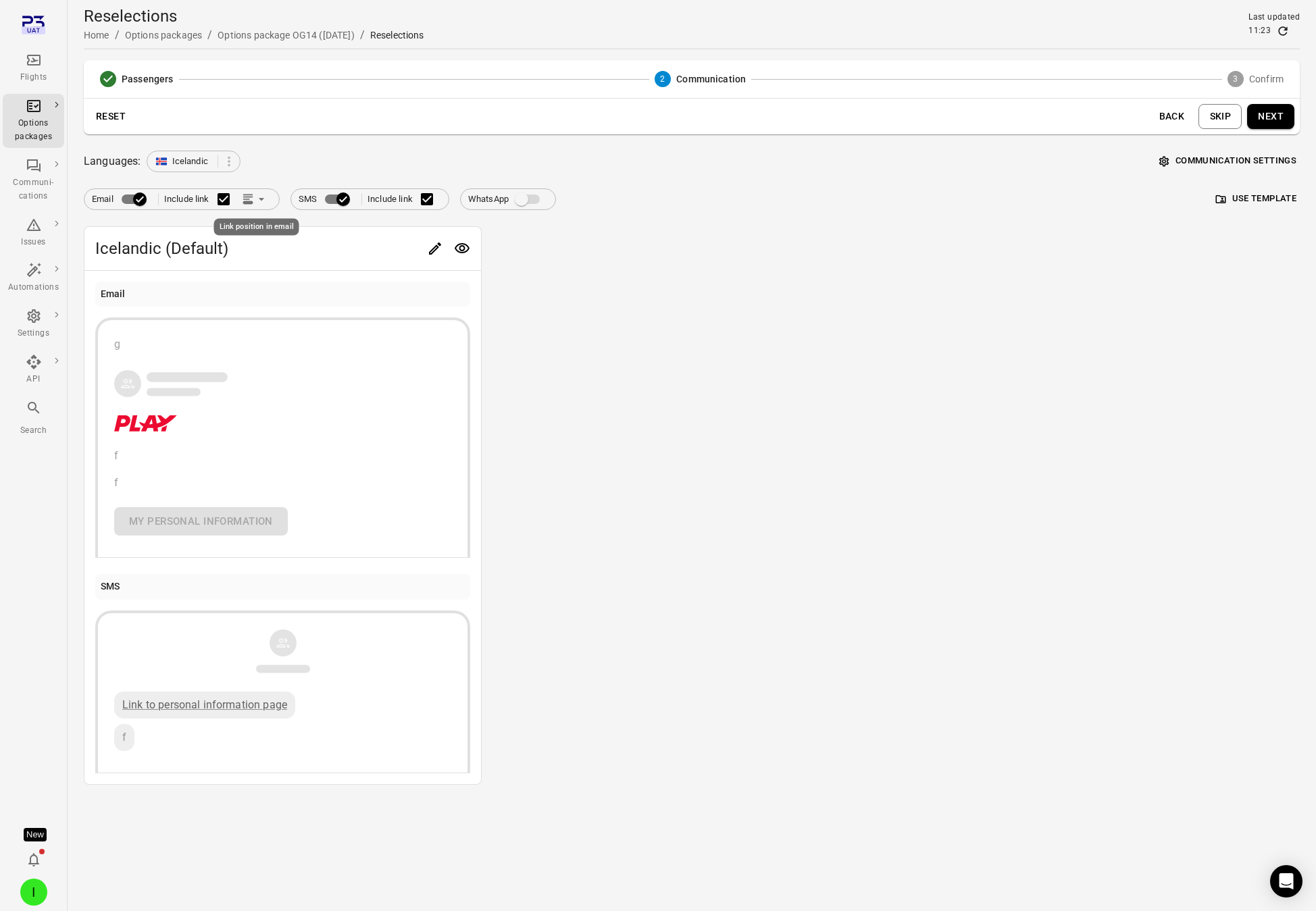
click at [259, 198] on icon "Link position in email" at bounding box center [261, 198] width 13 height 13
drag, startPoint x: 424, startPoint y: 266, endPoint x: 429, endPoint y: 258, distance: 9.4
click at [428, 262] on div at bounding box center [658, 456] width 1316 height 911
click at [435, 245] on icon "Edit" at bounding box center [435, 248] width 16 height 16
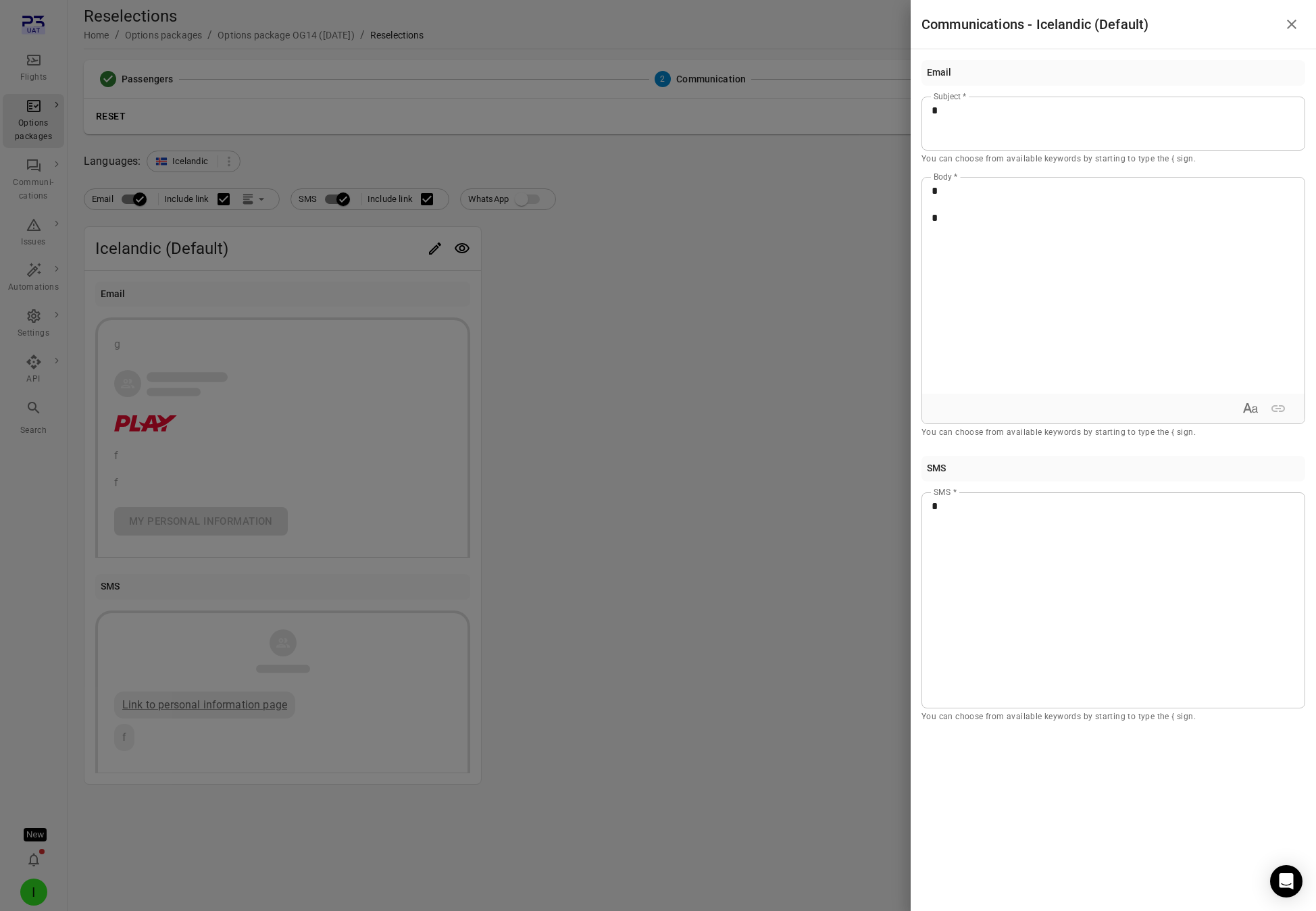
click at [547, 256] on div at bounding box center [658, 456] width 1316 height 911
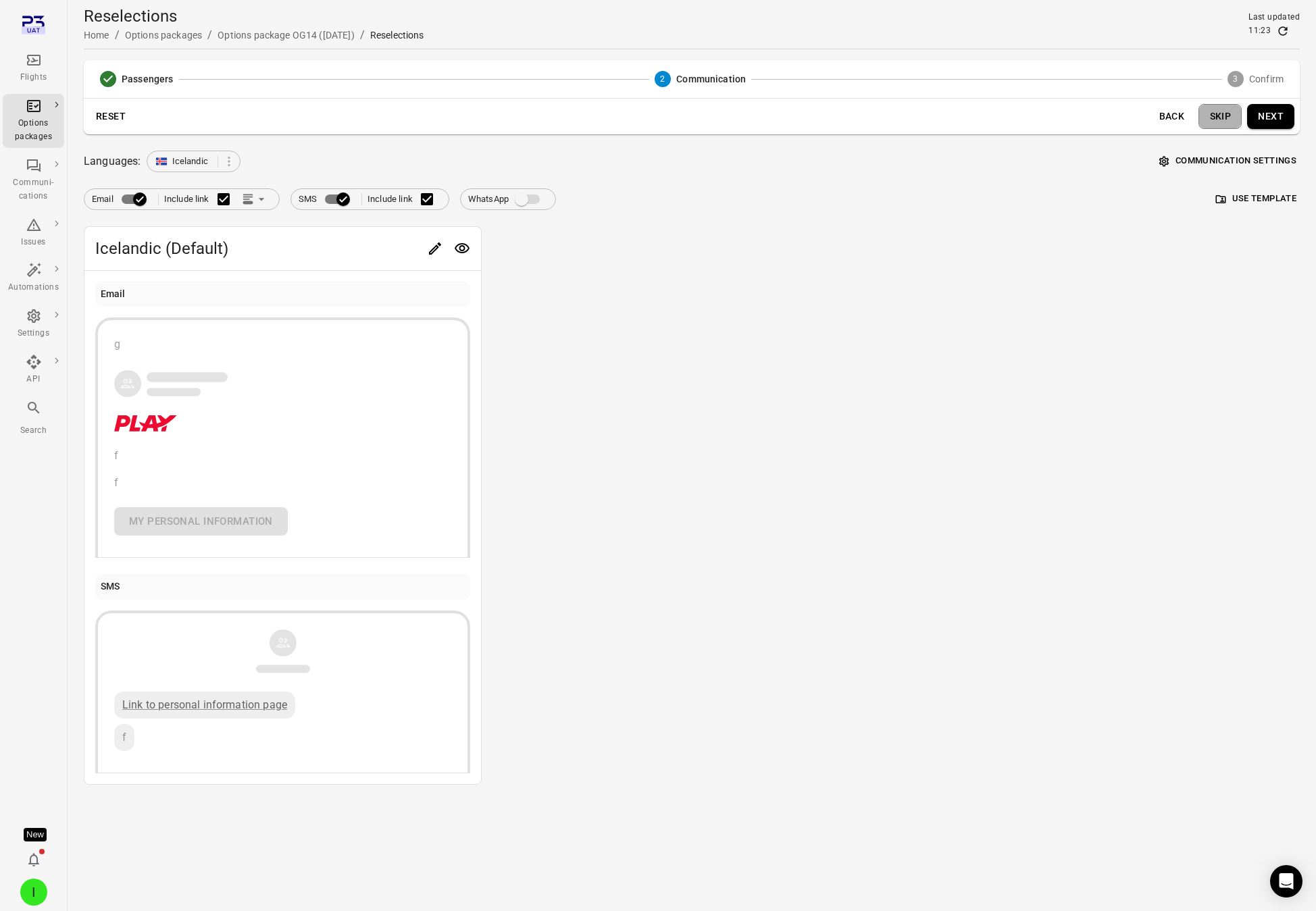
click at [1192, 124] on button "Skip" at bounding box center [1221, 116] width 43 height 25
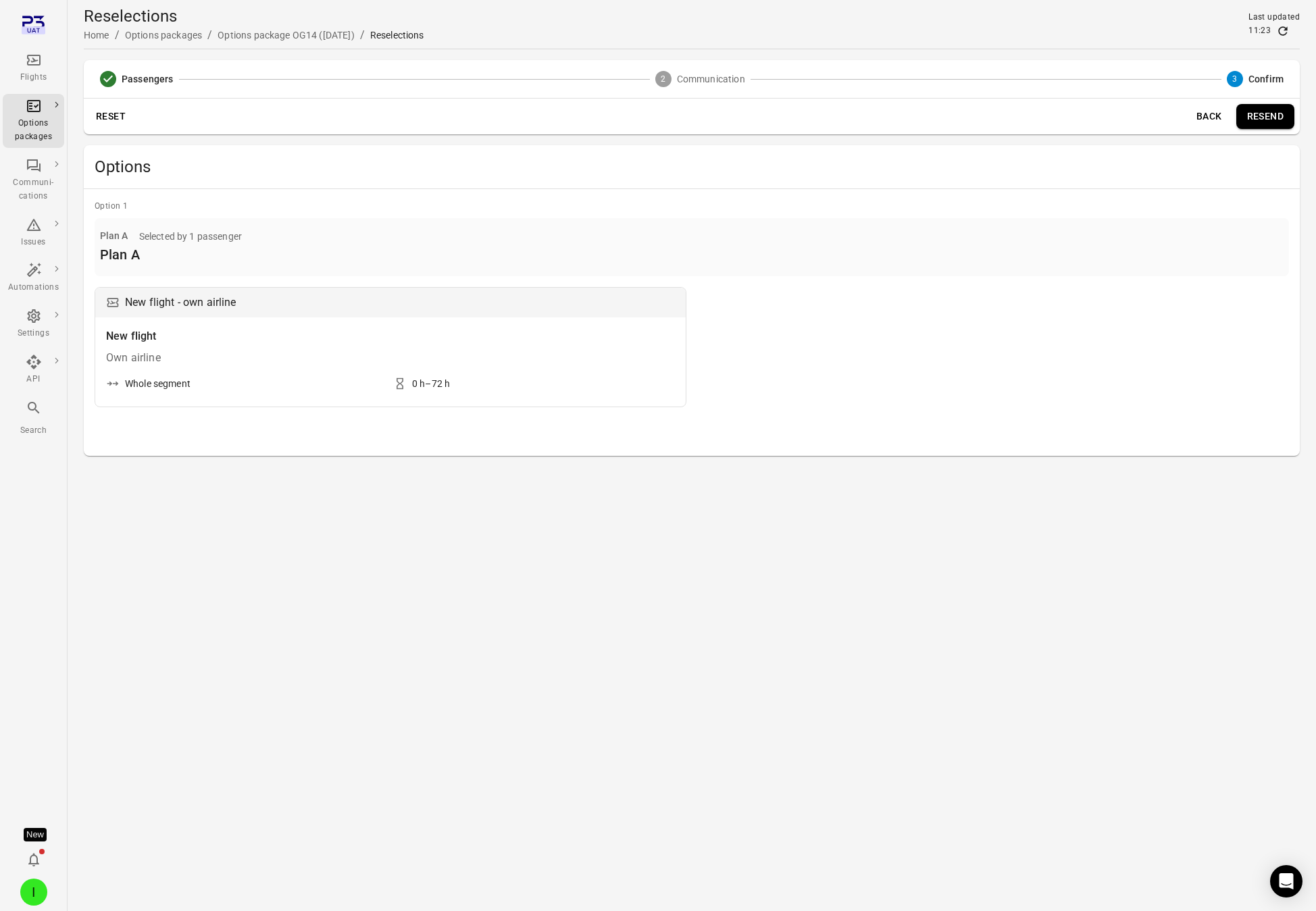
click at [1192, 116] on button "Back" at bounding box center [1210, 116] width 43 height 25
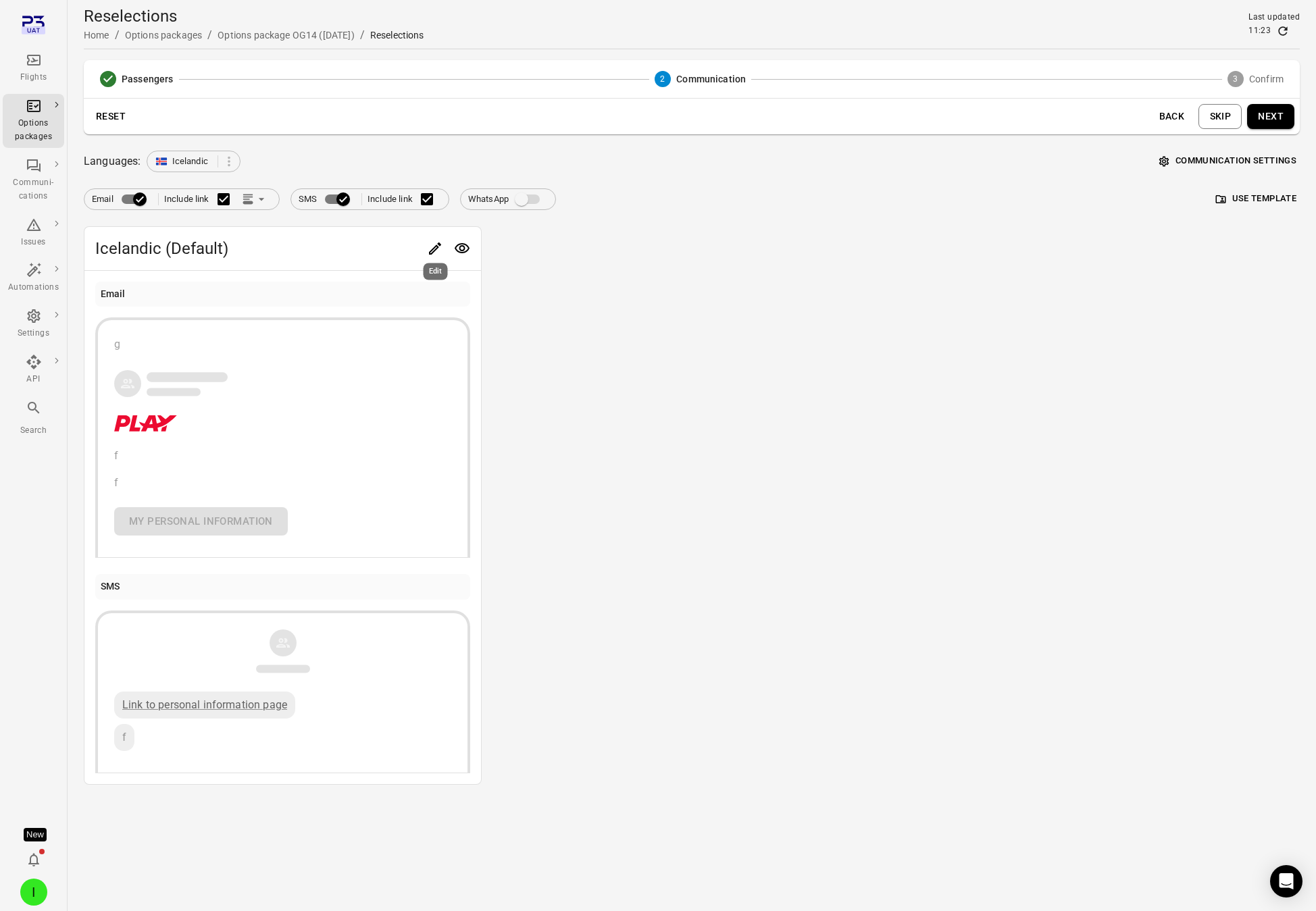
click at [434, 245] on icon "Edit" at bounding box center [435, 248] width 16 height 16
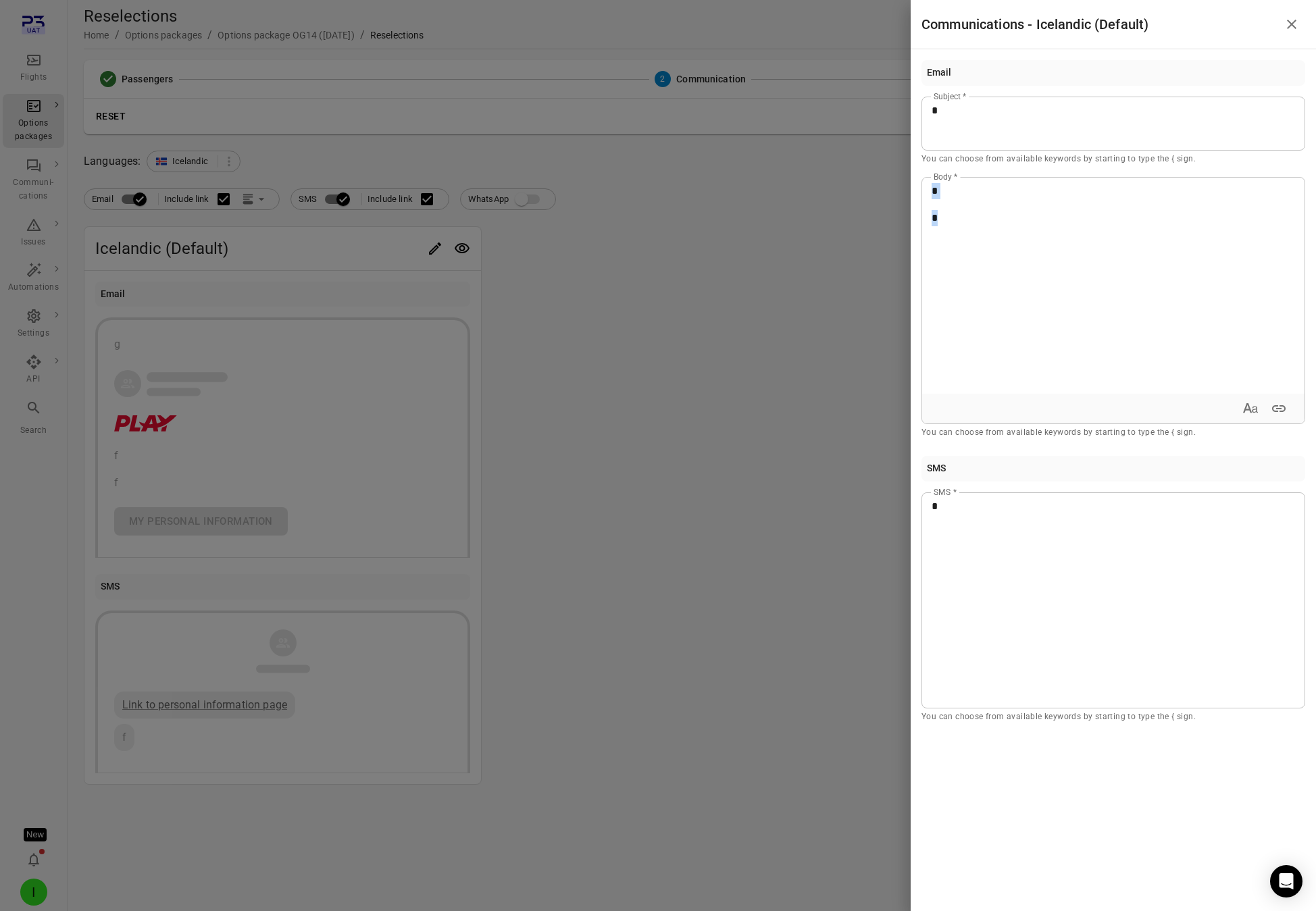
drag, startPoint x: 917, startPoint y: 205, endPoint x: 825, endPoint y: 155, distance: 104.7
click at [825, 155] on div "Communications - Icelandic (Default) Email * Subject * You can choose from avai…" at bounding box center [658, 456] width 1316 height 911
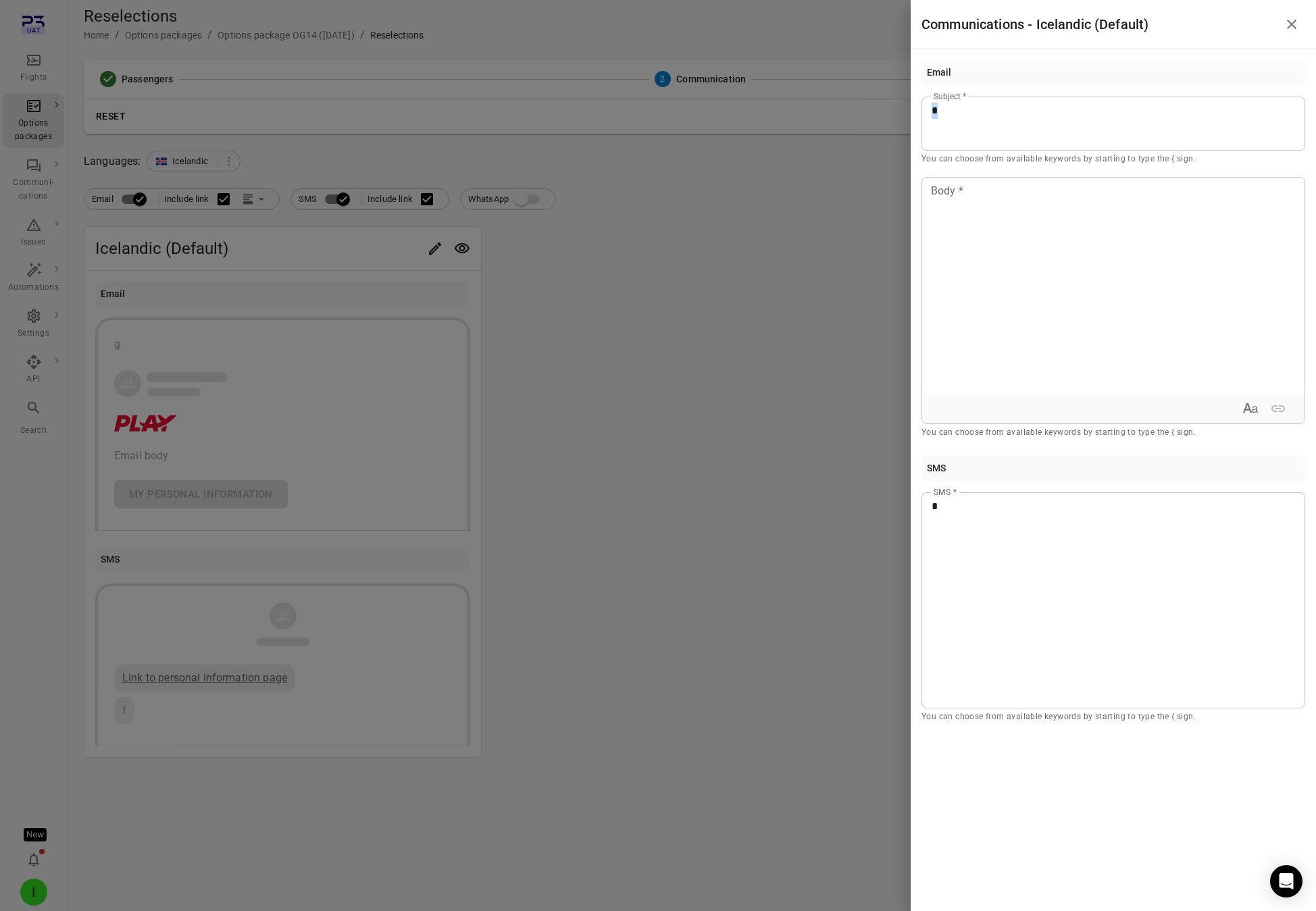
drag, startPoint x: 847, startPoint y: 105, endPoint x: 798, endPoint y: 102, distance: 49.1
click at [797, 102] on div "Communications - Icelandic (Default) Email * Subject * You can choose from avai…" at bounding box center [658, 456] width 1316 height 911
drag, startPoint x: 1034, startPoint y: 549, endPoint x: 919, endPoint y: 524, distance: 117.7
click at [928, 538] on div "*" at bounding box center [1113, 600] width 384 height 216
drag, startPoint x: 835, startPoint y: 467, endPoint x: 844, endPoint y: 463, distance: 9.8
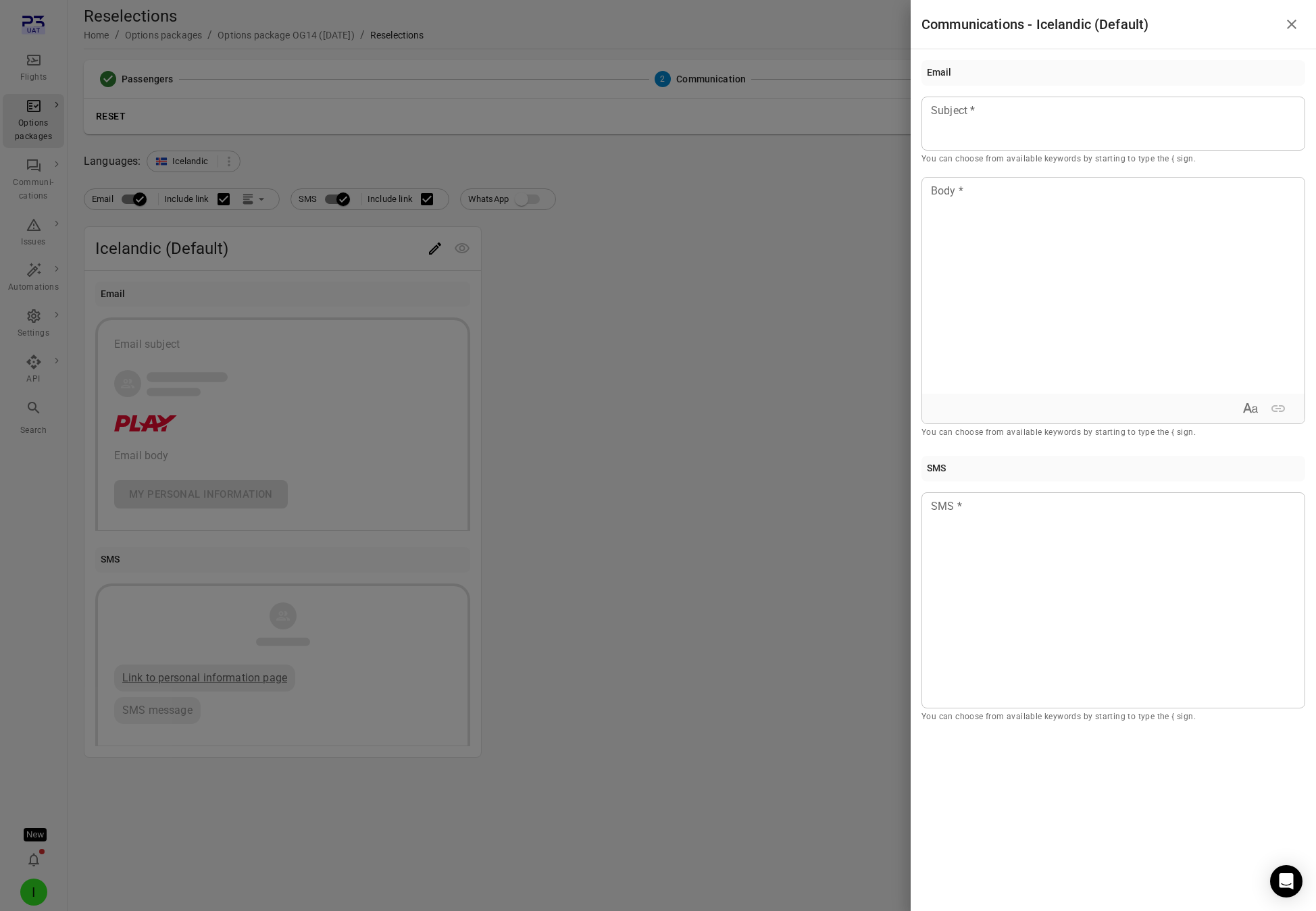
click at [835, 467] on div at bounding box center [658, 456] width 1316 height 911
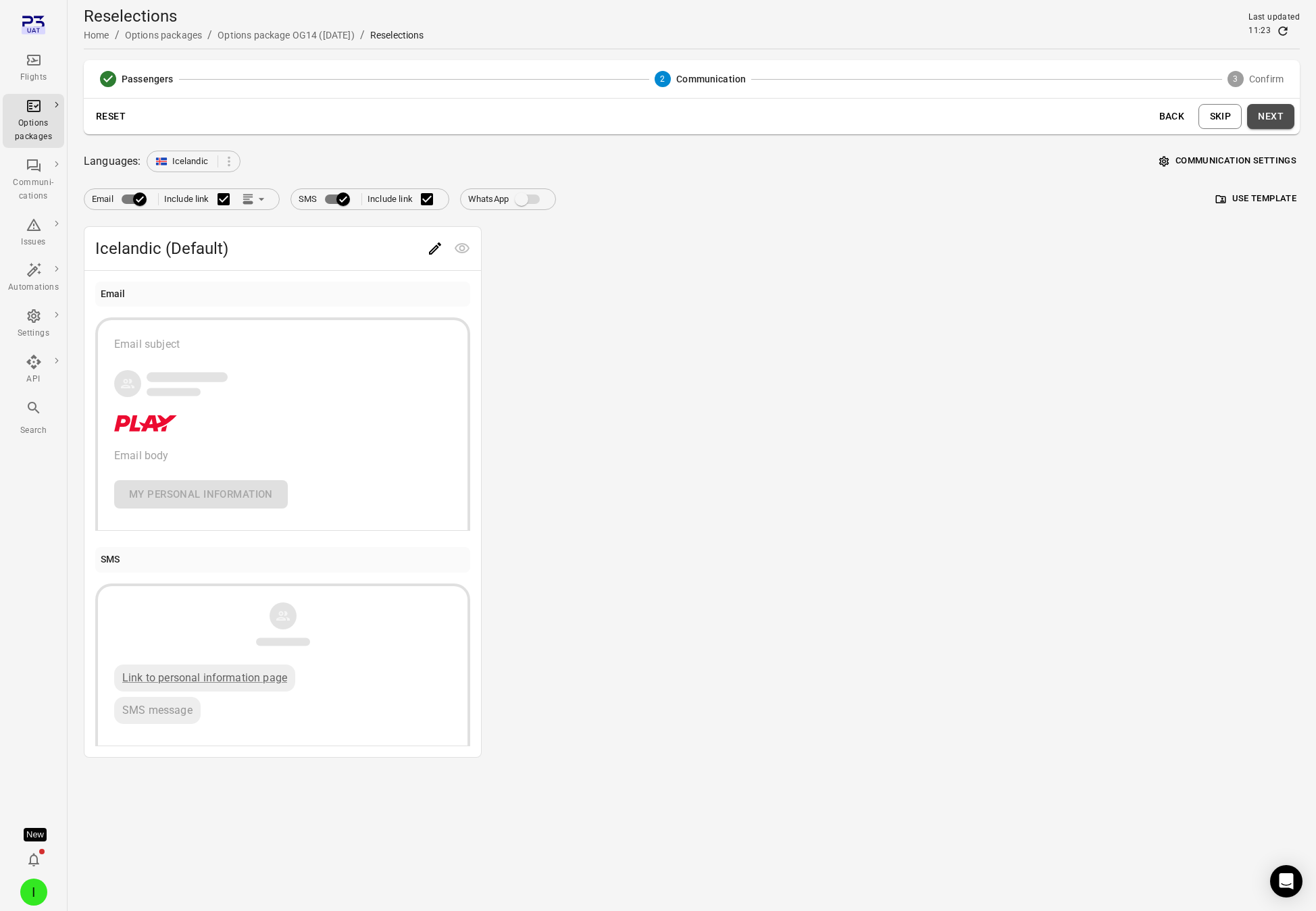
click at [1192, 111] on button "Next" at bounding box center [1270, 116] width 47 height 25
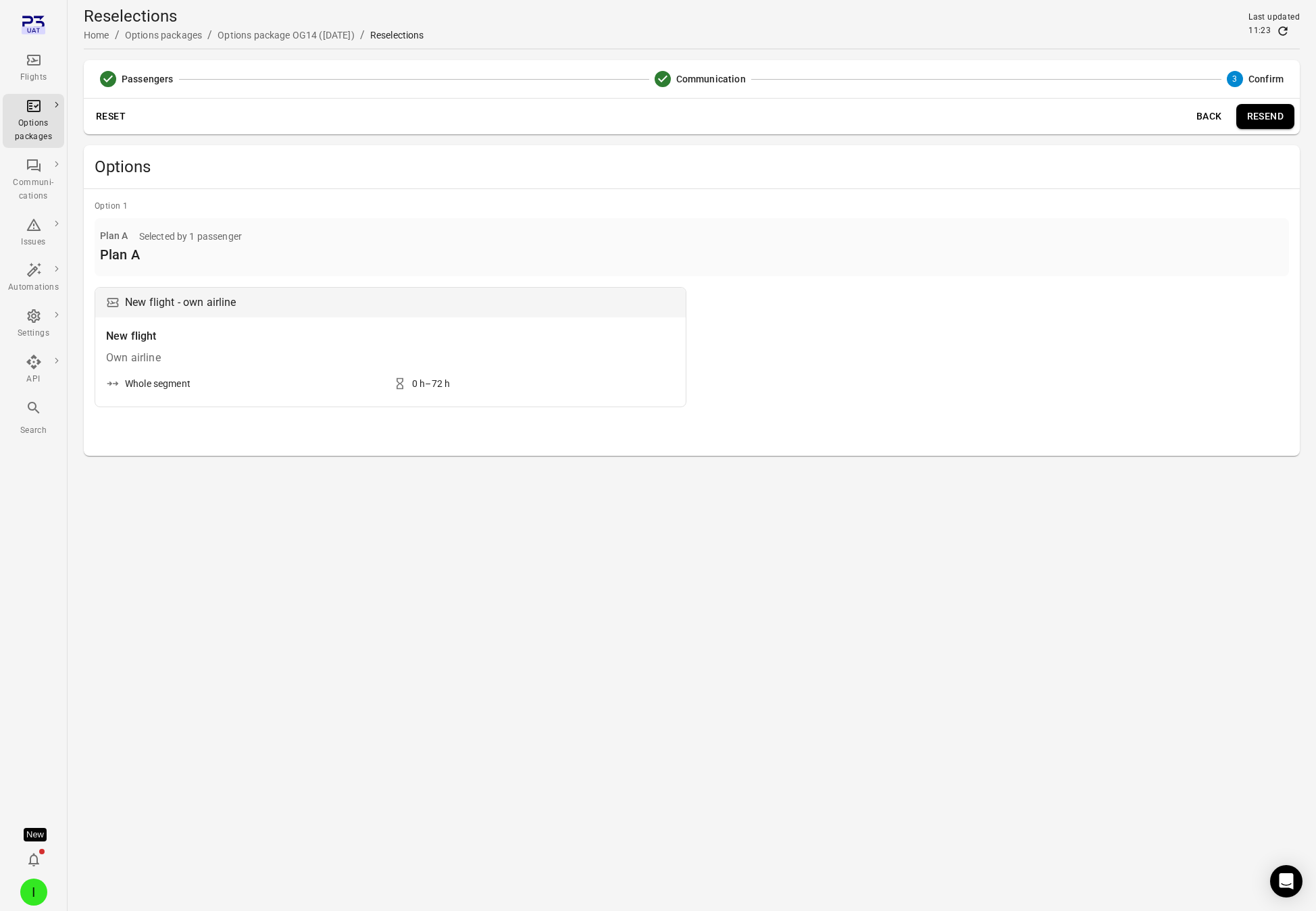
click at [1192, 113] on button "Back" at bounding box center [1210, 116] width 43 height 25
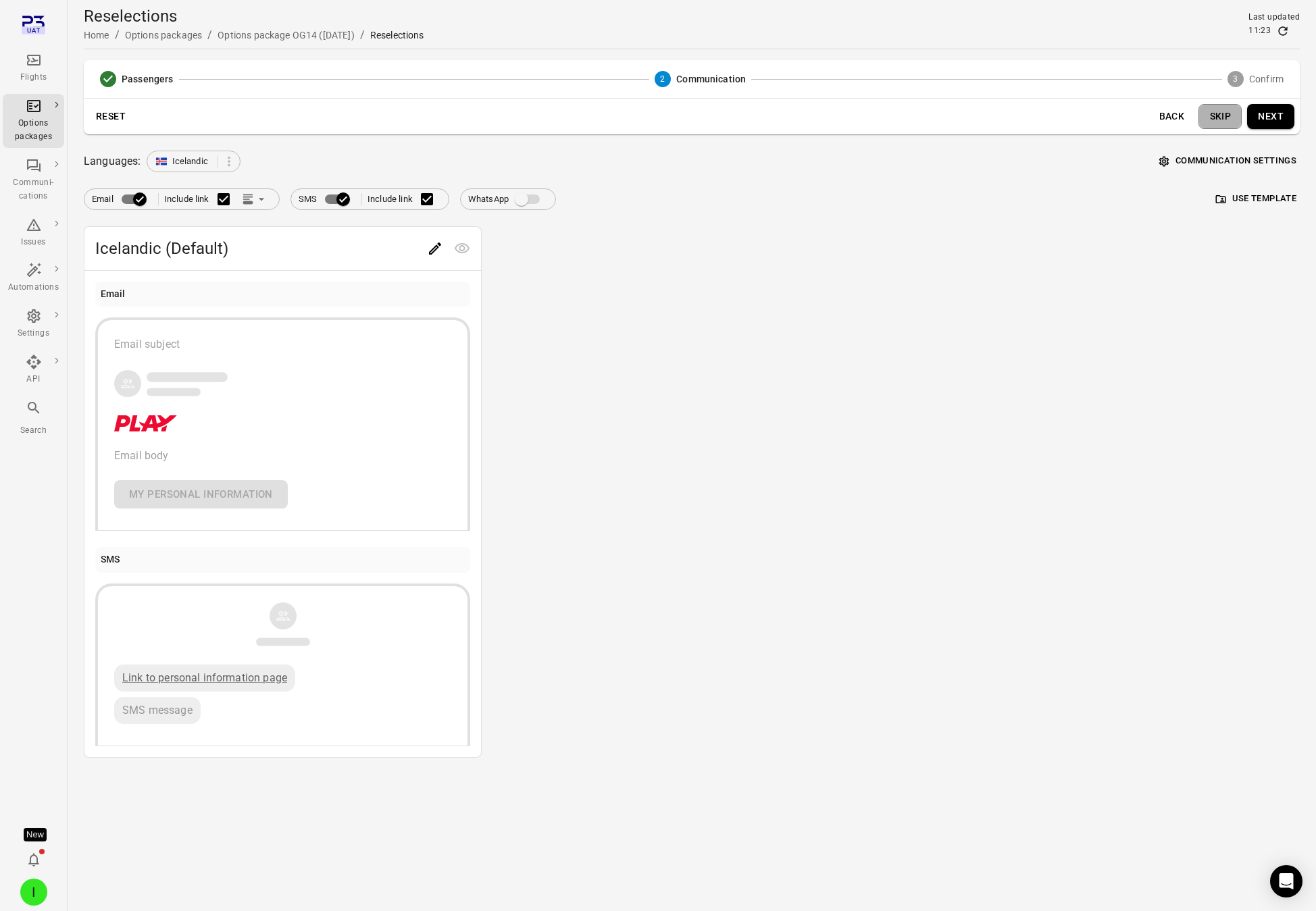
click at [1192, 117] on button "Skip" at bounding box center [1221, 116] width 43 height 25
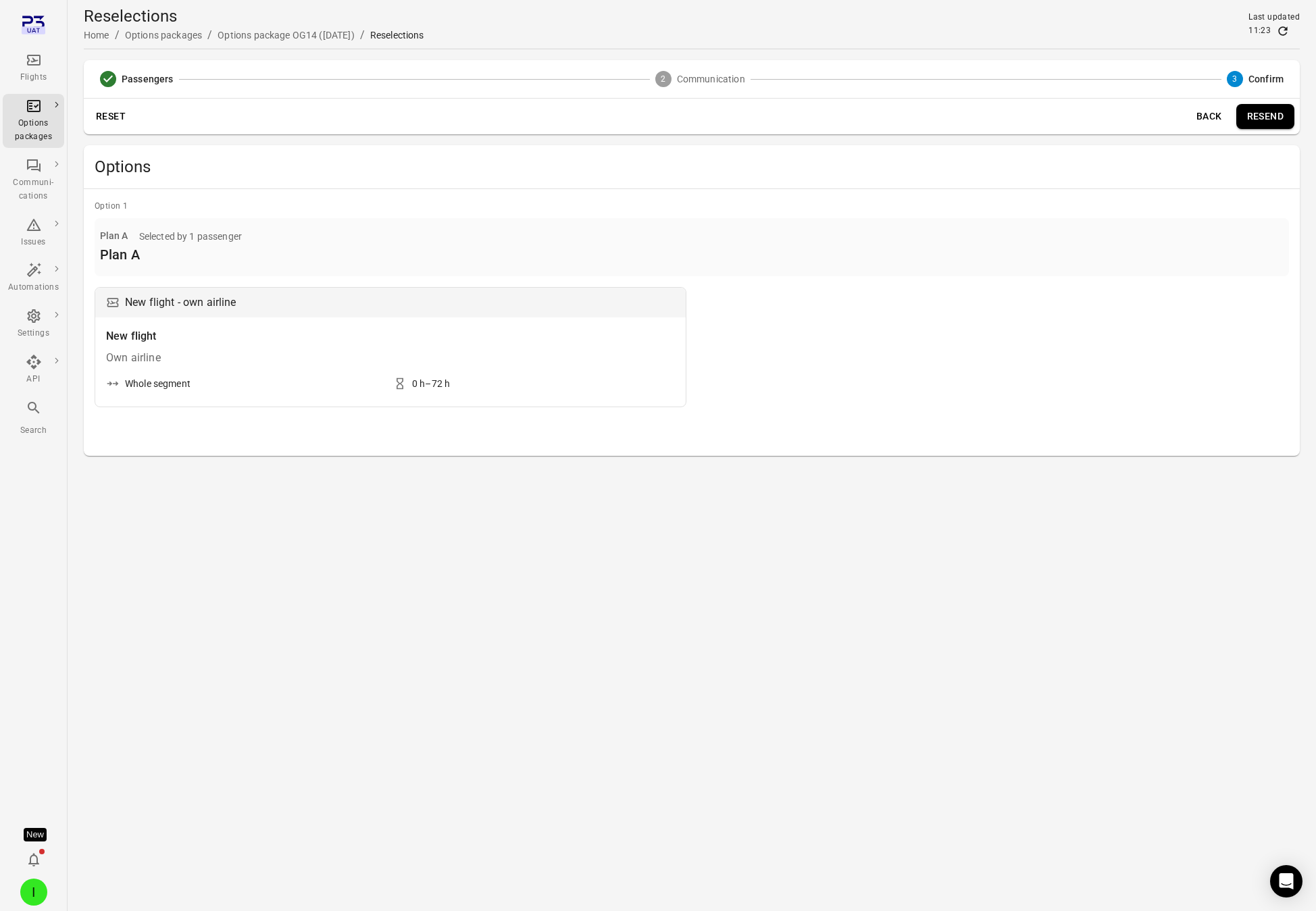
click at [1192, 119] on button "Back" at bounding box center [1210, 116] width 43 height 25
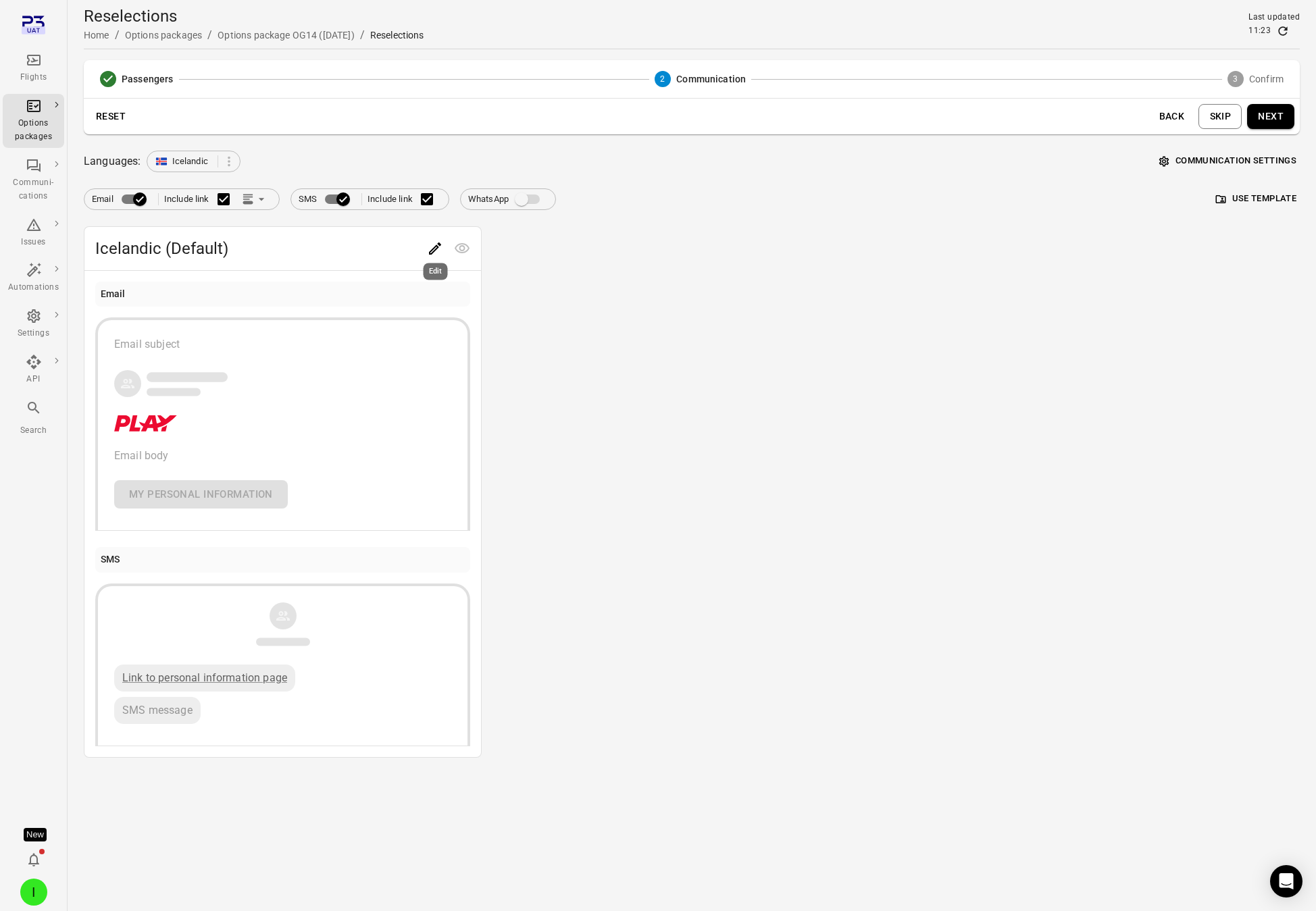
click at [443, 239] on button "Edit" at bounding box center [435, 248] width 27 height 27
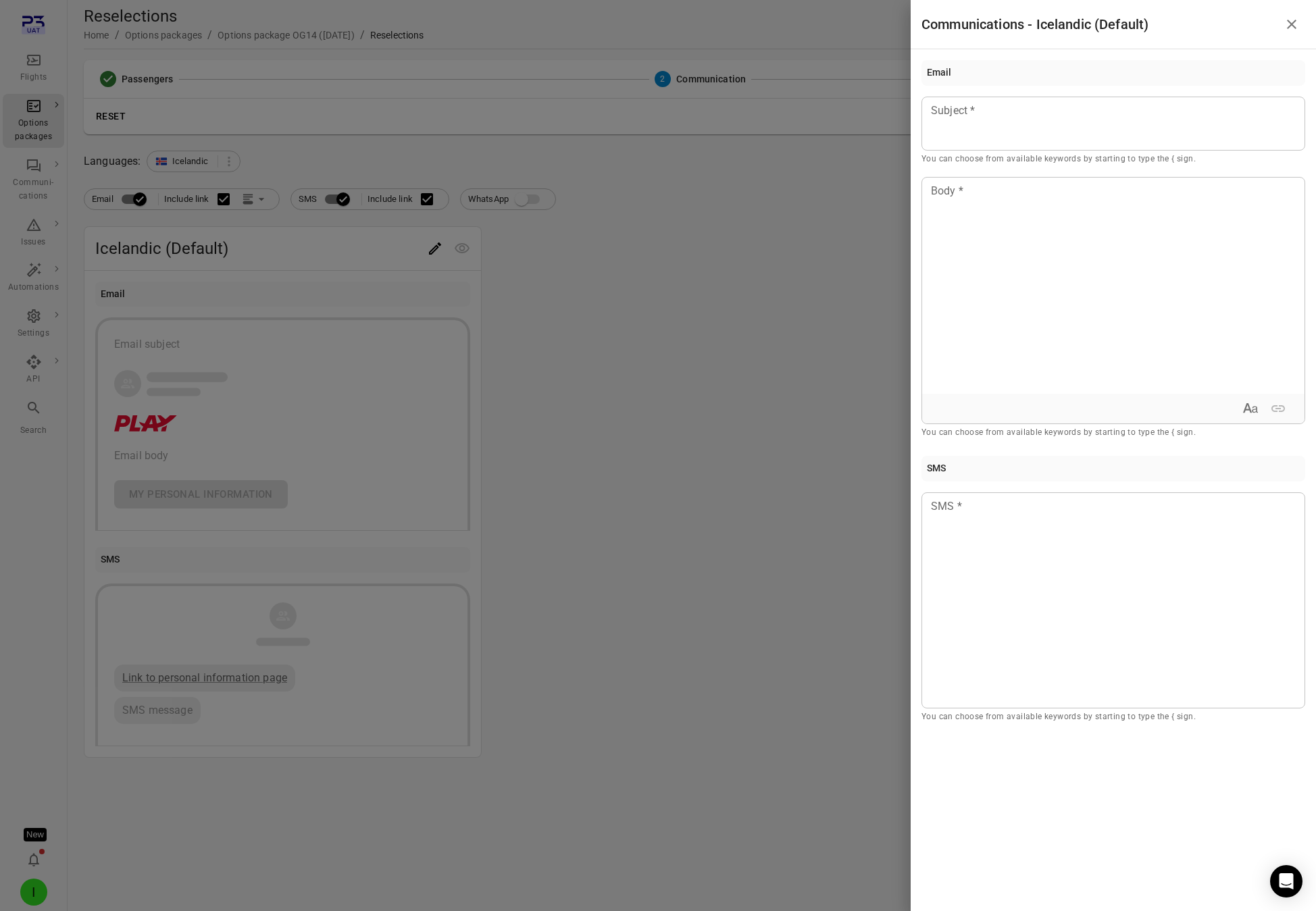
click at [670, 276] on div at bounding box center [658, 456] width 1316 height 911
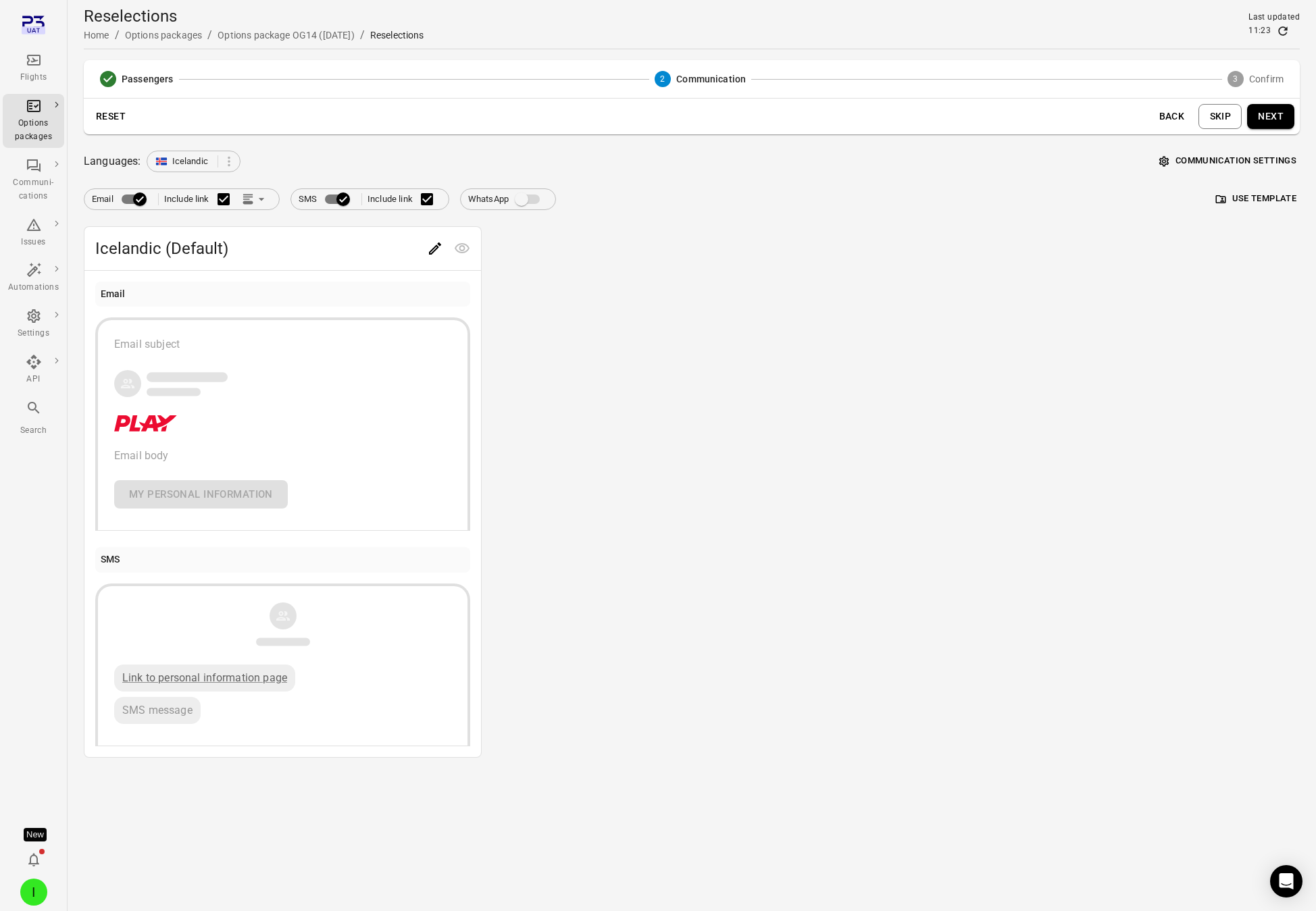
click at [1192, 122] on button "Next" at bounding box center [1270, 116] width 47 height 25
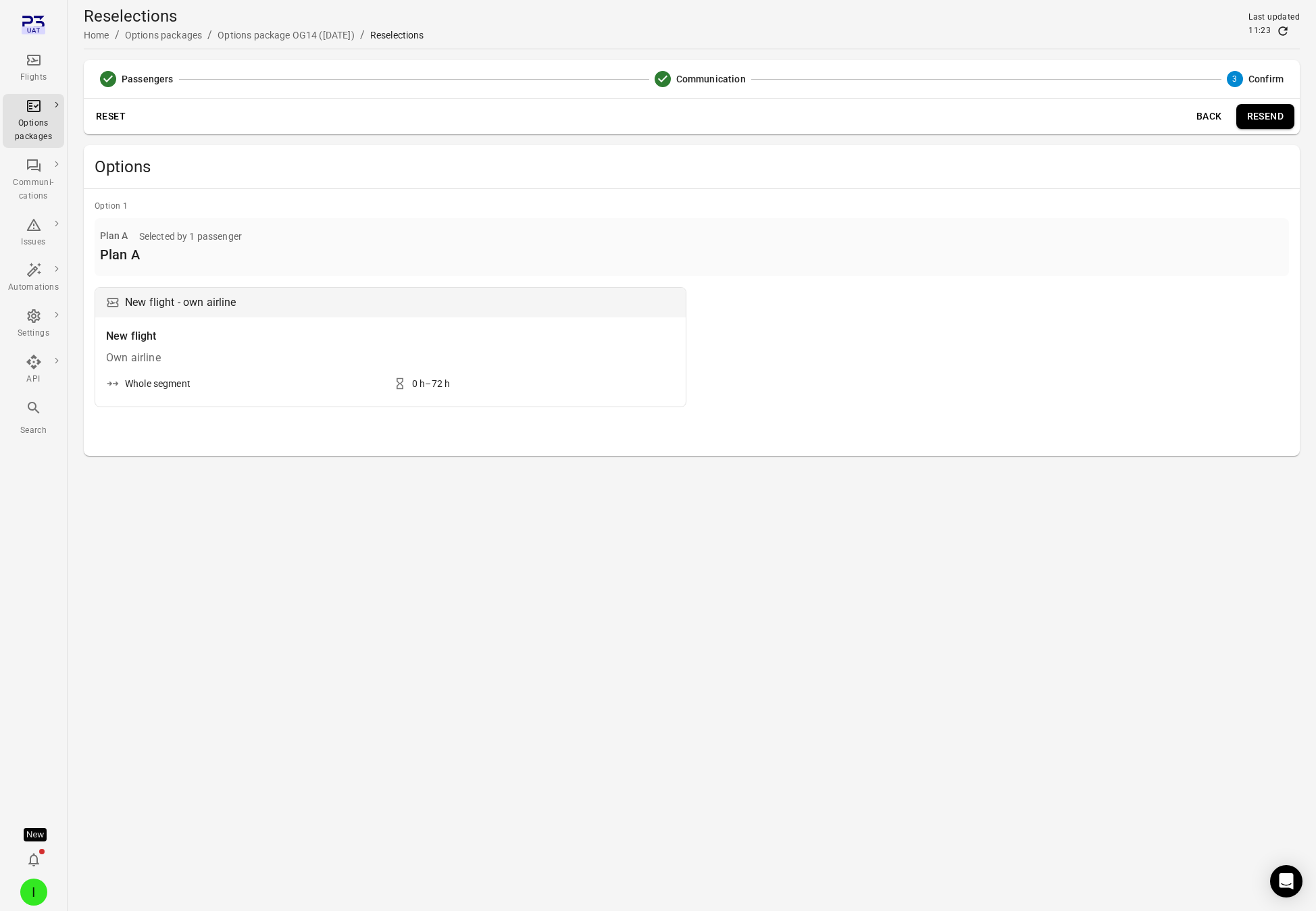
click at [1192, 115] on button "Back" at bounding box center [1210, 116] width 43 height 25
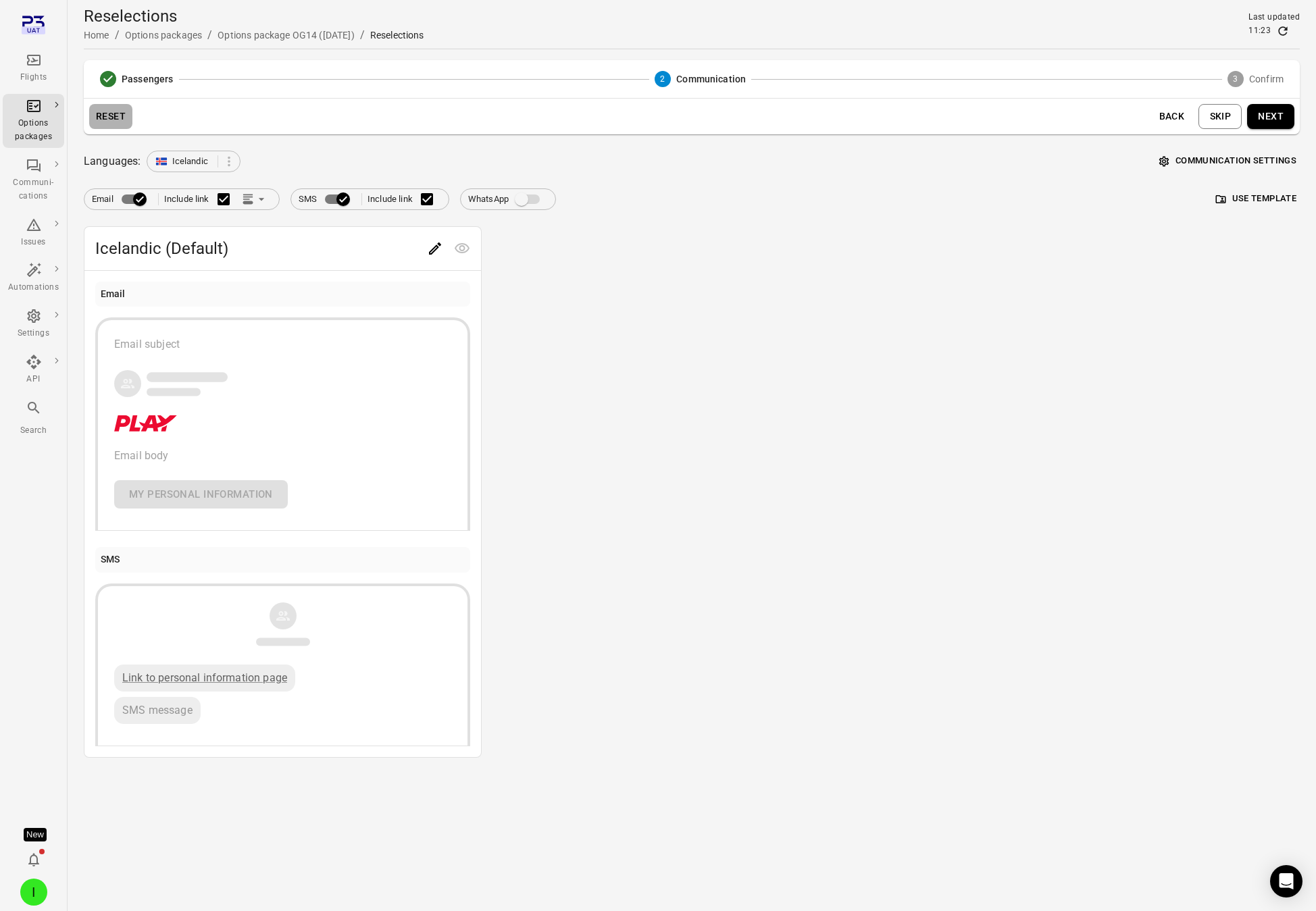
click at [114, 114] on button "Reset" at bounding box center [111, 116] width 43 height 25
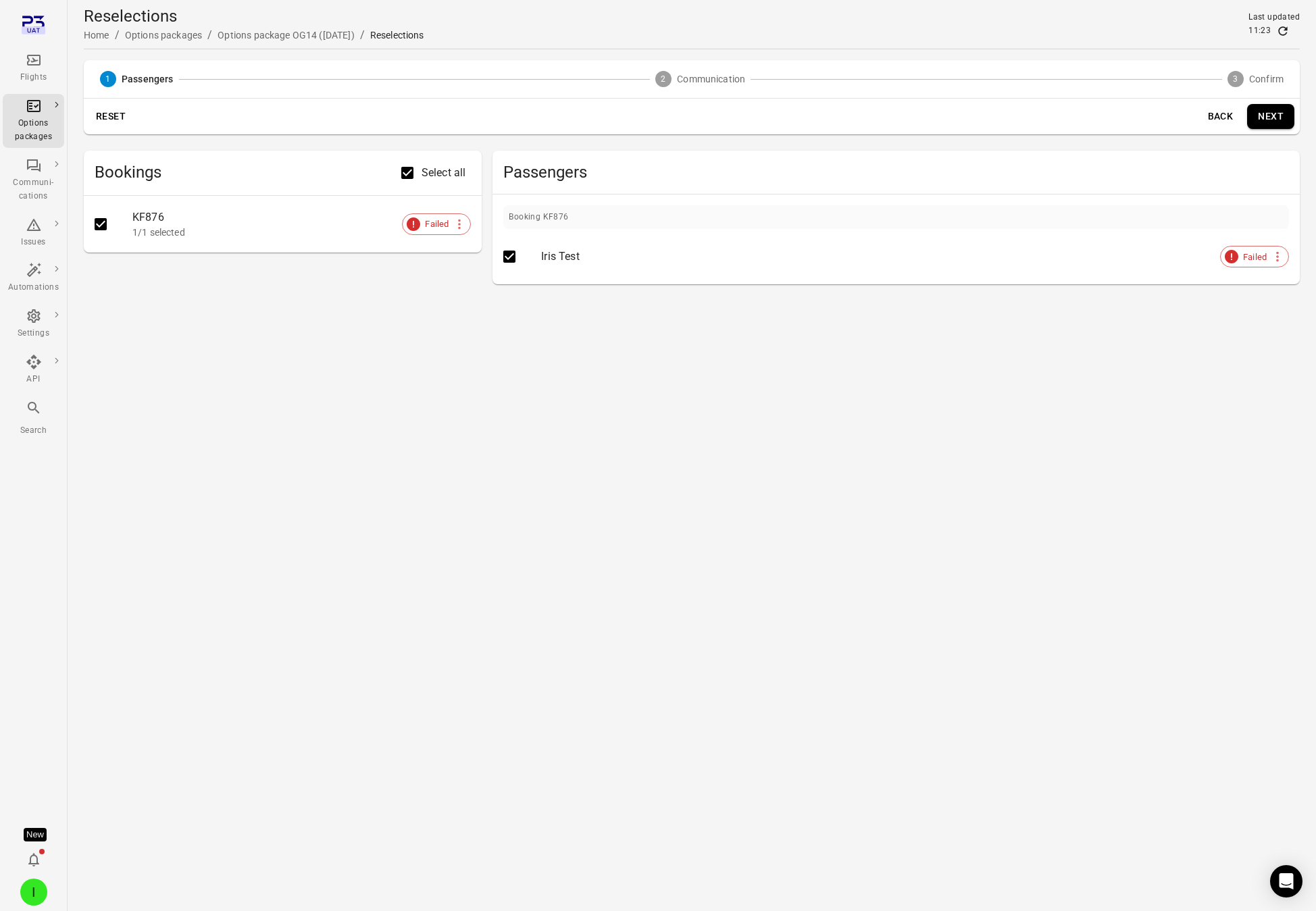
click at [1192, 119] on button "Next" at bounding box center [1270, 116] width 47 height 25
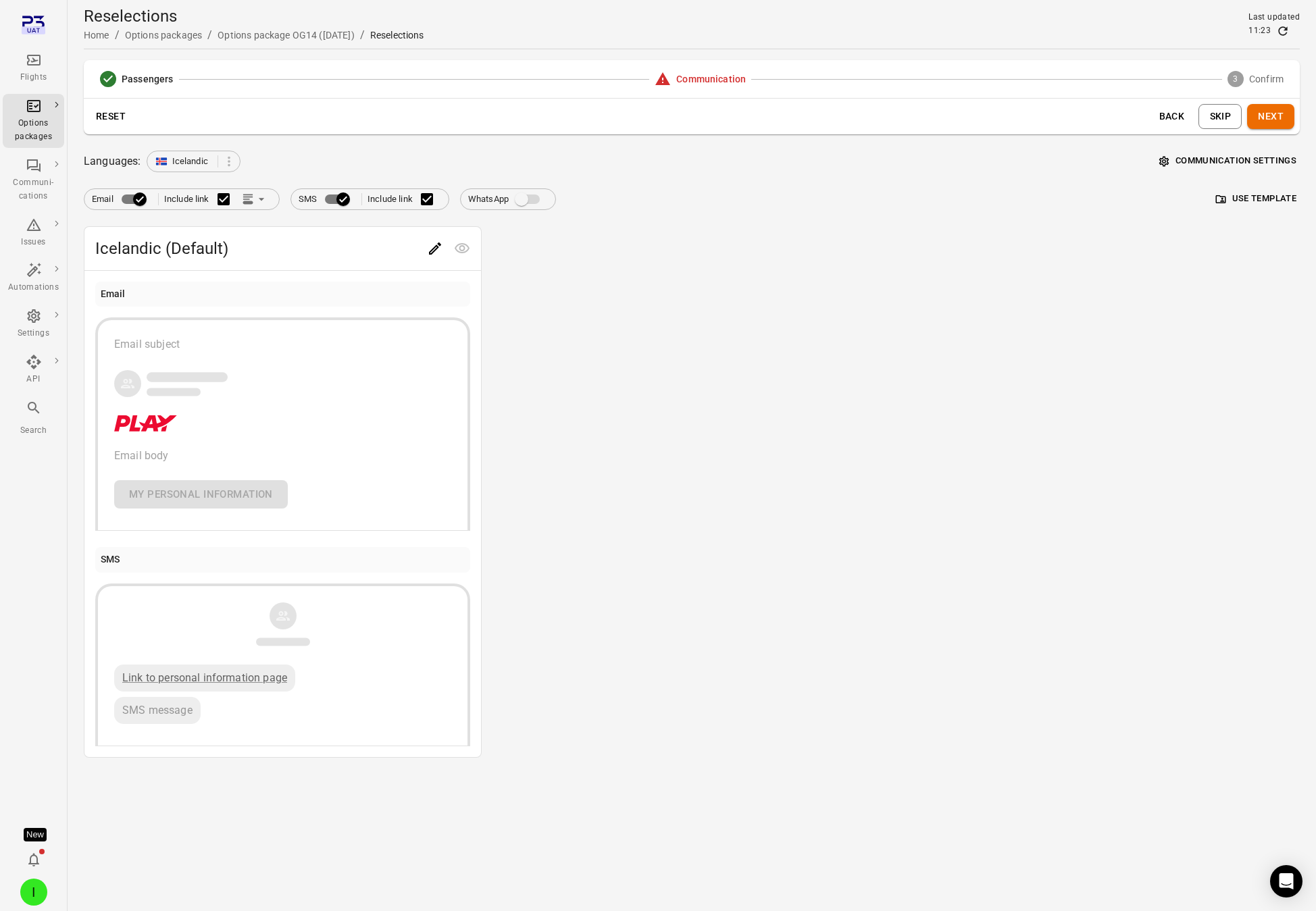
click at [1192, 116] on button "Skip" at bounding box center [1221, 116] width 43 height 25
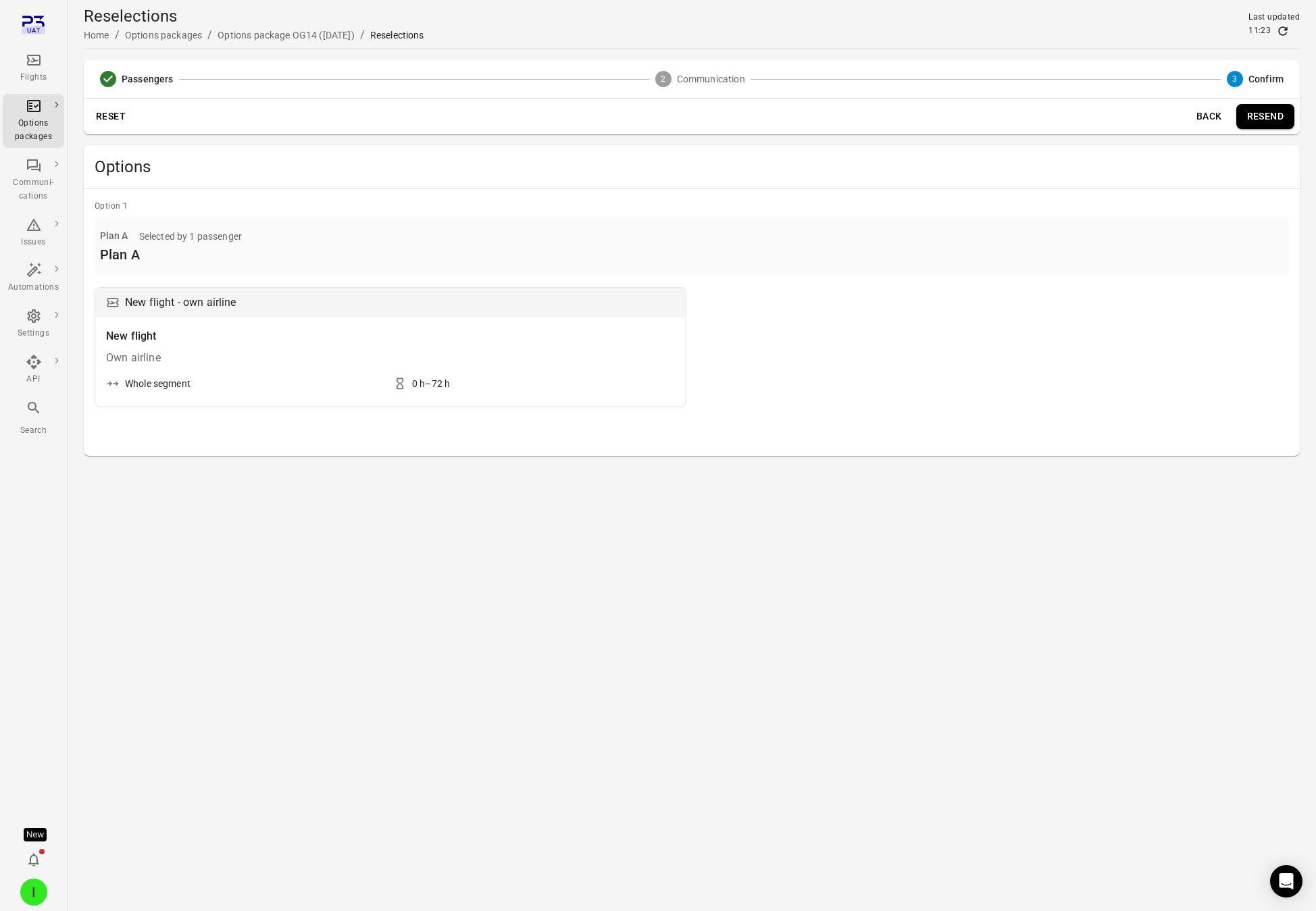
click at [1192, 118] on button "Back" at bounding box center [1210, 116] width 43 height 25
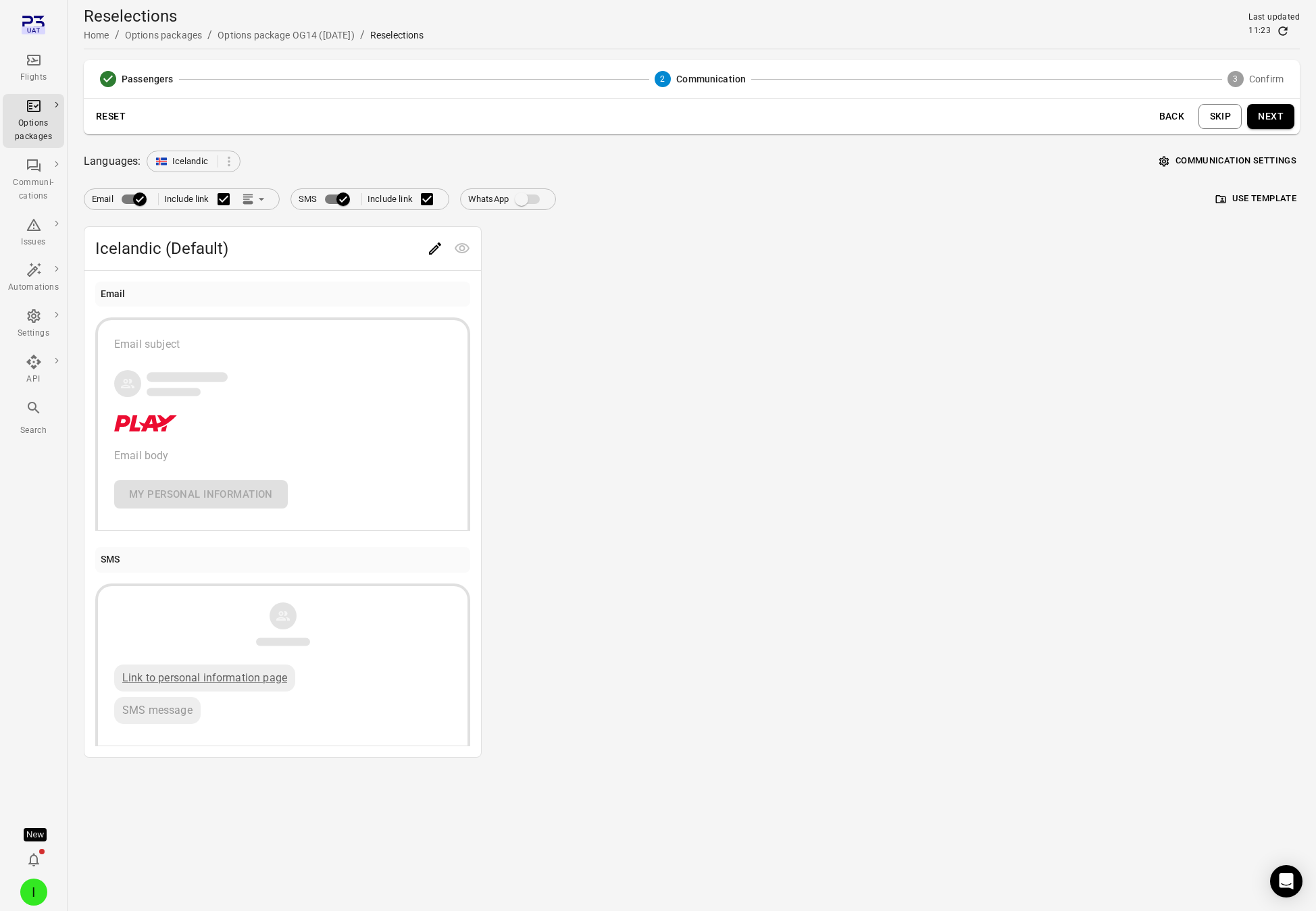
click at [1192, 119] on button "Next" at bounding box center [1270, 116] width 47 height 25
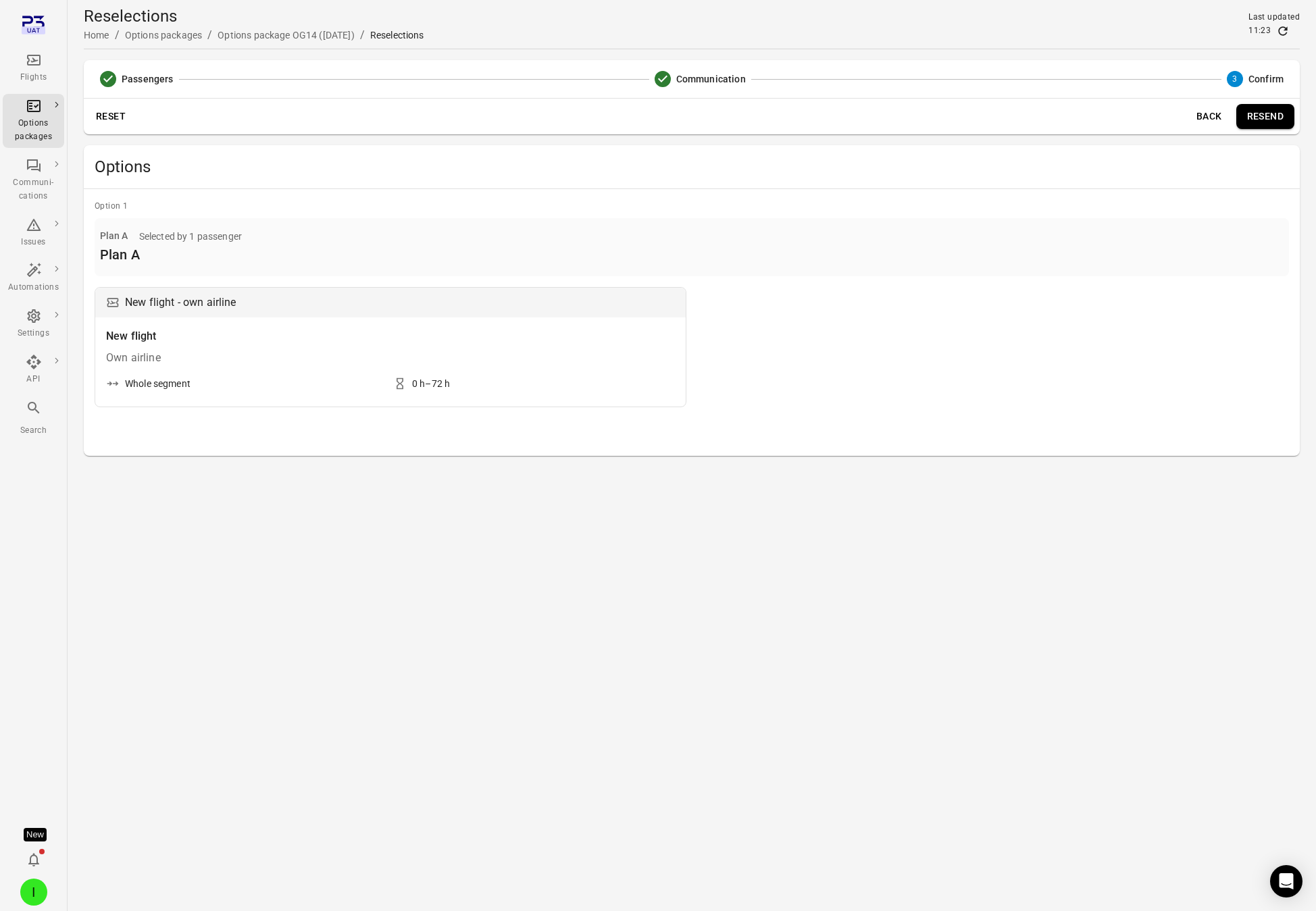
click at [112, 121] on button "Reset" at bounding box center [111, 116] width 43 height 25
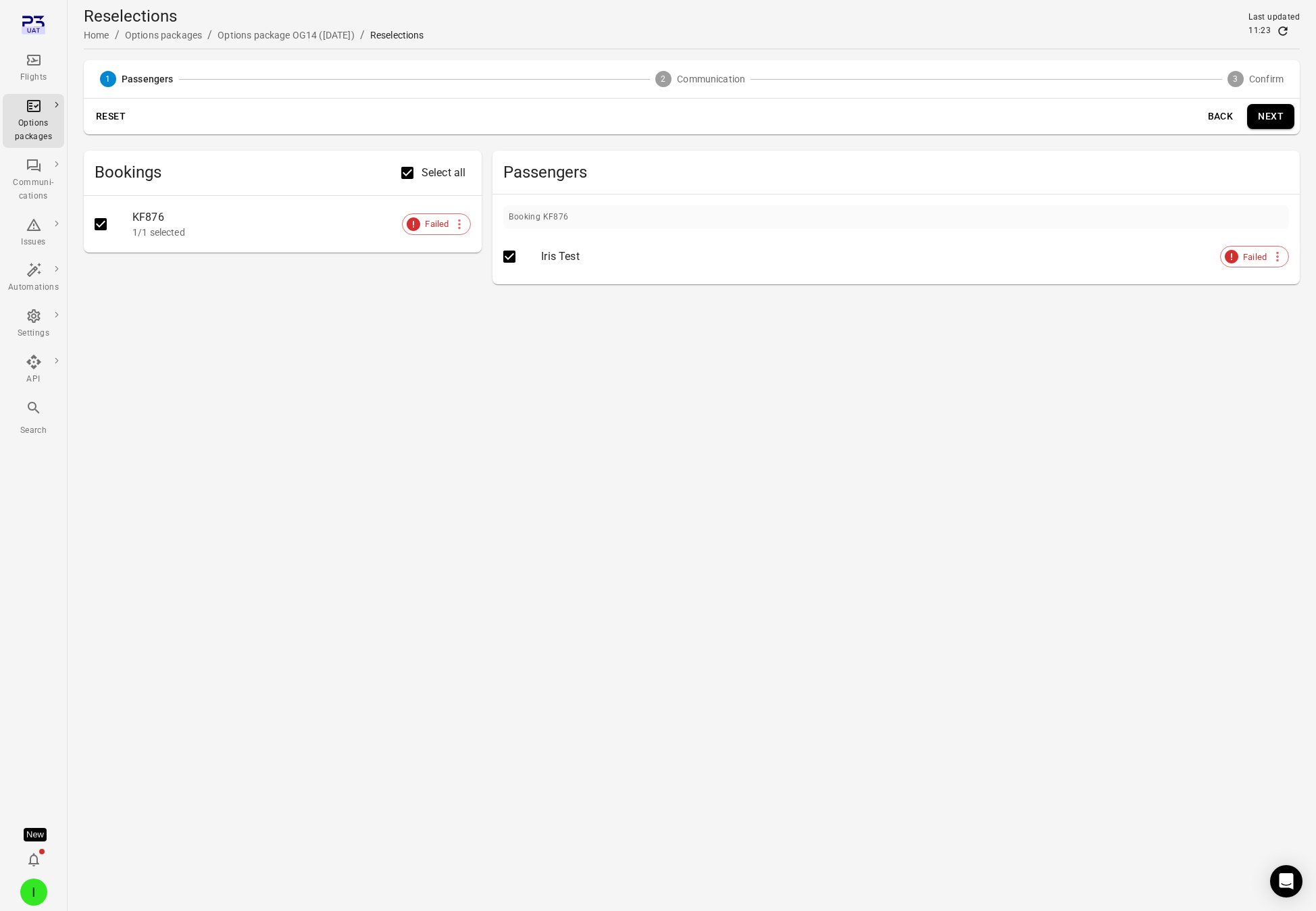
click at [1192, 119] on button "Next" at bounding box center [1270, 116] width 47 height 25
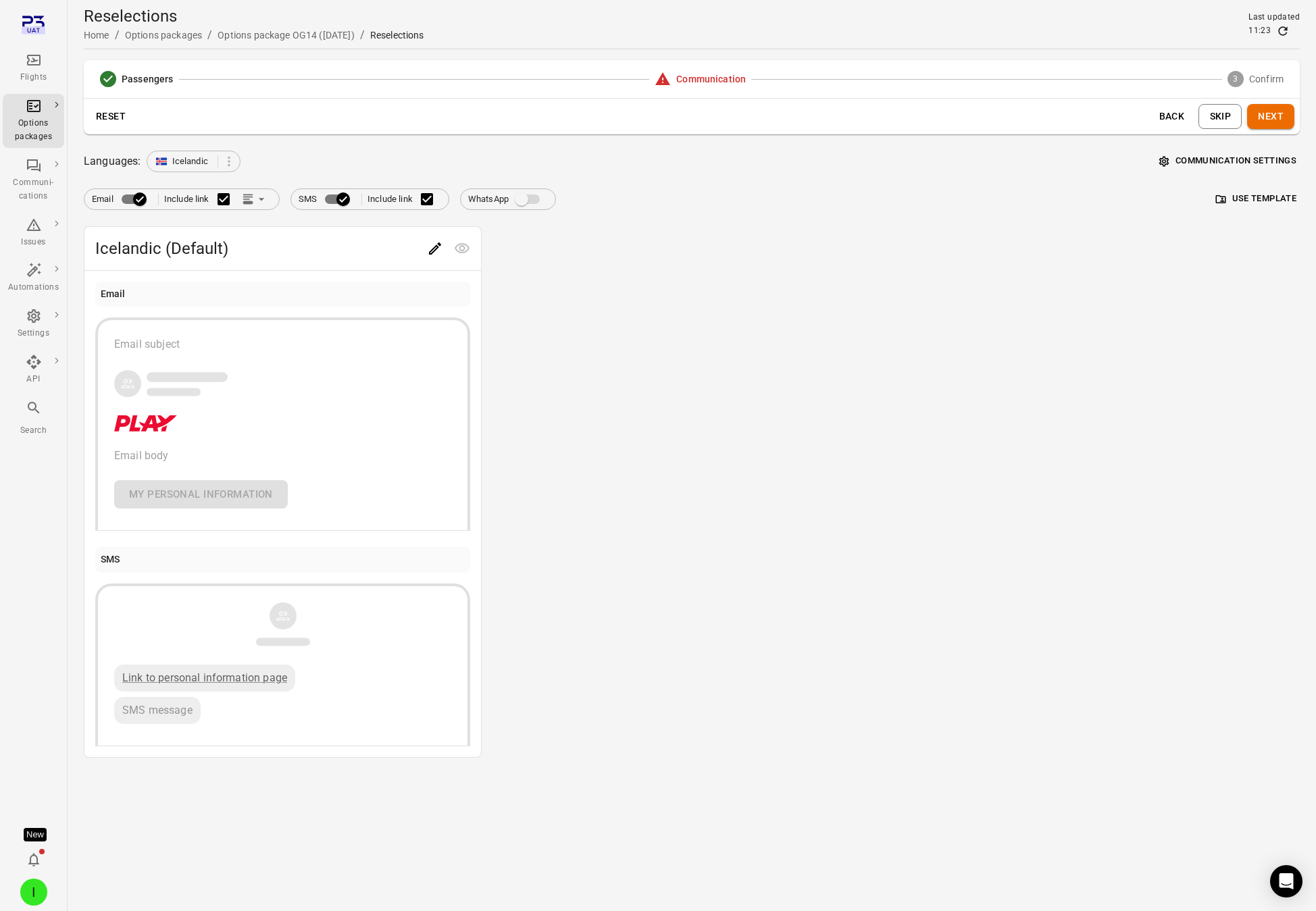
click at [1192, 118] on button "Skip" at bounding box center [1221, 116] width 43 height 25
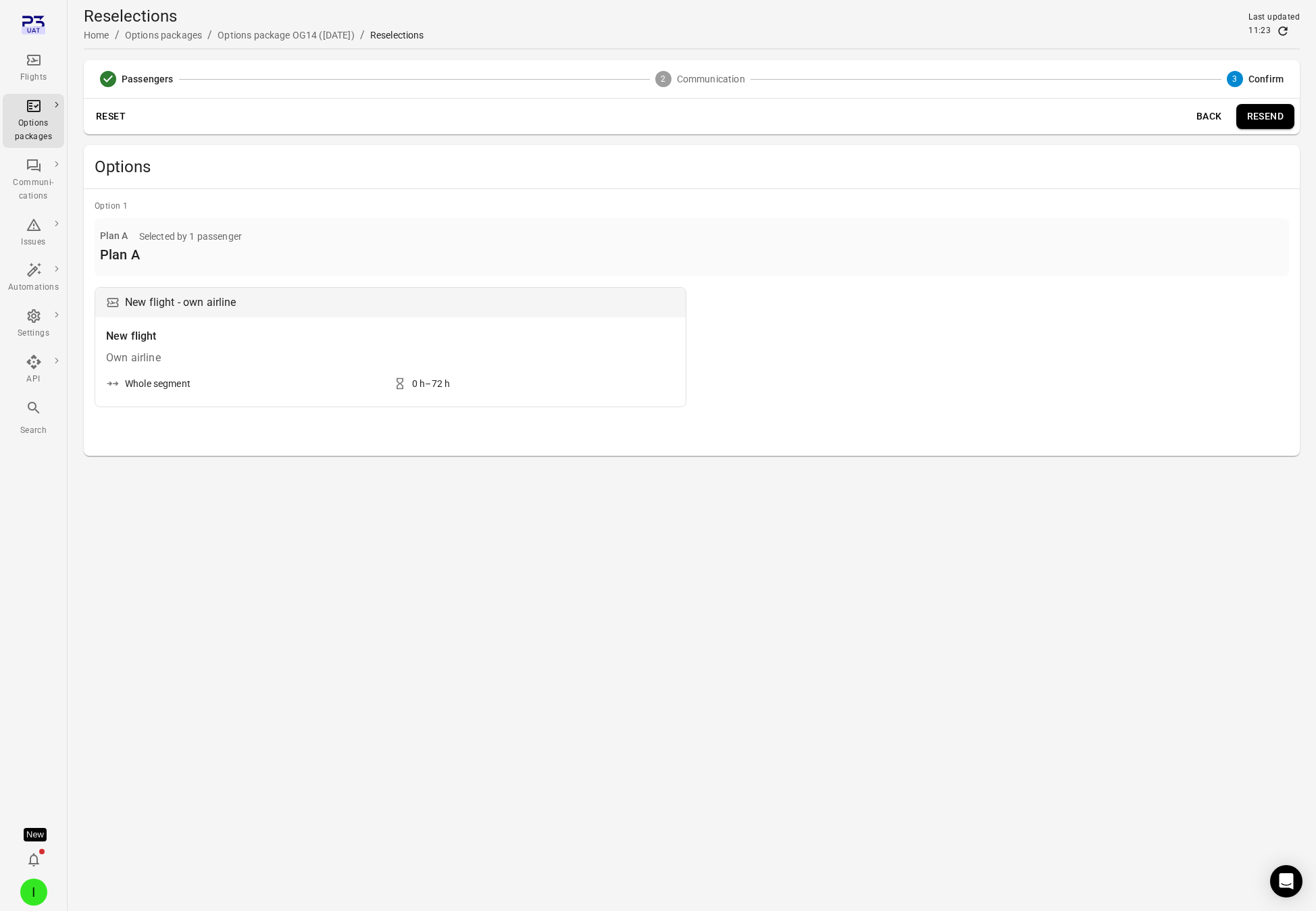
click at [1192, 114] on button "Back" at bounding box center [1210, 116] width 43 height 25
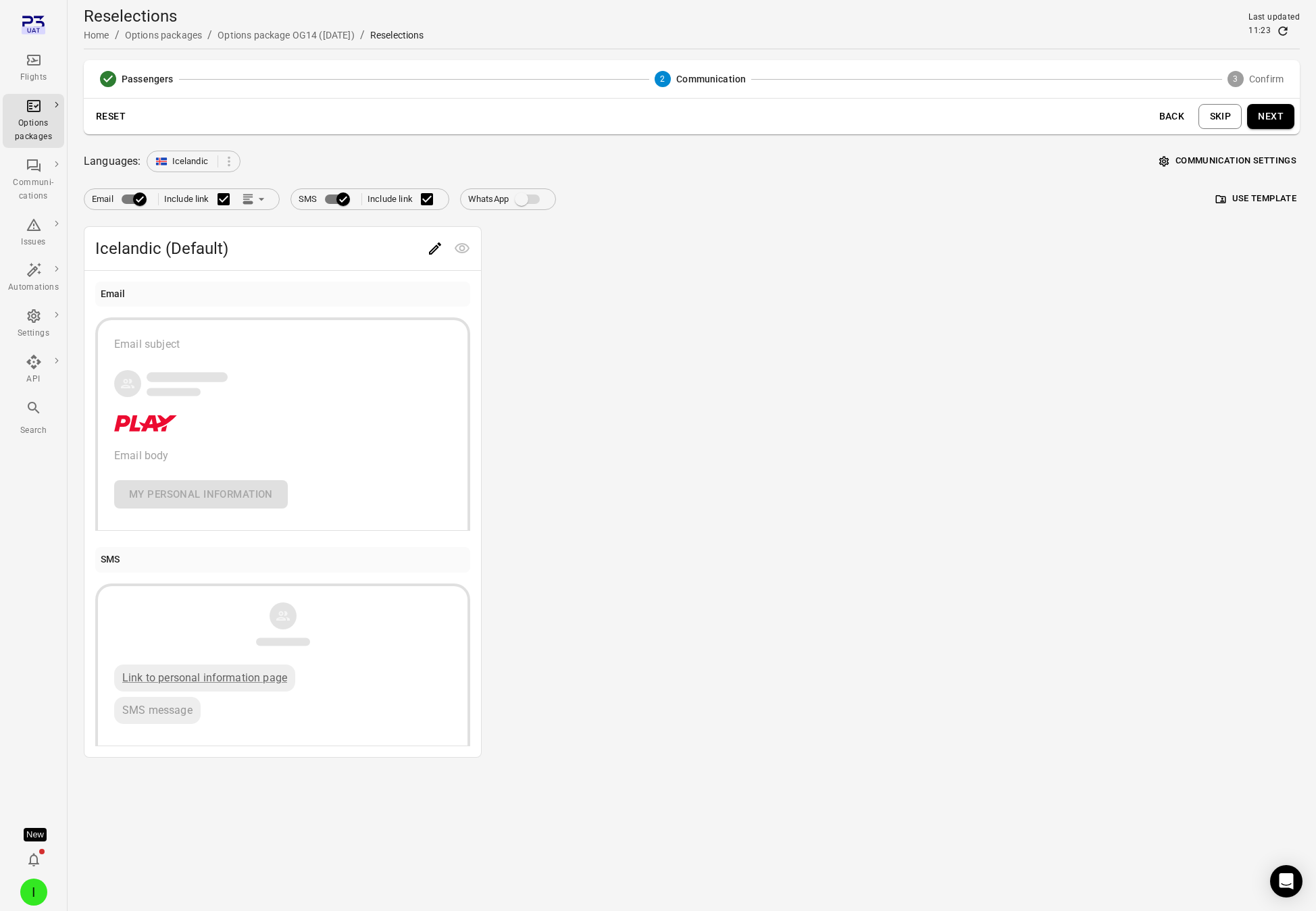
click at [1192, 115] on button "Next" at bounding box center [1270, 116] width 47 height 25
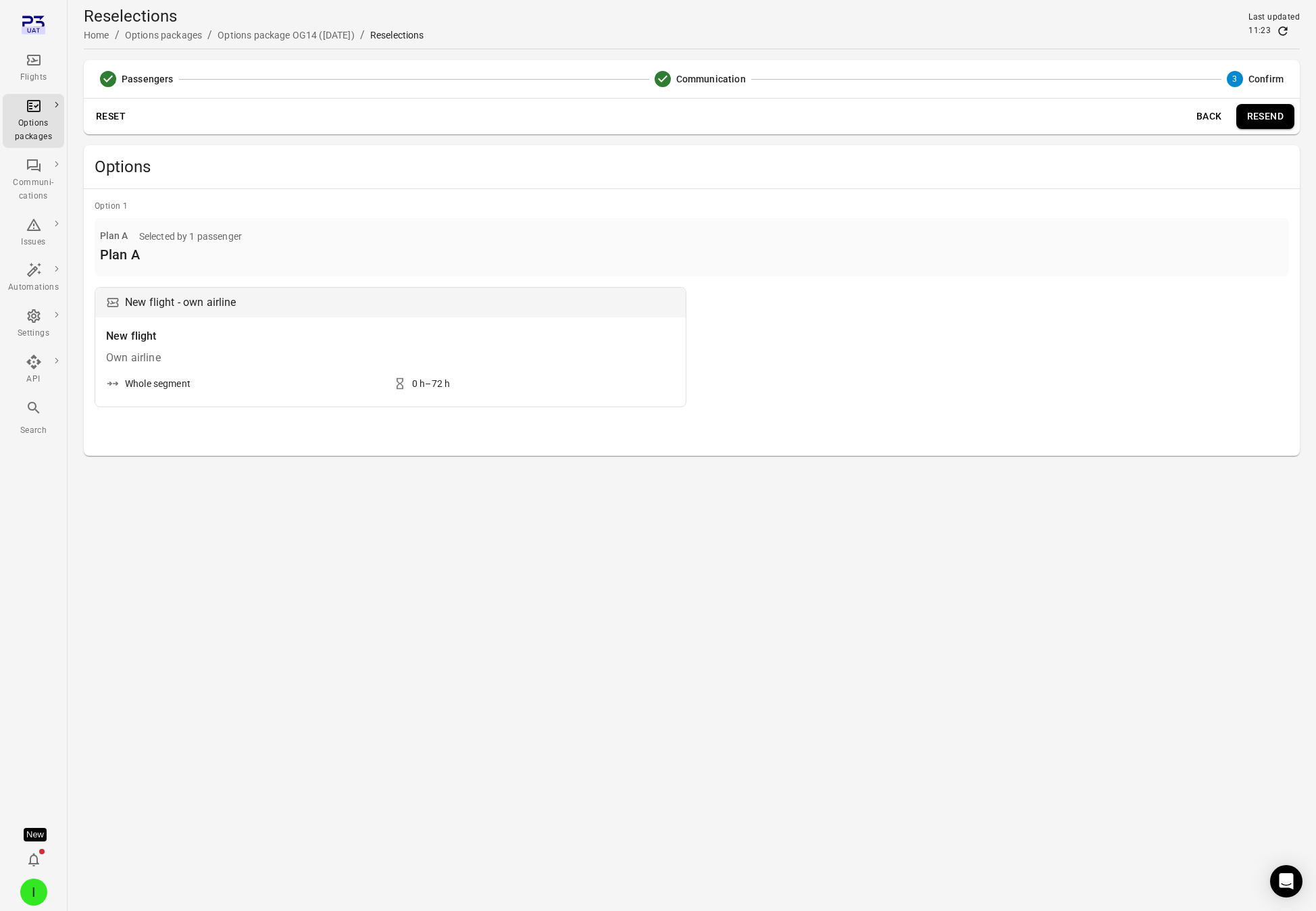
click at [115, 115] on button "Reset" at bounding box center [111, 116] width 43 height 25
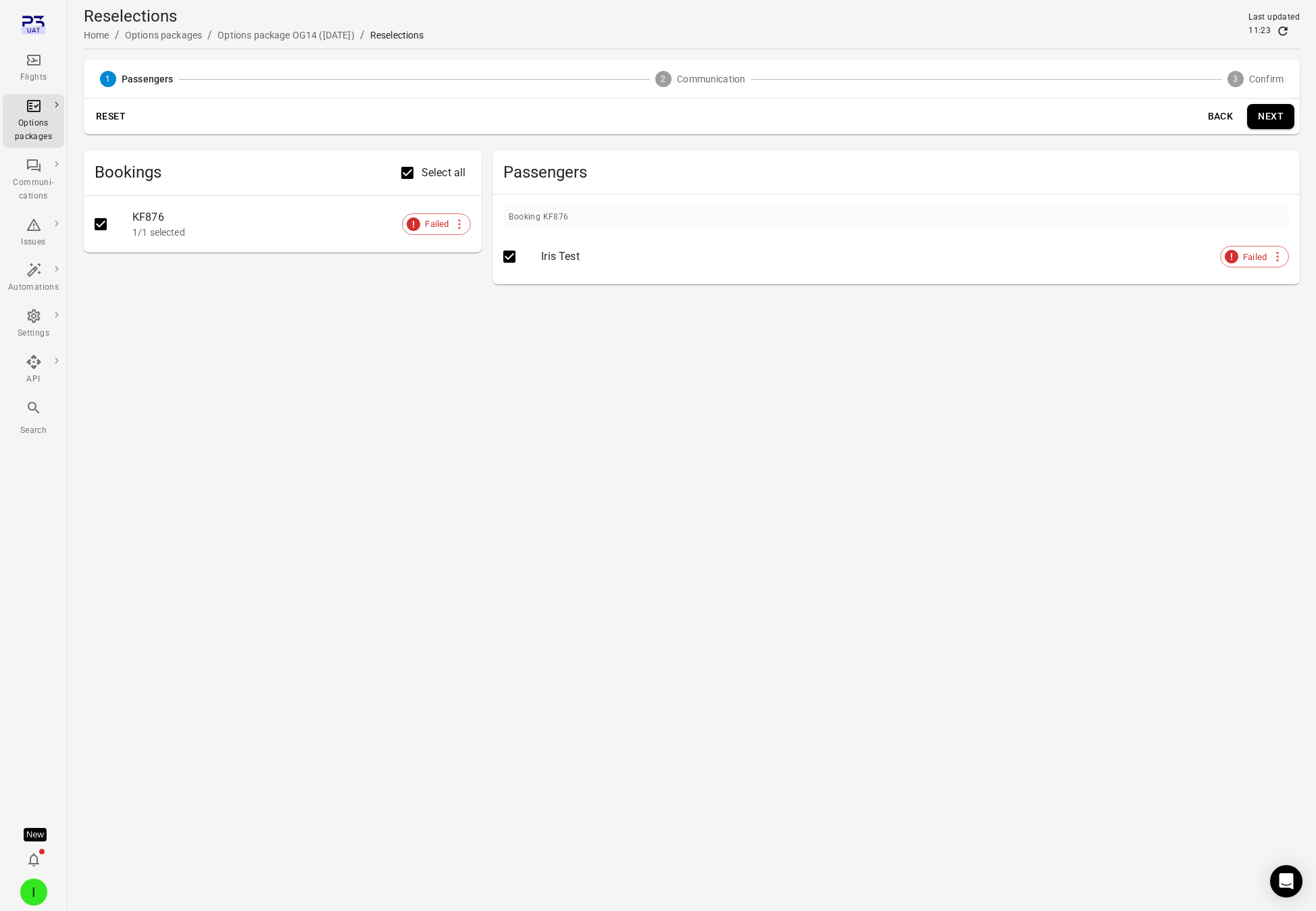
click at [1192, 116] on button "Next" at bounding box center [1270, 116] width 47 height 25
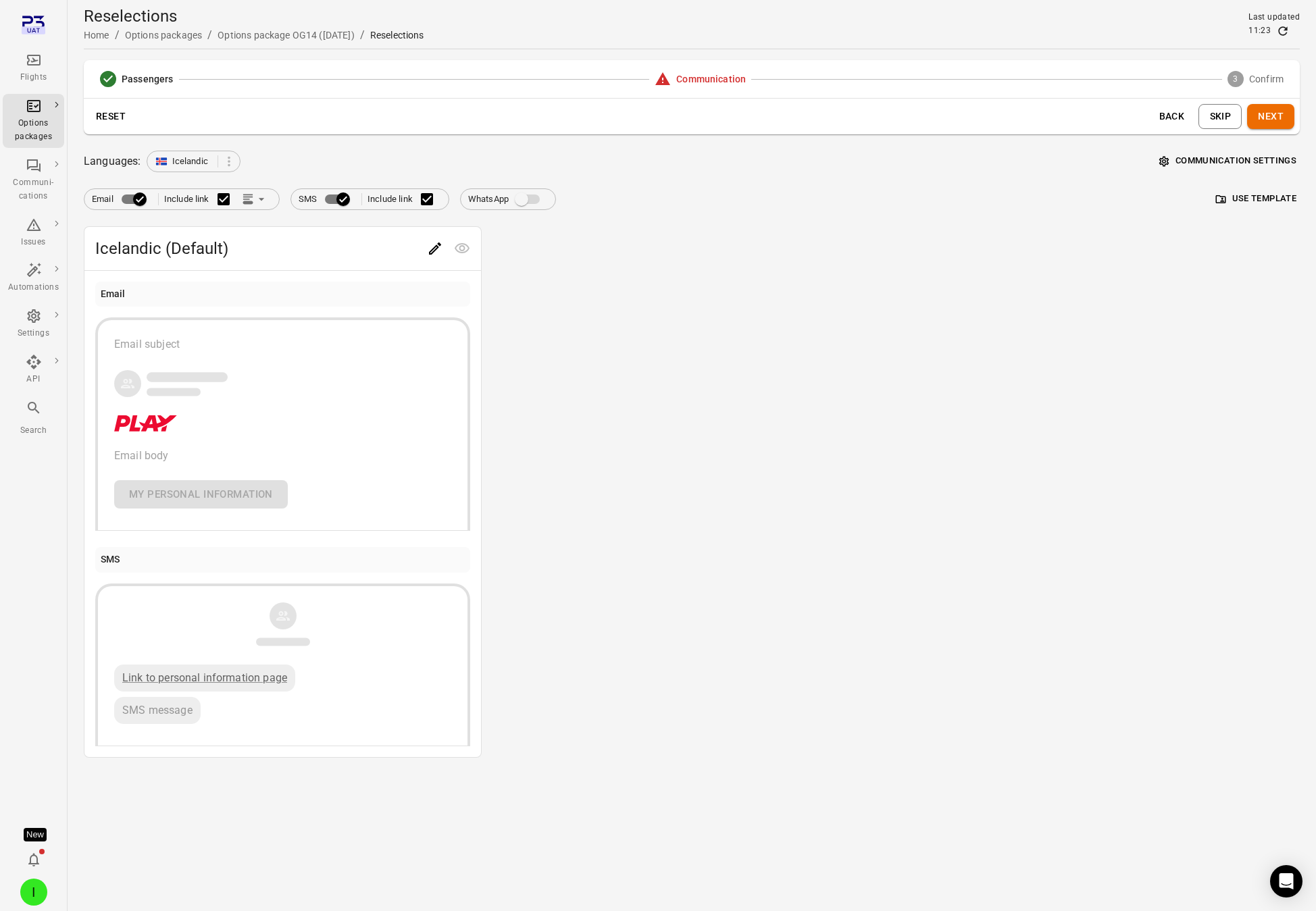
click at [1192, 150] on button "Communication settings" at bounding box center [1228, 160] width 144 height 21
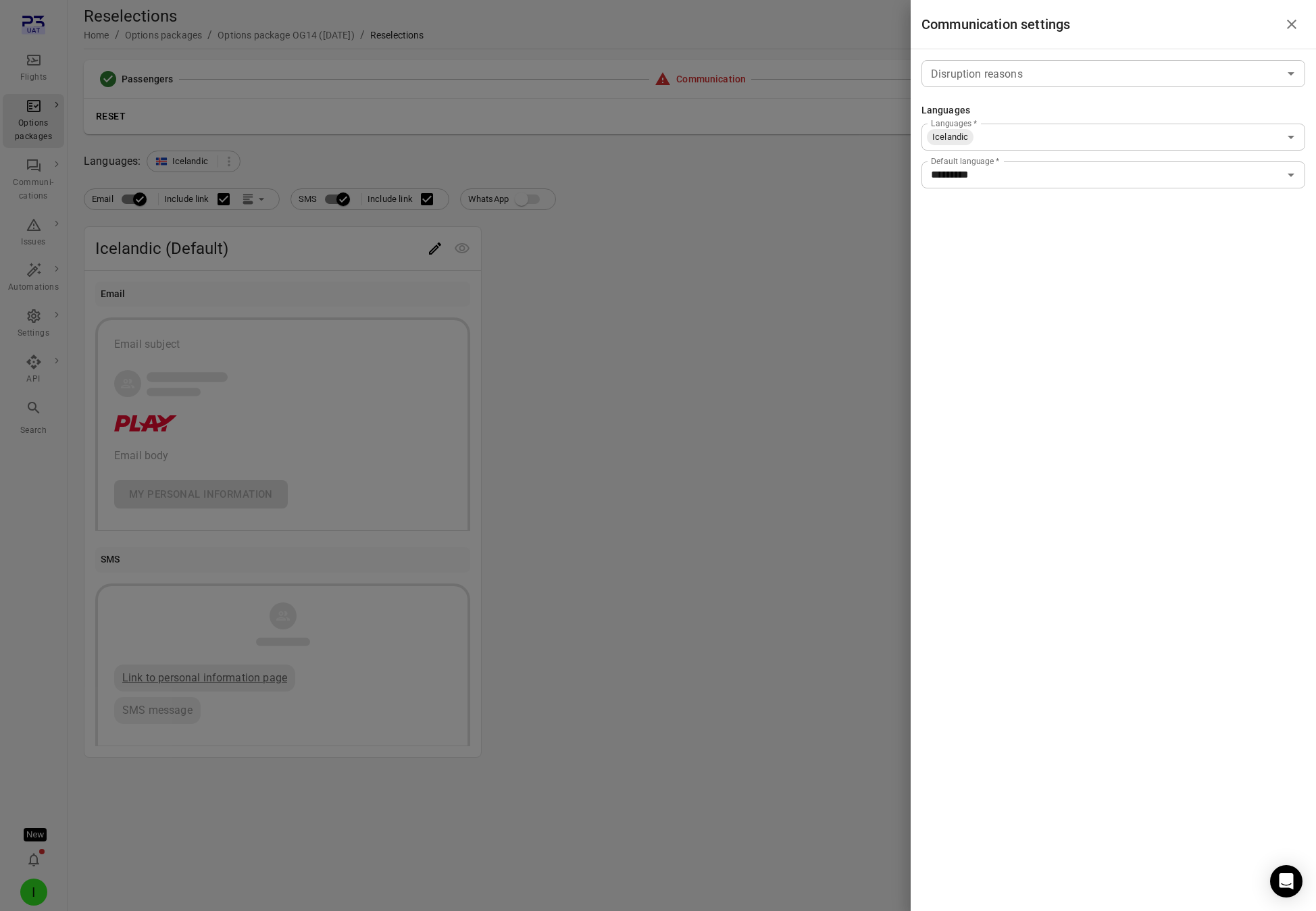
click at [756, 325] on div at bounding box center [658, 456] width 1316 height 911
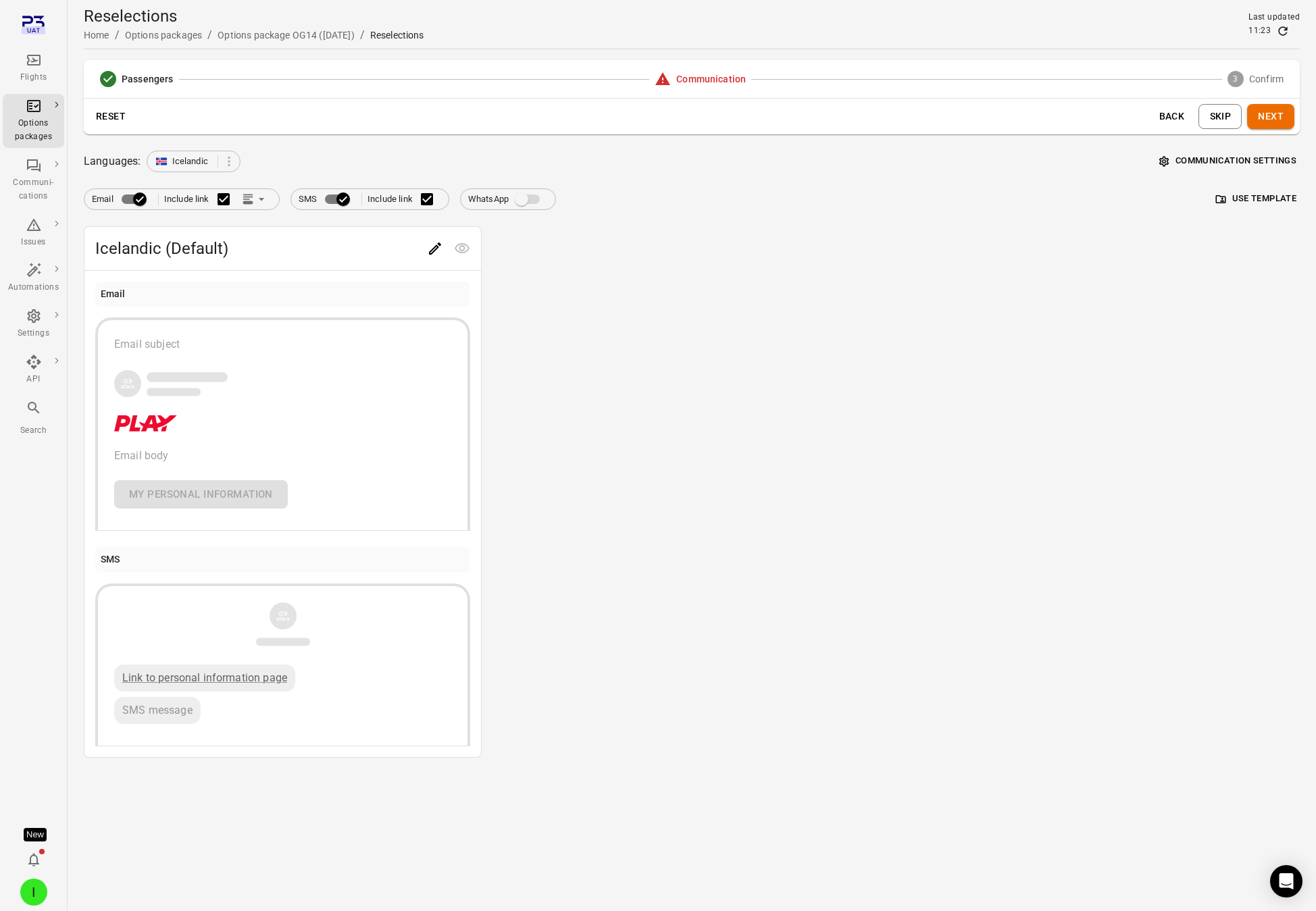
click at [1192, 153] on button "Communication settings" at bounding box center [1228, 160] width 144 height 21
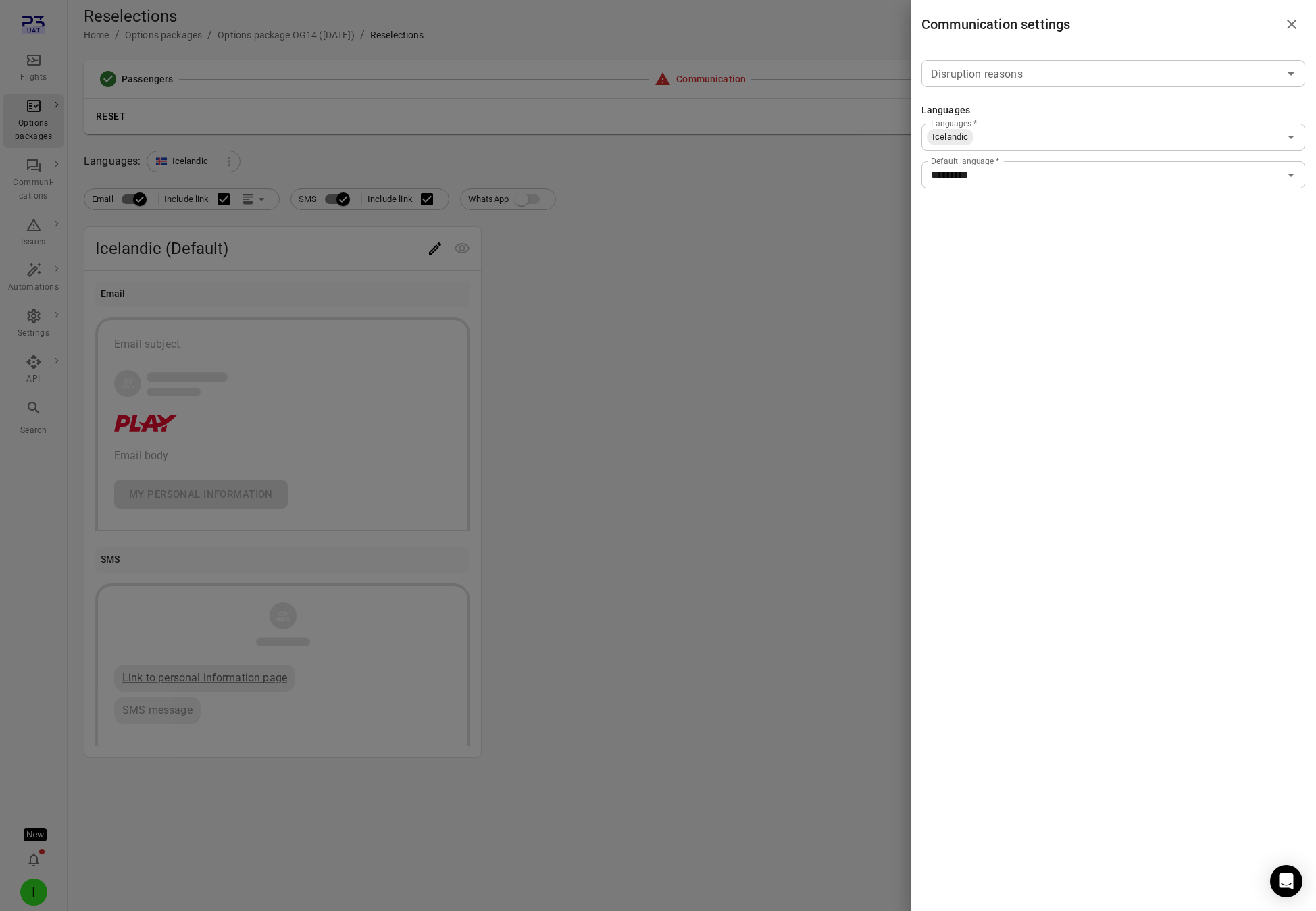
click at [1046, 126] on div "Icelandic Languages   *" at bounding box center [1113, 137] width 384 height 27
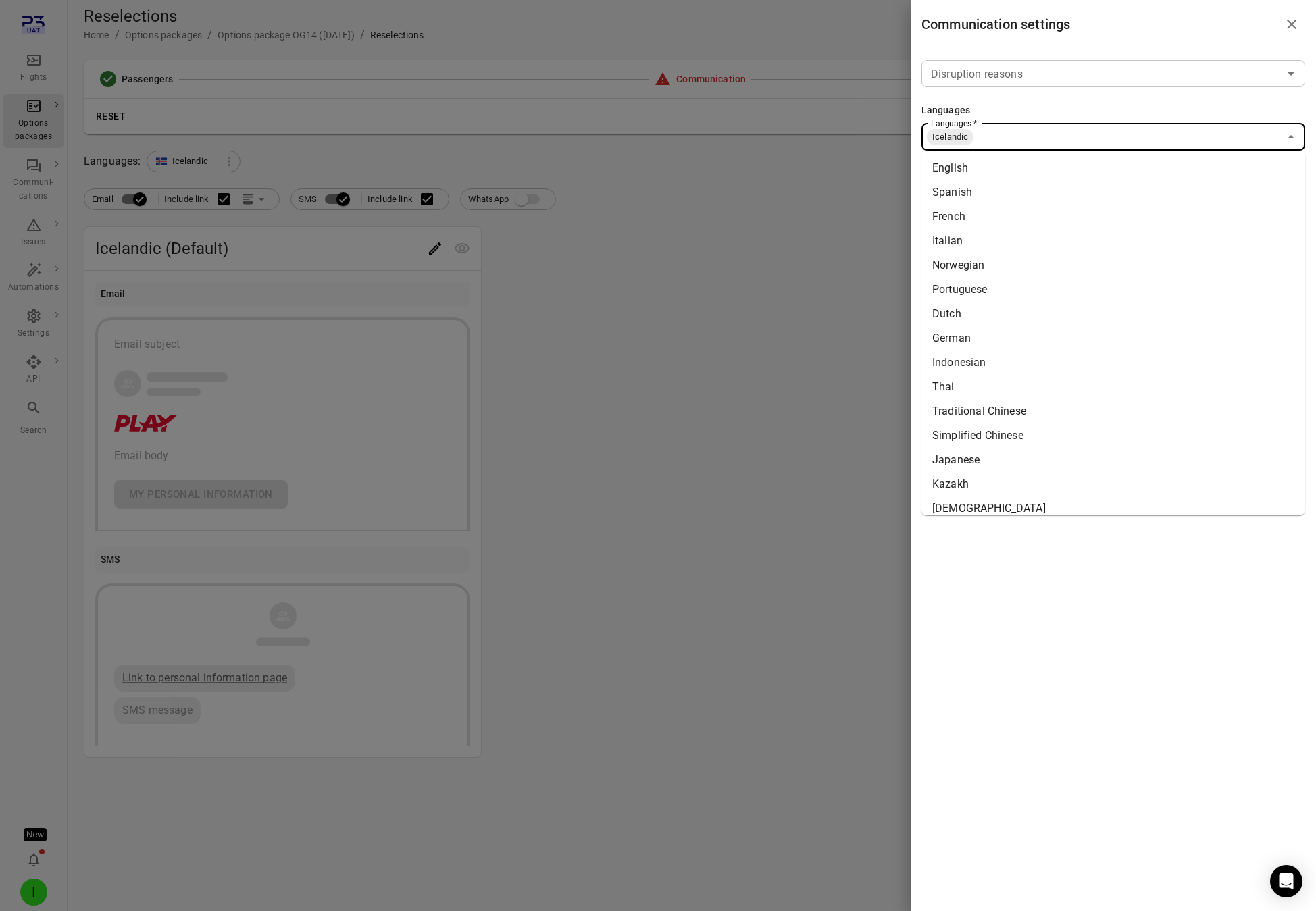
click at [1028, 169] on li "English" at bounding box center [1113, 167] width 384 height 24
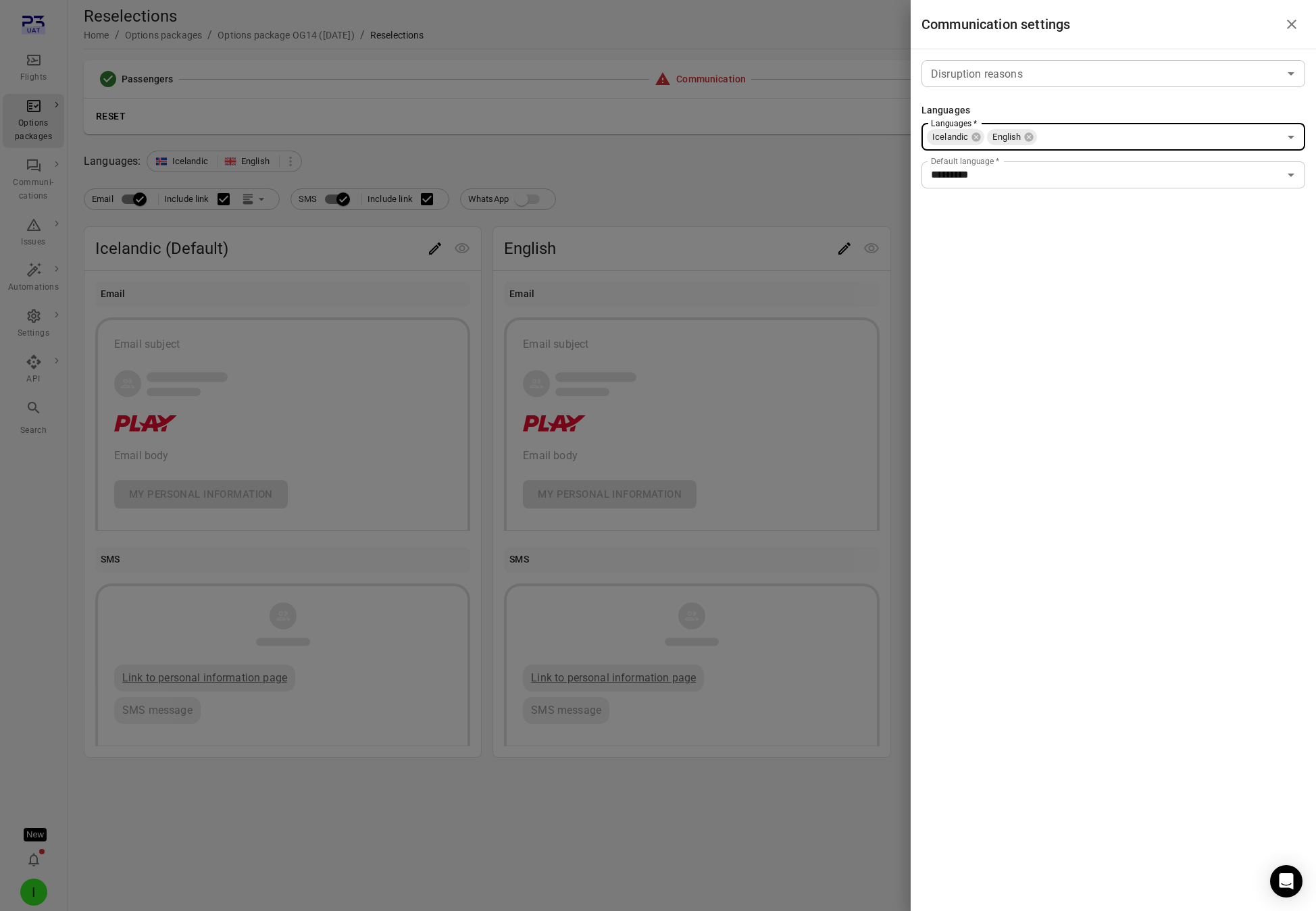
click at [692, 307] on div at bounding box center [658, 456] width 1316 height 911
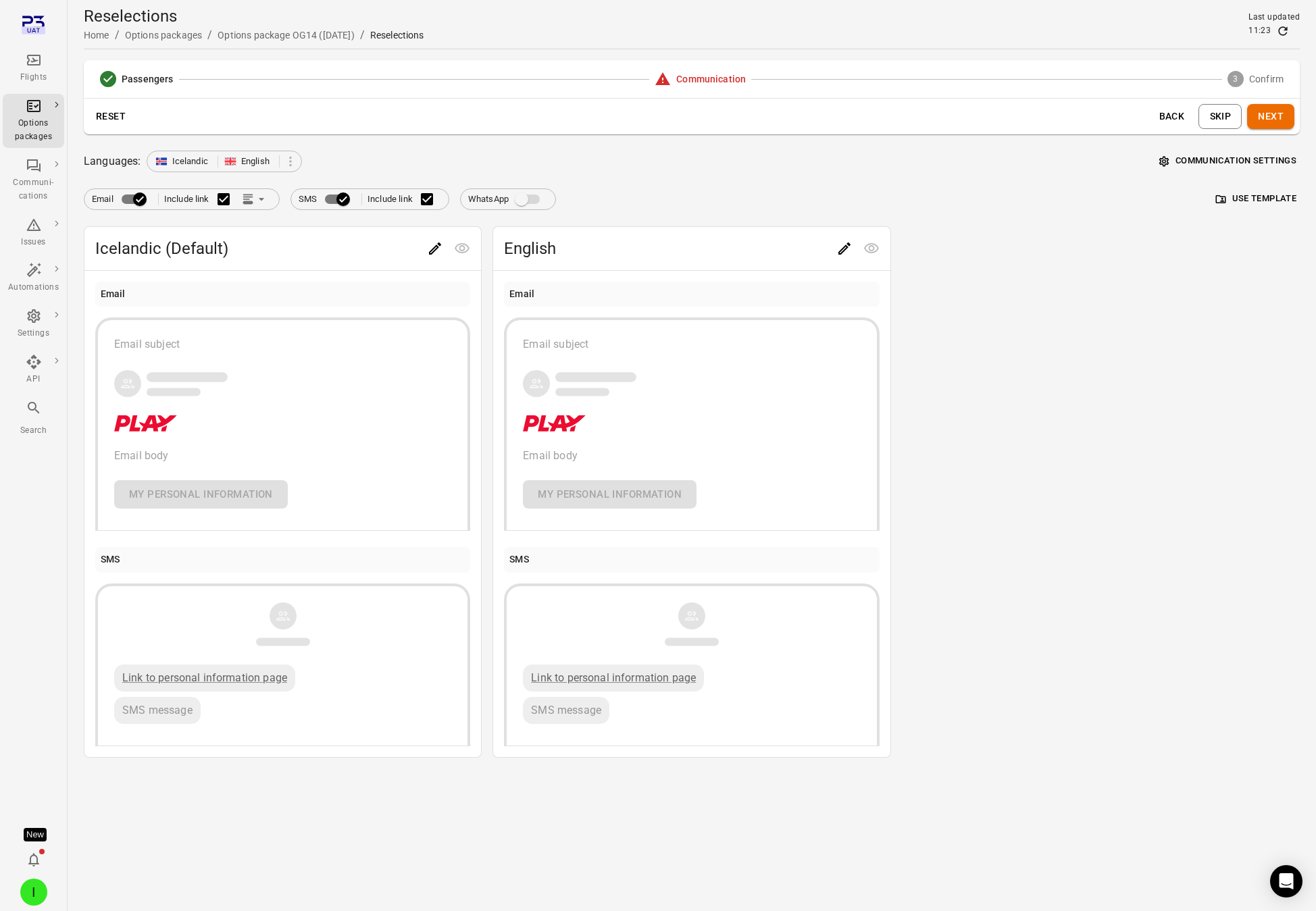
click at [1192, 114] on button "Next" at bounding box center [1270, 116] width 47 height 25
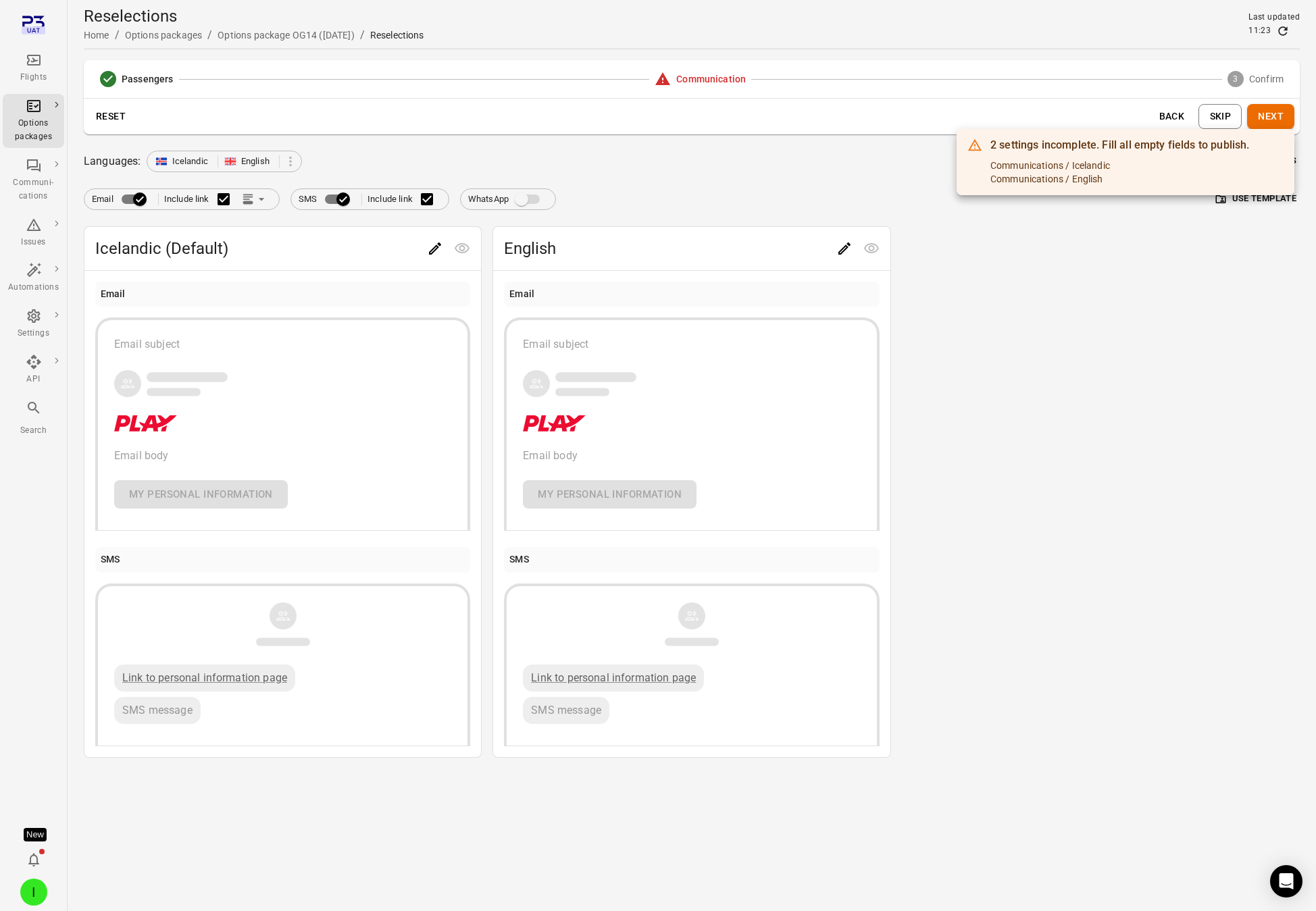
click at [654, 218] on div at bounding box center [658, 456] width 1316 height 911
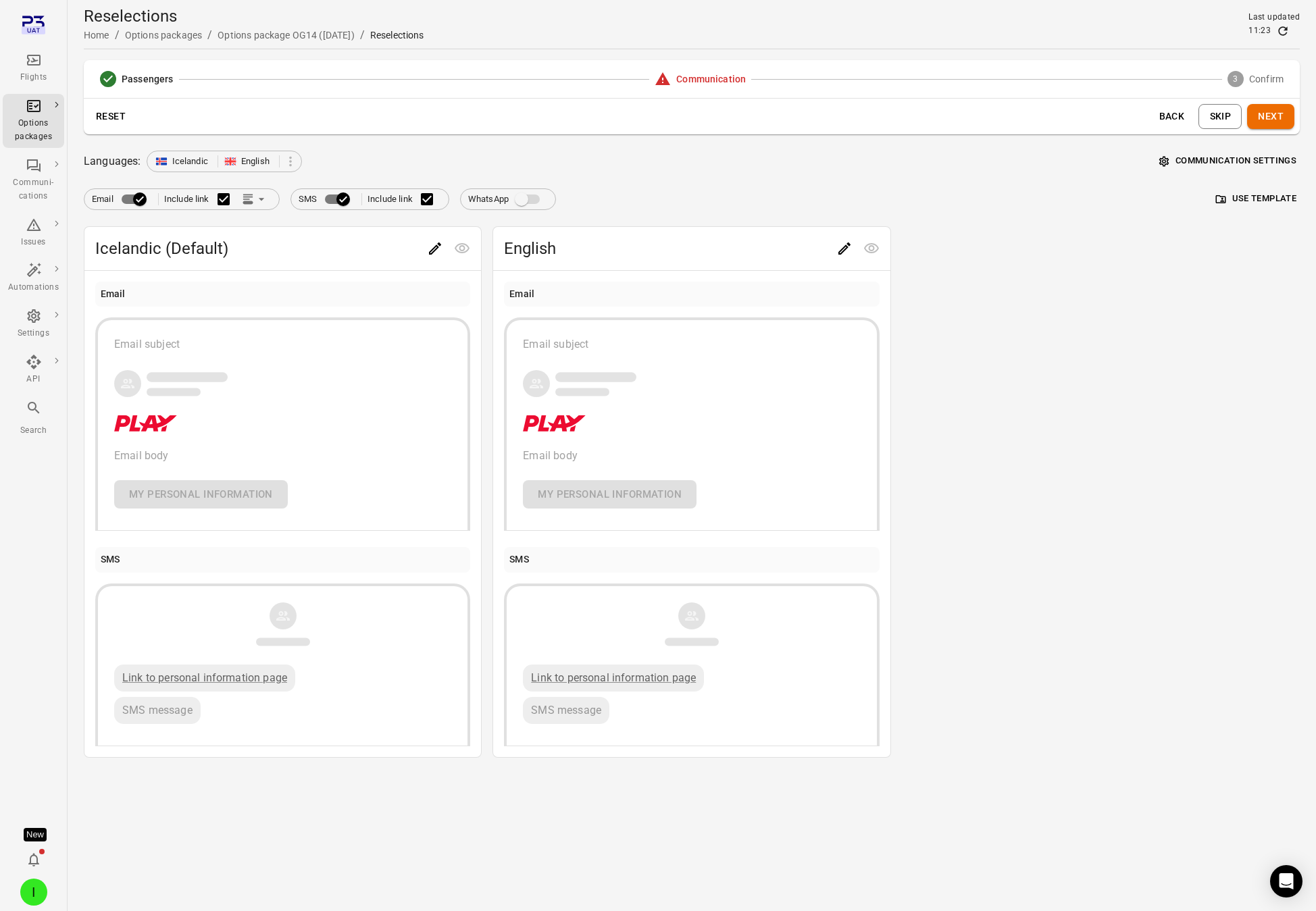
click at [252, 208] on button "Link position in email" at bounding box center [255, 199] width 34 height 20
click at [225, 315] on div at bounding box center [658, 456] width 1316 height 911
click at [440, 250] on icon "Edit" at bounding box center [435, 248] width 16 height 16
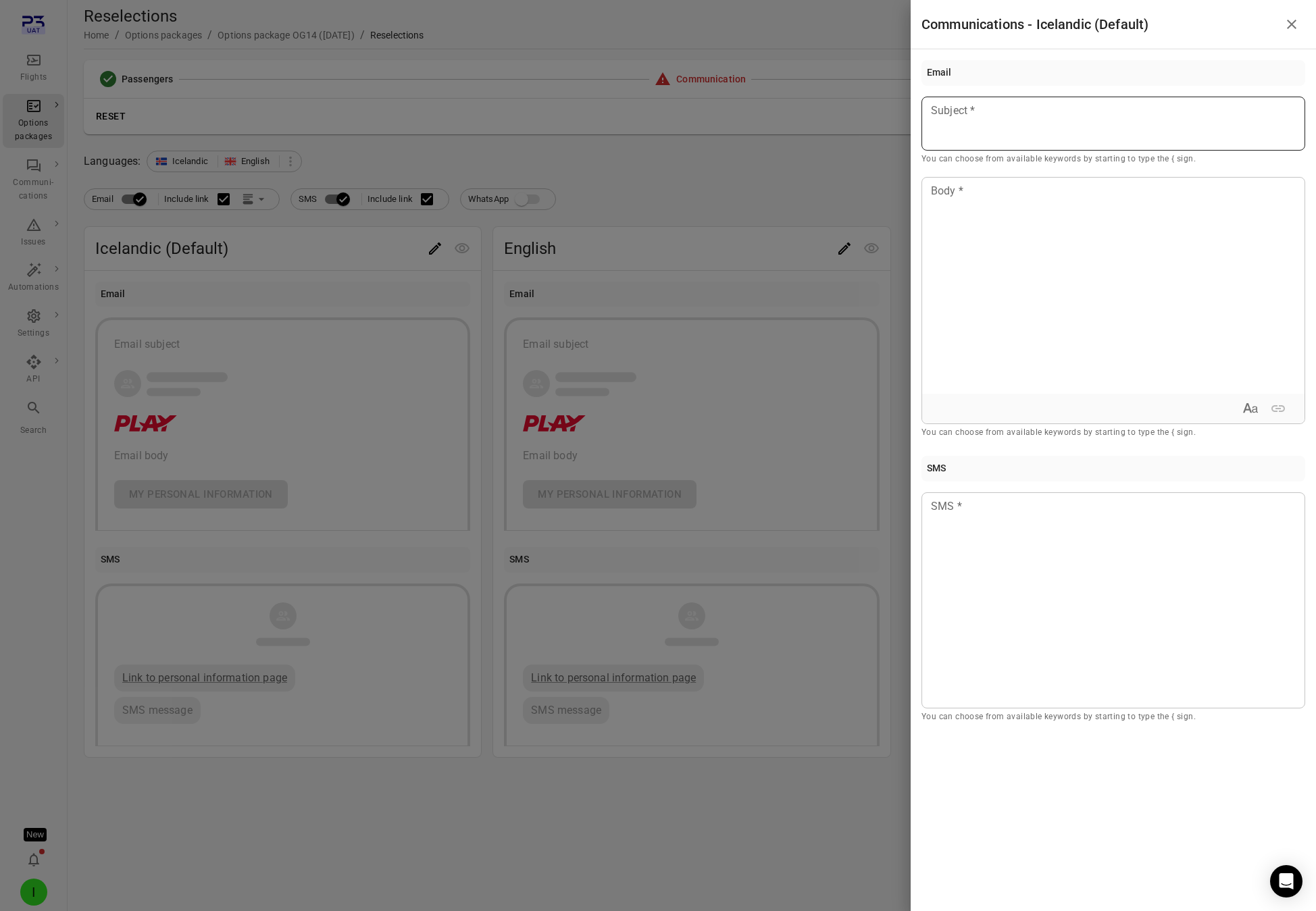
click at [973, 121] on div at bounding box center [1113, 124] width 384 height 54
click at [987, 224] on div at bounding box center [1113, 285] width 382 height 216
click at [886, 160] on div at bounding box center [658, 456] width 1316 height 911
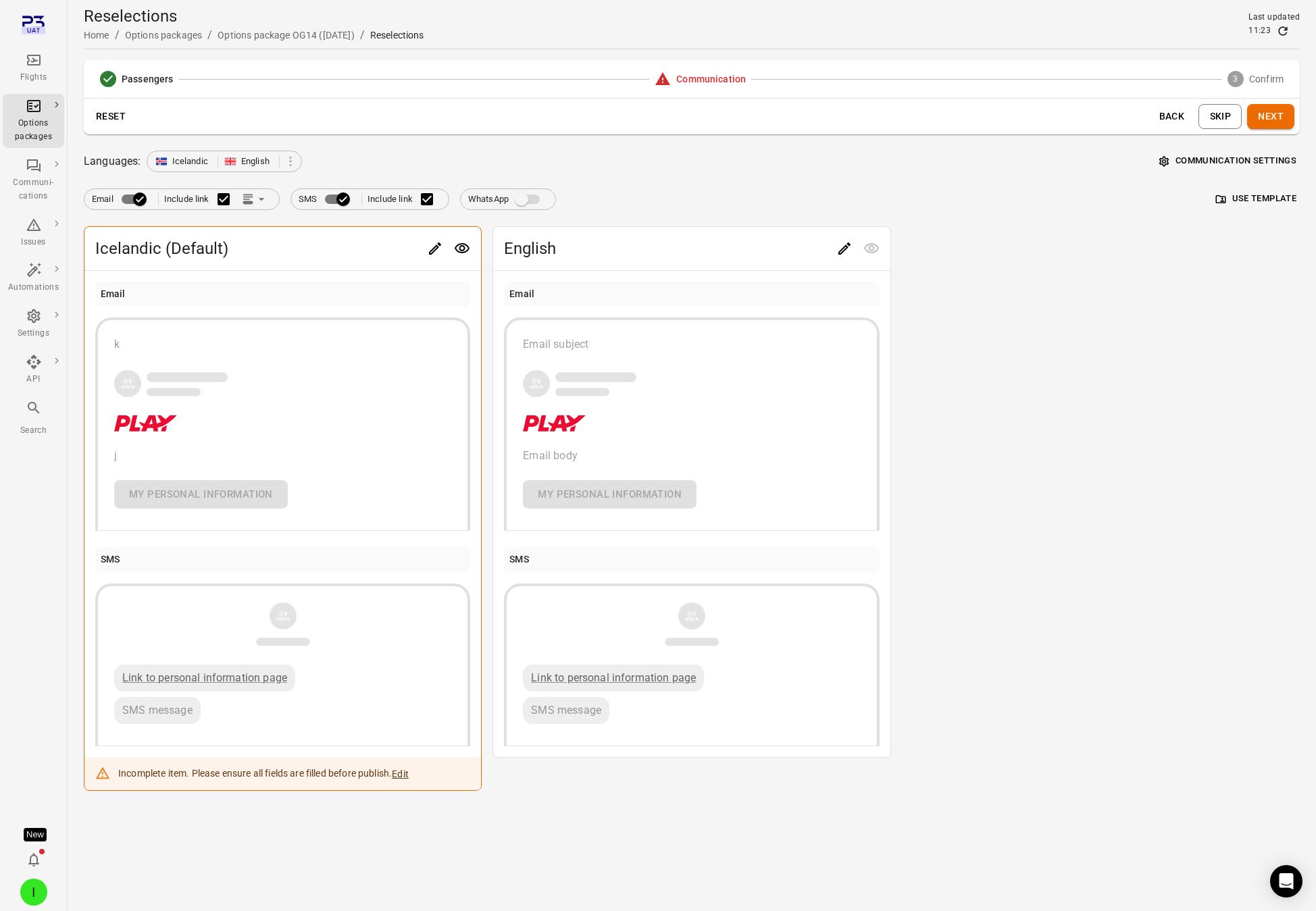
click at [1192, 113] on button "Next" at bounding box center [1270, 116] width 47 height 25
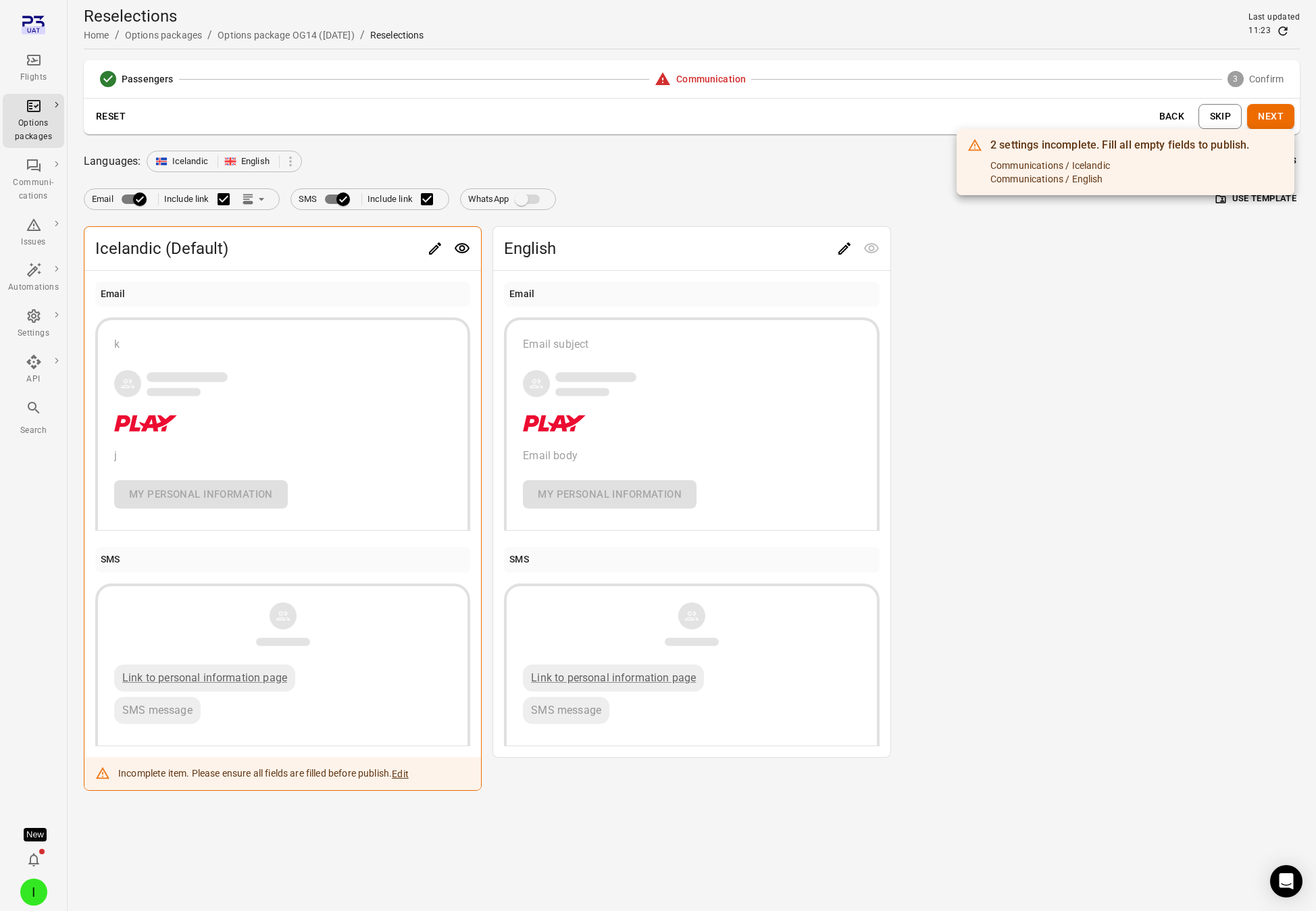
click at [429, 715] on div at bounding box center [658, 456] width 1316 height 911
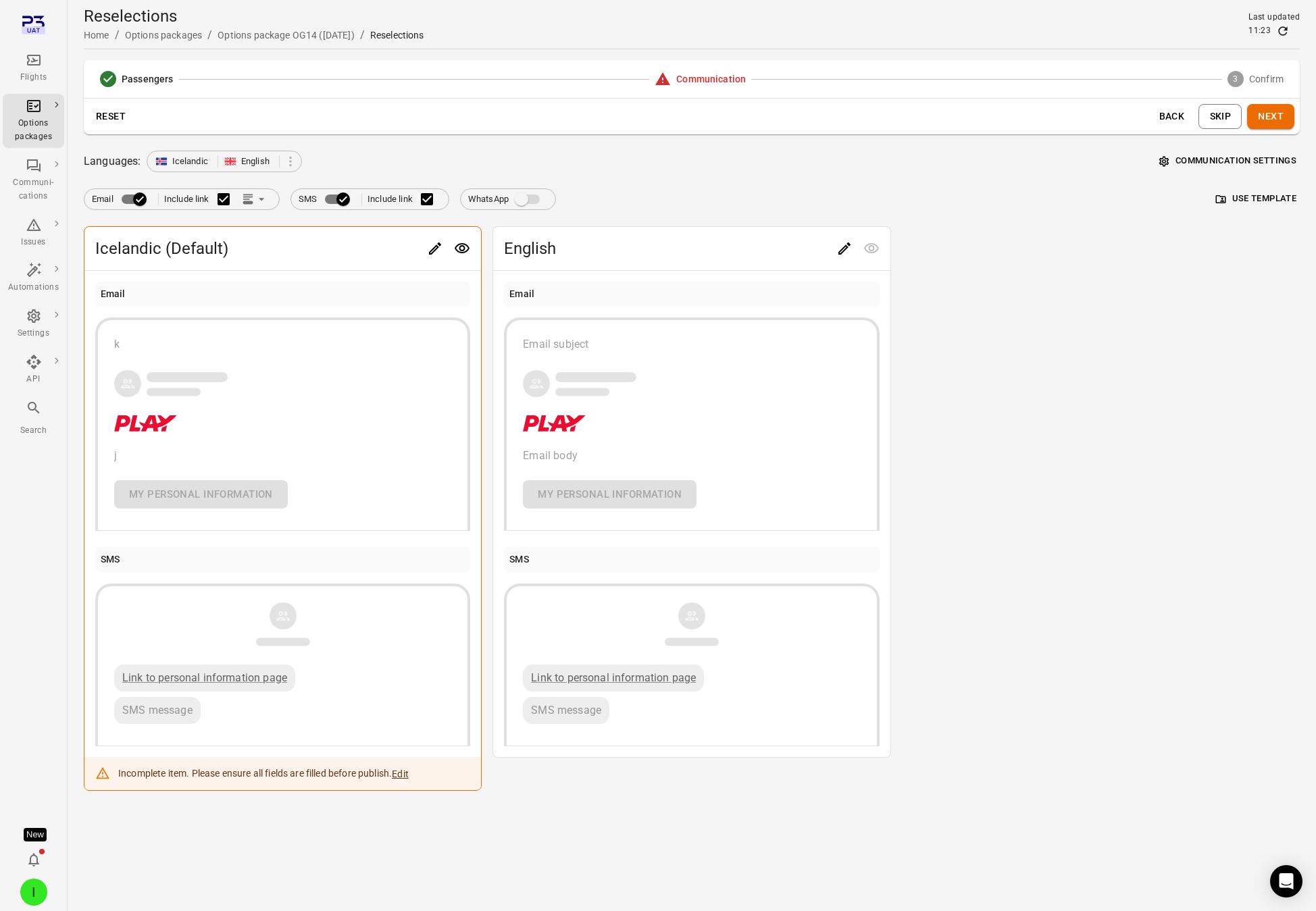
click at [408, 772] on button "Edit" at bounding box center [401, 773] width 17 height 13
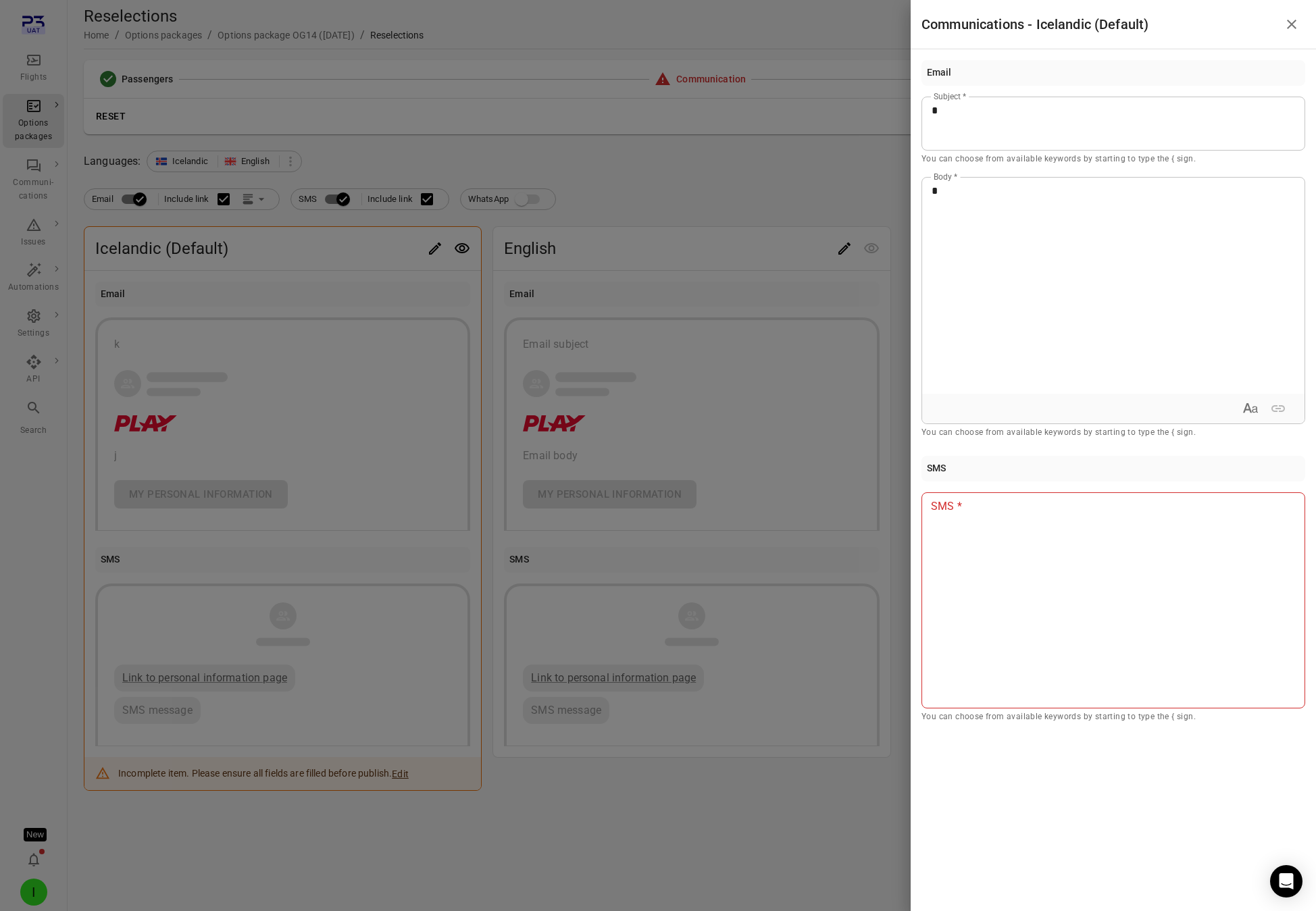
click at [911, 562] on div "Email * Subject * You can choose from available keywords by starting to type th…" at bounding box center [1113, 392] width 405 height 686
click at [982, 523] on div at bounding box center [1113, 600] width 384 height 216
click at [758, 169] on div at bounding box center [658, 456] width 1316 height 911
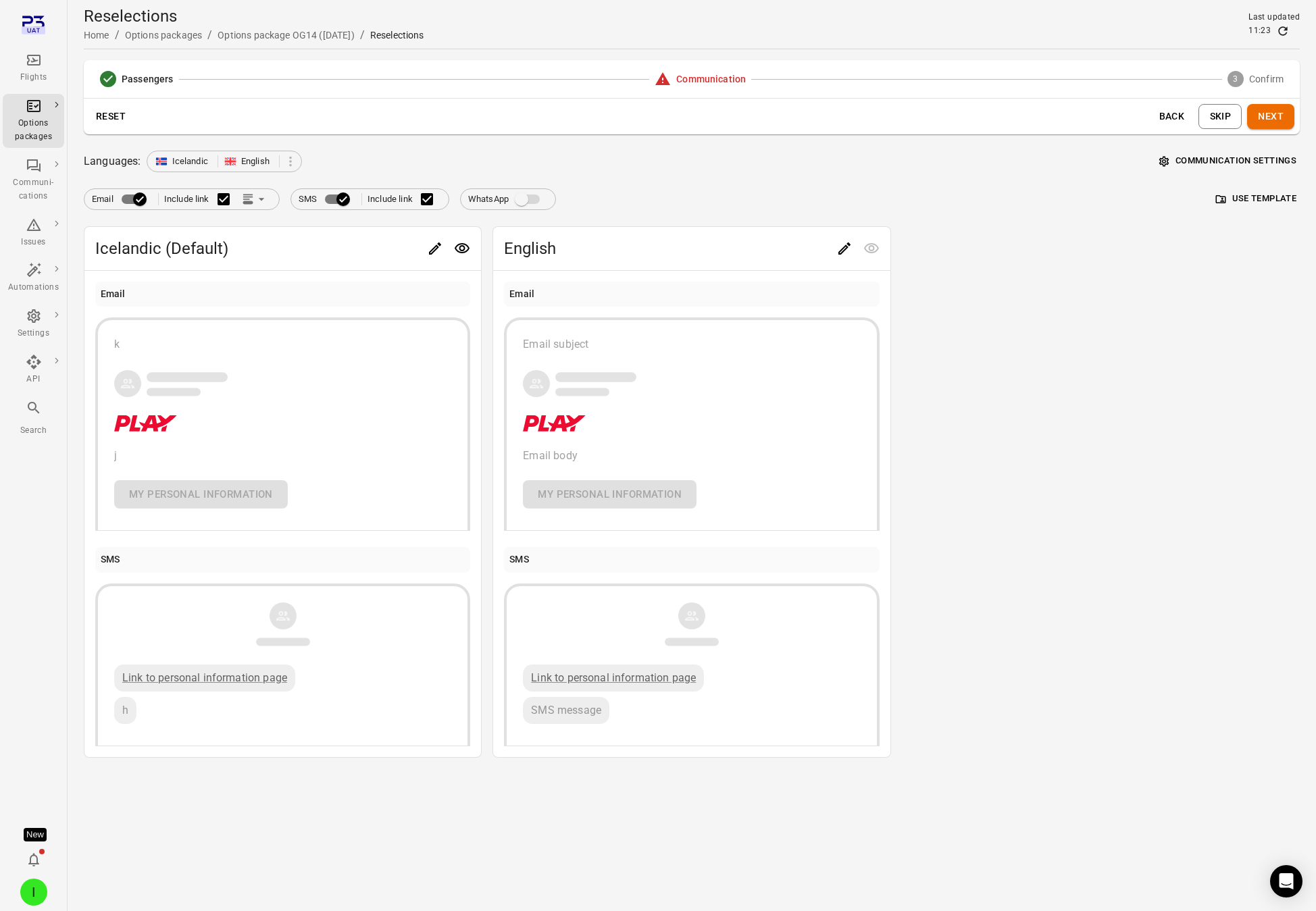
click at [1192, 120] on button "Next" at bounding box center [1270, 116] width 47 height 25
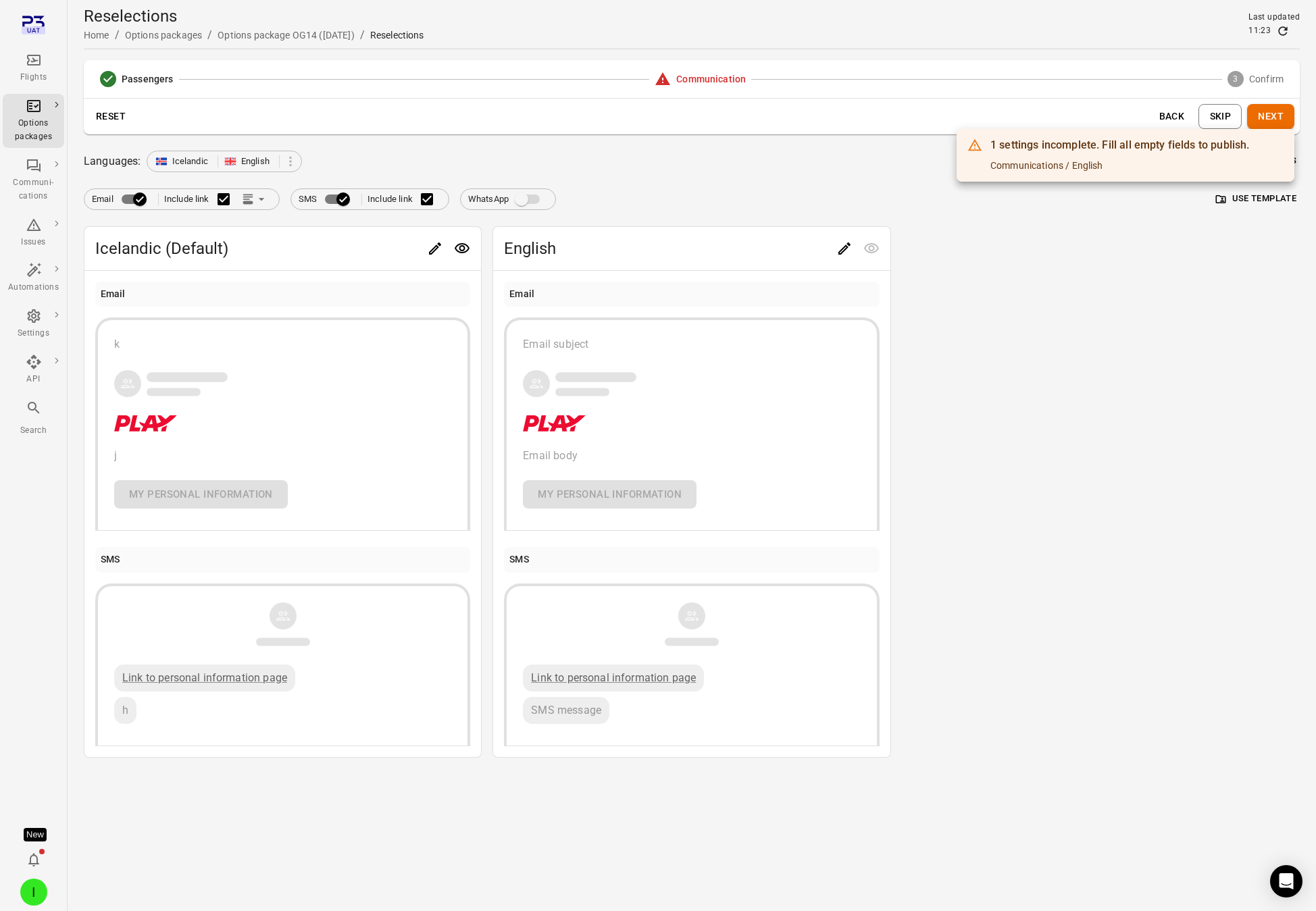
click at [735, 404] on div at bounding box center [658, 456] width 1316 height 911
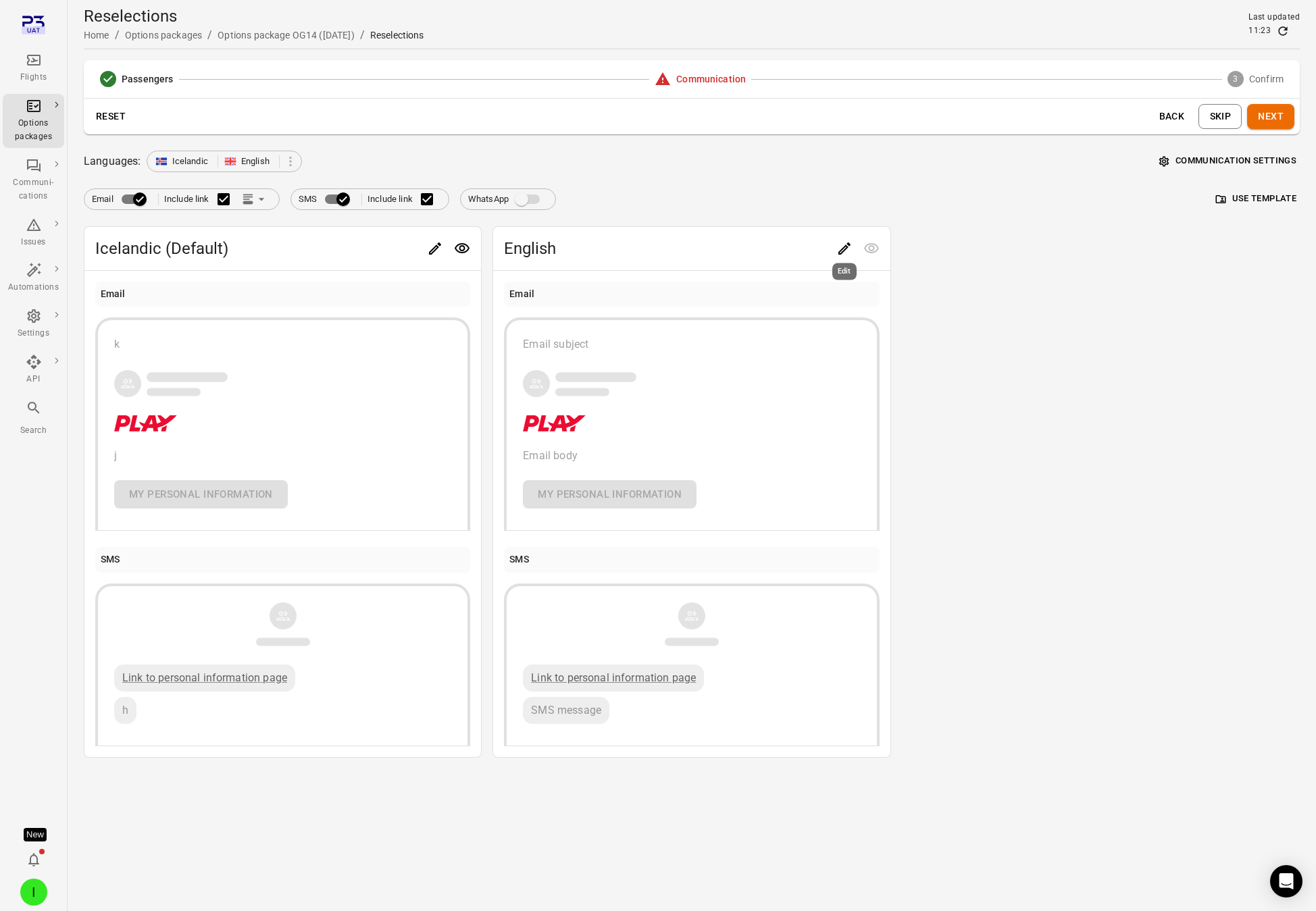
click at [834, 252] on button "Edit" at bounding box center [844, 248] width 27 height 27
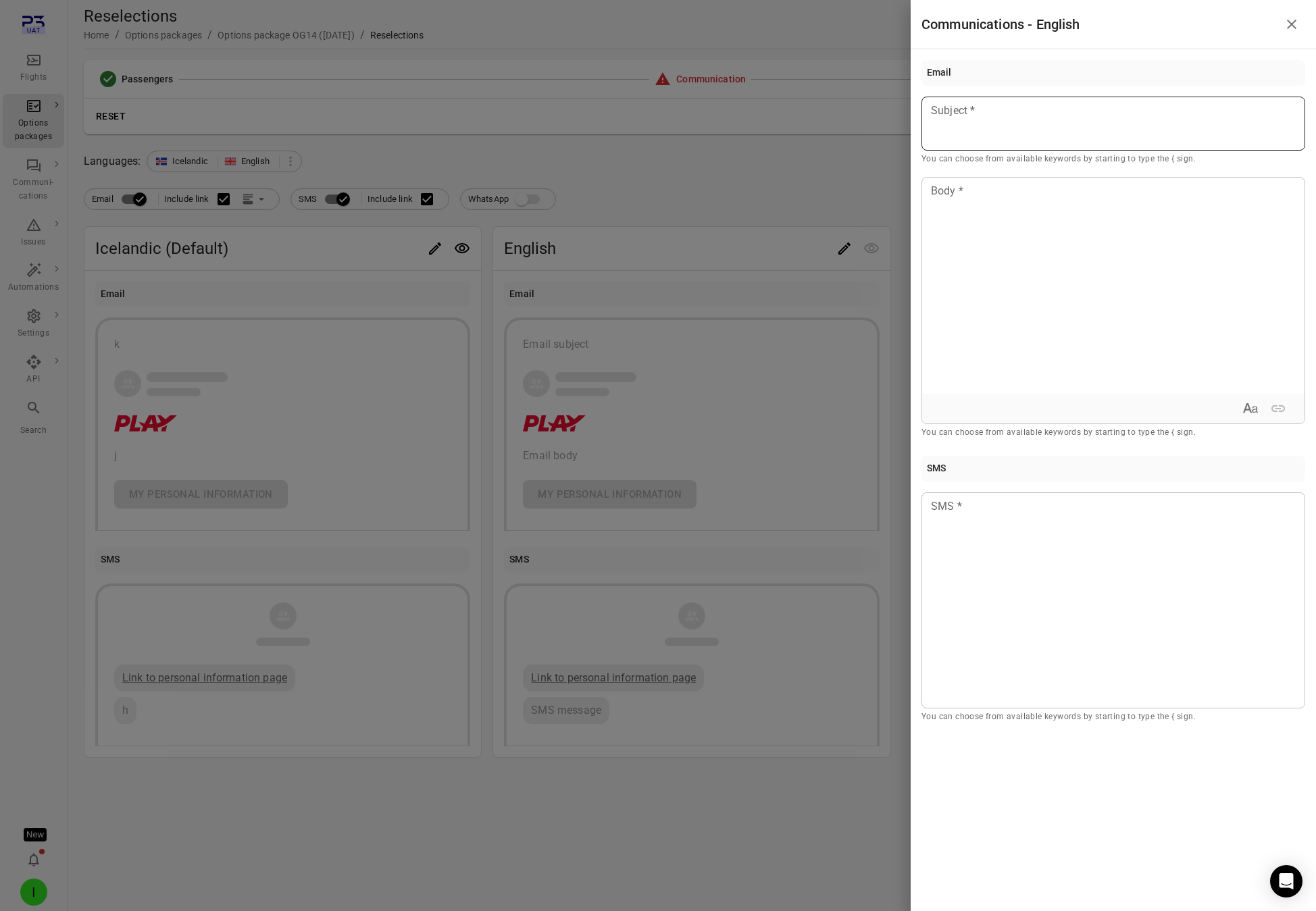
click at [1032, 150] on div at bounding box center [1113, 124] width 384 height 54
click at [1009, 239] on div at bounding box center [1113, 285] width 382 height 216
click at [962, 528] on div at bounding box center [1113, 600] width 384 height 216
click at [577, 218] on div at bounding box center [658, 456] width 1316 height 911
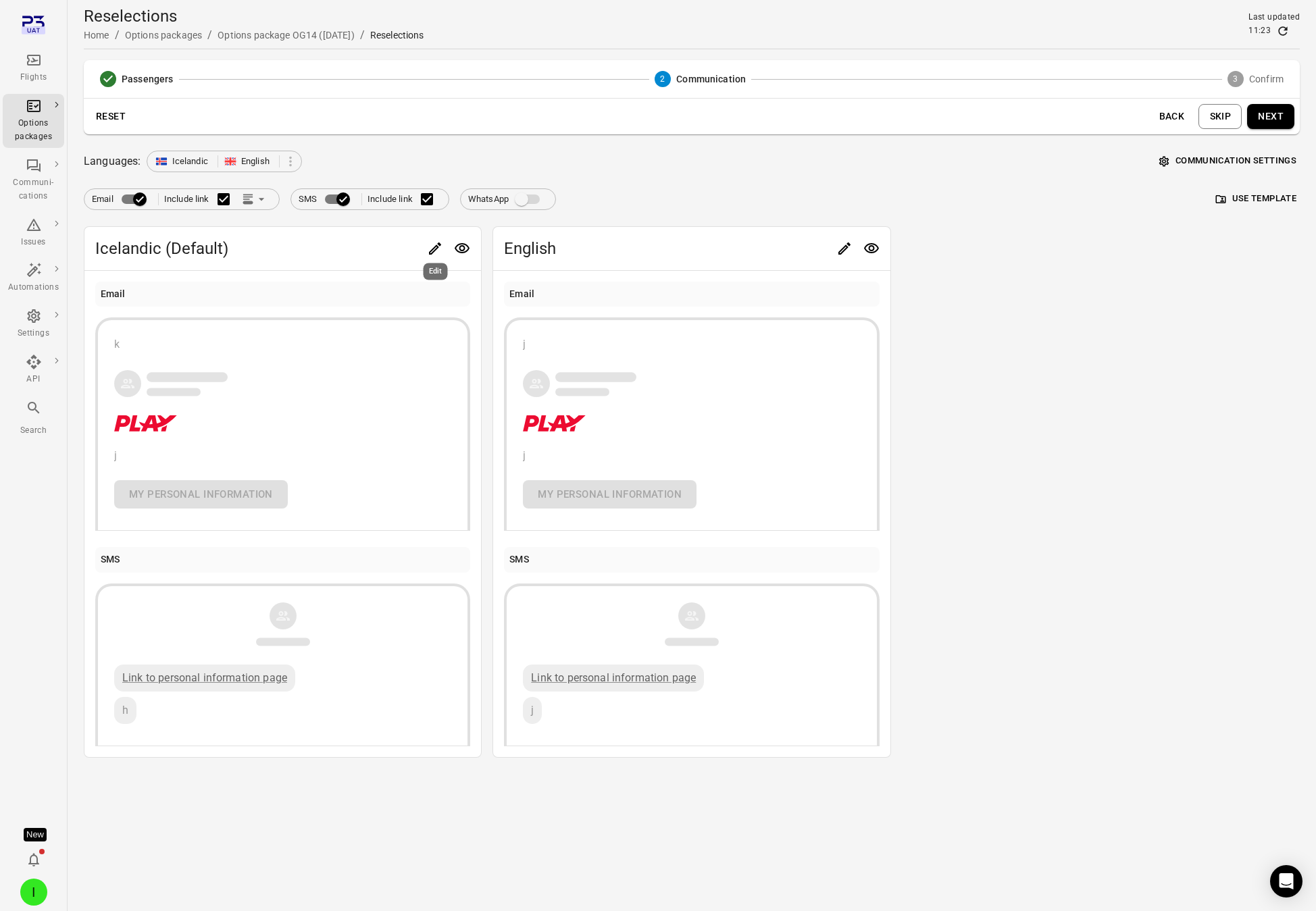
click at [433, 247] on icon "Edit" at bounding box center [435, 248] width 16 height 16
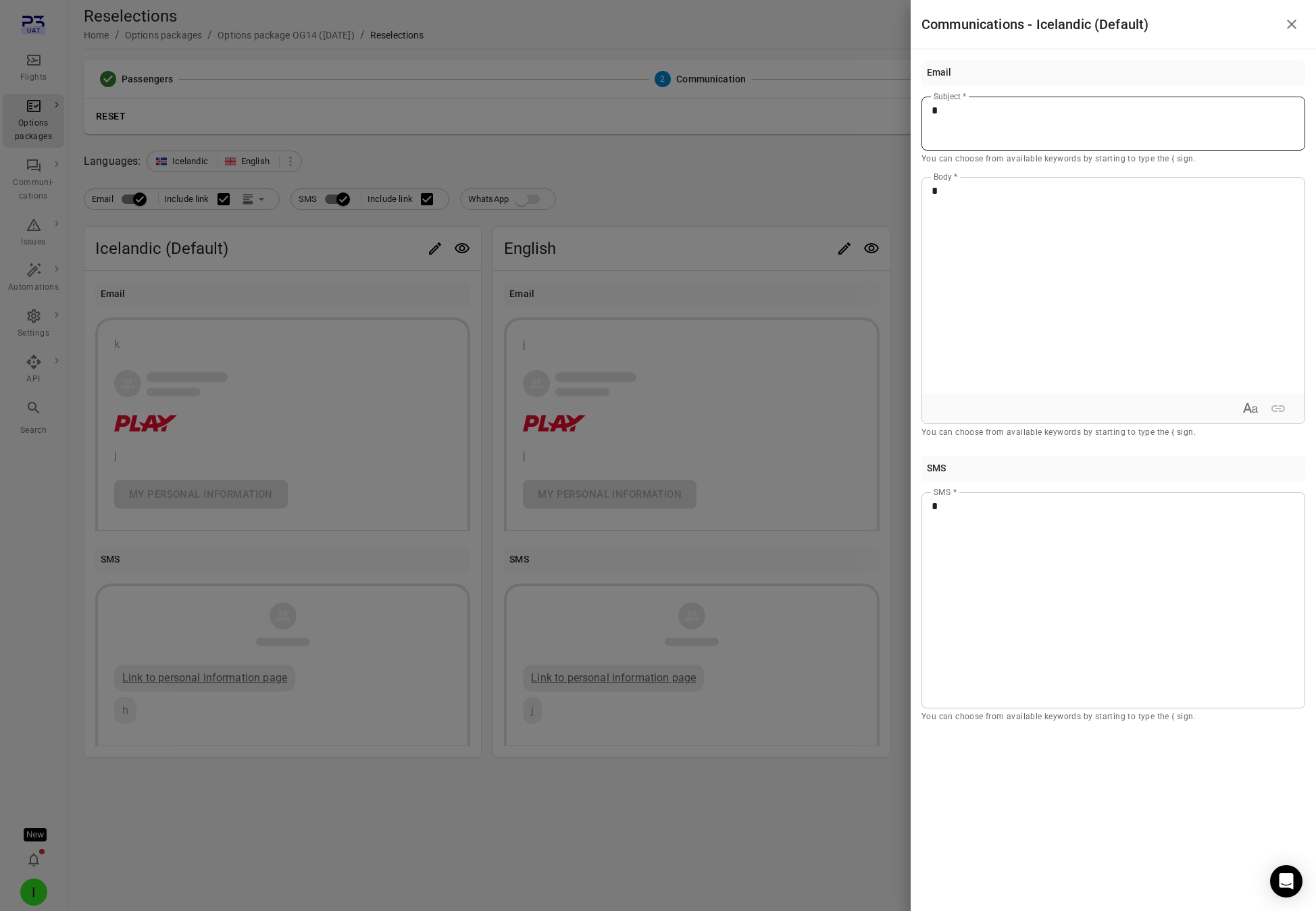
click at [985, 110] on p "*" at bounding box center [1113, 111] width 363 height 16
click at [713, 223] on div at bounding box center [658, 456] width 1316 height 911
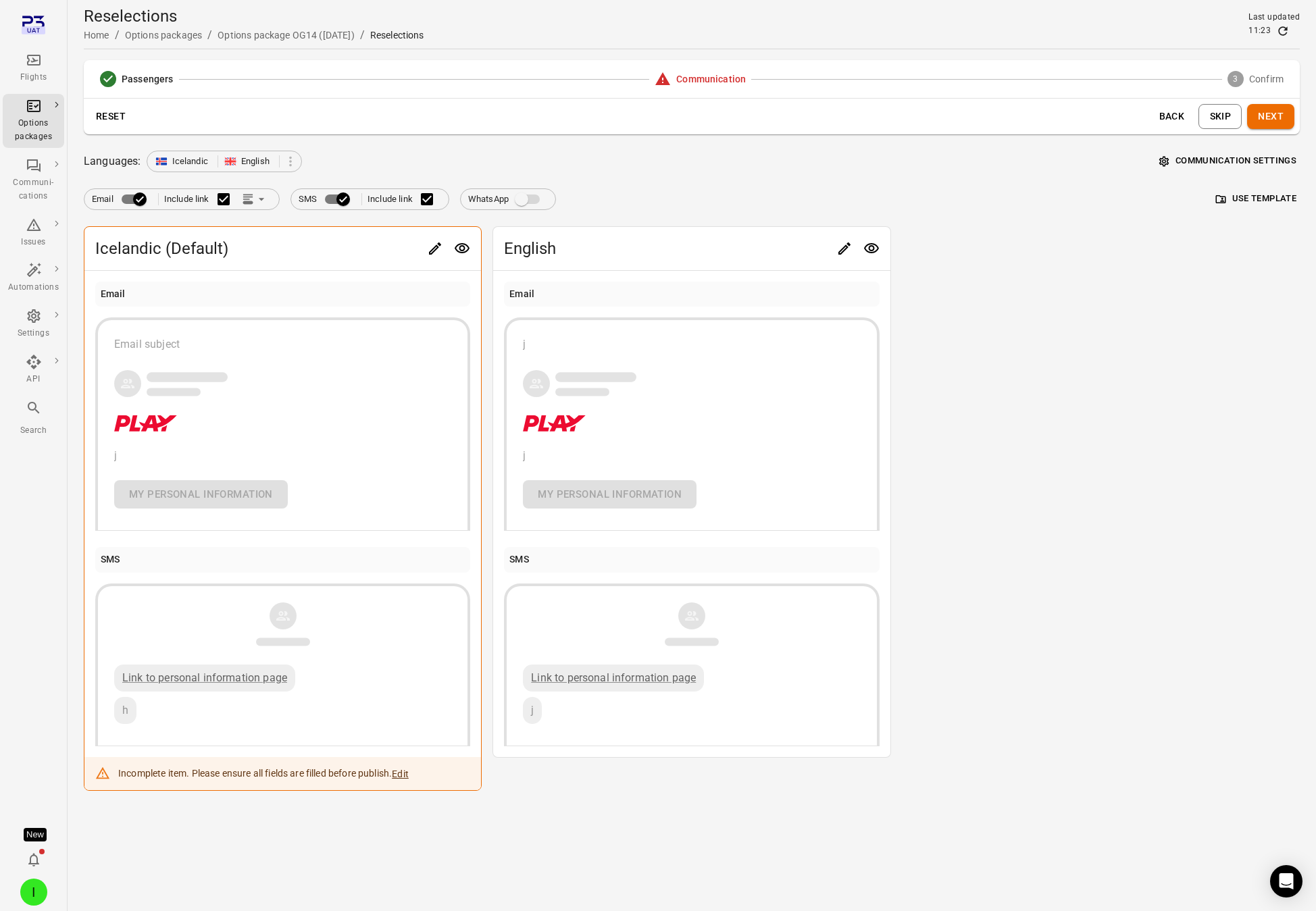
click at [1192, 122] on button "Next" at bounding box center [1270, 116] width 47 height 25
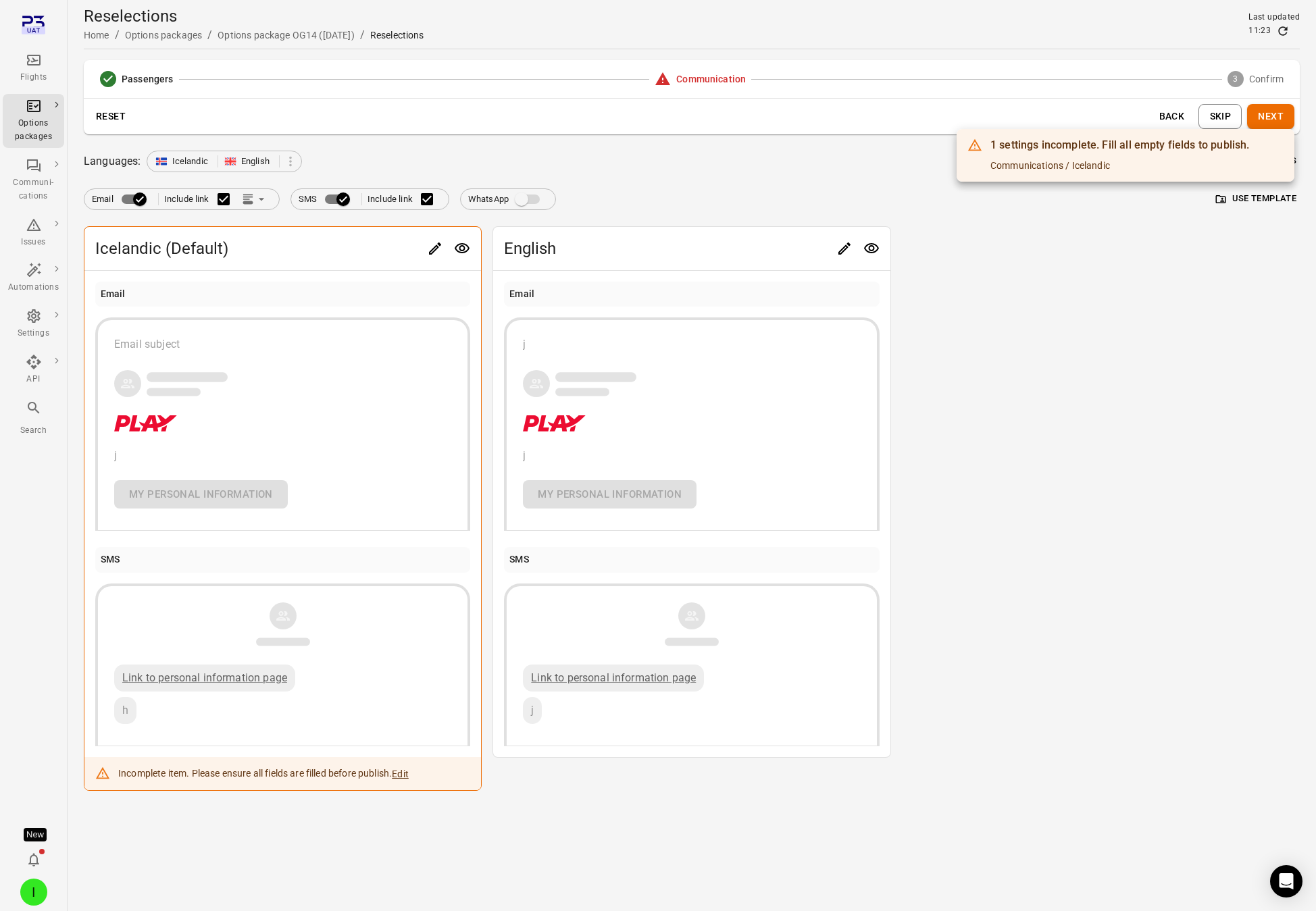
click at [1192, 277] on div at bounding box center [658, 456] width 1316 height 911
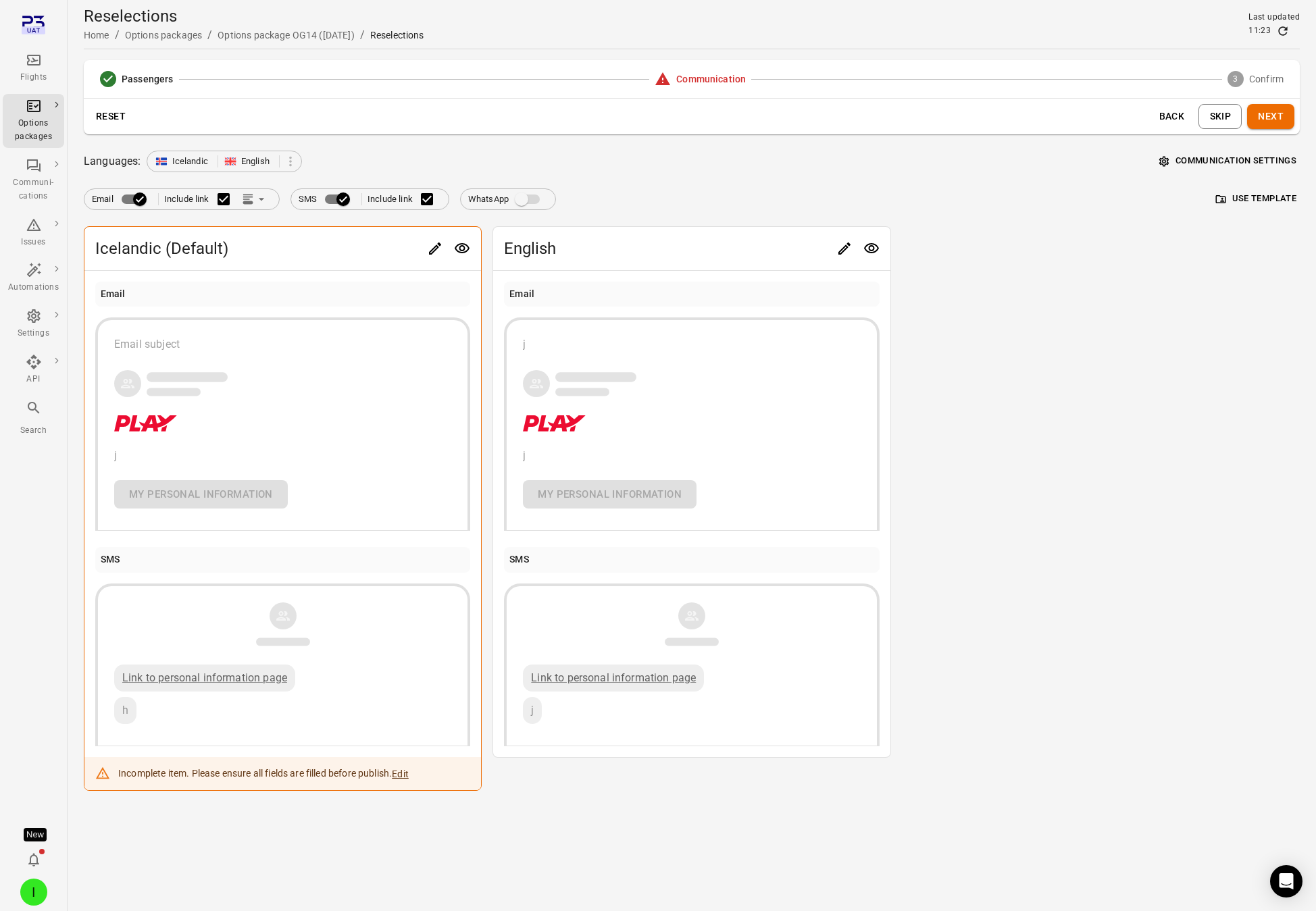
click at [1192, 194] on button "Use template" at bounding box center [1256, 198] width 87 height 21
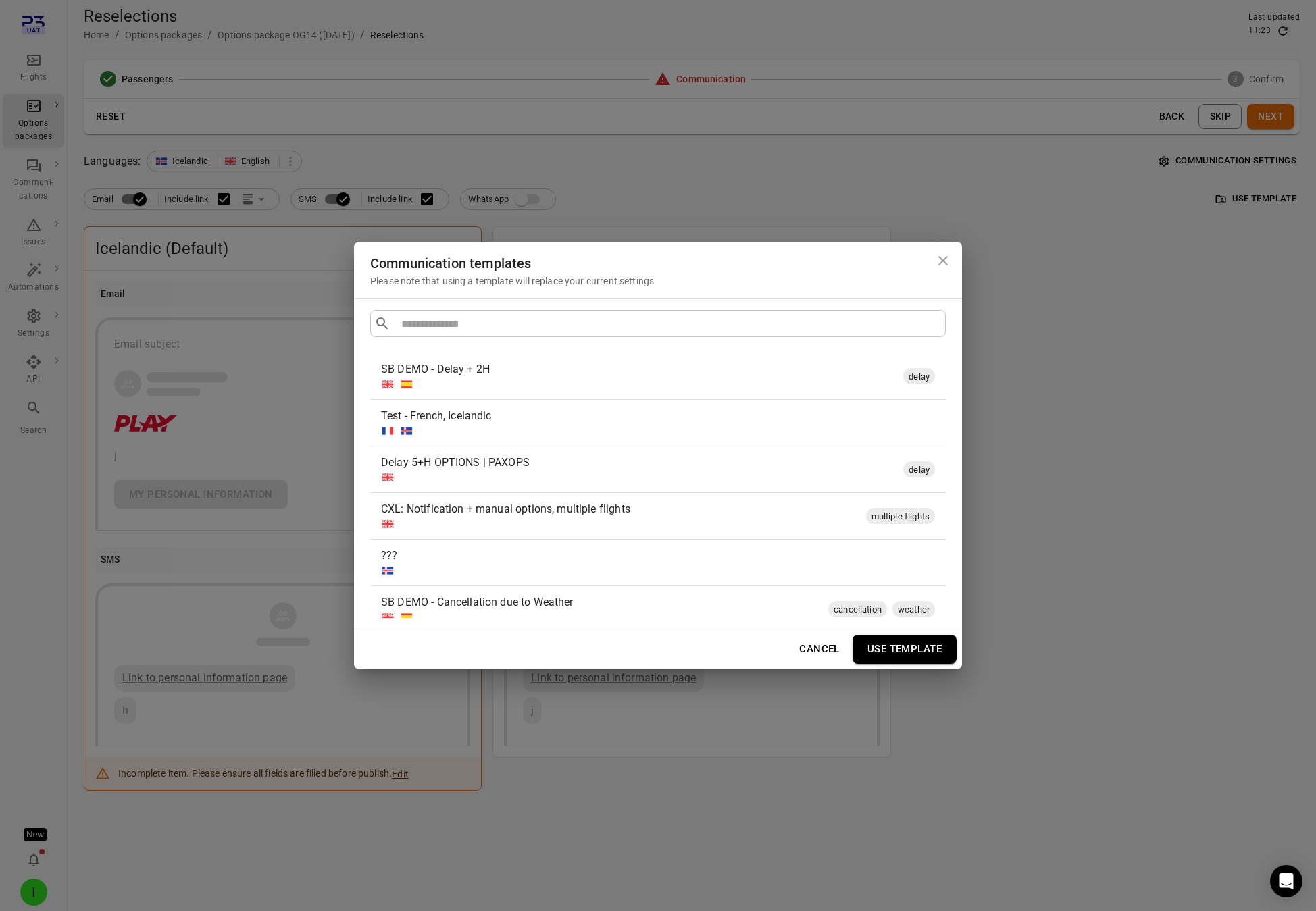
click at [750, 466] on div "Delay 5+H OPTIONS | PAXOPS" at bounding box center [639, 462] width 517 height 16
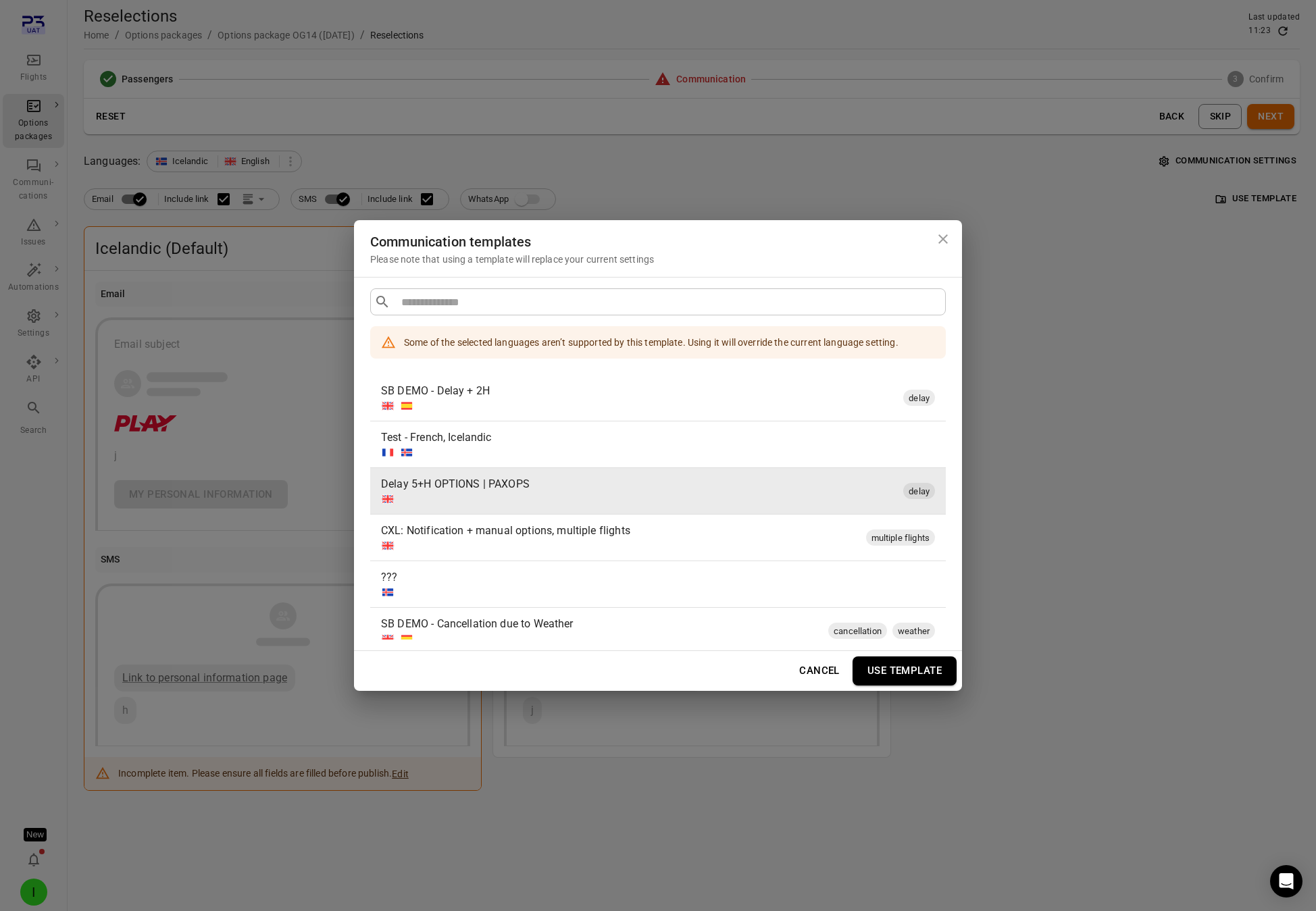
click at [904, 664] on button "Use template" at bounding box center [904, 670] width 104 height 29
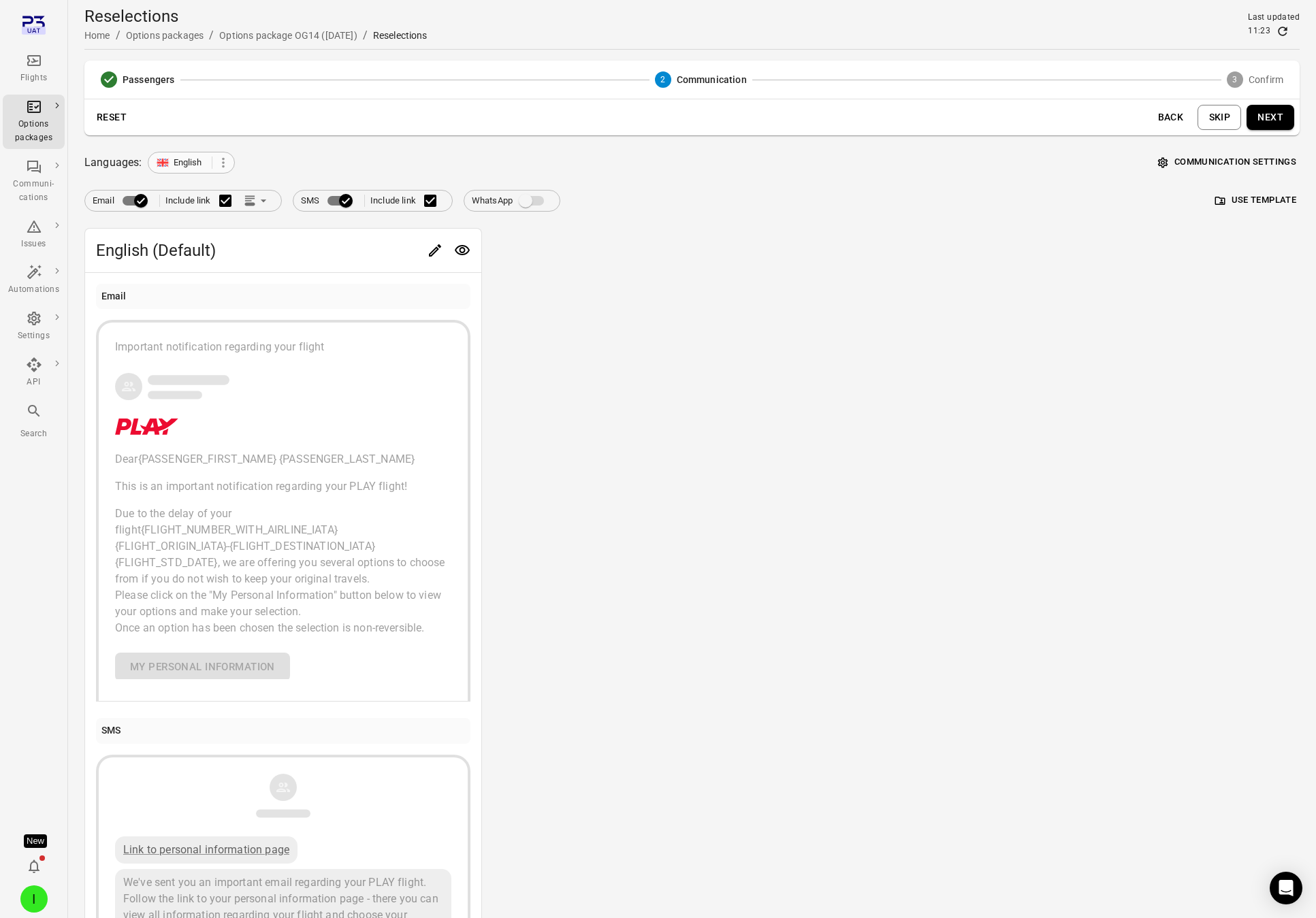
click at [222, 161] on icon at bounding box center [223, 162] width 15 height 15
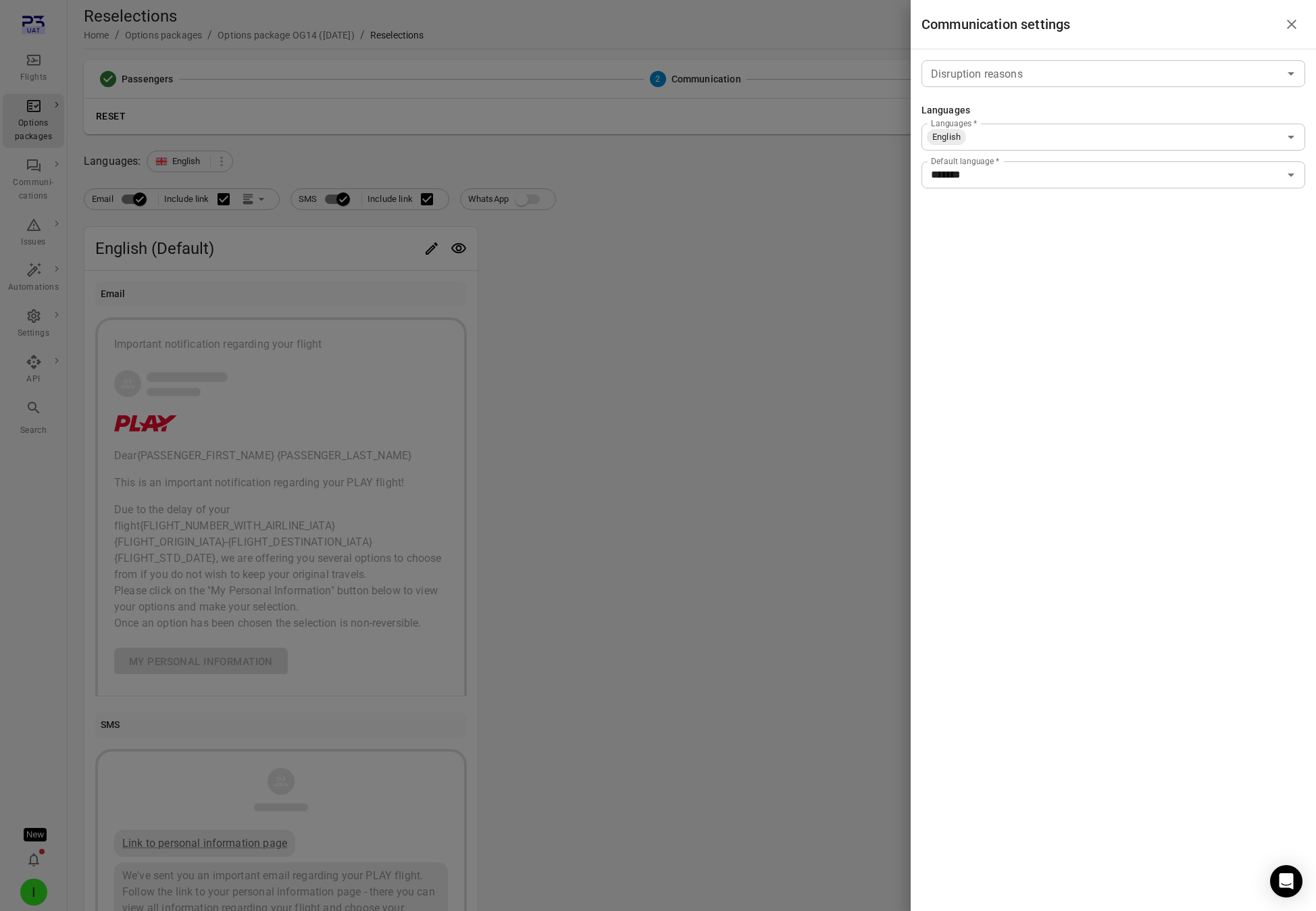
click at [1014, 113] on div "Languages" at bounding box center [1113, 110] width 384 height 15
click at [1014, 129] on input "Languages   *" at bounding box center [1123, 137] width 312 height 19
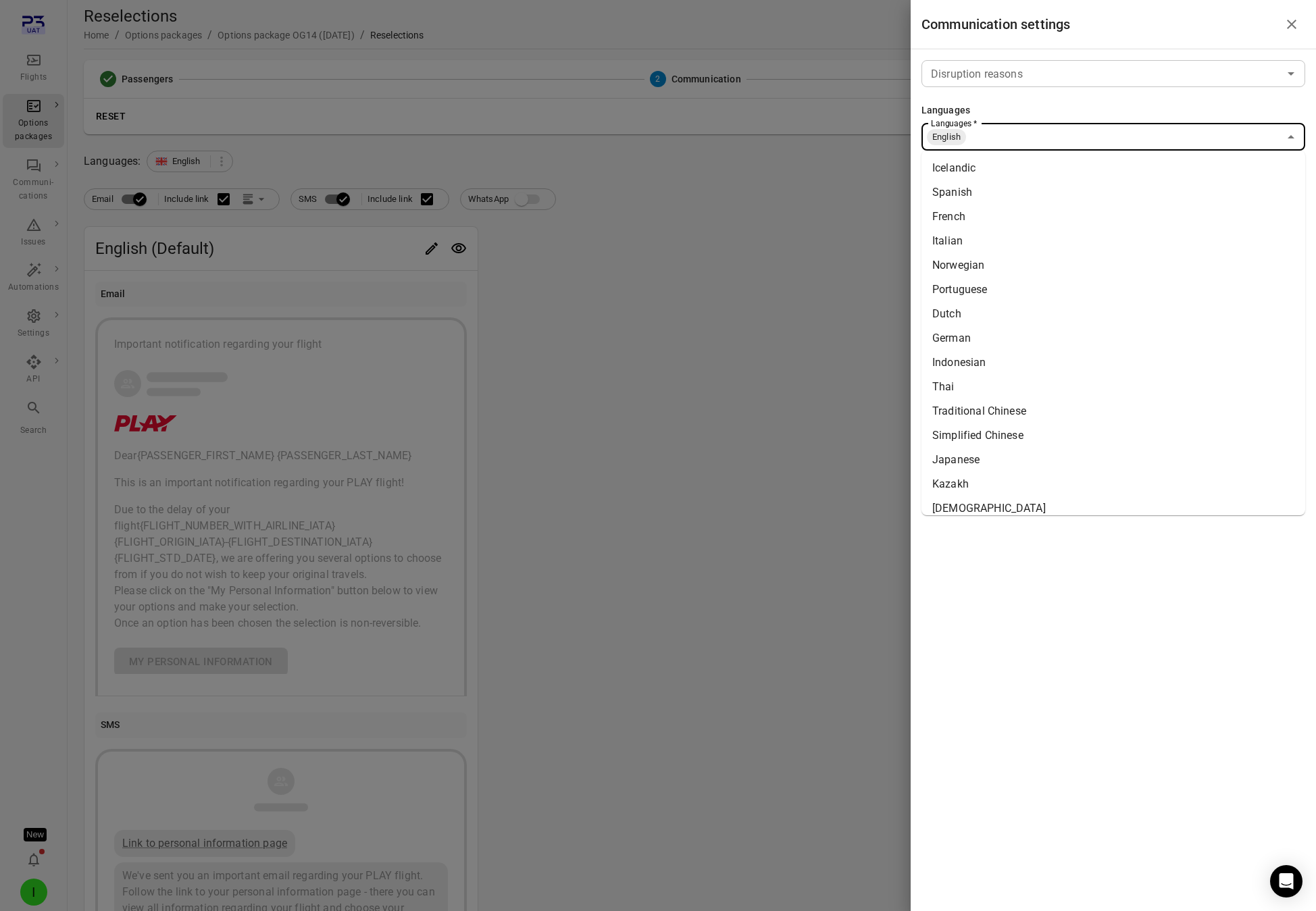
click at [1008, 179] on li "Icelandic" at bounding box center [1113, 167] width 384 height 24
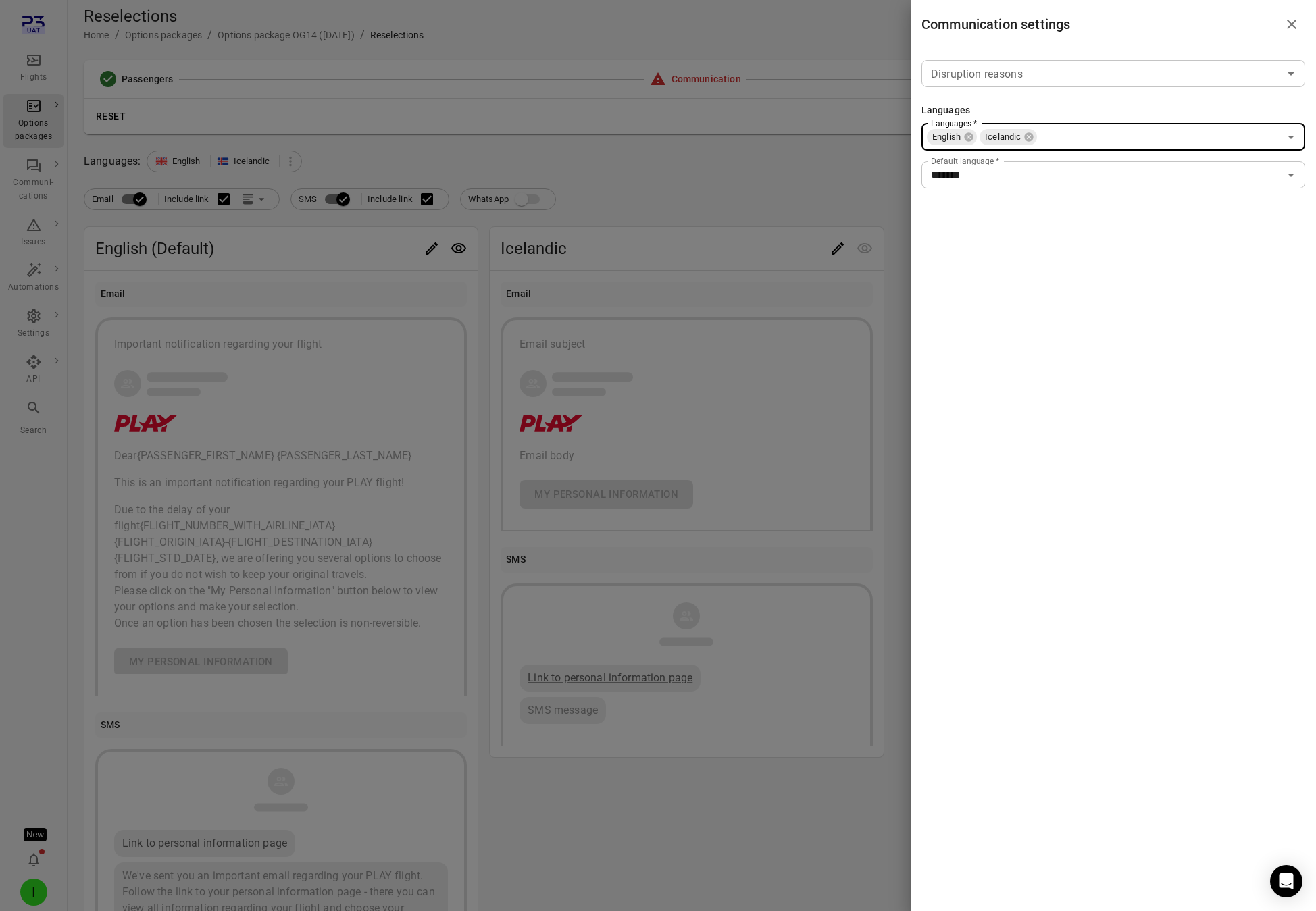
click at [746, 236] on div at bounding box center [658, 456] width 1316 height 911
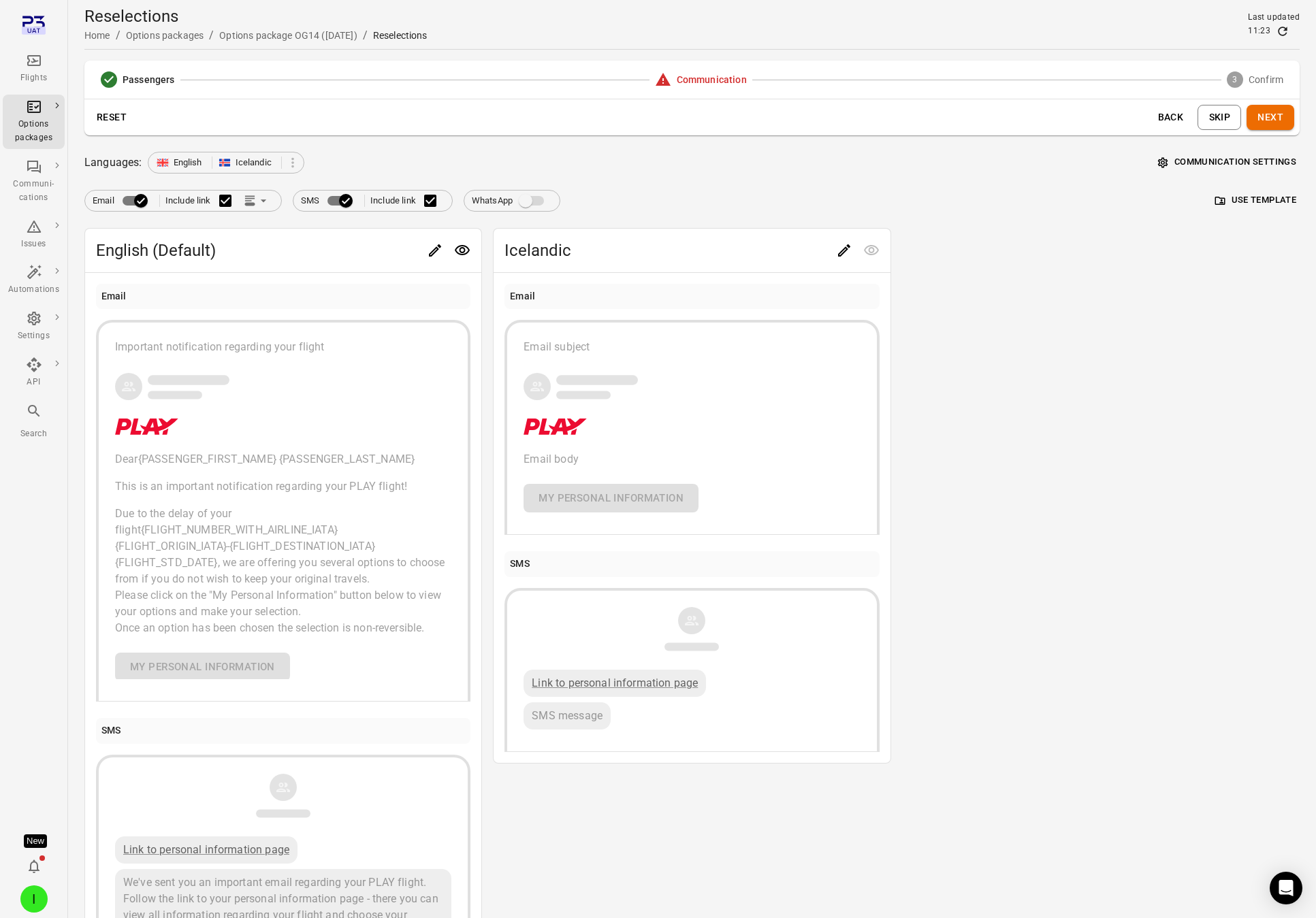
click at [1201, 124] on button "Next" at bounding box center [1270, 117] width 48 height 25
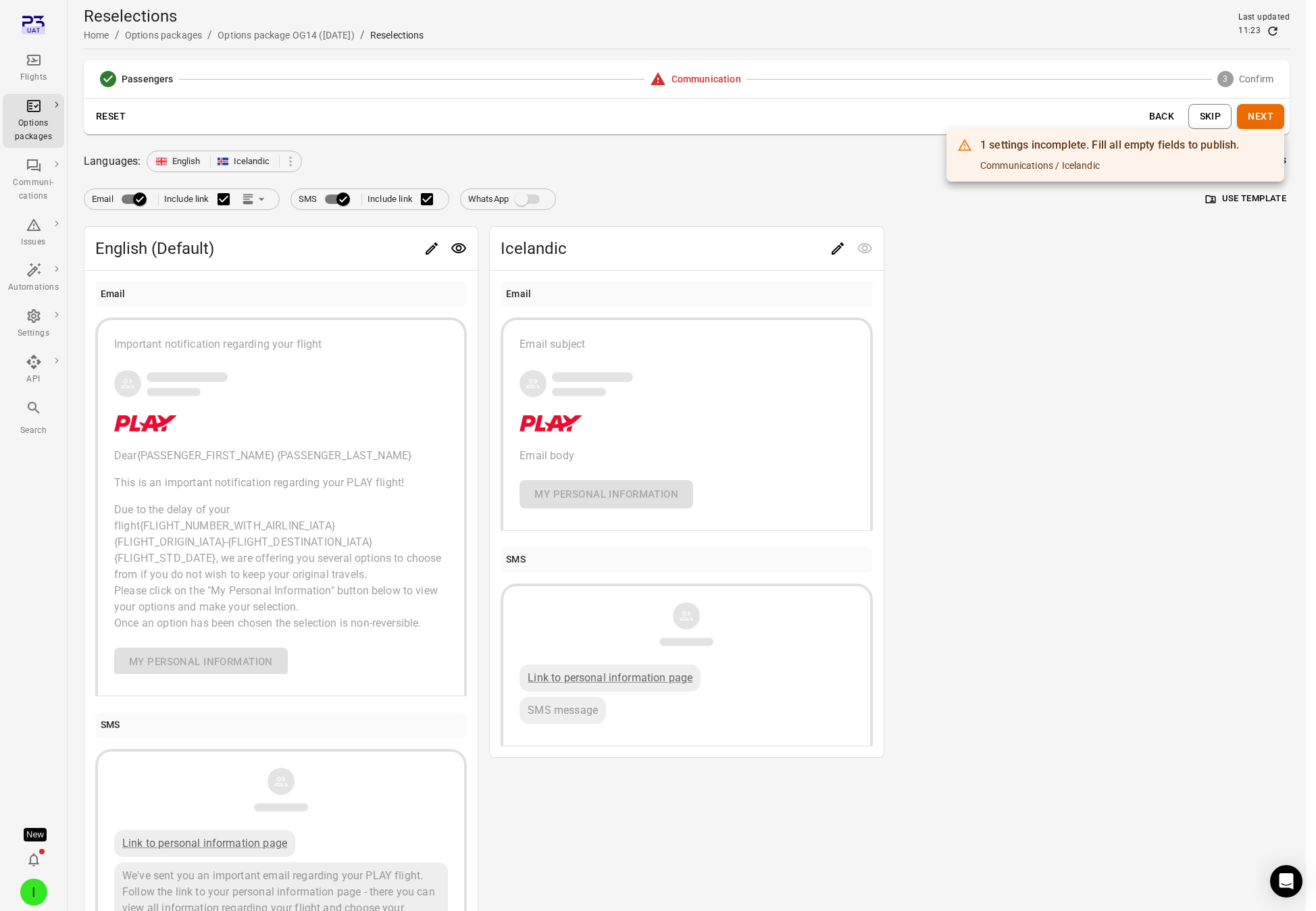
click at [717, 272] on div at bounding box center [658, 456] width 1316 height 911
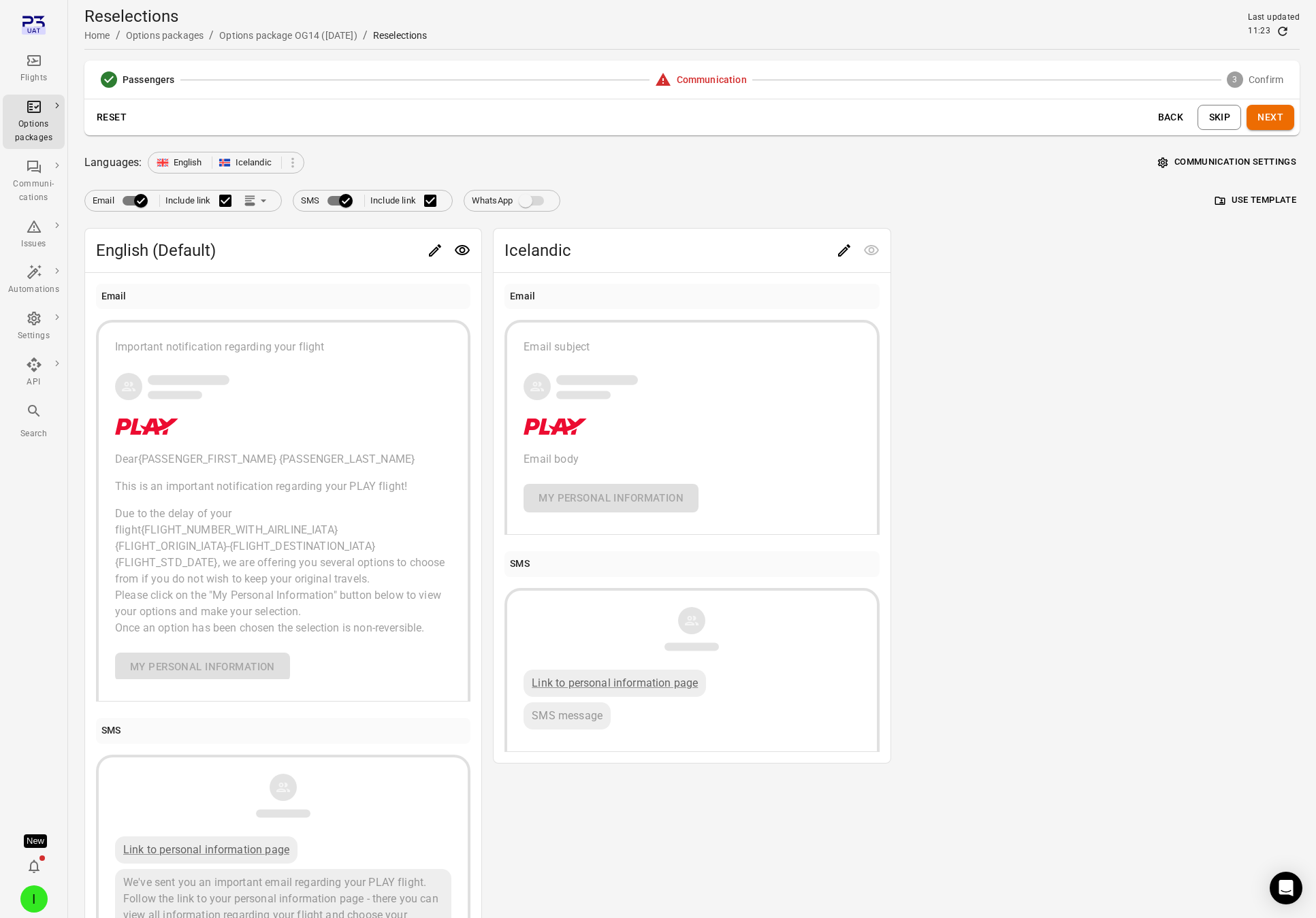
click at [305, 157] on div "Languages: English Icelandic Communication settings" at bounding box center [692, 162] width 1215 height 22
click at [288, 164] on icon at bounding box center [292, 162] width 15 height 15
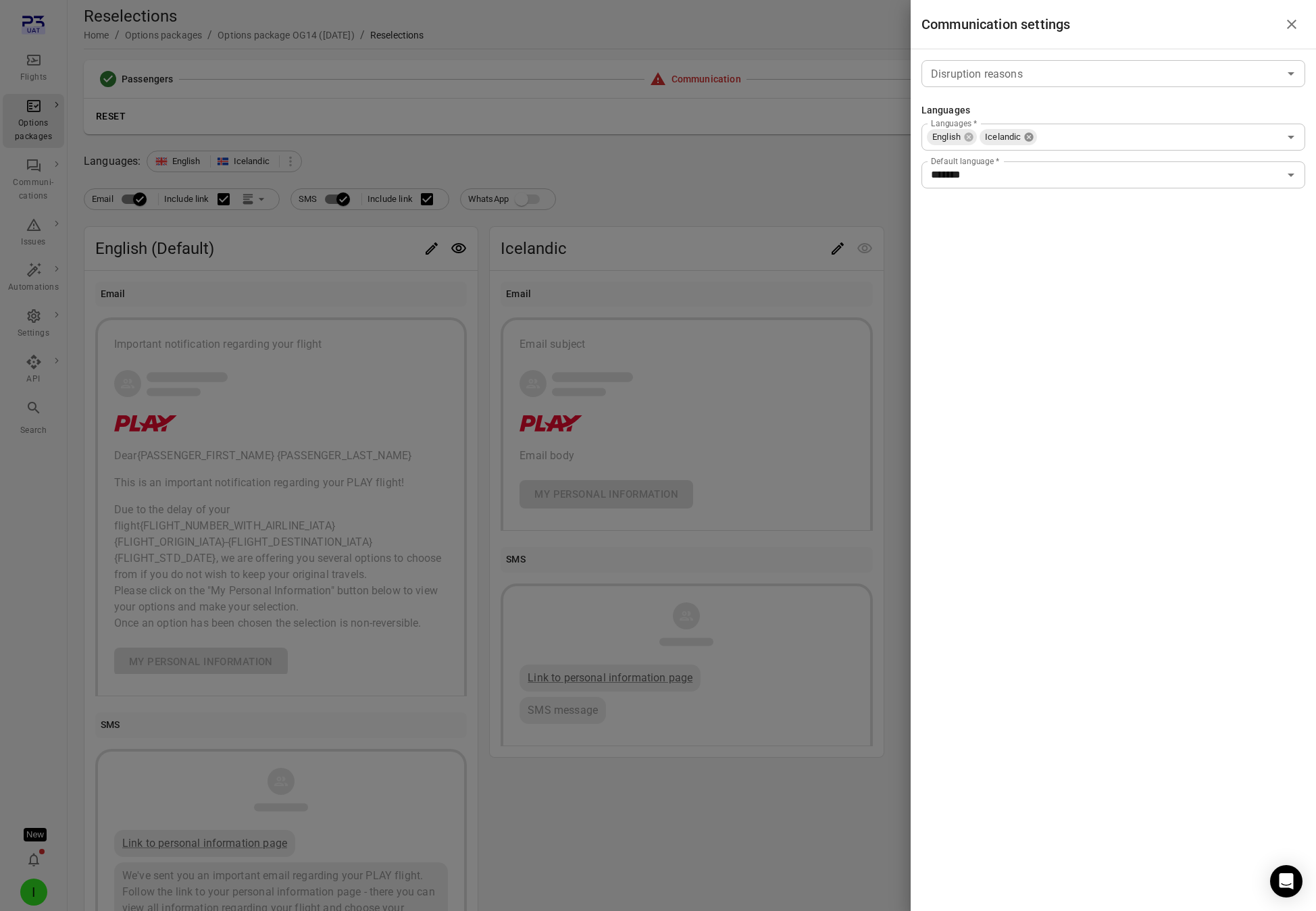
click at [1028, 138] on icon at bounding box center [1029, 137] width 11 height 11
click at [671, 169] on div at bounding box center [658, 456] width 1316 height 911
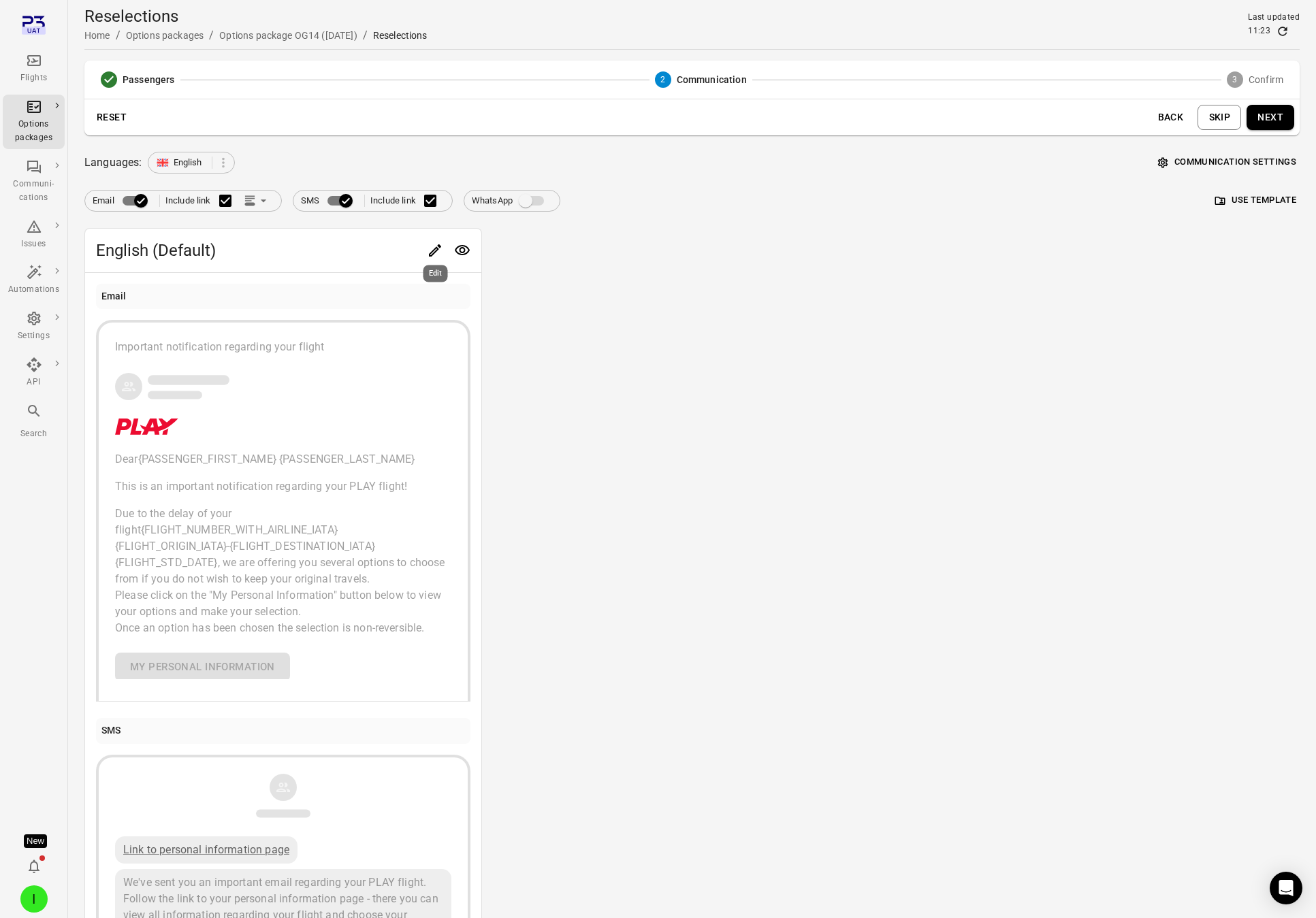
click at [443, 240] on button "Edit" at bounding box center [435, 250] width 27 height 27
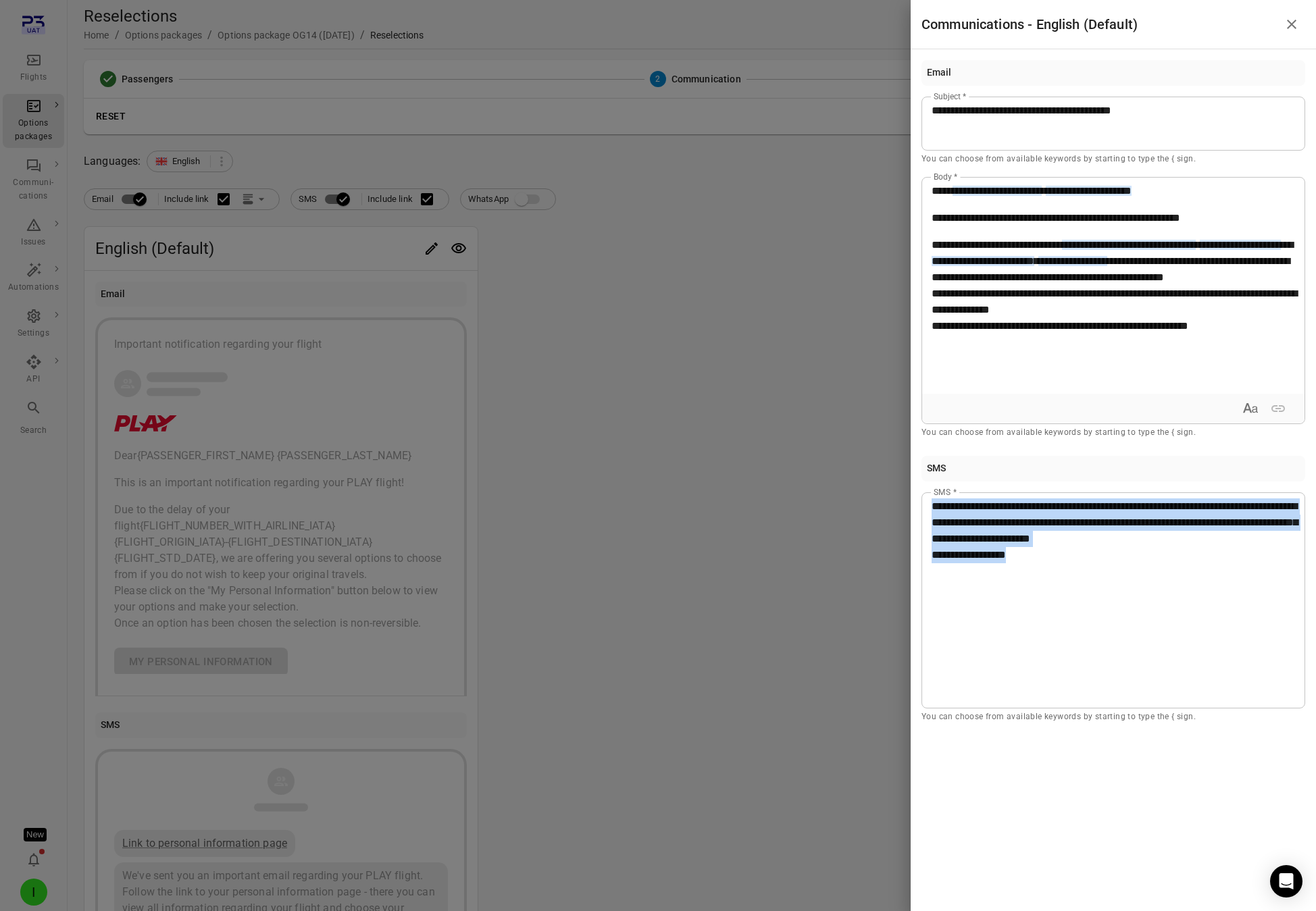
drag, startPoint x: 1049, startPoint y: 561, endPoint x: 864, endPoint y: 438, distance: 222.2
click at [864, 439] on div "**********" at bounding box center [658, 456] width 1316 height 911
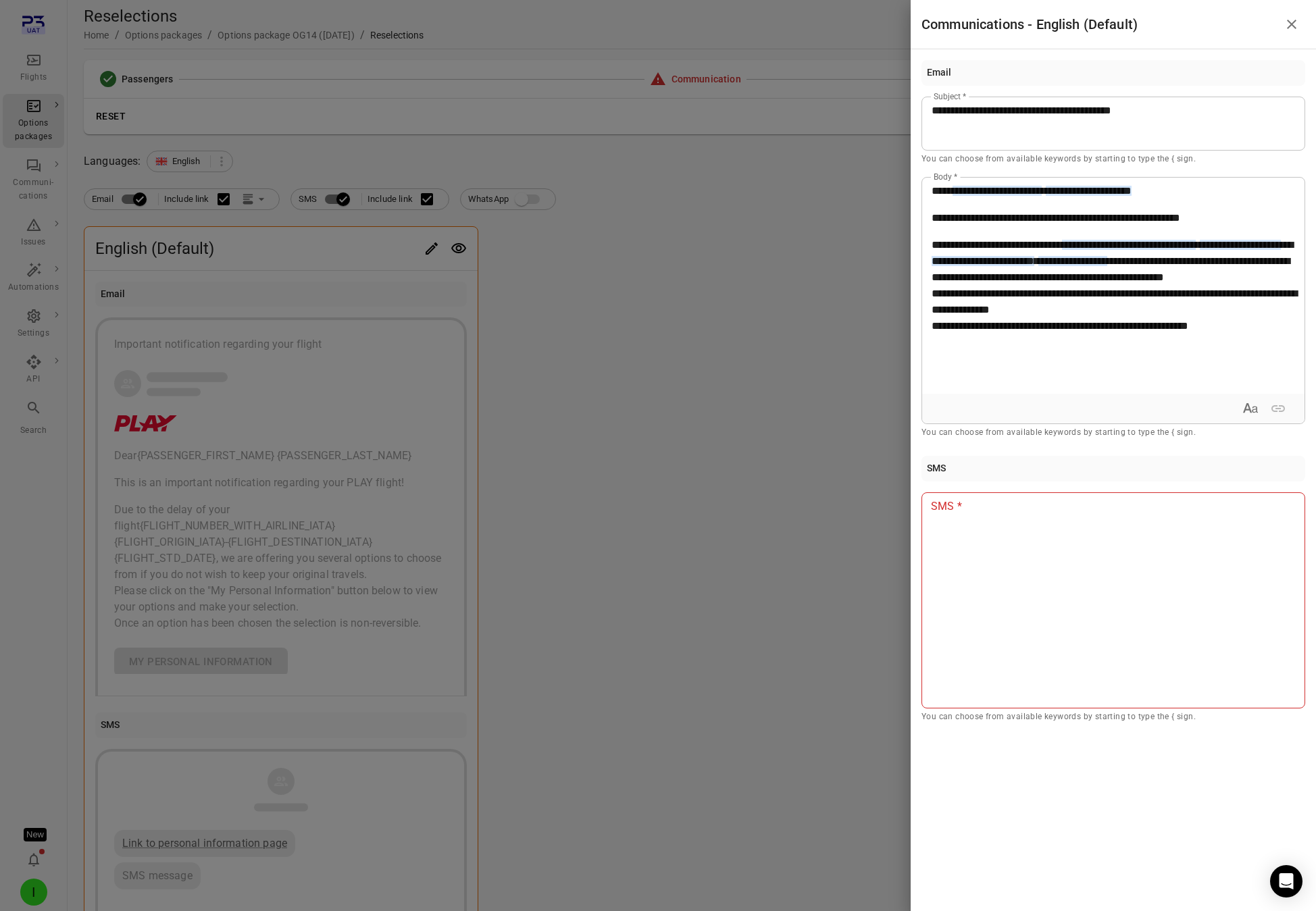
click at [577, 390] on div at bounding box center [658, 456] width 1316 height 911
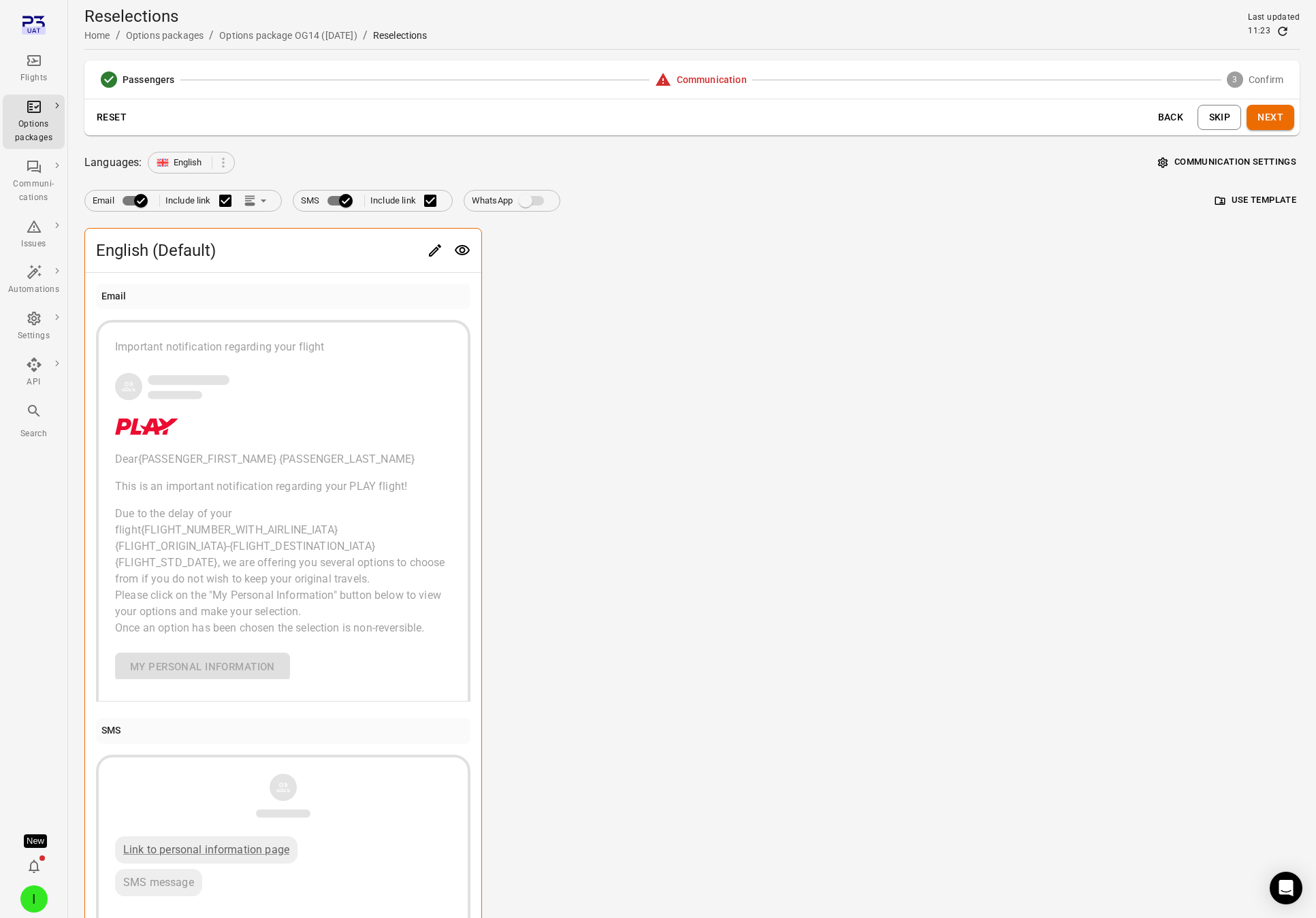
click at [1201, 126] on button "Next" at bounding box center [1270, 117] width 48 height 25
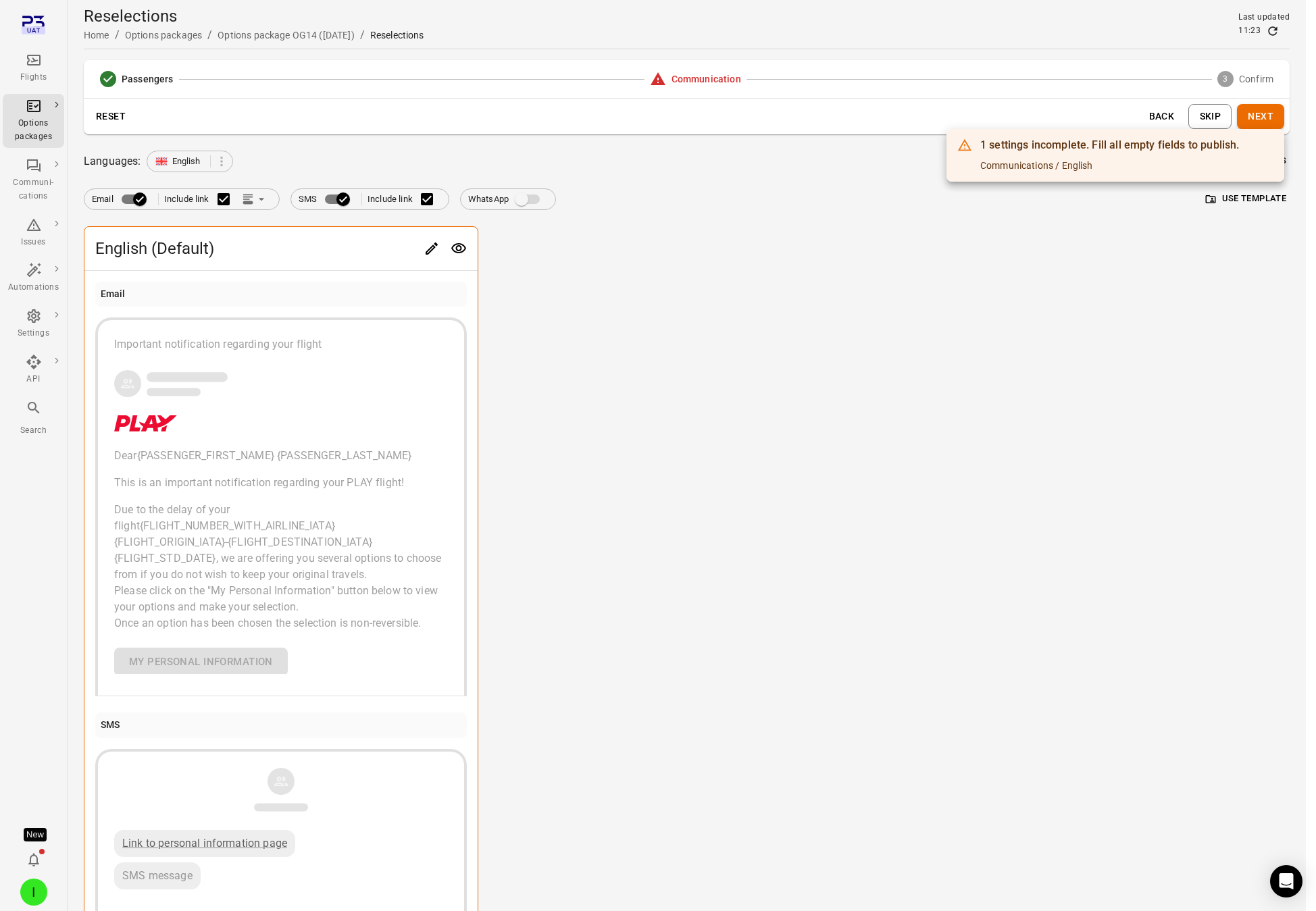
click at [847, 312] on div at bounding box center [658, 456] width 1316 height 911
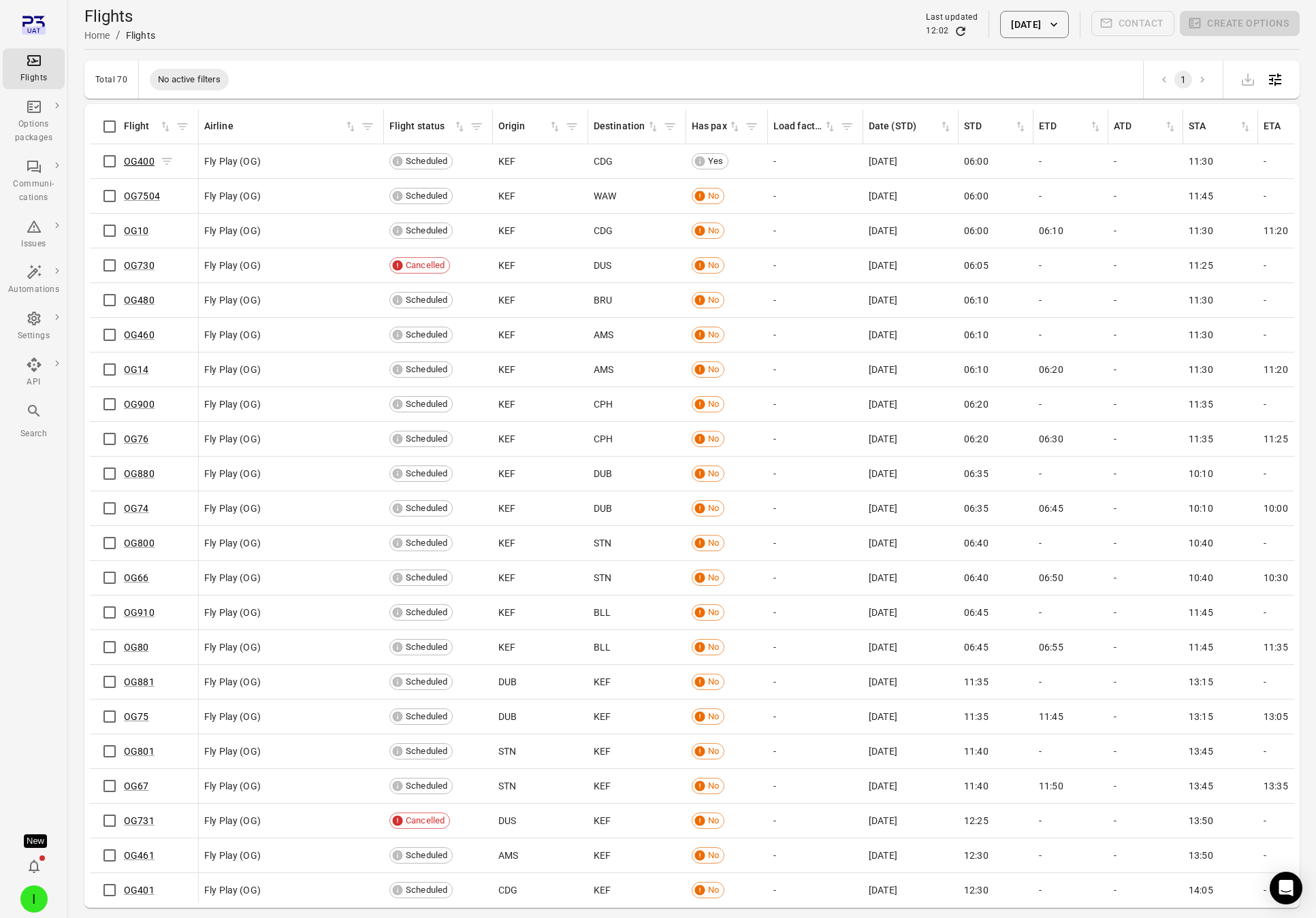
click at [137, 162] on link "OG400" at bounding box center [139, 162] width 30 height 11
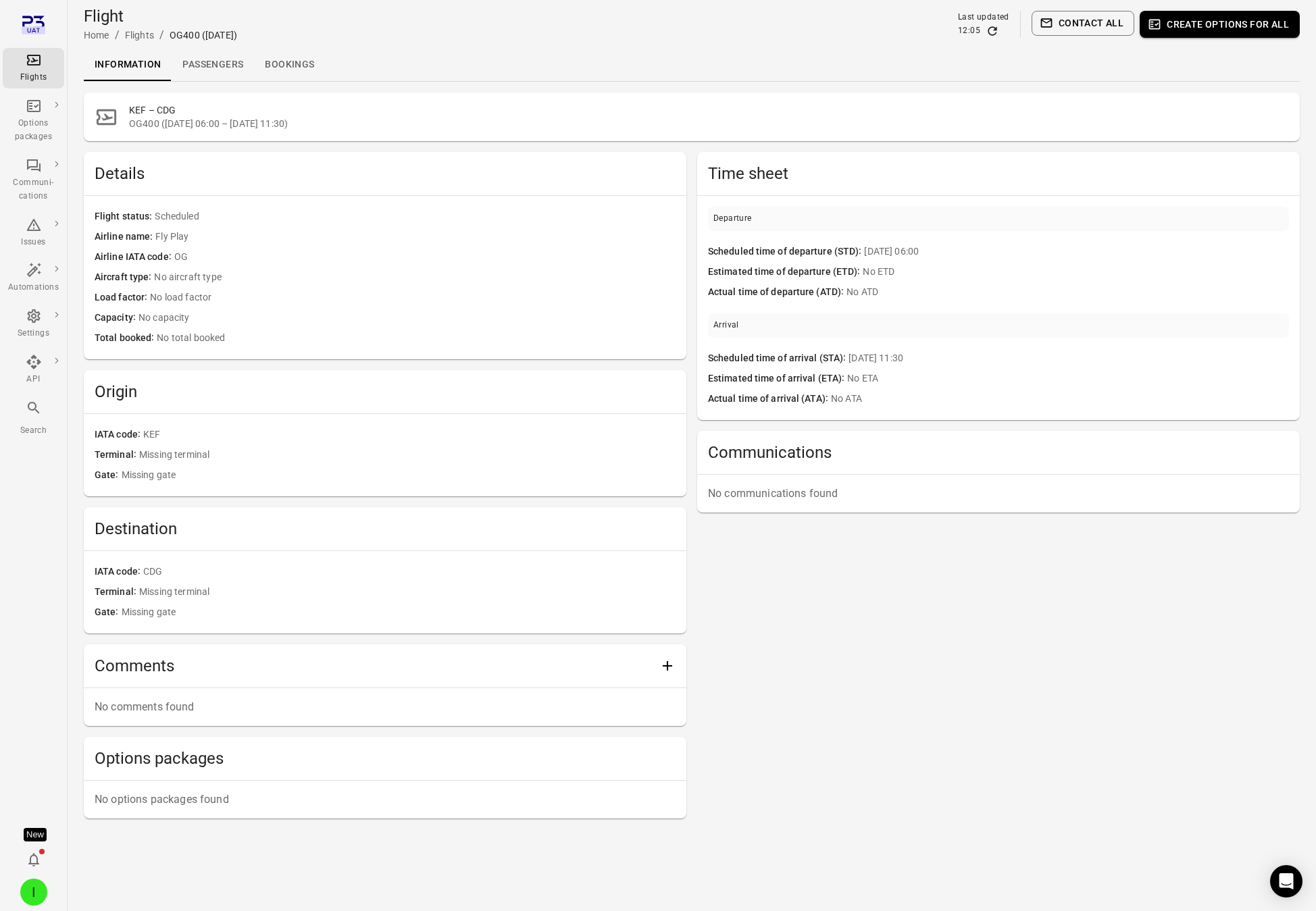
click at [1188, 26] on button "Create options for all" at bounding box center [1220, 24] width 160 height 27
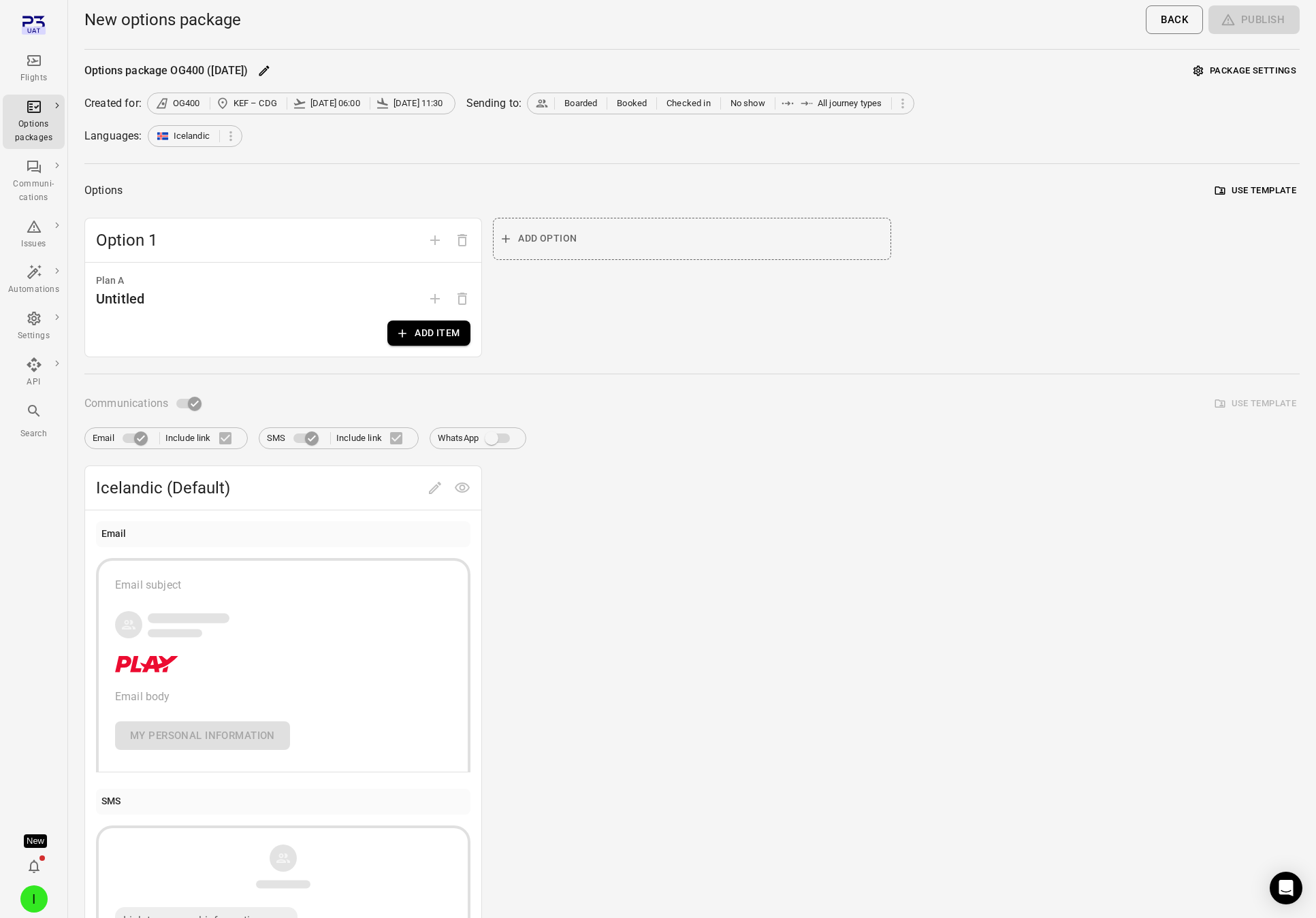
click at [1260, 201] on div "Options Use template Option 1 Plan A Untitled Add item Add option" at bounding box center [692, 269] width 1215 height 177
click at [1261, 190] on button "Use template" at bounding box center [1256, 190] width 87 height 21
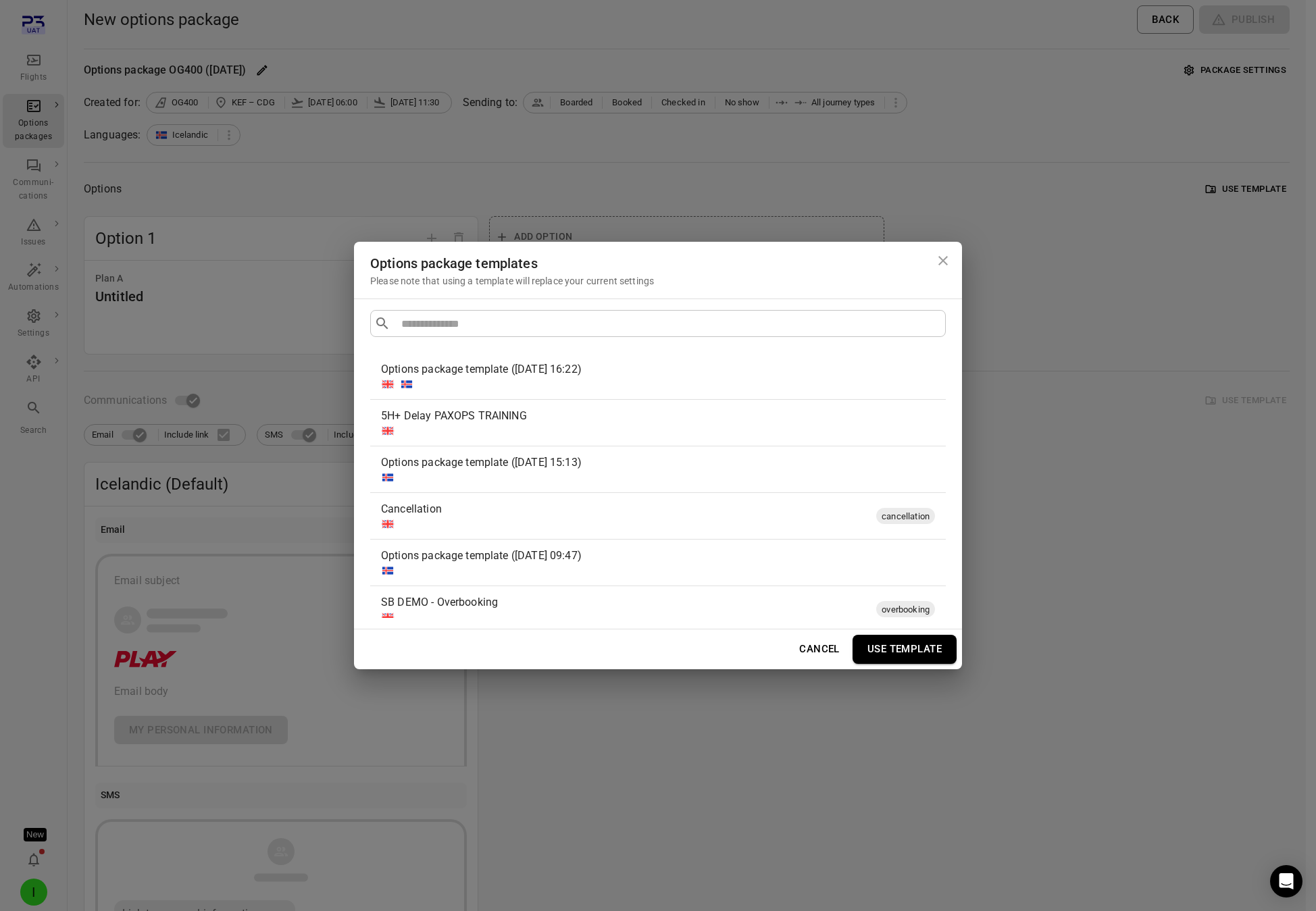
drag, startPoint x: 941, startPoint y: 265, endPoint x: 1015, endPoint y: 209, distance: 92.8
click at [942, 263] on icon "Close dialog" at bounding box center [943, 260] width 16 height 16
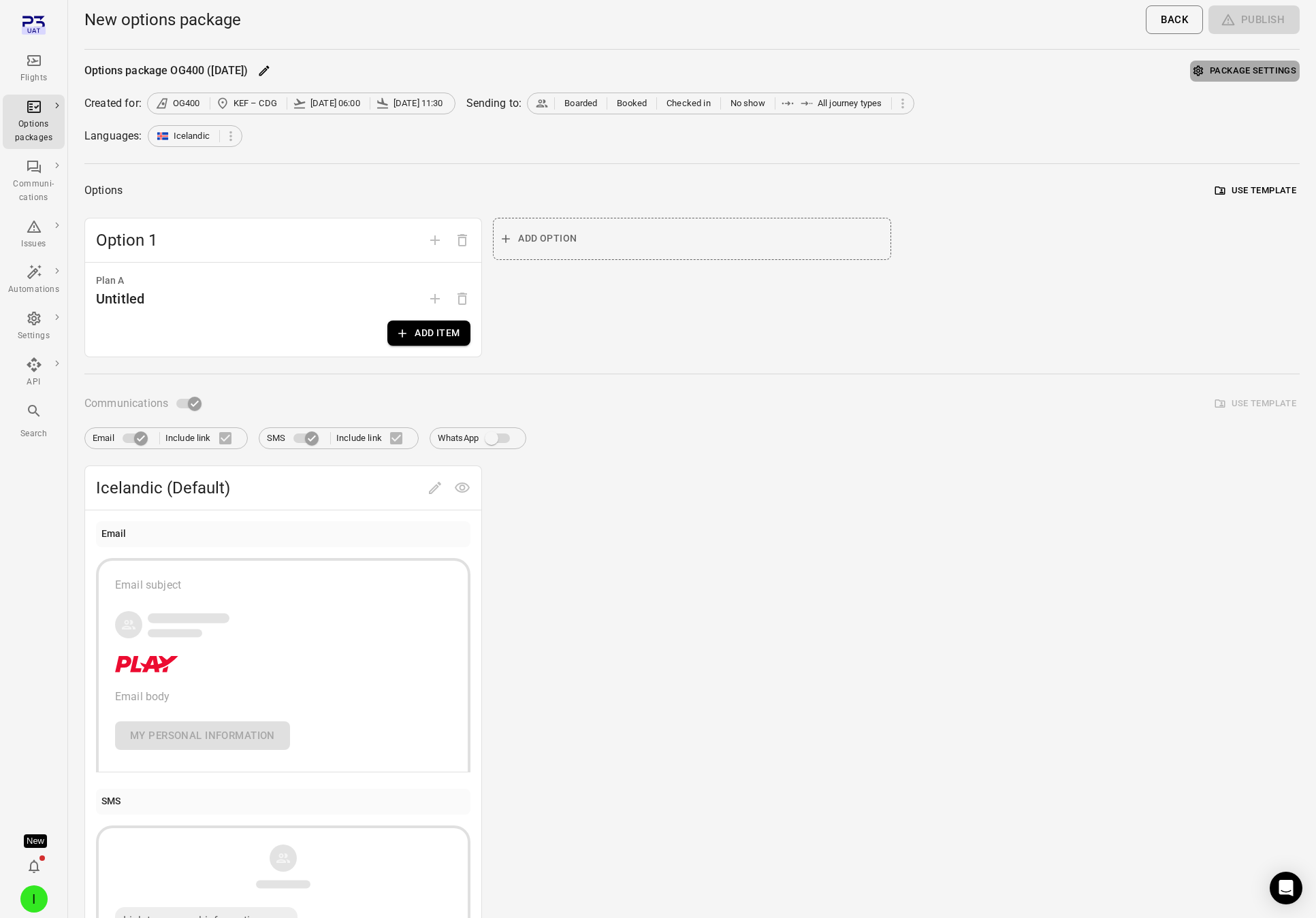
click at [1252, 69] on button "Package settings" at bounding box center [1245, 71] width 109 height 21
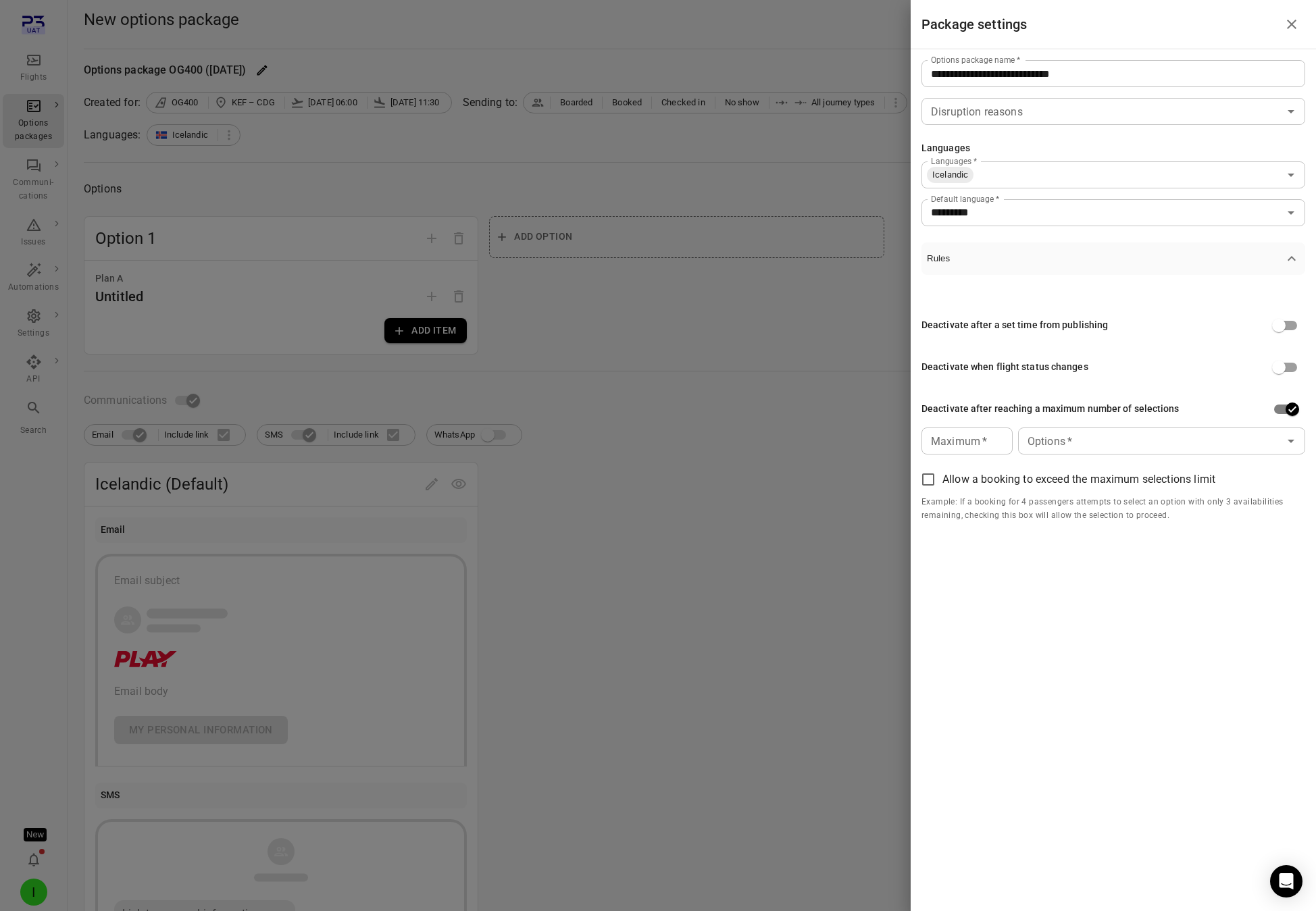
click at [728, 466] on div at bounding box center [658, 456] width 1316 height 911
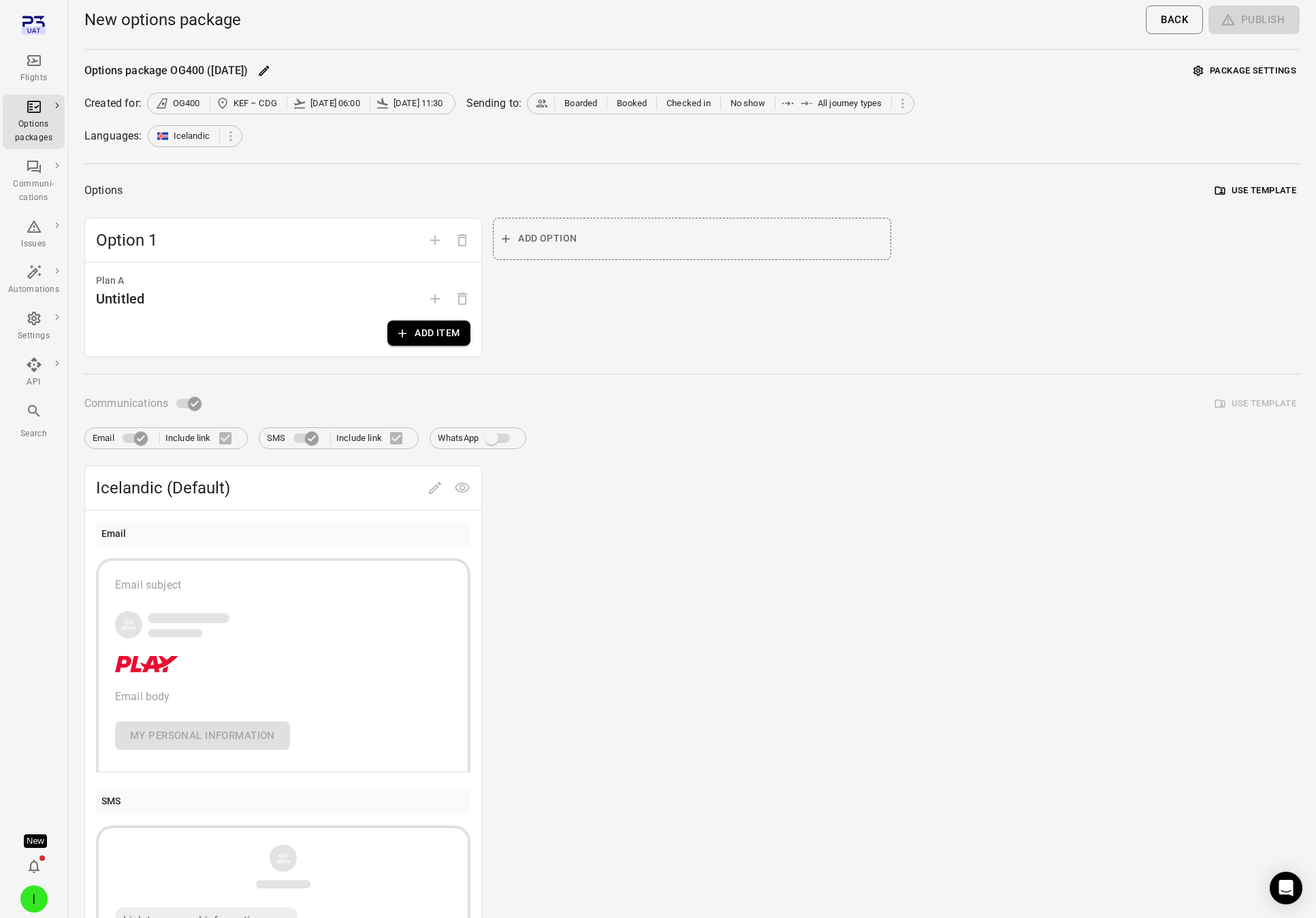
click at [1229, 69] on button "Package settings" at bounding box center [1245, 71] width 109 height 21
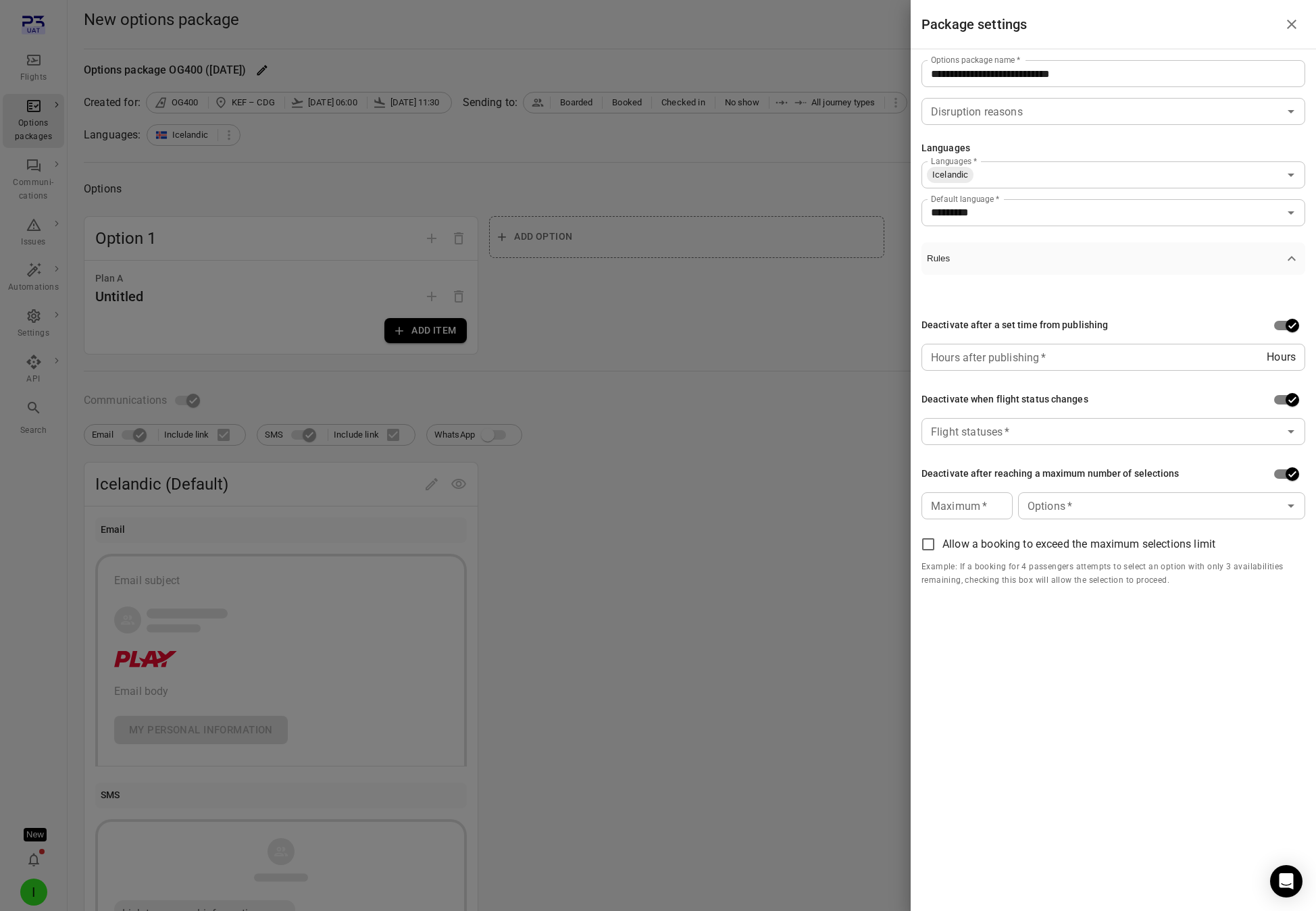
click at [793, 640] on div at bounding box center [658, 456] width 1316 height 911
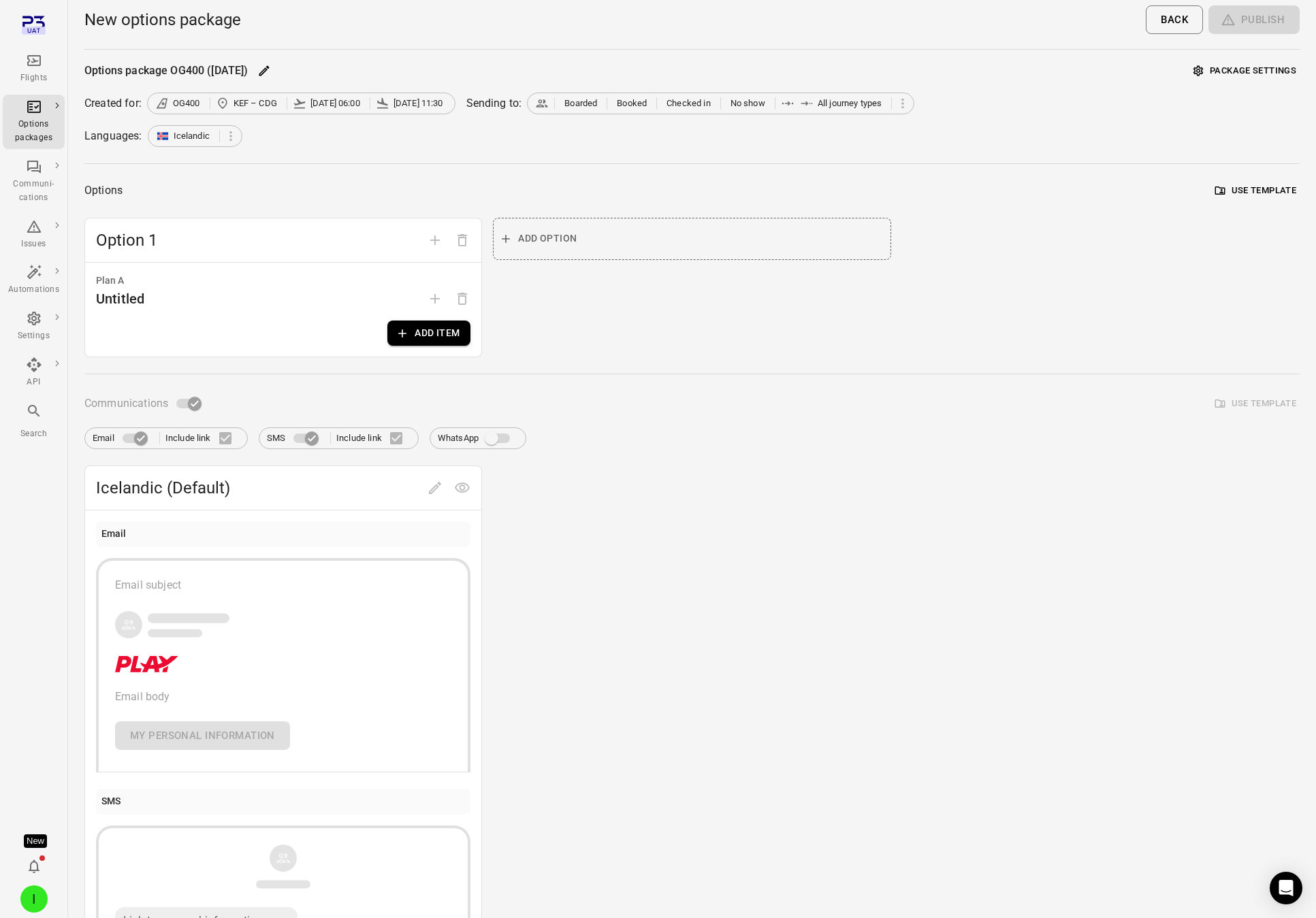
click at [1249, 78] on button "Package settings" at bounding box center [1245, 71] width 109 height 21
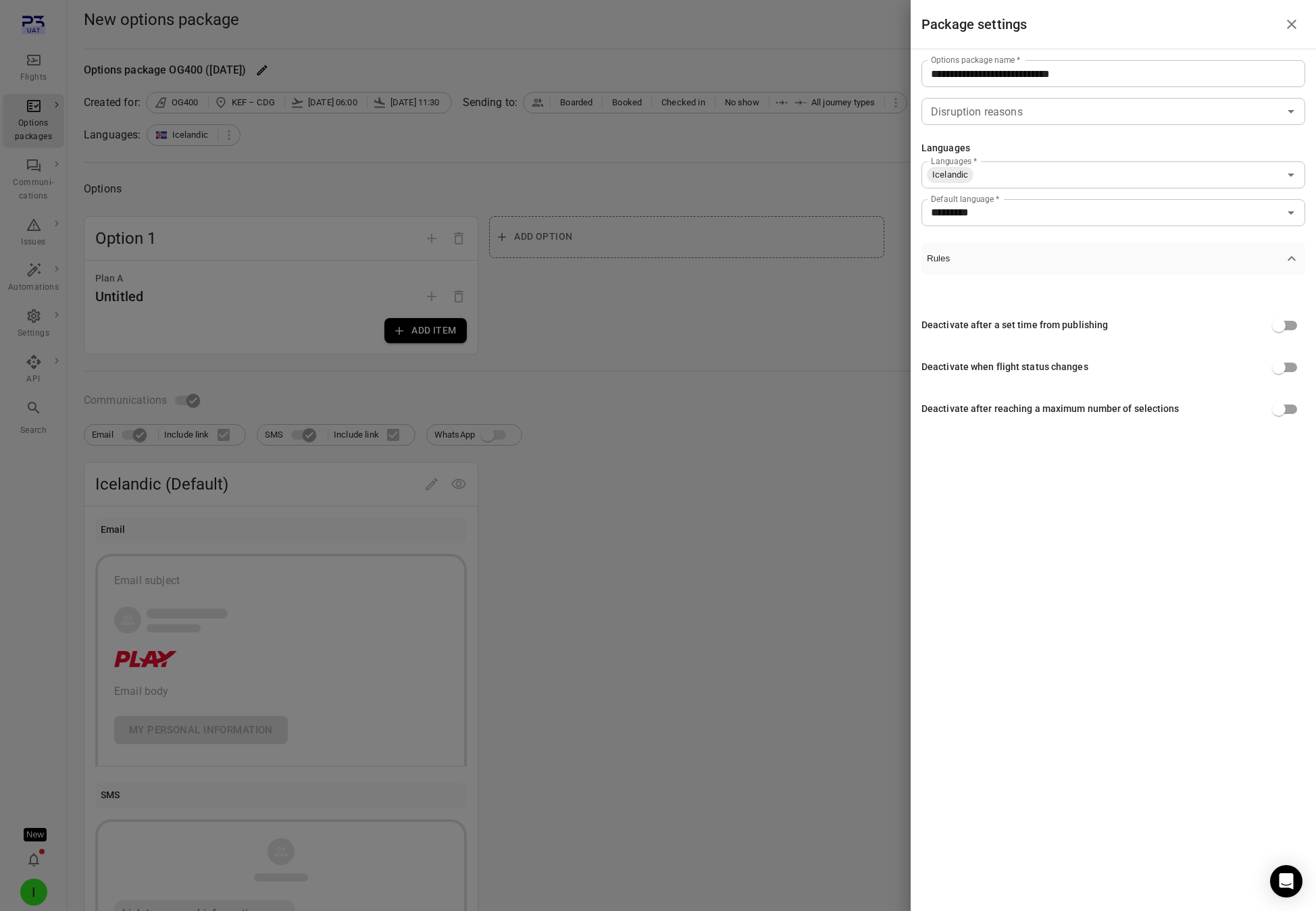
click at [783, 624] on div at bounding box center [658, 456] width 1316 height 911
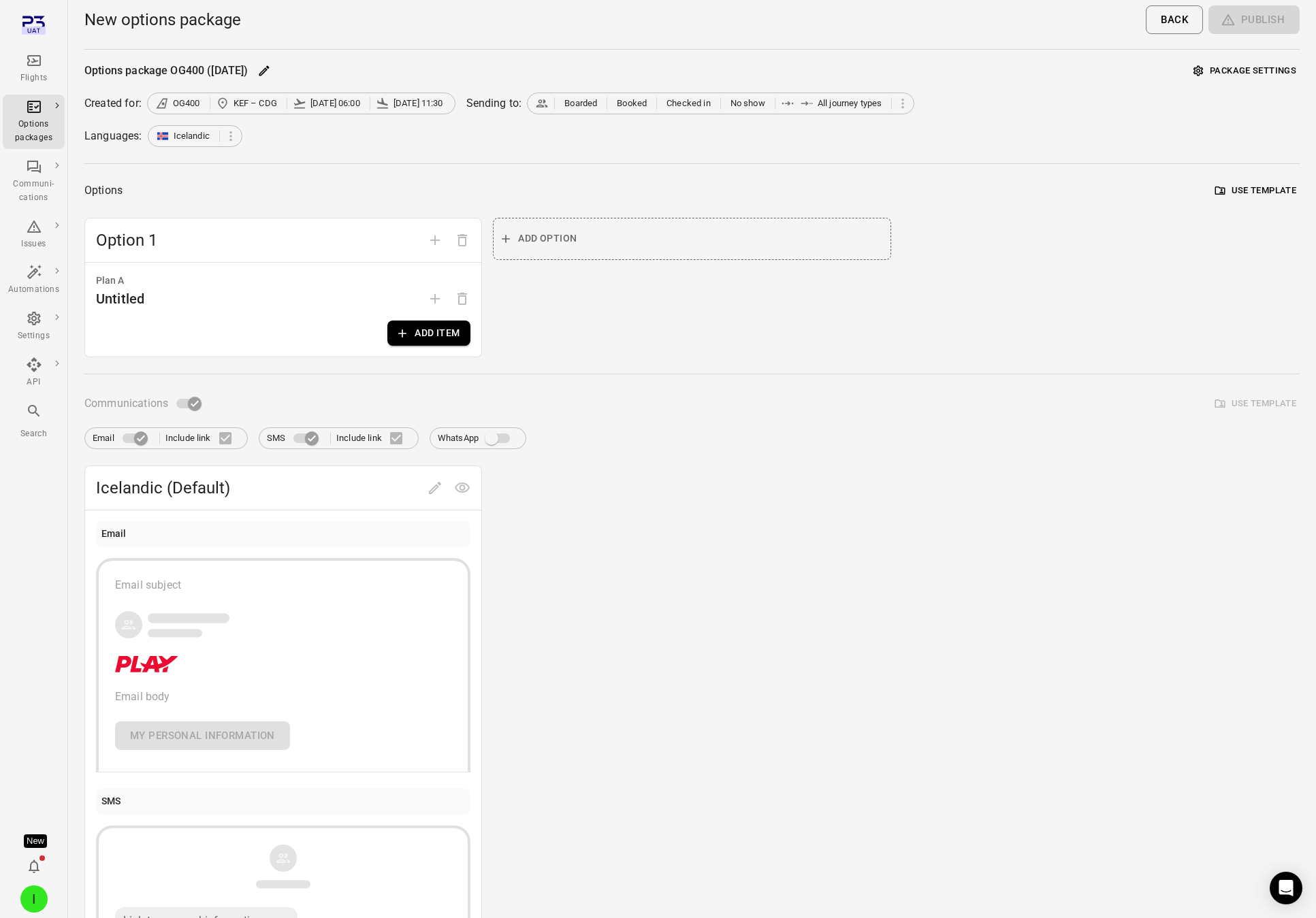
click at [1222, 85] on div "Options package OG400 ([DATE]) Package settings Created for: OG400 KEF – CDG [D…" at bounding box center [692, 531] width 1215 height 941
click at [1227, 66] on button "Package settings" at bounding box center [1245, 71] width 109 height 21
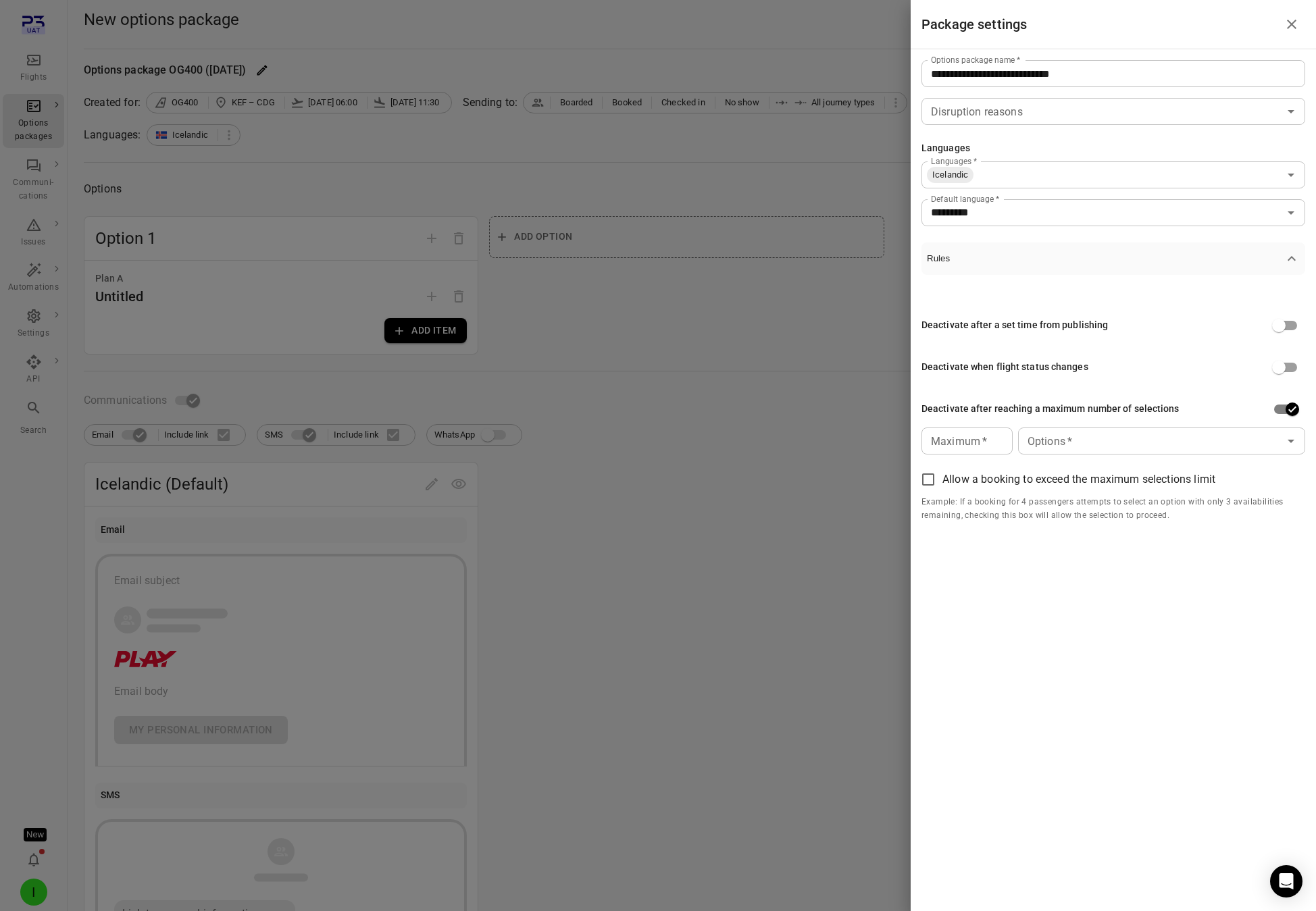
click at [740, 505] on div at bounding box center [658, 456] width 1316 height 911
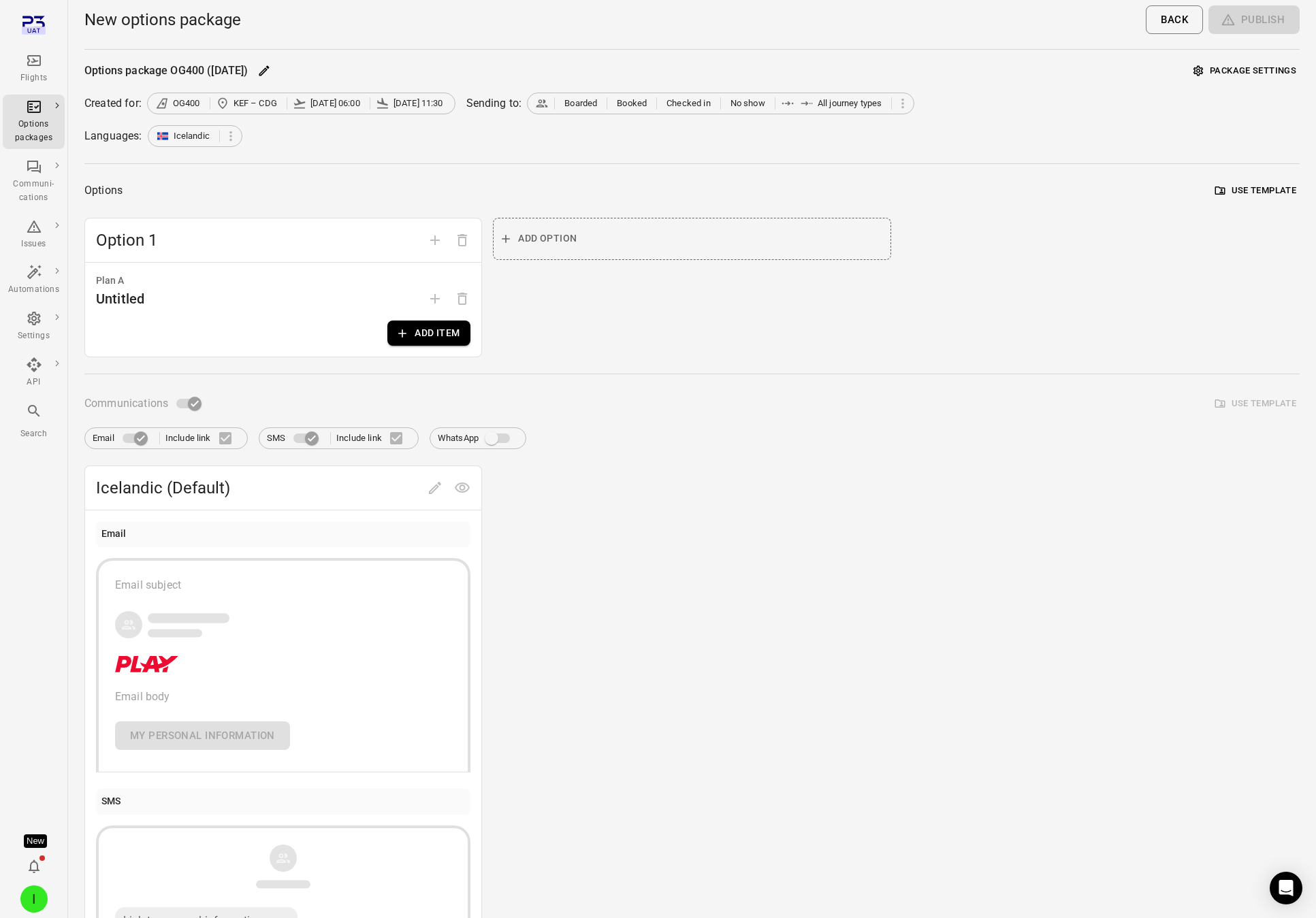
click at [1221, 61] on button "Package settings" at bounding box center [1245, 71] width 109 height 21
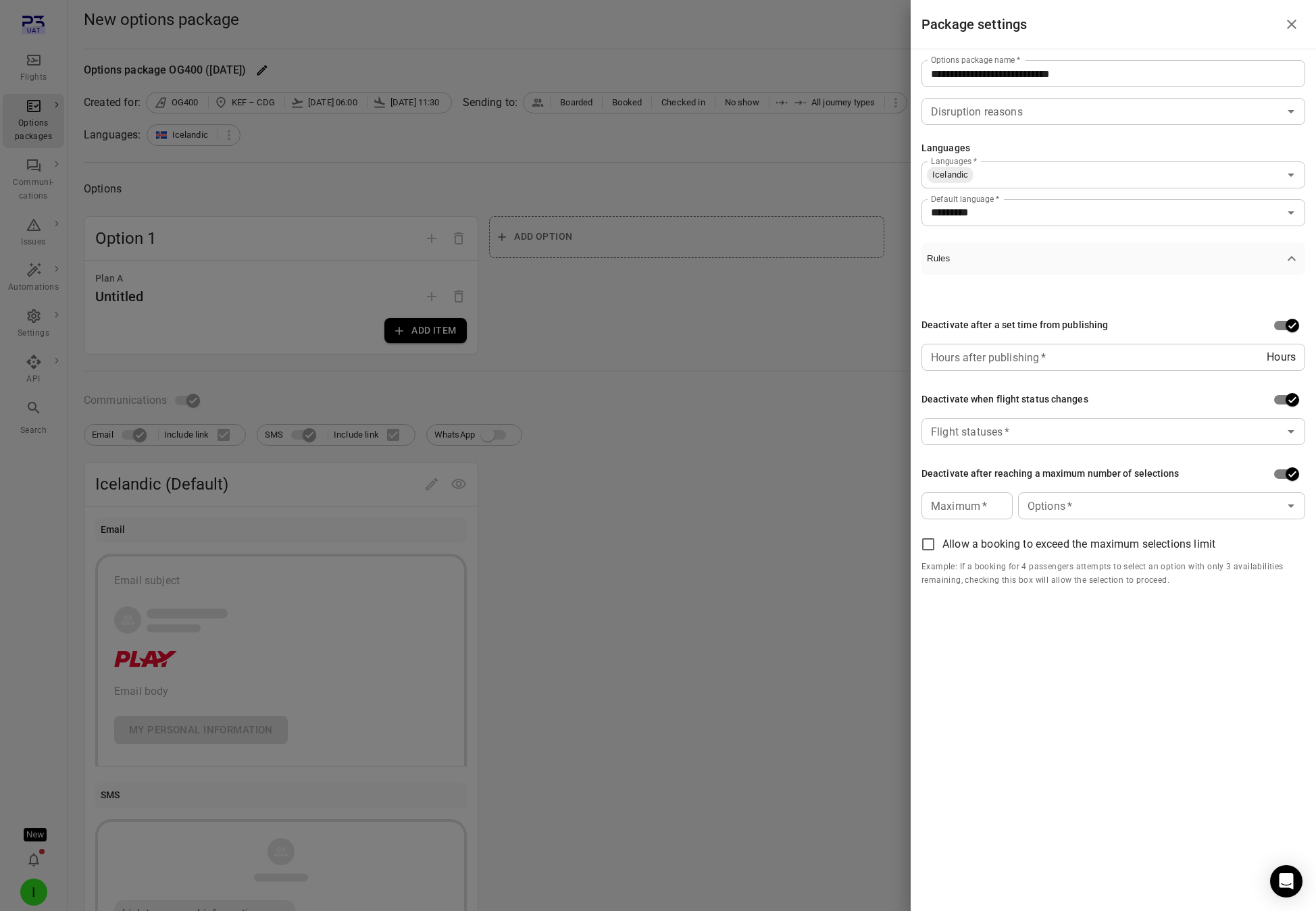
click at [751, 505] on div at bounding box center [658, 456] width 1316 height 911
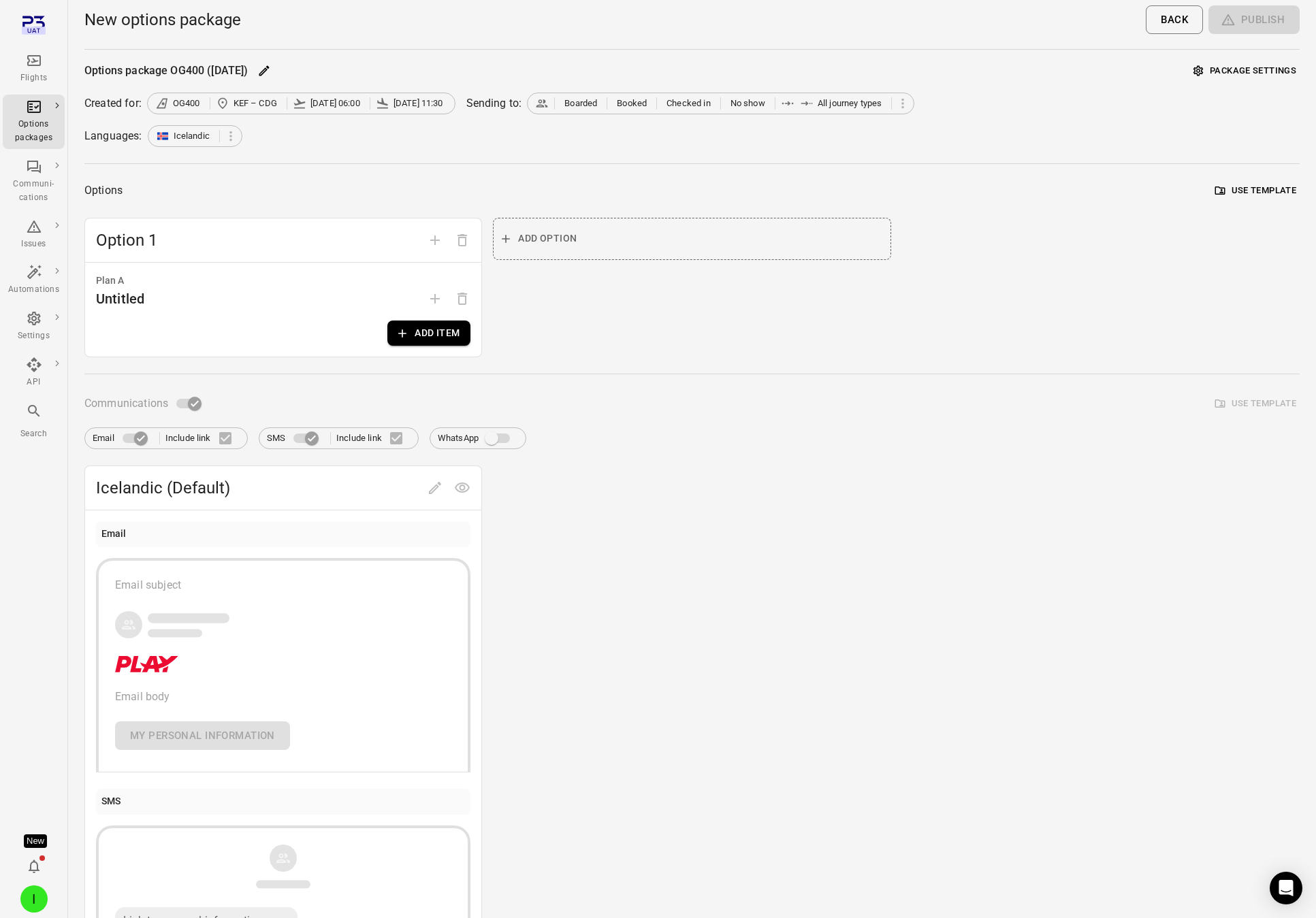
click at [1278, 74] on button "Package settings" at bounding box center [1245, 71] width 109 height 21
click at [1247, 69] on button "Package settings" at bounding box center [1245, 71] width 109 height 21
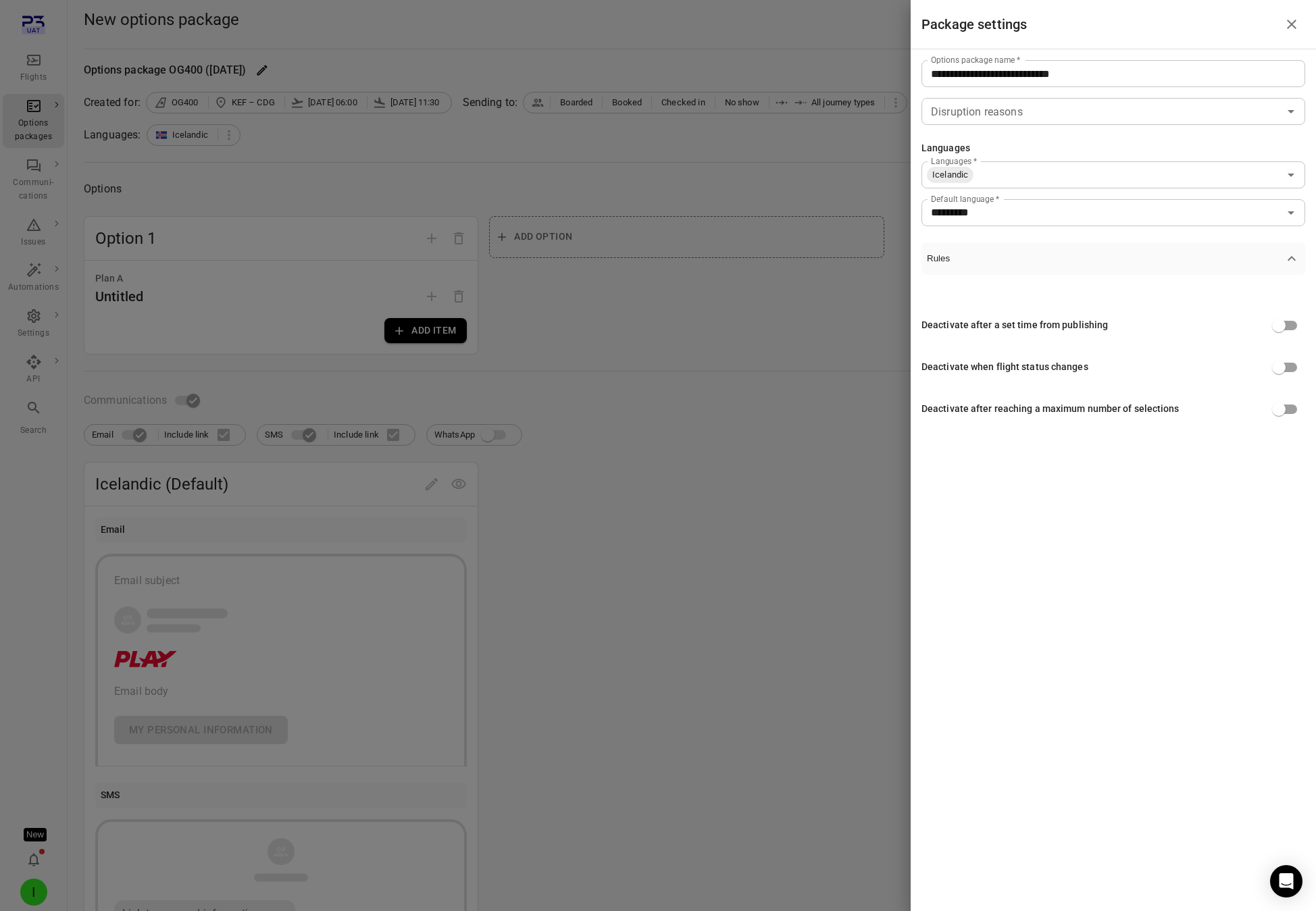
click at [541, 384] on div at bounding box center [658, 456] width 1316 height 911
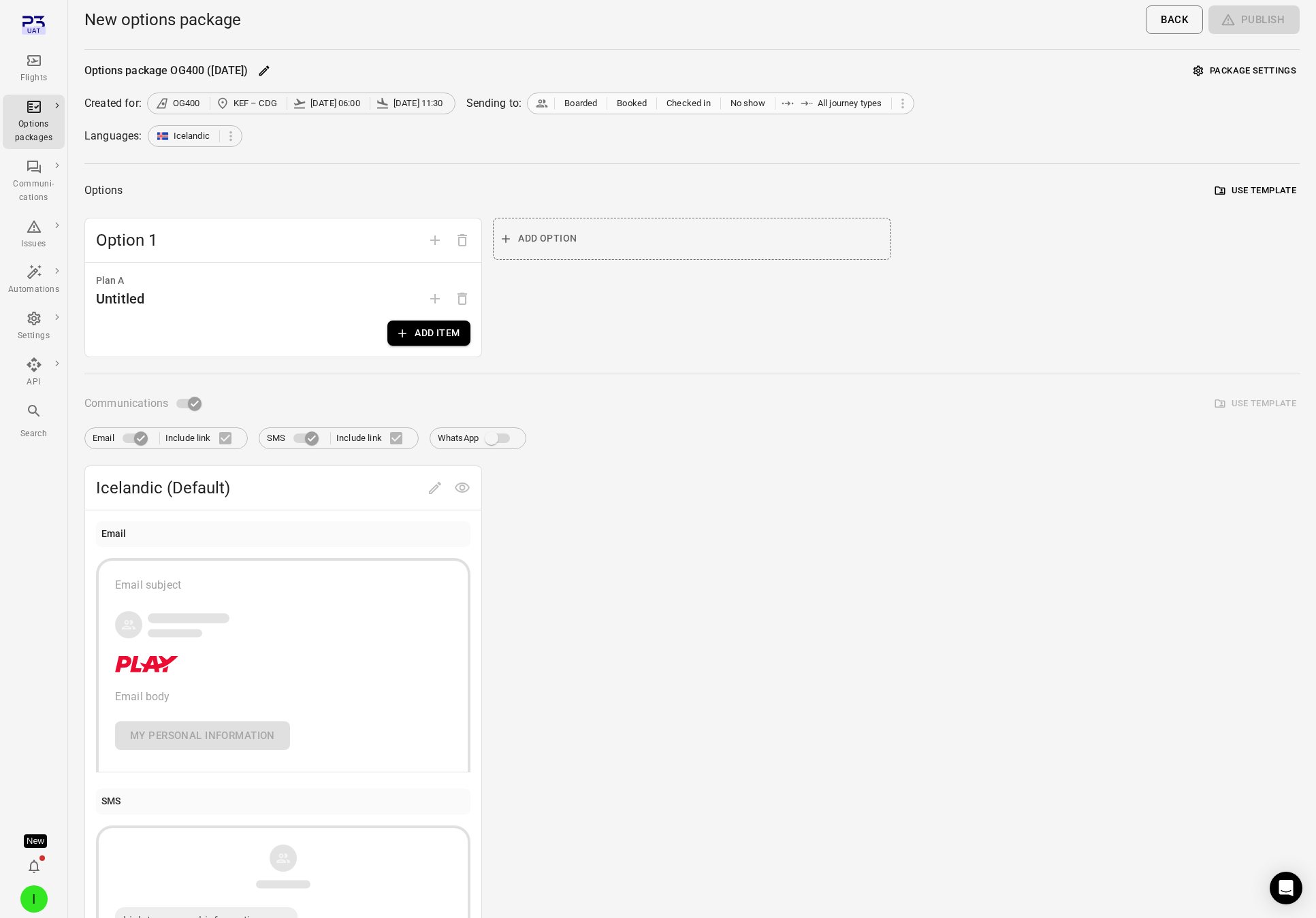
click at [671, 104] on span "Checked in" at bounding box center [688, 103] width 45 height 13
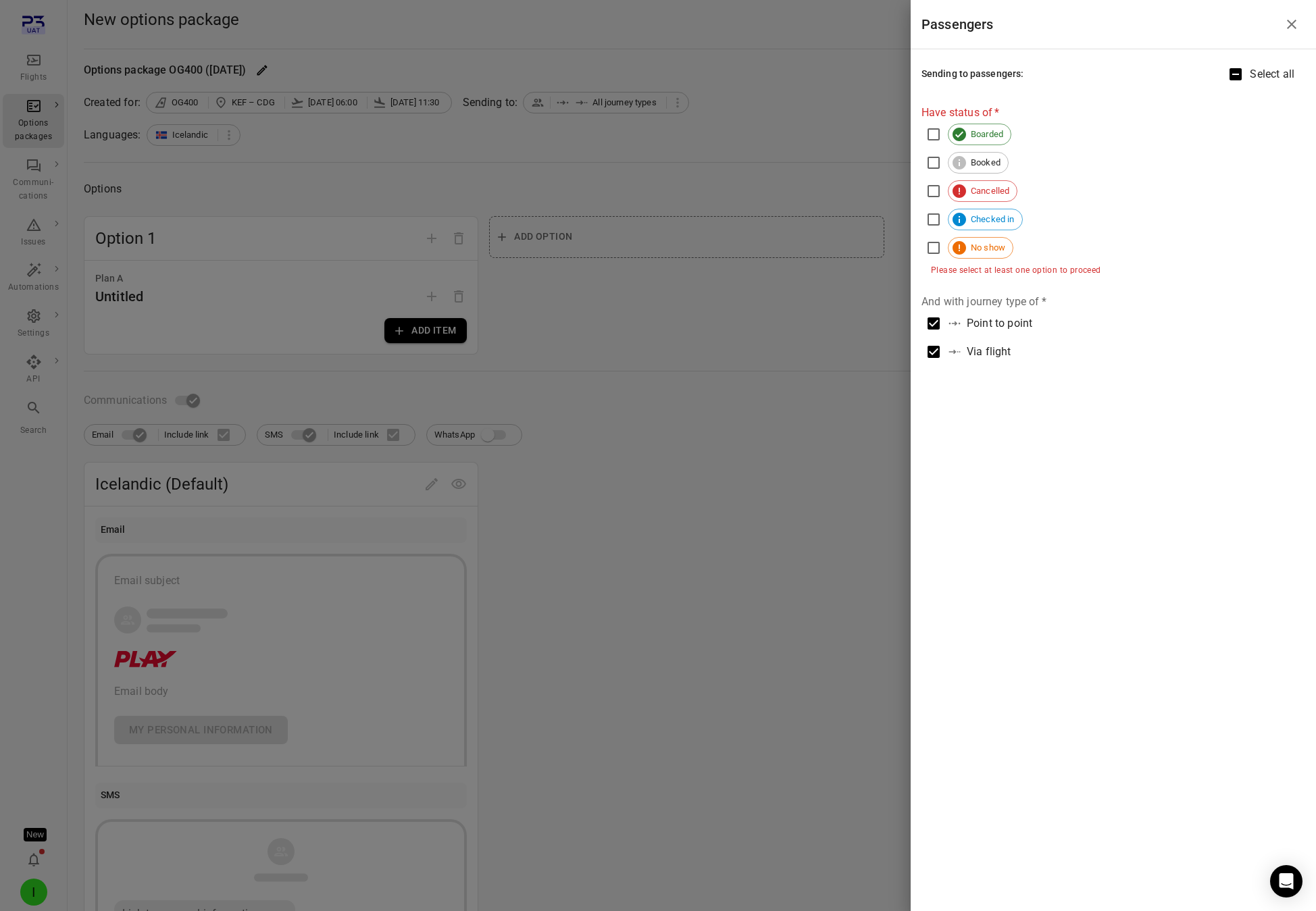
click at [811, 292] on div at bounding box center [658, 456] width 1316 height 911
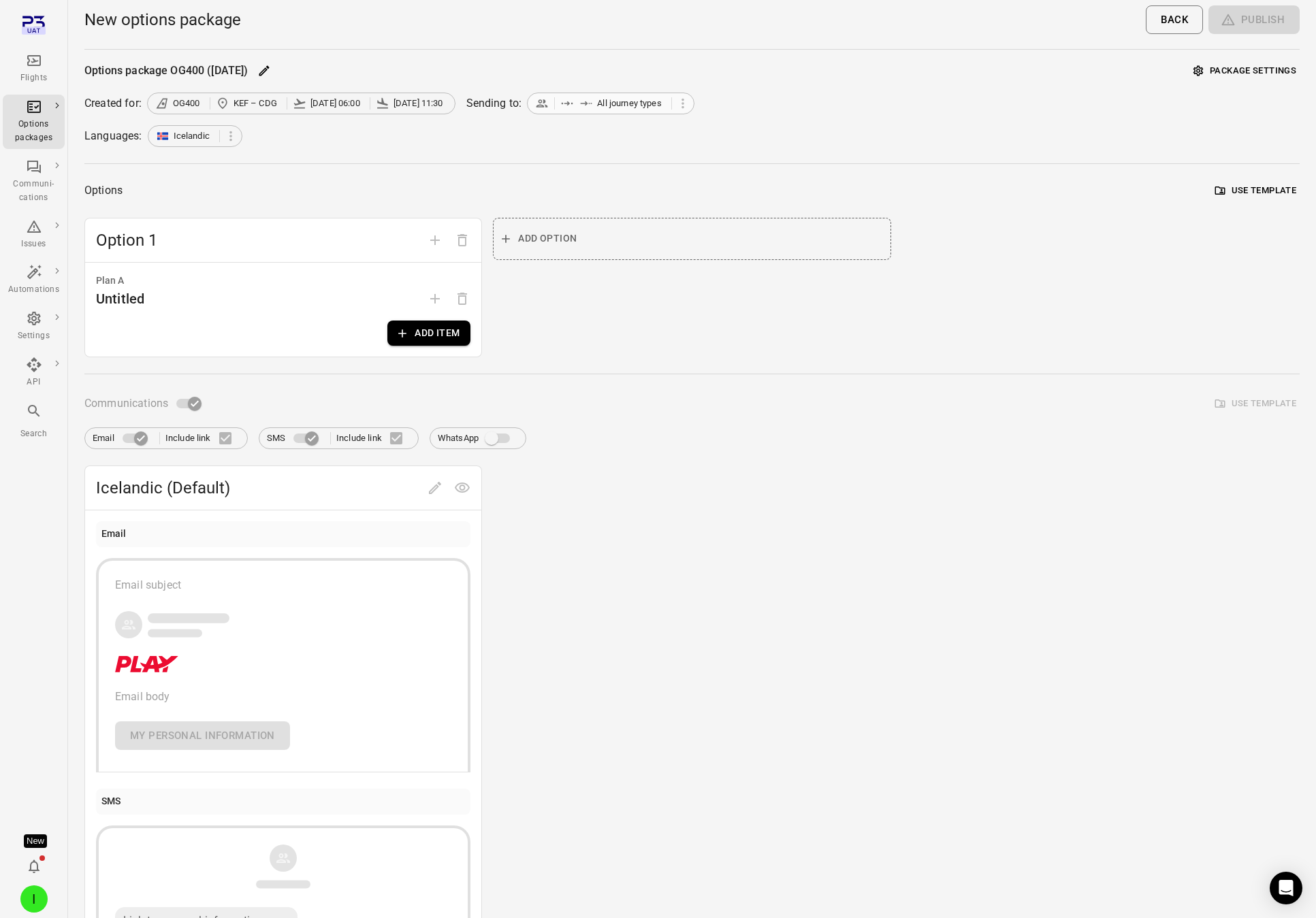
click at [584, 106] on icon at bounding box center [586, 103] width 13 height 13
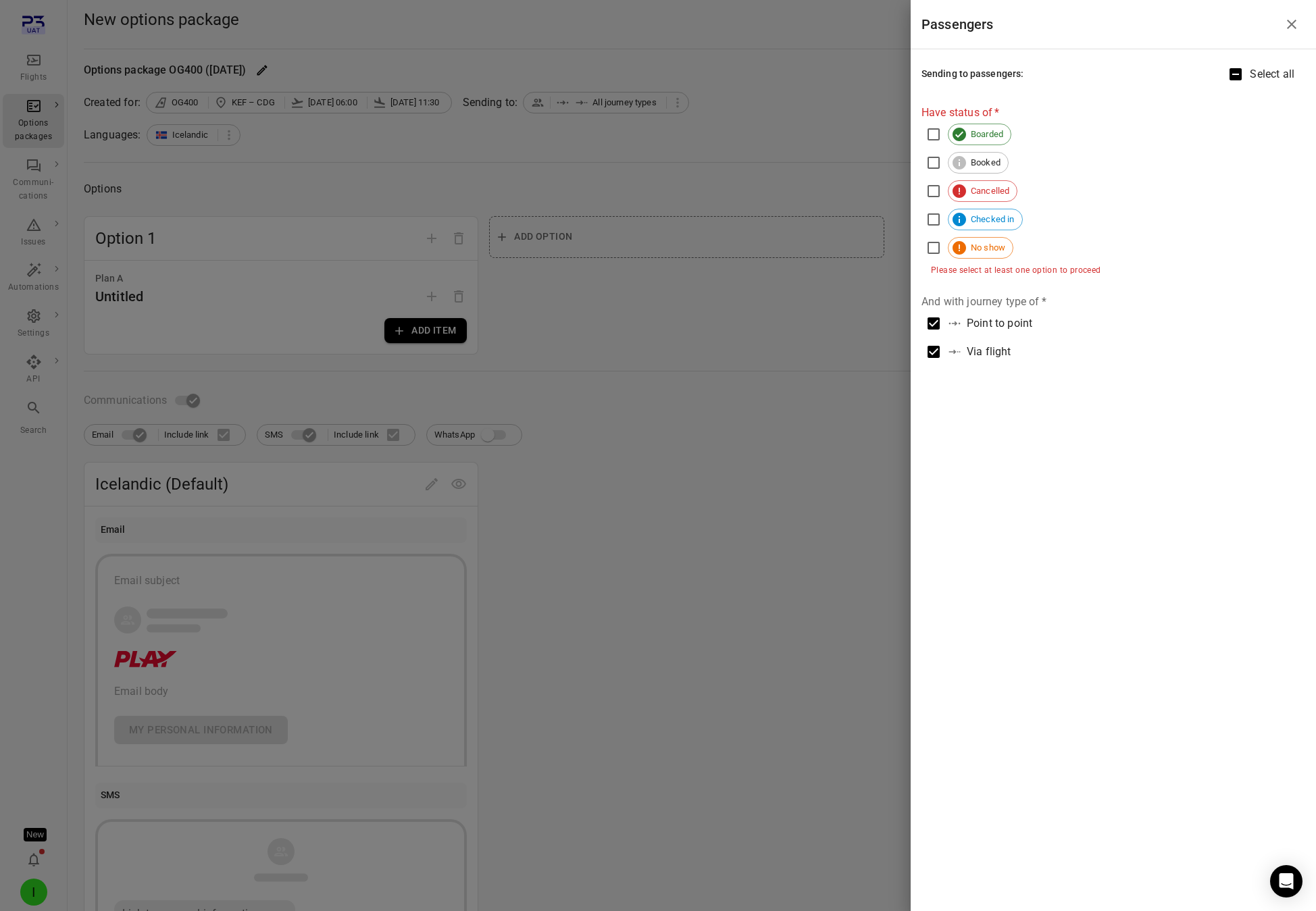
click at [855, 133] on div at bounding box center [658, 456] width 1316 height 911
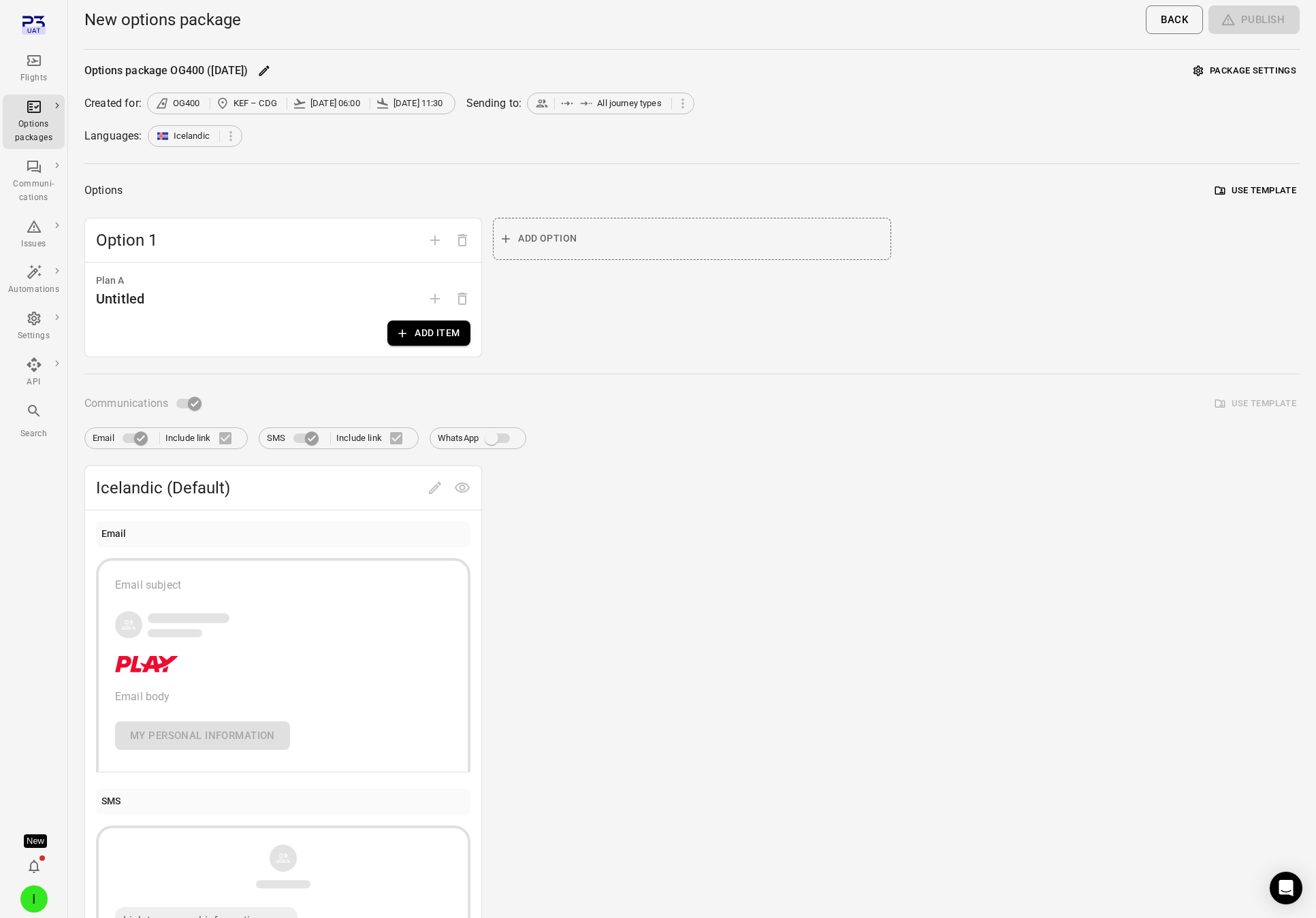
click at [445, 341] on button "Add item" at bounding box center [429, 333] width 83 height 25
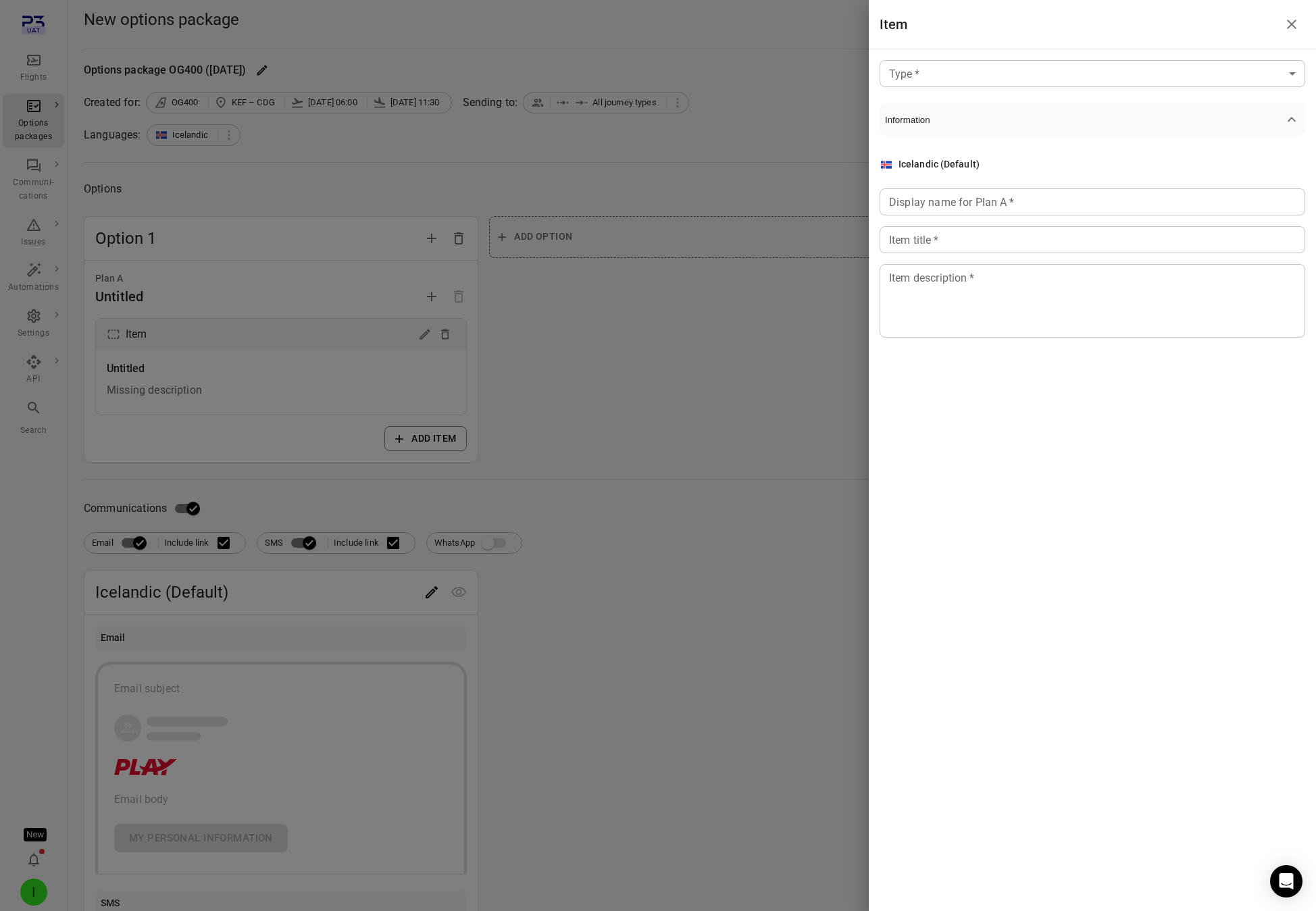
click at [433, 339] on div at bounding box center [658, 456] width 1316 height 911
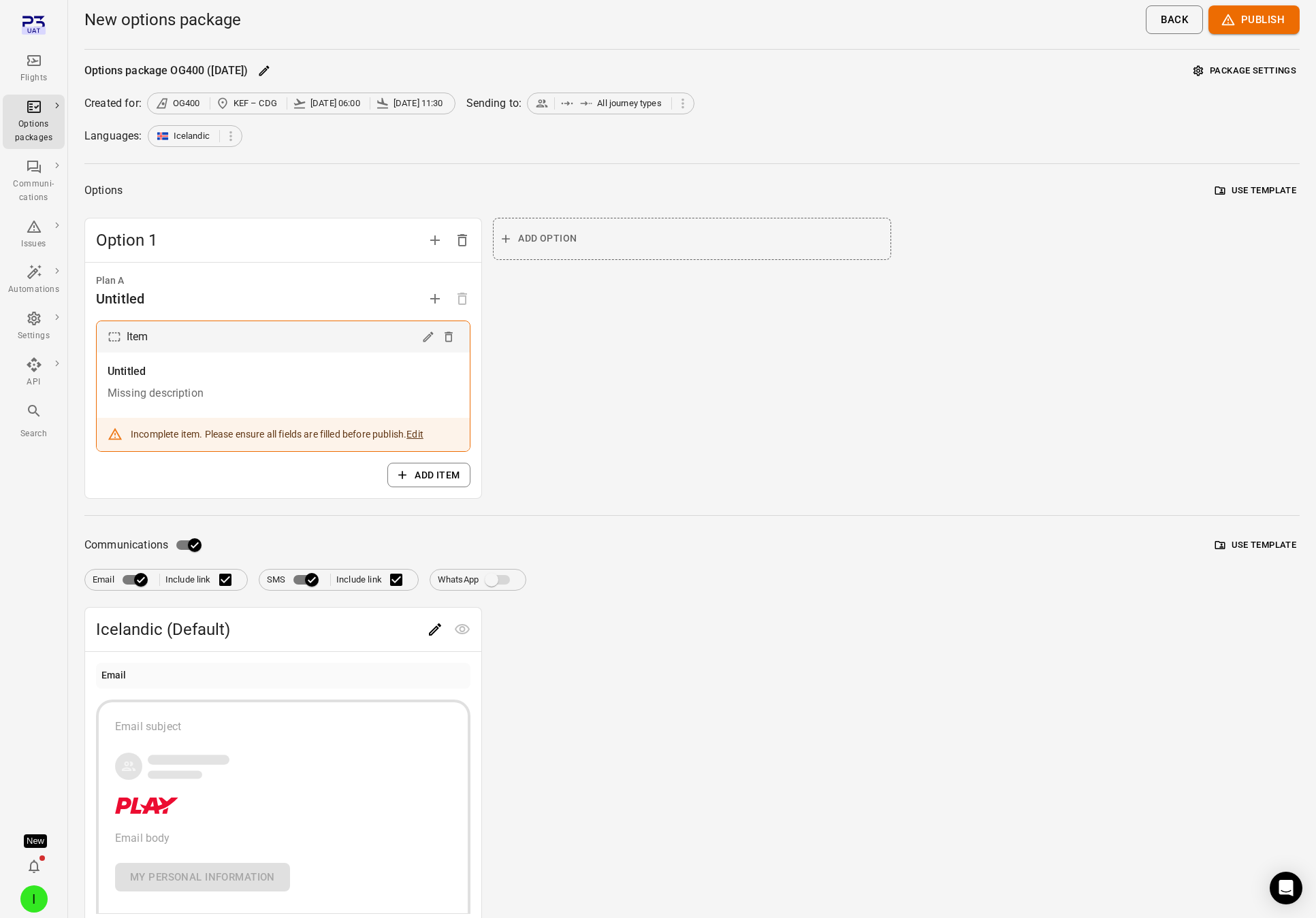
click at [431, 337] on icon "Edit" at bounding box center [428, 336] width 13 height 13
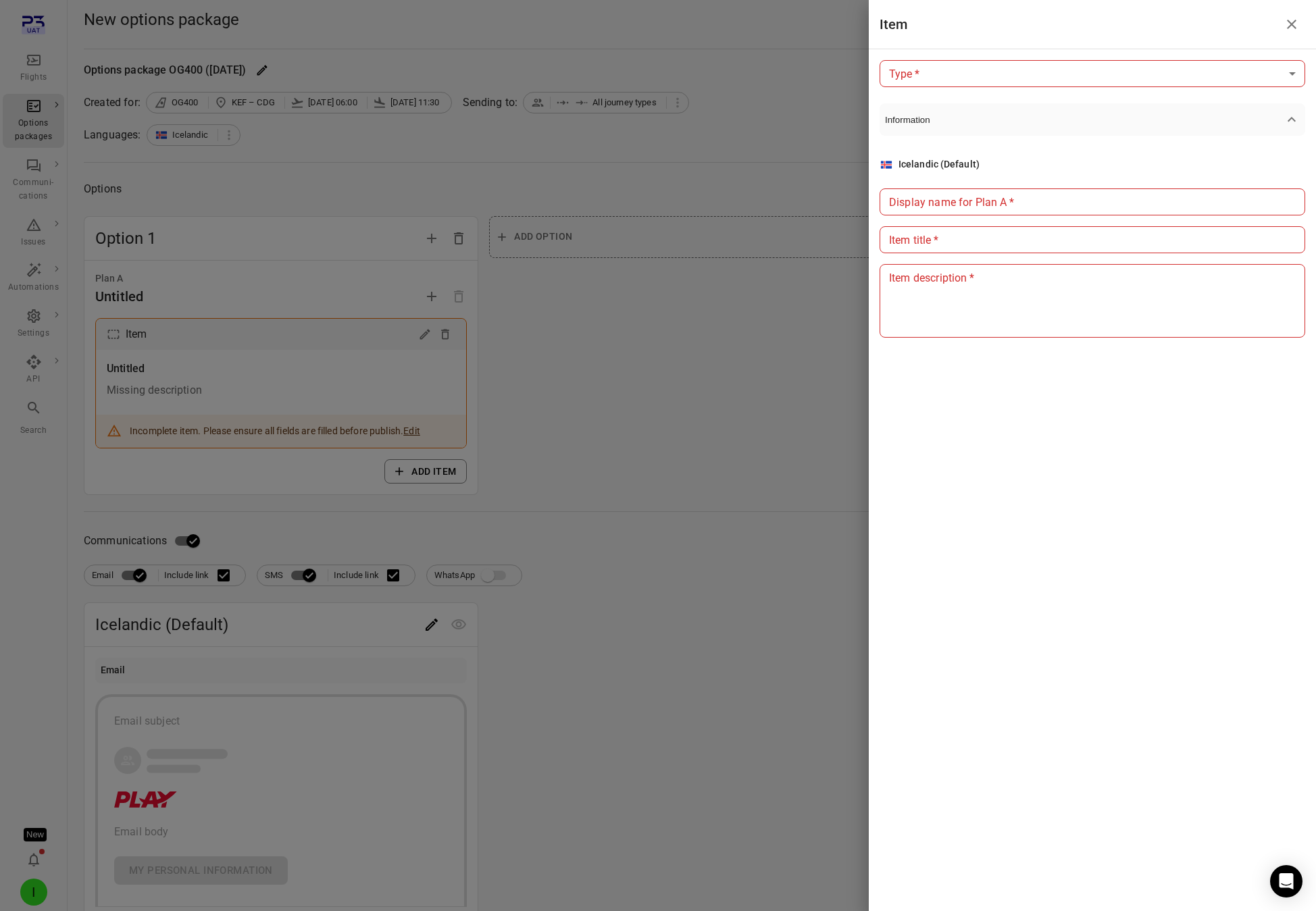
click at [1121, 72] on body "Flights Options packages Communi-cations Issues Automations Settings API Search…" at bounding box center [658, 593] width 1316 height 1188
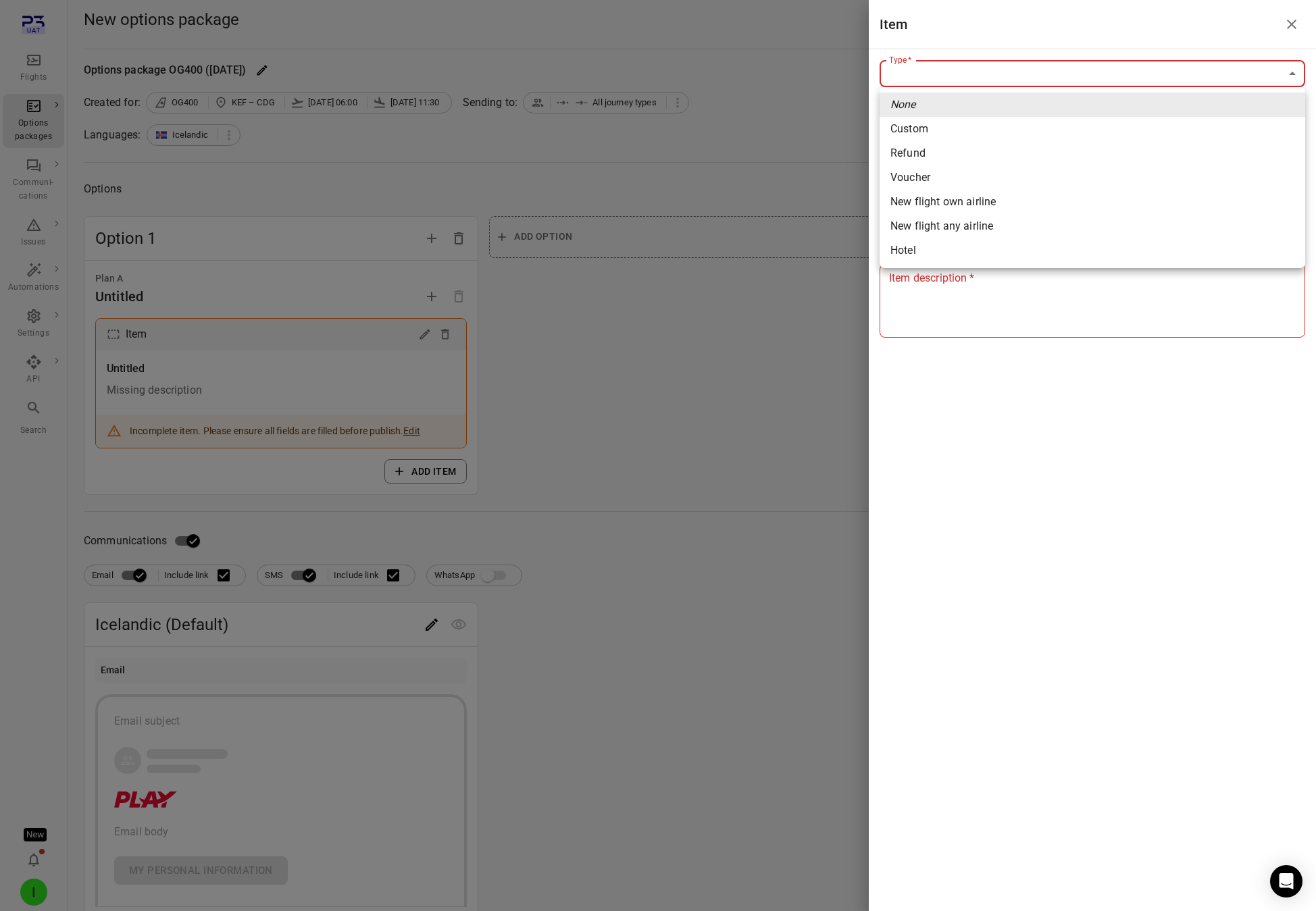
click at [955, 139] on li "Custom" at bounding box center [1092, 129] width 425 height 24
type input "******"
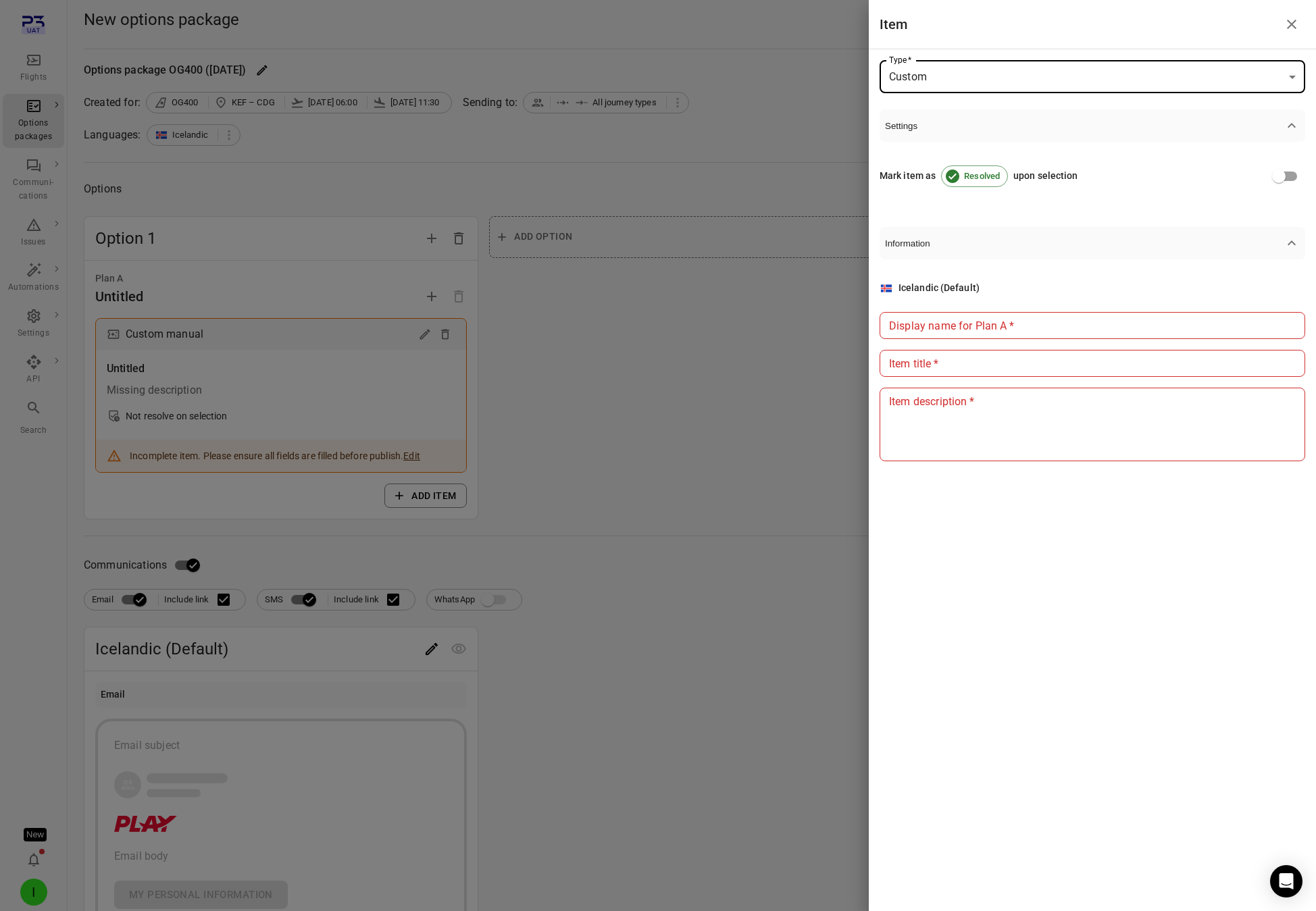
click at [925, 328] on input "Display name for Plan A   *" at bounding box center [1092, 325] width 425 height 27
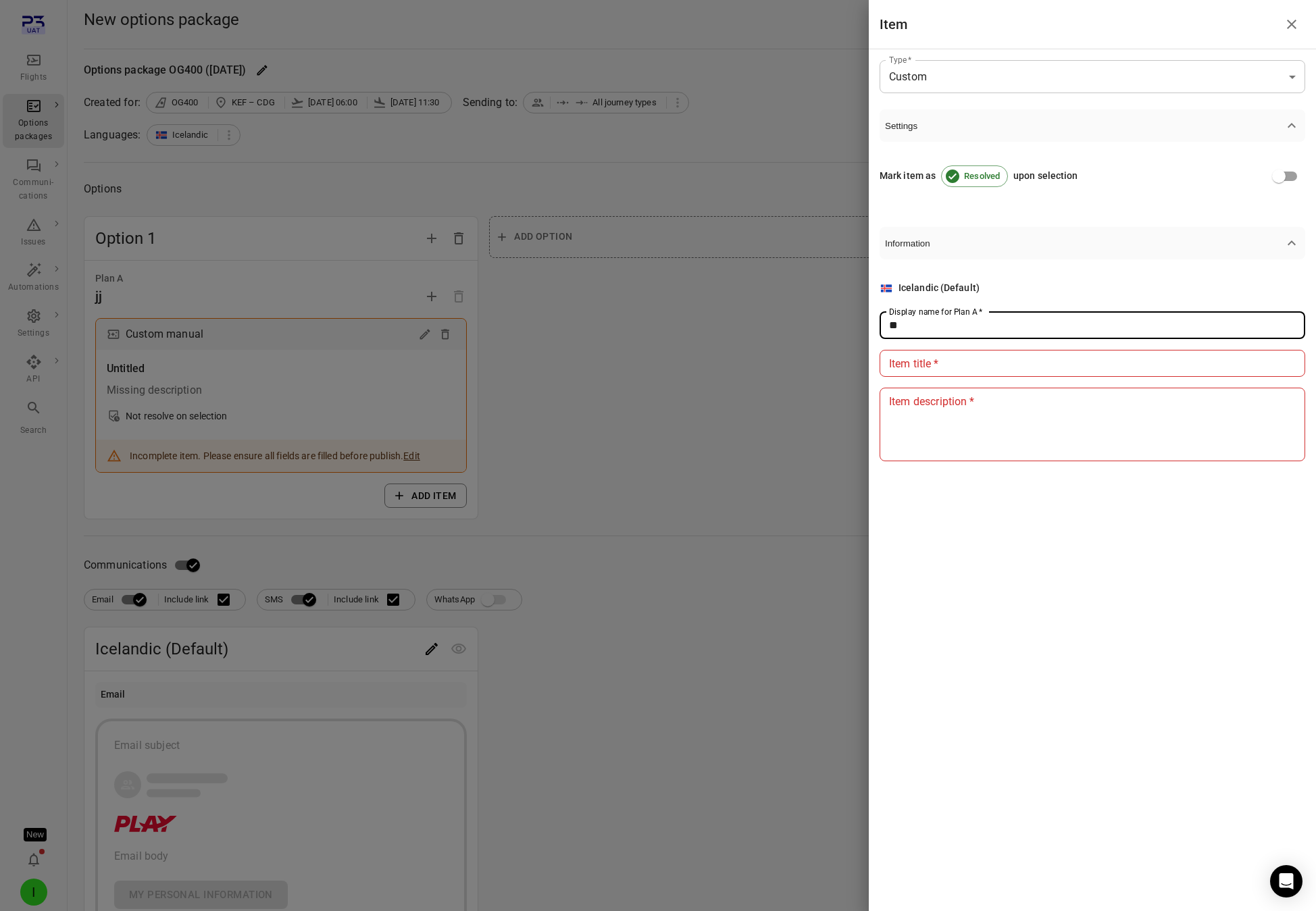
type input "**"
click at [1089, 356] on input "Item title   *" at bounding box center [1092, 363] width 425 height 27
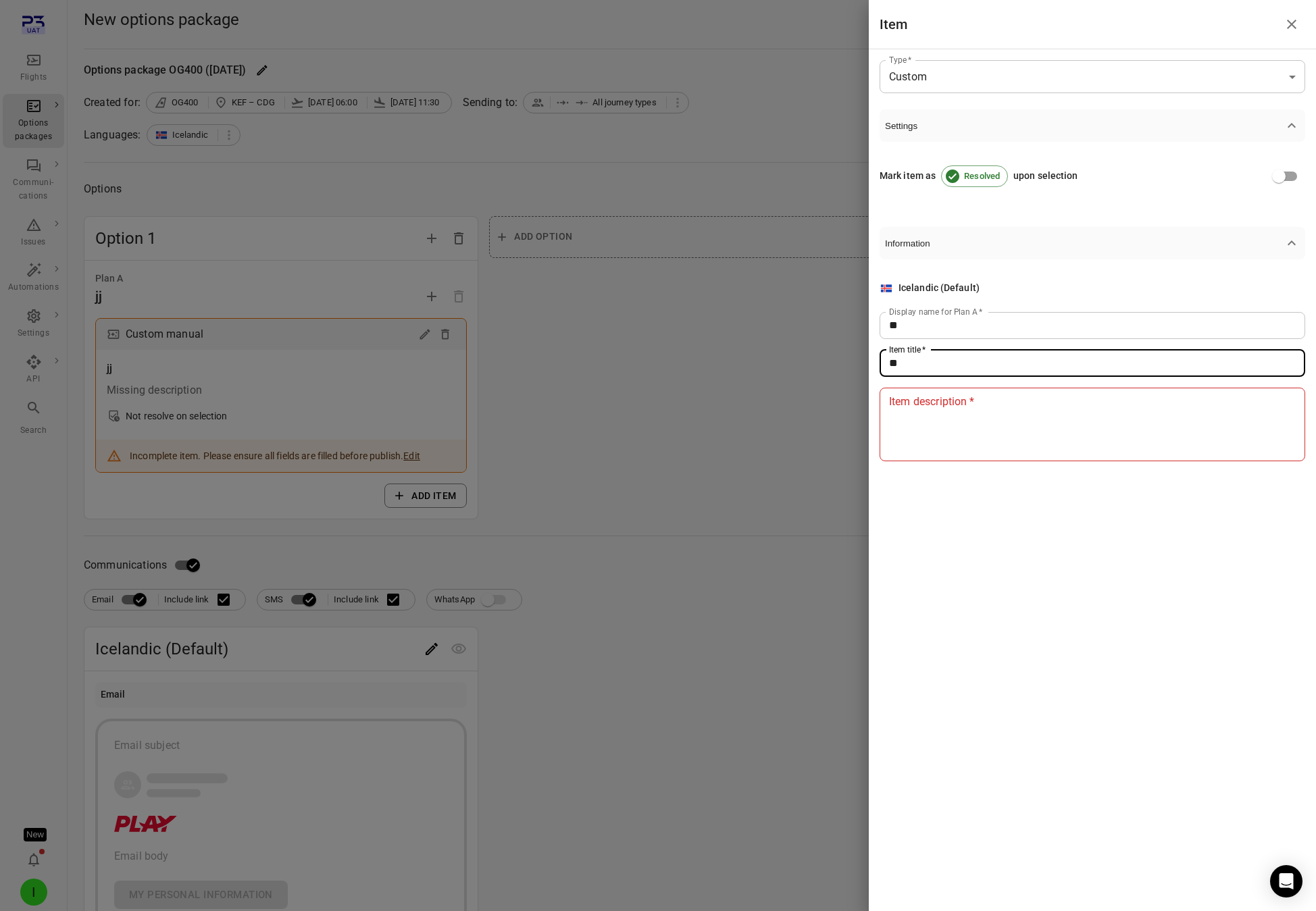
type input "**"
click at [1070, 440] on textarea "Item description   *" at bounding box center [1092, 424] width 407 height 62
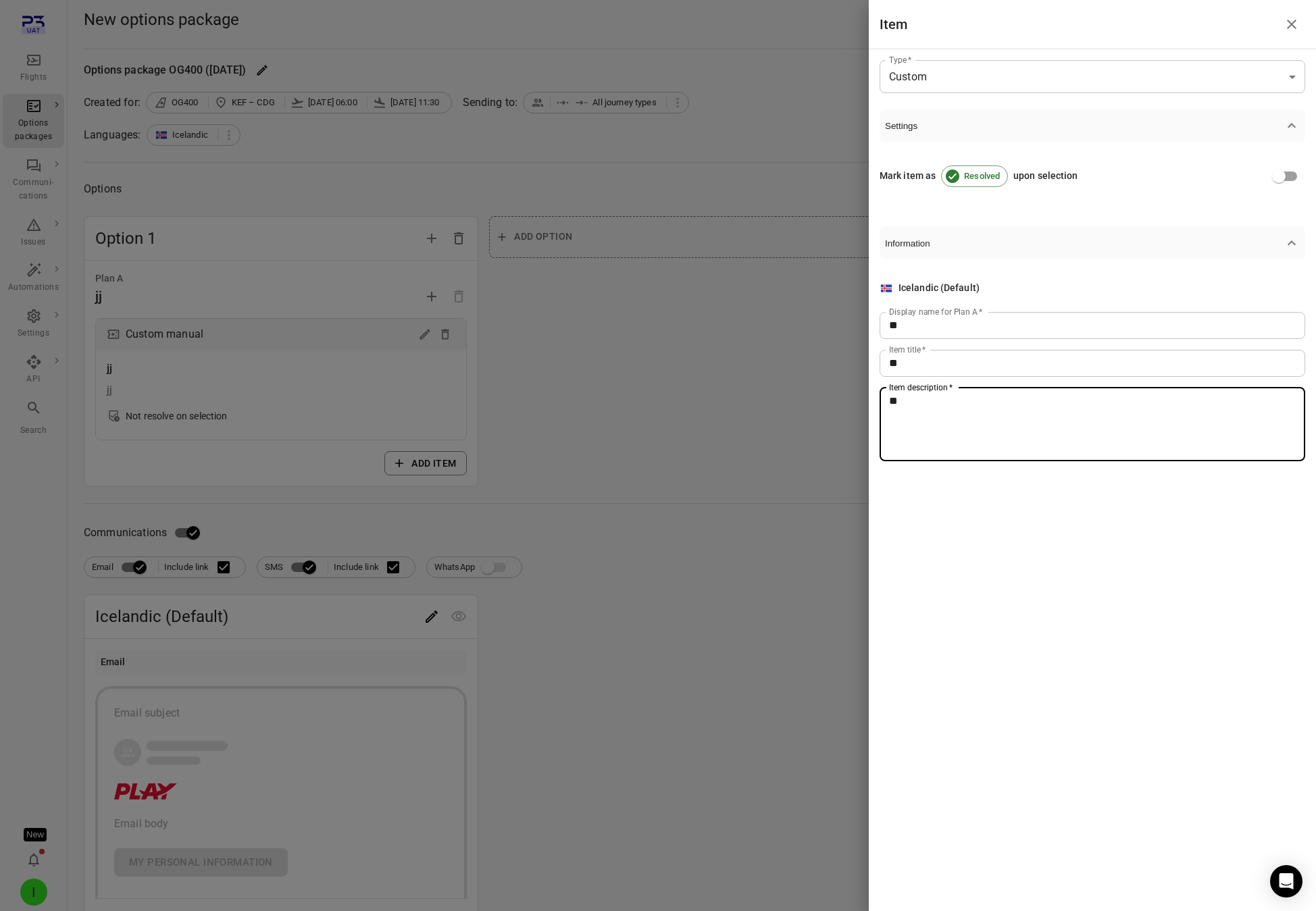
type textarea "**"
click at [566, 405] on div at bounding box center [658, 456] width 1316 height 911
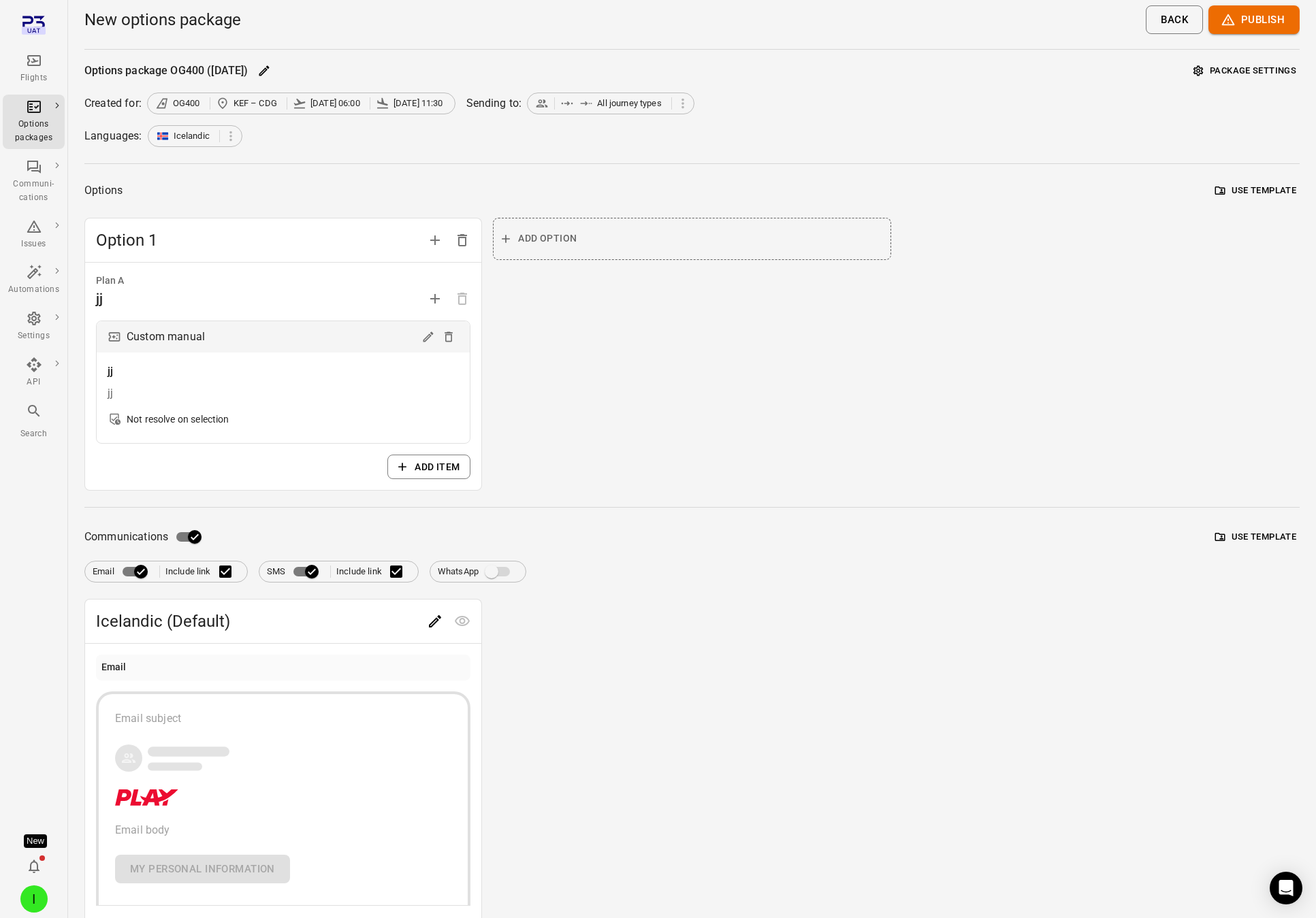
click at [1243, 35] on div "New options package Back Publish" at bounding box center [692, 24] width 1215 height 49
click at [1244, 20] on button "Publish" at bounding box center [1254, 20] width 91 height 29
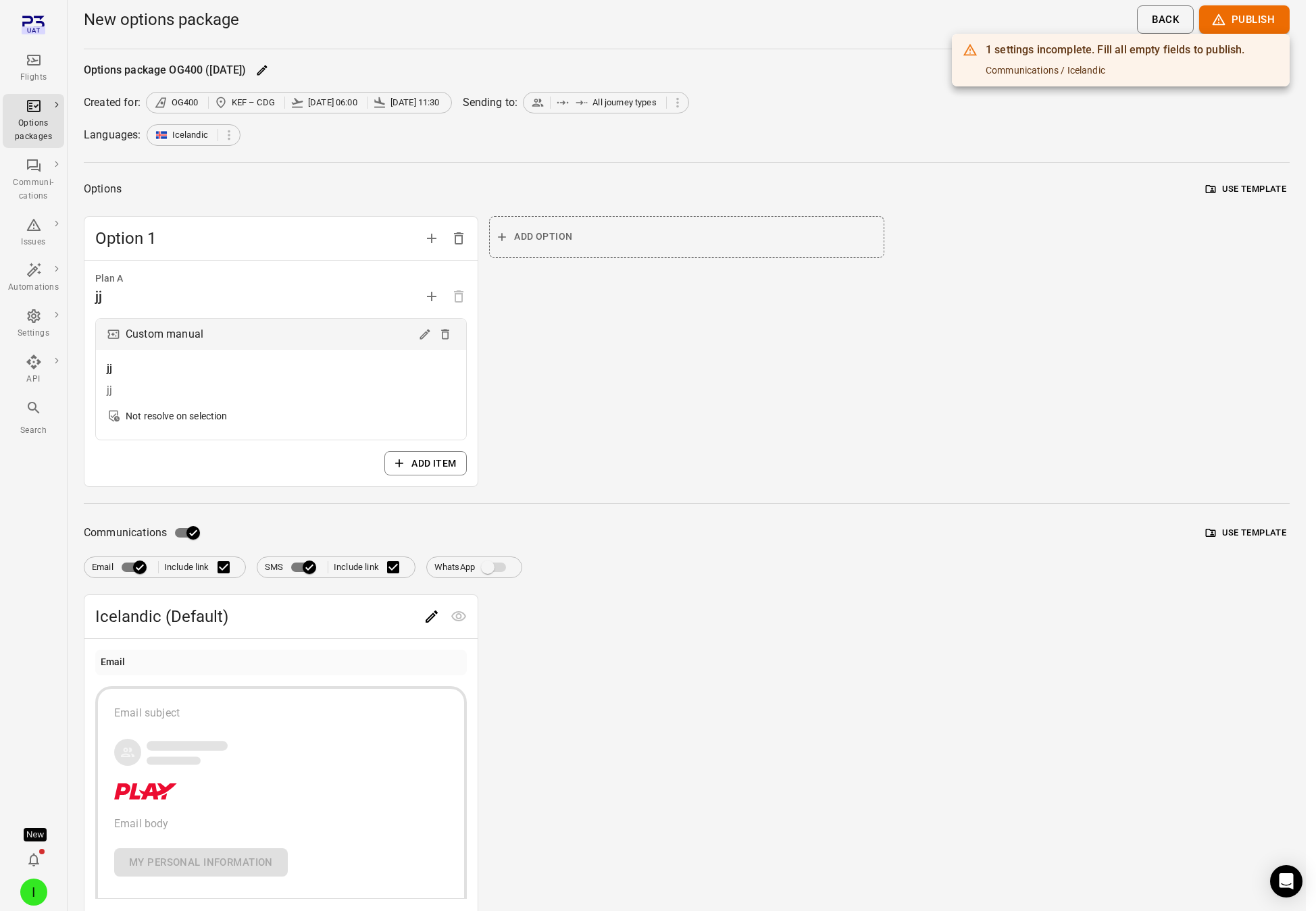
click at [1135, 45] on div "1 settings incomplete. Fill all empty fields to publish." at bounding box center [1115, 50] width 259 height 16
click at [1083, 83] on div "1 settings incomplete. Fill all empty fields to publish. Communications / Icela…" at bounding box center [1121, 60] width 338 height 53
click at [1072, 44] on div "1 settings incomplete. Fill all empty fields to publish." at bounding box center [1115, 50] width 259 height 16
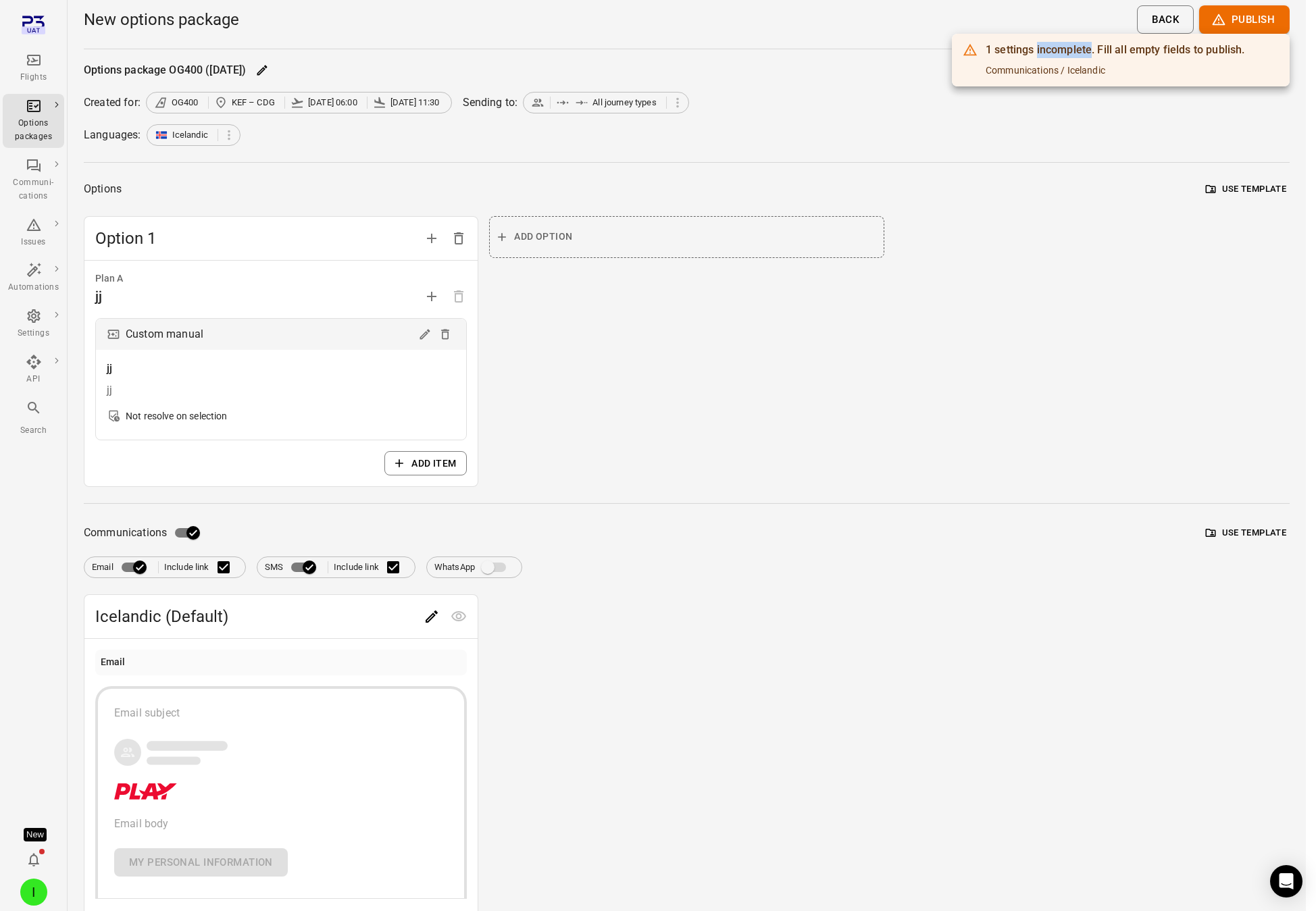
click at [1073, 44] on div "1 settings incomplete. Fill all empty fields to publish." at bounding box center [1115, 50] width 259 height 16
click at [1073, 44] on div "1 settings incomplete. Fill all empty fields to publish." at bounding box center [1115, 50] width 259 height 16
click at [917, 145] on div at bounding box center [658, 456] width 1316 height 911
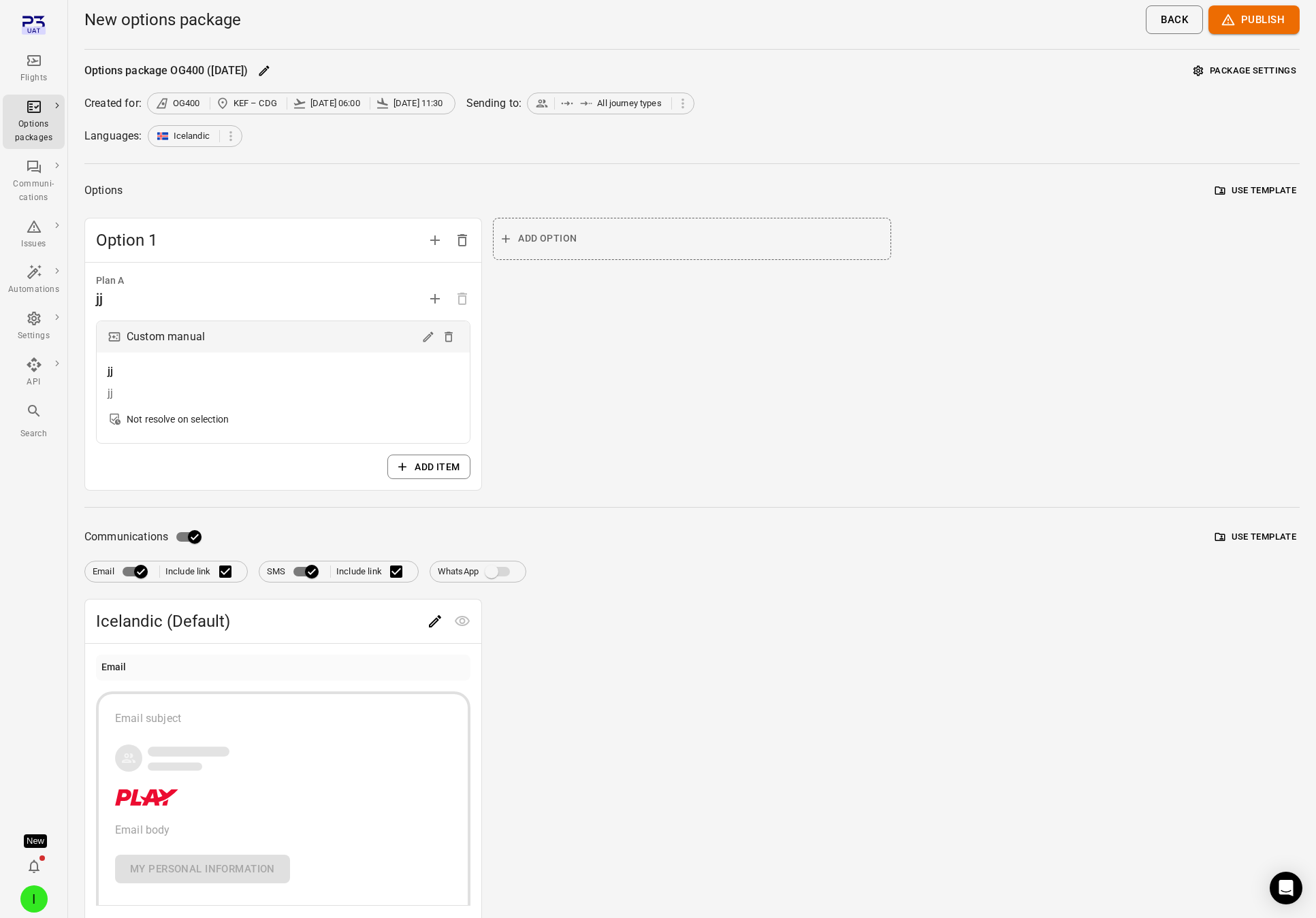
click at [1288, 35] on div "New options package Back Publish" at bounding box center [692, 24] width 1215 height 49
click at [1280, 23] on button "Publish" at bounding box center [1254, 20] width 91 height 29
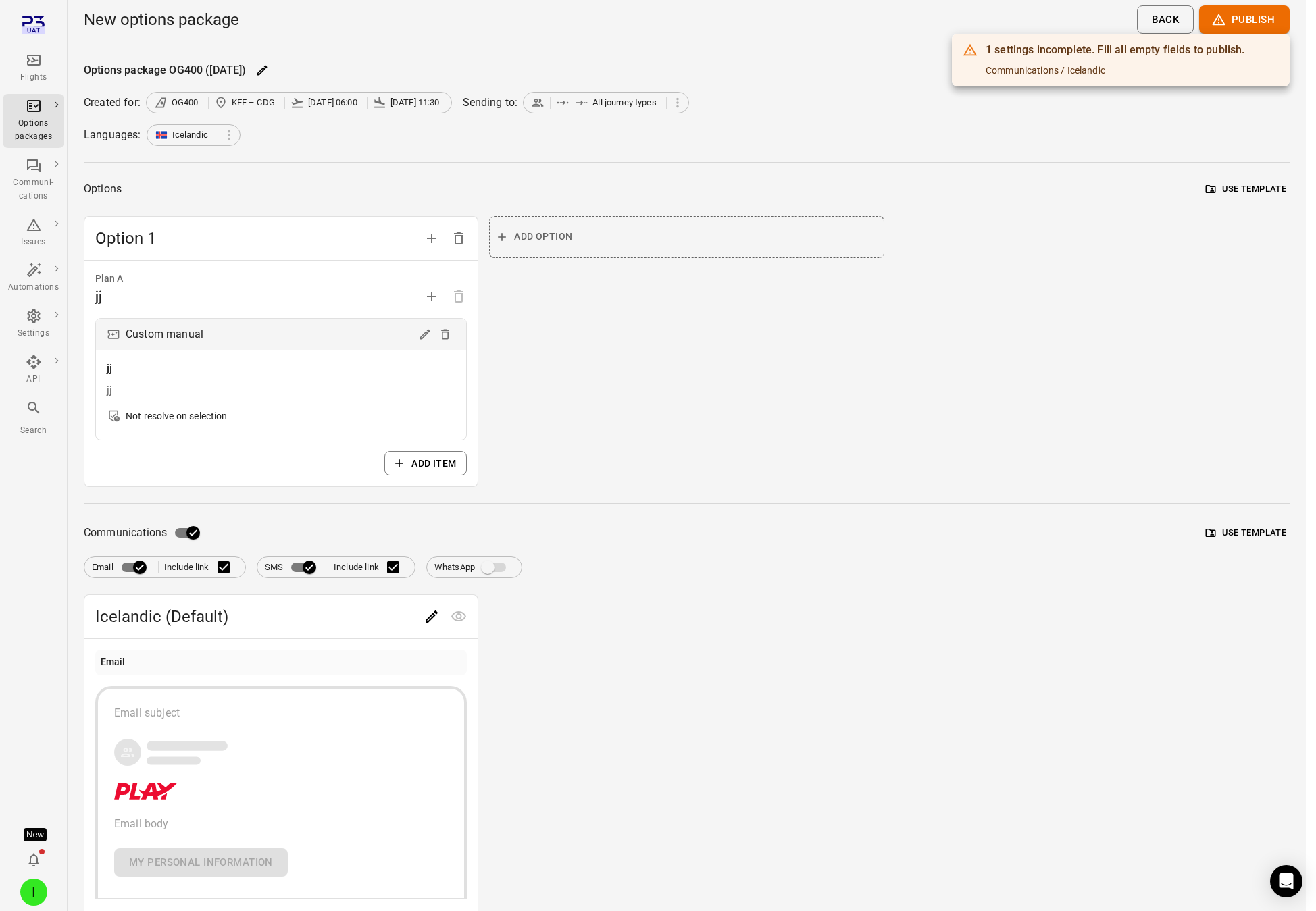
drag, startPoint x: 753, startPoint y: 187, endPoint x: 755, endPoint y: 173, distance: 14.1
click at [754, 185] on div at bounding box center [658, 456] width 1316 height 911
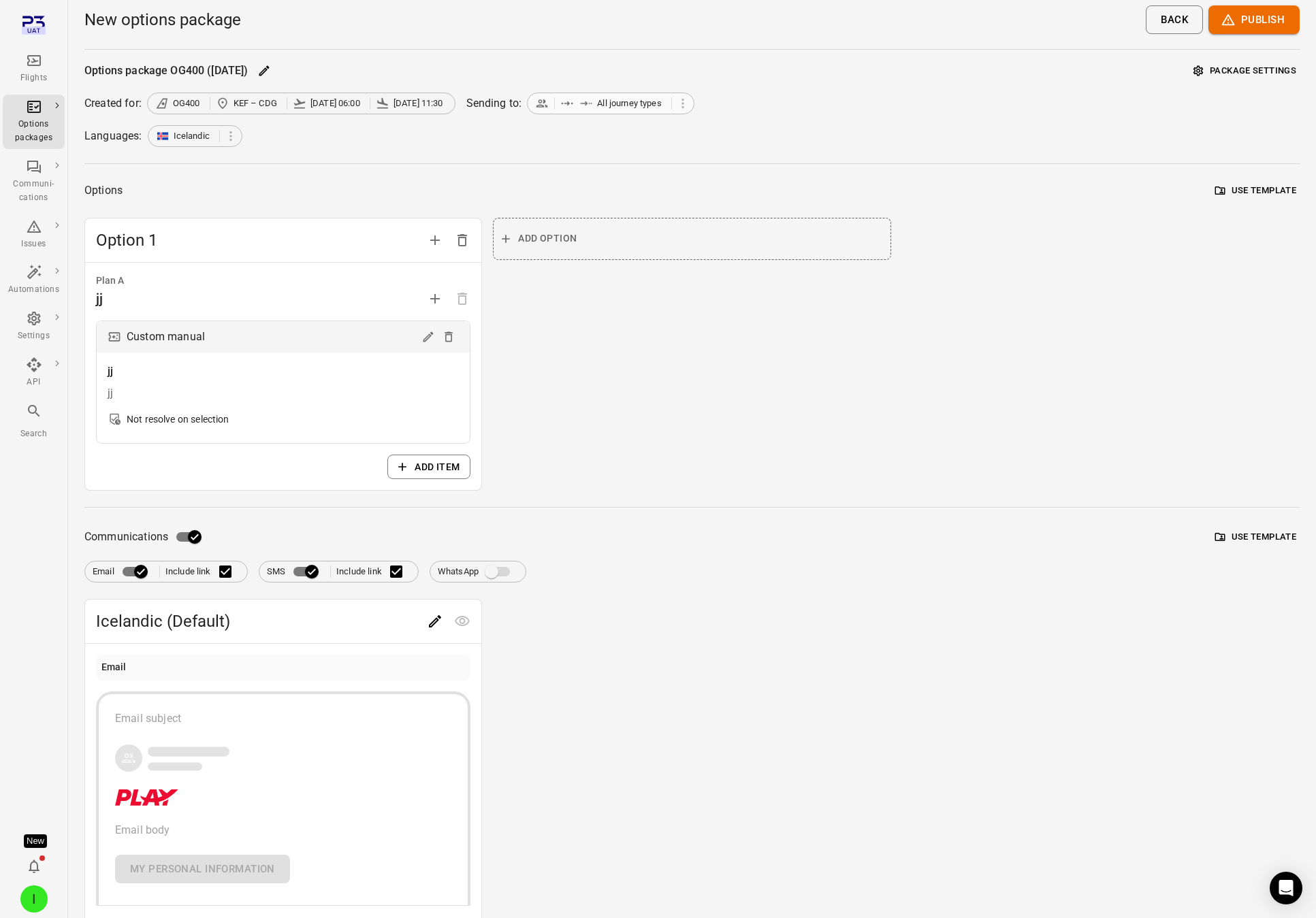
click at [660, 109] on span "All journey types" at bounding box center [629, 103] width 65 height 13
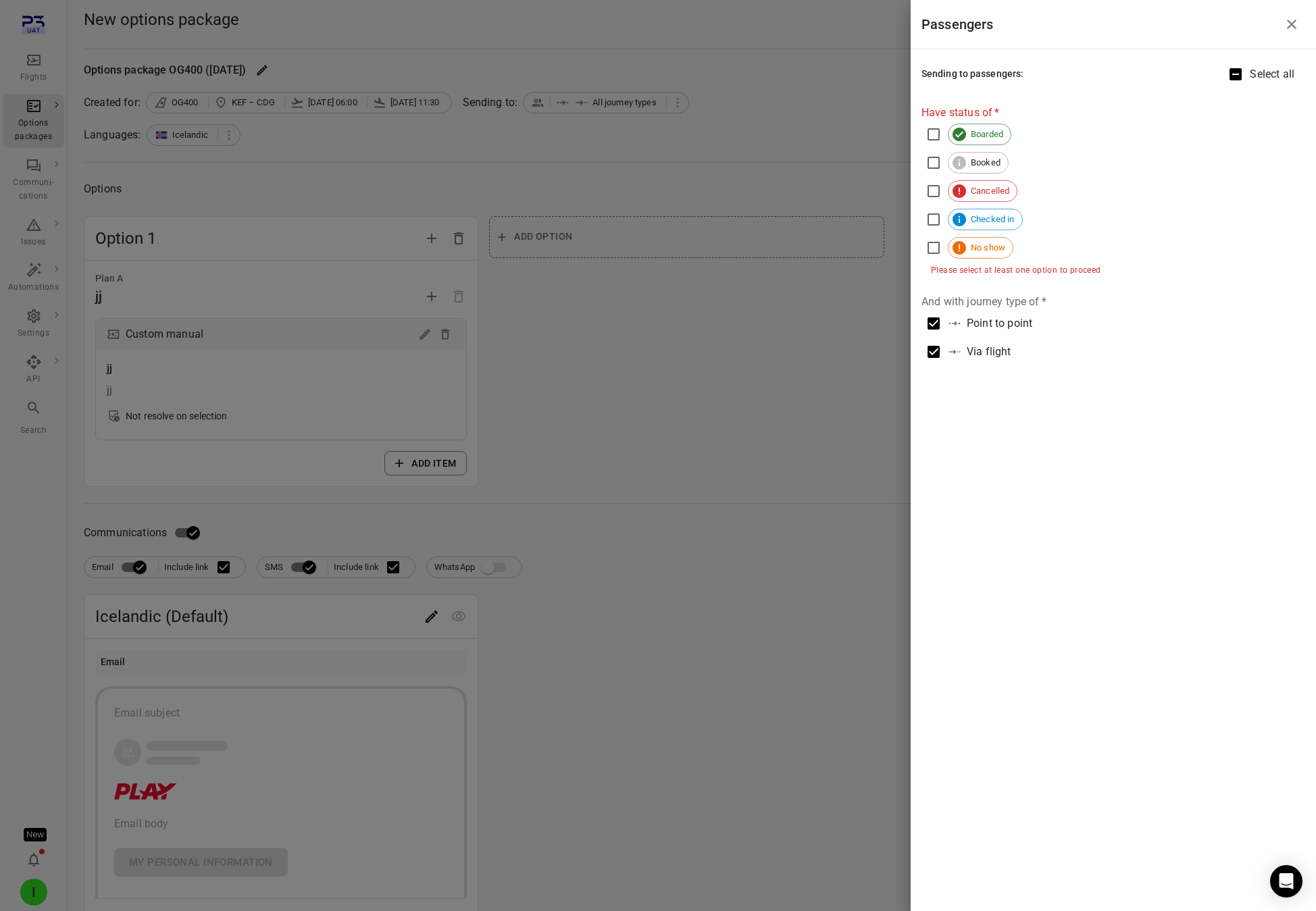
click at [628, 382] on div at bounding box center [658, 456] width 1316 height 911
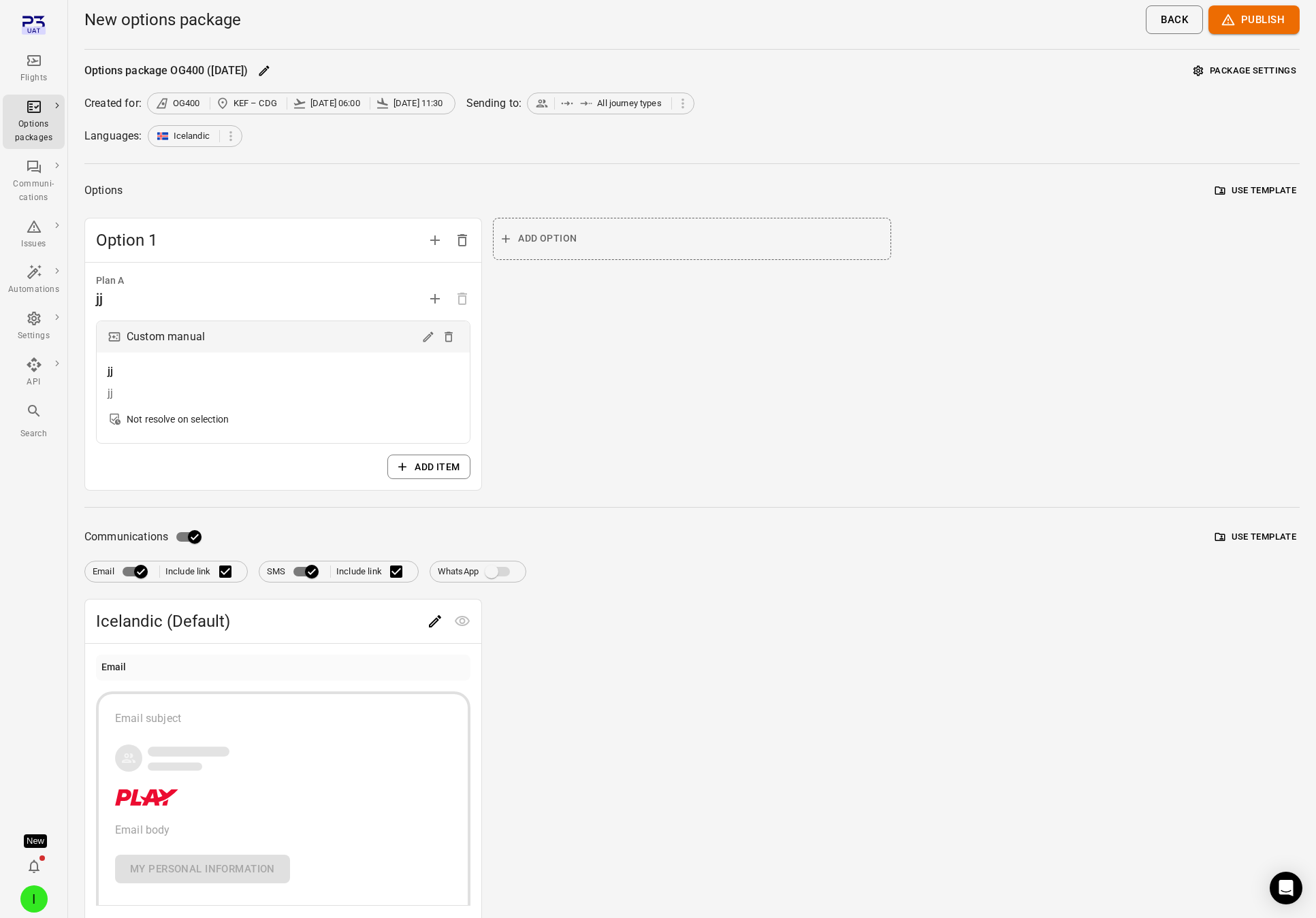
click at [1239, 29] on button "Publish" at bounding box center [1254, 20] width 91 height 29
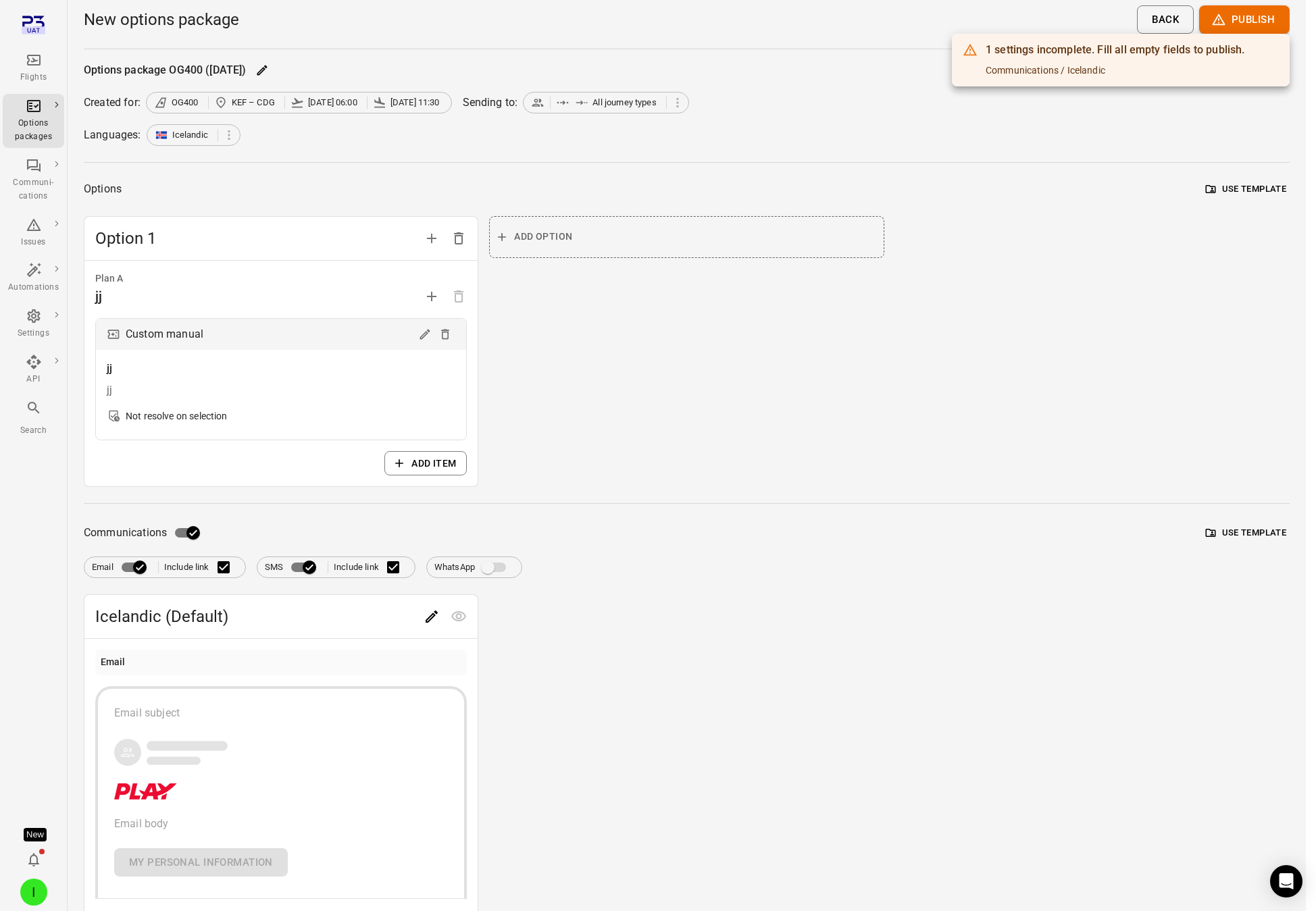
click at [1073, 71] on div "Communications / Icelandic" at bounding box center [1115, 70] width 259 height 13
drag, startPoint x: 1073, startPoint y: 71, endPoint x: 1014, endPoint y: 97, distance: 64.5
click at [1073, 70] on div "Communications / Icelandic" at bounding box center [1115, 70] width 259 height 13
click at [883, 170] on div at bounding box center [658, 456] width 1316 height 911
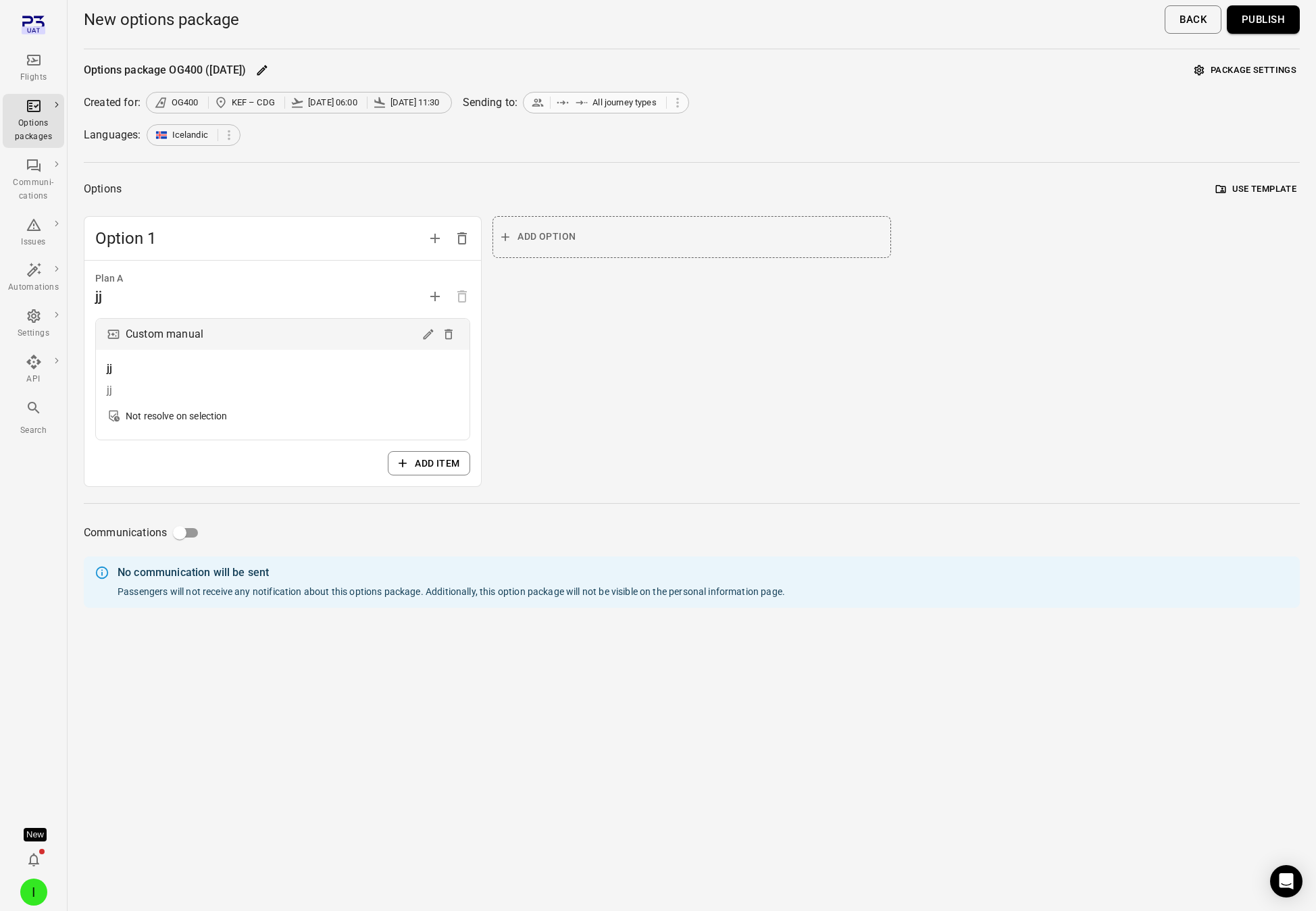
click at [627, 103] on span "All journey types" at bounding box center [625, 102] width 64 height 13
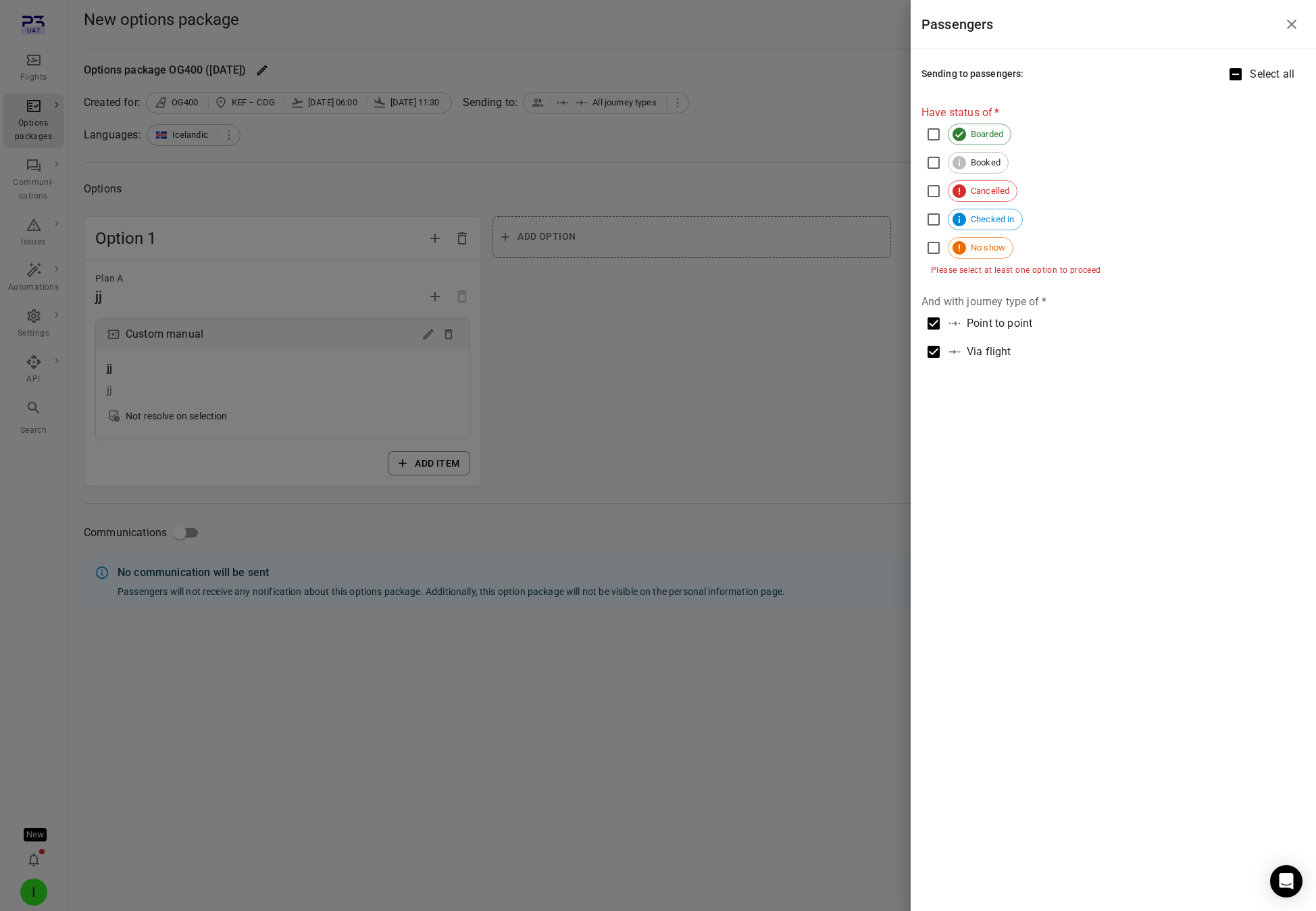
click at [855, 203] on div at bounding box center [658, 456] width 1316 height 911
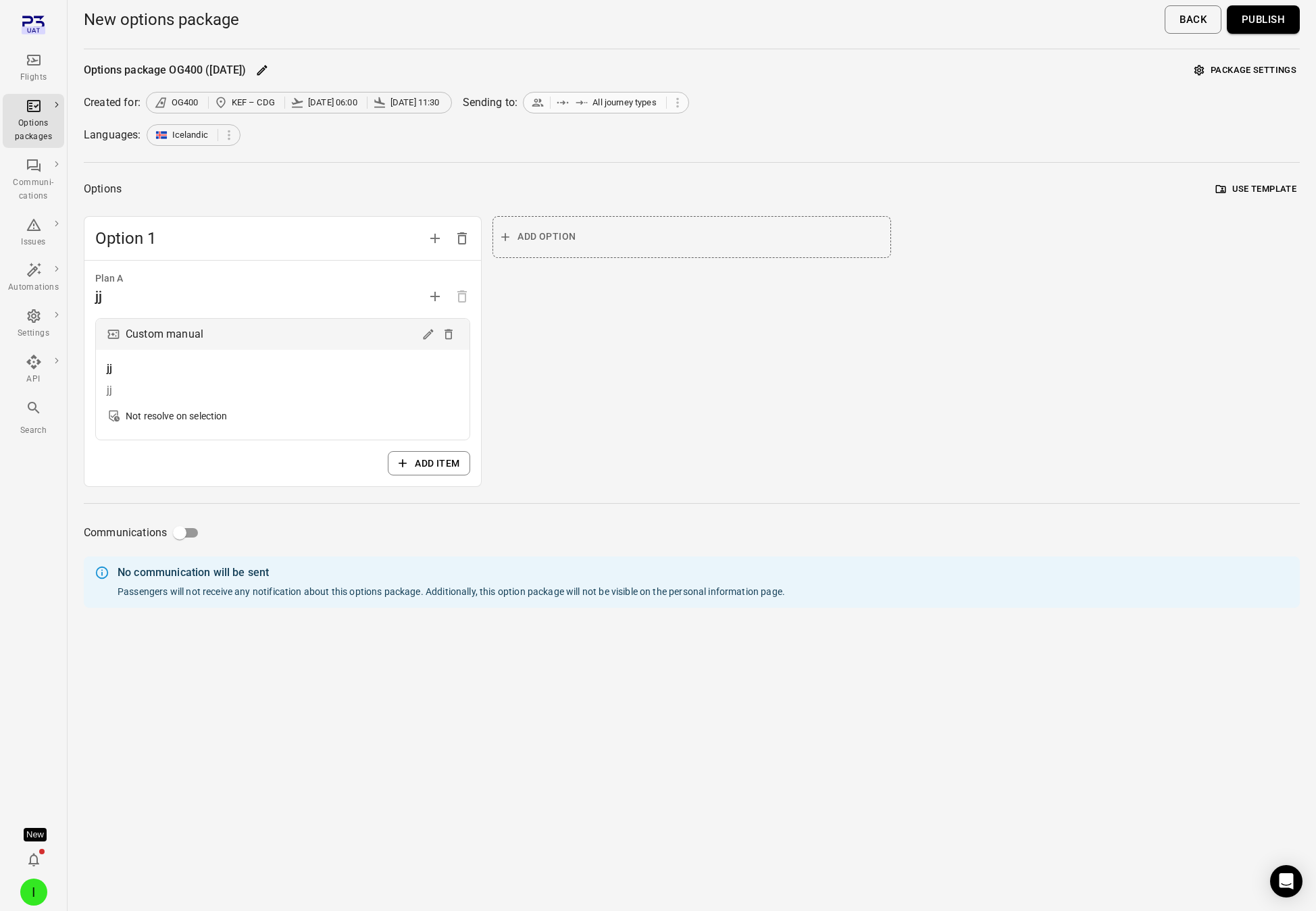
click at [603, 106] on span "All journey types" at bounding box center [625, 102] width 64 height 13
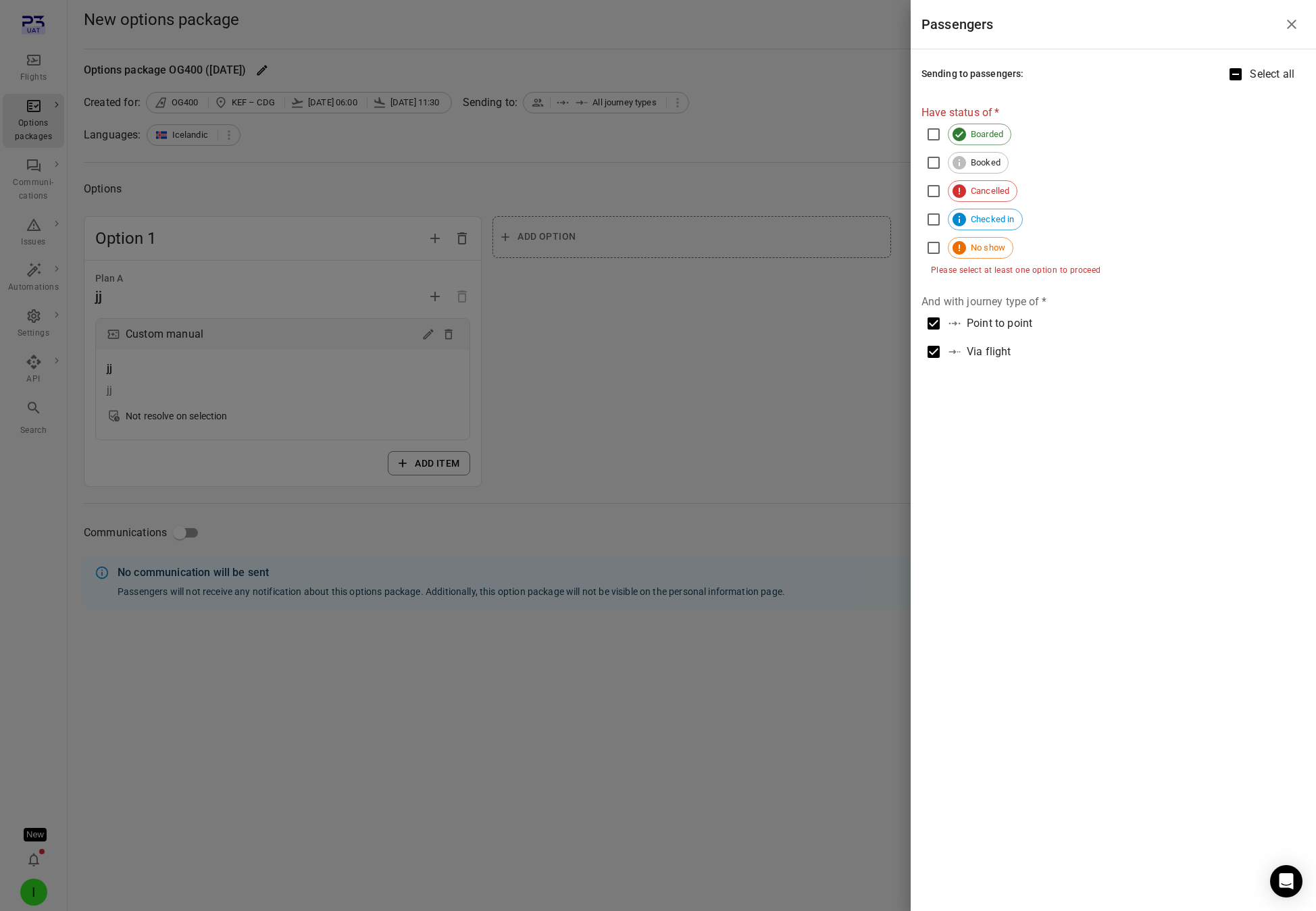
drag, startPoint x: 699, startPoint y: 126, endPoint x: 1040, endPoint y: 225, distance: 355.1
click at [706, 129] on div at bounding box center [658, 456] width 1316 height 911
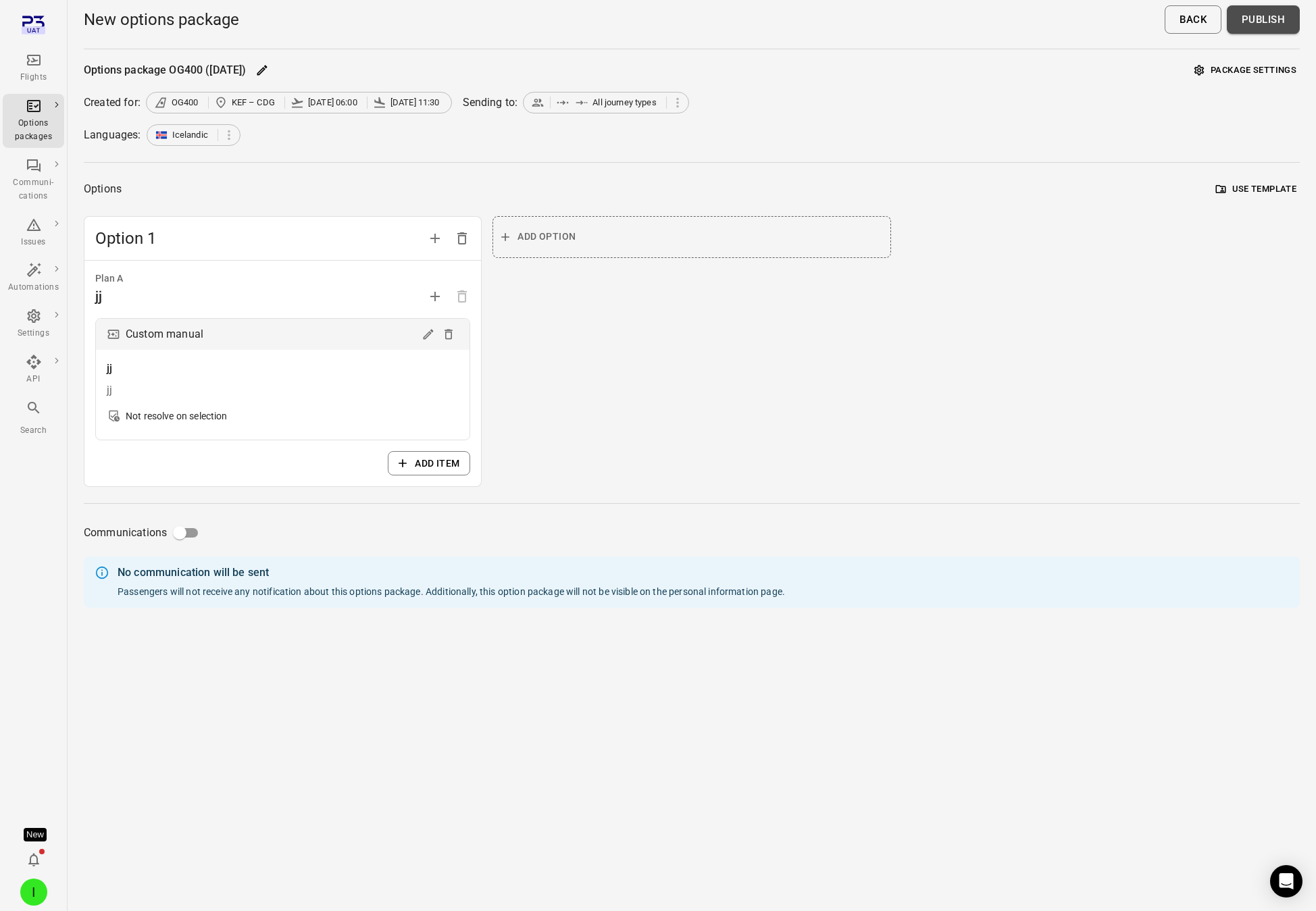
click at [1263, 19] on button "Publish" at bounding box center [1263, 19] width 73 height 29
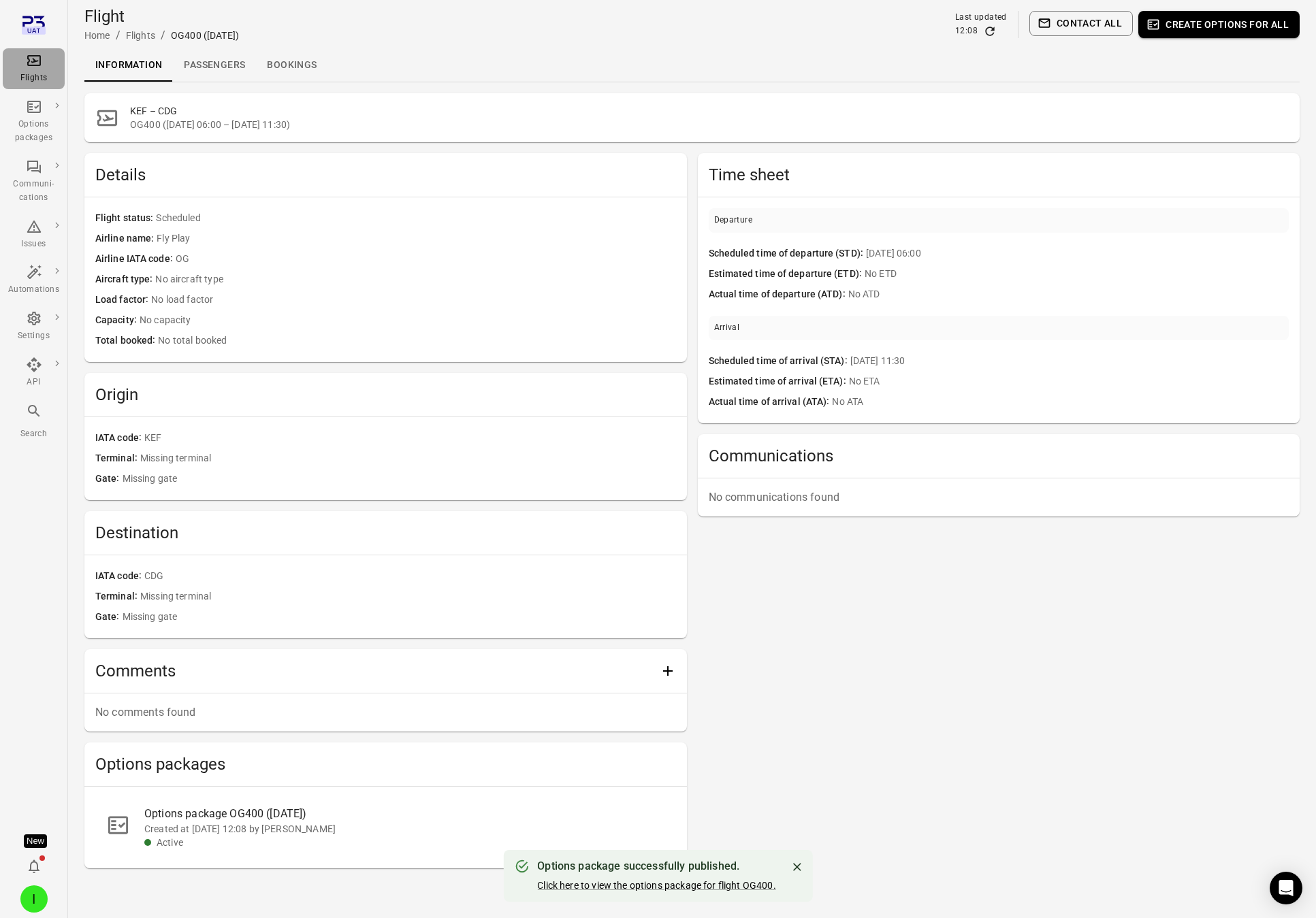
click at [45, 78] on div "Flights" at bounding box center [33, 78] width 51 height 13
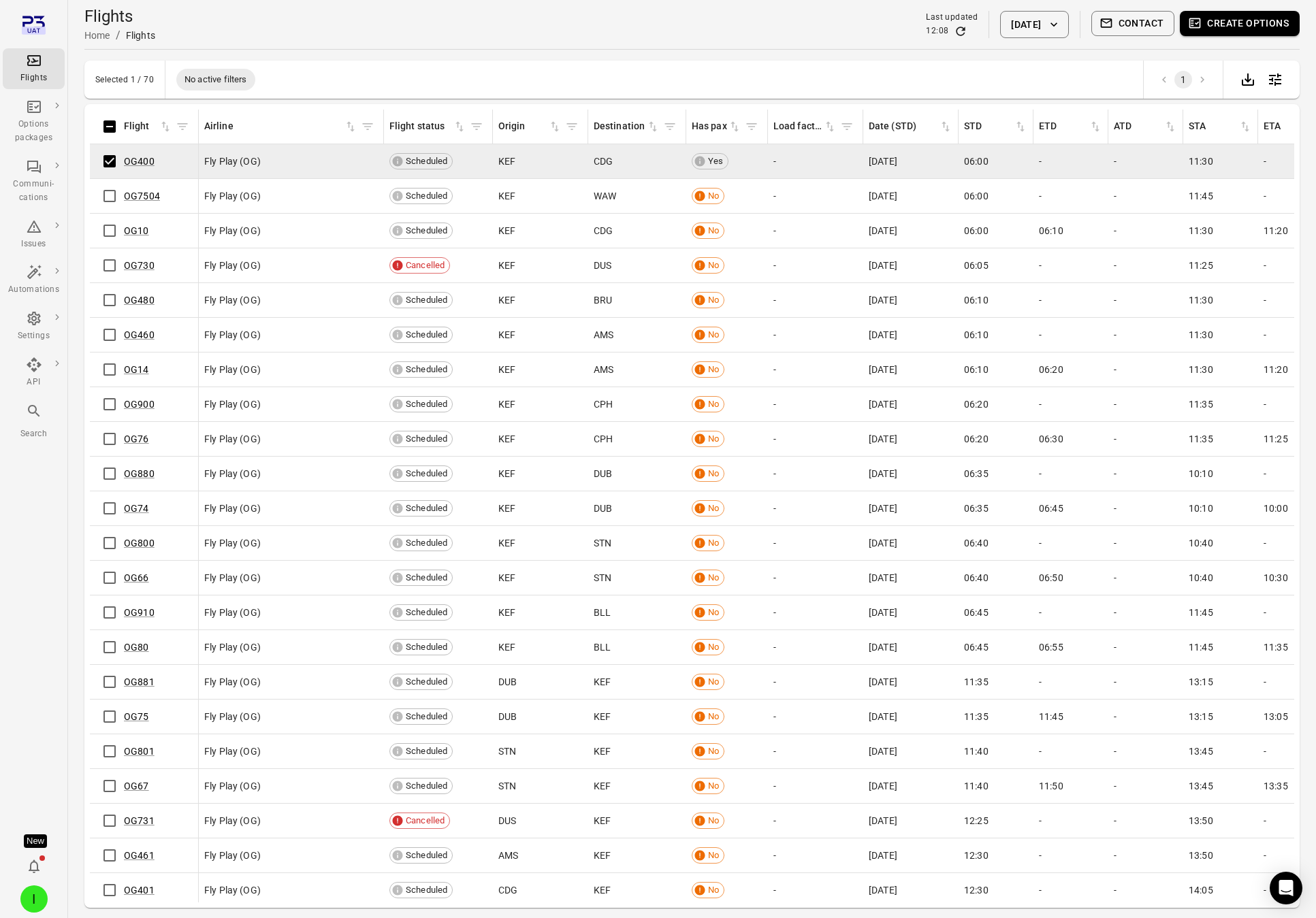
click at [1244, 30] on button "Create options" at bounding box center [1239, 23] width 119 height 25
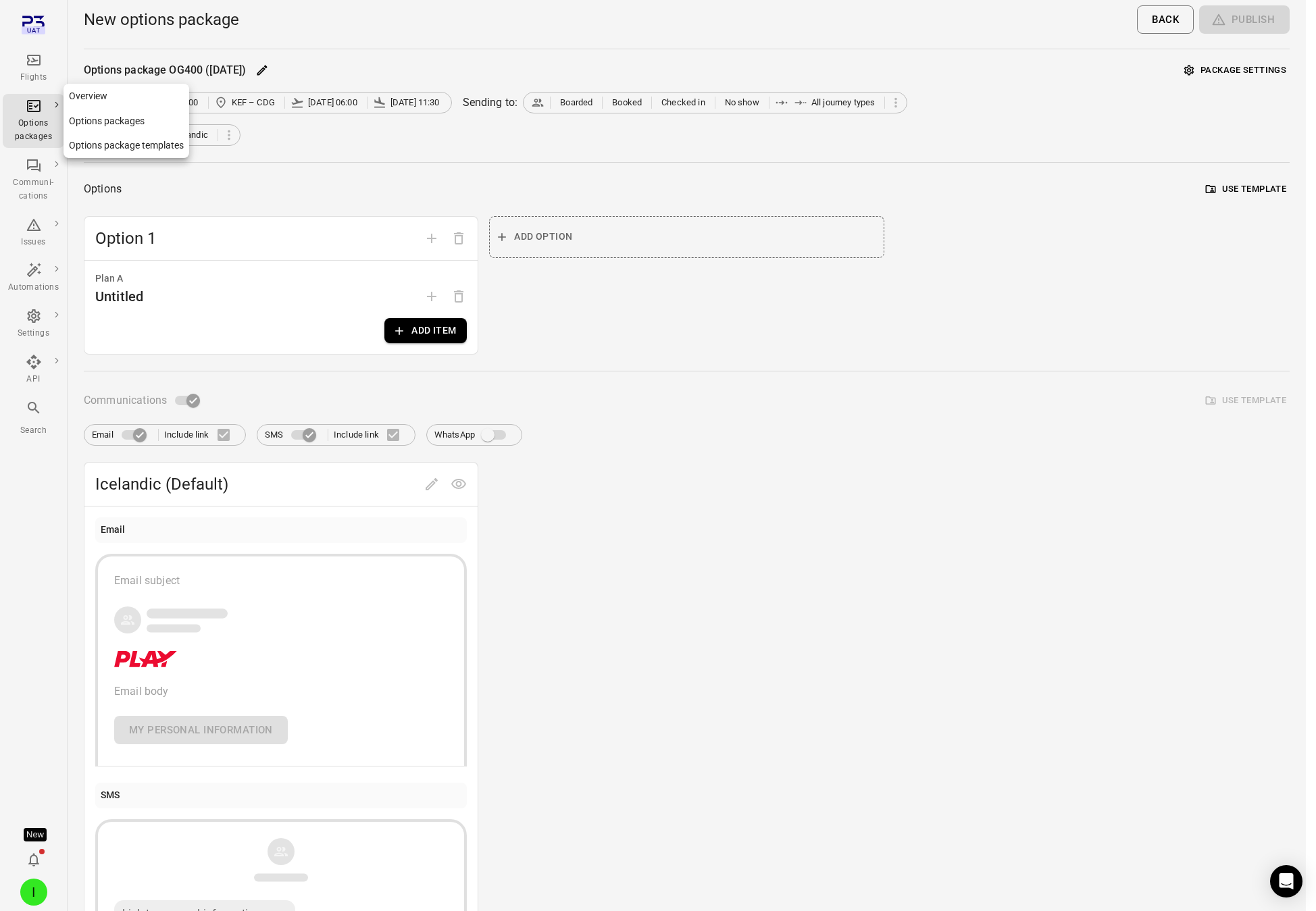
click at [48, 105] on div "Options packages" at bounding box center [33, 120] width 50 height 46
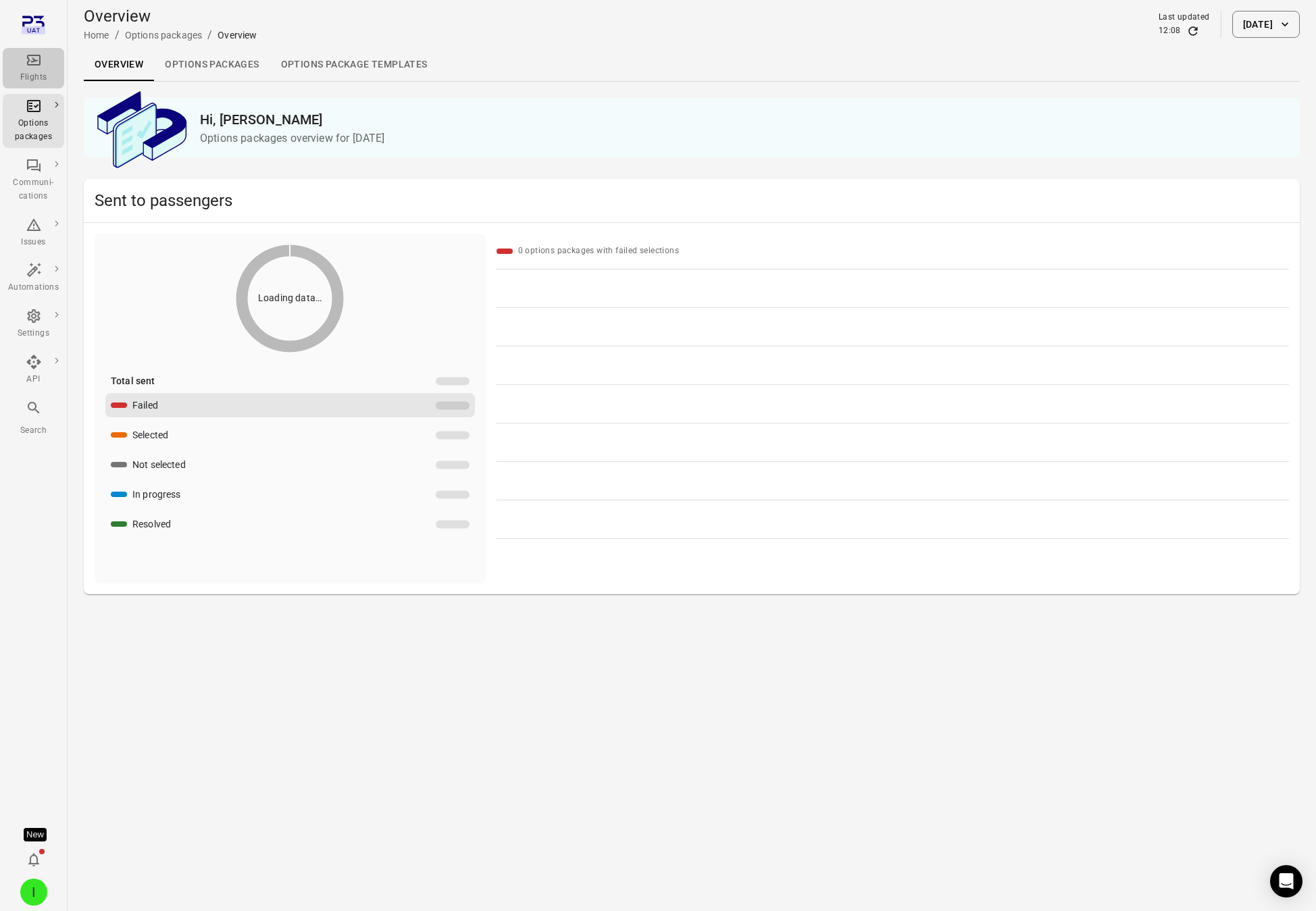
click at [36, 71] on div "Flights" at bounding box center [33, 77] width 50 height 13
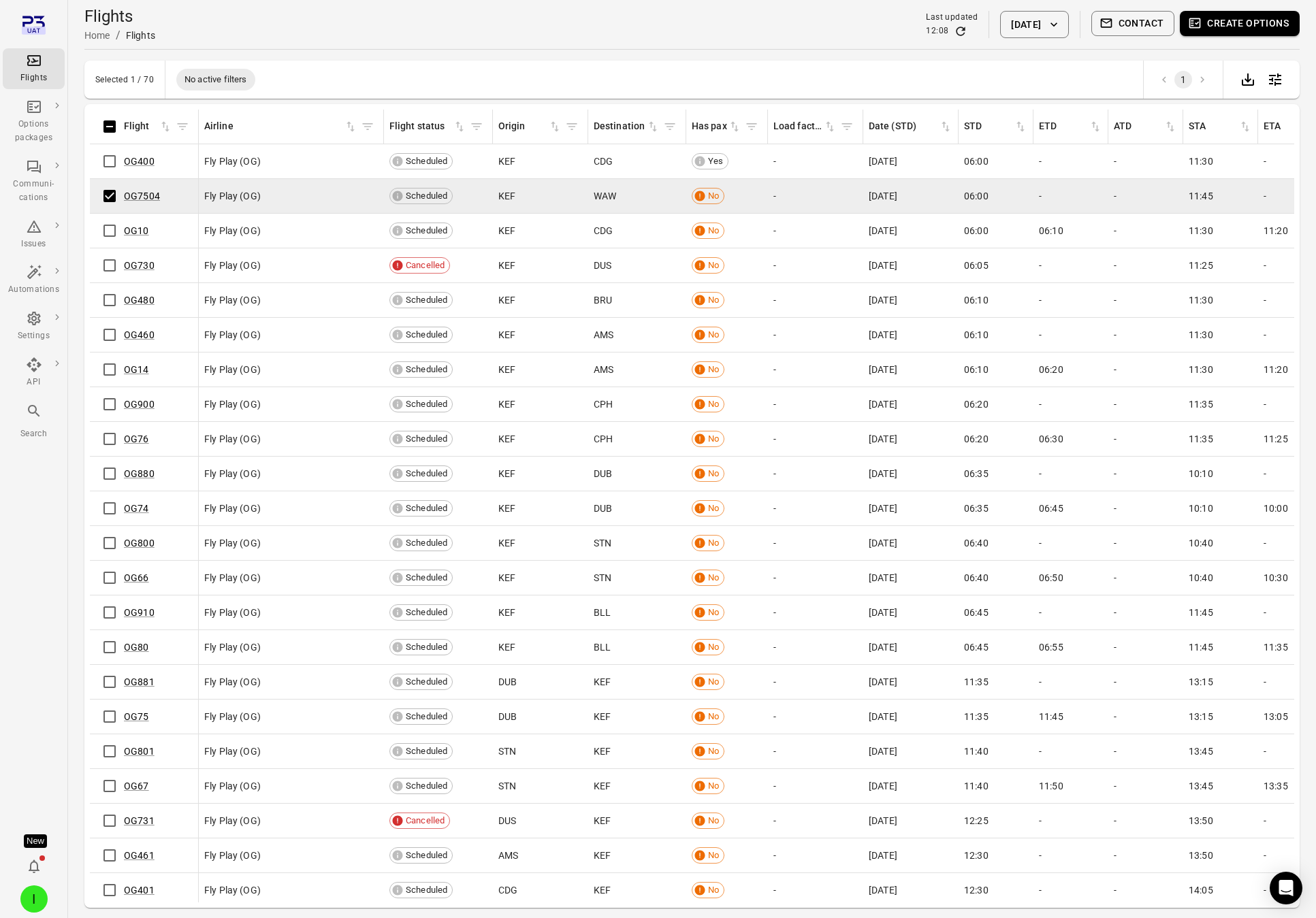
click at [1231, 19] on button "Create options" at bounding box center [1239, 23] width 119 height 25
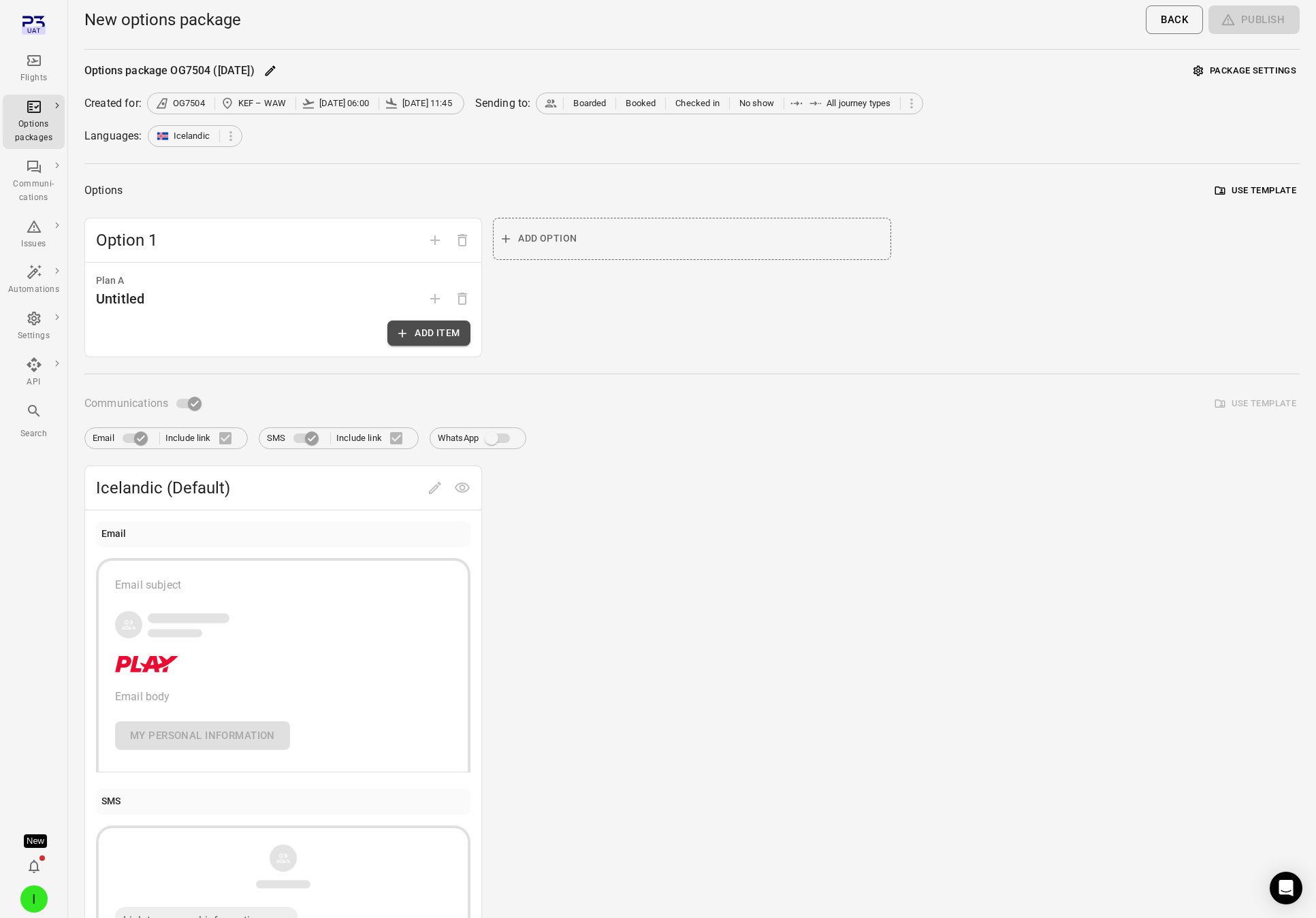
click at [424, 342] on button "Add item" at bounding box center [429, 333] width 83 height 25
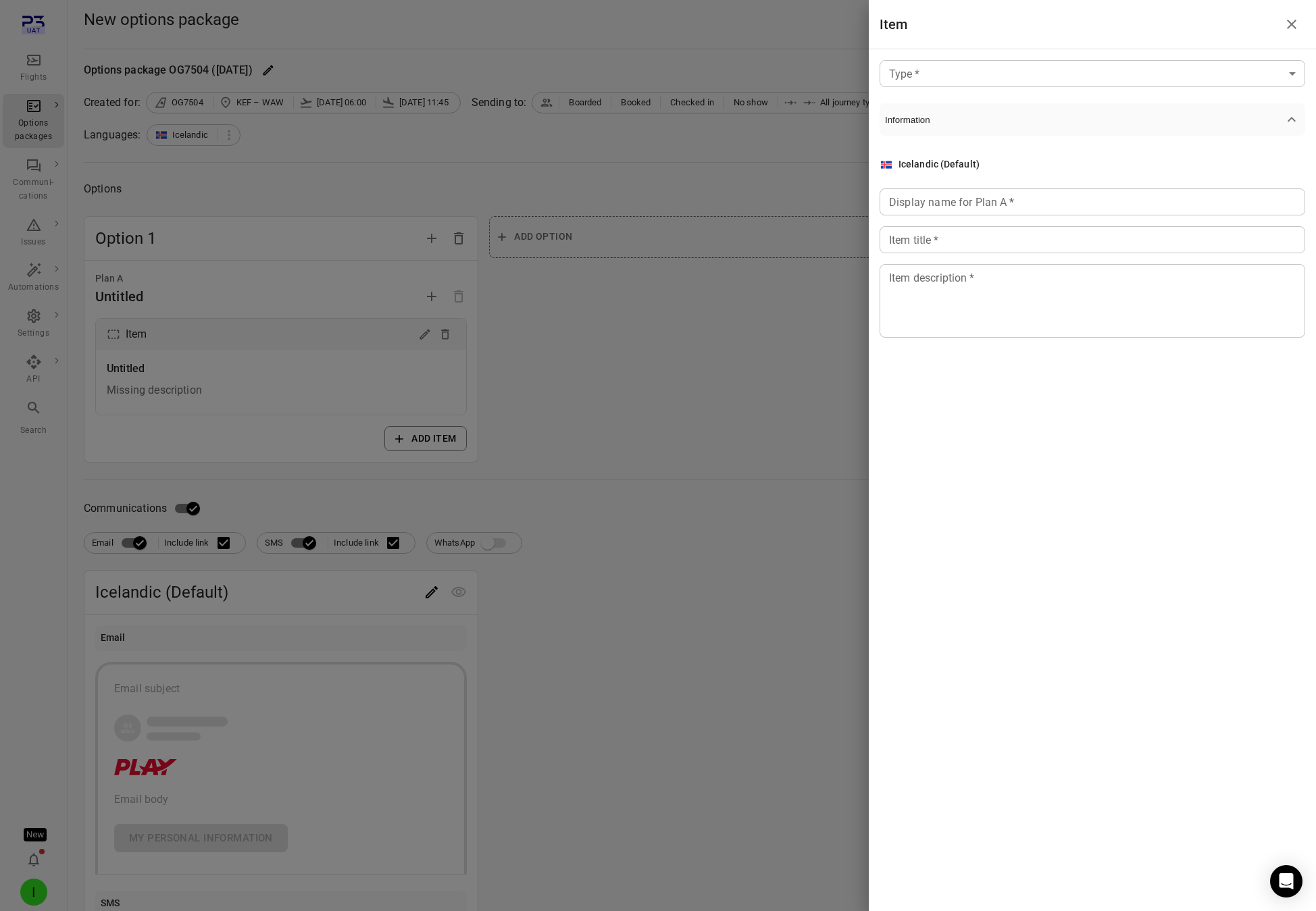
drag, startPoint x: 580, startPoint y: 322, endPoint x: 618, endPoint y: 287, distance: 51.7
click at [592, 324] on div at bounding box center [658, 456] width 1316 height 911
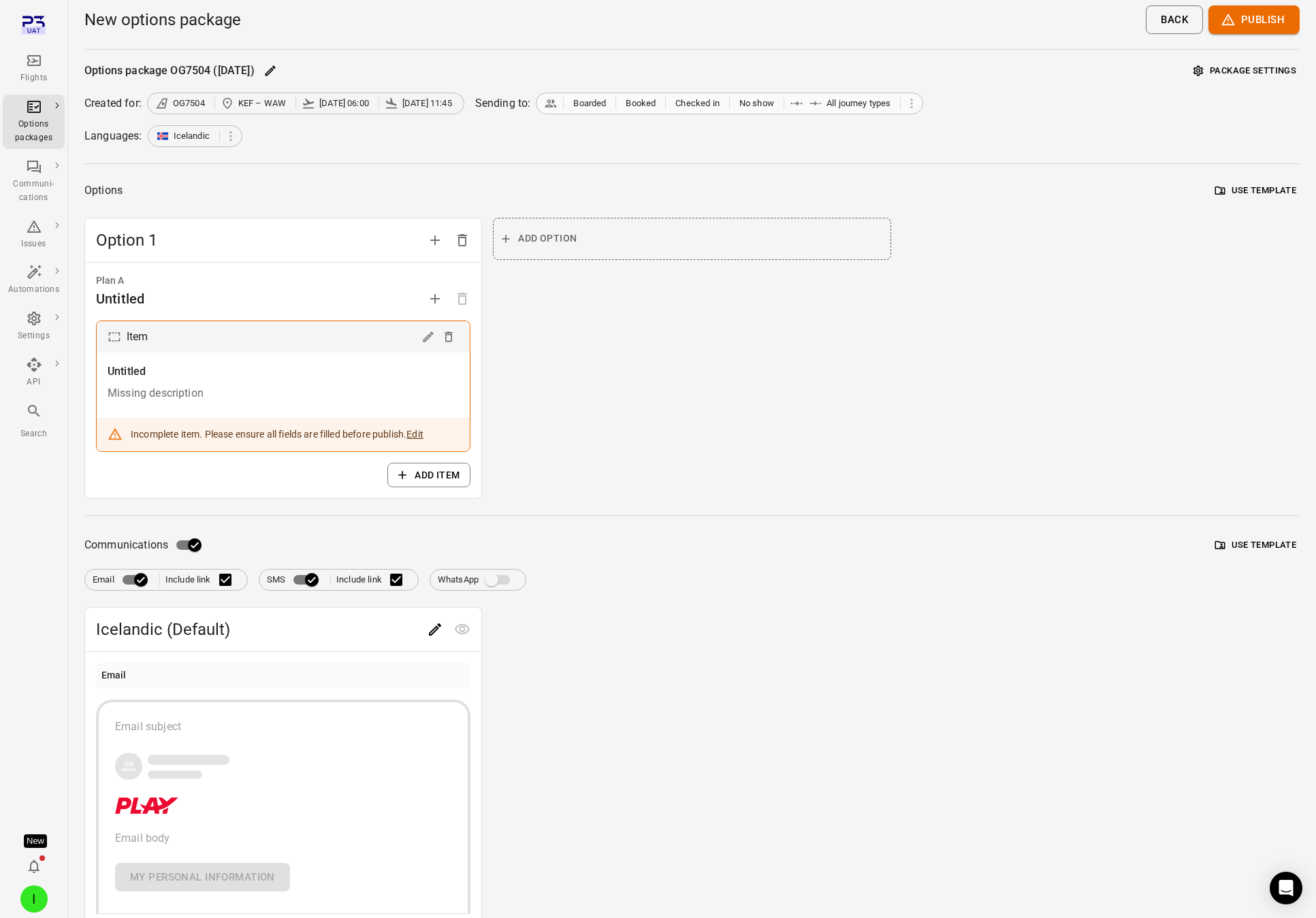
click at [804, 106] on span "All journey types" at bounding box center [842, 103] width 105 height 13
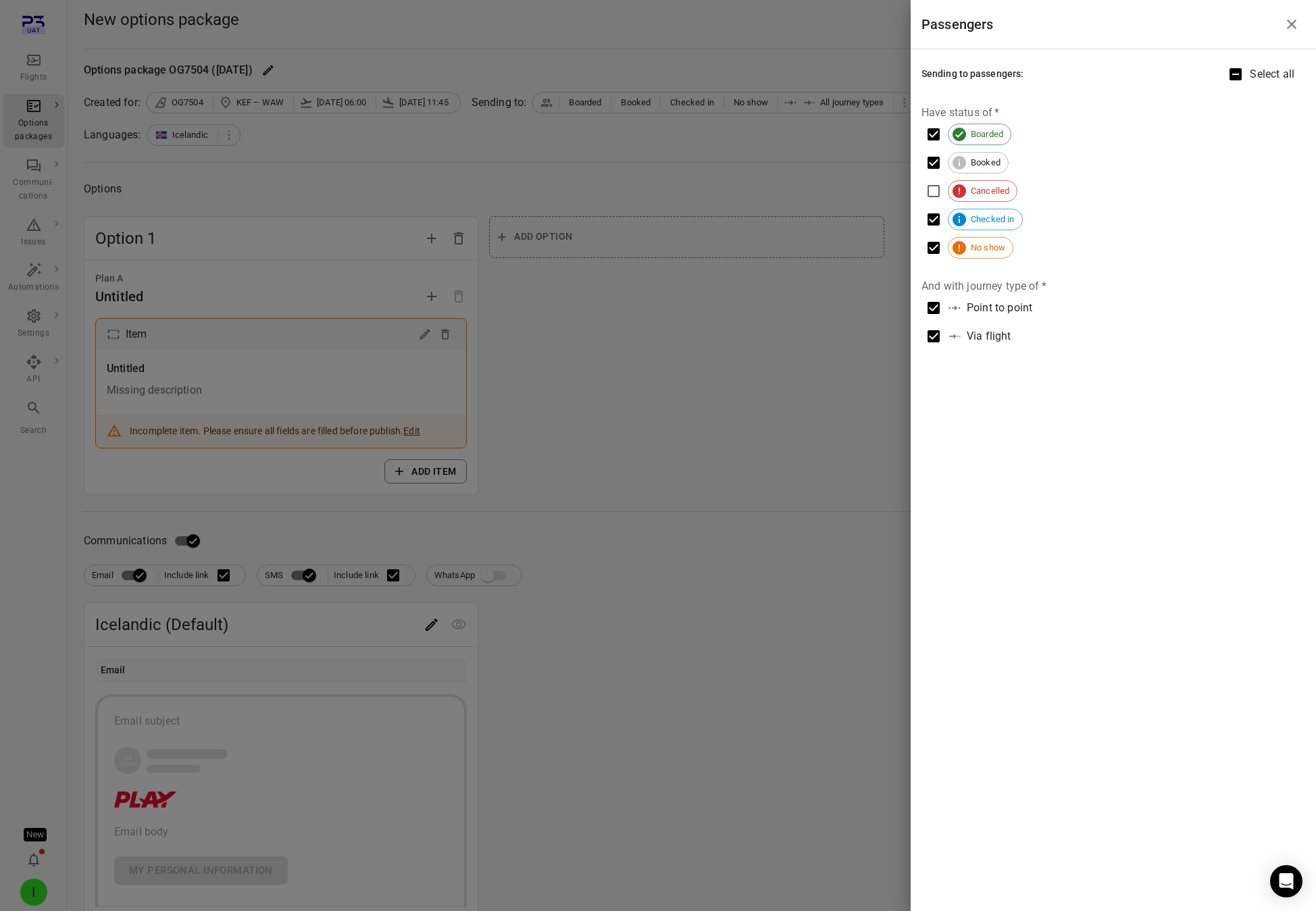
drag, startPoint x: 602, startPoint y: 260, endPoint x: 939, endPoint y: 136, distance: 359.1
click at [603, 259] on div at bounding box center [658, 456] width 1316 height 911
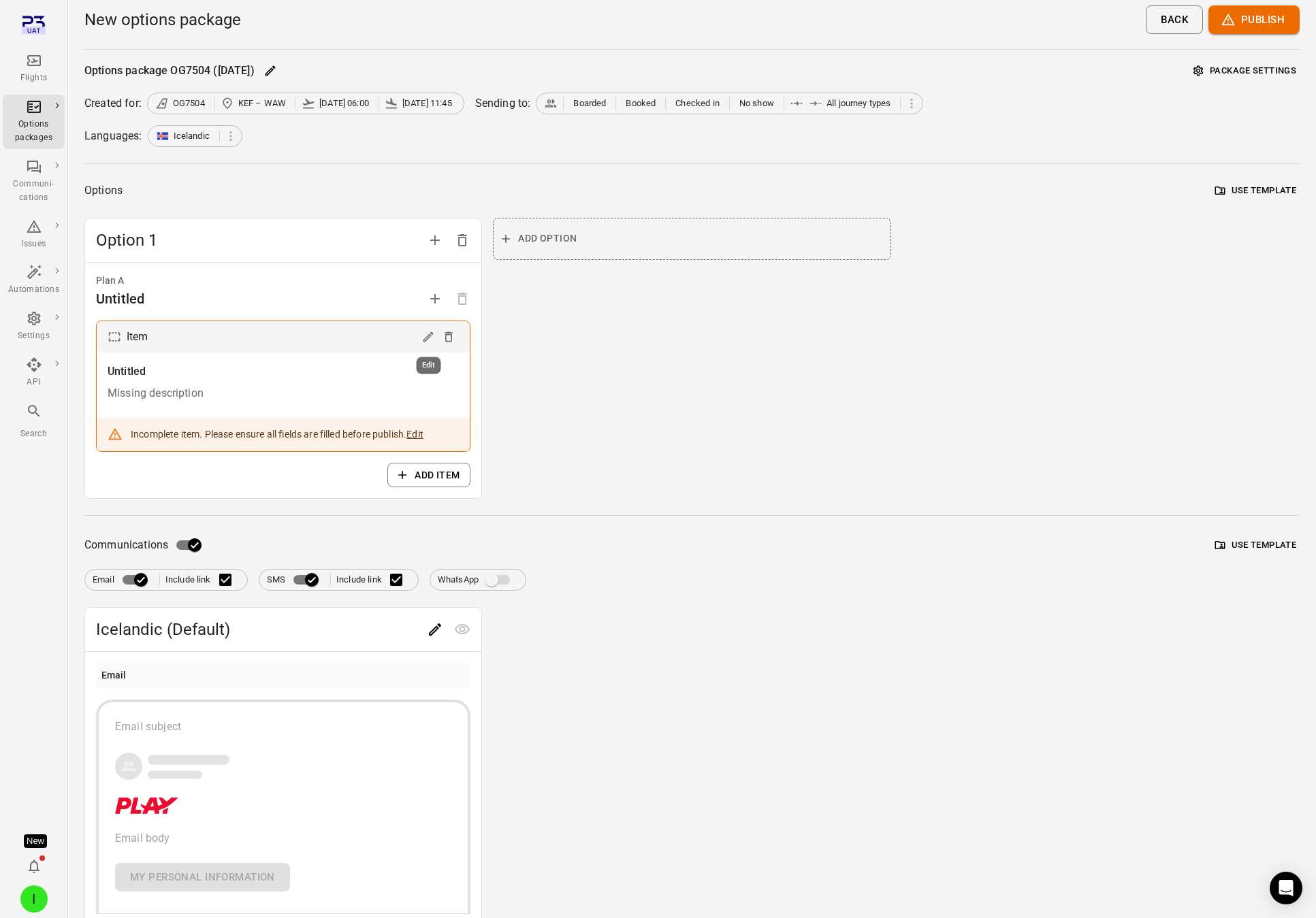
click at [426, 342] on icon "Edit" at bounding box center [428, 336] width 13 height 13
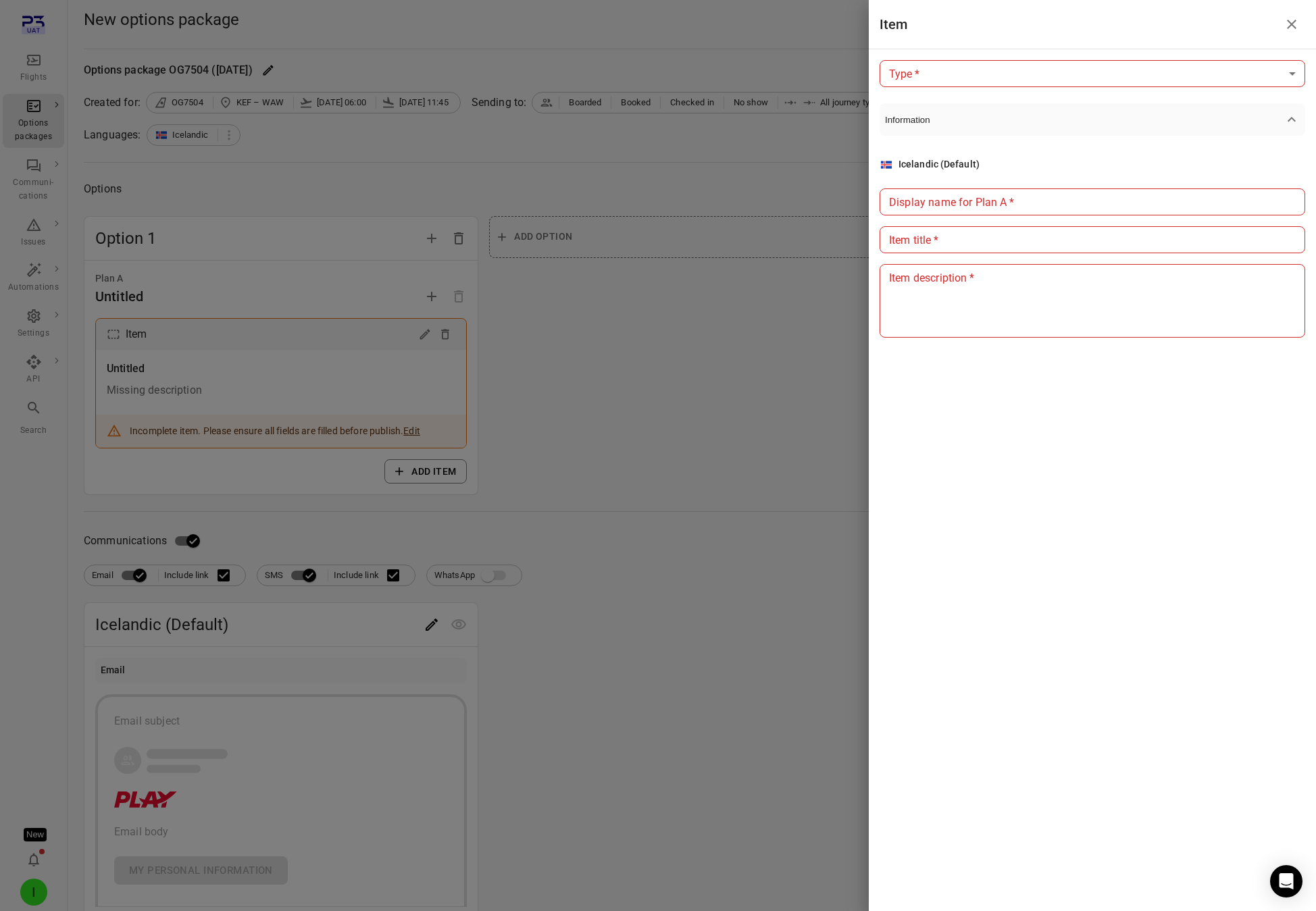
click at [494, 187] on div at bounding box center [658, 456] width 1316 height 911
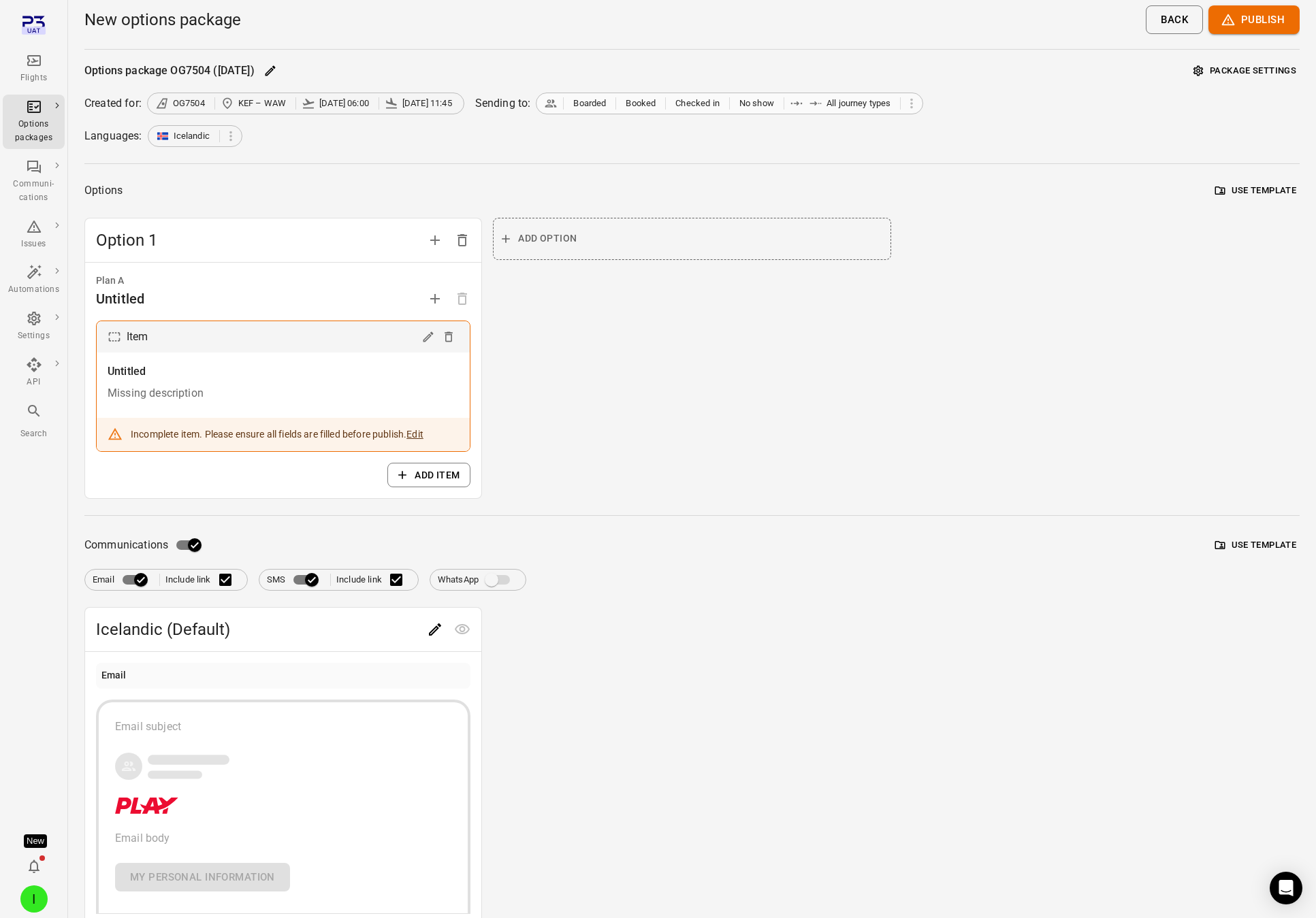
click at [582, 109] on span "Boarded" at bounding box center [590, 103] width 33 height 13
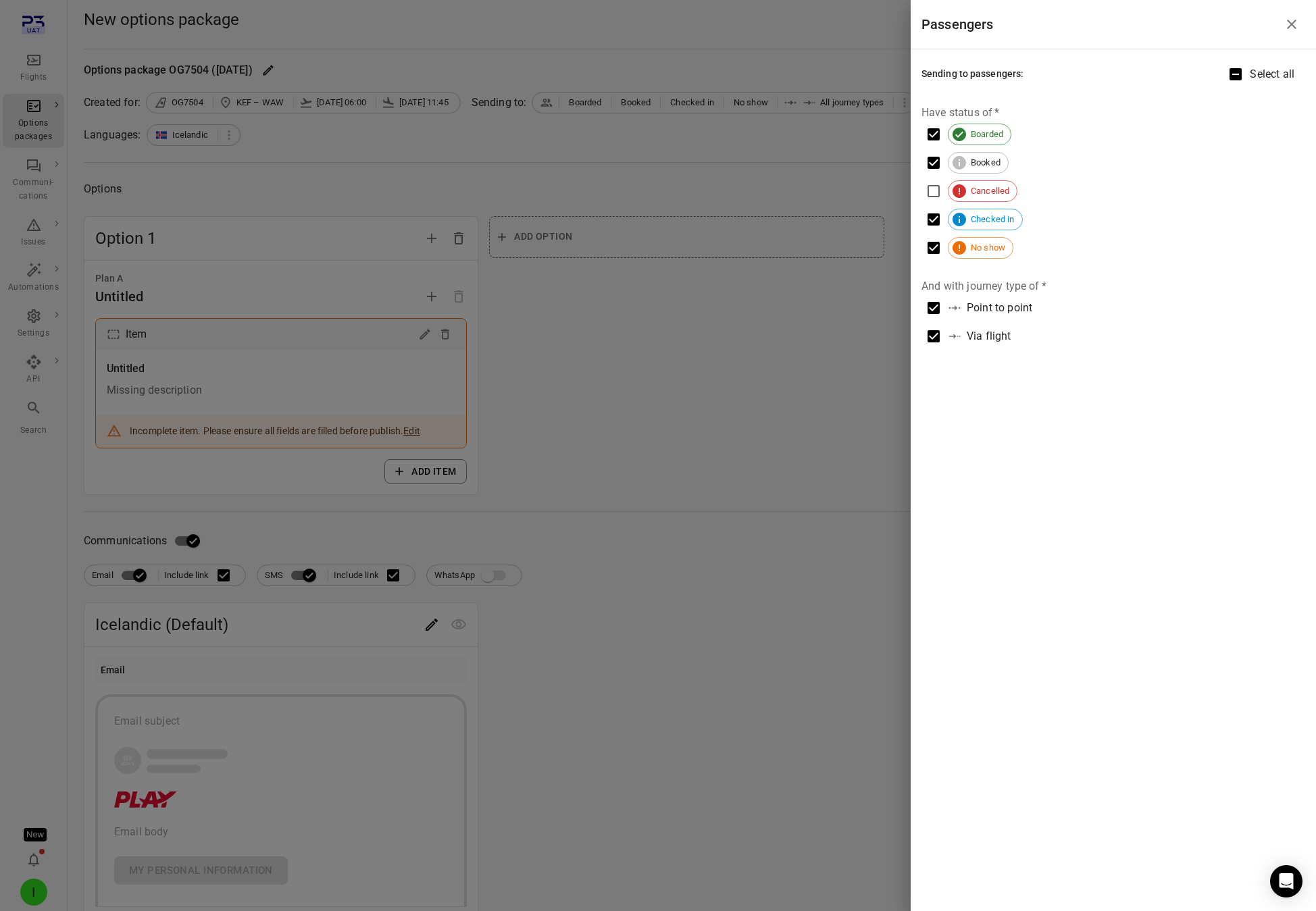
click at [994, 140] on span "Boarded" at bounding box center [987, 134] width 47 height 13
click at [994, 184] on div "Cancelled" at bounding box center [983, 191] width 70 height 22
click at [989, 166] on span "Booked" at bounding box center [986, 162] width 45 height 13
click at [981, 203] on label "Cancelled" at bounding box center [970, 191] width 103 height 29
click at [984, 225] on span "Checked in" at bounding box center [993, 219] width 59 height 13
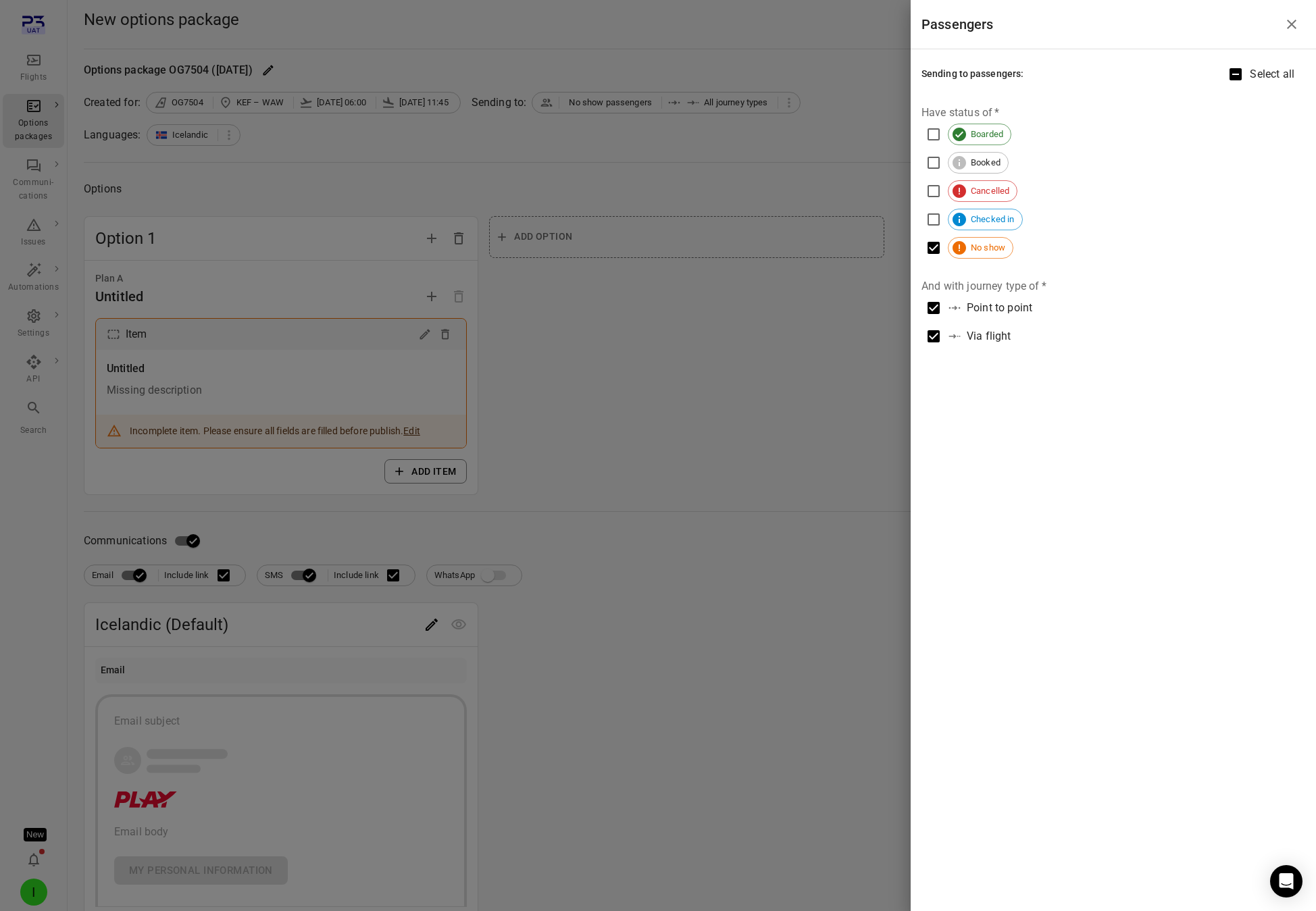
click at [988, 250] on span "No show" at bounding box center [988, 247] width 50 height 13
drag, startPoint x: 597, startPoint y: 239, endPoint x: 605, endPoint y: 218, distance: 22.5
click at [597, 239] on div at bounding box center [658, 456] width 1316 height 911
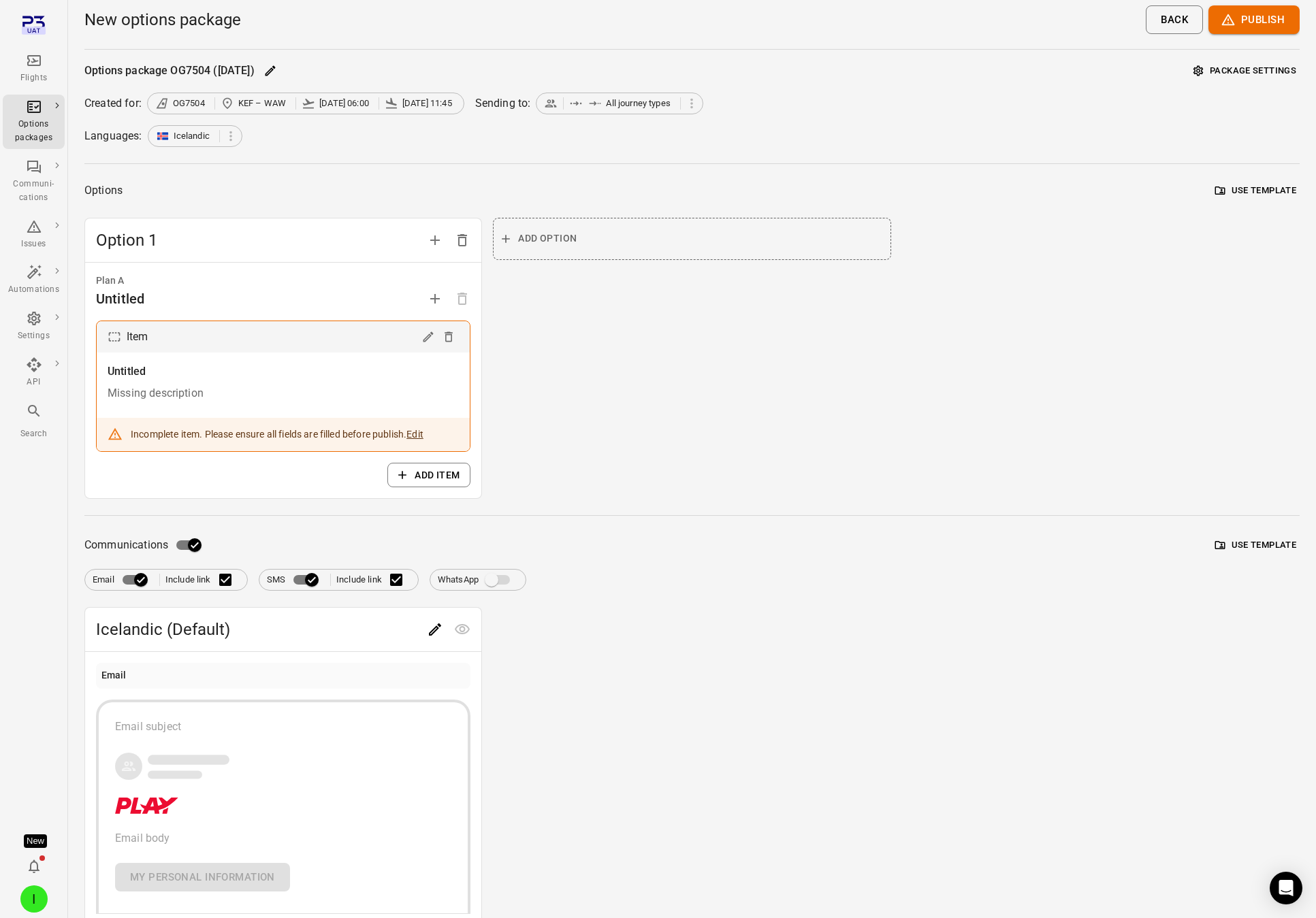
click at [1257, 21] on button "Publish" at bounding box center [1254, 20] width 91 height 29
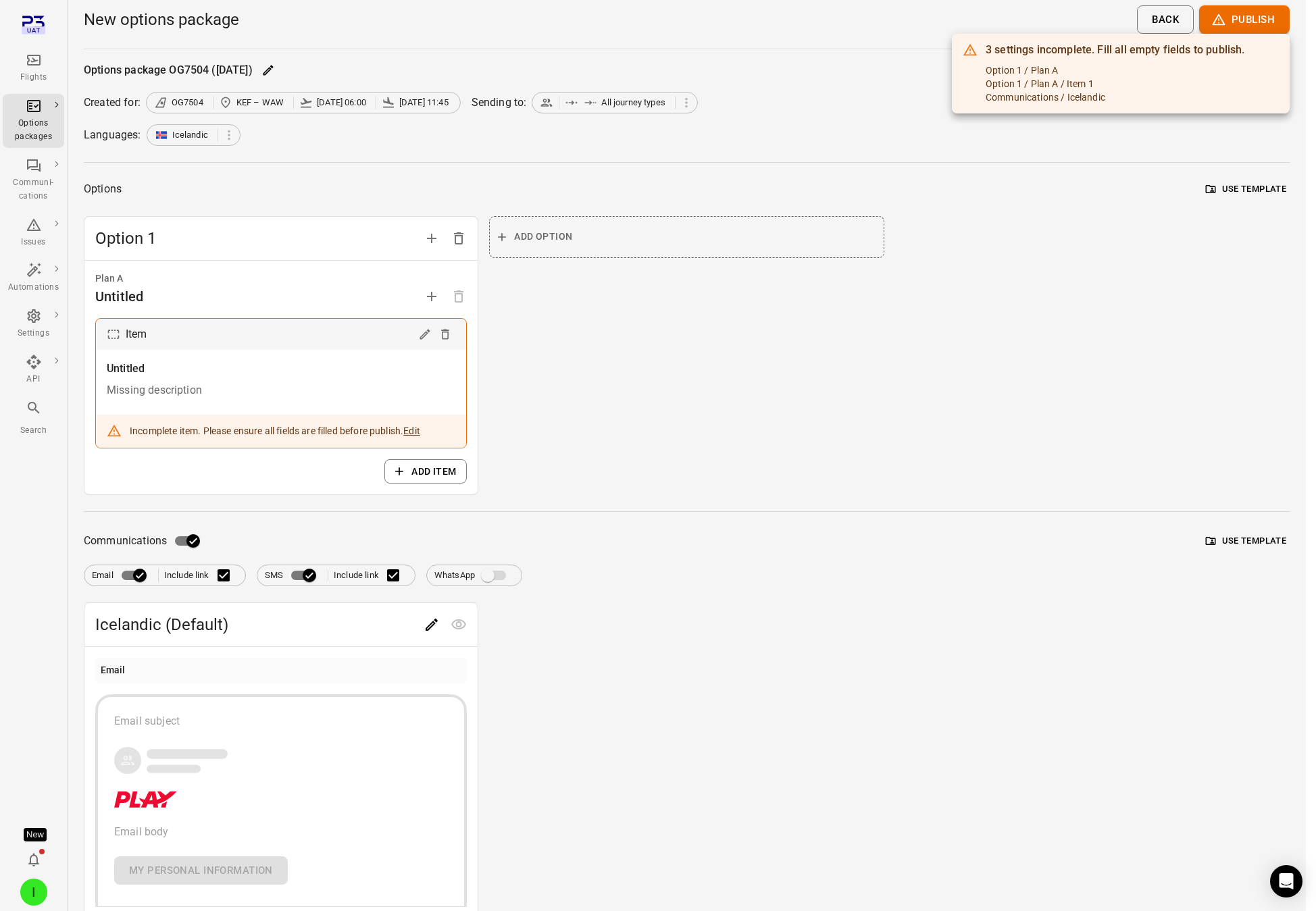
click at [988, 98] on div "Communications / Icelandic" at bounding box center [1115, 97] width 259 height 13
drag, startPoint x: 1077, startPoint y: 100, endPoint x: 1133, endPoint y: 103, distance: 56.1
click at [1132, 103] on div "Communications / Icelandic" at bounding box center [1115, 97] width 259 height 13
click at [1135, 103] on div "Communications / Icelandic" at bounding box center [1115, 97] width 259 height 13
drag, startPoint x: 1130, startPoint y: 95, endPoint x: 983, endPoint y: 100, distance: 147.1
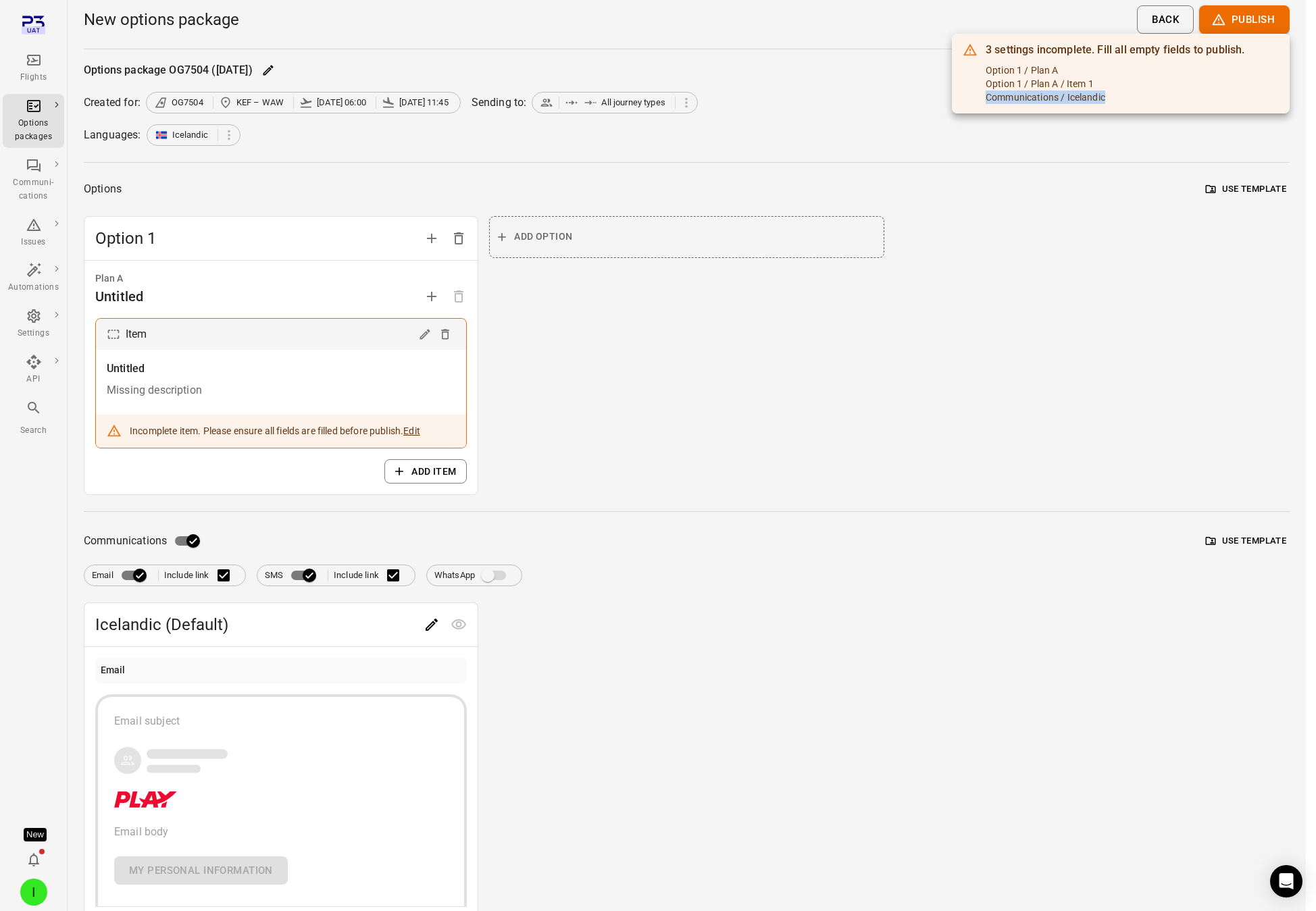
click at [983, 100] on div "3 settings incomplete. Fill all empty fields to publish. Option 1 / Plan A Opti…" at bounding box center [1121, 74] width 338 height 80
click at [587, 89] on div at bounding box center [658, 456] width 1316 height 911
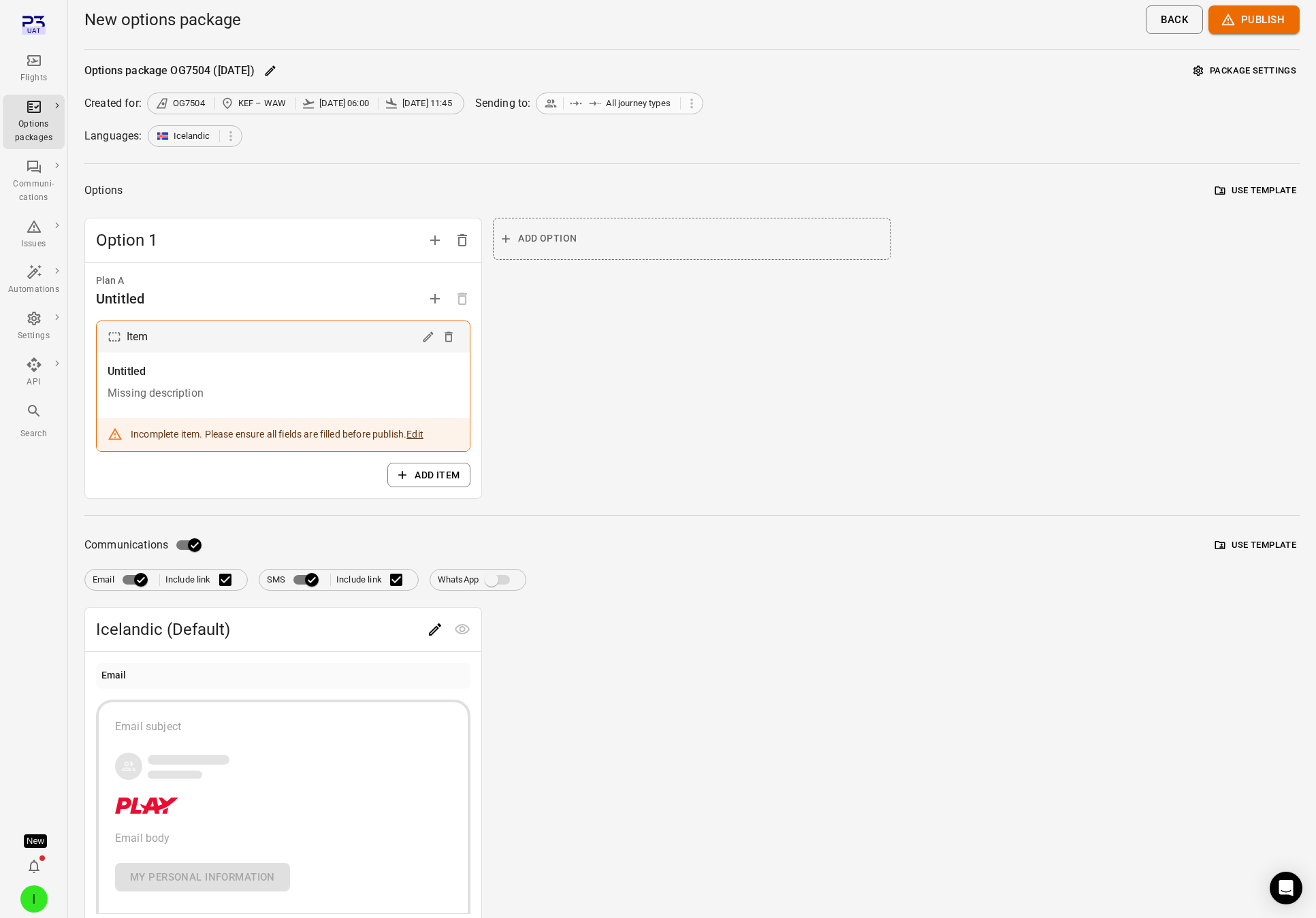
click at [589, 108] on icon at bounding box center [594, 103] width 13 height 13
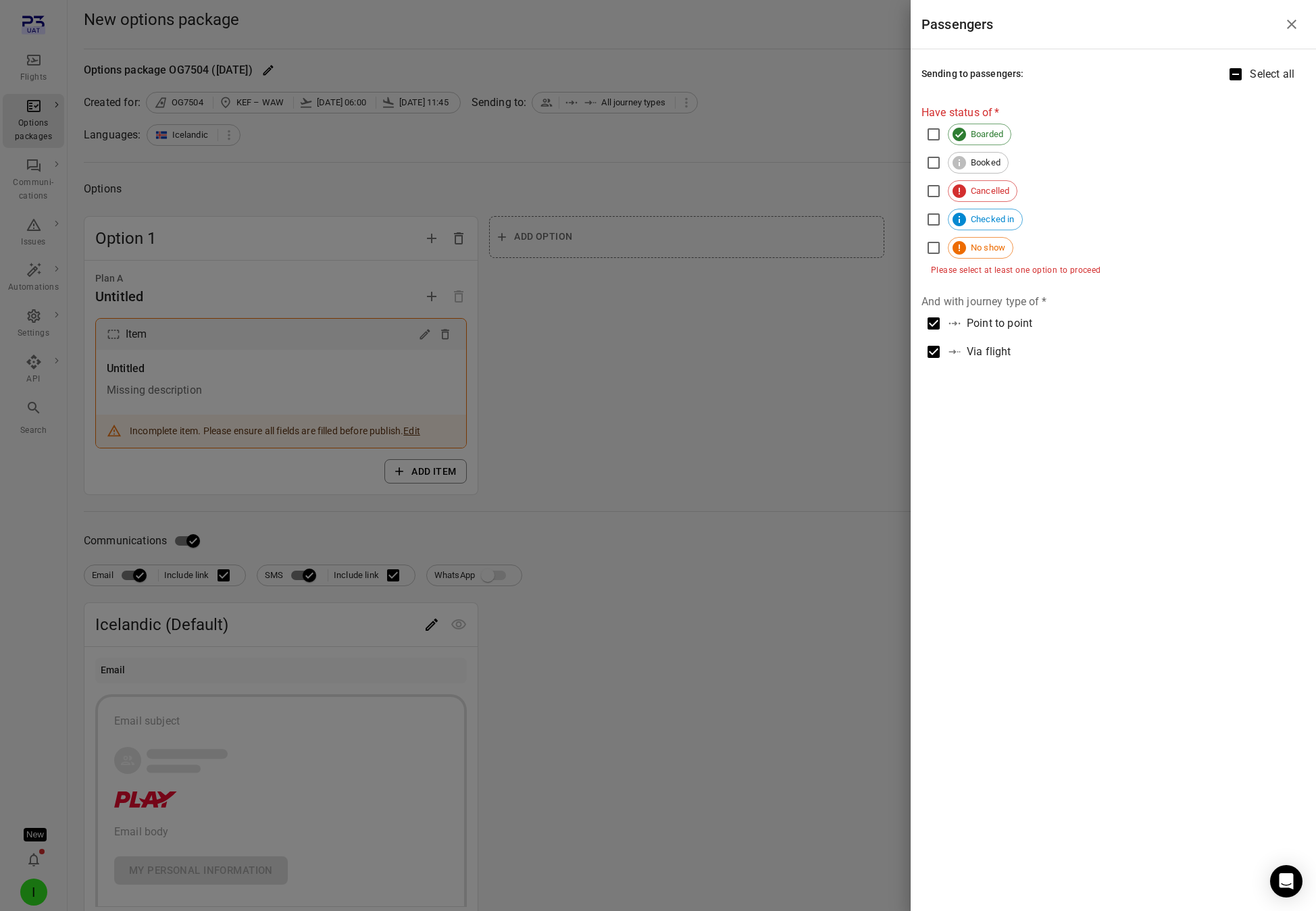
click at [587, 108] on div at bounding box center [658, 456] width 1316 height 911
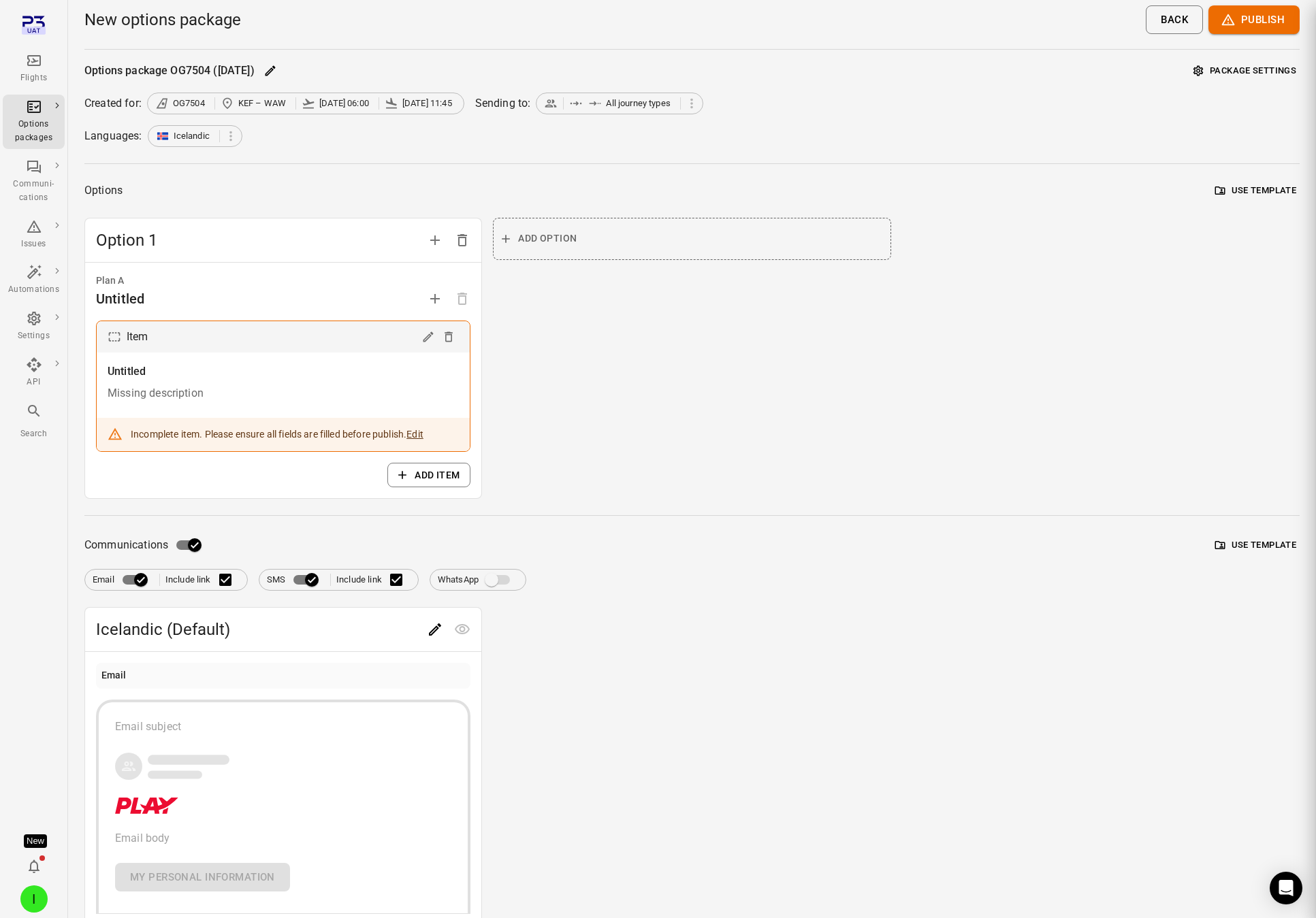
click at [591, 109] on icon at bounding box center [594, 103] width 13 height 13
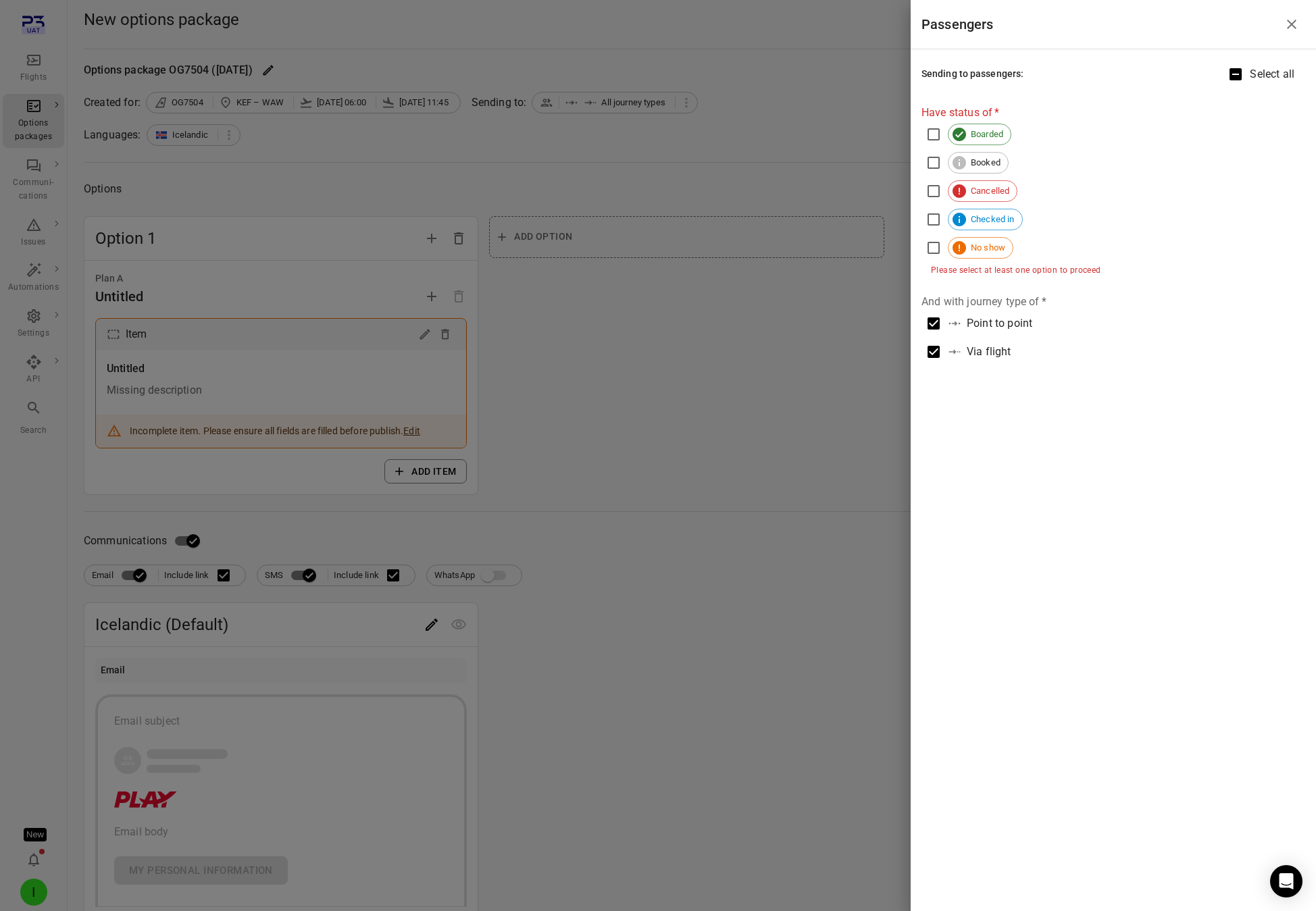
click at [81, 830] on div at bounding box center [658, 456] width 1316 height 911
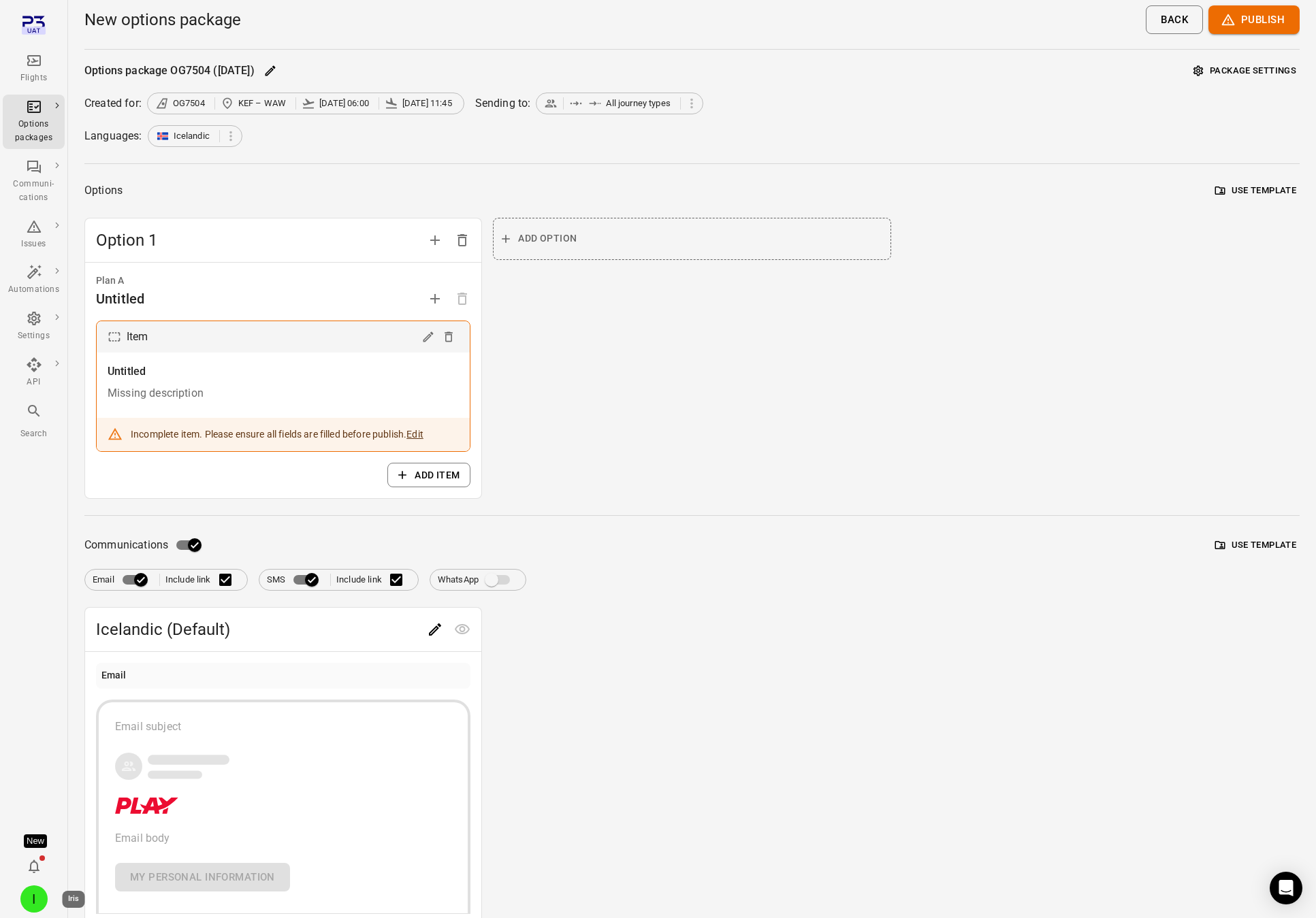
click at [41, 886] on button "I" at bounding box center [34, 898] width 38 height 38
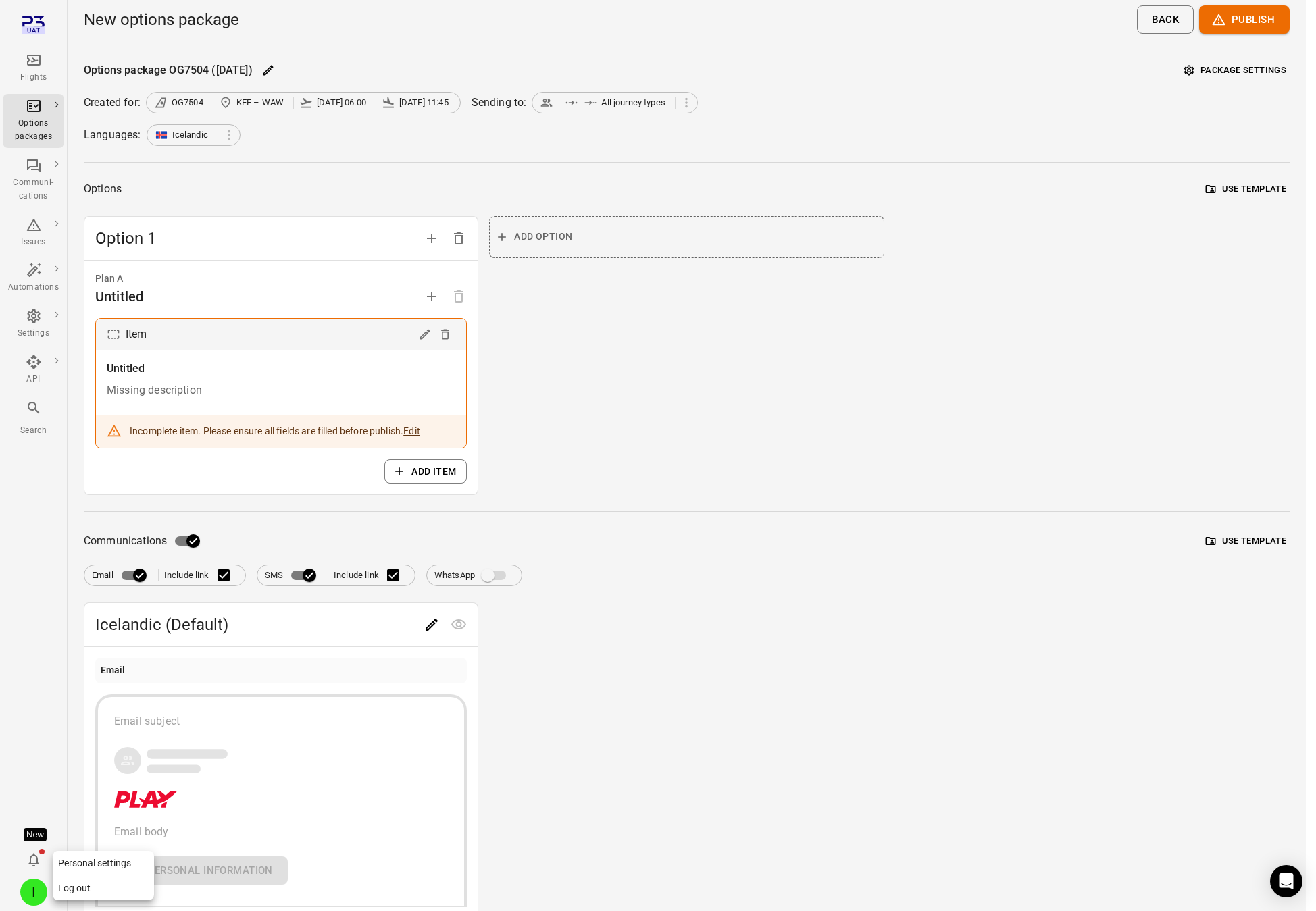
click at [93, 879] on button "Log out" at bounding box center [103, 889] width 102 height 25
